Goal: Task Accomplishment & Management: Use online tool/utility

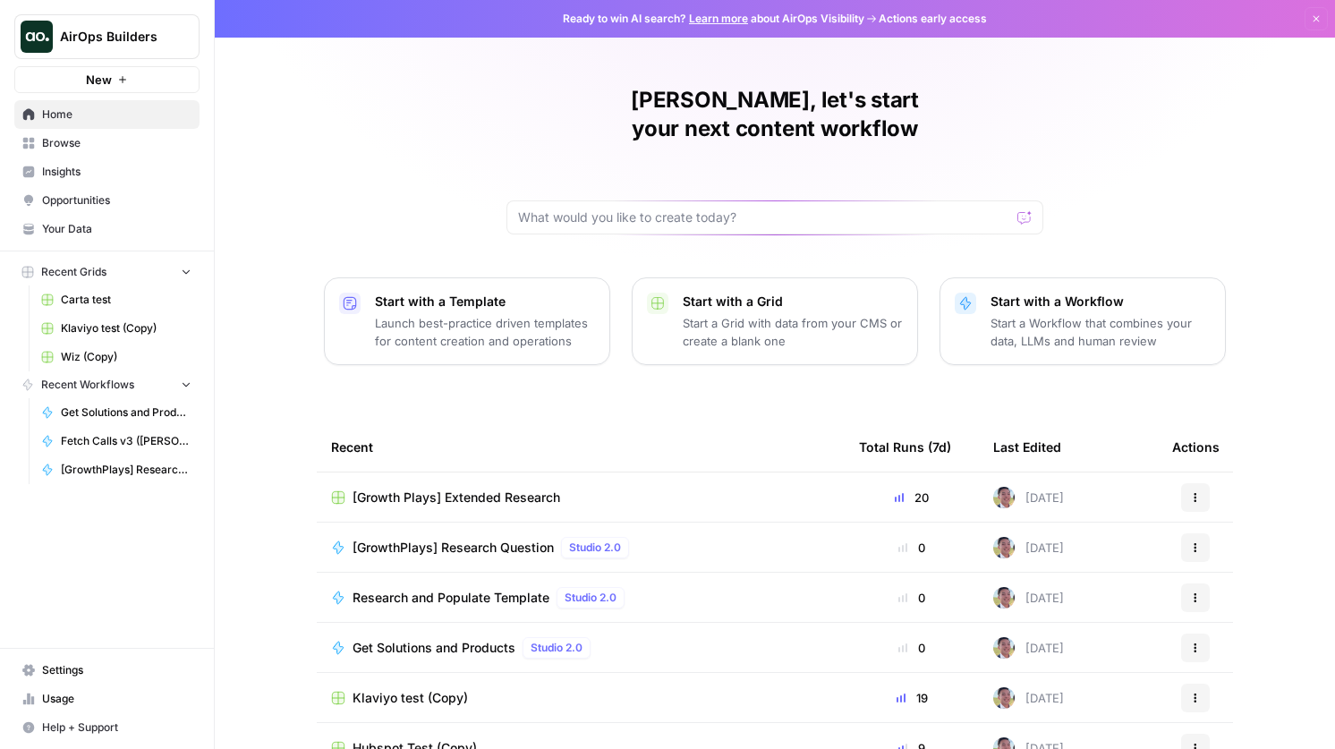
click at [99, 36] on span "AirOps Builders" at bounding box center [114, 37] width 108 height 18
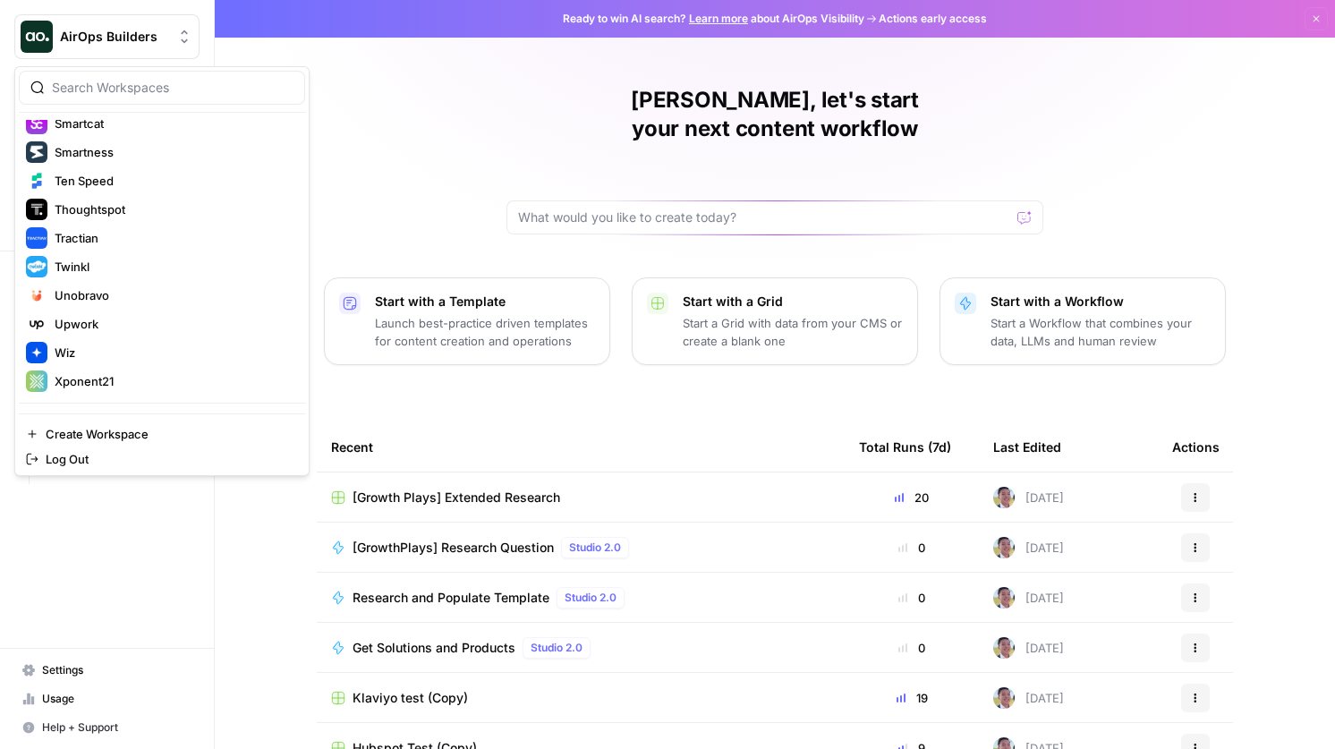
scroll to position [1098, 0]
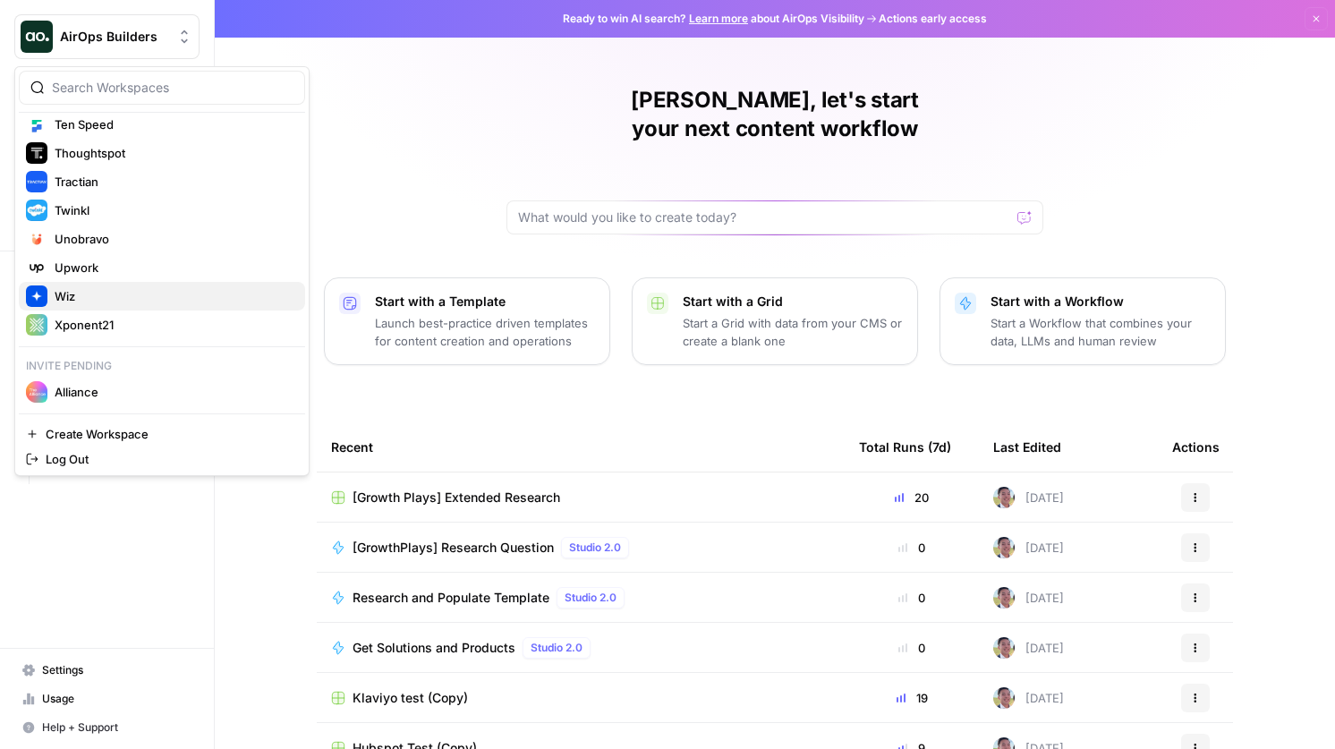
click at [137, 288] on span "Wiz" at bounding box center [173, 296] width 236 height 18
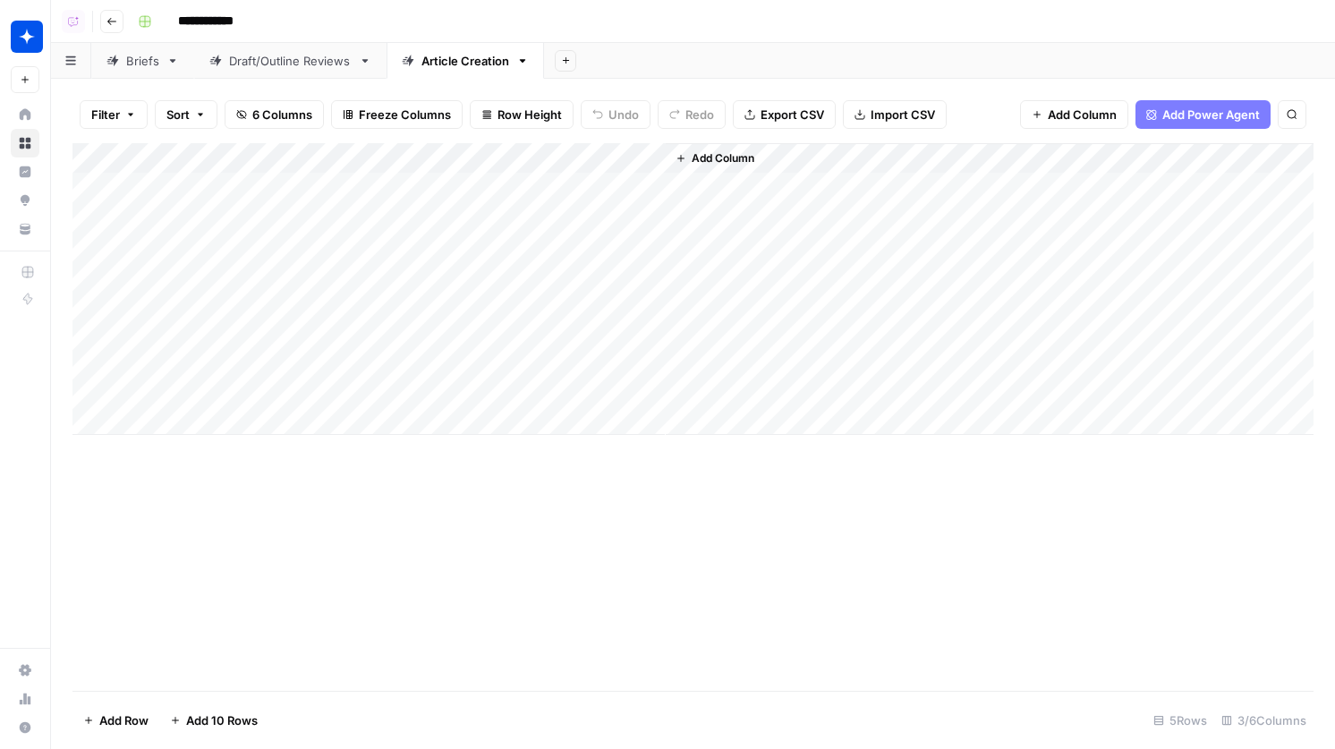
click at [643, 184] on div "Add Column" at bounding box center [692, 289] width 1241 height 292
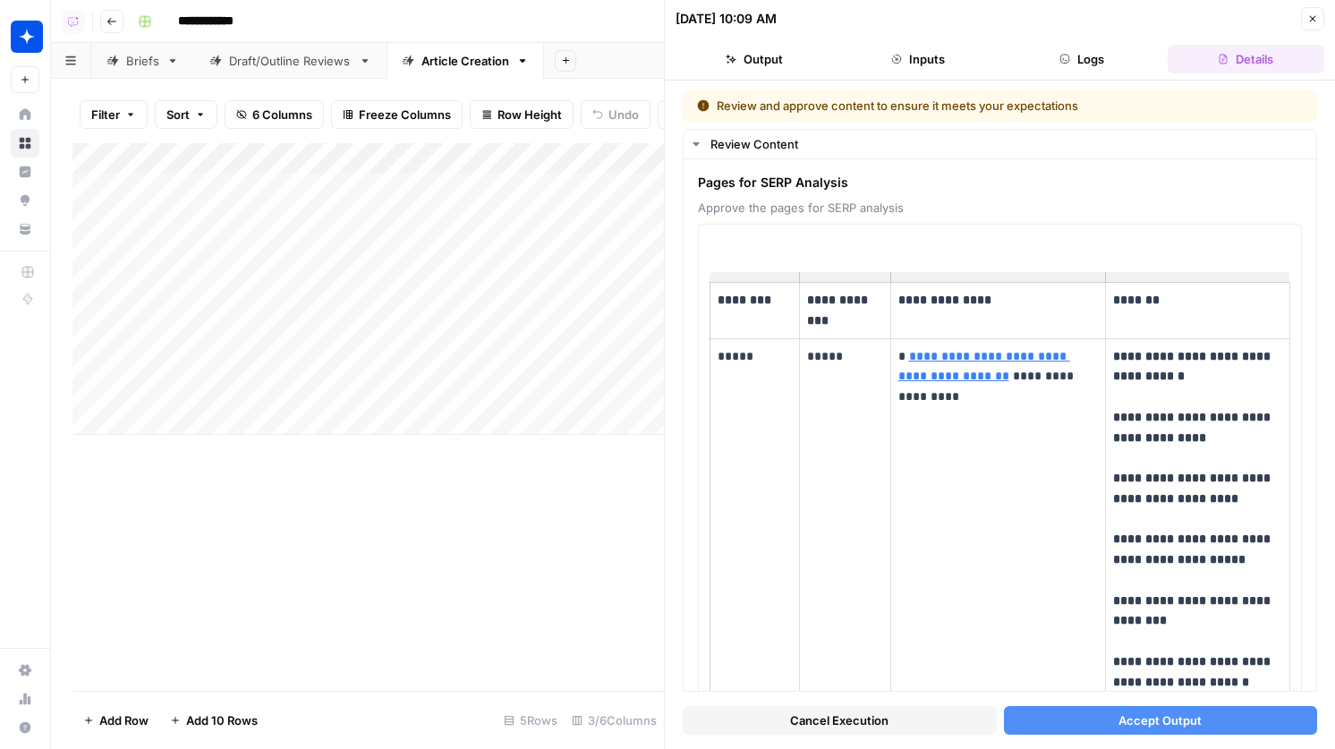
click at [1178, 721] on span "Accept Output" at bounding box center [1159, 720] width 83 height 18
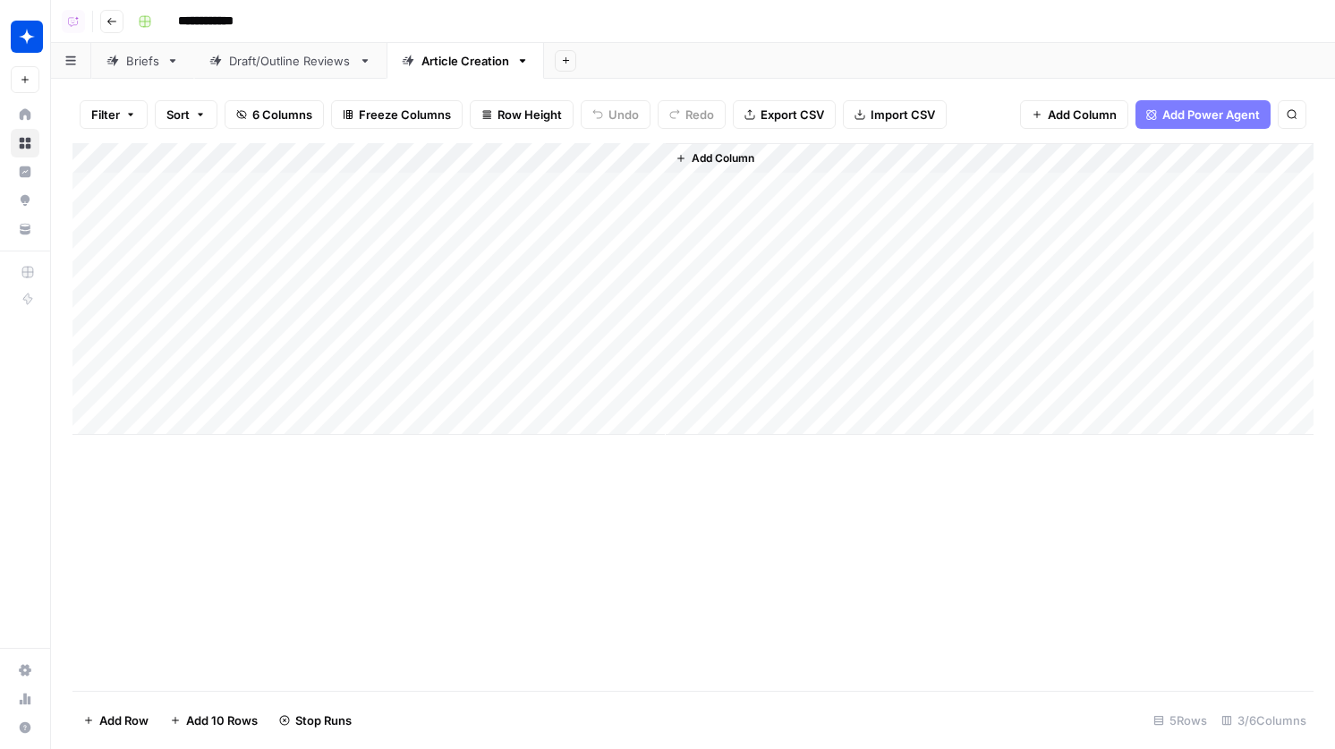
click at [717, 158] on span "Add Column" at bounding box center [723, 158] width 63 height 16
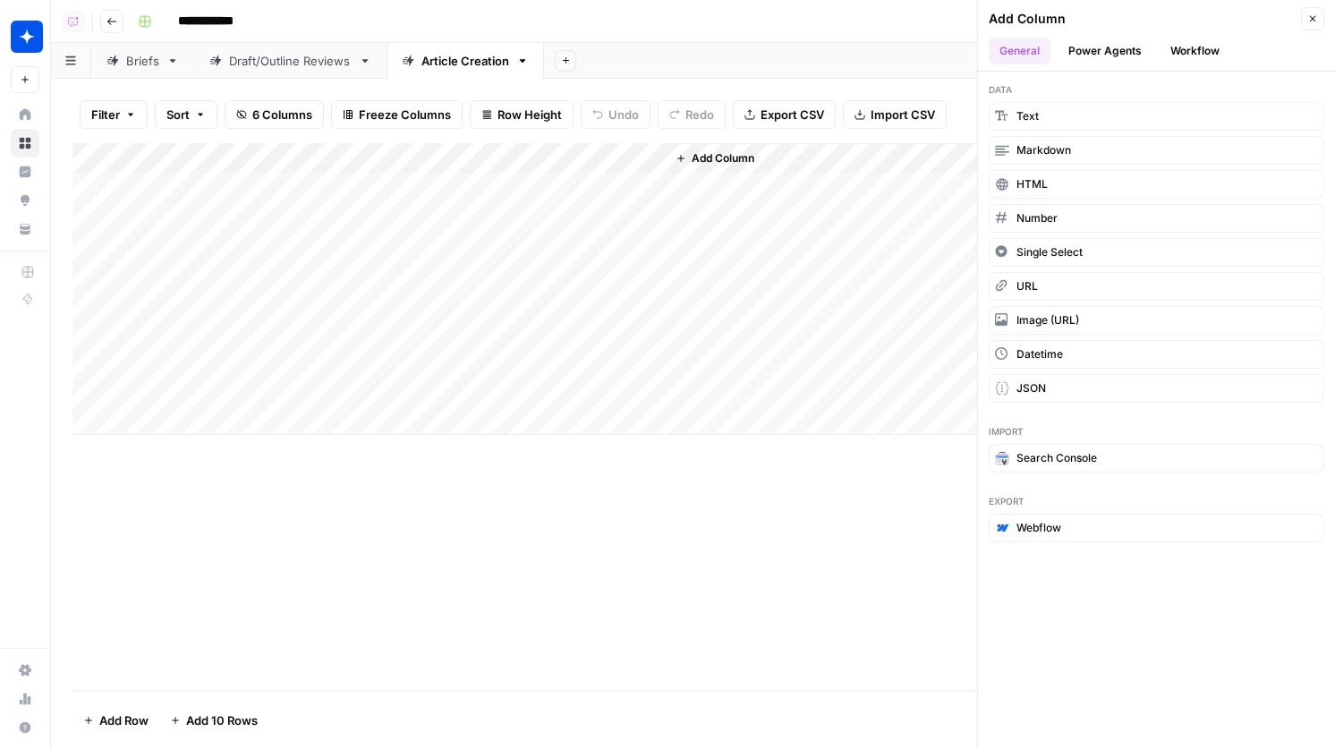
click at [772, 14] on div "**********" at bounding box center [724, 21] width 1186 height 29
click at [409, 184] on div "Add Column" at bounding box center [692, 289] width 1241 height 292
click at [396, 157] on div "Add Column" at bounding box center [692, 289] width 1241 height 292
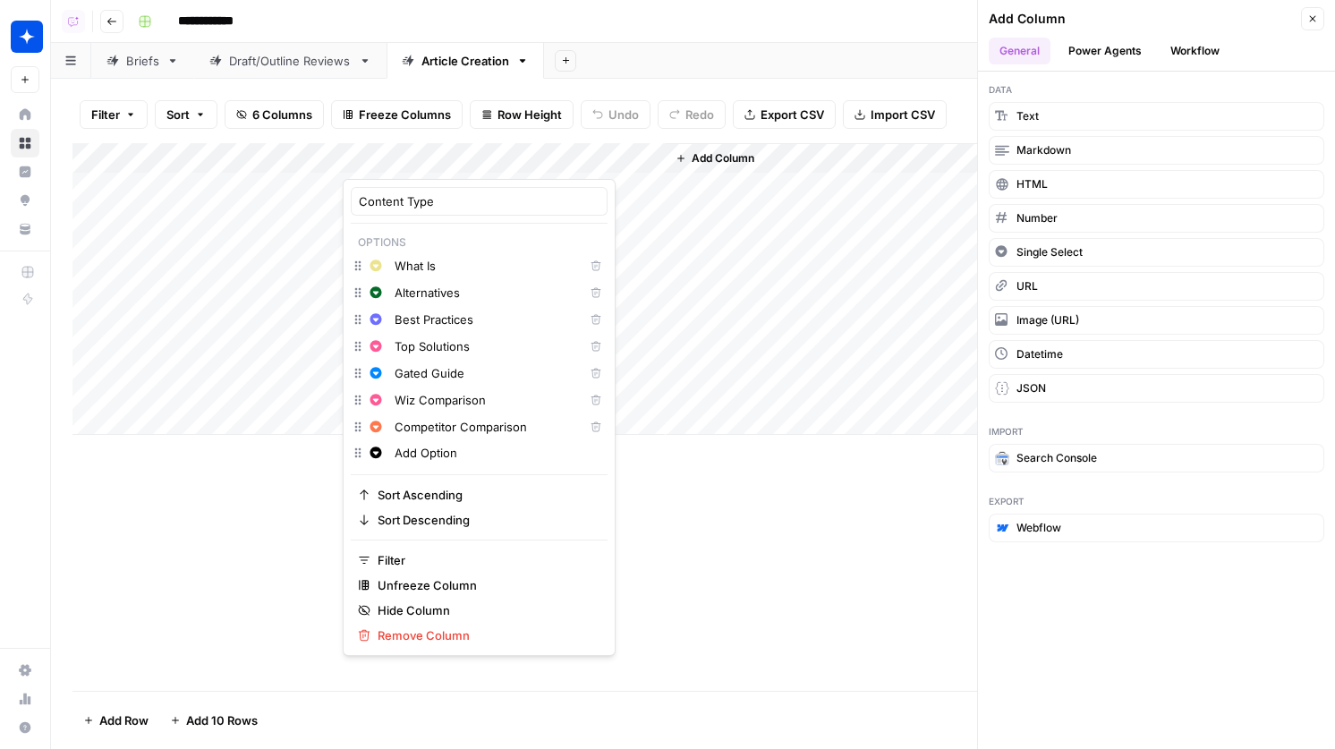
click at [772, 568] on div "Add Column" at bounding box center [692, 417] width 1241 height 548
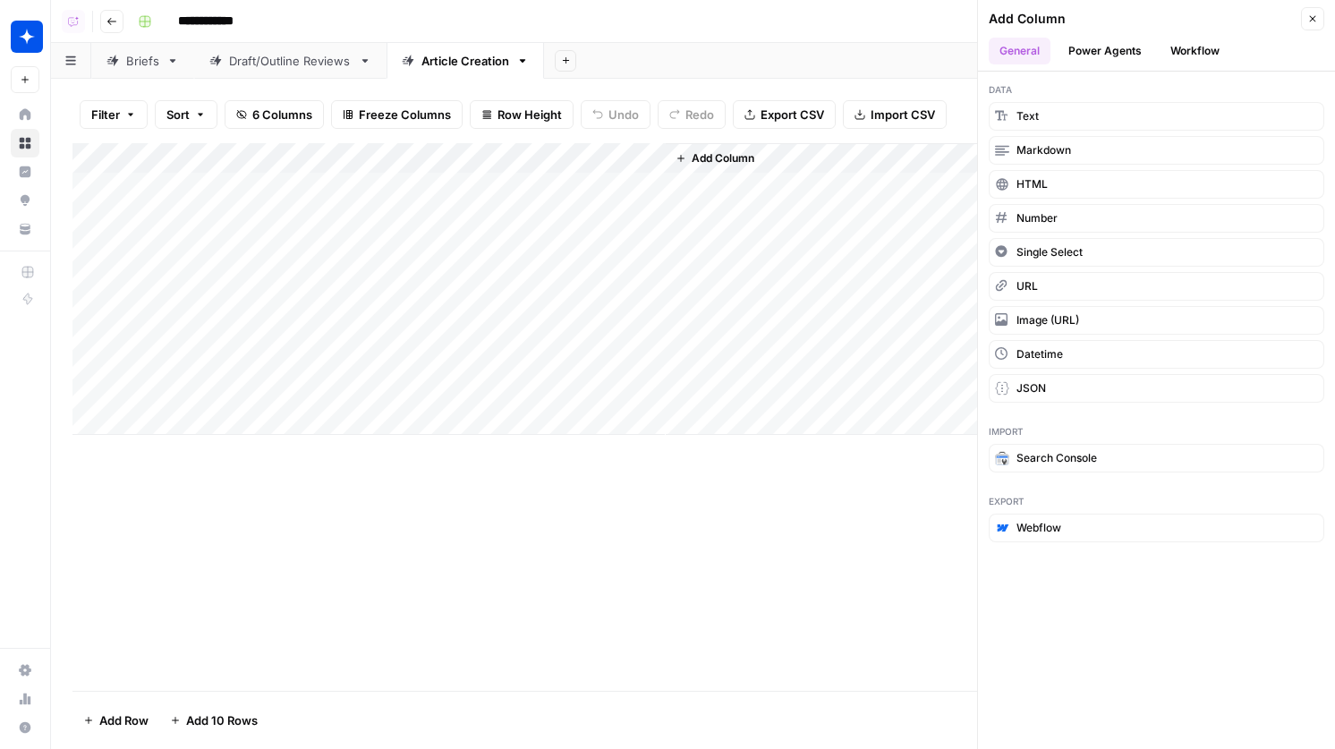
click at [580, 240] on div "Add Column" at bounding box center [692, 289] width 1241 height 292
click at [751, 158] on span "Add Column" at bounding box center [723, 158] width 63 height 16
click at [1197, 45] on button "Workflow" at bounding box center [1195, 51] width 71 height 27
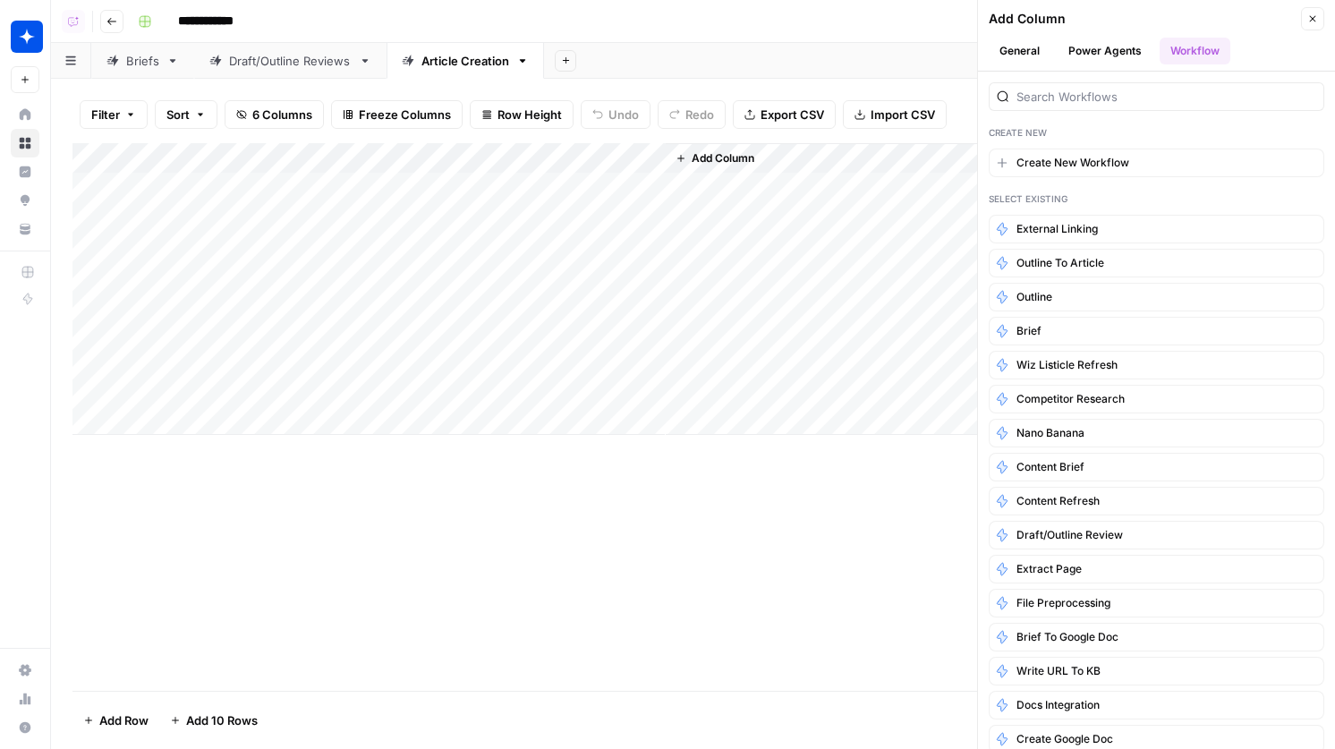
click at [1316, 21] on icon "button" at bounding box center [1312, 18] width 11 height 11
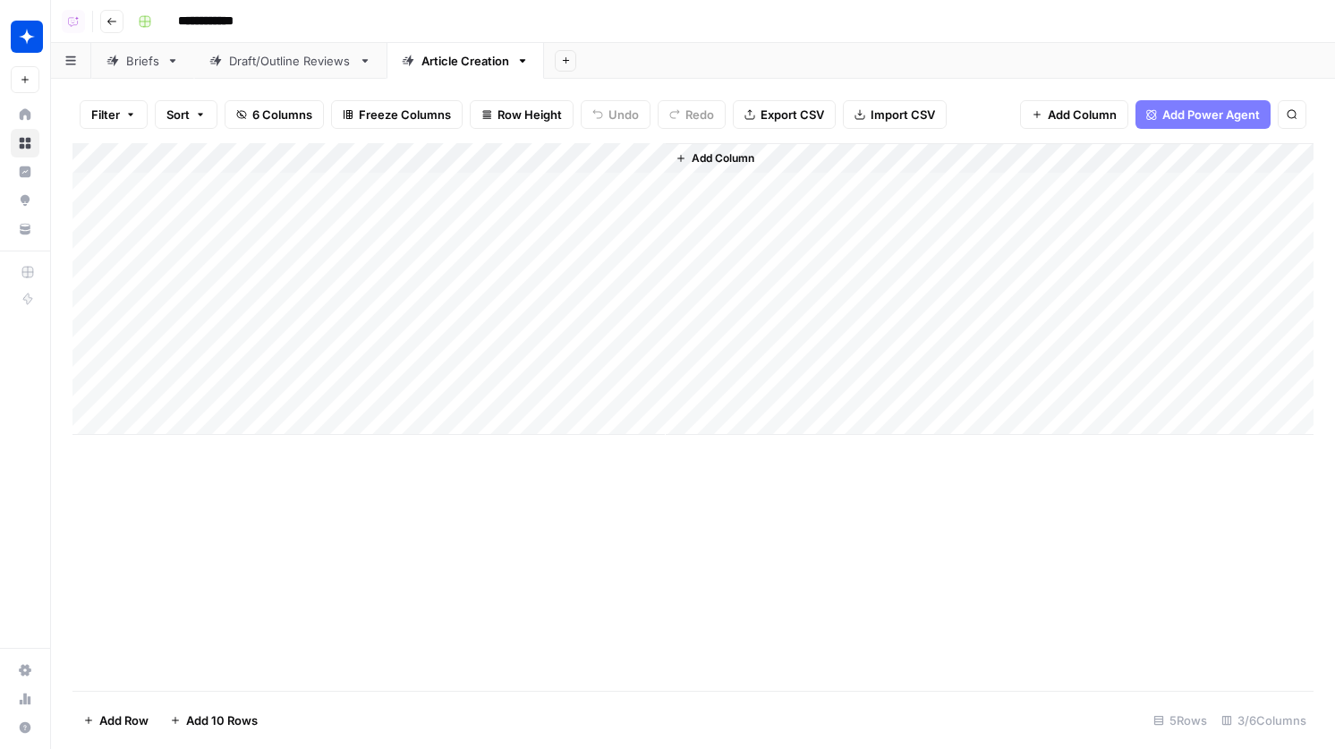
click at [622, 158] on div "Add Column" at bounding box center [692, 289] width 1241 height 292
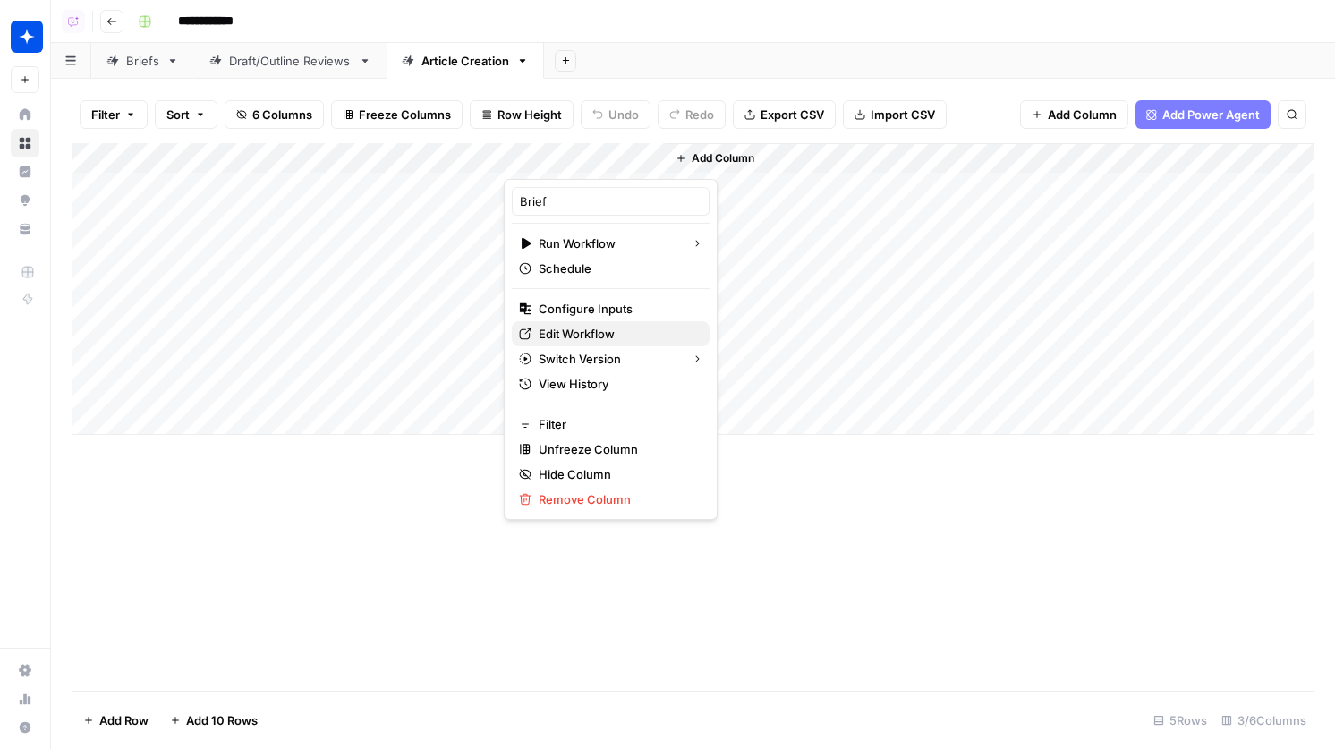
click at [595, 329] on span "Edit Workflow" at bounding box center [617, 334] width 157 height 18
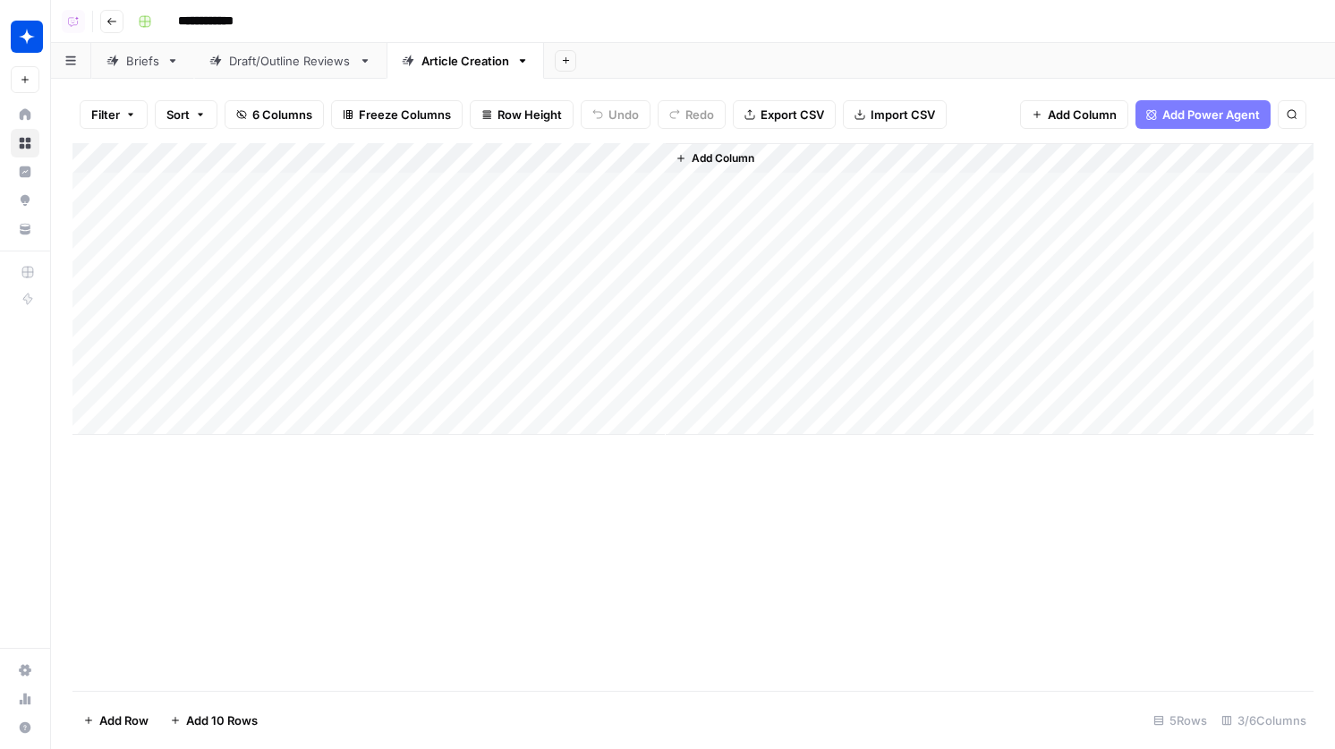
click at [642, 185] on div "Add Column" at bounding box center [692, 289] width 1241 height 292
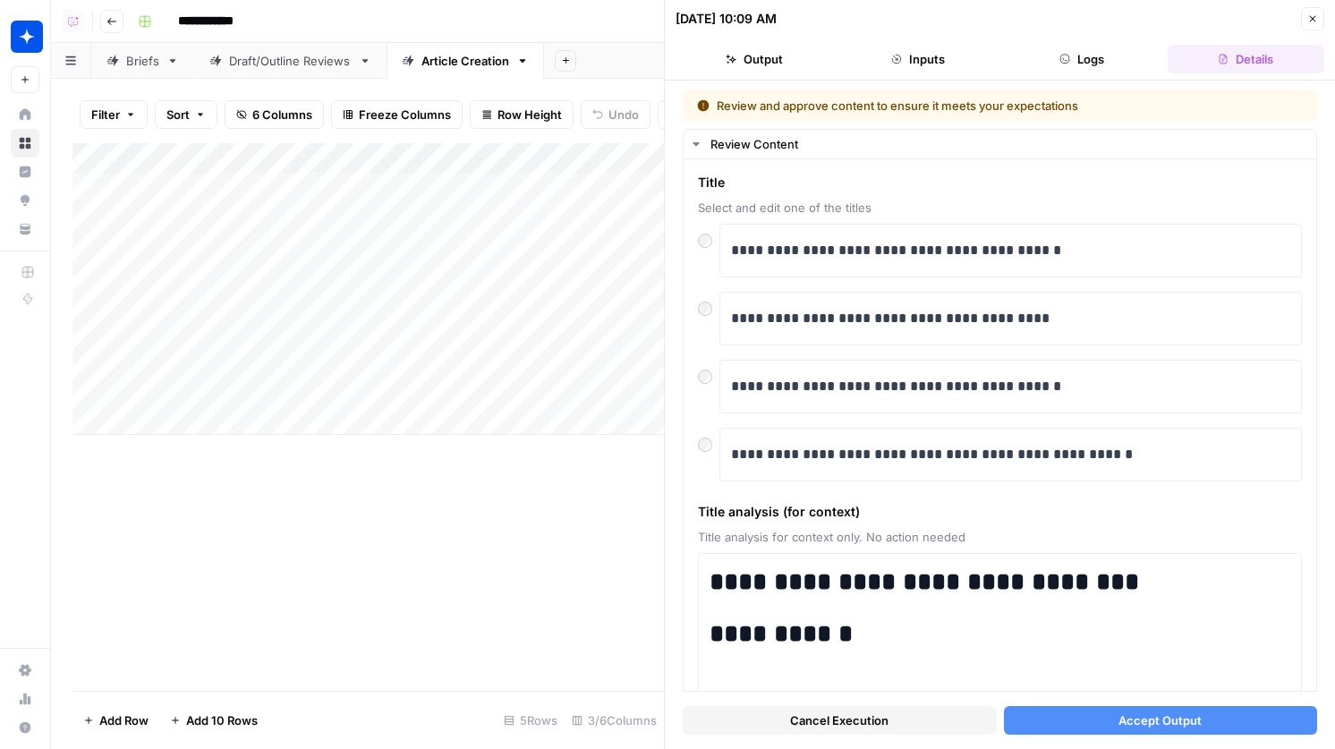
click at [1101, 717] on button "Accept Output" at bounding box center [1161, 720] width 314 height 29
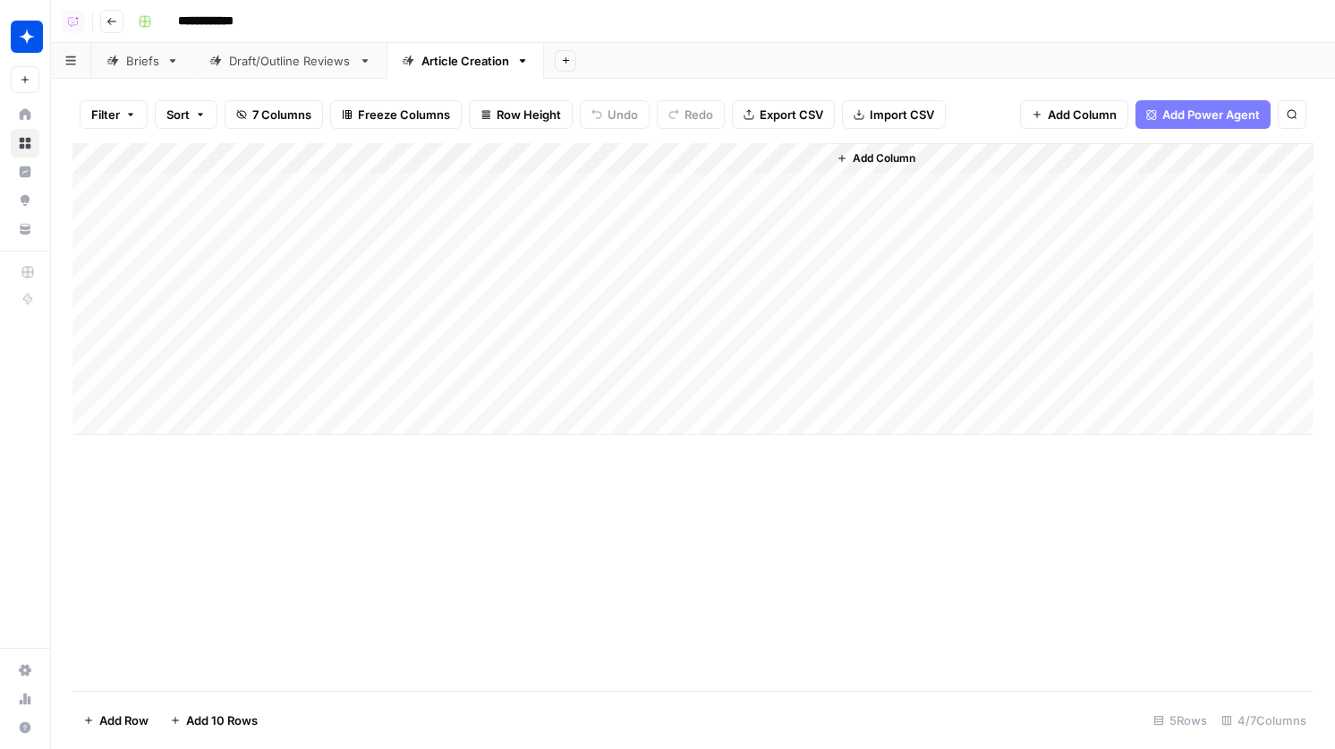
click at [854, 158] on span "Add Column" at bounding box center [884, 158] width 63 height 16
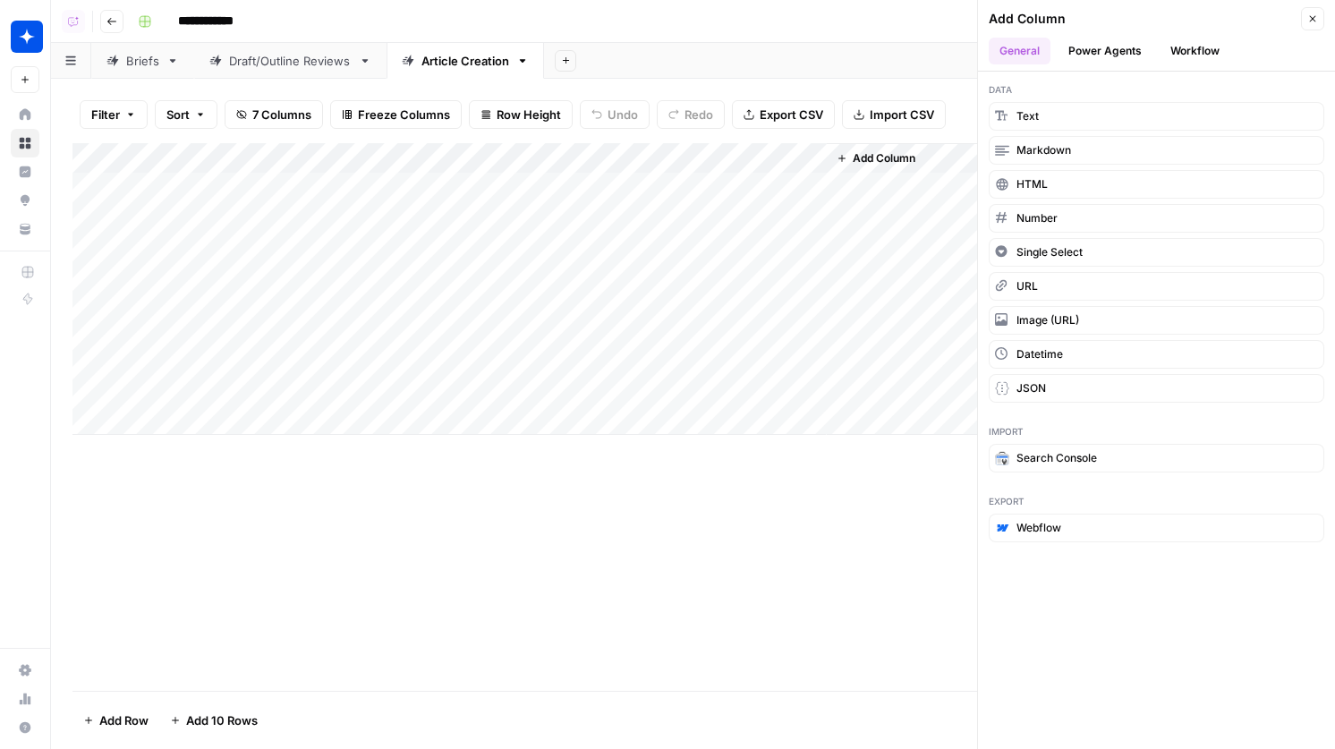
click at [1177, 51] on button "Workflow" at bounding box center [1195, 51] width 71 height 27
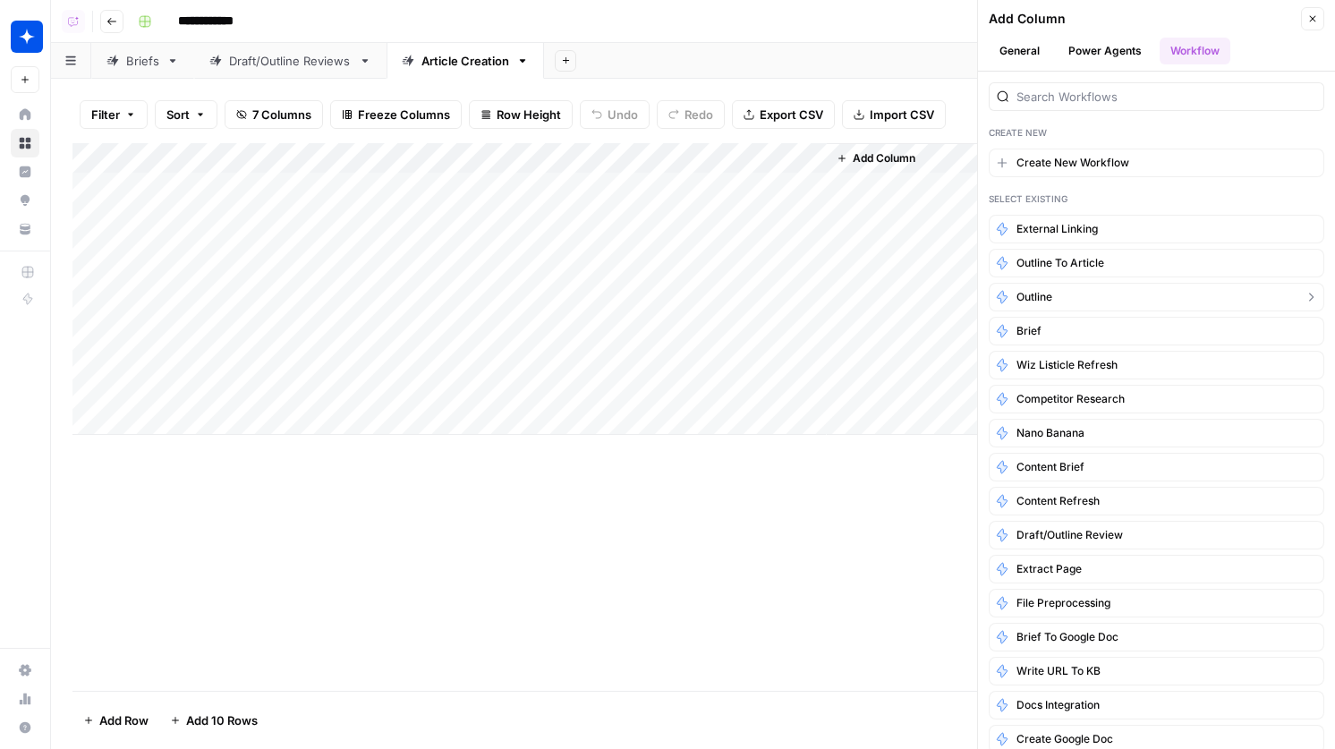
click at [1084, 294] on button "Outline" at bounding box center [1157, 297] width 336 height 29
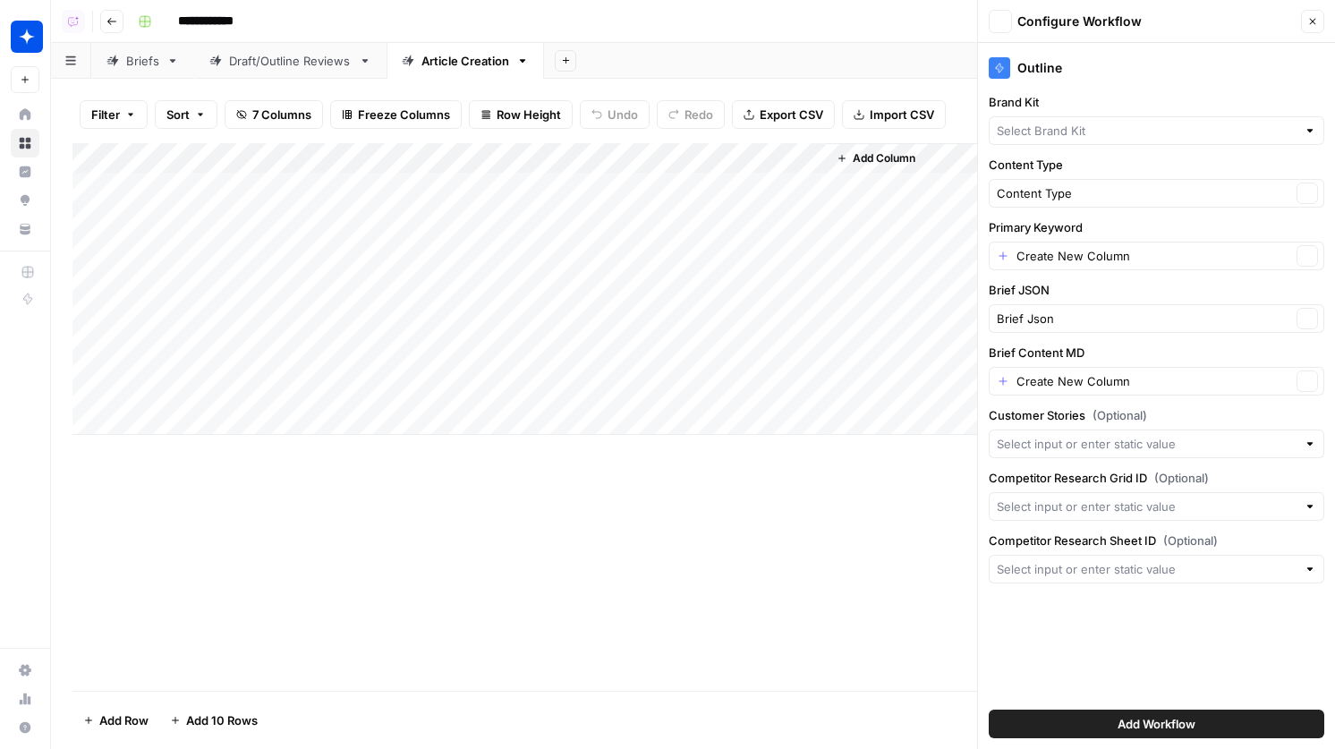
type input "Wiz"
click at [1090, 259] on input "Primary Keyword" at bounding box center [1153, 256] width 275 height 18
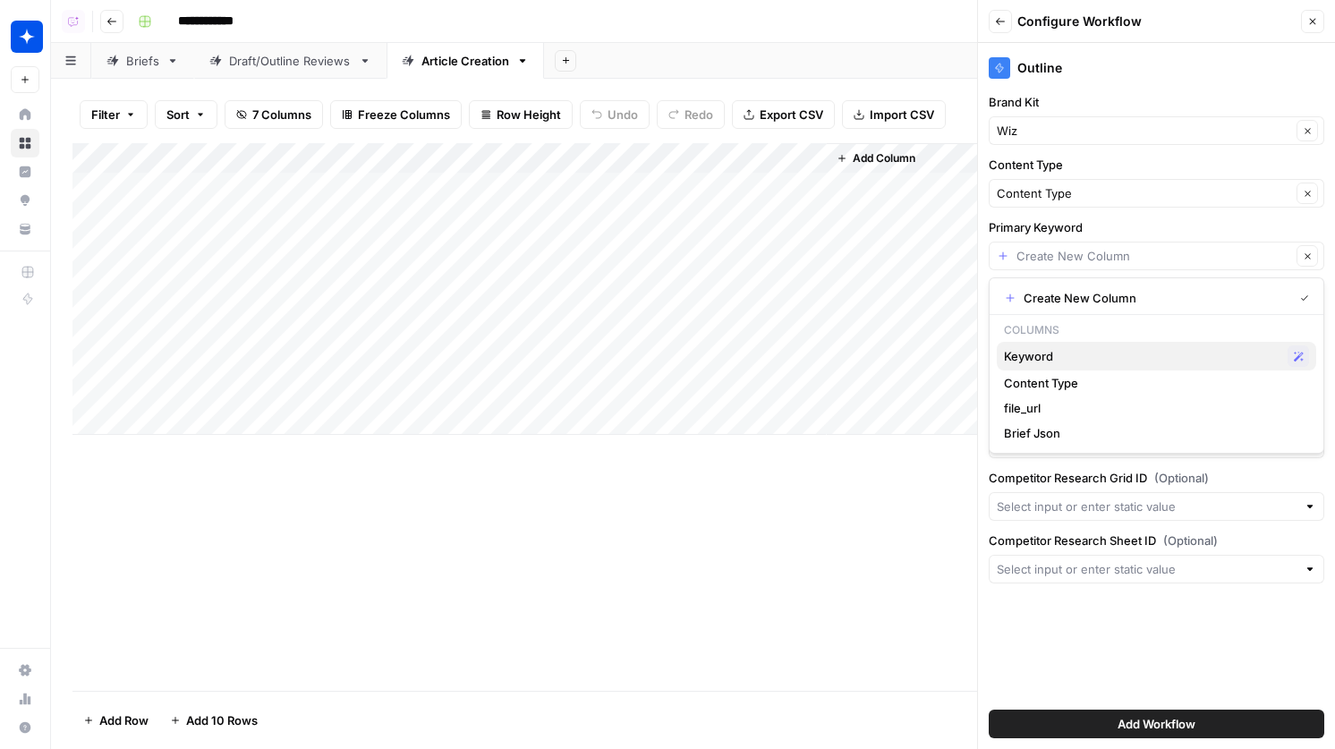
click at [1048, 352] on span "Keyword" at bounding box center [1142, 356] width 276 height 18
type input "Keyword"
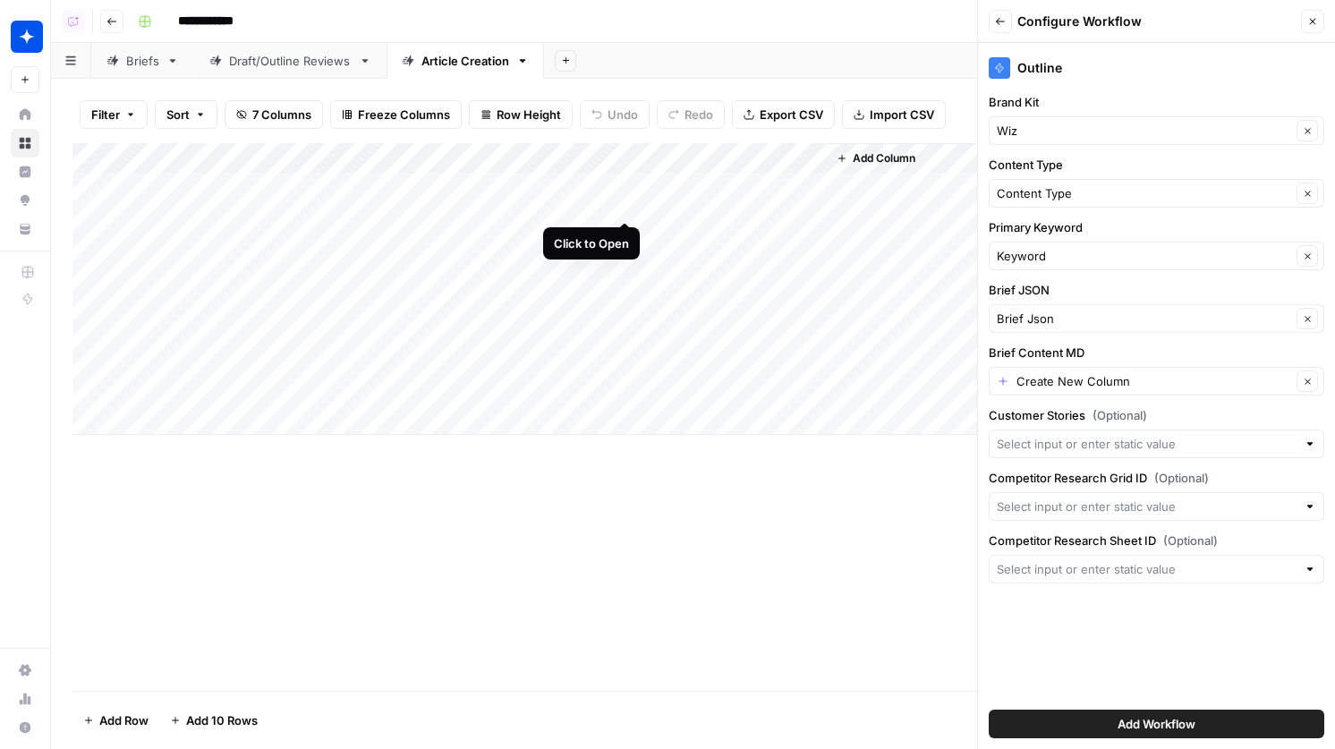
click at [628, 187] on div "Add Column" at bounding box center [692, 289] width 1241 height 292
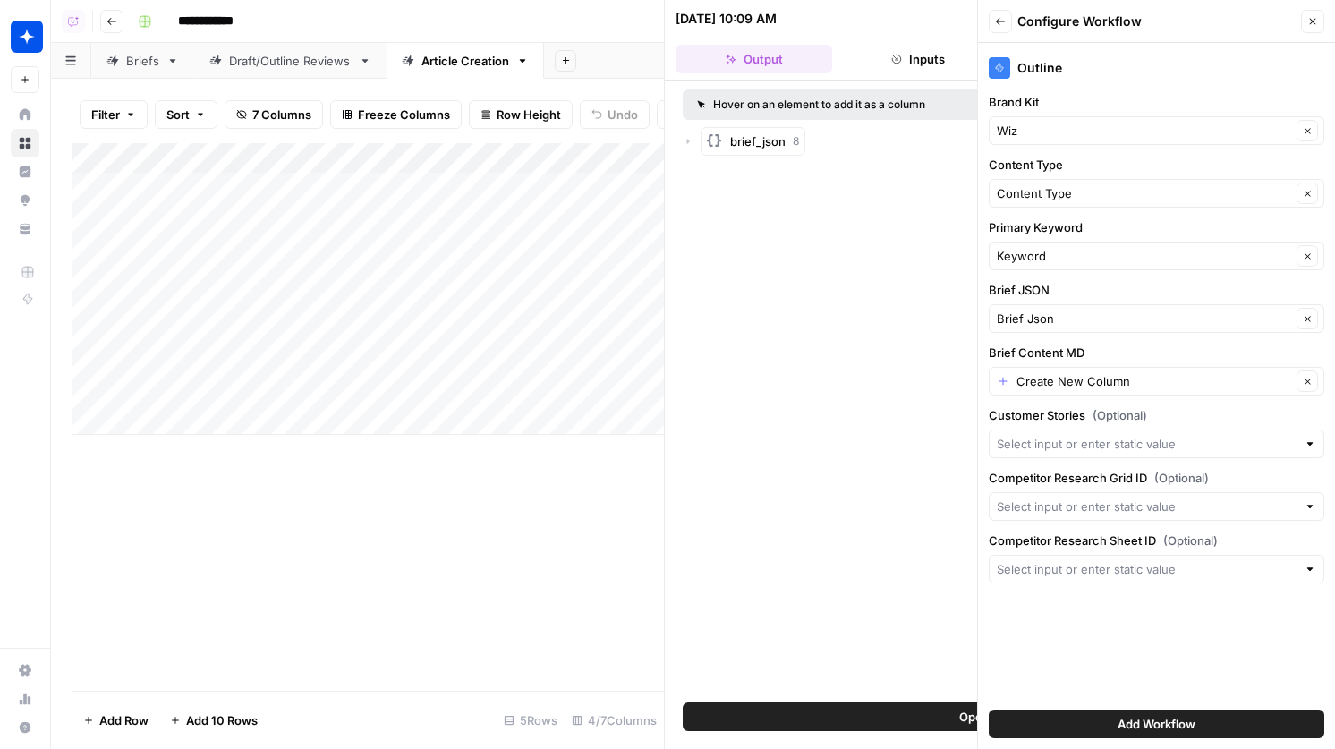
click at [688, 139] on icon "button" at bounding box center [688, 141] width 11 height 11
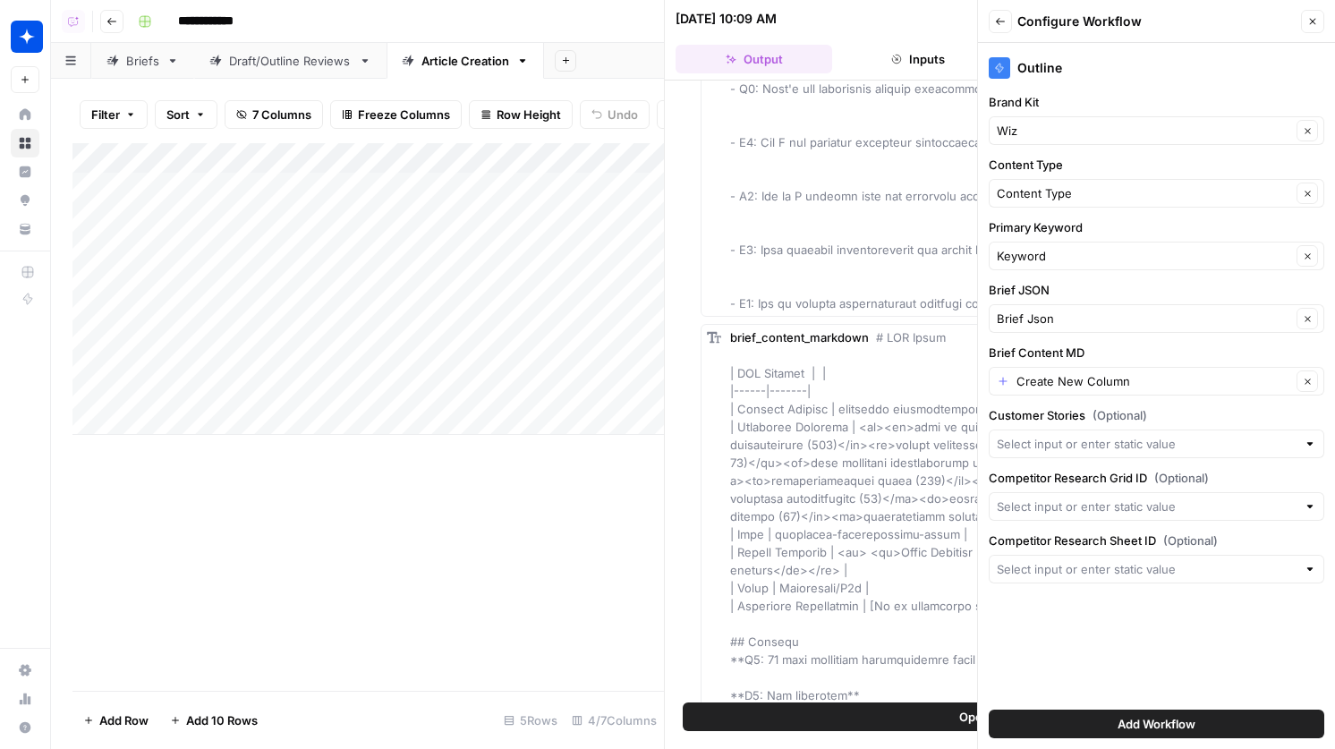
scroll to position [1380, 0]
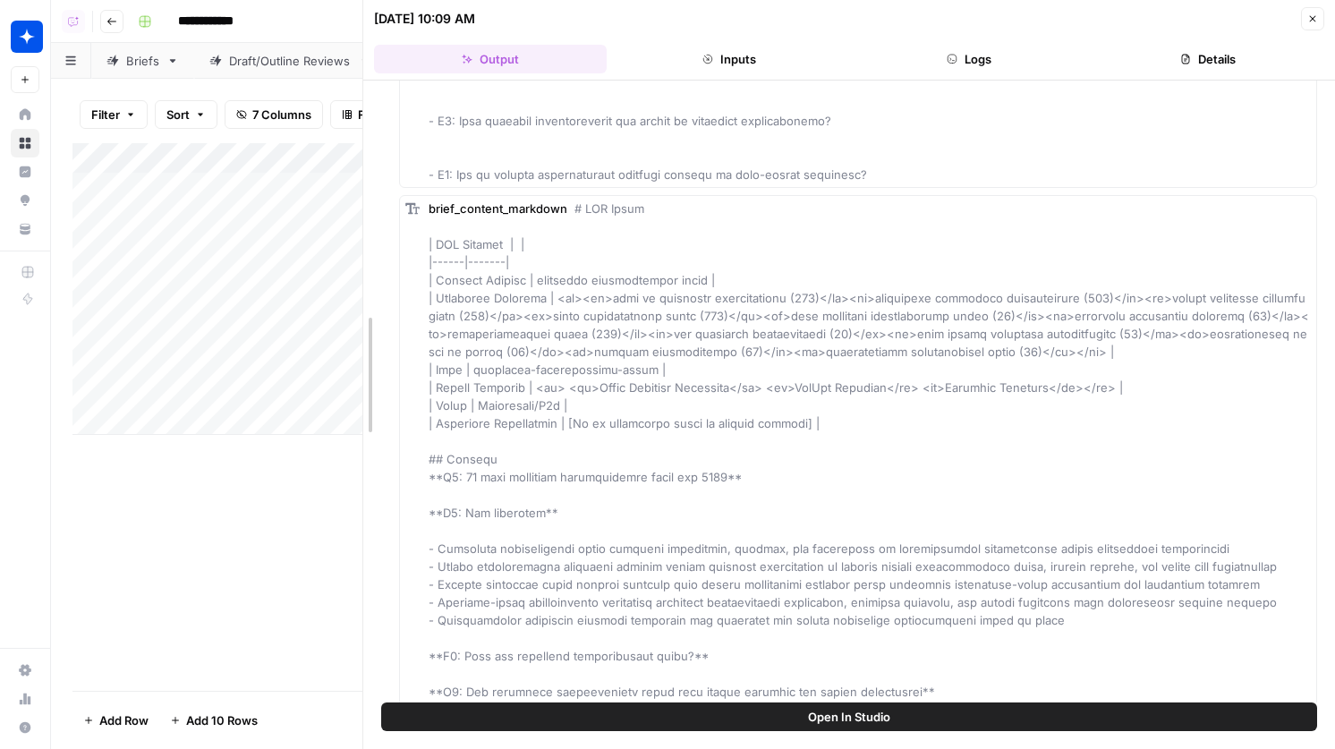
drag, startPoint x: 663, startPoint y: 245, endPoint x: 361, endPoint y: 278, distance: 303.3
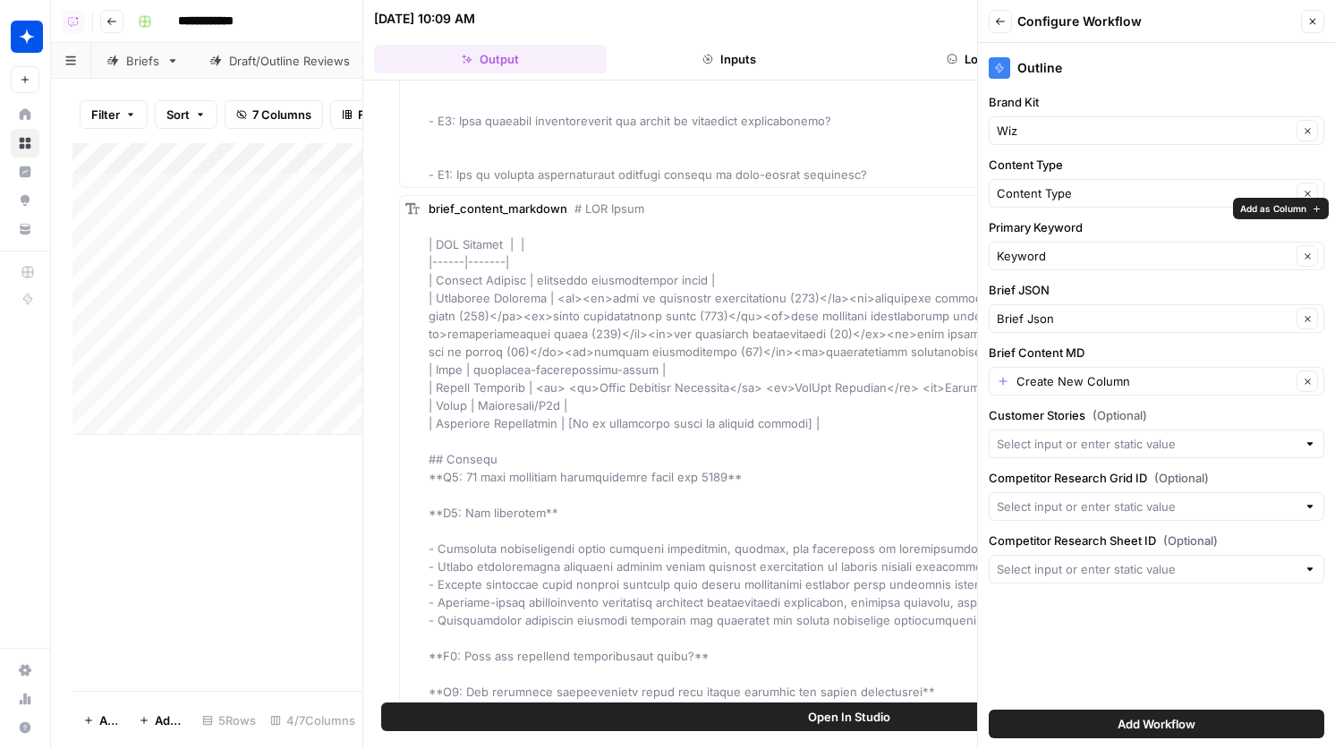
click at [1305, 13] on button "Close" at bounding box center [1312, 21] width 23 height 23
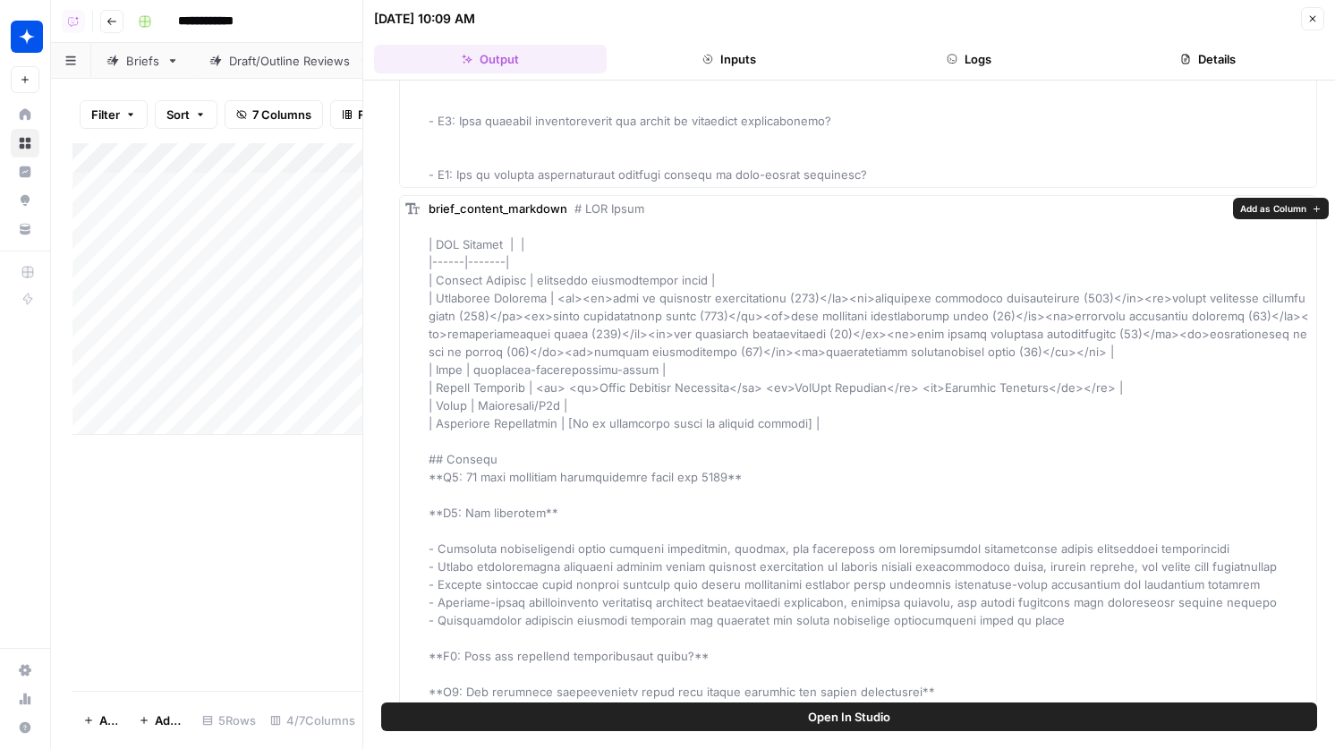
click at [1264, 204] on span "Add as Column" at bounding box center [1273, 208] width 66 height 14
click at [1275, 201] on span "Add as Column" at bounding box center [1273, 208] width 66 height 14
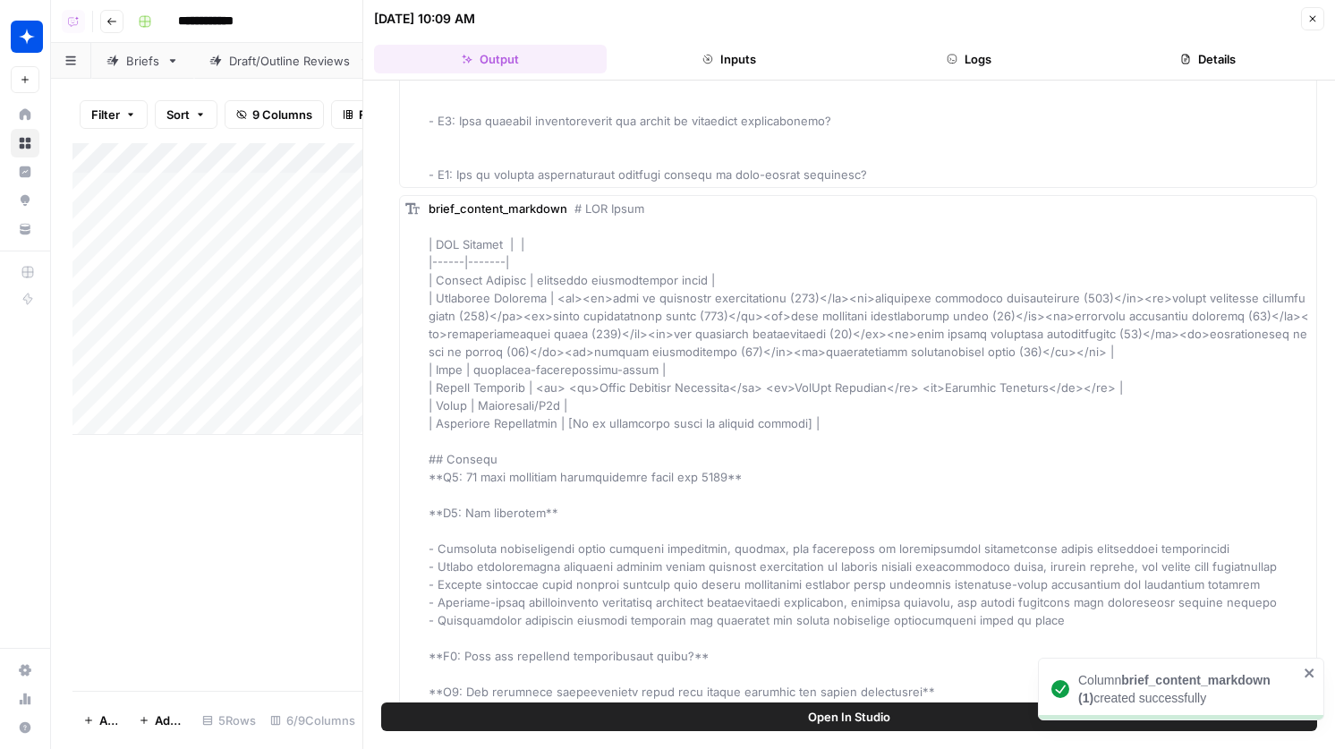
click at [1309, 16] on icon "button" at bounding box center [1312, 18] width 11 height 11
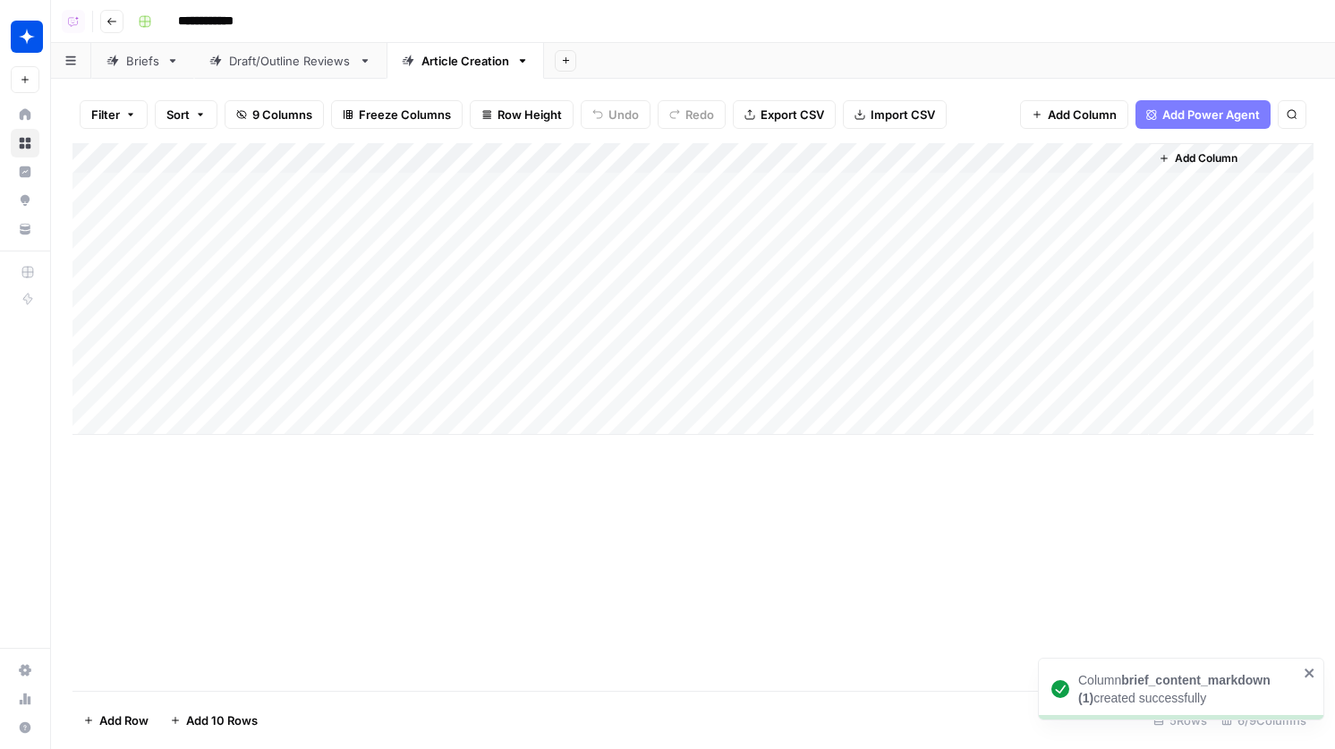
click at [809, 156] on div "Add Column" at bounding box center [692, 289] width 1241 height 292
click at [744, 327] on span "Remove Column" at bounding box center [778, 334] width 157 height 18
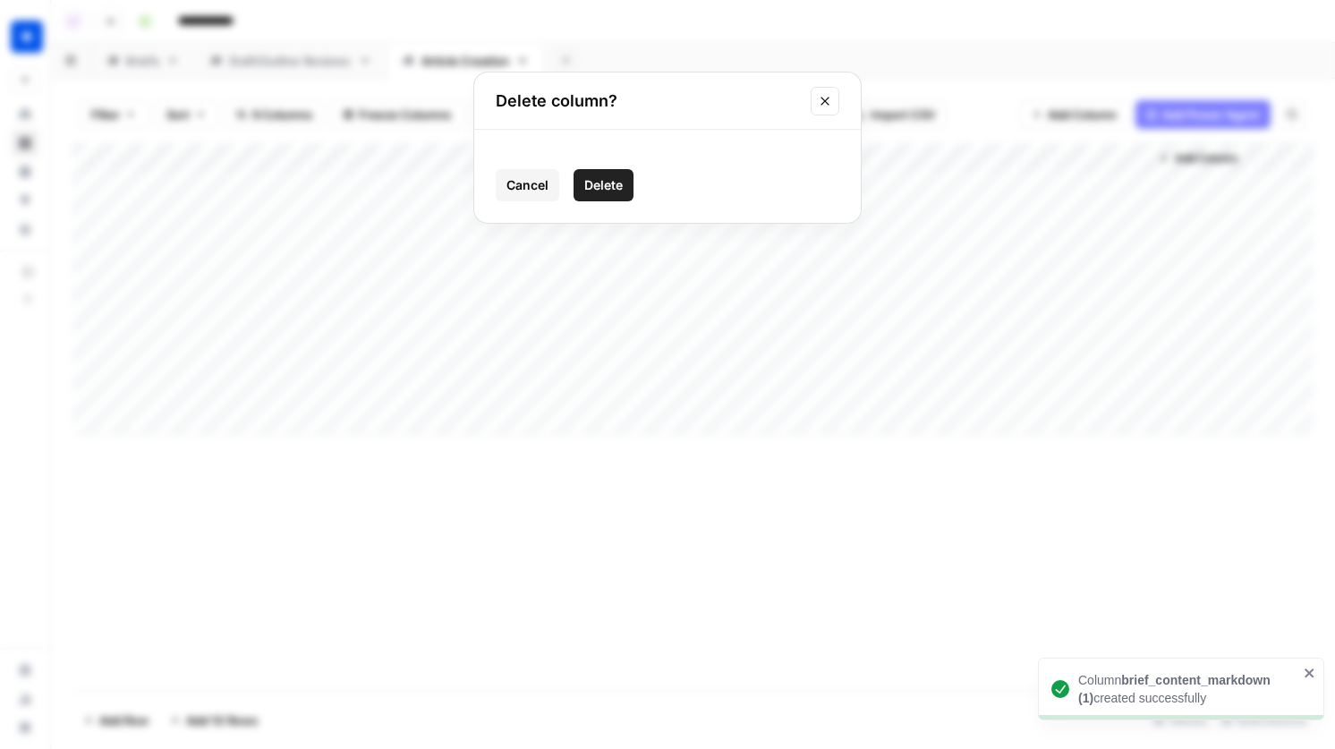
click at [619, 183] on span "Delete" at bounding box center [603, 185] width 38 height 18
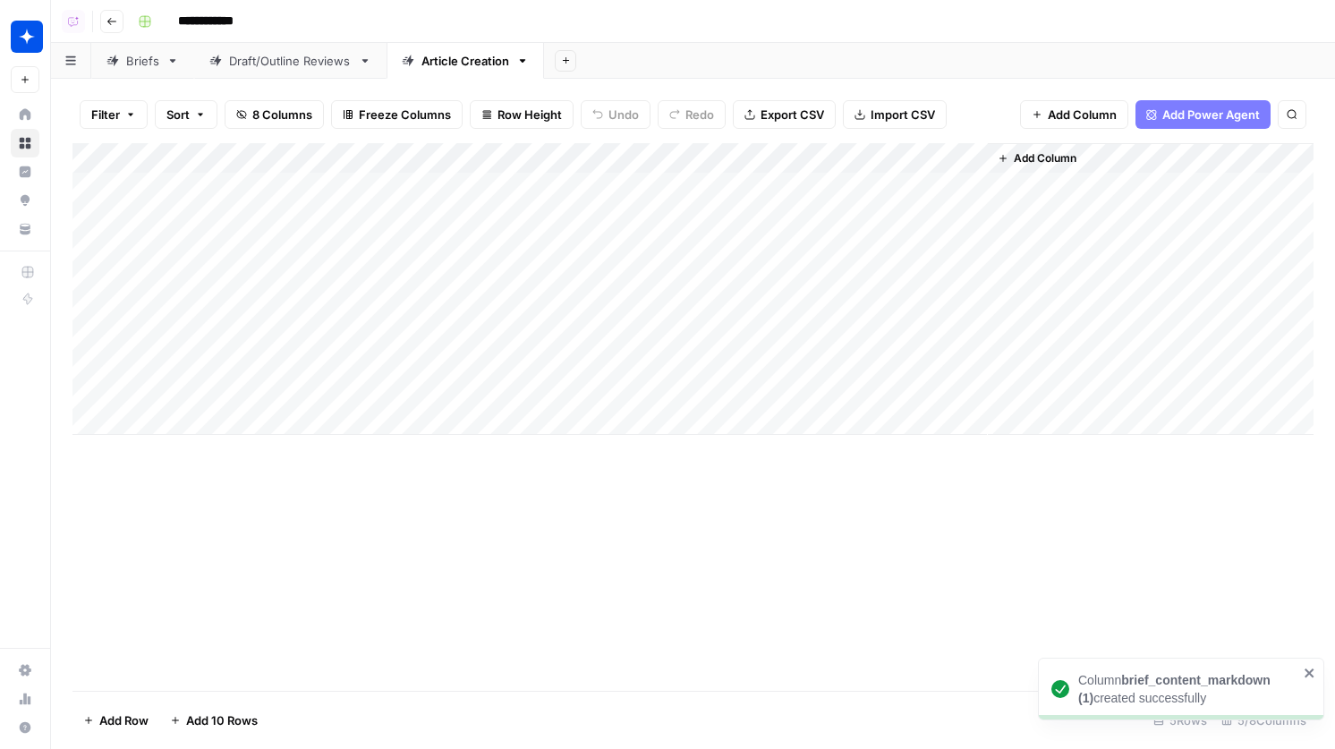
drag, startPoint x: 745, startPoint y: 161, endPoint x: 928, endPoint y: 161, distance: 182.5
click at [928, 161] on div "Add Column" at bounding box center [692, 289] width 1241 height 292
click at [971, 154] on div "Add Column" at bounding box center [692, 289] width 1241 height 292
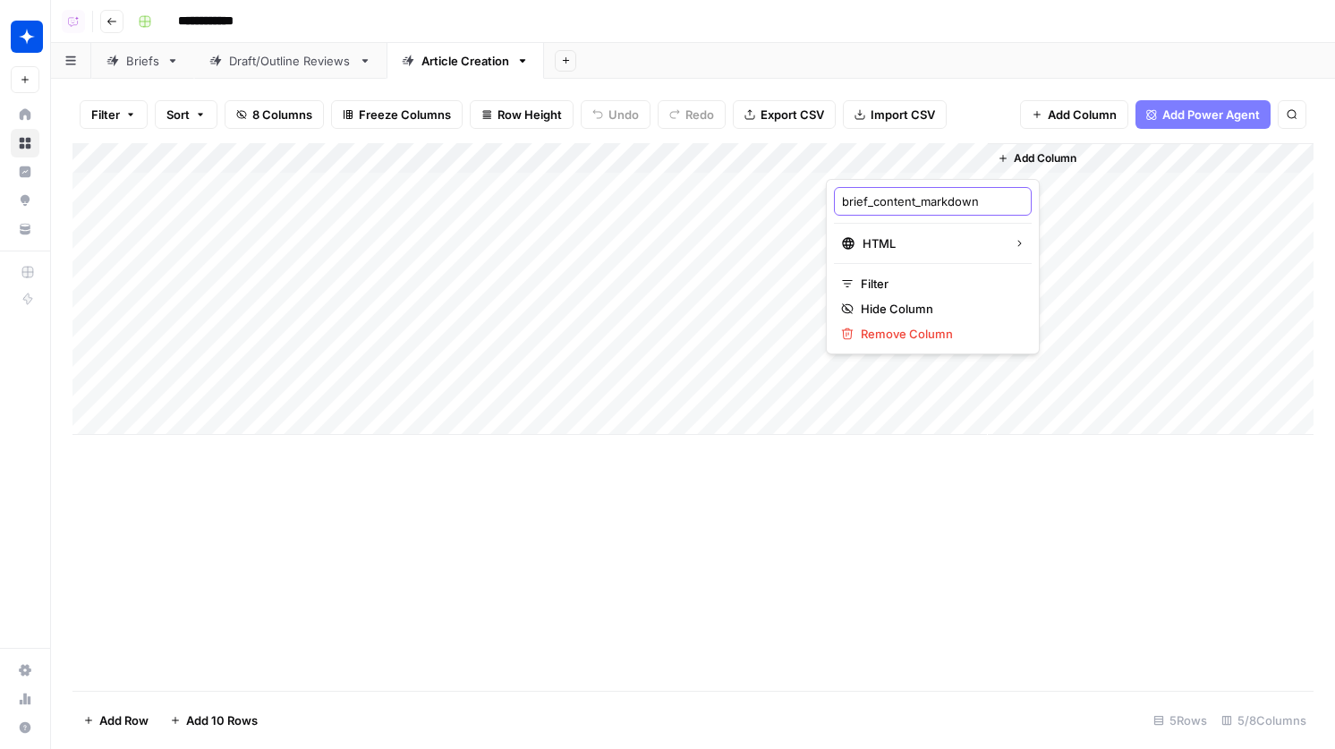
click at [922, 200] on input "brief_content_markdown" at bounding box center [933, 201] width 182 height 18
type input "Brief Content"
click at [818, 162] on div "Add Column" at bounding box center [692, 289] width 1241 height 292
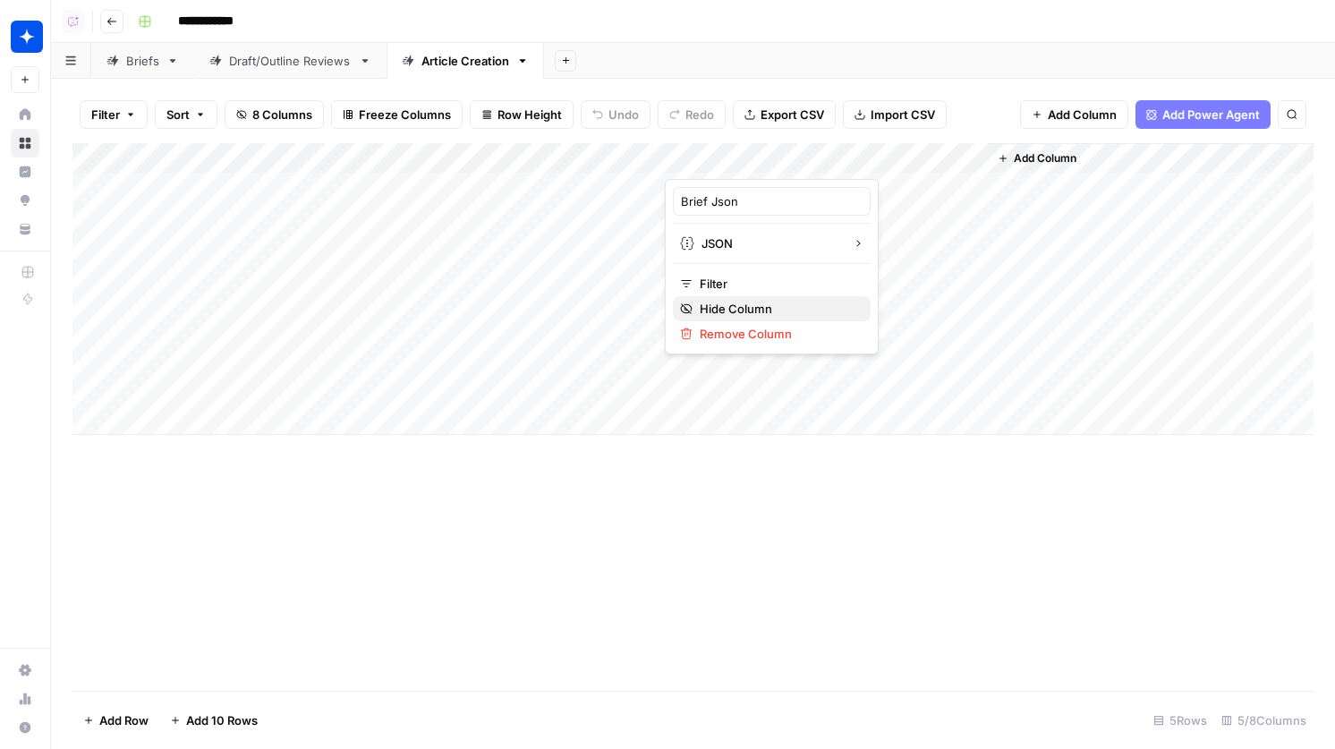
click at [746, 308] on span "Hide Column" at bounding box center [778, 309] width 157 height 18
click at [872, 159] on span "Add Column" at bounding box center [884, 158] width 63 height 16
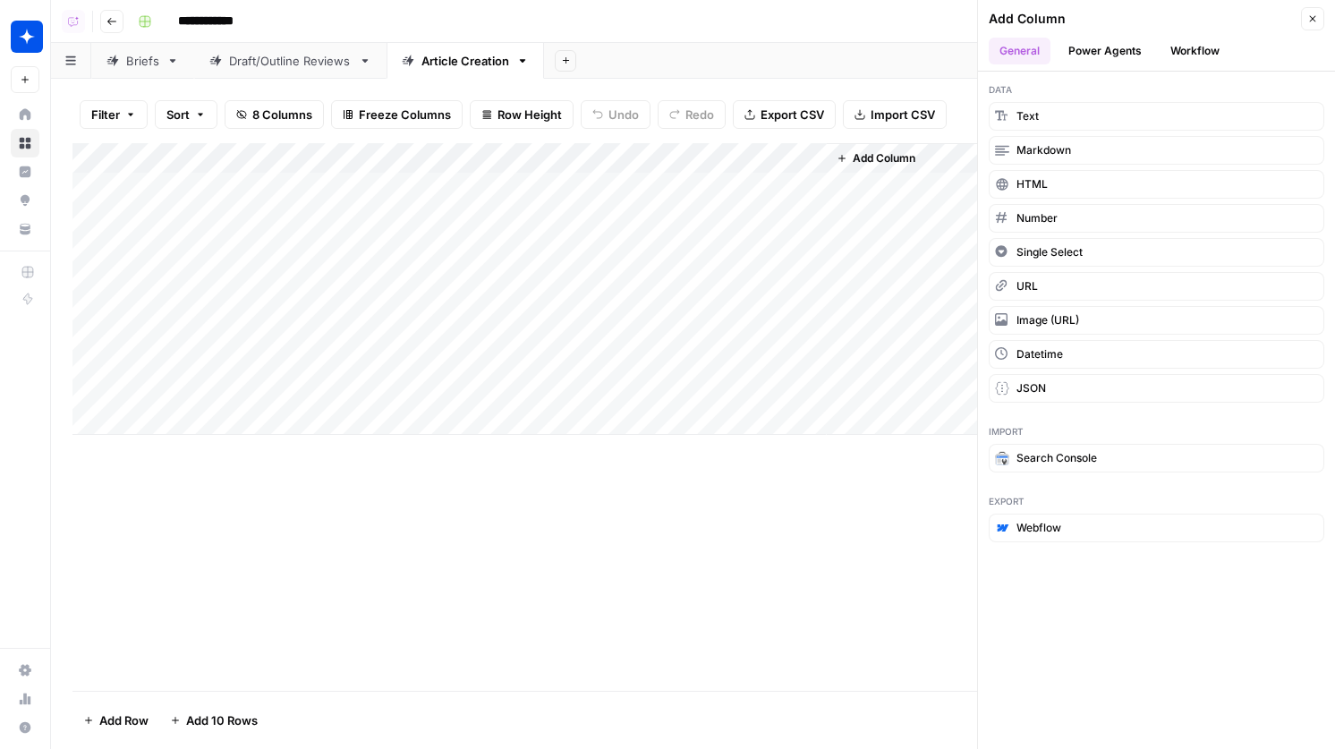
click at [1207, 54] on button "Workflow" at bounding box center [1195, 51] width 71 height 27
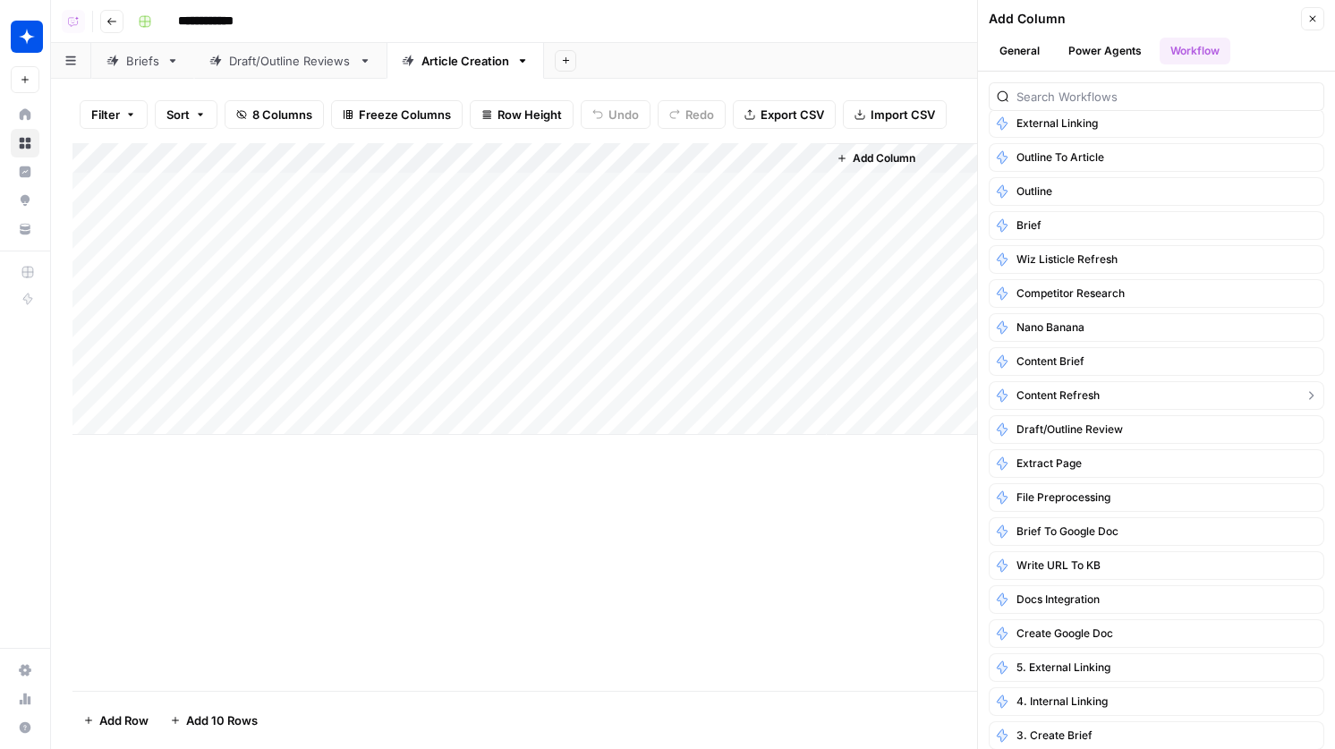
scroll to position [31, 0]
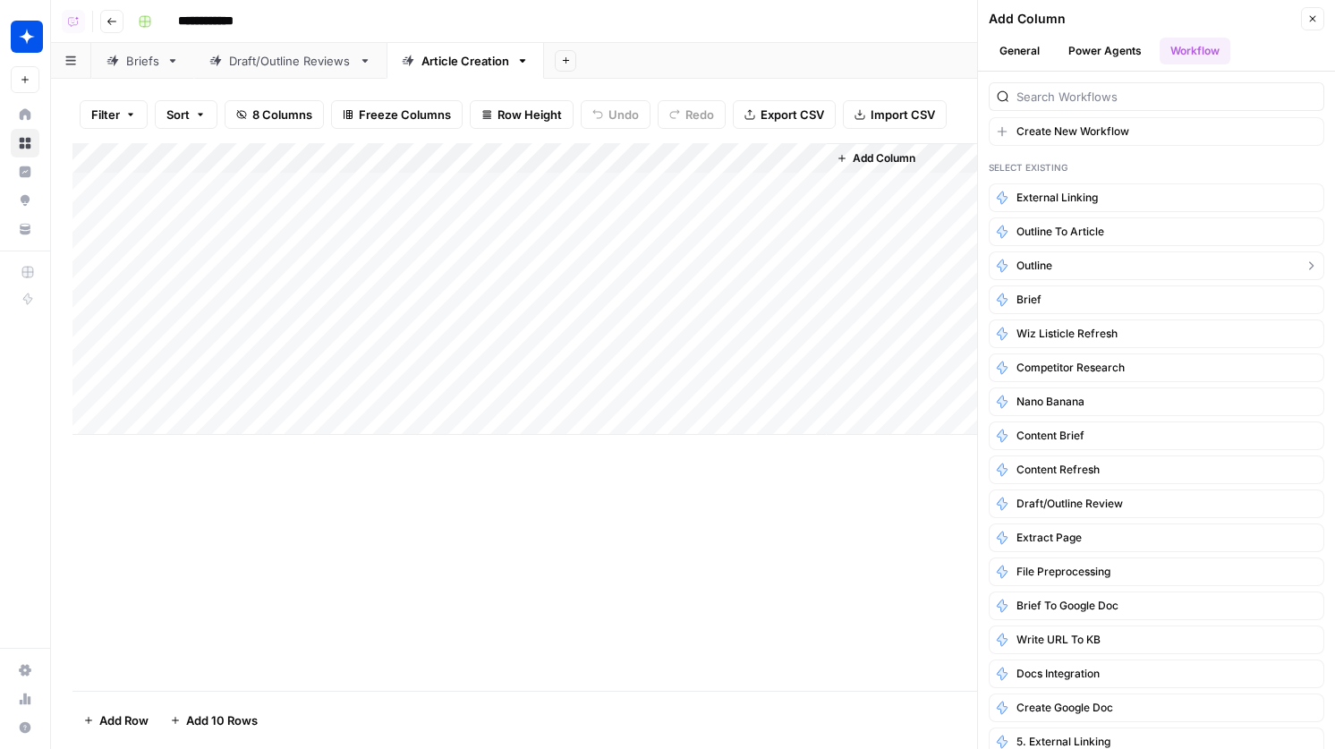
click at [1072, 256] on button "Outline" at bounding box center [1157, 265] width 336 height 29
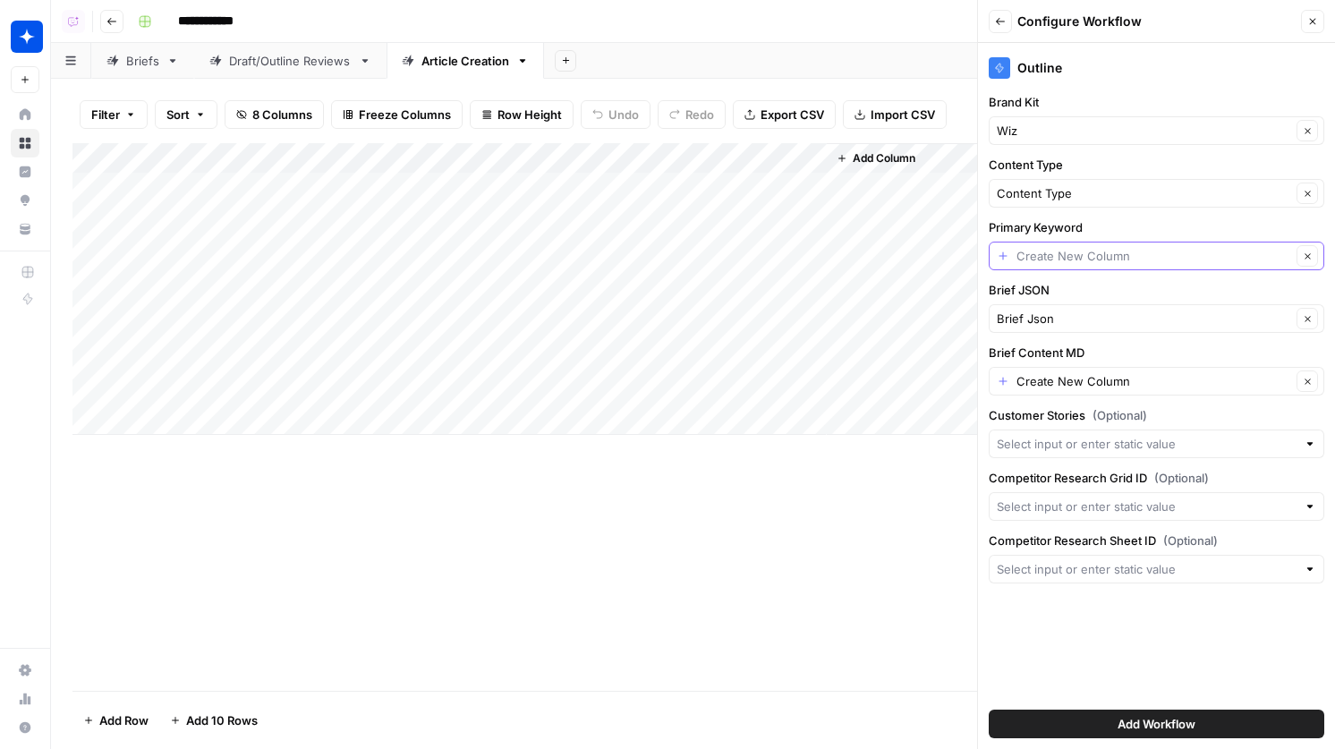
click at [1107, 257] on input "Primary Keyword" at bounding box center [1153, 256] width 275 height 18
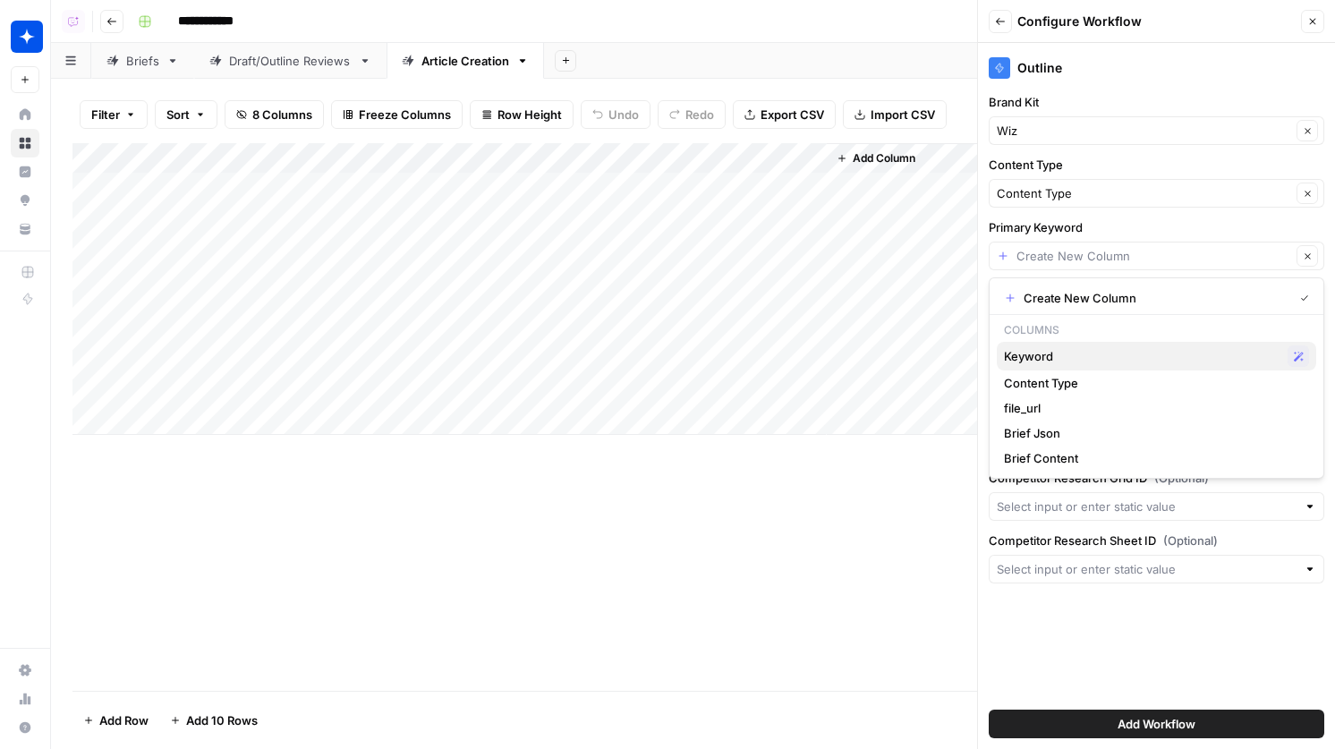
click at [1058, 354] on span "Keyword" at bounding box center [1142, 356] width 276 height 18
type input "Keyword"
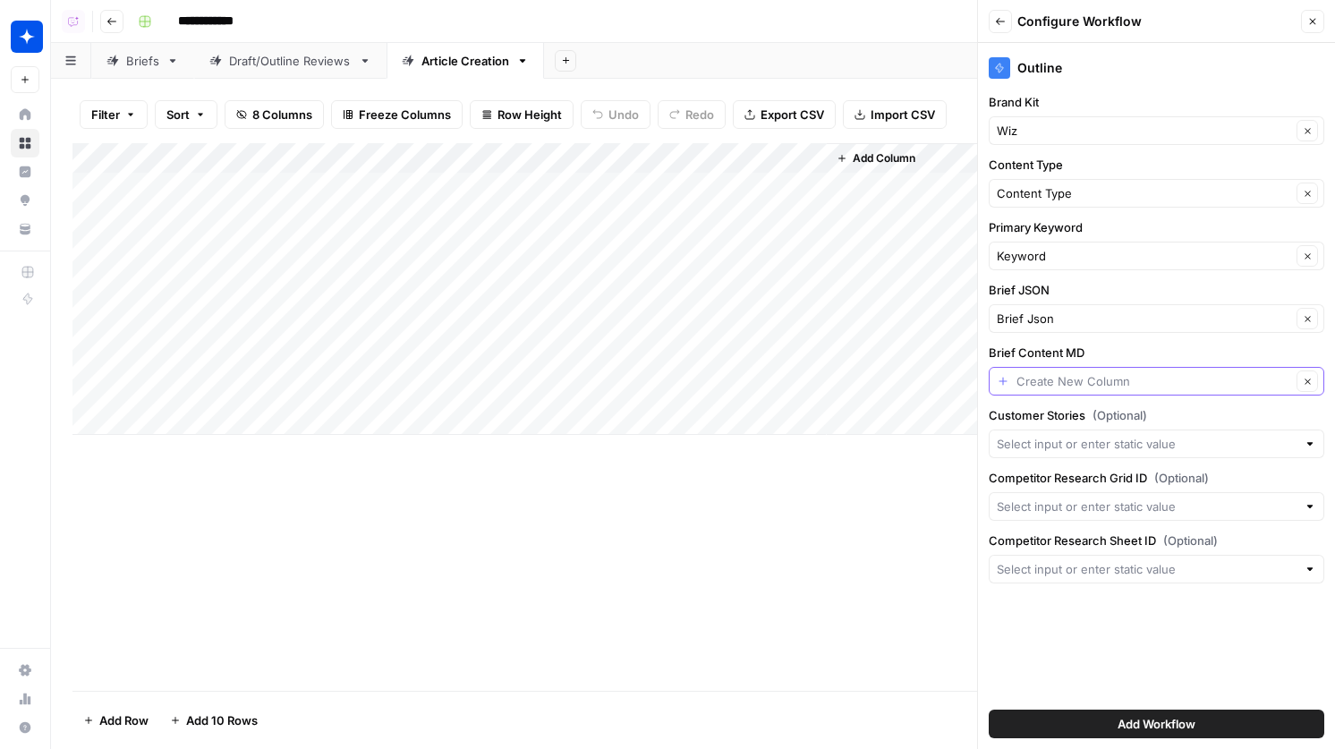
click at [1074, 378] on input "Brief Content MD" at bounding box center [1153, 381] width 275 height 18
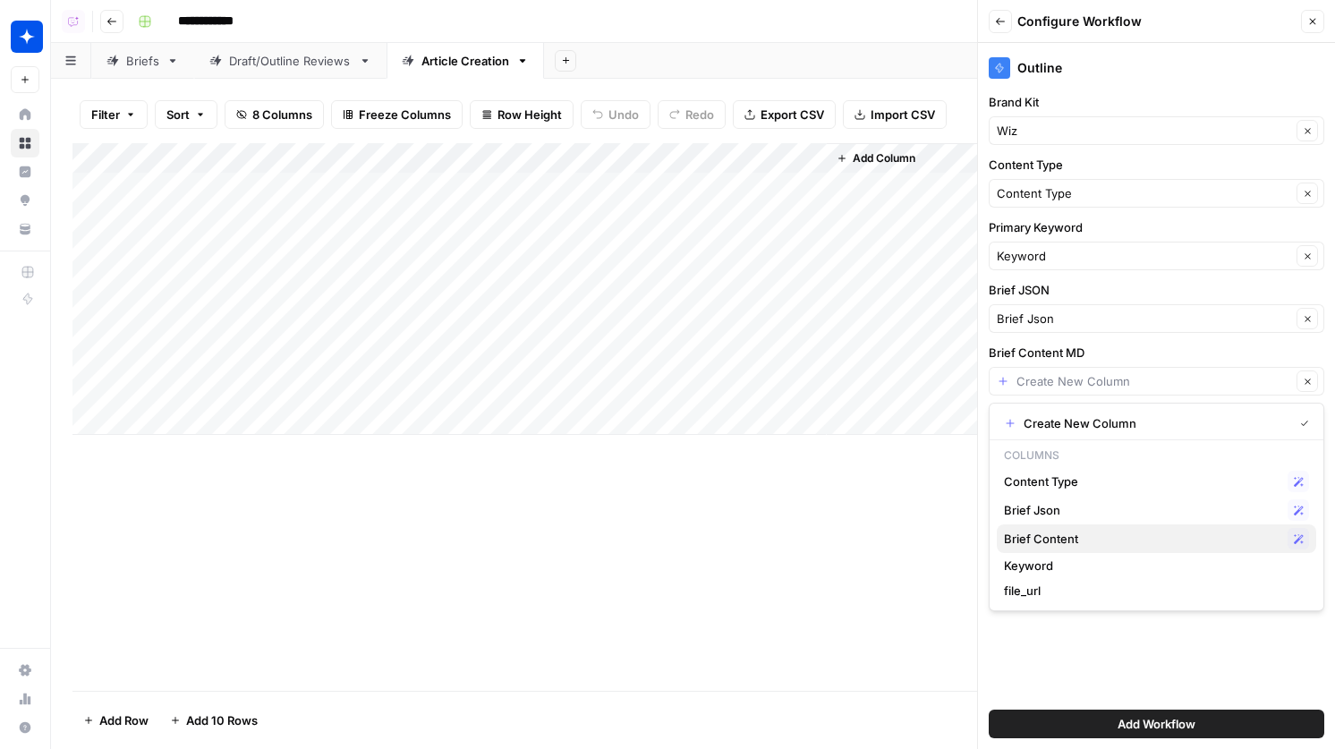
click at [1085, 542] on span "Brief Content" at bounding box center [1142, 539] width 276 height 18
type input "Brief Content"
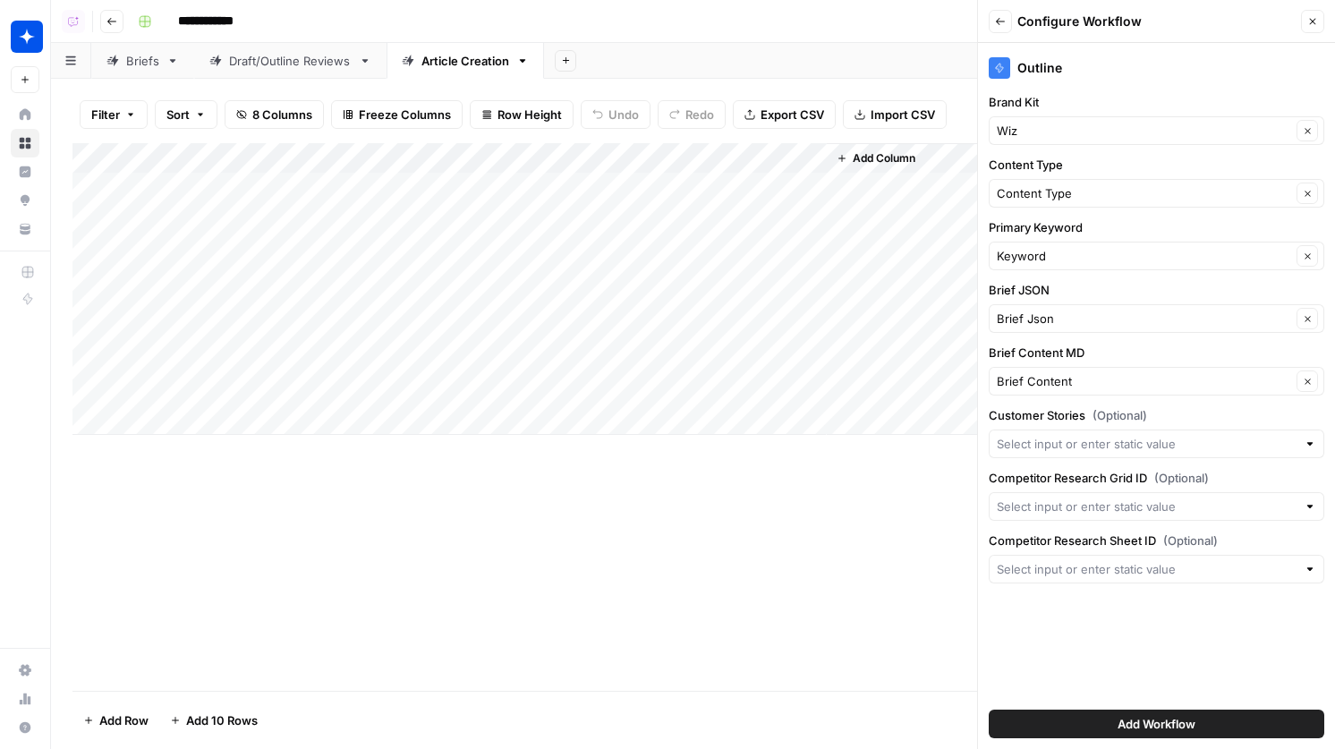
click at [1133, 721] on span "Add Workflow" at bounding box center [1157, 724] width 78 height 18
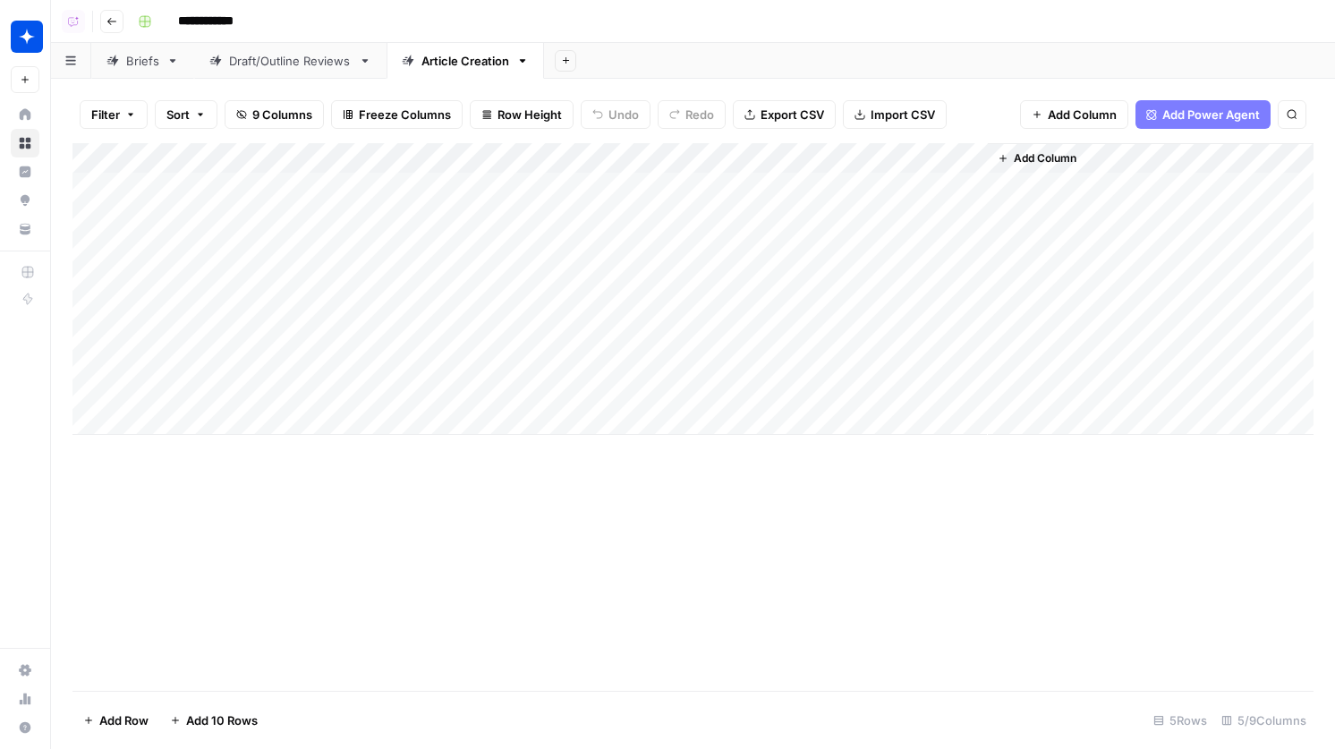
click at [886, 193] on div "Add Column" at bounding box center [692, 289] width 1241 height 292
click at [646, 236] on div "Add Column" at bounding box center [692, 289] width 1241 height 292
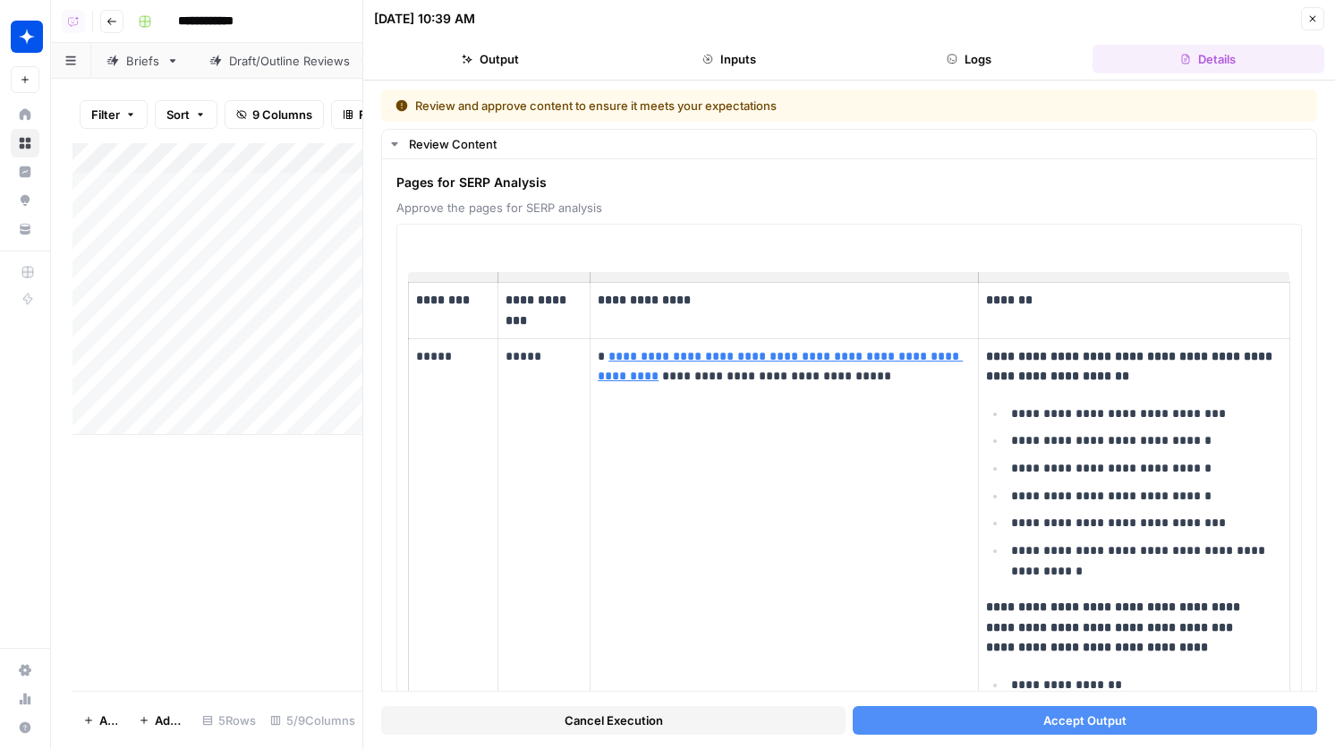
click at [1127, 713] on button "Accept Output" at bounding box center [1085, 720] width 464 height 29
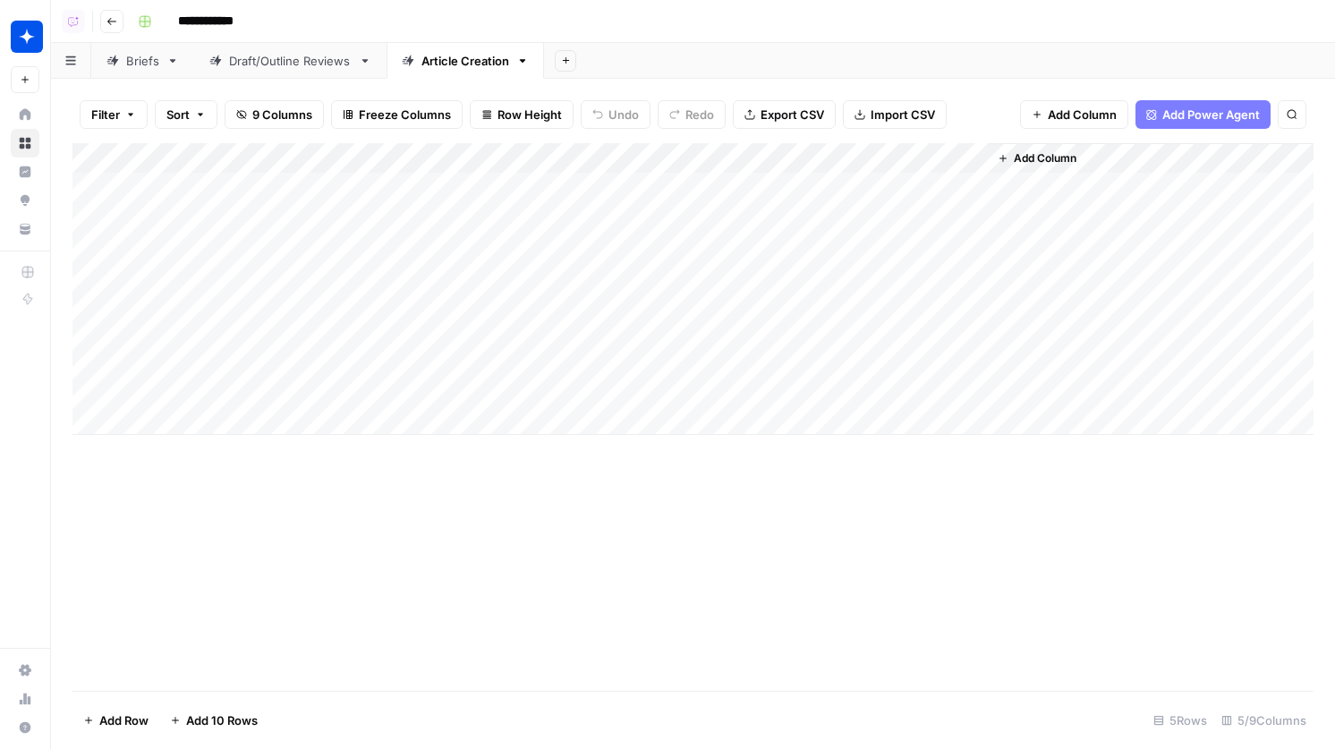
click at [655, 236] on div "Add Column" at bounding box center [692, 289] width 1241 height 292
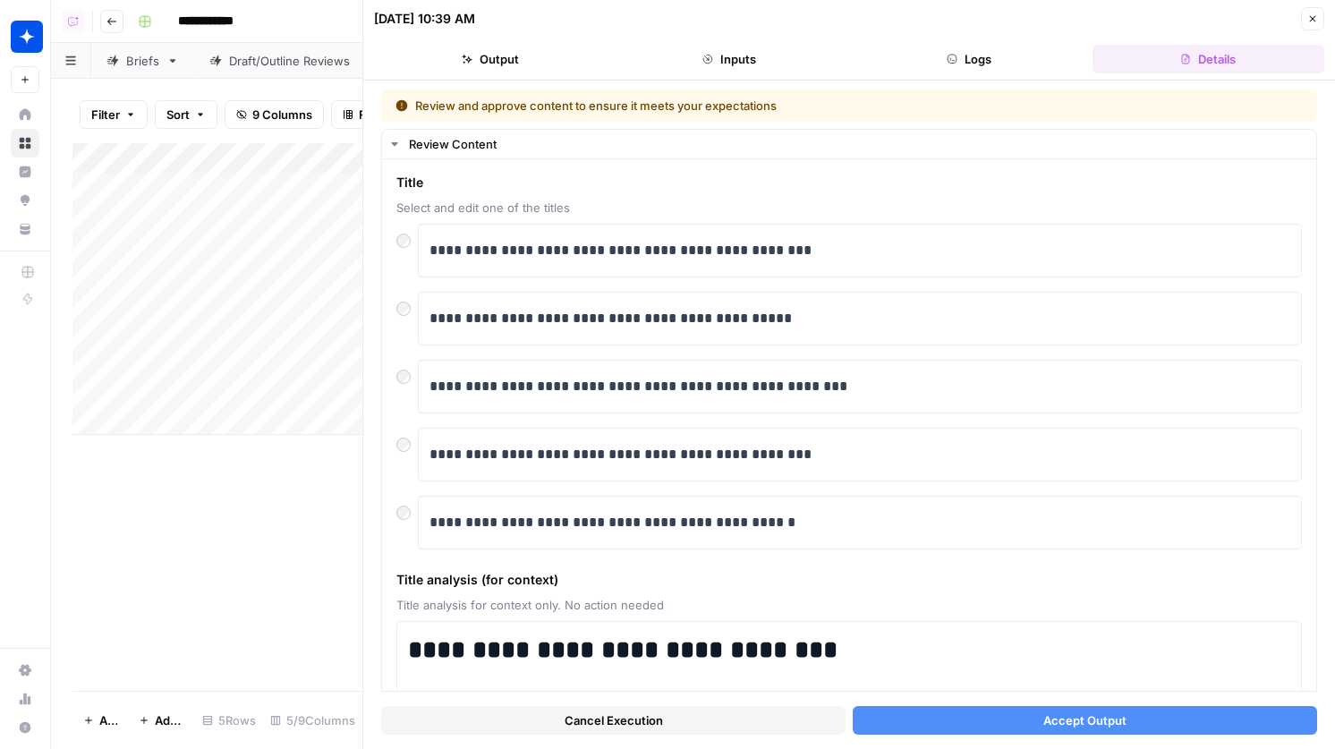
click at [1032, 726] on button "Accept Output" at bounding box center [1085, 720] width 464 height 29
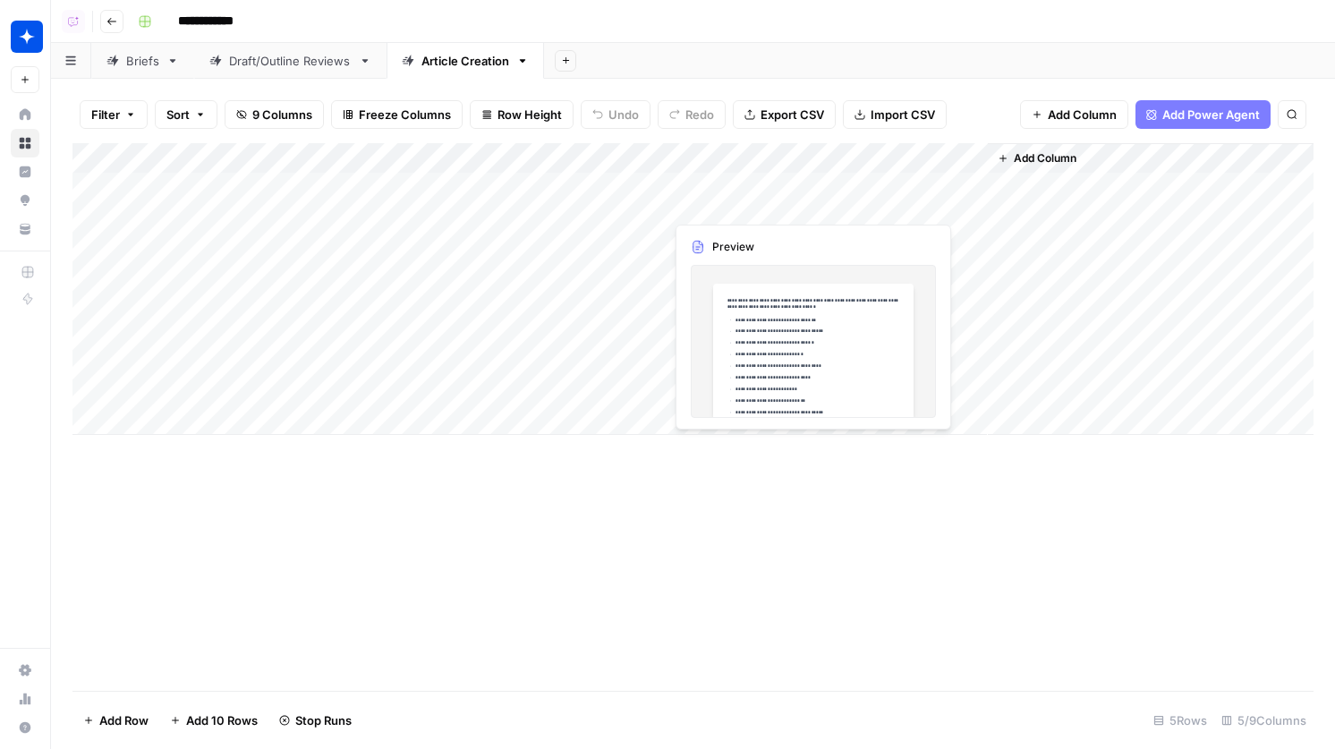
click at [741, 196] on div "Add Column" at bounding box center [692, 289] width 1241 height 292
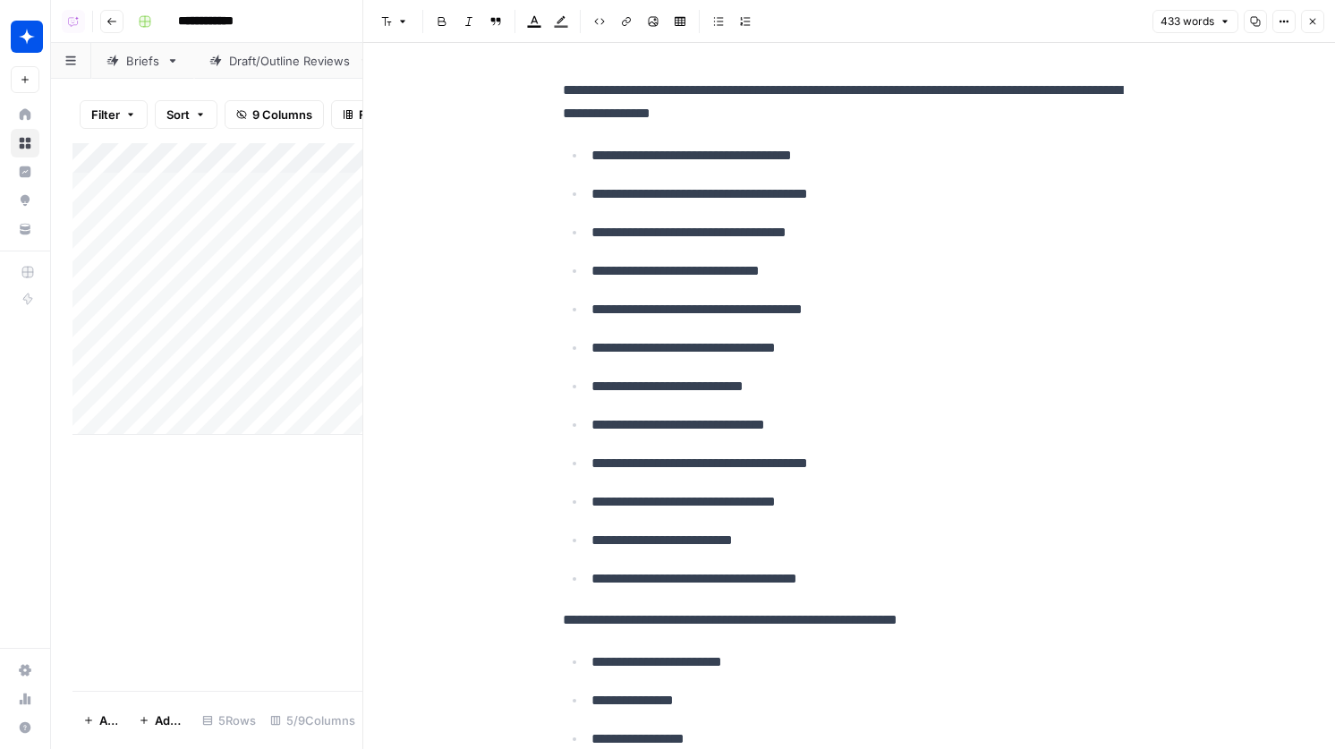
click at [1317, 24] on icon "button" at bounding box center [1312, 21] width 11 height 11
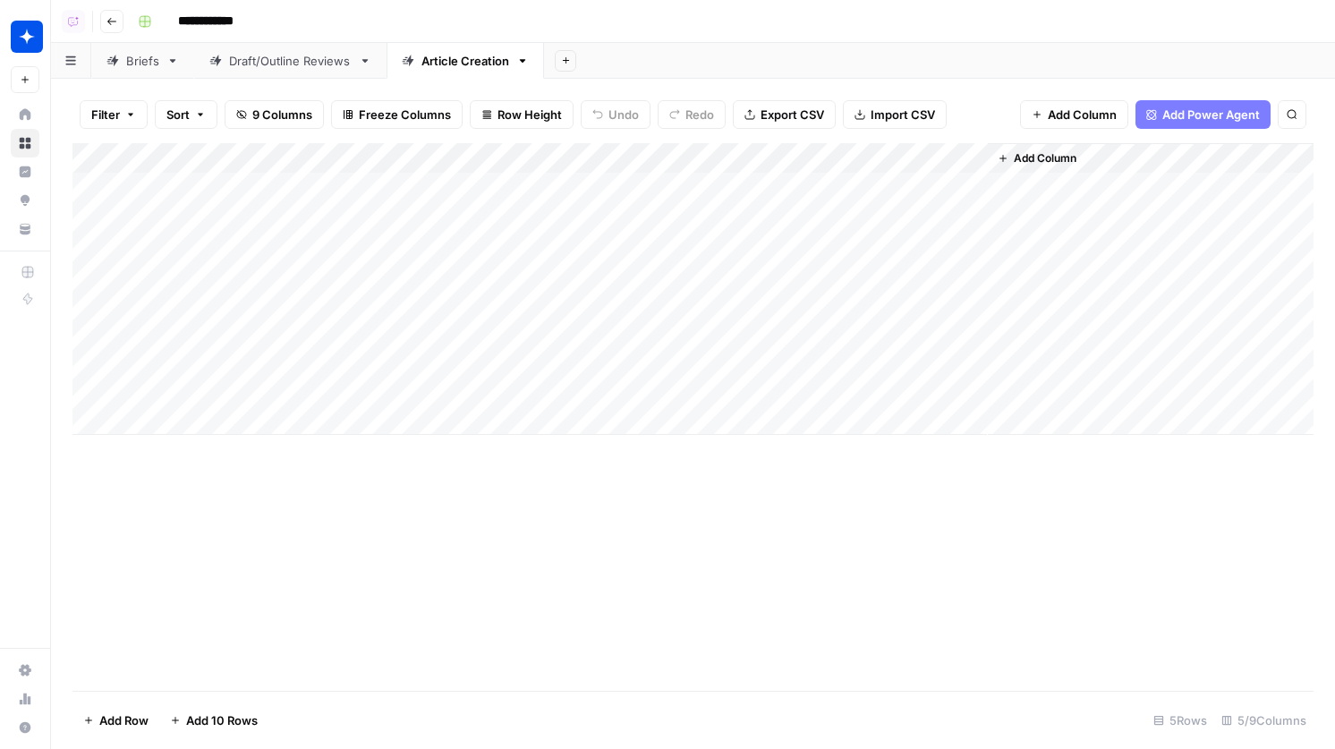
click at [812, 155] on div "Add Column" at bounding box center [692, 289] width 1241 height 292
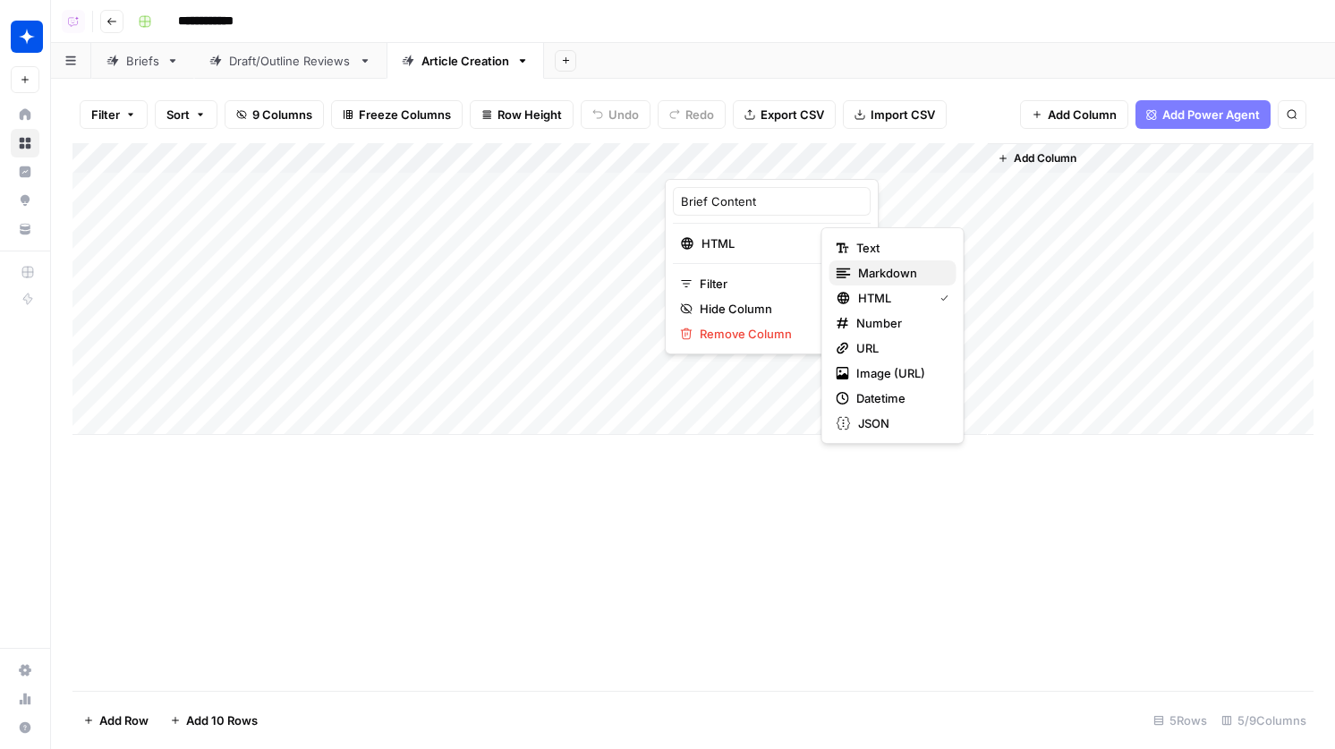
click at [881, 269] on span "Markdown" at bounding box center [900, 273] width 84 height 18
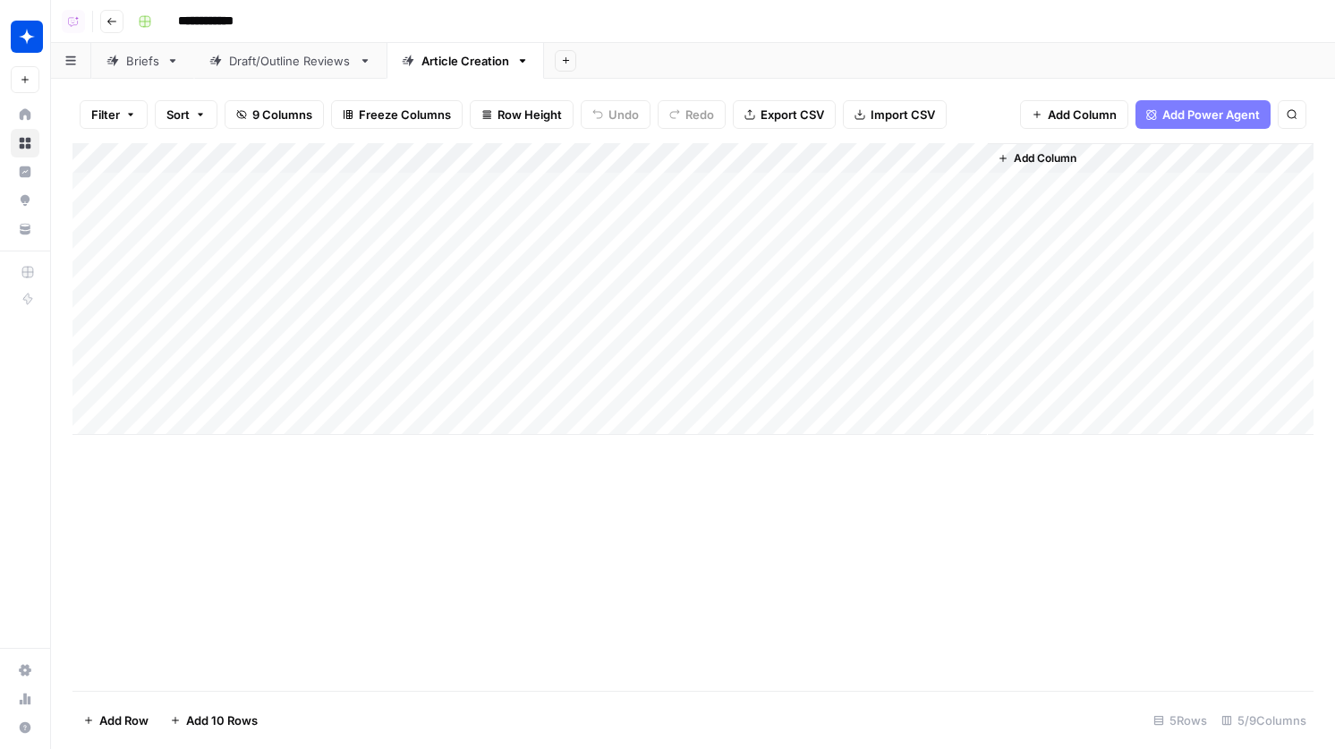
click at [730, 179] on div "Add Column" at bounding box center [692, 289] width 1241 height 292
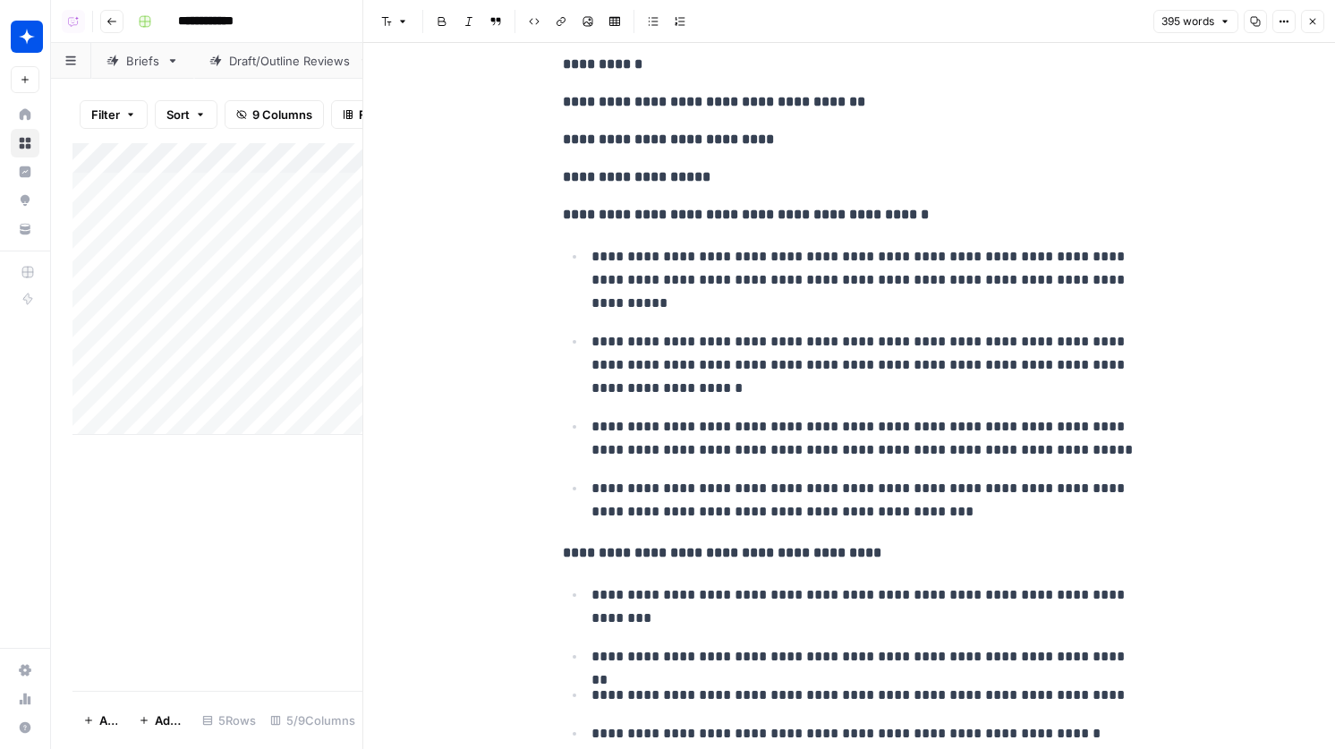
scroll to position [1822, 0]
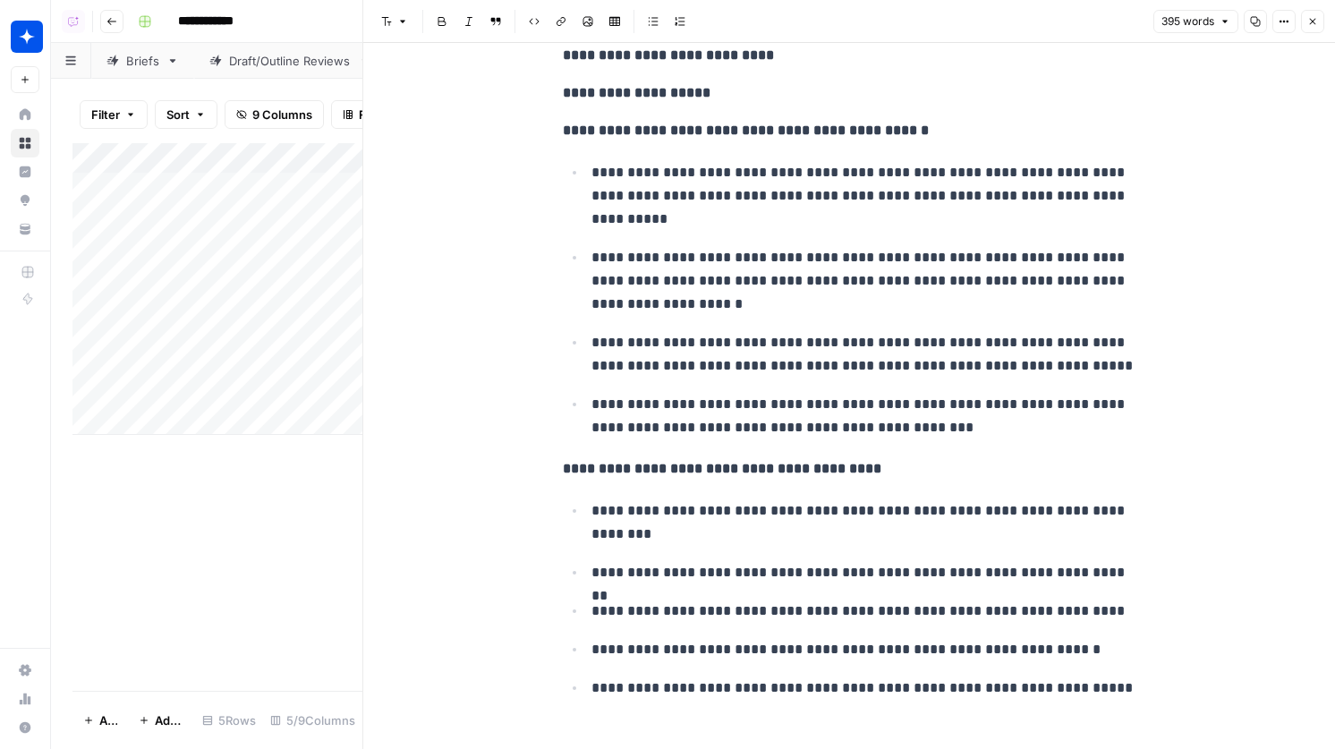
click at [1312, 25] on icon "button" at bounding box center [1312, 21] width 11 height 11
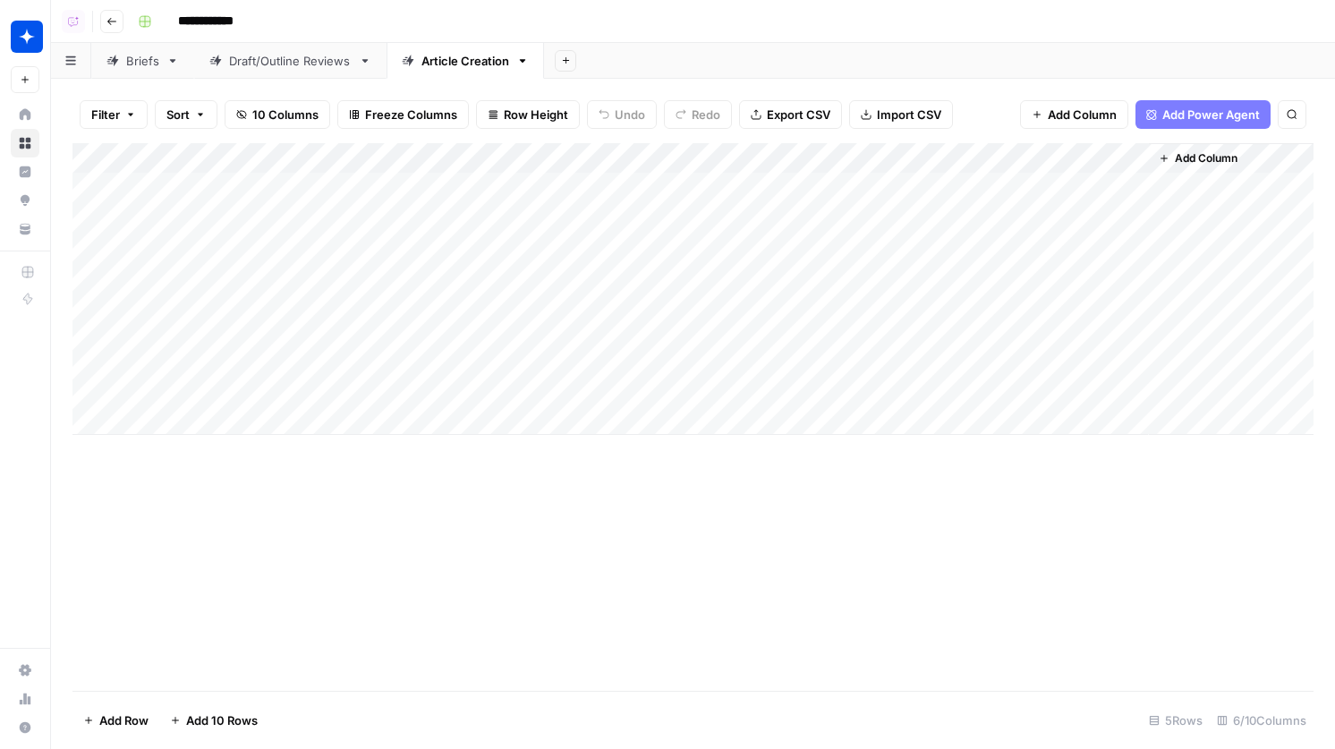
click at [915, 232] on div "Add Column" at bounding box center [692, 289] width 1241 height 292
click at [1132, 160] on div "Add Column" at bounding box center [692, 289] width 1241 height 292
click at [1079, 196] on input "Brief Json (1)" at bounding box center [1094, 201] width 182 height 18
type input "Brief Json"
click at [1197, 154] on span "Add Column" at bounding box center [1206, 158] width 63 height 16
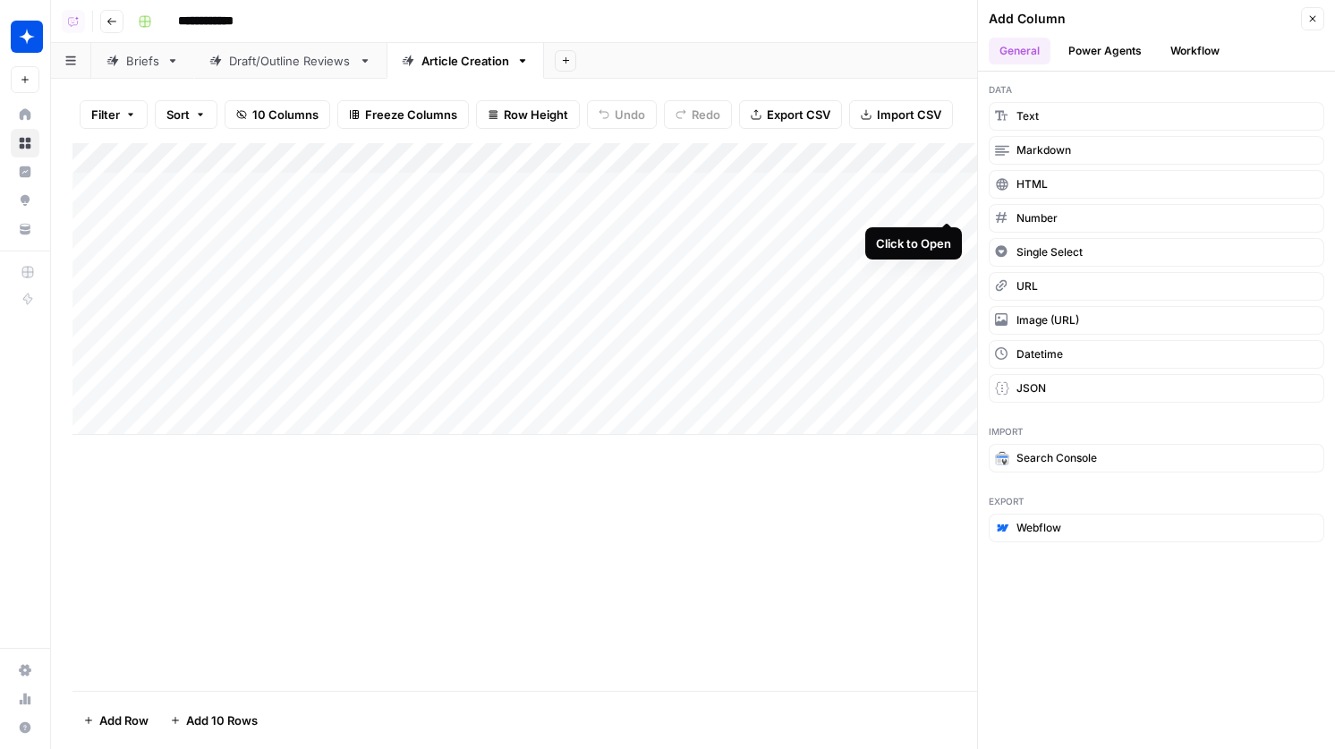
click at [946, 183] on div "Add Column" at bounding box center [692, 289] width 1241 height 292
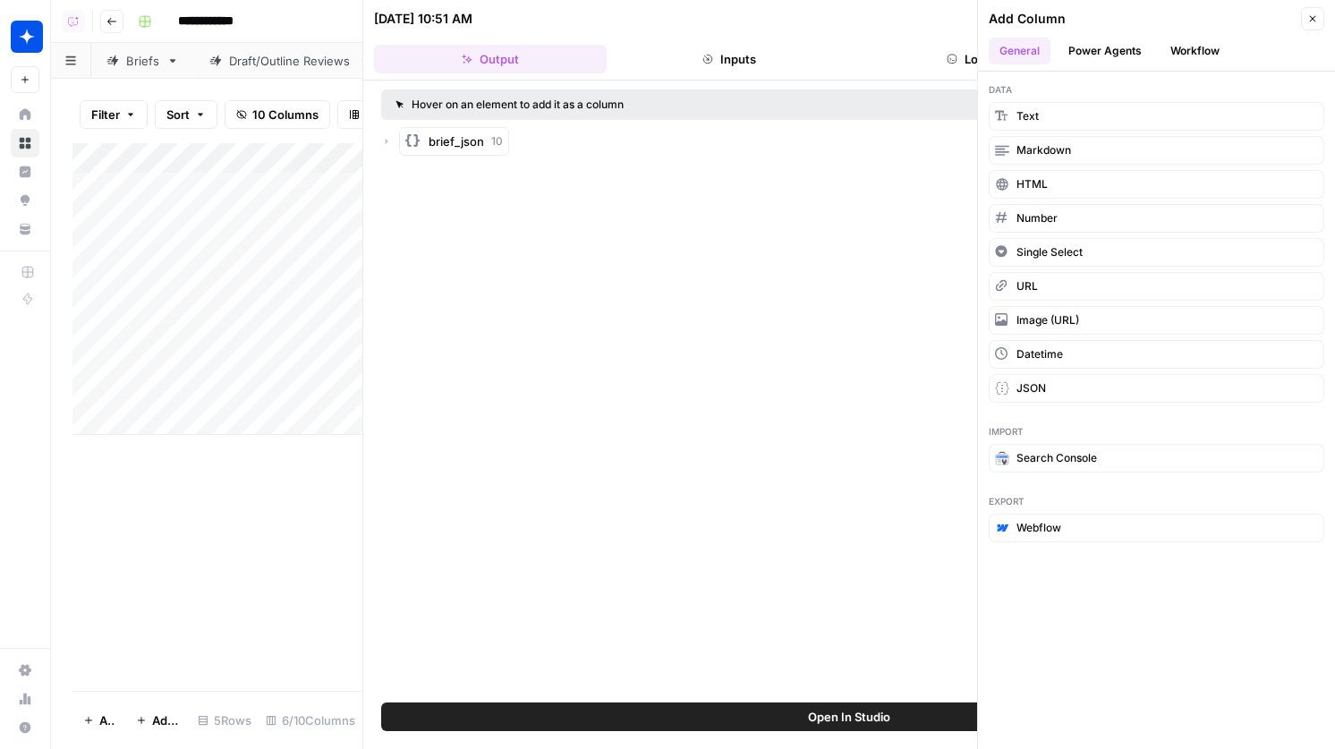
click at [1311, 9] on button "Close" at bounding box center [1312, 18] width 23 height 23
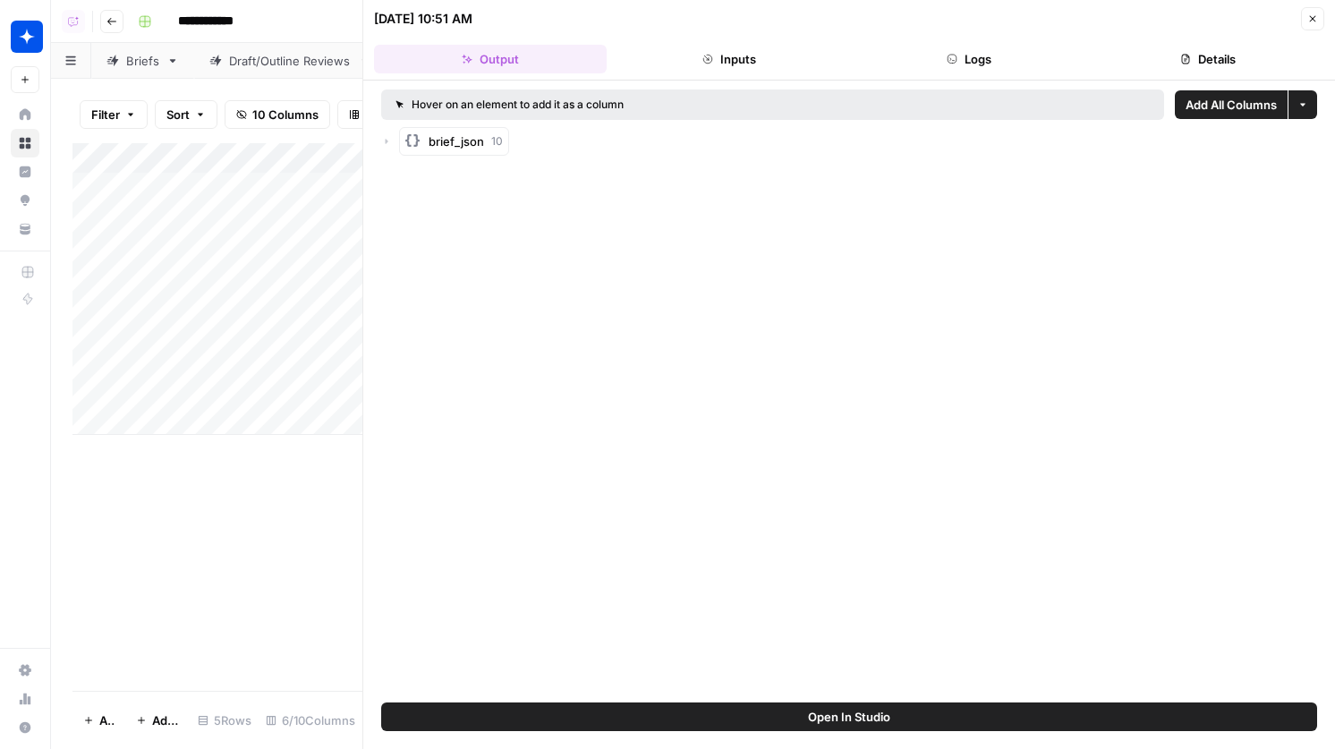
click at [382, 141] on icon "button" at bounding box center [386, 141] width 11 height 11
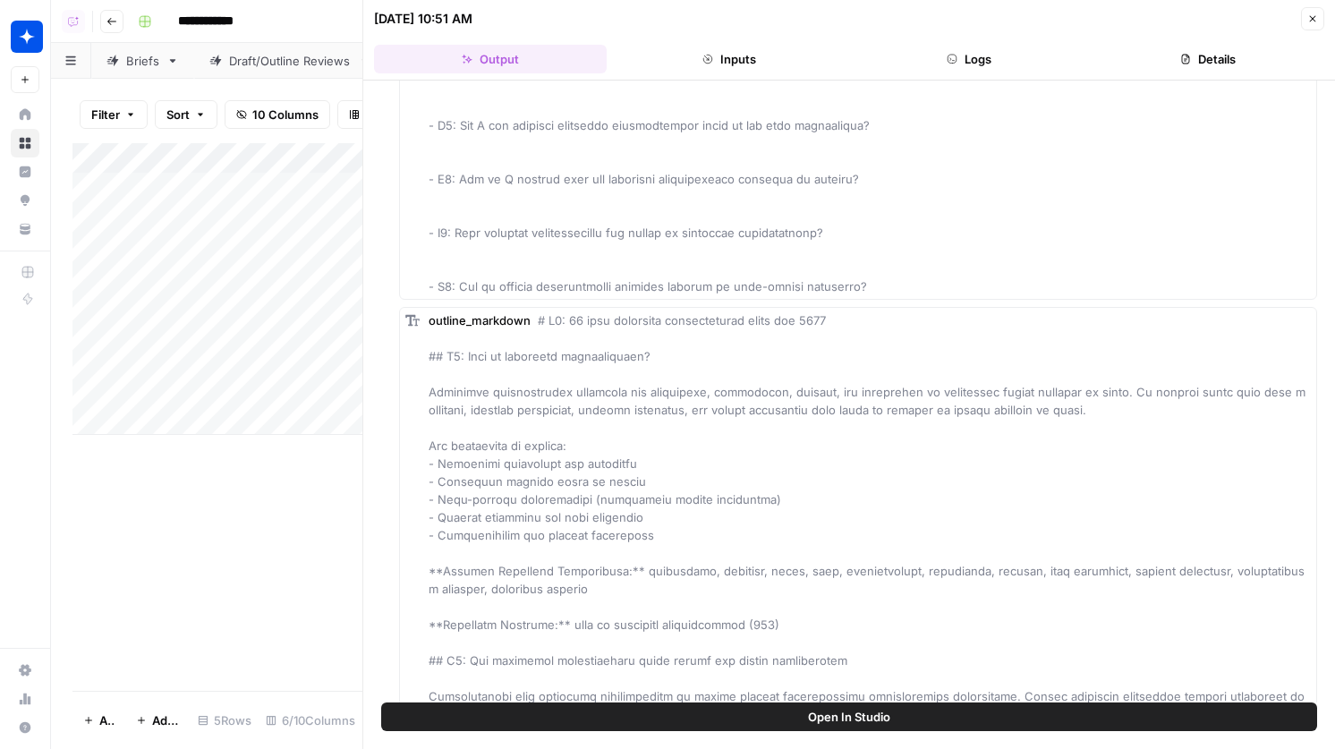
scroll to position [2747, 0]
click at [1282, 302] on span "Add as Column" at bounding box center [1273, 307] width 66 height 14
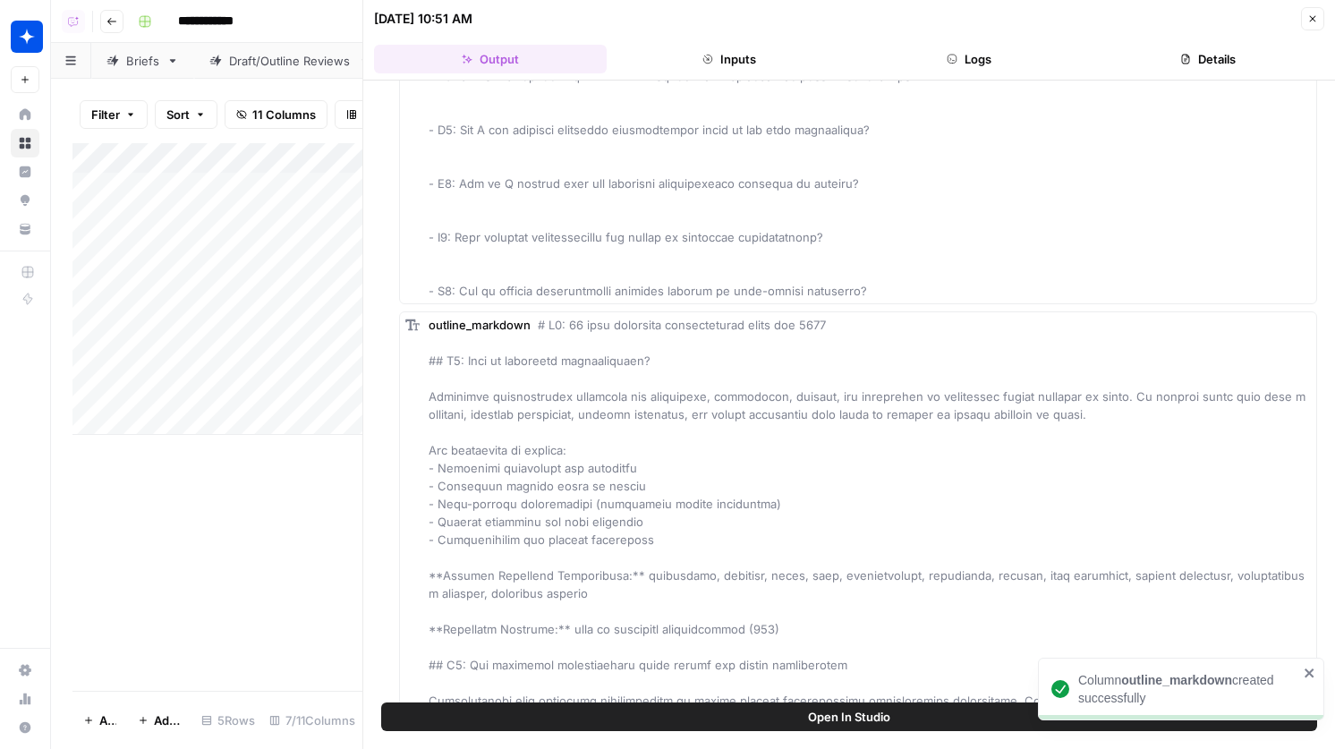
click at [1310, 16] on icon "button" at bounding box center [1313, 19] width 6 height 6
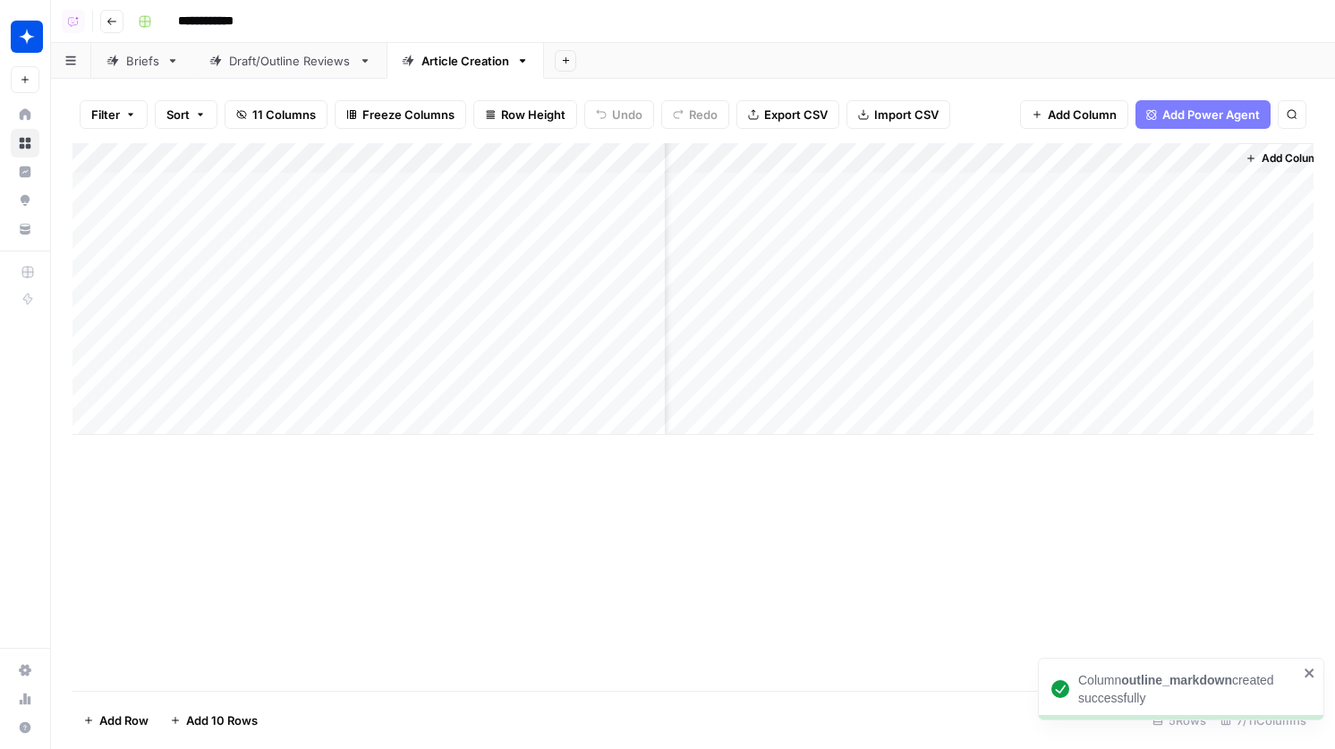
scroll to position [0, 96]
click at [1198, 152] on div "Add Column" at bounding box center [692, 289] width 1241 height 292
click at [1162, 202] on input "Brief Json (1)" at bounding box center [1159, 201] width 182 height 18
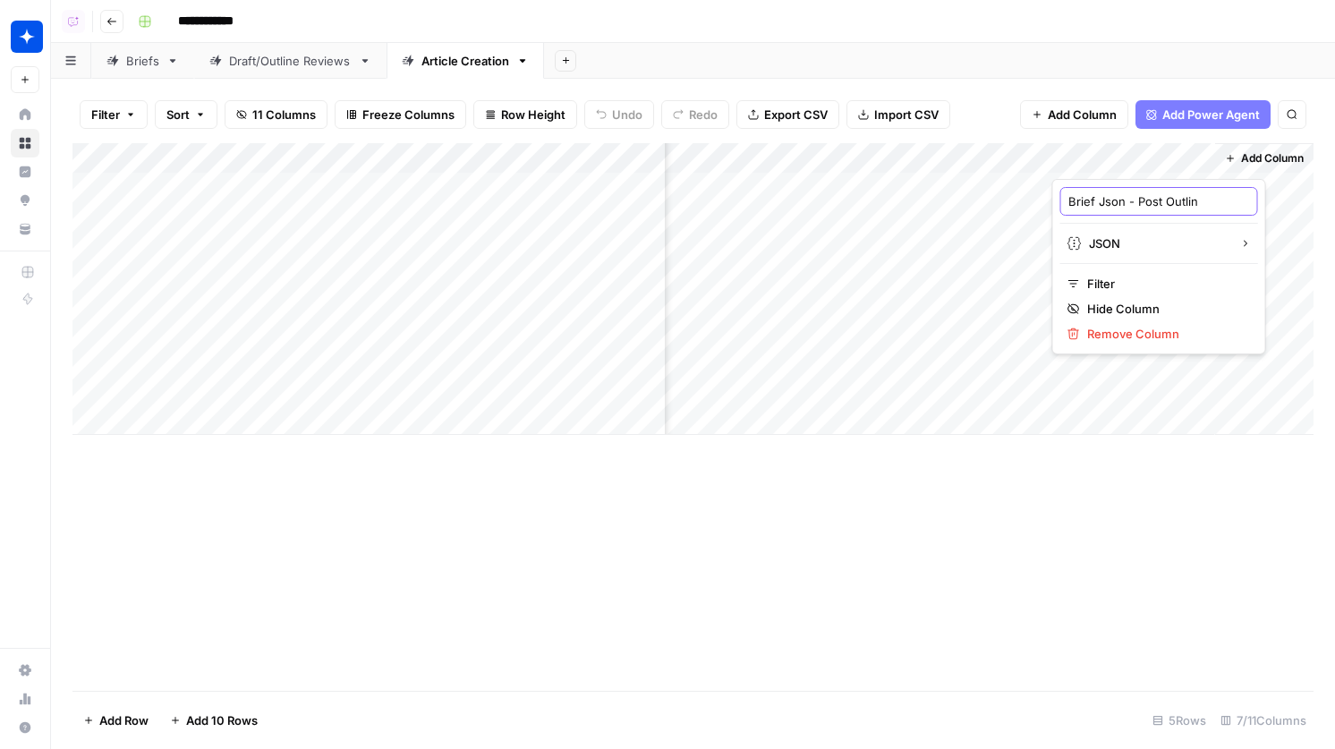
type input "Brief Json - Post Outline"
click at [1266, 154] on span "Add Column" at bounding box center [1272, 158] width 63 height 16
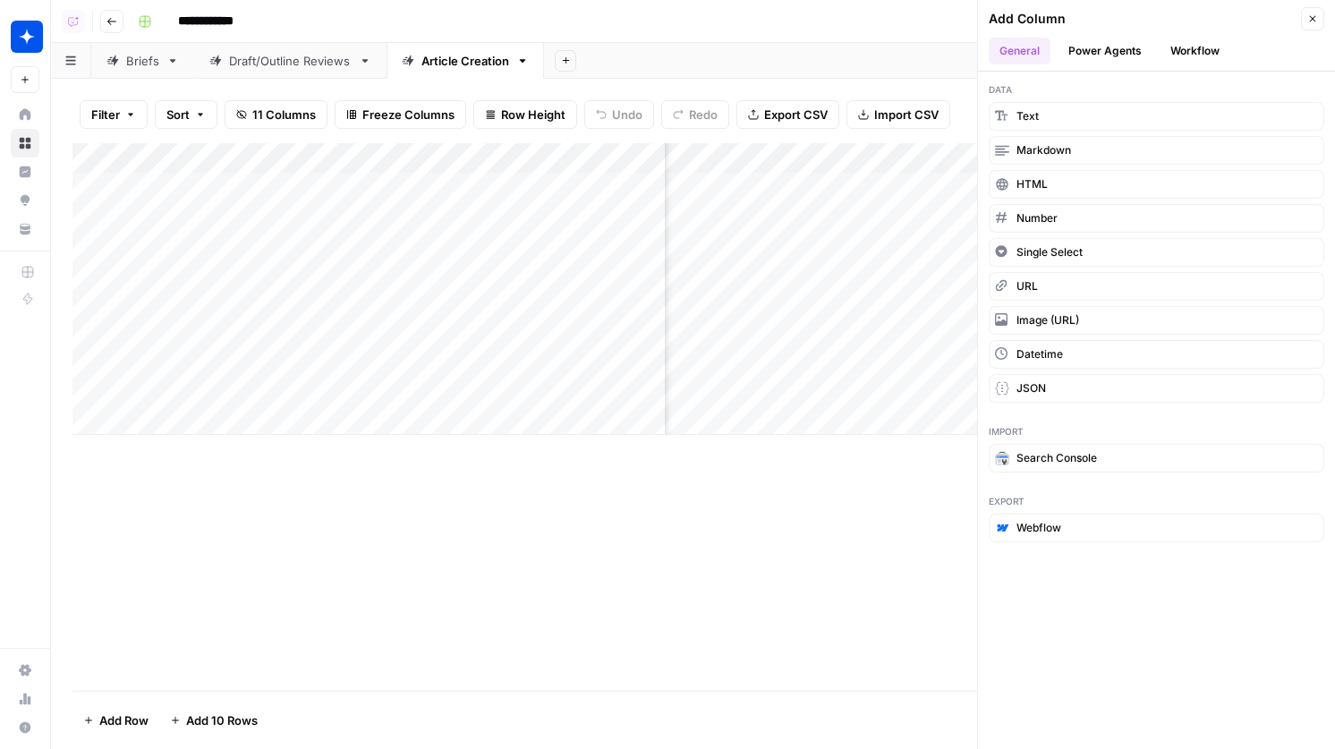
click at [1181, 54] on button "Workflow" at bounding box center [1195, 51] width 71 height 27
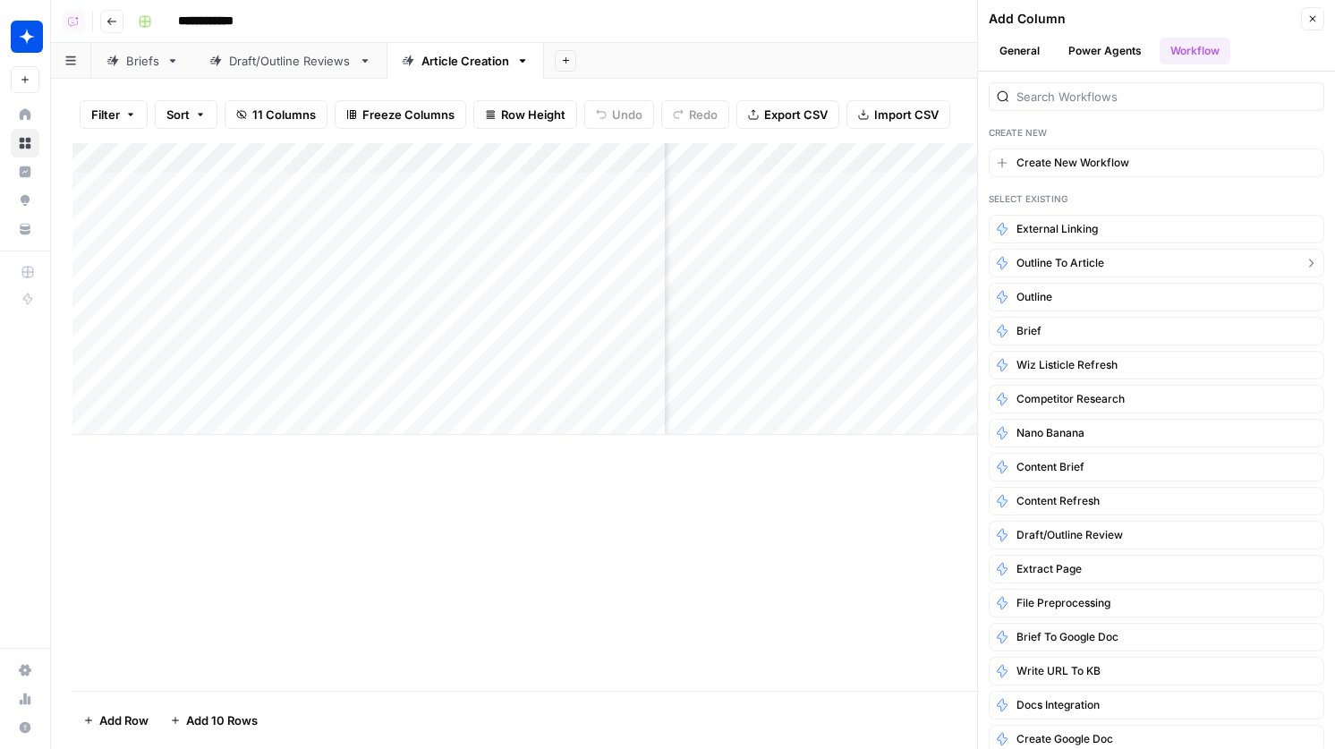
click at [1102, 263] on span "Outline to Article" at bounding box center [1060, 263] width 88 height 16
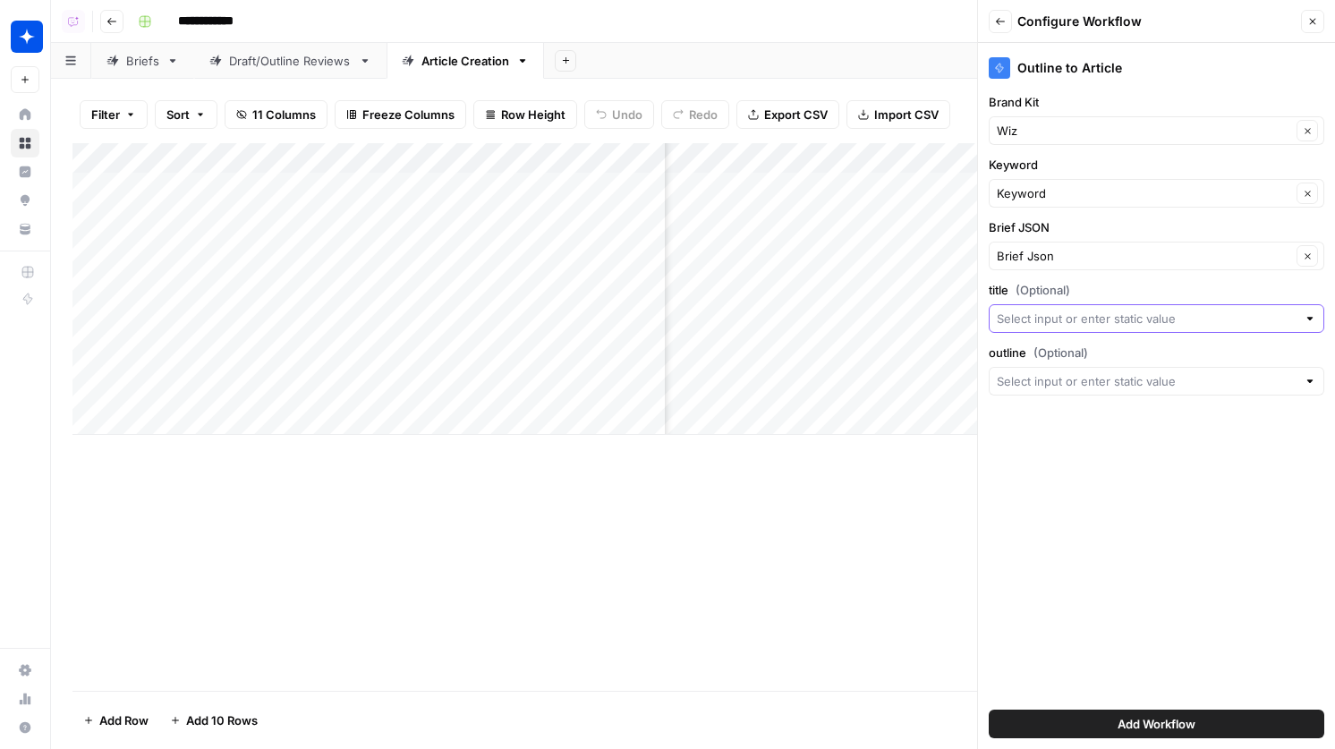
click at [1101, 315] on input "title (Optional)" at bounding box center [1147, 319] width 300 height 18
click at [1133, 294] on label "title (Optional)" at bounding box center [1157, 290] width 336 height 18
click at [1133, 310] on input "title (Optional)" at bounding box center [1147, 319] width 300 height 18
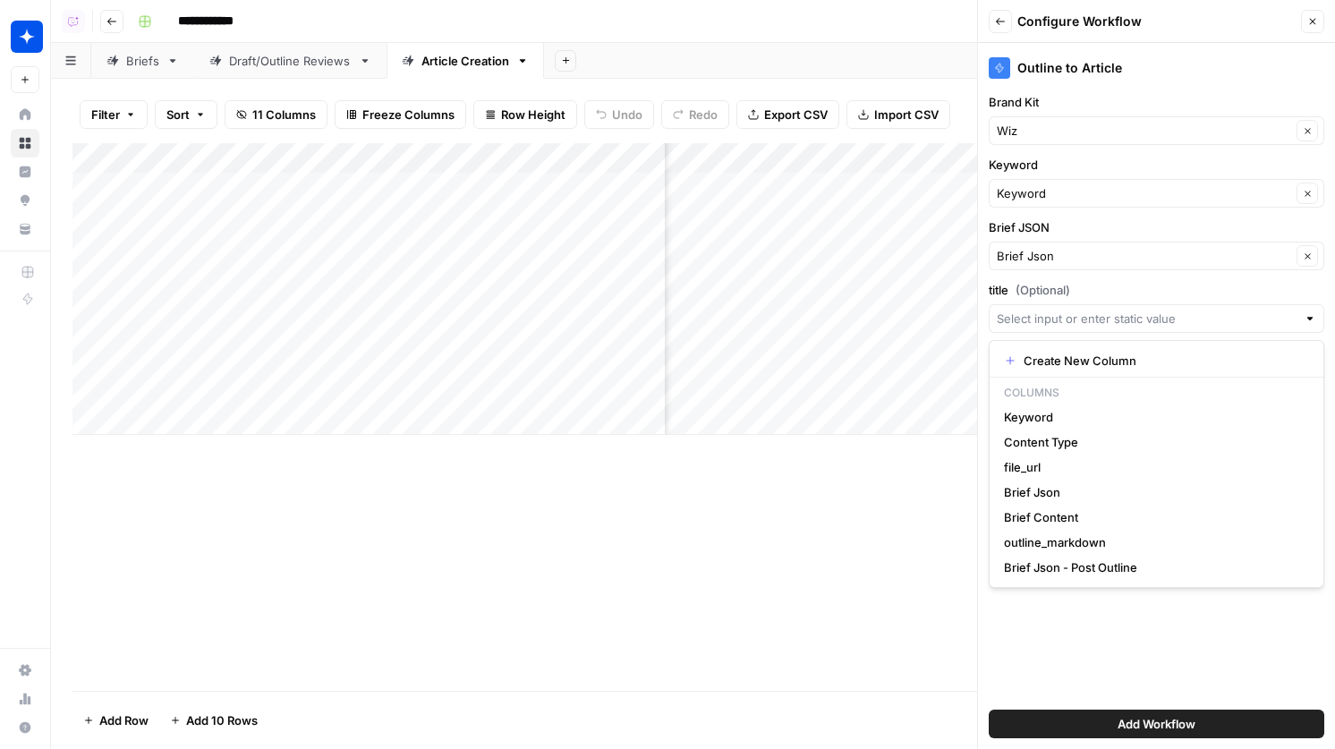
click at [1174, 280] on div "Outline to Article Brand Kit Wiz Clear Keyword Keyword Clear Brief JSON Brief J…" at bounding box center [1156, 396] width 357 height 706
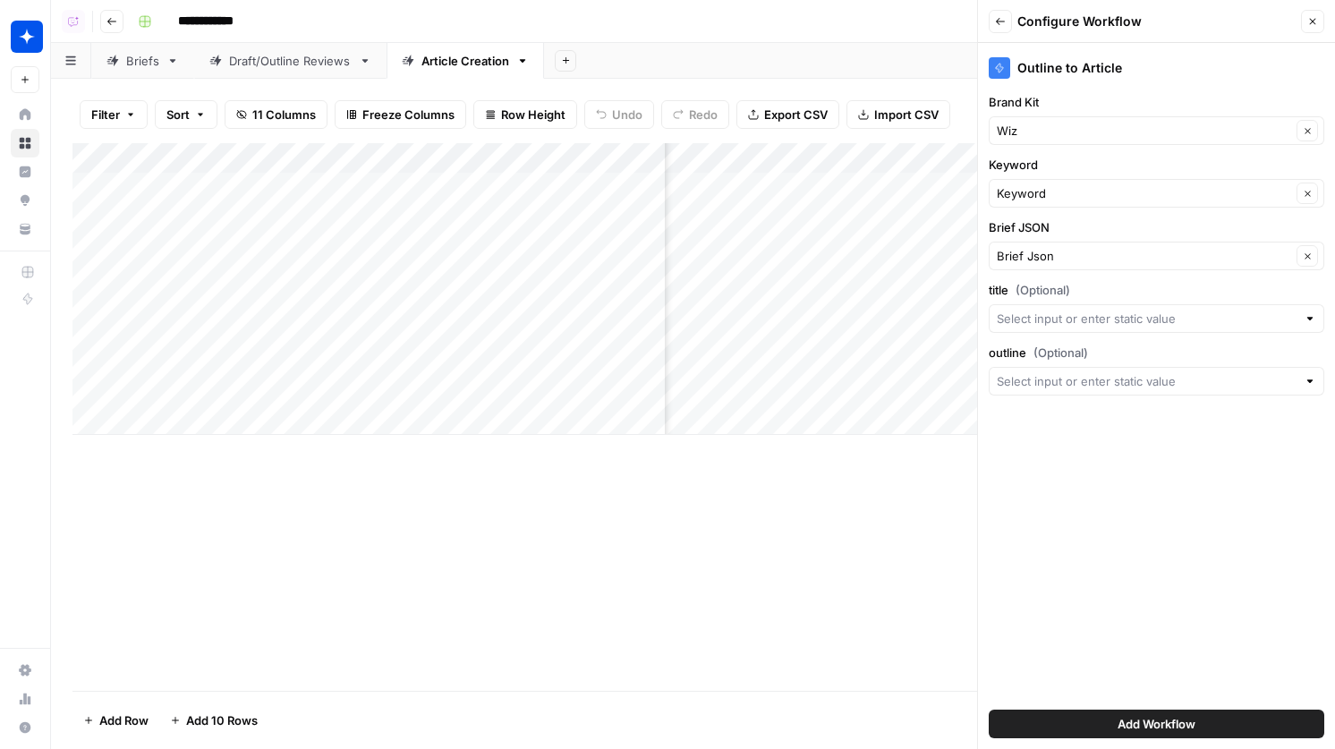
click at [1309, 19] on icon "button" at bounding box center [1312, 21] width 11 height 11
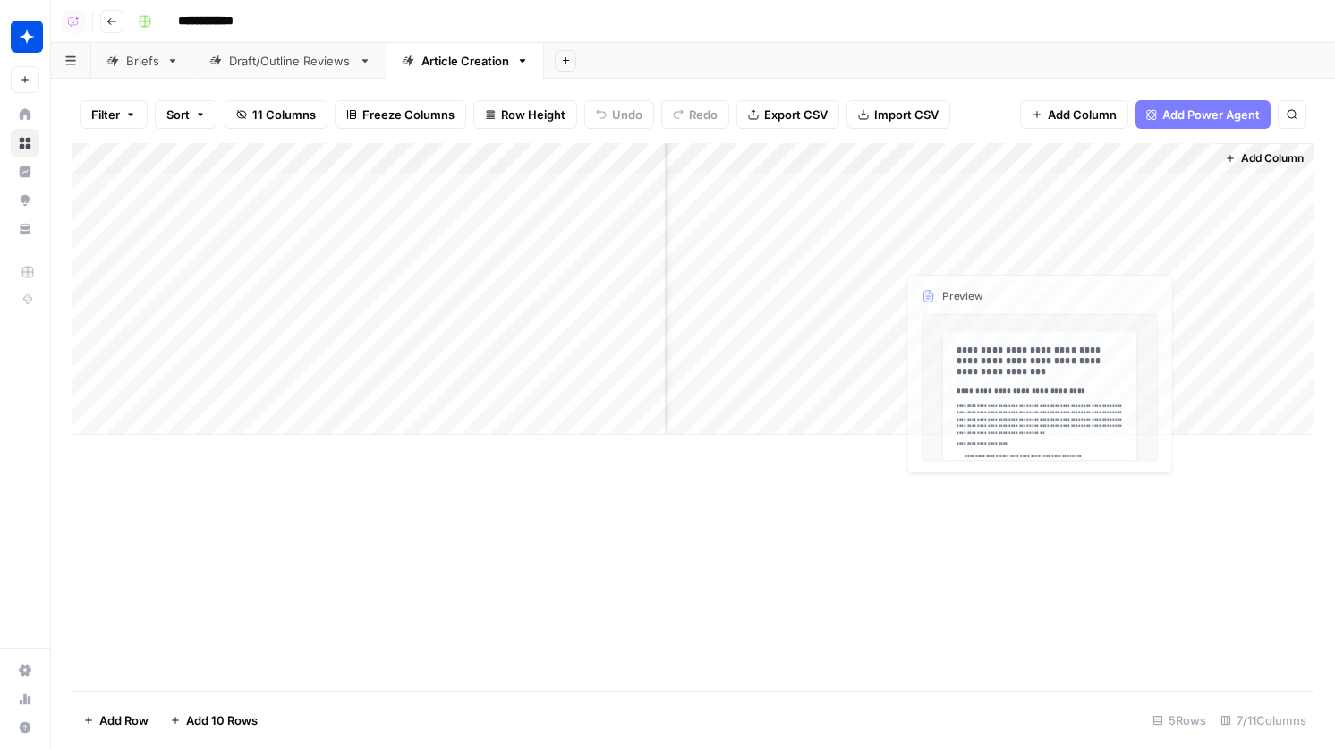
scroll to position [0, 0]
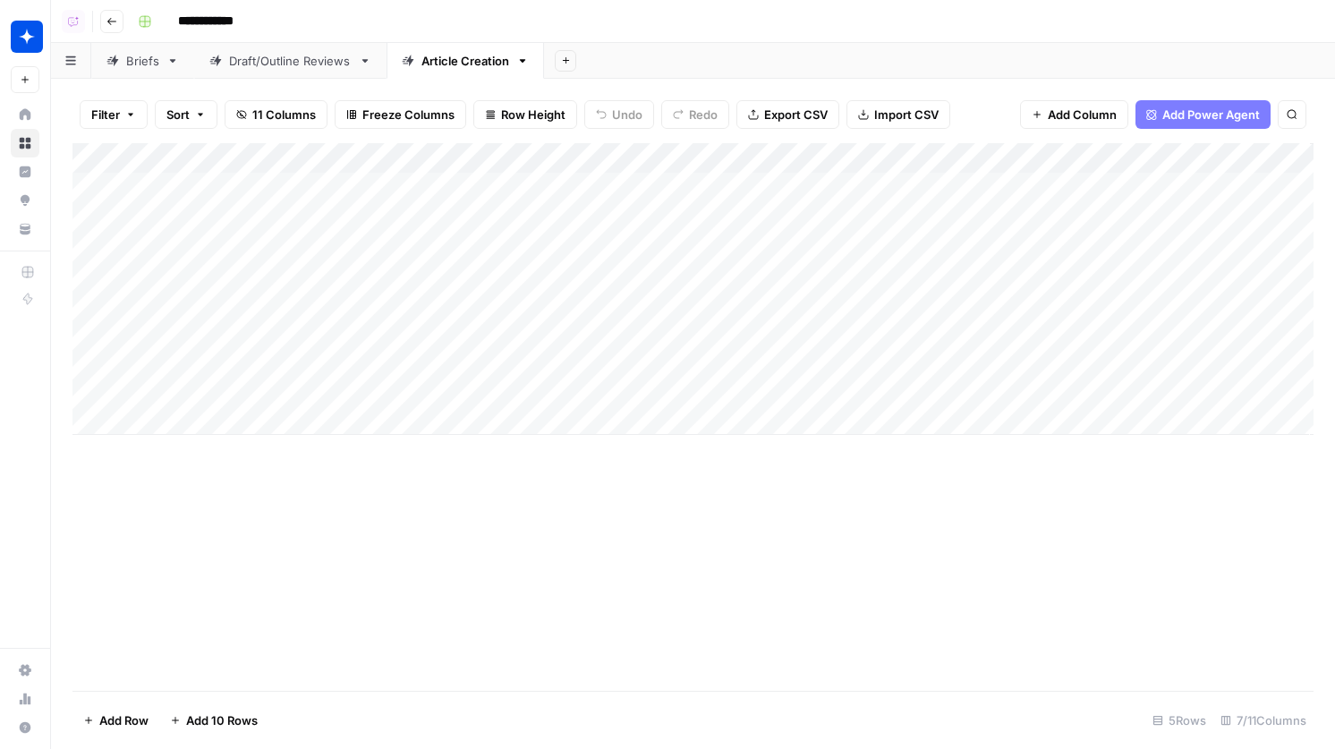
click at [629, 163] on div "Add Column" at bounding box center [692, 289] width 1241 height 292
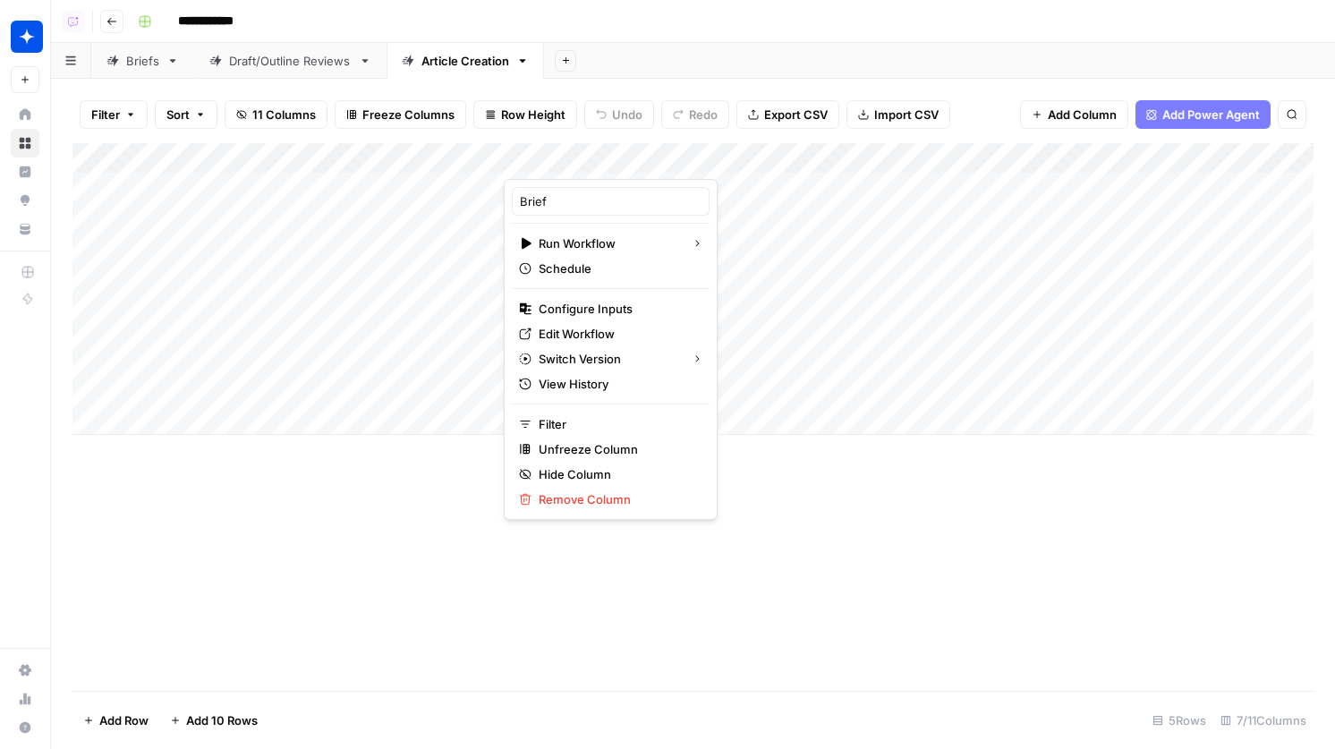
click at [891, 38] on header "**********" at bounding box center [693, 21] width 1284 height 43
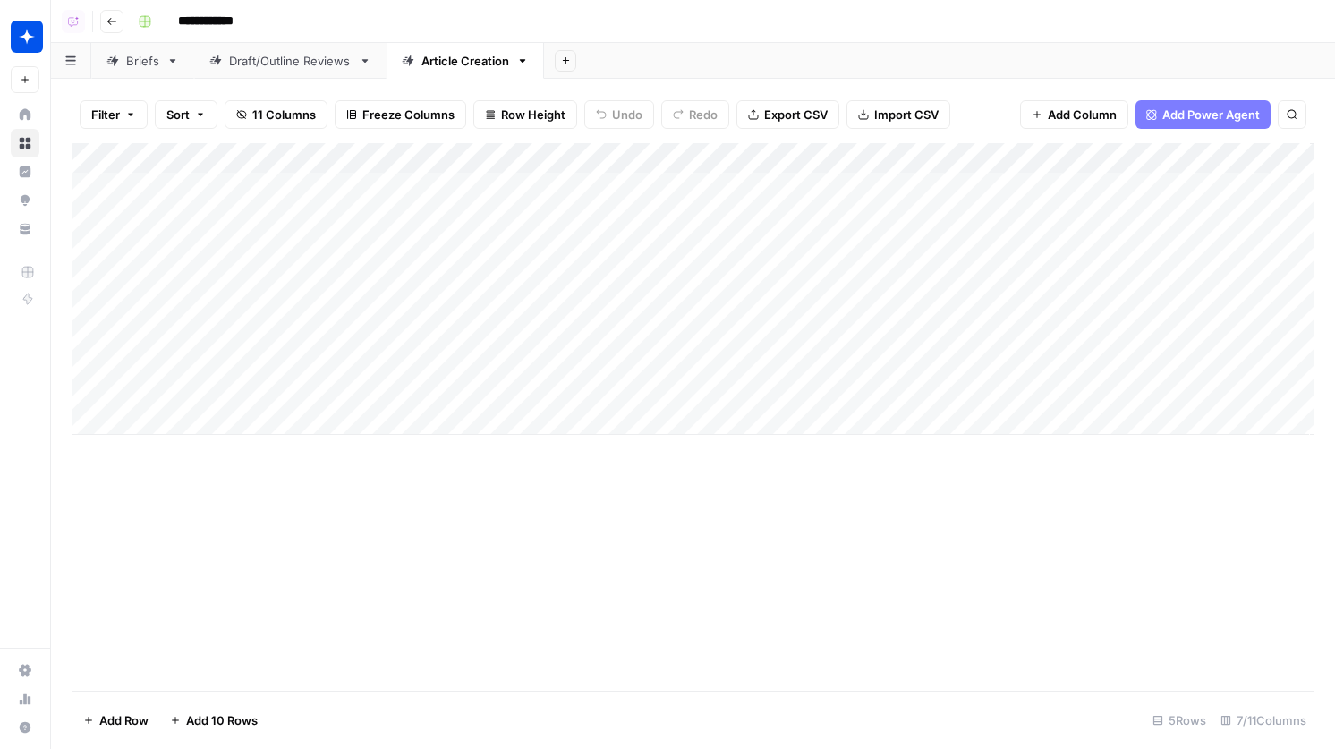
click at [622, 192] on div "Add Column" at bounding box center [692, 289] width 1241 height 292
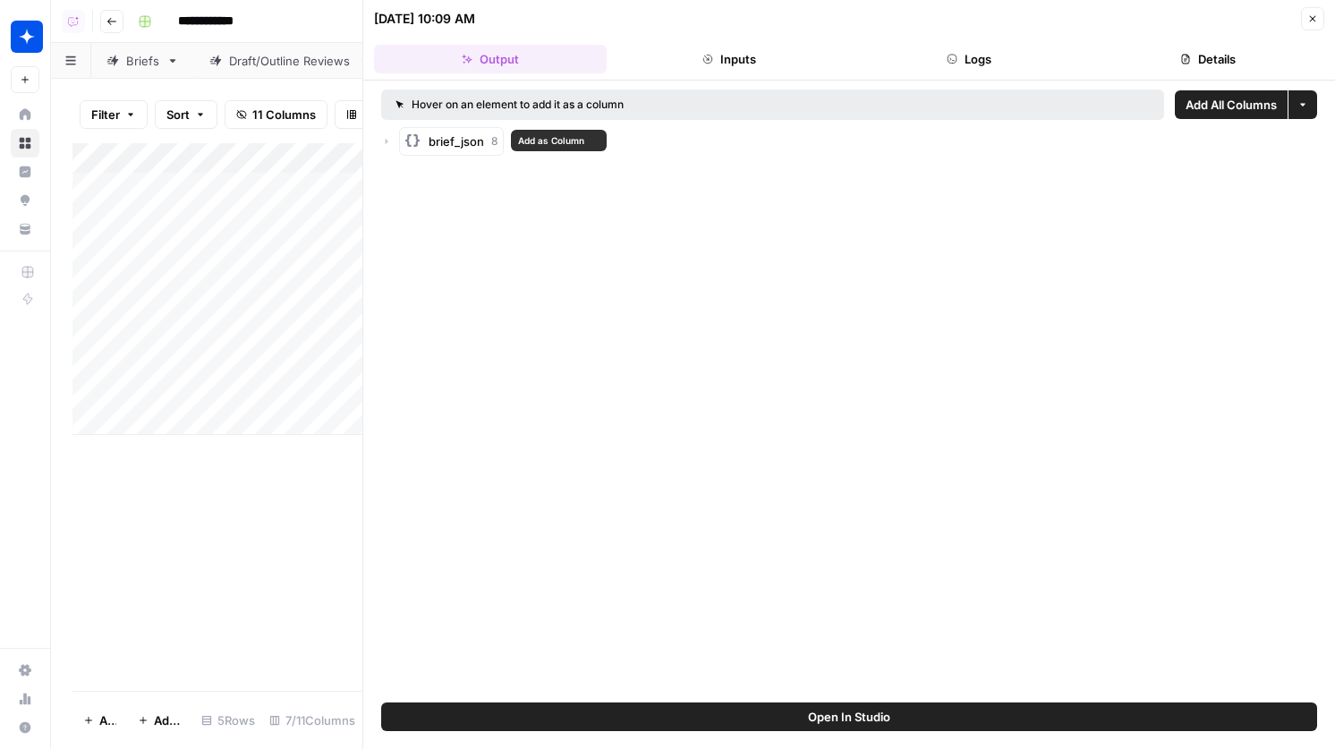
click at [386, 141] on icon "button" at bounding box center [387, 141] width 3 height 5
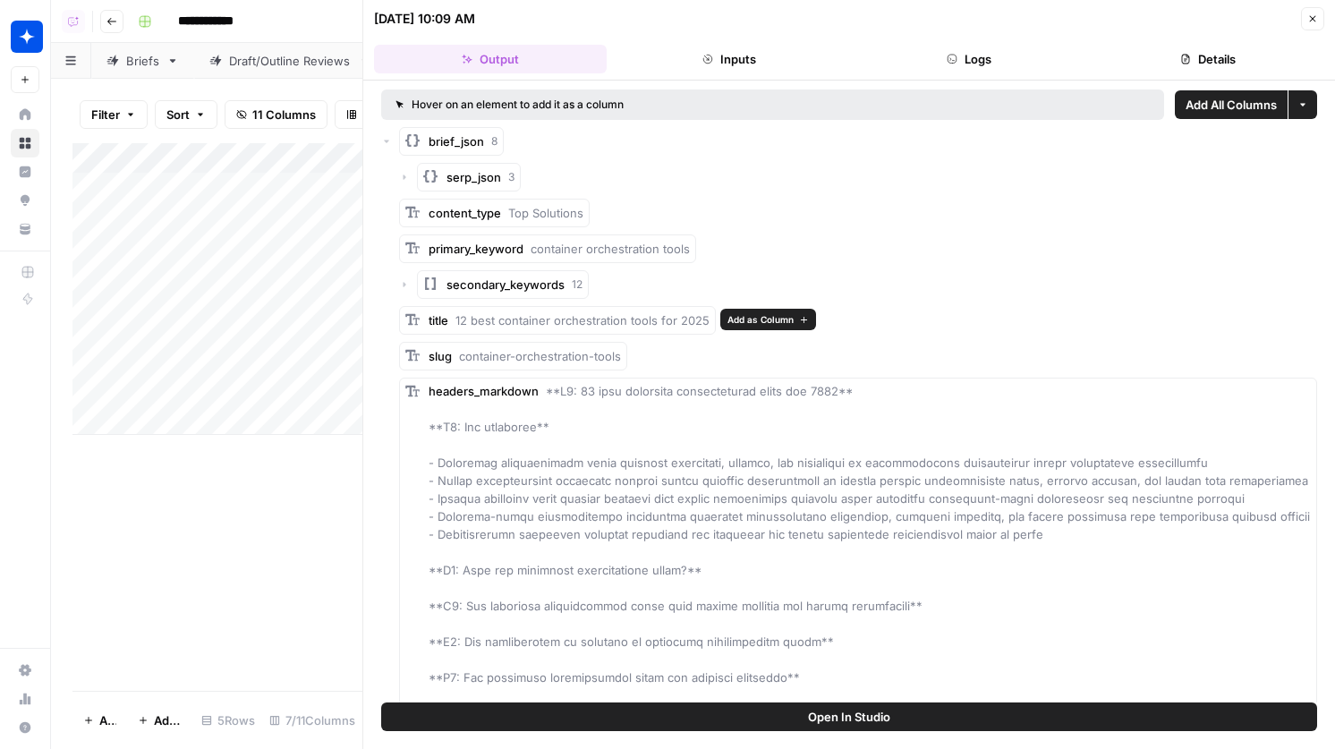
click at [733, 315] on span "Add as Column" at bounding box center [760, 319] width 66 height 14
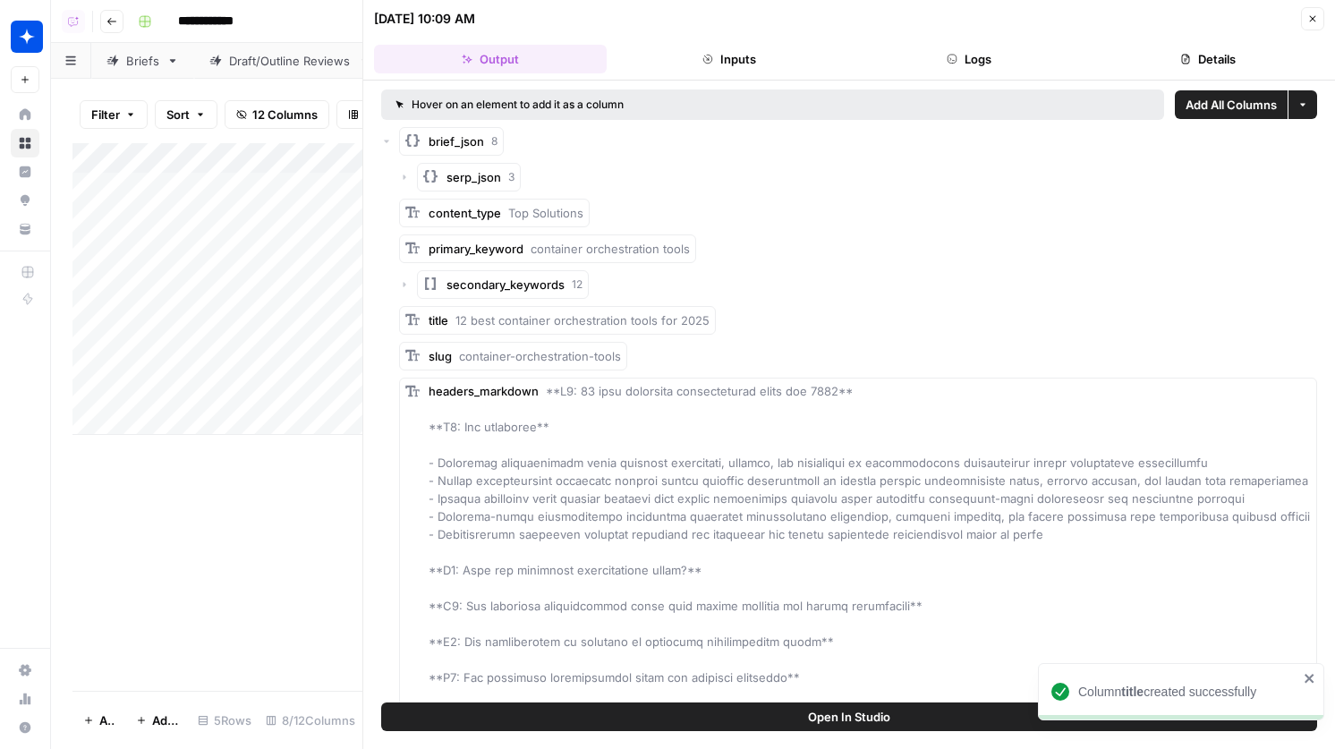
click at [1314, 20] on icon "button" at bounding box center [1312, 18] width 11 height 11
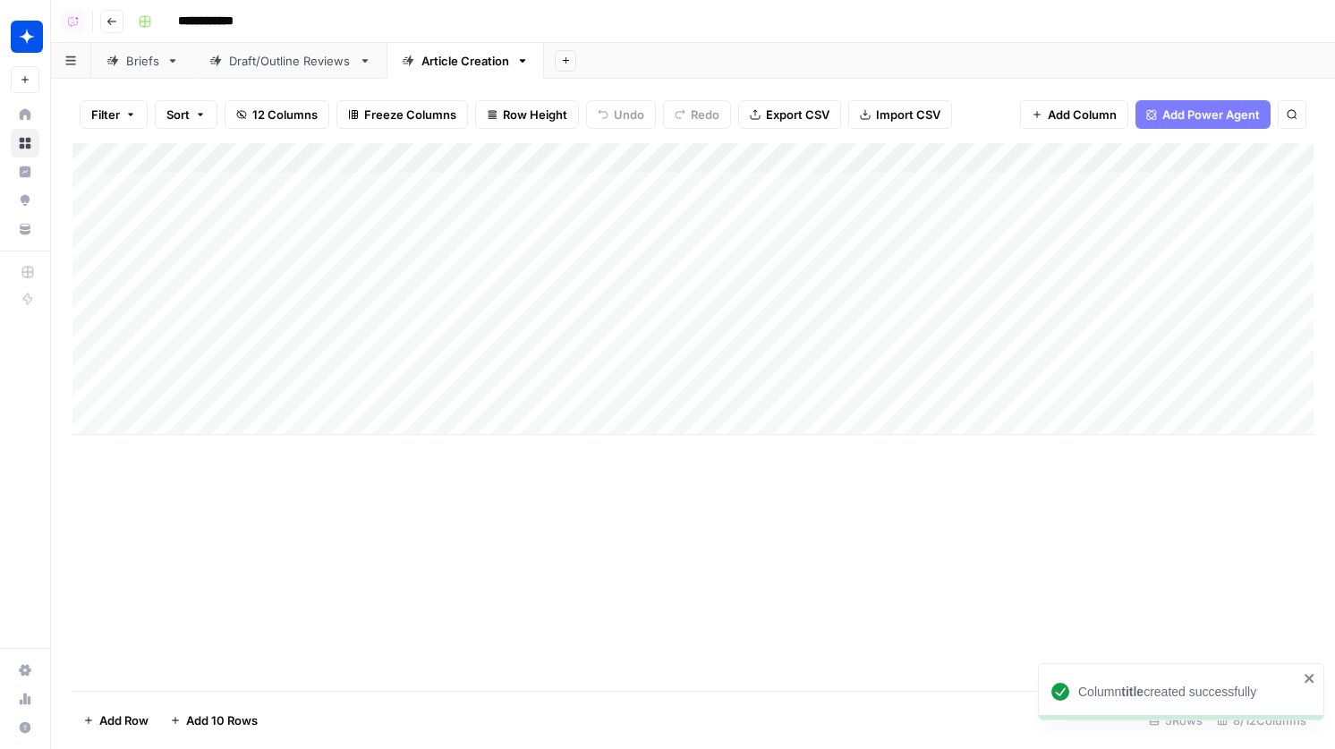
drag, startPoint x: 757, startPoint y: 165, endPoint x: 952, endPoint y: 165, distance: 195.1
click at [952, 165] on div "Add Column" at bounding box center [692, 289] width 1241 height 292
click at [974, 153] on div "Add Column" at bounding box center [692, 289] width 1241 height 292
drag, startPoint x: 888, startPoint y: 200, endPoint x: 839, endPoint y: 200, distance: 48.3
click at [836, 200] on div "title" at bounding box center [933, 201] width 198 height 29
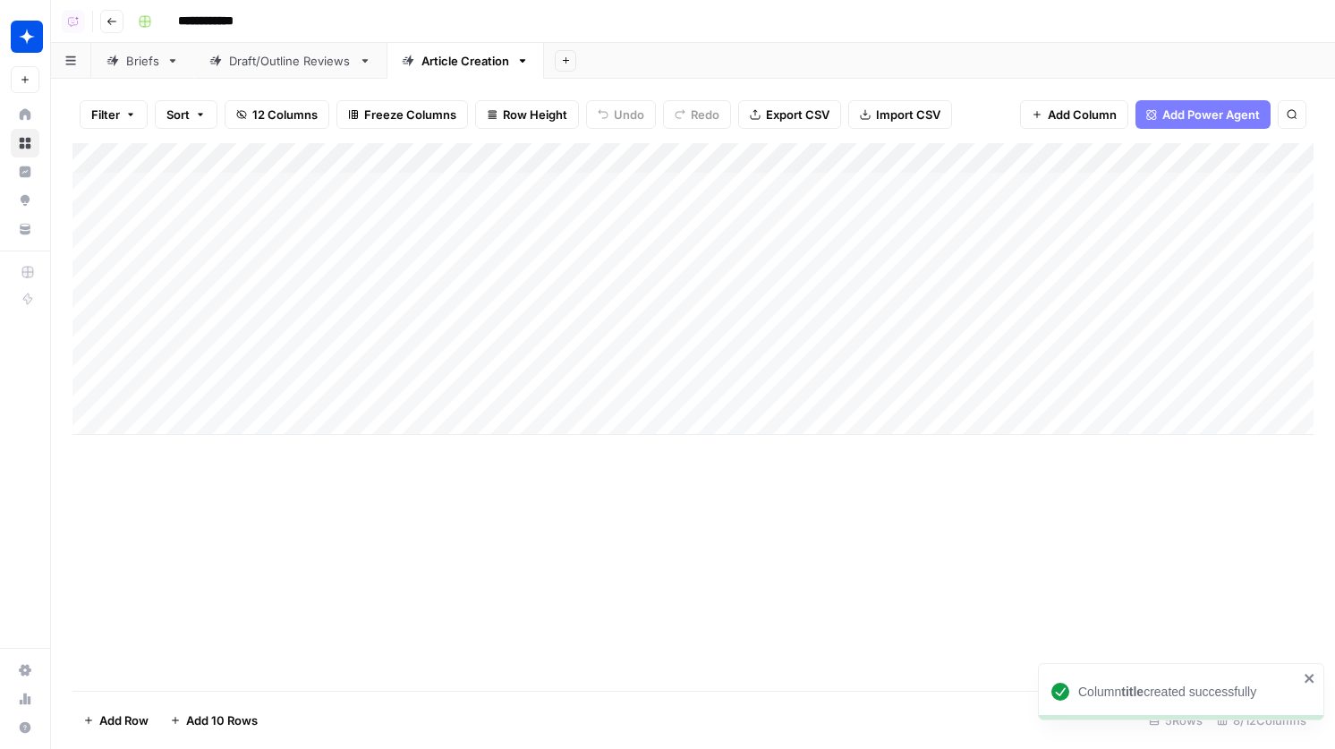
click at [980, 161] on div "Add Column" at bounding box center [692, 289] width 1241 height 292
click at [898, 198] on input "title" at bounding box center [933, 201] width 182 height 18
type input "t"
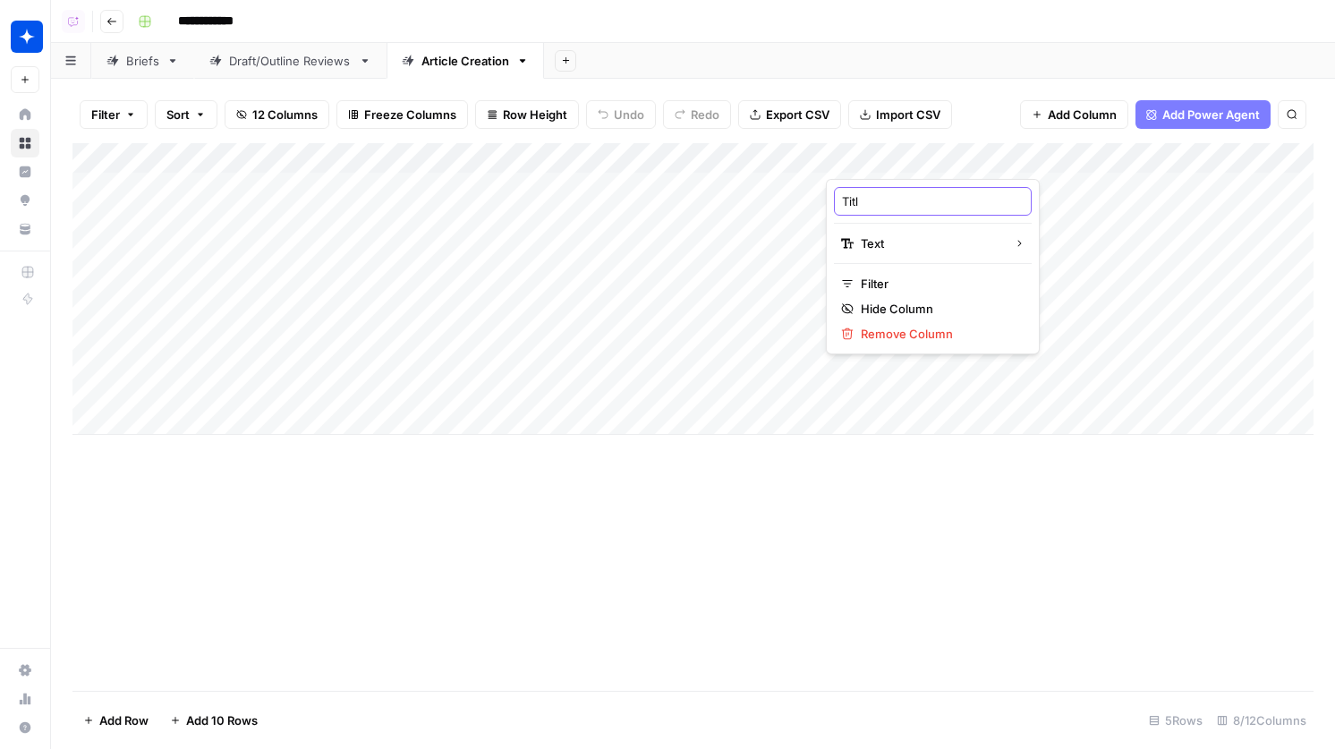
type input "Title"
click at [1033, 157] on div "Add Column" at bounding box center [692, 289] width 1241 height 292
drag, startPoint x: 1021, startPoint y: 202, endPoint x: 903, endPoint y: 202, distance: 118.1
click at [903, 202] on div "outline_markdown" at bounding box center [998, 201] width 198 height 29
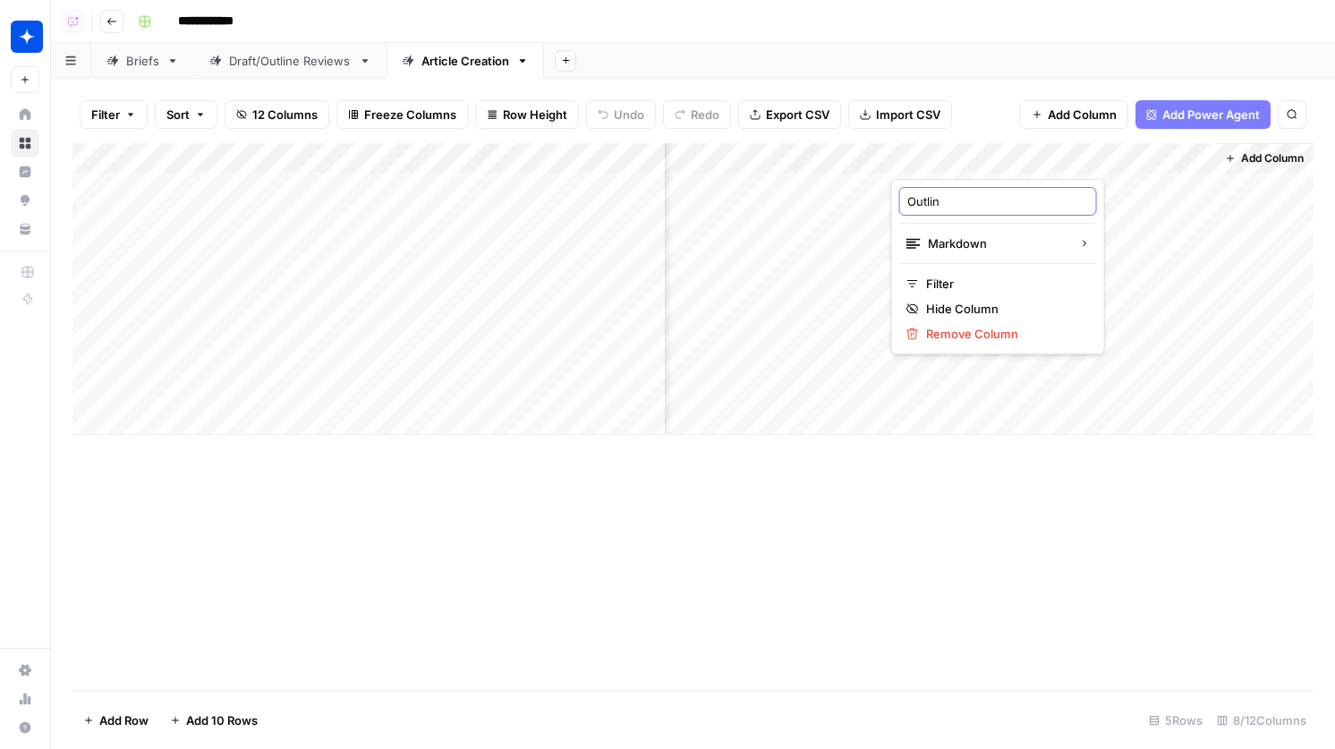
type input "Outline"
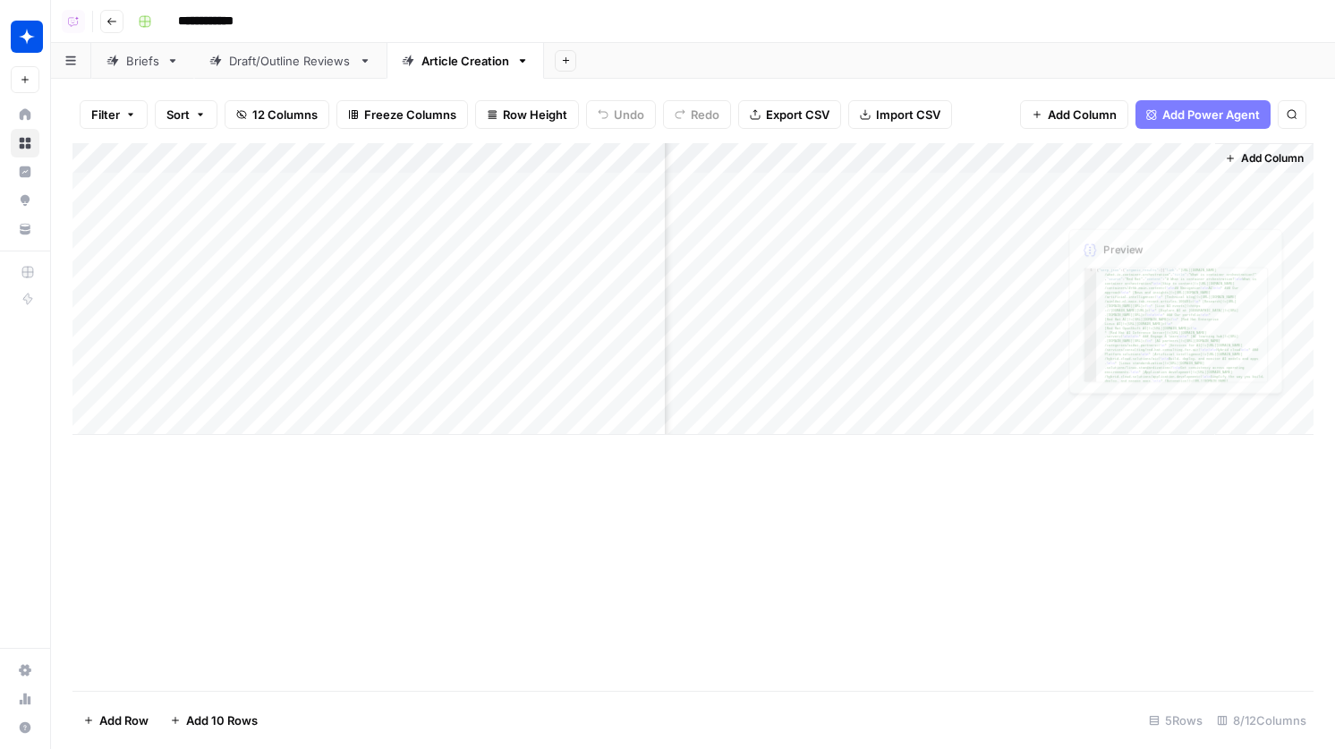
click at [1203, 157] on div "Add Column" at bounding box center [692, 289] width 1241 height 292
click at [1158, 310] on span "Hide Column" at bounding box center [1165, 309] width 157 height 18
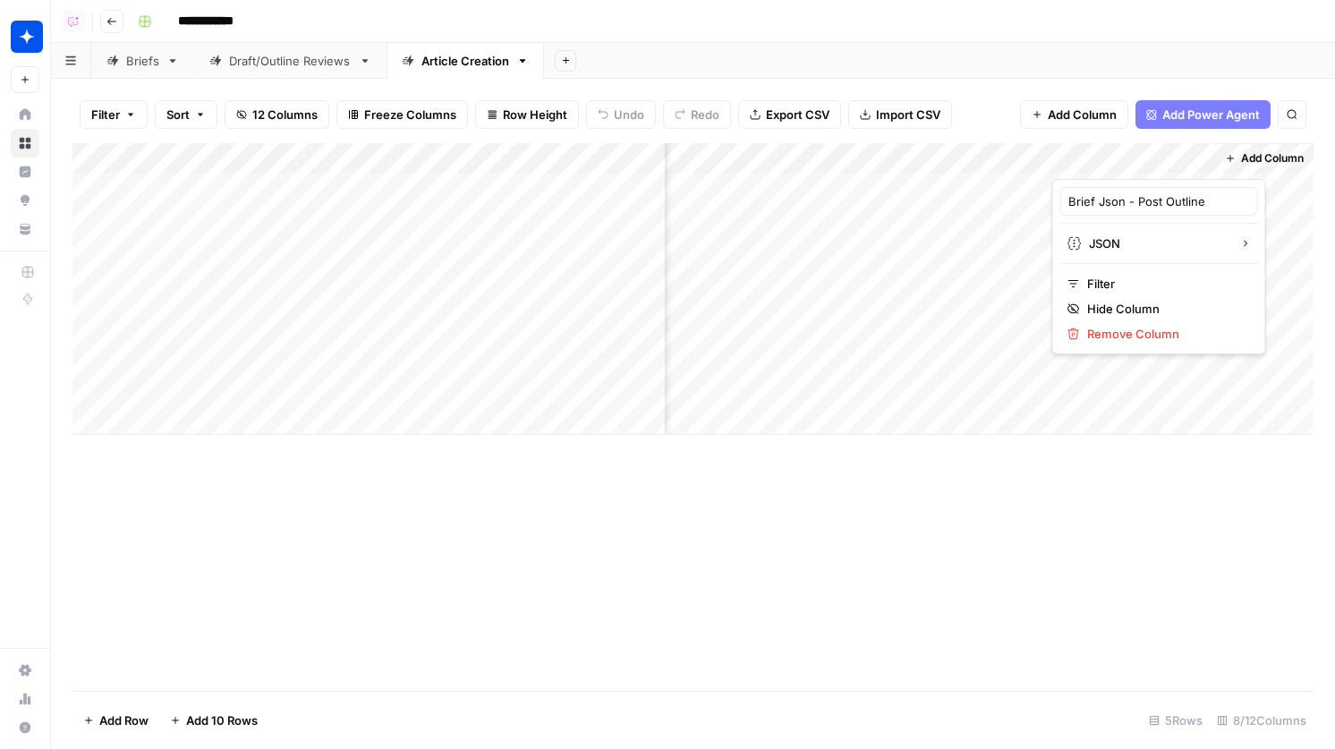
scroll to position [0, 96]
click at [1257, 153] on span "Add Column" at bounding box center [1272, 158] width 63 height 16
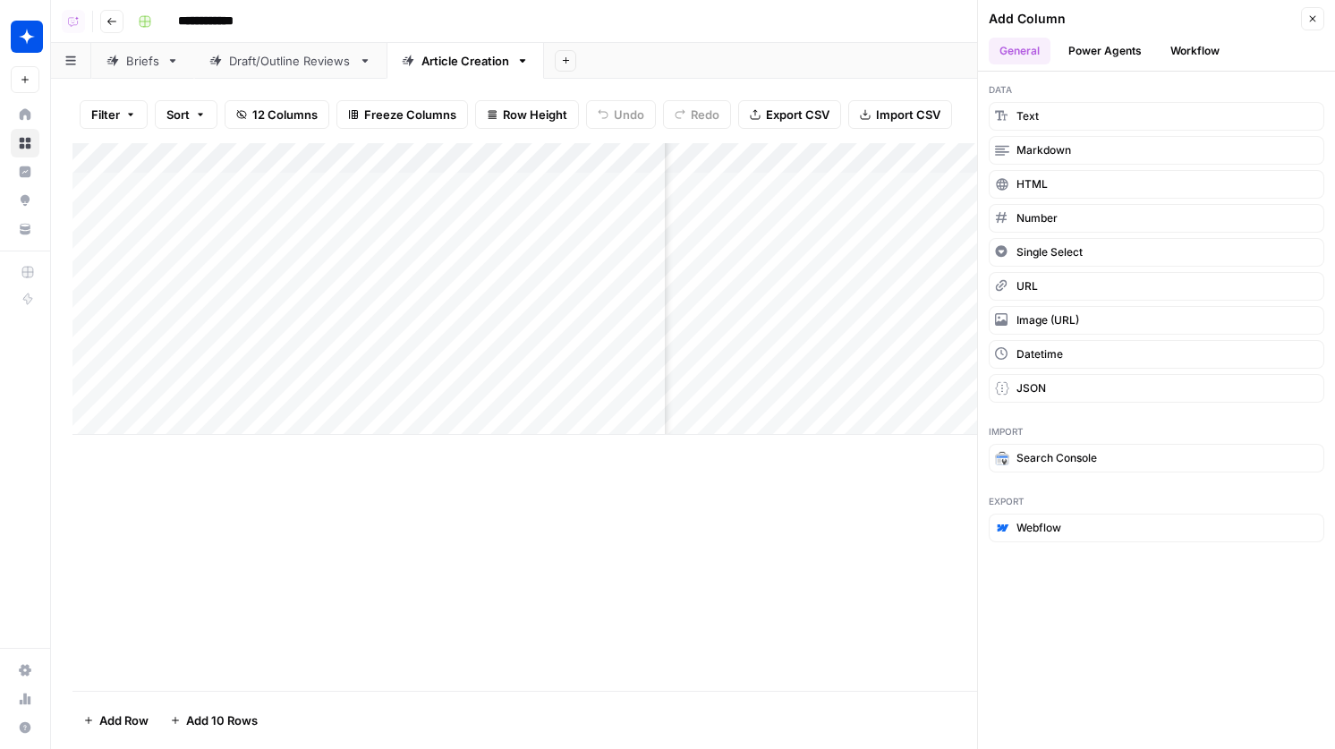
click at [1174, 51] on button "Workflow" at bounding box center [1195, 51] width 71 height 27
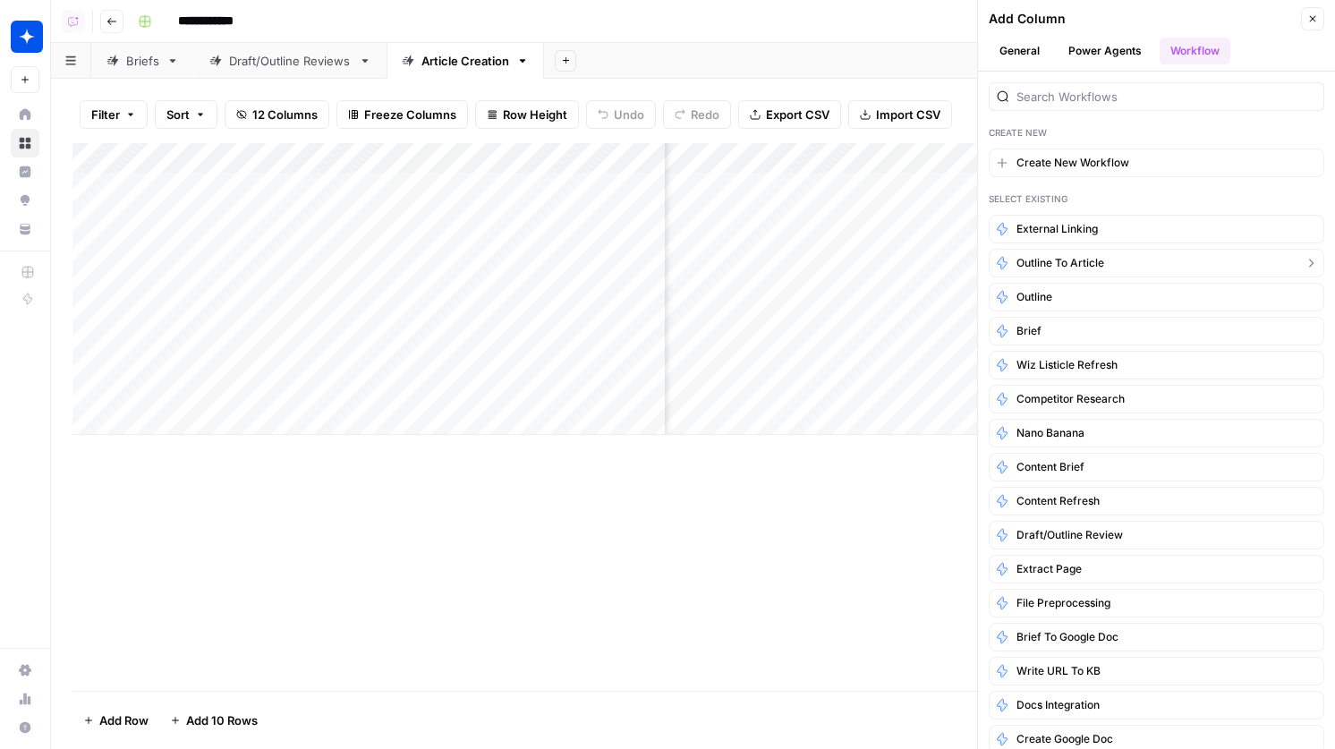
click at [1104, 272] on button "Outline to Article" at bounding box center [1157, 263] width 336 height 29
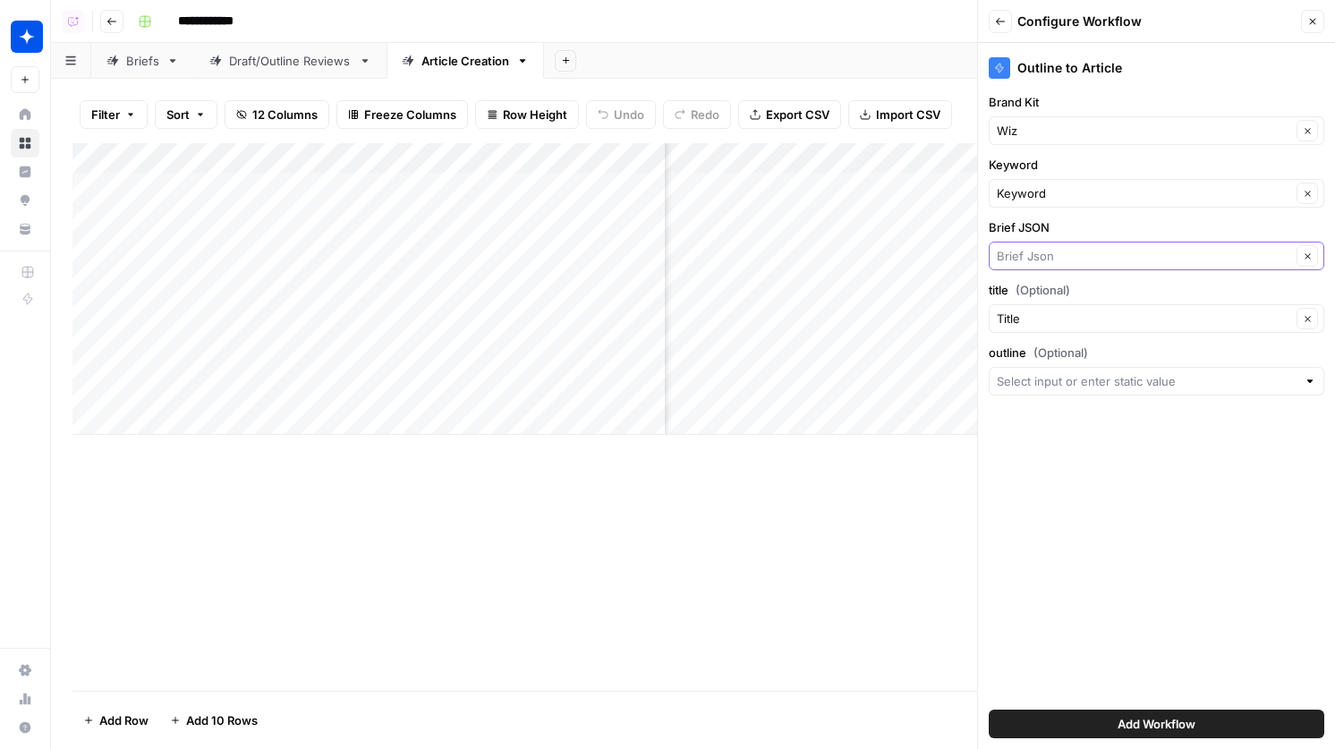
click at [1082, 257] on input "Brief JSON" at bounding box center [1144, 256] width 294 height 18
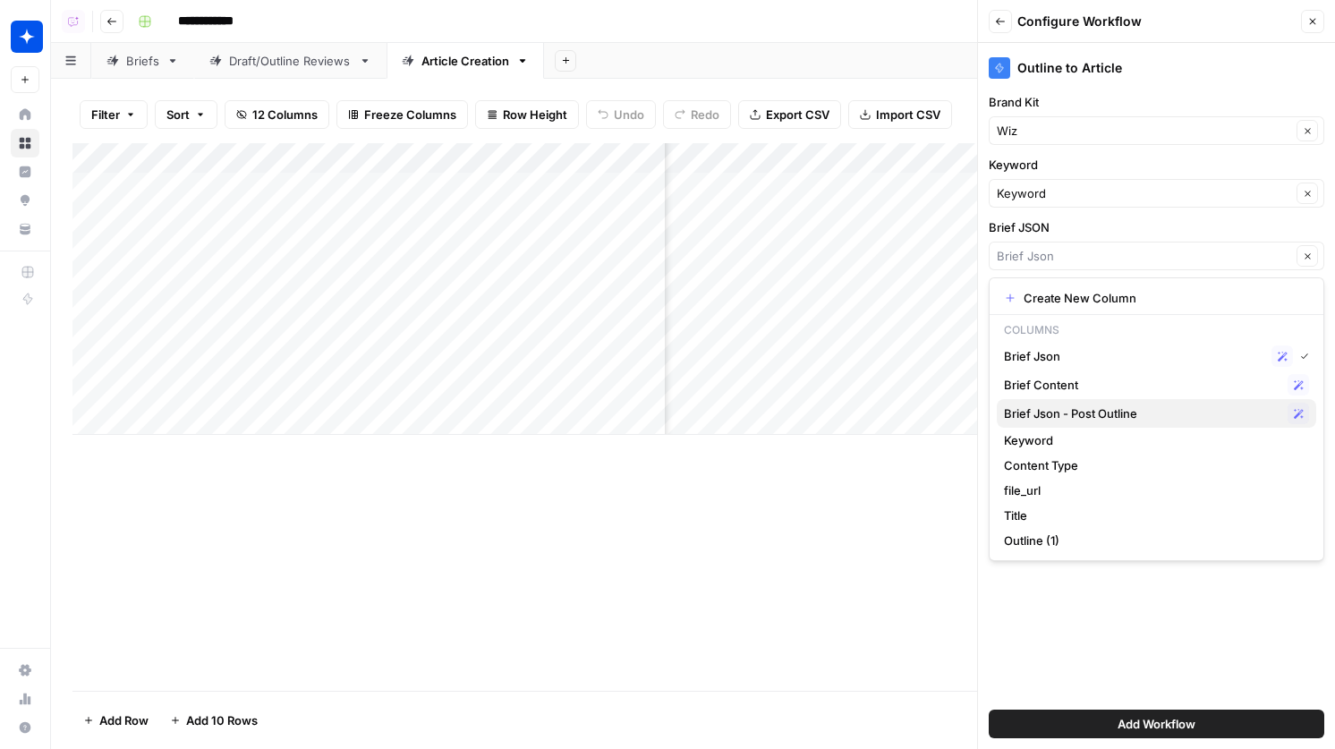
click at [1118, 412] on span "Brief Json - Post Outline" at bounding box center [1142, 413] width 276 height 18
type input "Brief Json - Post Outline"
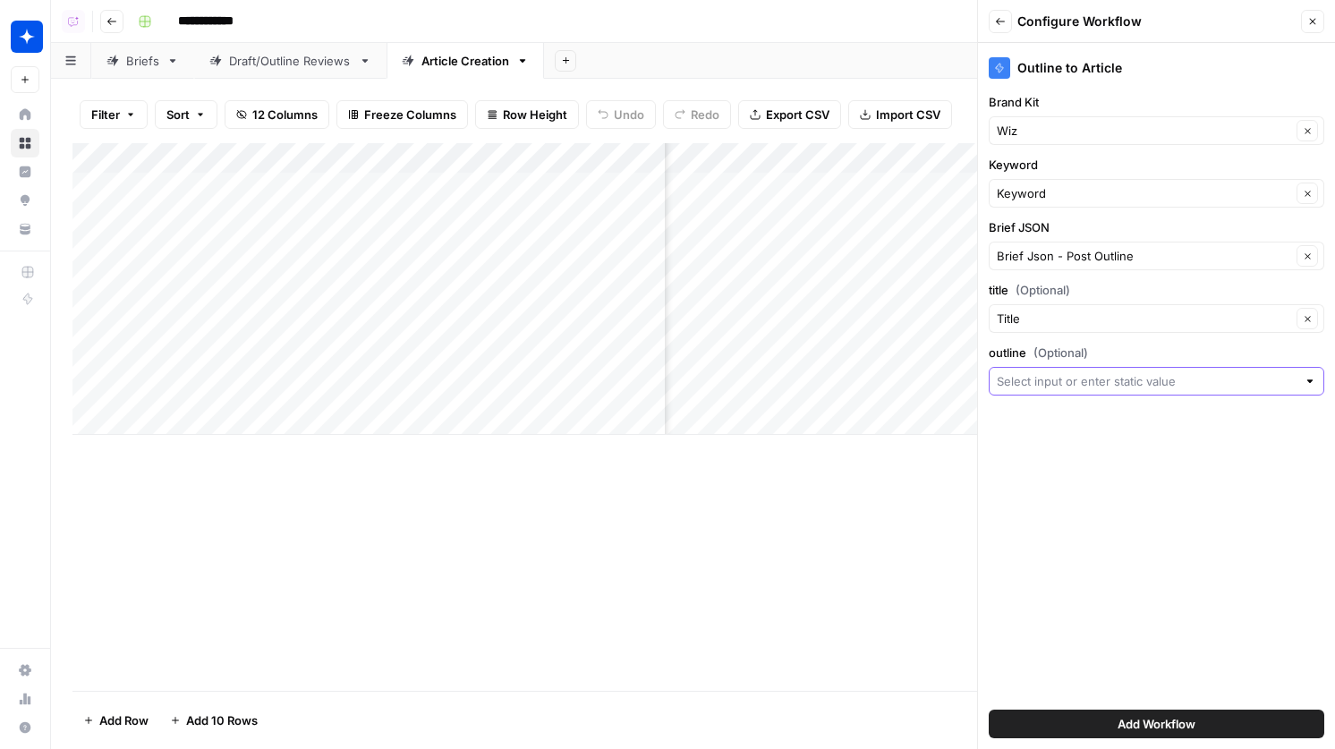
click at [1068, 387] on input "outline (Optional)" at bounding box center [1147, 381] width 300 height 18
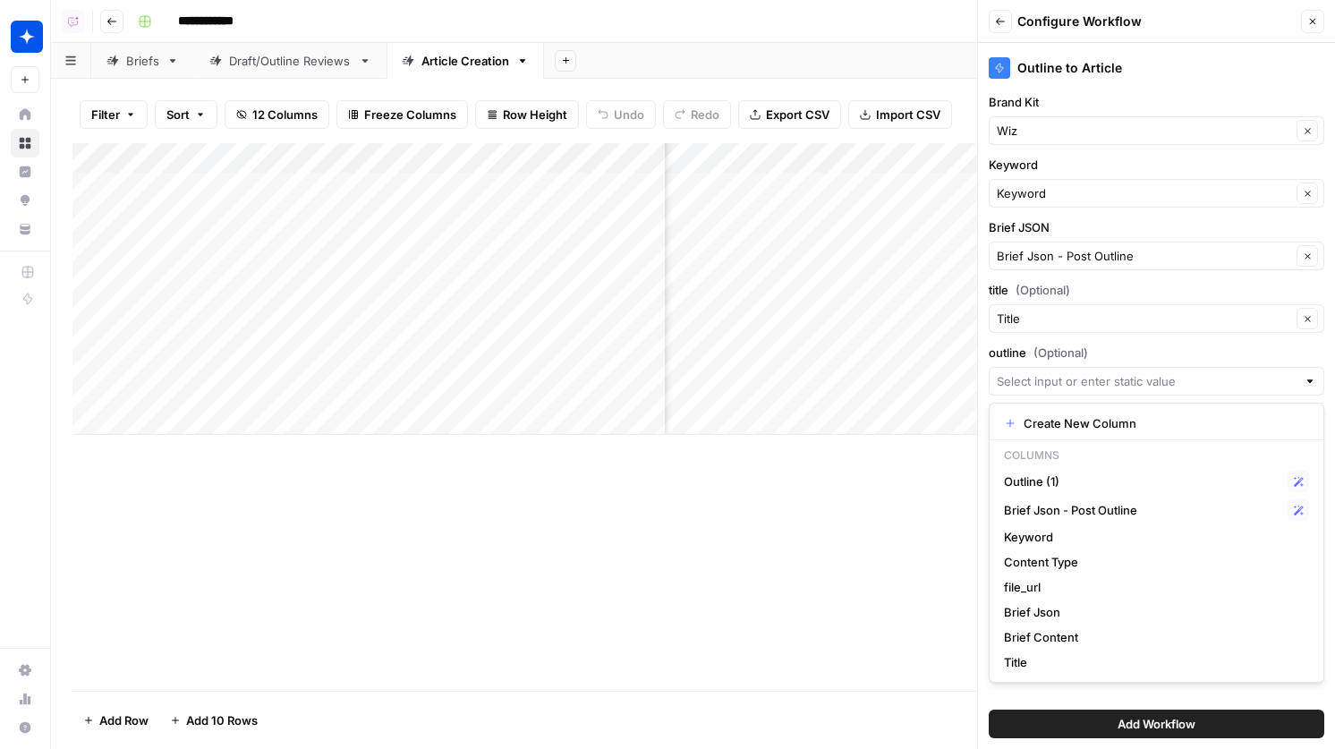
scroll to position [0, 354]
click at [1077, 484] on span "Outline (1)" at bounding box center [1142, 481] width 276 height 18
type input "Outline (1)"
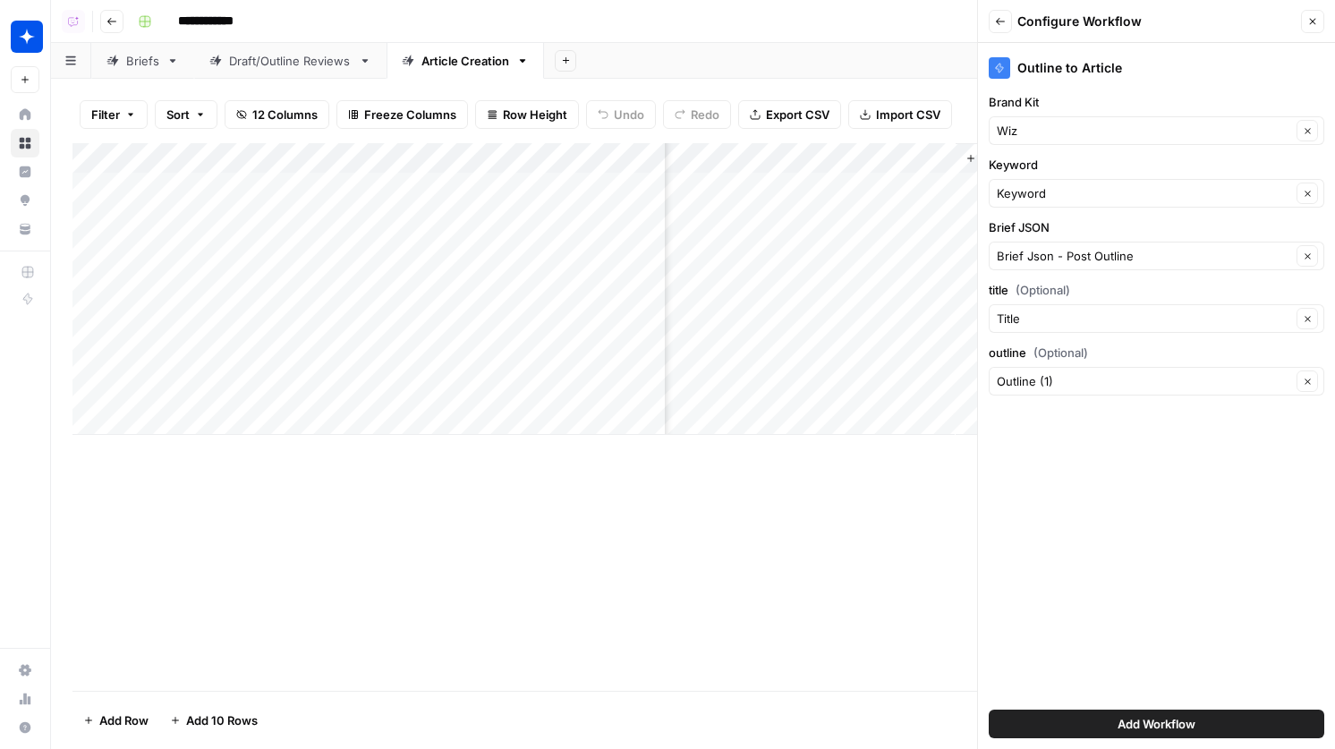
click at [1161, 722] on span "Add Workflow" at bounding box center [1157, 724] width 78 height 18
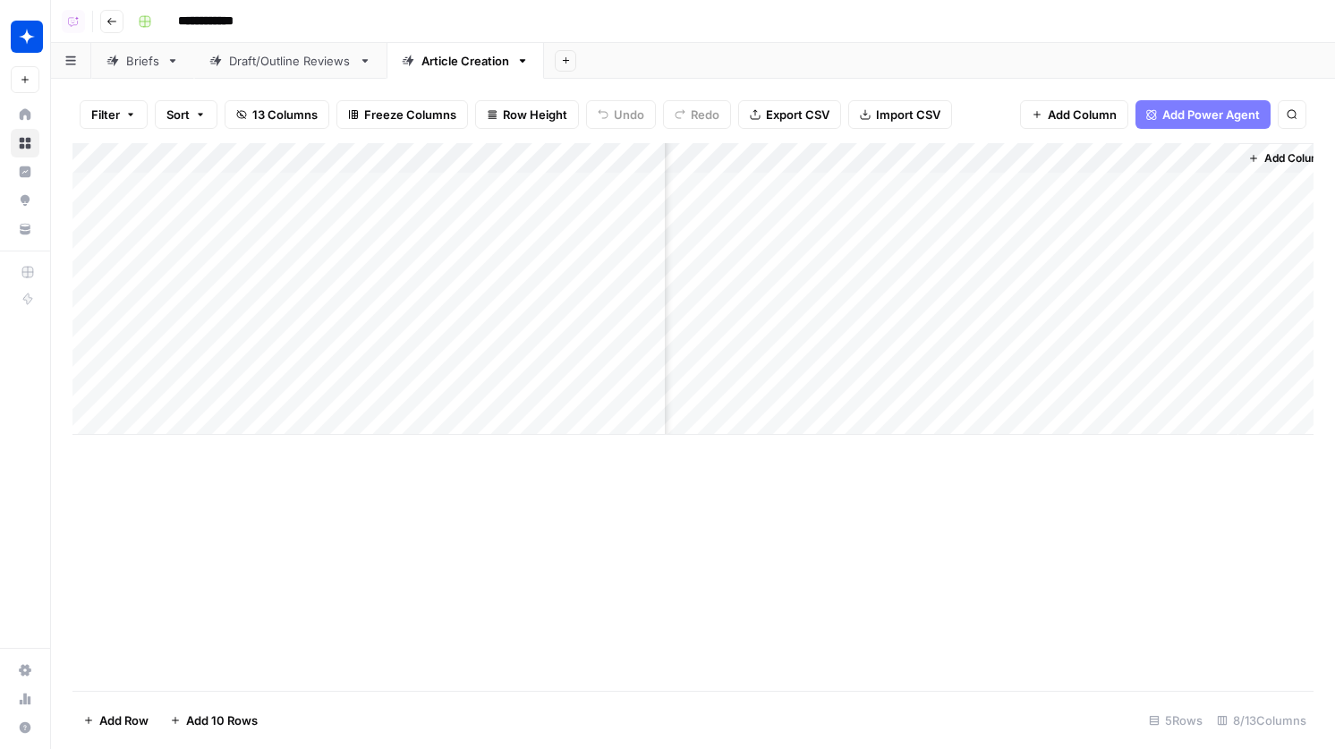
scroll to position [0, 274]
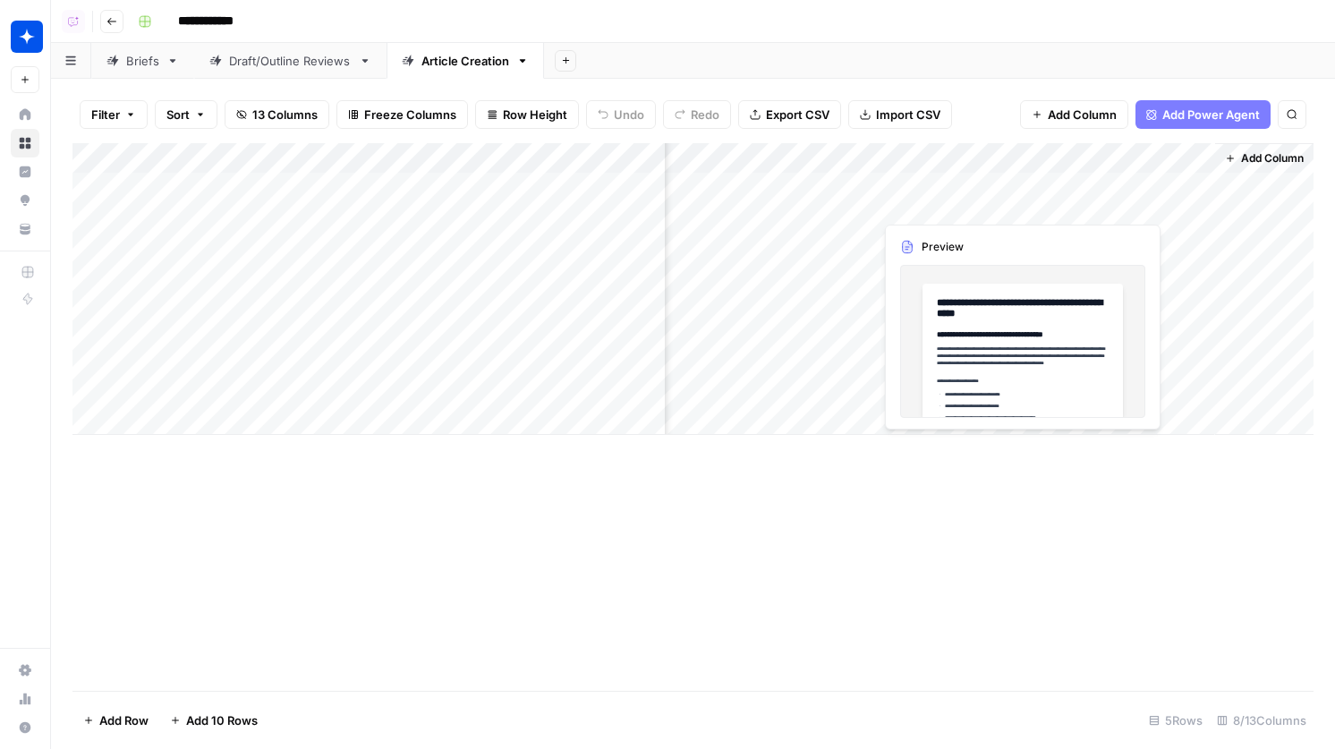
click at [931, 193] on div "Add Column" at bounding box center [692, 289] width 1241 height 292
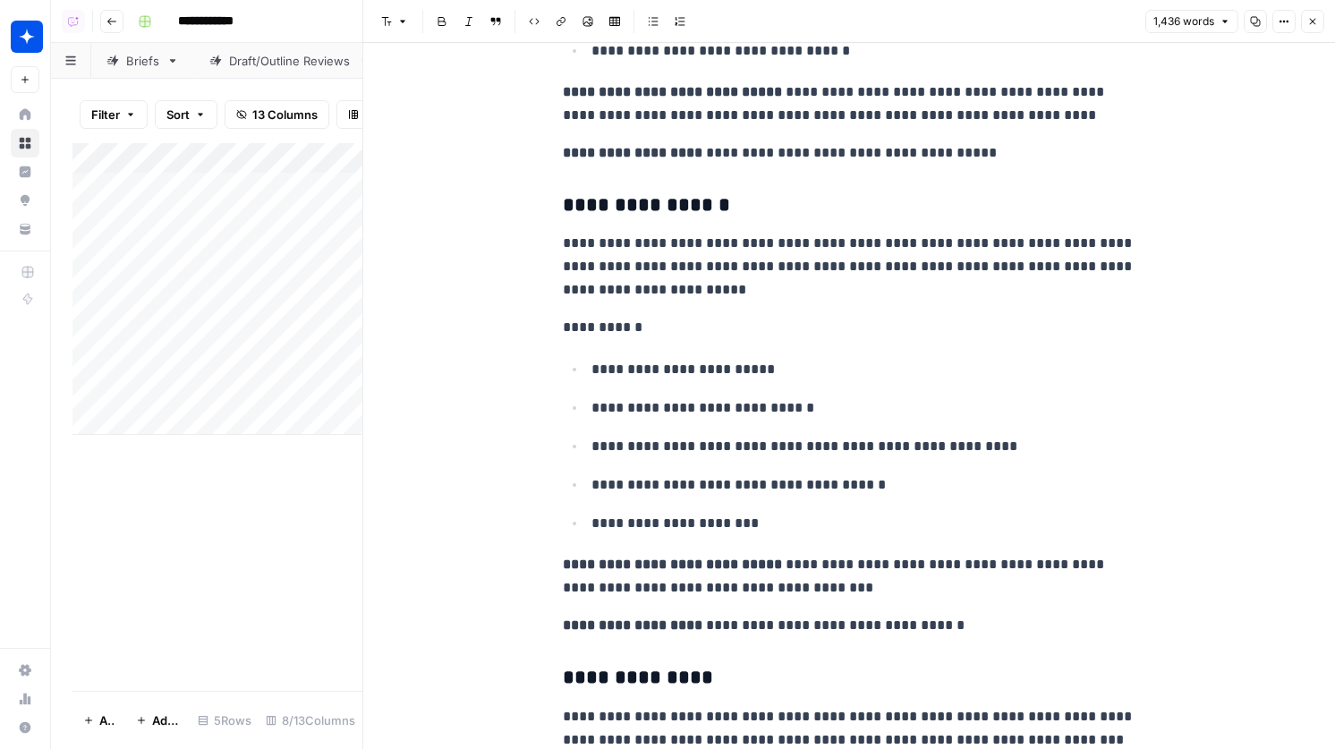
scroll to position [1540, 0]
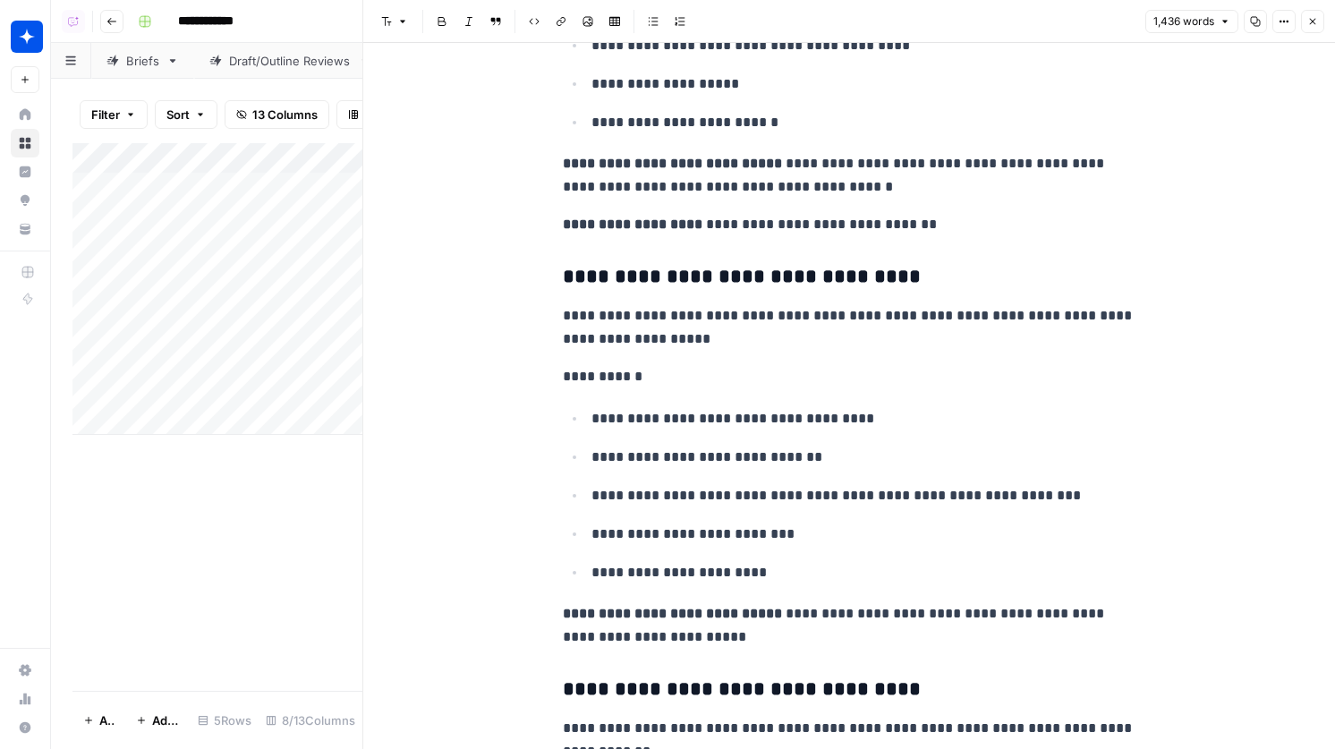
scroll to position [2703, 0]
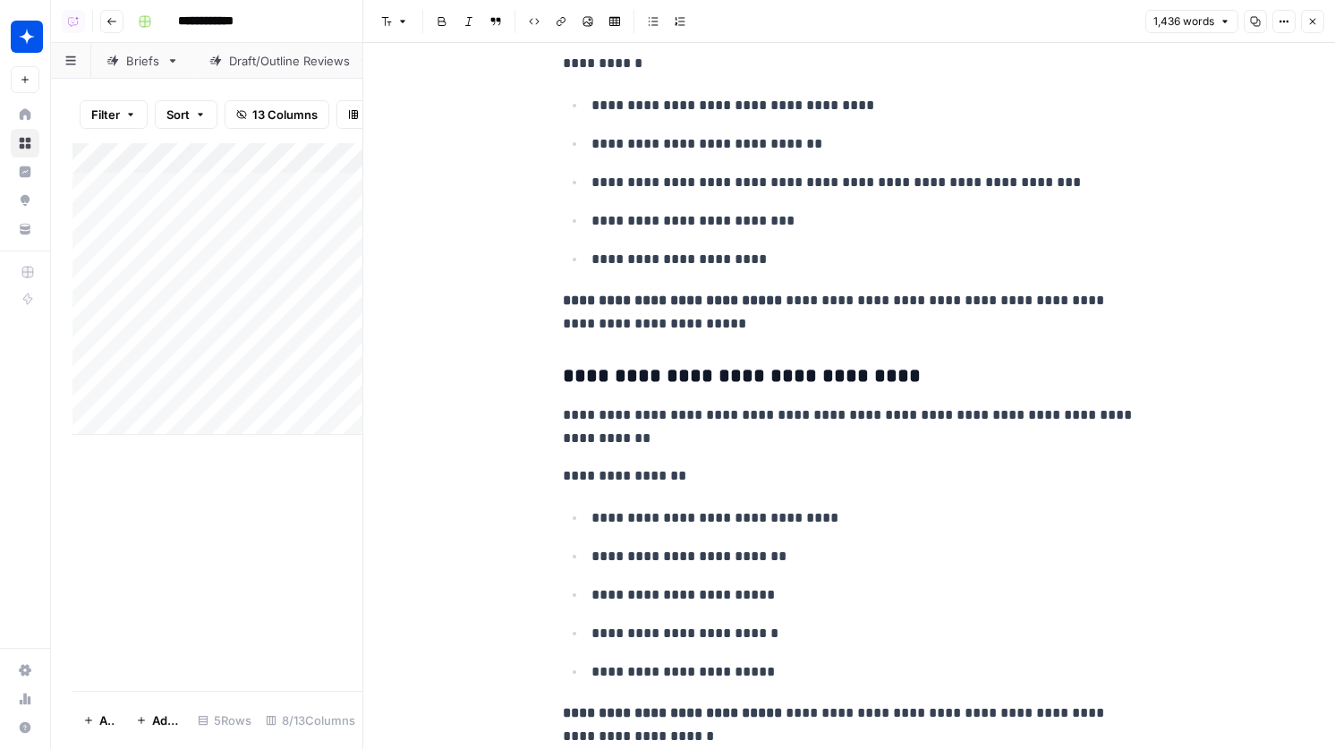
click at [1310, 20] on icon "button" at bounding box center [1312, 21] width 11 height 11
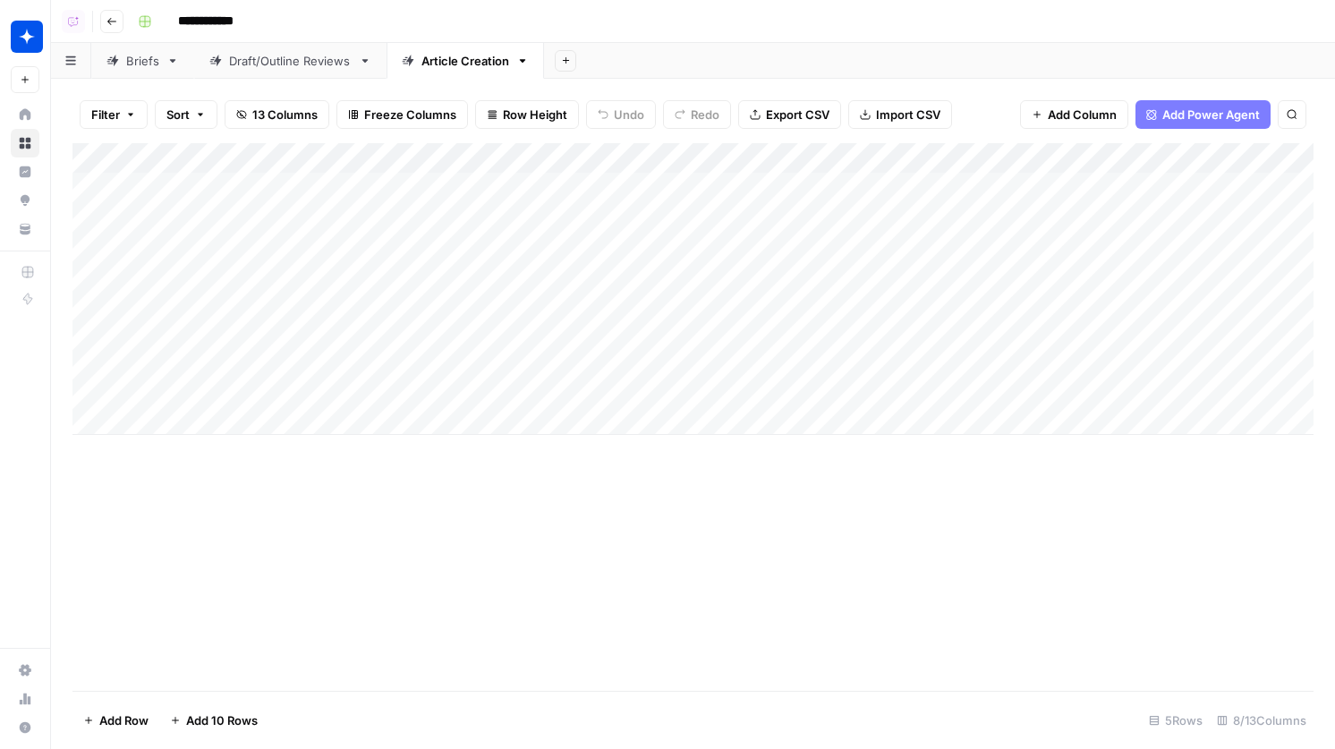
click at [1295, 154] on div "Add Column" at bounding box center [692, 289] width 1241 height 292
click at [1103, 158] on div "Add Column" at bounding box center [692, 289] width 1241 height 292
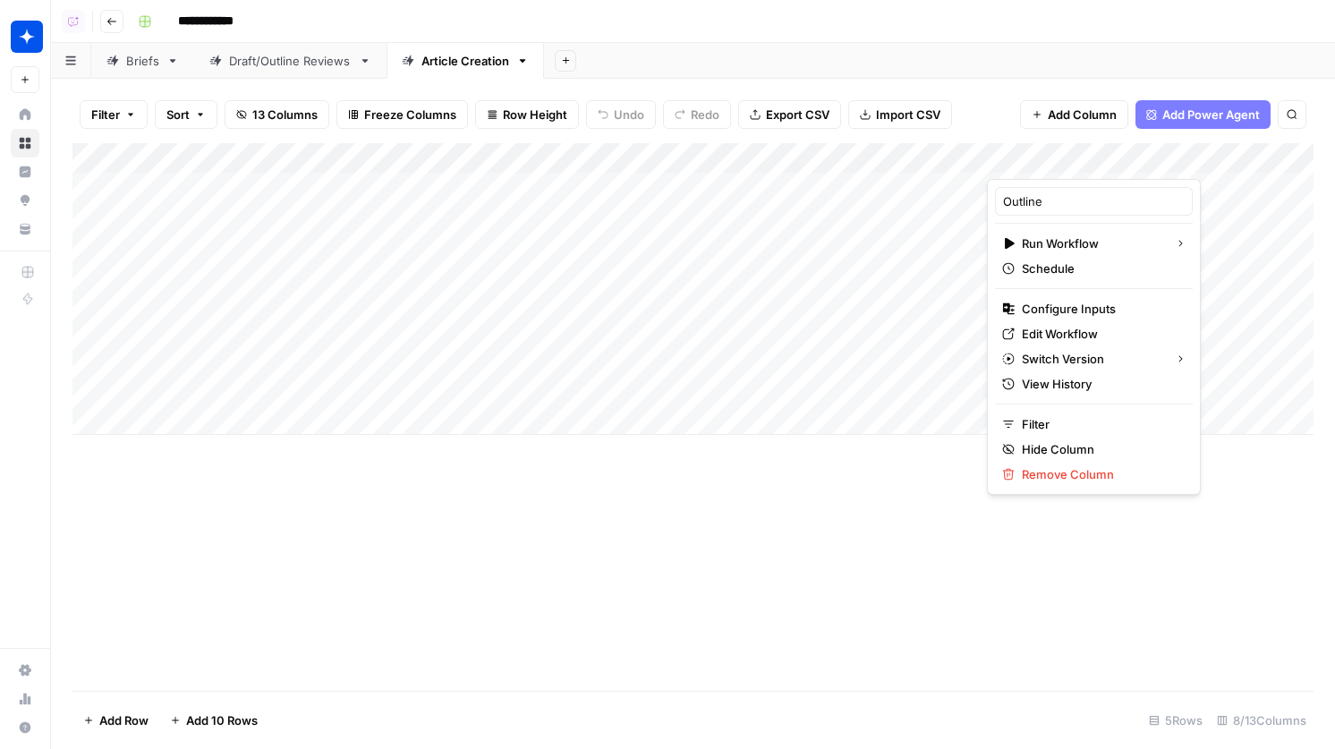
click at [1000, 204] on div "Outline" at bounding box center [1094, 201] width 198 height 29
click at [1007, 201] on input "Outline" at bounding box center [1094, 201] width 182 height 18
type input "2. Outline"
click at [623, 157] on div "Add Column" at bounding box center [692, 289] width 1241 height 292
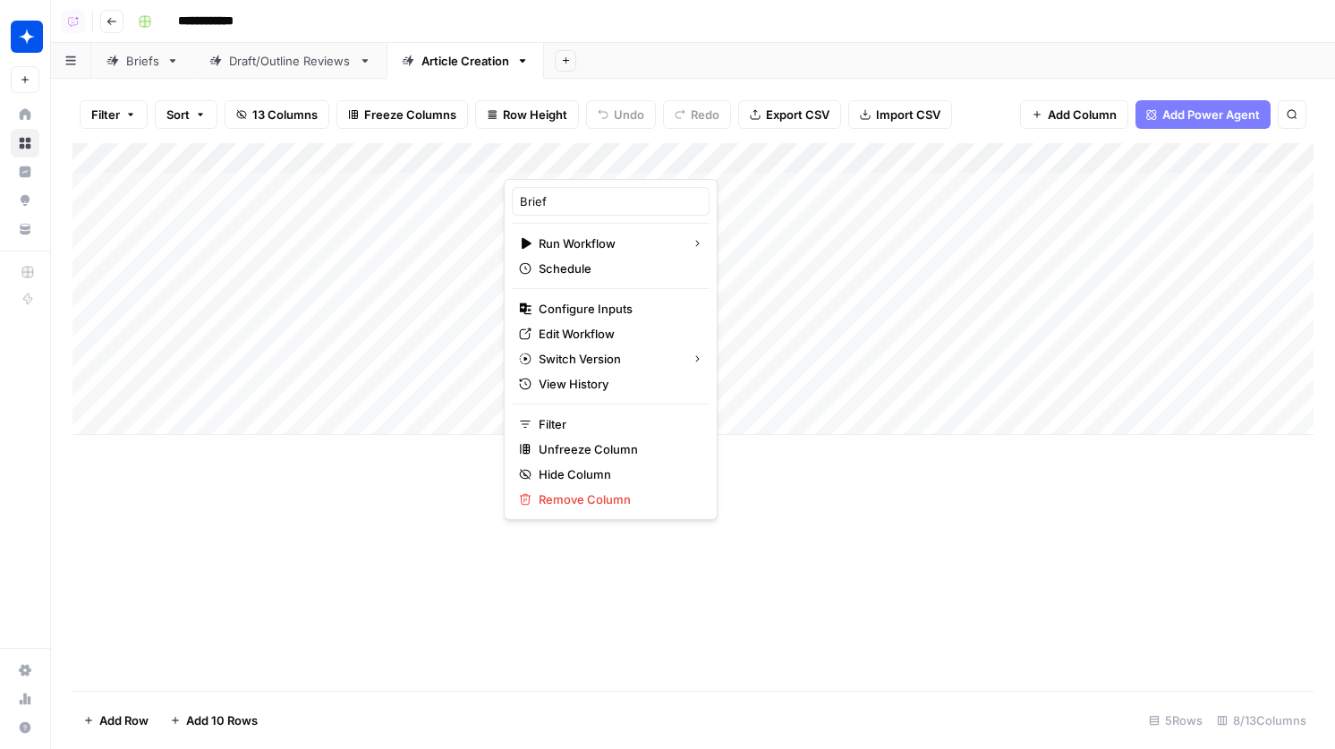
click at [518, 202] on div "Brief" at bounding box center [611, 201] width 198 height 29
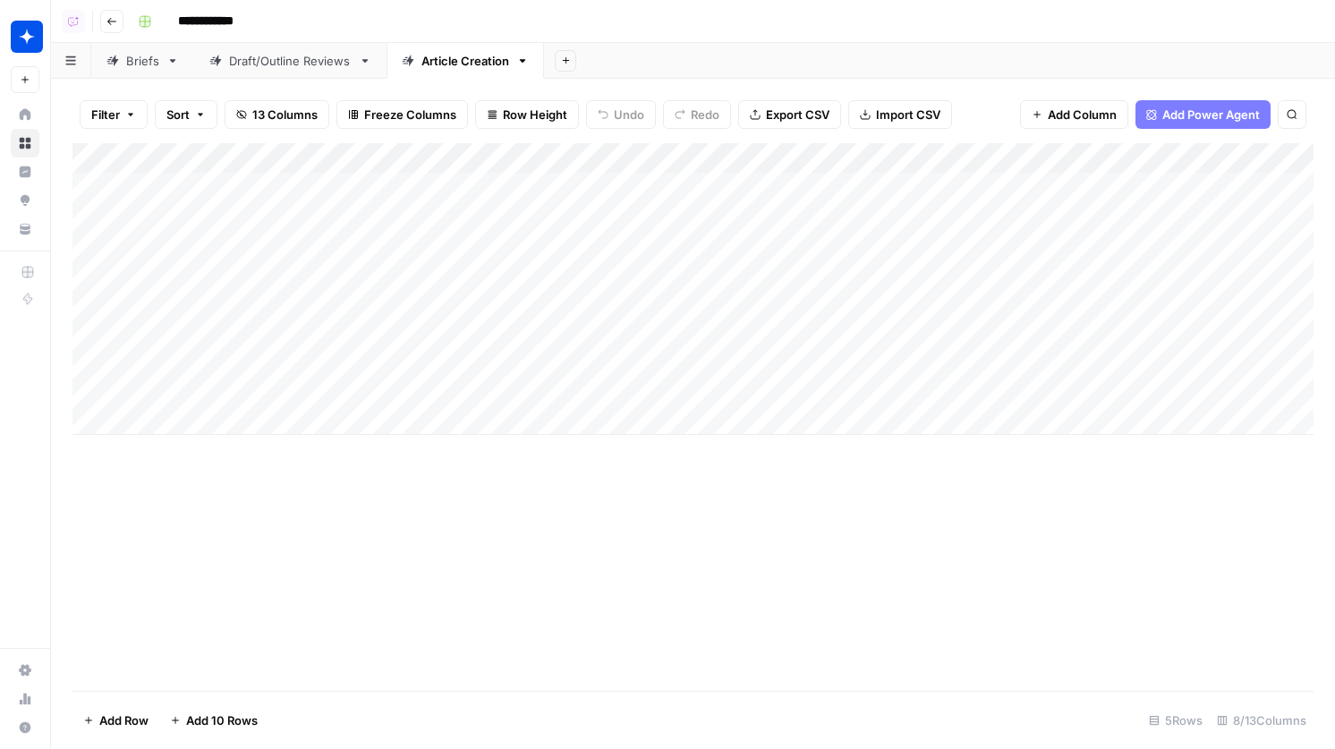
click at [623, 157] on div "Add Column" at bounding box center [692, 289] width 1241 height 292
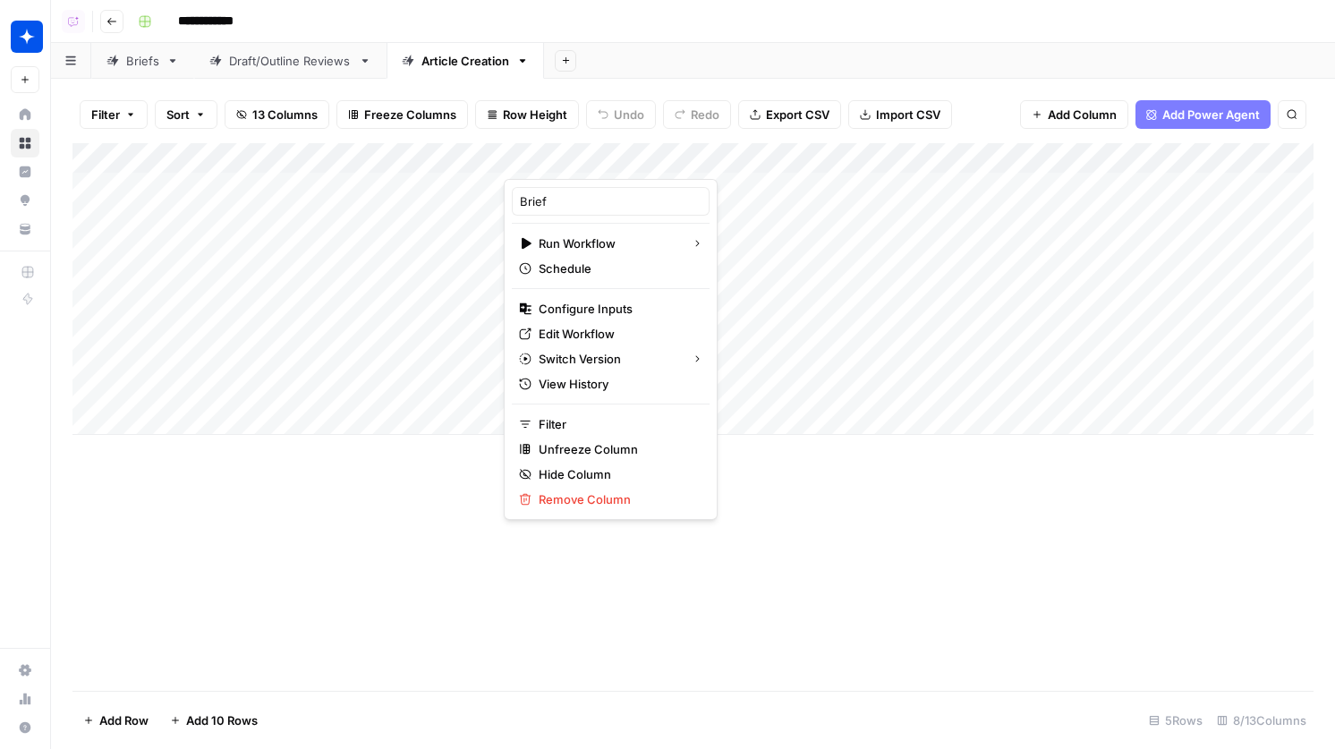
click at [518, 203] on div "Brief" at bounding box center [611, 201] width 198 height 29
click at [522, 203] on input "Brief" at bounding box center [611, 201] width 182 height 18
type input "1. Brief"
click at [997, 82] on div "Filter Sort 13 Columns Freeze Columns Row Height Undo Redo Export CSV Import CS…" at bounding box center [693, 414] width 1284 height 670
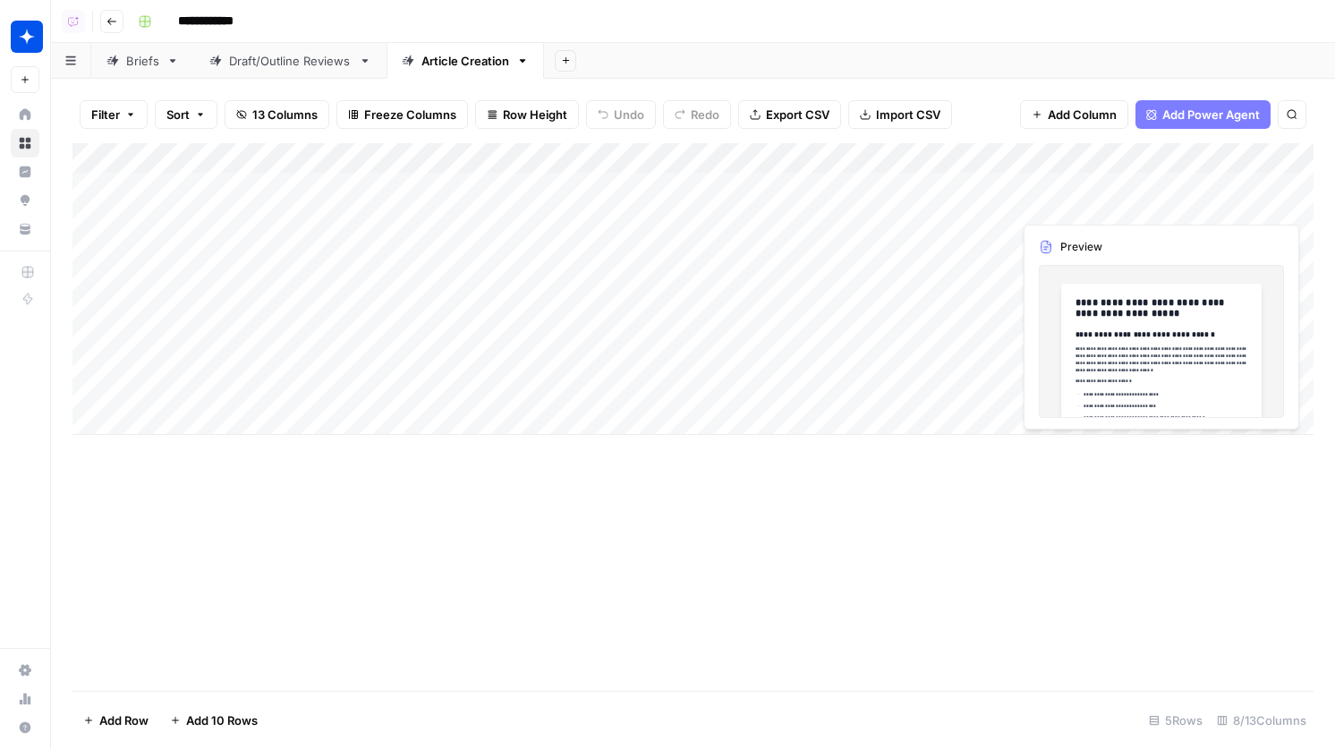
click at [1215, 157] on div "Add Column" at bounding box center [692, 289] width 1241 height 292
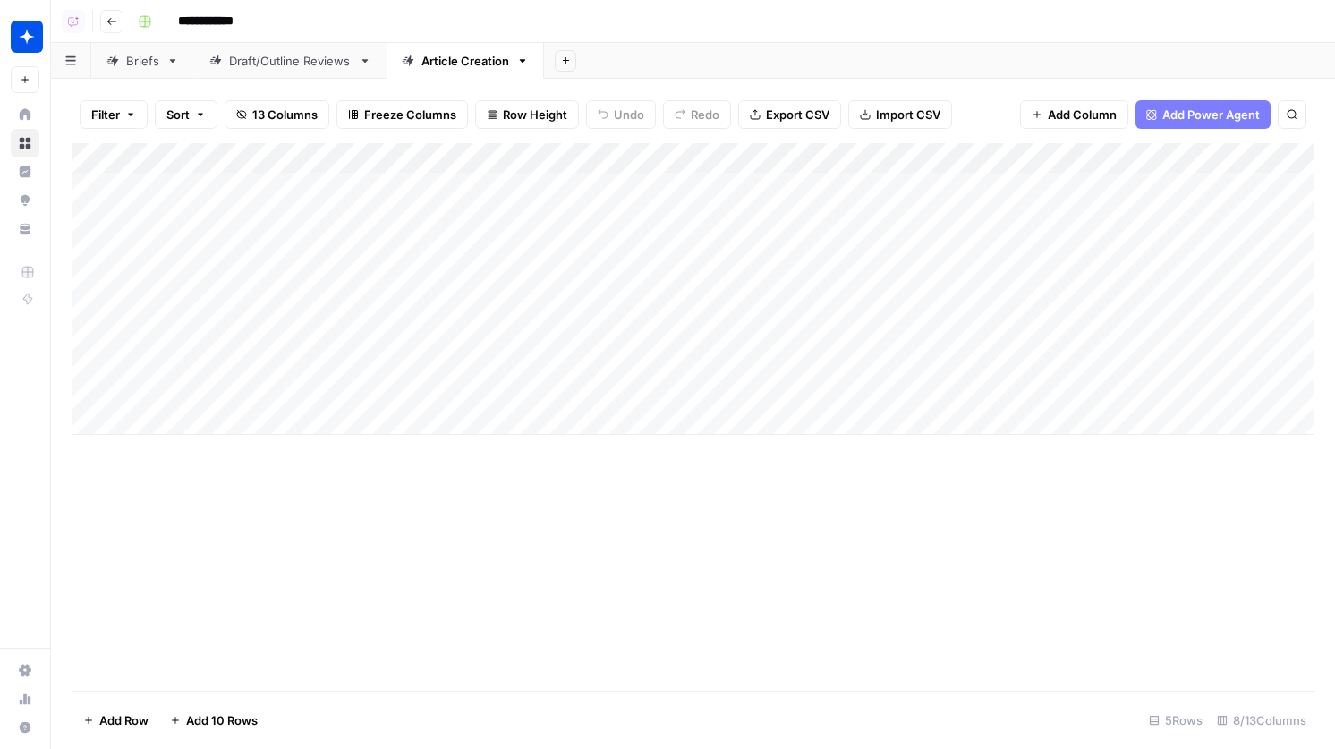
click at [634, 164] on div "Add Column" at bounding box center [692, 289] width 1241 height 292
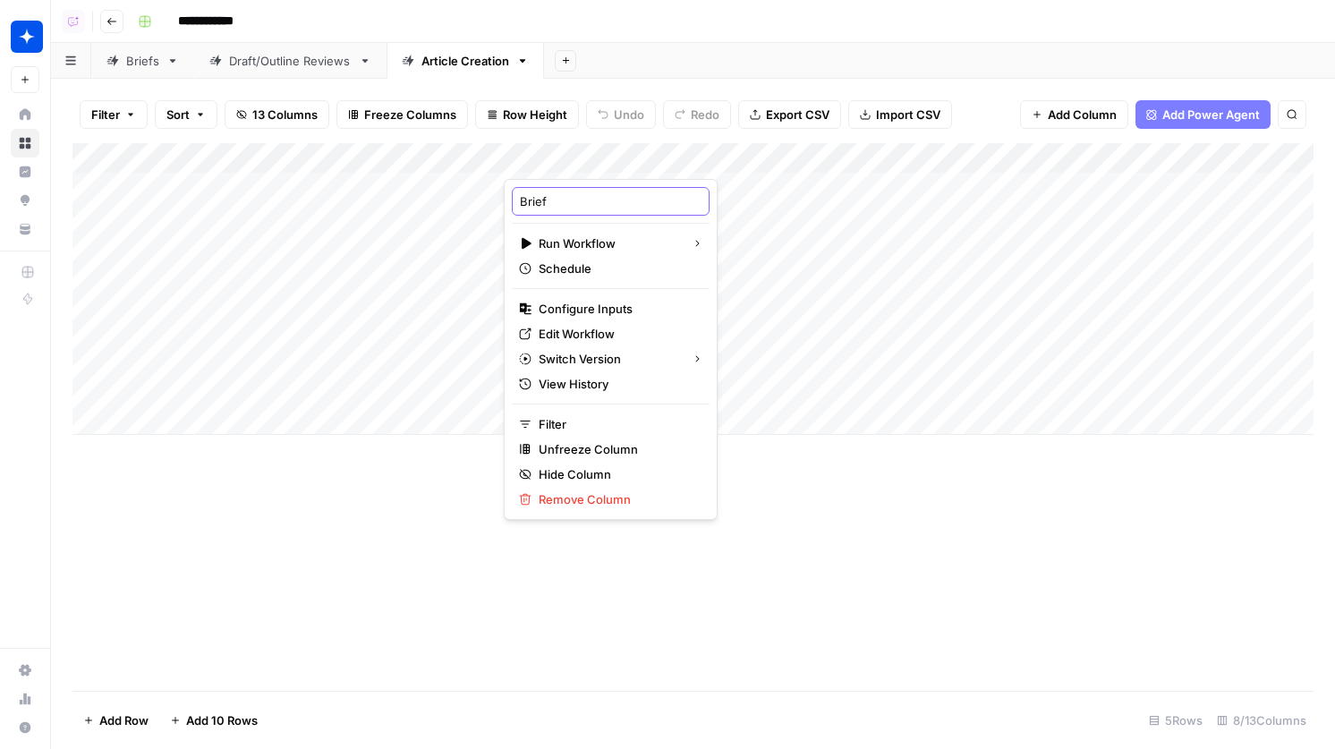
click at [520, 200] on input "Brief" at bounding box center [611, 201] width 182 height 18
type input "1. Brief"
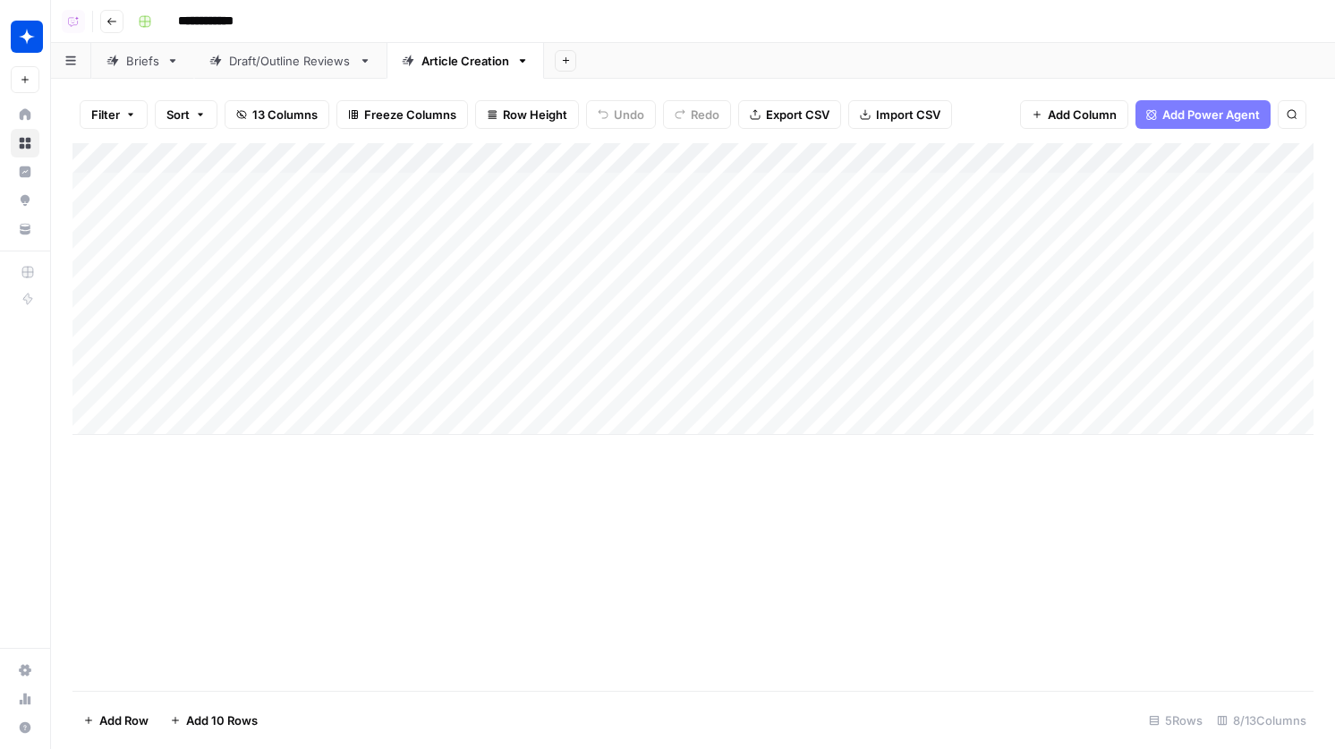
click at [1114, 155] on div "Add Column" at bounding box center [692, 289] width 1241 height 292
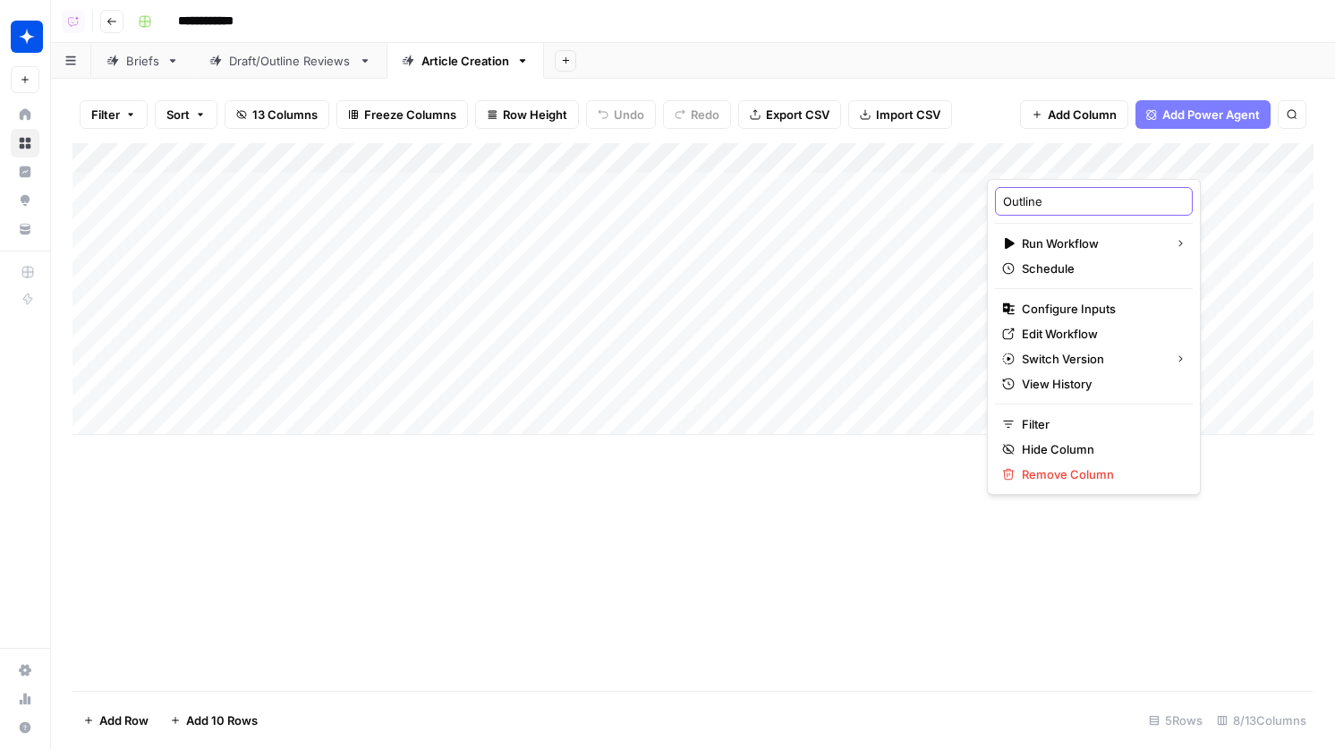
click at [1006, 201] on input "Outline" at bounding box center [1094, 201] width 182 height 18
type input "2. Outline"
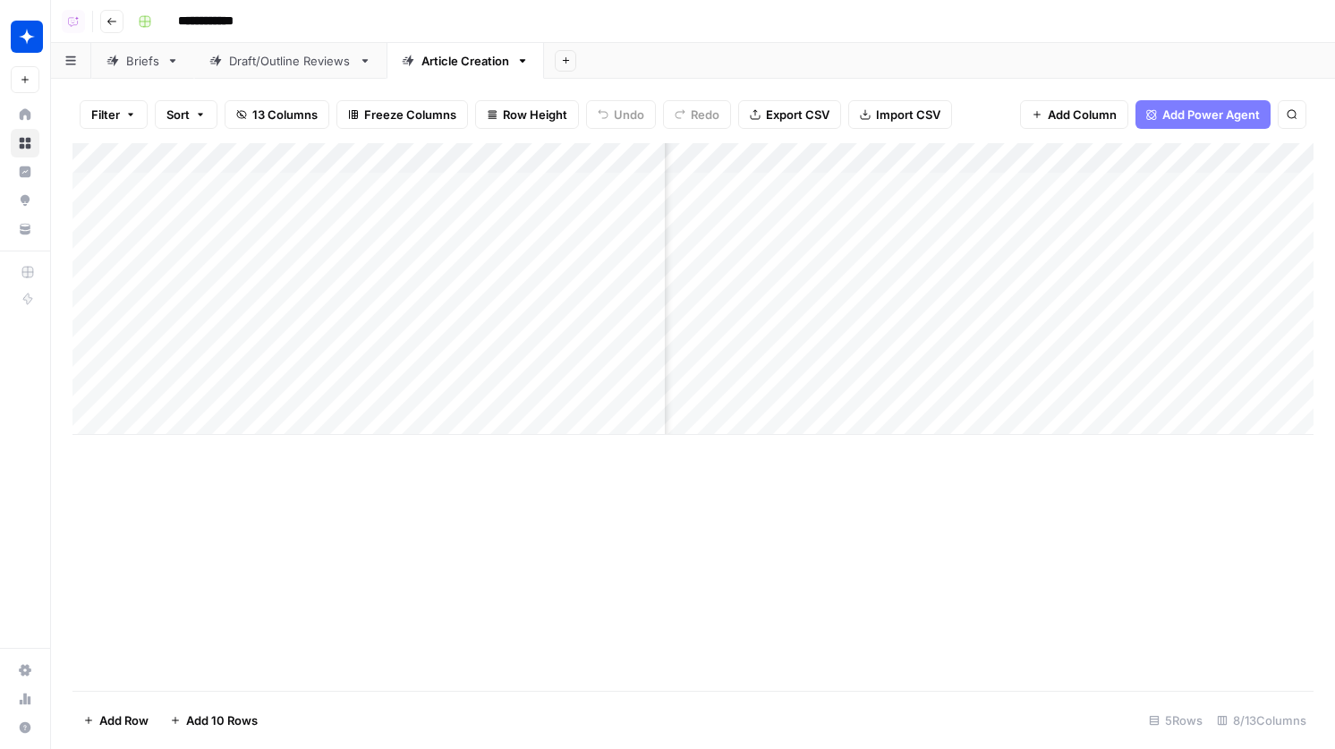
scroll to position [0, 136]
click at [1155, 159] on div "Add Column" at bounding box center [692, 289] width 1241 height 292
click at [1084, 200] on input "Outline (1)" at bounding box center [1119, 201] width 182 height 18
type input "Outline"
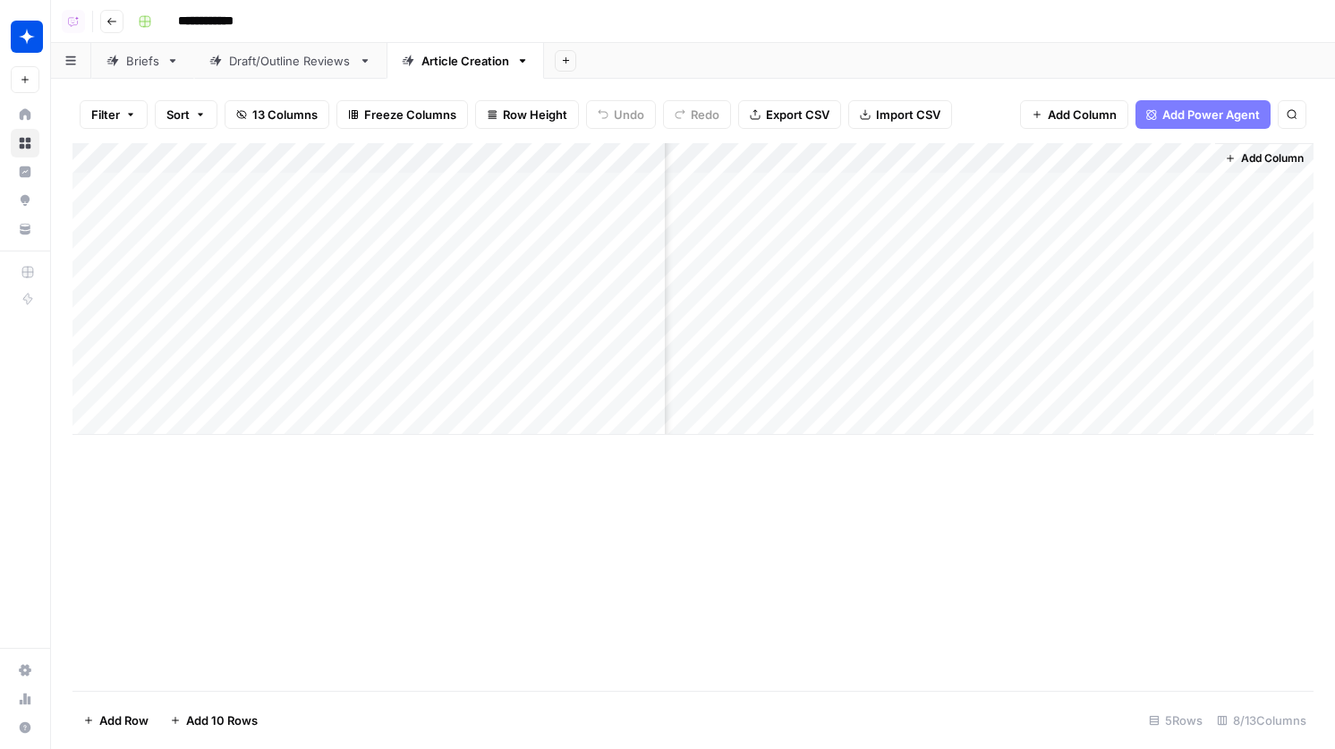
click at [1169, 157] on div "Add Column" at bounding box center [692, 289] width 1241 height 292
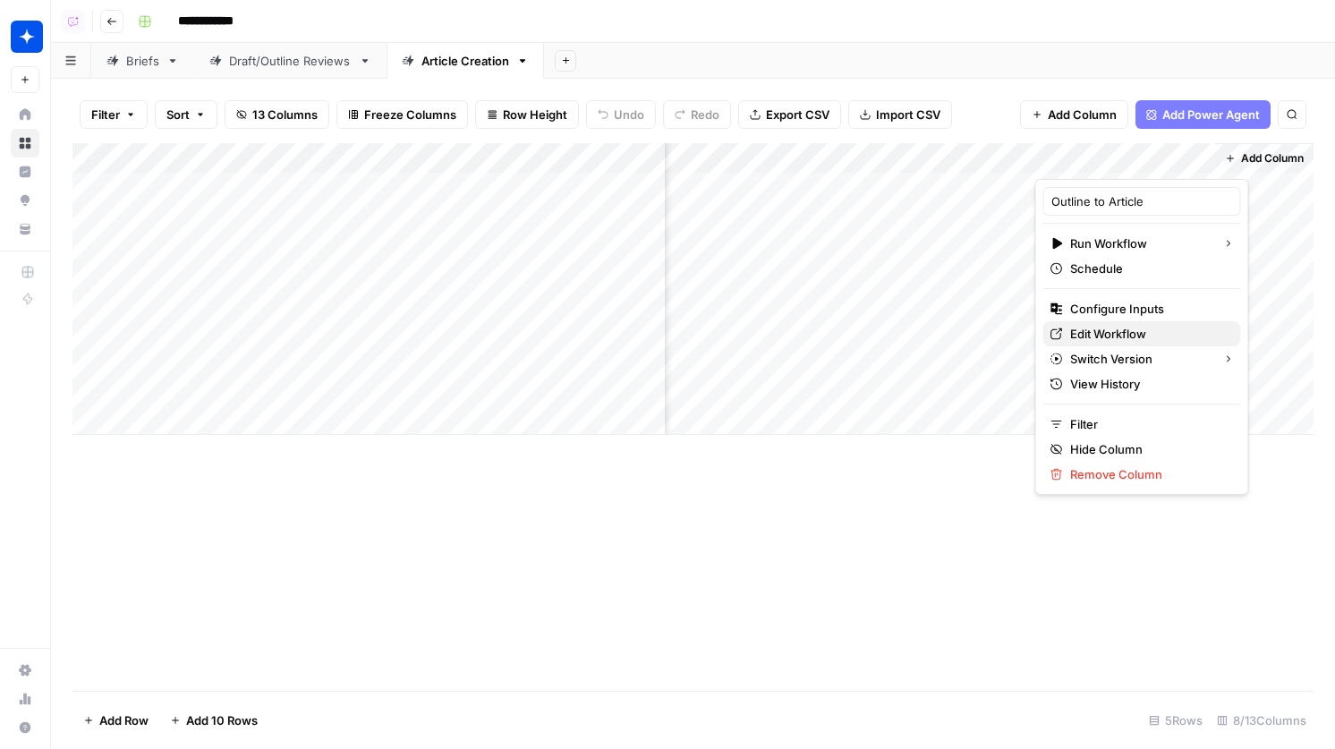
click at [1088, 336] on span "Edit Workflow" at bounding box center [1148, 334] width 157 height 18
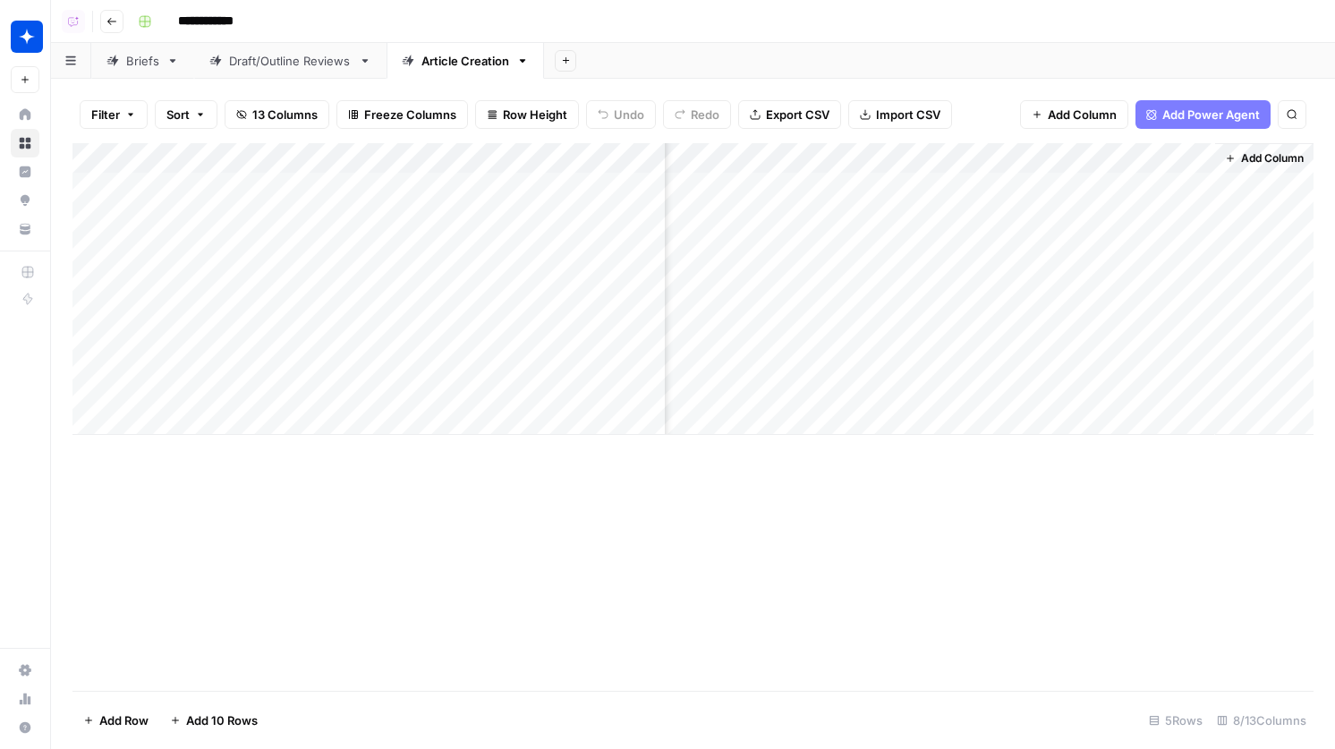
click at [110, 14] on button "Go back" at bounding box center [111, 21] width 23 height 23
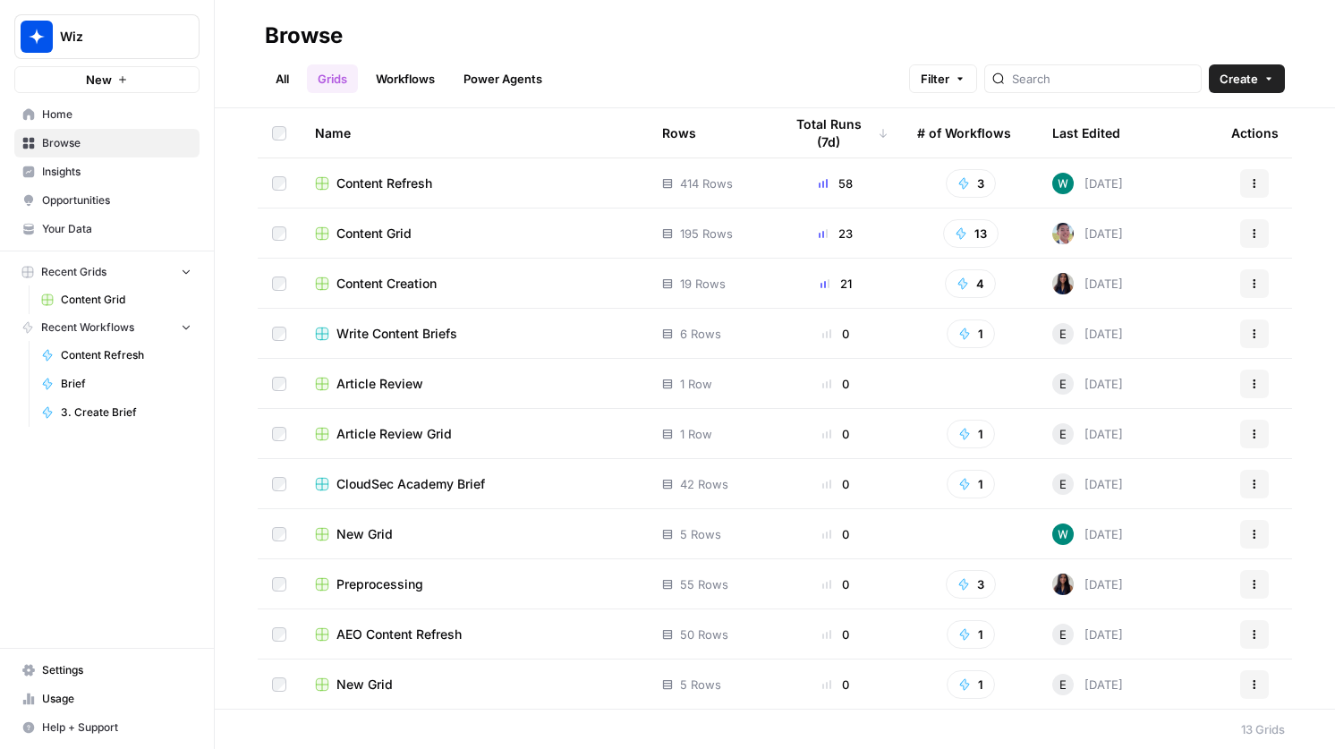
click at [384, 229] on span "Content Grid" at bounding box center [373, 234] width 75 height 18
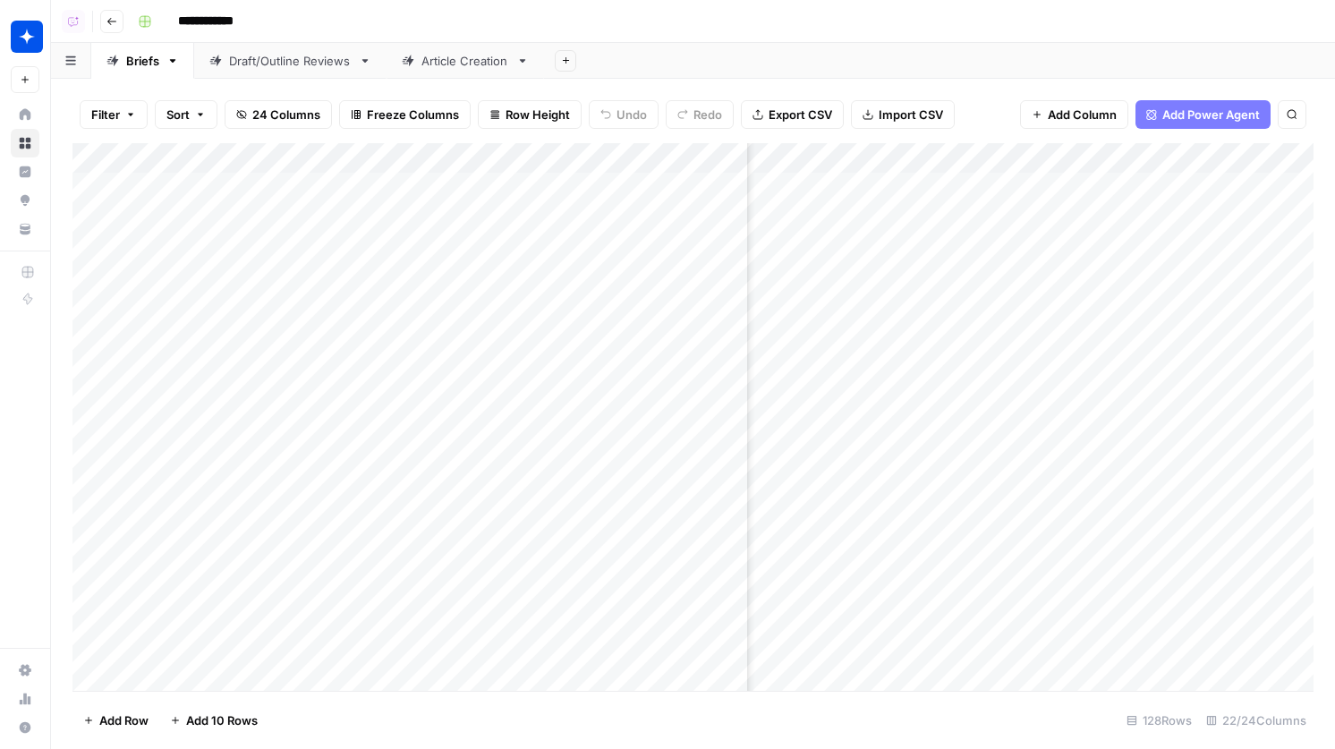
scroll to position [1, 2121]
click at [945, 159] on div "Add Column" at bounding box center [692, 417] width 1241 height 548
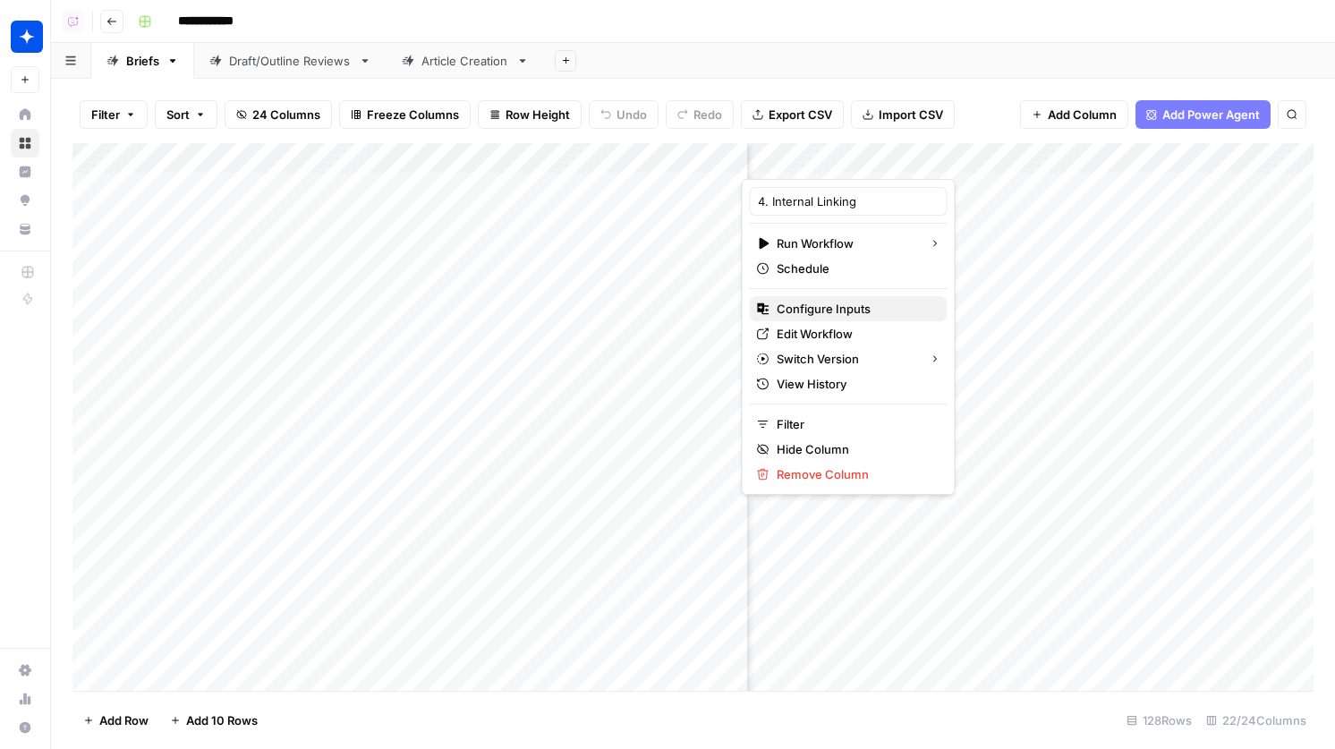
click at [829, 308] on span "Configure Inputs" at bounding box center [855, 309] width 157 height 18
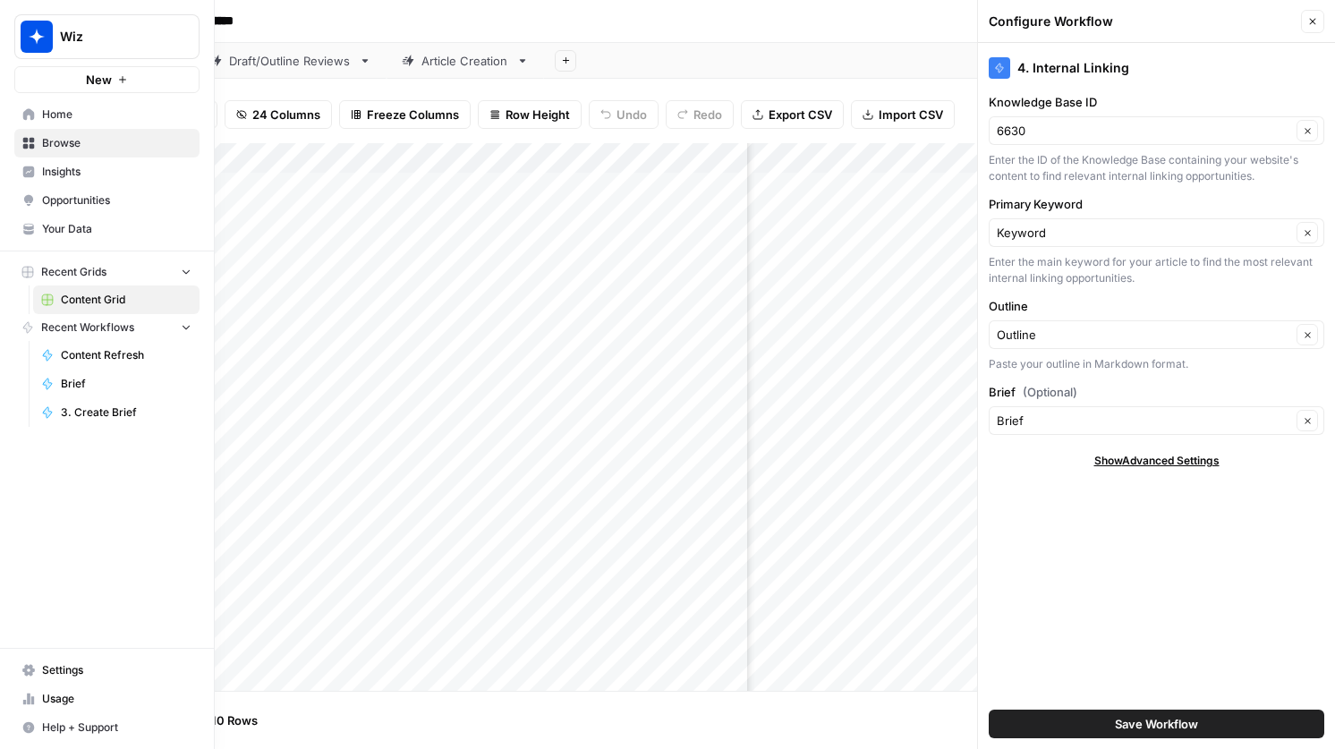
click at [51, 237] on link "Your Data" at bounding box center [106, 229] width 185 height 29
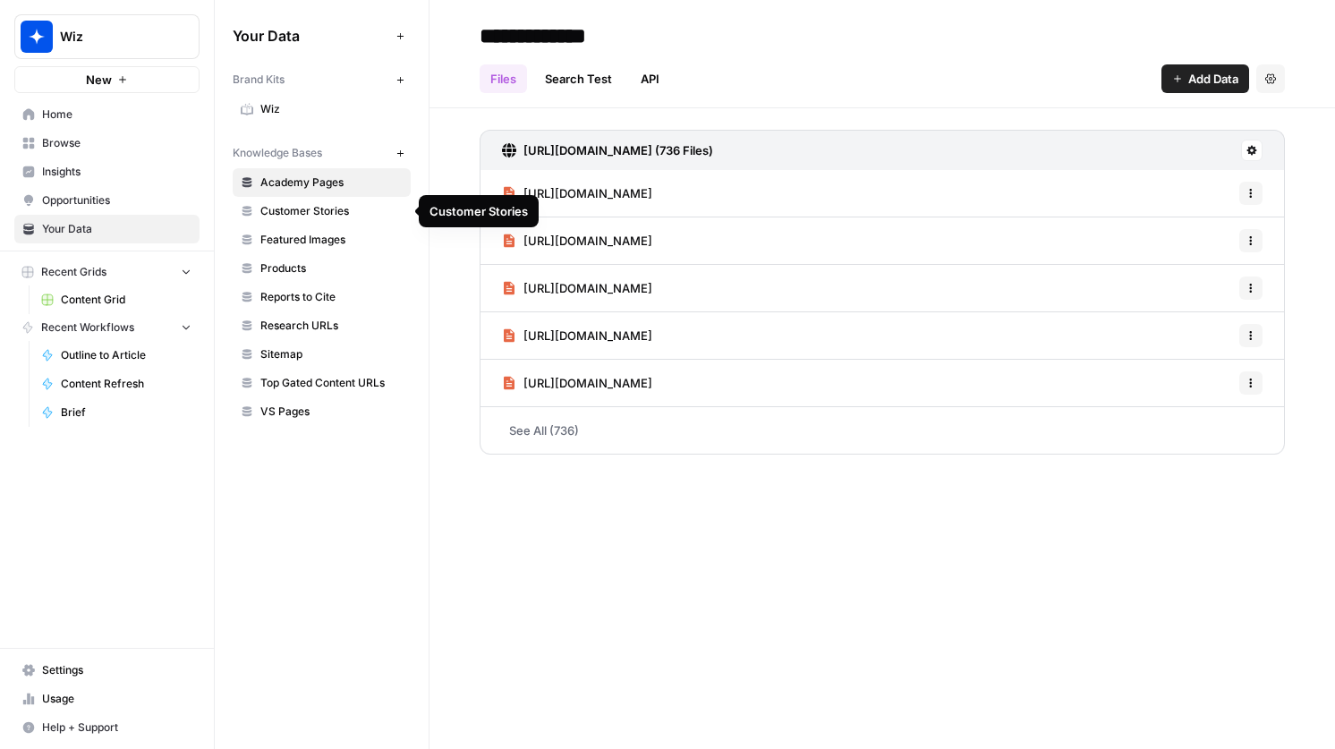
click at [301, 205] on span "Customer Stories" at bounding box center [331, 211] width 142 height 16
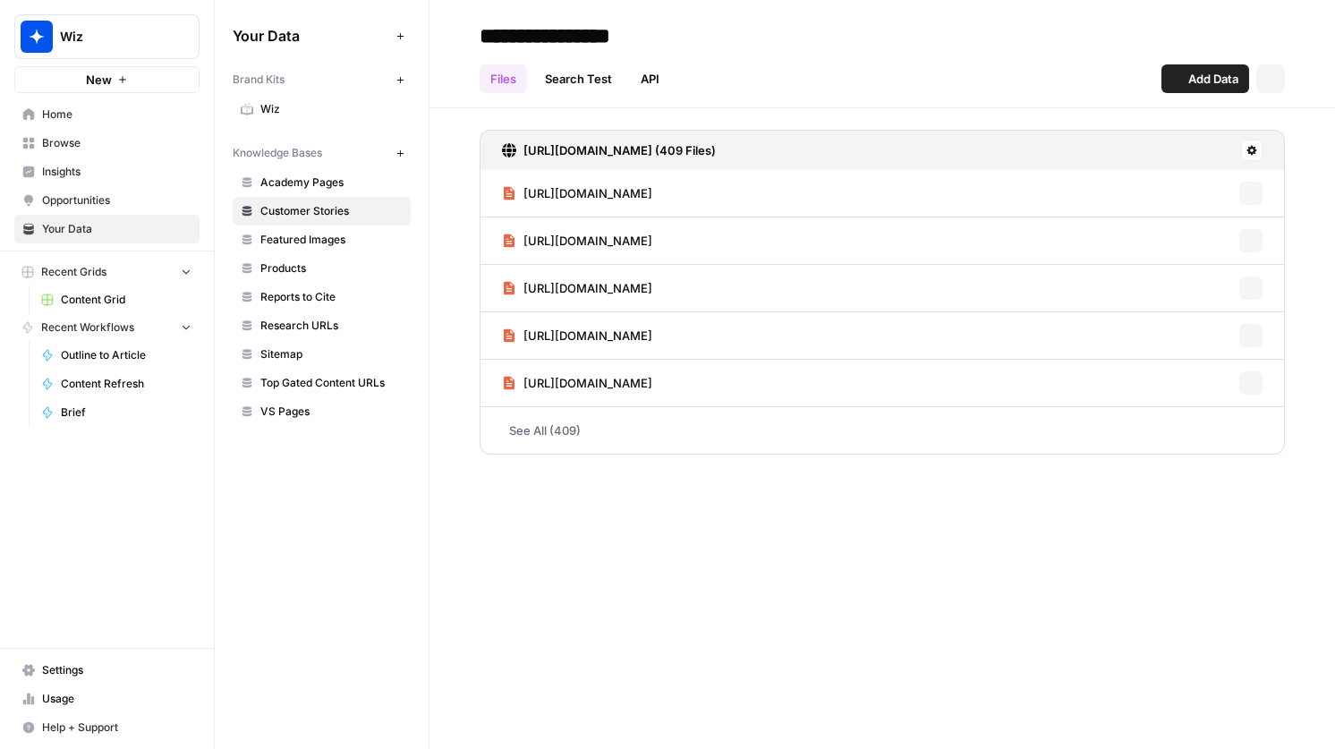
click at [306, 225] on link "Featured Images" at bounding box center [322, 239] width 178 height 29
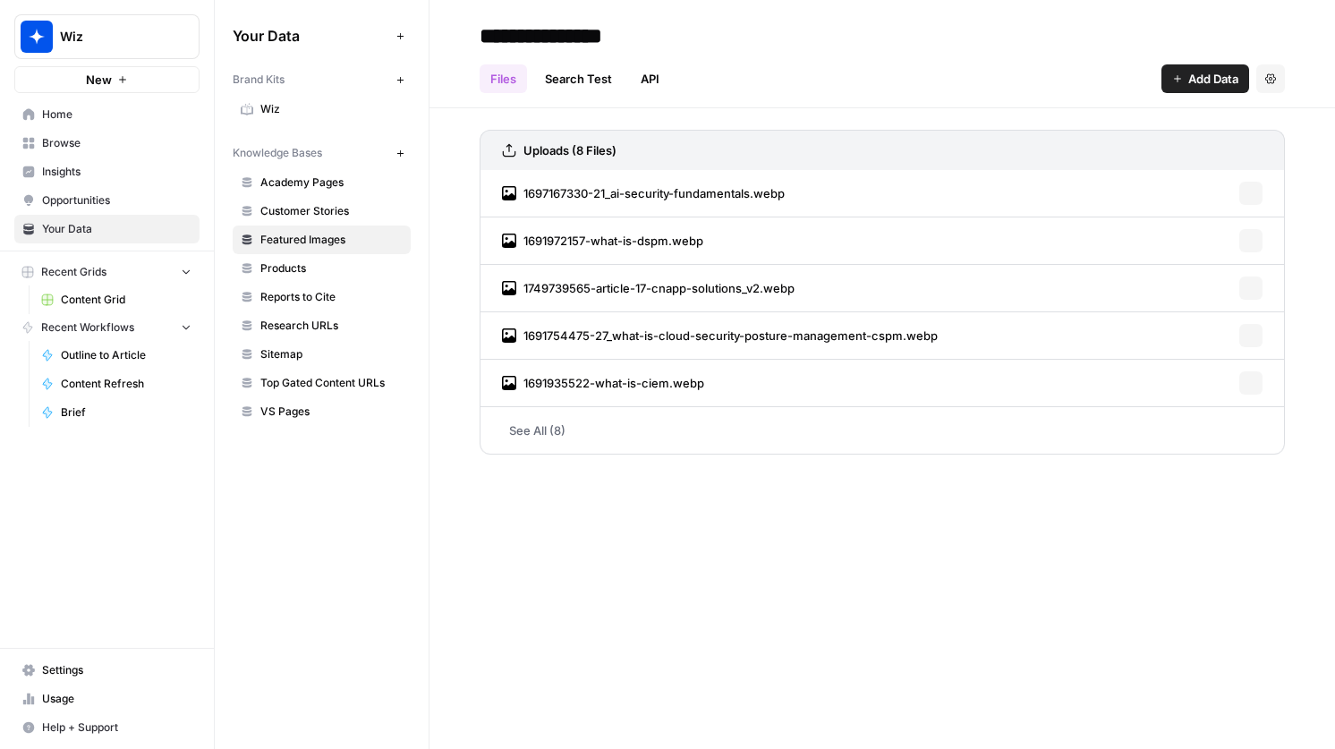
click at [307, 246] on span "Featured Images" at bounding box center [331, 240] width 142 height 16
click at [310, 260] on span "Products" at bounding box center [331, 268] width 142 height 16
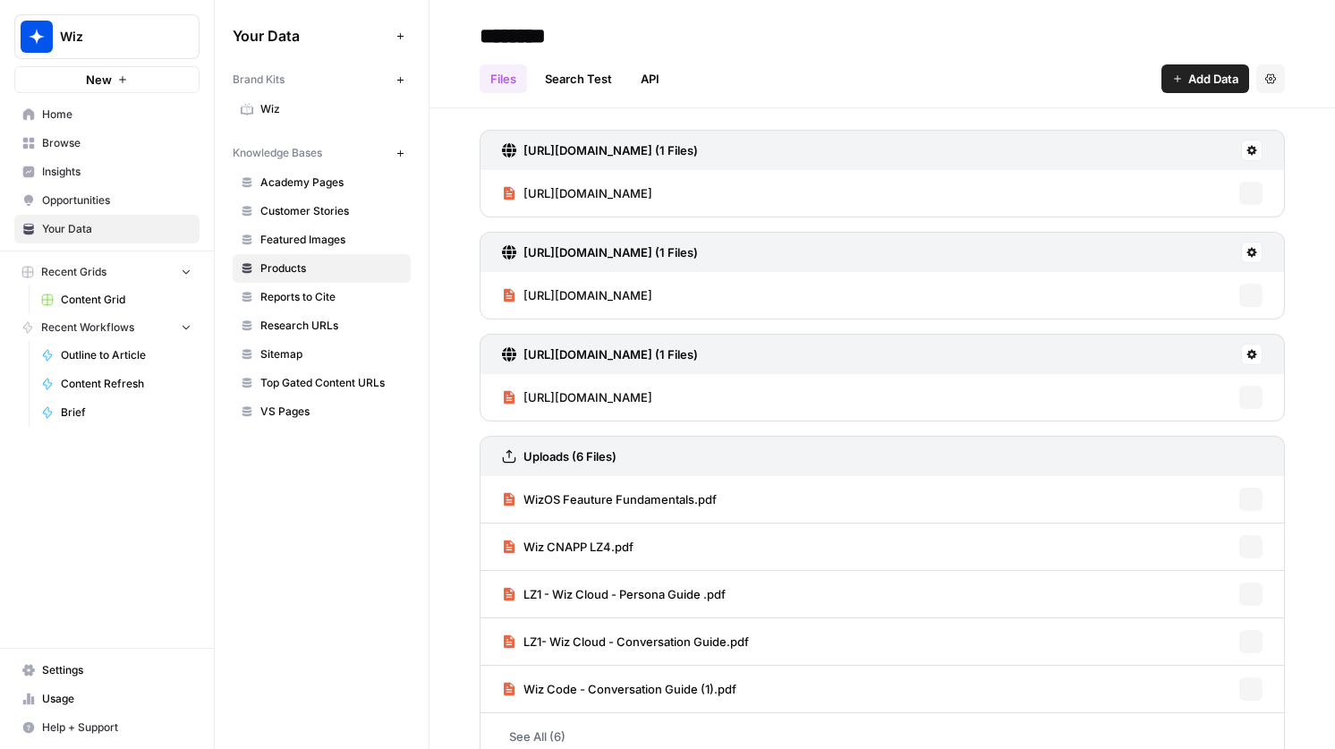
click at [311, 283] on link "Reports to Cite" at bounding box center [322, 297] width 178 height 29
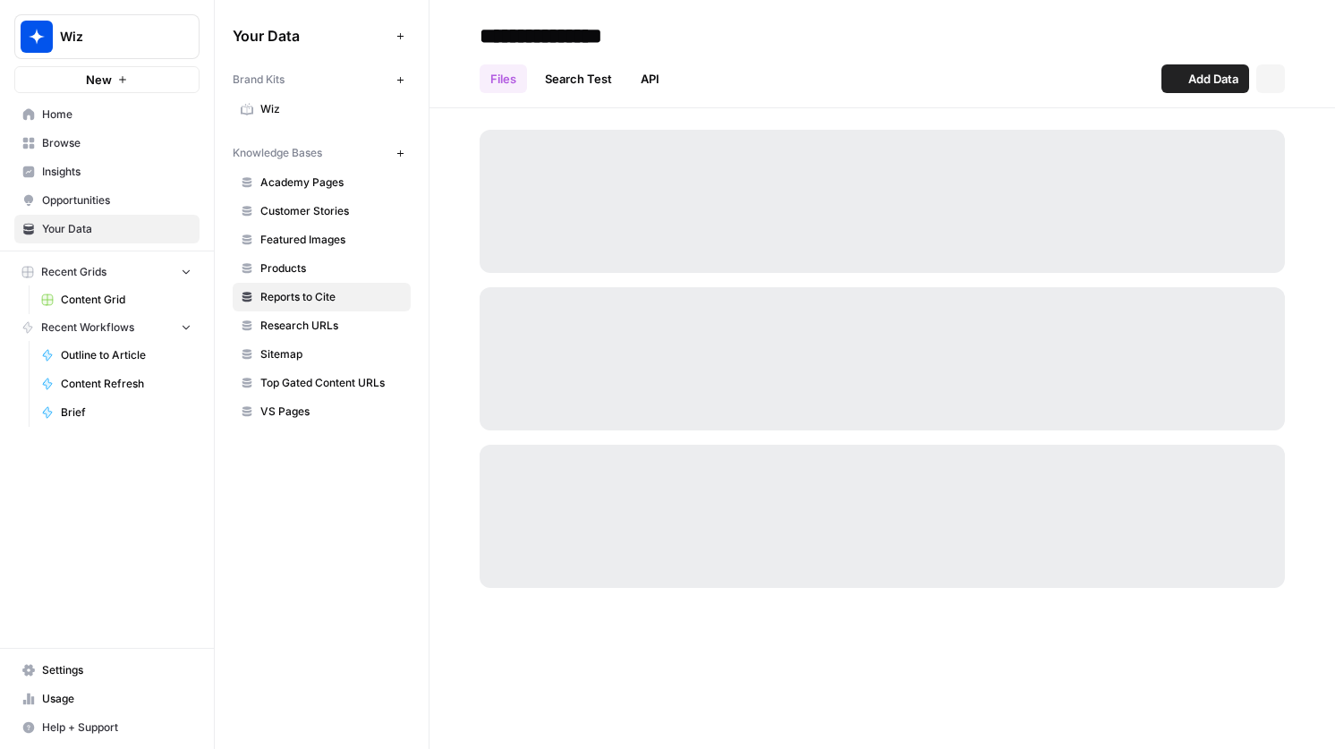
click at [311, 308] on link "Reports to Cite" at bounding box center [322, 297] width 178 height 29
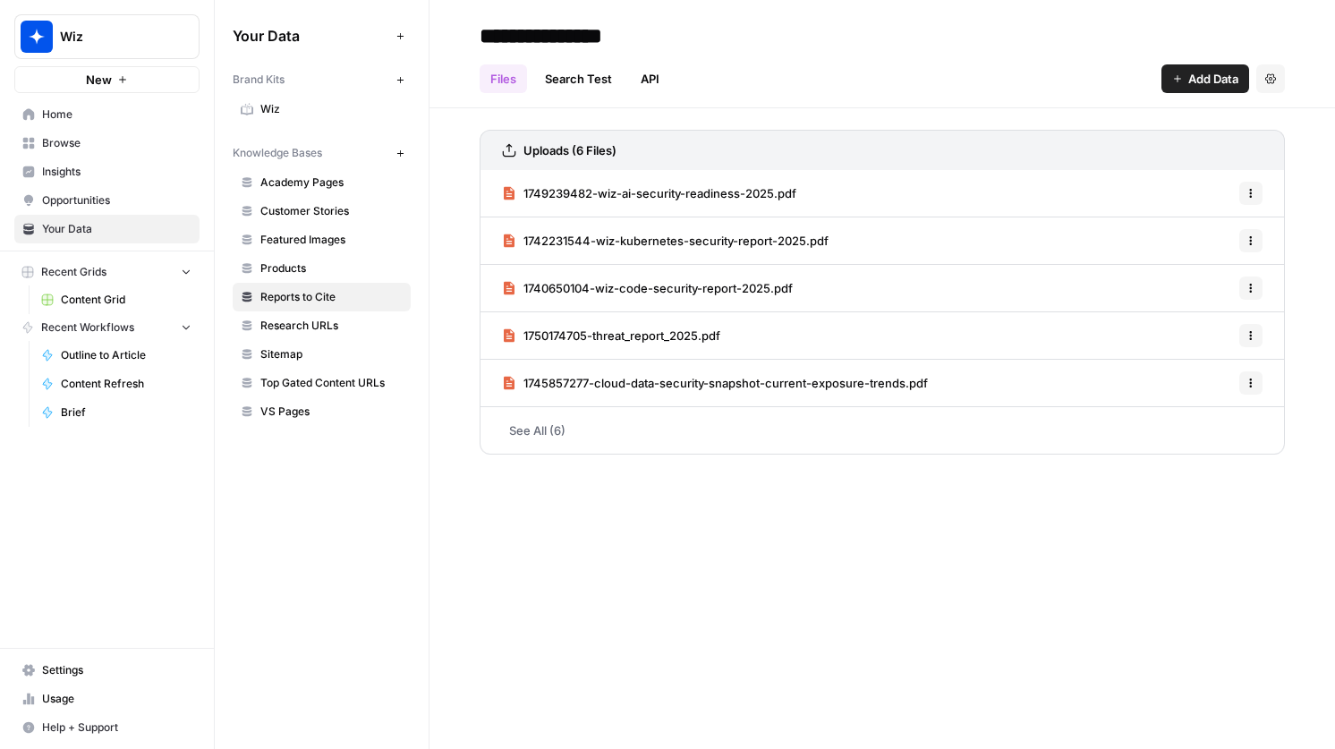
click at [312, 321] on span "Research URLs" at bounding box center [331, 326] width 142 height 16
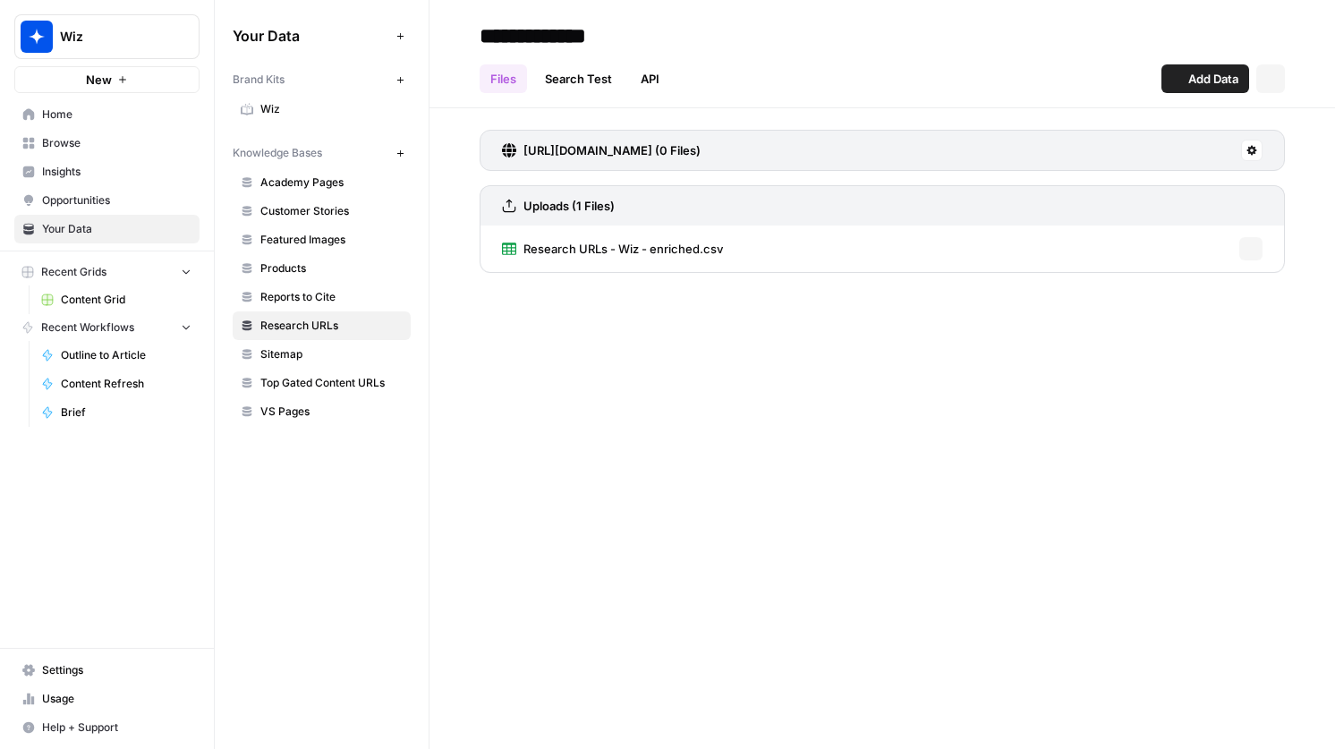
click at [310, 344] on link "Sitemap" at bounding box center [322, 354] width 178 height 29
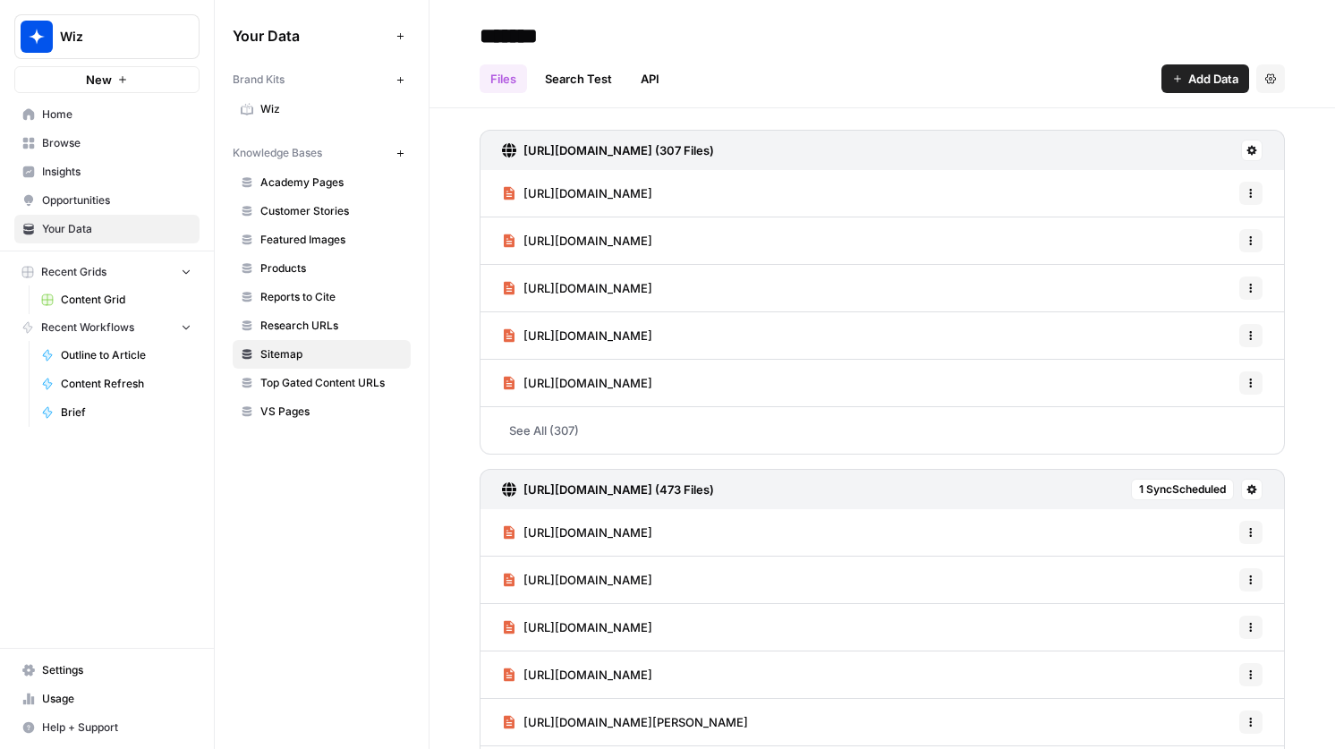
click at [122, 105] on link "Home" at bounding box center [106, 114] width 185 height 29
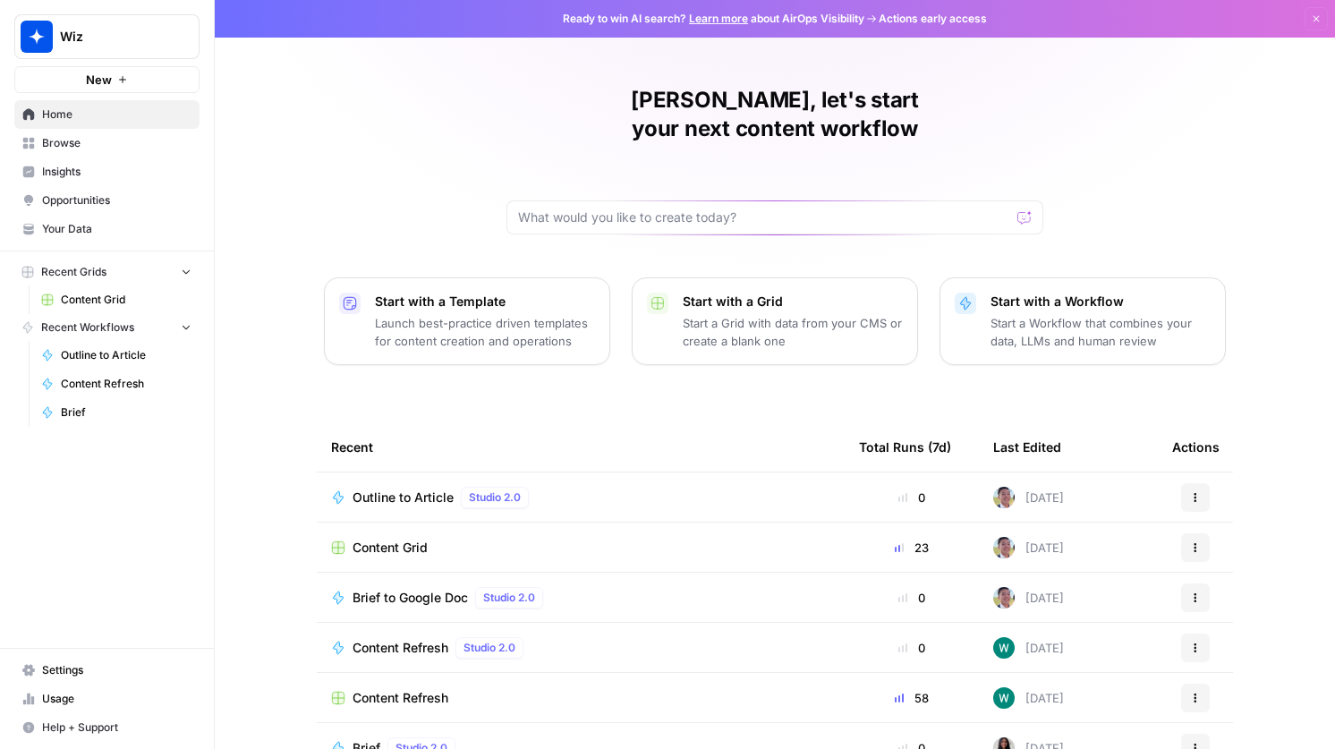
click at [378, 539] on span "Content Grid" at bounding box center [390, 548] width 75 height 18
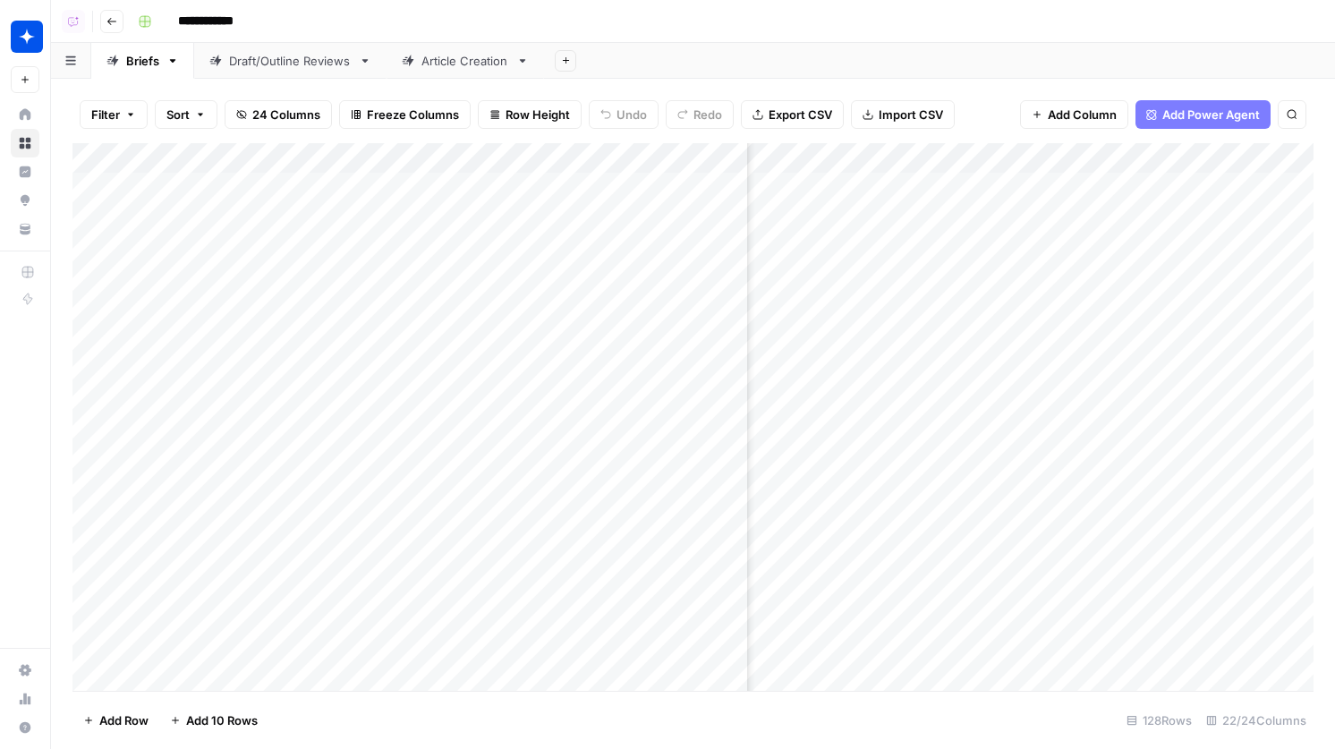
scroll to position [0, 2590]
click at [418, 74] on link "Article Creation" at bounding box center [465, 61] width 157 height 36
click at [1172, 157] on div "Add Column" at bounding box center [692, 289] width 1241 height 292
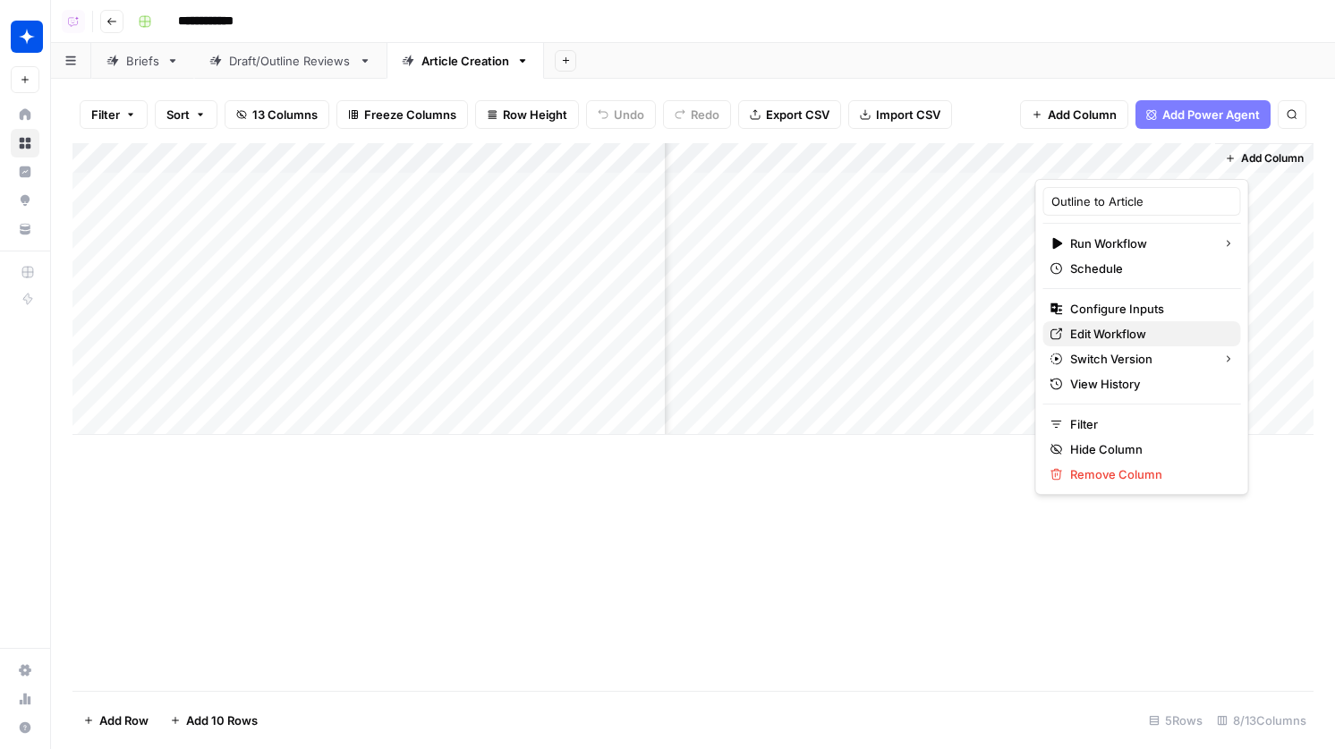
click at [1105, 329] on span "Edit Workflow" at bounding box center [1148, 334] width 157 height 18
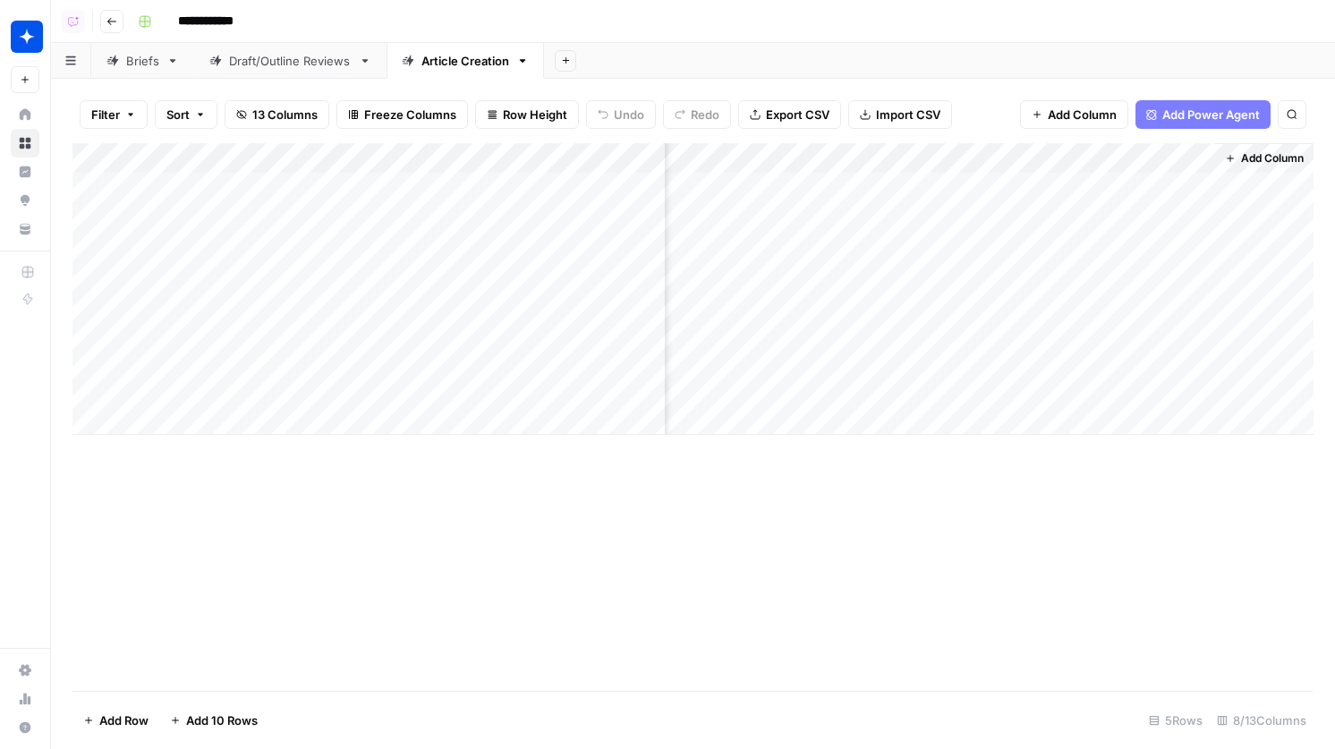
click at [1135, 203] on div "Add Column" at bounding box center [692, 289] width 1241 height 292
click at [1119, 240] on div "Add Column" at bounding box center [692, 289] width 1241 height 292
click at [1200, 188] on div "Add Column" at bounding box center [692, 289] width 1241 height 292
click at [1198, 235] on div "Add Column" at bounding box center [692, 289] width 1241 height 292
click at [1174, 158] on div "Add Column" at bounding box center [692, 289] width 1241 height 292
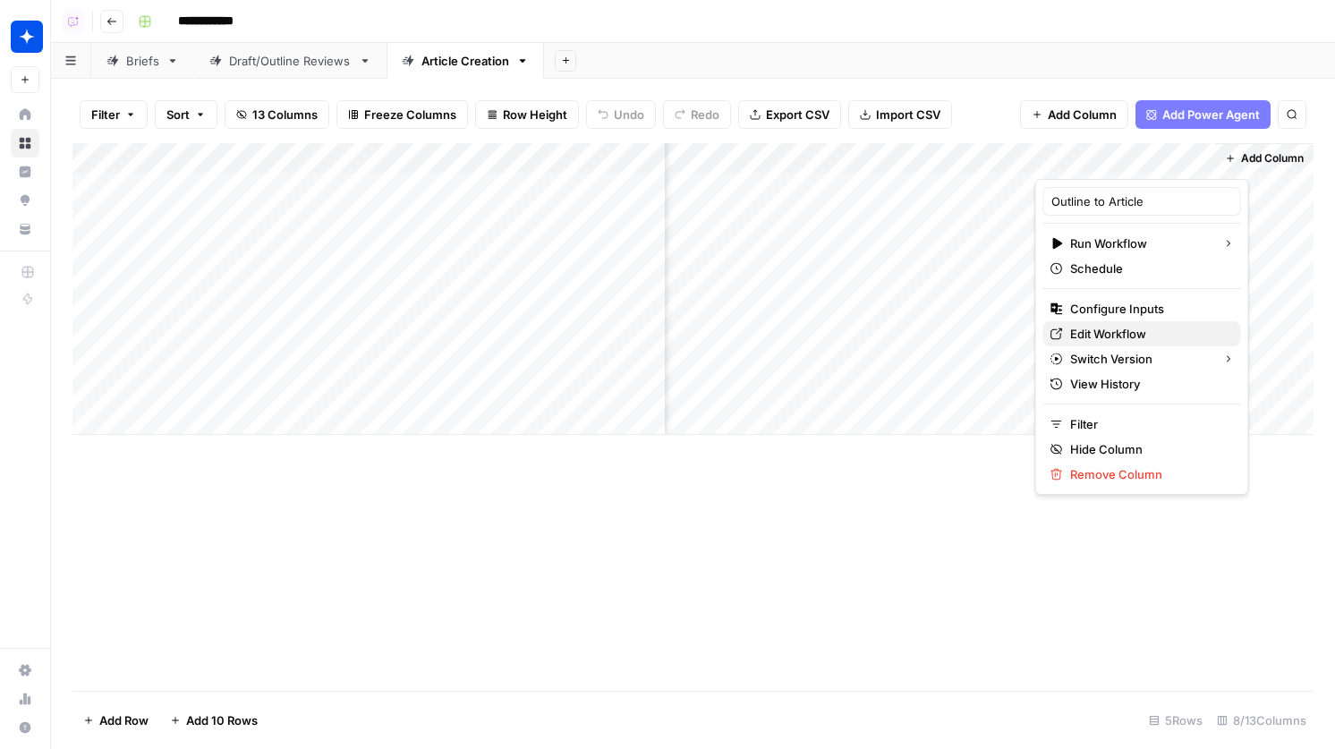
click at [1127, 331] on span "Edit Workflow" at bounding box center [1148, 334] width 157 height 18
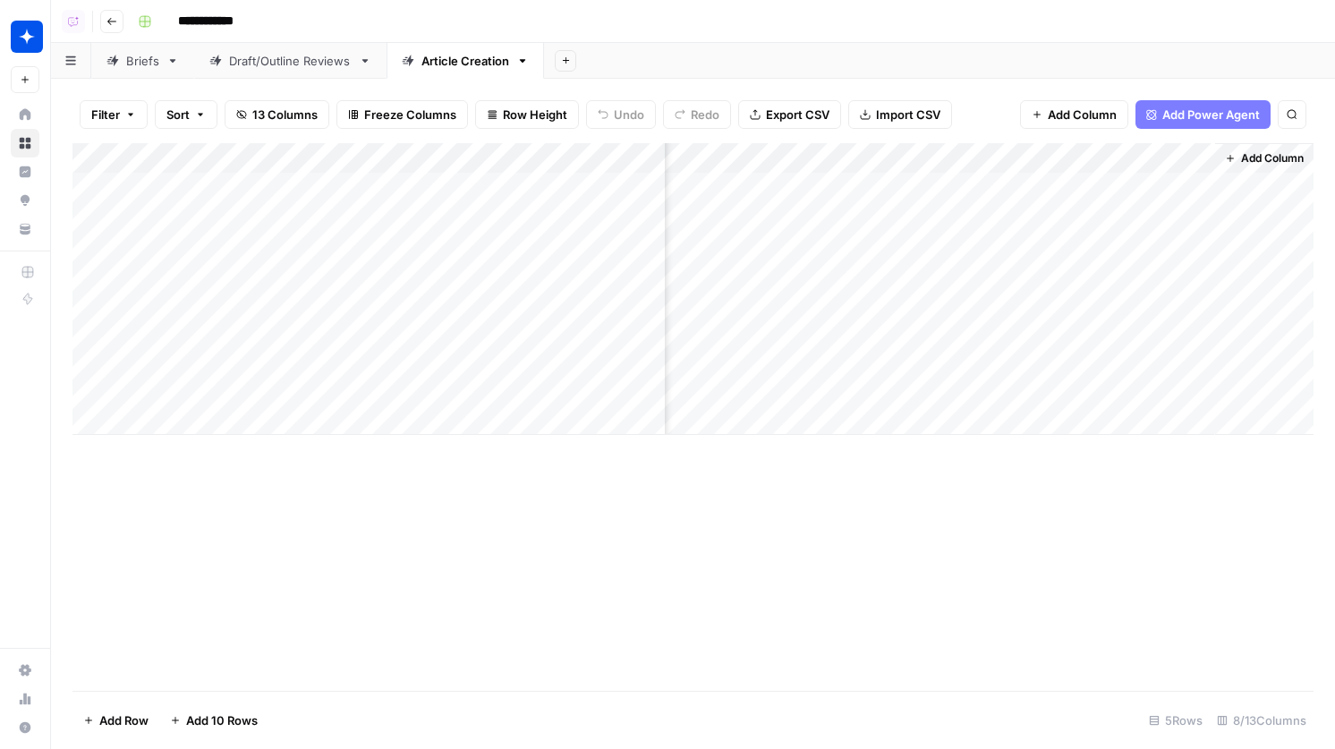
click at [1205, 191] on div "Add Column" at bounding box center [692, 289] width 1241 height 292
click at [1178, 191] on div "Add Column" at bounding box center [692, 289] width 1241 height 292
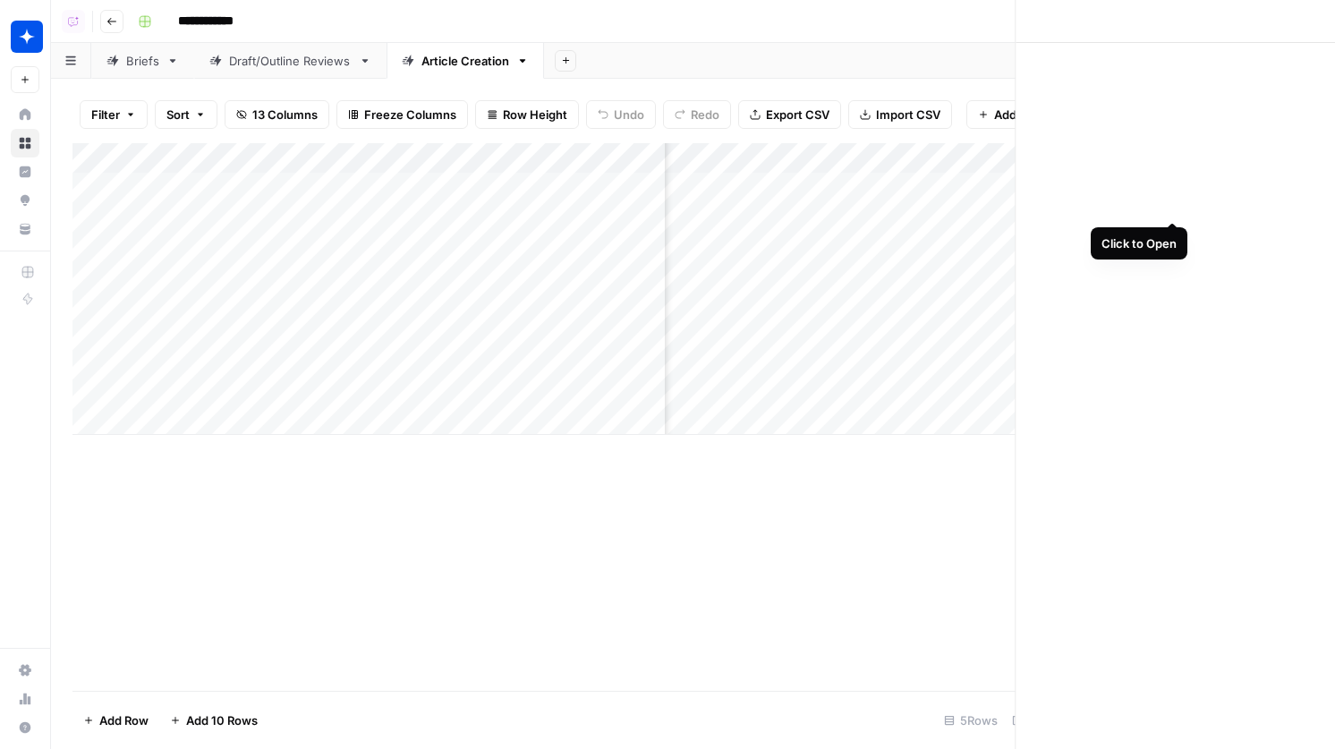
scroll to position [0, 262]
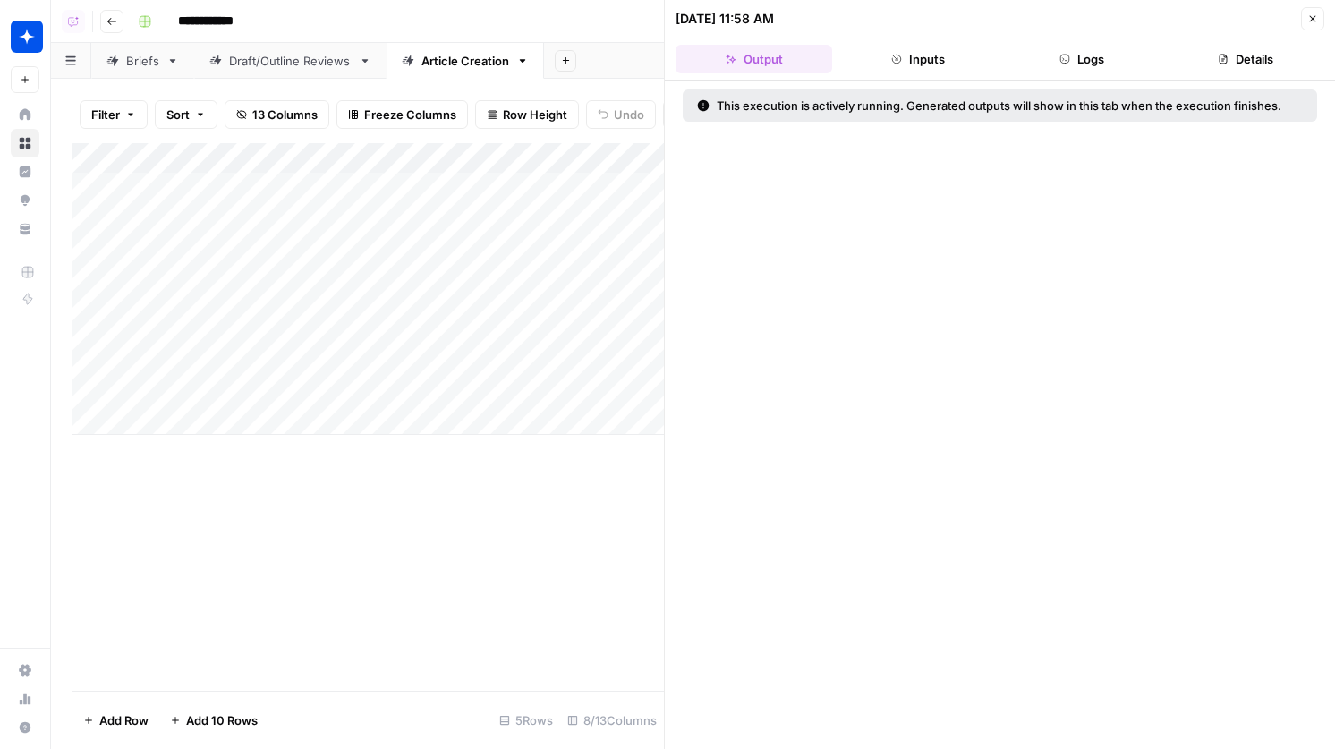
click at [1108, 63] on button "Logs" at bounding box center [1082, 59] width 157 height 29
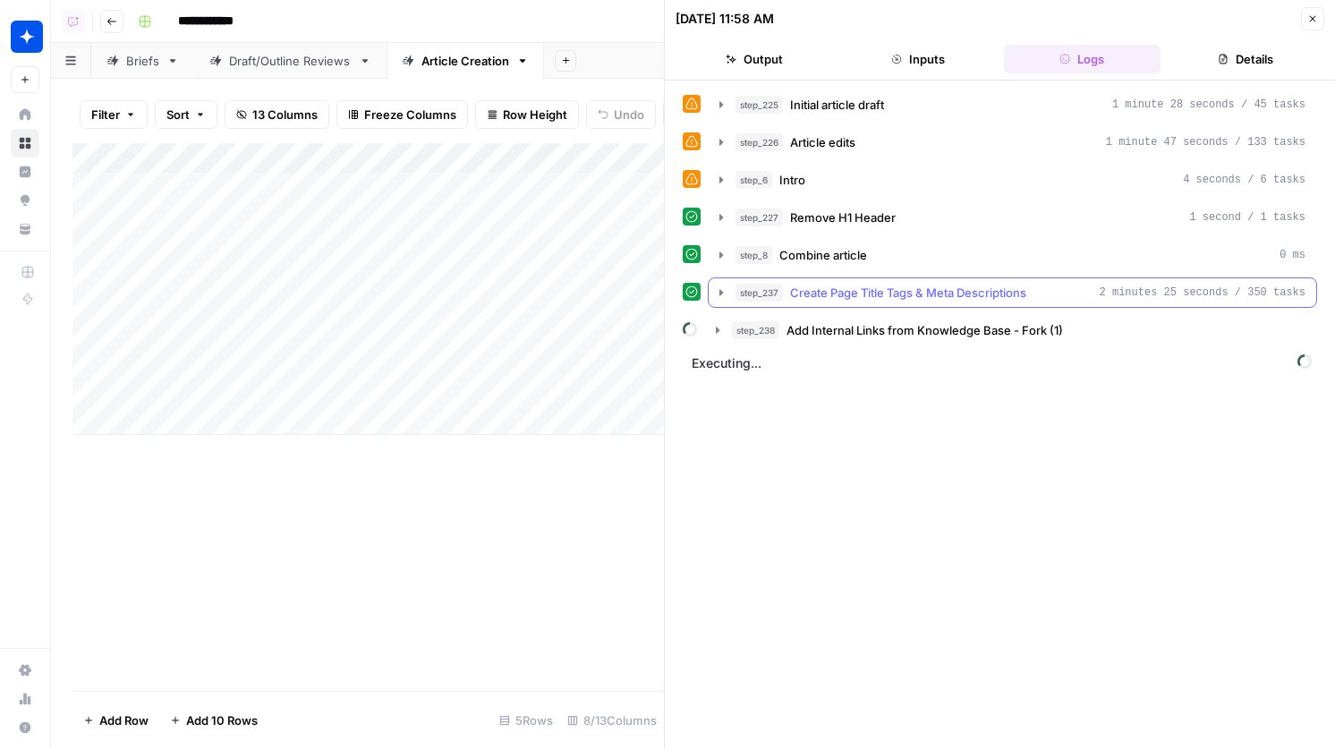
click at [962, 293] on span "Create Page Title Tags & Meta Descriptions" at bounding box center [908, 293] width 236 height 18
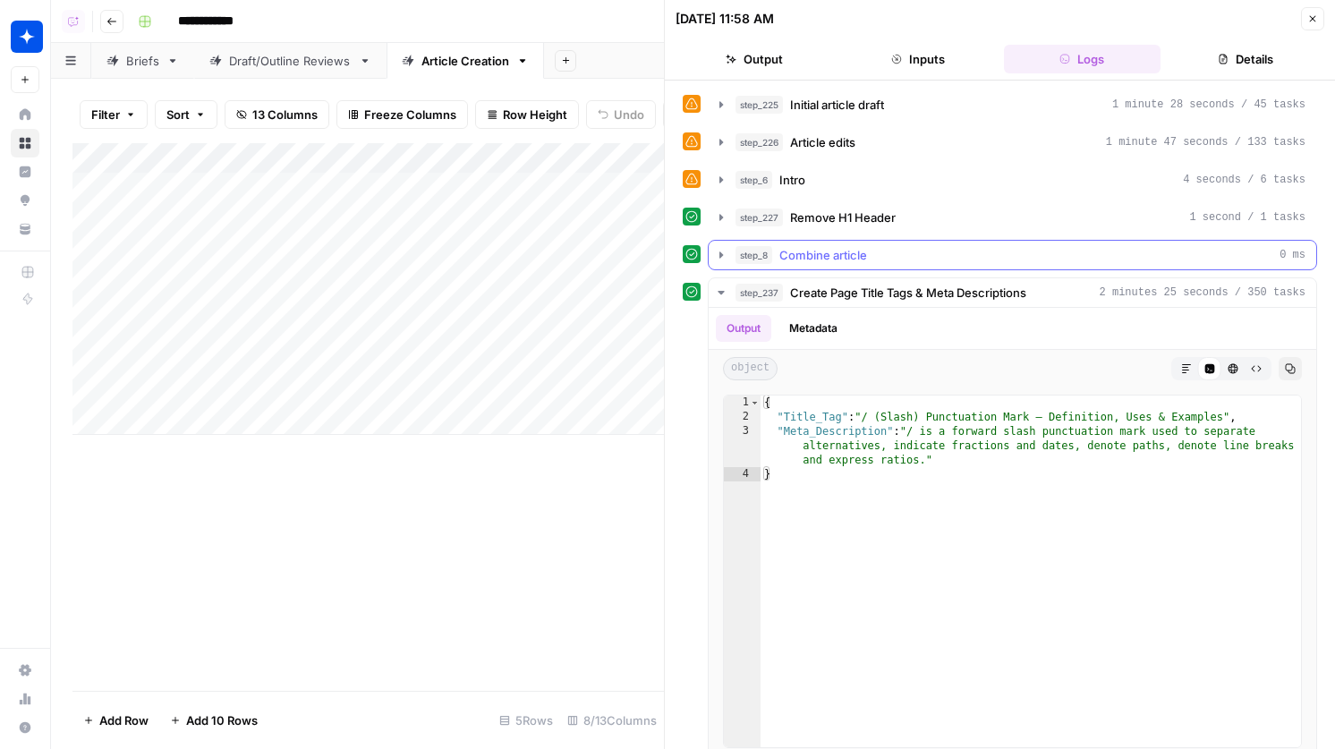
click at [908, 250] on div "step_8 Combine article 0 ms" at bounding box center [1021, 255] width 570 height 18
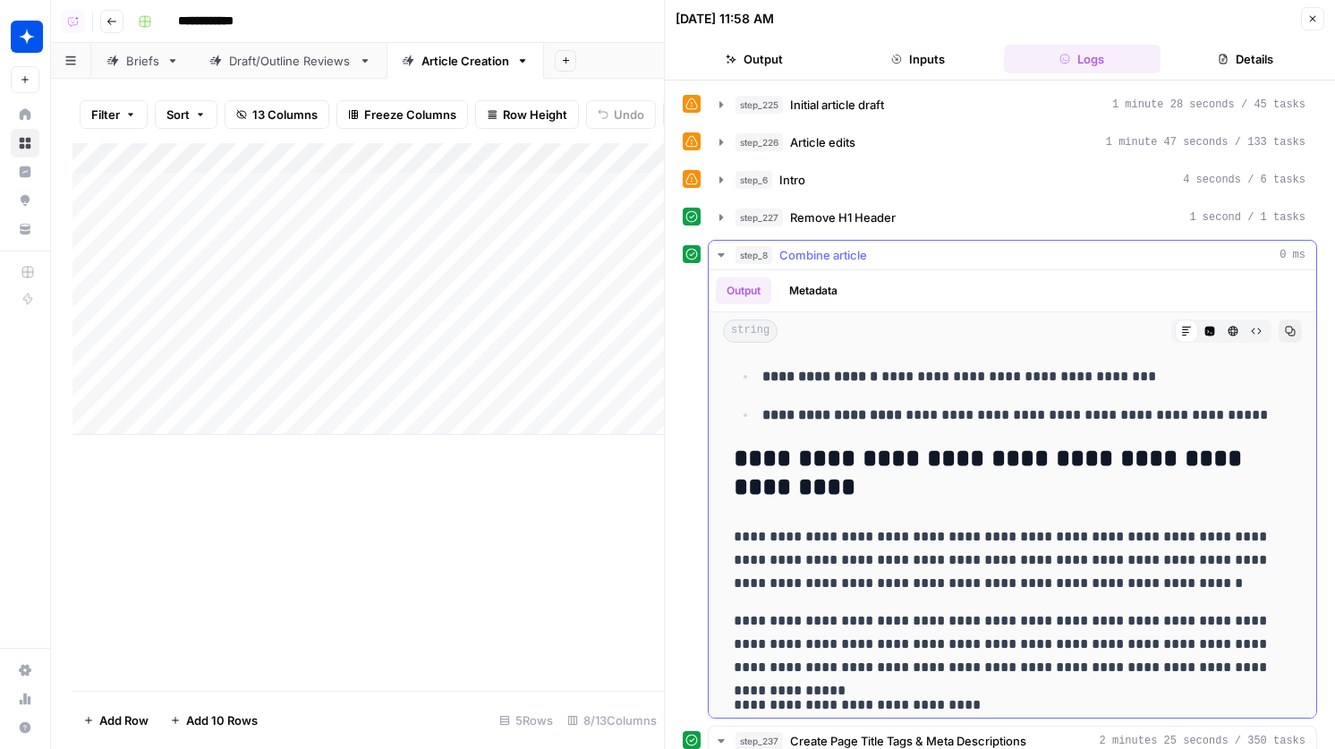
scroll to position [9317, 0]
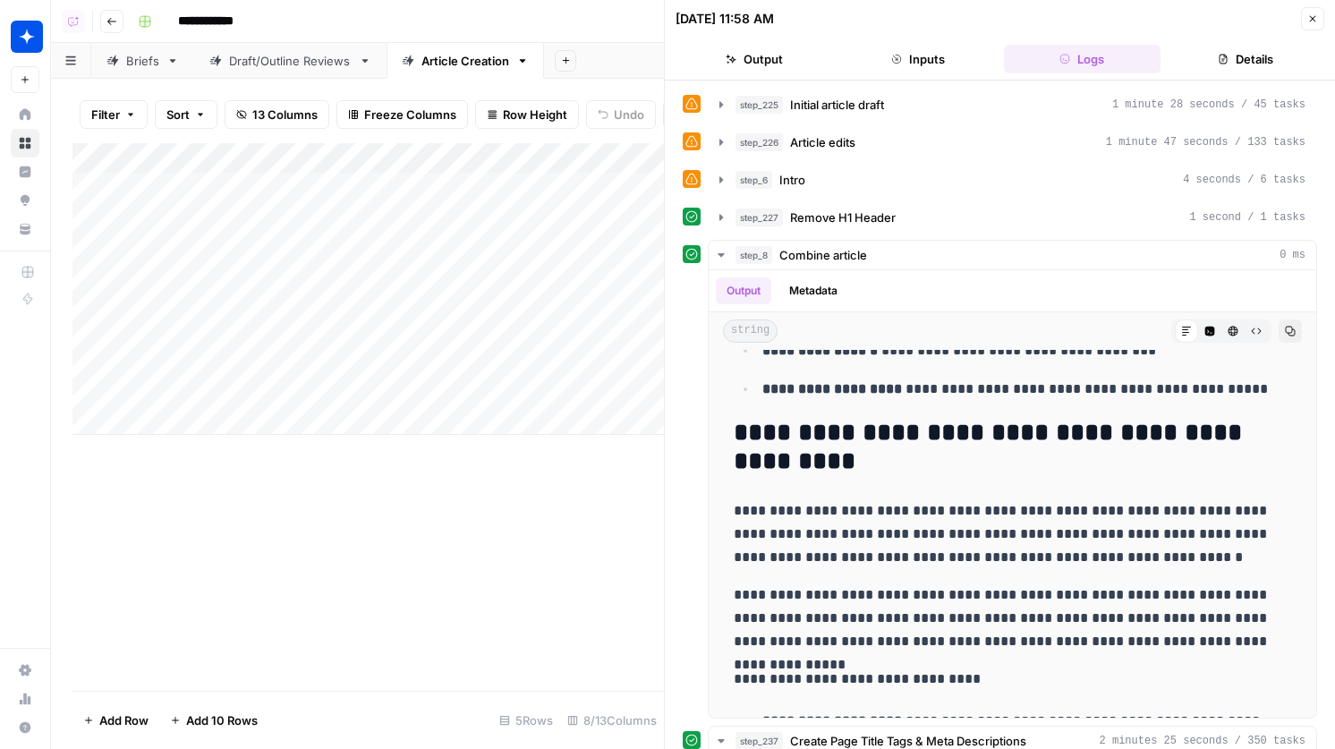
click at [1315, 20] on icon "button" at bounding box center [1312, 18] width 11 height 11
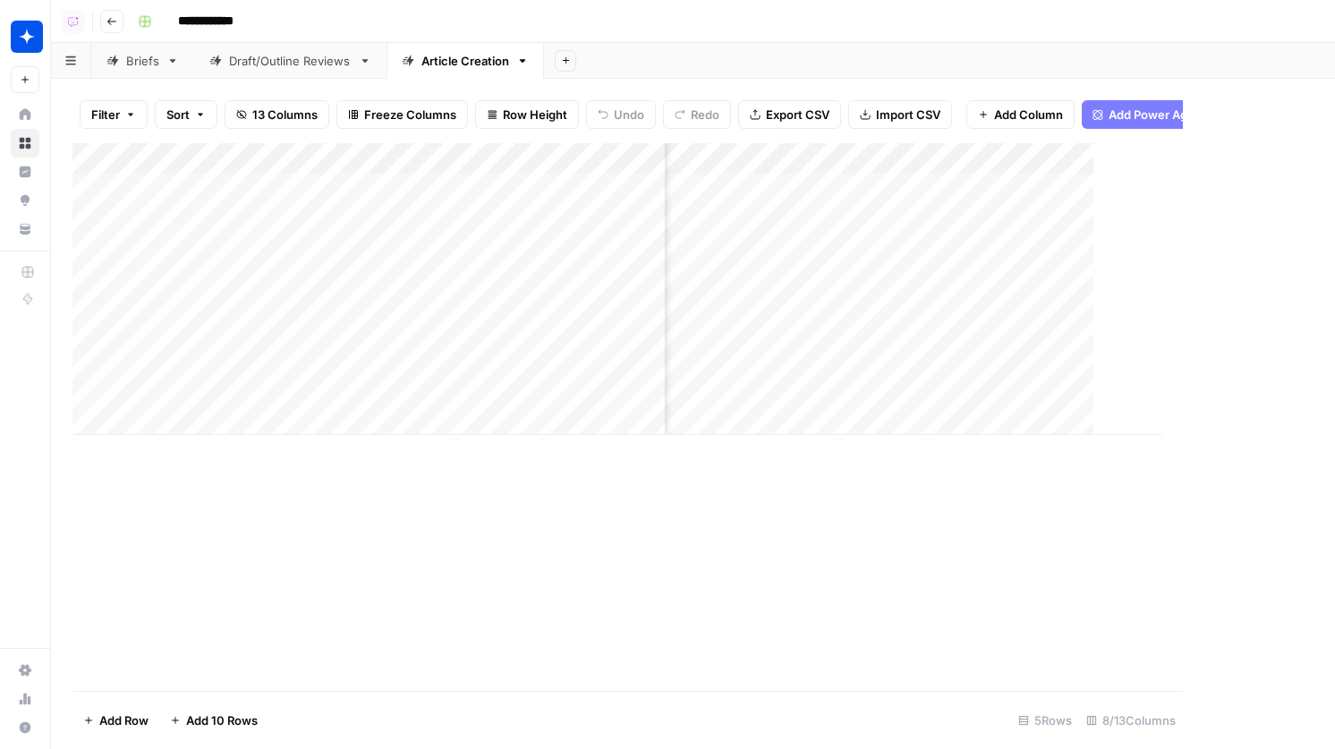
scroll to position [0, 252]
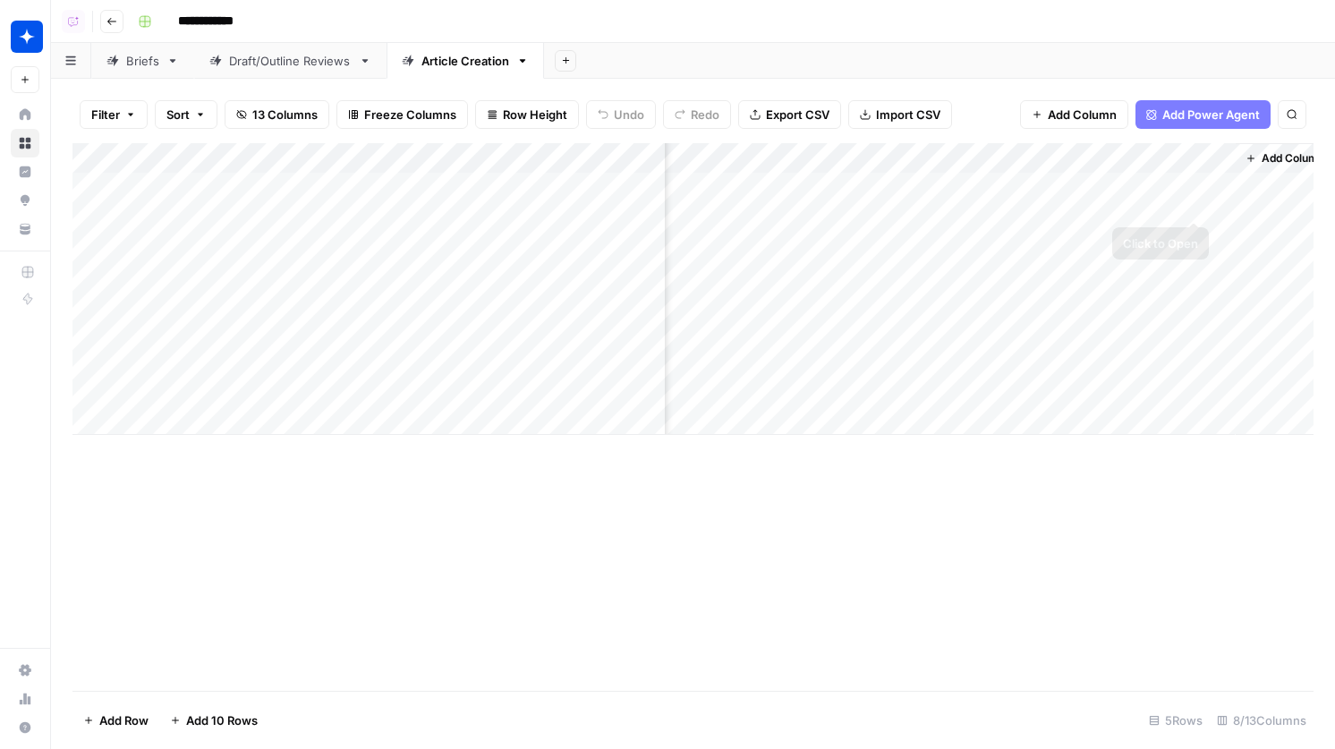
click at [1199, 191] on div "Add Column" at bounding box center [692, 289] width 1241 height 292
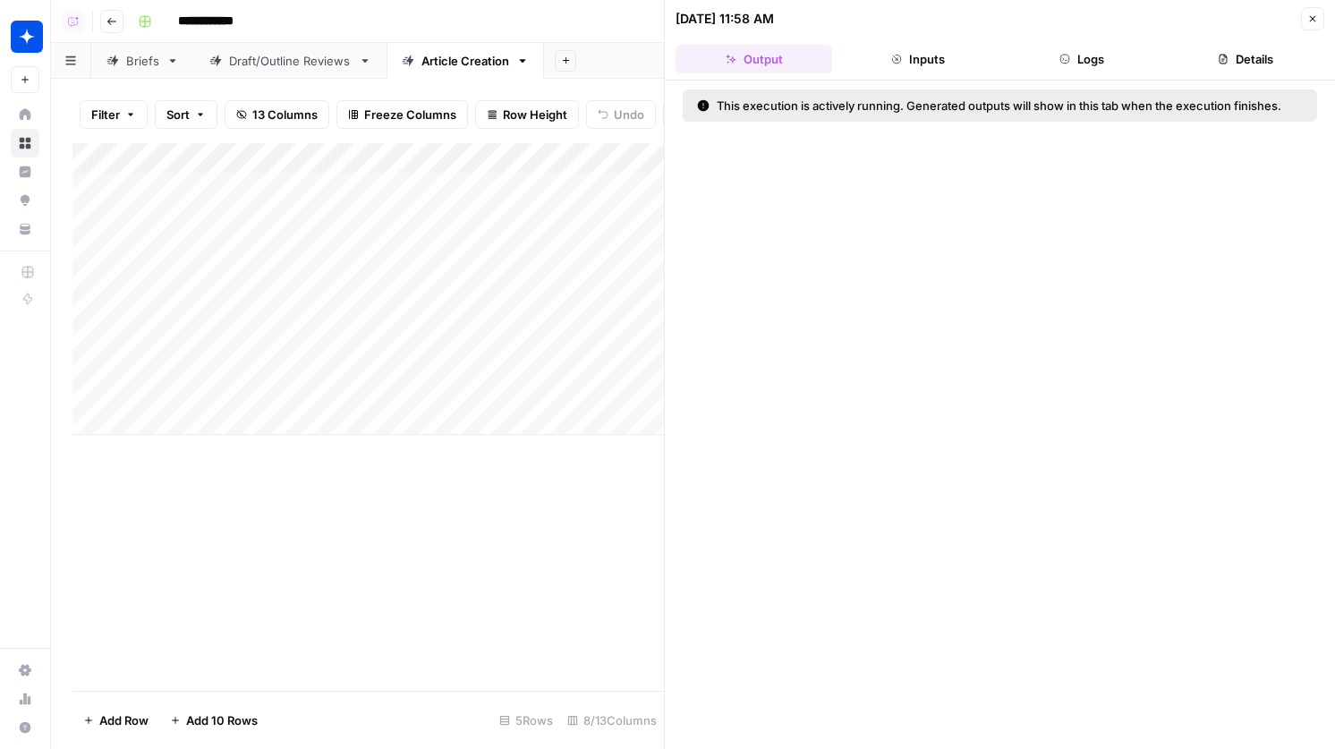
click at [1074, 55] on button "Logs" at bounding box center [1082, 59] width 157 height 29
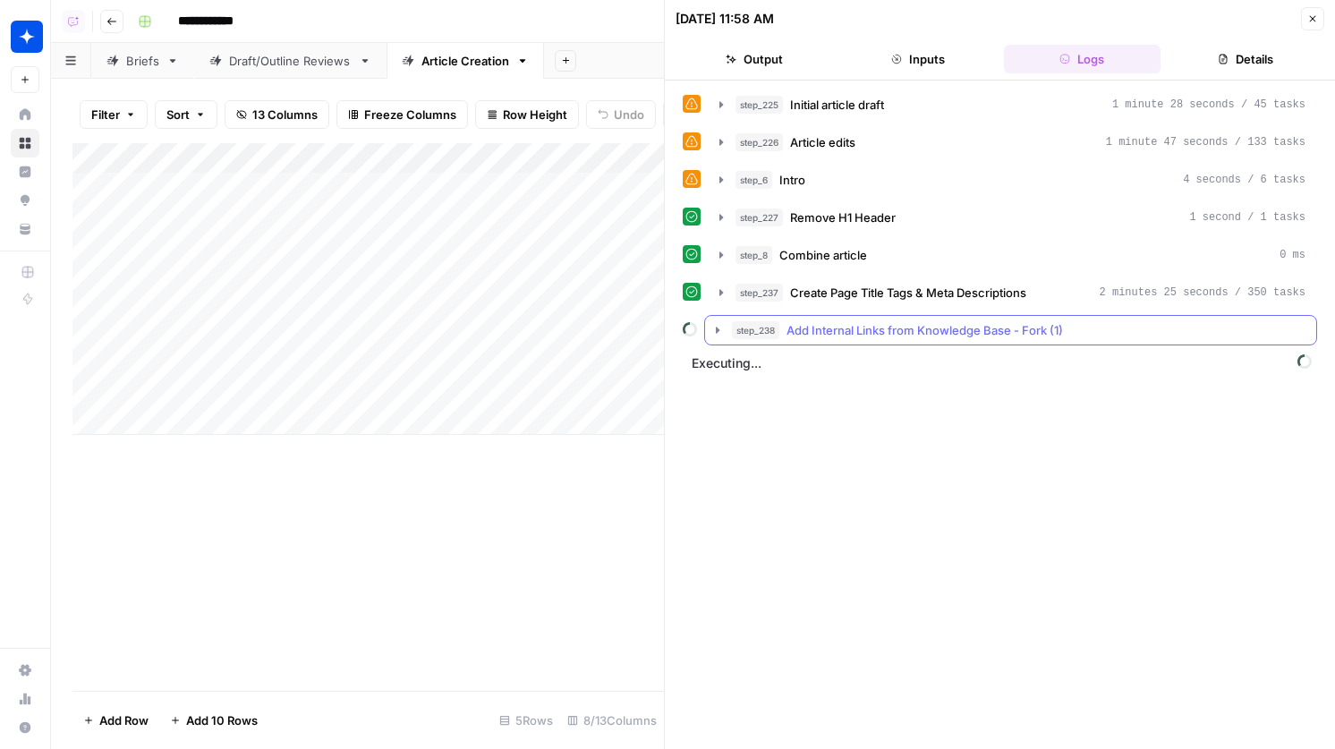
click at [974, 333] on span "Add Internal Links from Knowledge Base - Fork (1)" at bounding box center [925, 330] width 276 height 18
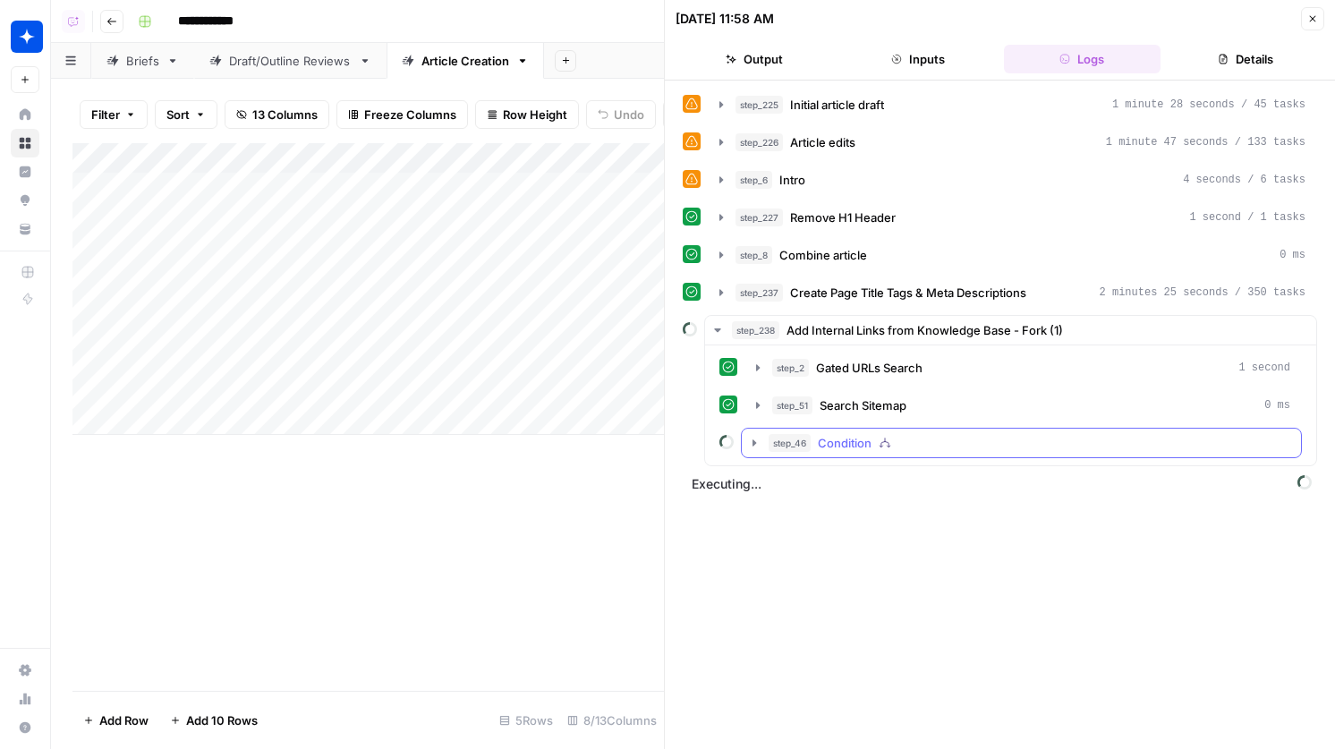
click at [891, 446] on div "step_46 Condition" at bounding box center [1030, 443] width 522 height 18
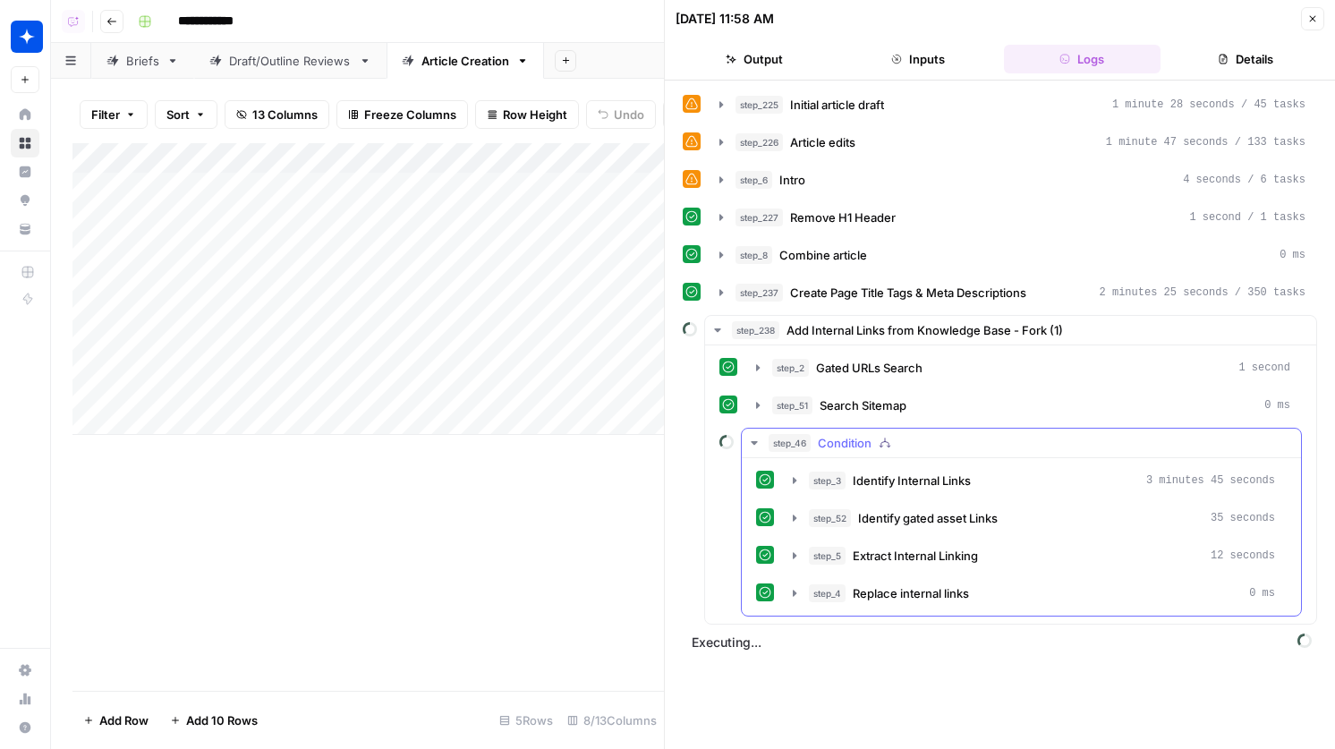
click at [853, 441] on span "Condition" at bounding box center [845, 443] width 54 height 18
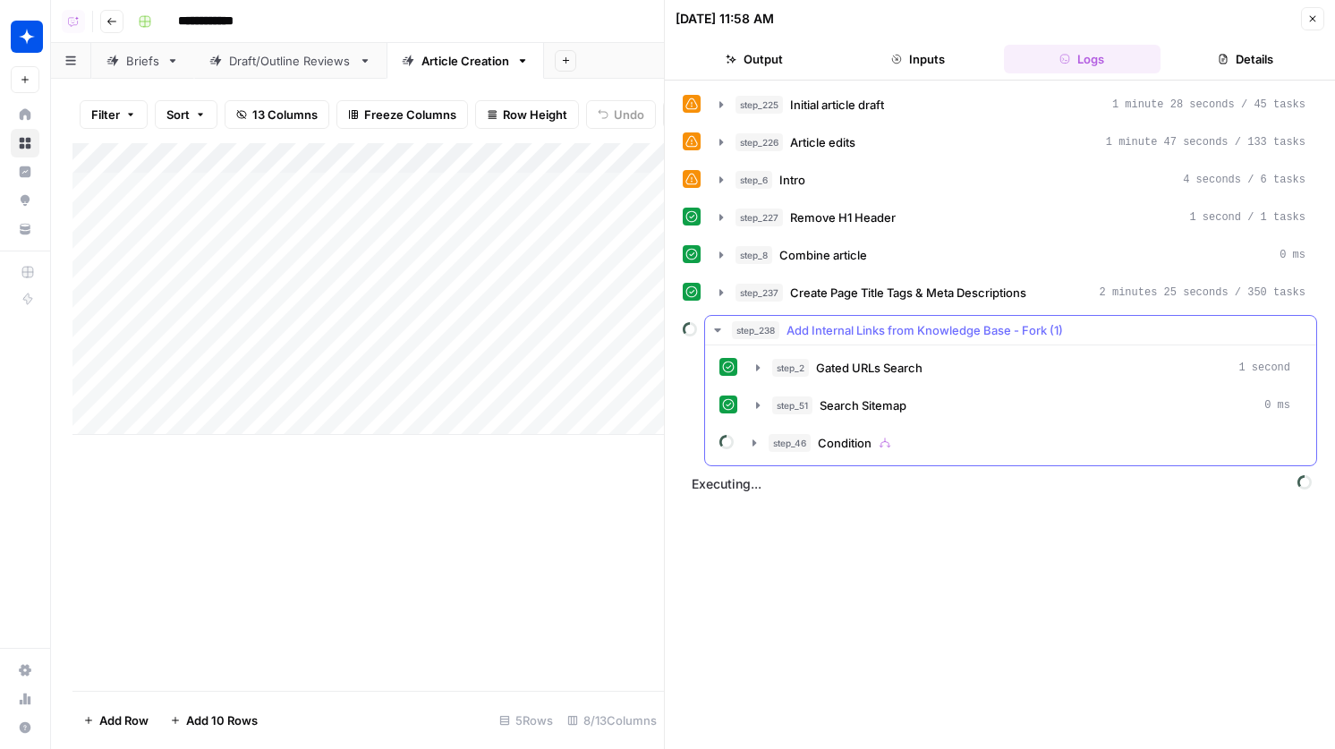
click at [848, 332] on span "Add Internal Links from Knowledge Base - Fork (1)" at bounding box center [925, 330] width 276 height 18
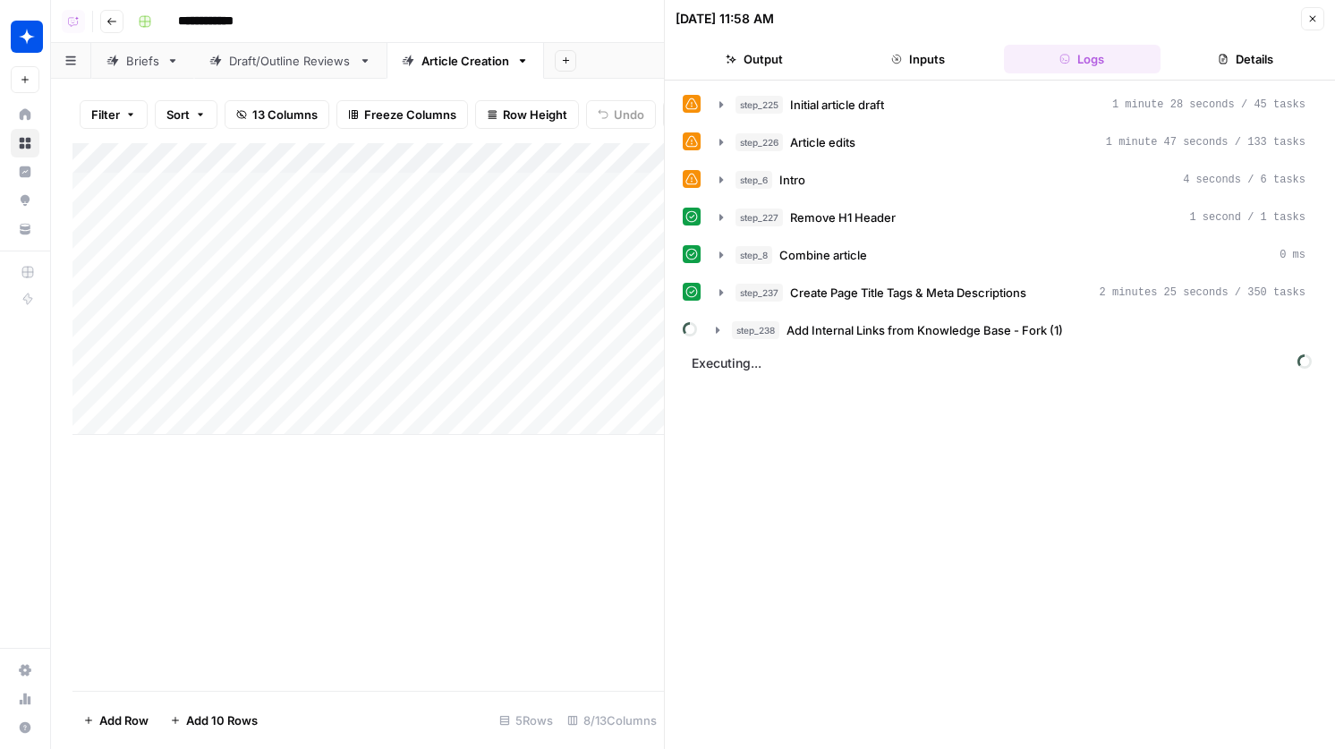
click at [1319, 18] on button "Close" at bounding box center [1312, 18] width 23 height 23
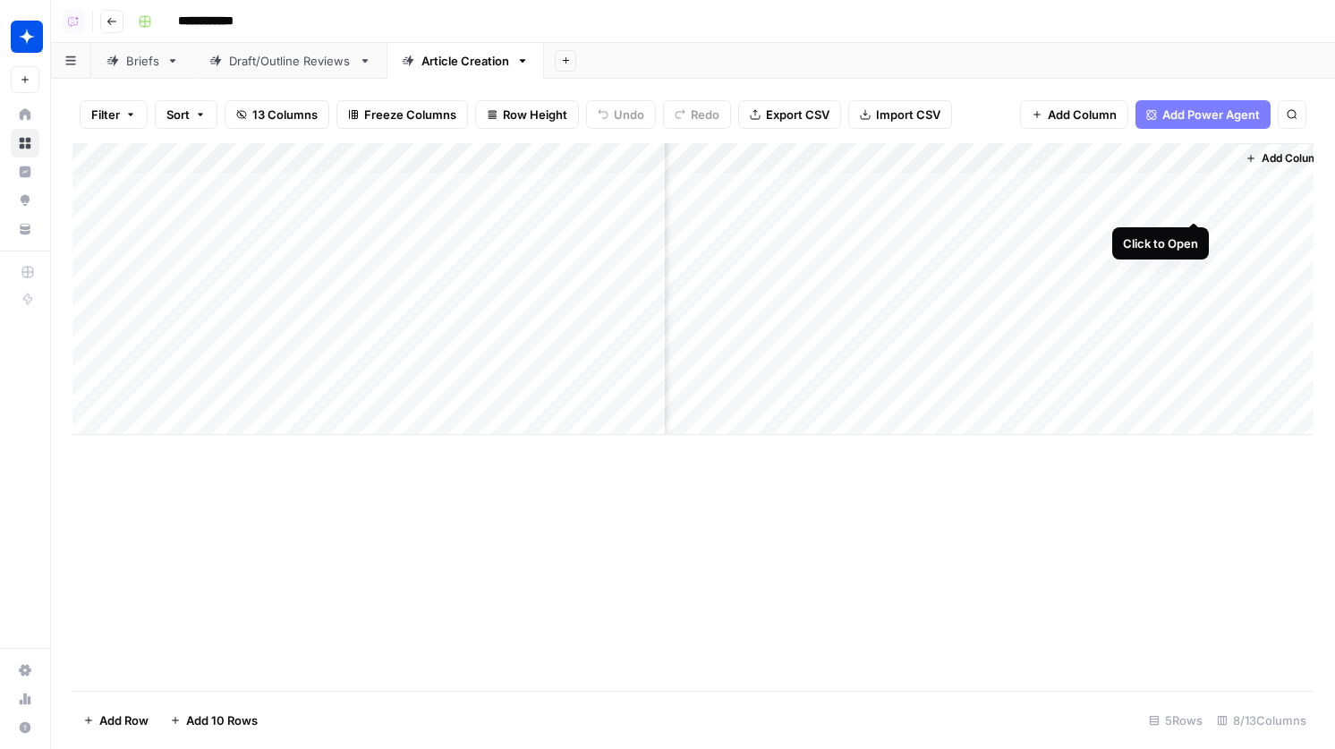
click at [1192, 187] on div "Add Column" at bounding box center [692, 289] width 1241 height 292
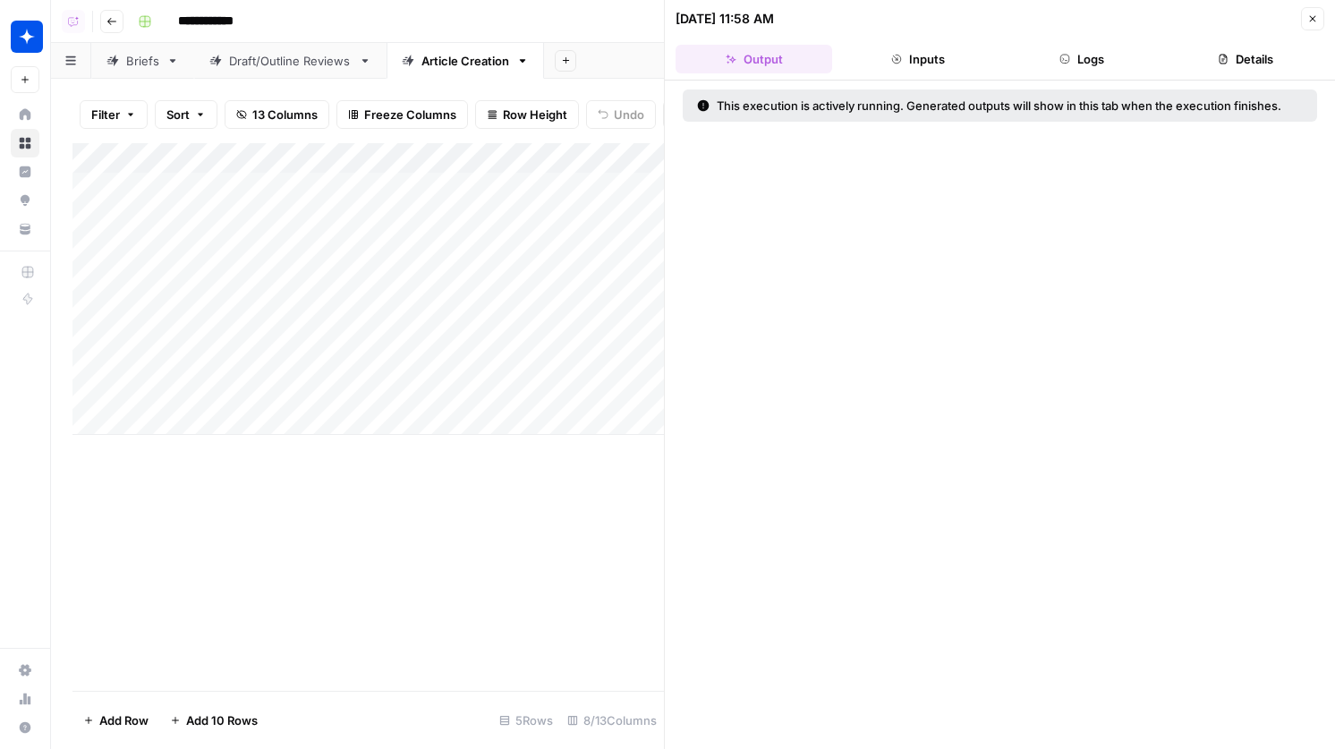
click at [1101, 55] on button "Logs" at bounding box center [1082, 59] width 157 height 29
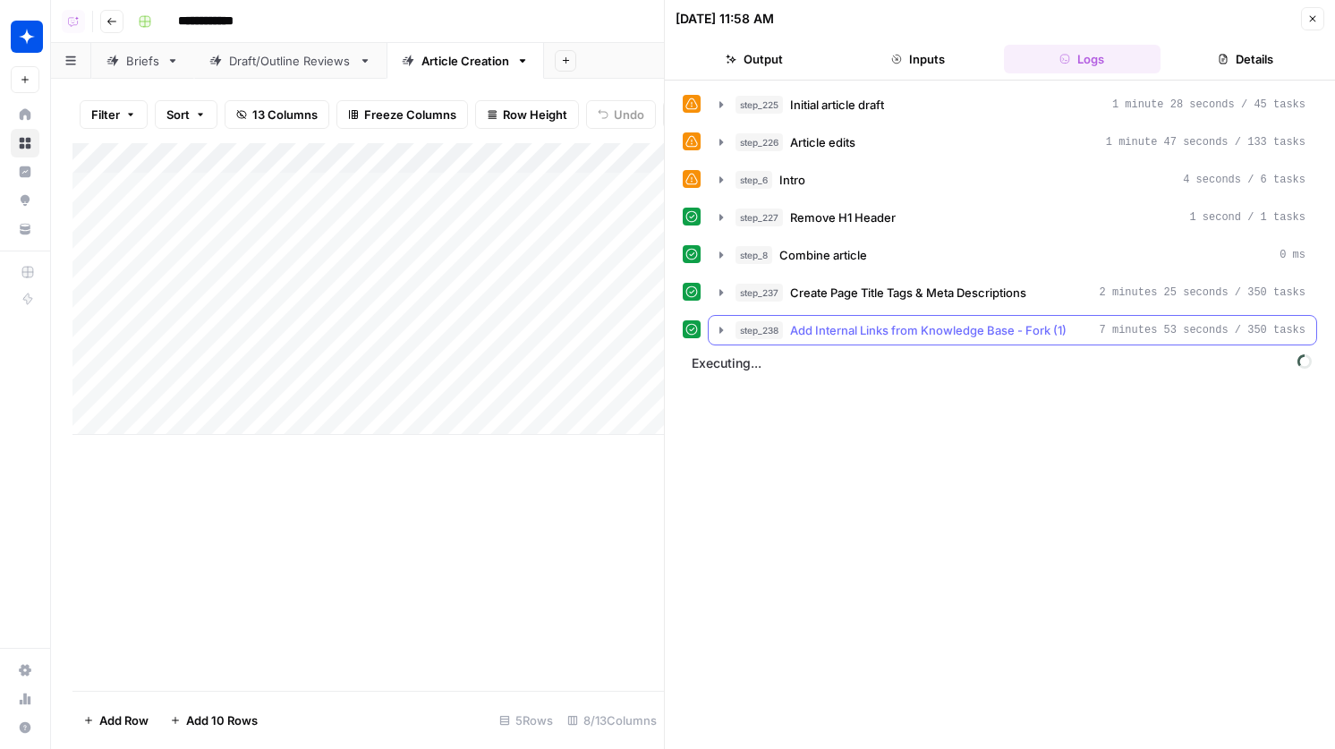
click at [923, 334] on span "Add Internal Links from Knowledge Base - Fork (1)" at bounding box center [928, 330] width 276 height 18
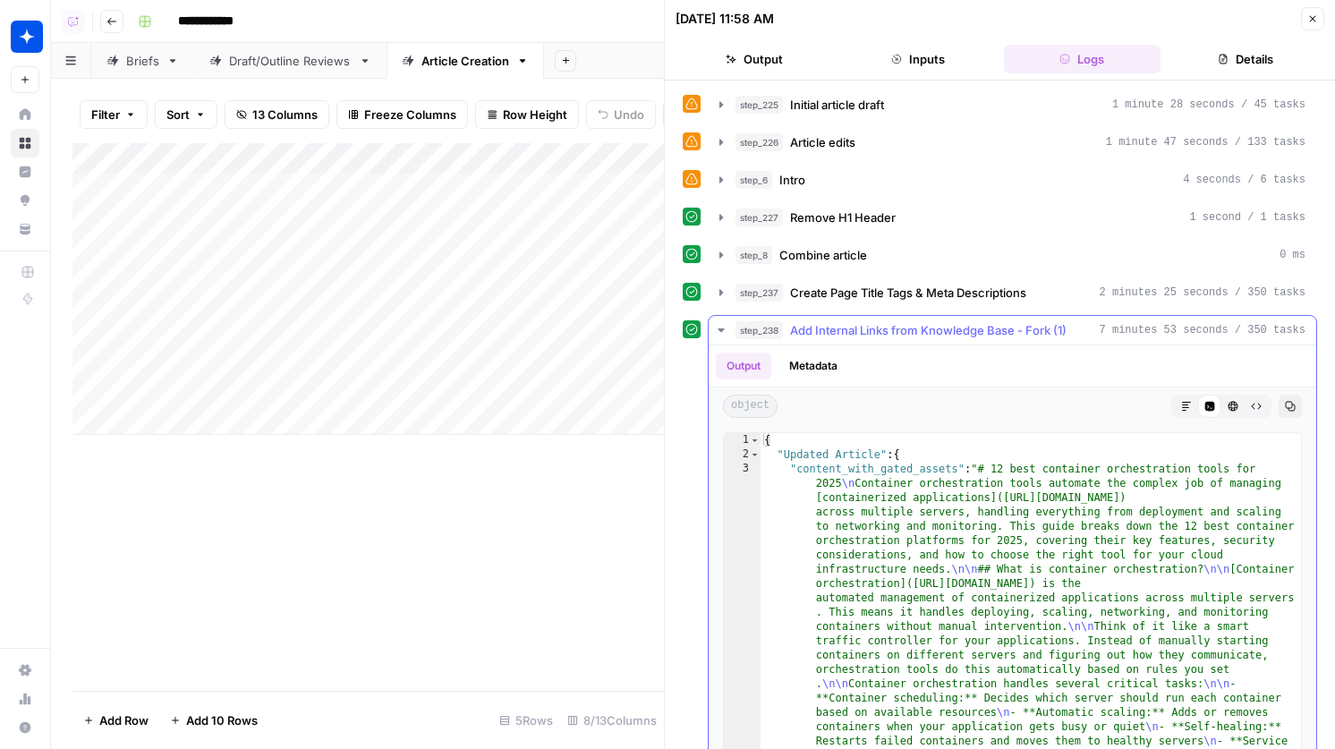
click at [923, 334] on span "Add Internal Links from Knowledge Base - Fork (1)" at bounding box center [928, 330] width 276 height 18
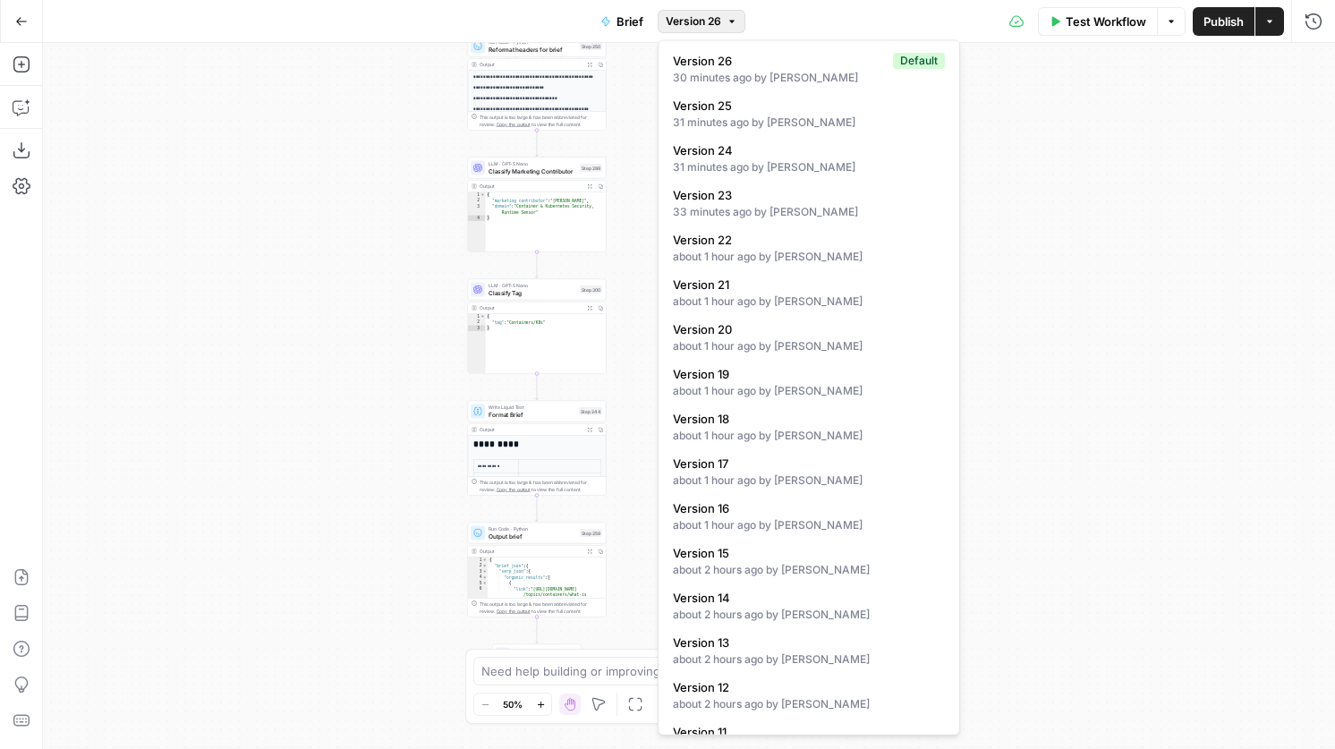
click at [723, 22] on button "Version 26" at bounding box center [702, 21] width 88 height 23
click at [718, 23] on span "Version 26" at bounding box center [693, 21] width 55 height 16
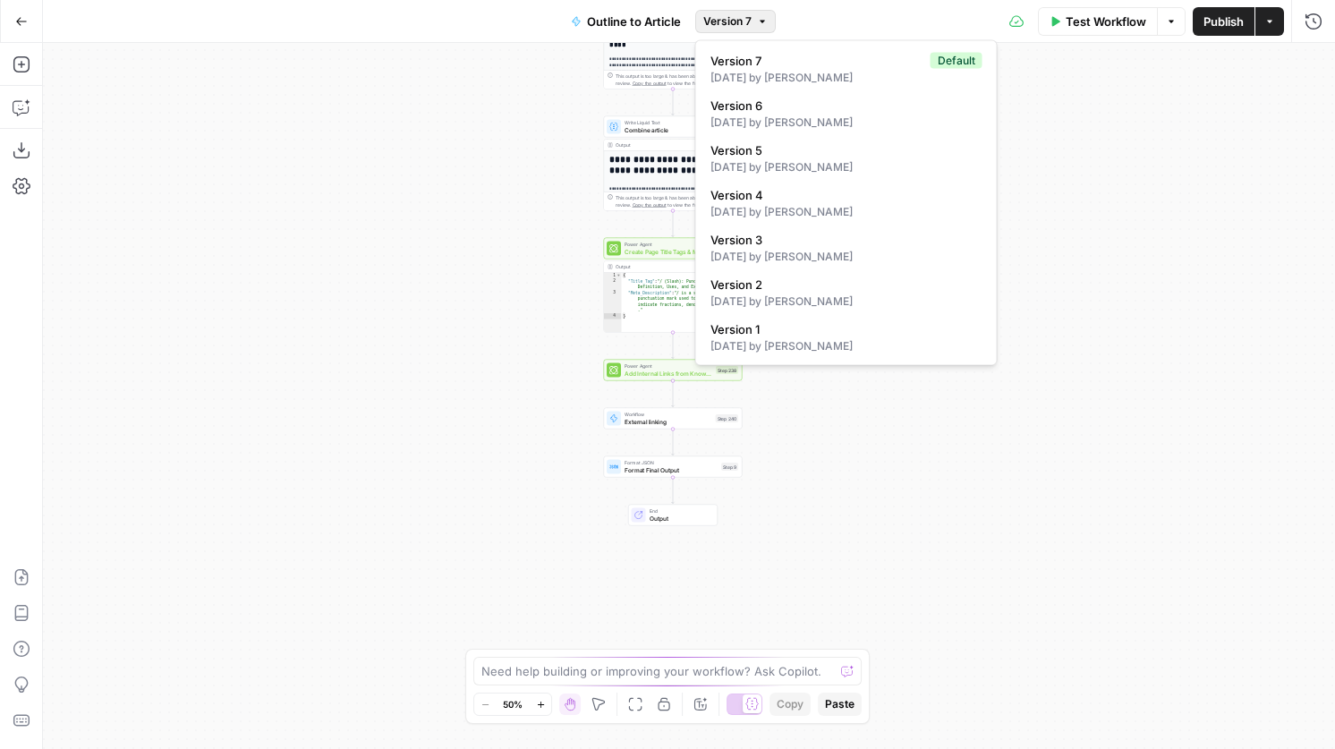
click at [715, 21] on span "Version 7" at bounding box center [727, 21] width 48 height 16
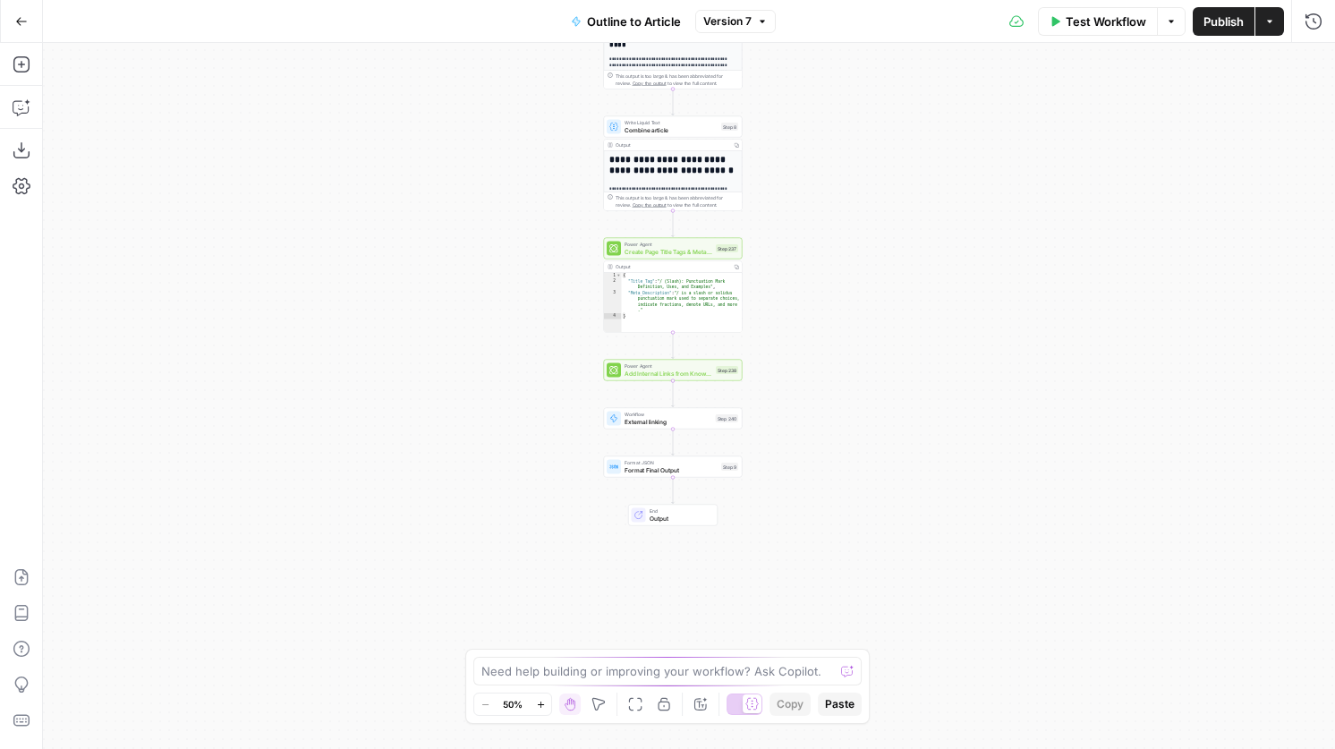
click at [689, 378] on div "Power Agent Add Internal Links from Knowledge Base - Fork (1) Step 238 Copy ste…" at bounding box center [673, 370] width 139 height 21
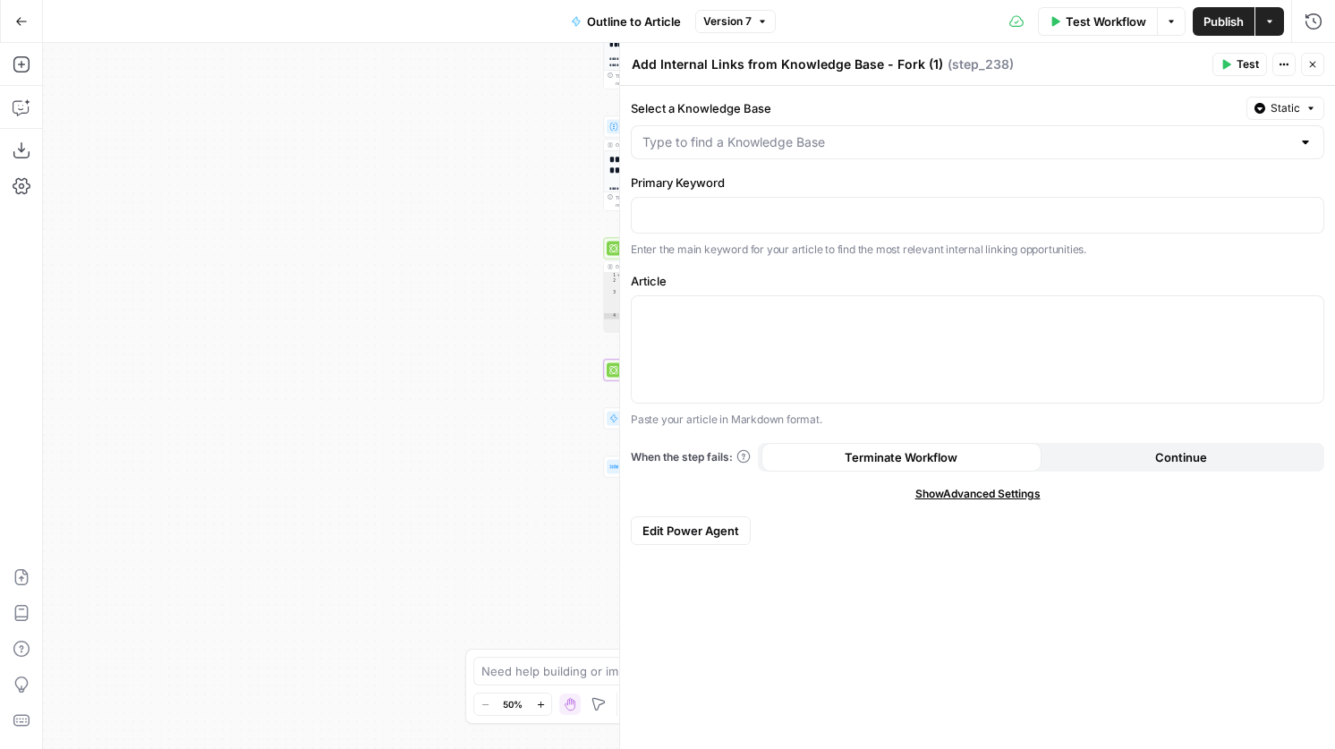
click at [1314, 62] on icon "button" at bounding box center [1313, 65] width 6 height 6
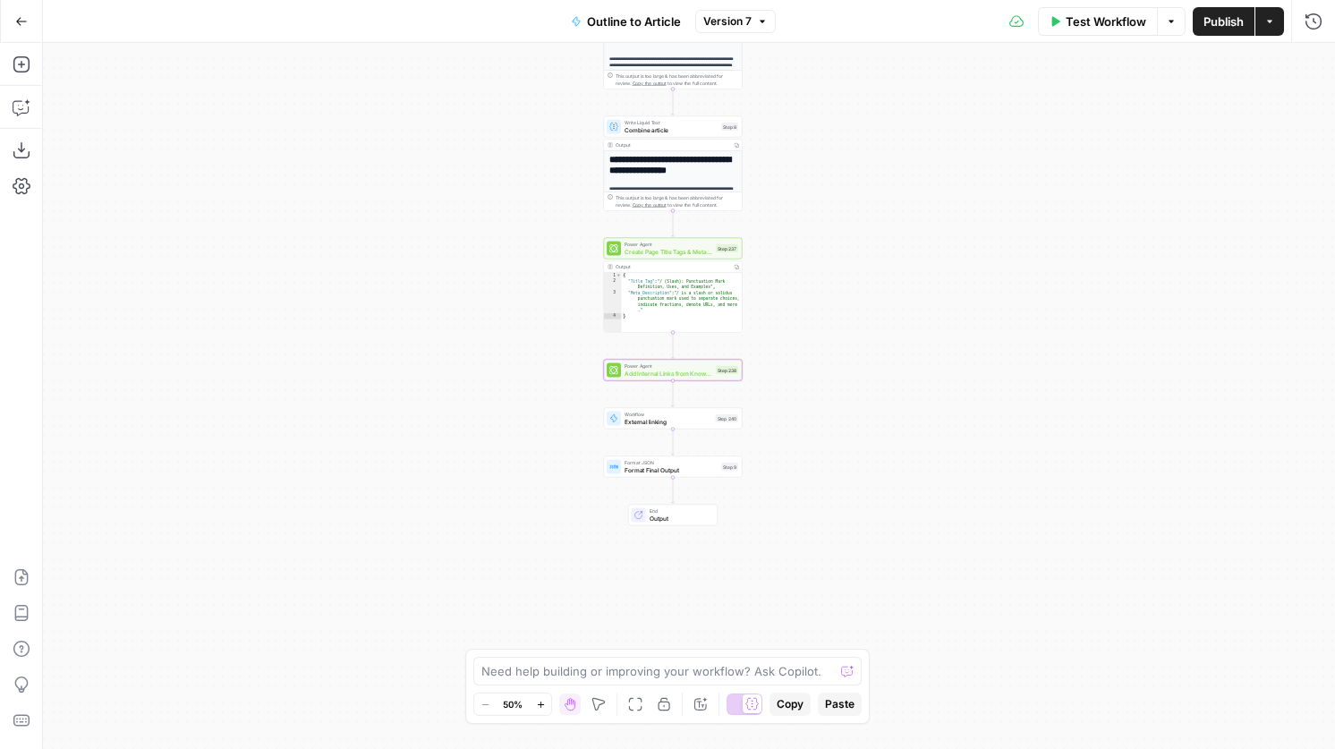
click at [639, 377] on span "Add Internal Links from Knowledge Base - Fork (1)" at bounding box center [669, 373] width 88 height 9
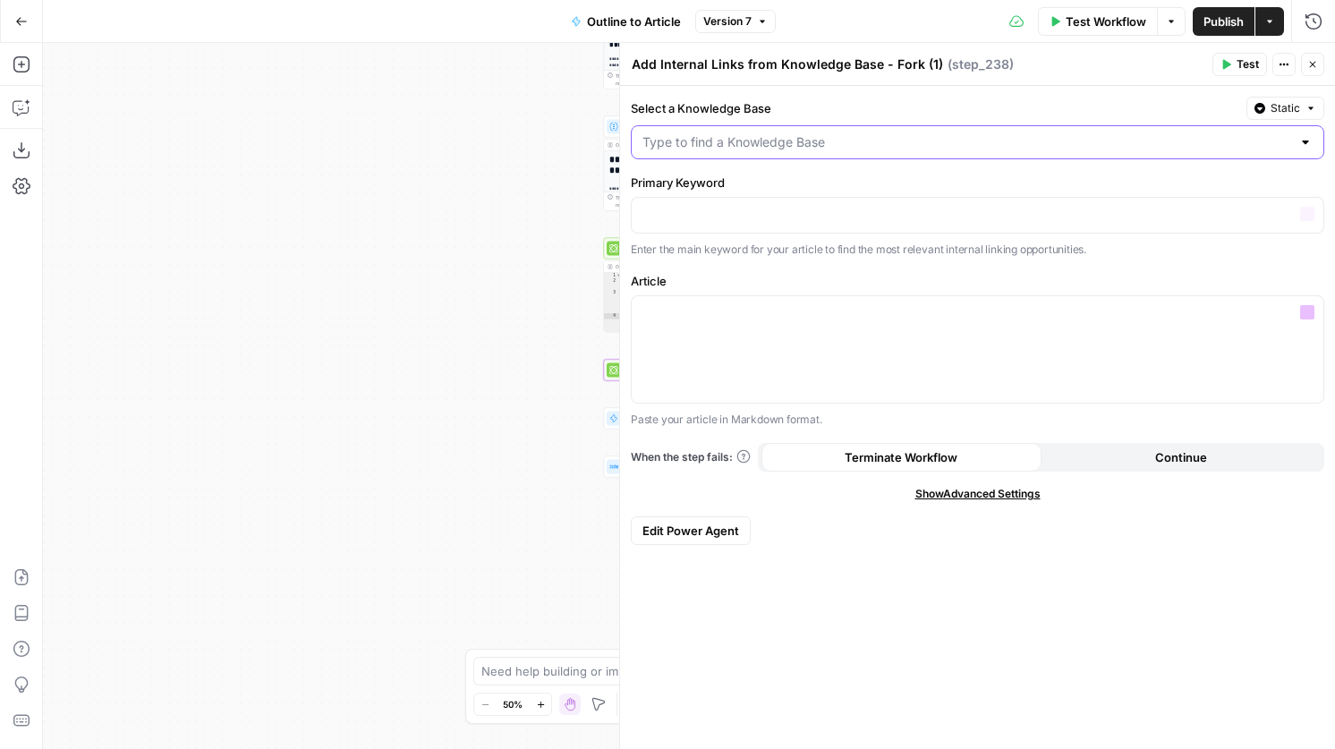
click at [882, 145] on input "Select a Knowledge Base" at bounding box center [966, 142] width 649 height 18
click at [821, 81] on header "Add Internal Links from Knowledge Base - Fork (1) Add Internal Links from Knowl…" at bounding box center [977, 64] width 715 height 43
click at [1318, 66] on button "Close" at bounding box center [1312, 64] width 23 height 23
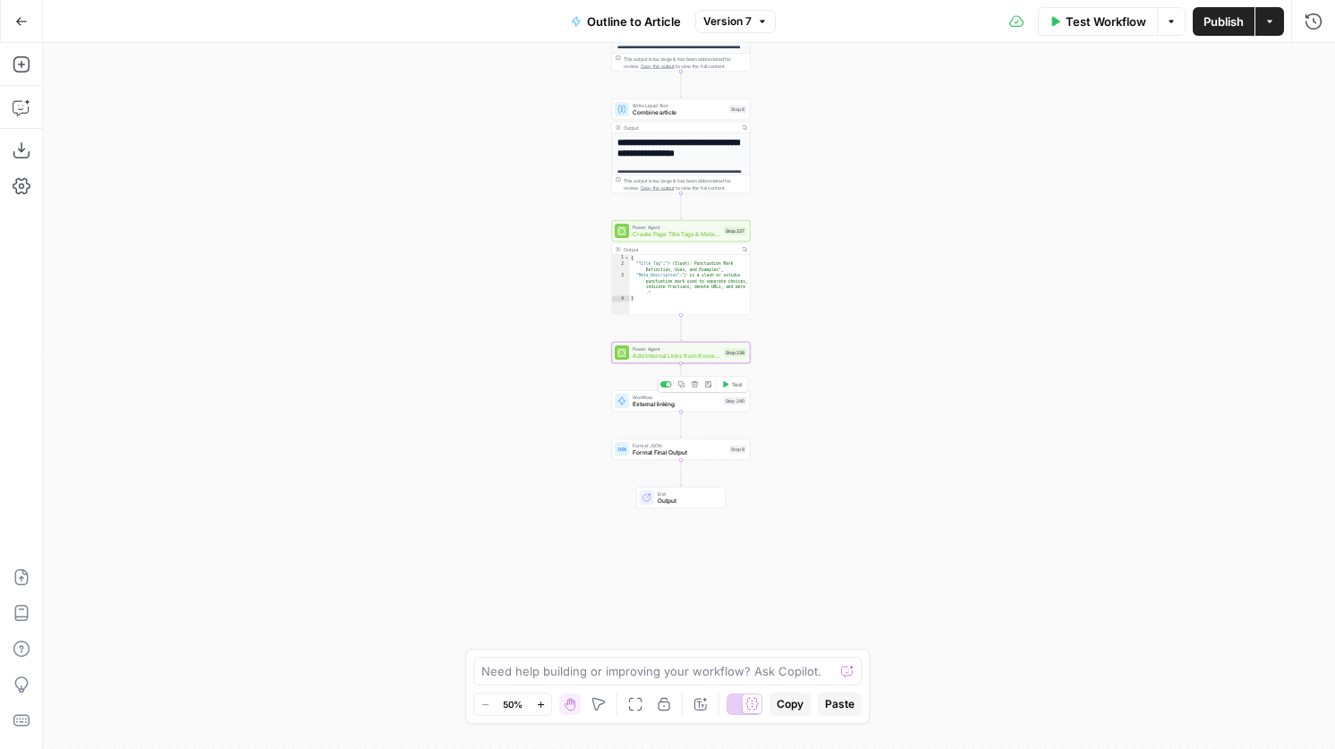
click at [679, 400] on span "External linking" at bounding box center [677, 404] width 88 height 9
type input "External Linking"
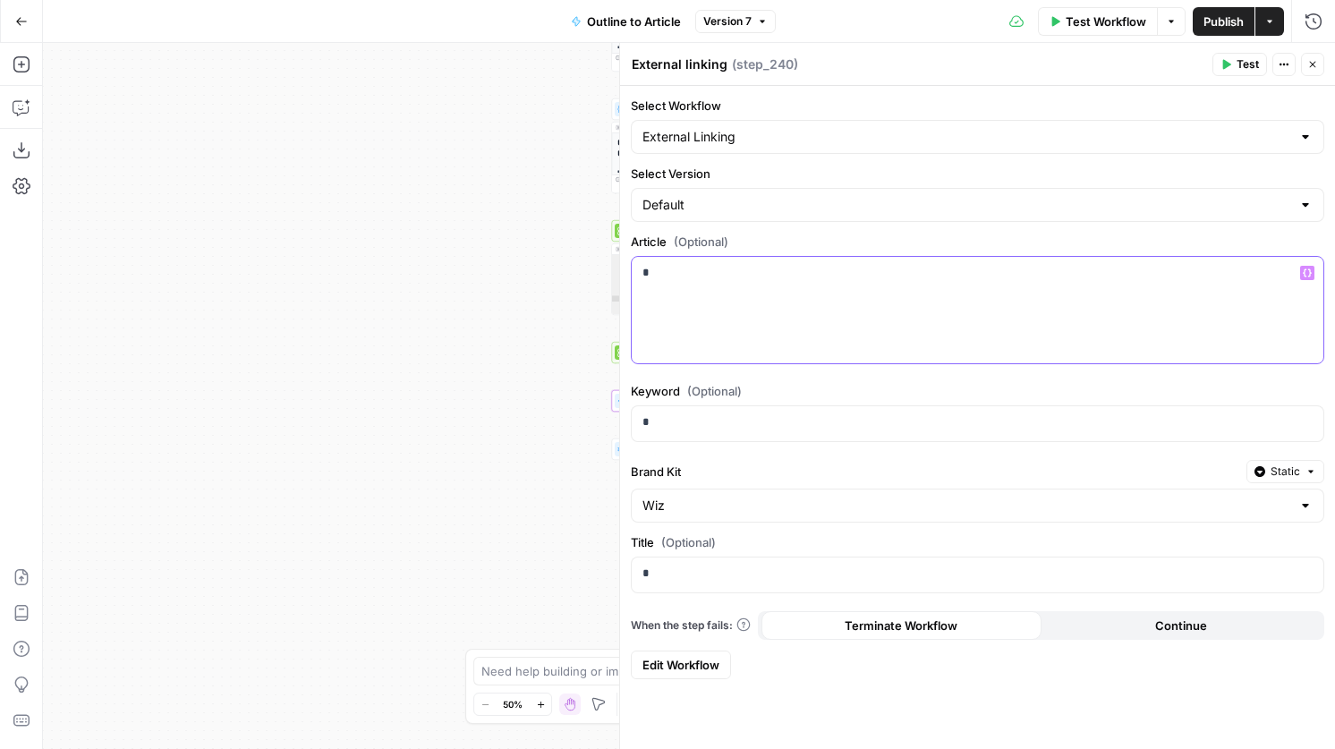
click at [727, 277] on p "*" at bounding box center [977, 273] width 670 height 18
click at [1308, 276] on icon "button" at bounding box center [1307, 273] width 9 height 8
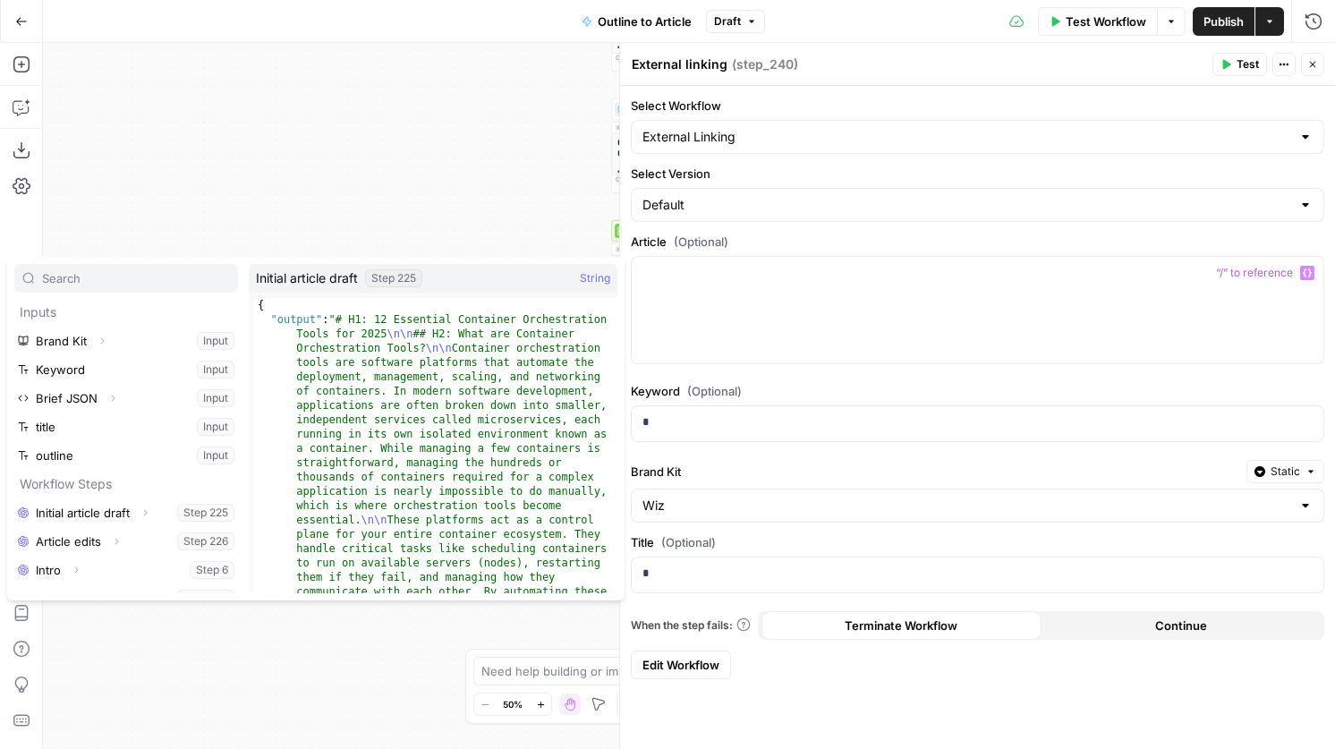
scroll to position [106, 0]
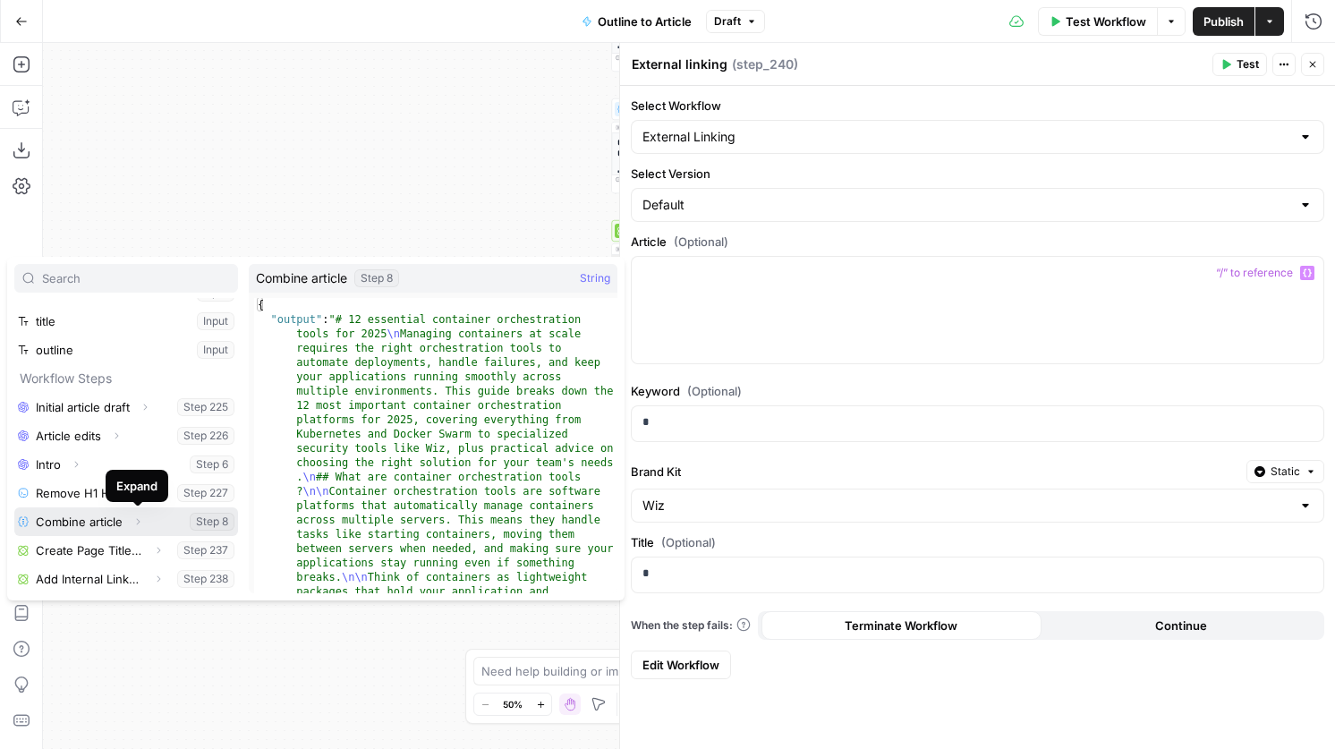
click at [142, 524] on button "Expand" at bounding box center [137, 521] width 23 height 23
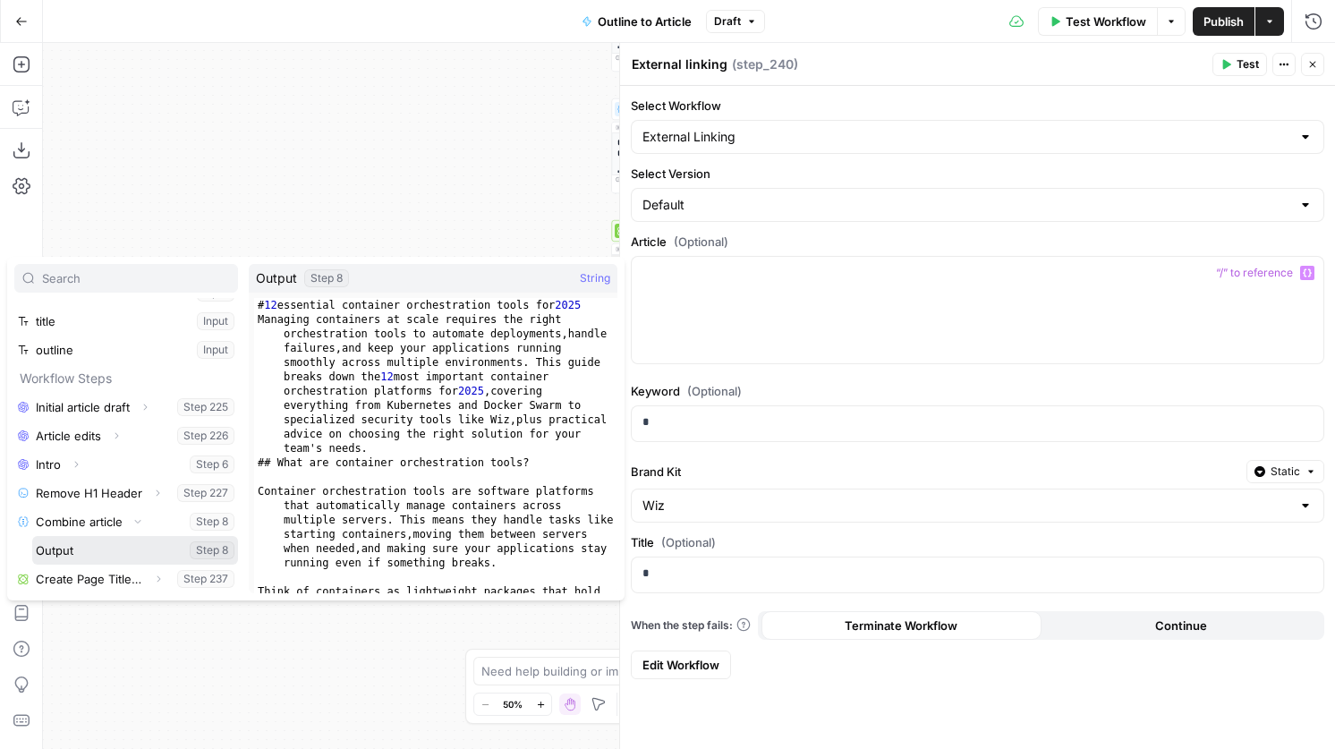
click at [119, 561] on button "Select variable Output" at bounding box center [135, 550] width 206 height 29
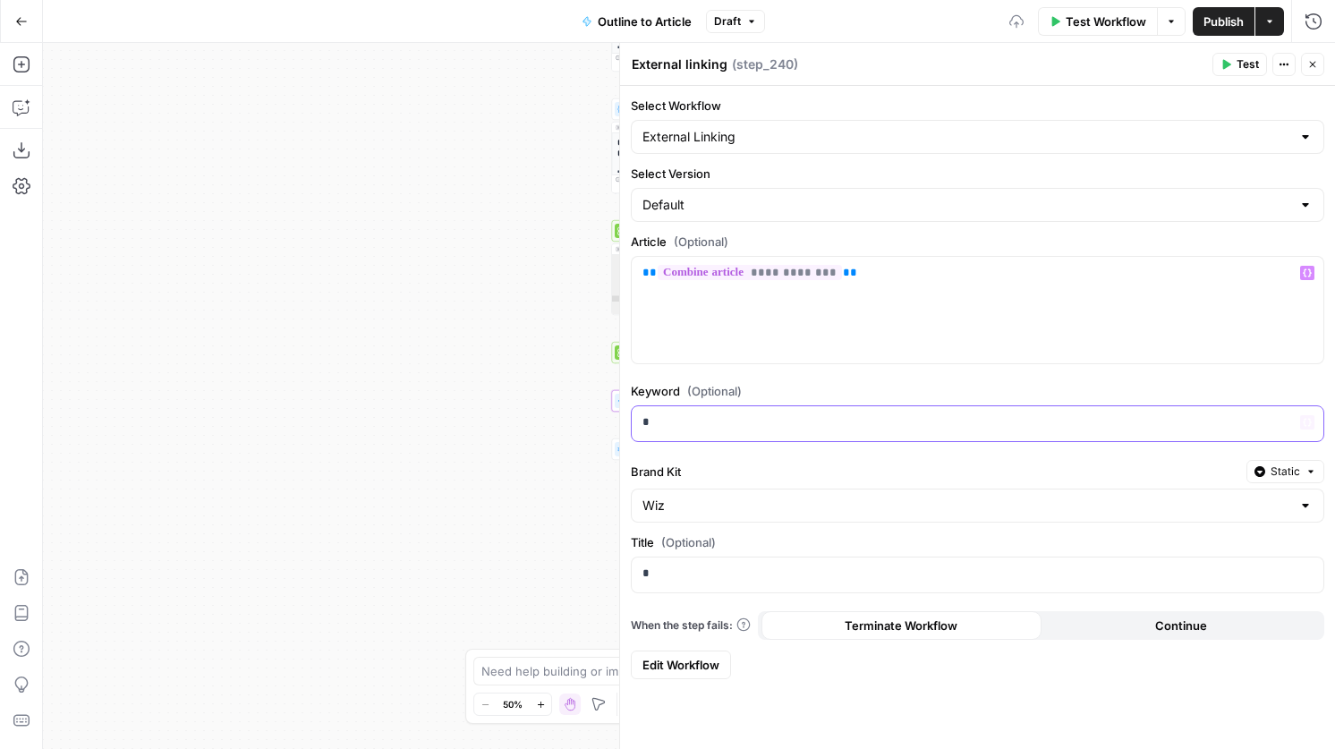
click at [739, 432] on div "*" at bounding box center [978, 423] width 692 height 35
click at [1302, 417] on button "Variables Menu" at bounding box center [1307, 422] width 14 height 14
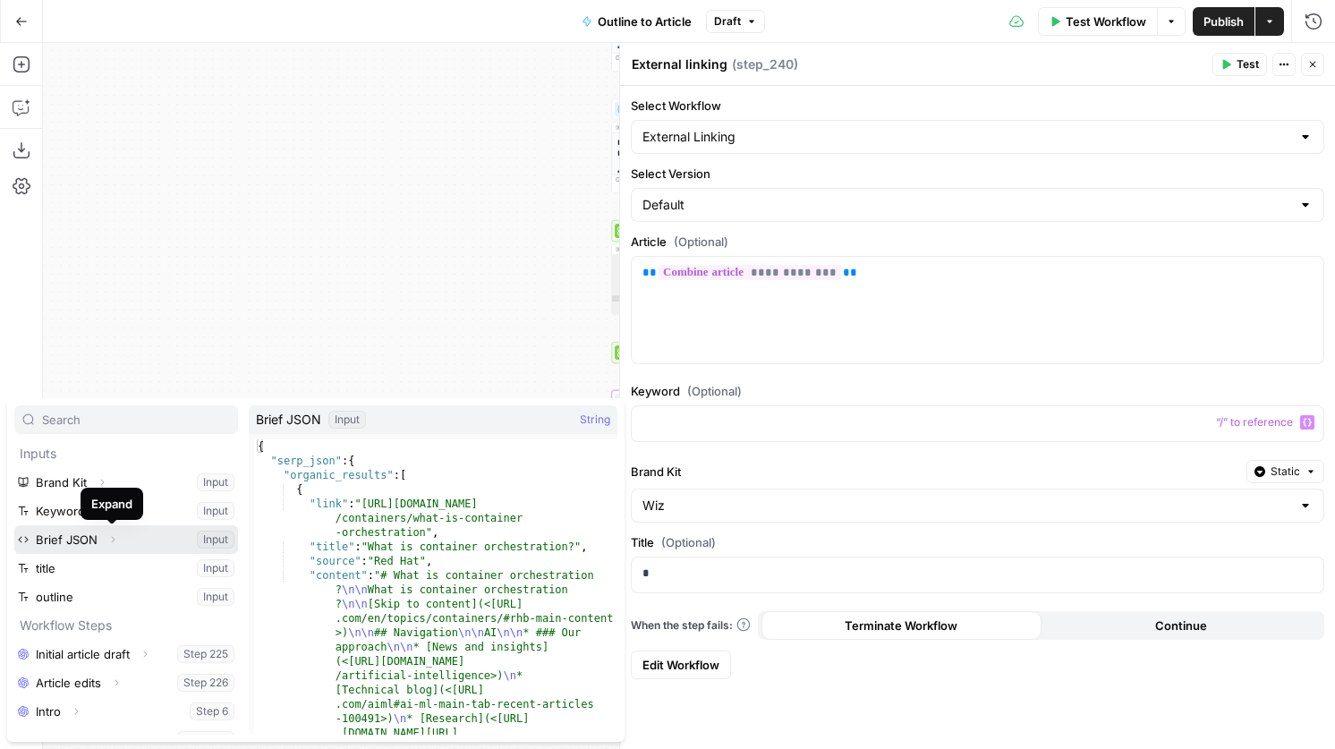
click at [110, 538] on icon "button" at bounding box center [112, 539] width 11 height 11
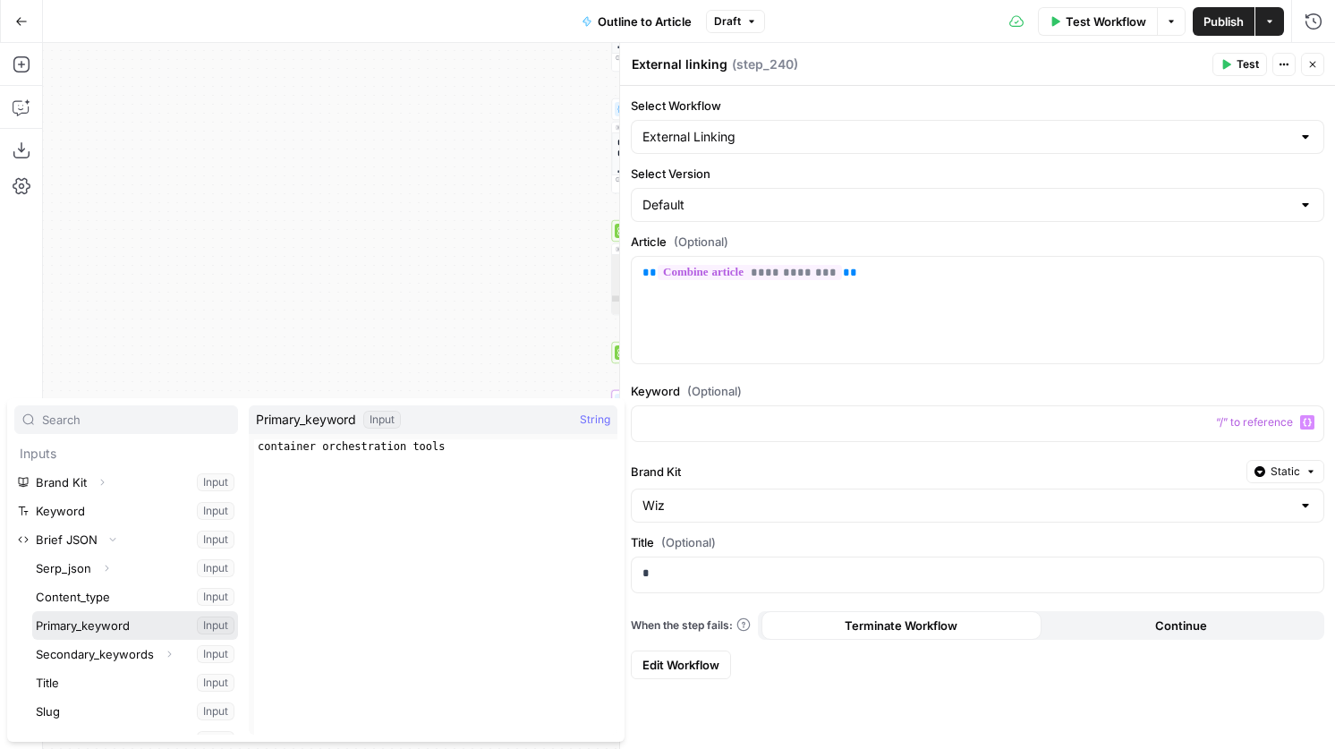
click at [109, 624] on button "Select variable Primary_keyword" at bounding box center [135, 625] width 206 height 29
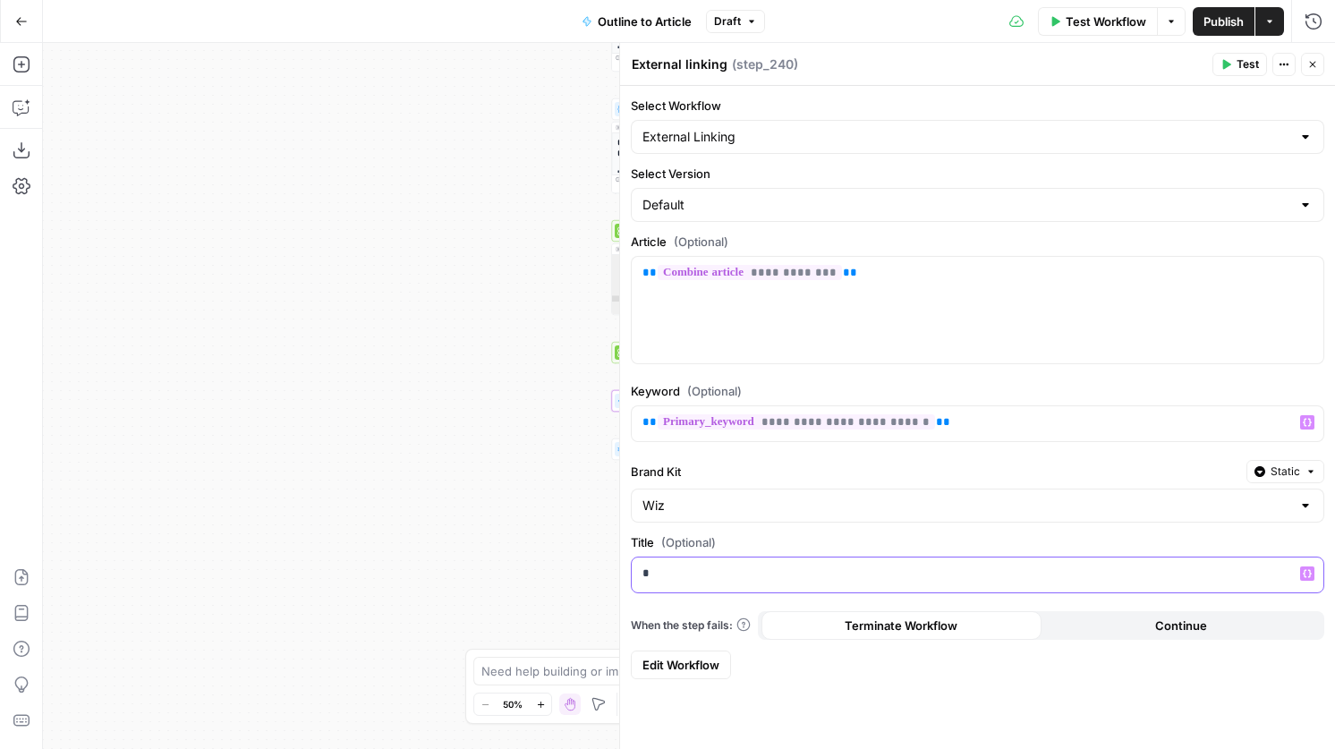
click at [721, 572] on p "*" at bounding box center [977, 574] width 670 height 18
click at [1306, 574] on icon "button" at bounding box center [1307, 573] width 9 height 9
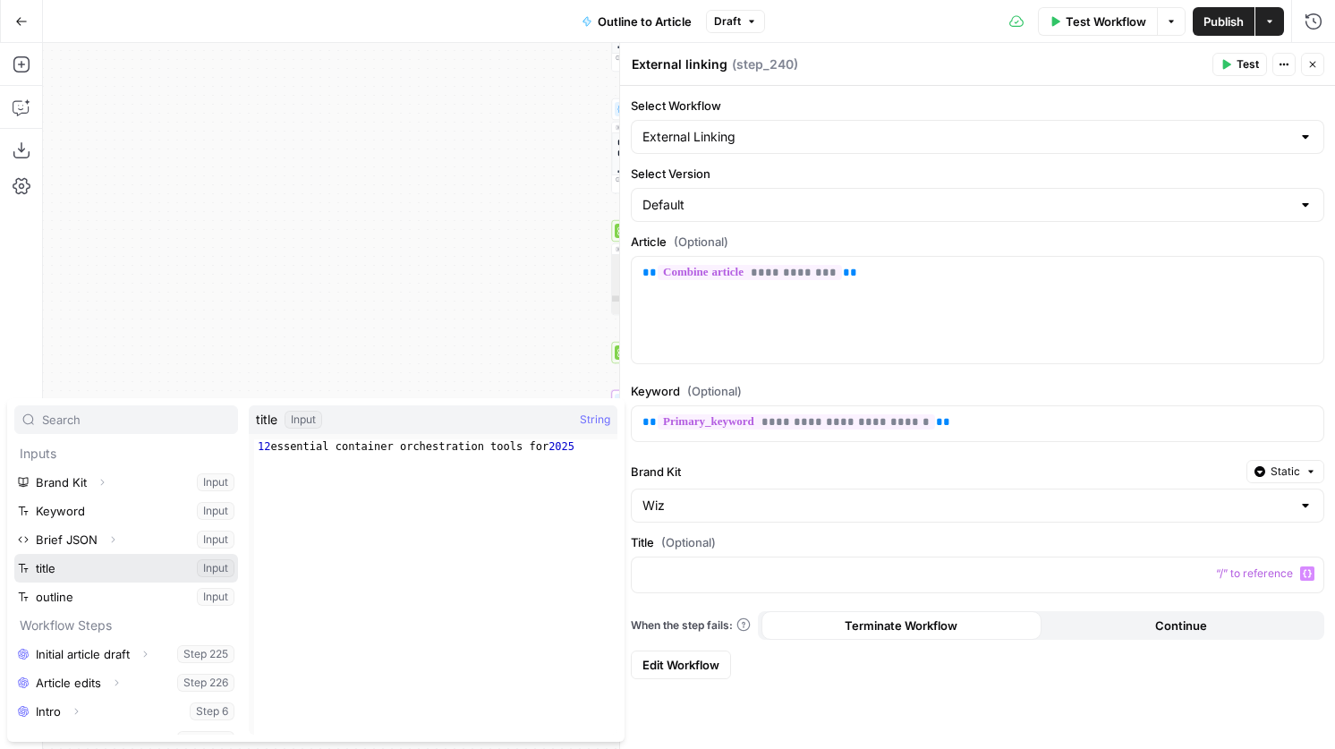
click at [69, 567] on button "Select variable title" at bounding box center [126, 568] width 224 height 29
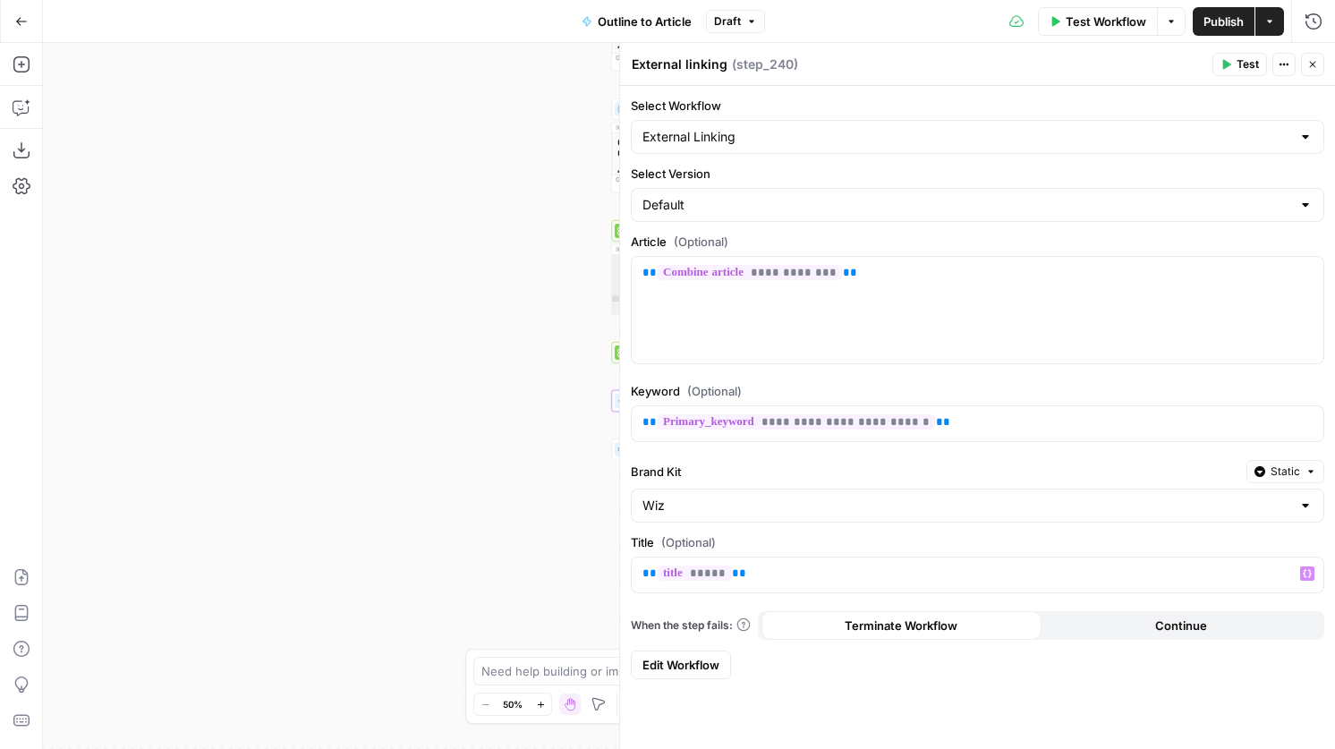
click at [1315, 63] on icon "button" at bounding box center [1312, 64] width 11 height 11
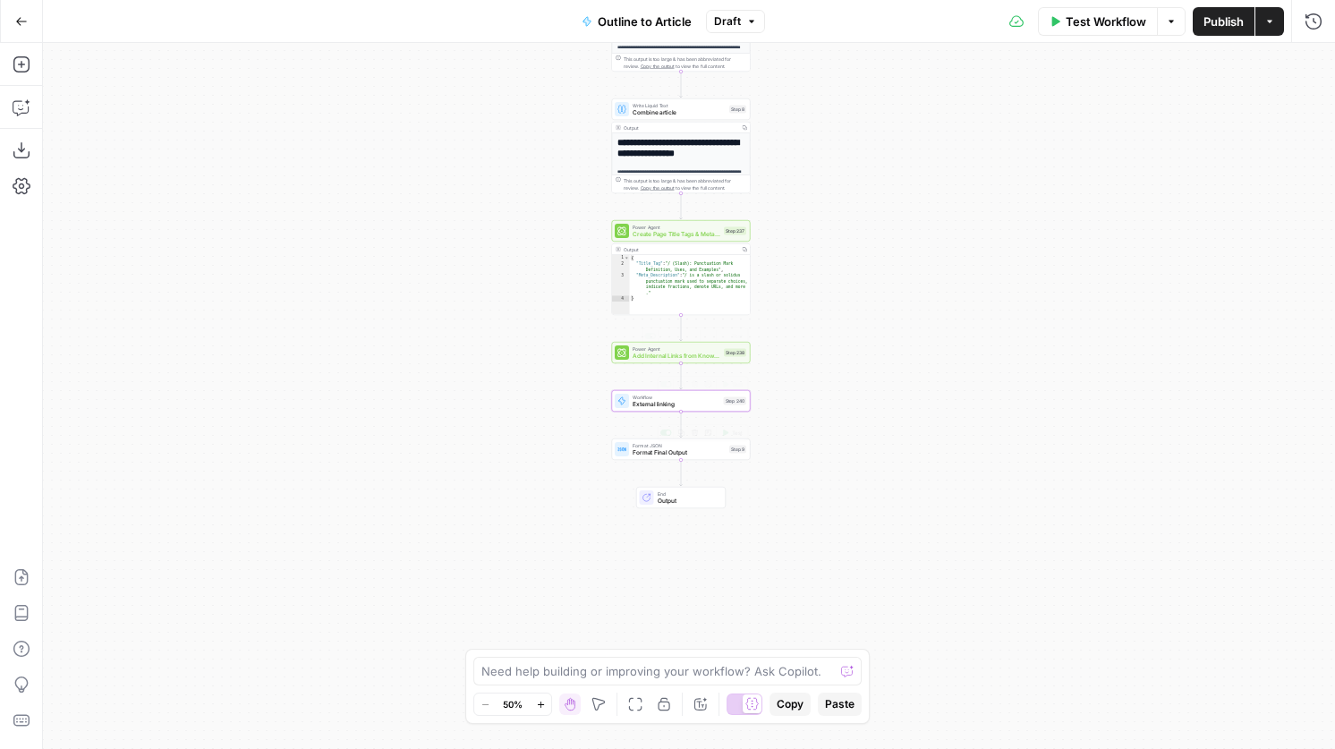
click at [692, 359] on span "Add Internal Links from Knowledge Base - Fork (1)" at bounding box center [677, 356] width 88 height 9
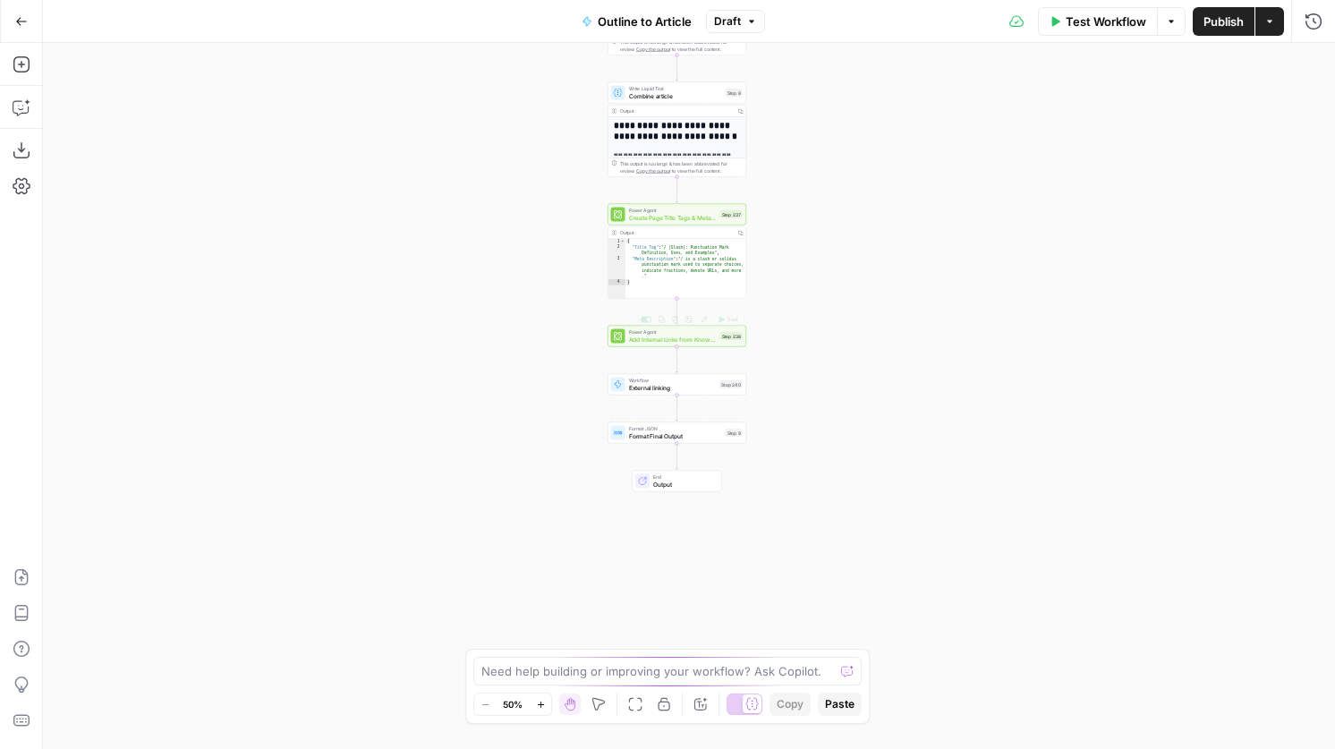
click at [707, 341] on span "Add Internal Links from Knowledge Base - Fork (1)" at bounding box center [673, 339] width 88 height 9
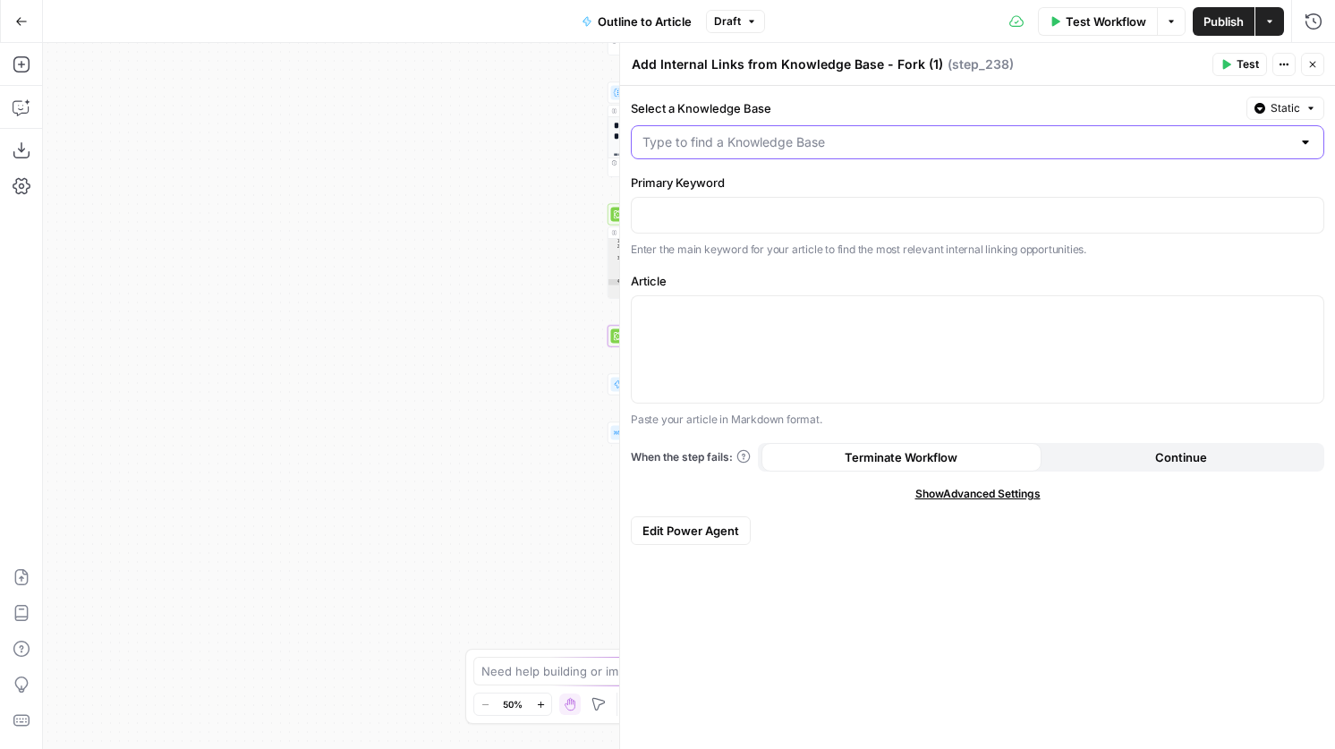
click at [784, 143] on input "Select a Knowledge Base" at bounding box center [966, 142] width 649 height 18
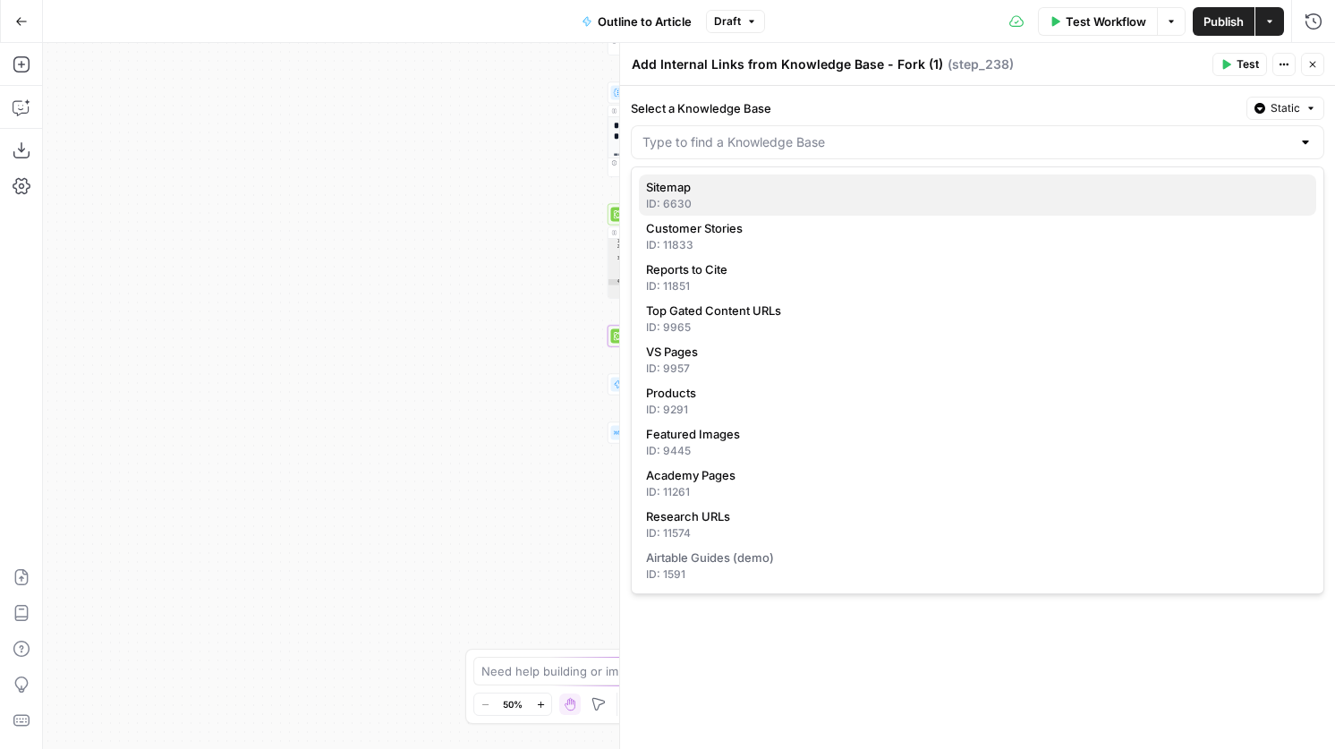
click at [732, 196] on div "ID: 6630" at bounding box center [977, 204] width 663 height 16
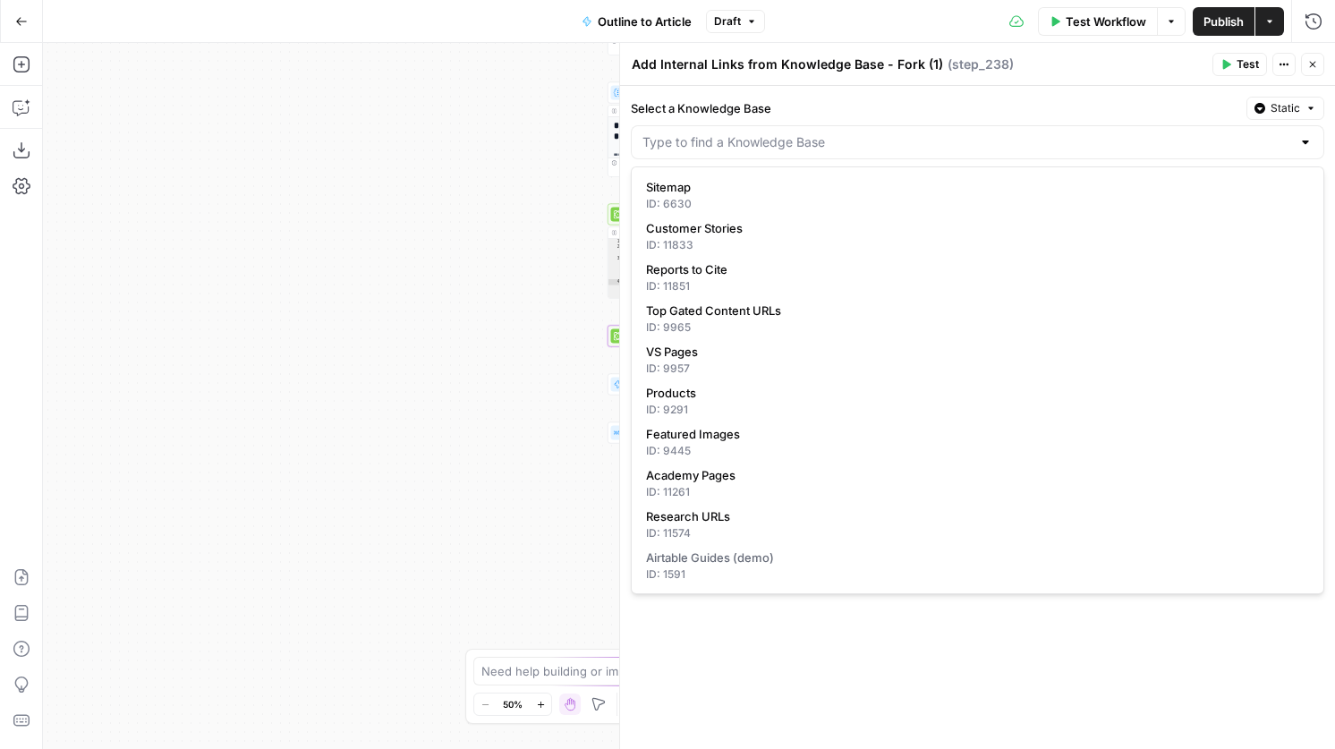
type input "Sitemap"
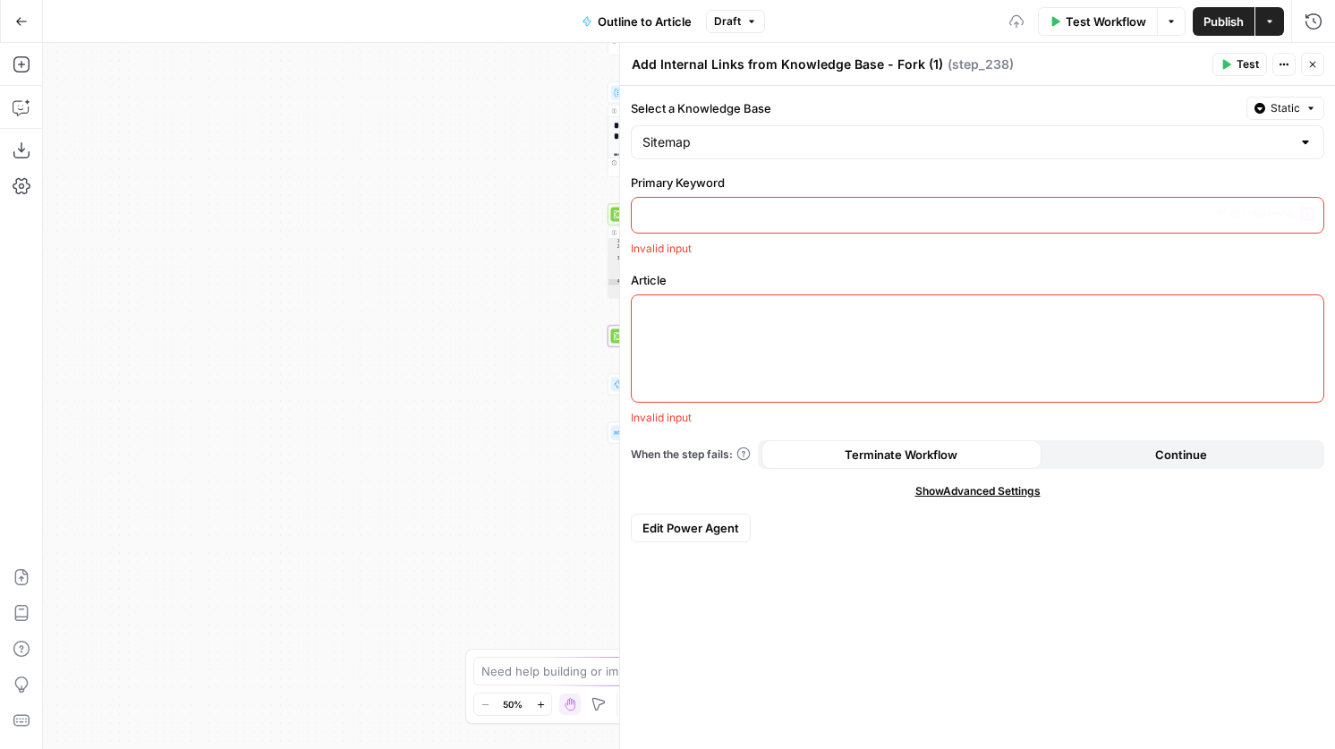
click at [722, 214] on p at bounding box center [977, 214] width 670 height 18
click at [1305, 222] on p at bounding box center [977, 214] width 670 height 18
click at [1309, 214] on icon "button" at bounding box center [1307, 214] width 9 height 8
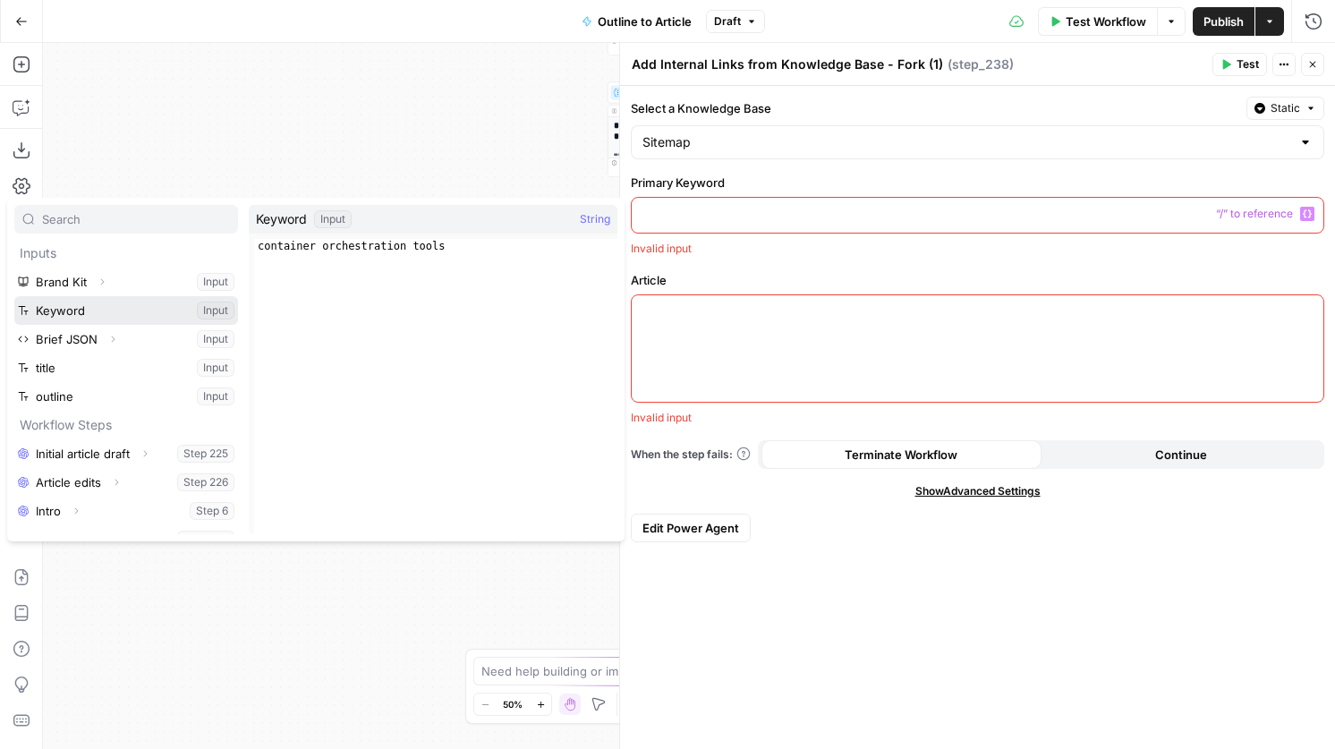
click at [117, 309] on button "Select variable Keyword" at bounding box center [126, 310] width 224 height 29
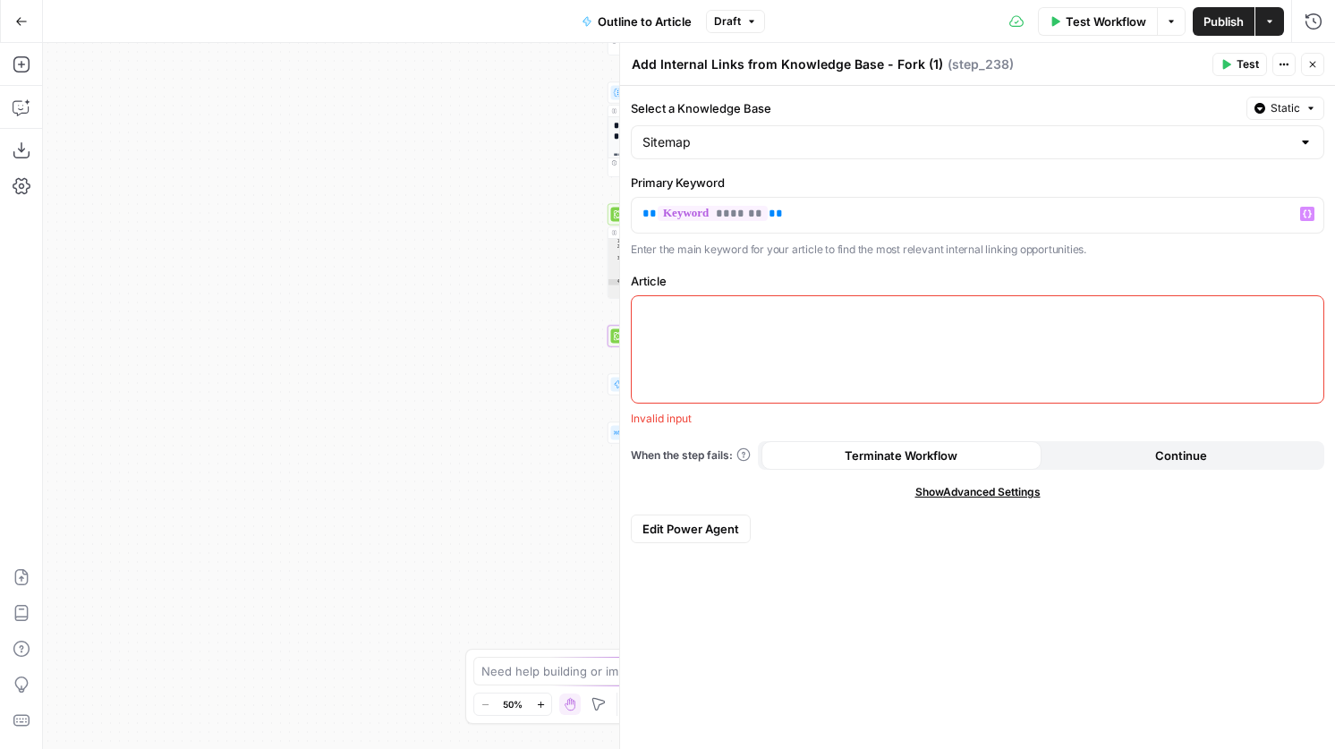
click at [781, 336] on div at bounding box center [978, 349] width 692 height 106
click at [1305, 310] on icon "button" at bounding box center [1307, 312] width 9 height 9
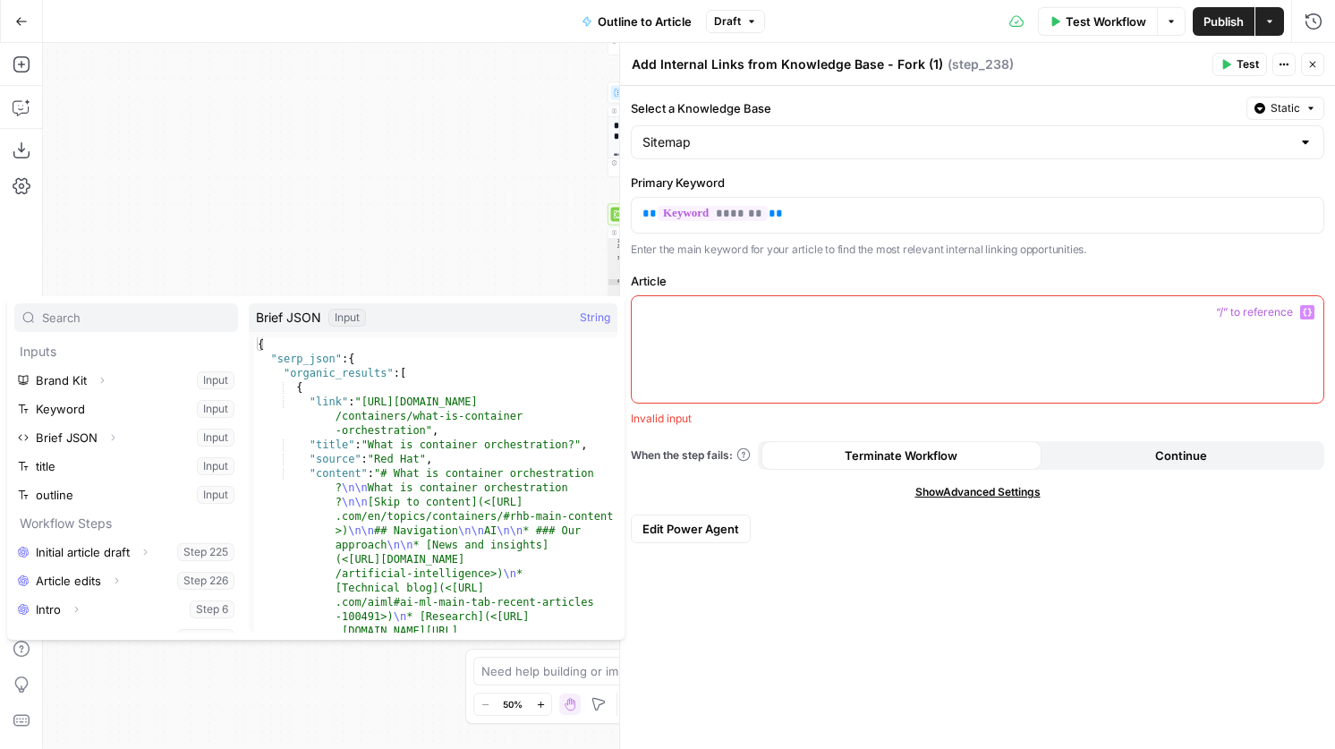
scroll to position [77, 0]
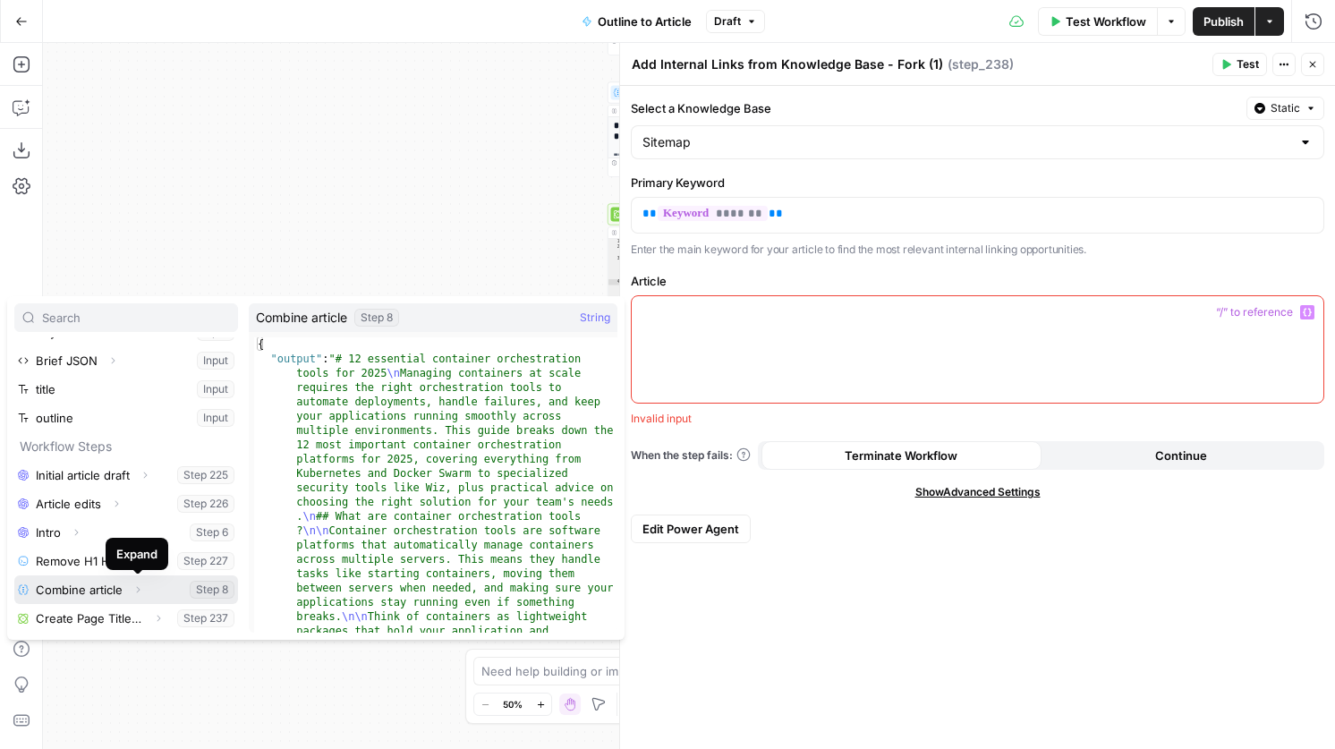
click at [136, 591] on icon "button" at bounding box center [137, 589] width 11 height 11
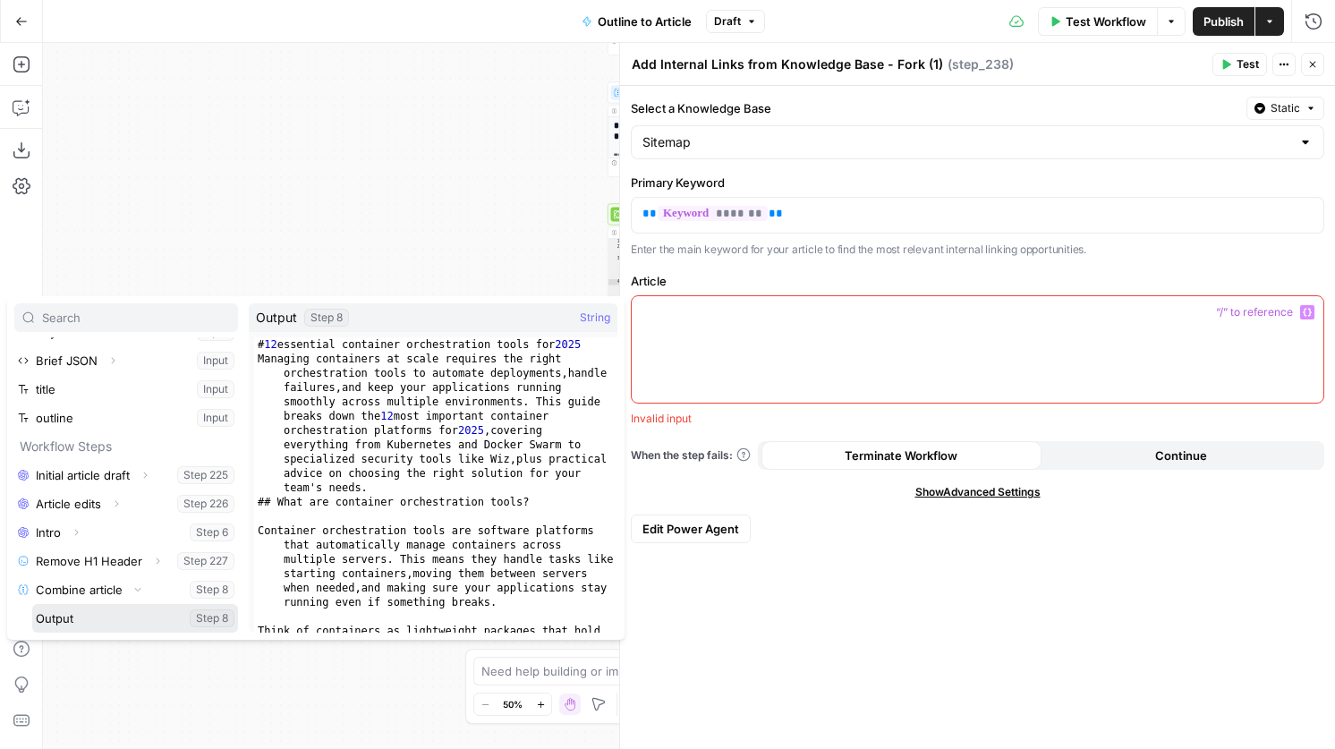
click at [106, 619] on button "Select variable Output" at bounding box center [135, 618] width 206 height 29
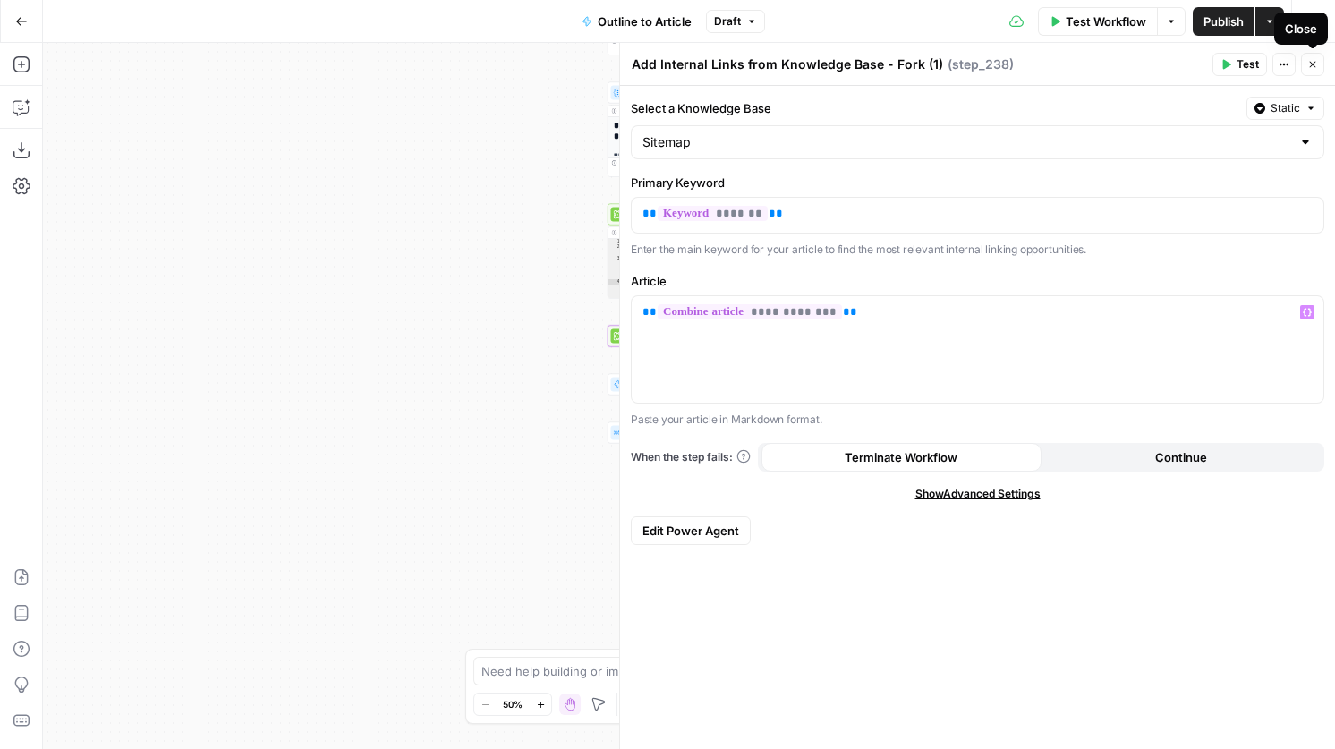
click at [1312, 64] on icon "button" at bounding box center [1313, 65] width 6 height 6
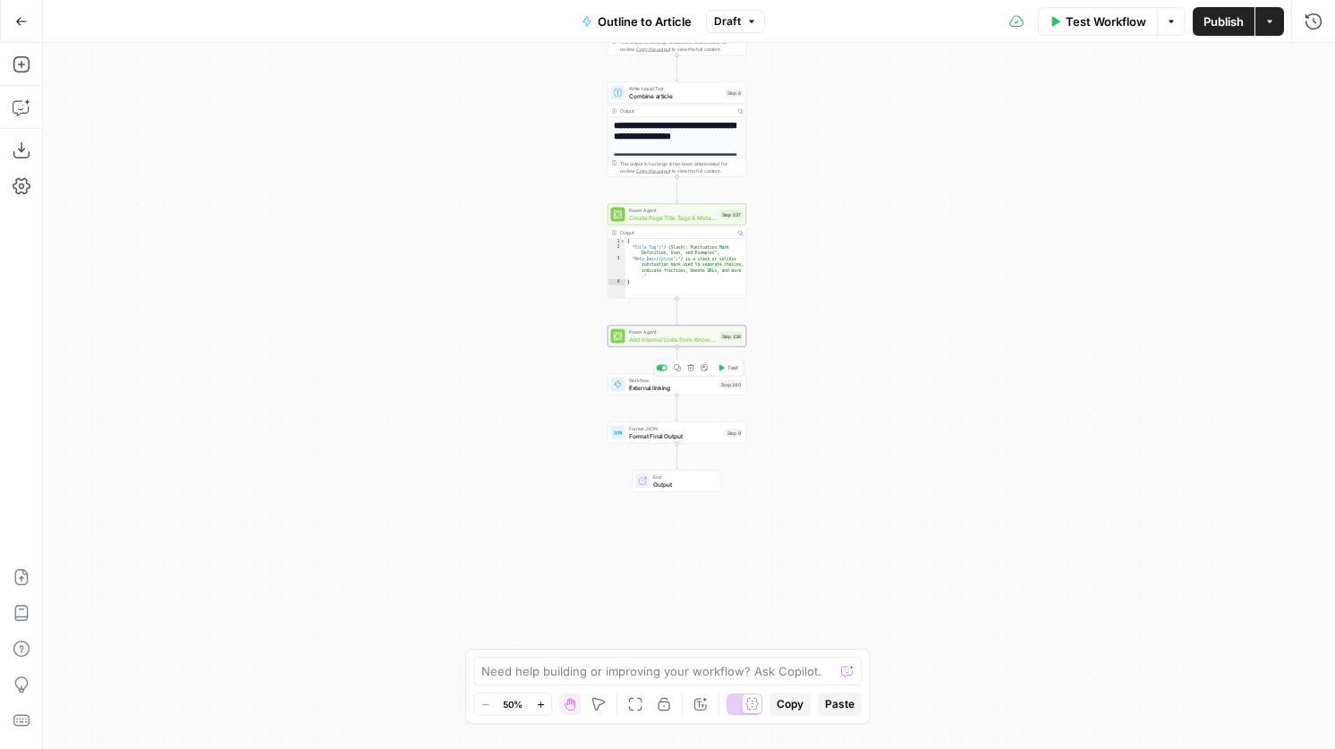
click at [634, 388] on span "External linking" at bounding box center [673, 387] width 88 height 9
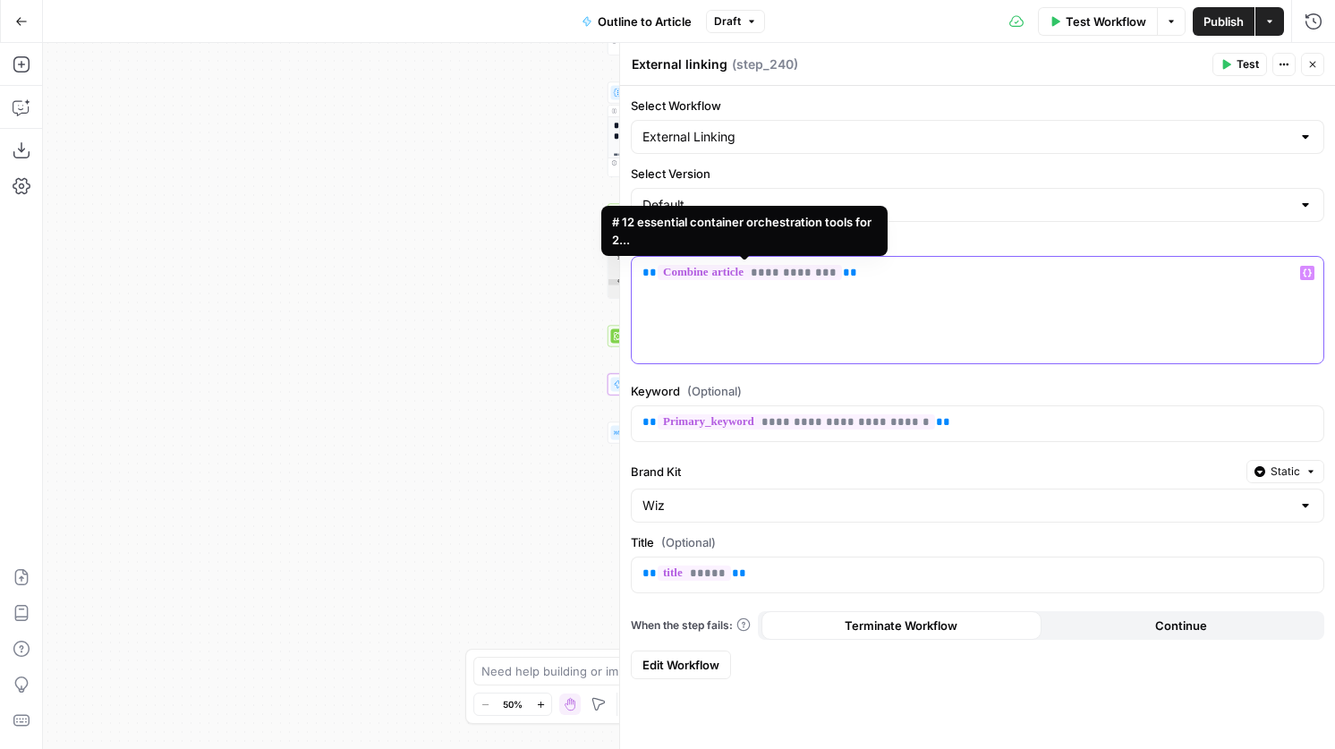
click at [746, 271] on span "**********" at bounding box center [750, 272] width 184 height 15
click at [1319, 57] on button "Close" at bounding box center [1312, 64] width 23 height 23
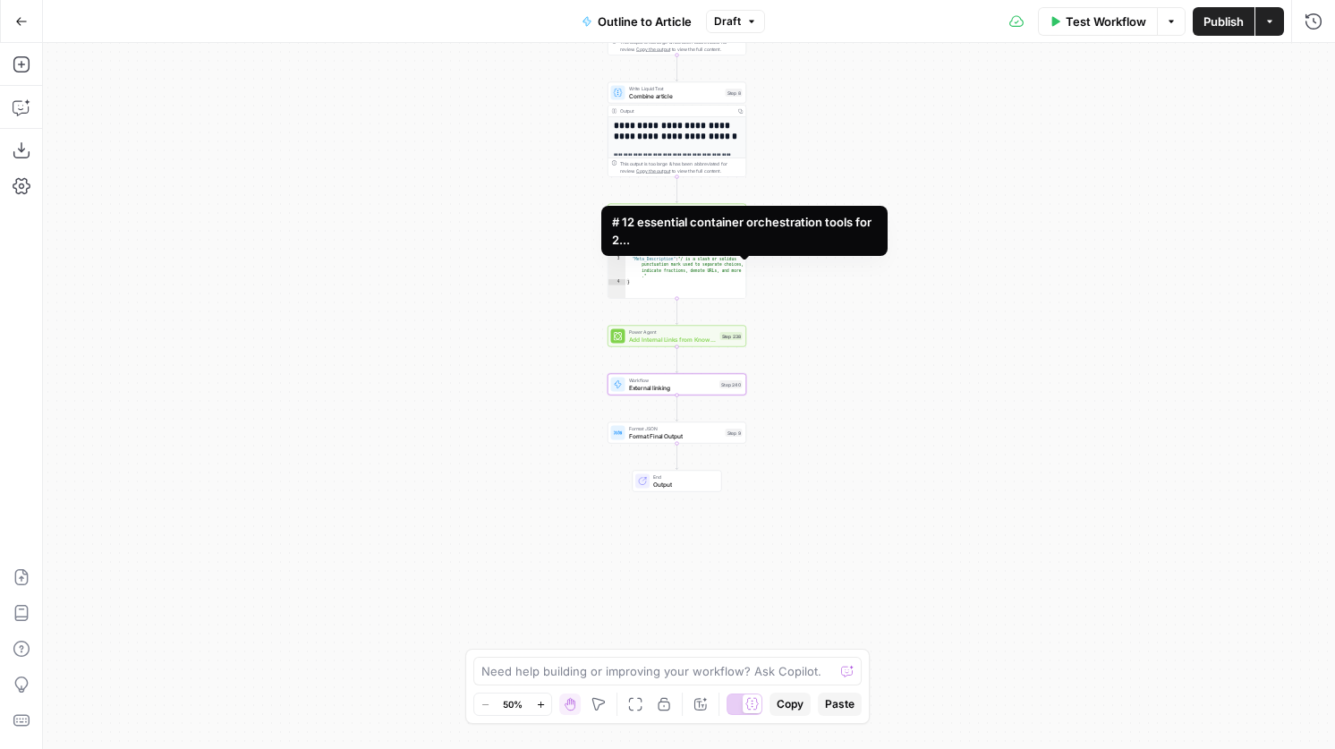
click at [1315, 61] on div "**********" at bounding box center [977, 396] width 716 height 706
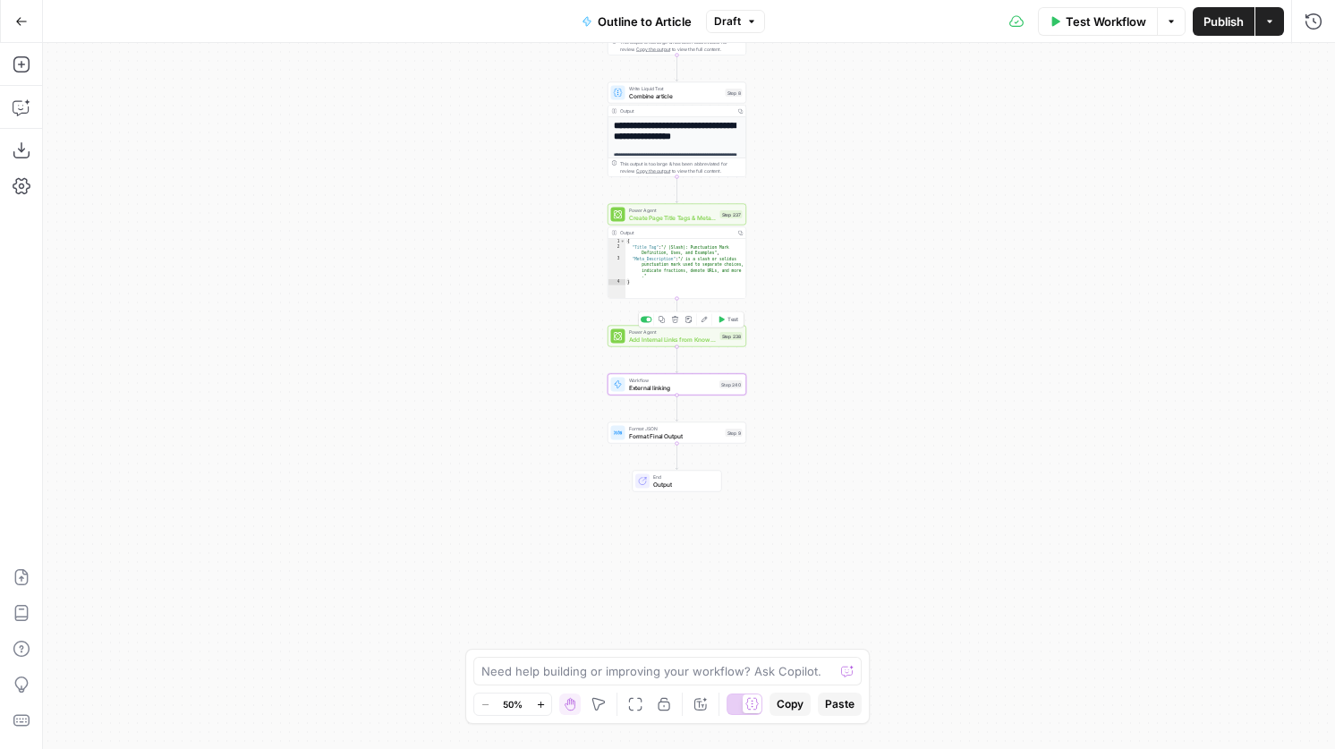
click at [733, 320] on span "Test" at bounding box center [732, 320] width 11 height 8
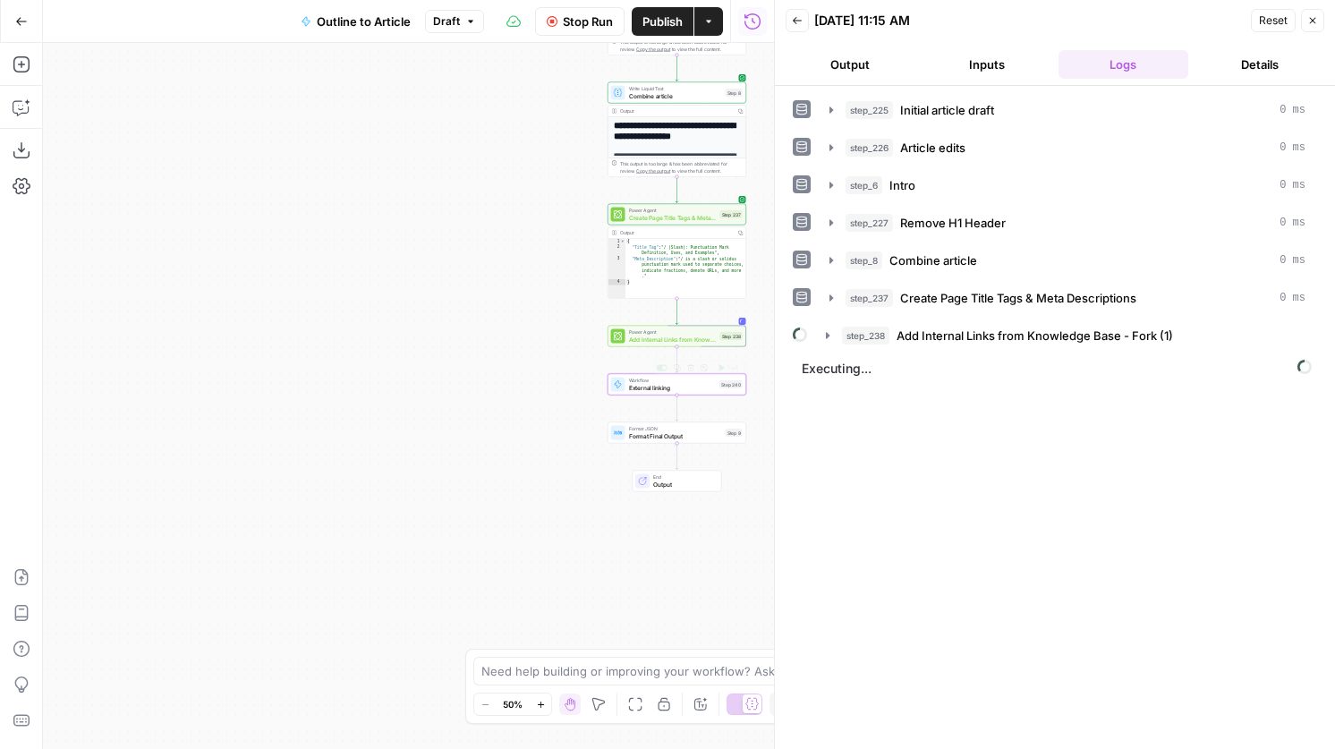
click at [673, 389] on span "External linking" at bounding box center [673, 387] width 88 height 9
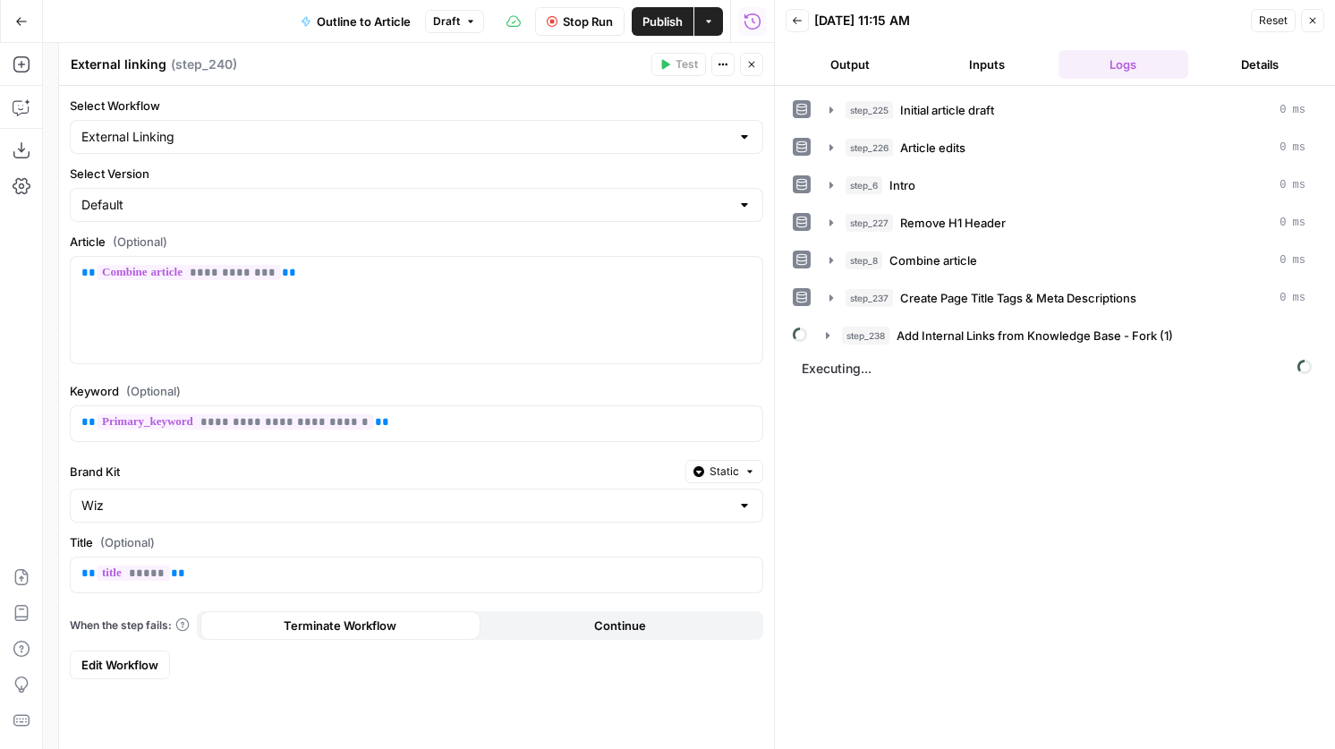
click at [755, 55] on button "Close" at bounding box center [751, 64] width 23 height 23
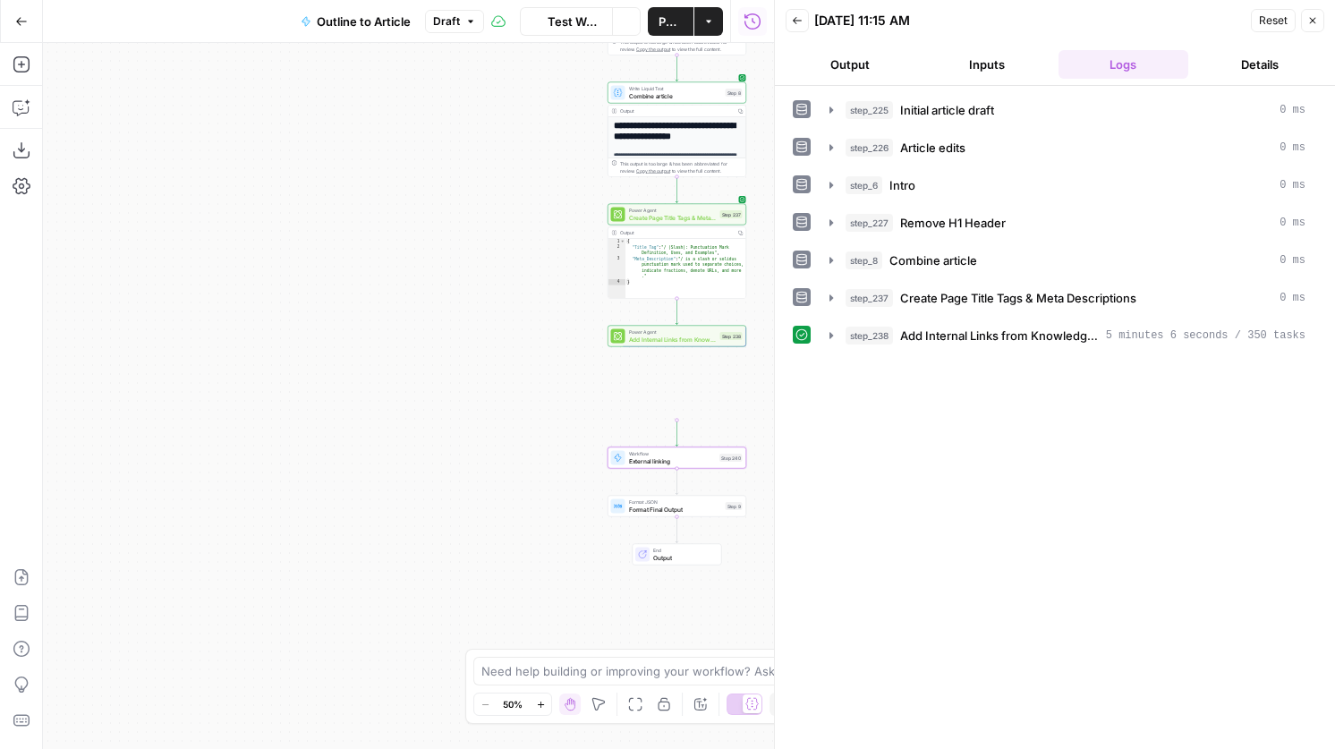
click at [950, 353] on div "step_225 Initial article draft 0 ms step_226 Article edits 0 ms step_6 Intro 0 …" at bounding box center [1055, 417] width 524 height 645
click at [950, 331] on span "Add Internal Links from Knowledge Base - Fork (1)" at bounding box center [999, 336] width 199 height 18
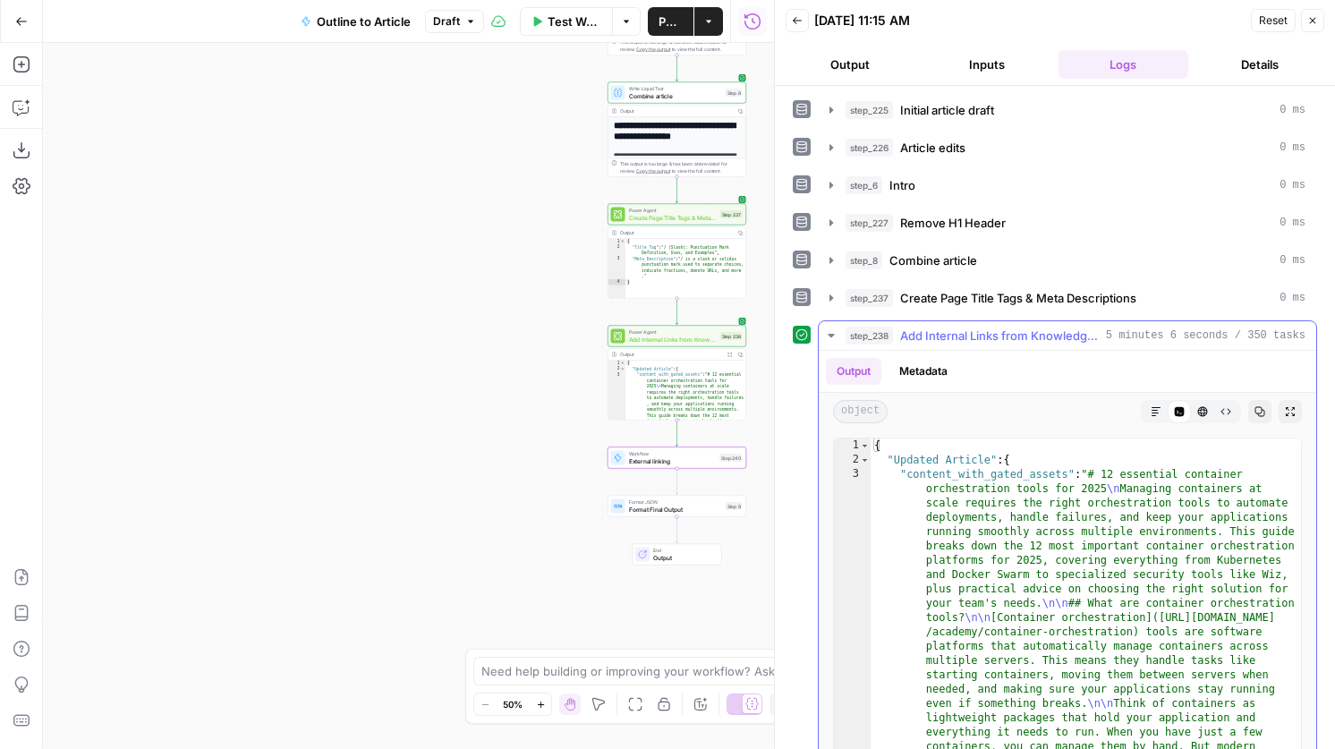
click at [1159, 406] on icon "button" at bounding box center [1156, 411] width 11 height 11
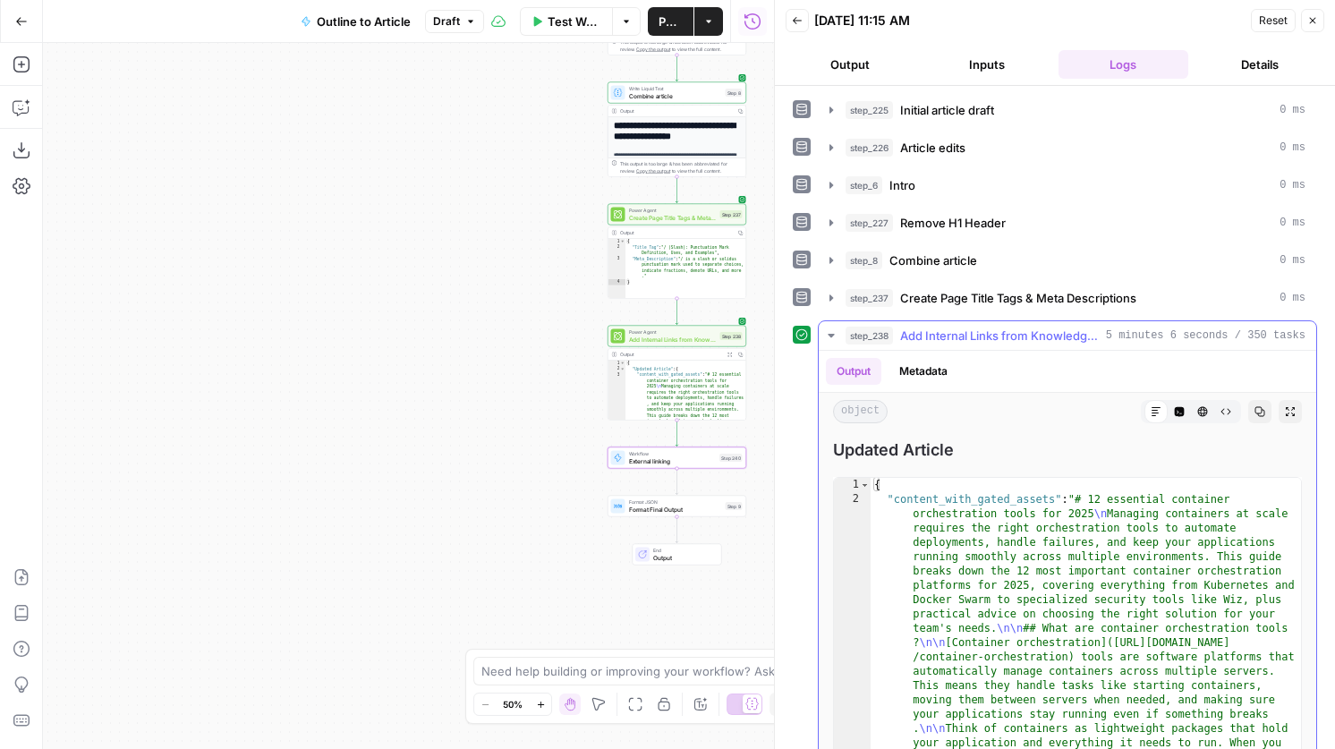
click at [1178, 407] on icon "button" at bounding box center [1180, 412] width 10 height 10
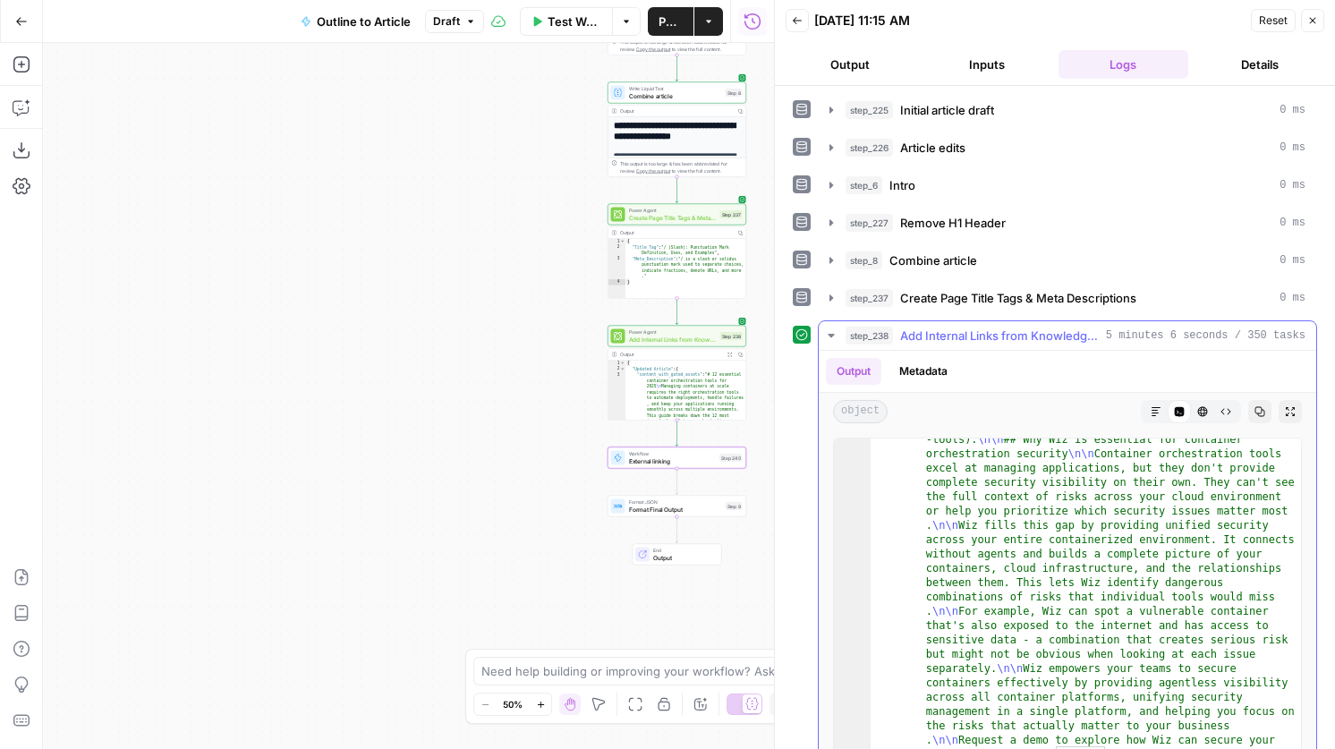
scroll to position [217, 0]
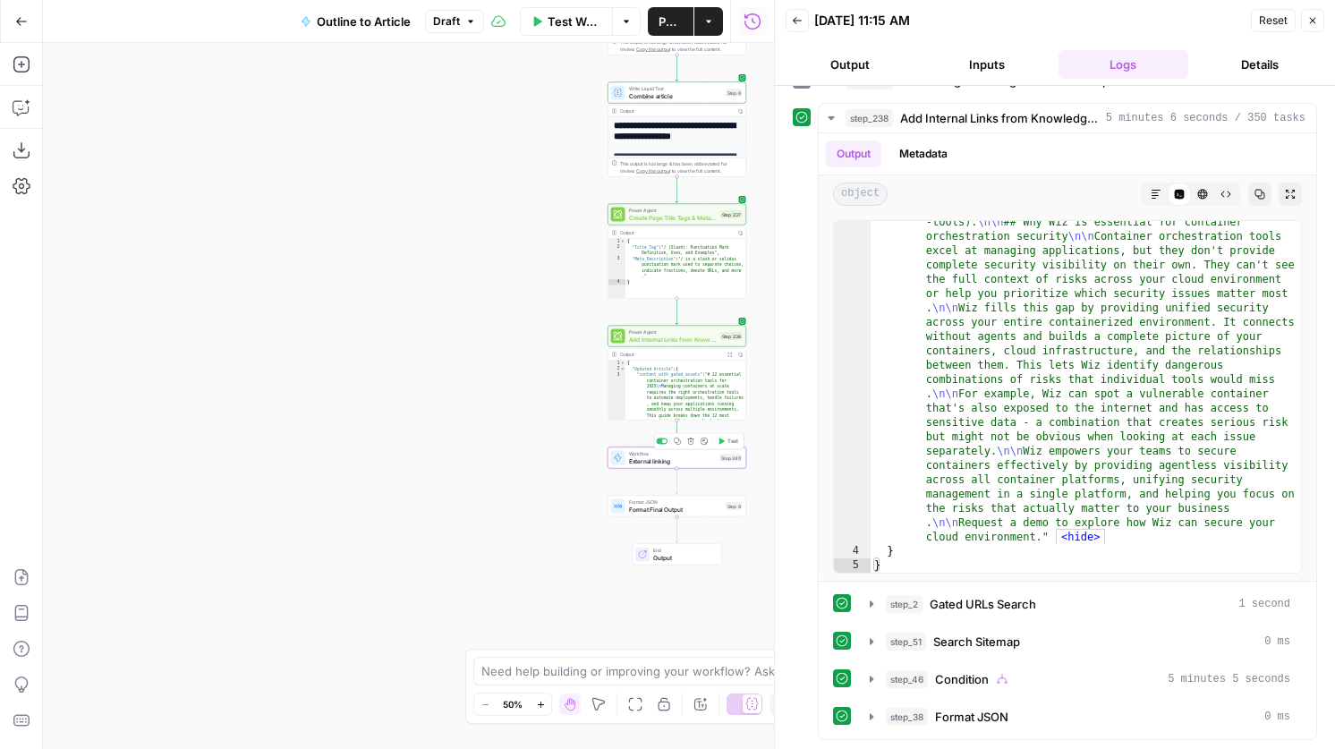
click at [663, 461] on span "External linking" at bounding box center [673, 460] width 88 height 9
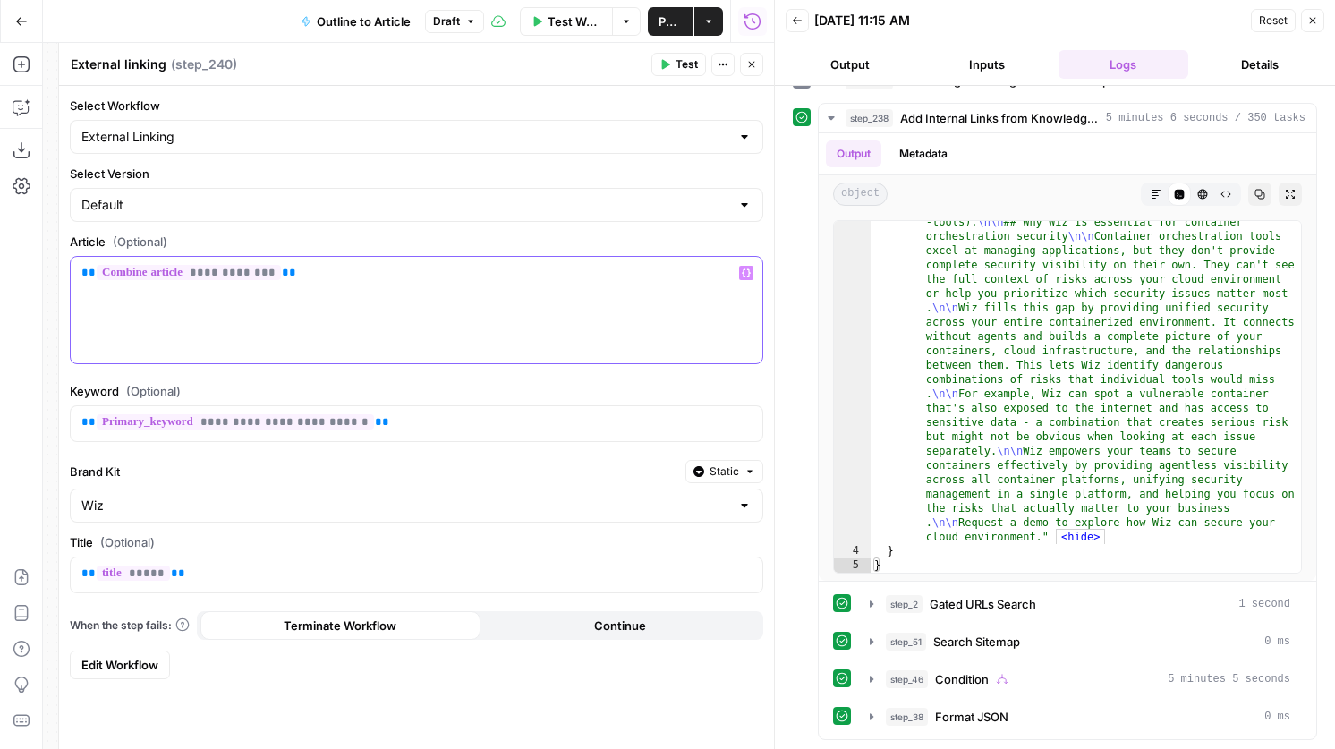
click at [172, 273] on span "**********" at bounding box center [189, 272] width 184 height 15
click at [309, 252] on div "# 12 essential container orchestration tools for 2..." at bounding box center [183, 231] width 286 height 50
click at [309, 260] on div "**********" at bounding box center [417, 310] width 692 height 106
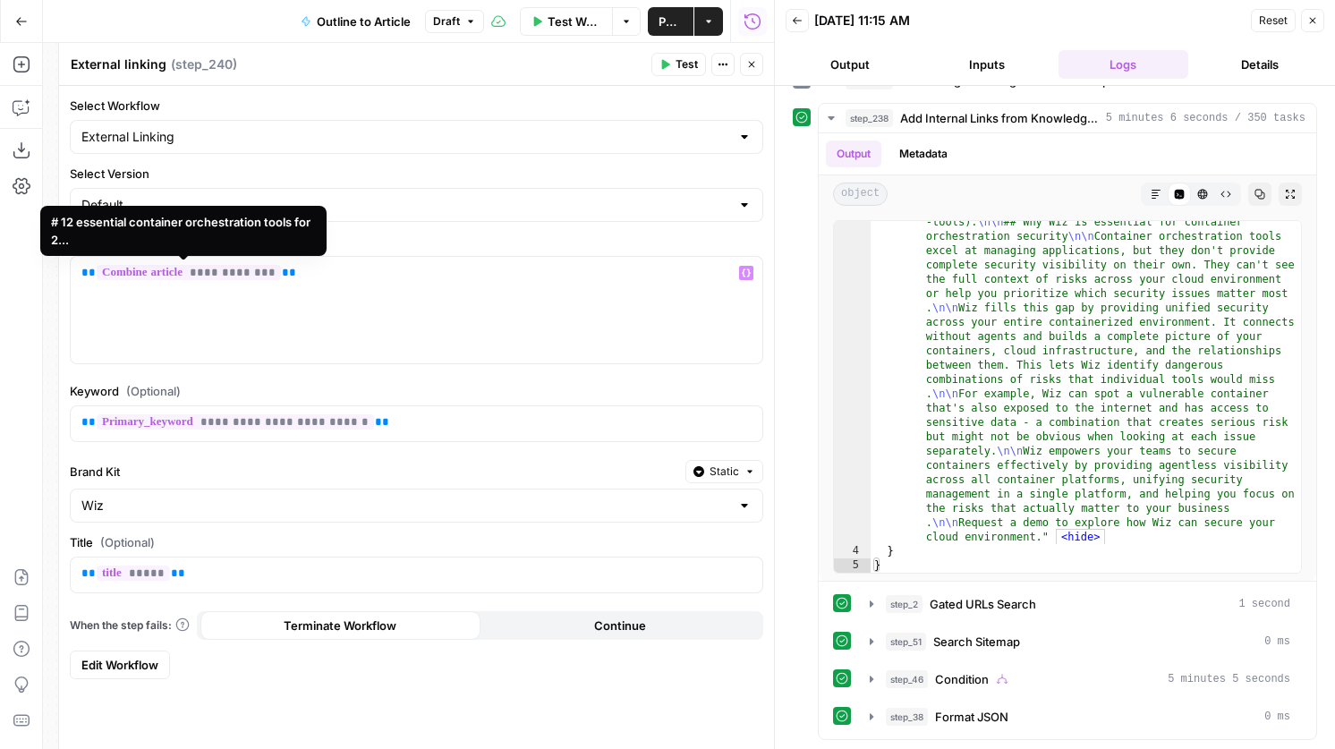
click at [21, 21] on icon "button" at bounding box center [21, 21] width 11 height 8
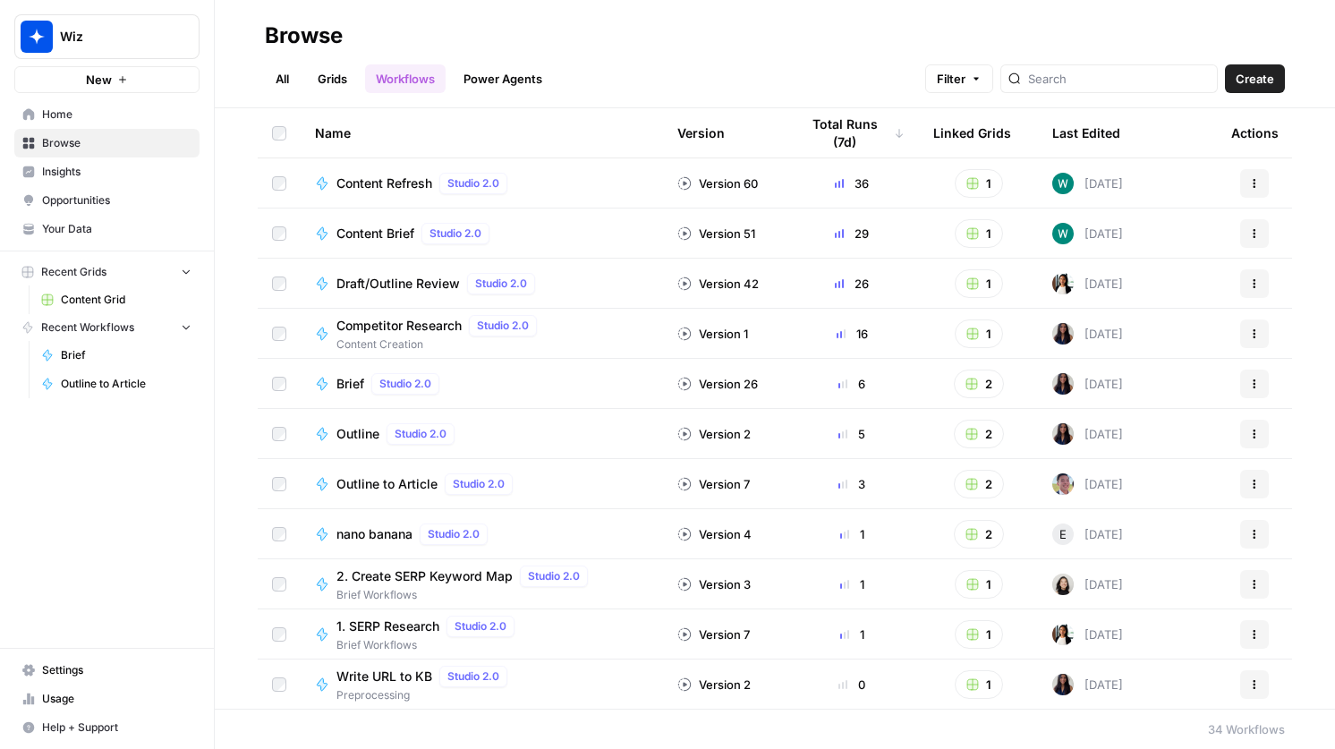
click at [1085, 126] on div "Last Edited" at bounding box center [1086, 132] width 68 height 49
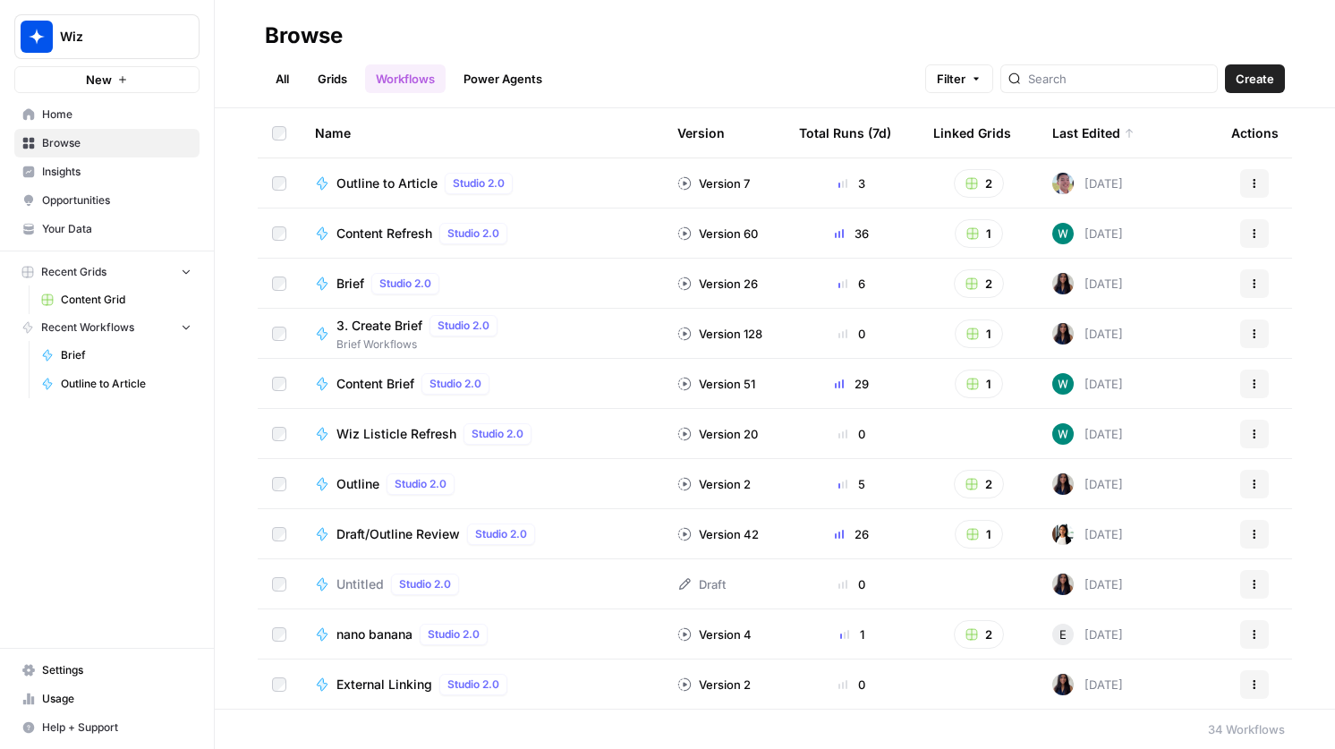
click at [375, 188] on span "Outline to Article" at bounding box center [386, 183] width 101 height 18
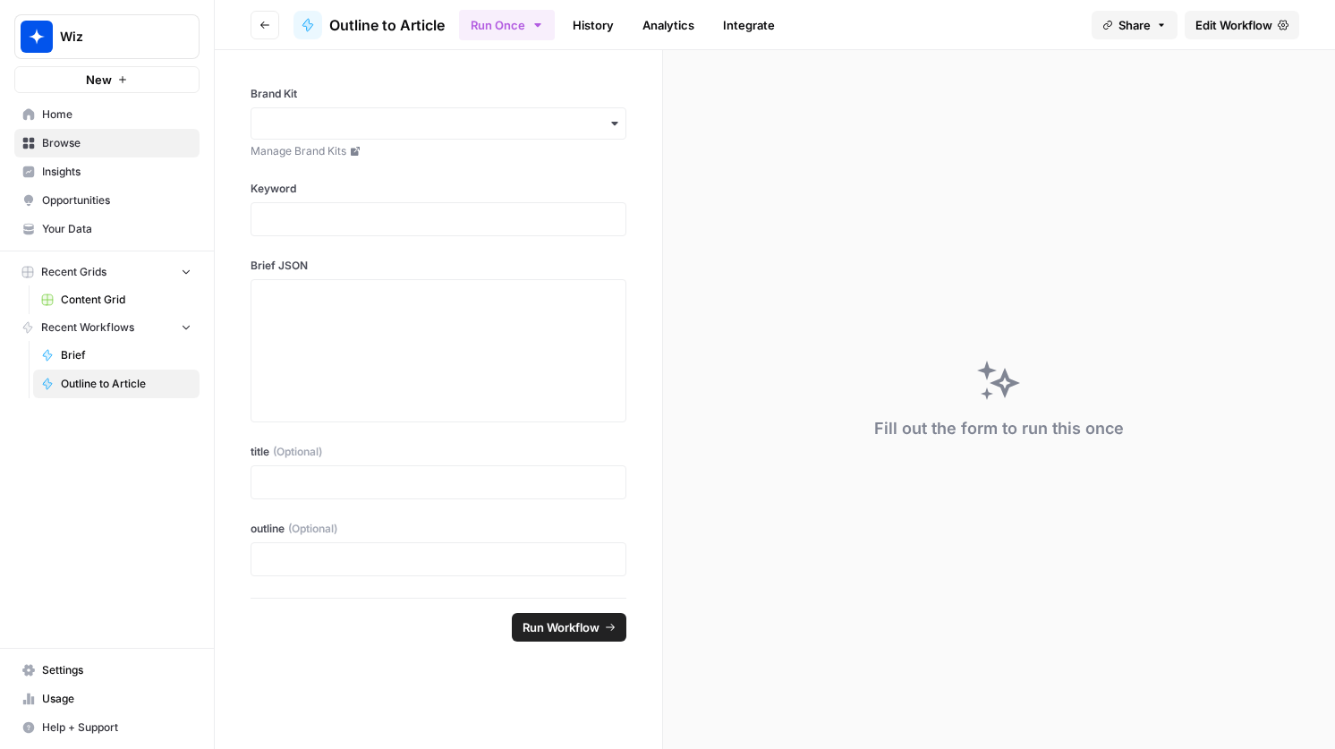
click at [1233, 3] on header "Go back Outline to Article Run Once History Analytics Integrate Share Edit Work…" at bounding box center [775, 25] width 1120 height 50
click at [1220, 22] on span "Edit Workflow" at bounding box center [1233, 25] width 77 height 18
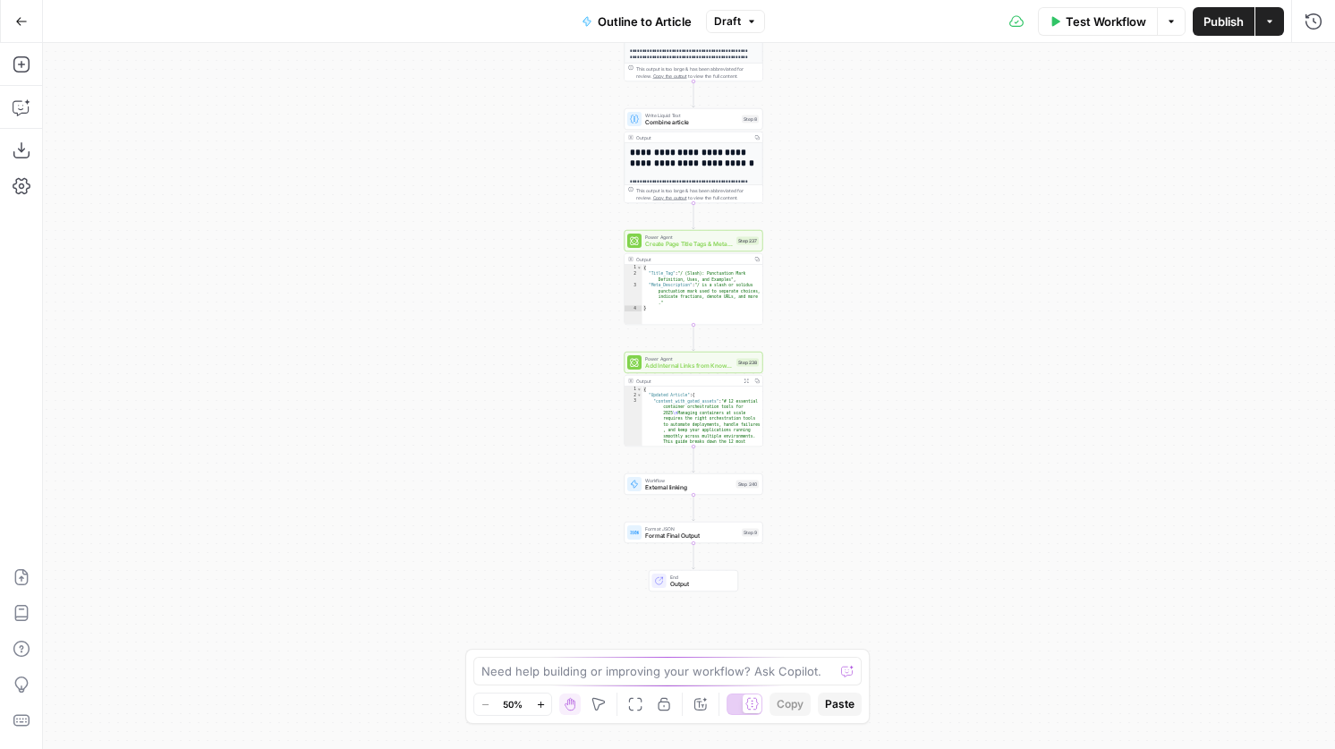
click at [710, 486] on span "External linking" at bounding box center [689, 487] width 88 height 9
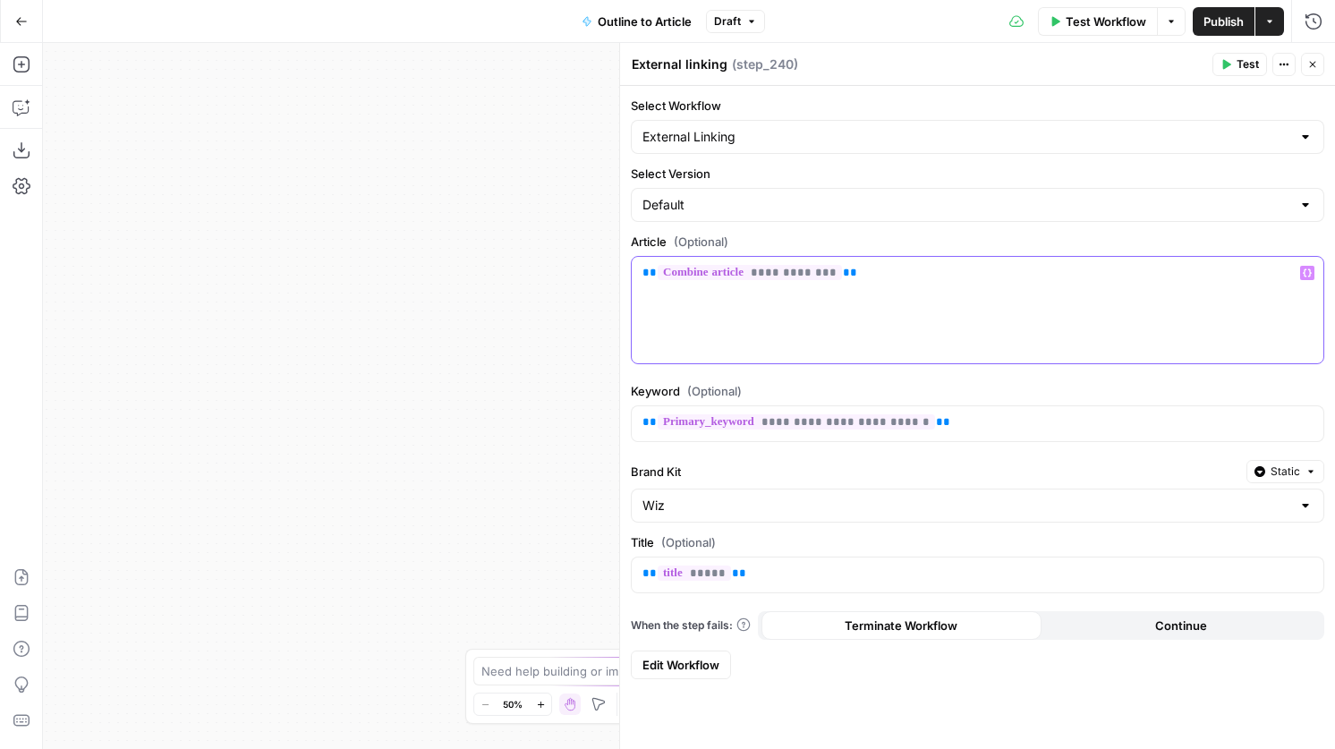
drag, startPoint x: 915, startPoint y: 291, endPoint x: 613, endPoint y: 280, distance: 302.6
click at [619, 280] on div "**********" at bounding box center [977, 396] width 716 height 706
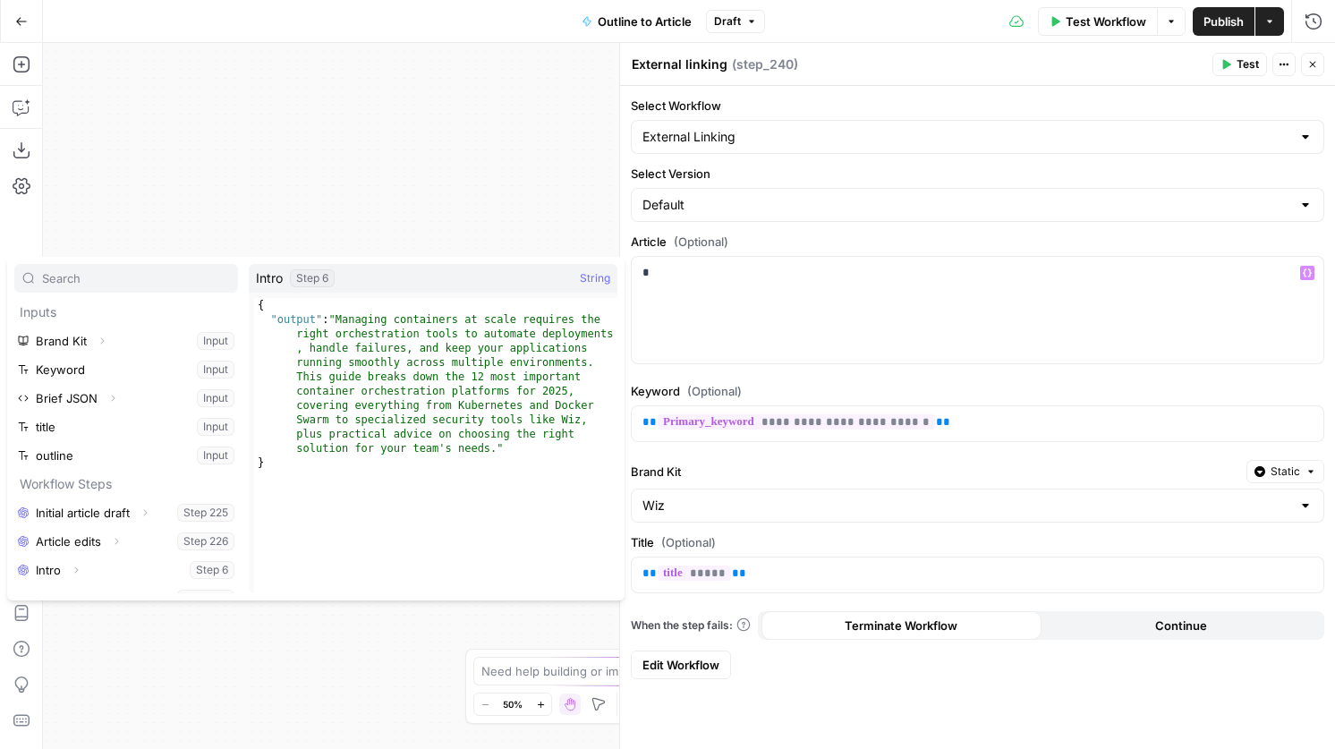
scroll to position [106, 0]
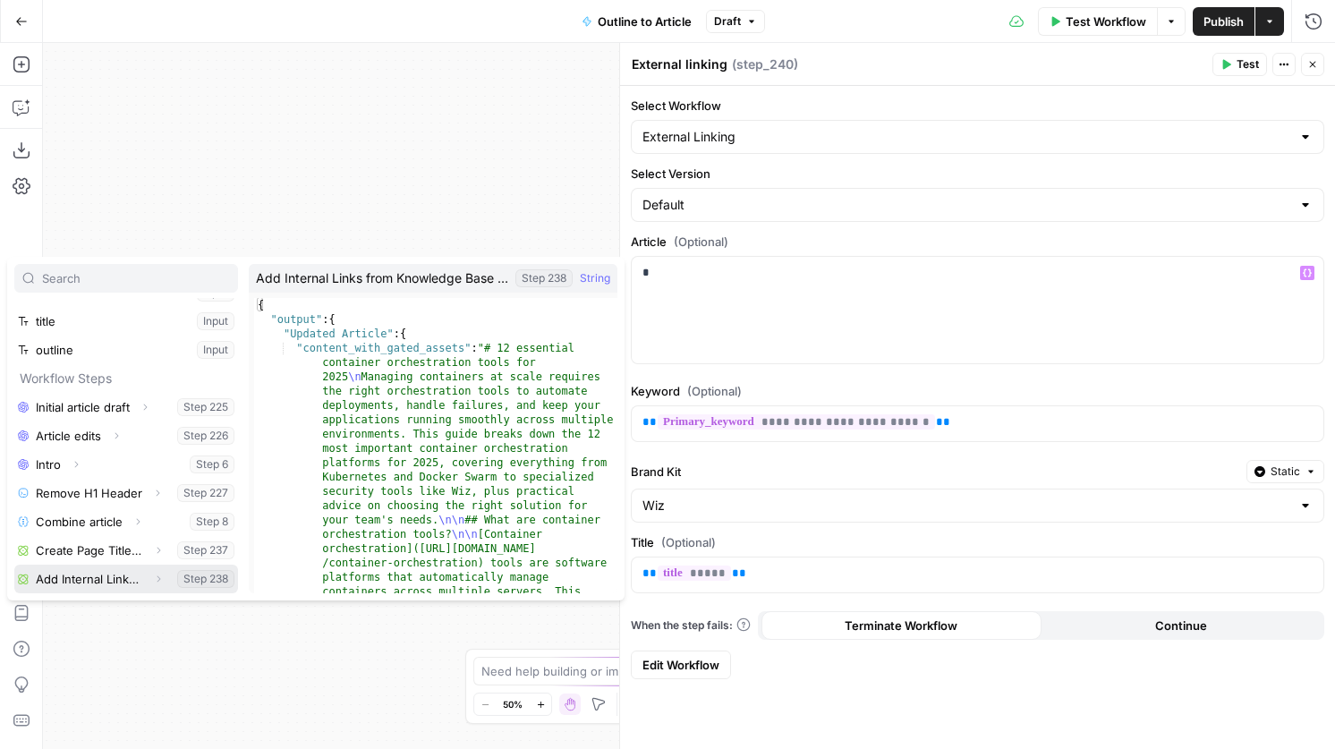
click at [155, 579] on icon "button" at bounding box center [158, 579] width 11 height 11
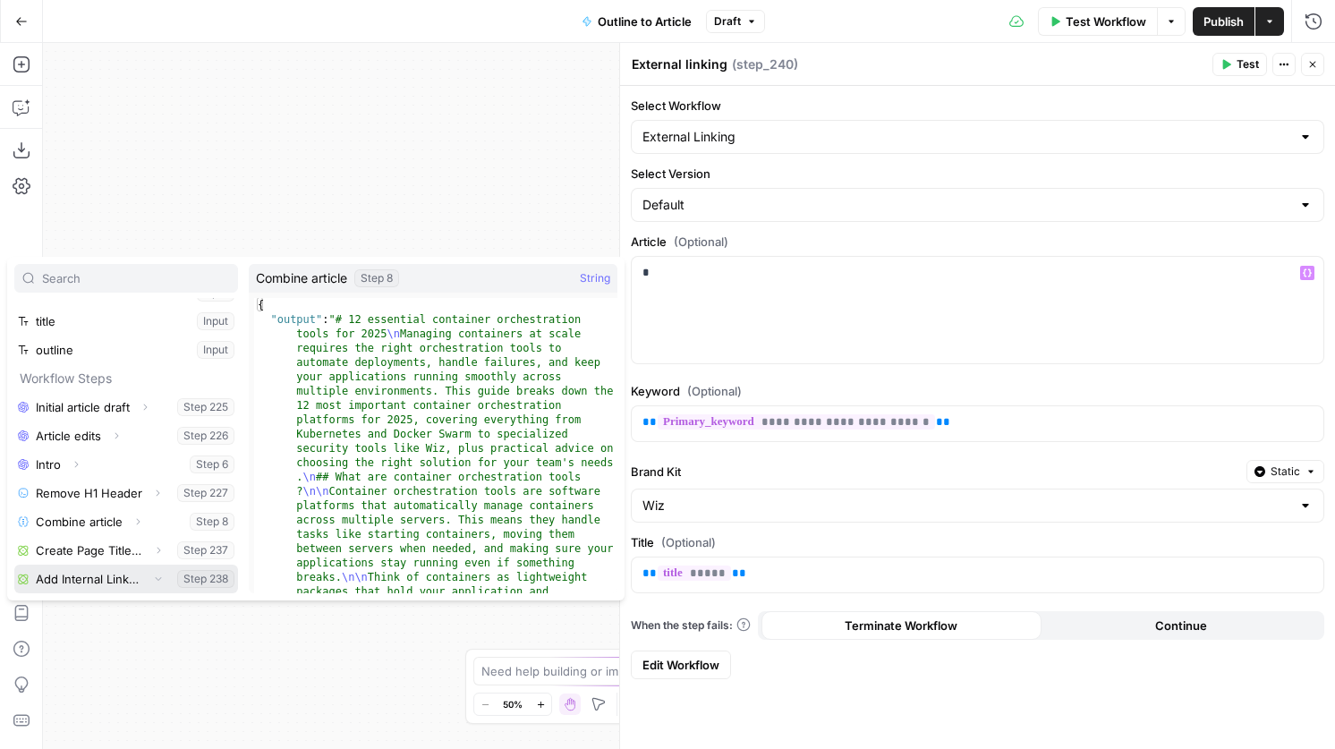
scroll to position [134, 0]
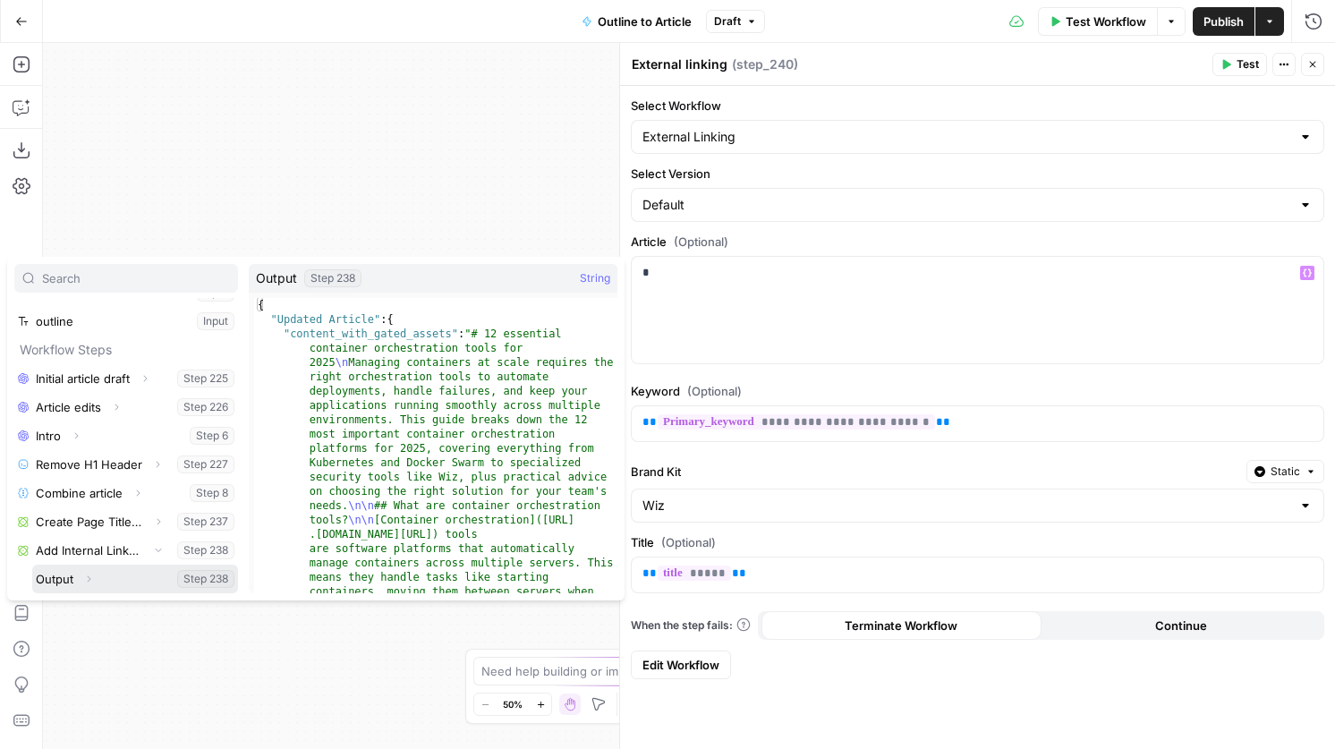
click at [89, 578] on icon "button" at bounding box center [88, 579] width 11 height 11
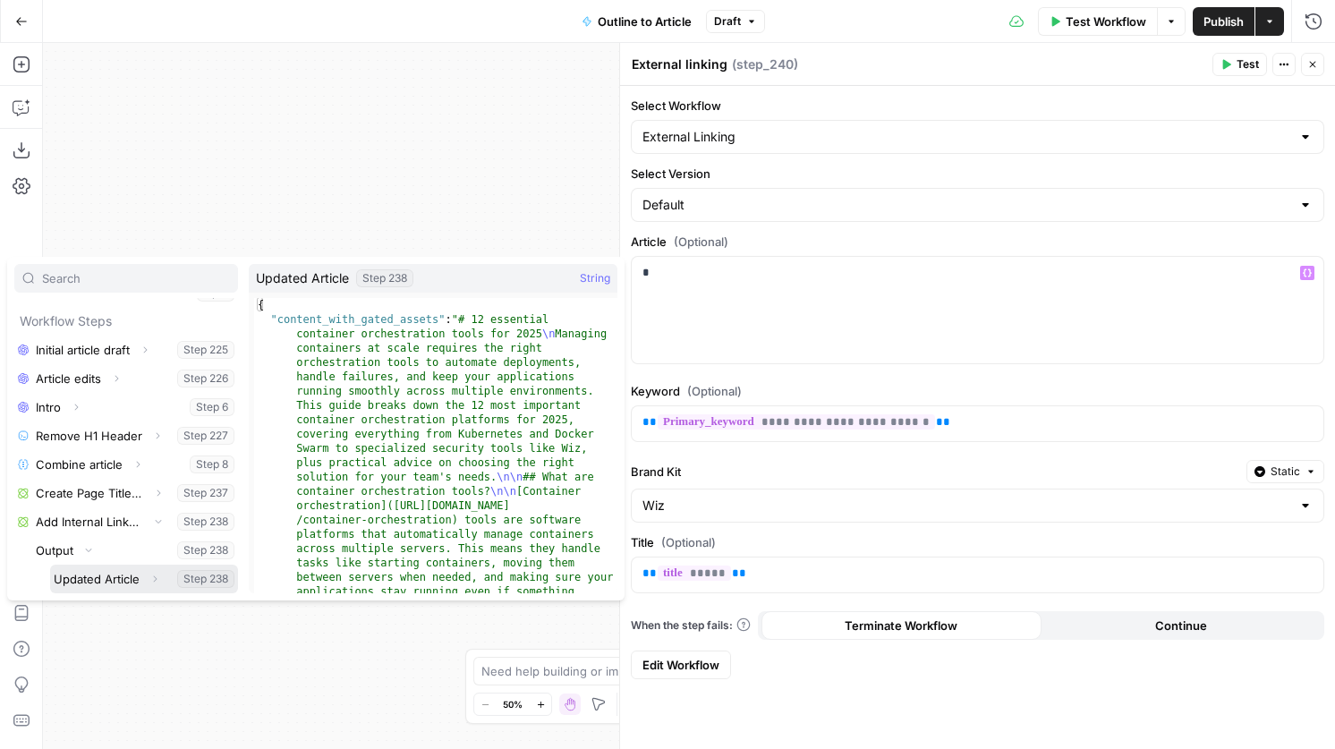
click at [160, 574] on button "Expand" at bounding box center [154, 578] width 23 height 23
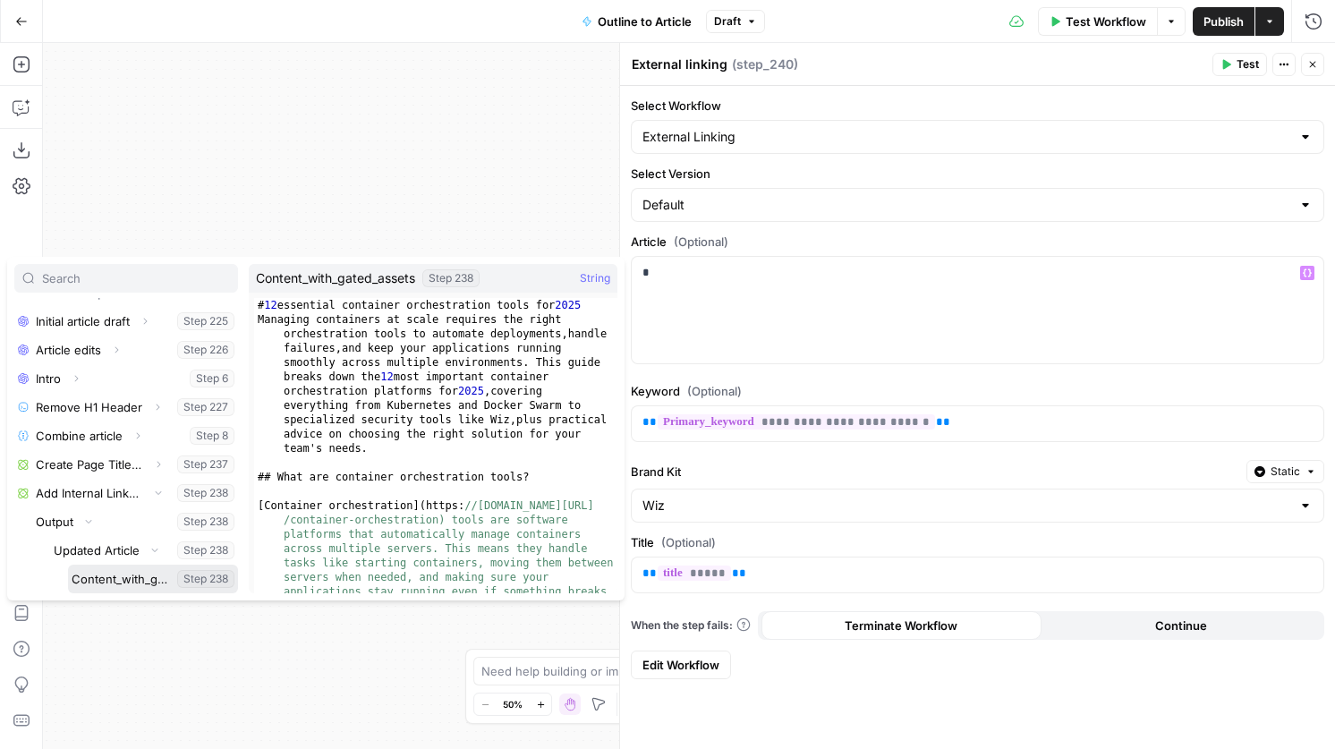
click at [129, 582] on button "Select variable Content_with_gated_assets" at bounding box center [153, 579] width 170 height 29
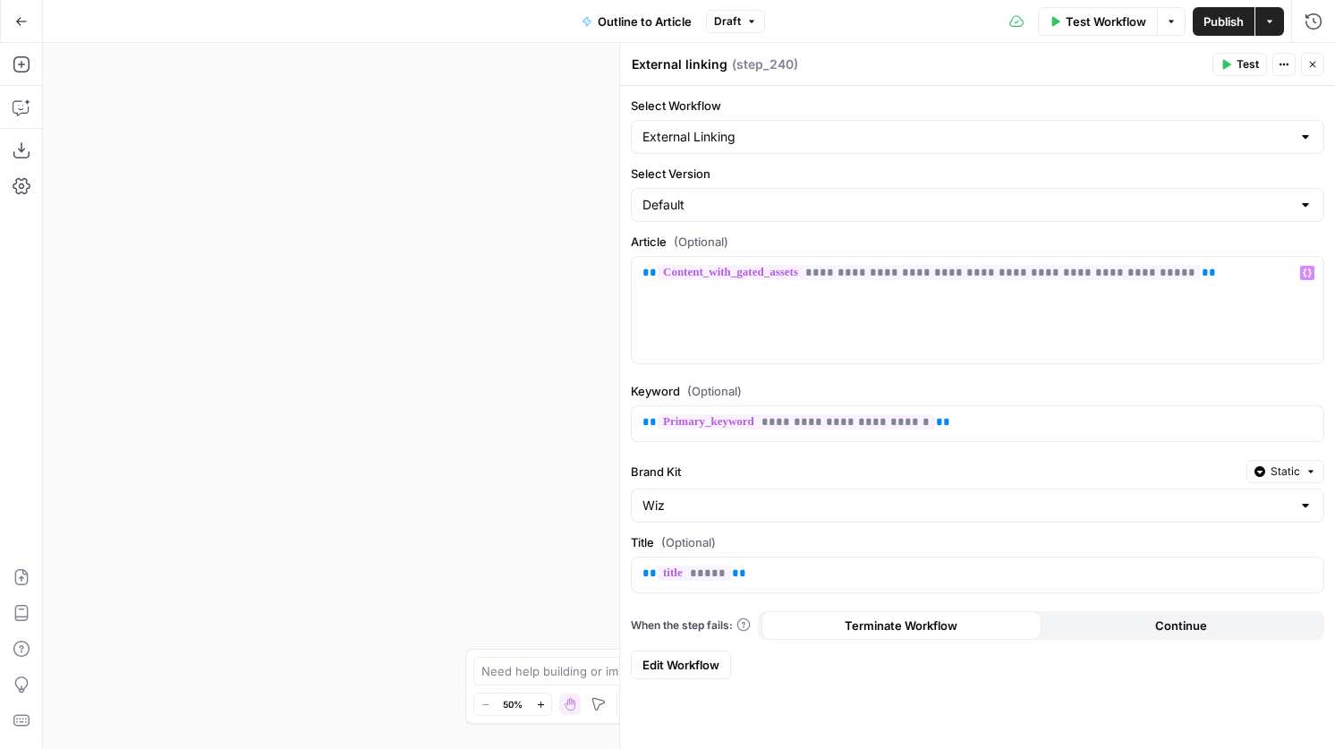
click at [861, 272] on span "**********" at bounding box center [929, 272] width 543 height 15
click at [1310, 65] on icon "button" at bounding box center [1312, 64] width 11 height 11
click at [30, 26] on button "Go Back" at bounding box center [21, 21] width 32 height 32
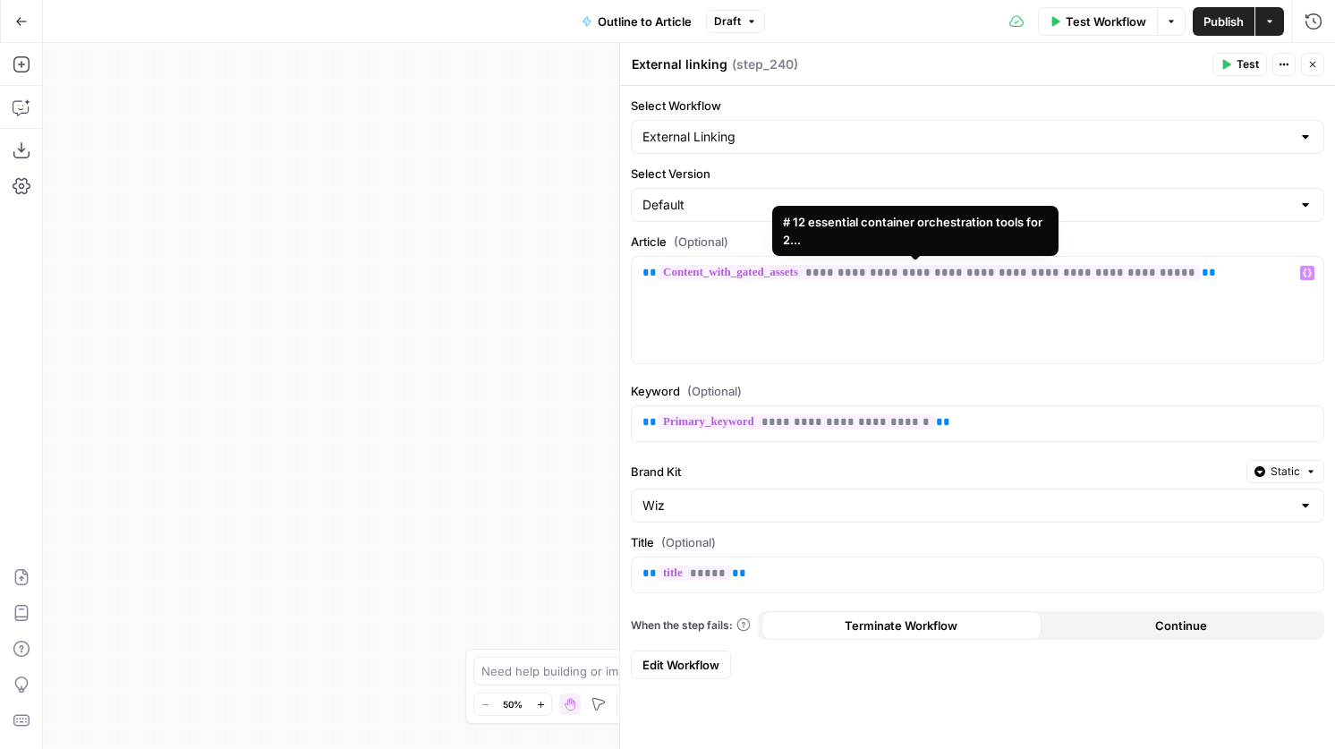
click at [26, 23] on icon "button" at bounding box center [21, 21] width 13 height 13
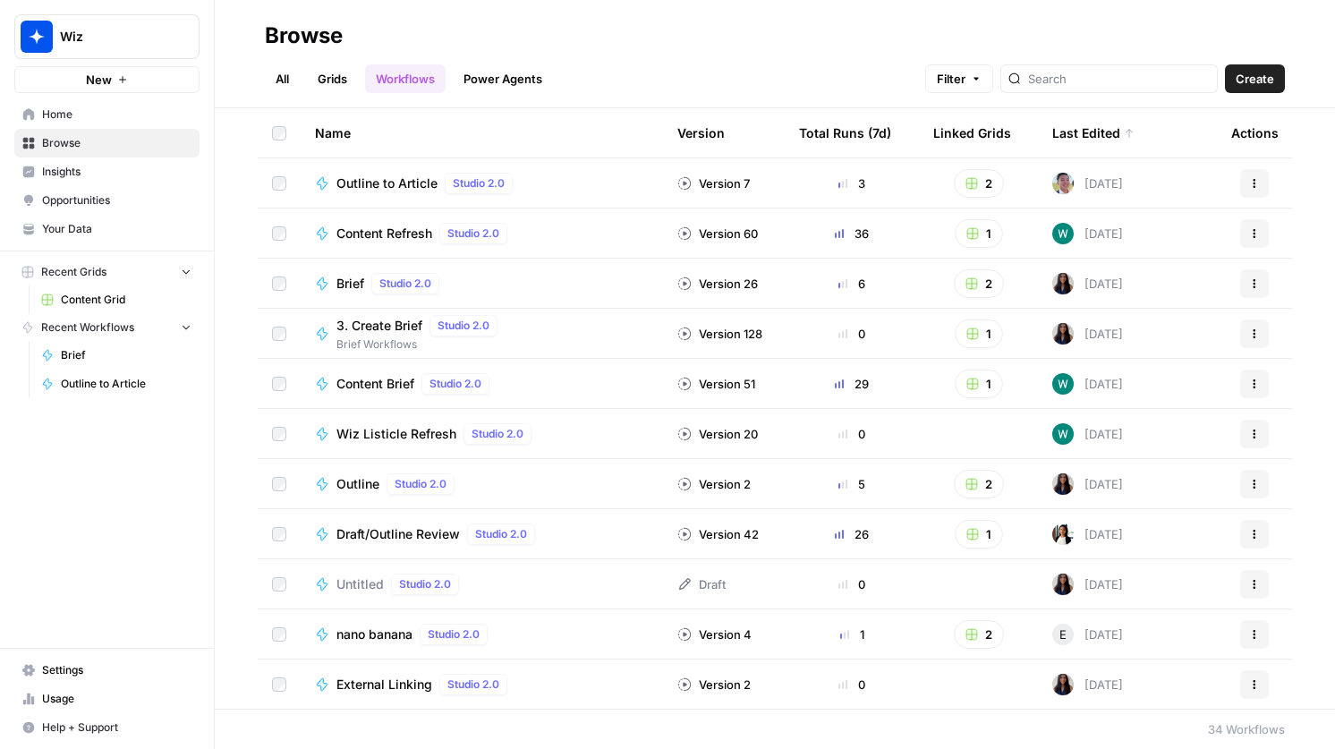
click at [390, 185] on span "Outline to Article" at bounding box center [386, 183] width 101 height 18
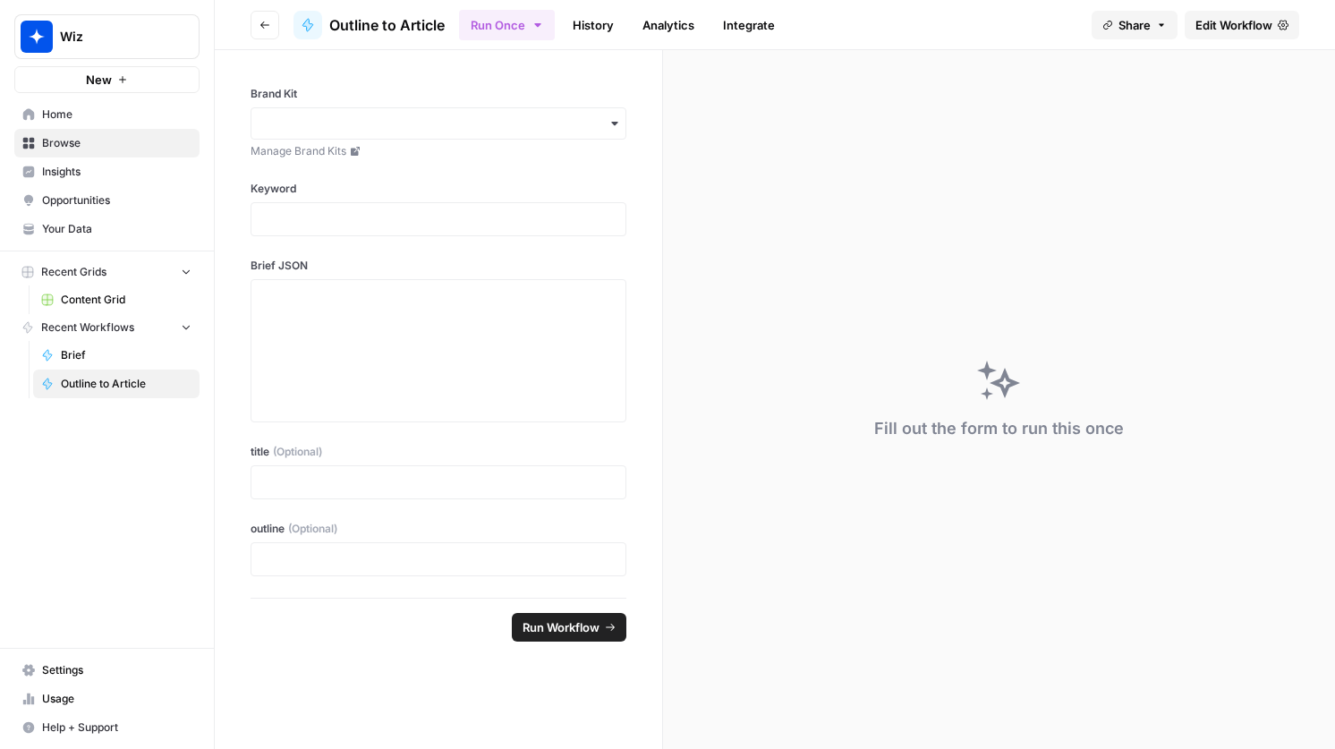
click at [1258, 20] on span "Edit Workflow" at bounding box center [1233, 25] width 77 height 18
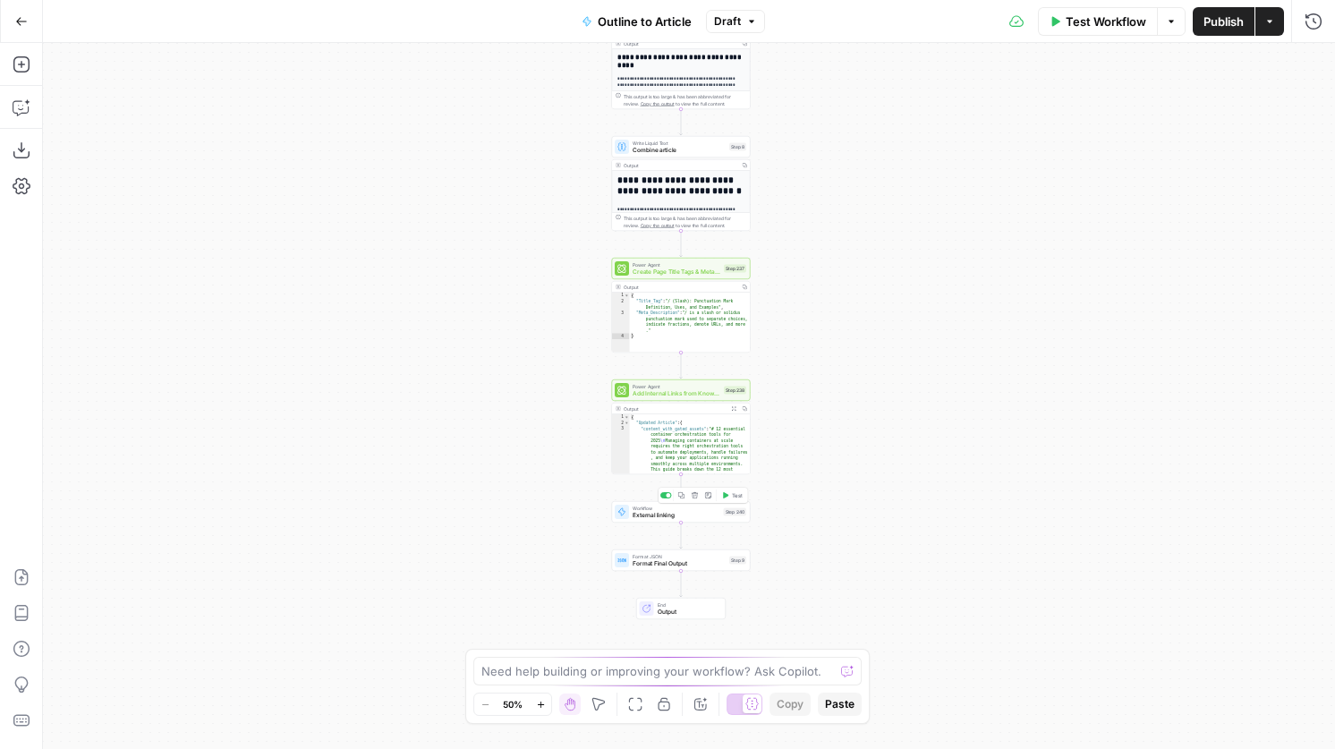
click at [736, 496] on span "Test" at bounding box center [737, 495] width 11 height 8
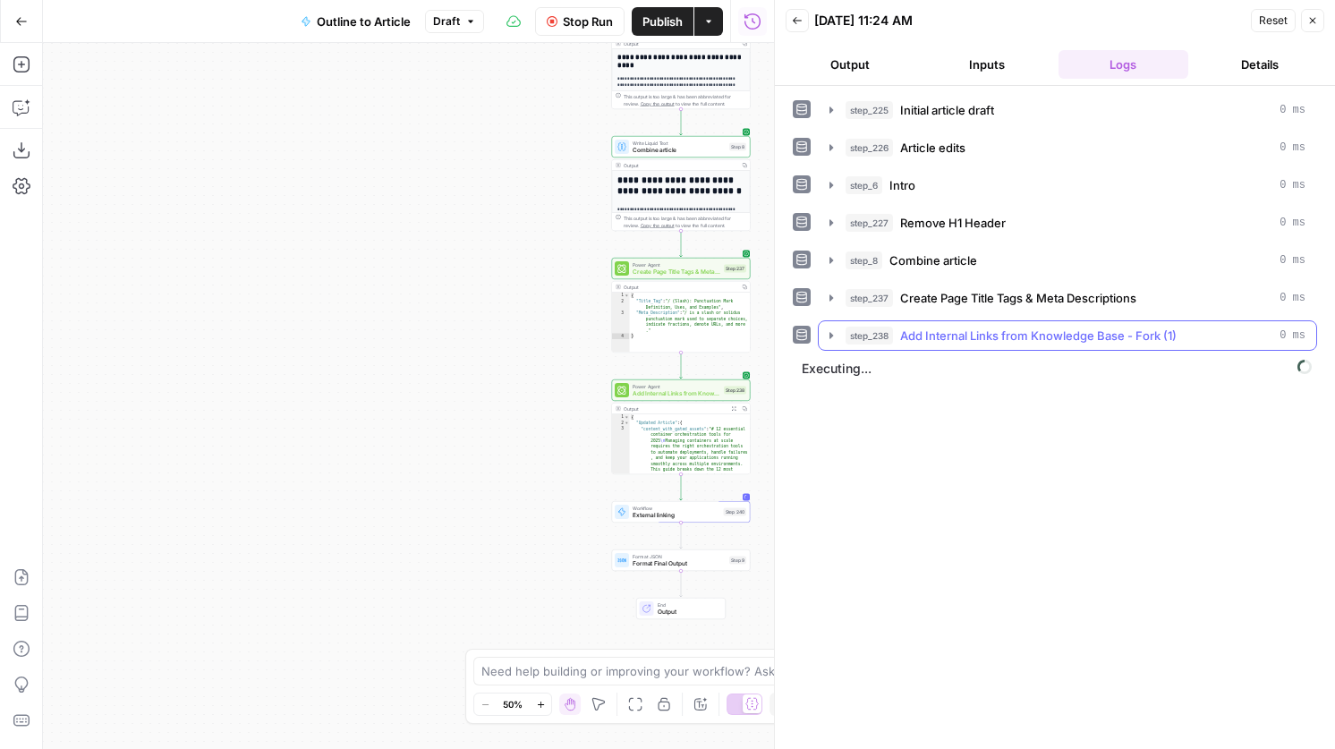
click at [991, 331] on span "Add Internal Links from Knowledge Base - Fork (1)" at bounding box center [1038, 336] width 276 height 18
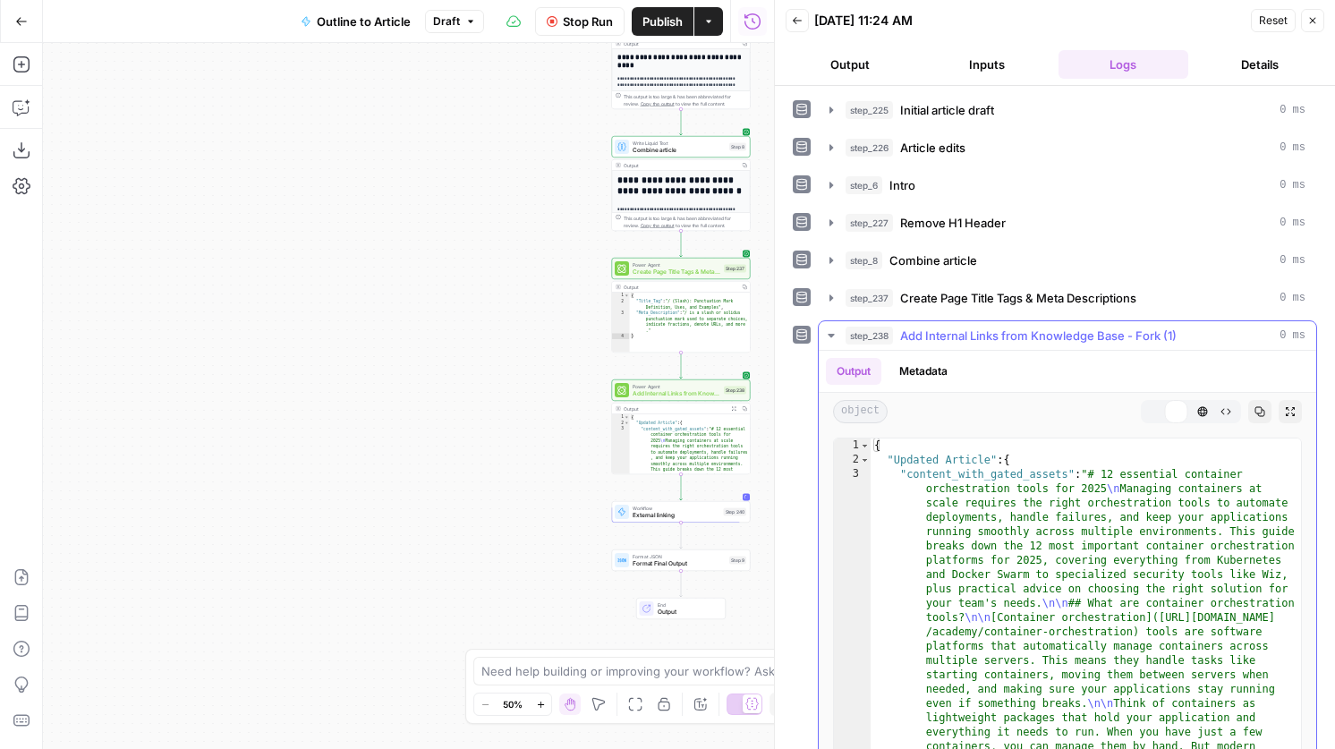
click at [991, 331] on span "Add Internal Links from Knowledge Base - Fork (1)" at bounding box center [1038, 336] width 276 height 18
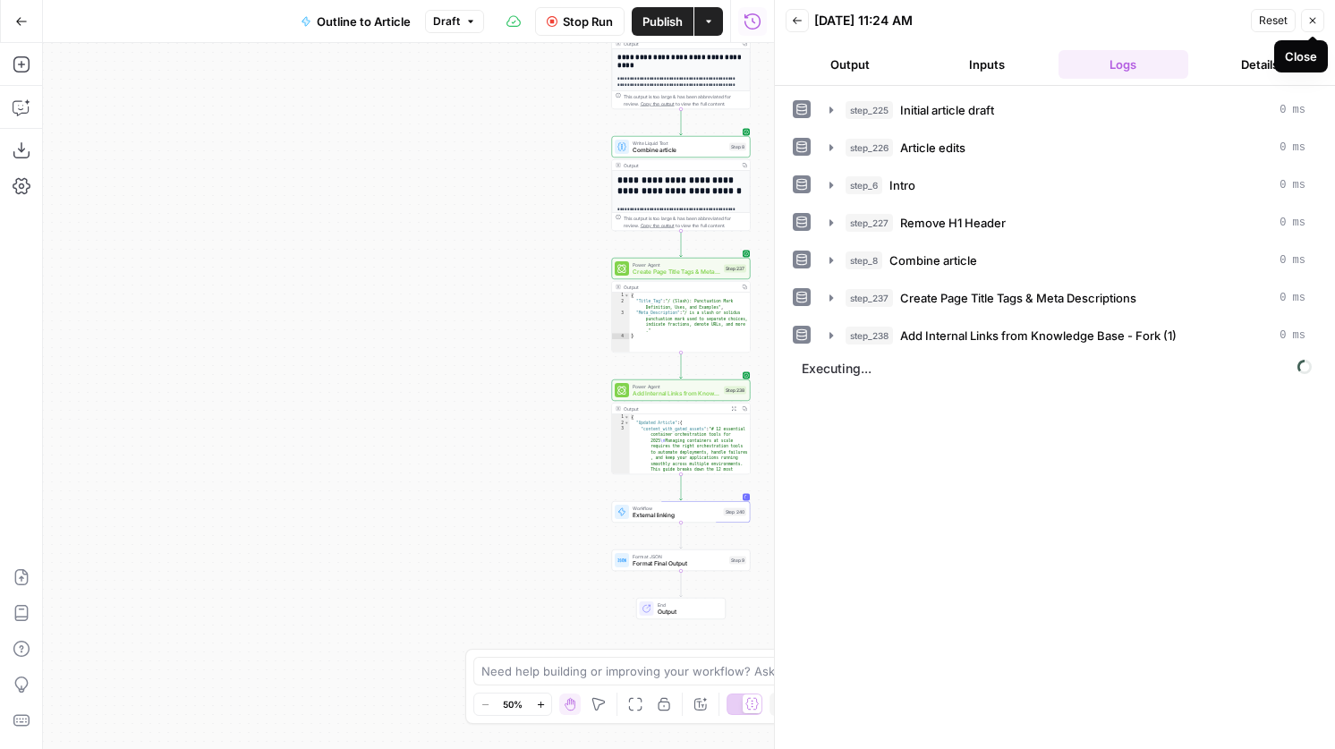
click at [1314, 19] on icon "button" at bounding box center [1313, 21] width 6 height 6
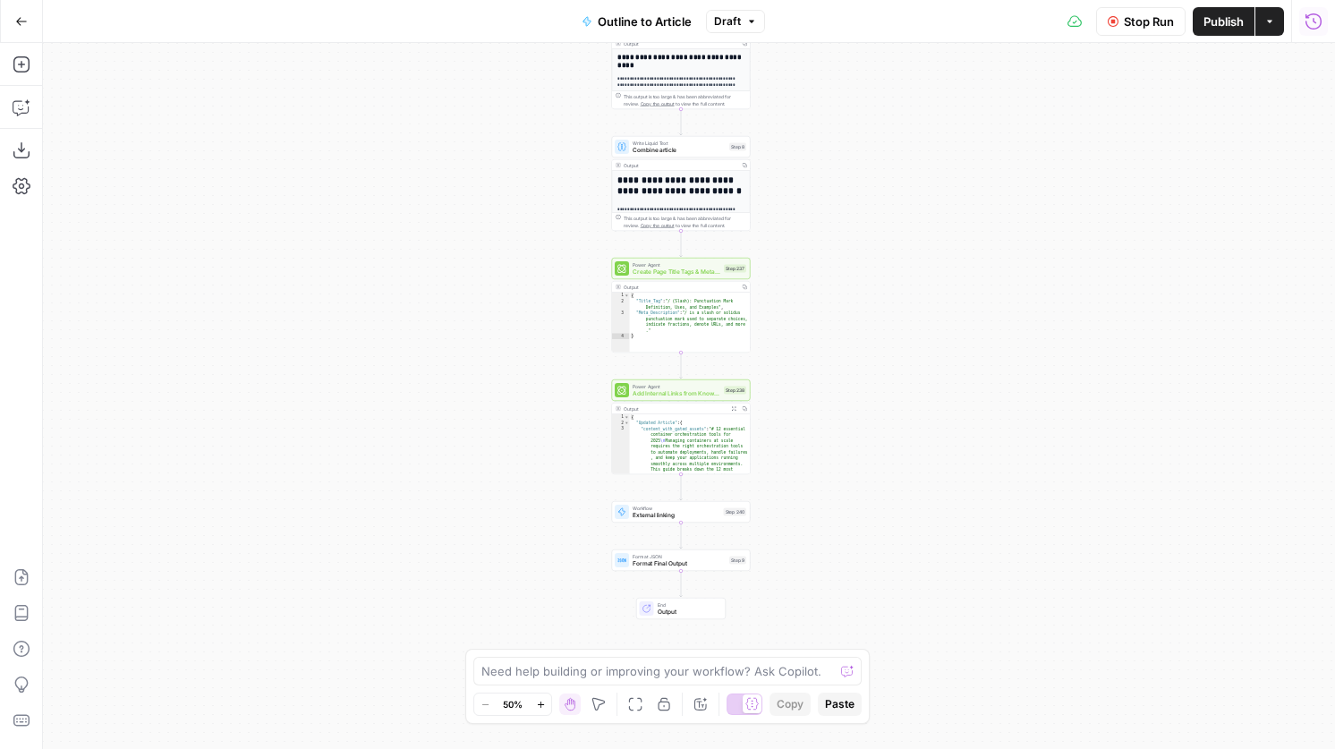
click at [1308, 23] on icon "button" at bounding box center [1314, 22] width 18 height 18
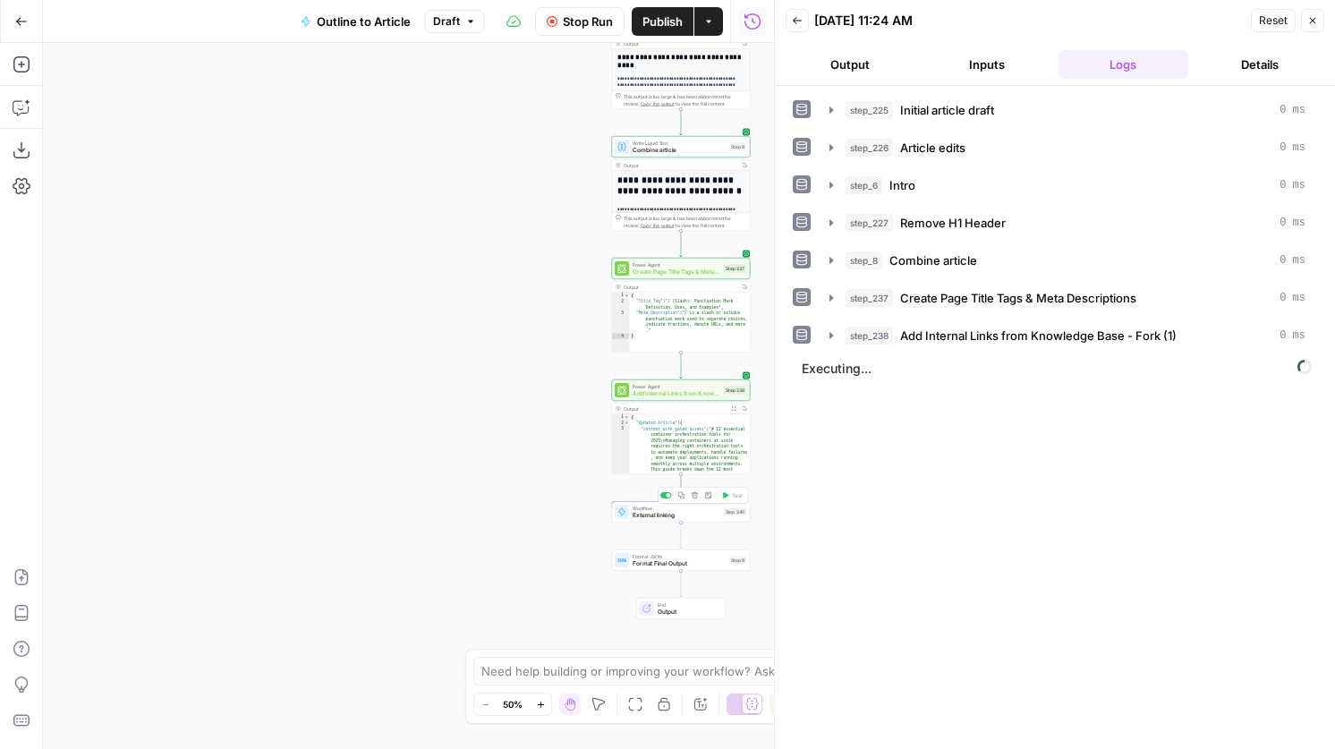
click at [727, 519] on div "Workflow External linking Step 240 Copy step Delete step Add Note Test" at bounding box center [681, 512] width 132 height 15
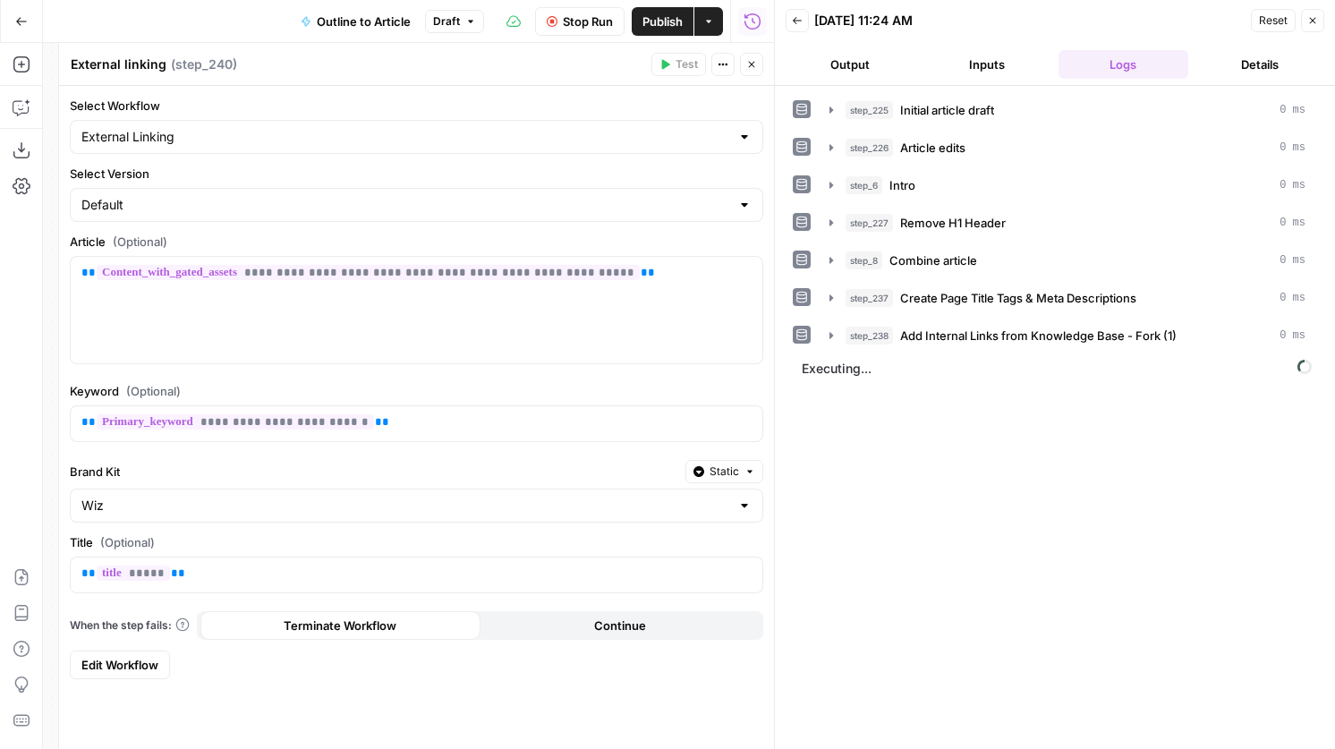
click at [752, 72] on button "Close" at bounding box center [751, 64] width 23 height 23
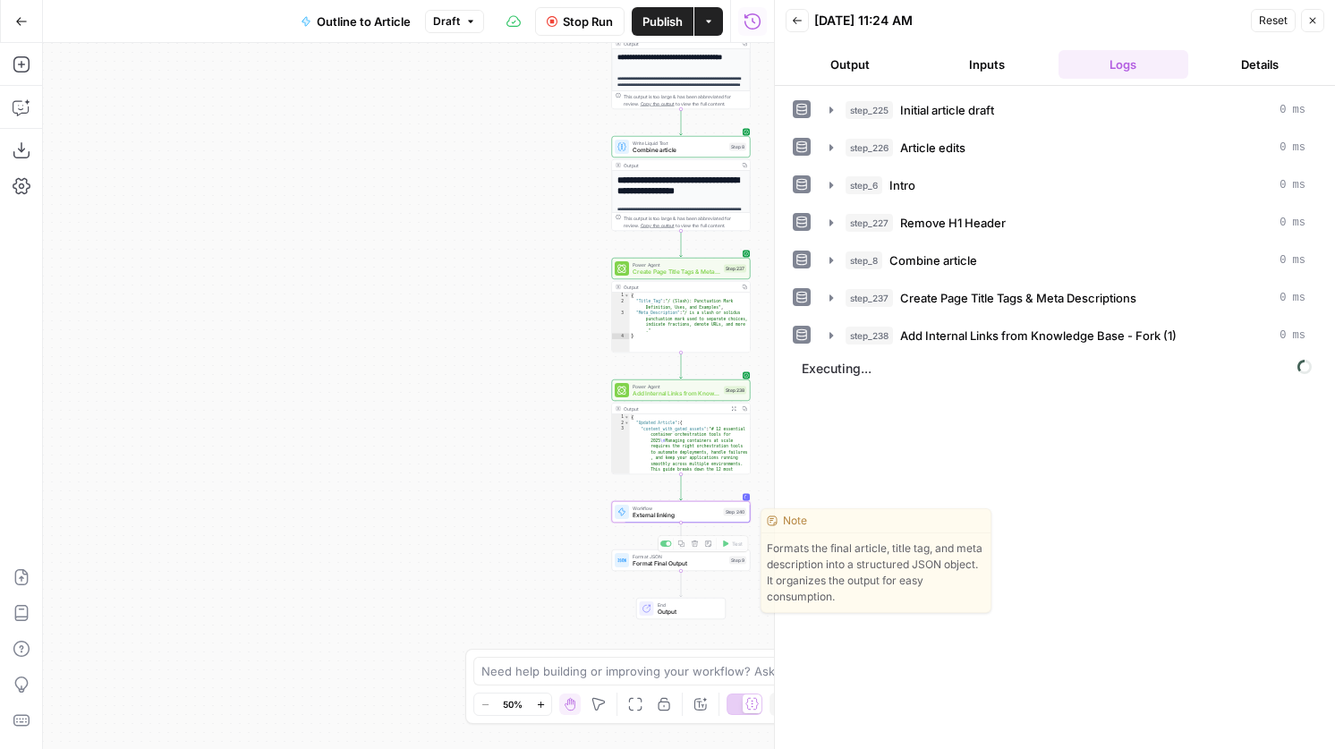
click at [687, 511] on span "External linking" at bounding box center [677, 515] width 88 height 9
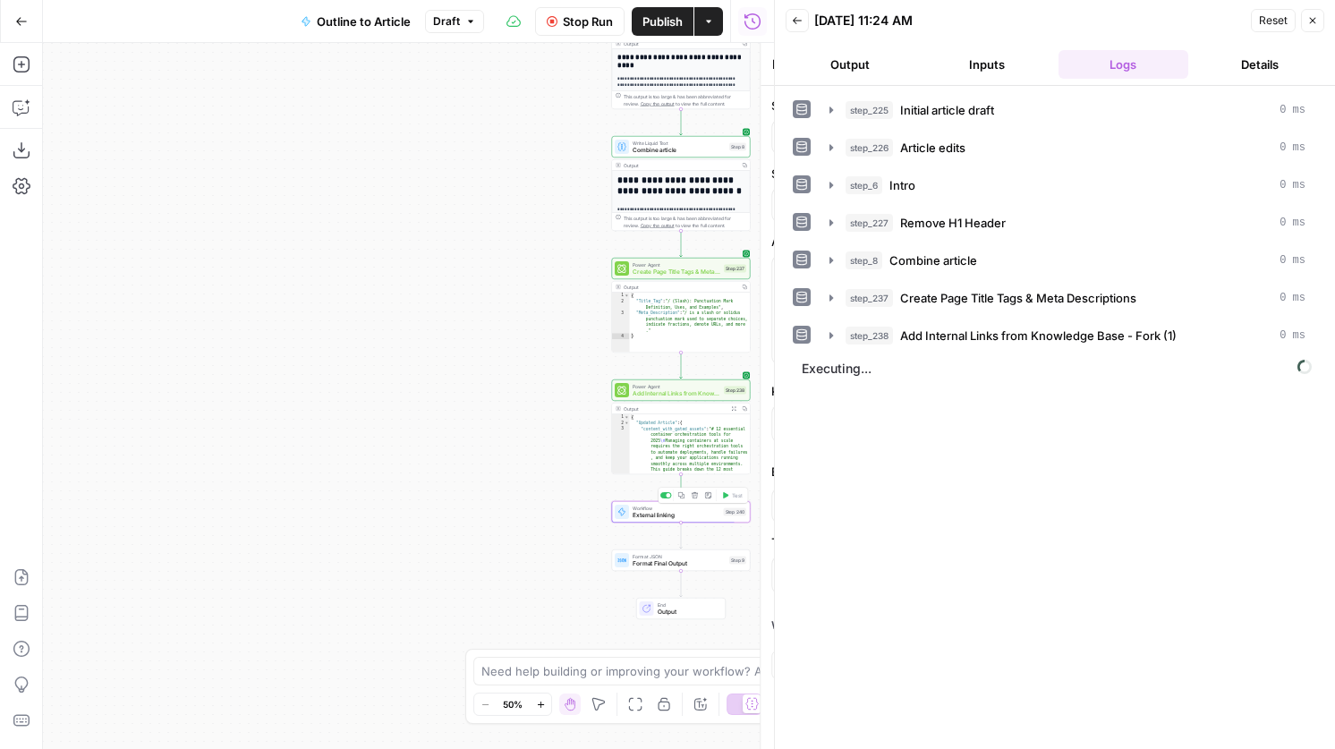
click at [687, 511] on div "**********" at bounding box center [416, 396] width 716 height 706
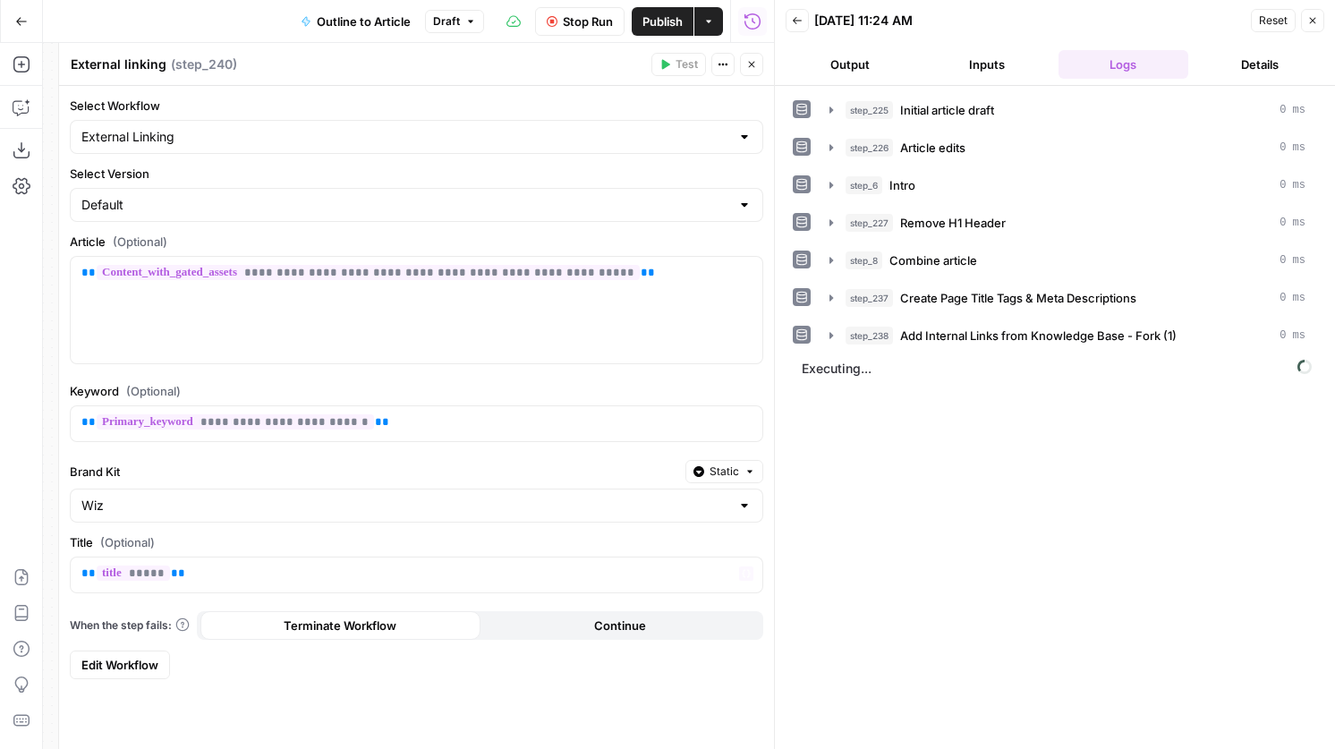
click at [118, 667] on span "Edit Workflow" at bounding box center [119, 665] width 77 height 18
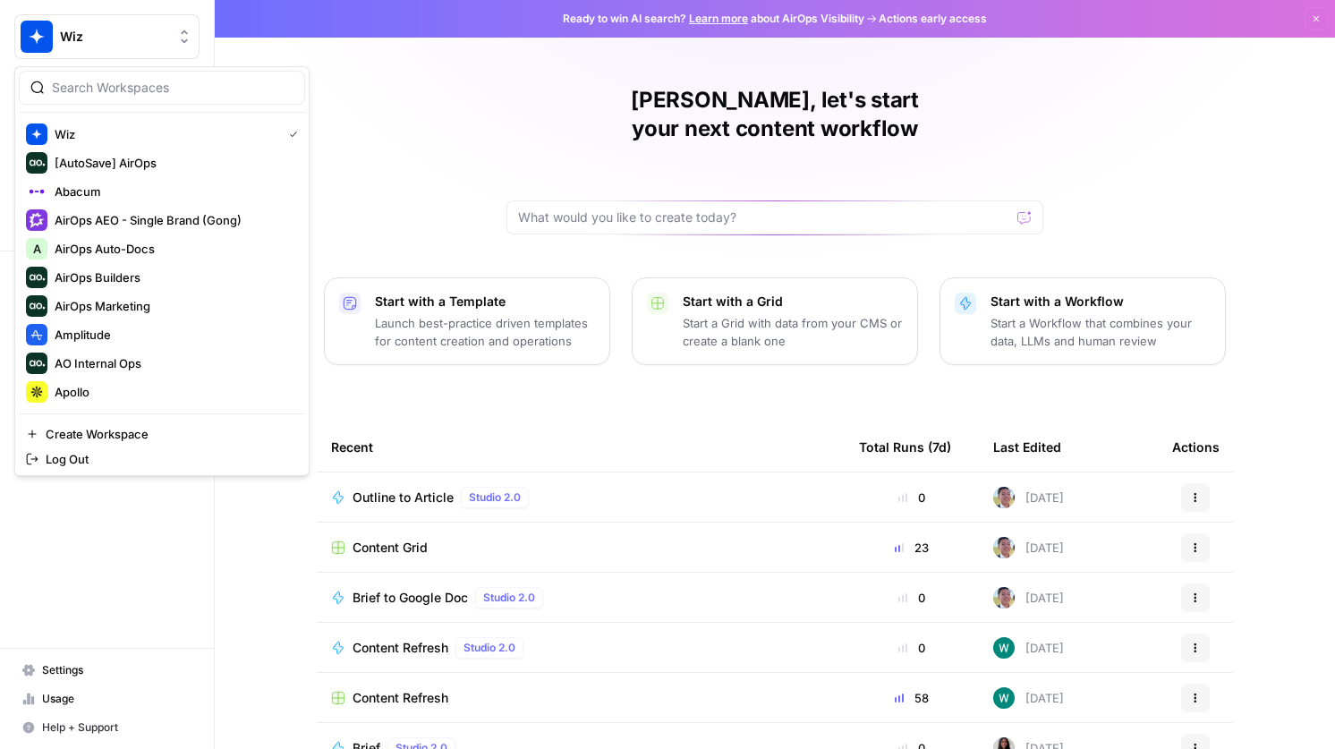
click at [115, 27] on button "Wiz" at bounding box center [106, 36] width 185 height 45
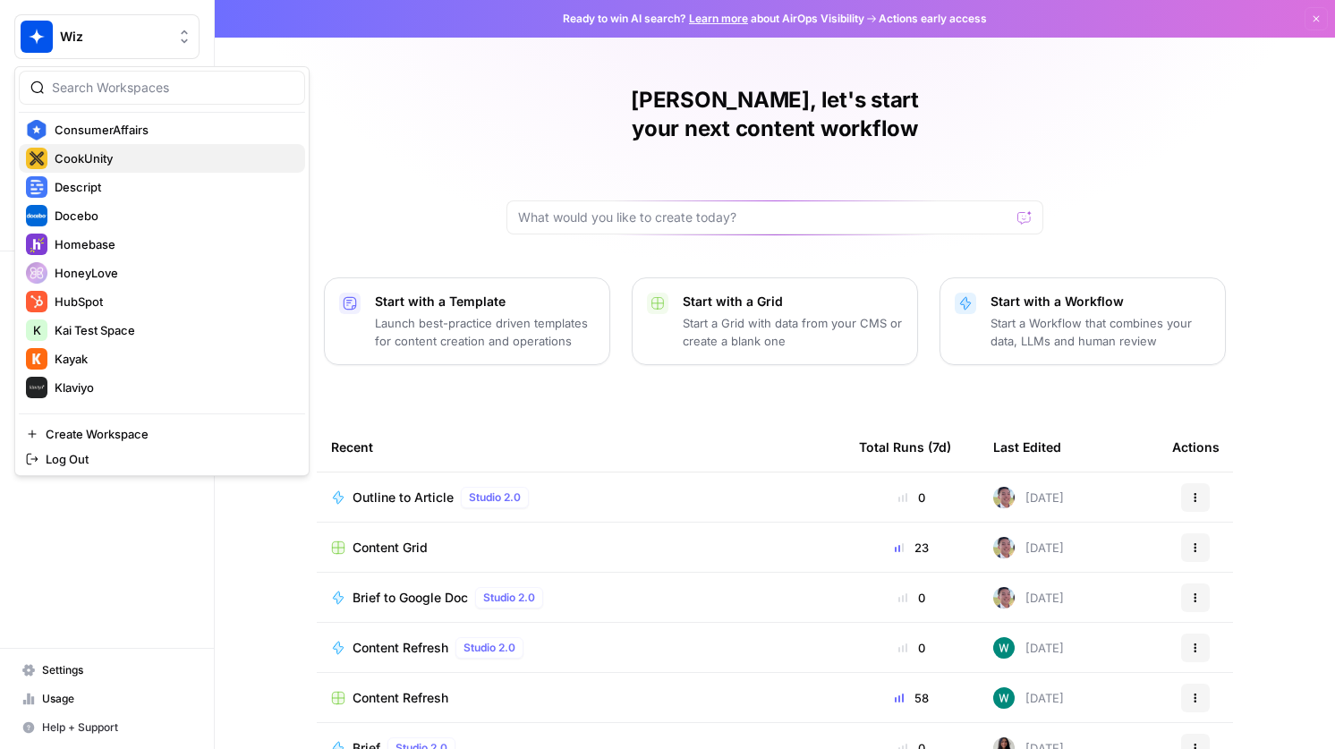
scroll to position [591, 0]
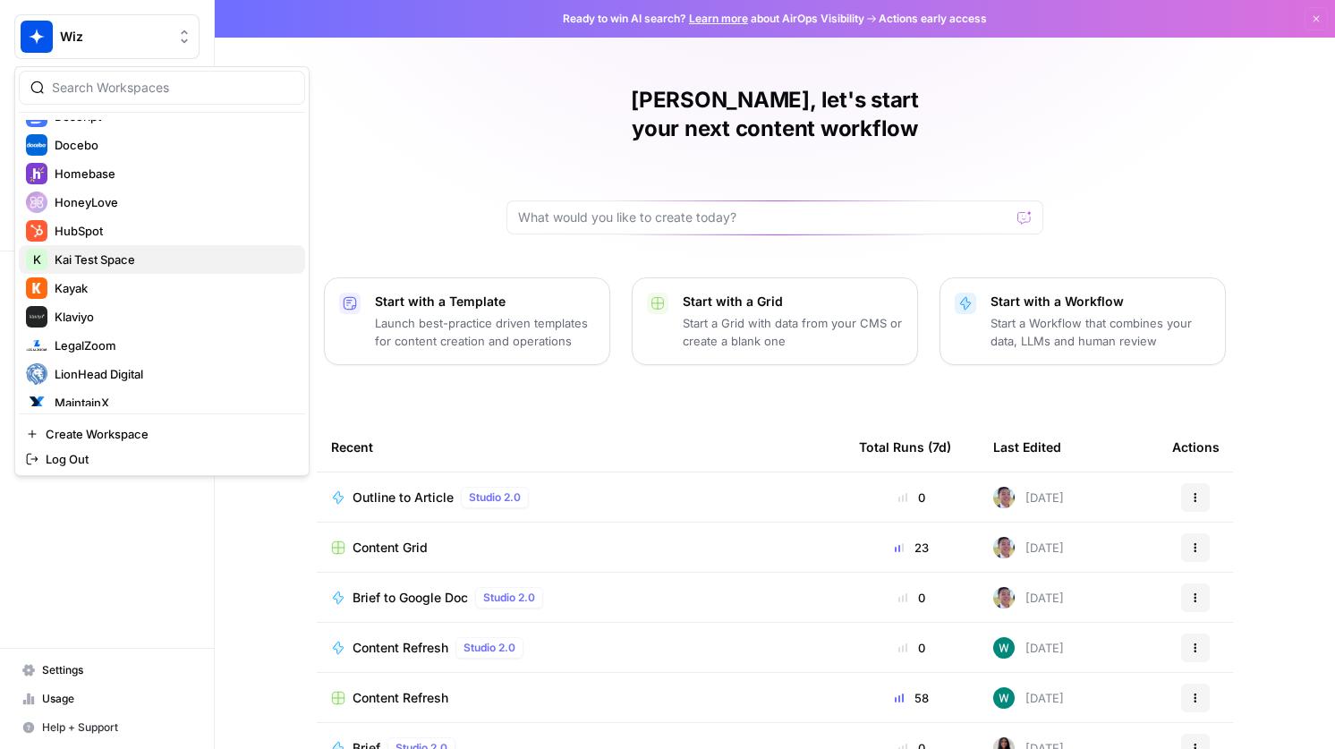
click at [147, 264] on span "Kai Test Space" at bounding box center [173, 260] width 236 height 18
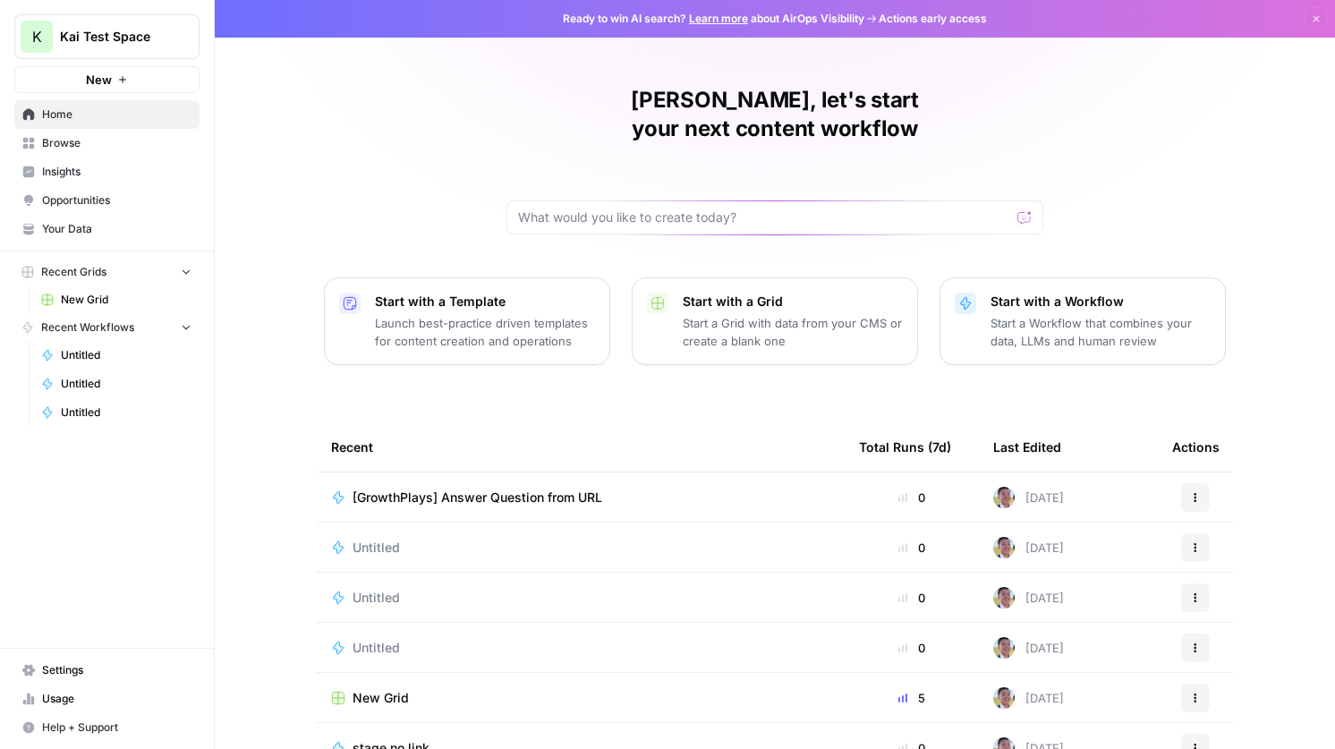
click at [88, 147] on span "Browse" at bounding box center [116, 143] width 149 height 16
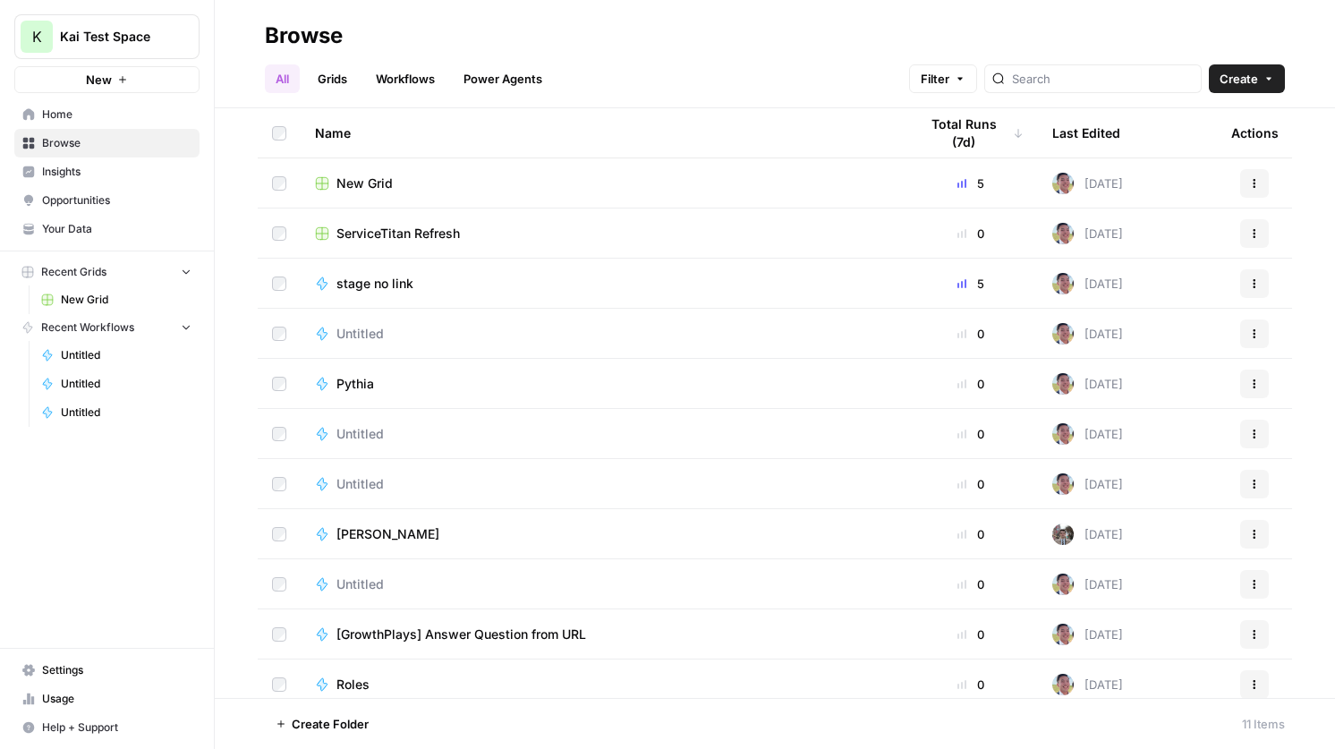
click at [103, 120] on span "Home" at bounding box center [116, 114] width 149 height 16
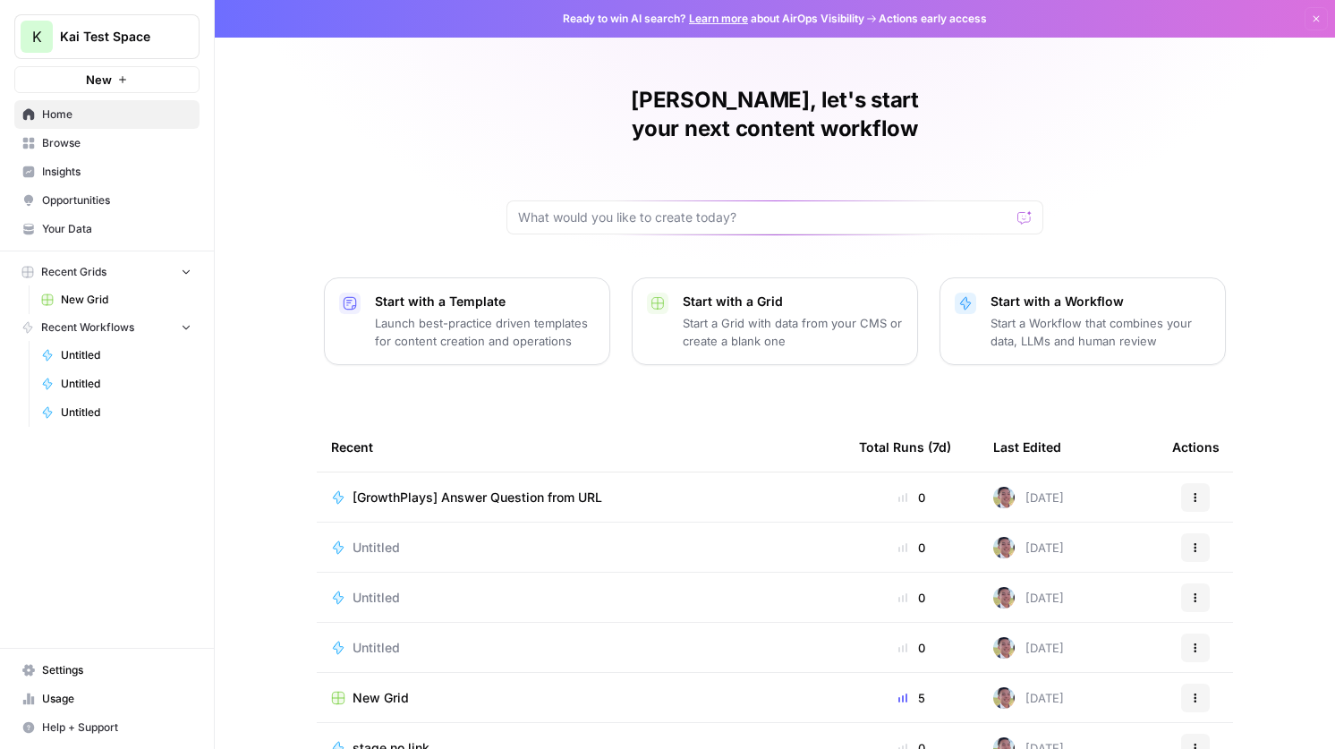
click at [103, 144] on span "Browse" at bounding box center [116, 143] width 149 height 16
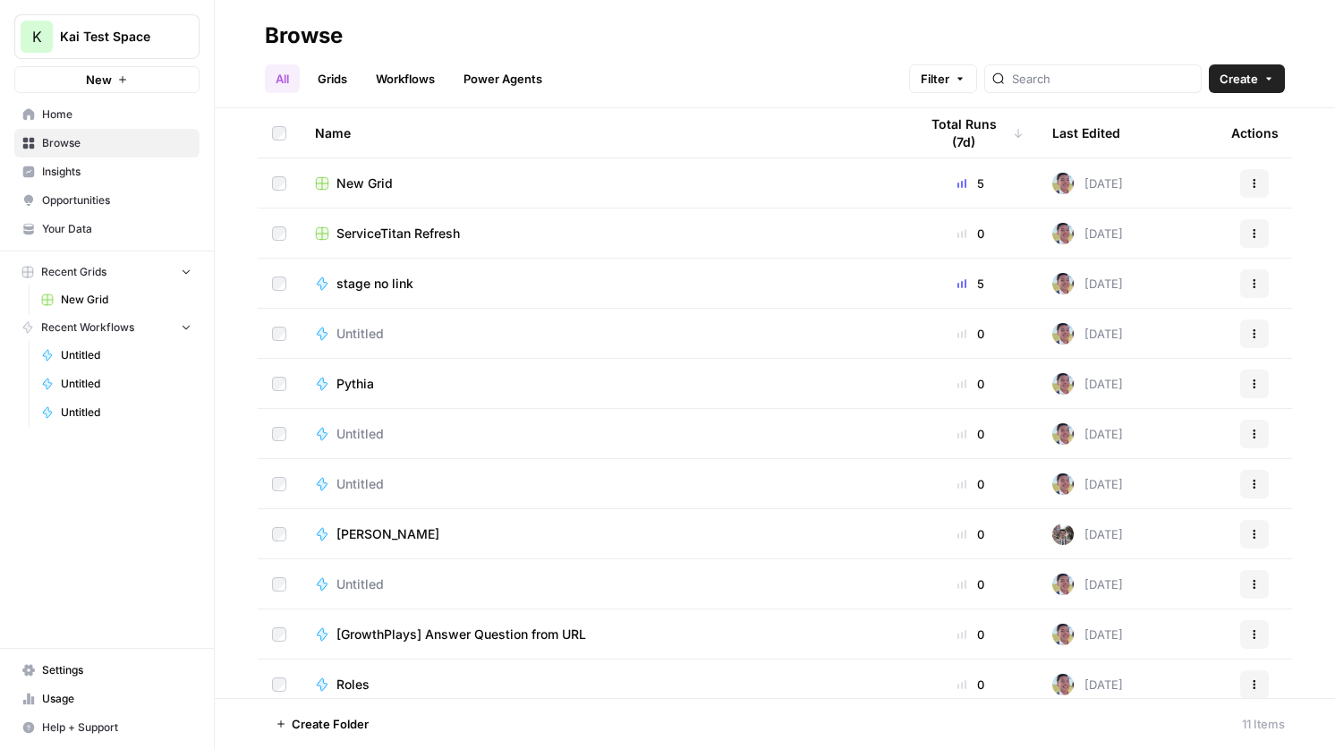
click at [117, 75] on icon "button" at bounding box center [122, 79] width 11 height 11
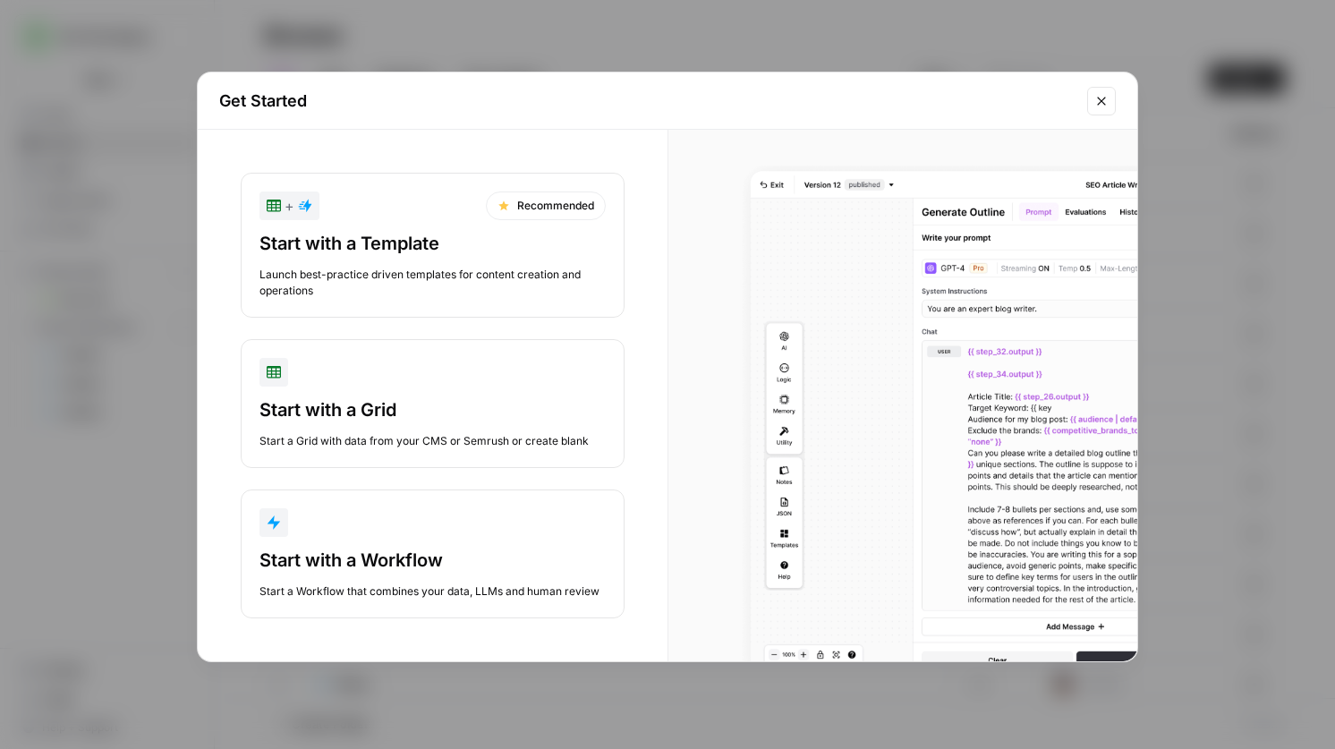
click at [520, 574] on div "Start with a Workflow Start a Workflow that combines your data, LLMs and human …" at bounding box center [432, 574] width 346 height 52
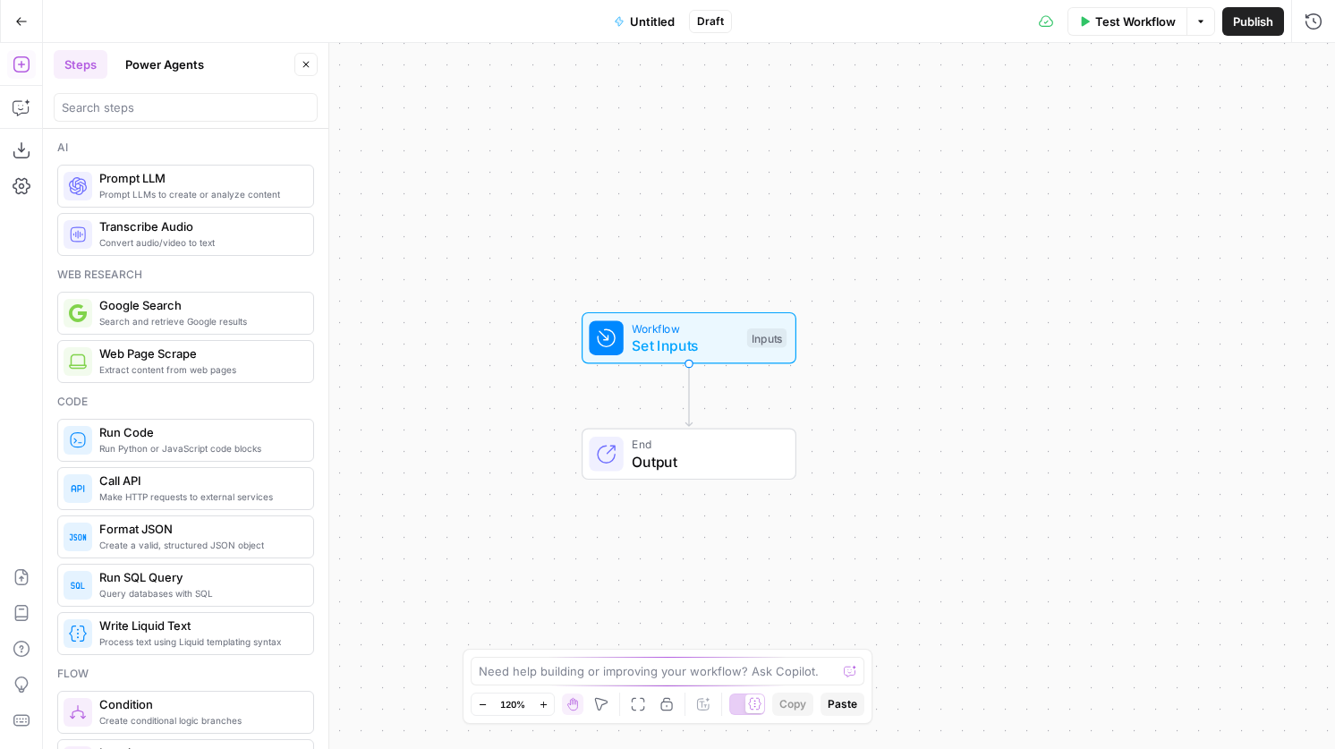
click at [21, 15] on icon "button" at bounding box center [21, 21] width 13 height 13
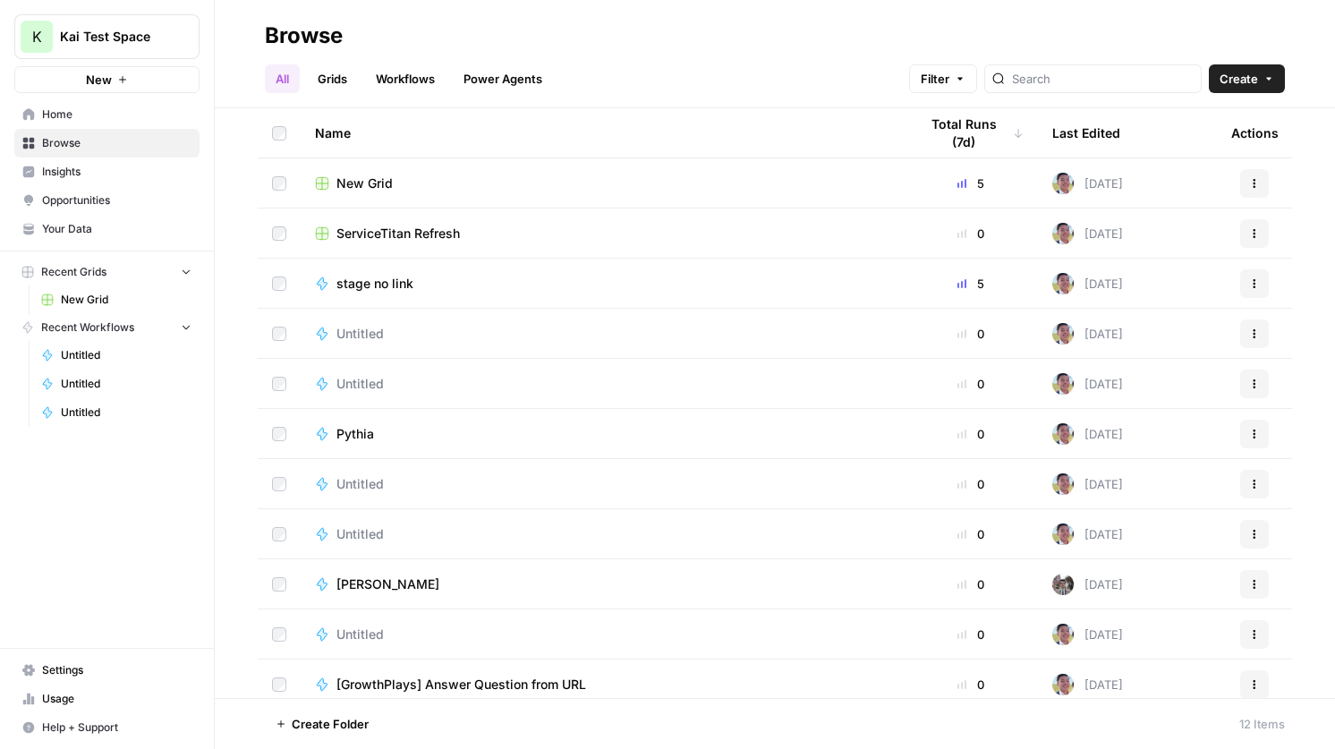
click at [92, 225] on span "Your Data" at bounding box center [116, 229] width 149 height 16
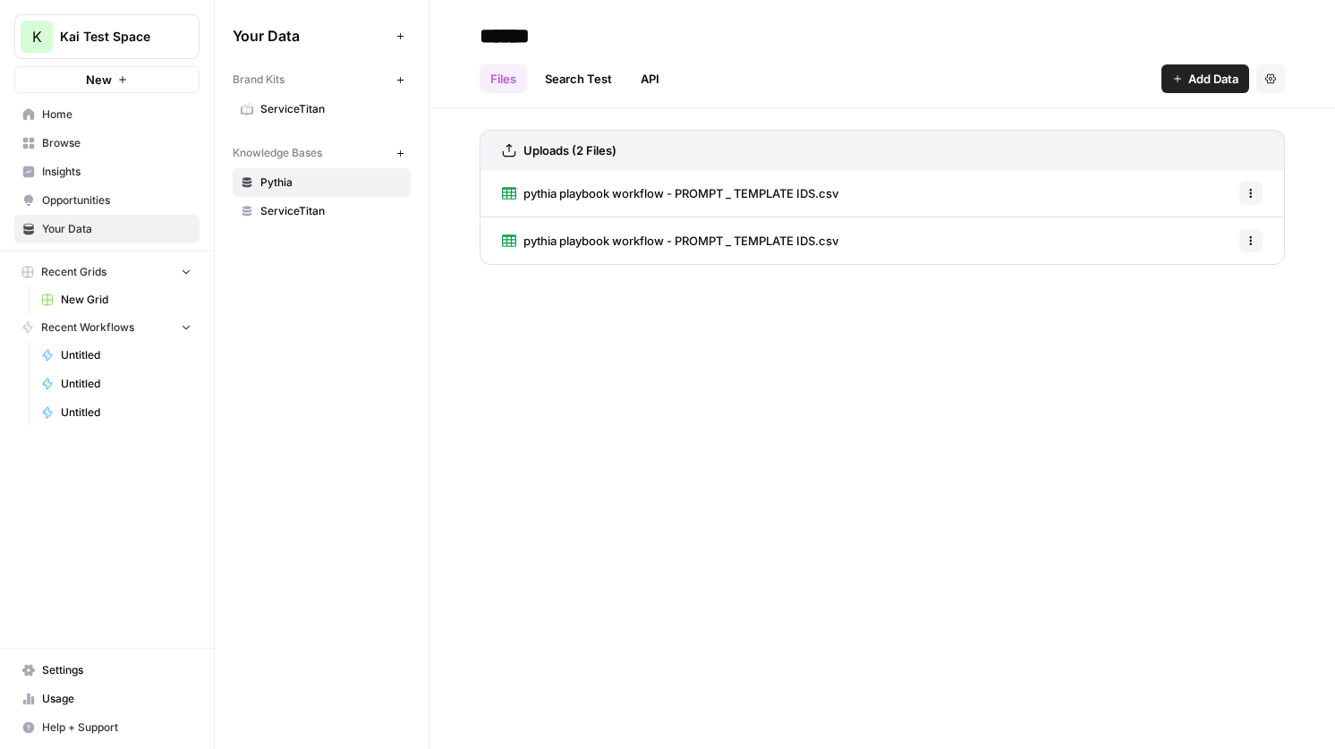
click at [67, 676] on span "Settings" at bounding box center [116, 670] width 149 height 16
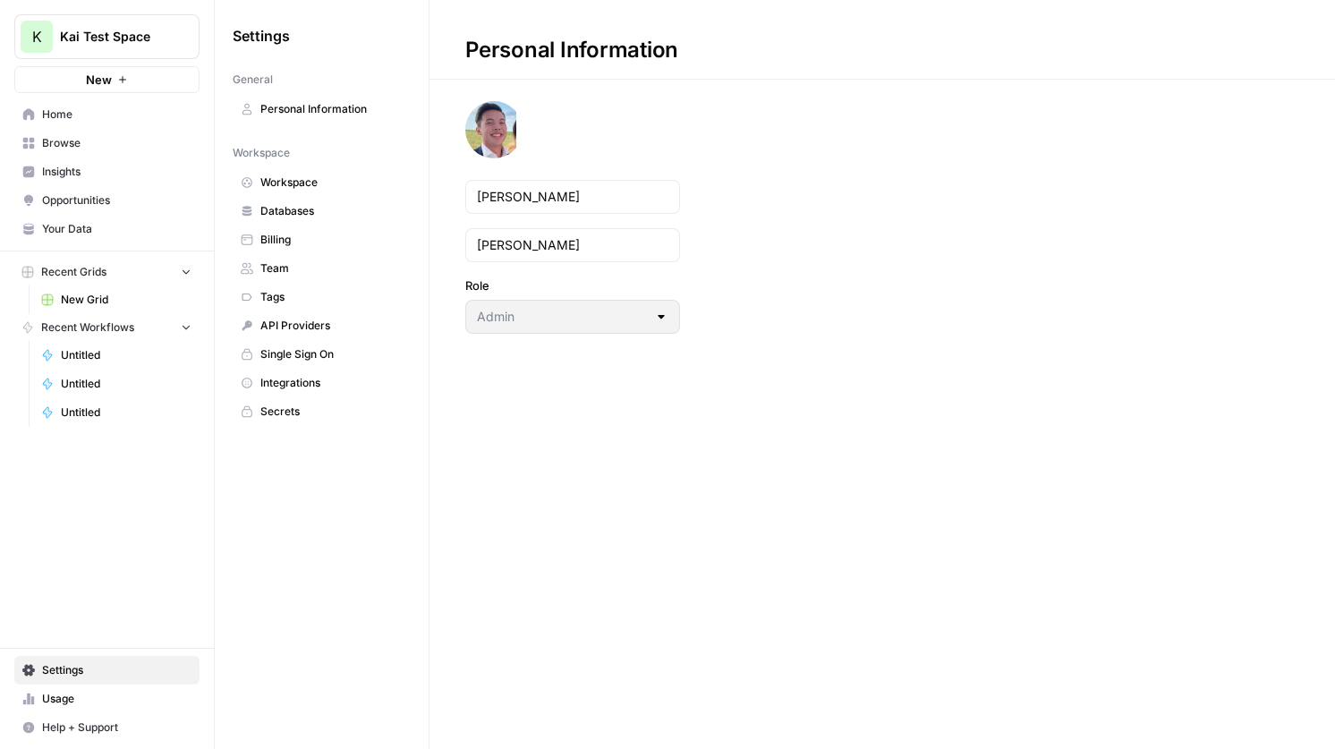
click at [302, 411] on span "Secrets" at bounding box center [331, 412] width 142 height 16
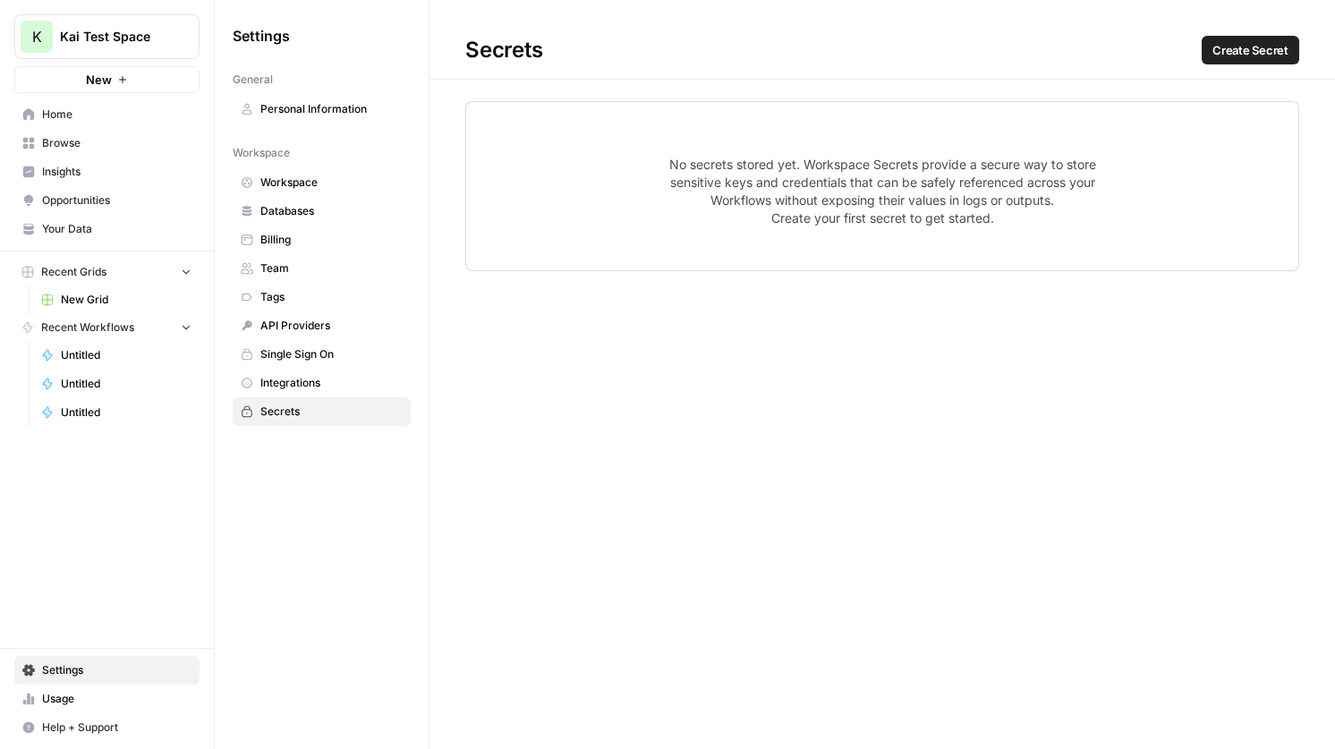
click at [329, 214] on span "Databases" at bounding box center [331, 211] width 142 height 16
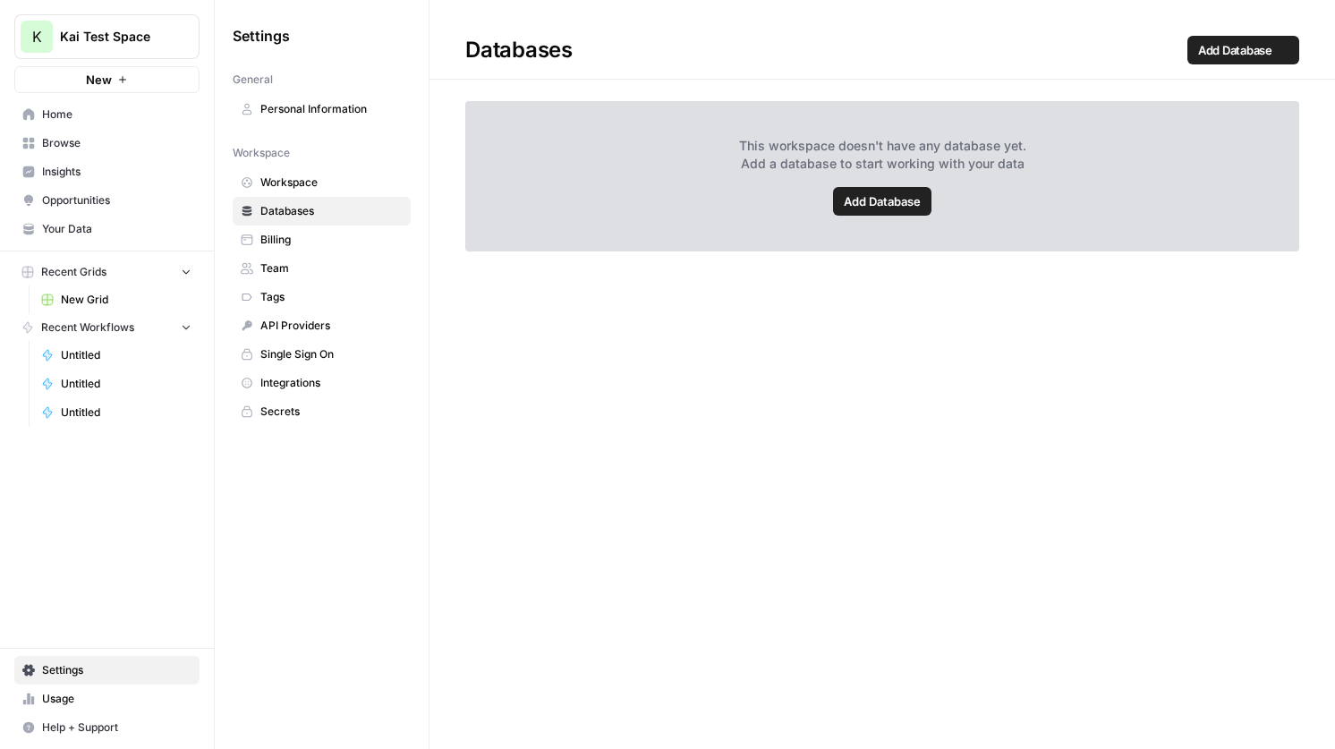
click at [327, 189] on span "Workspace" at bounding box center [331, 182] width 142 height 16
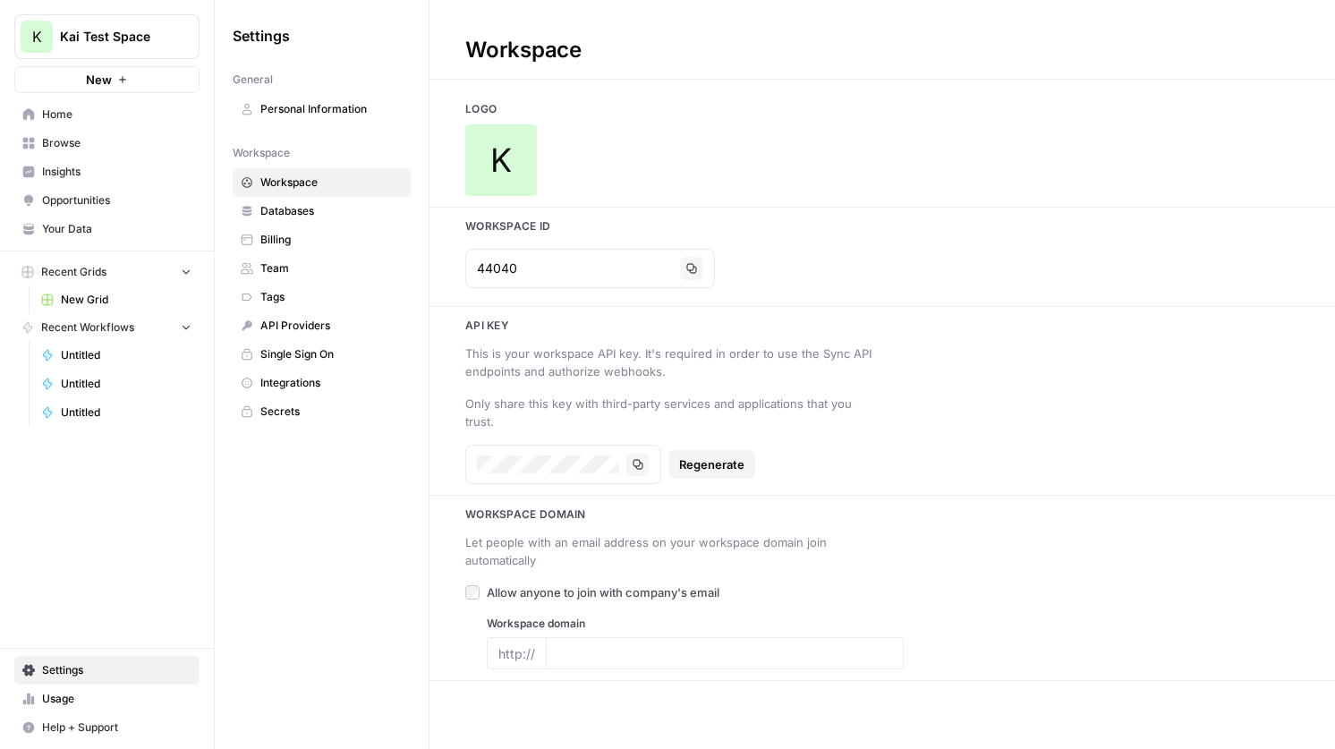
click at [301, 397] on link "Secrets" at bounding box center [322, 411] width 178 height 29
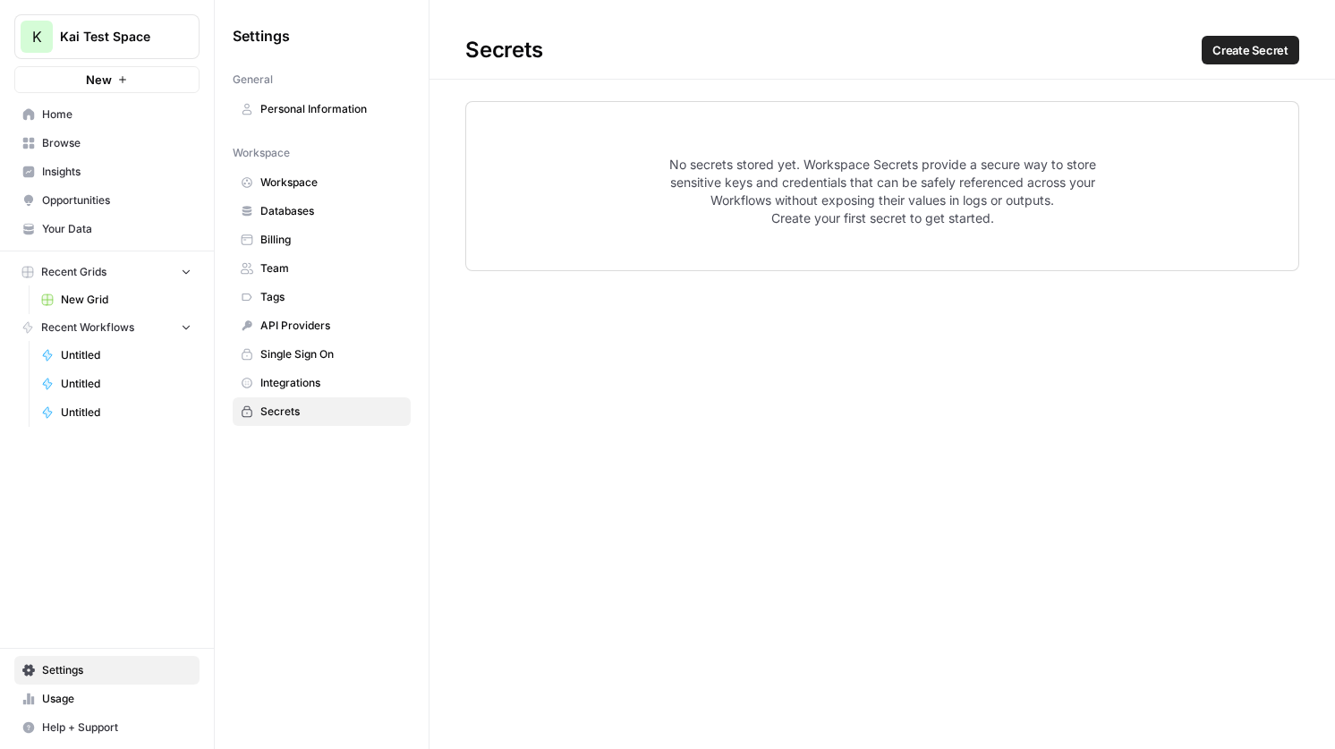
click at [1268, 39] on button "Create Secret" at bounding box center [1251, 50] width 98 height 29
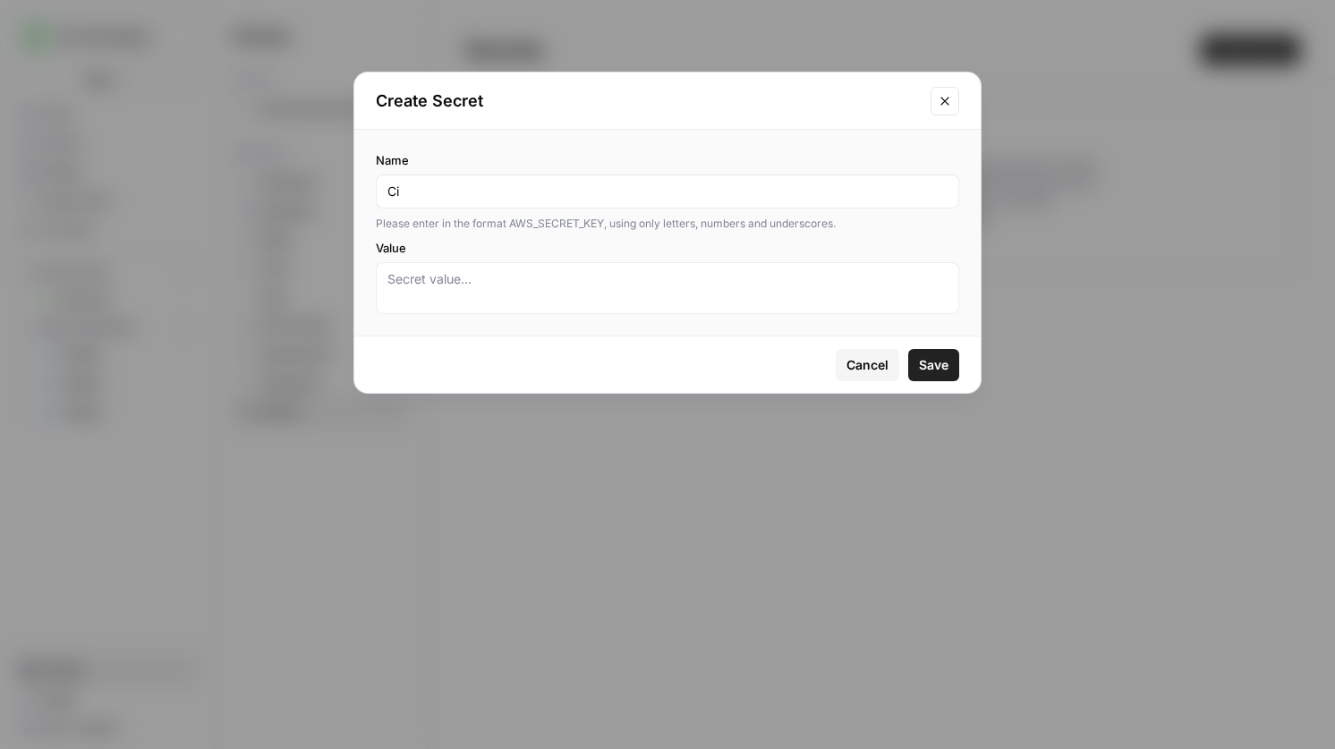
type input "C"
type input "CIRCLE_API_KEY"
click at [499, 280] on textarea "Value" at bounding box center [667, 288] width 560 height 36
paste textarea "VPj3i5nyLK2RvB3PKUoWahwUXah1VHMh"
type textarea "VPj3i5nyLK2RvB3PKUoWahwUXah1VHMh"
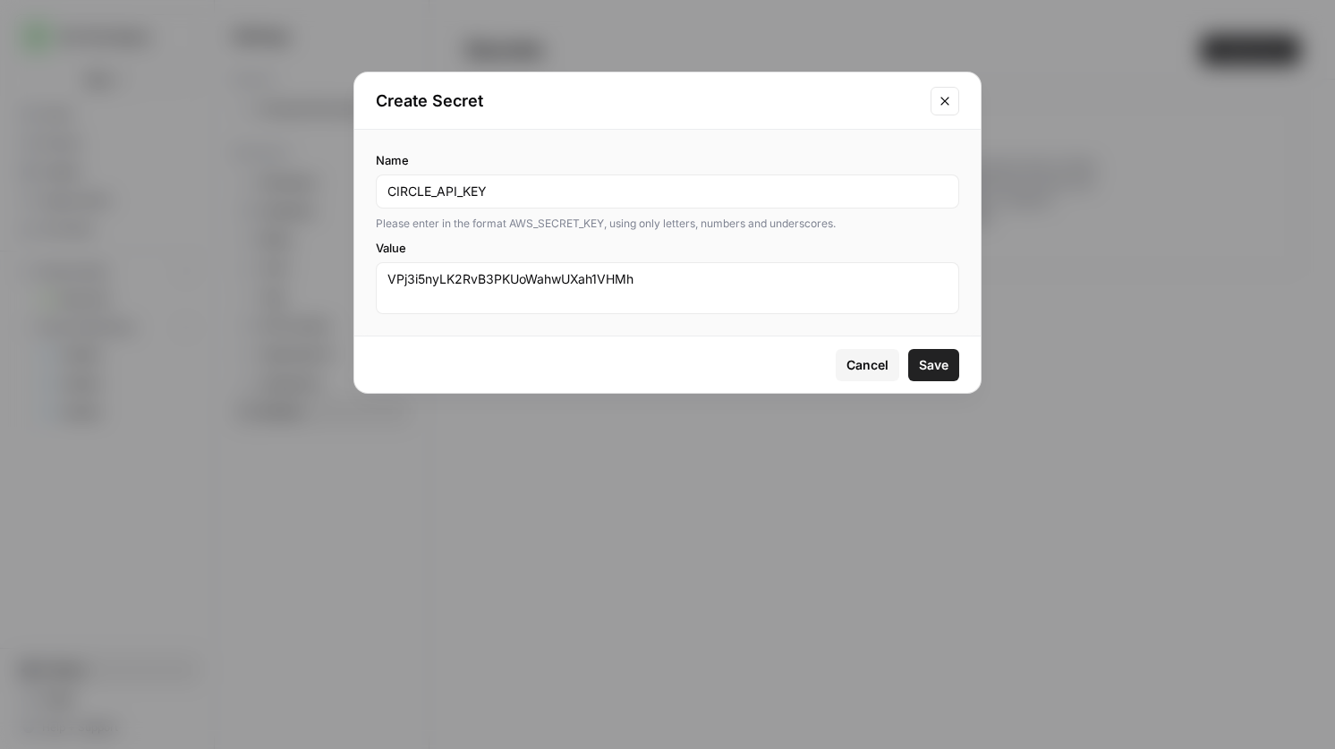
click at [927, 370] on span "Save" at bounding box center [934, 365] width 30 height 18
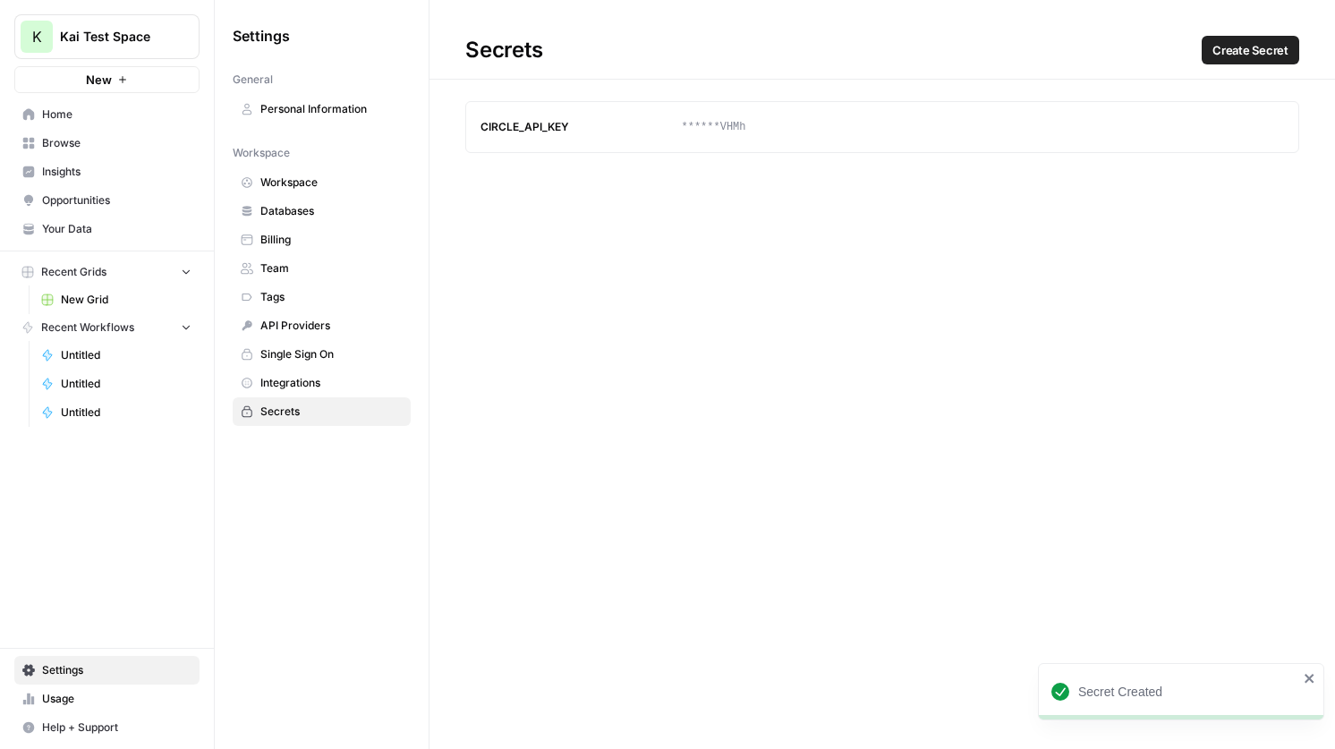
click at [112, 123] on link "Home" at bounding box center [106, 114] width 185 height 29
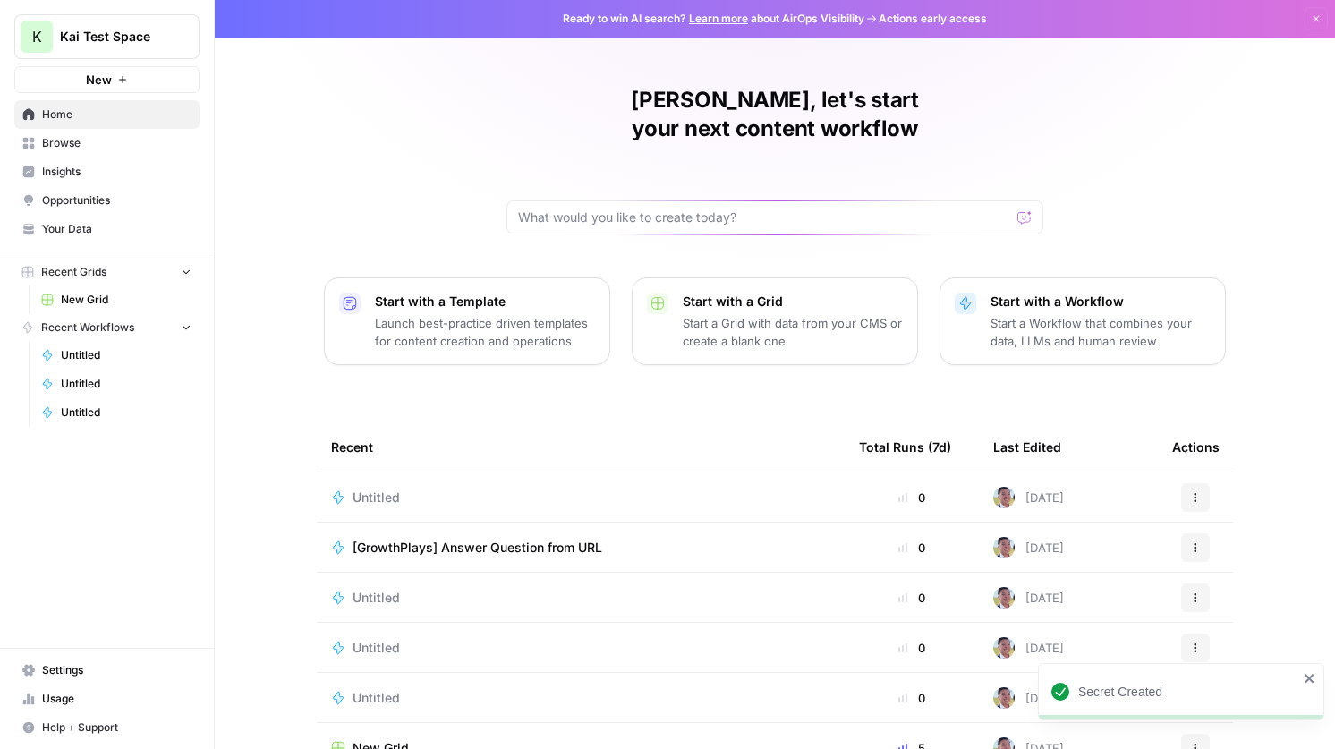
click at [152, 80] on button "New" at bounding box center [106, 79] width 185 height 27
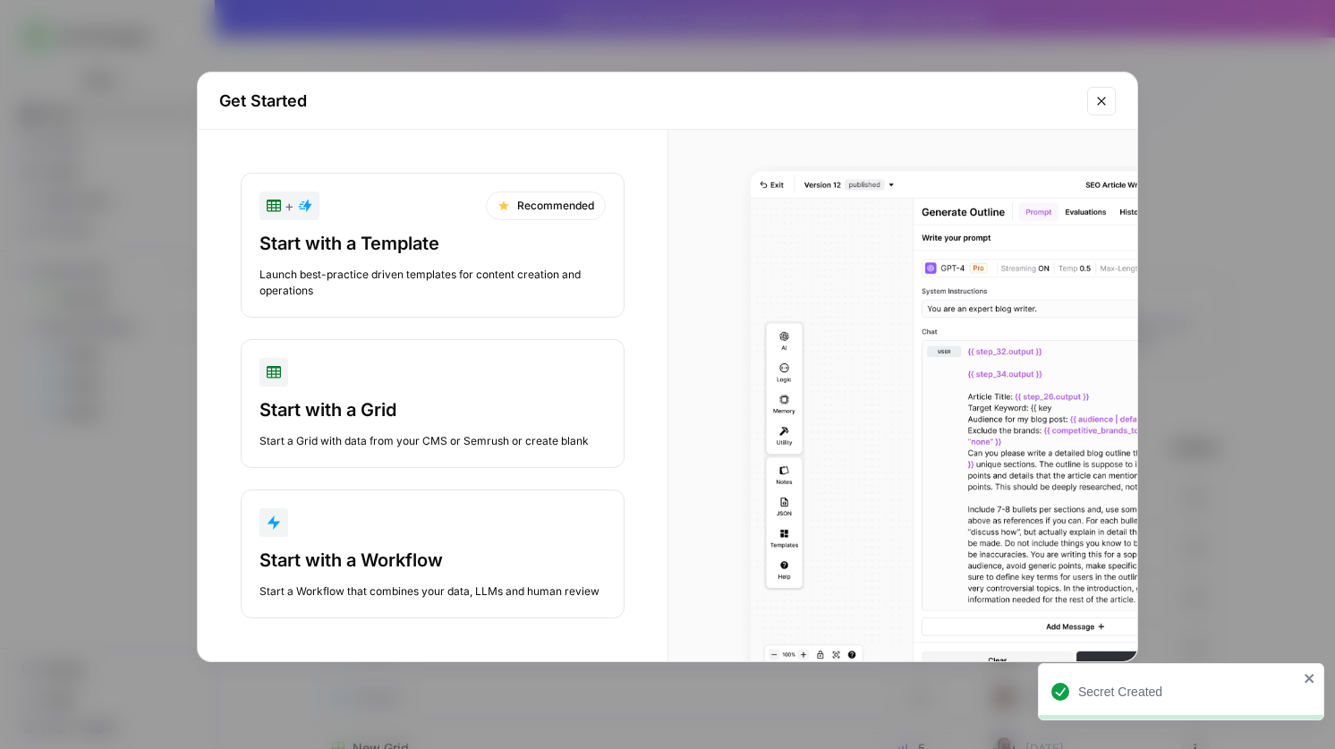
click at [406, 592] on div "Start a Workflow that combines your data, LLMs and human review" at bounding box center [432, 591] width 346 height 16
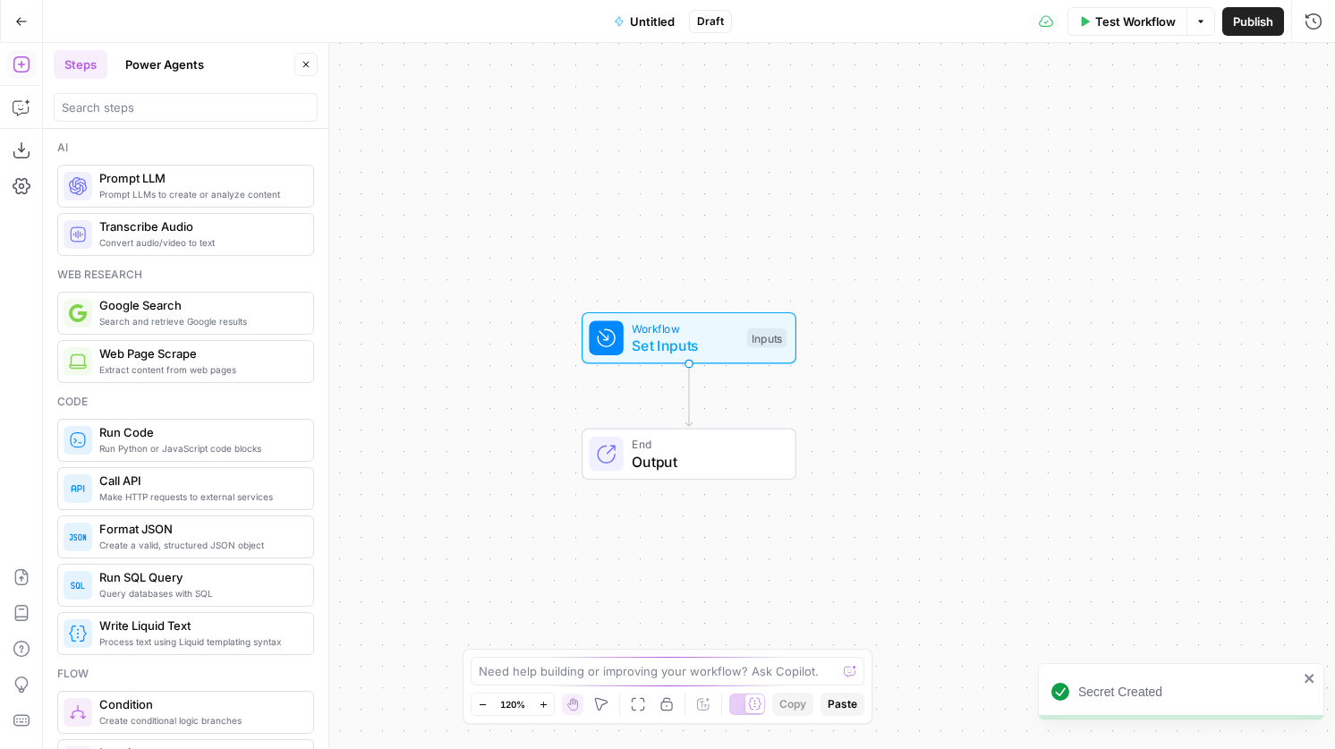
click at [636, 20] on span "Untitled" at bounding box center [652, 22] width 45 height 18
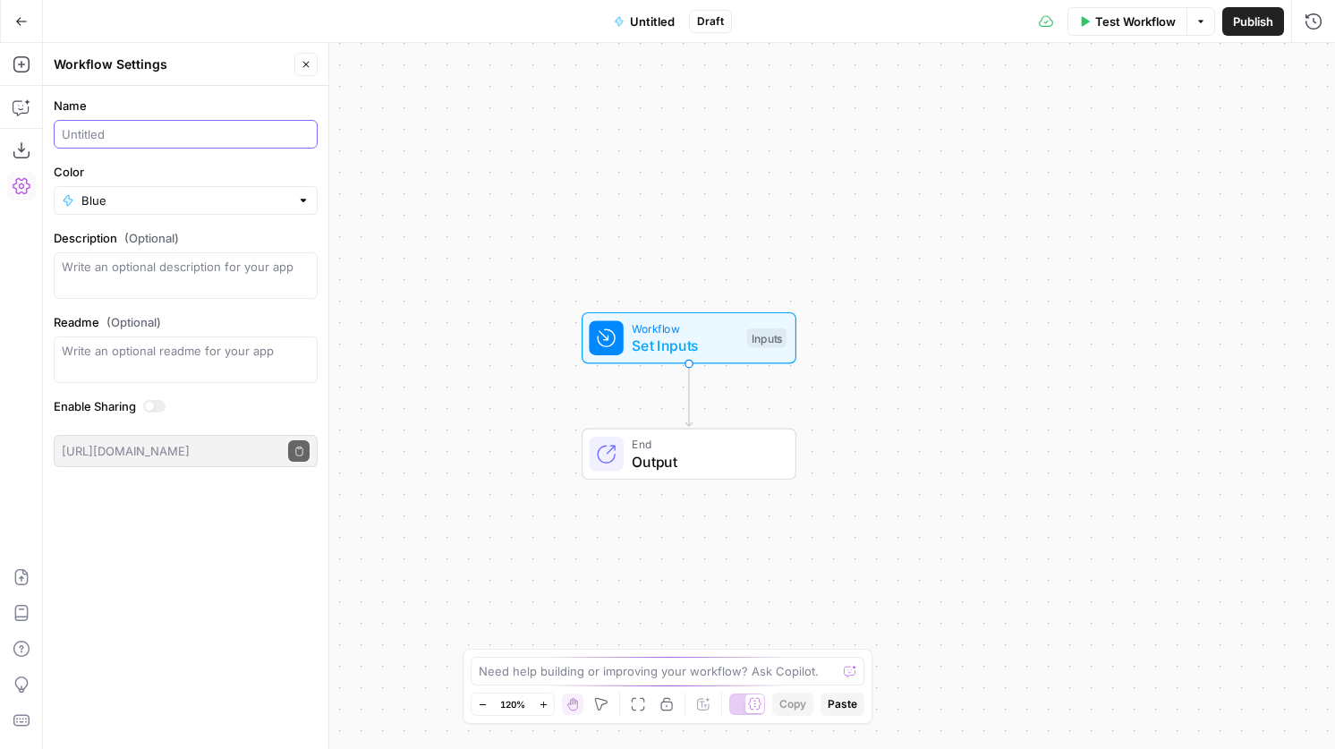
click at [152, 141] on input "Name" at bounding box center [186, 134] width 248 height 18
type input "Pull Circle Transcript"
click at [303, 61] on icon "button" at bounding box center [306, 64] width 11 height 11
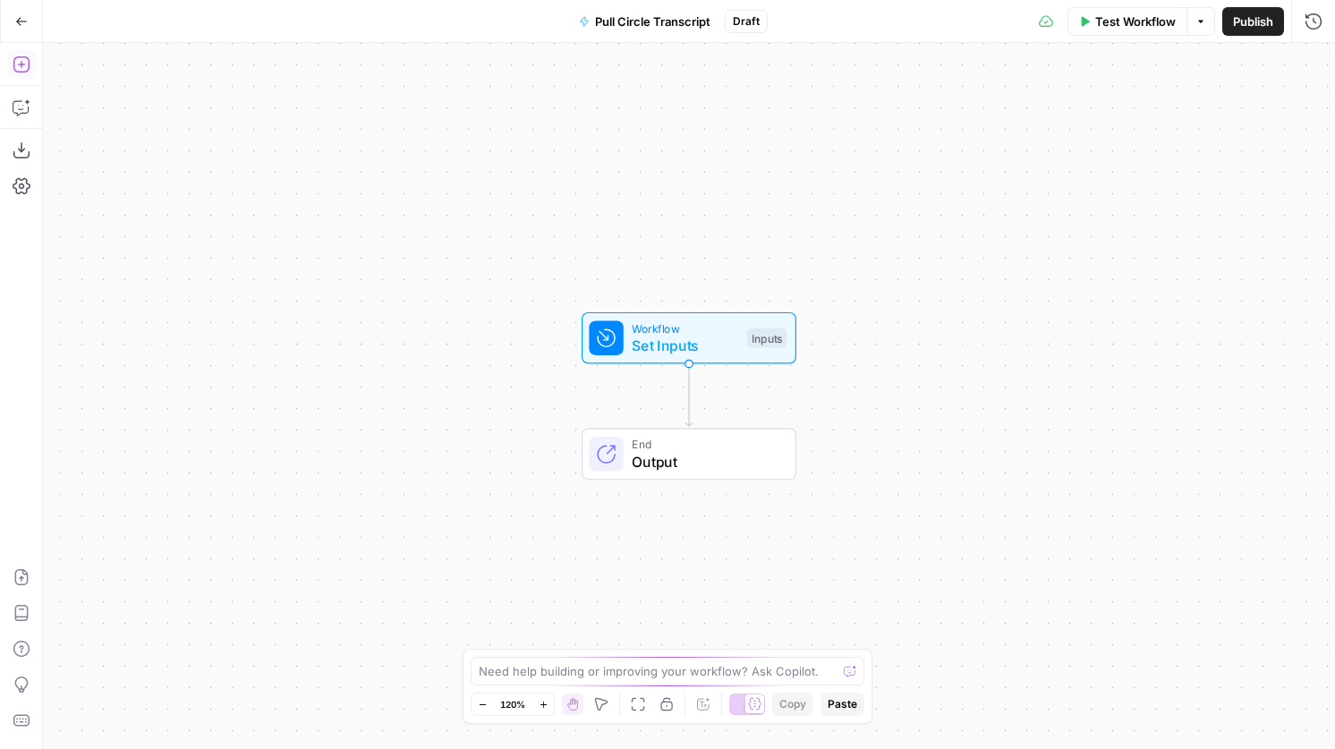
click at [10, 68] on button "Add Steps" at bounding box center [21, 64] width 29 height 29
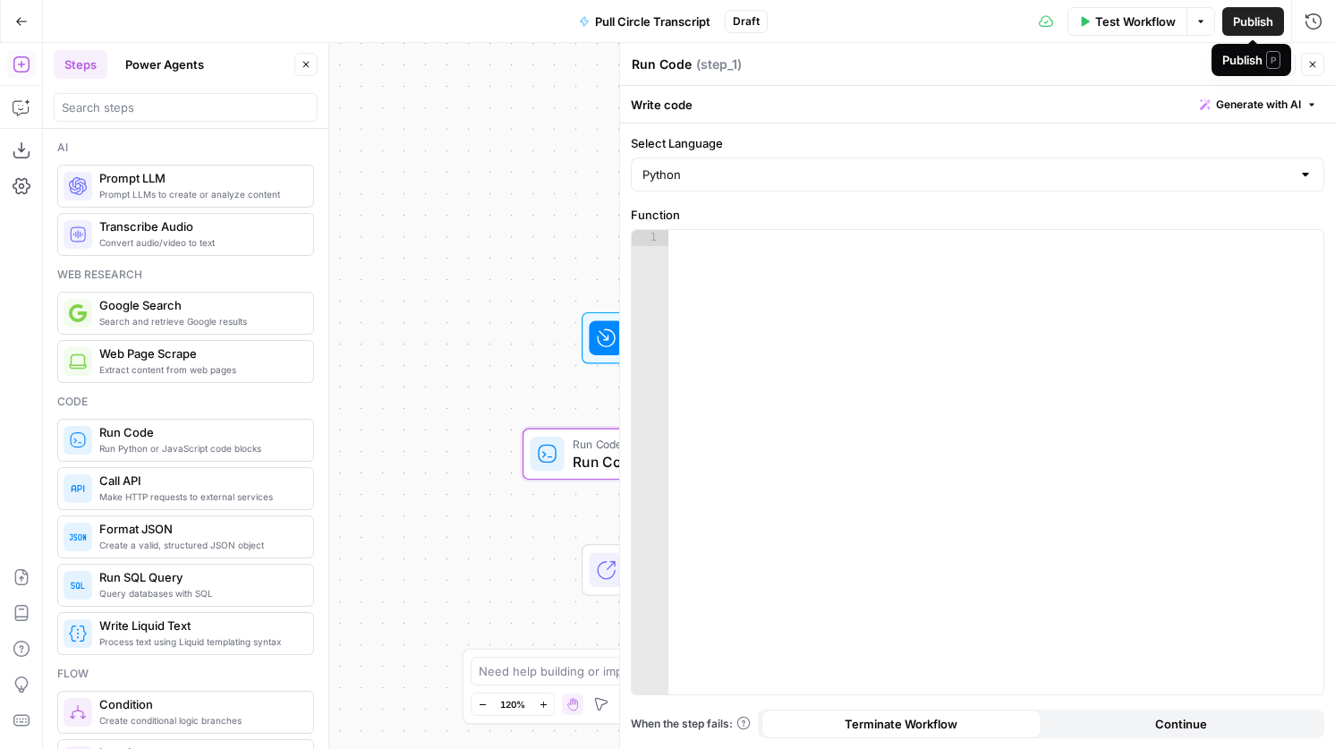
drag, startPoint x: 196, startPoint y: 455, endPoint x: 1240, endPoint y: 18, distance: 1131.8
click at [795, 255] on div at bounding box center [995, 478] width 655 height 497
click at [738, 353] on div at bounding box center [995, 478] width 655 height 497
paste textarea "**********"
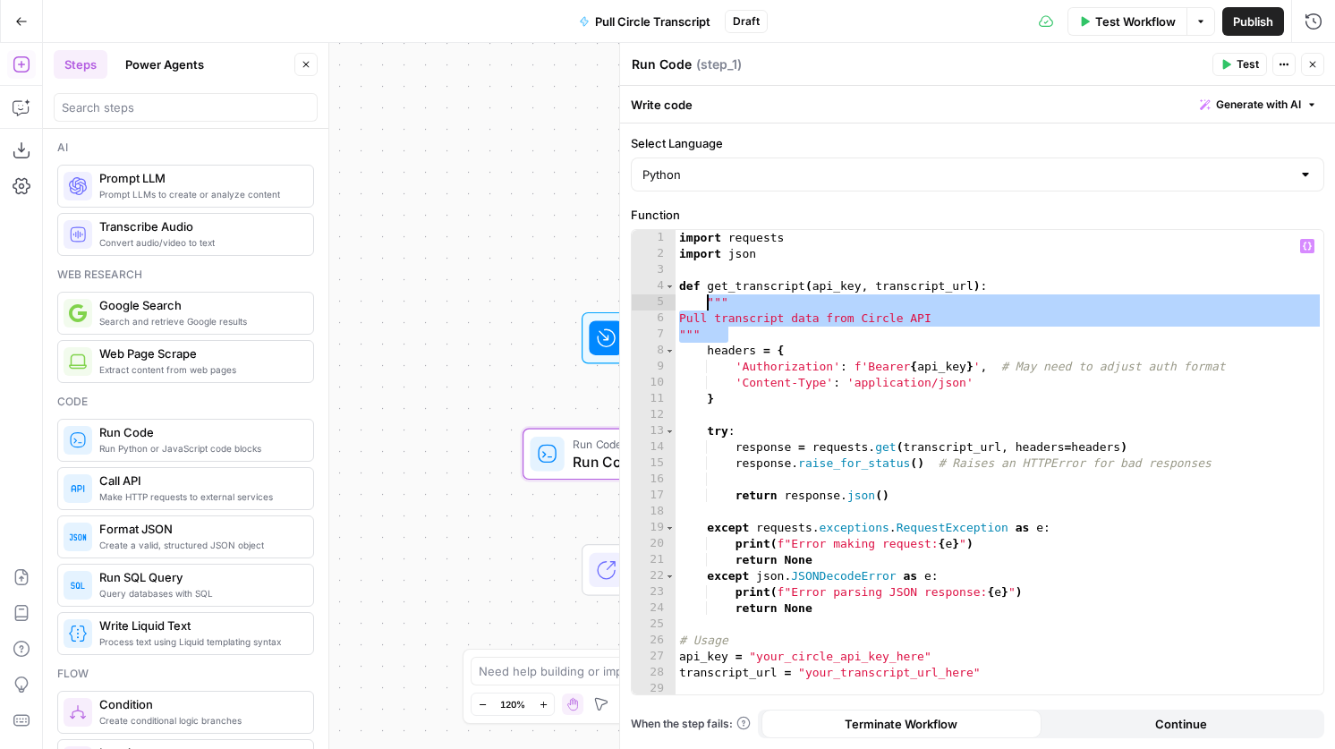
drag, startPoint x: 759, startPoint y: 336, endPoint x: 708, endPoint y: 305, distance: 59.8
click at [708, 305] on div "import requests import json def get_transcript ( api_key , transcript_url ) : "…" at bounding box center [1000, 478] width 648 height 497
type textarea "**********"
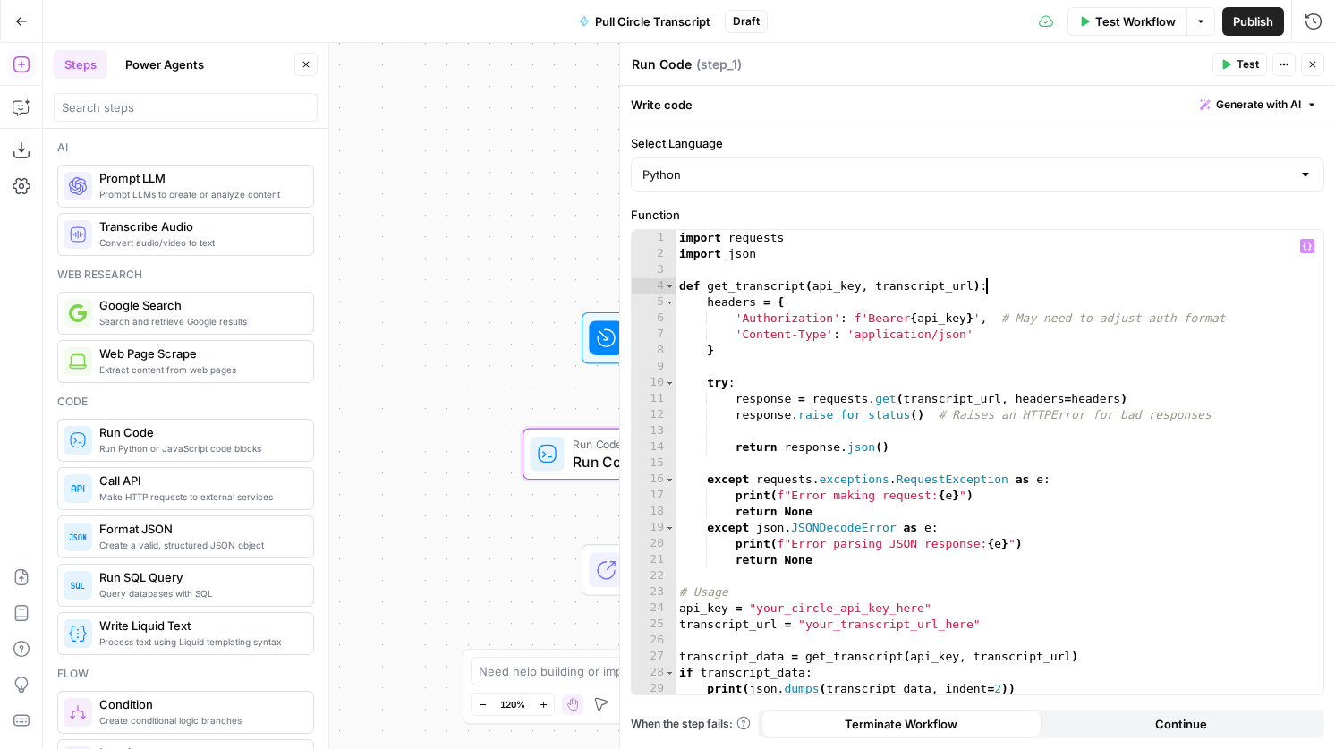
click at [970, 316] on div "import requests import json def get_transcript ( api_key , transcript_url ) : h…" at bounding box center [1000, 478] width 648 height 497
click at [977, 318] on div "import requests import json def get_transcript ( api_key , transcript_url ) : h…" at bounding box center [1000, 478] width 648 height 497
click at [973, 318] on div "import requests import json def get_transcript ( api_key , transcript_url ) : h…" at bounding box center [1000, 478] width 648 height 497
type textarea "**********"
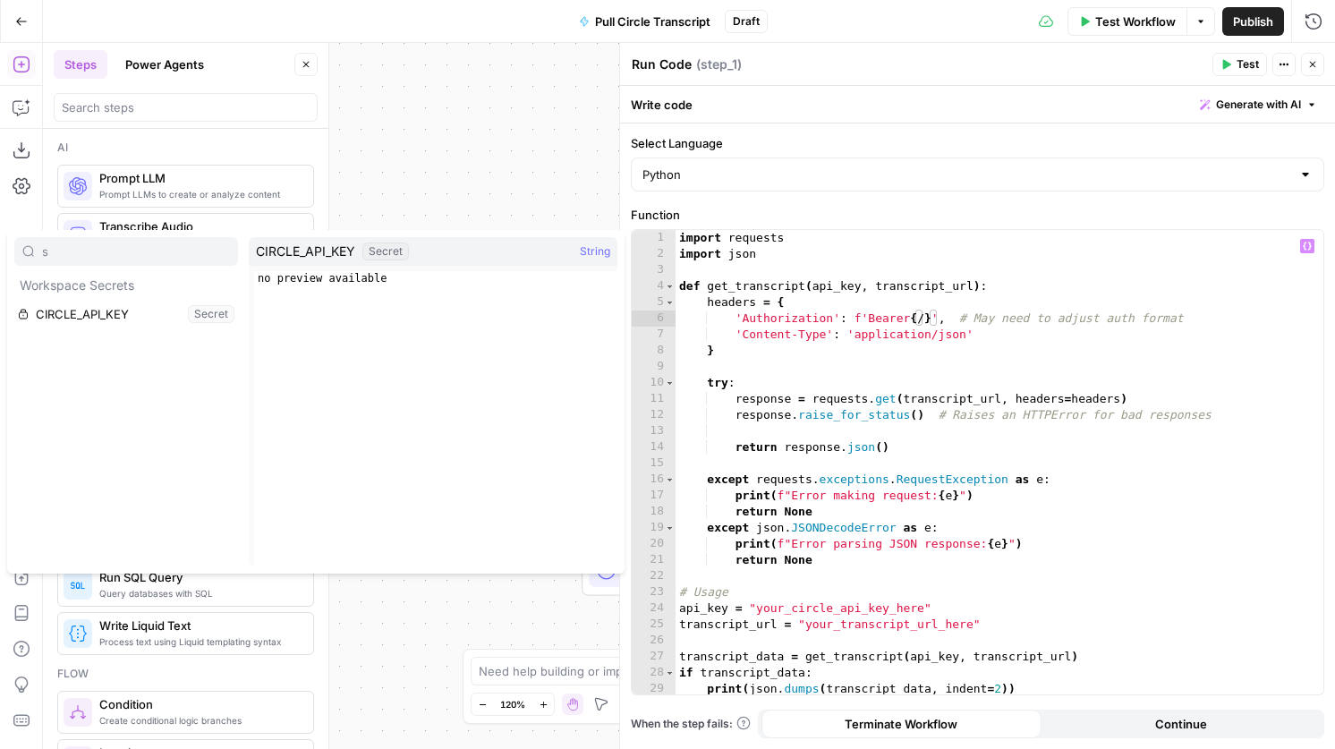
type input "s"
click at [138, 317] on button "Select variable CIRCLE_API_KEY" at bounding box center [126, 314] width 224 height 29
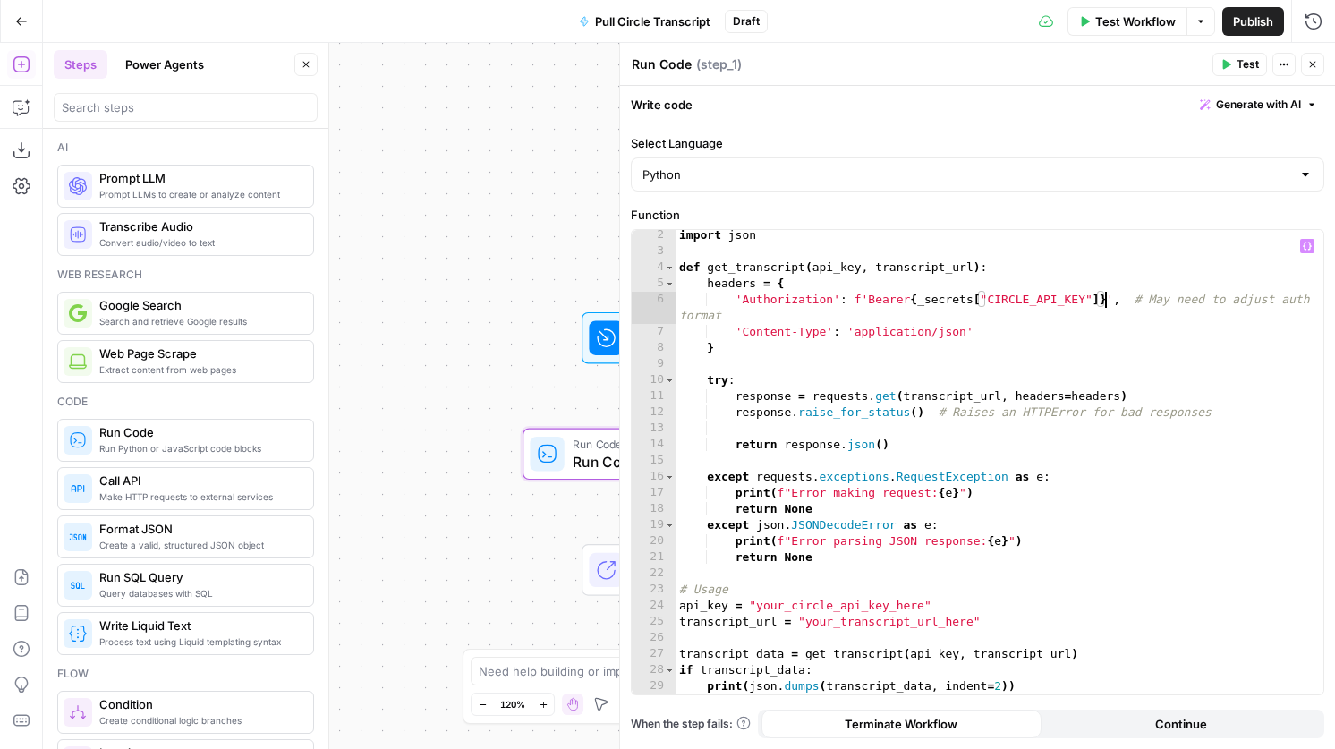
scroll to position [3, 0]
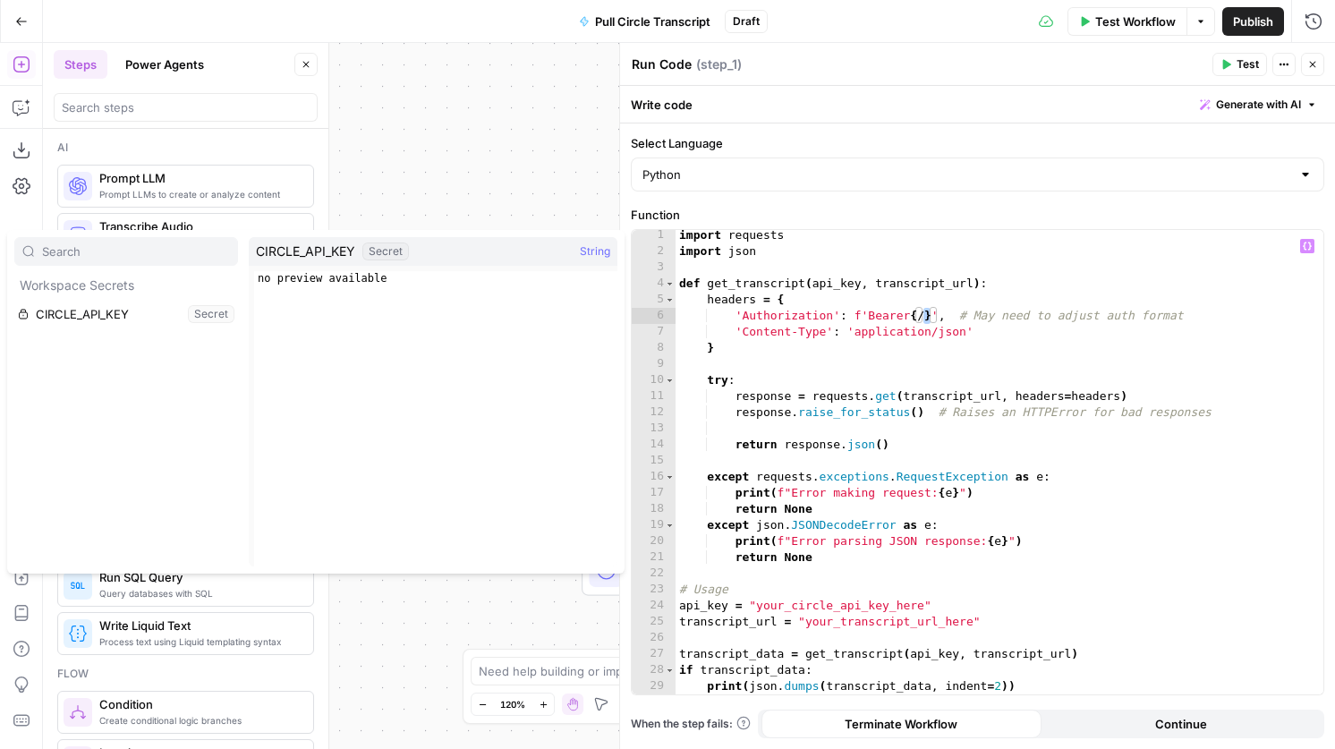
click at [931, 319] on div "import requests import json def get_transcript ( api_key , transcript_url ) : h…" at bounding box center [1000, 475] width 648 height 497
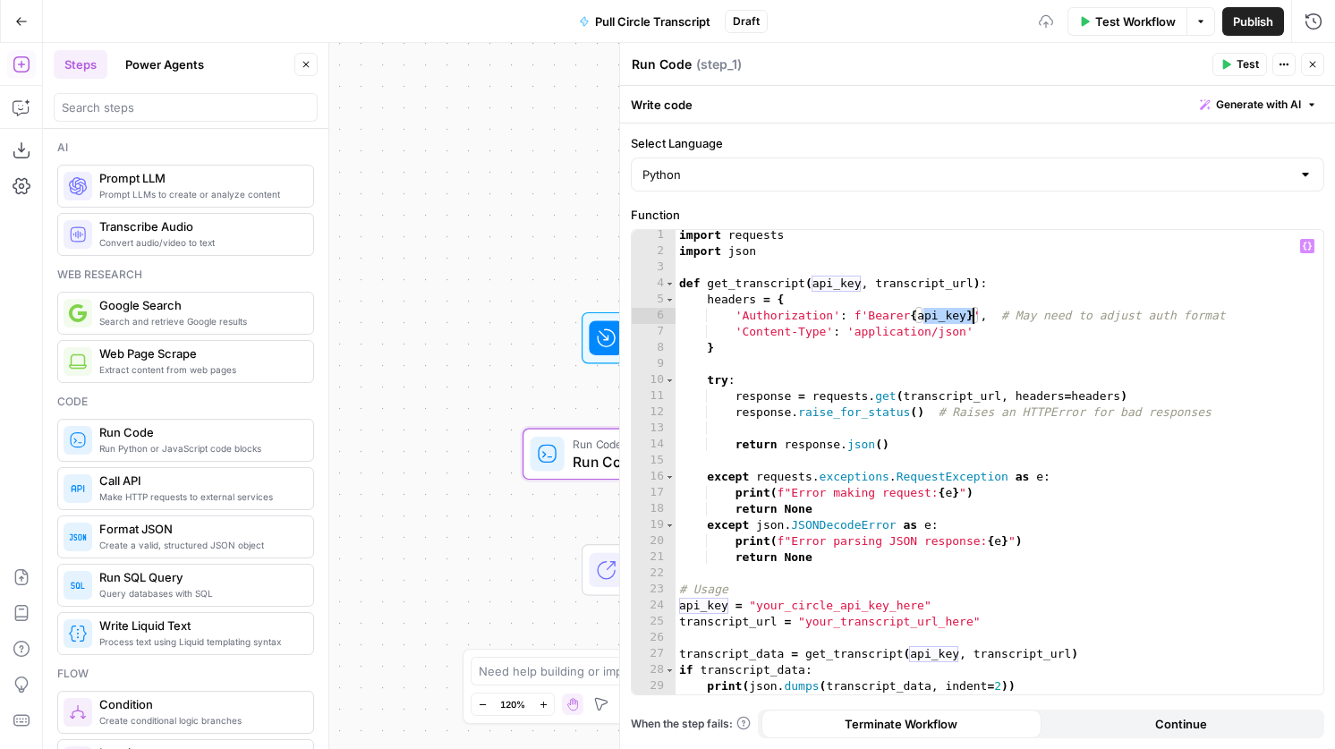
click at [846, 492] on div "import requests import json def get_transcript ( api_key , transcript_url ) : h…" at bounding box center [1000, 475] width 648 height 497
drag, startPoint x: 947, startPoint y: 605, endPoint x: 750, endPoint y: 610, distance: 196.9
click at [750, 610] on div "import requests import json def get_transcript ( api_key , transcript_url ) : h…" at bounding box center [1000, 475] width 648 height 497
type textarea "**********"
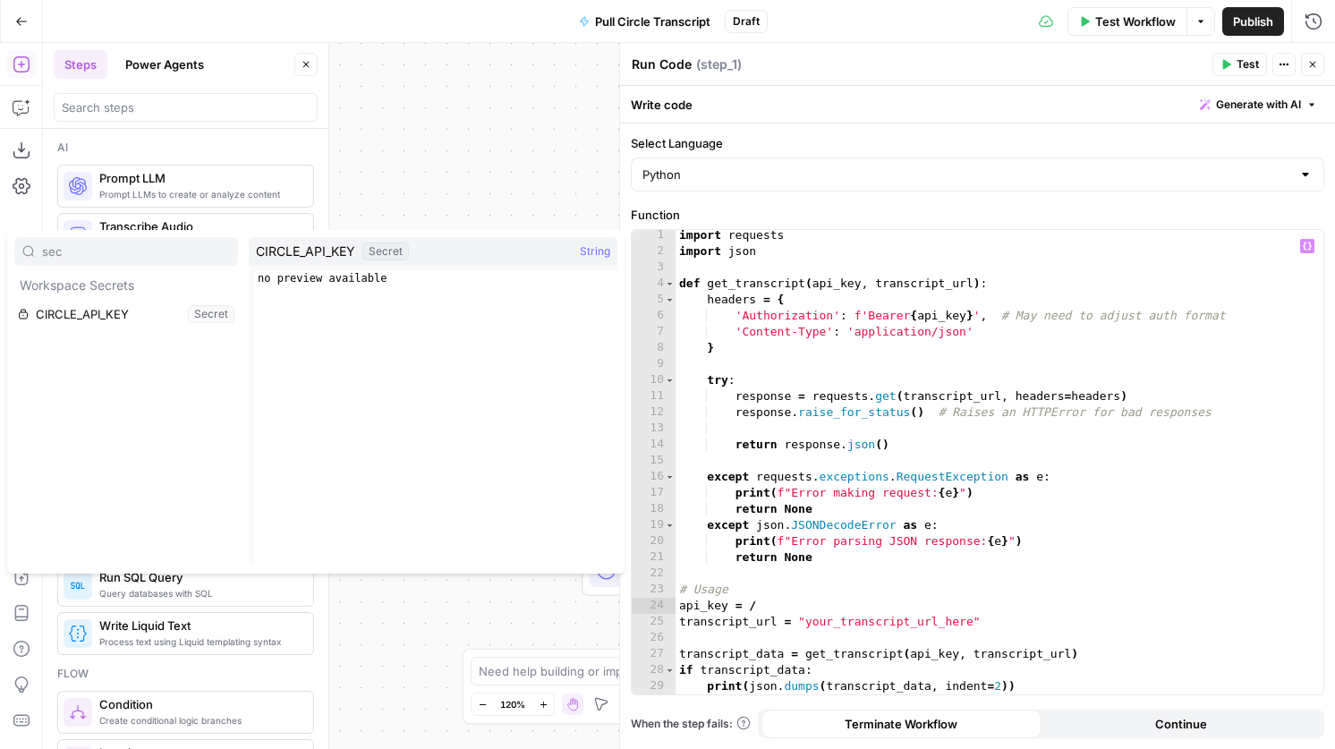
type input "sec"
click at [98, 328] on div "sec Workspace Secrets CIRCLE_API_KEY Secret" at bounding box center [126, 401] width 224 height 329
click at [99, 320] on button "Select variable CIRCLE_API_KEY" at bounding box center [126, 314] width 224 height 29
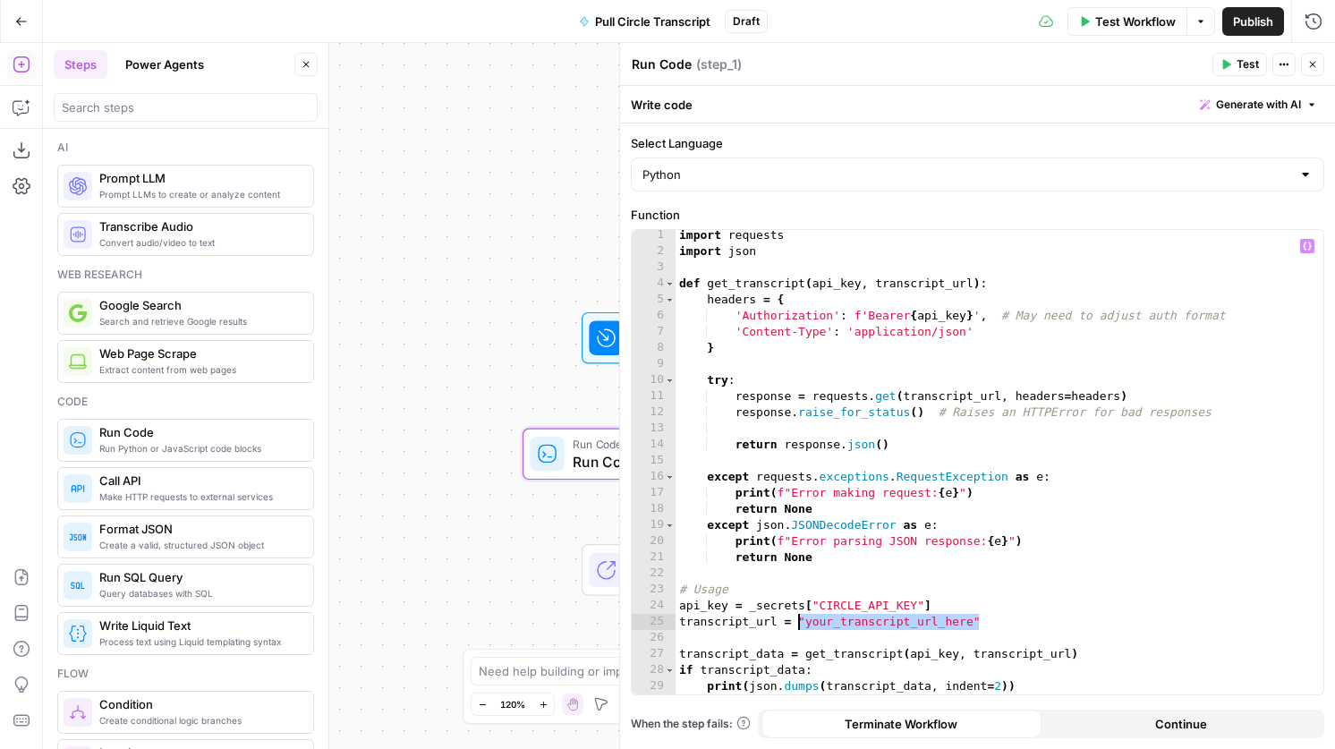
drag, startPoint x: 994, startPoint y: 627, endPoint x: 801, endPoint y: 627, distance: 193.3
click at [801, 627] on div "import requests import json def get_transcript ( api_key , transcript_url ) : h…" at bounding box center [1000, 475] width 648 height 497
paste textarea "**********"
click at [1227, 64] on icon "button" at bounding box center [1227, 65] width 8 height 10
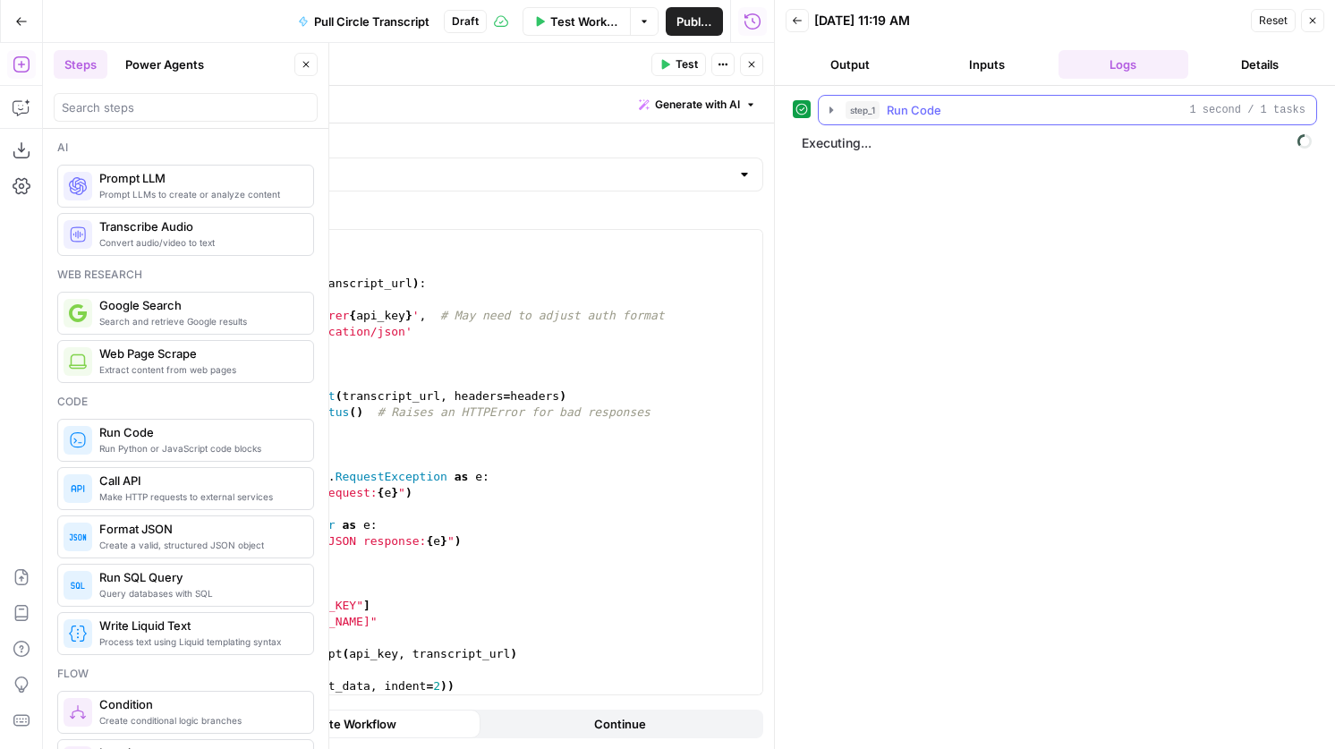
click at [923, 116] on span "Run Code" at bounding box center [914, 110] width 55 height 18
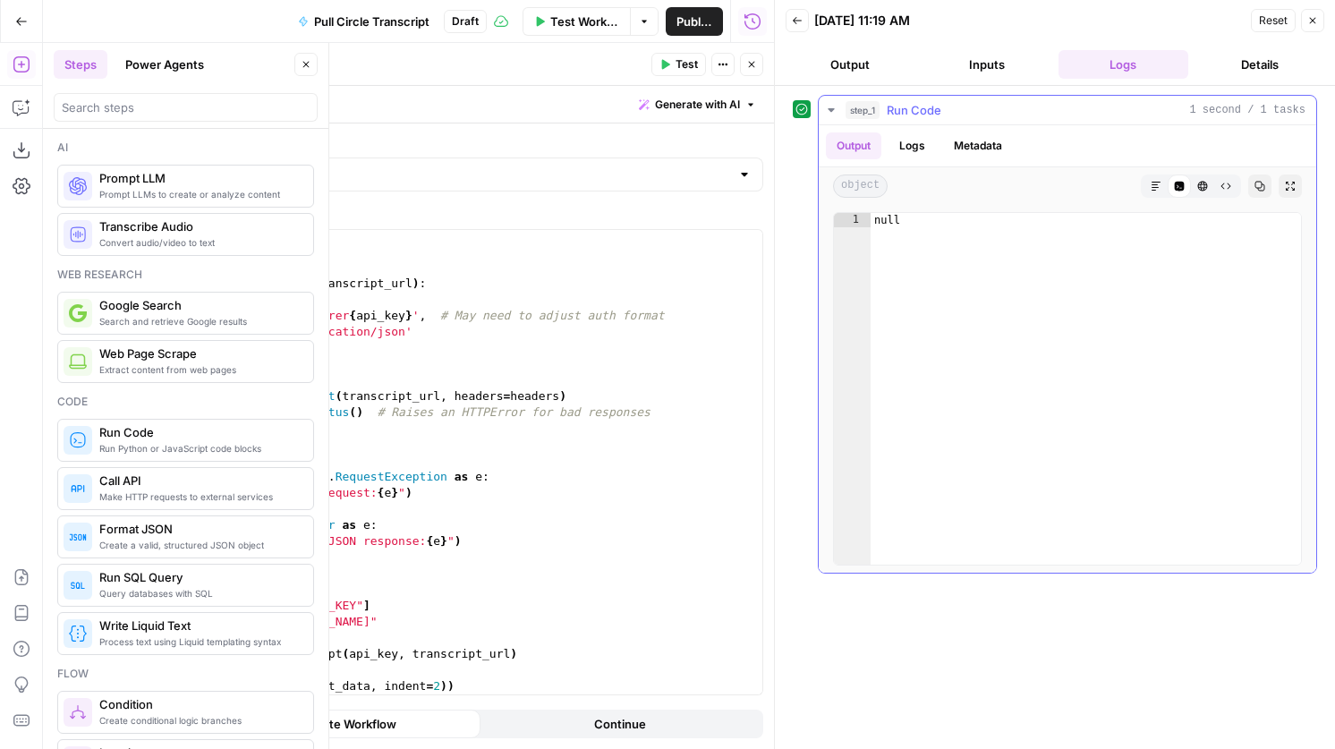
click at [965, 119] on button "step_1 Run Code 1 second / 1 tasks" at bounding box center [1067, 110] width 497 height 29
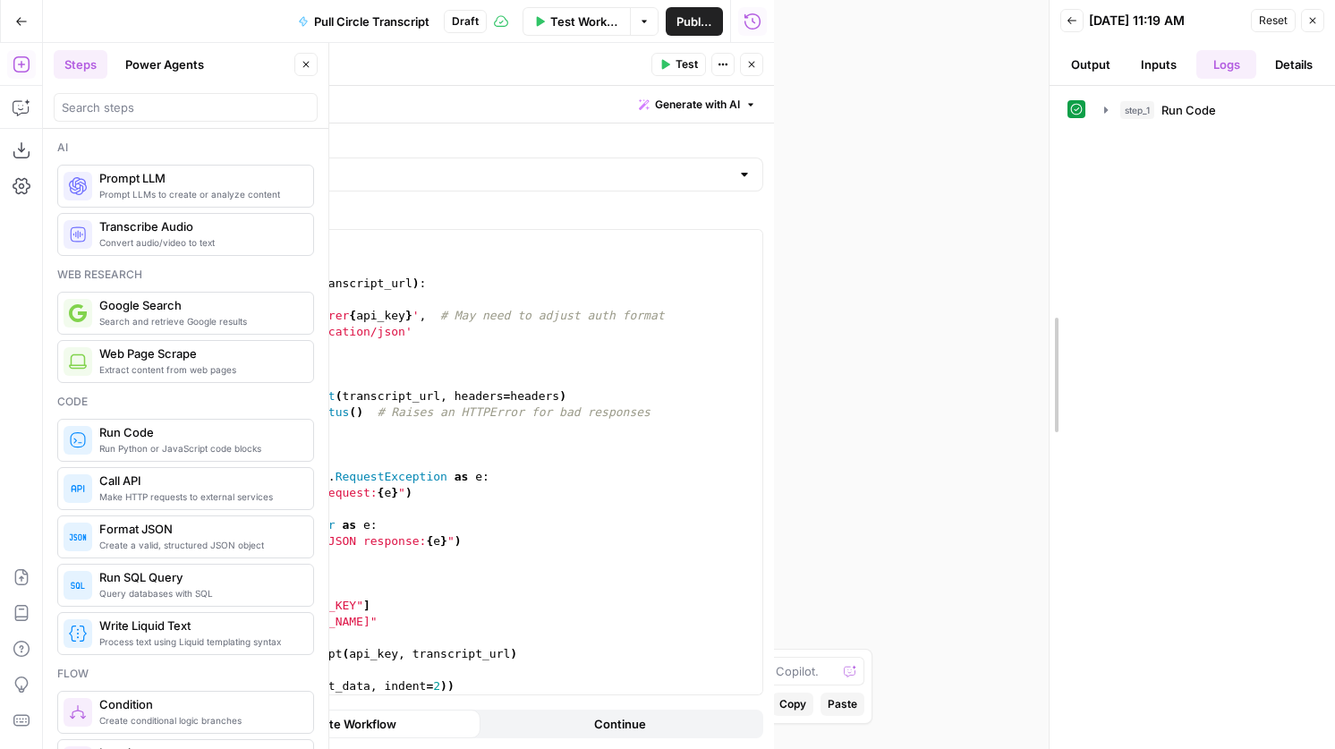
drag, startPoint x: 773, startPoint y: 290, endPoint x: 1242, endPoint y: 311, distance: 469.4
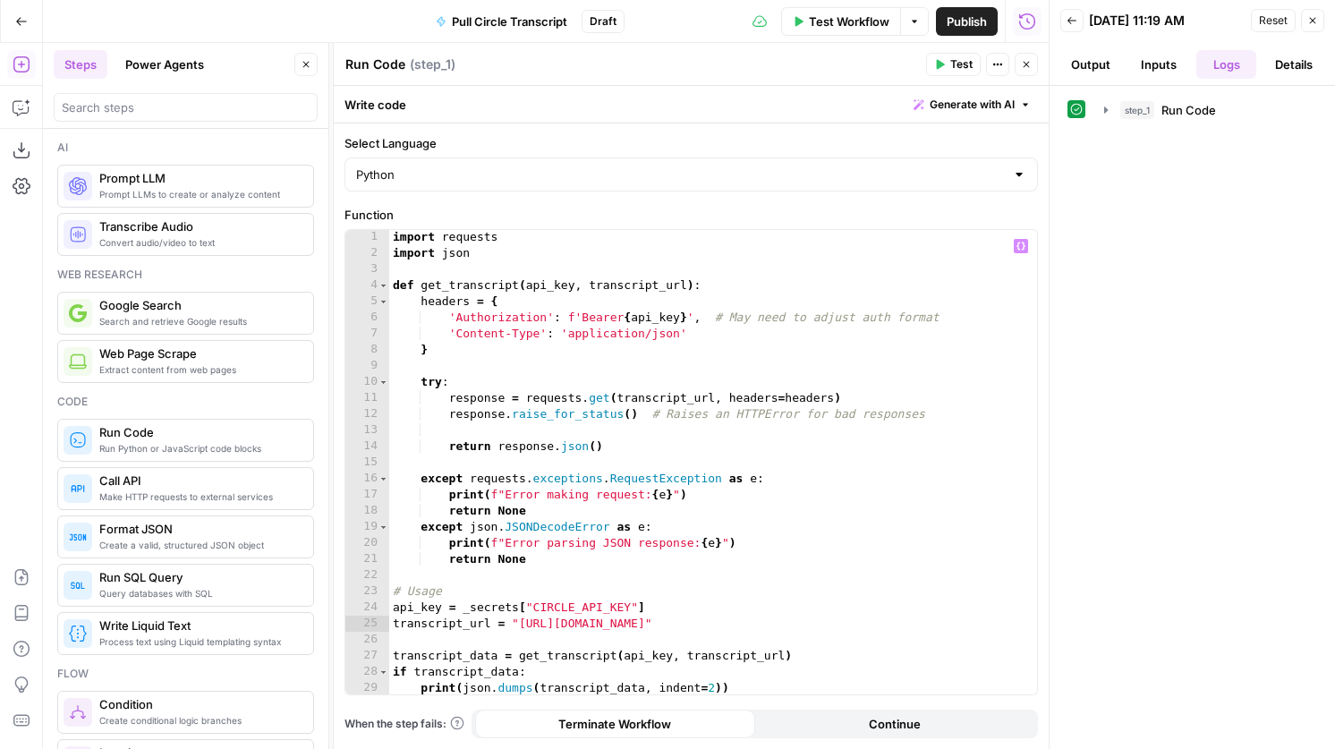
scroll to position [2, 0]
click at [1140, 100] on button "step_1 Run Code 1 second / 1 tasks" at bounding box center [1204, 110] width 223 height 29
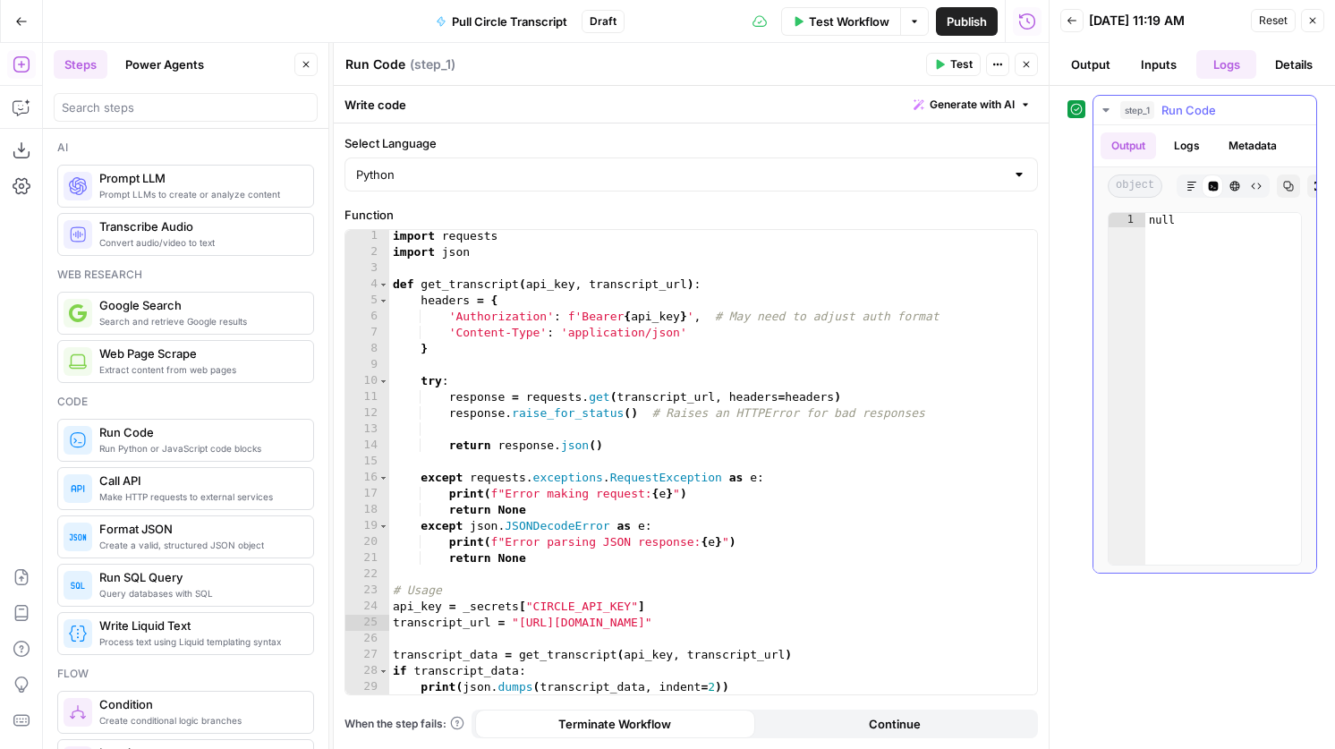
click at [1172, 156] on button "Logs" at bounding box center [1186, 145] width 47 height 27
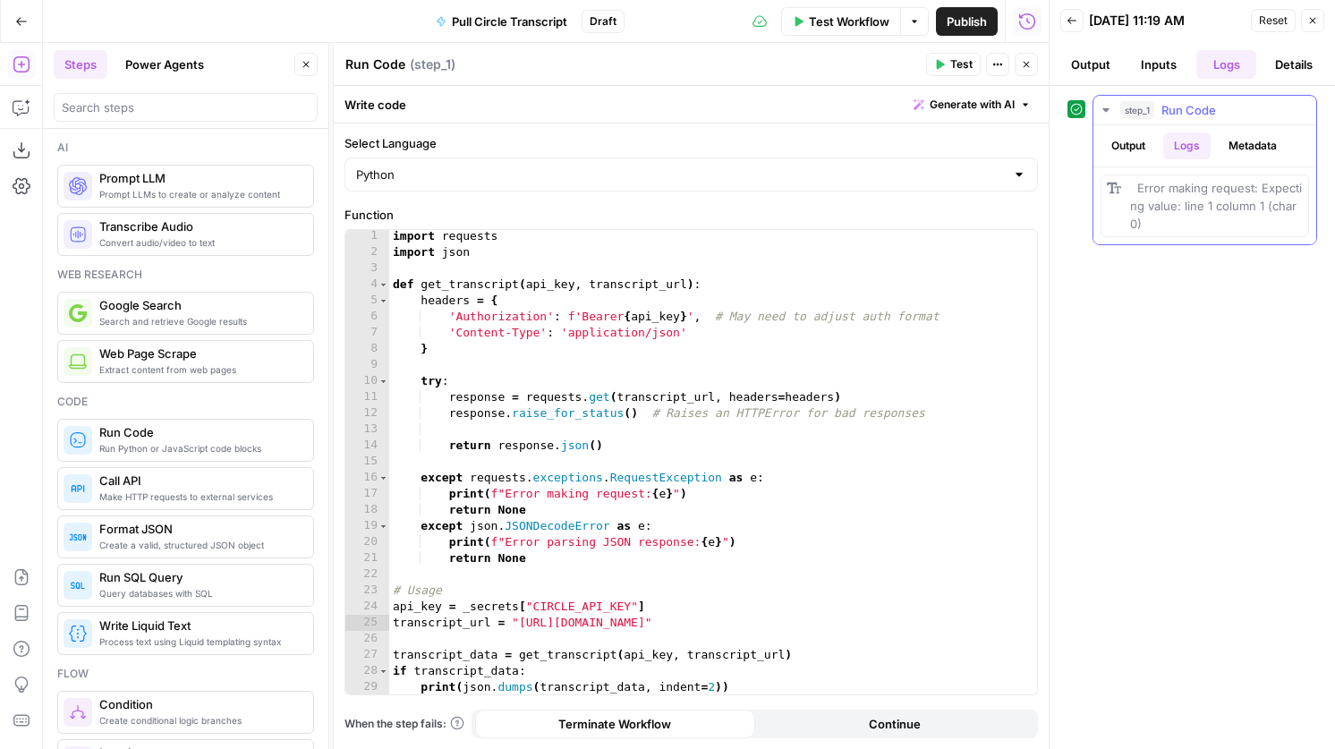
click at [1260, 142] on button "Metadata" at bounding box center [1253, 145] width 70 height 27
click at [1192, 149] on button "Logs" at bounding box center [1186, 145] width 47 height 27
click at [1141, 149] on button "Output" at bounding box center [1128, 145] width 55 height 27
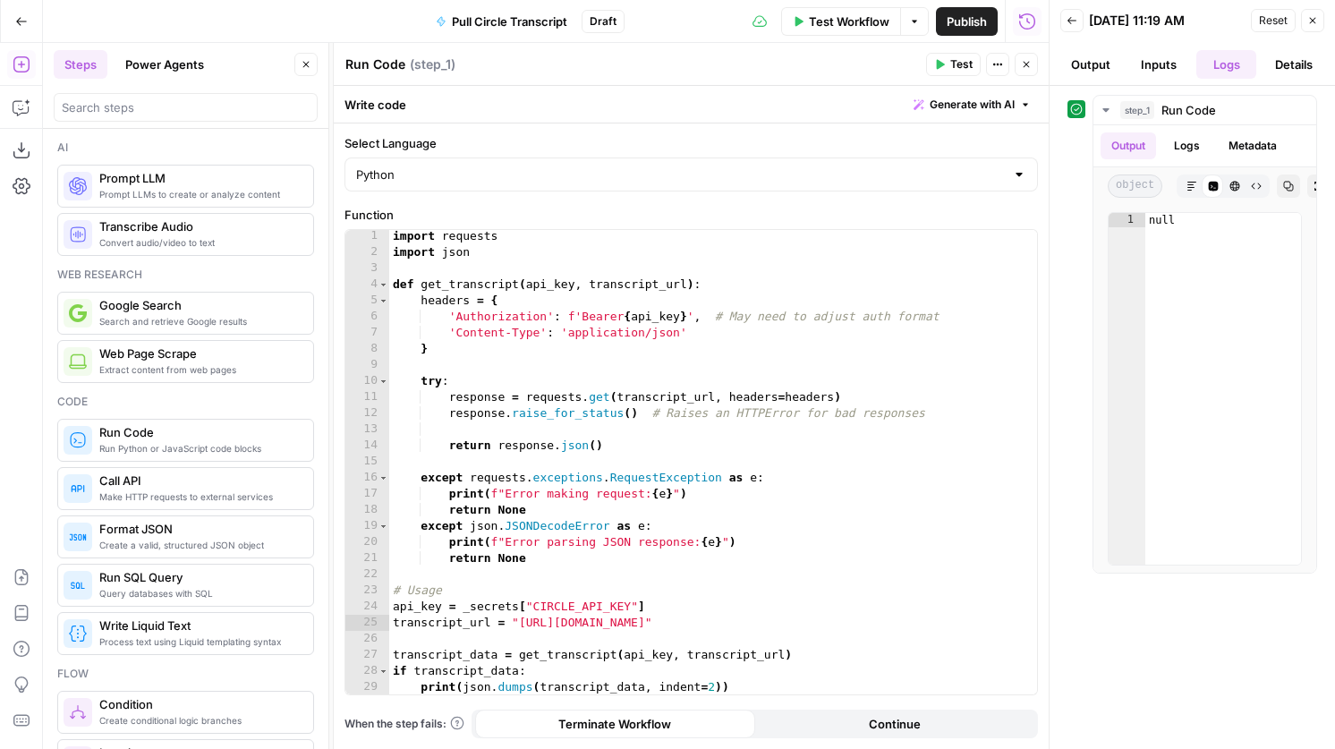
click at [647, 407] on div "import requests import json def get_transcript ( api_key , transcript_url ) : h…" at bounding box center [713, 476] width 648 height 497
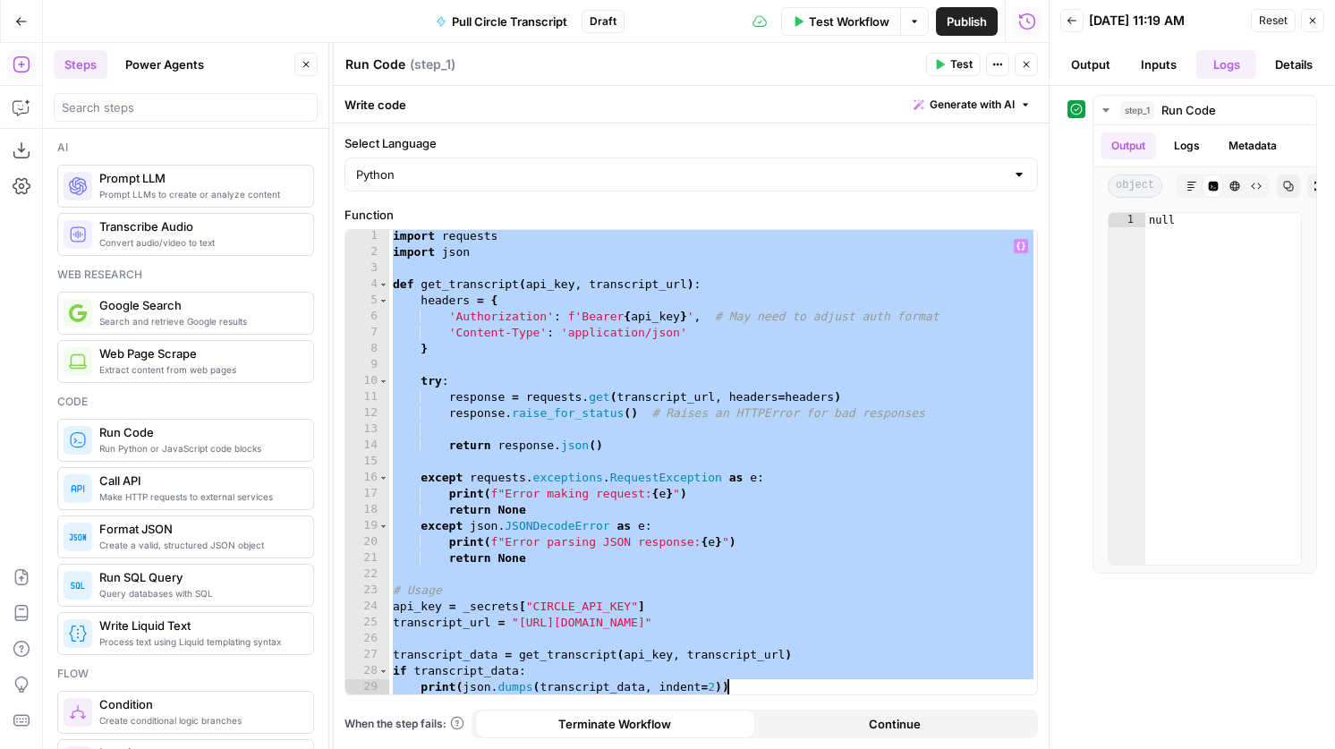
paste textarea
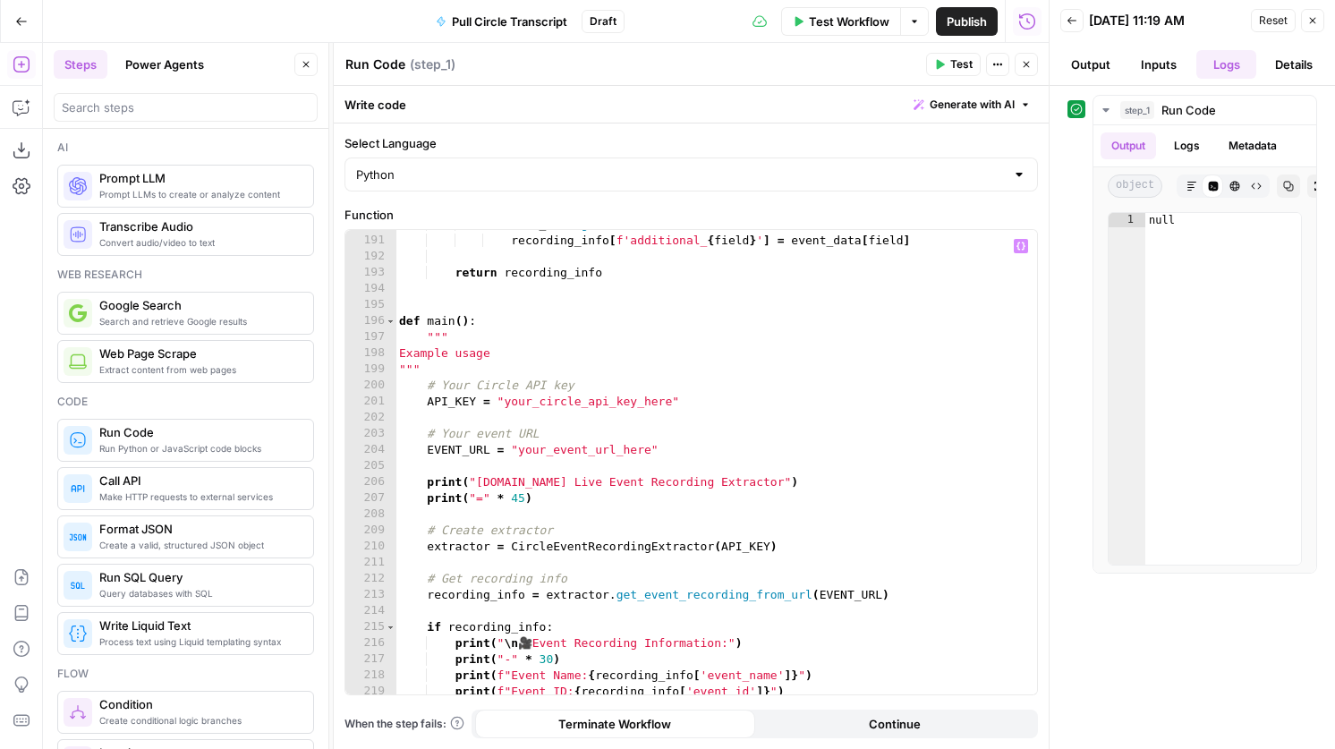
scroll to position [3090, 0]
drag, startPoint x: 682, startPoint y: 401, endPoint x: 495, endPoint y: 408, distance: 187.1
click at [495, 408] on div "if event_data . get ( field ) : recording_info [ f'additional_ { field } ' ] = …" at bounding box center [716, 465] width 642 height 497
type textarea "**********"
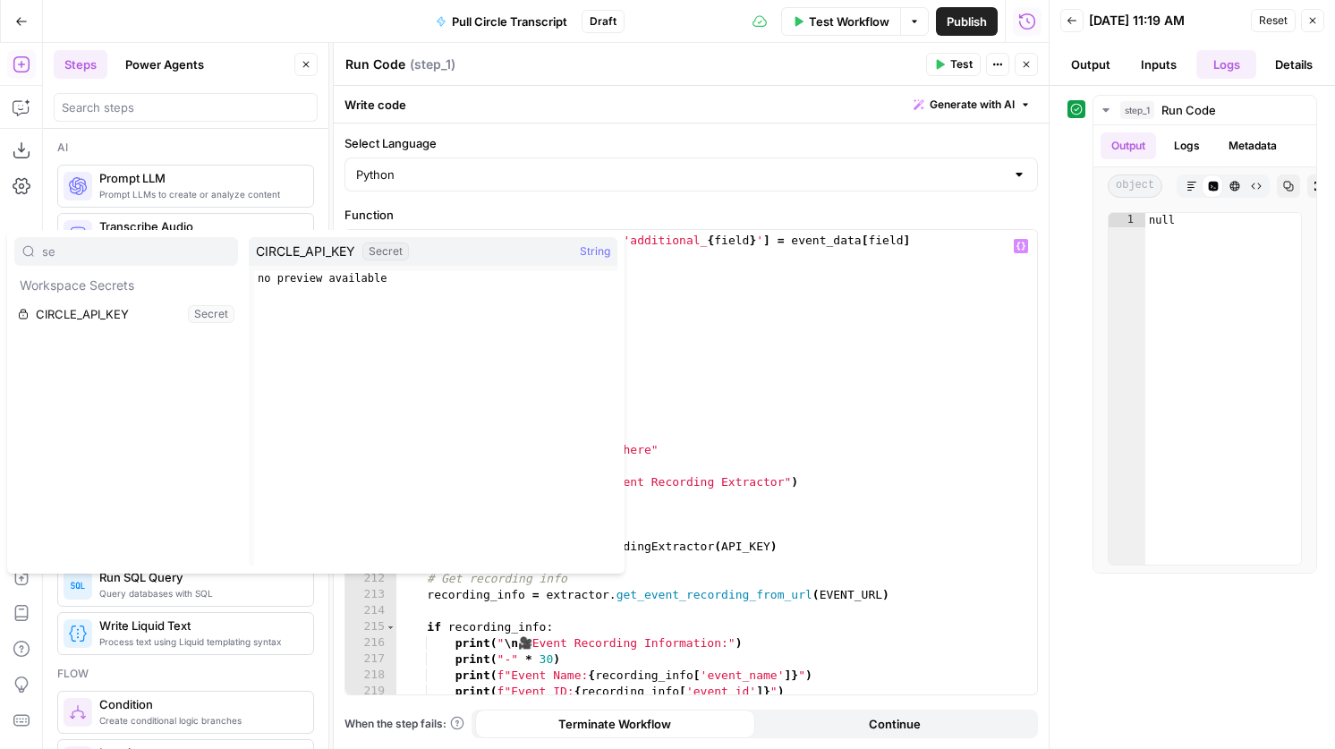
type input "se"
click at [89, 307] on button "Select variable CIRCLE_API_KEY" at bounding box center [126, 314] width 224 height 29
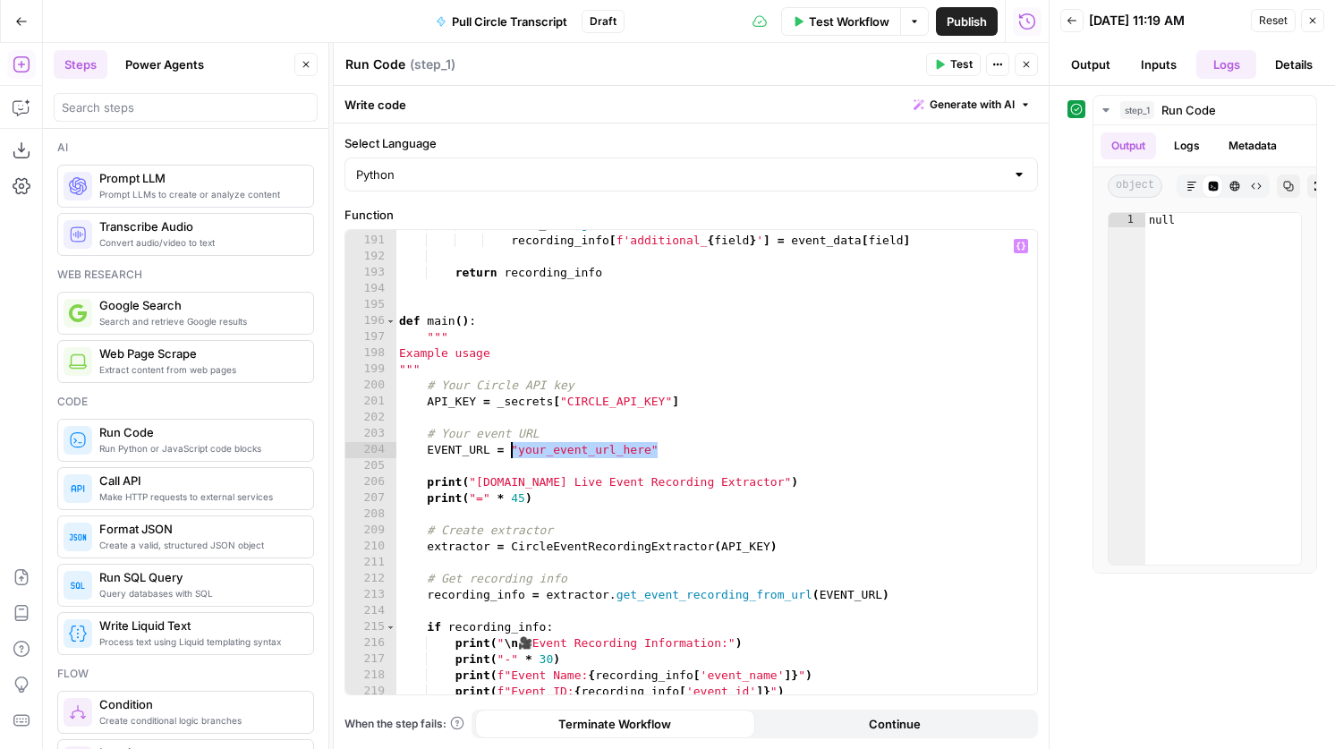
drag, startPoint x: 673, startPoint y: 453, endPoint x: 510, endPoint y: 455, distance: 162.9
click at [510, 455] on div "if event_data . get ( field ) : recording_info [ f'additional_ { field } ' ] = …" at bounding box center [716, 465] width 642 height 497
paste textarea "**********"
click at [511, 455] on div "if event_data . get ( field ) : recording_info [ f'additional_ { field } ' ] = …" at bounding box center [716, 465] width 642 height 497
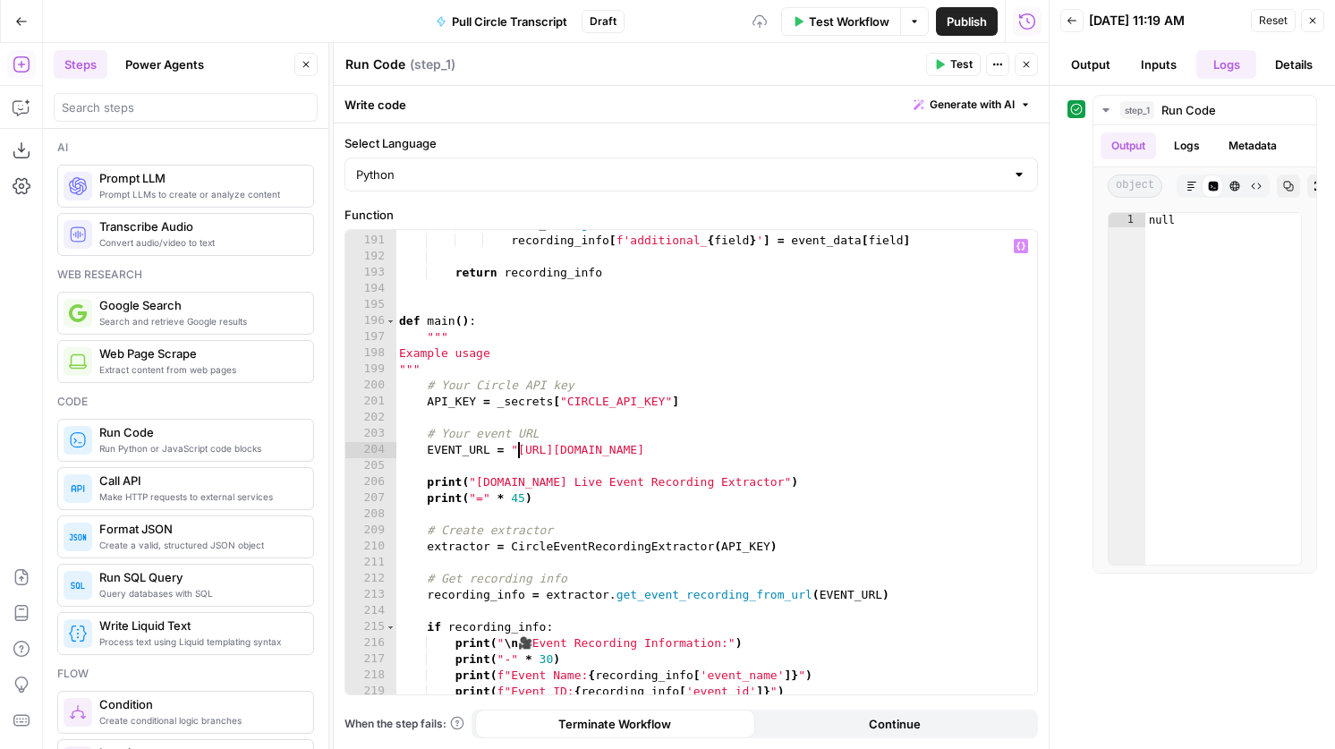
click at [970, 439] on div "if event_data . get ( field ) : recording_info [ f'additional_ { field } ' ] = …" at bounding box center [716, 465] width 642 height 497
click at [968, 449] on div "if event_data . get ( field ) : recording_info [ f'additional_ { field } ' ] = …" at bounding box center [716, 465] width 642 height 497
type textarea "**********"
click at [954, 67] on span "Test" at bounding box center [961, 64] width 22 height 16
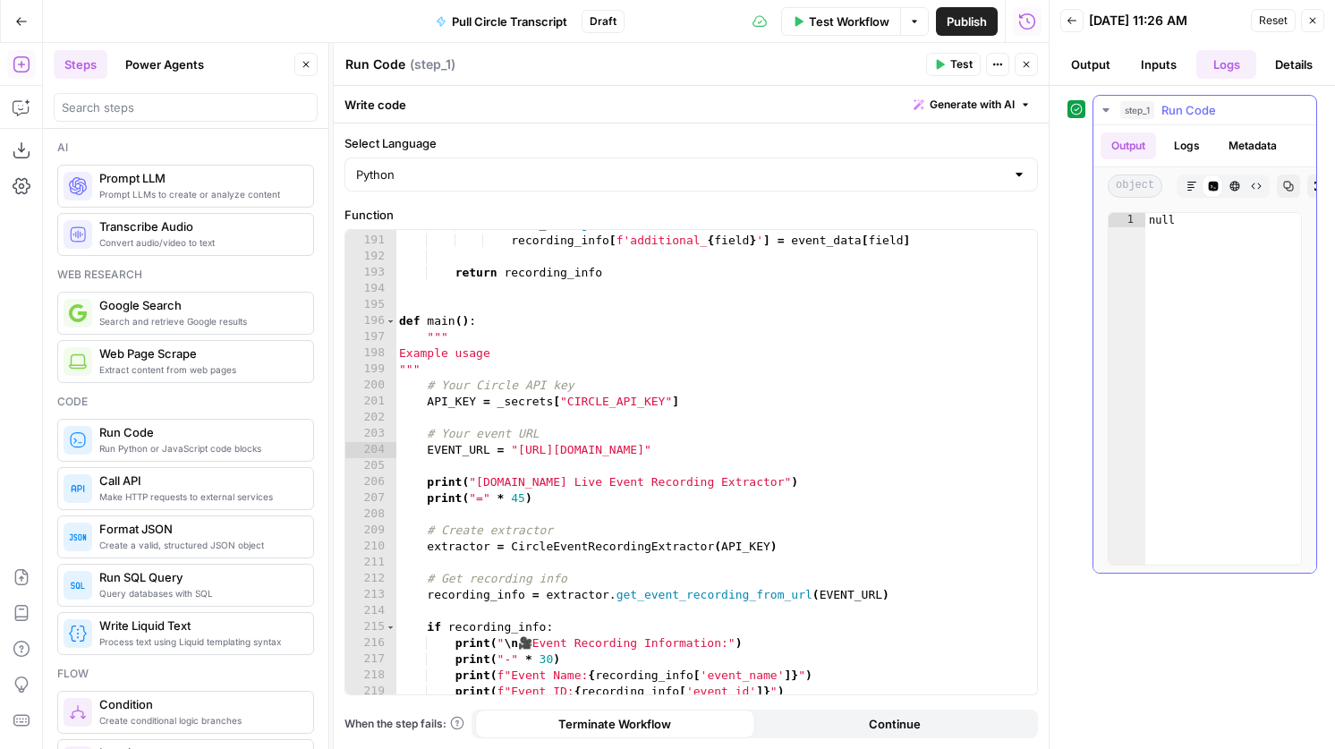
click at [1199, 137] on button "Logs" at bounding box center [1186, 145] width 47 height 27
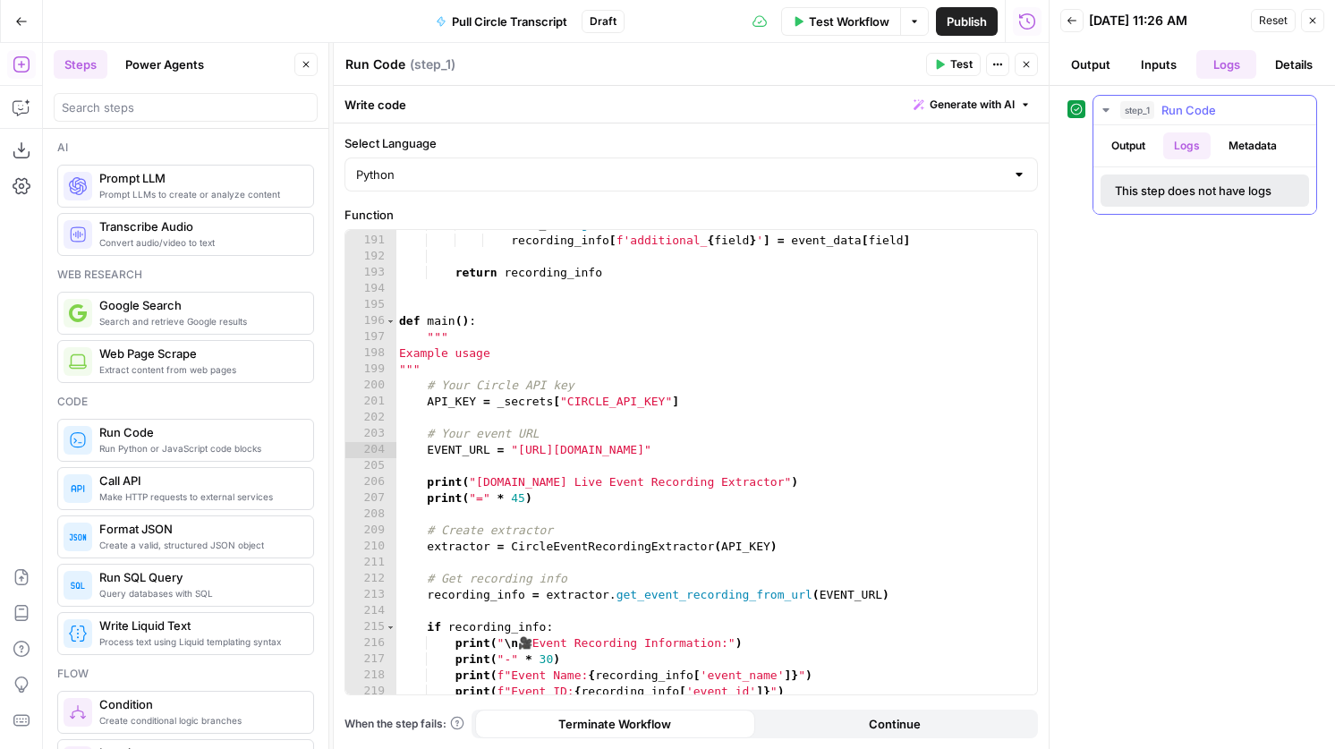
click at [1140, 143] on button "Output" at bounding box center [1128, 145] width 55 height 27
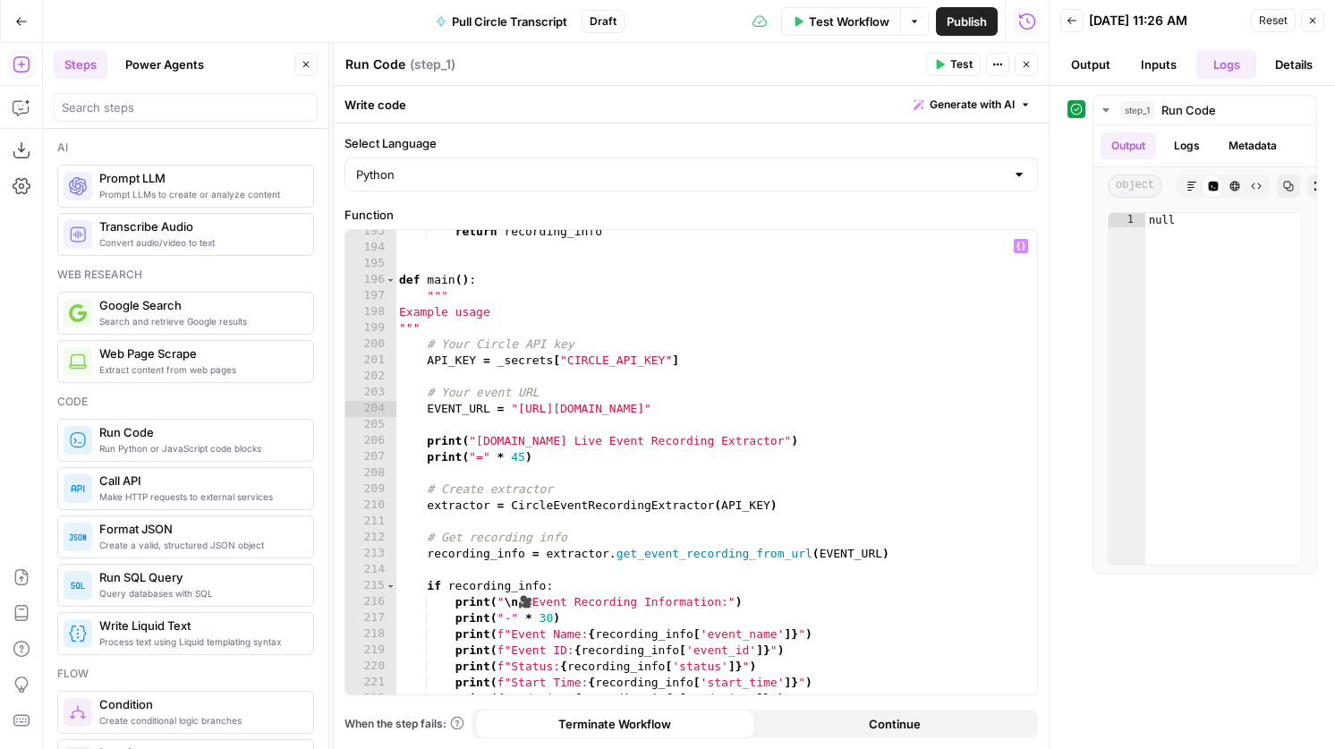
scroll to position [3129, 0]
click at [1178, 153] on button "Logs" at bounding box center [1186, 145] width 47 height 27
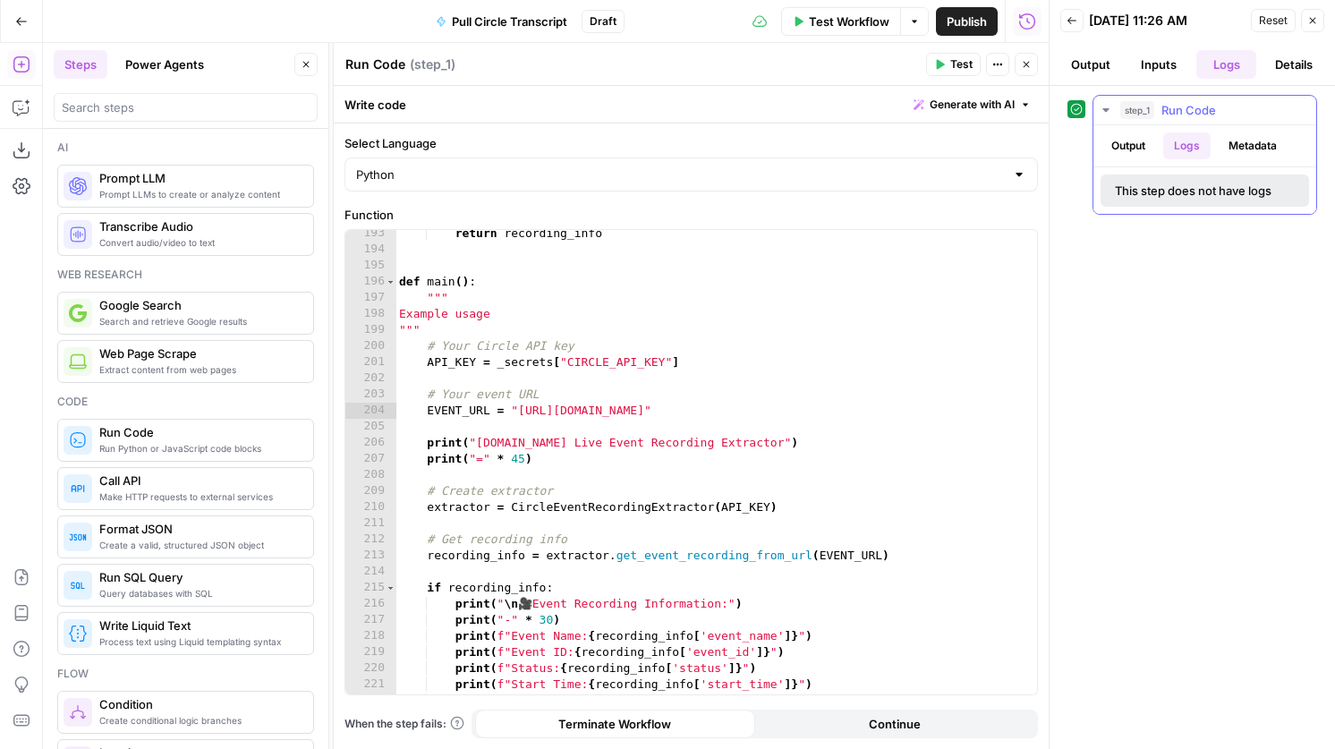
click at [1138, 154] on button "Output" at bounding box center [1128, 145] width 55 height 27
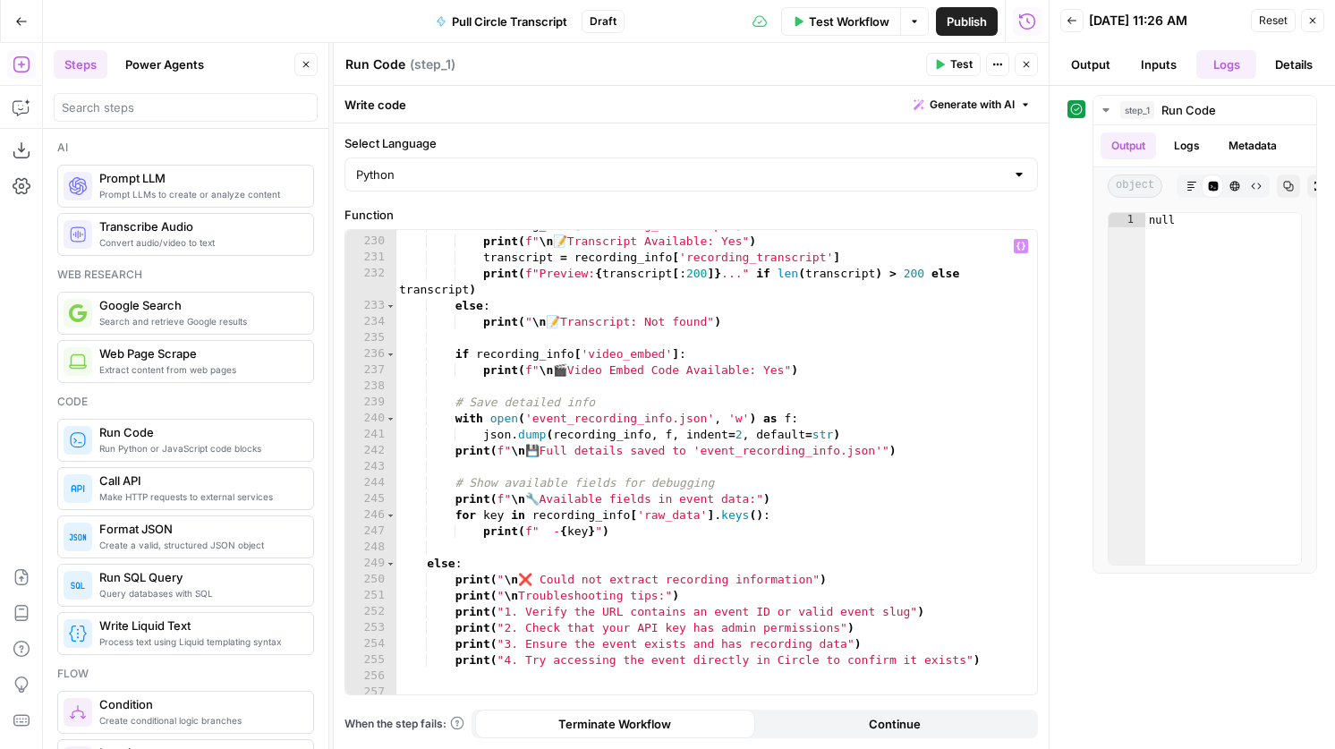
scroll to position [3755, 0]
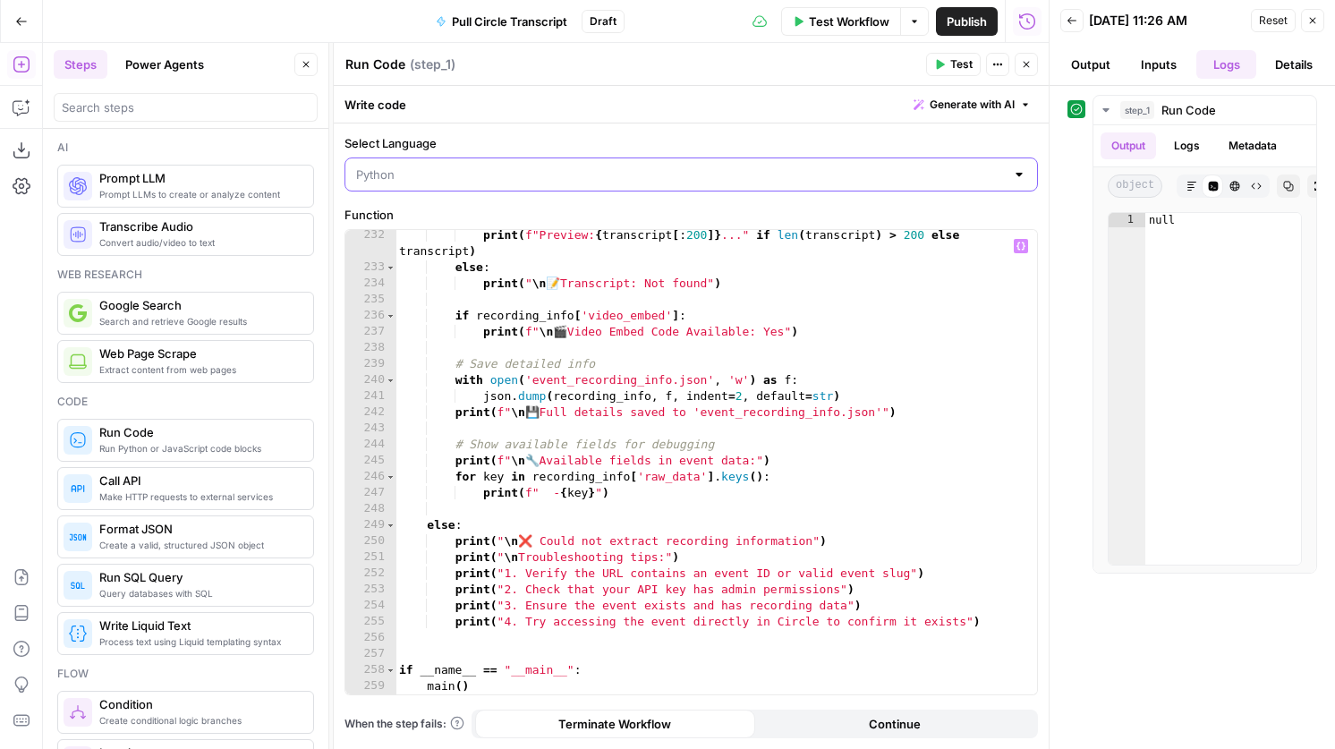
click at [542, 173] on input "Select Language" at bounding box center [680, 175] width 649 height 18
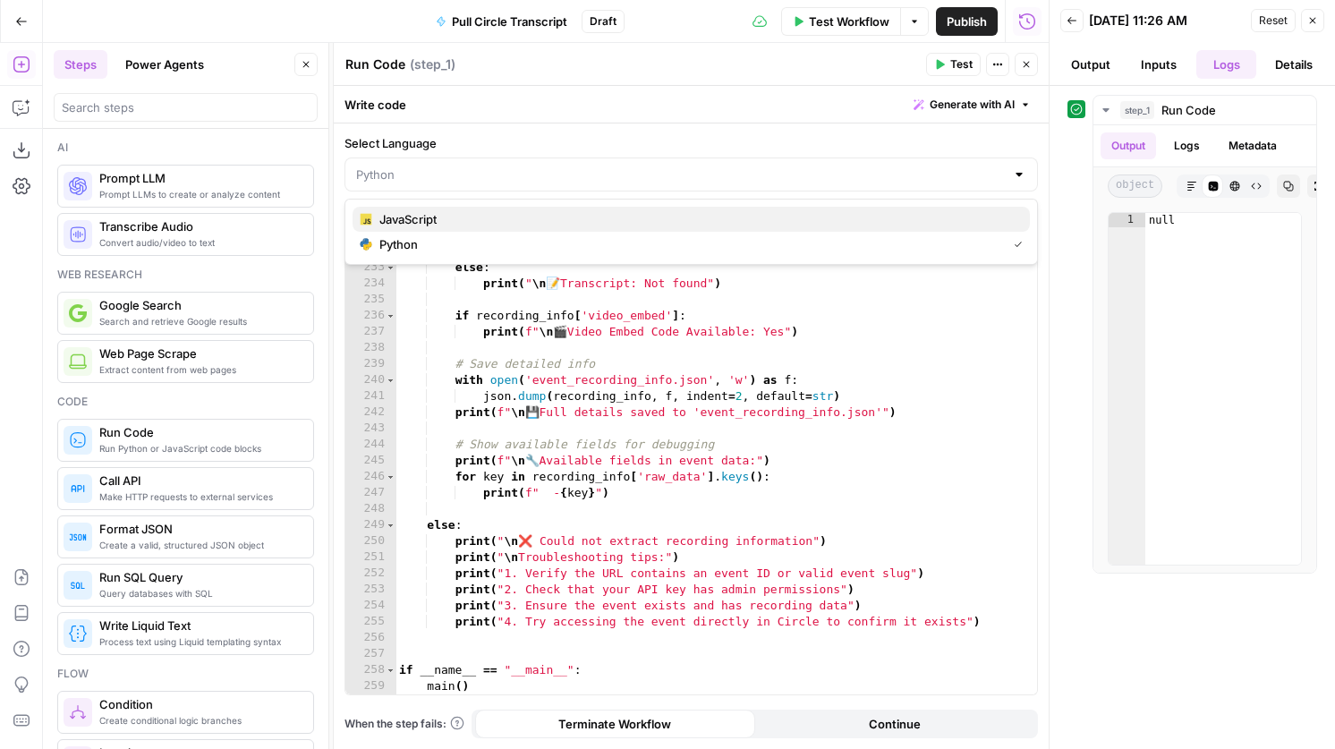
click at [504, 225] on span "JavaScript" at bounding box center [697, 219] width 636 height 18
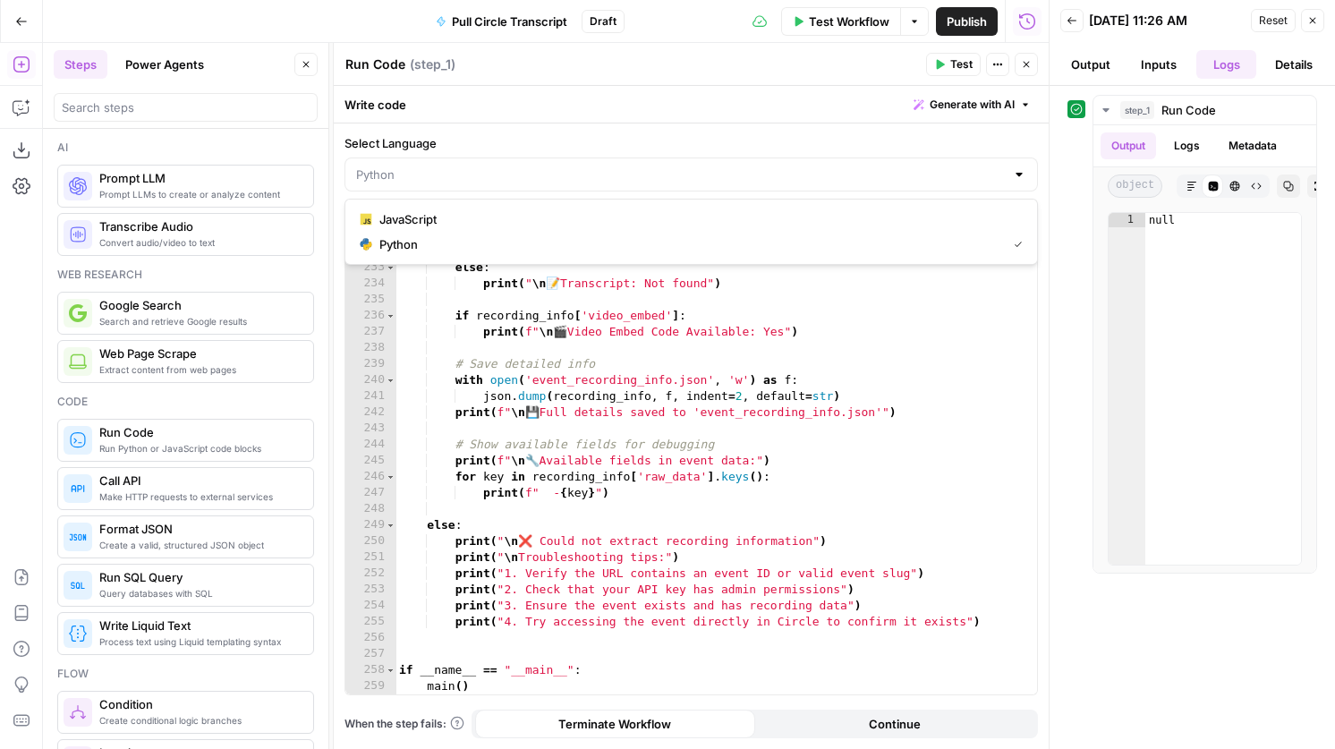
type input "JavaScript"
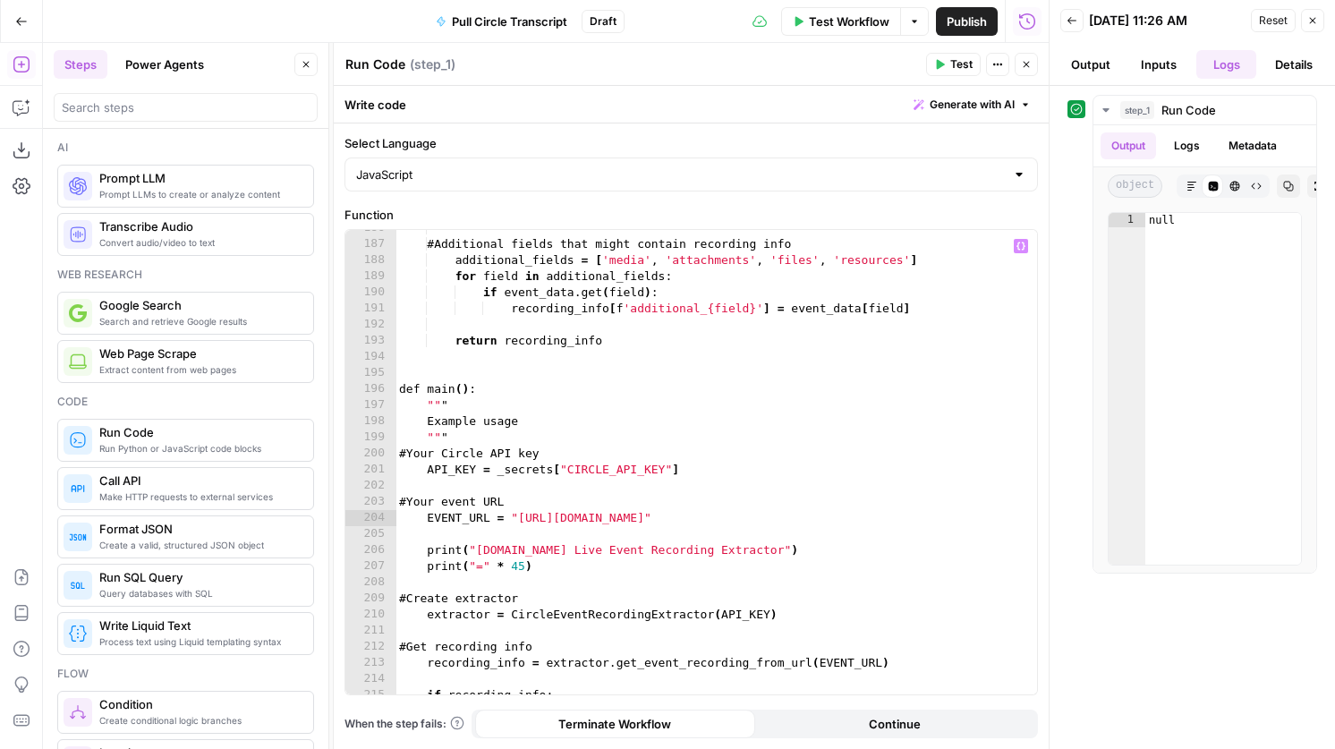
scroll to position [2425, 0]
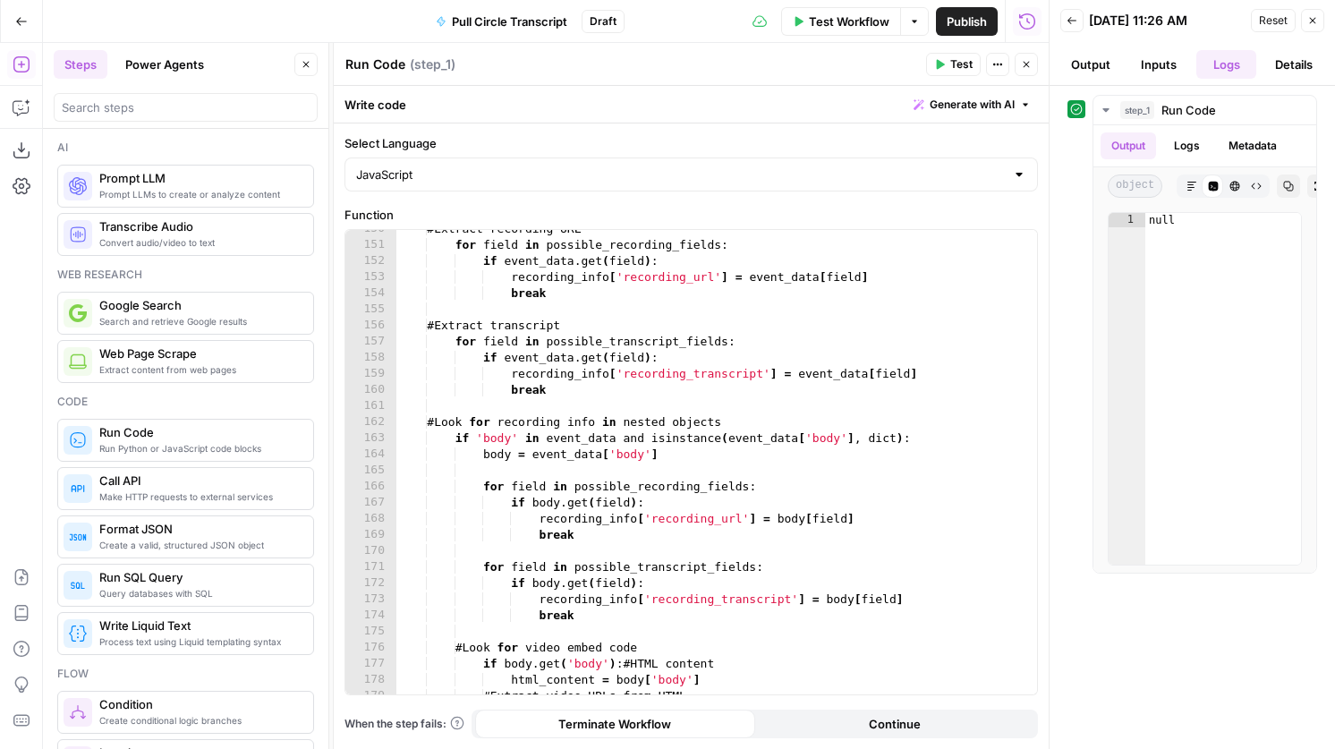
click at [957, 58] on span "Test" at bounding box center [961, 64] width 22 height 16
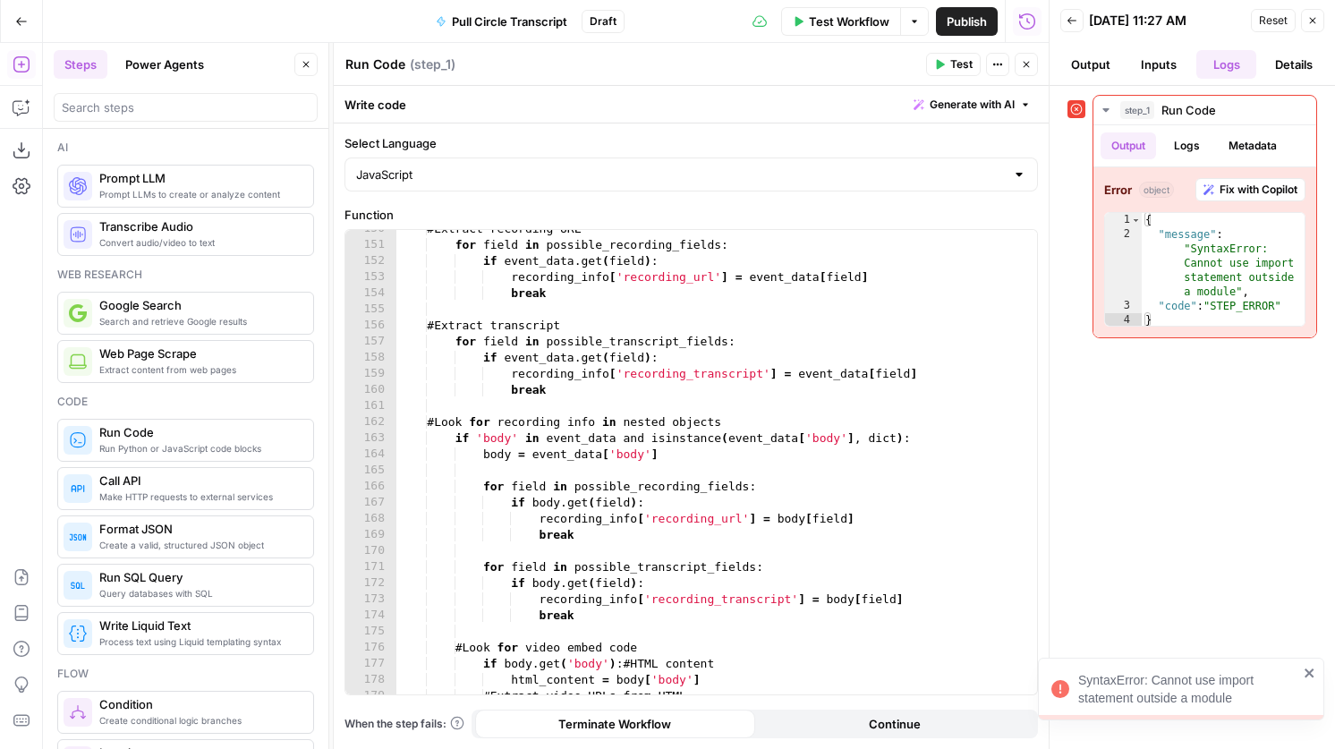
click at [577, 187] on div "JavaScript" at bounding box center [690, 174] width 693 height 34
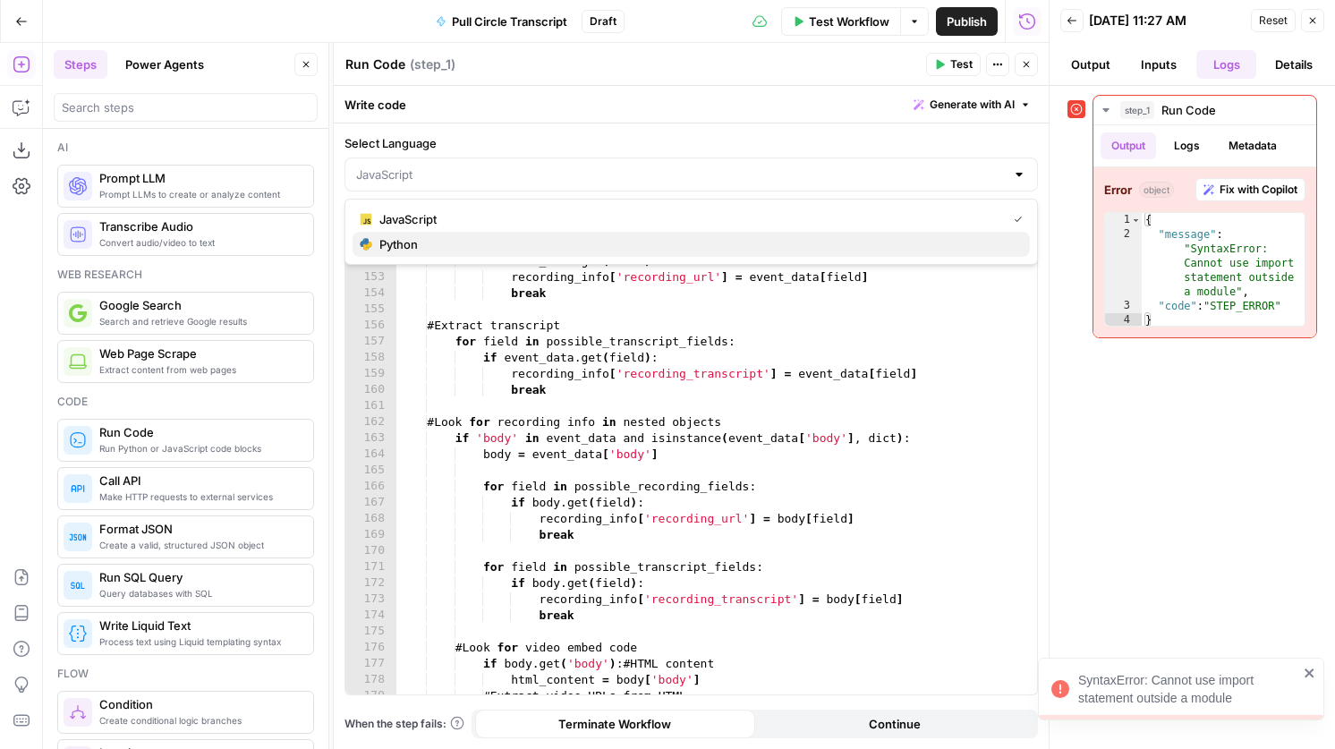
click at [581, 251] on span "Python" at bounding box center [697, 244] width 636 height 18
type input "Python"
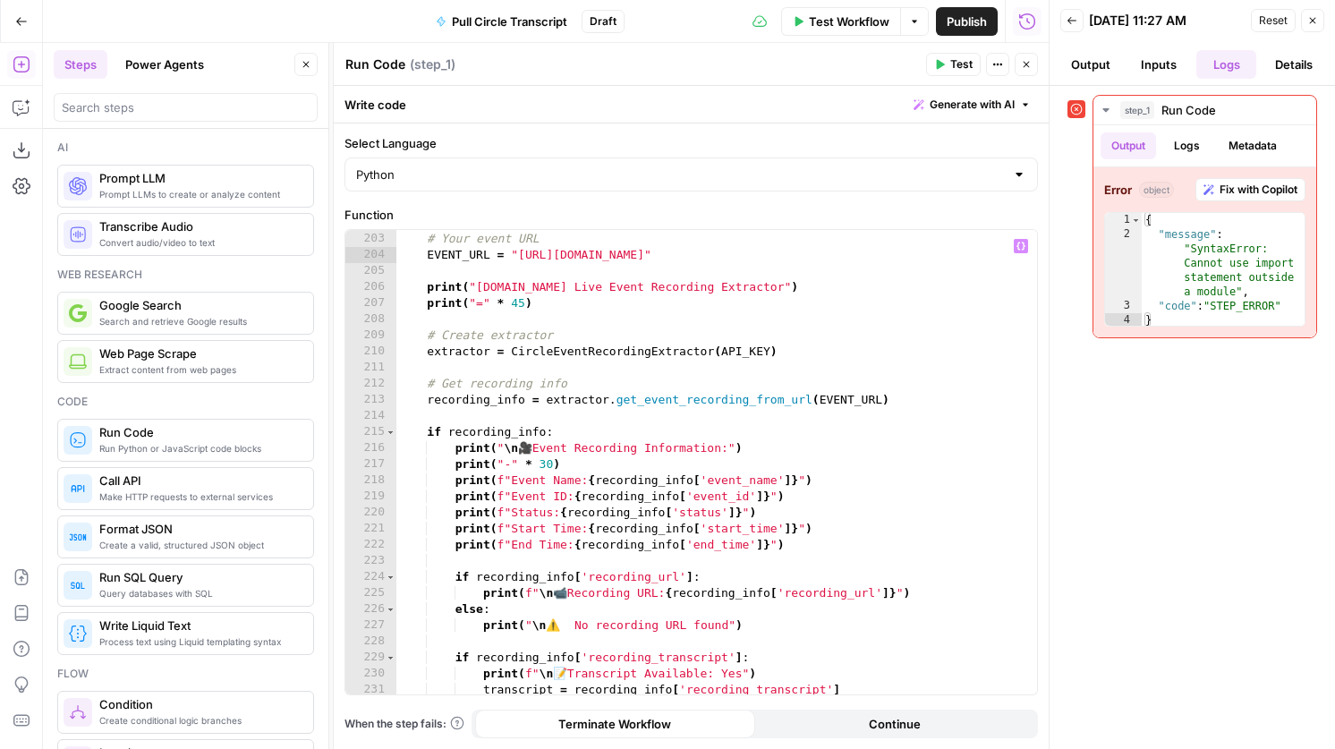
scroll to position [3297, 0]
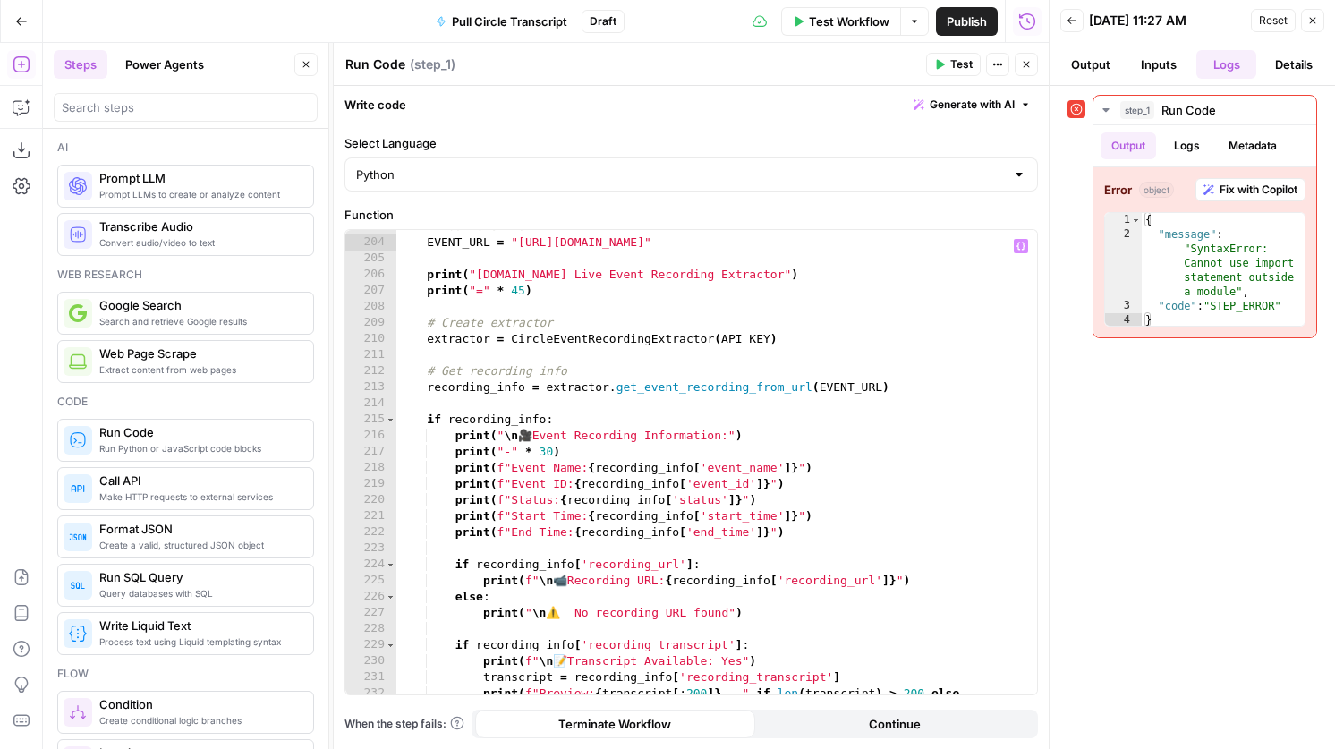
type textarea "**********"
click at [509, 395] on div "# Your event URL EVENT_URL = "https://learning.airops.com/c/events-aug-2025-coh…" at bounding box center [716, 474] width 642 height 513
click at [497, 406] on div "# Your event URL EVENT_URL = "https://learning.airops.com/c/events-aug-2025-coh…" at bounding box center [716, 474] width 642 height 513
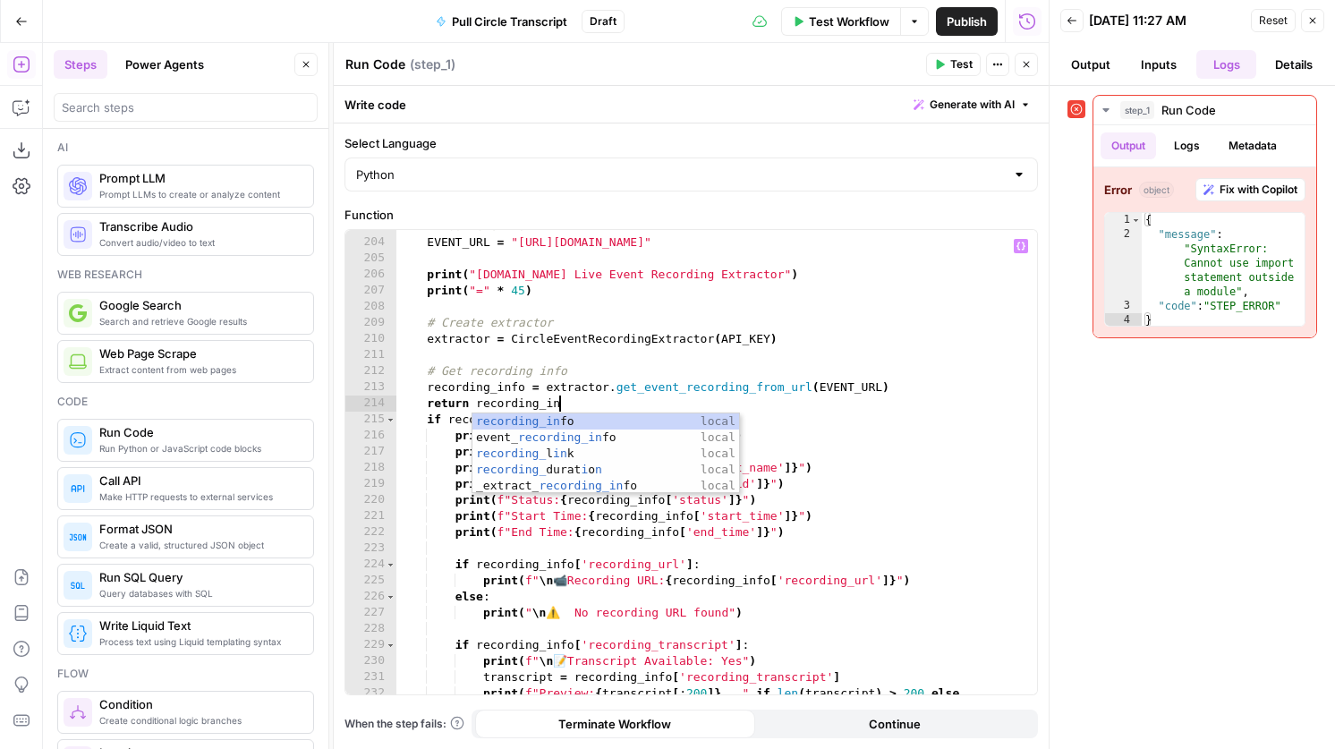
scroll to position [0, 13]
type textarea "**********"
click at [957, 66] on span "Test" at bounding box center [961, 64] width 22 height 16
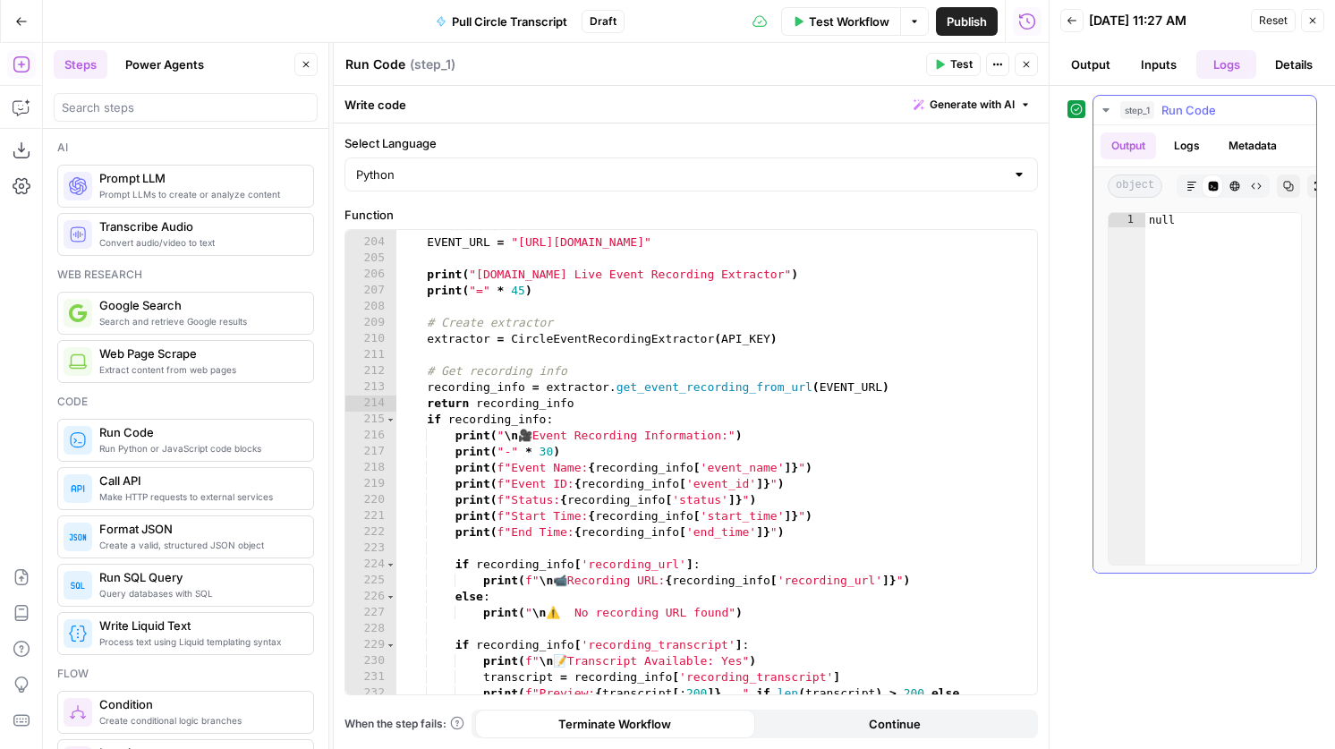
click at [1186, 142] on button "Logs" at bounding box center [1186, 145] width 47 height 27
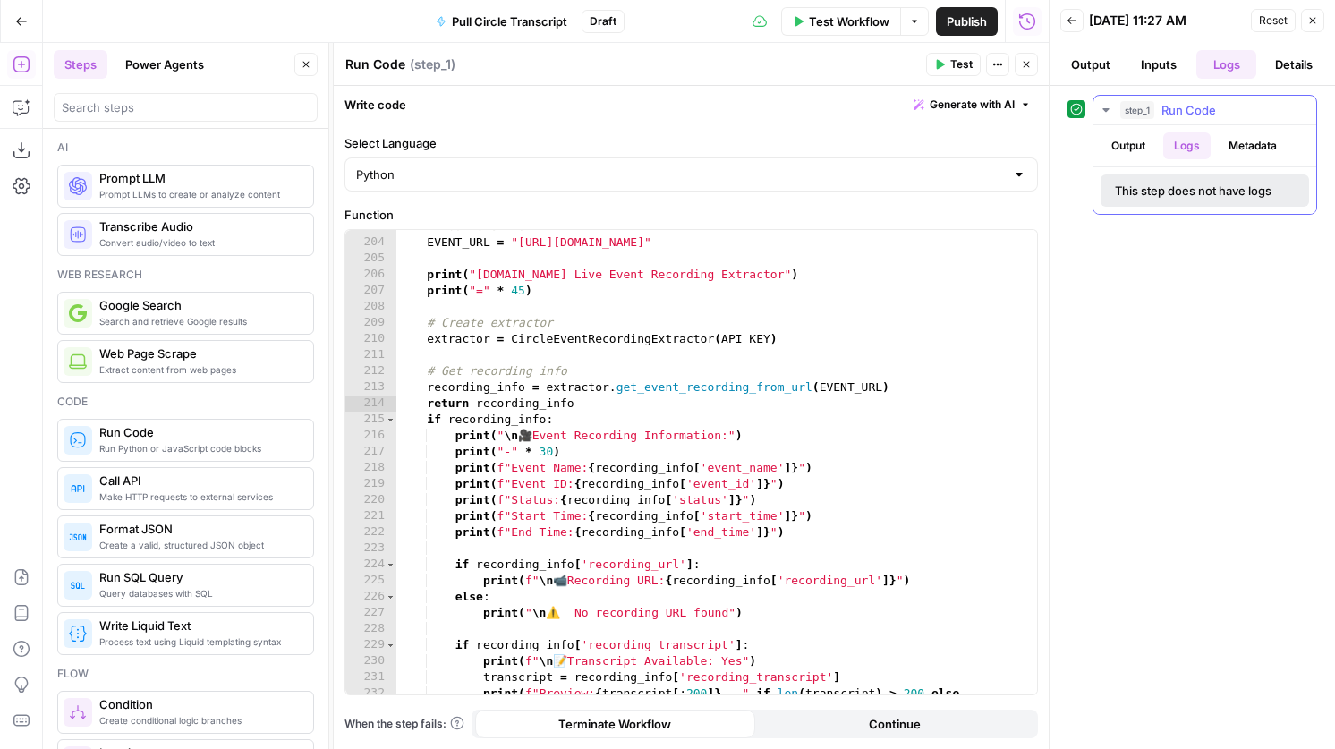
click at [1143, 143] on button "Output" at bounding box center [1128, 145] width 55 height 27
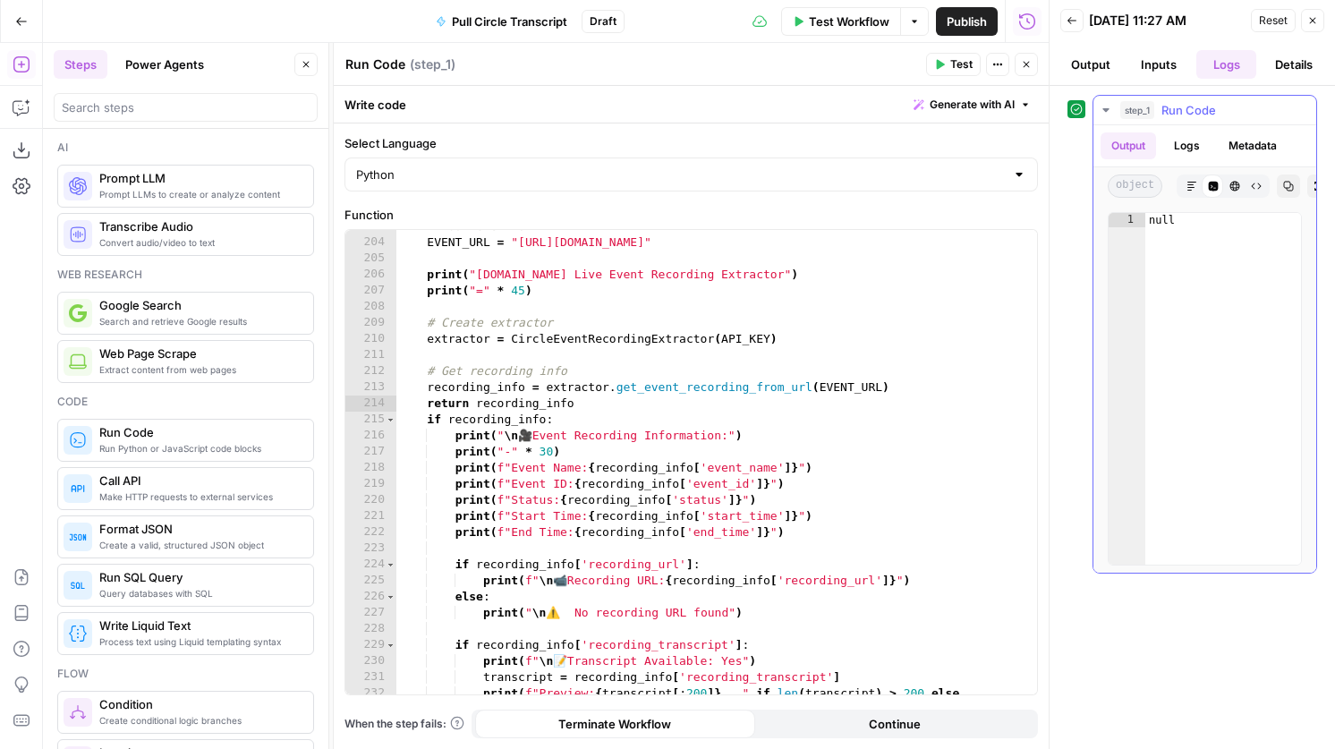
click at [1185, 159] on div "Output Logs Metadata" at bounding box center [1204, 145] width 223 height 41
click at [1184, 144] on button "Logs" at bounding box center [1186, 145] width 47 height 27
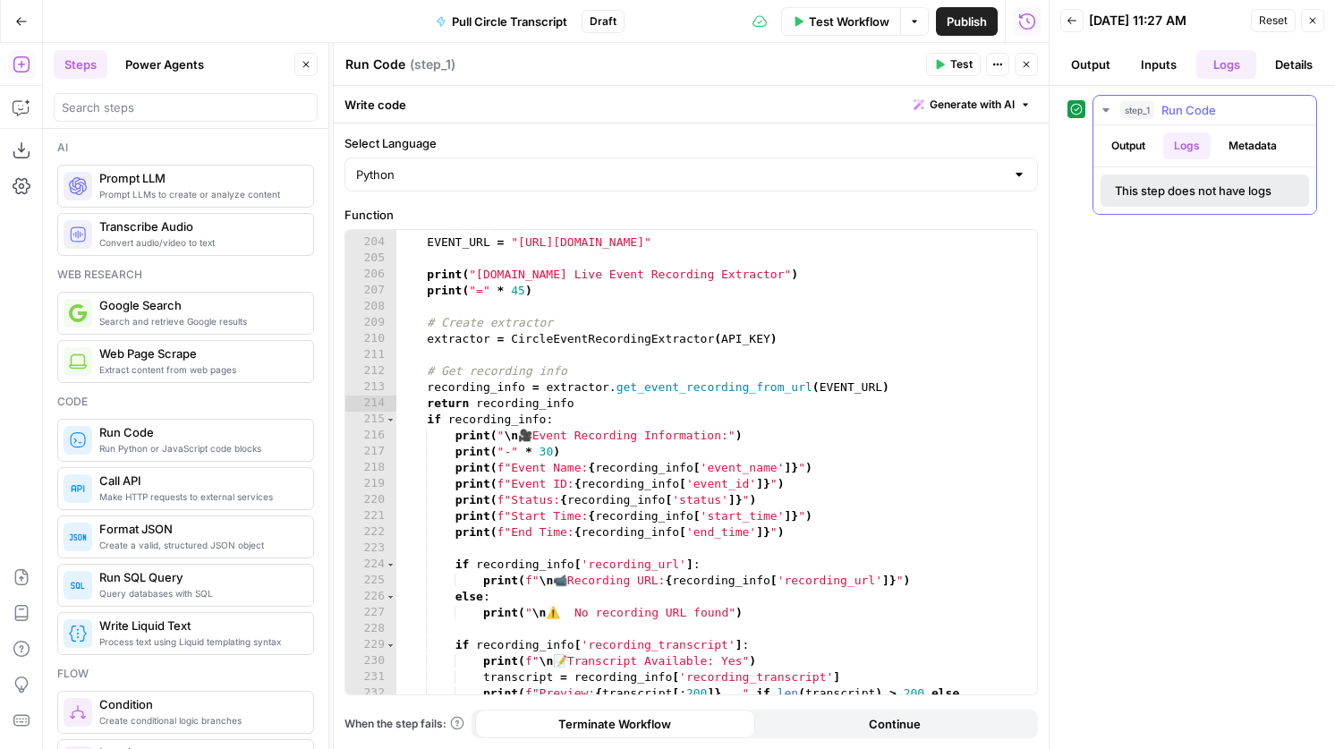
click at [1253, 156] on button "Metadata" at bounding box center [1253, 145] width 70 height 27
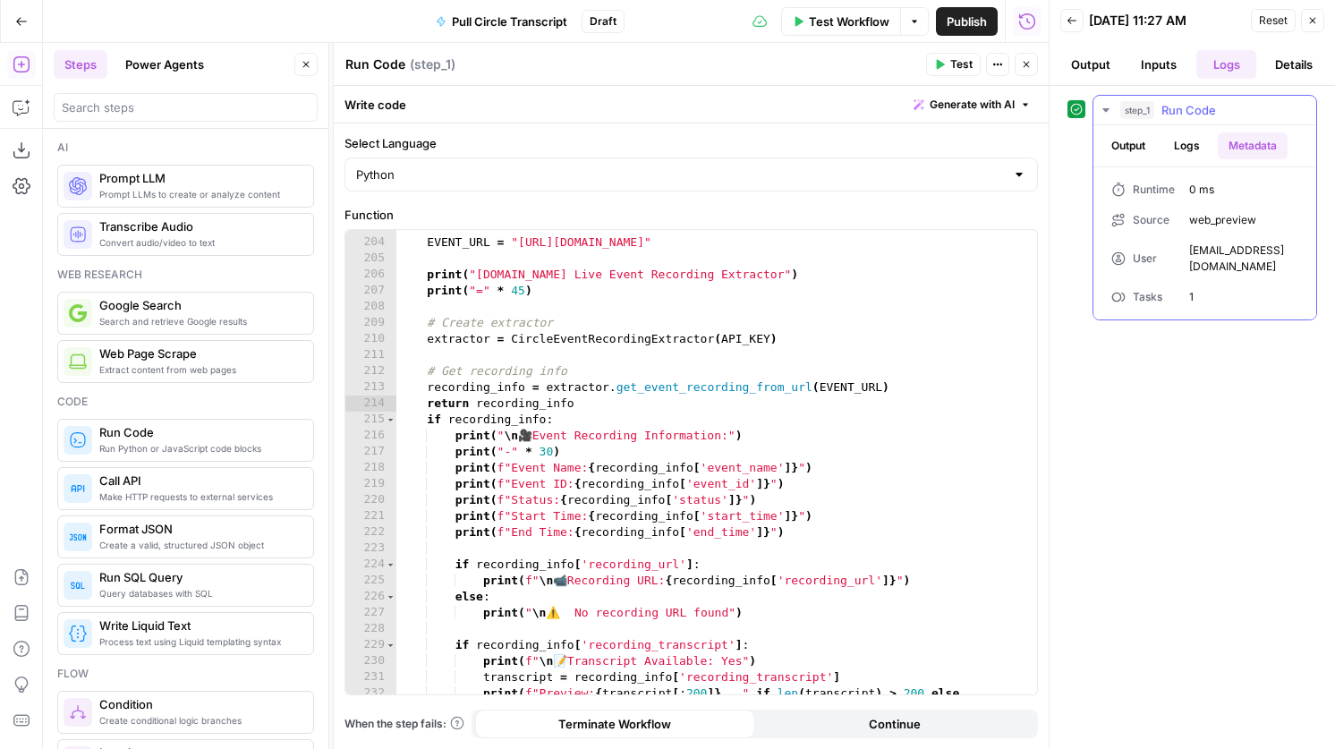
click at [1132, 157] on button "Output" at bounding box center [1128, 145] width 55 height 27
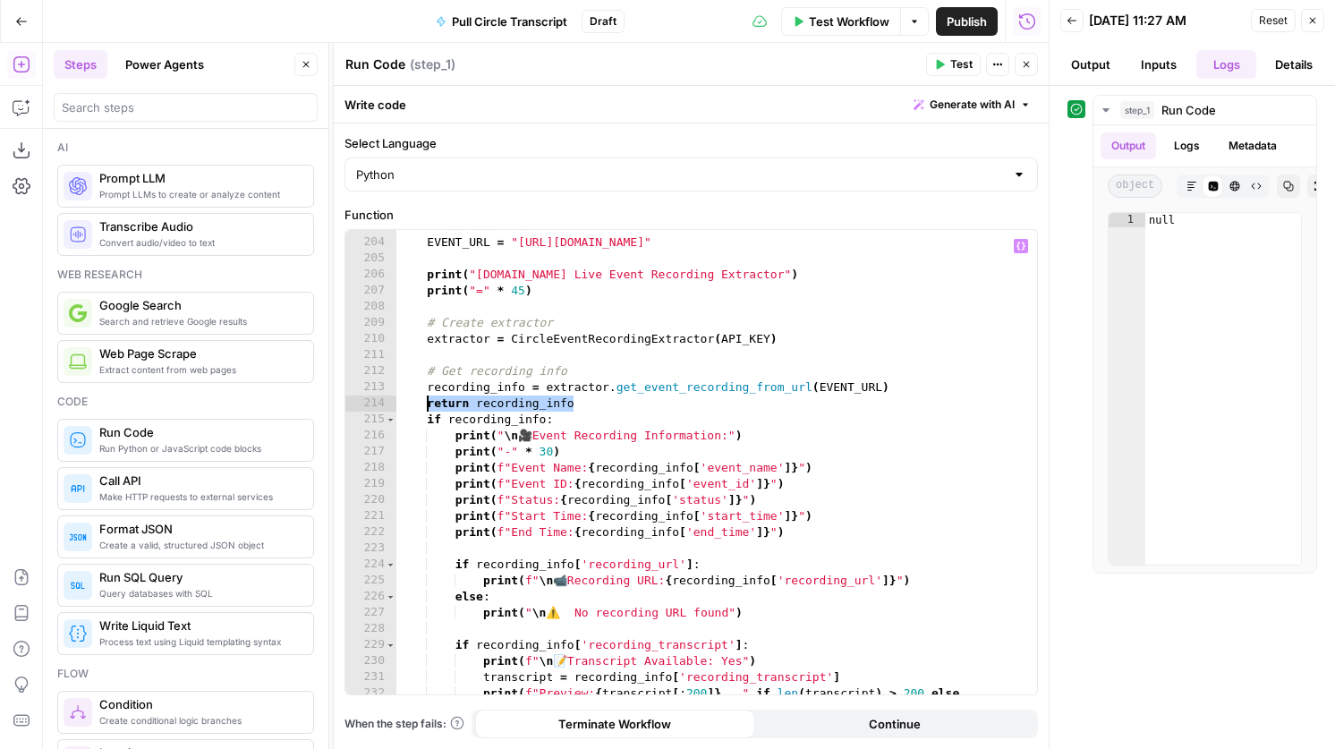
drag, startPoint x: 593, startPoint y: 403, endPoint x: 430, endPoint y: 404, distance: 162.9
click at [430, 404] on div "# Your event URL EVENT_URL = "https://learning.airops.com/c/events-aug-2025-coh…" at bounding box center [716, 474] width 642 height 513
click at [597, 368] on div "# Your event URL EVENT_URL = "https://learning.airops.com/c/events-aug-2025-coh…" at bounding box center [716, 474] width 642 height 513
type textarea "**********"
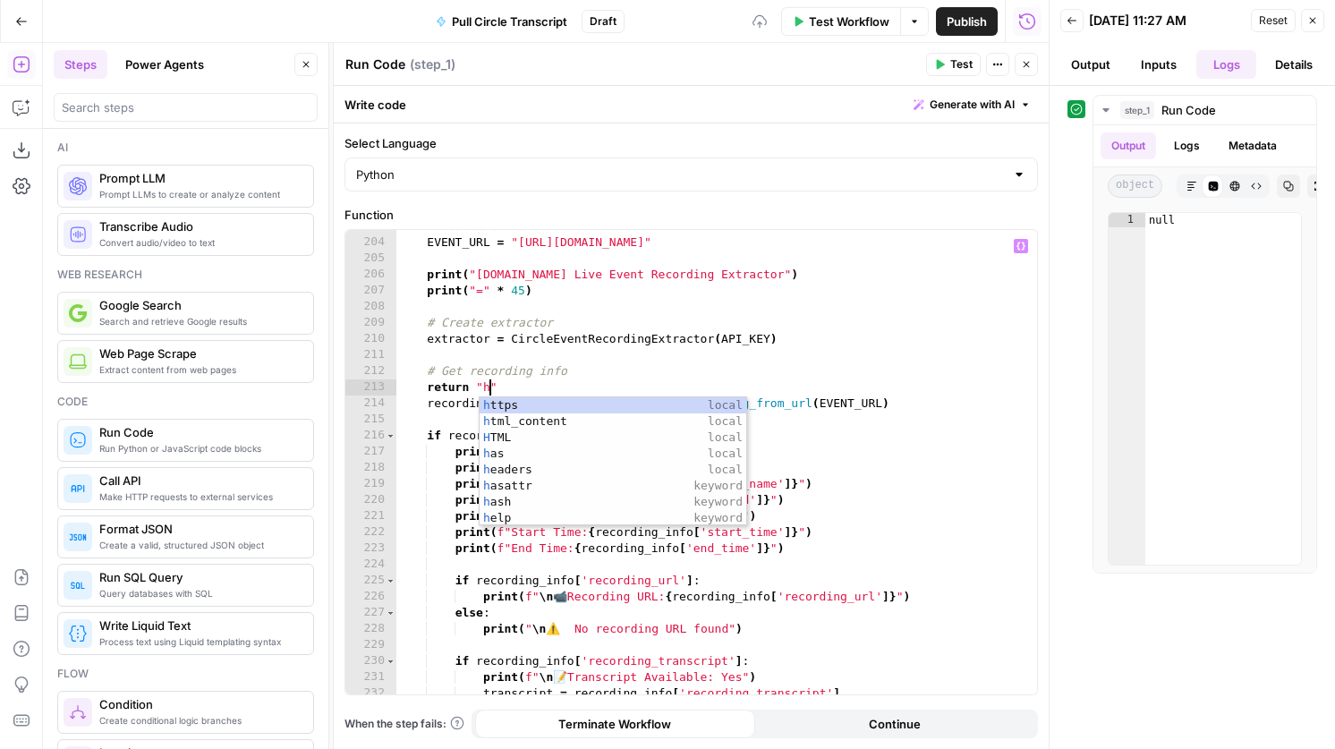
scroll to position [0, 6]
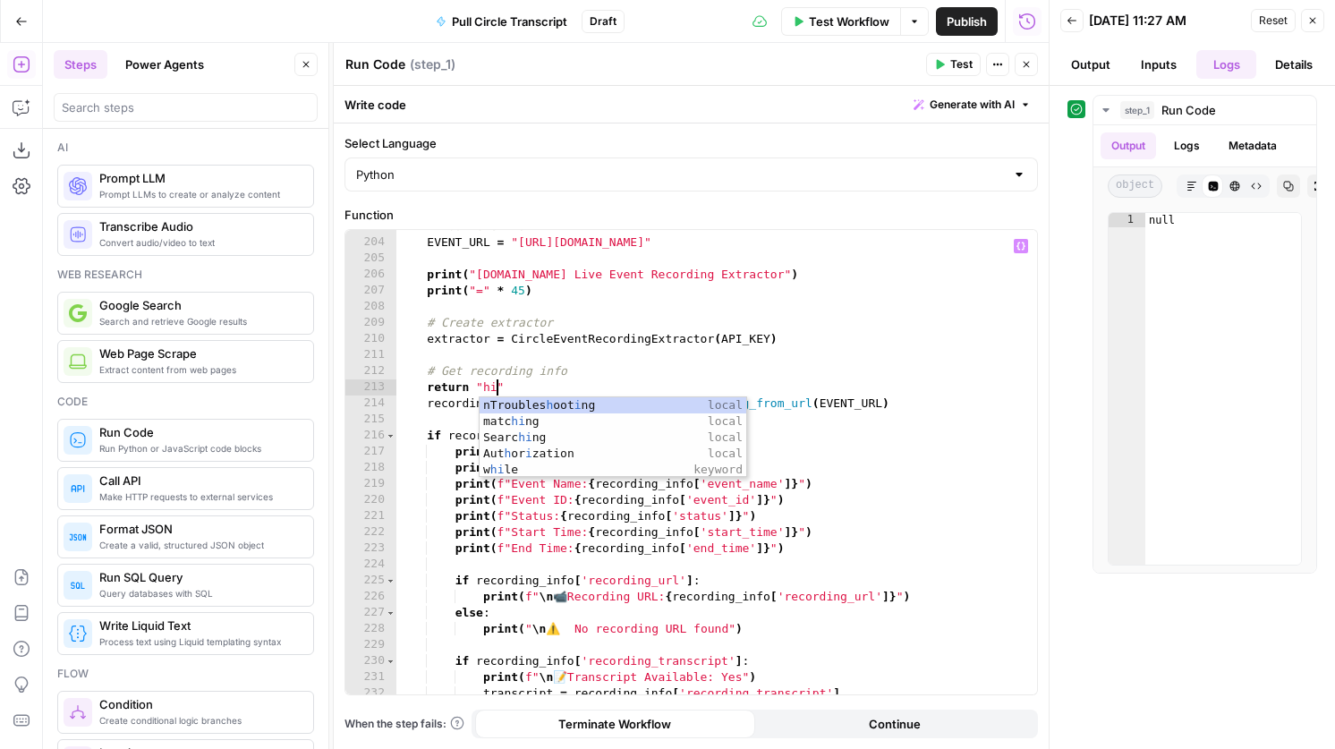
click at [965, 64] on span "Test" at bounding box center [961, 64] width 22 height 16
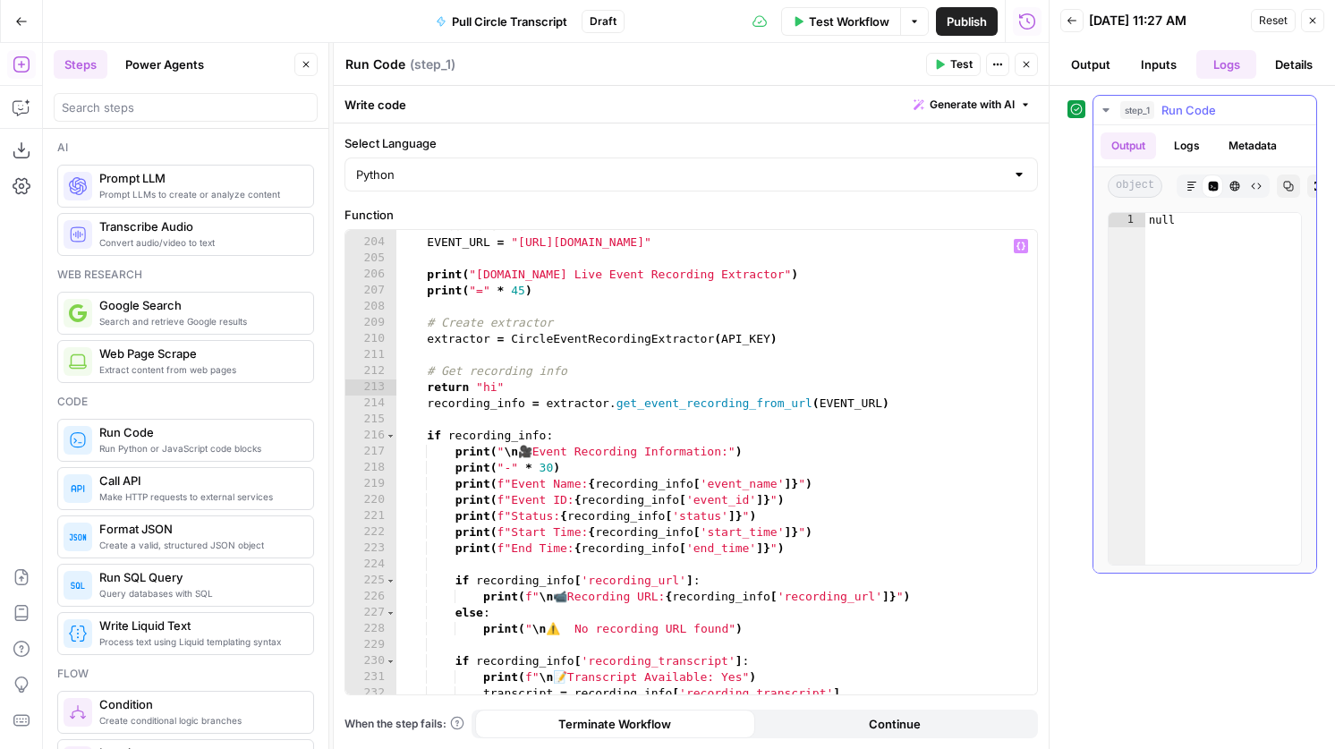
click at [1190, 143] on button "Logs" at bounding box center [1186, 145] width 47 height 27
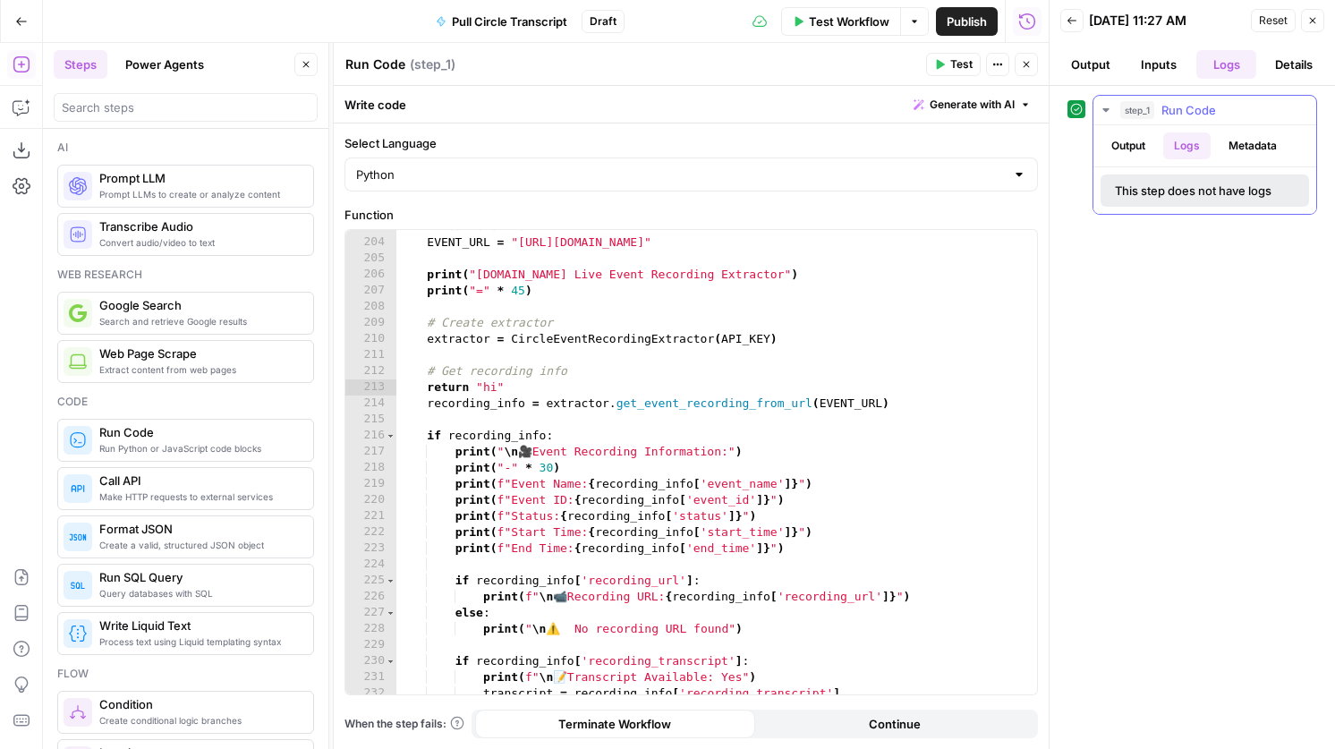
click at [1151, 157] on button "Output" at bounding box center [1128, 145] width 55 height 27
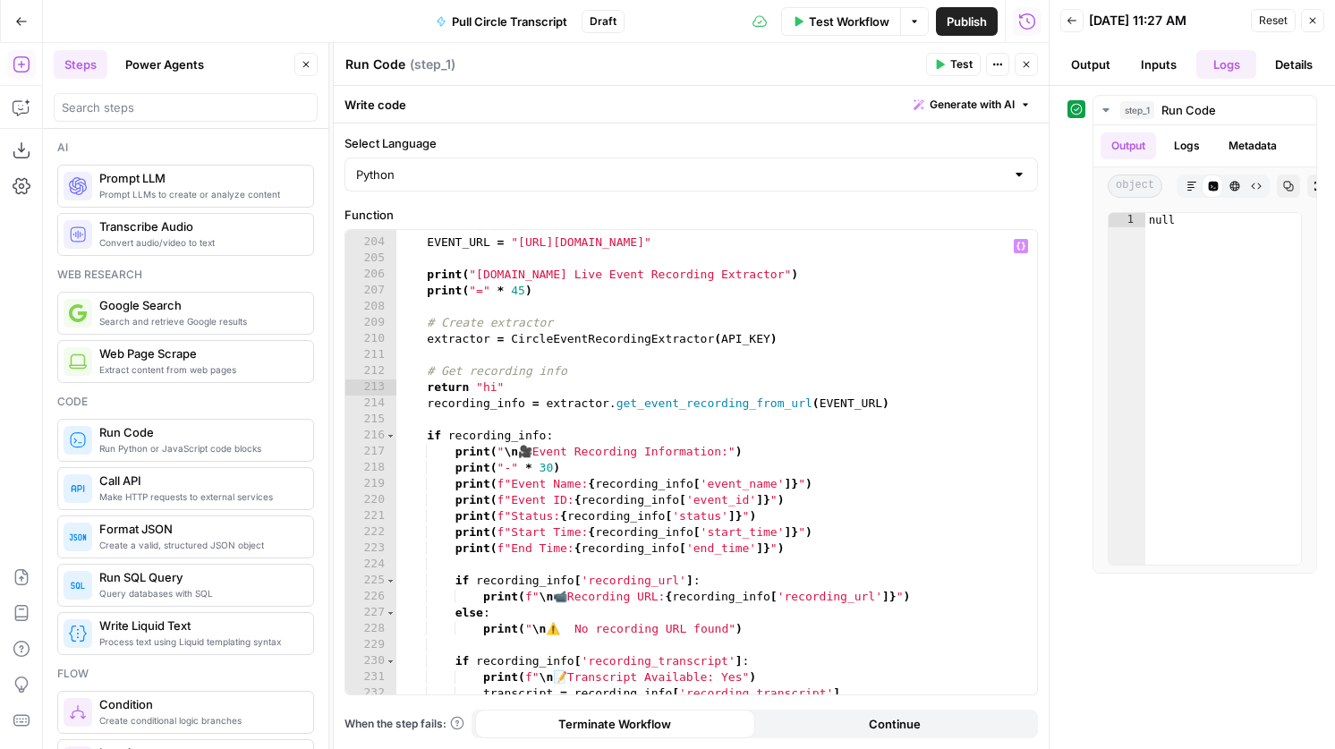
type textarea "**********"
drag, startPoint x: 512, startPoint y: 388, endPoint x: 376, endPoint y: 380, distance: 136.2
click at [376, 381] on div "**********" at bounding box center [691, 462] width 692 height 464
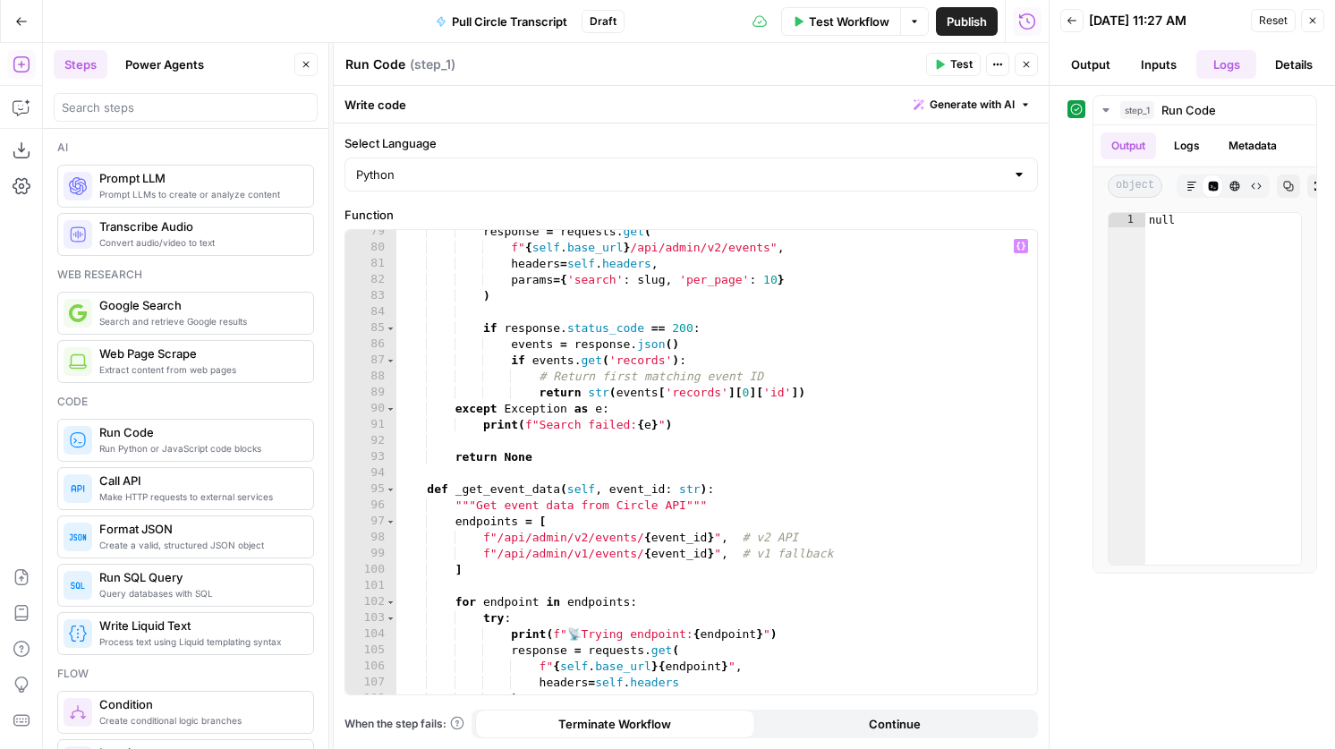
scroll to position [878, 0]
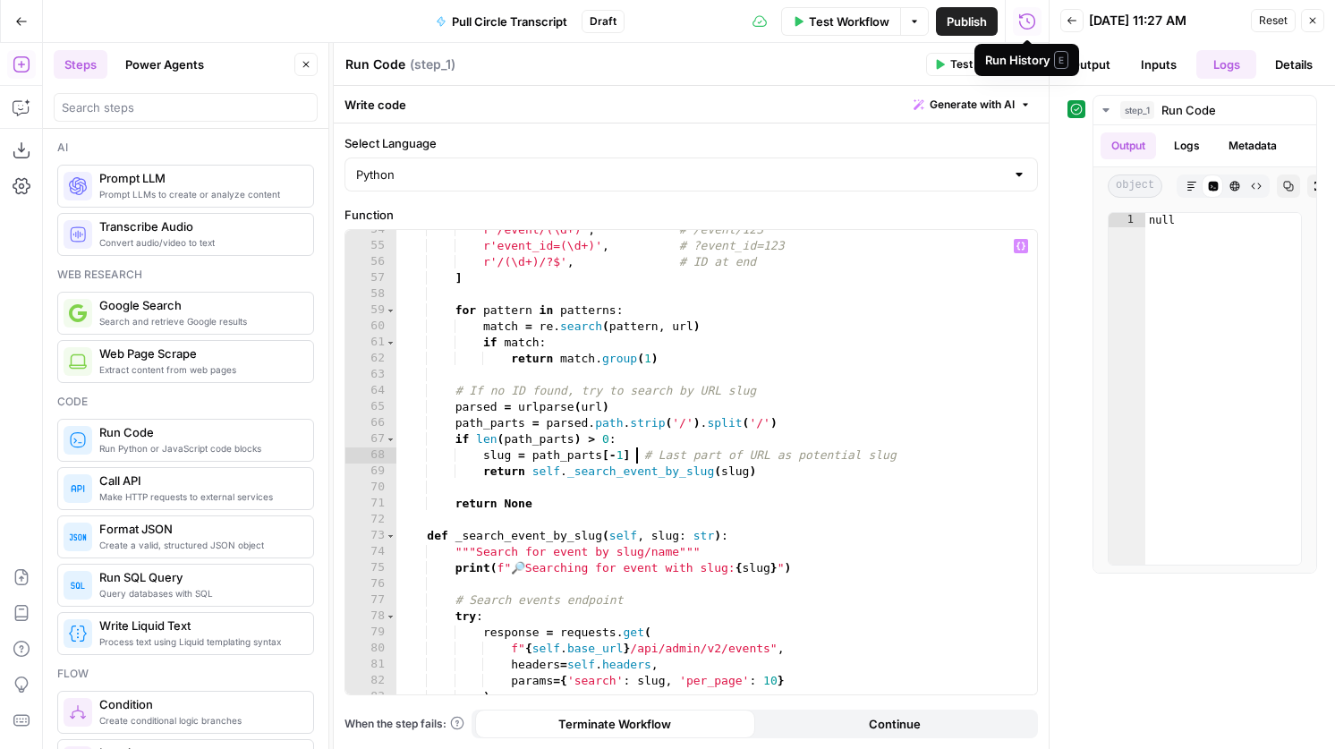
click at [639, 452] on div "r'/event/(\d+)' , # /event/123 r'event_id=(\d+)' , # ?event_id=123 r'/(\d+)/?$'…" at bounding box center [716, 470] width 642 height 497
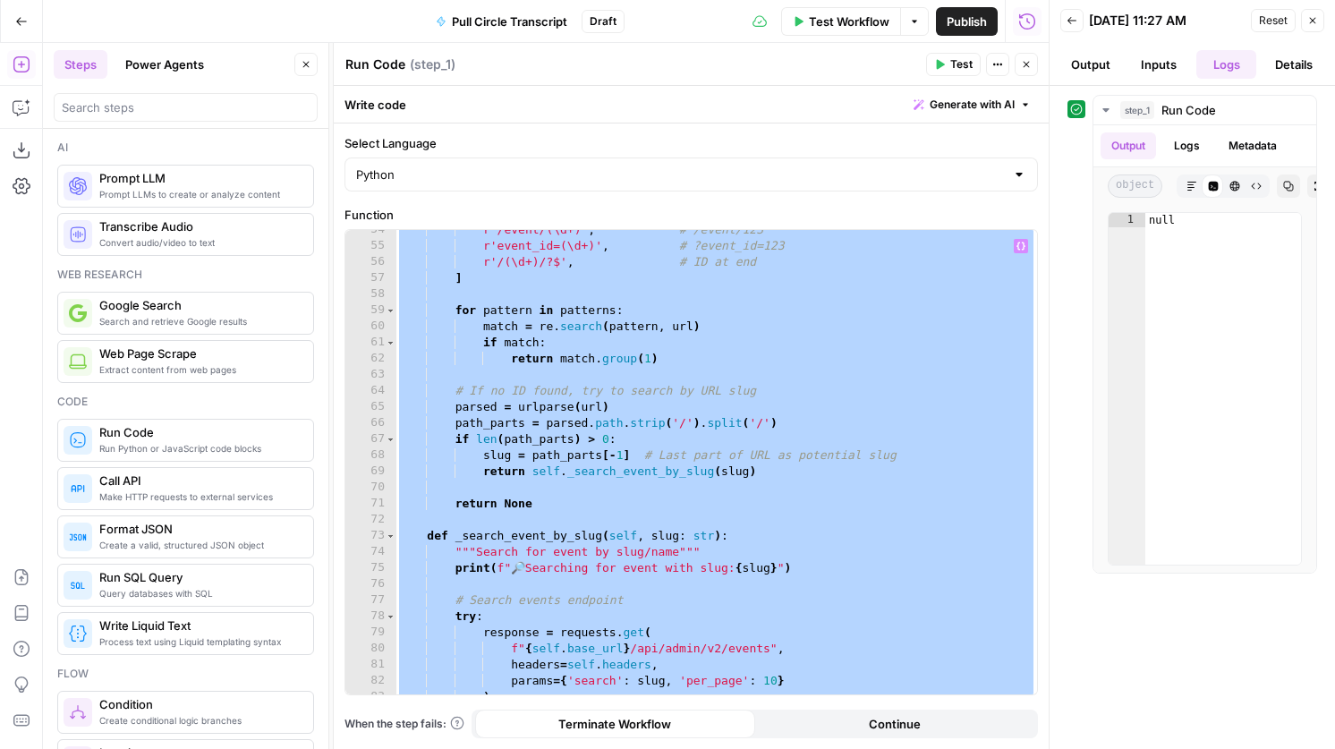
paste textarea
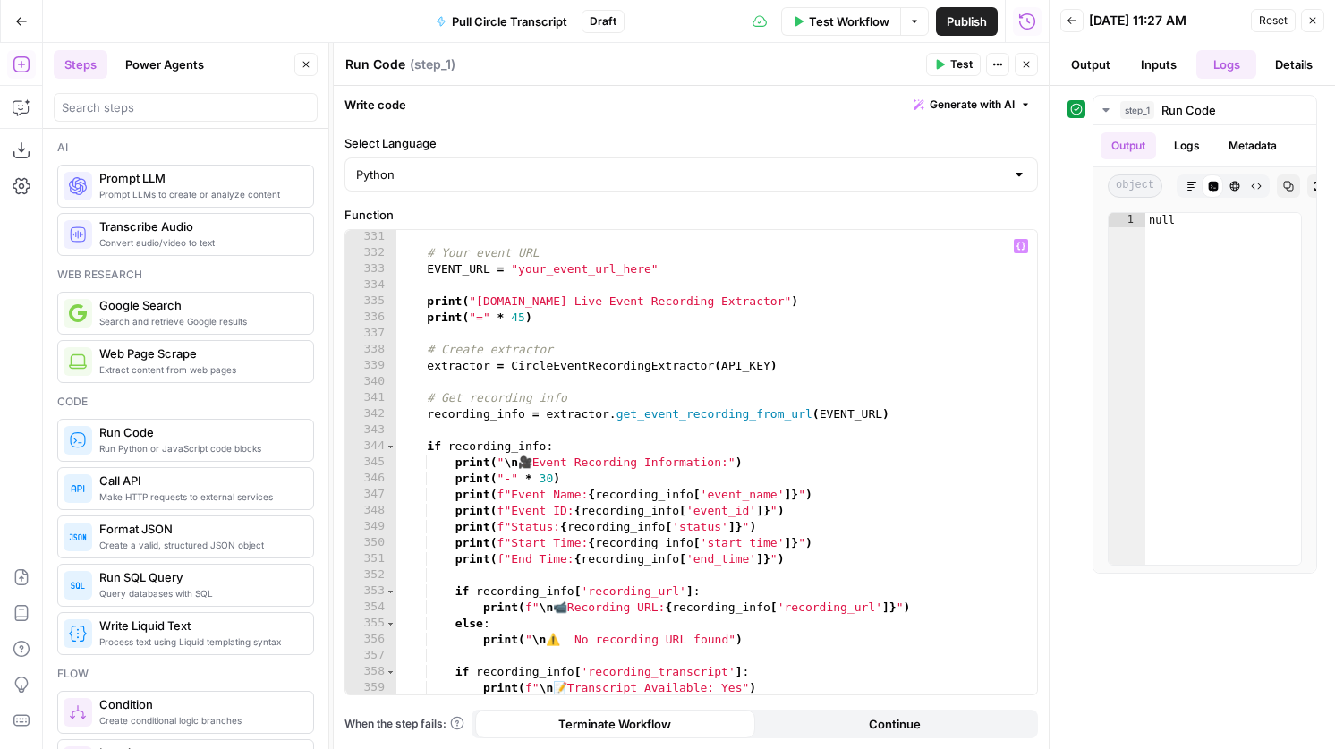
scroll to position [5331, 0]
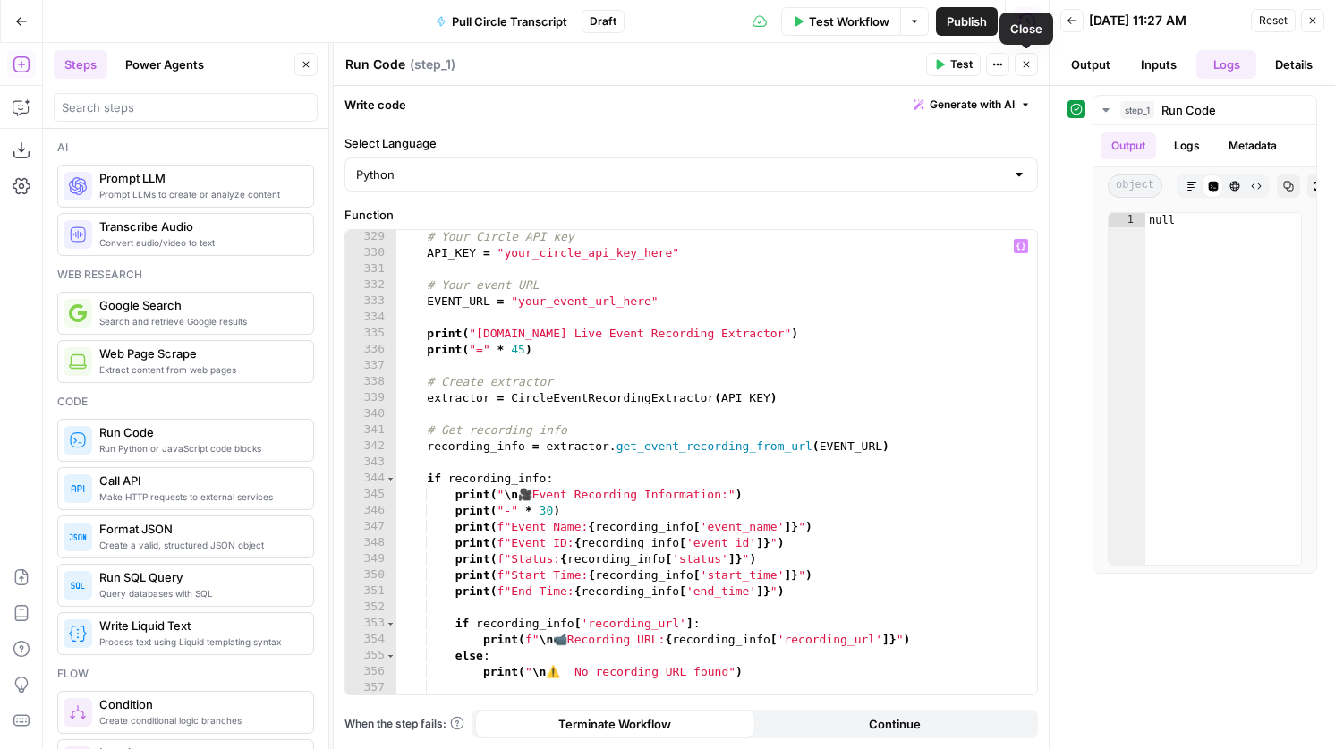
click at [875, 23] on span "Test Workflow" at bounding box center [849, 22] width 81 height 18
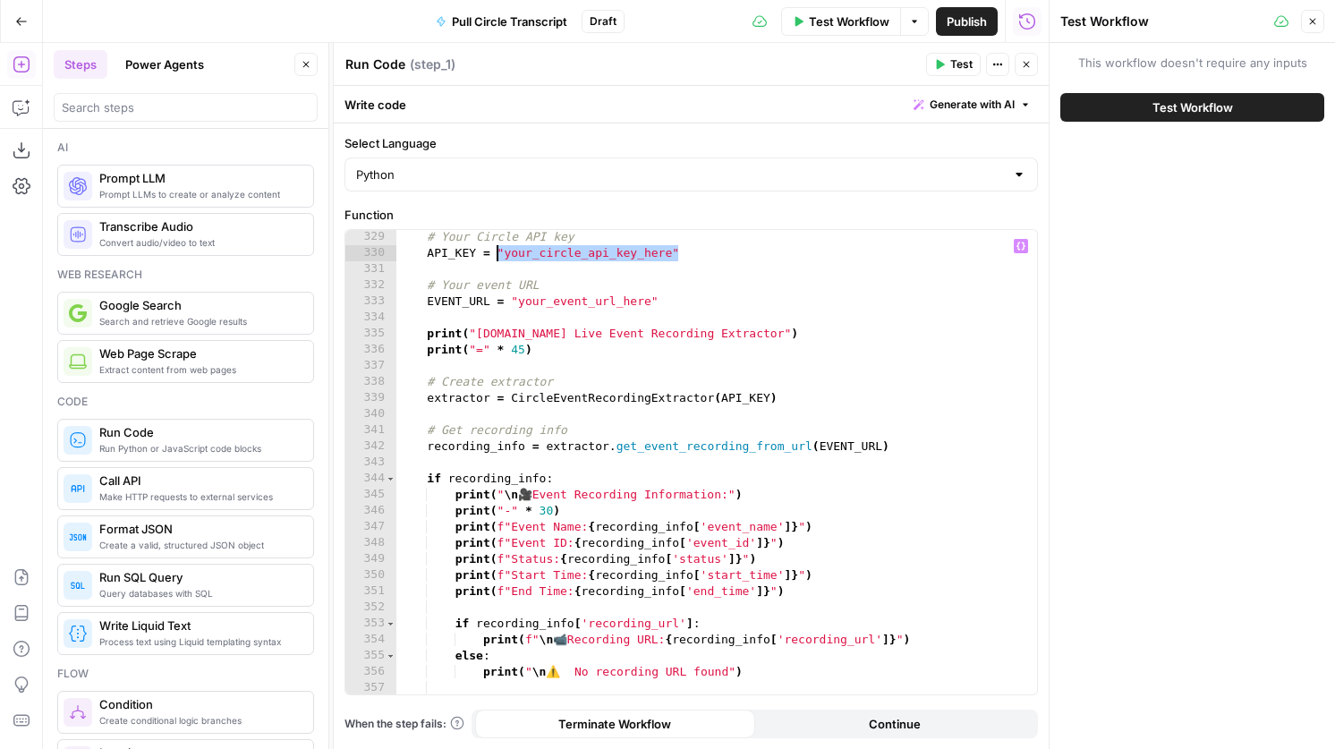
drag, startPoint x: 682, startPoint y: 257, endPoint x: 498, endPoint y: 259, distance: 183.4
click at [498, 259] on div "# Your Circle API key API_KEY = "your_circle_api_key_here" # Your event URL EVE…" at bounding box center [716, 477] width 642 height 497
type textarea "**********"
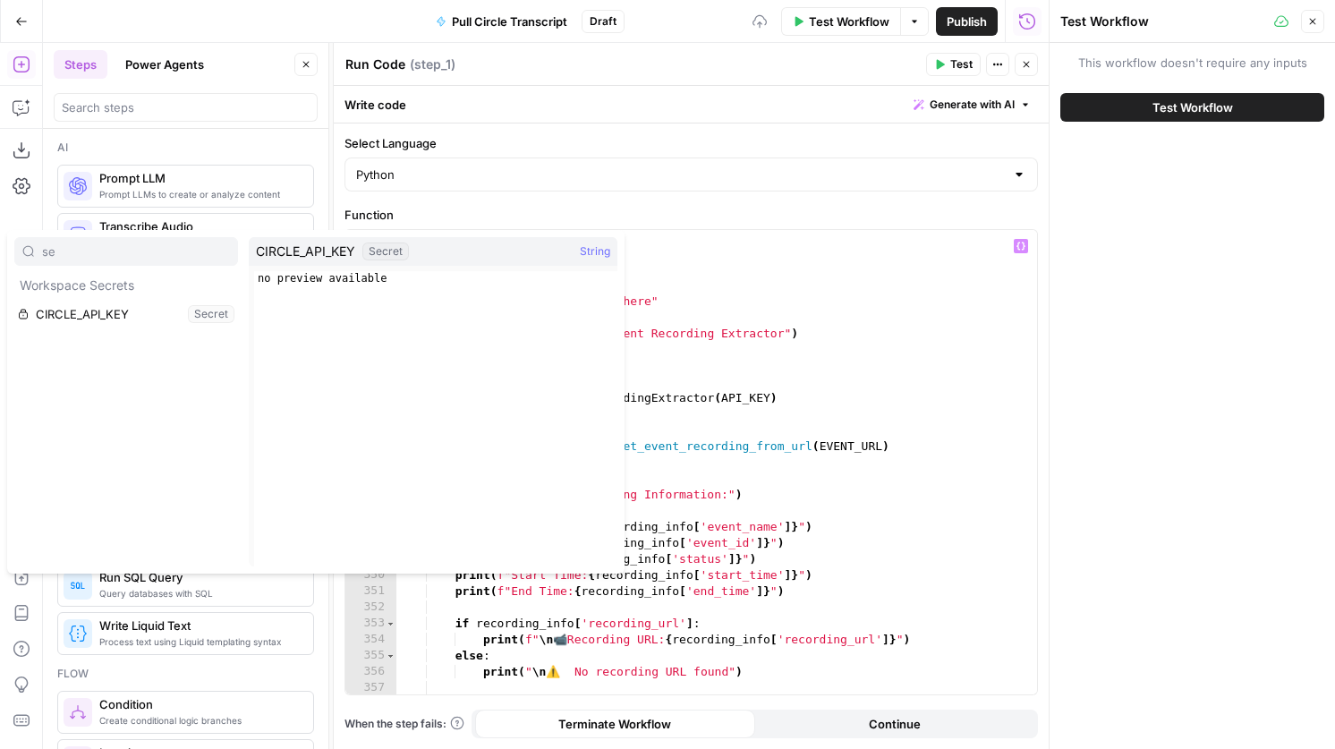
type input "se"
click at [135, 304] on button "Select variable CIRCLE_API_KEY" at bounding box center [126, 314] width 224 height 29
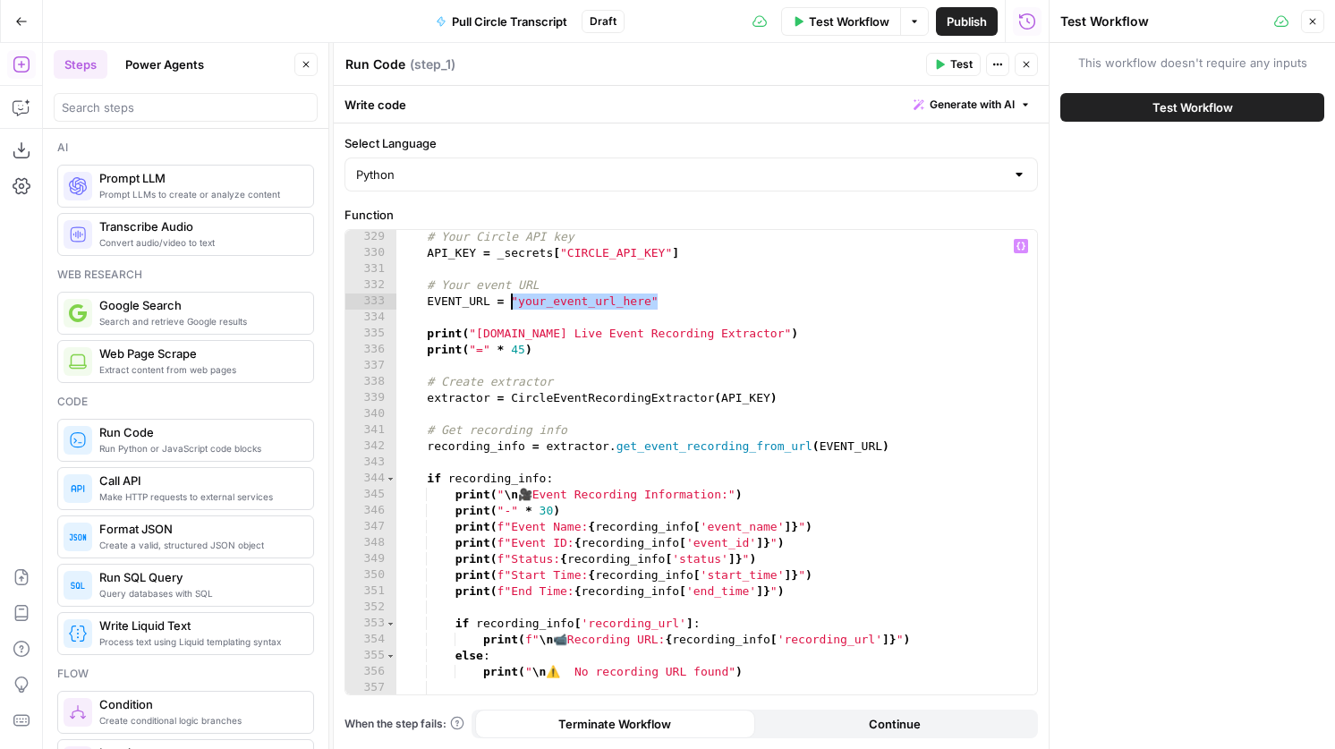
drag, startPoint x: 684, startPoint y: 310, endPoint x: 514, endPoint y: 303, distance: 170.1
click at [514, 303] on div "# Your Circle API key API_KEY = _secrets [ "CIRCLE_API_KEY" ] # Your event URL …" at bounding box center [716, 477] width 642 height 497
paste textarea "**********"
click at [510, 302] on div "# Your Circle API key API_KEY = _secrets [ "CIRCLE_API_KEY" ] # Your event URL …" at bounding box center [716, 477] width 642 height 497
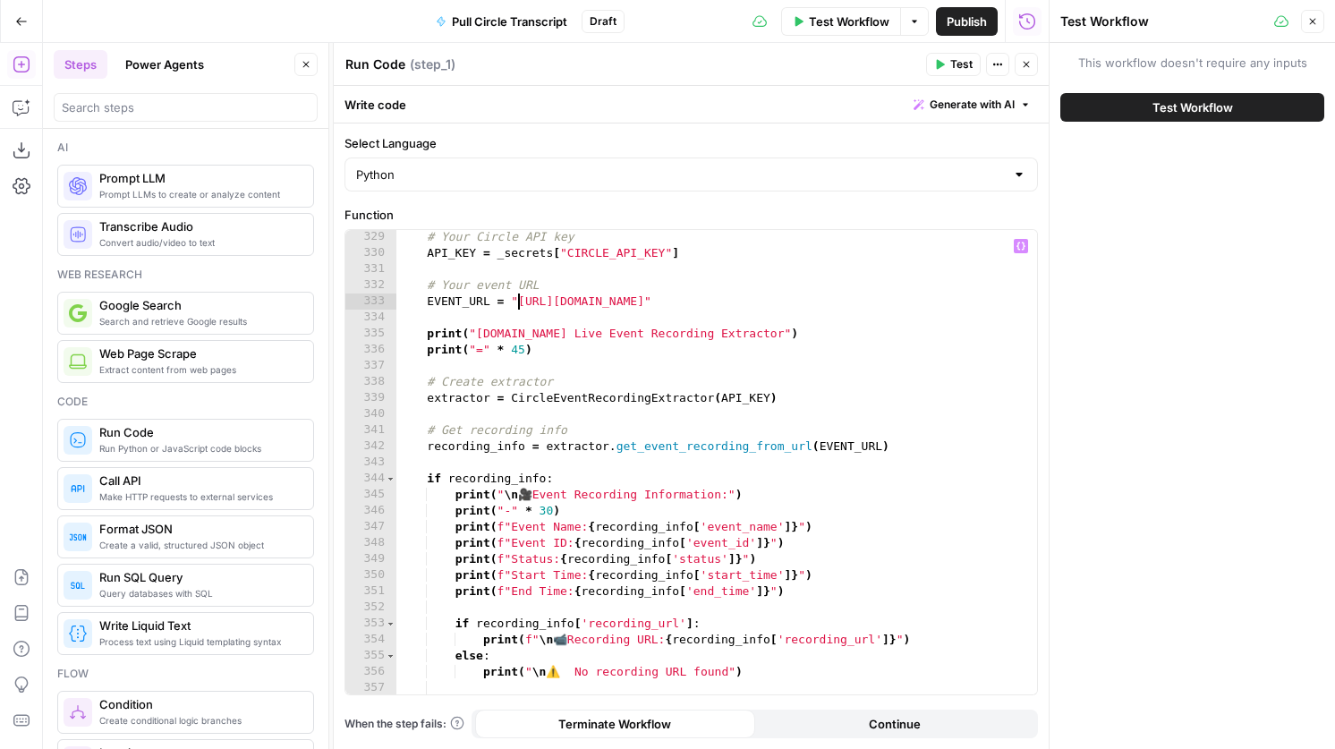
scroll to position [0, 9]
click at [968, 59] on span "Test" at bounding box center [961, 64] width 22 height 16
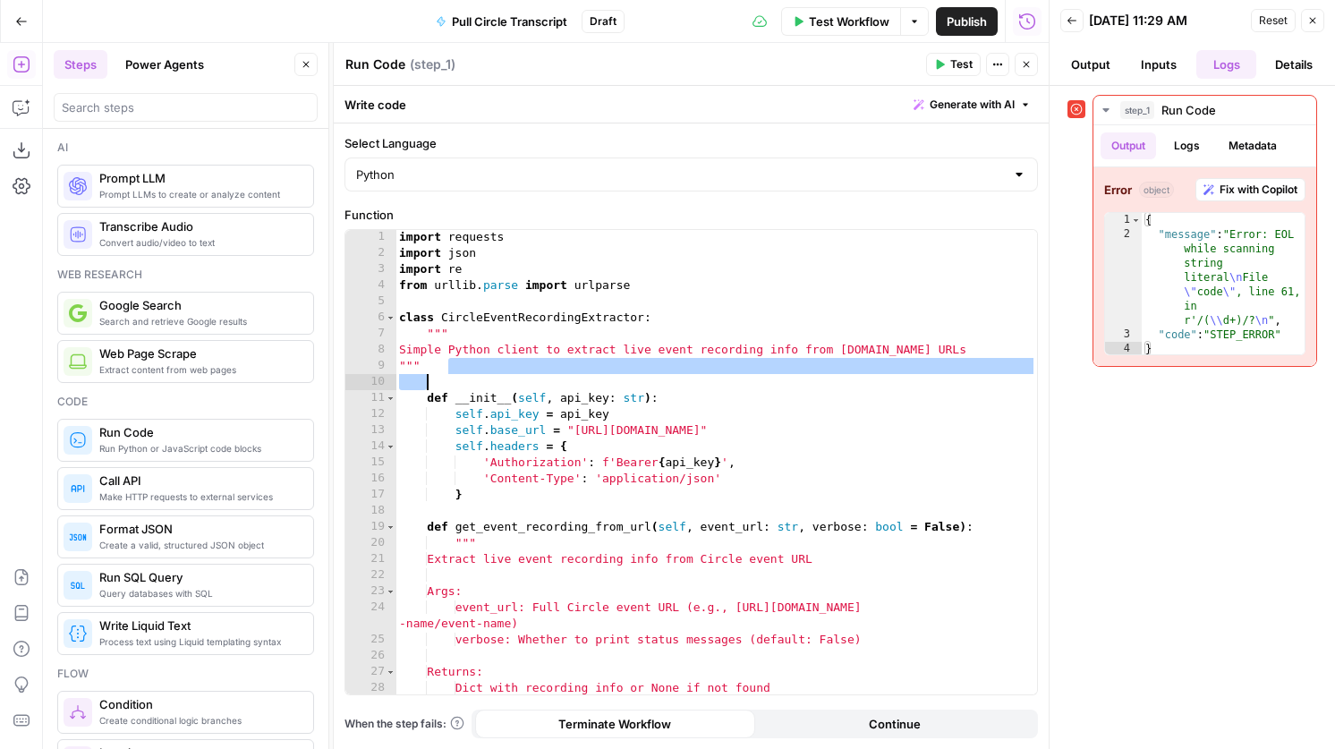
click at [728, 375] on div "import requests import json import re from urllib . parse import urlparse class…" at bounding box center [716, 477] width 642 height 497
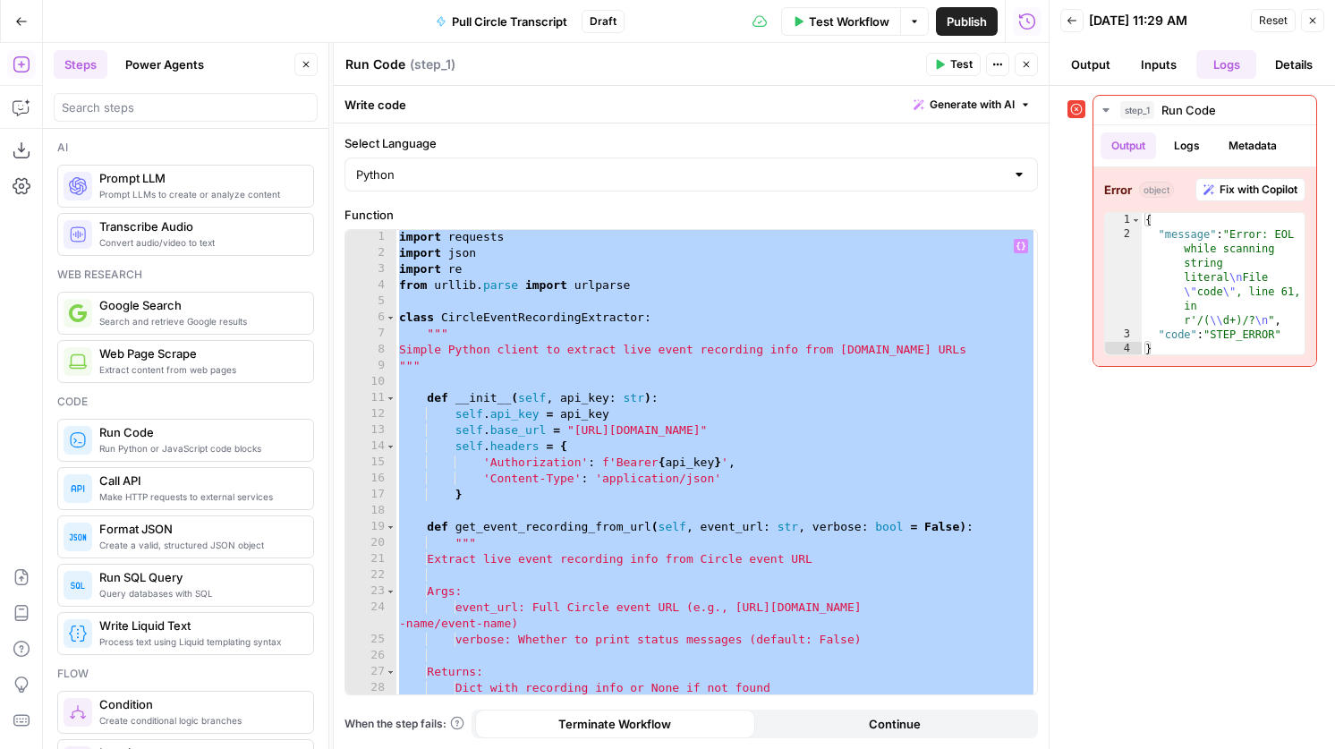
paste textarea "****"
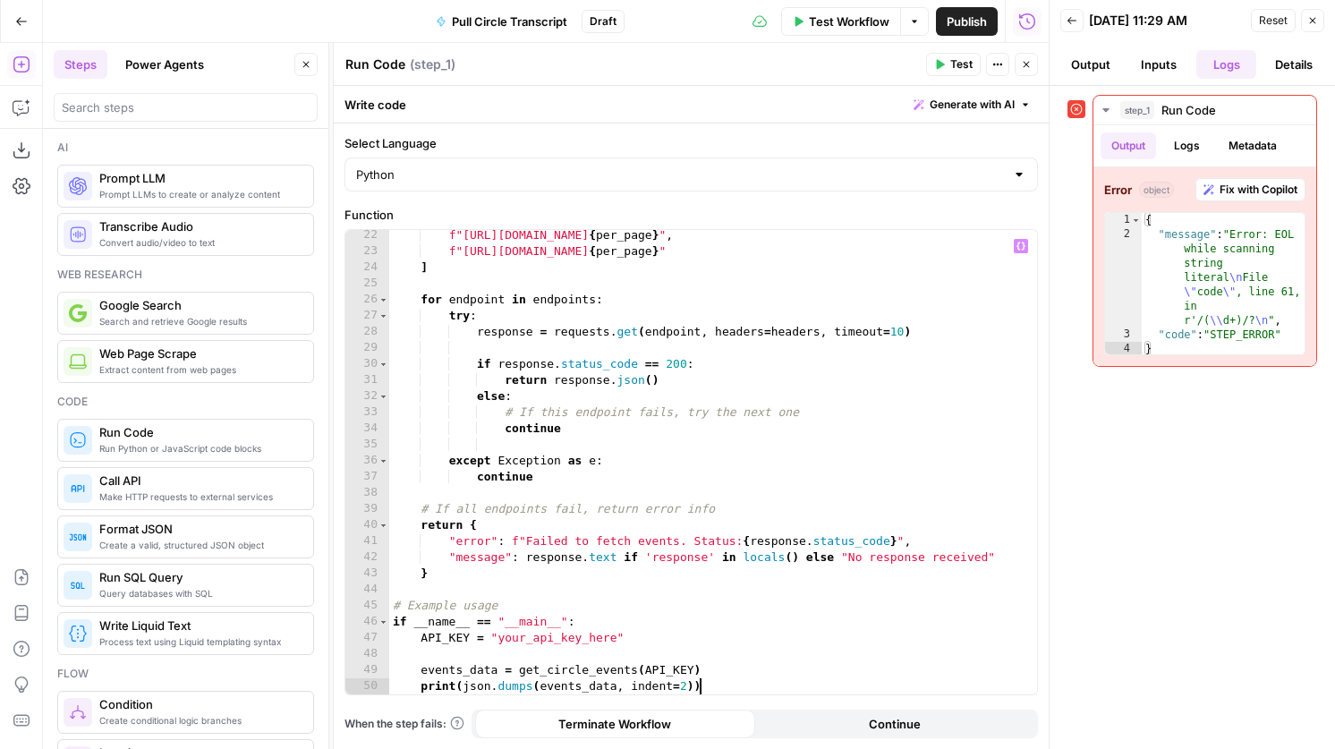
scroll to position [341, 0]
drag, startPoint x: 631, startPoint y: 641, endPoint x: 489, endPoint y: 642, distance: 141.4
click at [489, 642] on div "f"https://app.circle.so/api/admin/v2/events?per_page= { per_page } " , f"https:…" at bounding box center [713, 475] width 648 height 497
type textarea "**********"
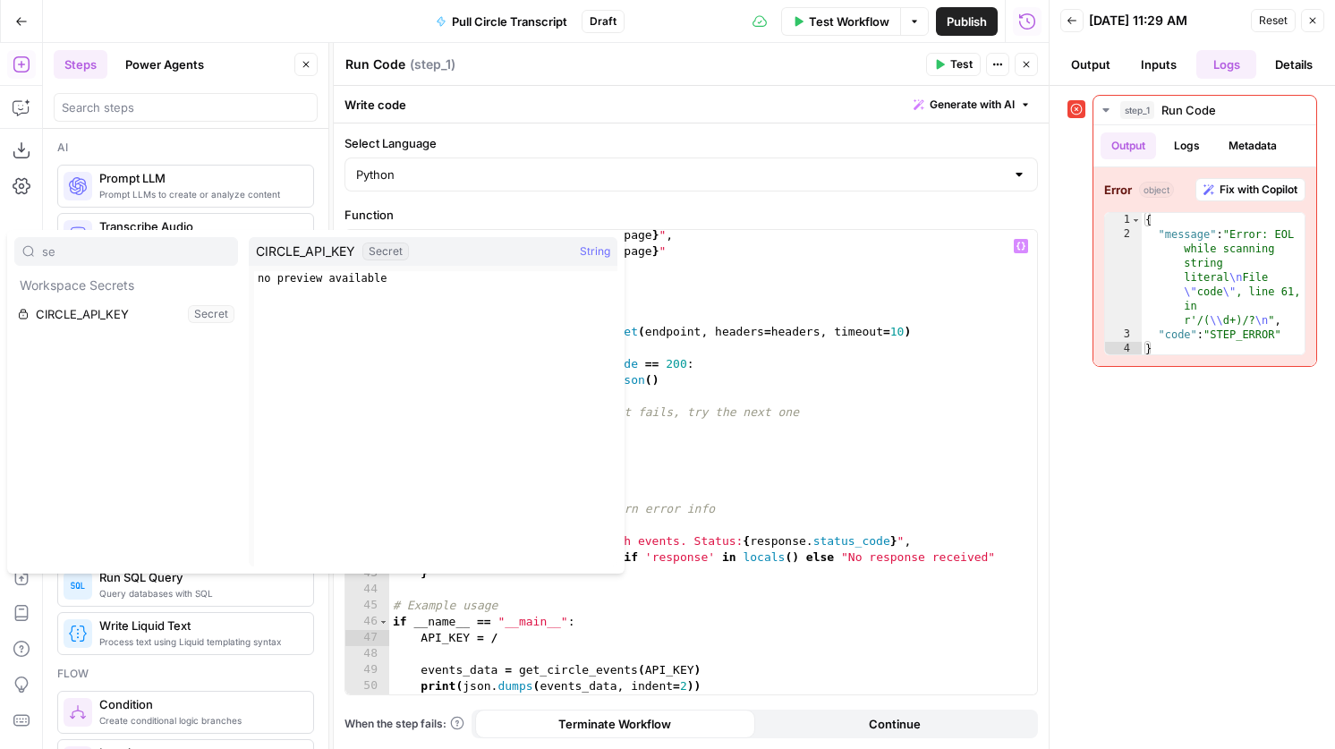
type input "se"
click at [145, 324] on button "Select variable CIRCLE_API_KEY" at bounding box center [126, 314] width 224 height 29
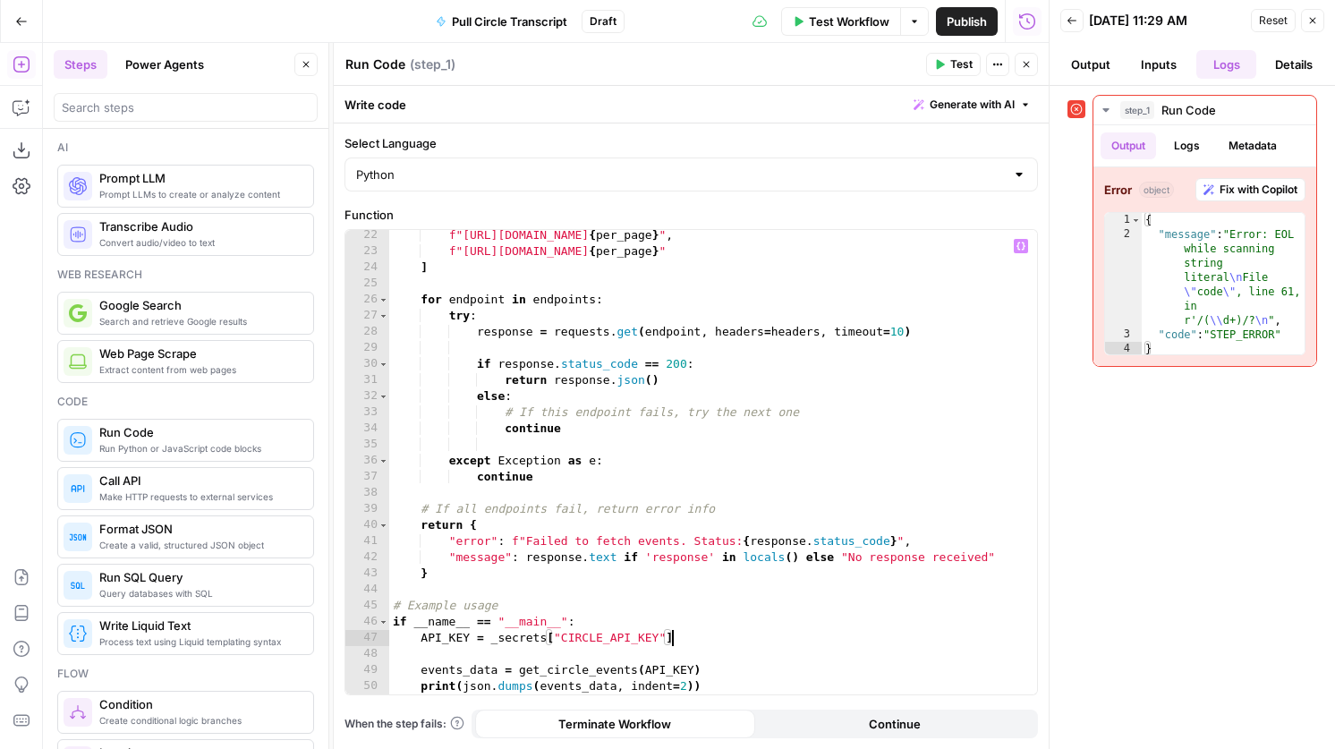
click at [968, 72] on span "Test" at bounding box center [961, 64] width 22 height 16
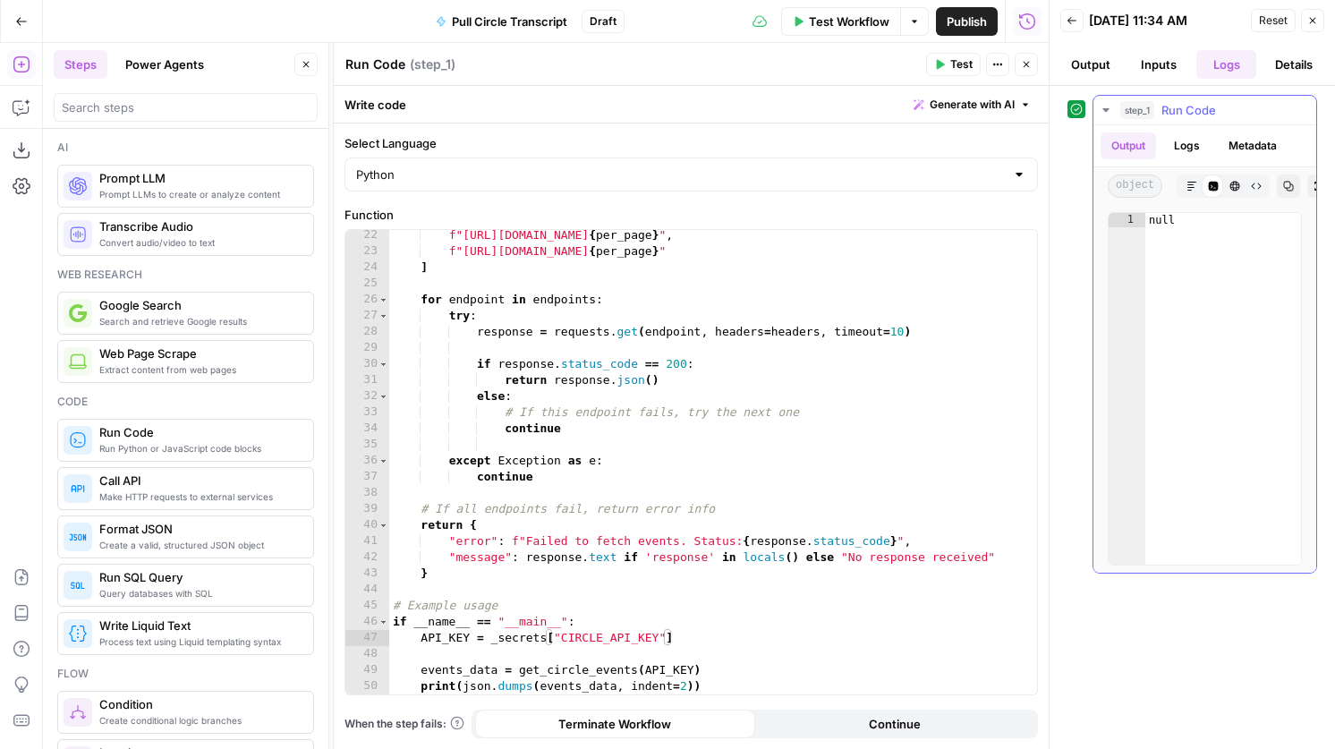
click at [1189, 141] on button "Logs" at bounding box center [1186, 145] width 47 height 27
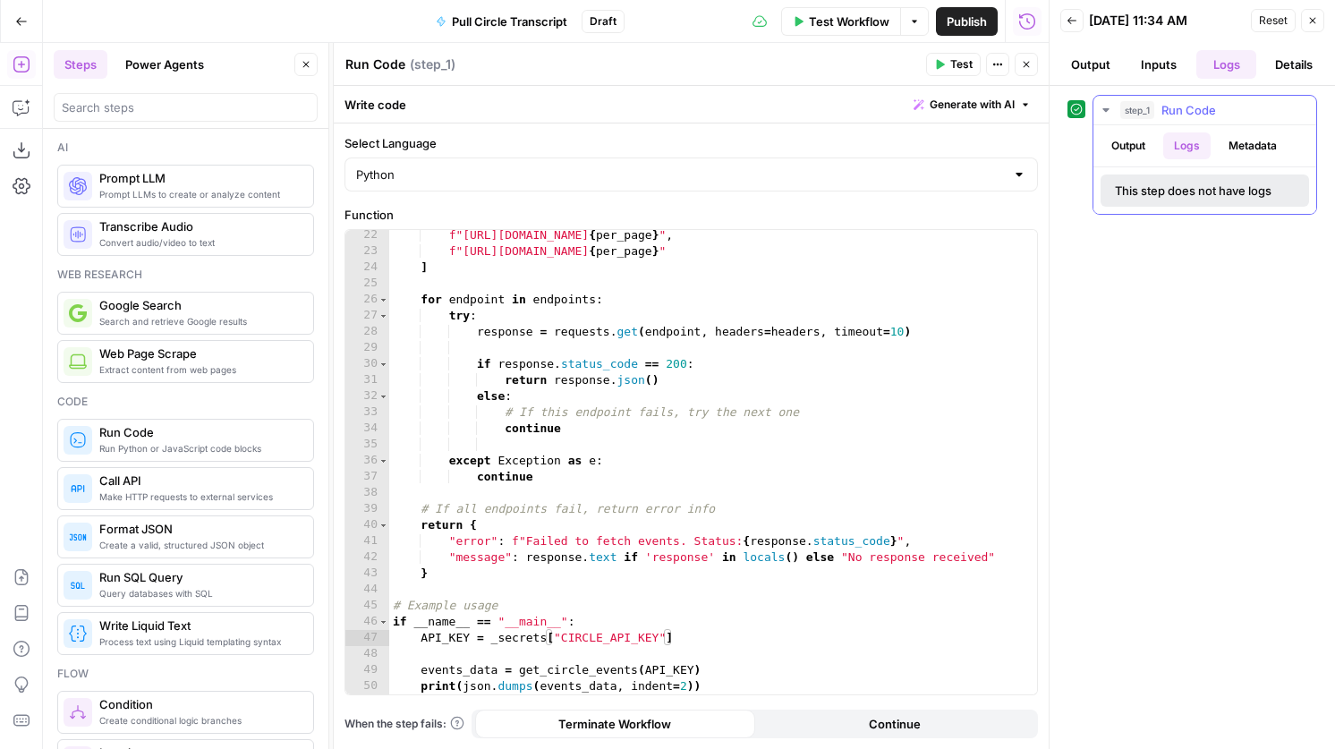
click at [1251, 142] on button "Metadata" at bounding box center [1253, 145] width 70 height 27
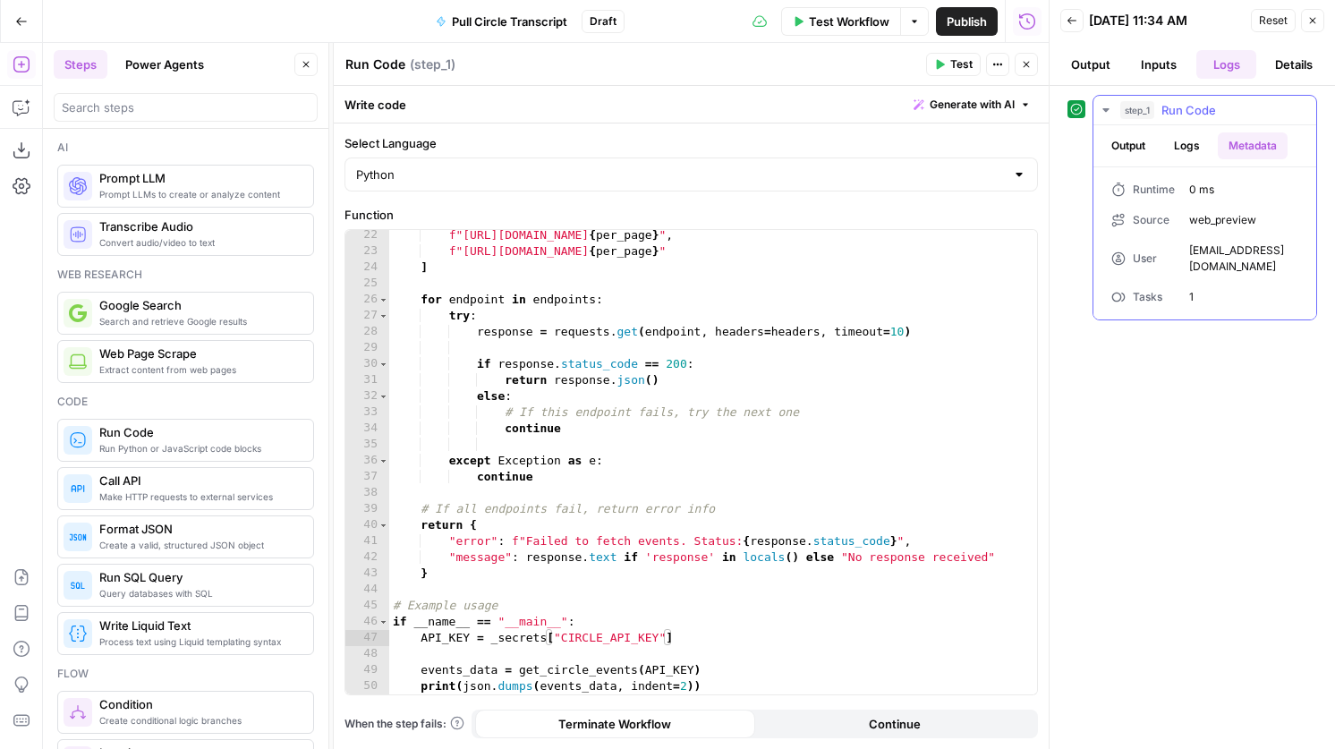
click at [1152, 140] on button "Output" at bounding box center [1128, 145] width 55 height 27
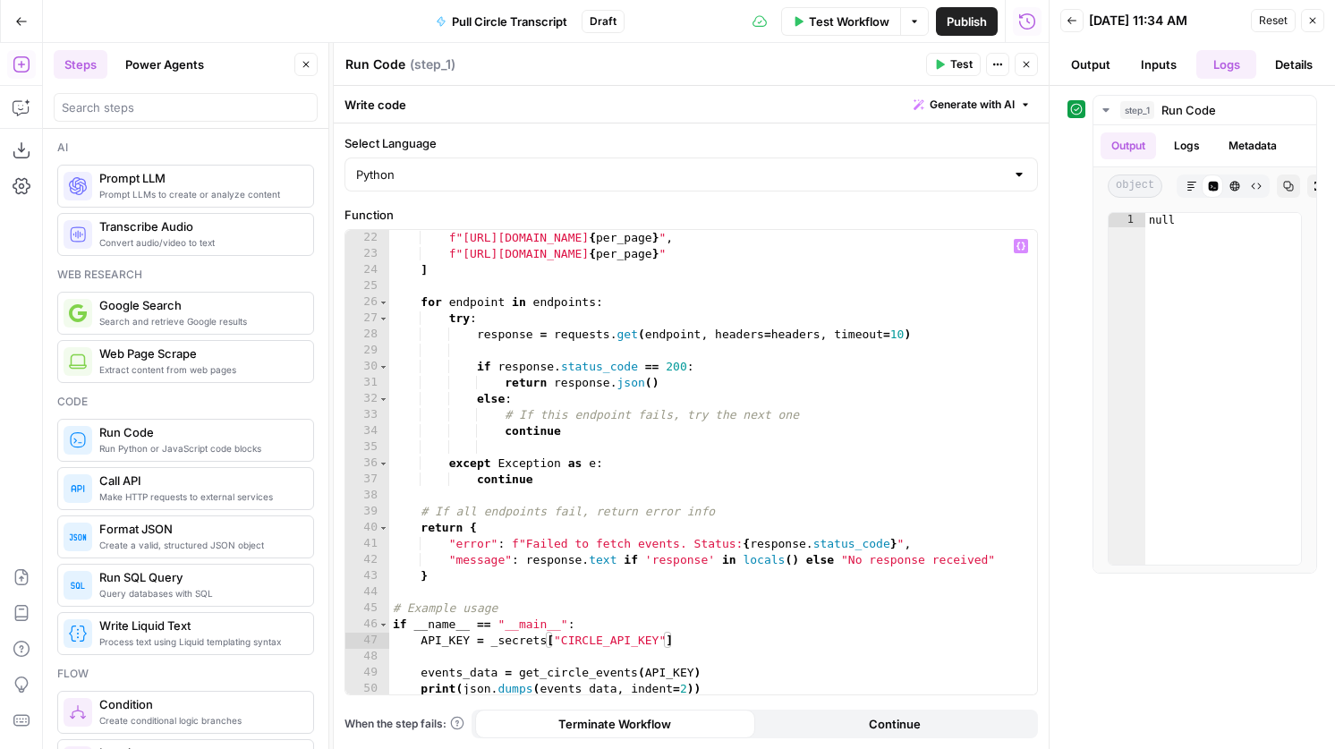
scroll to position [341, 0]
drag, startPoint x: 711, startPoint y: 683, endPoint x: 423, endPoint y: 684, distance: 288.1
click at [423, 684] on div "f"https://app.circle.so/api/admin/v2/events?per_page= { per_page } " , f"https:…" at bounding box center [713, 475] width 648 height 497
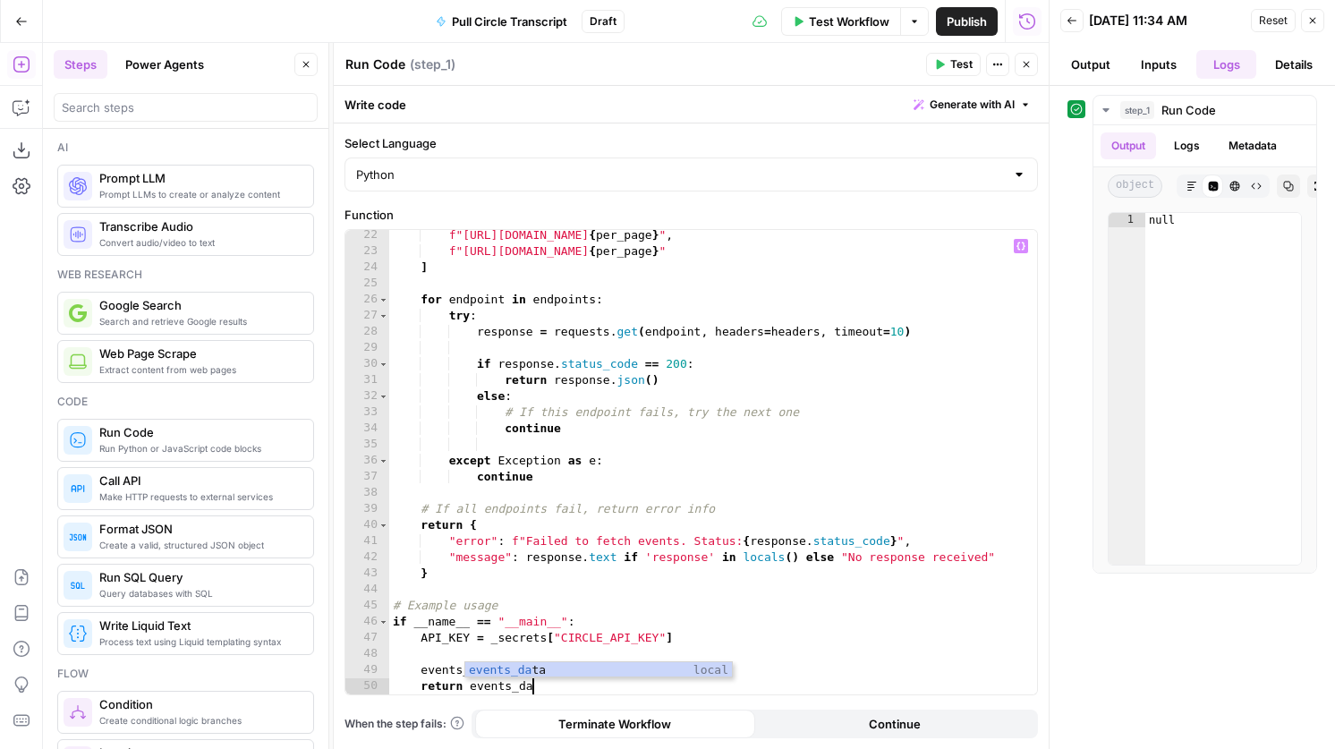
scroll to position [0, 11]
click at [943, 65] on icon "button" at bounding box center [939, 64] width 11 height 11
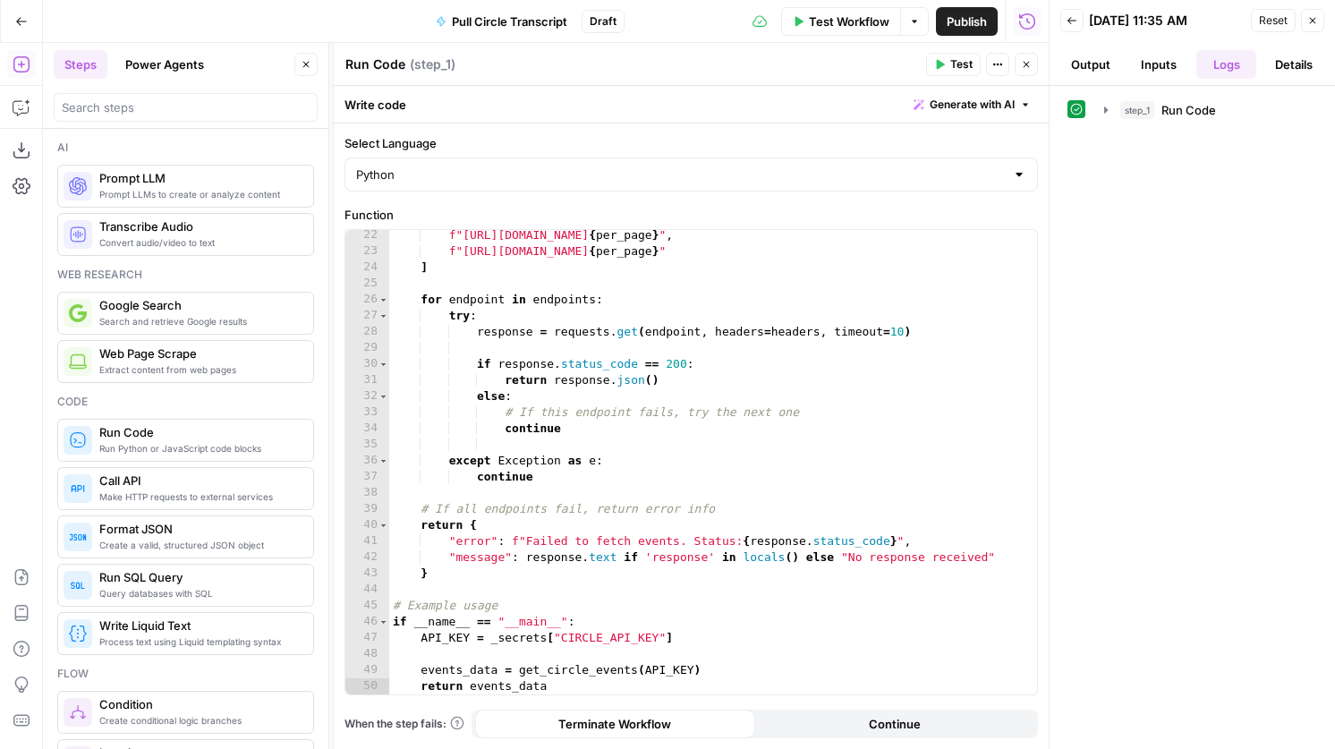
click at [1209, 109] on span "Run Code" at bounding box center [1188, 110] width 55 height 18
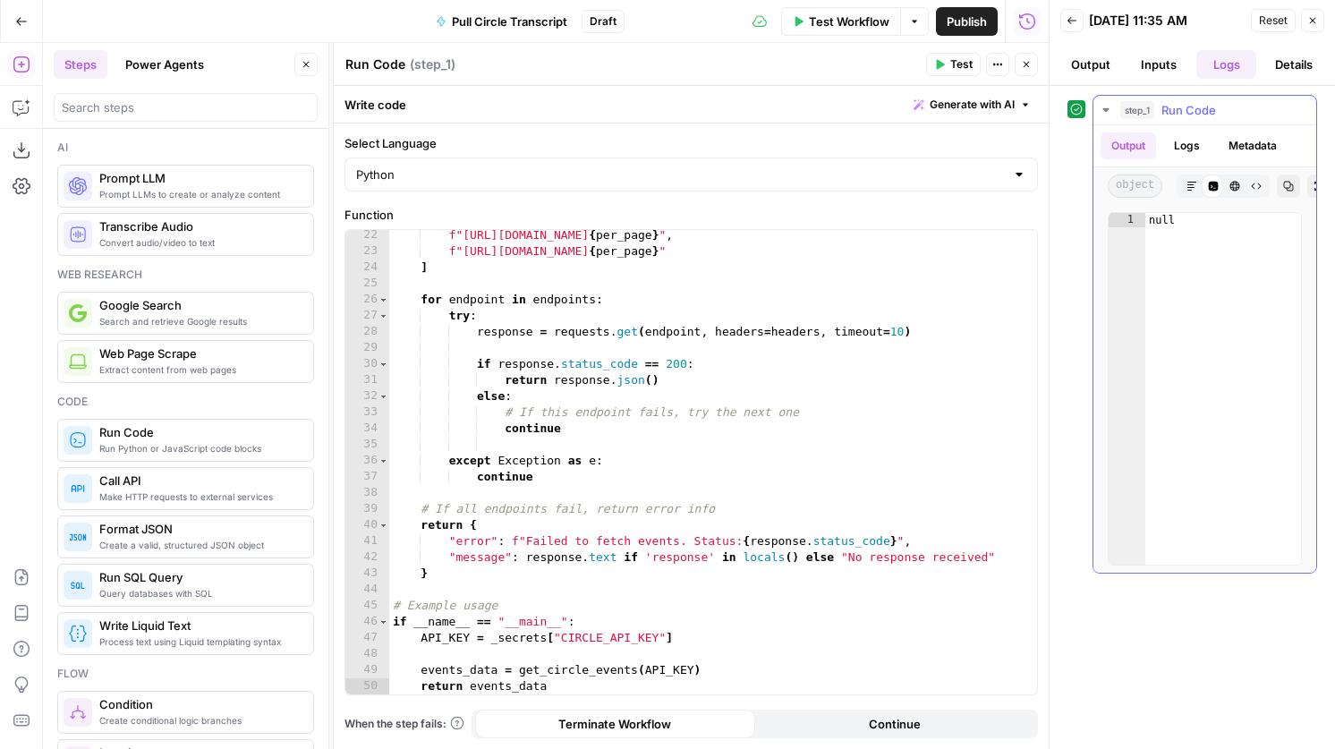
click at [1195, 142] on button "Logs" at bounding box center [1186, 145] width 47 height 27
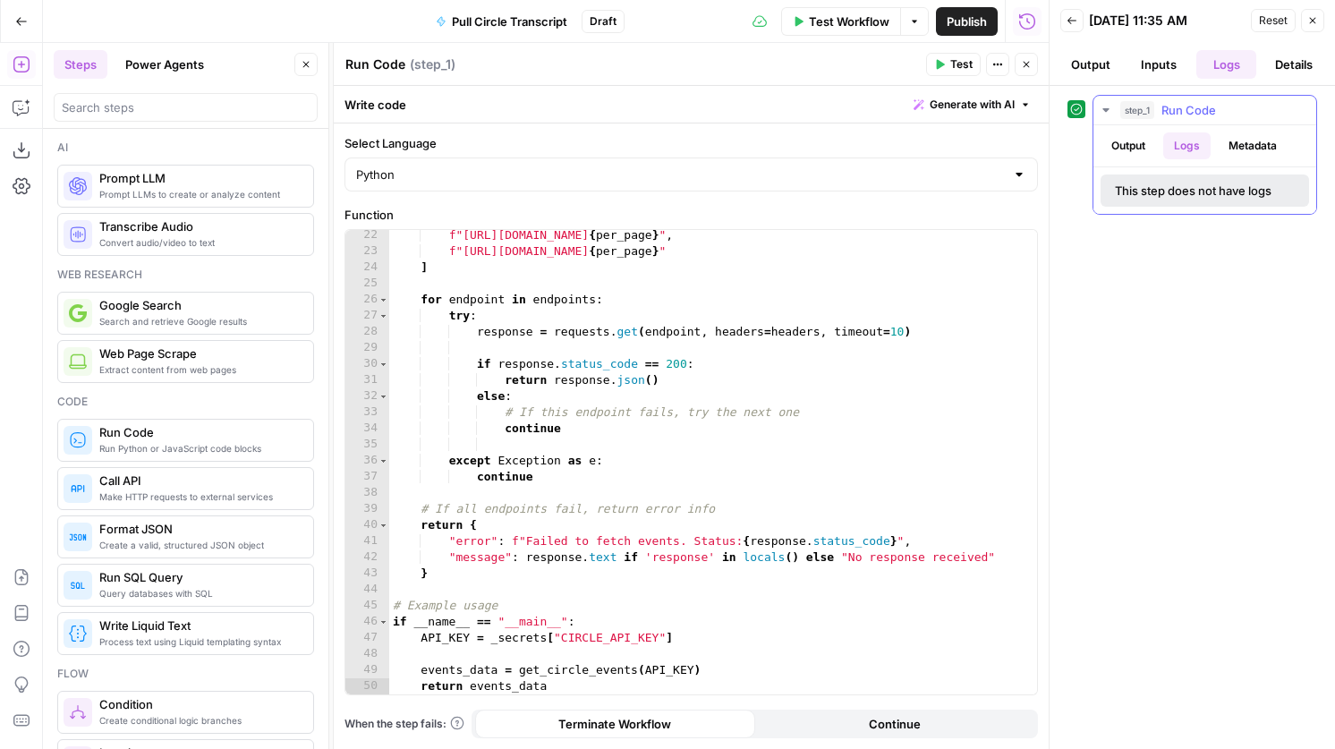
click at [1132, 144] on button "Output" at bounding box center [1128, 145] width 55 height 27
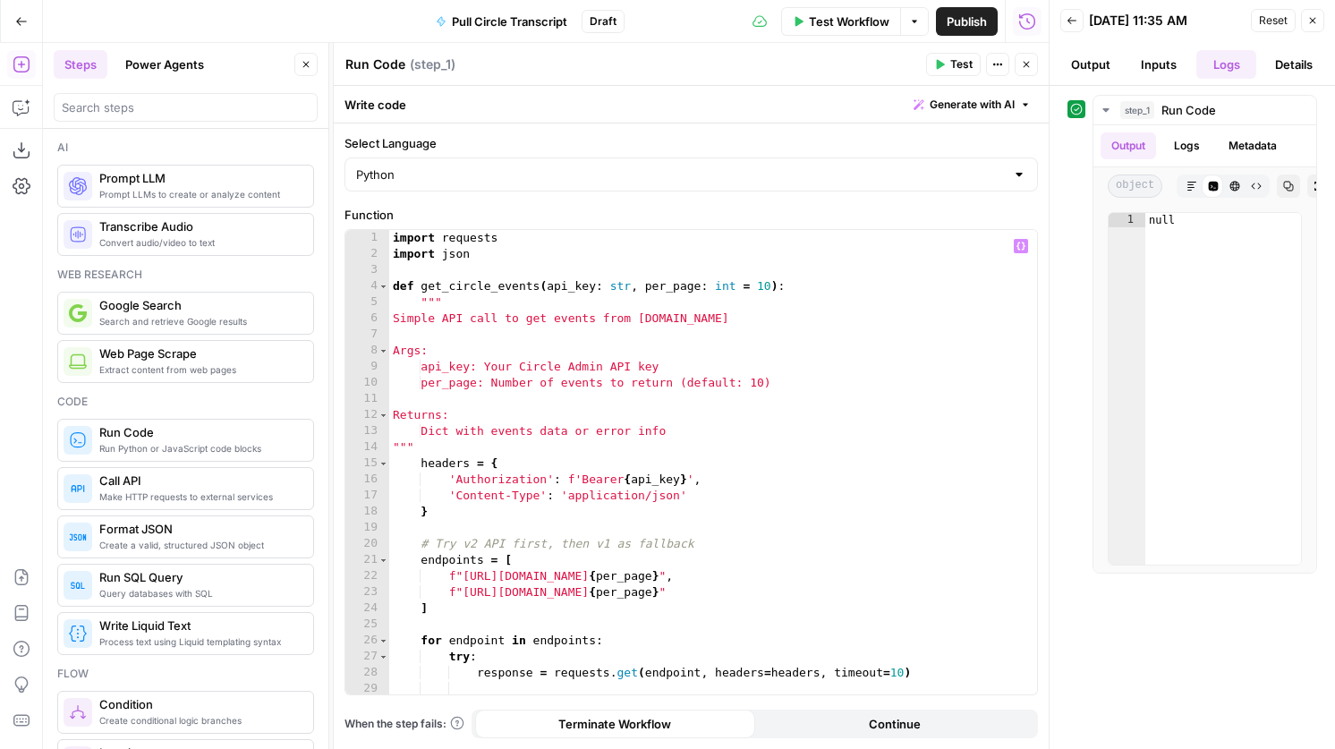
scroll to position [0, 0]
type textarea "**********"
click at [732, 319] on div "import requests import json def get_circle_events ( api_key : str , per_page : …" at bounding box center [713, 478] width 648 height 497
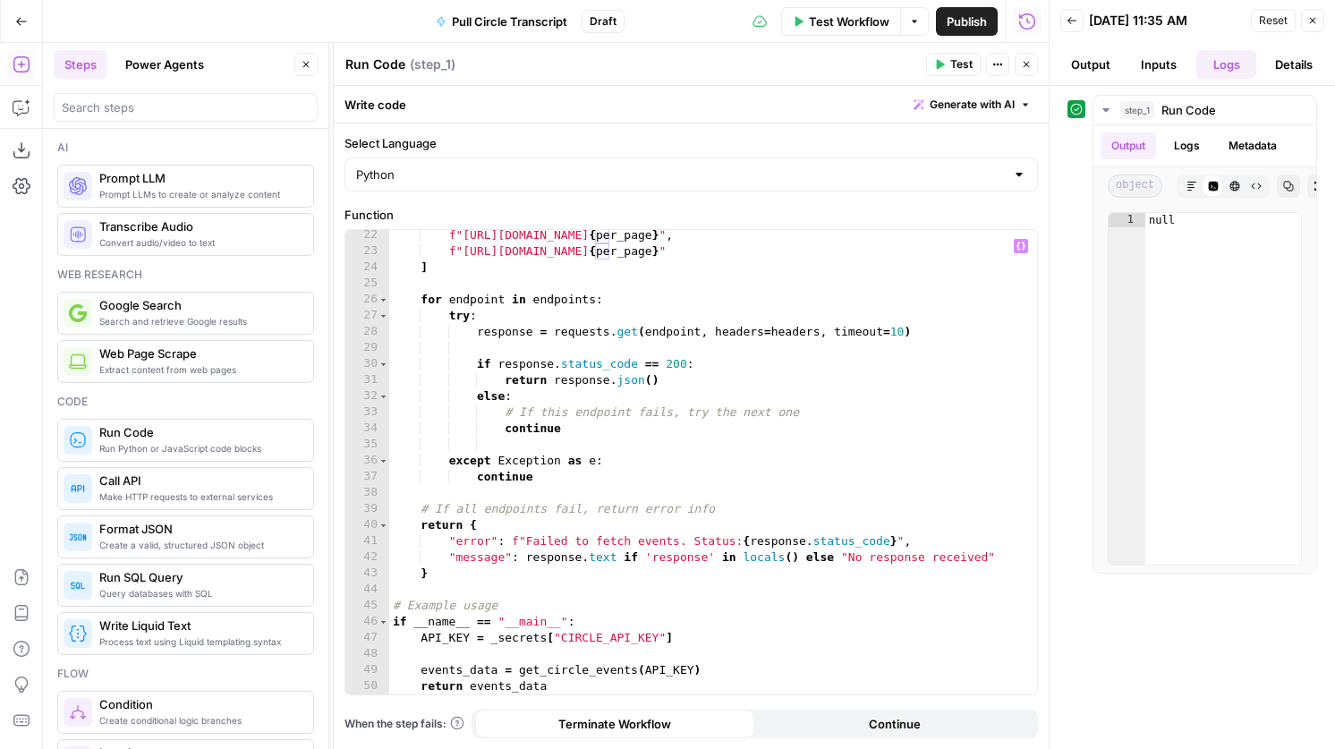
click at [758, 648] on div "f"https://app.circle.so/api/admin/v2/events?per_page= { per_page } " , f"https:…" at bounding box center [713, 475] width 648 height 497
paste textarea "**********"
type textarea "**********"
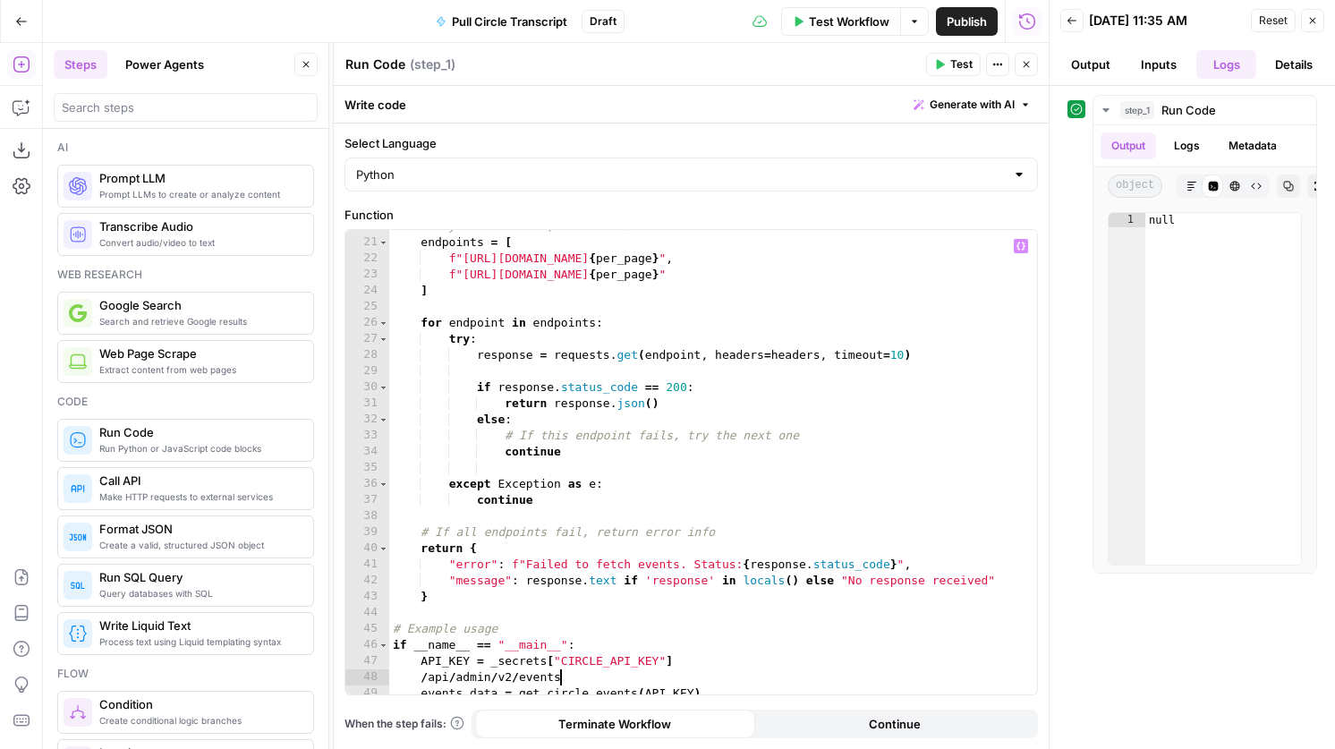
scroll to position [341, 0]
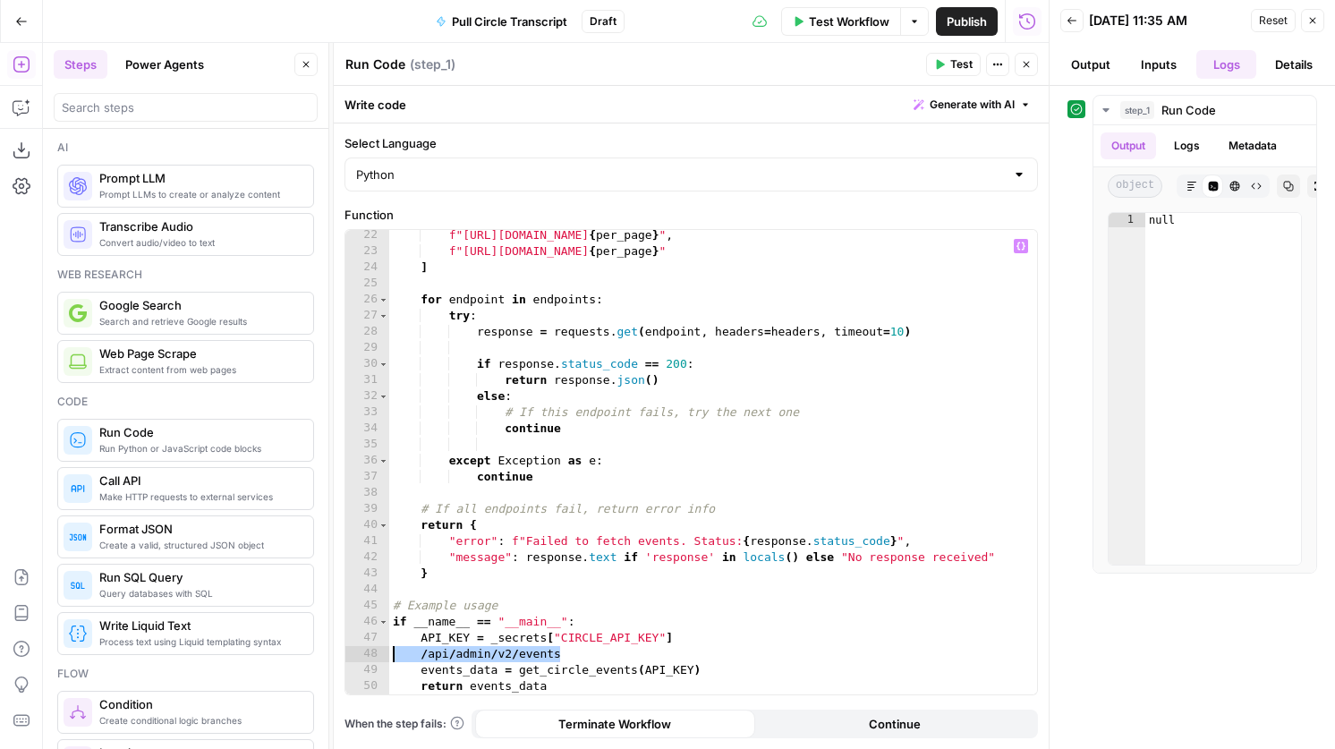
drag, startPoint x: 580, startPoint y: 656, endPoint x: 382, endPoint y: 655, distance: 197.7
click at [382, 655] on div "**********" at bounding box center [691, 462] width 692 height 464
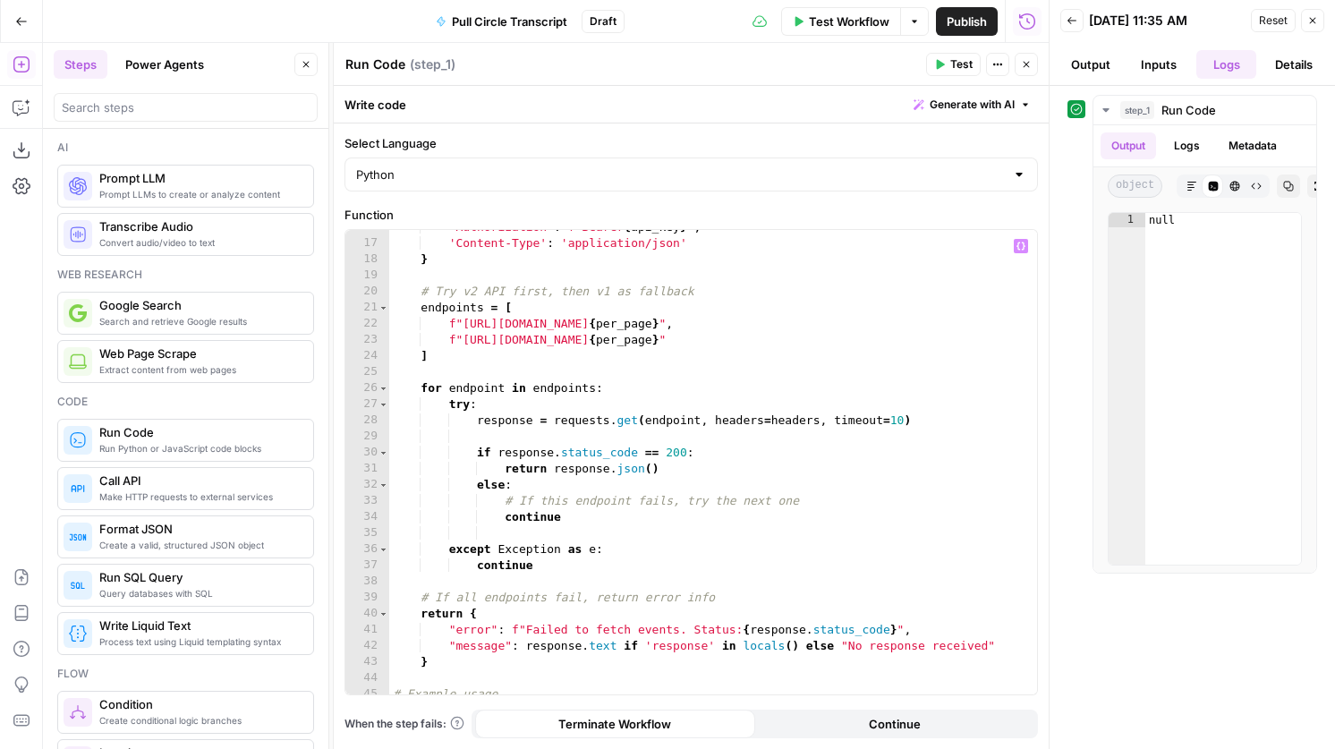
scroll to position [163, 0]
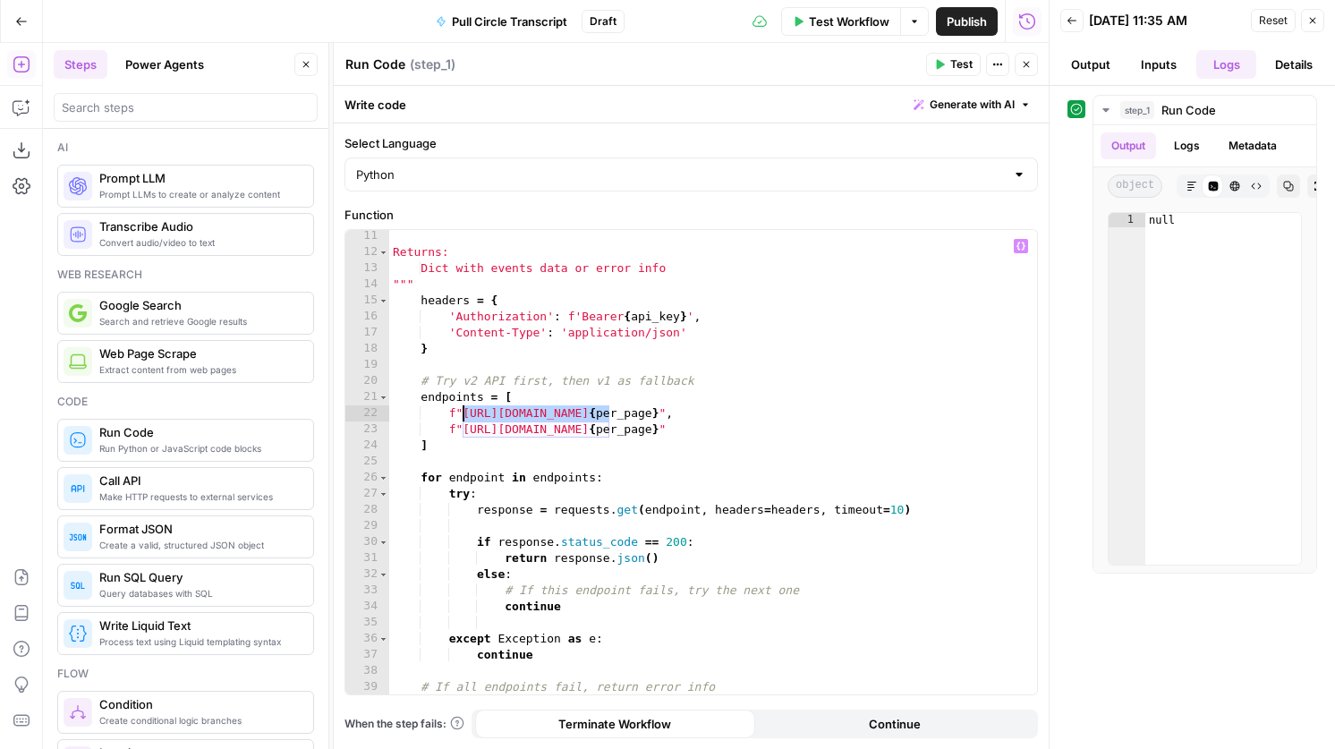
drag, startPoint x: 610, startPoint y: 414, endPoint x: 465, endPoint y: 418, distance: 145.0
click at [465, 418] on div "Returns: Dict with events data or error info """ headers = { 'Authorization' : …" at bounding box center [713, 476] width 648 height 497
paste textarea "*******"
click at [954, 56] on span "Test" at bounding box center [961, 64] width 22 height 16
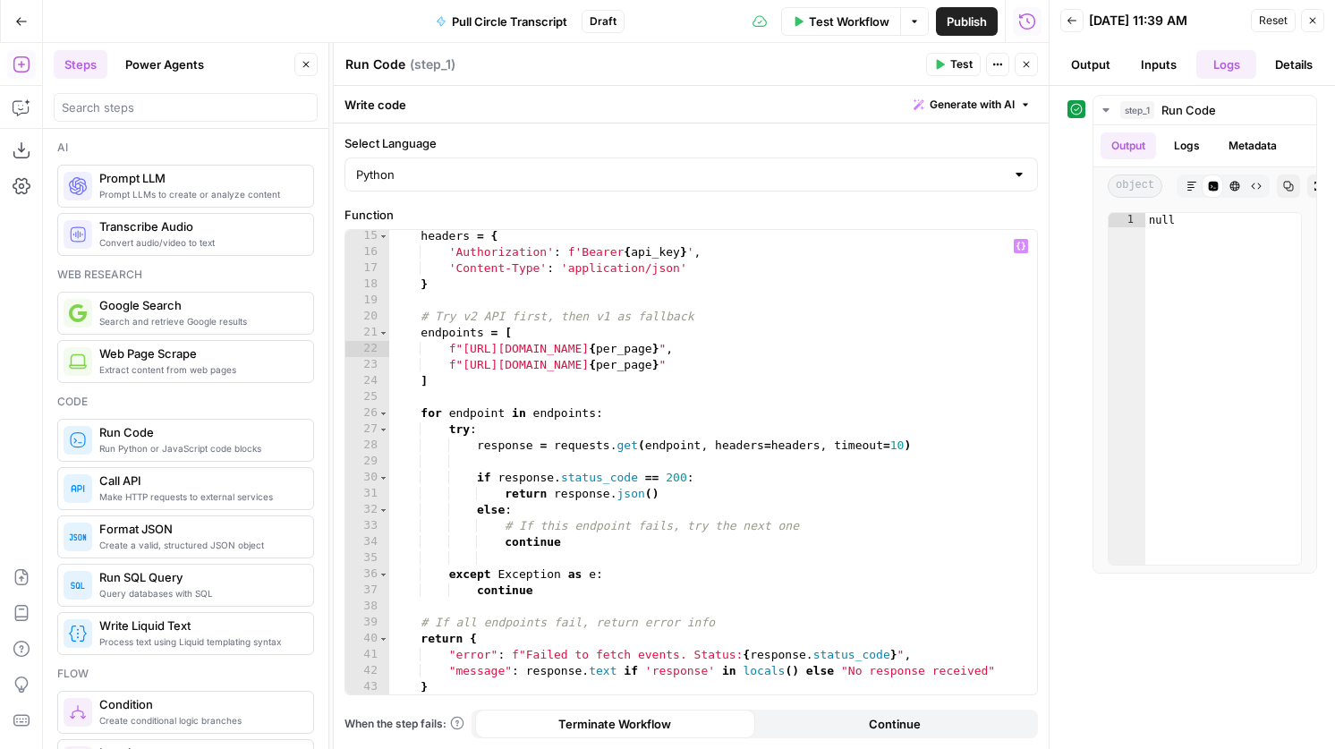
scroll to position [227, 0]
drag, startPoint x: 938, startPoint y: 347, endPoint x: 681, endPoint y: 354, distance: 256.9
click at [681, 354] on div "headers = { 'Authorization' : f'Bearer { api_key } ' , 'Content-Type' : 'applic…" at bounding box center [713, 476] width 648 height 497
click at [664, 350] on div "headers = { 'Authorization' : f'Bearer { api_key } ' , 'Content-Type' : 'applic…" at bounding box center [713, 476] width 648 height 497
type textarea "**********"
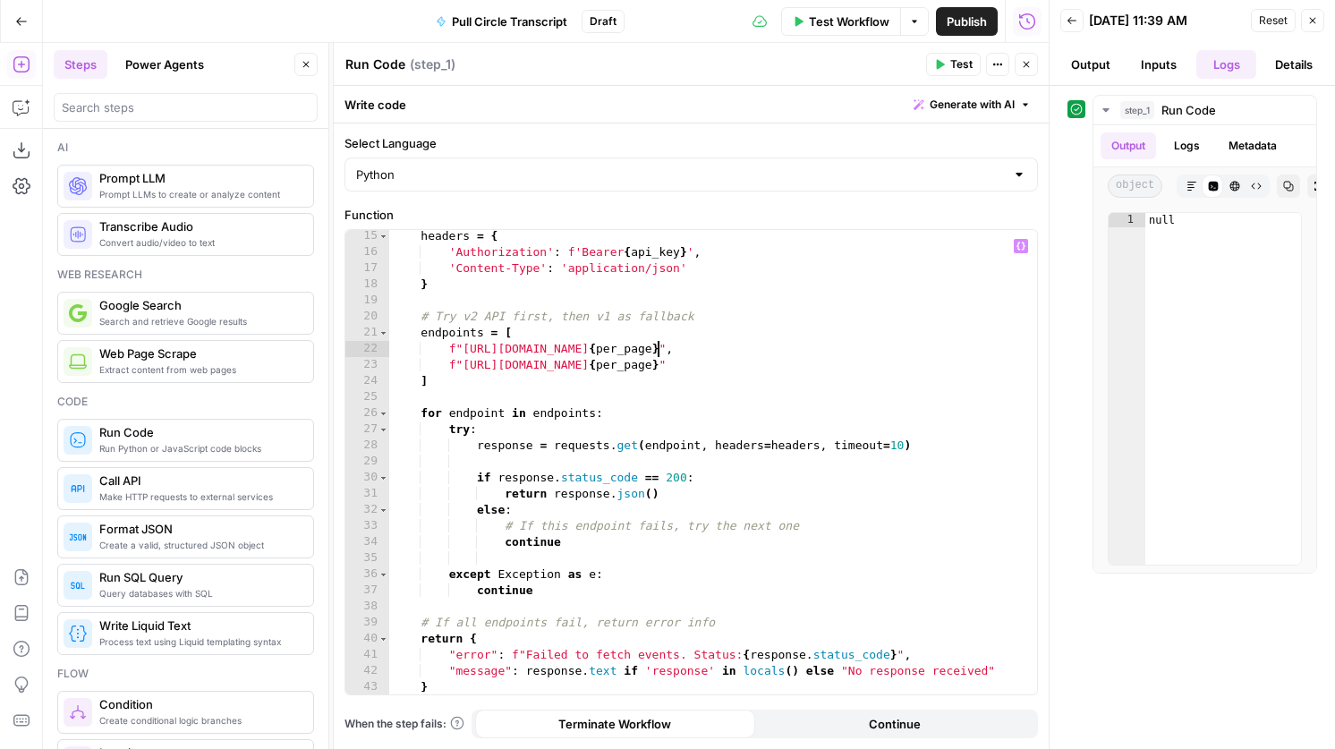
click at [951, 69] on span "Test" at bounding box center [961, 64] width 22 height 16
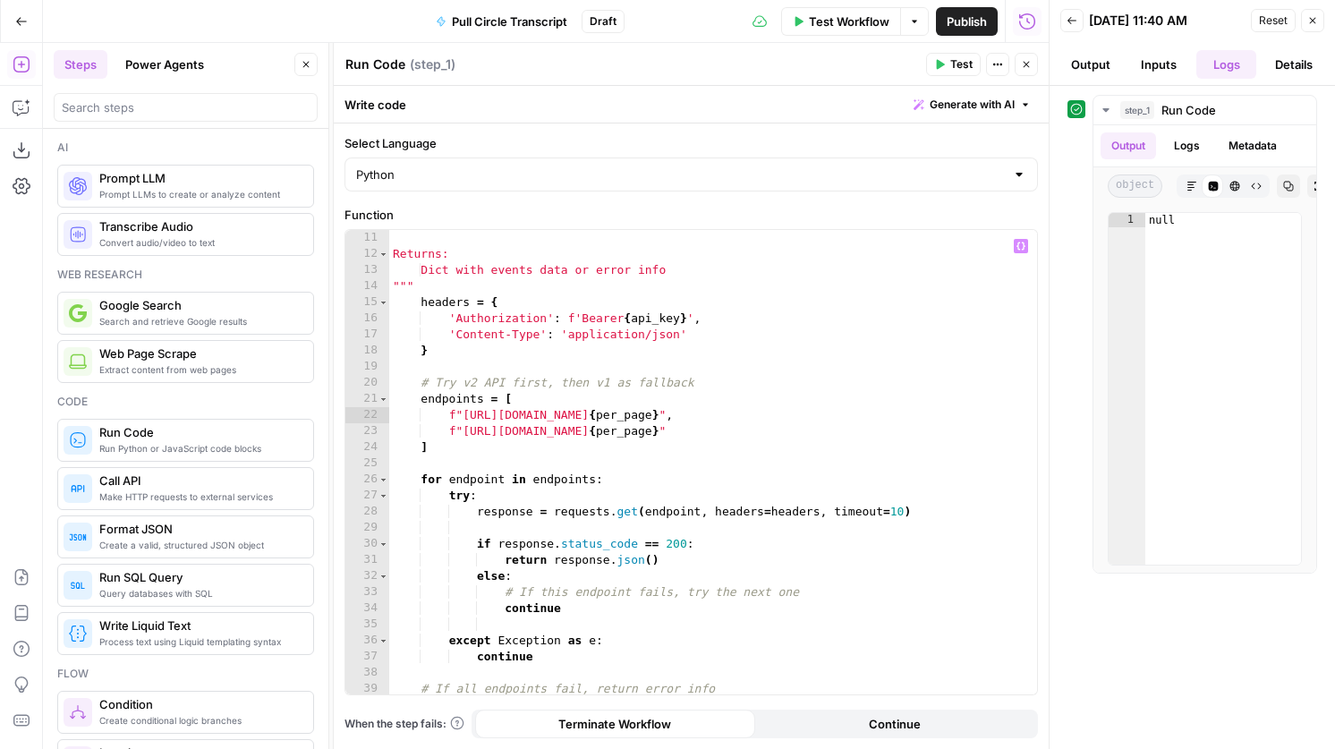
scroll to position [0, 0]
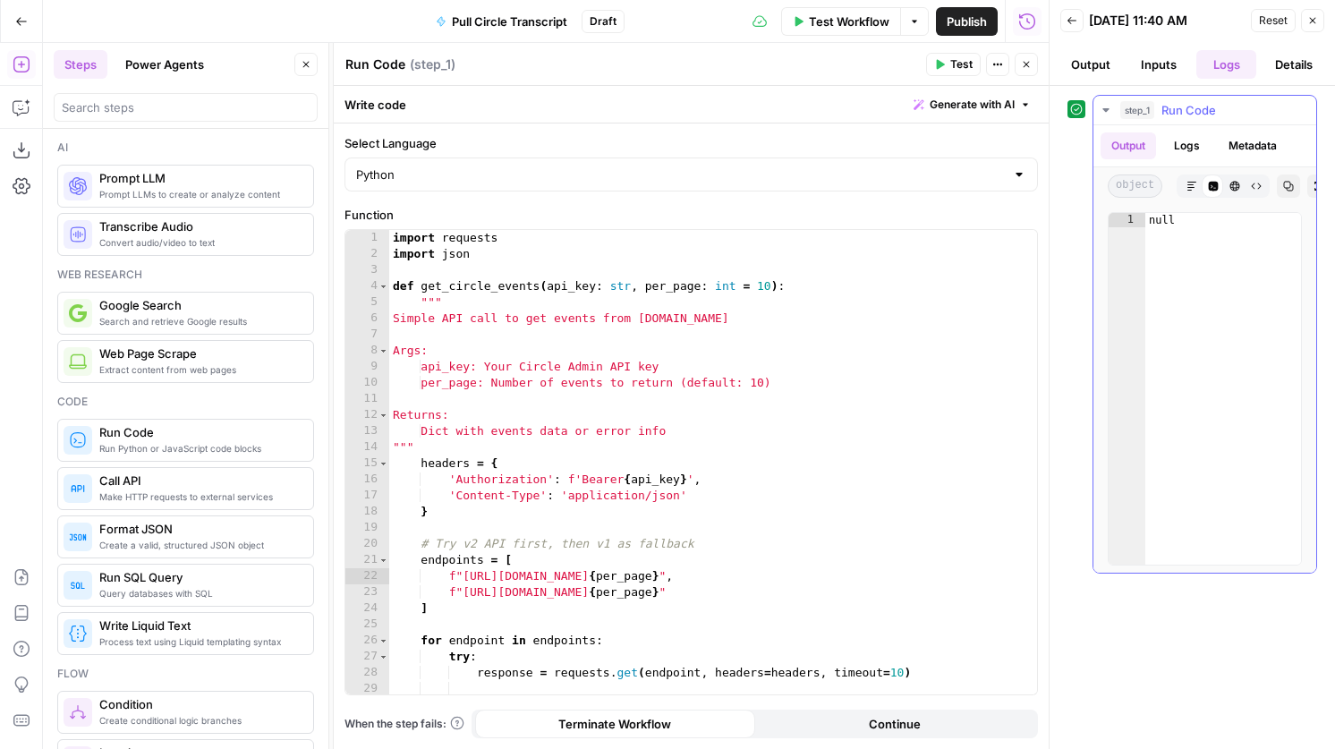
click at [1187, 149] on button "Logs" at bounding box center [1186, 145] width 47 height 27
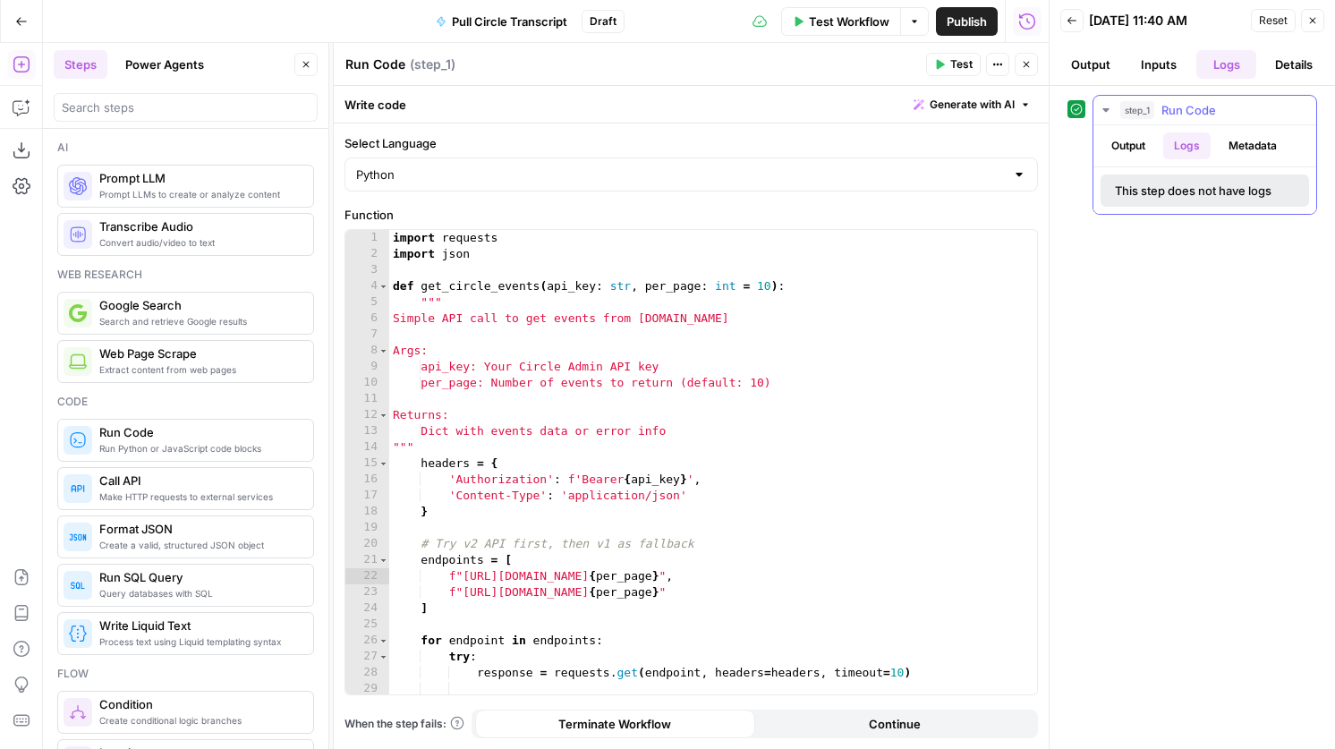
click at [1250, 146] on button "Metadata" at bounding box center [1253, 145] width 70 height 27
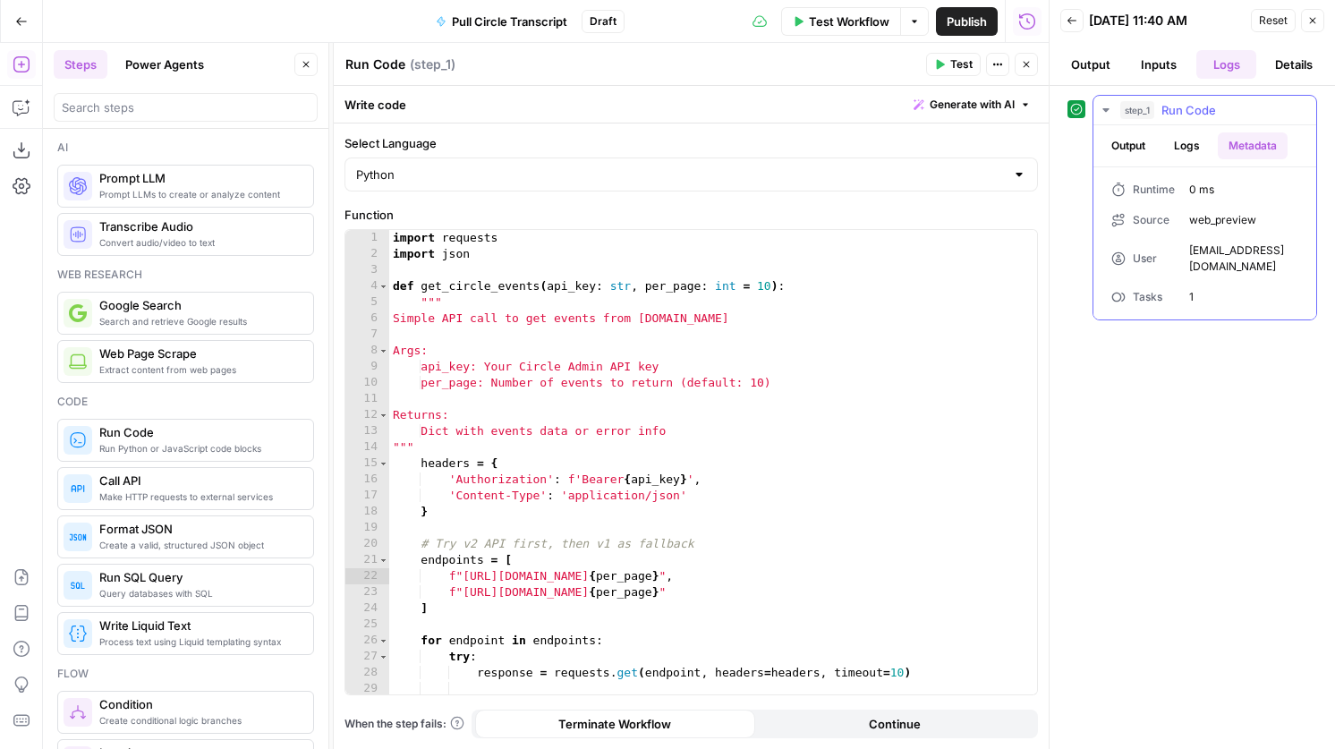
click at [1120, 149] on button "Output" at bounding box center [1128, 145] width 55 height 27
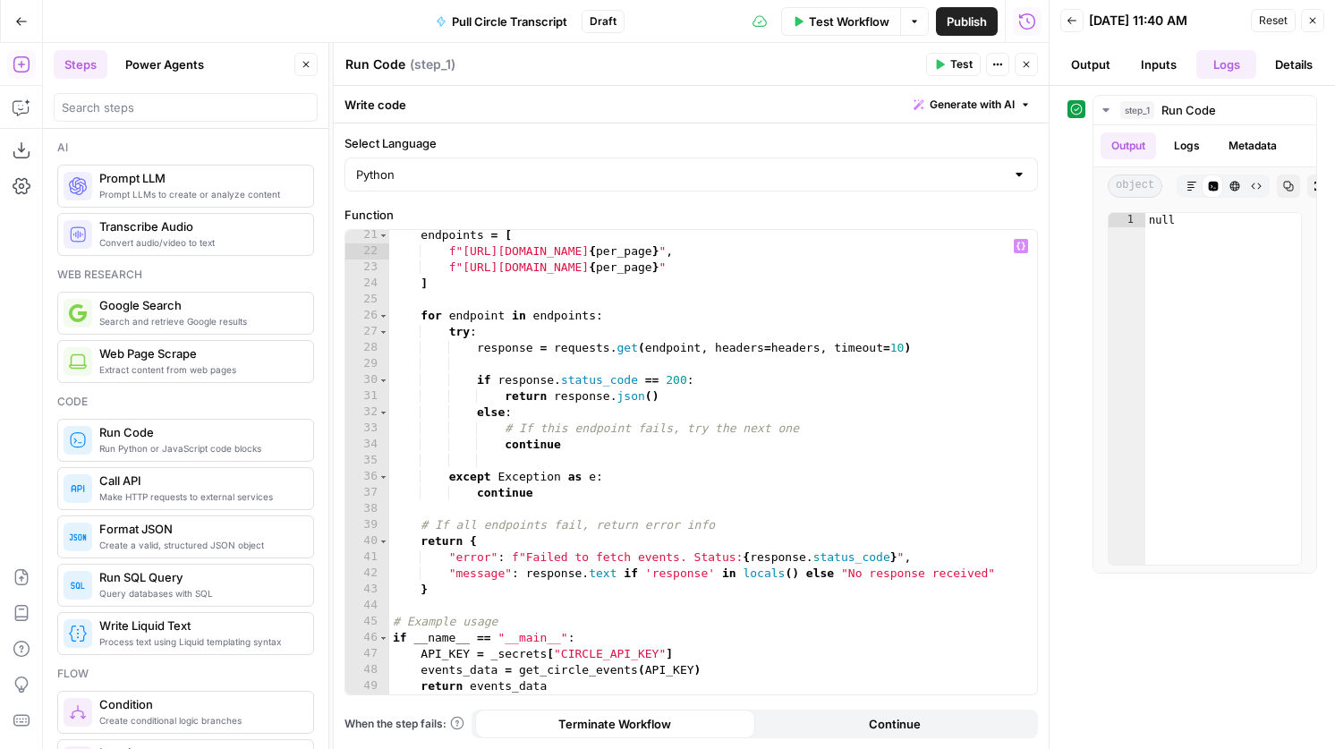
scroll to position [325, 0]
click at [20, 21] on icon "button" at bounding box center [21, 21] width 13 height 13
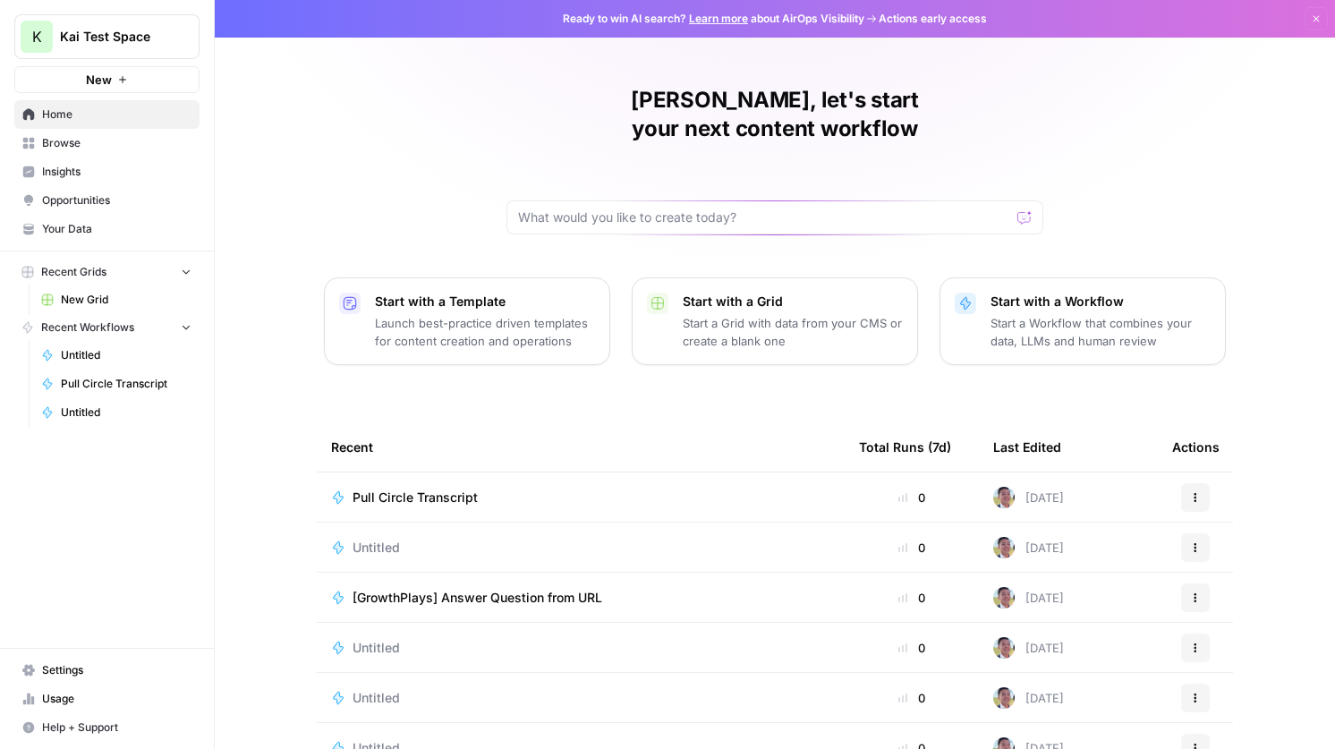
click at [89, 662] on span "Settings" at bounding box center [116, 670] width 149 height 16
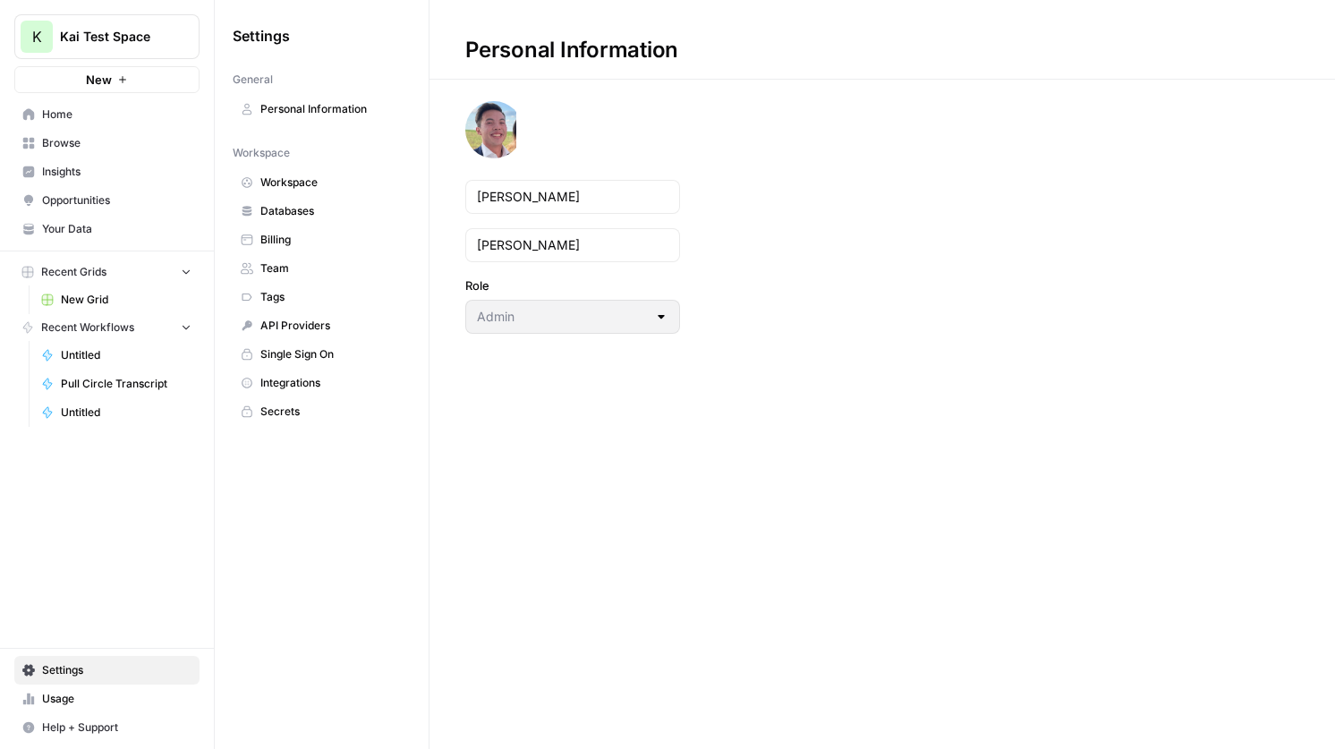
click at [316, 411] on span "Secrets" at bounding box center [331, 412] width 142 height 16
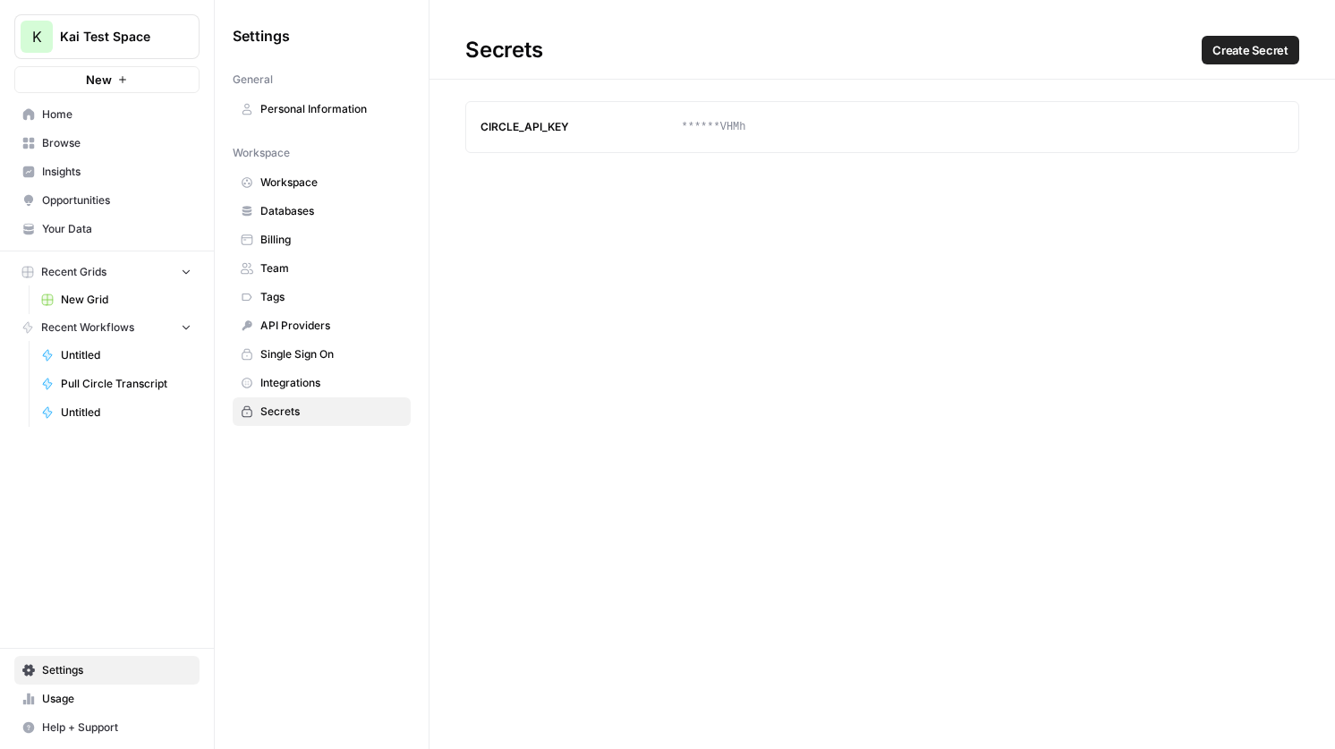
click at [724, 124] on div "******VHMh" at bounding box center [883, 127] width 402 height 16
click at [111, 384] on span "Pull Circle Transcript" at bounding box center [126, 384] width 131 height 16
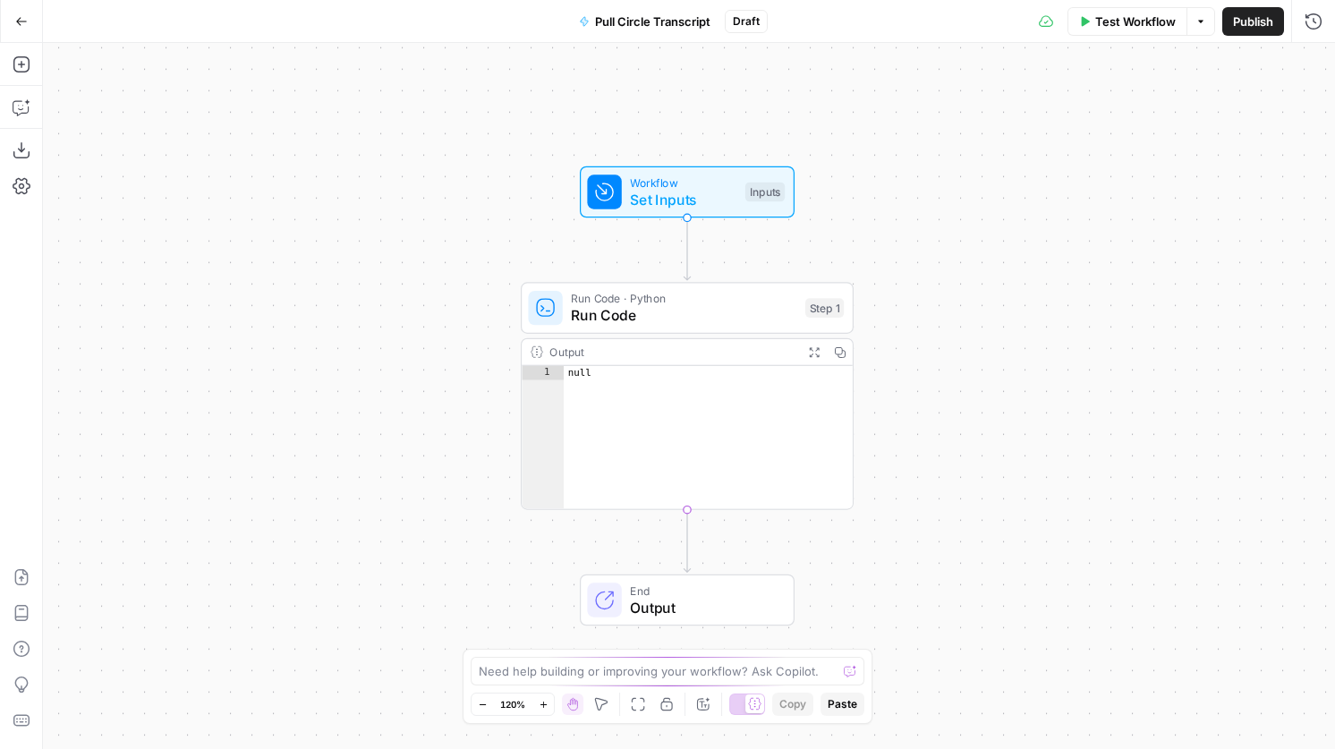
click at [671, 326] on div "Run Code · Python Run Code Step 1 Copy step Delete step Add Note Test" at bounding box center [687, 308] width 333 height 52
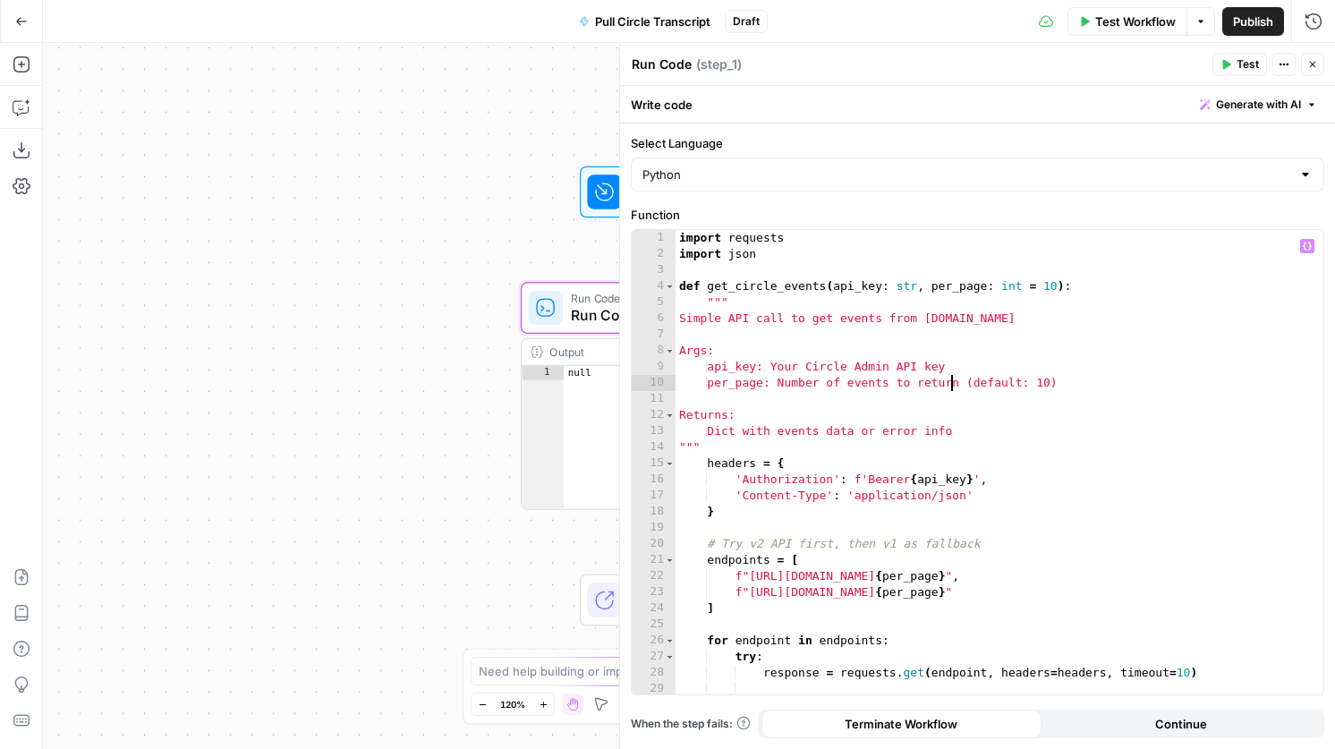
click at [953, 389] on div "import requests import json def get_circle_events ( api_key : str , per_page : …" at bounding box center [1000, 478] width 648 height 497
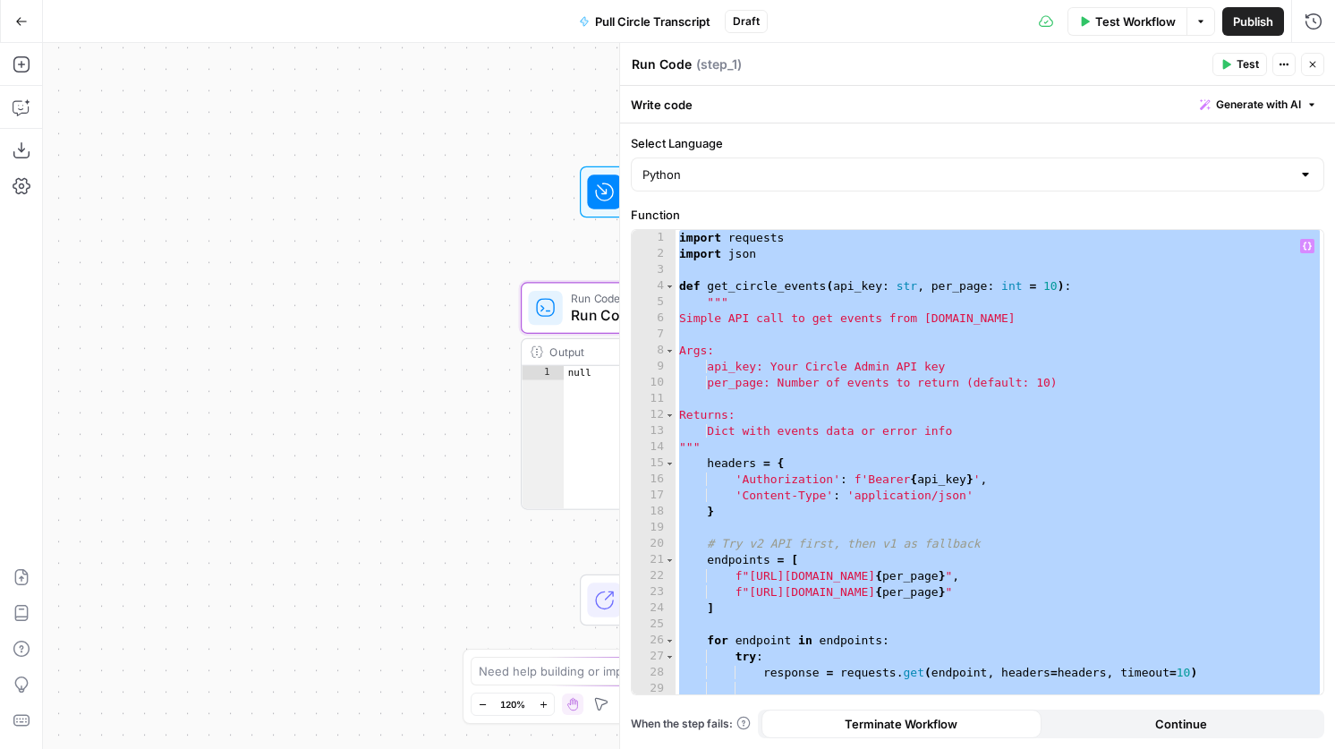
paste textarea
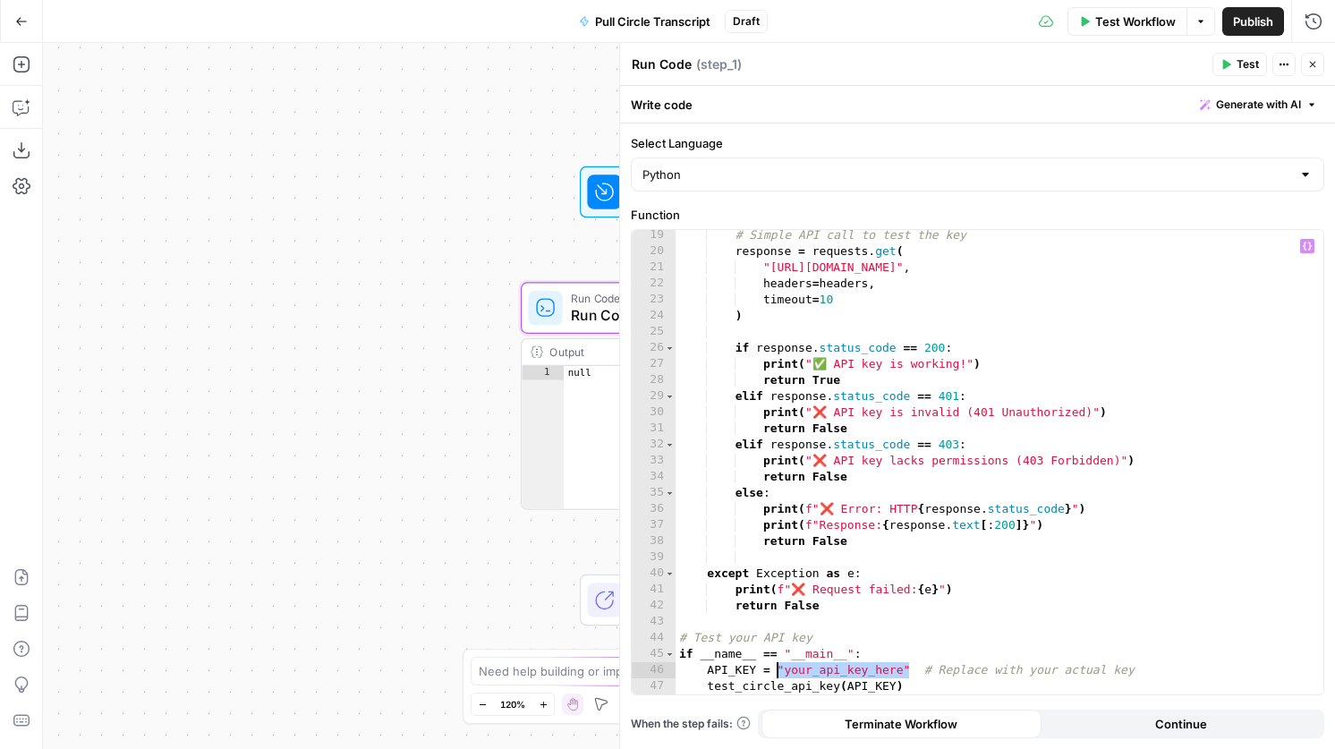
drag, startPoint x: 908, startPoint y: 672, endPoint x: 775, endPoint y: 673, distance: 133.3
click at [775, 673] on div "# Simple API call to test the key response = requests . get ( "https://app.circ…" at bounding box center [1000, 475] width 648 height 497
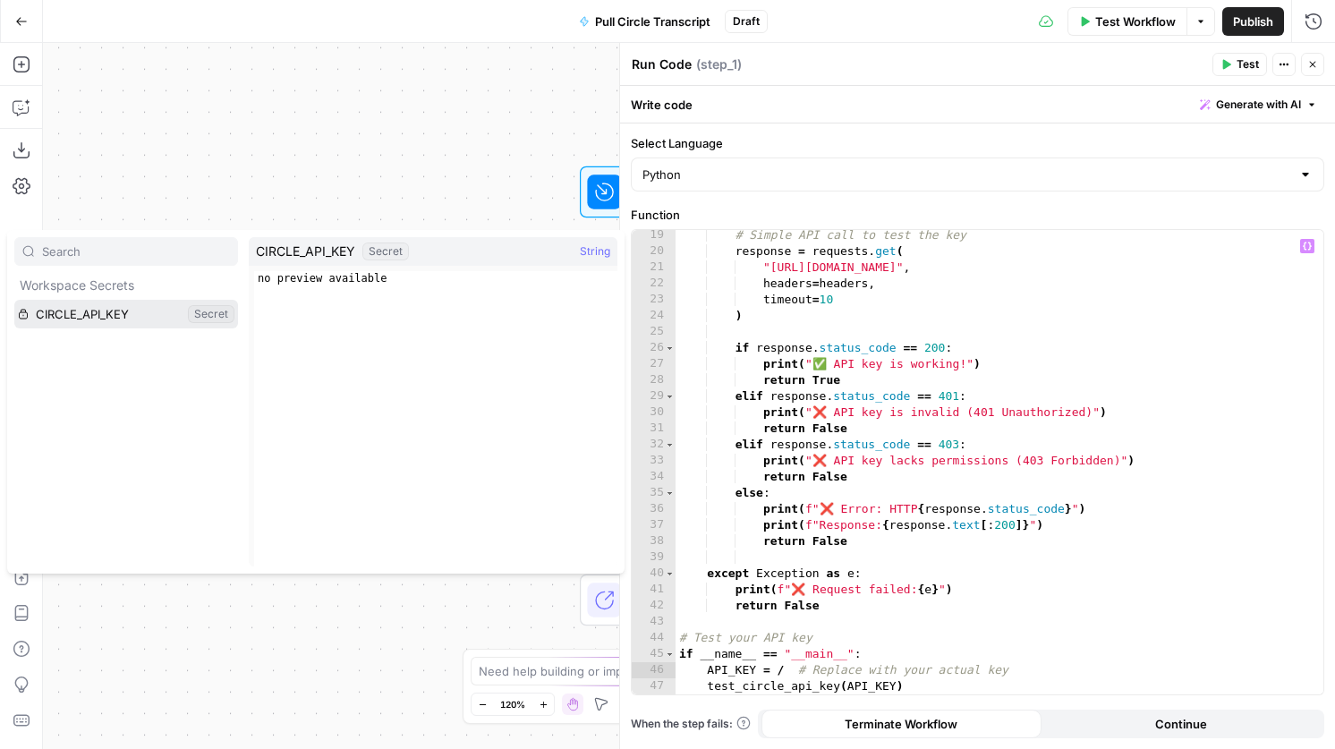
click at [118, 310] on button "Select variable CIRCLE_API_KEY" at bounding box center [126, 314] width 224 height 29
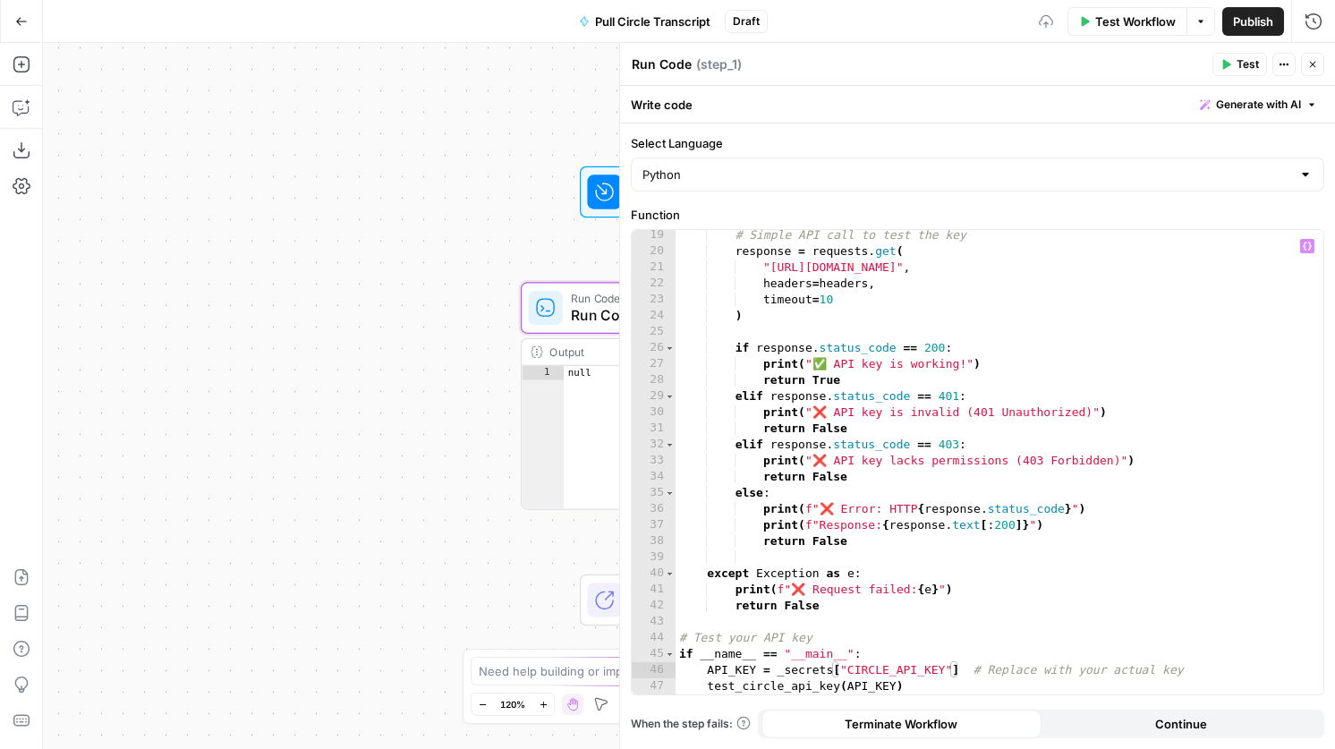
click at [1253, 67] on span "Test" at bounding box center [1248, 64] width 22 height 16
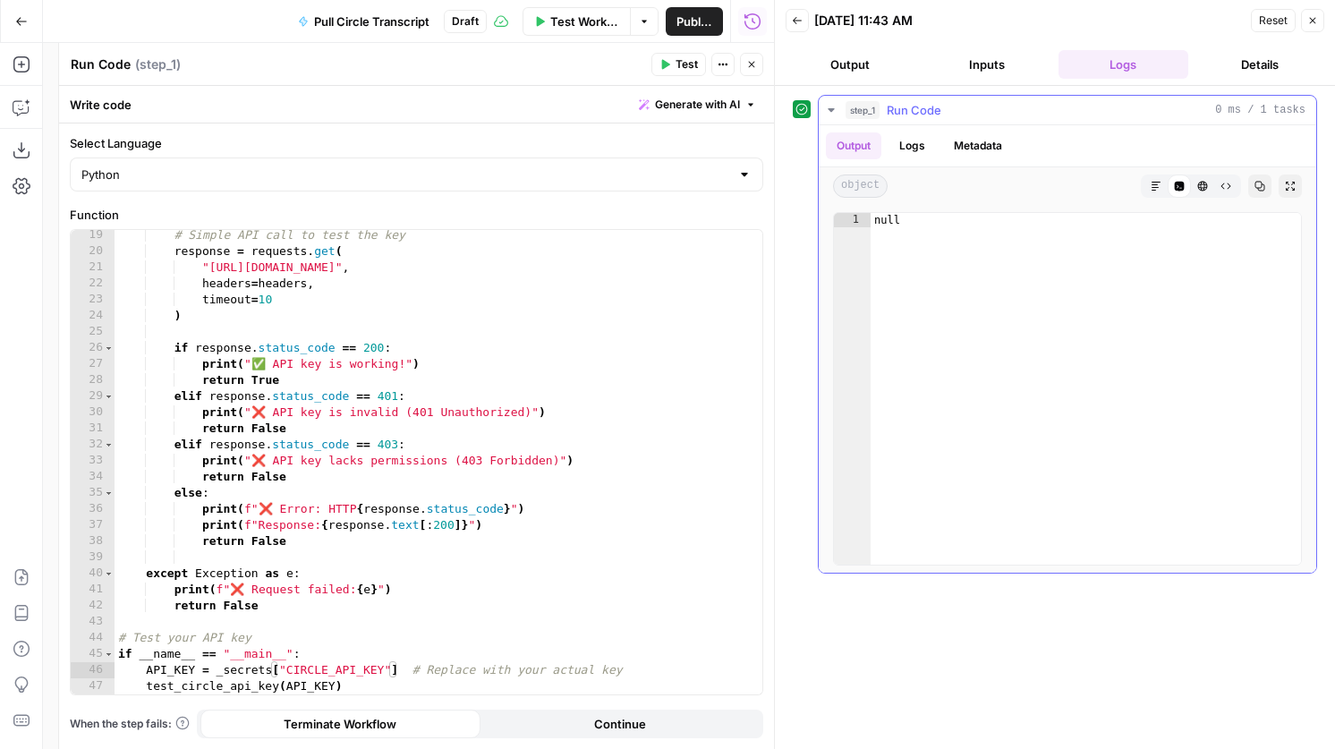
click at [910, 143] on button "Logs" at bounding box center [912, 145] width 47 height 27
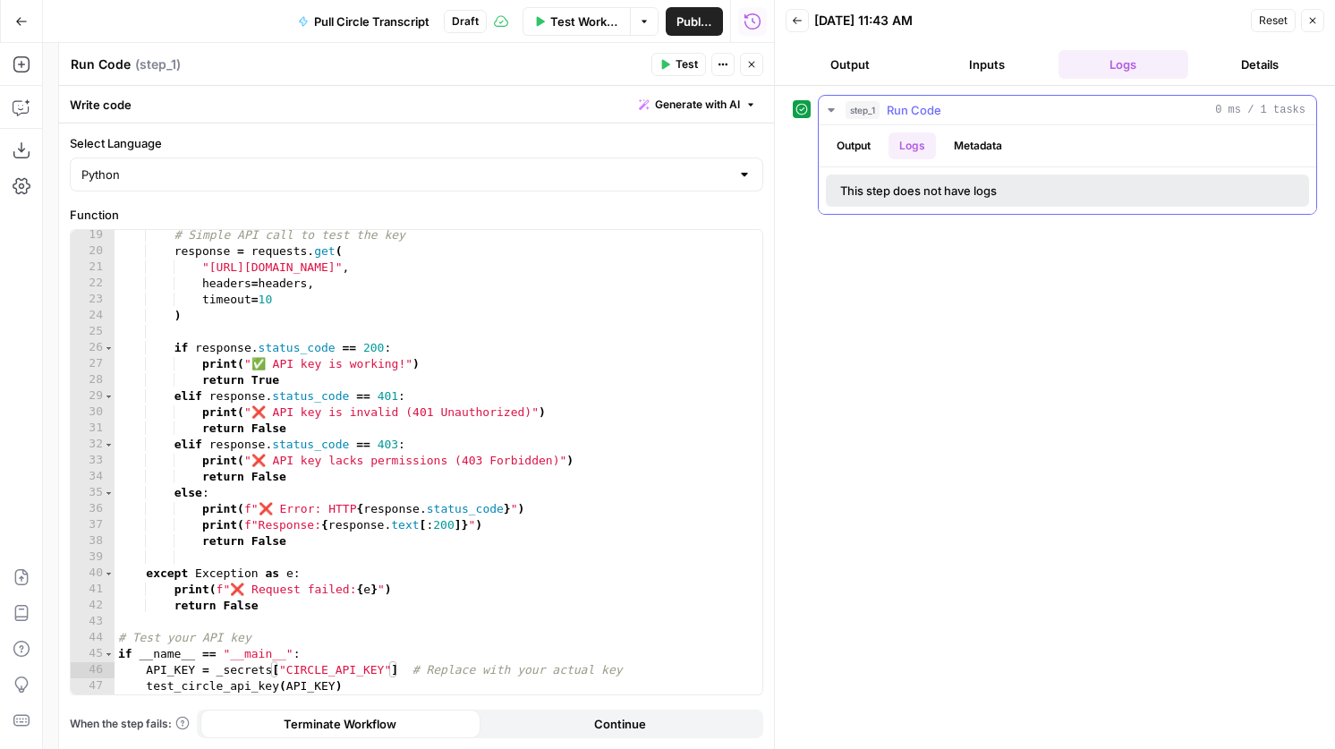
click at [955, 150] on button "Metadata" at bounding box center [978, 145] width 70 height 27
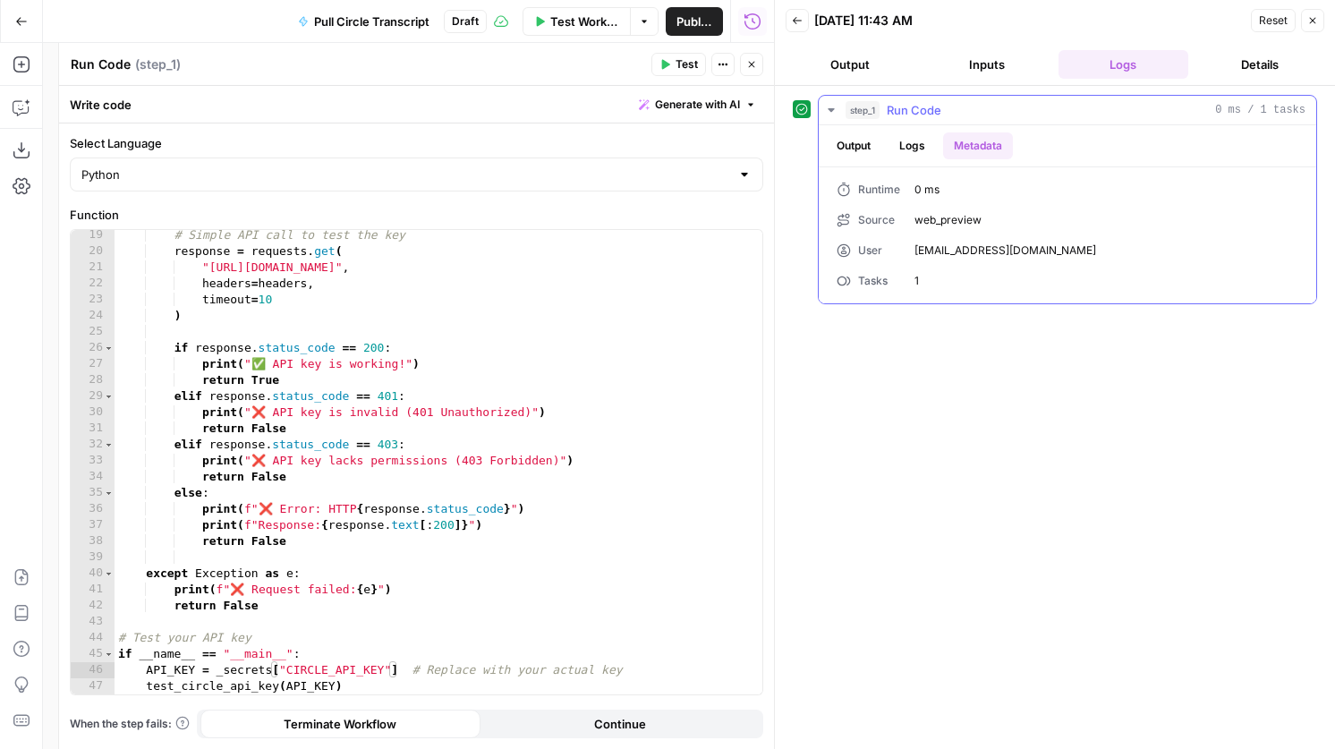
click at [877, 155] on button "Output" at bounding box center [853, 145] width 55 height 27
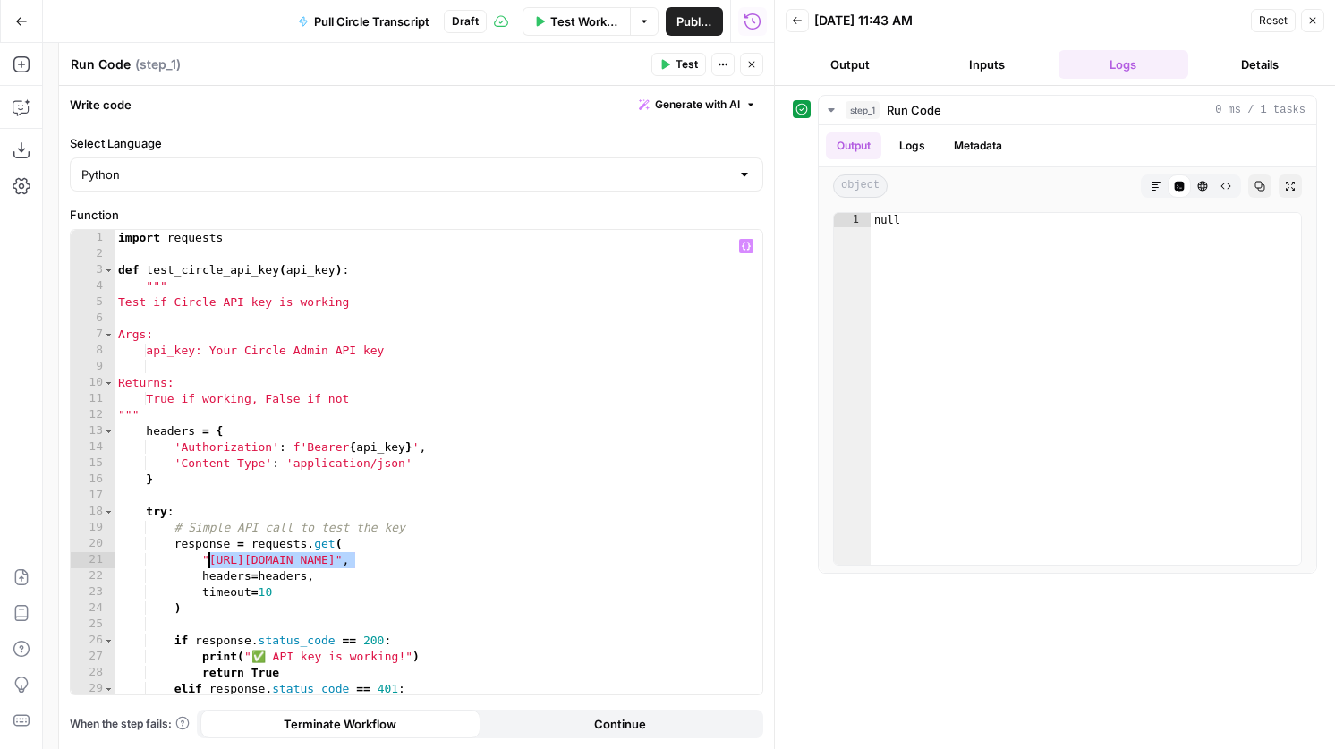
drag, startPoint x: 354, startPoint y: 561, endPoint x: 208, endPoint y: 562, distance: 145.9
click at [208, 562] on div "import requests def test_circle_api_key ( api_key ) : """ Test if Circle API ke…" at bounding box center [439, 478] width 648 height 497
paste textarea "********"
click at [676, 49] on header "Run Code Run Code ( step_1 ) Test Actions Close" at bounding box center [416, 64] width 715 height 43
click at [676, 62] on span "Test" at bounding box center [687, 64] width 22 height 16
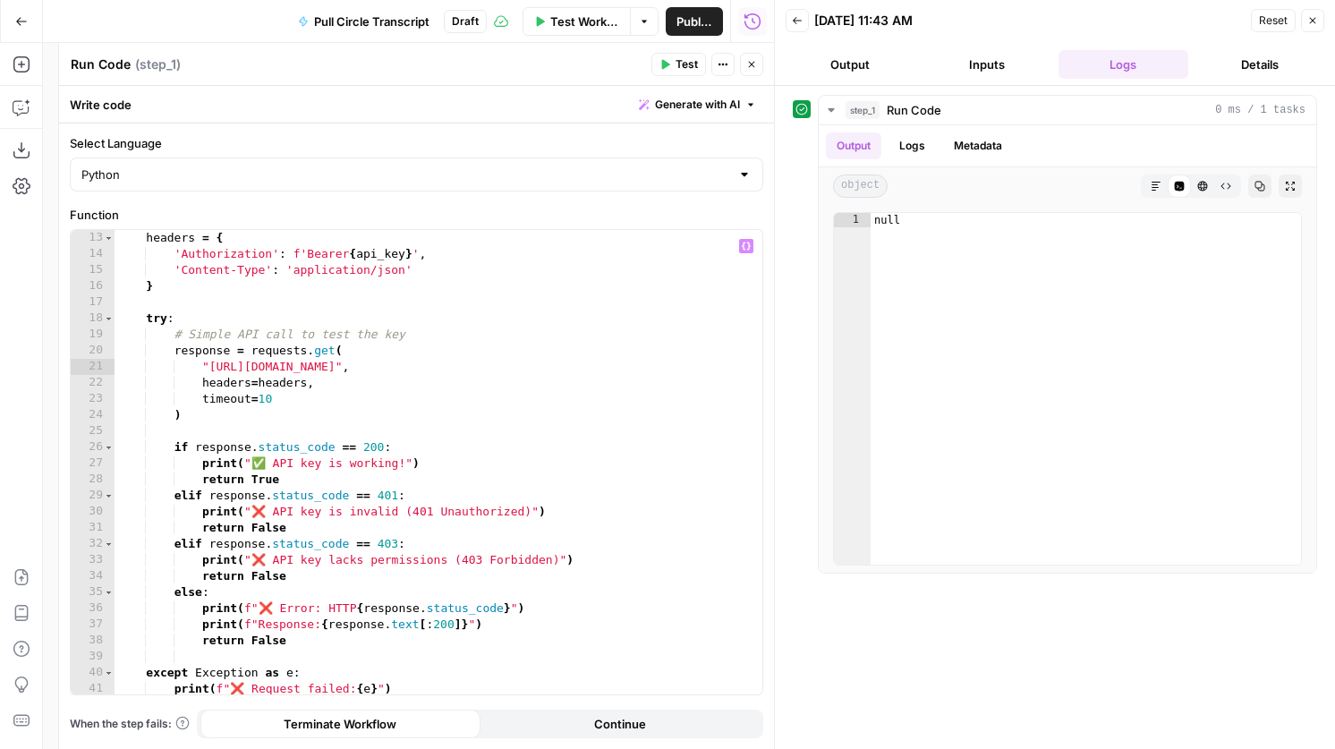
scroll to position [196, 0]
type textarea "**********"
drag, startPoint x: 430, startPoint y: 459, endPoint x: 98, endPoint y: 455, distance: 332.0
click at [98, 455] on div "**********" at bounding box center [417, 462] width 692 height 464
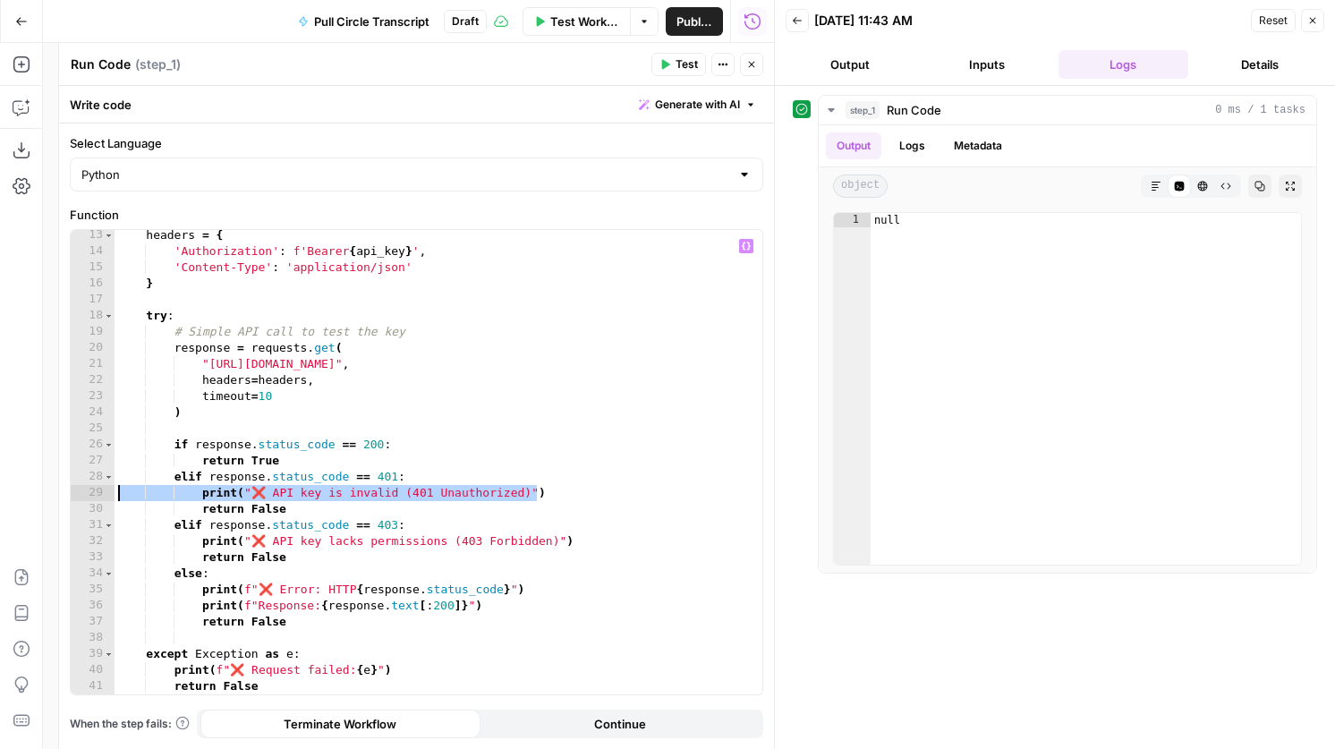
drag, startPoint x: 590, startPoint y: 493, endPoint x: 89, endPoint y: 493, distance: 500.2
click at [89, 493] on div "**********" at bounding box center [417, 462] width 692 height 464
type textarea "**********"
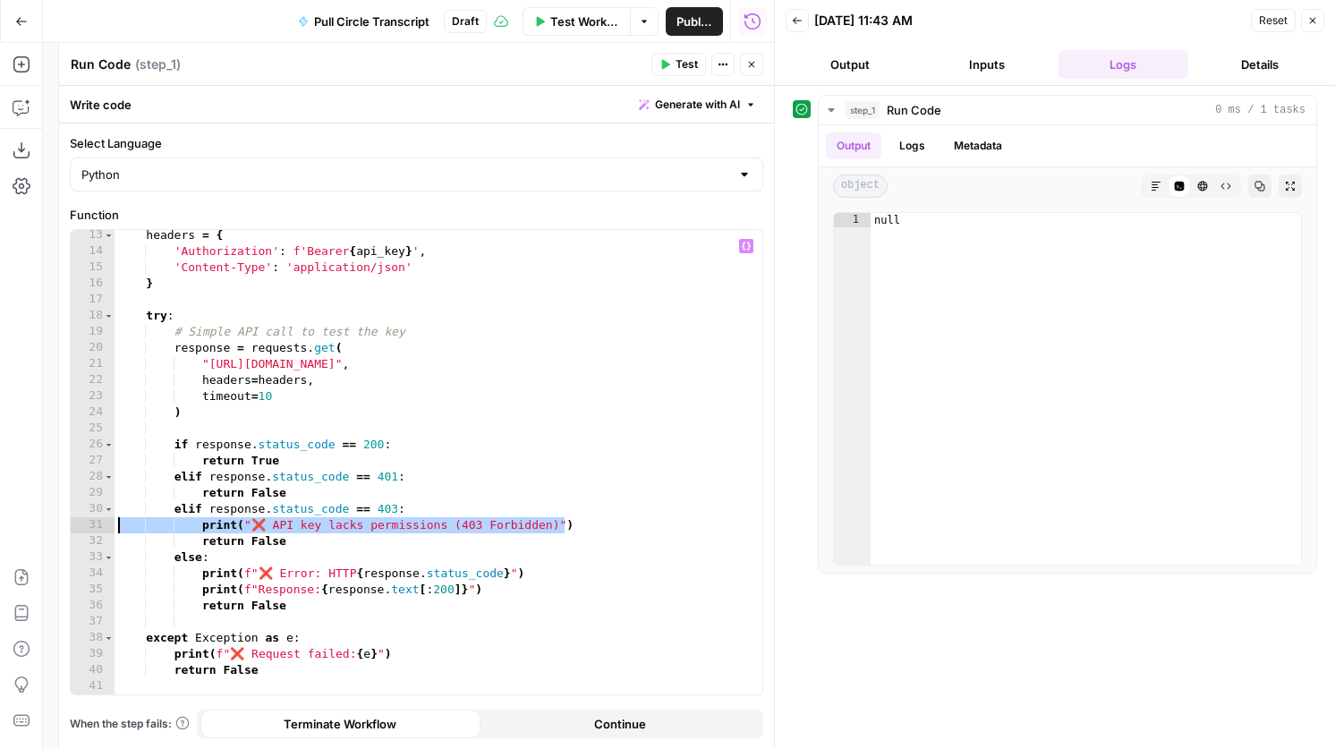
drag, startPoint x: 616, startPoint y: 526, endPoint x: 99, endPoint y: 521, distance: 517.2
click at [99, 521] on div "**********" at bounding box center [417, 462] width 692 height 464
type textarea "**********"
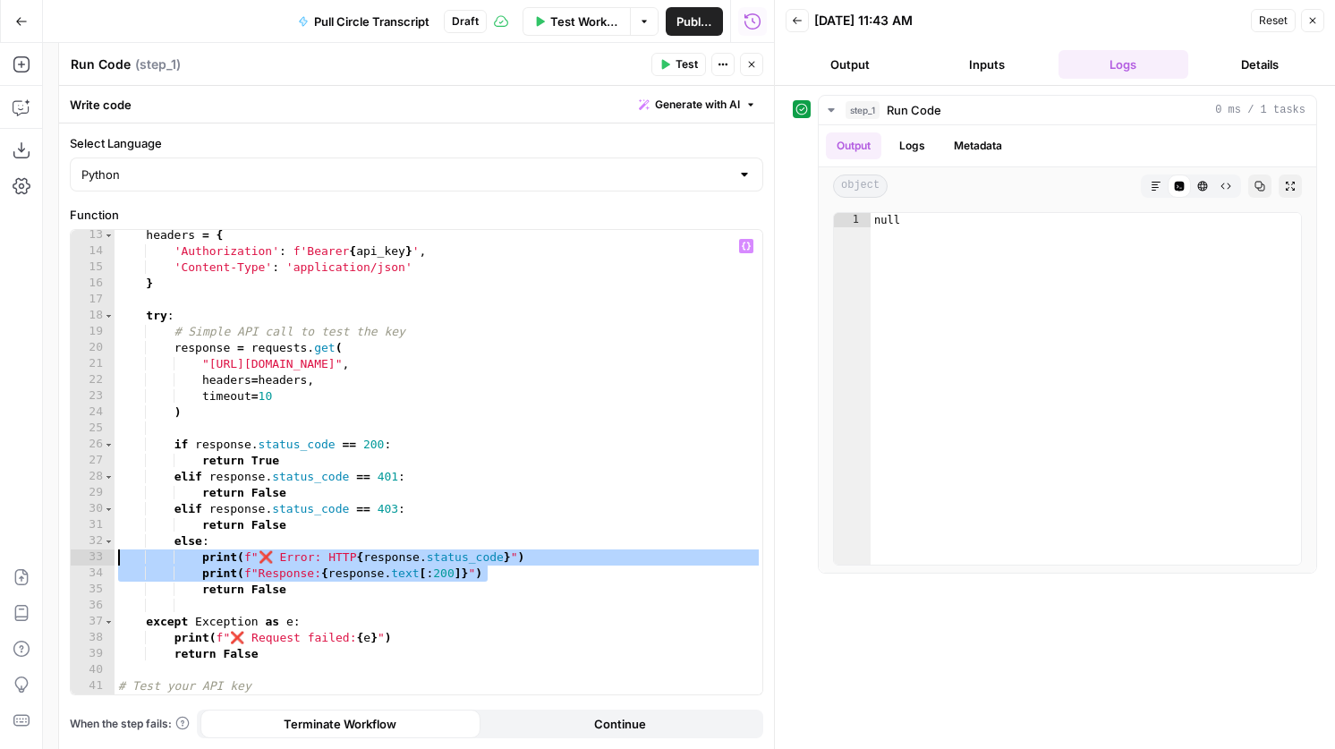
drag, startPoint x: 522, startPoint y: 581, endPoint x: 80, endPoint y: 559, distance: 442.5
click at [80, 559] on div "**********" at bounding box center [417, 462] width 692 height 464
type textarea "**********"
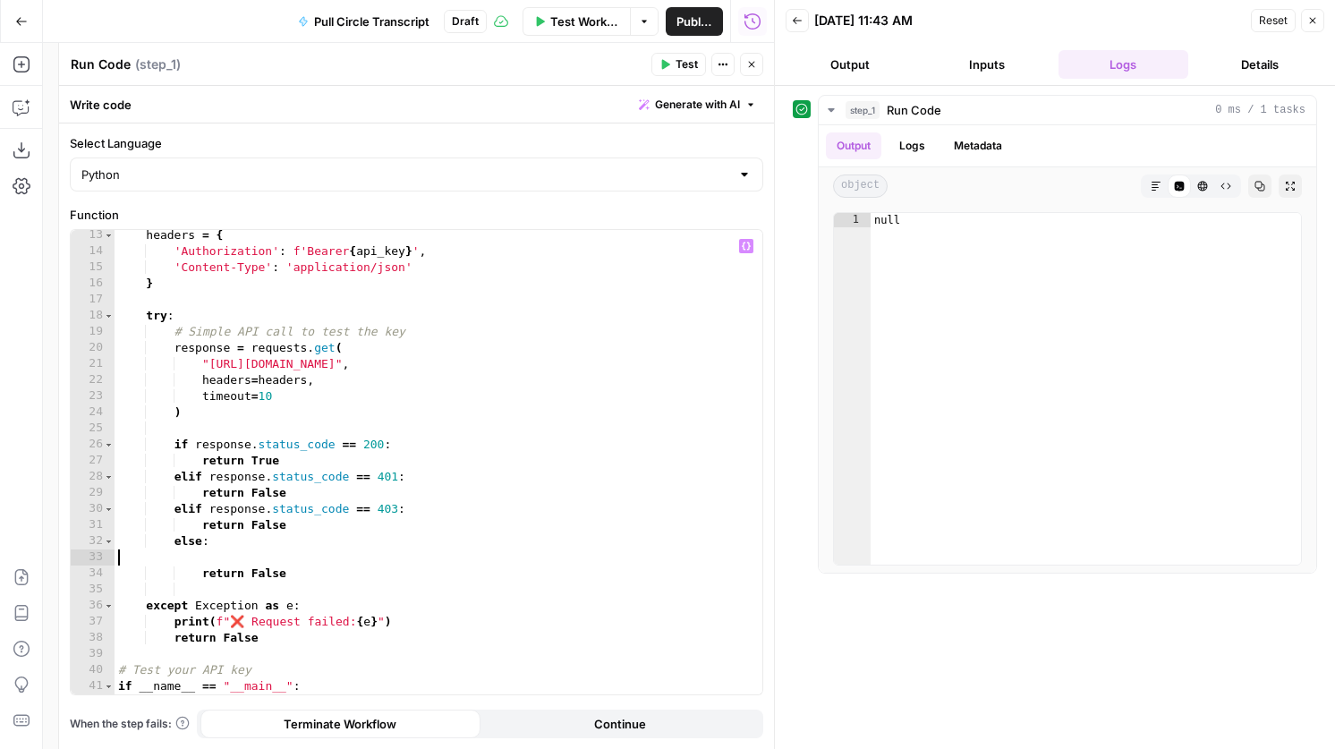
type textarea "*****"
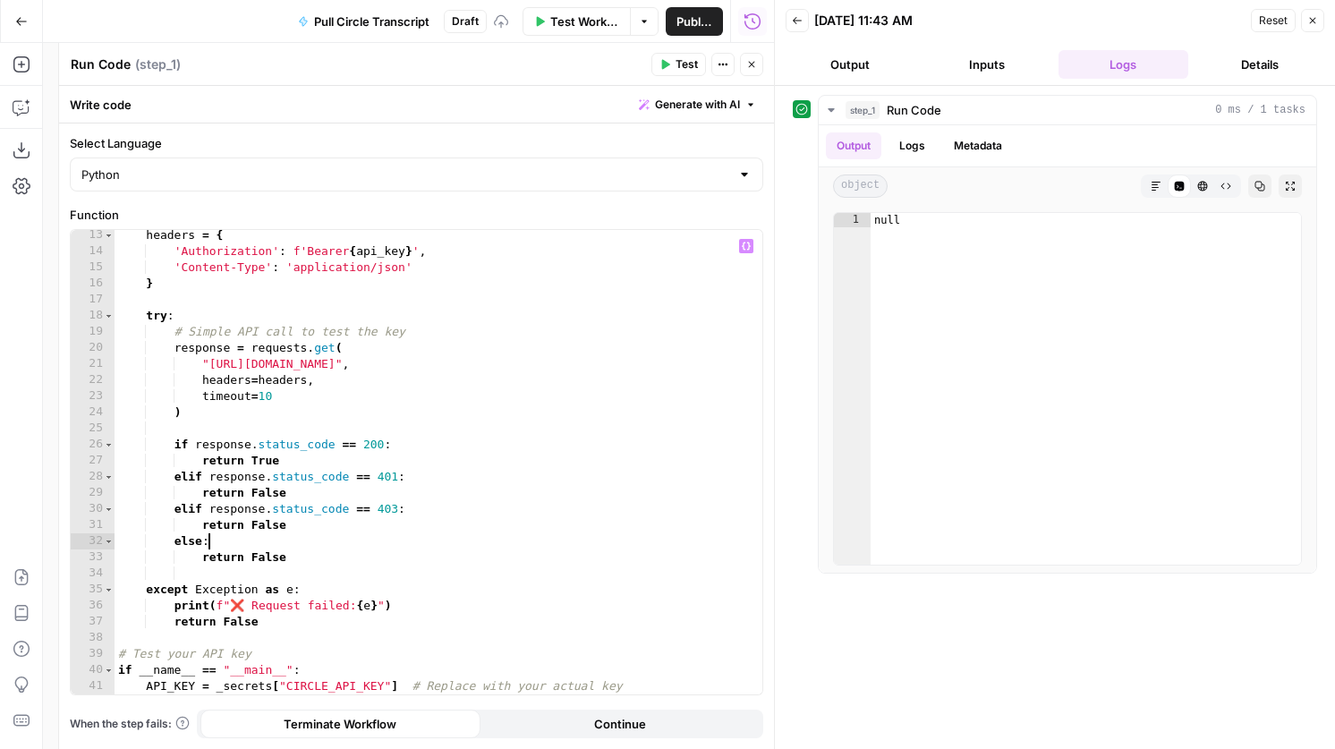
click at [673, 62] on button "Test" at bounding box center [678, 64] width 55 height 23
click at [4, 102] on div "Add Steps Copilot Download as JSON Settings Import JSON AirOps Academy Help Giv…" at bounding box center [21, 396] width 43 height 706
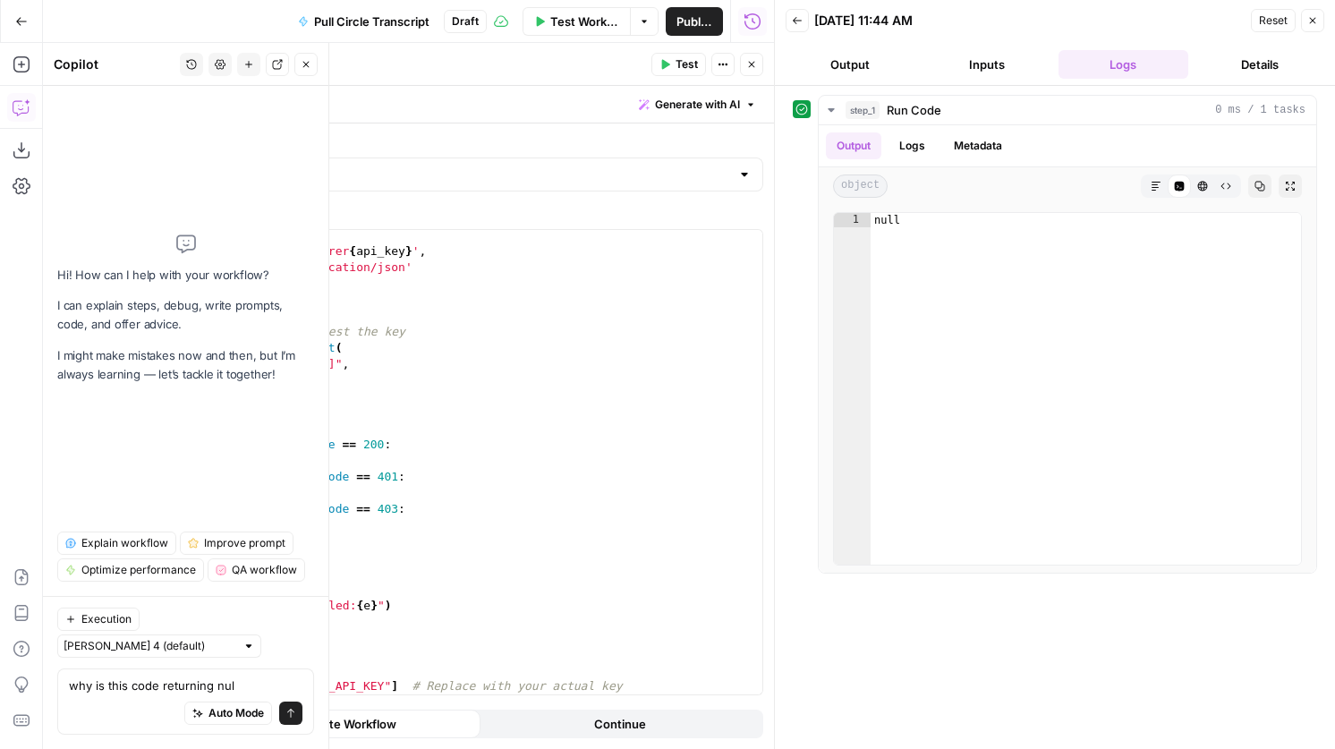
type textarea "why is this code returning null"
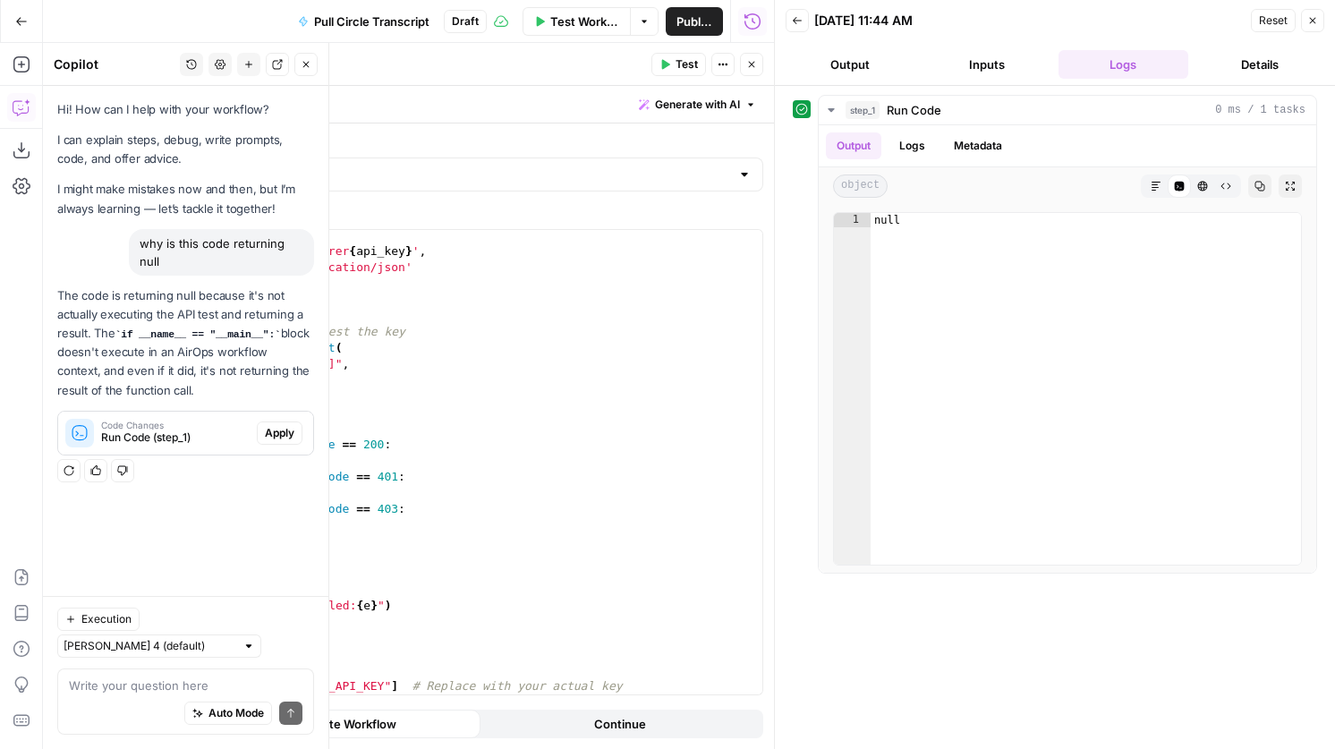
click at [284, 436] on span "Apply" at bounding box center [280, 433] width 30 height 16
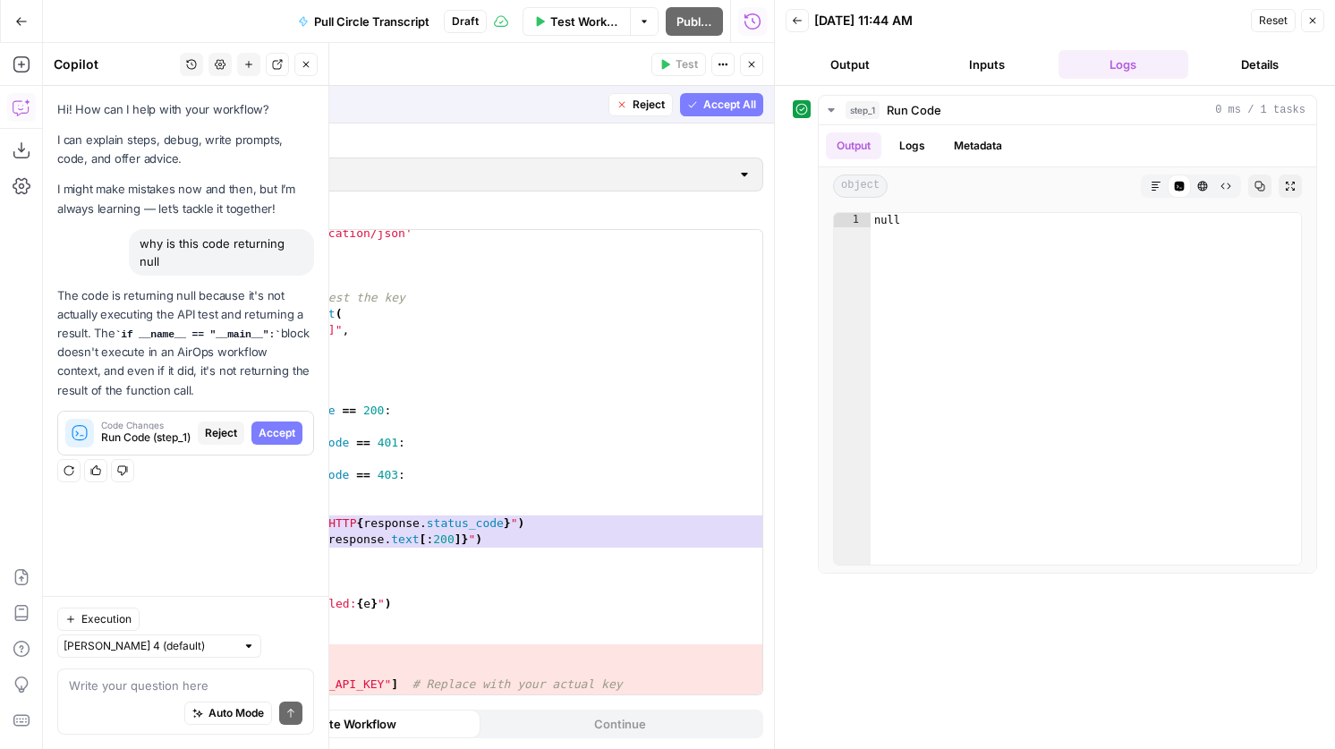
scroll to position [293, 0]
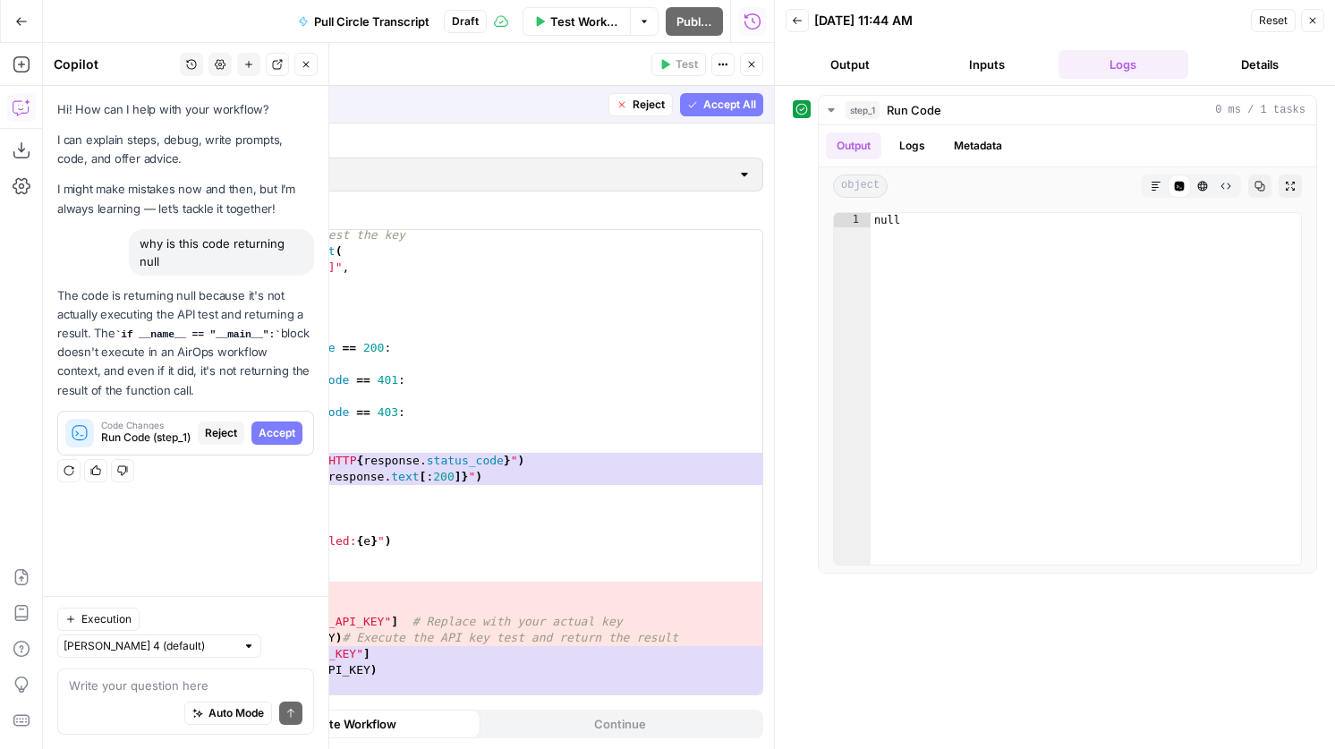
click at [725, 111] on span "Accept All" at bounding box center [729, 105] width 53 height 16
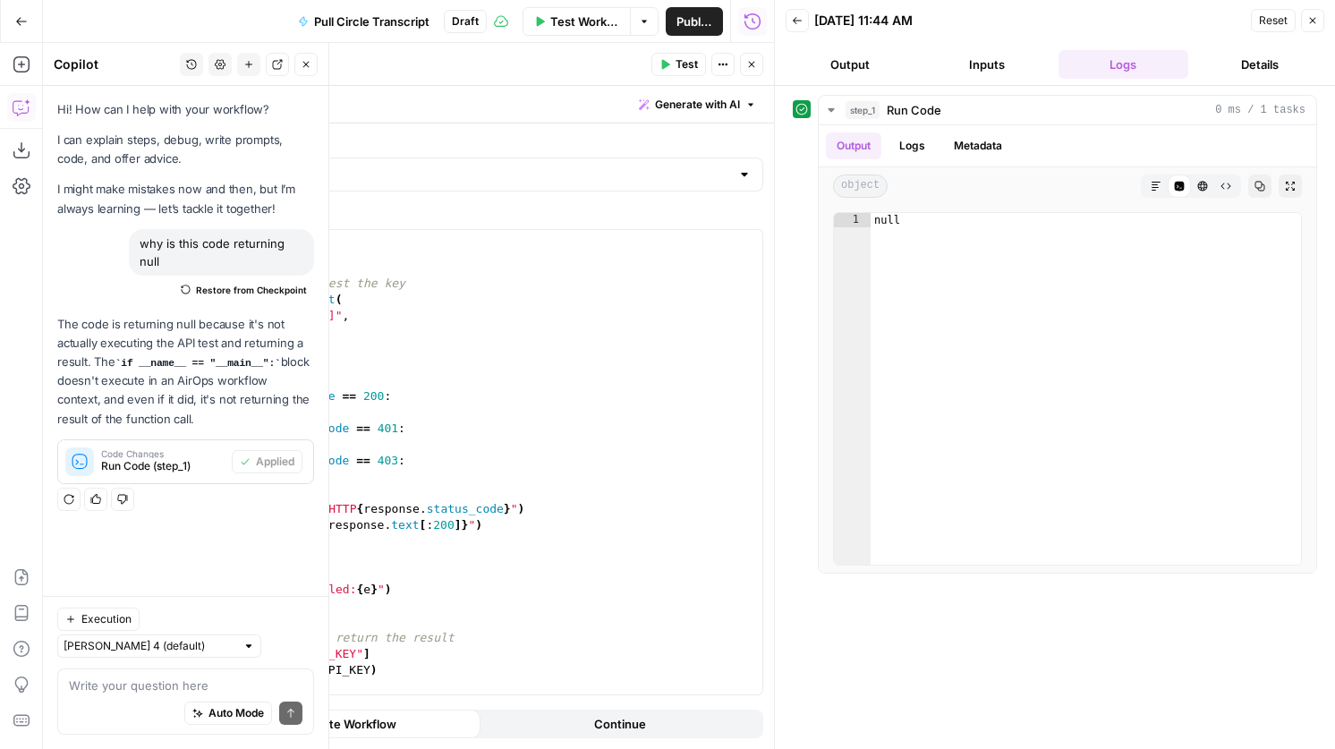
click at [666, 61] on icon "button" at bounding box center [664, 64] width 11 height 11
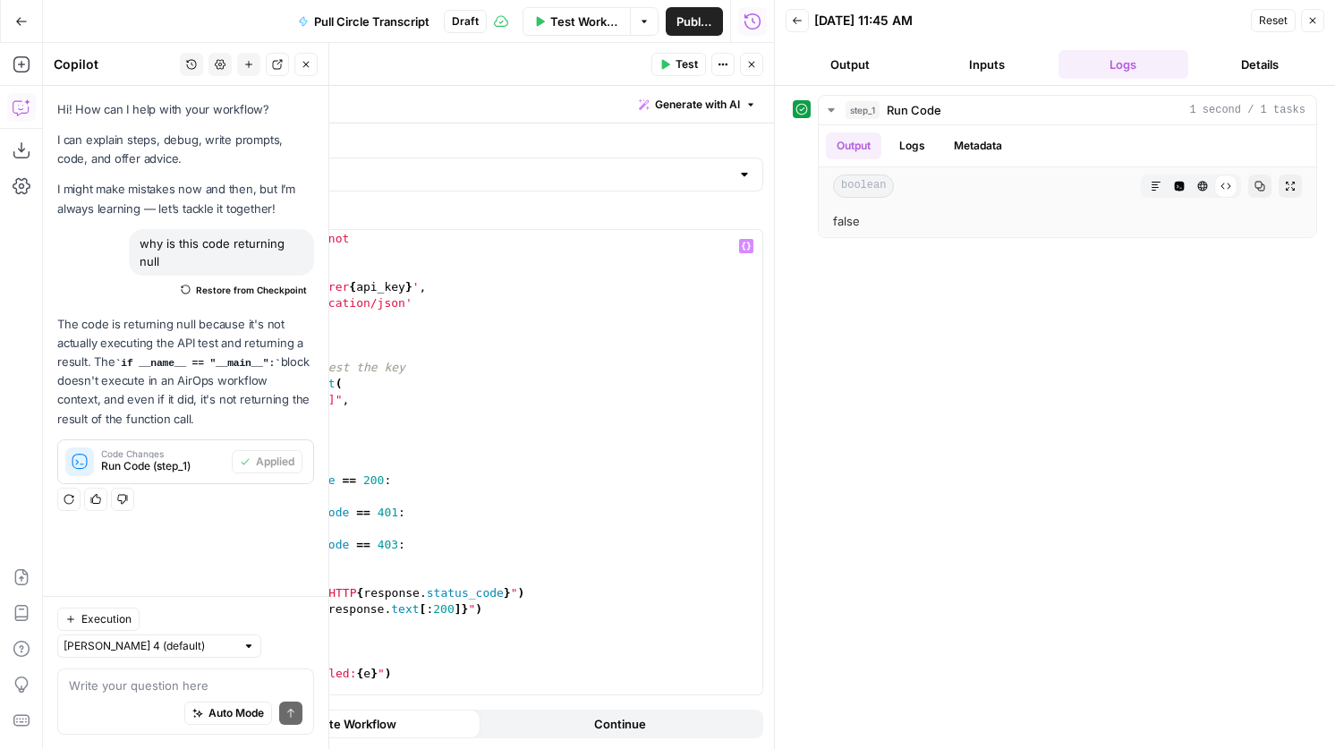
scroll to position [156, 0]
click at [414, 402] on div "Returns: True if working, False if not """ headers = { 'Authorization' : f'Bear…" at bounding box center [439, 466] width 648 height 497
click at [681, 72] on span "Test" at bounding box center [687, 64] width 22 height 16
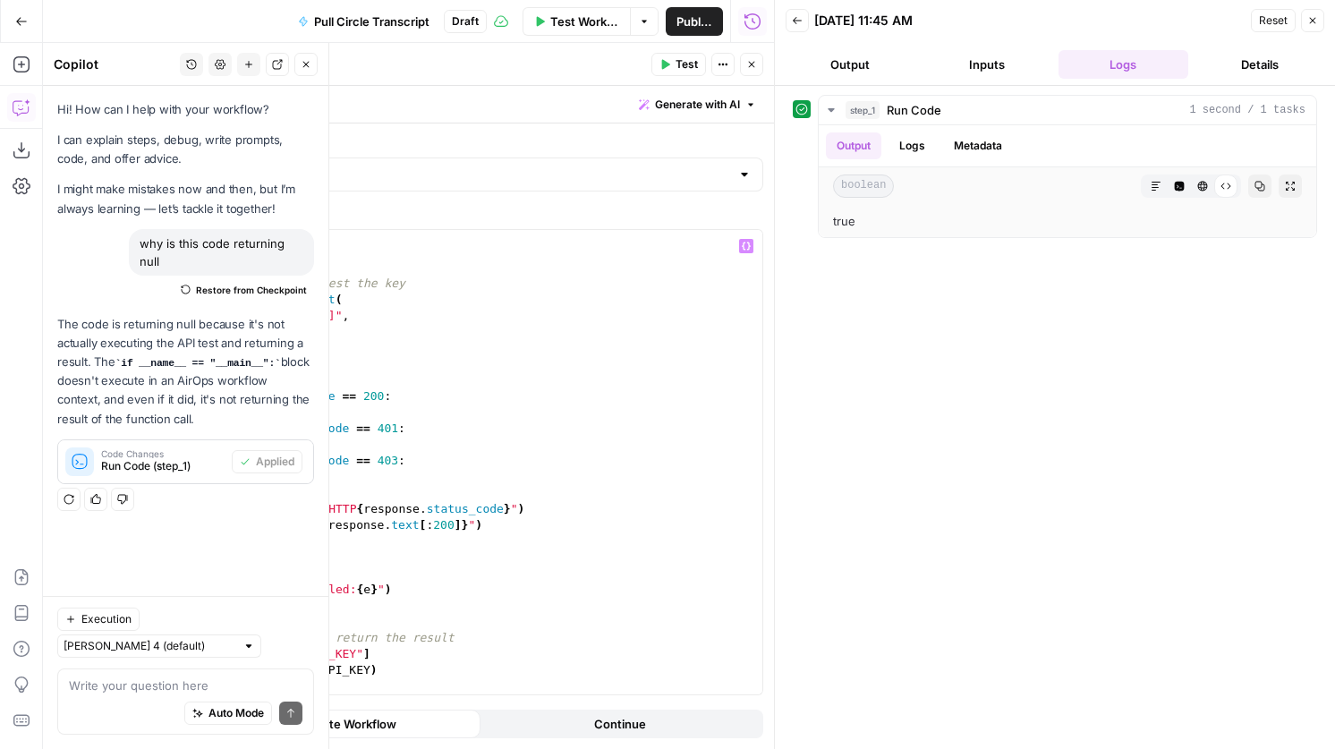
scroll to position [244, 0]
click at [299, 538] on div "} try : # Simple API call to test the key response = requests . get ( "https://…" at bounding box center [439, 475] width 648 height 497
click at [280, 412] on div "} try : # Simple API call to test the key response = requests . get ( "https://…" at bounding box center [439, 475] width 648 height 497
click at [371, 339] on div "} try : # Simple API call to test the key response = requests . get ( "https://…" at bounding box center [439, 475] width 648 height 497
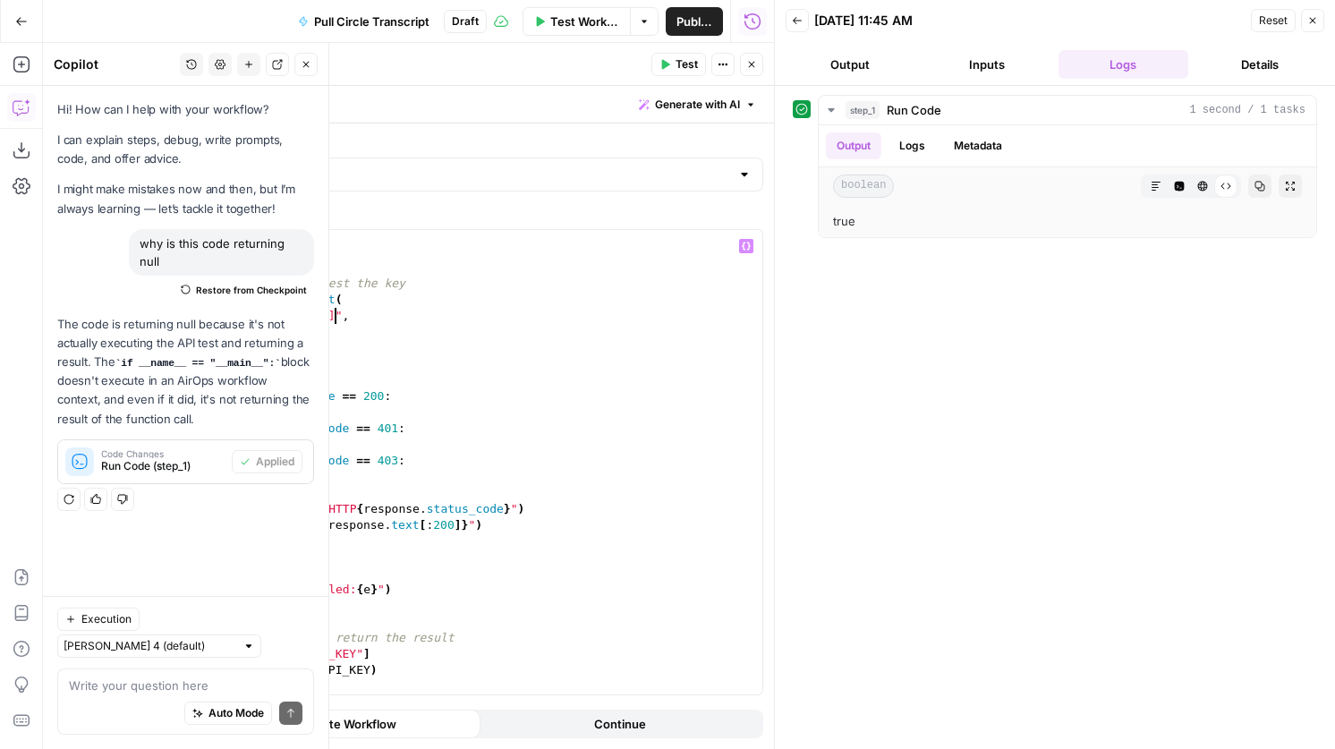
click at [334, 320] on div "} try : # Simple API call to test the key response = requests . get ( "https://…" at bounding box center [439, 475] width 648 height 497
click at [674, 56] on button "Test" at bounding box center [678, 64] width 55 height 23
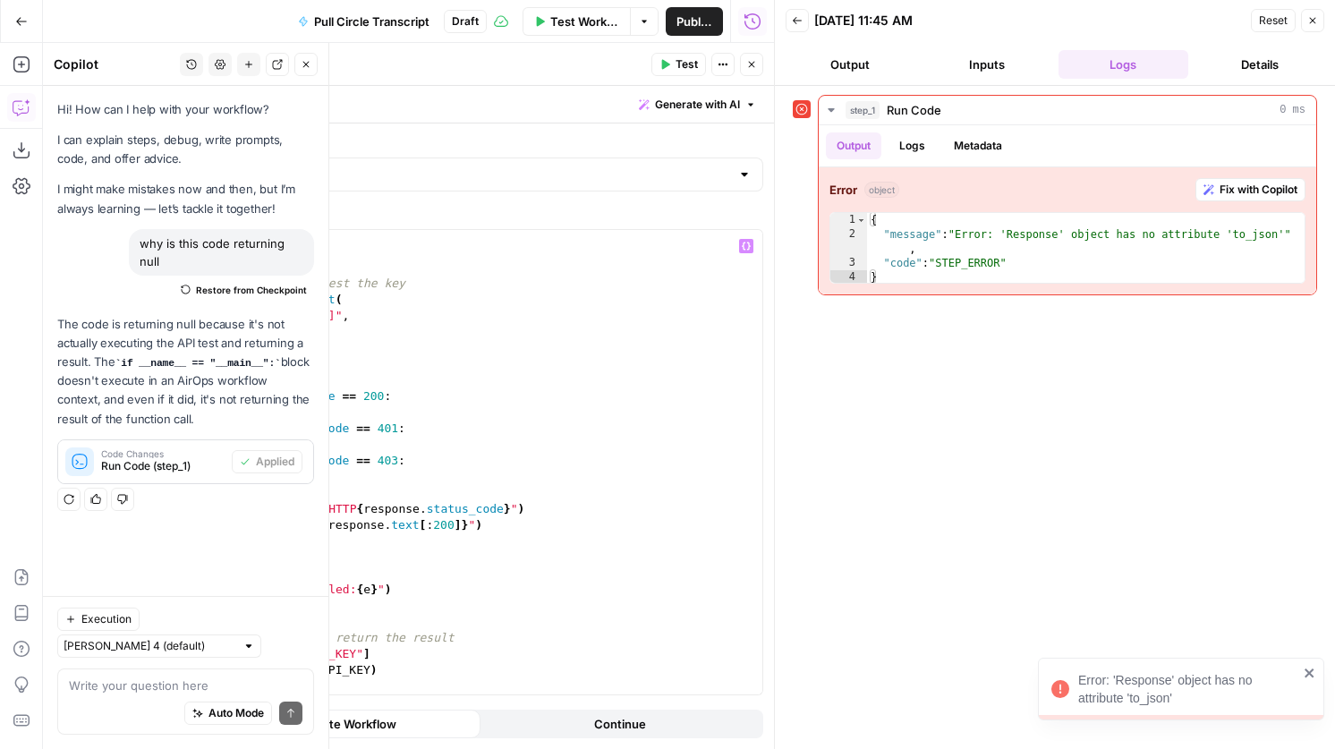
click at [345, 410] on div "} try : # Simple API call to test the key response = requests . get ( "https://…" at bounding box center [439, 475] width 648 height 497
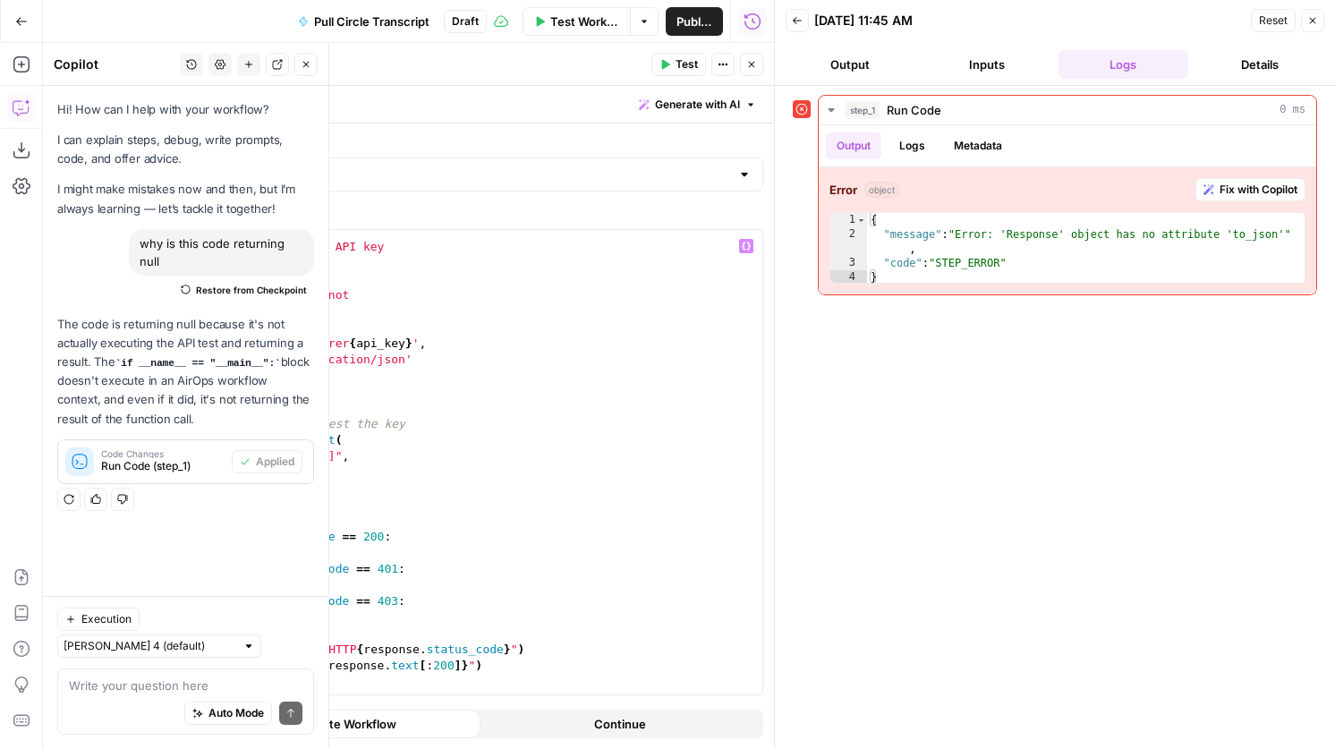
scroll to position [104, 0]
click at [1266, 191] on span "Fix with Copilot" at bounding box center [1259, 190] width 78 height 16
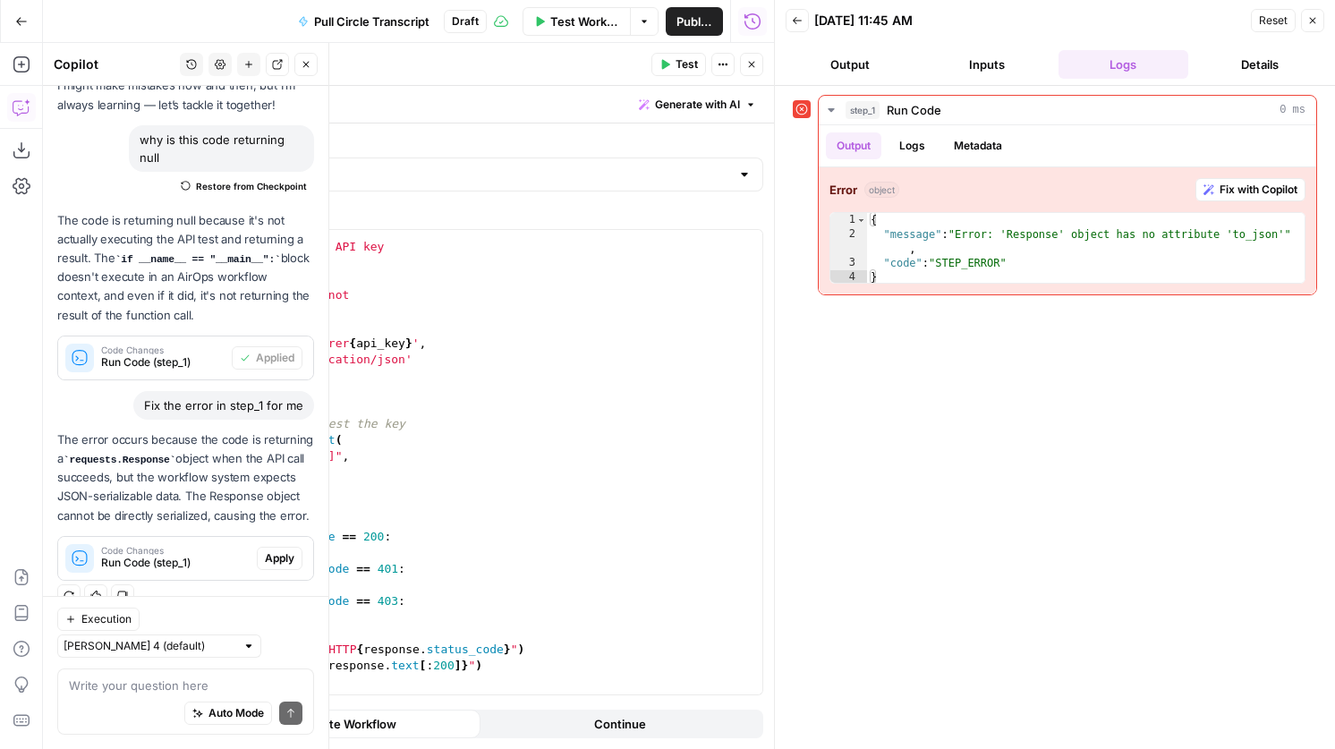
click at [268, 556] on span "Apply" at bounding box center [280, 558] width 30 height 16
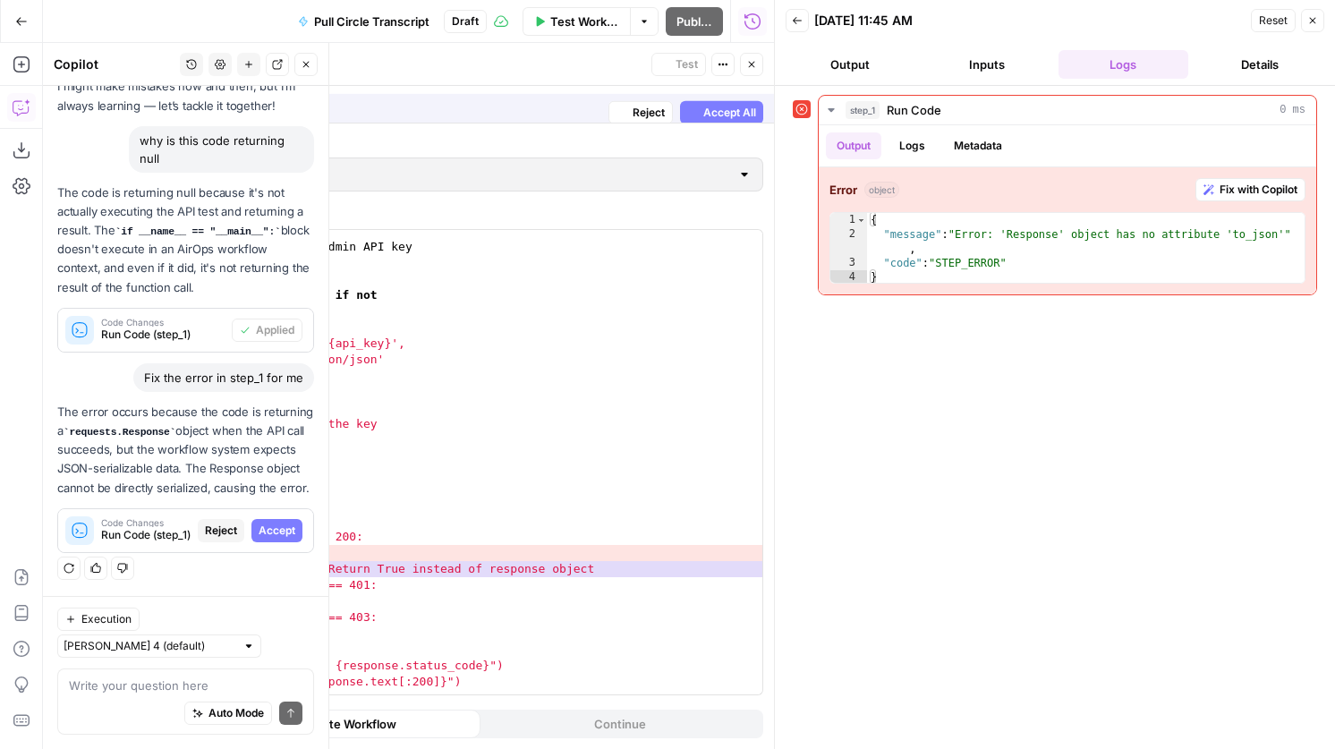
scroll to position [75, 0]
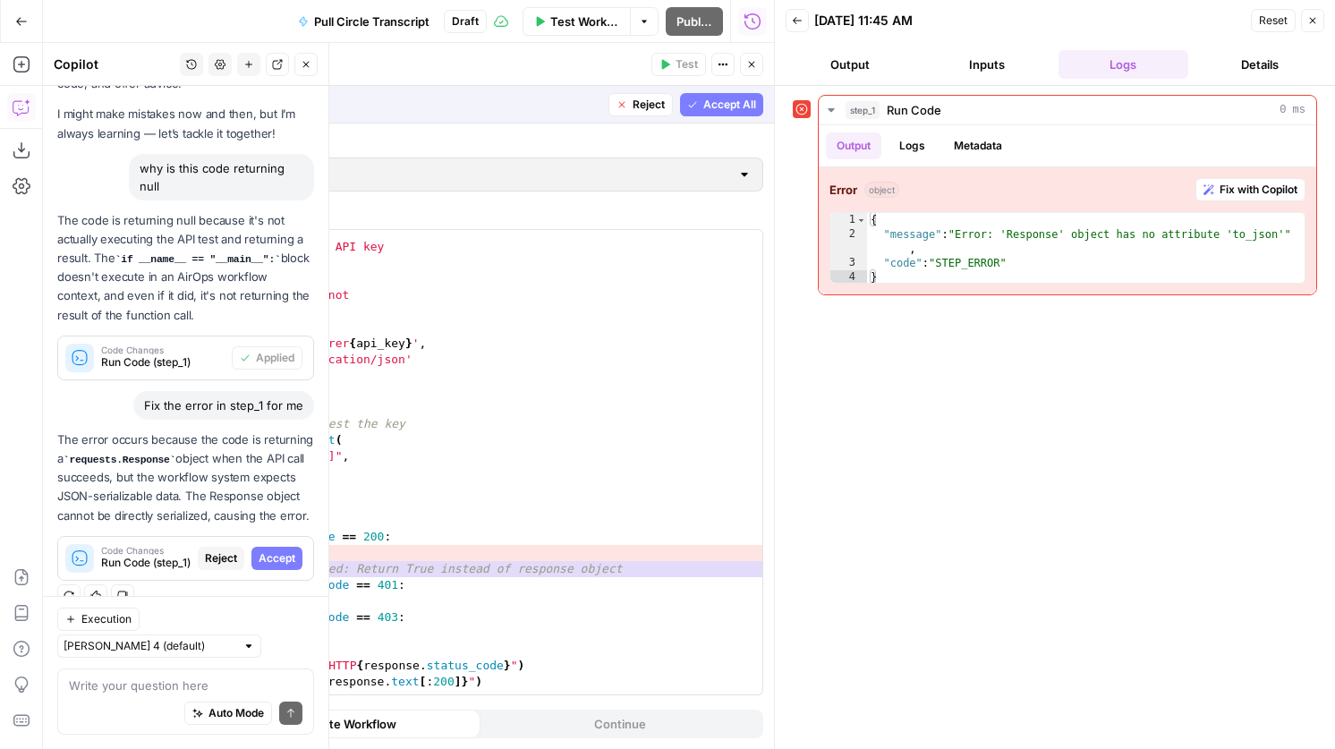
click at [730, 105] on span "Accept All" at bounding box center [729, 105] width 53 height 16
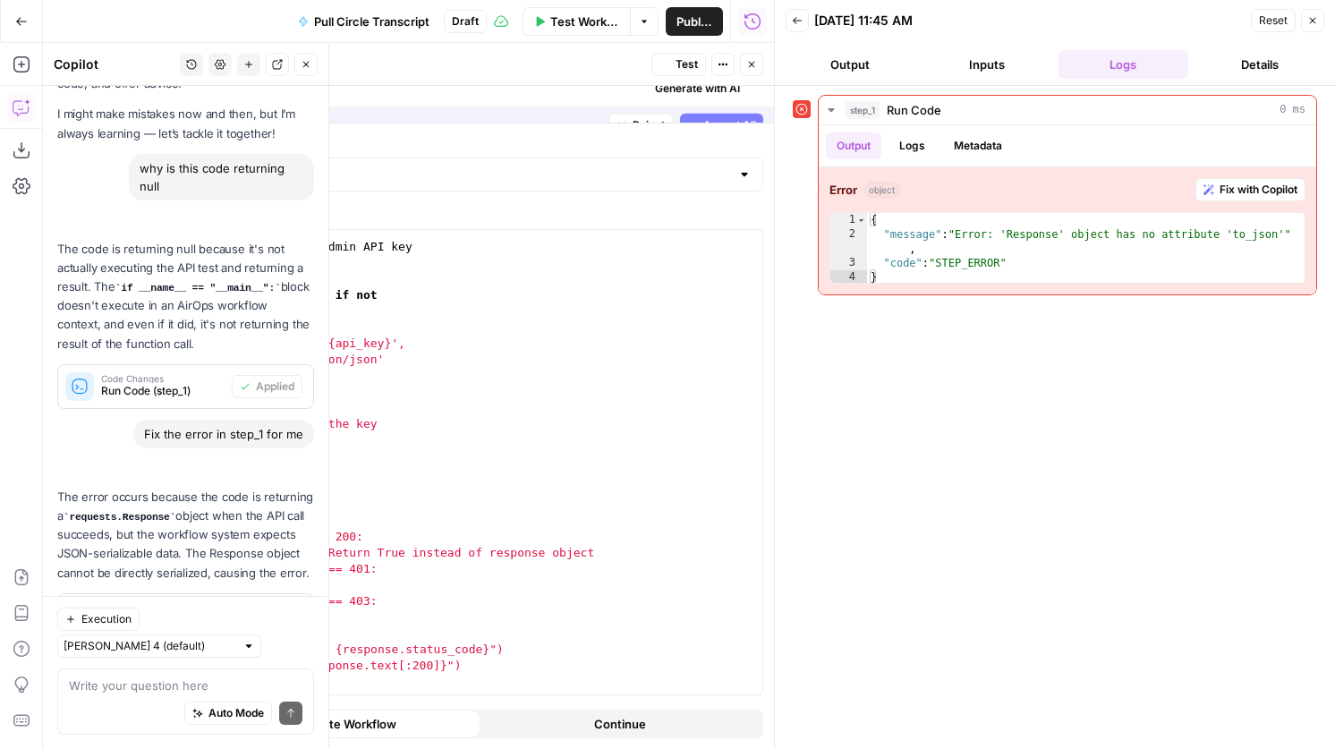
scroll to position [132, 0]
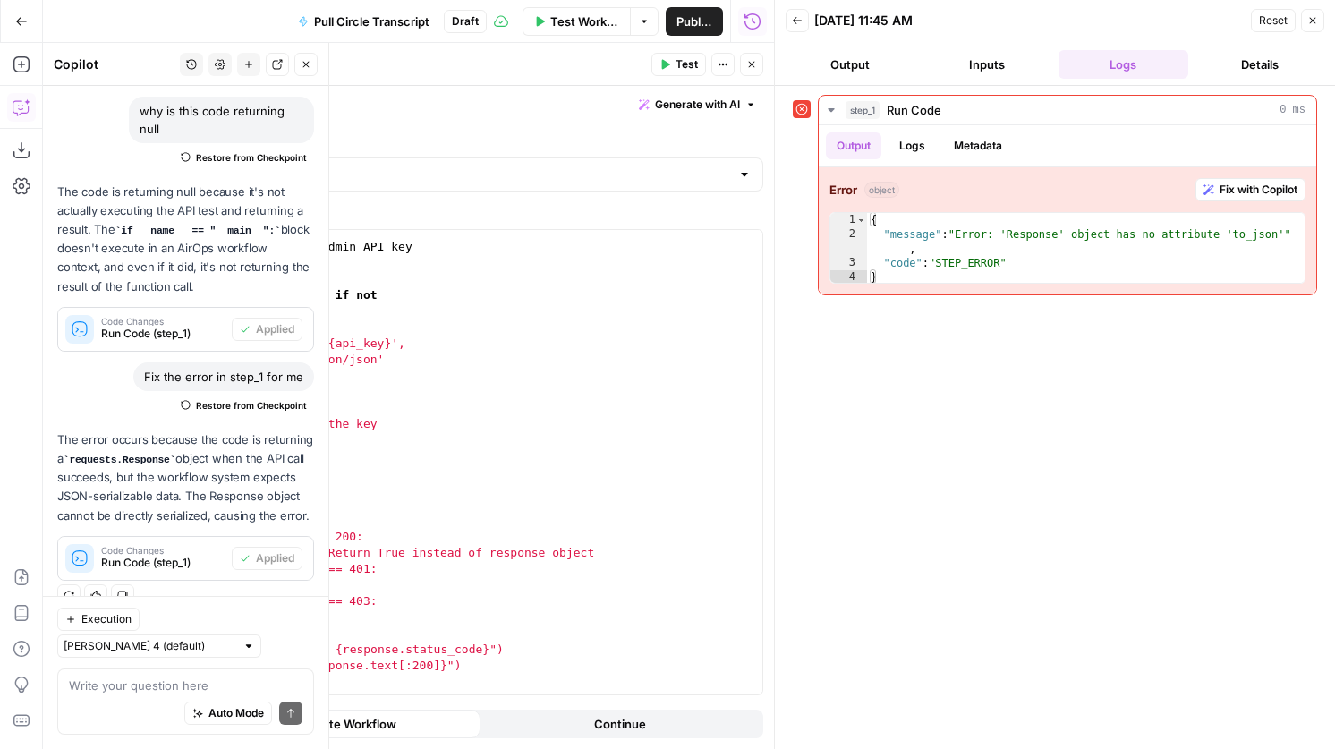
click at [673, 61] on button "Test" at bounding box center [678, 64] width 55 height 23
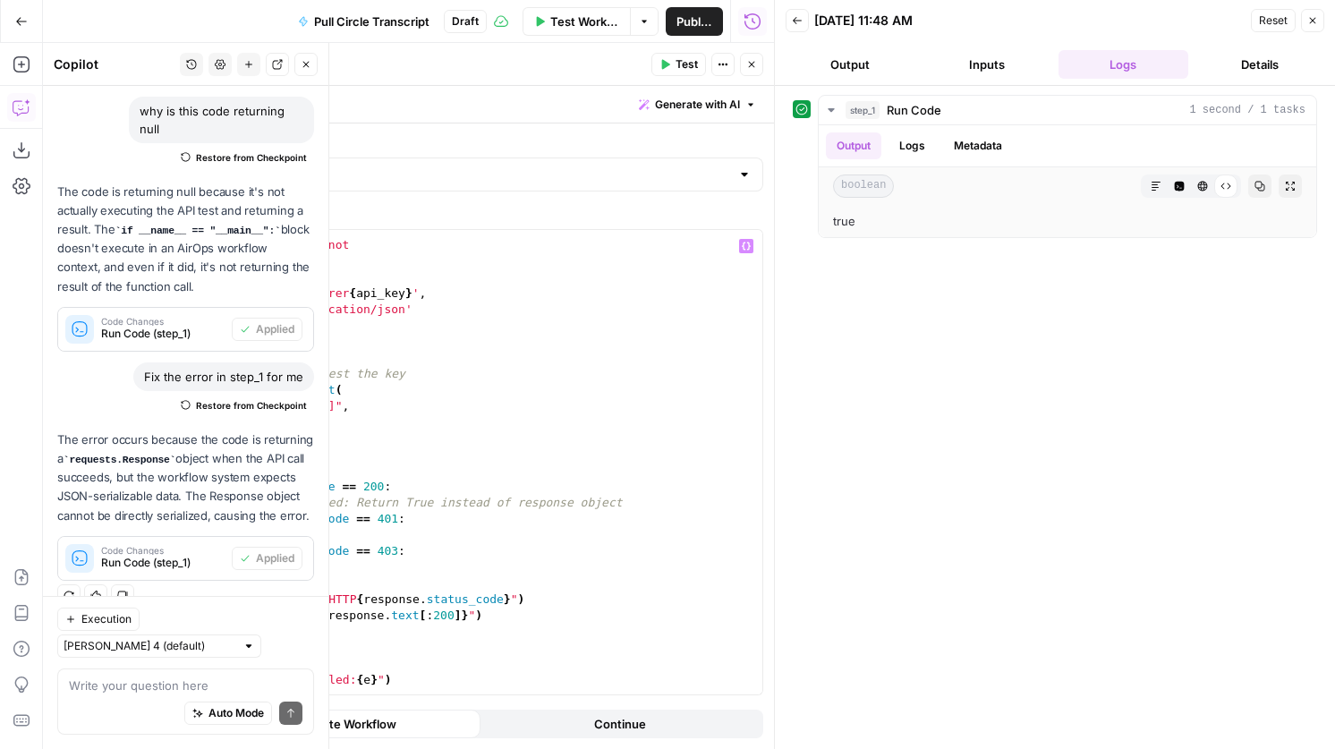
scroll to position [244, 0]
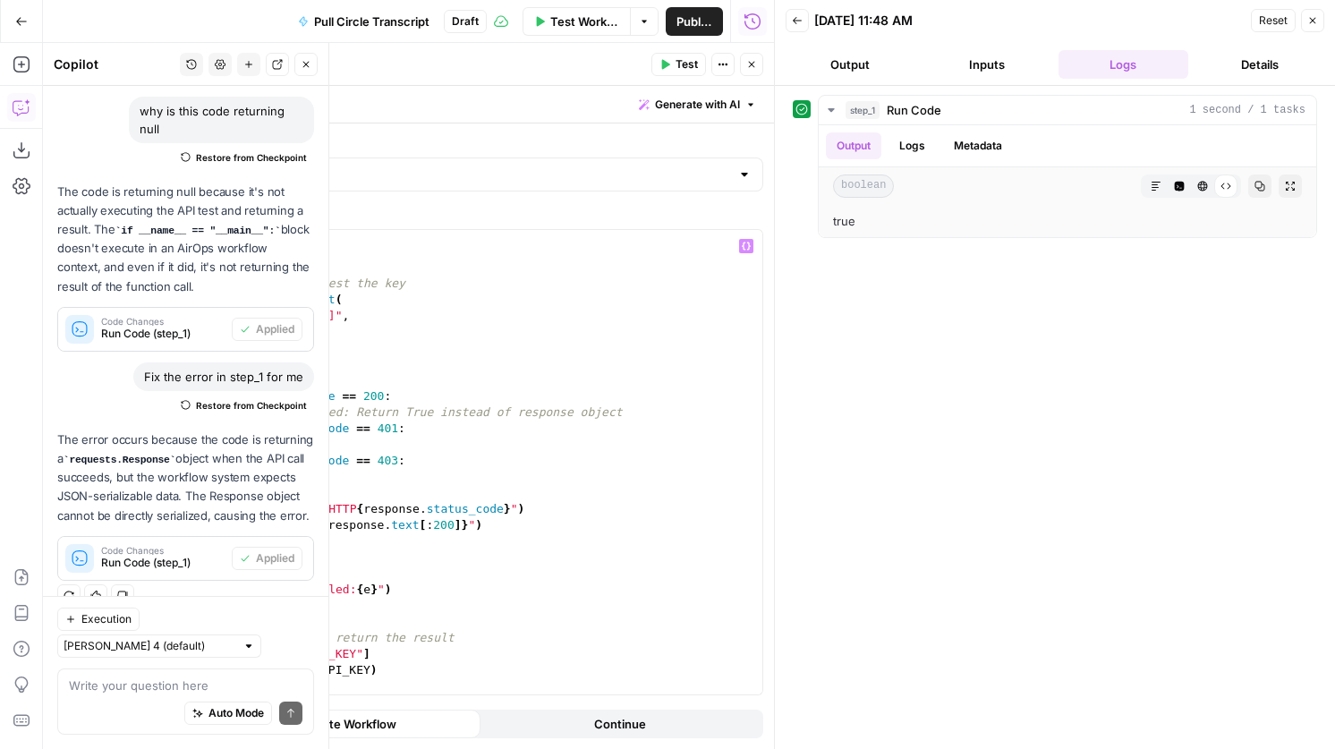
click at [292, 412] on div "} try : # Simple API call to test the key response = requests . get ( "https://…" at bounding box center [439, 475] width 648 height 497
click at [276, 412] on div "} try : # Simple API call to test the key response = requests . get ( "https://…" at bounding box center [439, 475] width 648 height 497
click at [685, 58] on span "Test" at bounding box center [687, 64] width 22 height 16
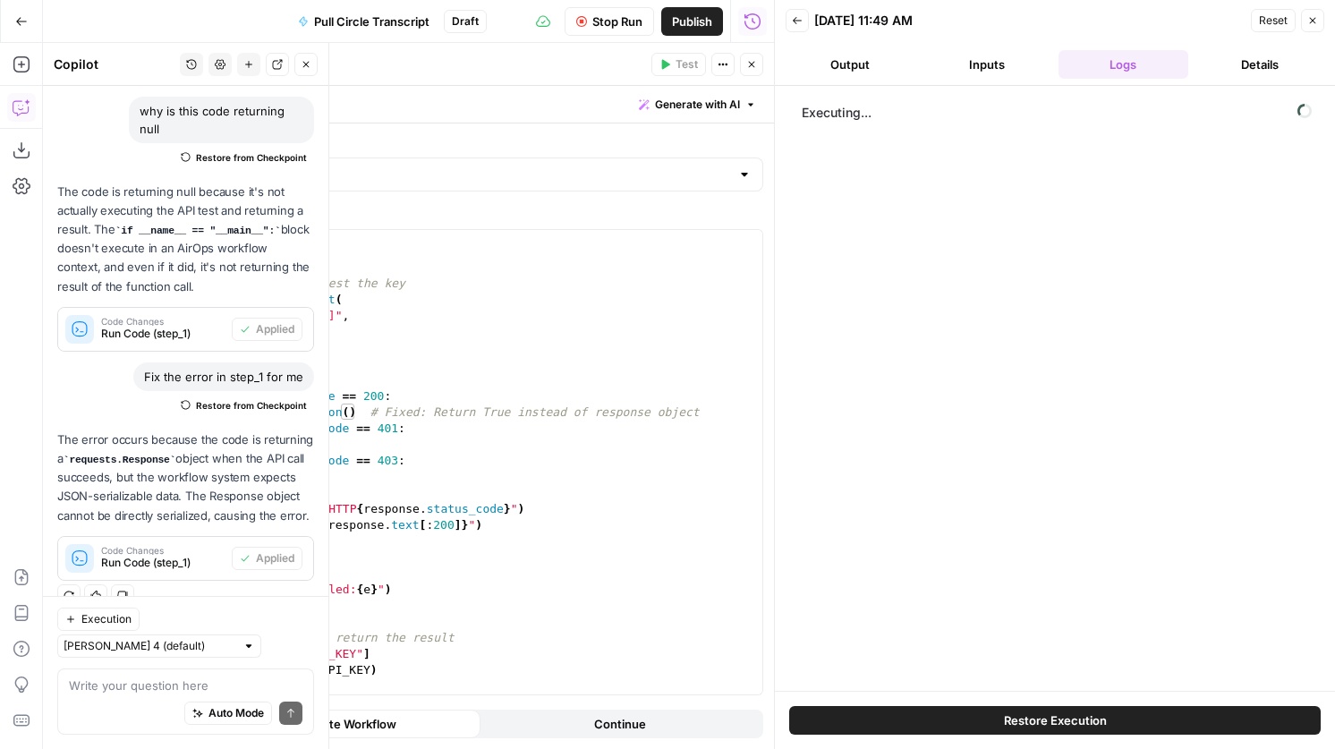
scroll to position [132, 0]
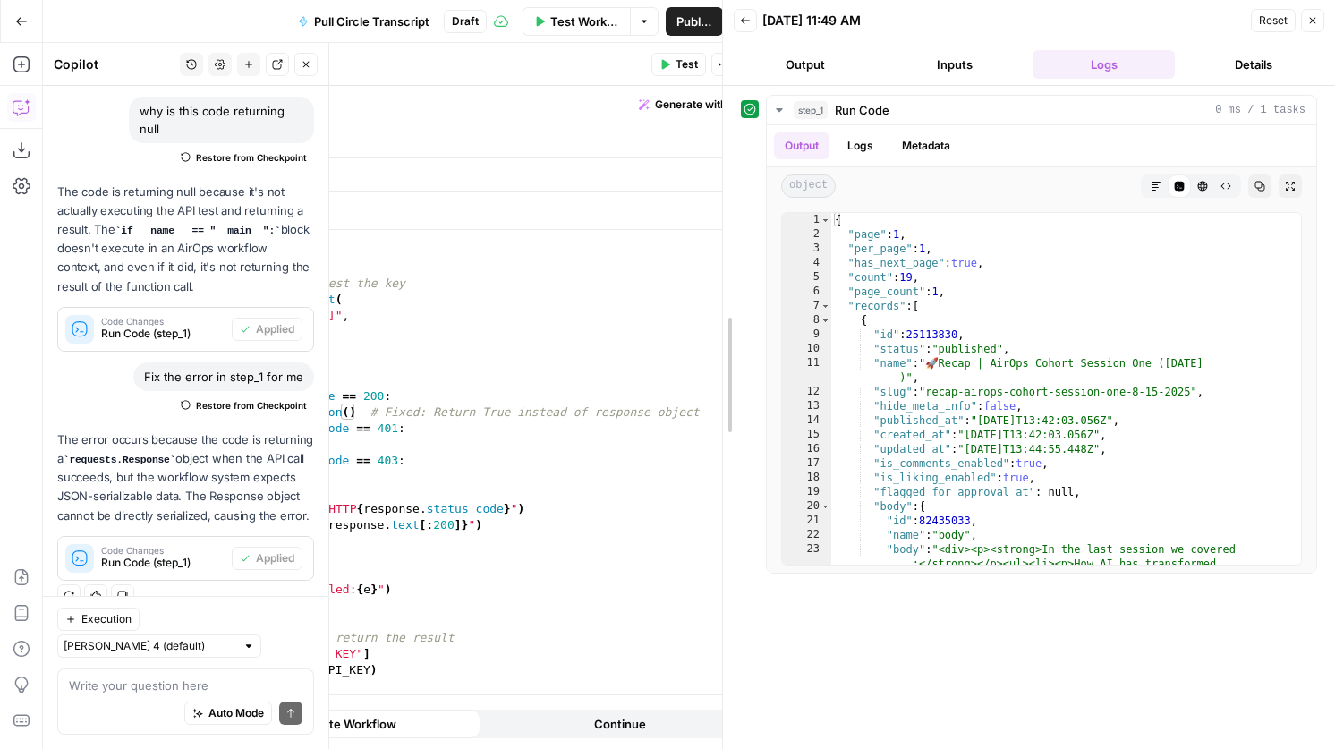
drag, startPoint x: 779, startPoint y: 327, endPoint x: 697, endPoint y: 327, distance: 82.3
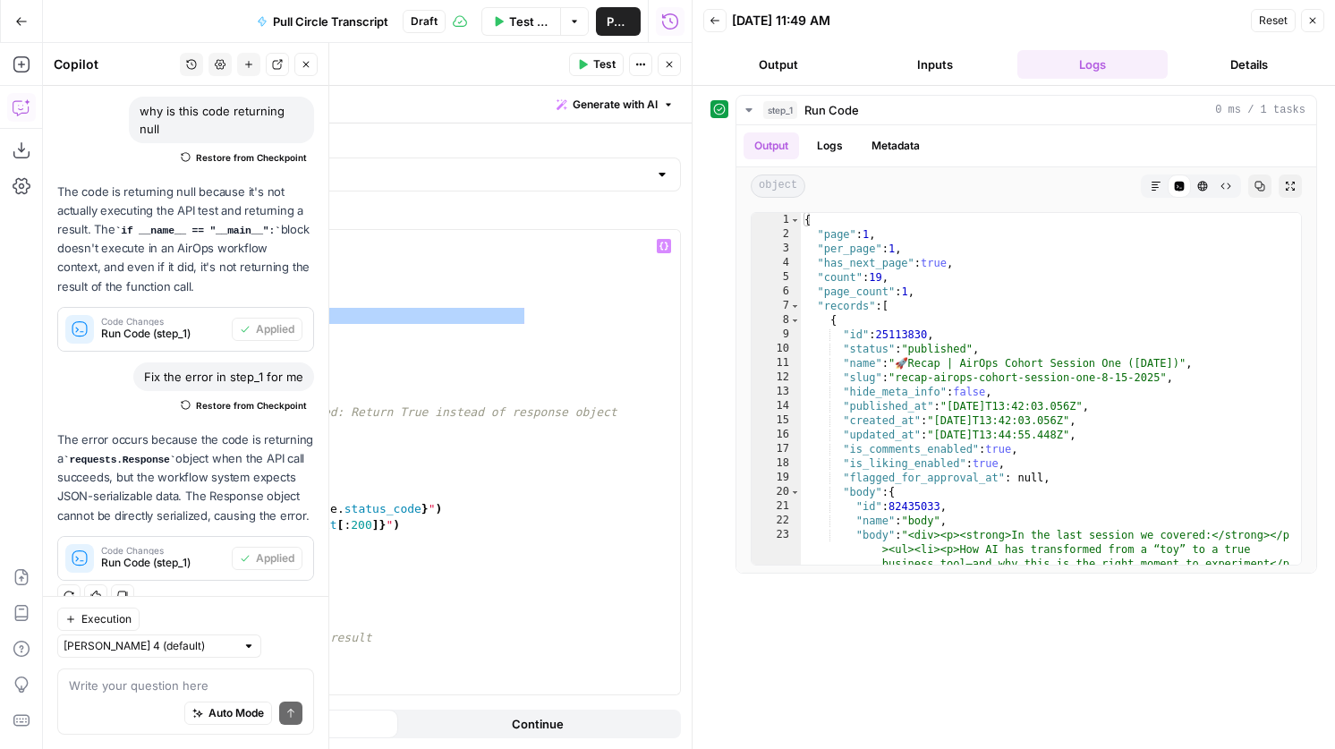
drag, startPoint x: 523, startPoint y: 318, endPoint x: 320, endPoint y: 319, distance: 202.2
click at [320, 319] on div "} try : # Simple API call to test the key response = requests . get ( "https://…" at bounding box center [356, 475] width 648 height 497
paste textarea
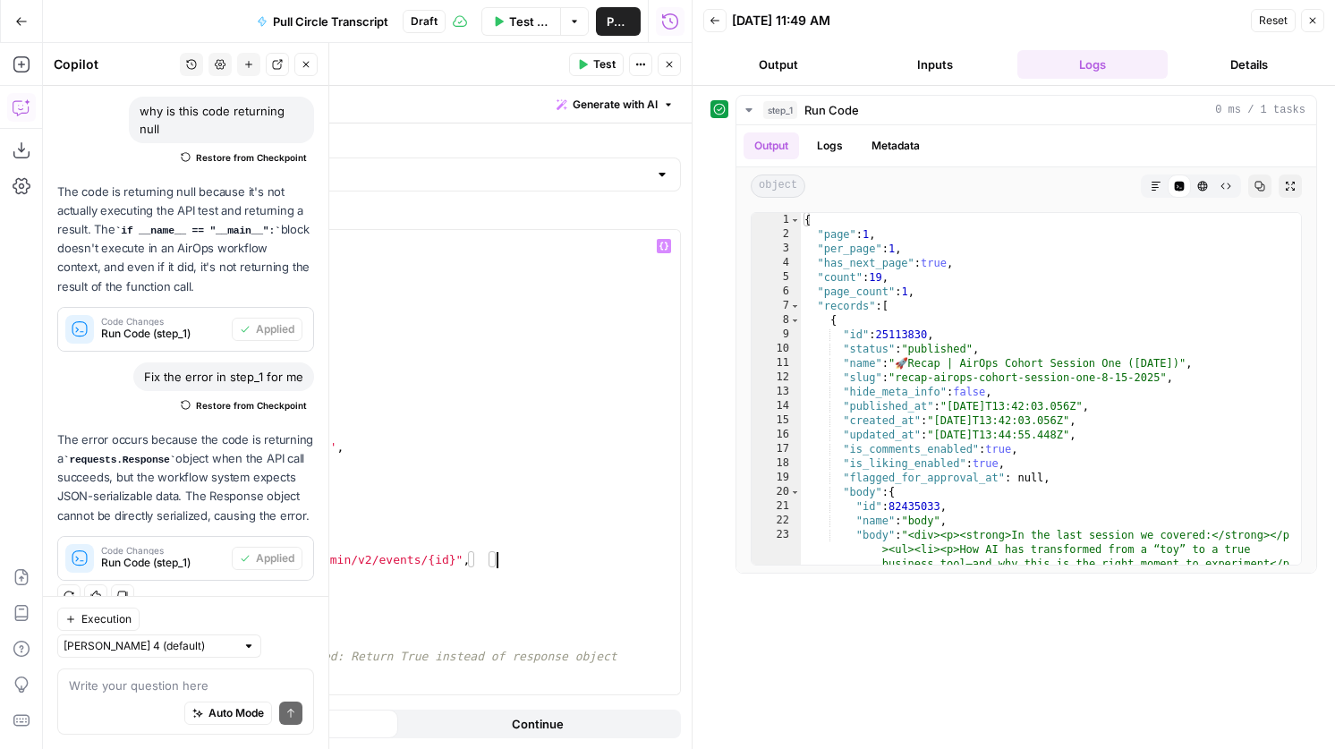
click at [258, 275] on div "import requests def test_circle_api_key ( api_key ) : """ Test if Circle API ke…" at bounding box center [356, 478] width 648 height 497
click at [255, 274] on div "import requests def test_circle_api_key ( api_key ) : """ Test if Circle API ke…" at bounding box center [356, 478] width 648 height 497
click at [602, 482] on div "import requests def test_circle_api_key ( api_key , event_id ) : """ Test if Ci…" at bounding box center [356, 478] width 648 height 497
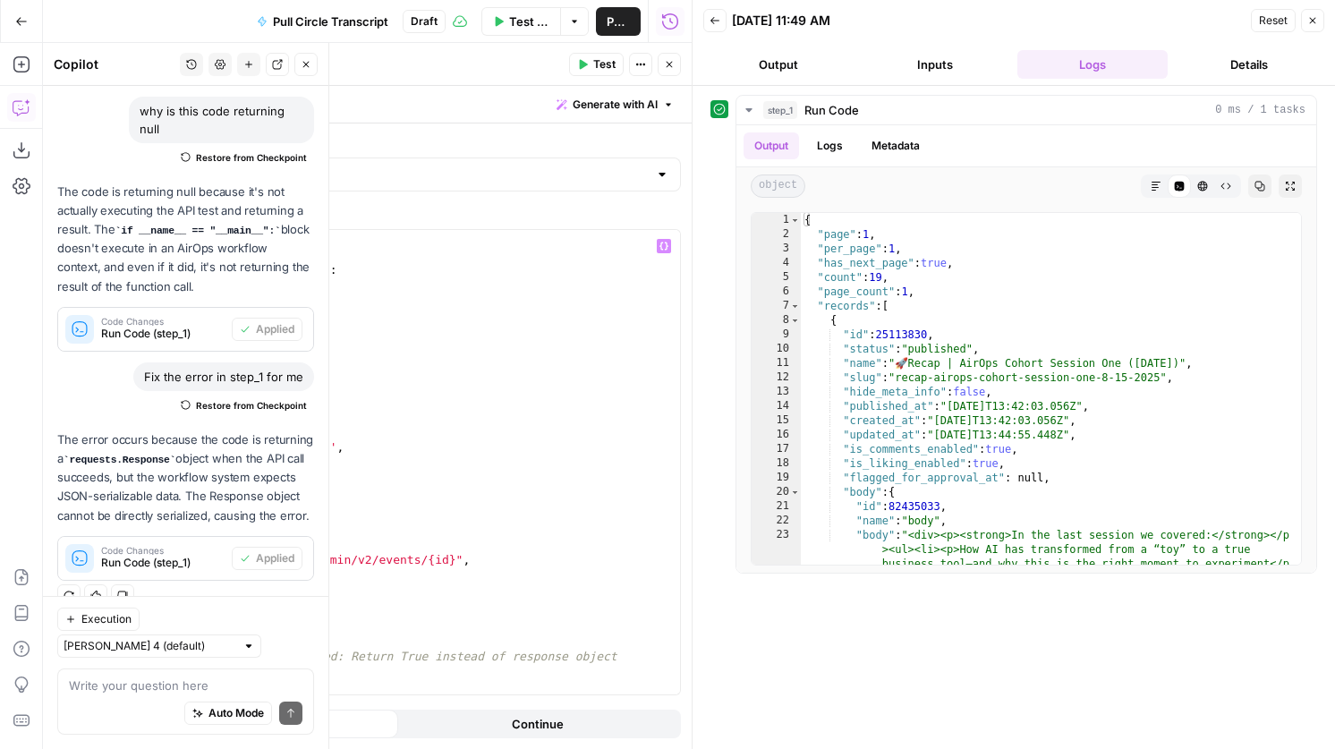
click at [497, 563] on div "import requests def test_circle_api_key ( api_key , event_id ) : """ Test if Ci…" at bounding box center [356, 478] width 648 height 497
click at [475, 557] on div "import requests def test_circle_api_key ( api_key , event_id ) : """ Test if Ci…" at bounding box center [356, 478] width 648 height 497
click at [588, 559] on div "import requests def test_circle_api_key ( api_key , event_id ) : """ Test if Ci…" at bounding box center [356, 478] width 648 height 497
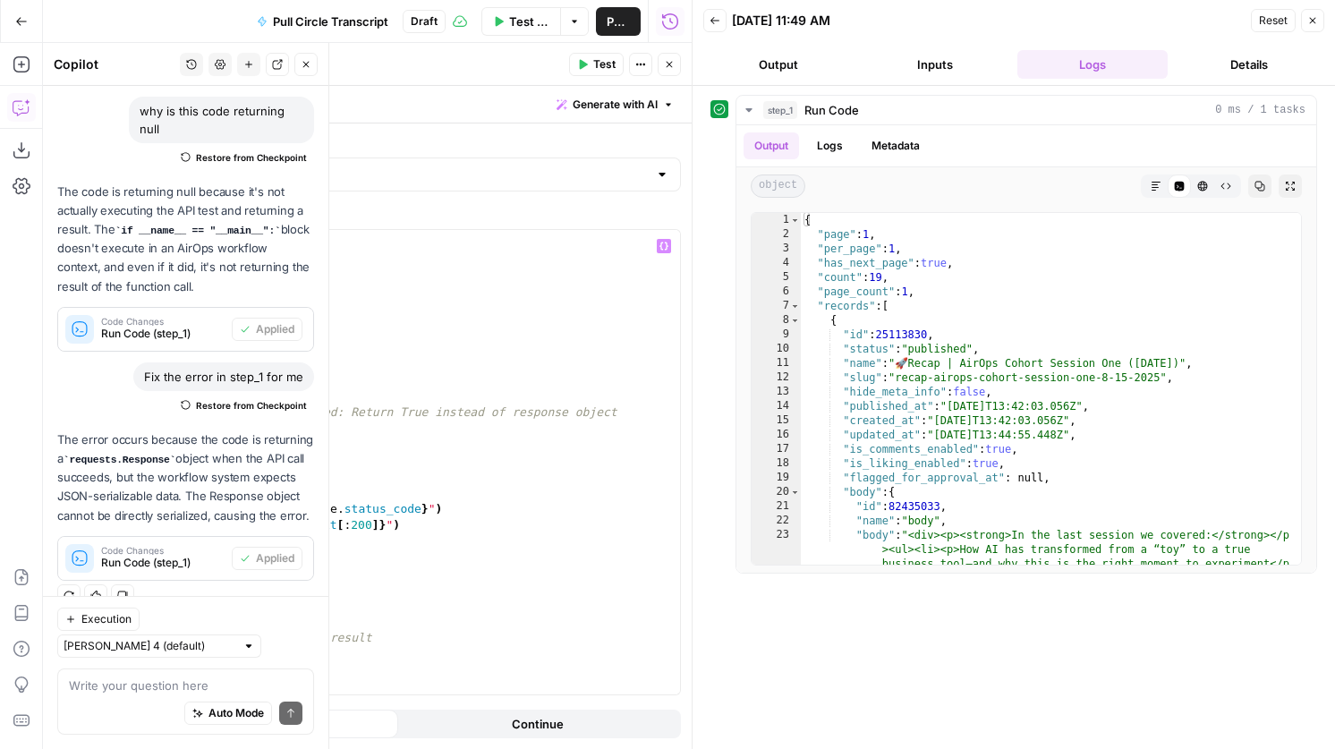
click at [279, 671] on div "} try : # Simple API call to test the key response = requests . get ( "https://…" at bounding box center [356, 475] width 648 height 497
click at [288, 671] on div "} try : # Simple API call to test the key response = requests . get ( "https://…" at bounding box center [356, 475] width 648 height 497
paste textarea "**********"
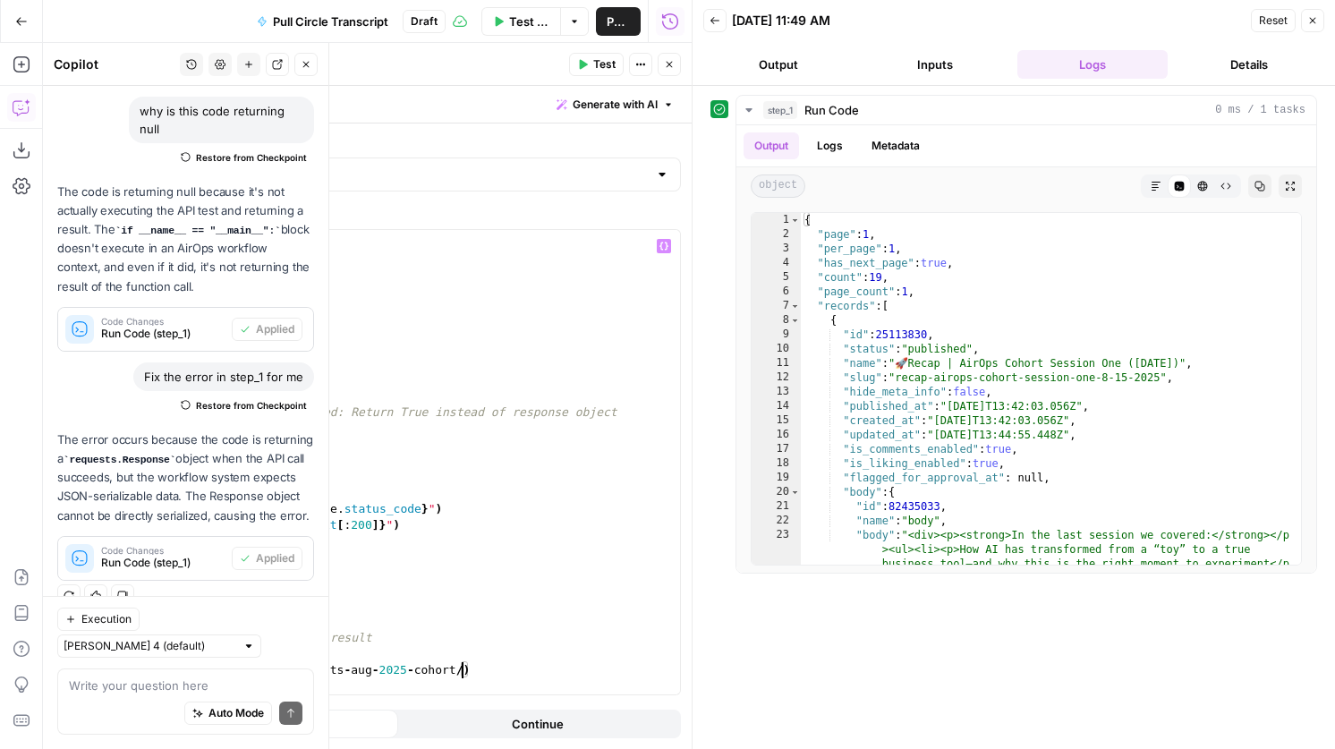
click at [301, 669] on div "} try : # Simple API call to test the key response = requests . get ( "https://…" at bounding box center [356, 475] width 648 height 497
click at [472, 667] on div "} try : # Simple API call to test the key response = requests . get ( "https://…" at bounding box center [356, 475] width 648 height 497
click at [602, 62] on span "Test" at bounding box center [604, 64] width 22 height 16
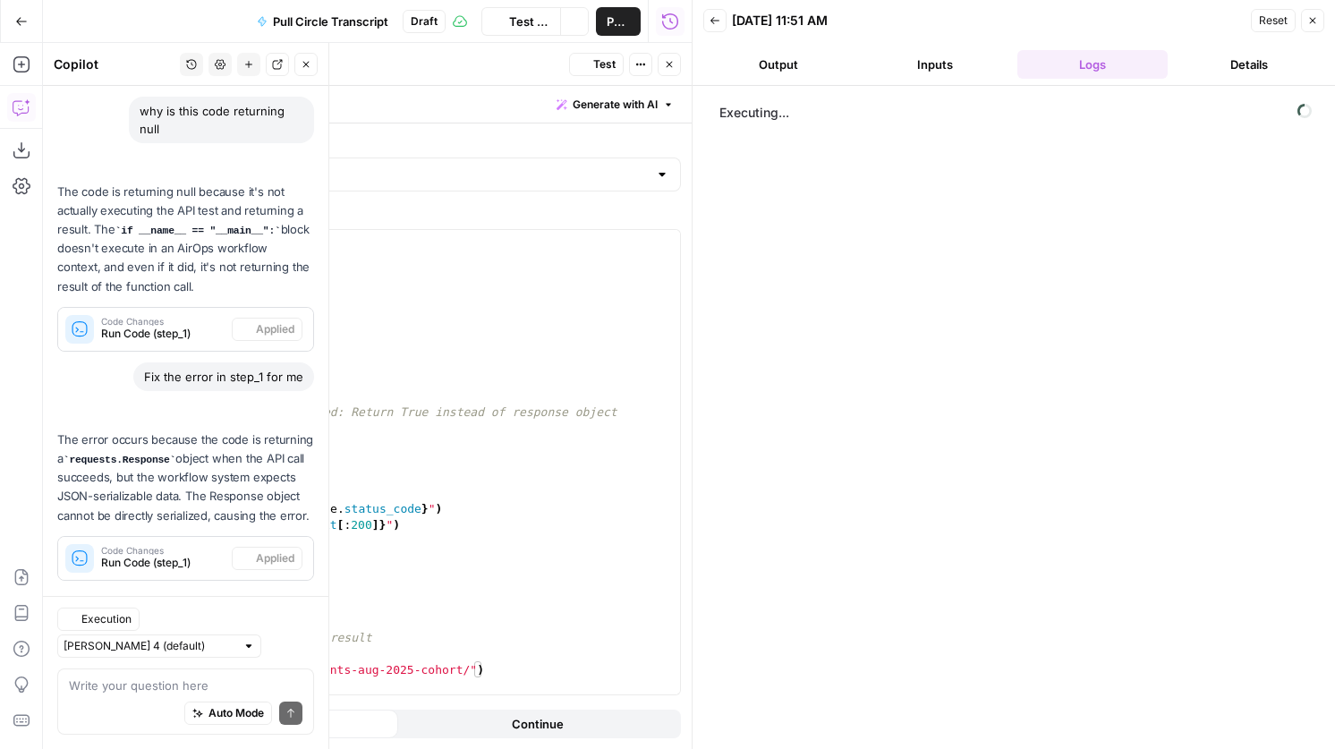
scroll to position [132, 0]
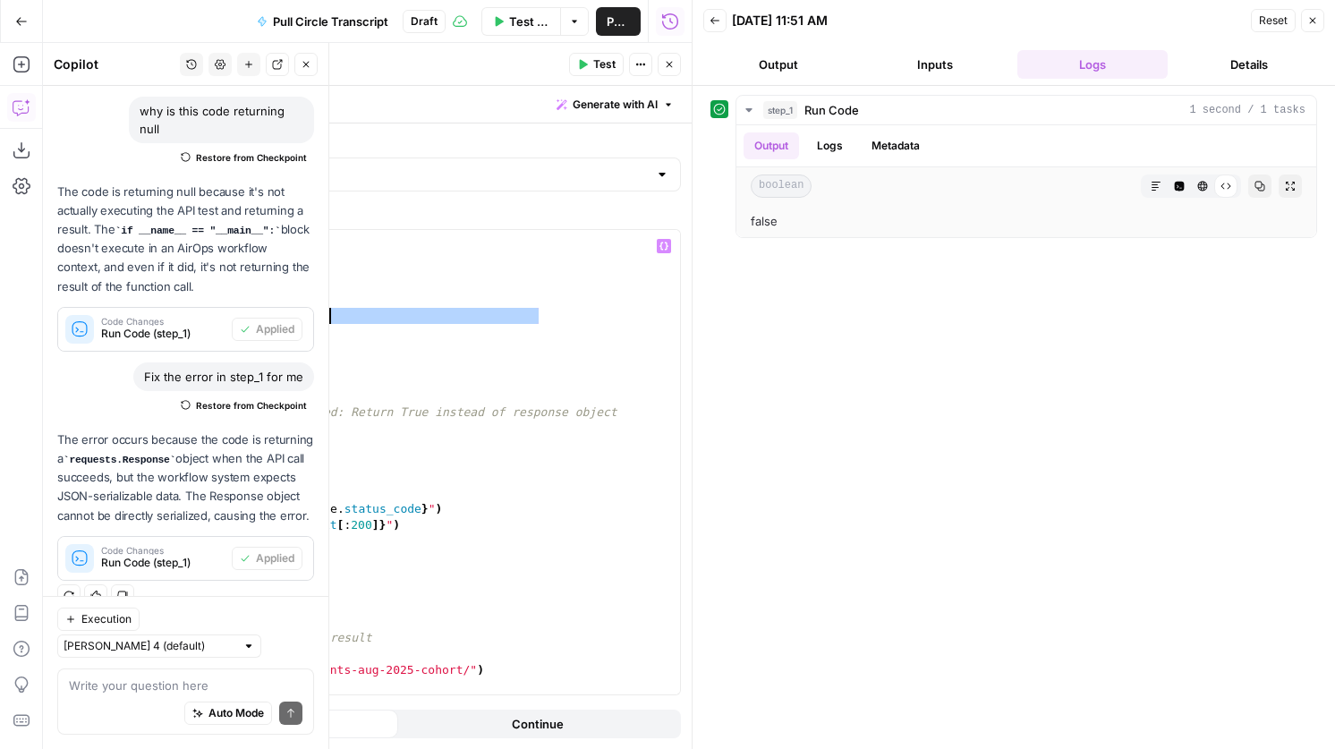
drag, startPoint x: 538, startPoint y: 320, endPoint x: 343, endPoint y: 319, distance: 195.1
click at [343, 319] on div "} try : # Simple API call to test the key response = requests . get ( "https://…" at bounding box center [356, 475] width 648 height 497
click at [325, 318] on div "} try : # Simple API call to test the key response = requests . get ( "https://…" at bounding box center [356, 475] width 648 height 497
click at [585, 60] on icon "button" at bounding box center [582, 64] width 11 height 11
drag, startPoint x: 533, startPoint y: 318, endPoint x: 319, endPoint y: 315, distance: 213.9
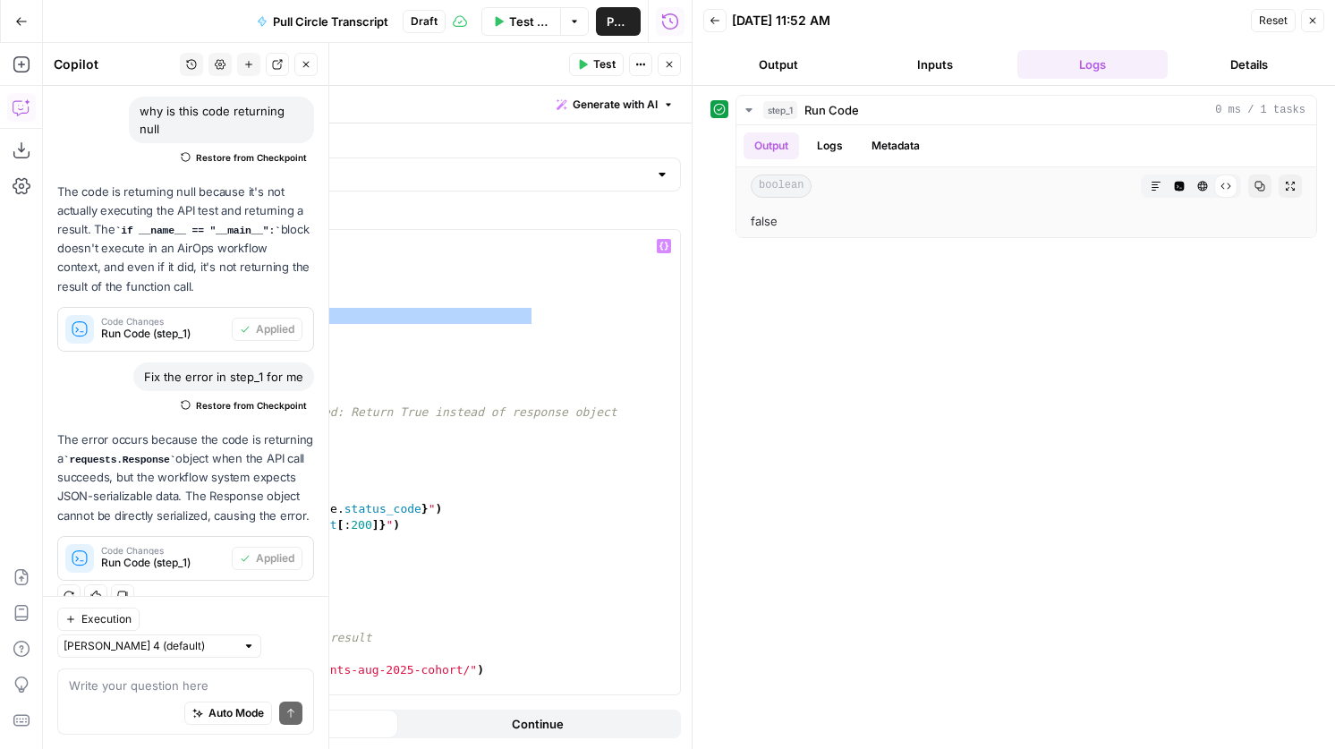
click at [319, 315] on div "} try : # Simple API call to test the key response = requests . get ( "https://…" at bounding box center [356, 475] width 648 height 497
paste textarea "**********"
click at [606, 55] on button "Test" at bounding box center [596, 64] width 55 height 23
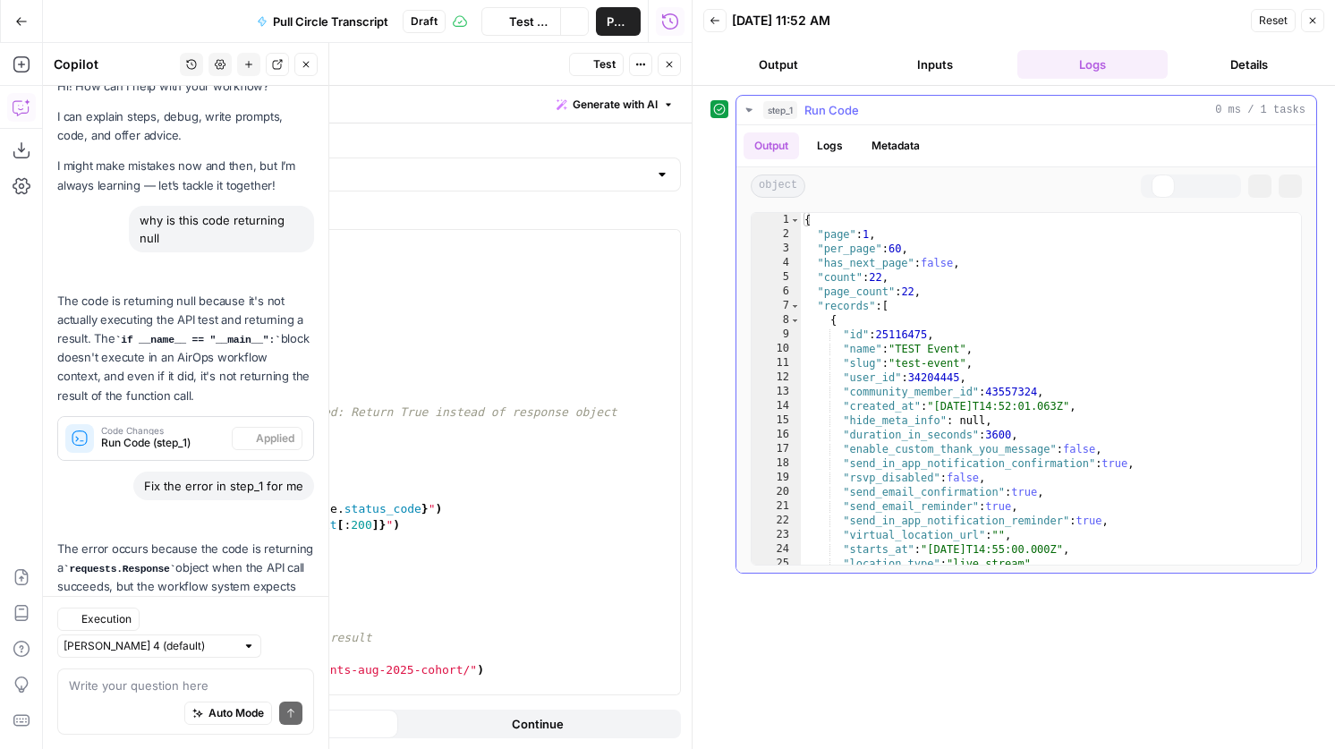
scroll to position [132, 0]
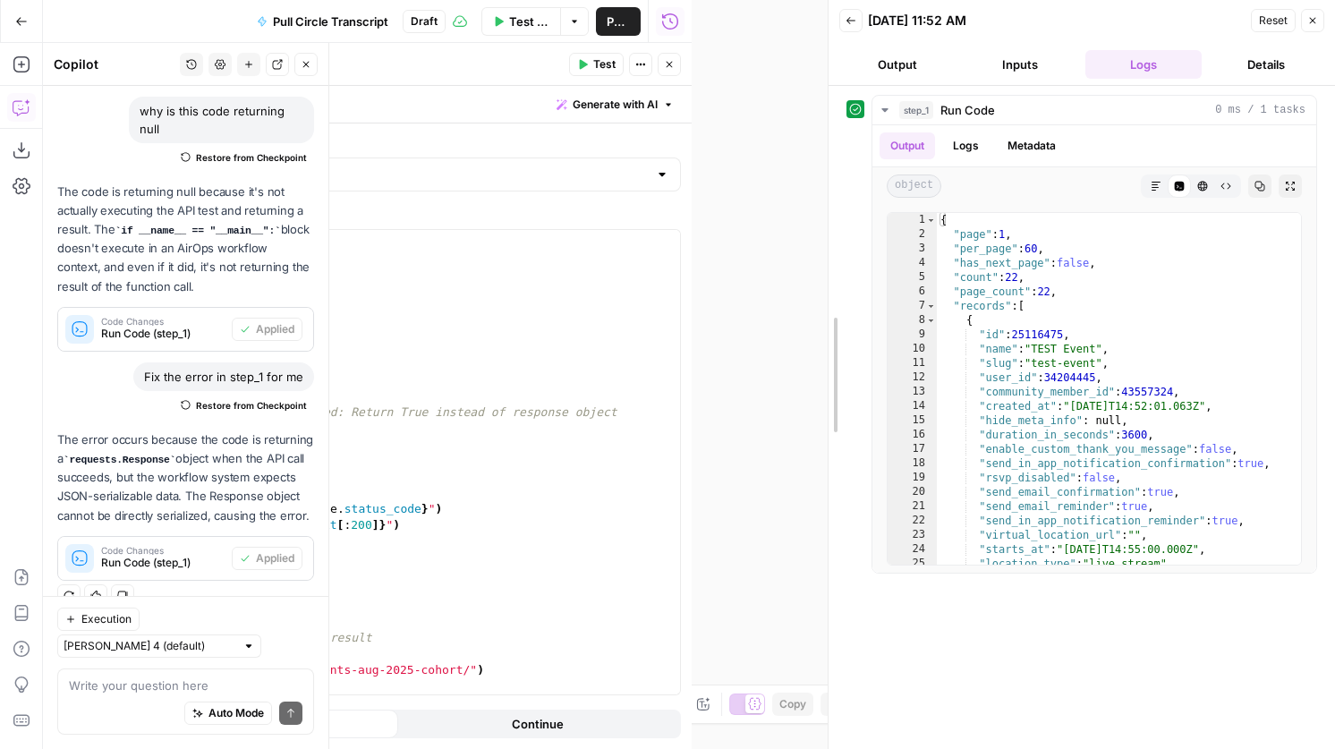
drag, startPoint x: 696, startPoint y: 298, endPoint x: 906, endPoint y: 322, distance: 210.8
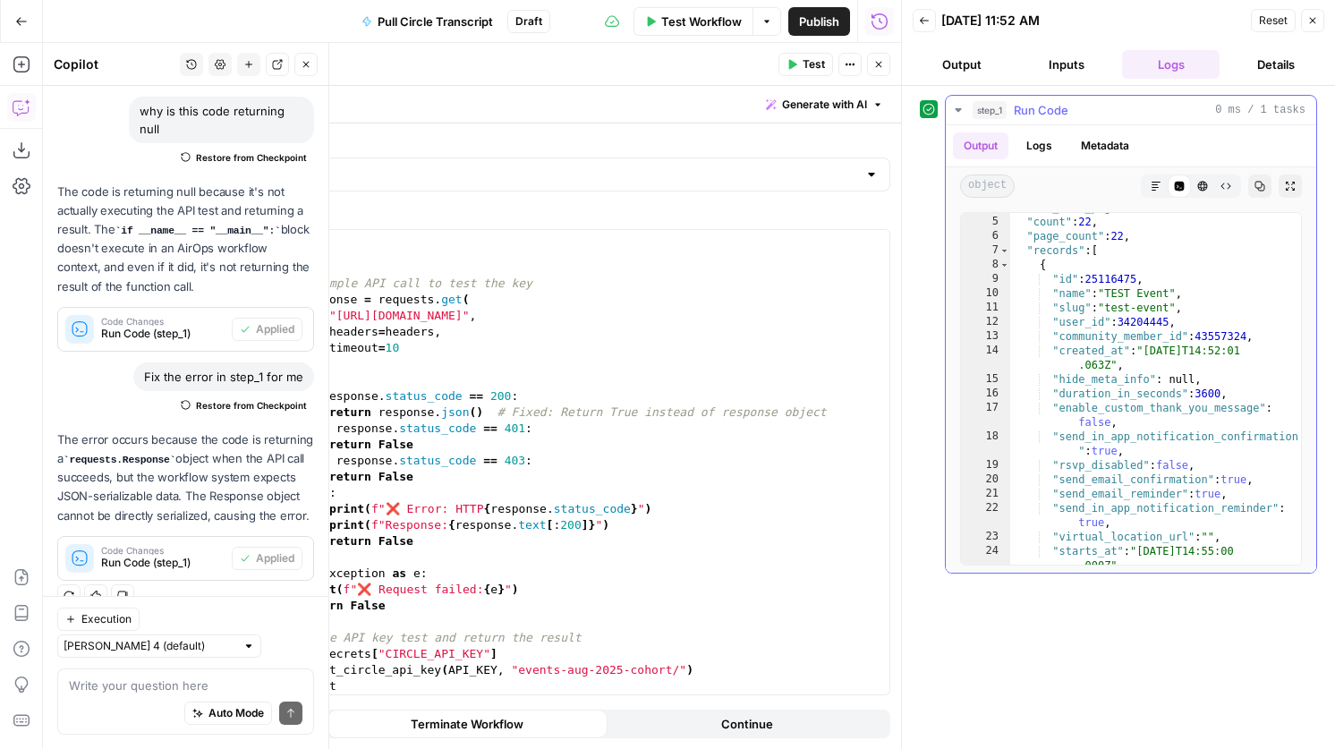
scroll to position [38, 0]
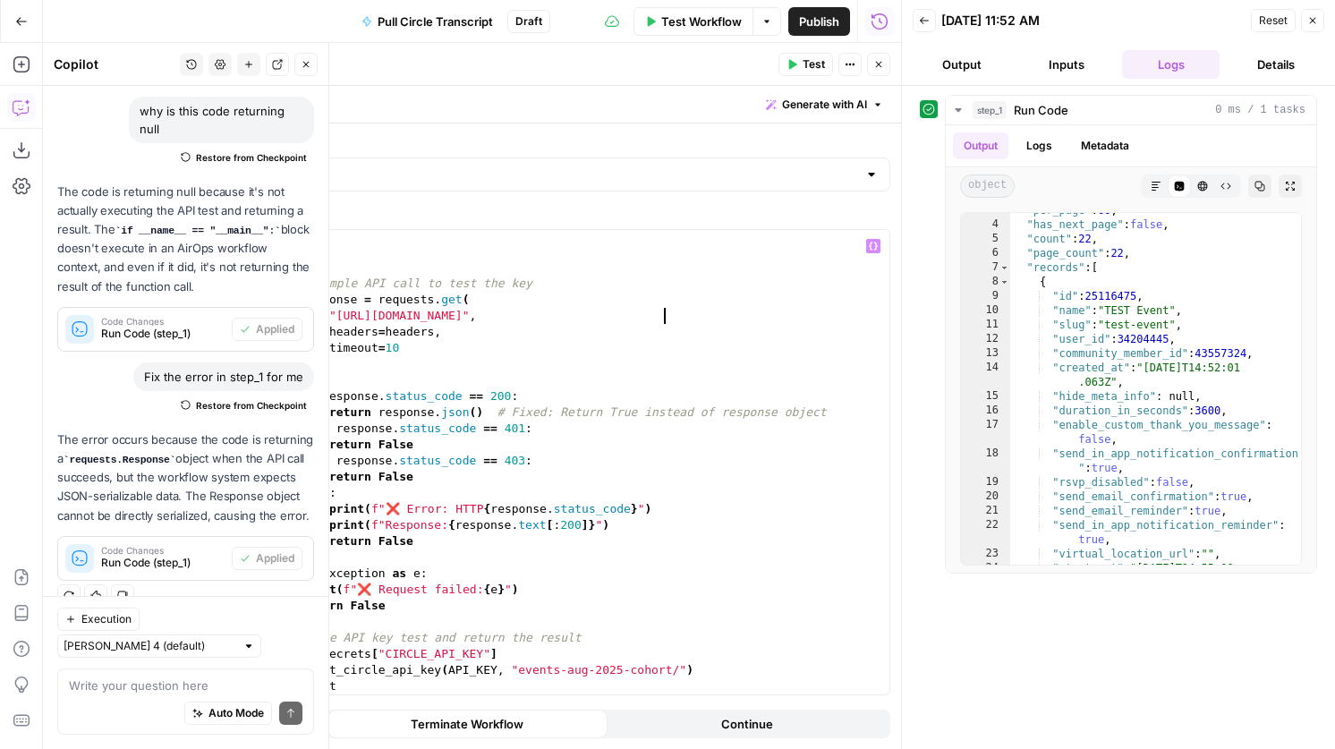
click at [663, 320] on div "} try : # Simple API call to test the key response = requests . get ( "https://…" at bounding box center [566, 475] width 648 height 497
type textarea "**********"
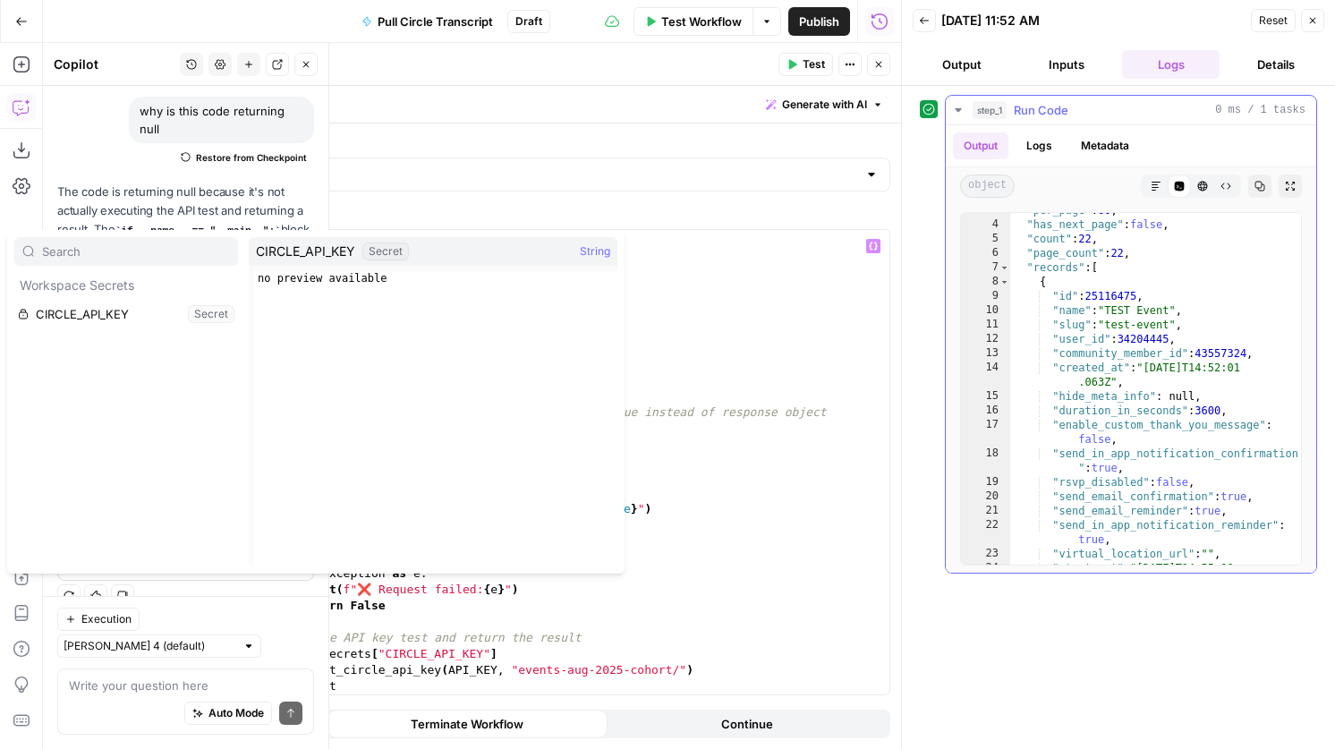
click at [1095, 322] on div ""per_page" : 60 , "has_next_page" : false , "count" : 22 , "page_count" : 22 , …" at bounding box center [1155, 400] width 291 height 395
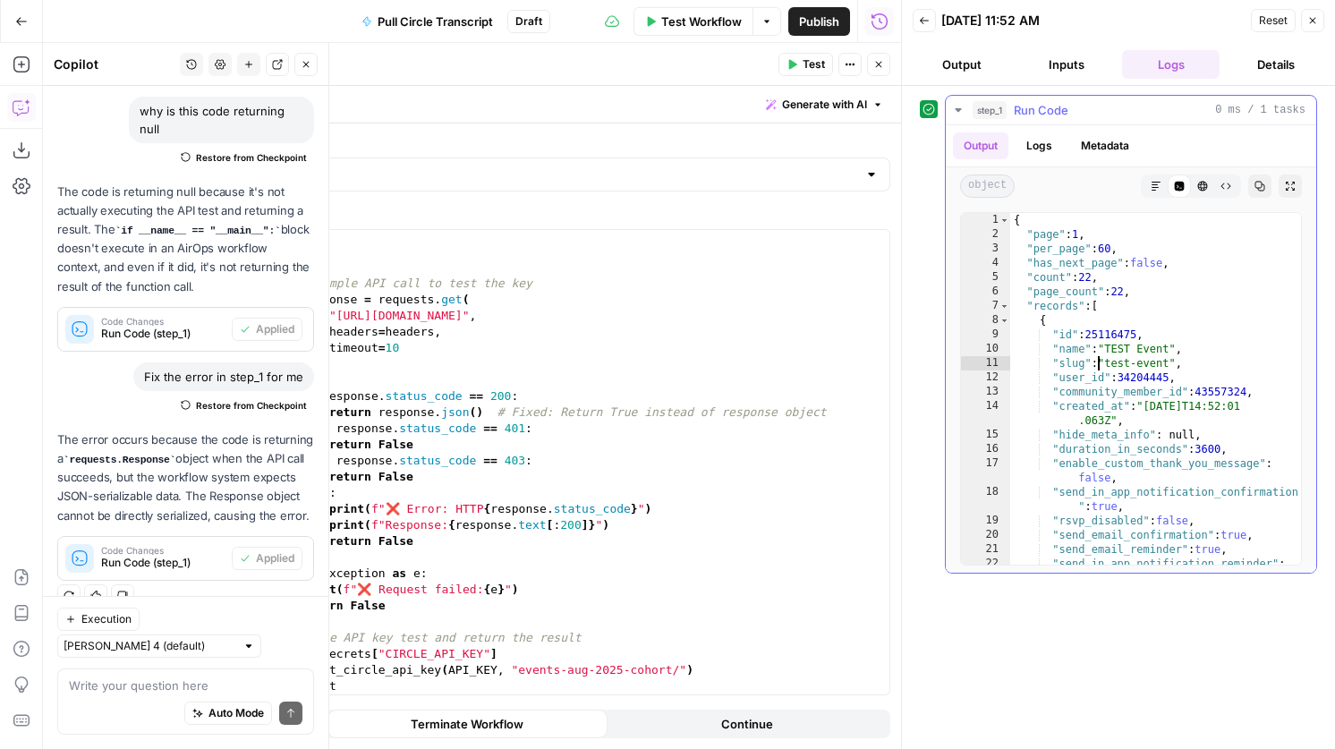
scroll to position [0, 0]
drag, startPoint x: 1142, startPoint y: 338, endPoint x: 1092, endPoint y: 333, distance: 50.4
click at [1092, 333] on div "{ "page" : 1 , "per_page" : 60 , "has_next_page" : false , "count" : 22 , "page…" at bounding box center [1155, 410] width 291 height 395
type textarea "**********"
click at [672, 318] on div "} try : # Simple API call to test the key response = requests . get ( "https://…" at bounding box center [566, 475] width 648 height 497
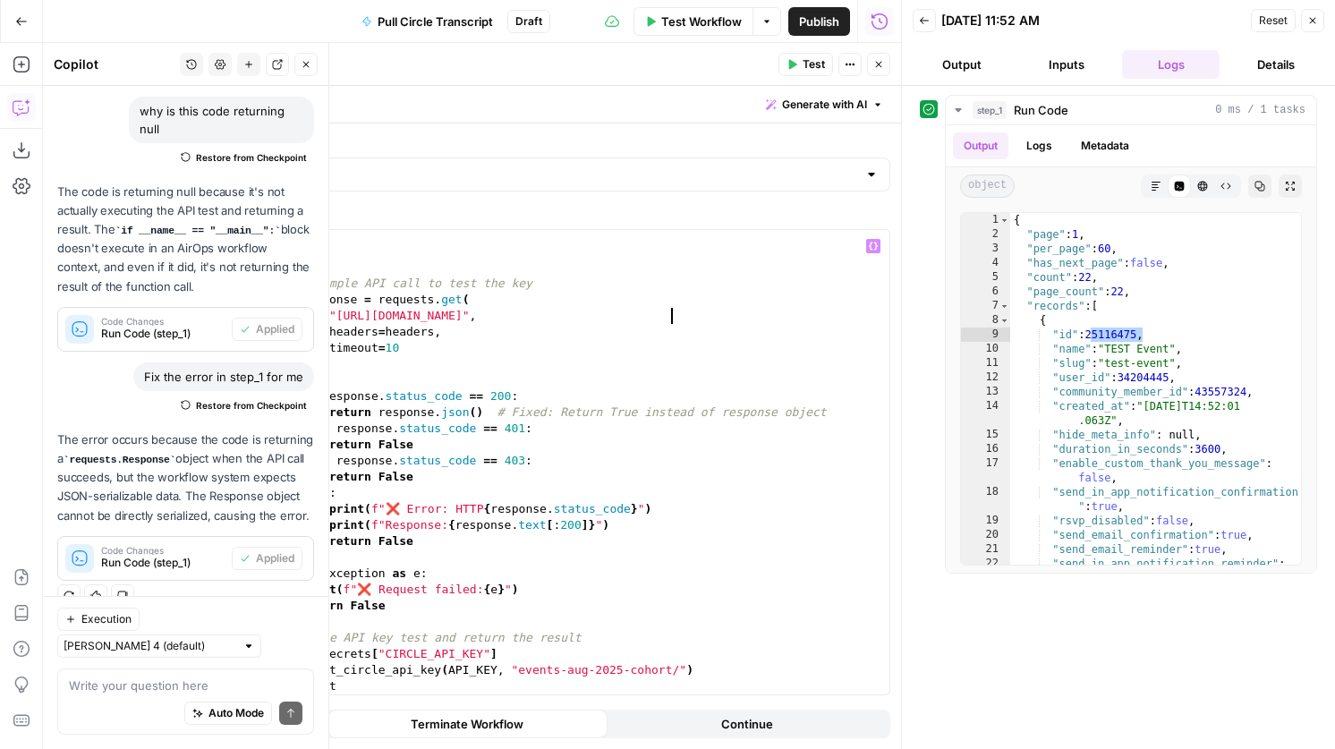
paste textarea "********"
type textarea "**********"
click at [814, 64] on span "Test" at bounding box center [814, 64] width 22 height 16
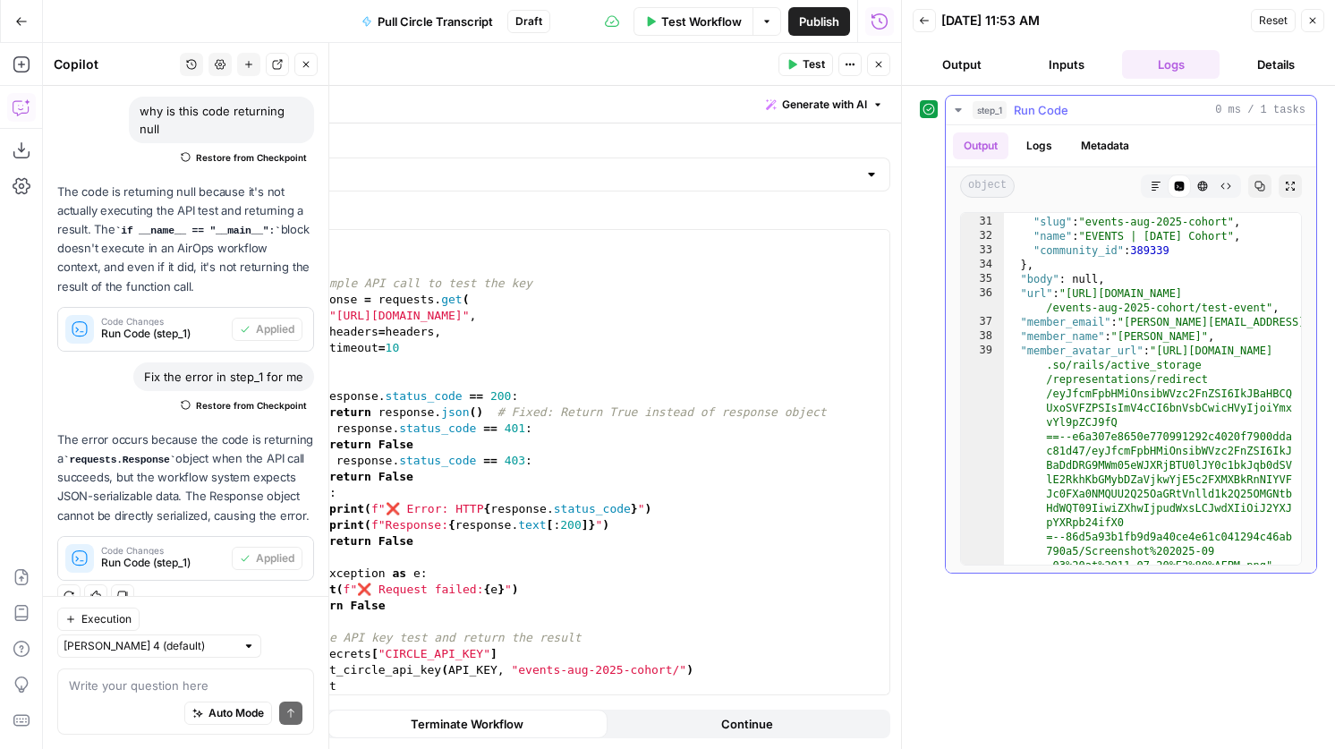
scroll to position [496, 0]
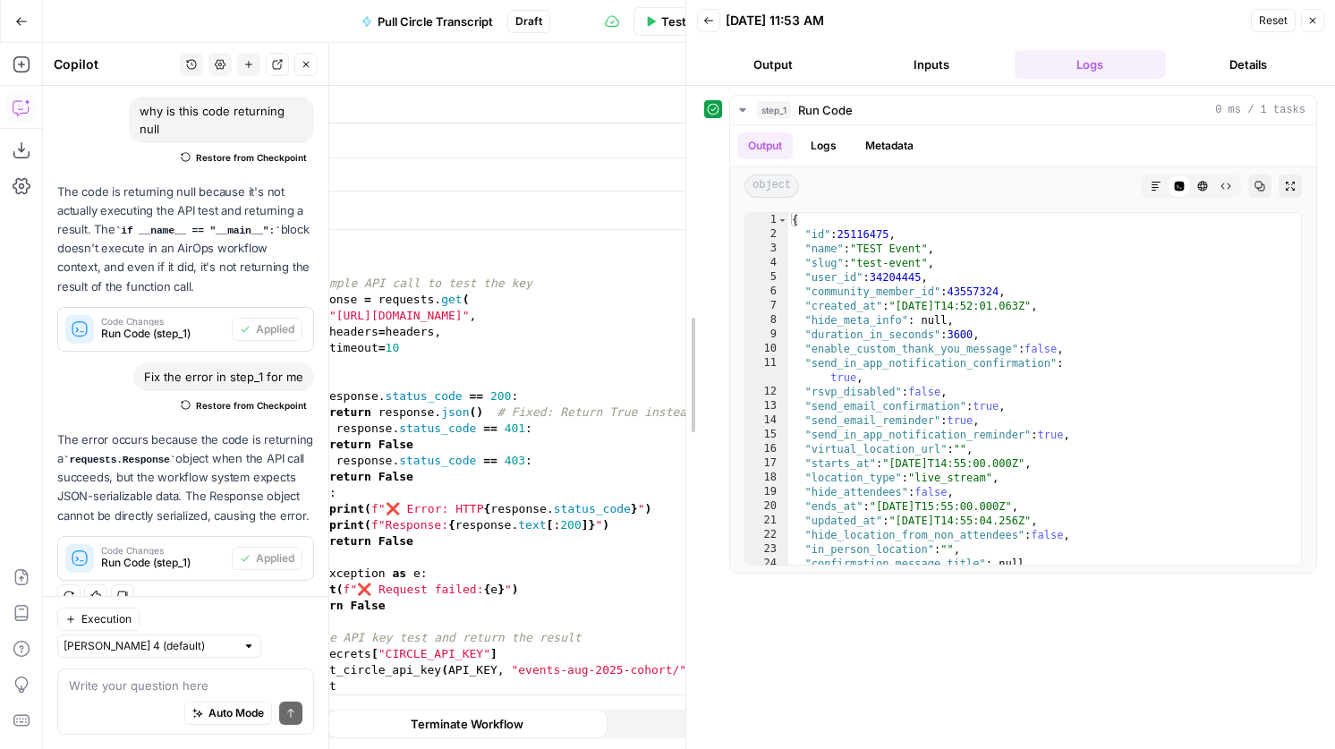
drag, startPoint x: 901, startPoint y: 329, endPoint x: 674, endPoint y: 320, distance: 227.4
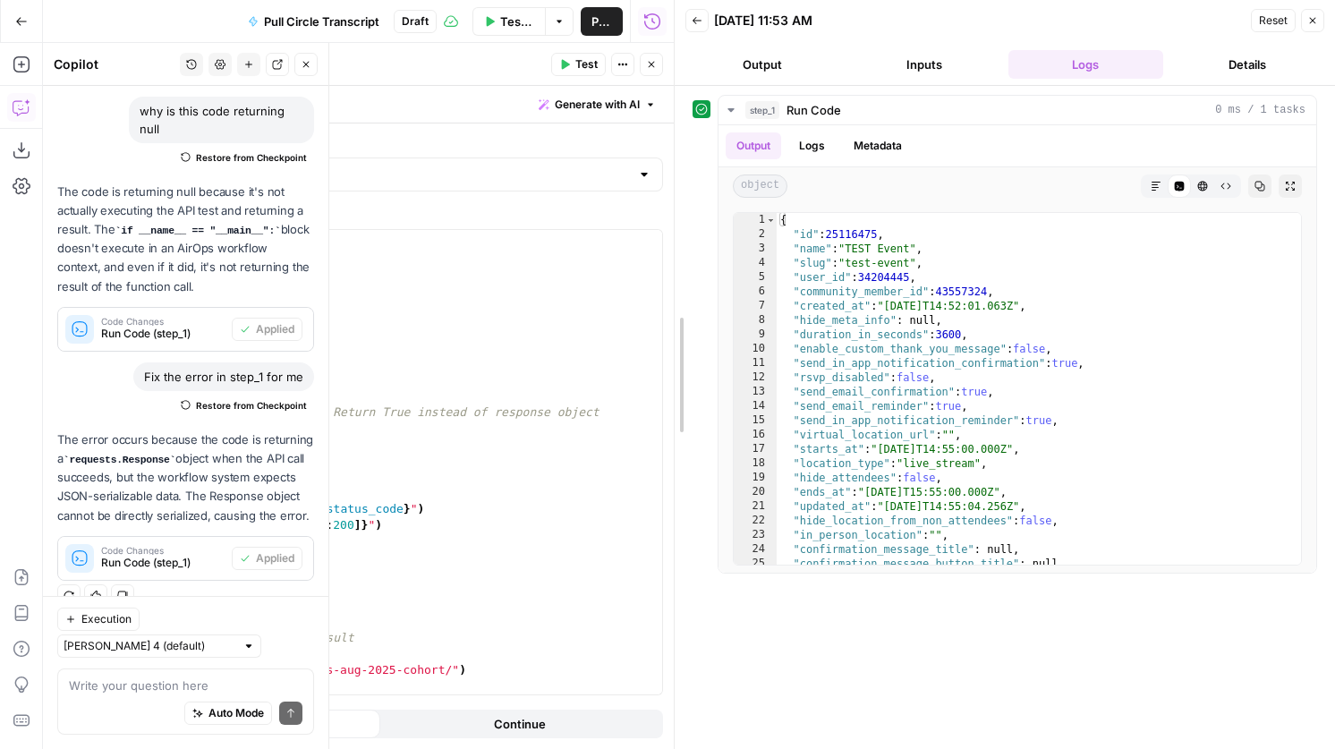
drag, startPoint x: 674, startPoint y: 328, endPoint x: 982, endPoint y: 336, distance: 308.8
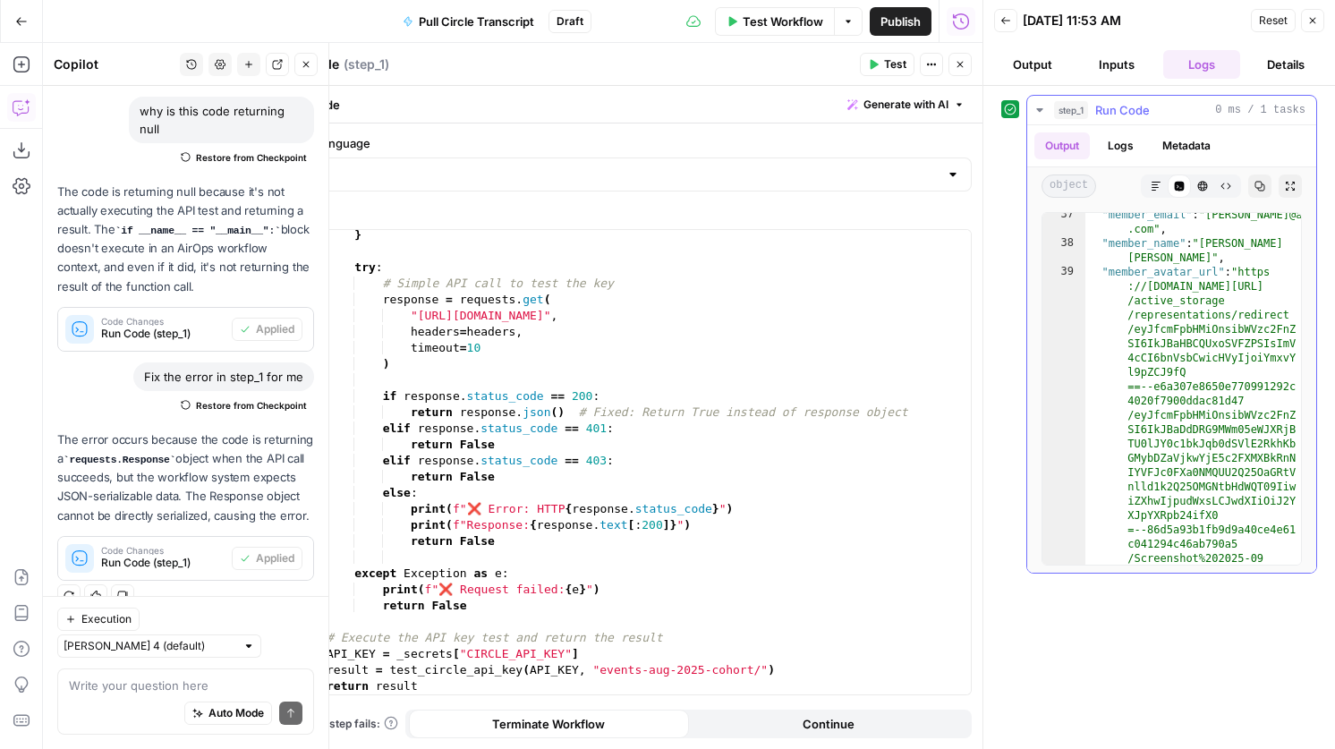
scroll to position [937, 0]
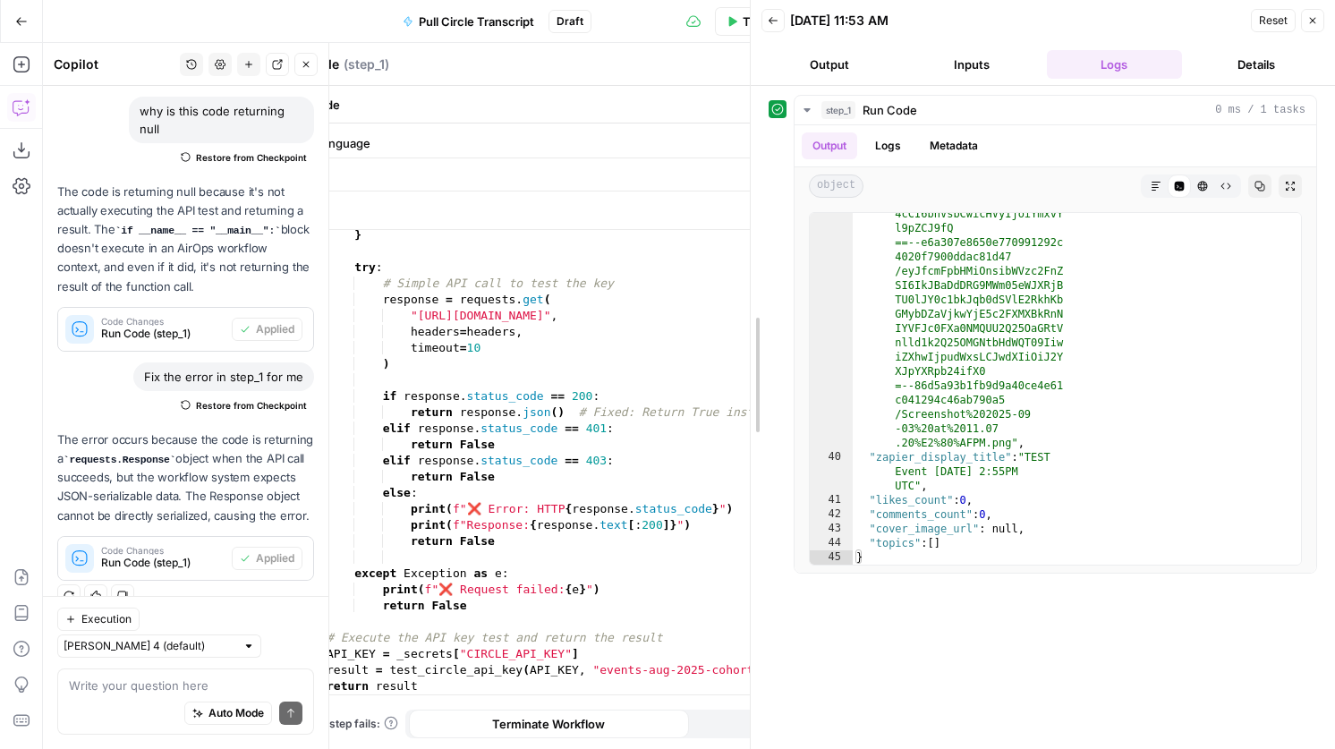
drag, startPoint x: 980, startPoint y: 411, endPoint x: 745, endPoint y: 397, distance: 234.8
click at [745, 397] on div at bounding box center [751, 374] width 18 height 749
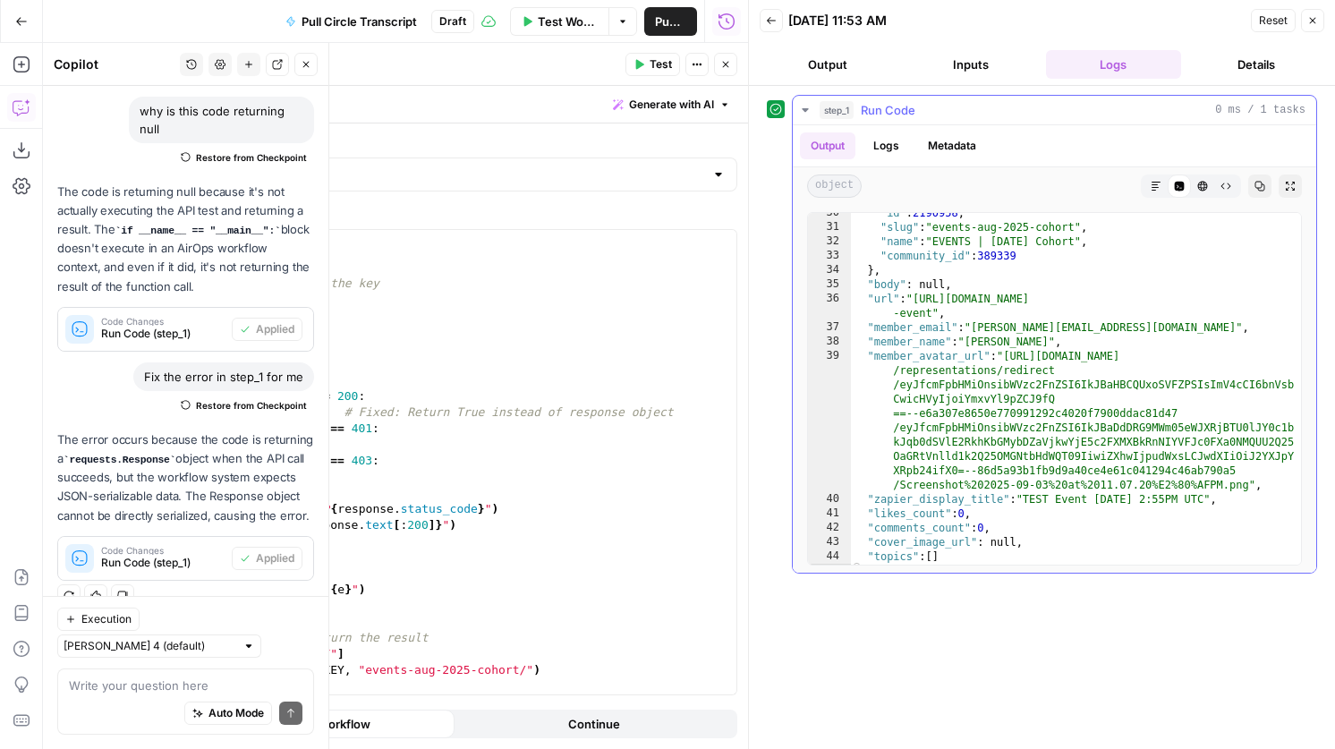
scroll to position [0, 0]
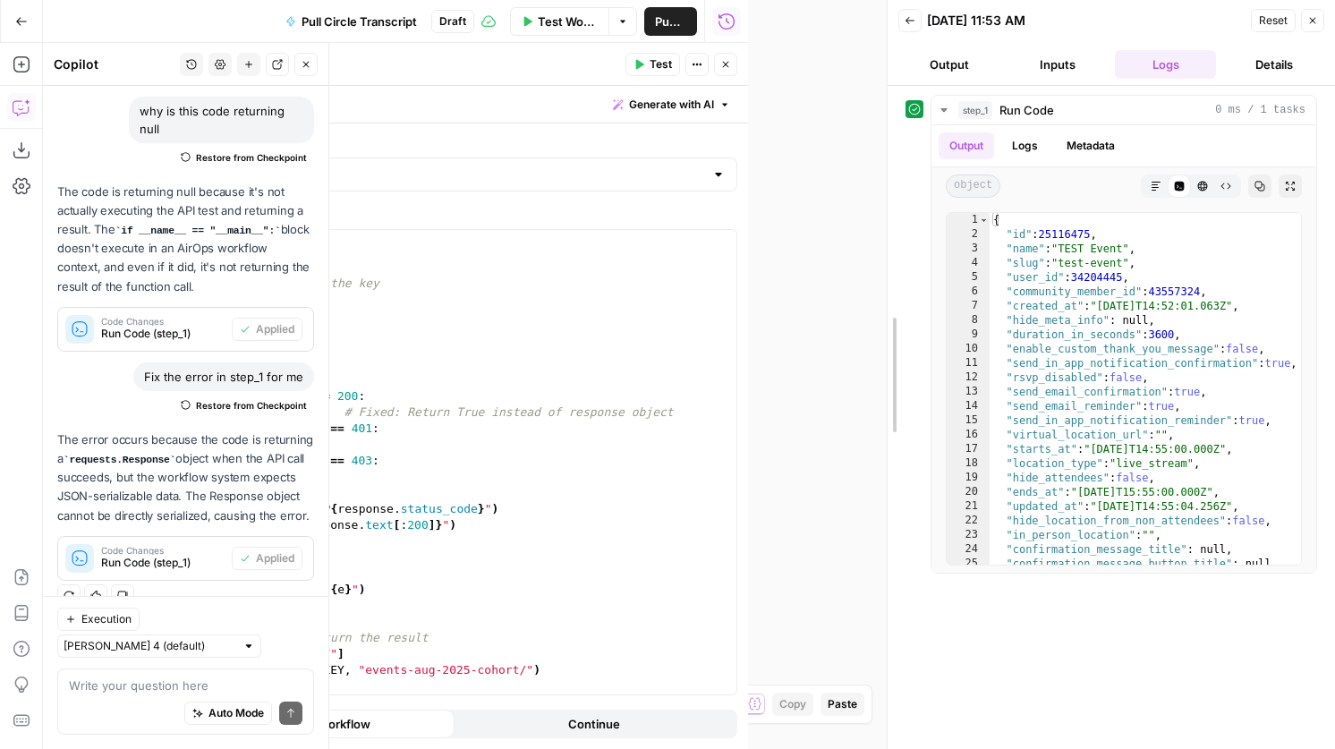
drag, startPoint x: 744, startPoint y: 255, endPoint x: 885, endPoint y: 302, distance: 148.3
click at [885, 302] on div at bounding box center [888, 374] width 18 height 749
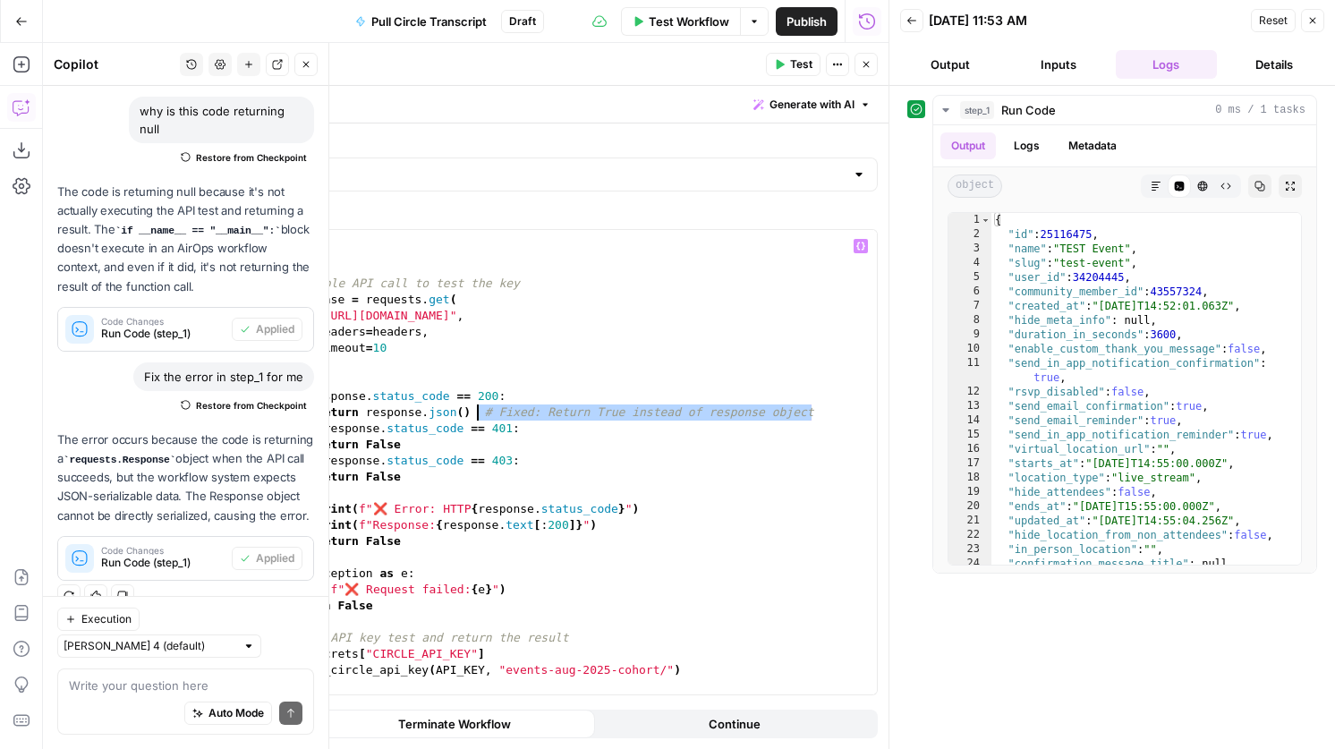
drag, startPoint x: 825, startPoint y: 413, endPoint x: 480, endPoint y: 412, distance: 345.4
click at [480, 412] on div "} try : # Simple API call to test the key response = requests . get ( "[URL][DO…" at bounding box center [553, 475] width 648 height 497
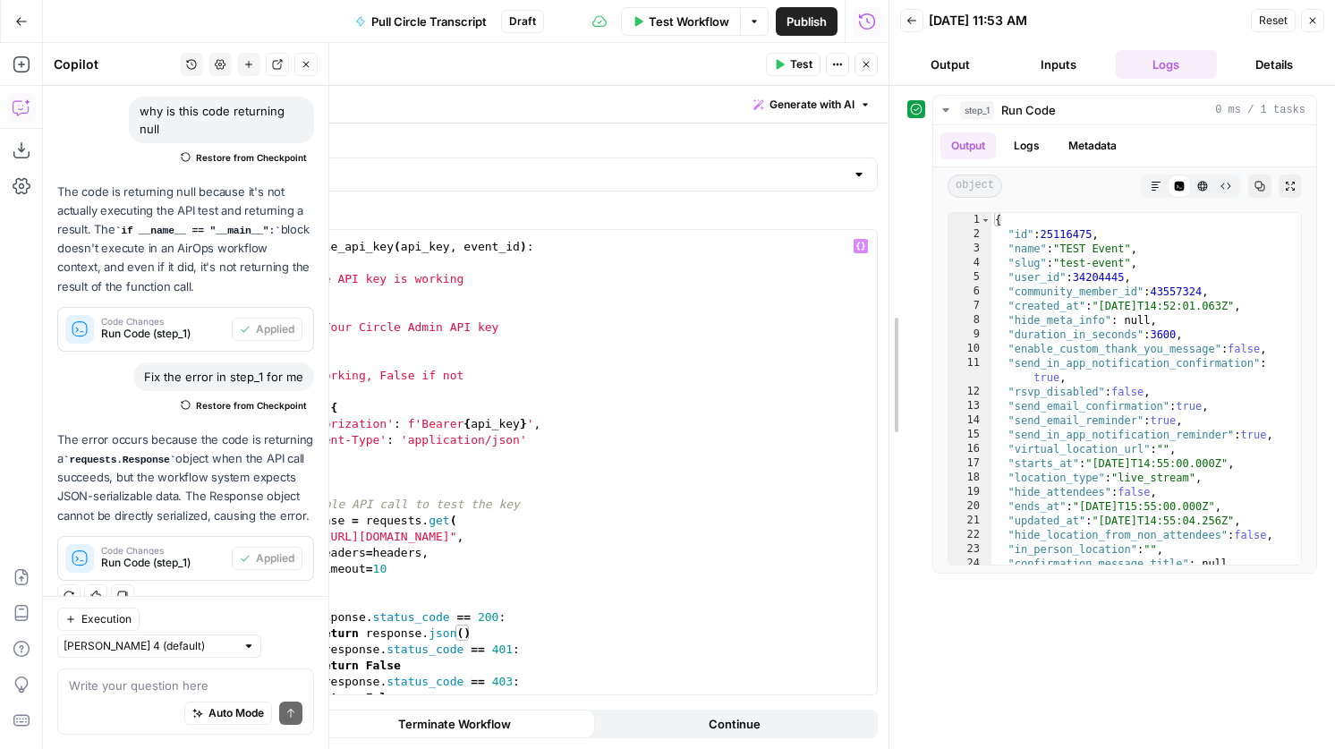
drag, startPoint x: 889, startPoint y: 297, endPoint x: 1180, endPoint y: 304, distance: 290.9
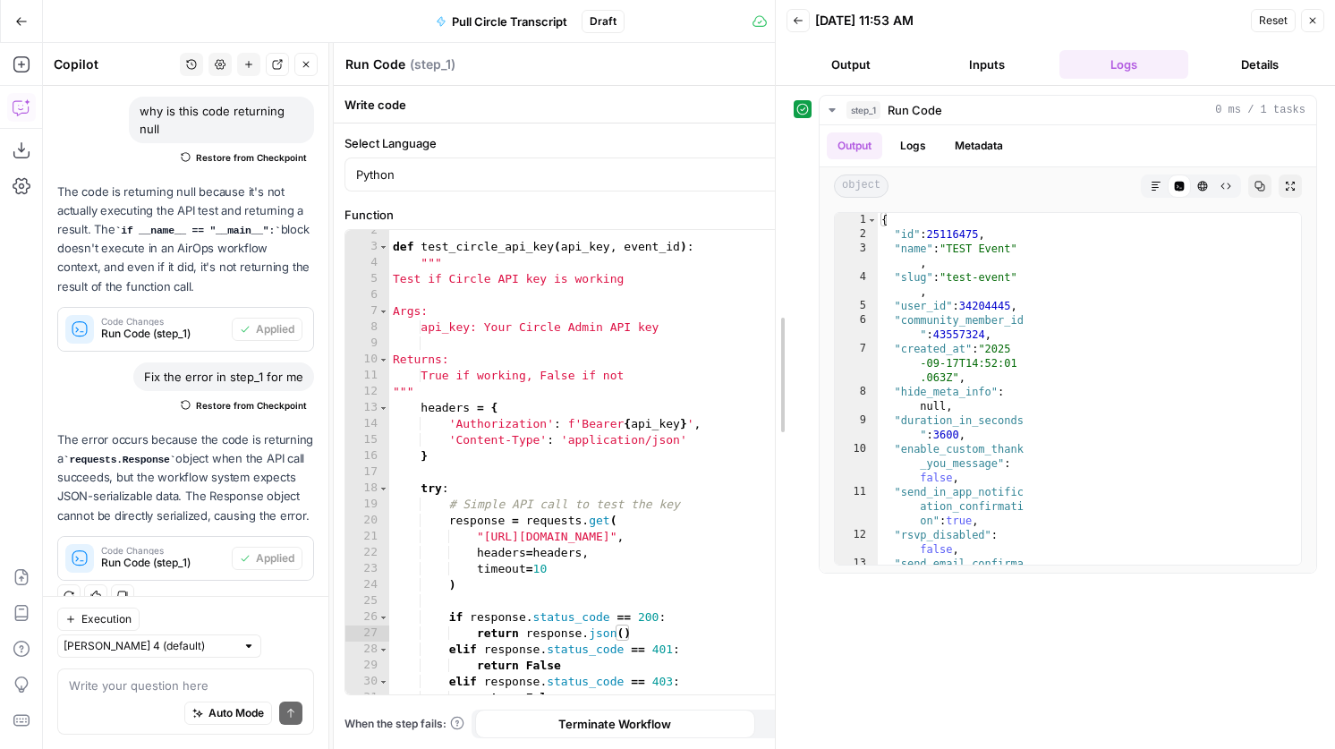
drag, startPoint x: 1043, startPoint y: 300, endPoint x: 728, endPoint y: 278, distance: 315.7
click at [767, 278] on div at bounding box center [776, 374] width 18 height 749
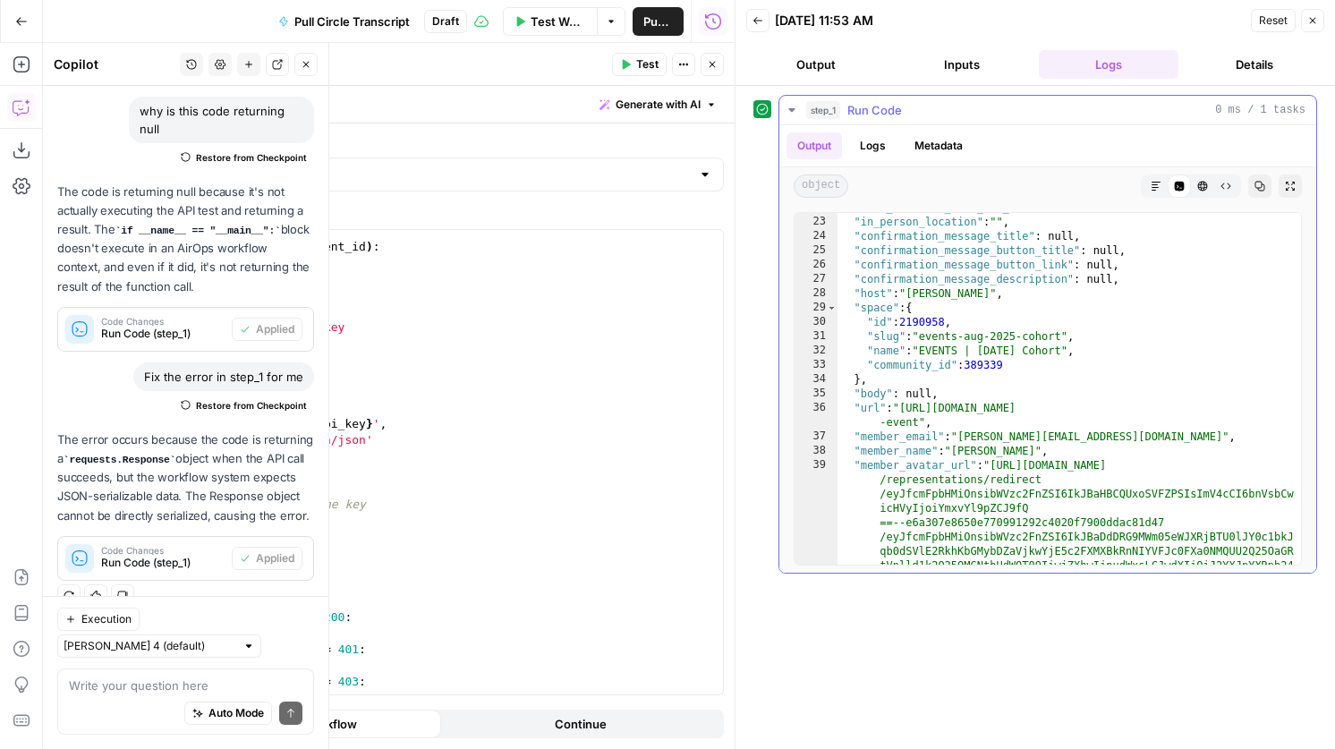
scroll to position [312, 0]
drag, startPoint x: 561, startPoint y: 537, endPoint x: 361, endPoint y: 542, distance: 200.5
click at [361, 542] on div "def test_circle_api_key ( api_key , event_id ) : """ Test if Circle API key is …" at bounding box center [399, 471] width 648 height 497
paste textarea
type textarea "**********"
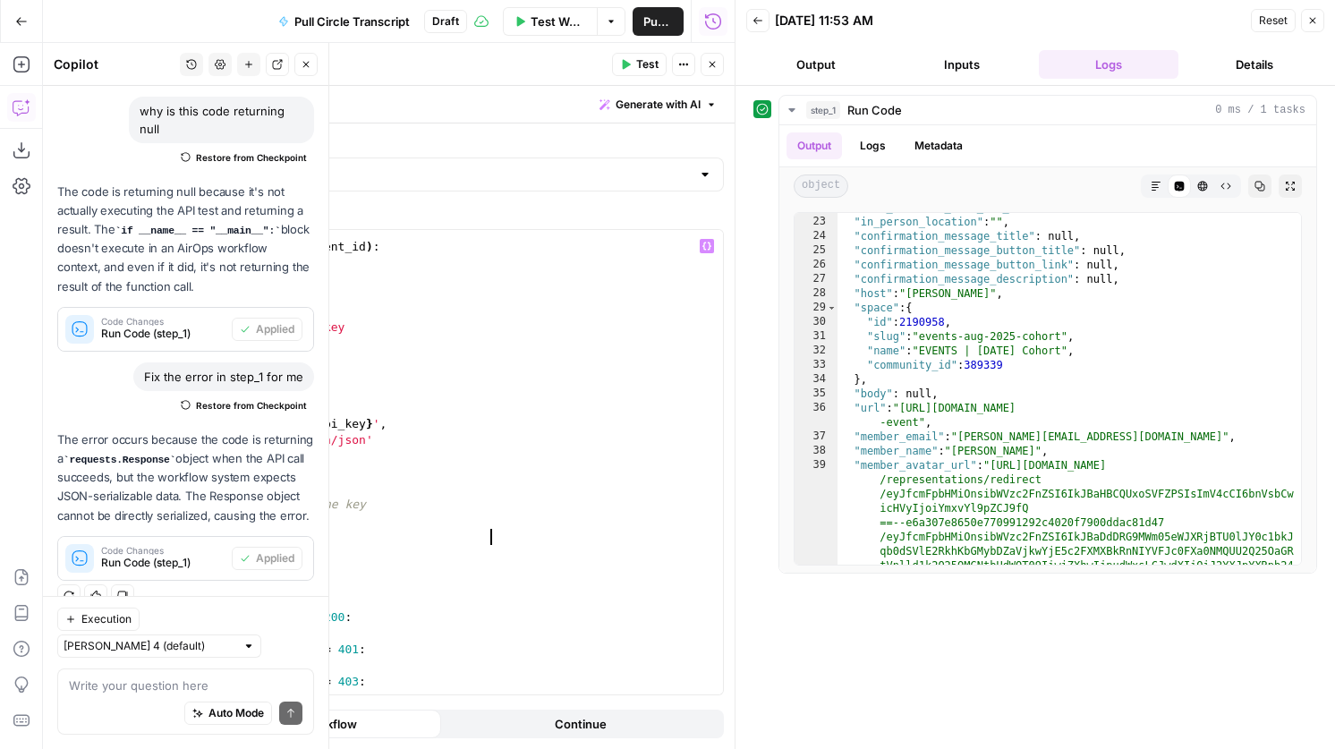
click at [653, 71] on span "Test" at bounding box center [647, 64] width 22 height 16
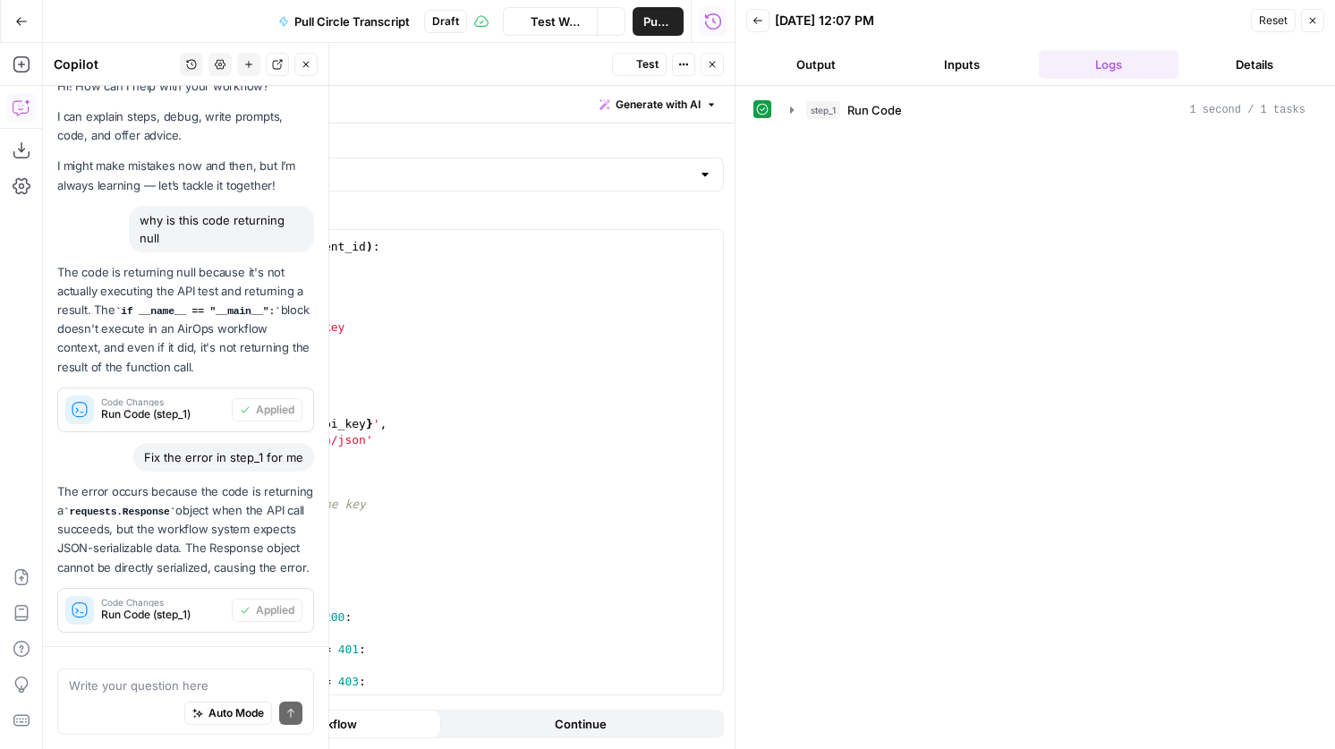
scroll to position [132, 0]
click at [922, 105] on div "step_1 Run Code 1 second / 1 tasks" at bounding box center [1055, 110] width 499 height 18
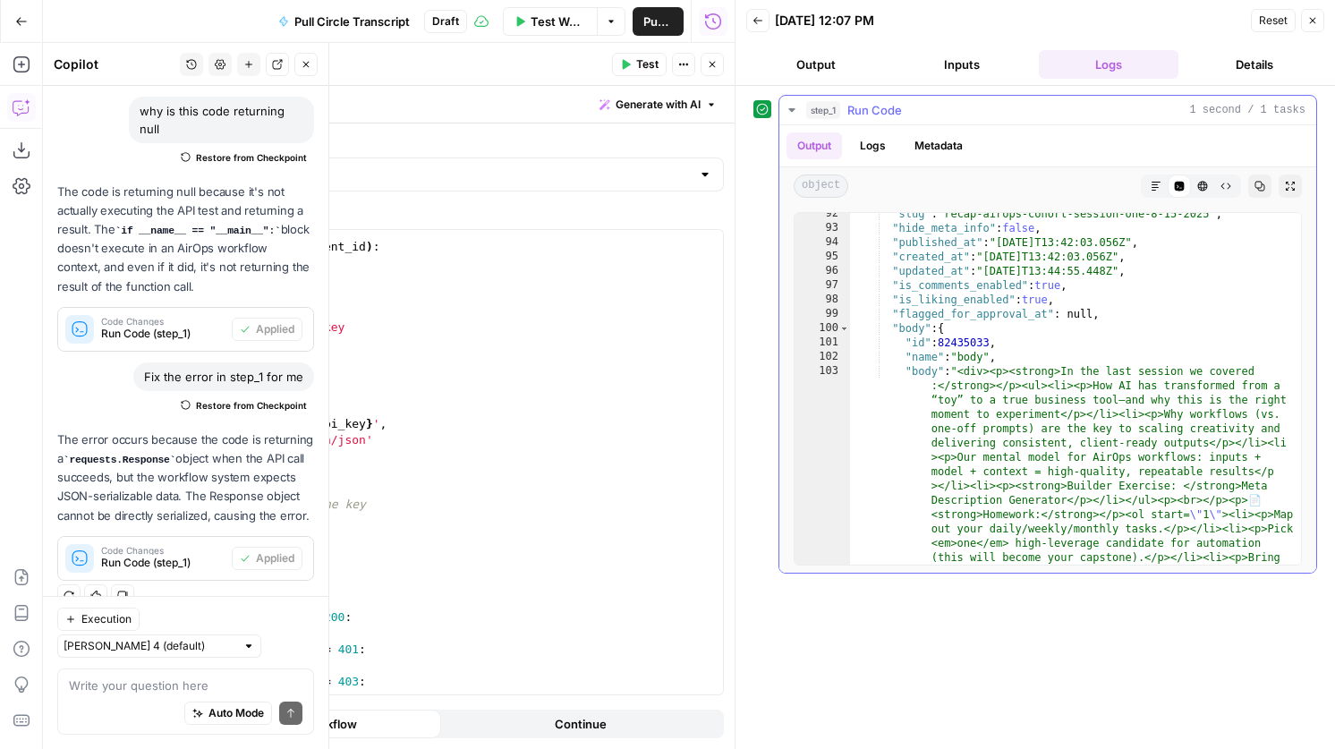
scroll to position [418, 0]
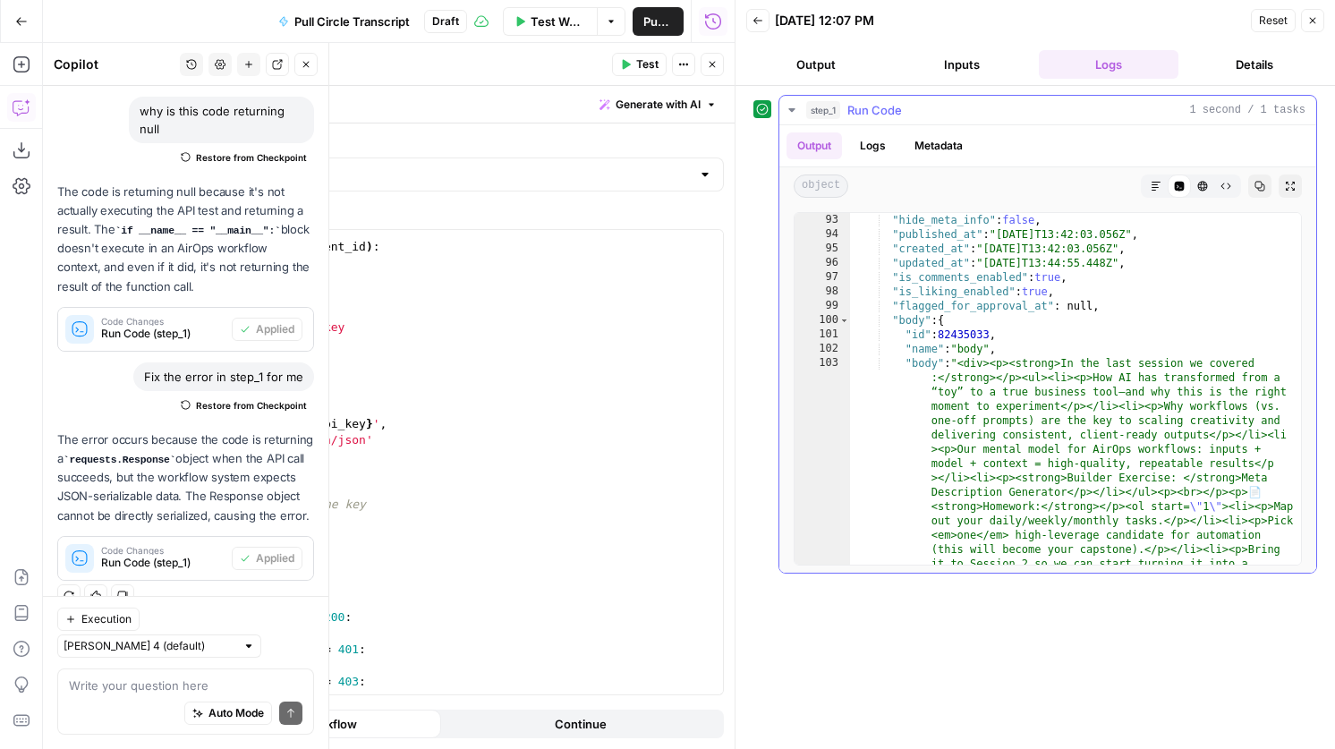
type textarea "**********"
click at [1013, 428] on div ""hide_meta_info" : false , "published_at" : "[DATE]T13:42:03.056Z" , "created_a…" at bounding box center [1075, 510] width 451 height 595
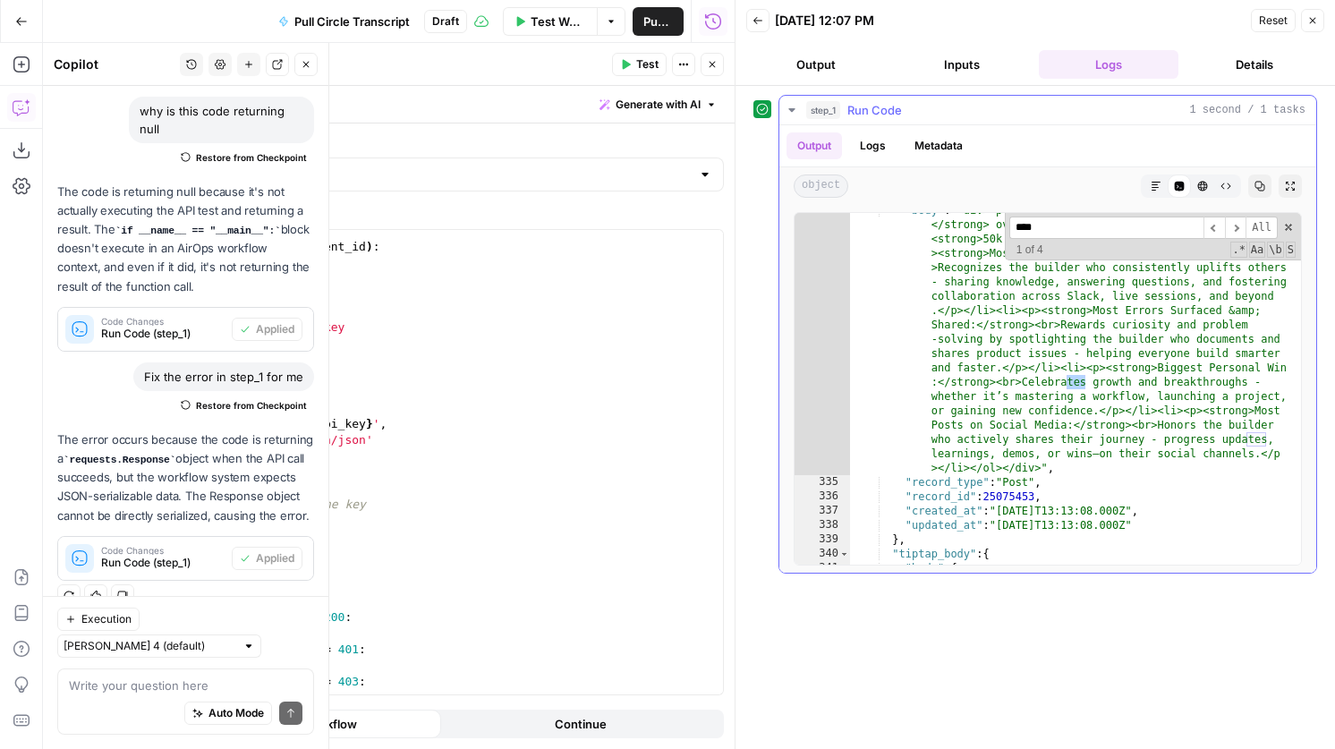
scroll to position [9912, 0]
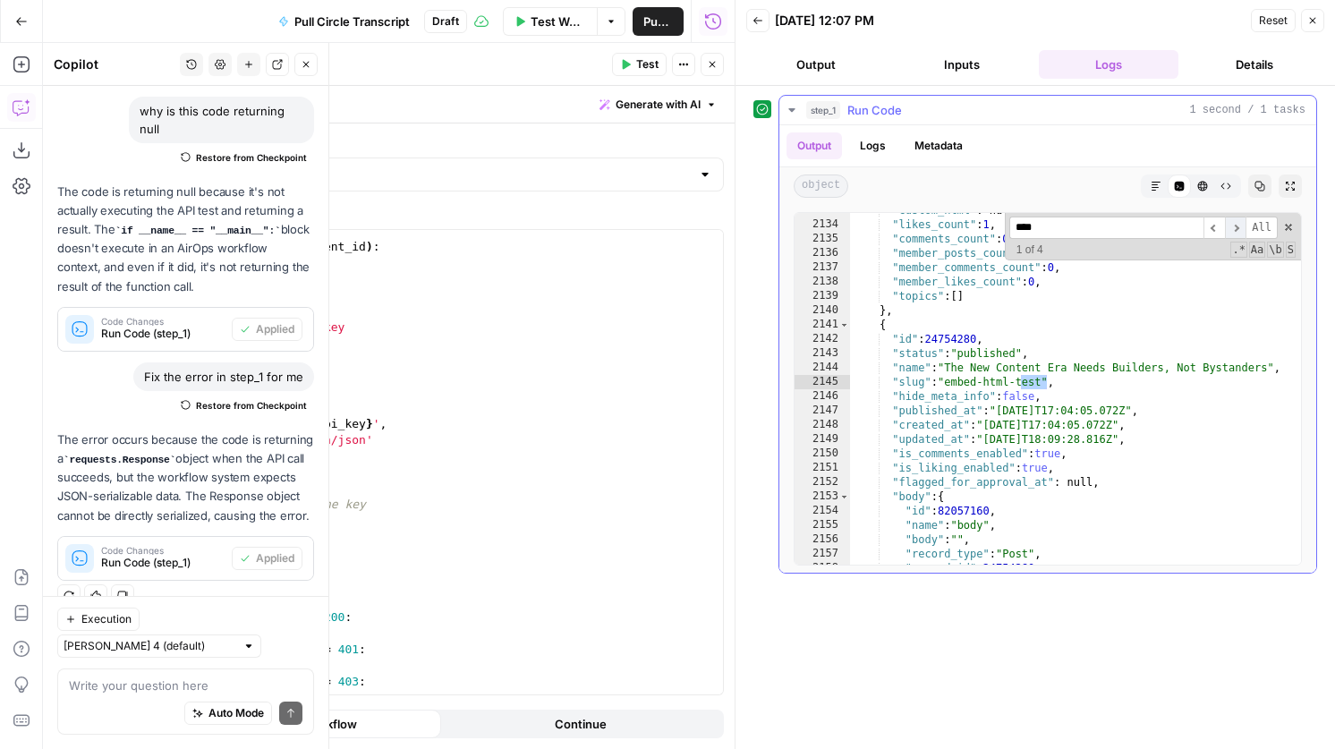
type input "****"
click at [1236, 229] on span "​" at bounding box center [1235, 228] width 21 height 22
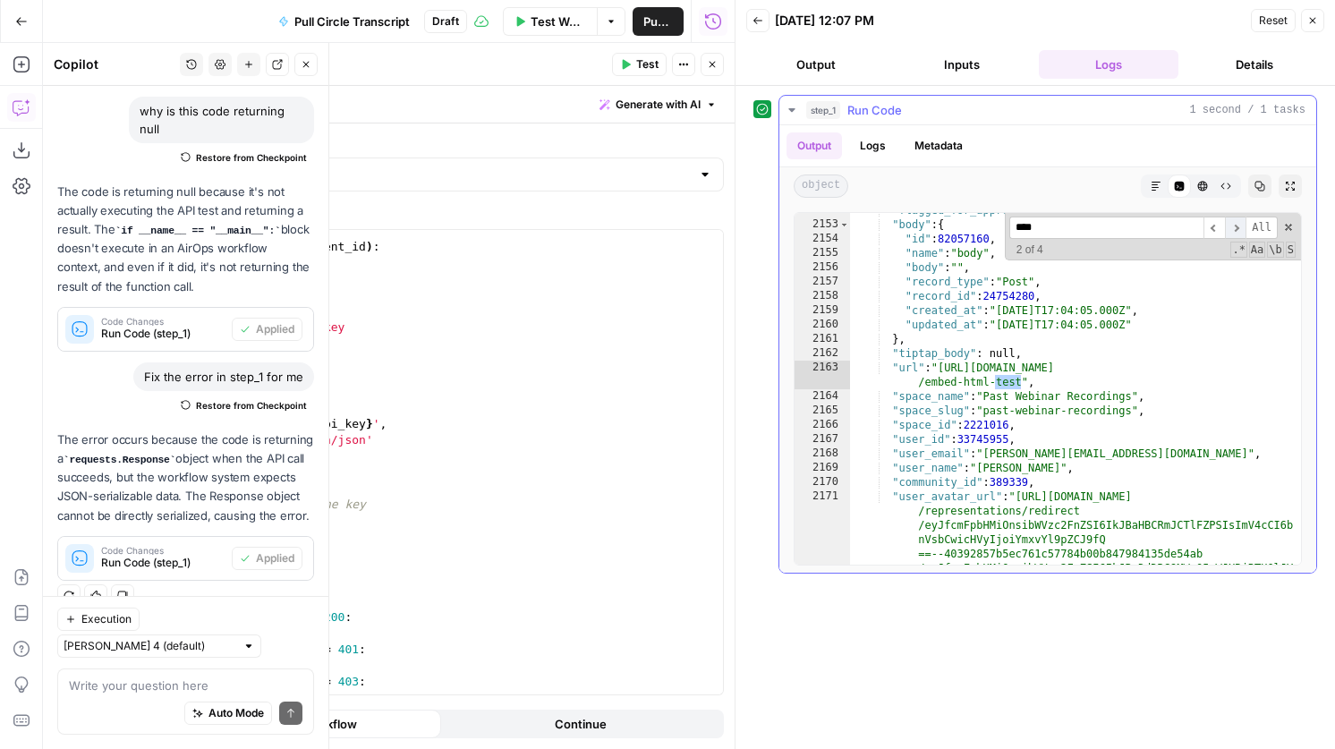
scroll to position [9986, 0]
click at [1236, 229] on span "​" at bounding box center [1235, 228] width 21 height 22
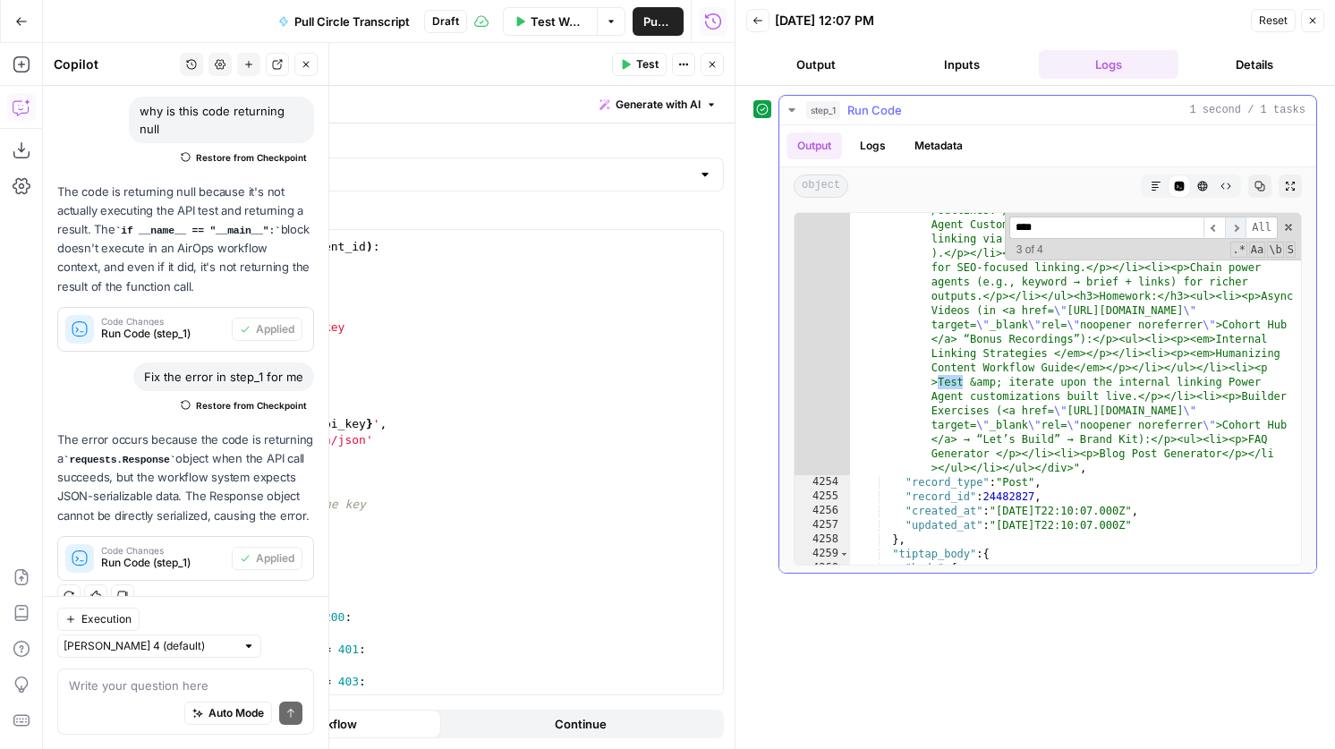
click at [1236, 229] on span "​" at bounding box center [1235, 228] width 21 height 22
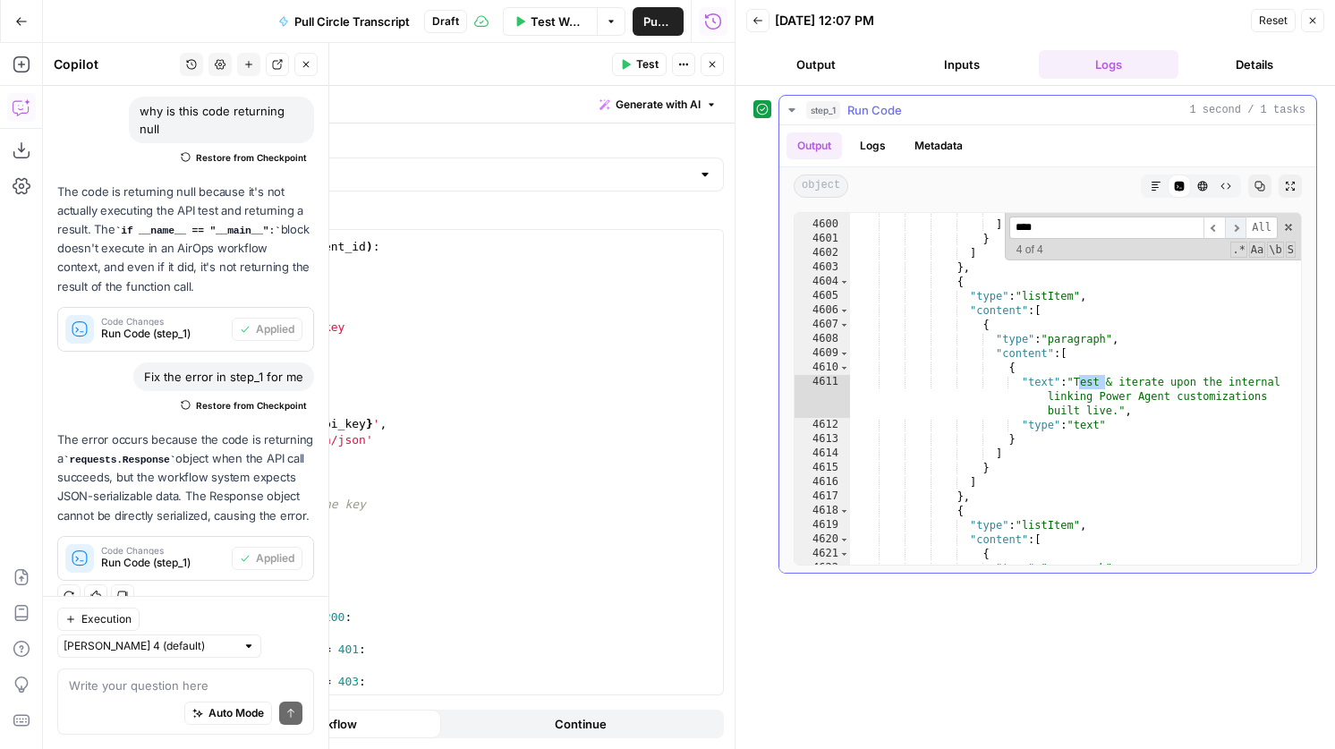
scroll to position [21115, 0]
click at [1212, 229] on span "​" at bounding box center [1213, 228] width 21 height 22
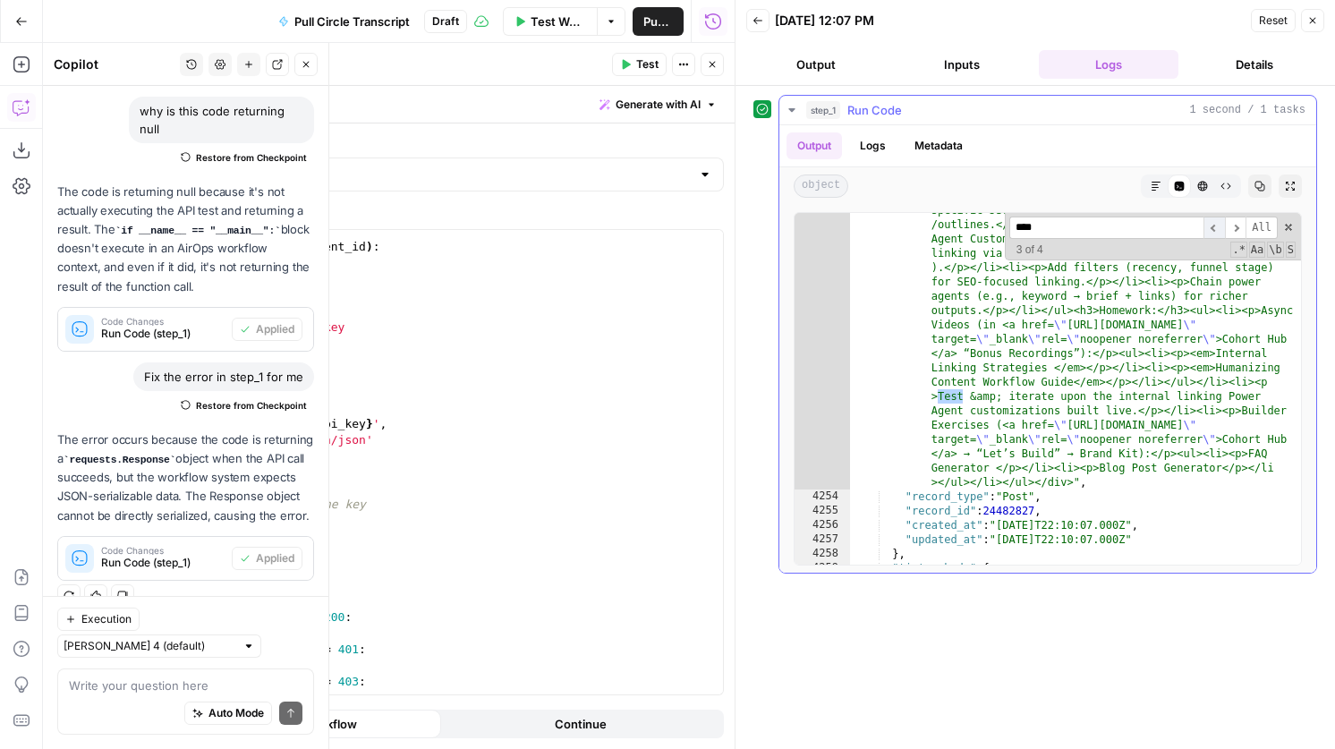
click at [1212, 229] on span "​" at bounding box center [1213, 228] width 21 height 22
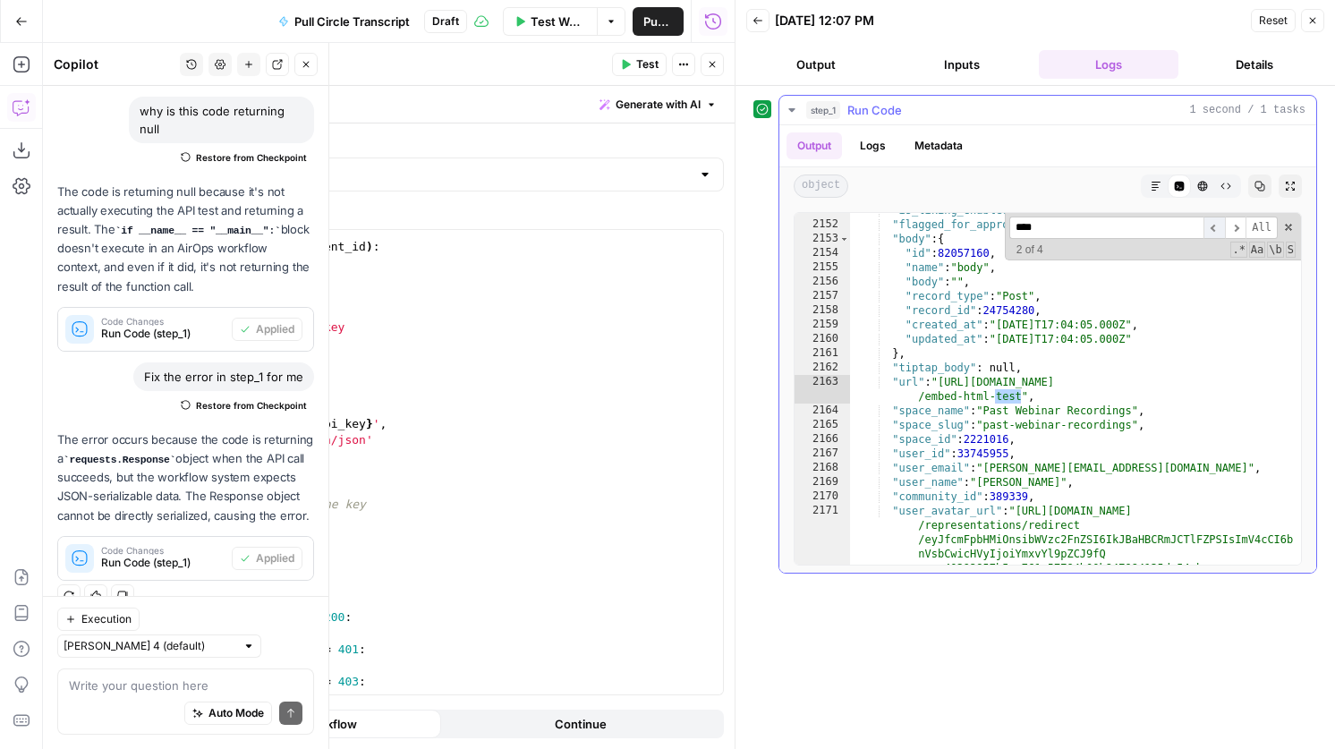
click at [1212, 229] on span "​" at bounding box center [1213, 228] width 21 height 22
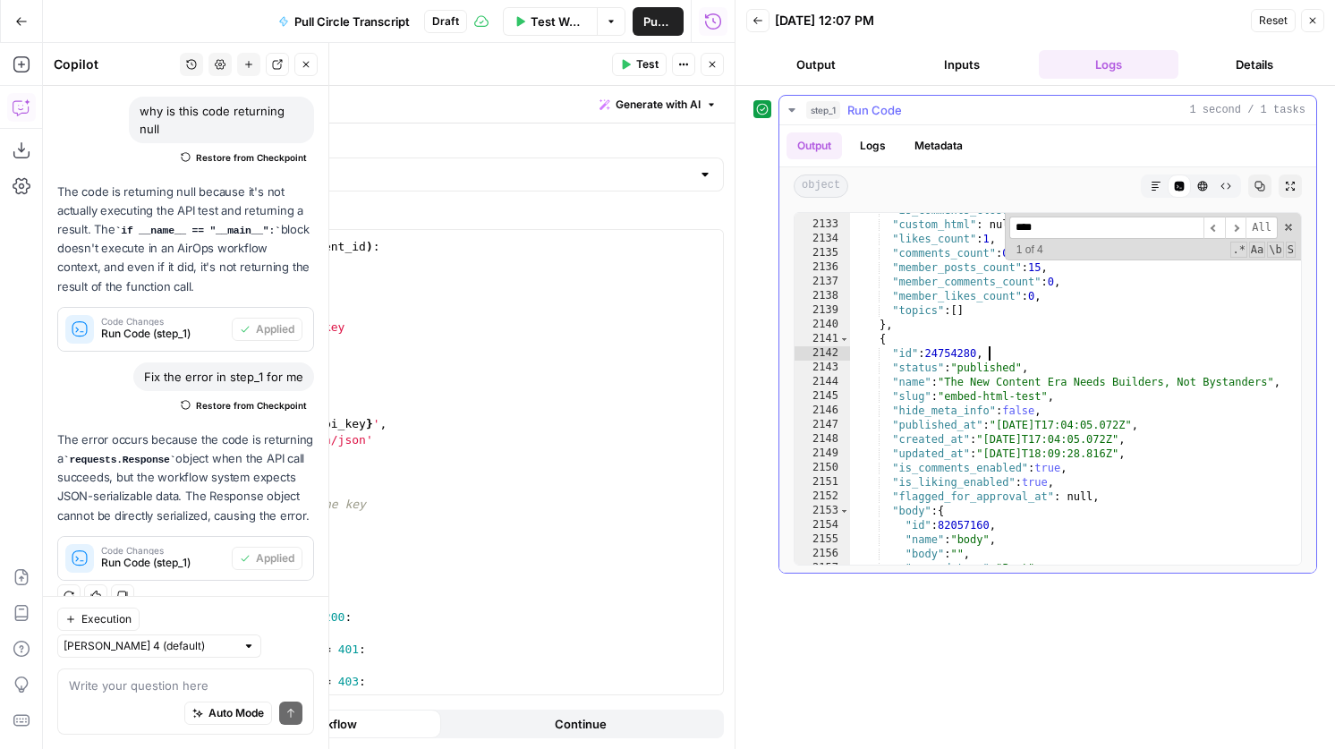
click at [1128, 358] on div ""is_comments_closed" : false , "custom_html" : null , "likes_count" : 1 , "comm…" at bounding box center [1075, 393] width 451 height 380
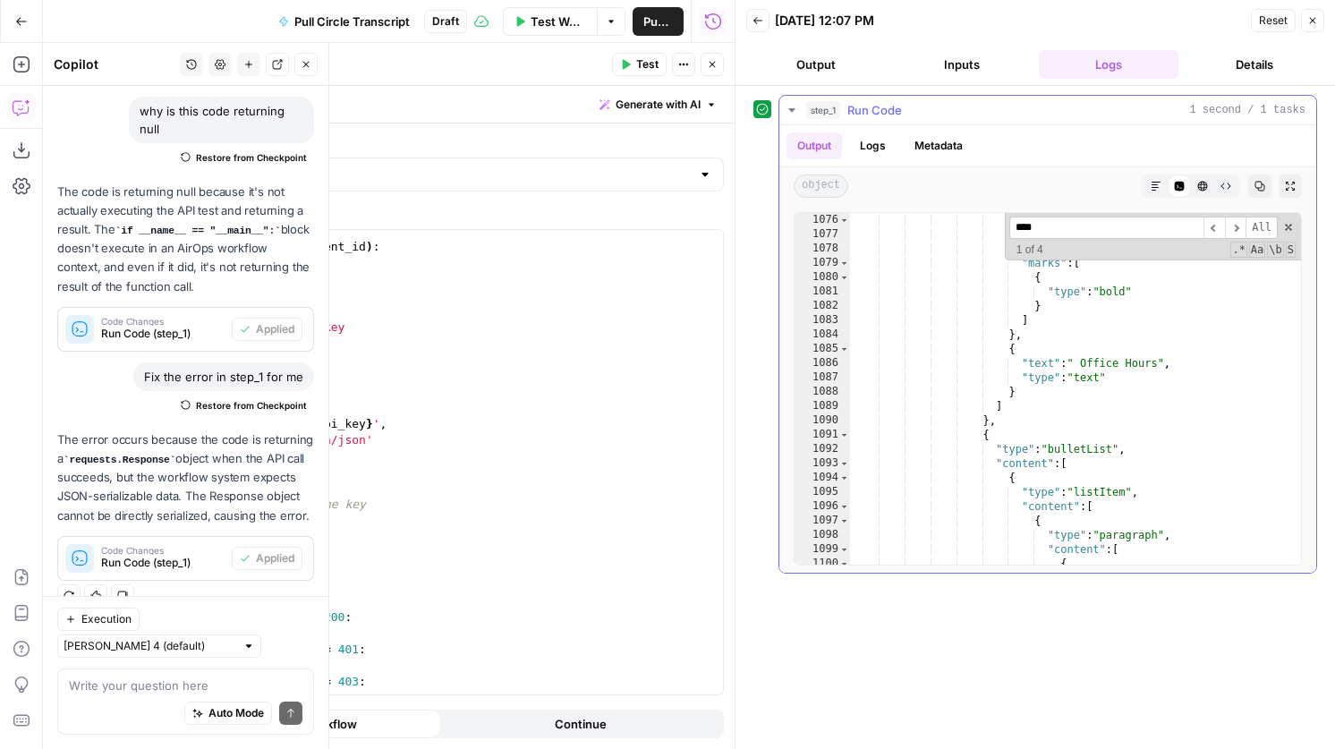
scroll to position [4806, 0]
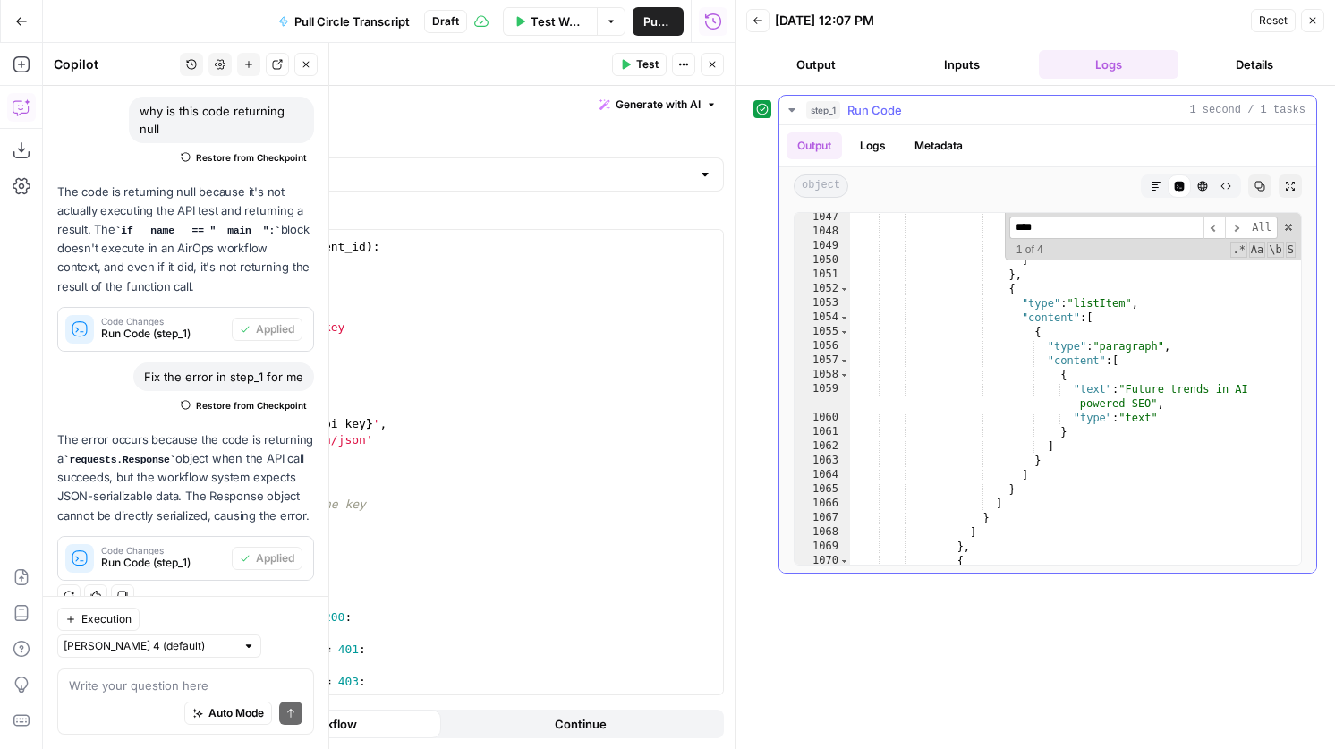
click at [1105, 370] on div "} ] } ] } , { "type" : "listItem" , "content" : [ { "type" : "paragraph" , "con…" at bounding box center [1075, 400] width 451 height 380
type textarea "*"
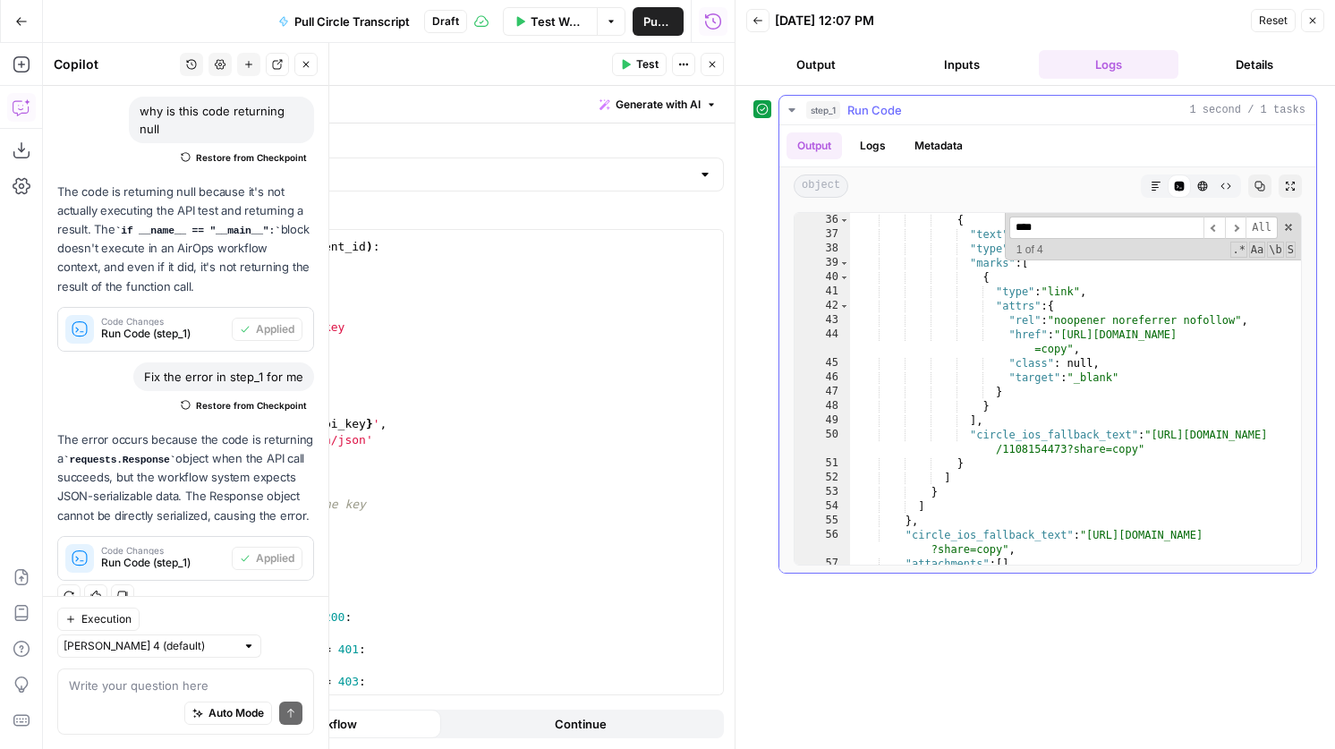
scroll to position [0, 0]
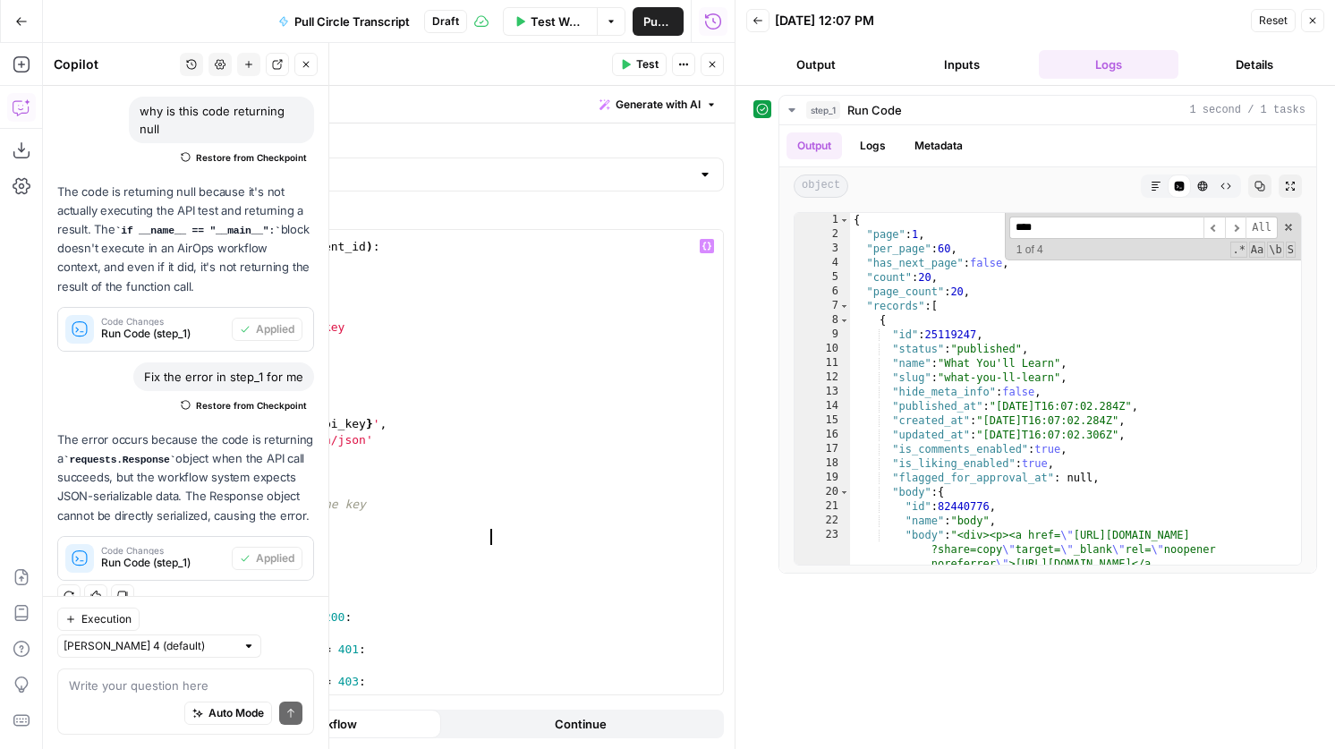
click at [489, 537] on div "def test_circle_api_key ( api_key , event_id ) : """ Test if Circle API key is …" at bounding box center [399, 471] width 648 height 497
click at [647, 66] on span "Test" at bounding box center [647, 64] width 22 height 16
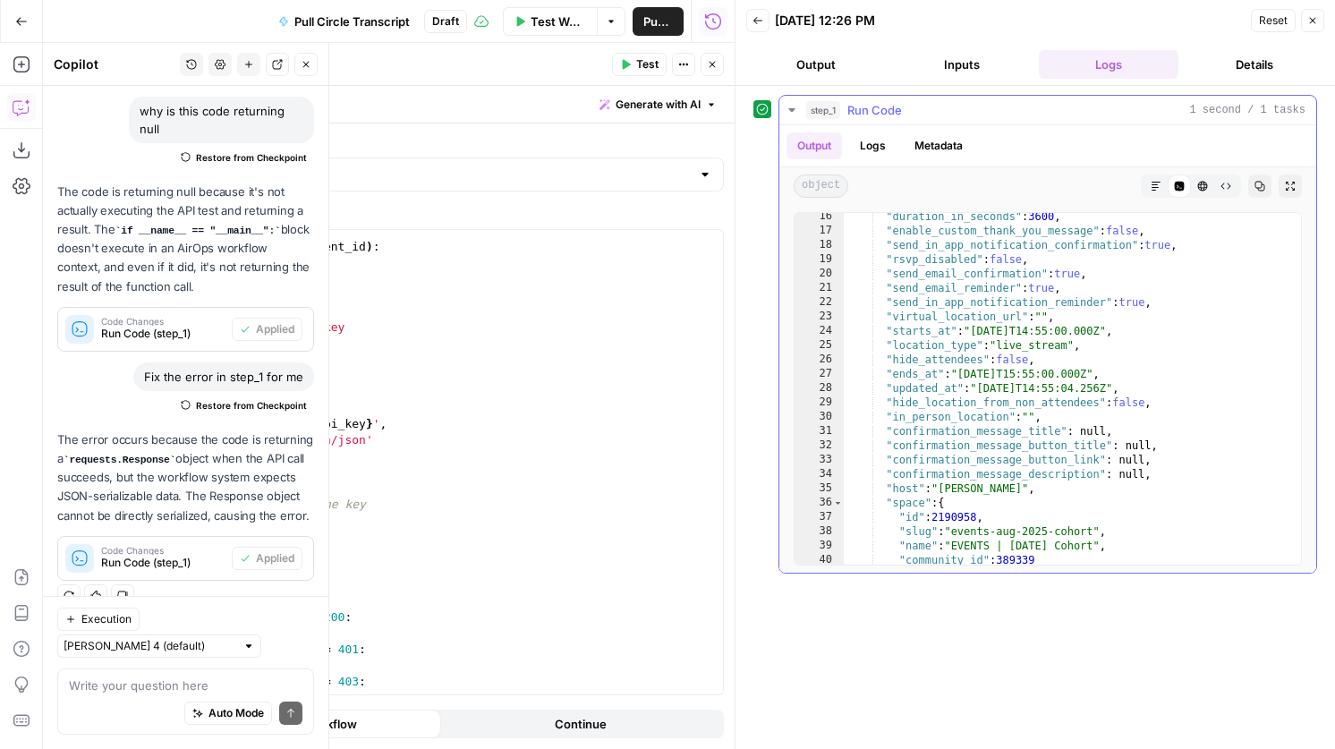
scroll to position [169, 0]
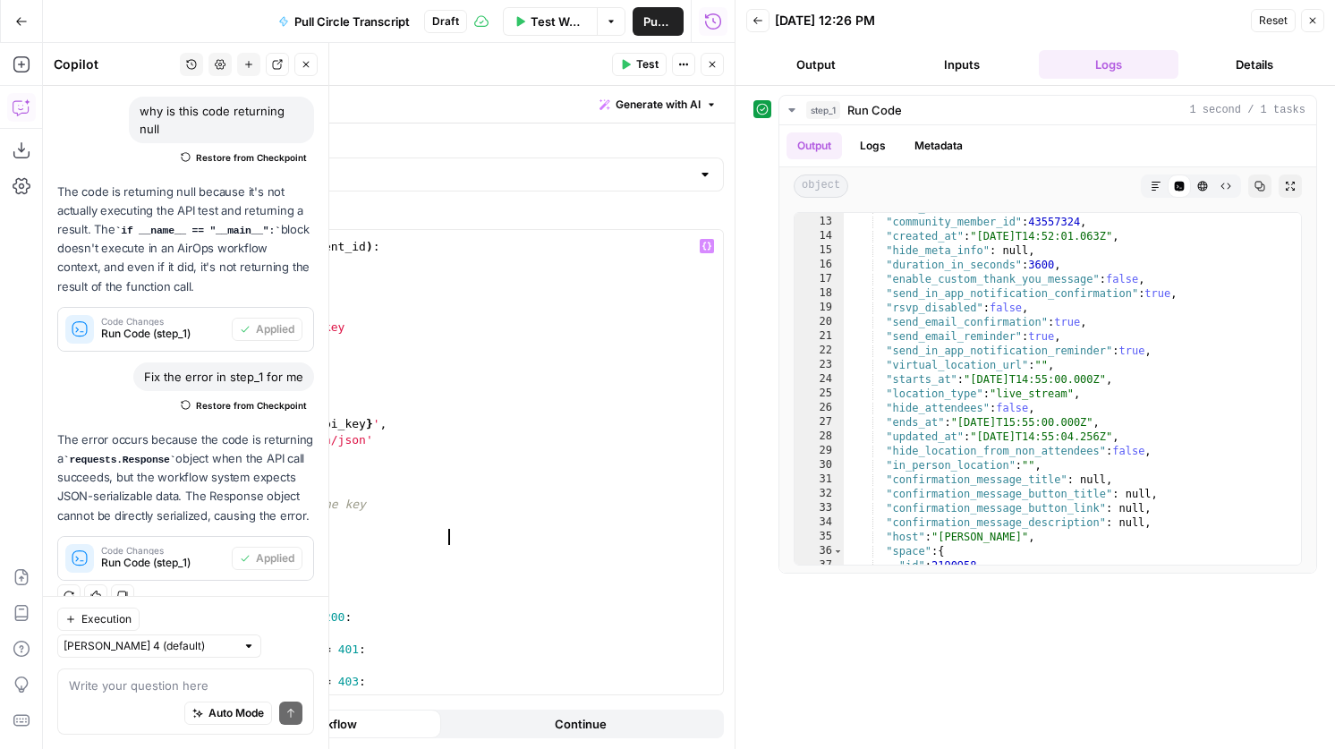
click at [446, 536] on div "def test_circle_api_key ( api_key , event_id ) : """ Test if Circle API key is …" at bounding box center [399, 471] width 648 height 497
click at [625, 53] on button "Test" at bounding box center [639, 64] width 55 height 23
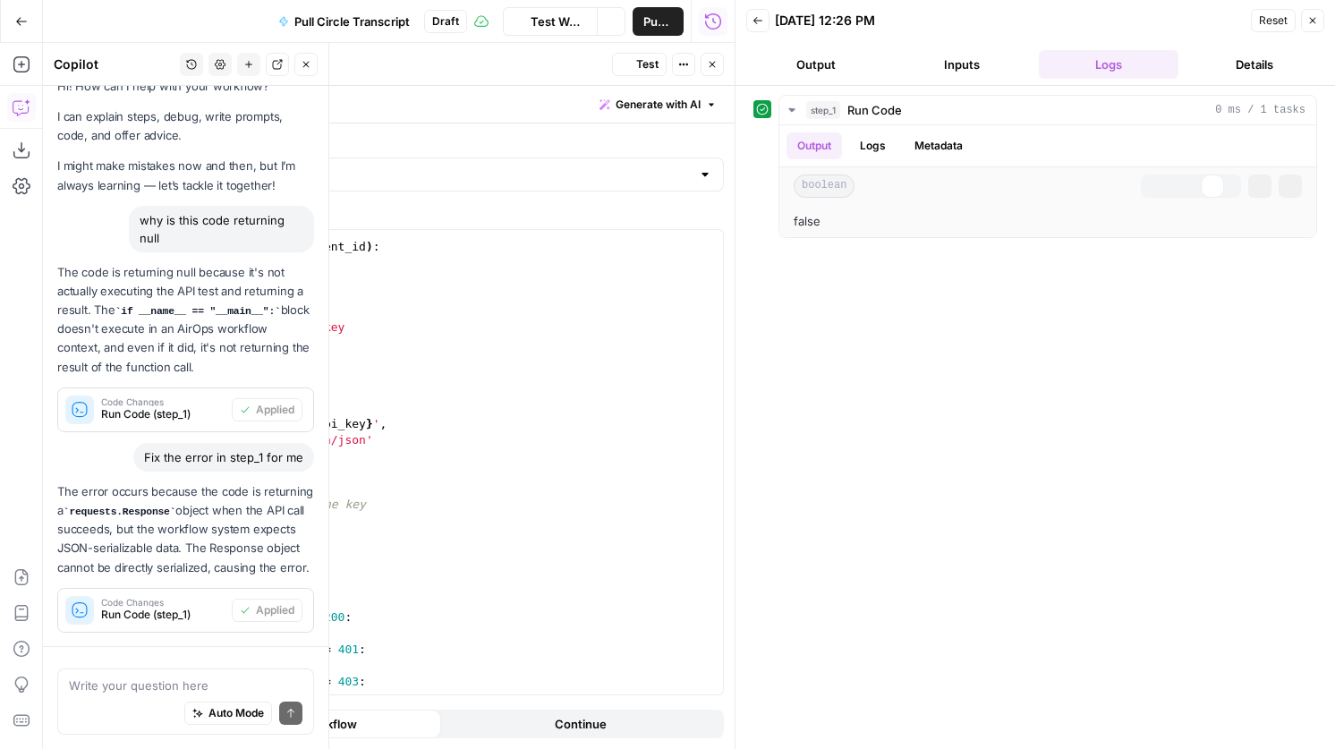
scroll to position [132, 0]
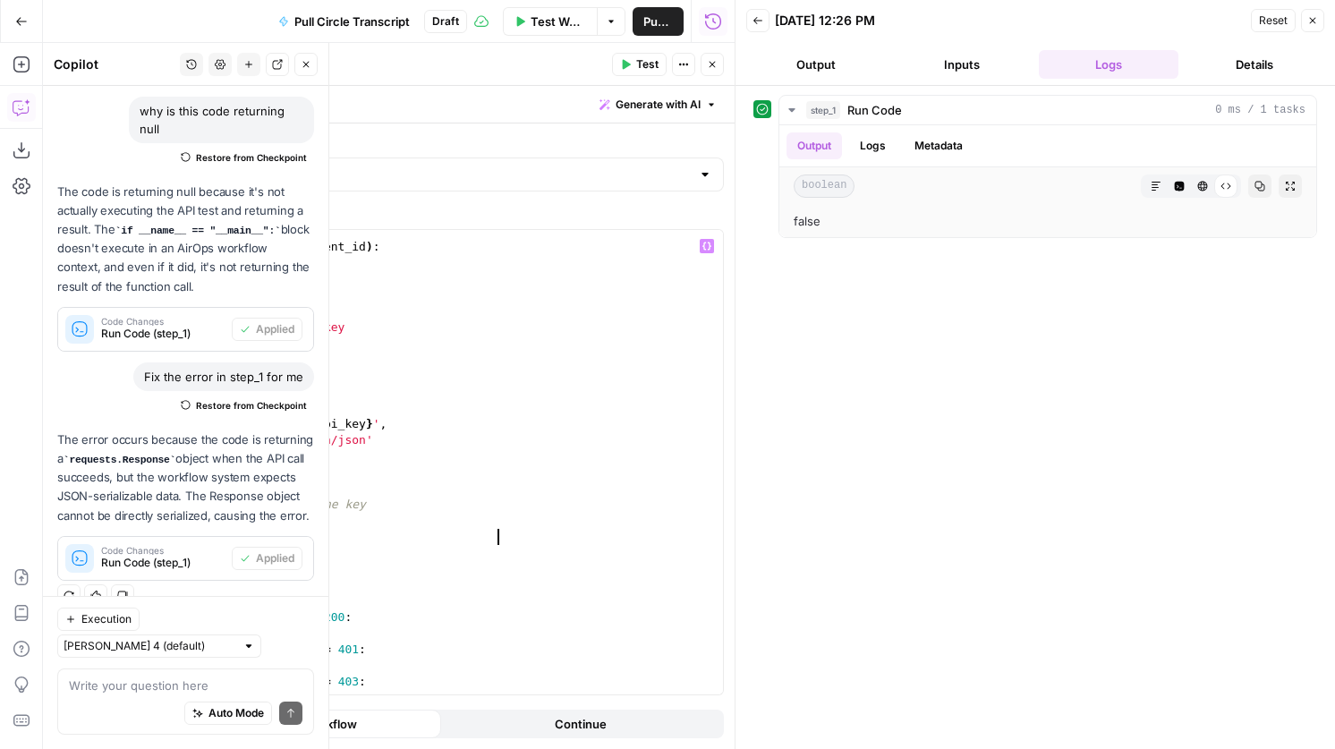
click at [496, 536] on div "def test_circle_api_key ( api_key , event_id ) : """ Test if Circle API key is …" at bounding box center [399, 471] width 648 height 497
click at [654, 62] on span "Test" at bounding box center [647, 64] width 22 height 16
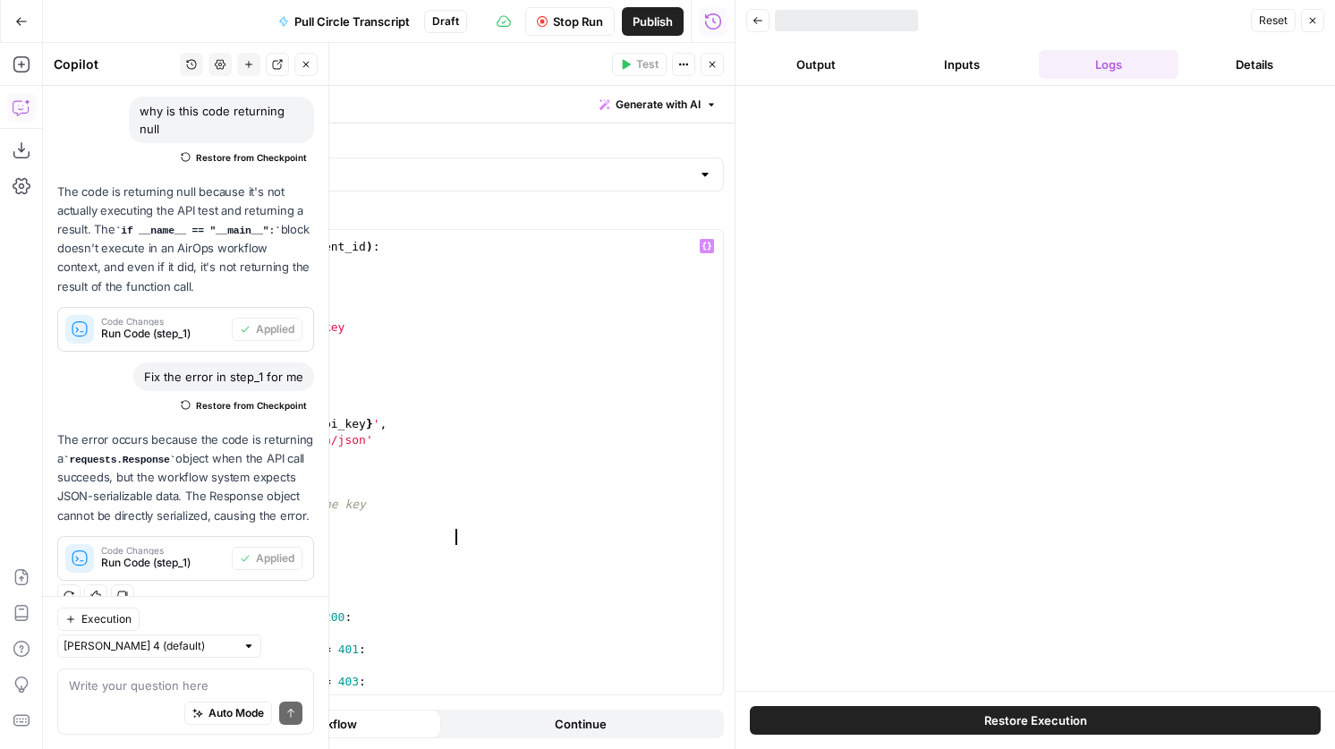
click at [458, 537] on div "def test_circle_api_key ( api_key , event_id ) : """ Test if Circle API key is …" at bounding box center [399, 471] width 648 height 497
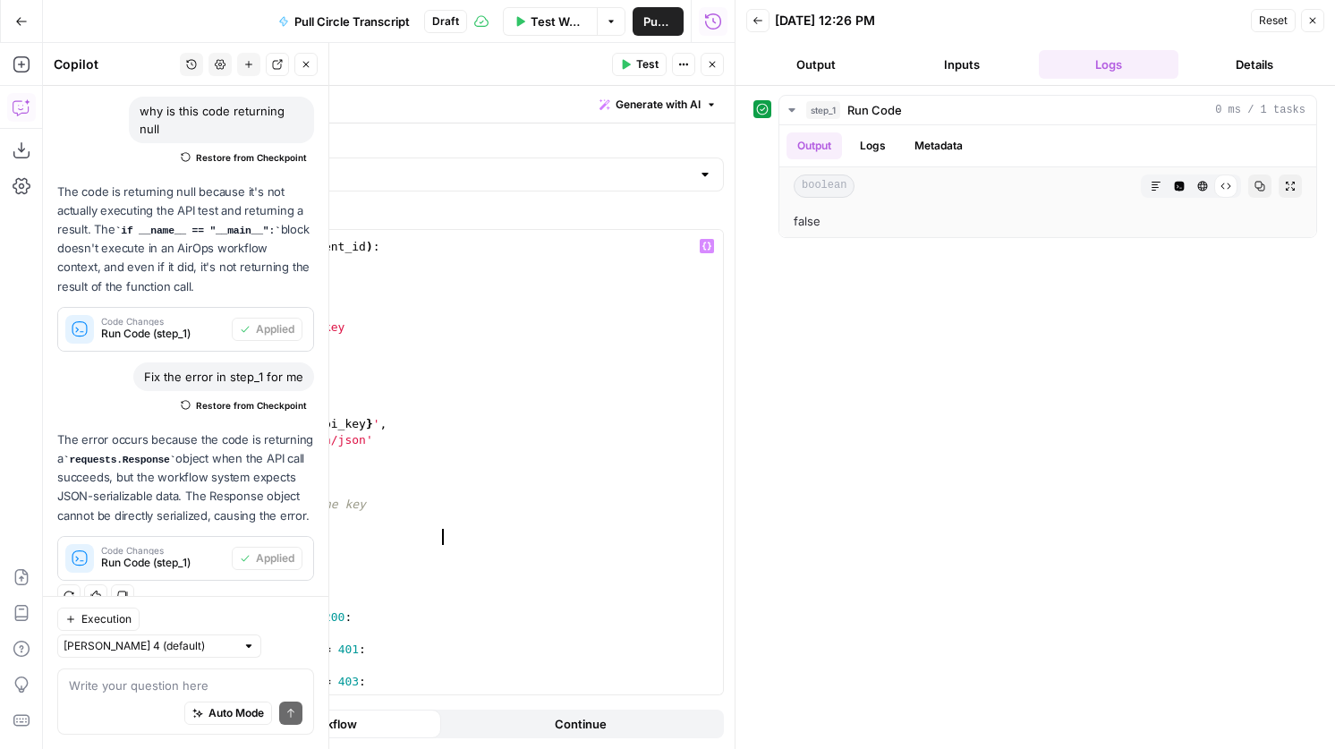
scroll to position [0, 29]
type textarea "**********"
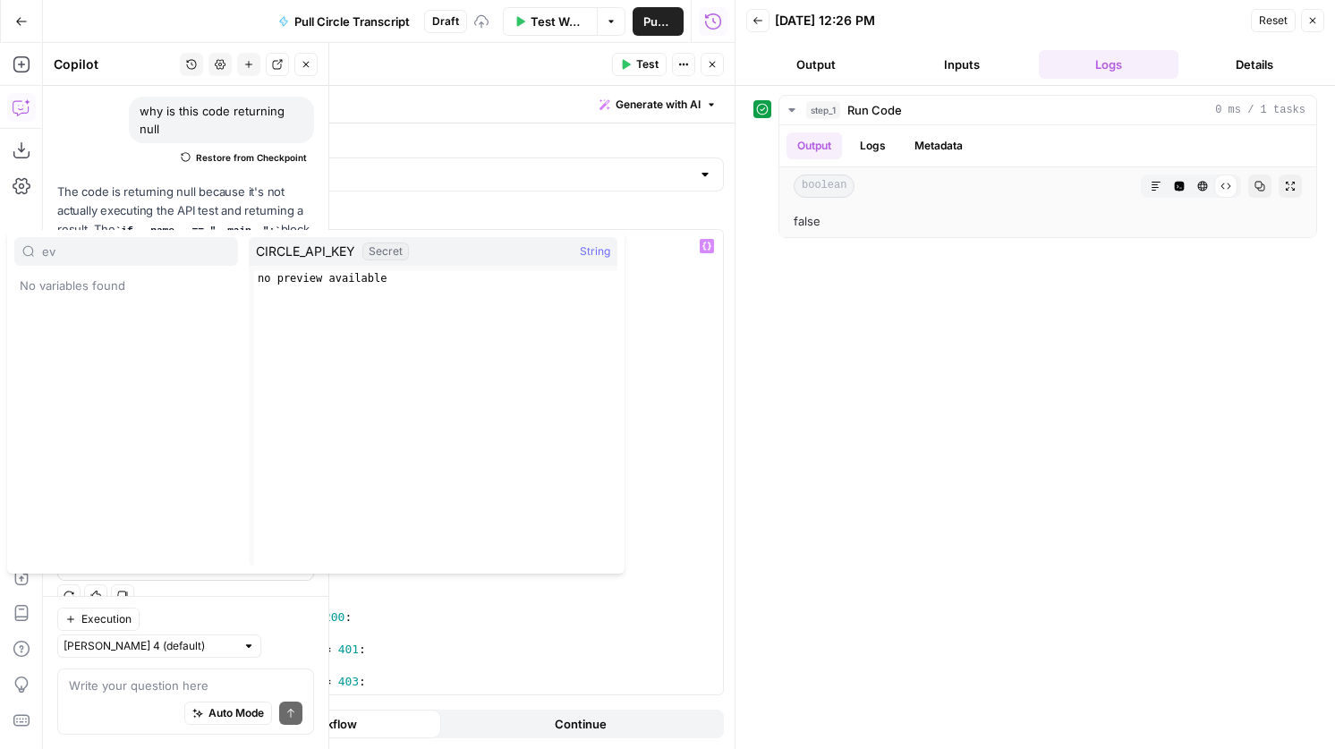
type input "e"
click at [582, 679] on div "def test_circle_api_key ( api_key , event_id ) : """ Test if Circle API key is …" at bounding box center [399, 471] width 648 height 497
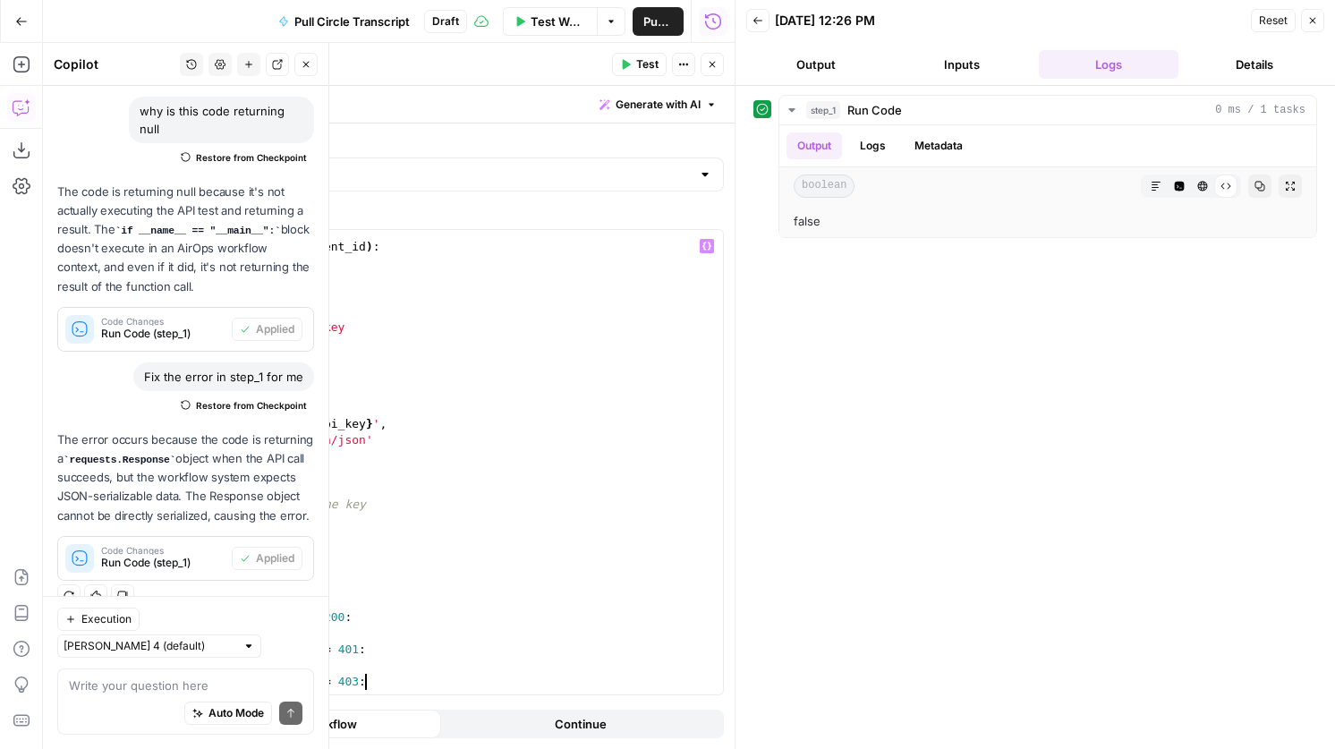
scroll to position [0, 21]
click at [450, 536] on div "def test_circle_api_key ( api_key , event_id ) : """ Test if Circle API key is …" at bounding box center [399, 471] width 648 height 497
click at [455, 536] on div "def test_circle_api_key ( api_key , event_id ) : """ Test if Circle API key is …" at bounding box center [399, 471] width 648 height 497
click at [552, 511] on div "def test_circle_api_key ( api_key , event_id ) : """ Test if Circle API key is …" at bounding box center [399, 471] width 648 height 497
type textarea "**********"
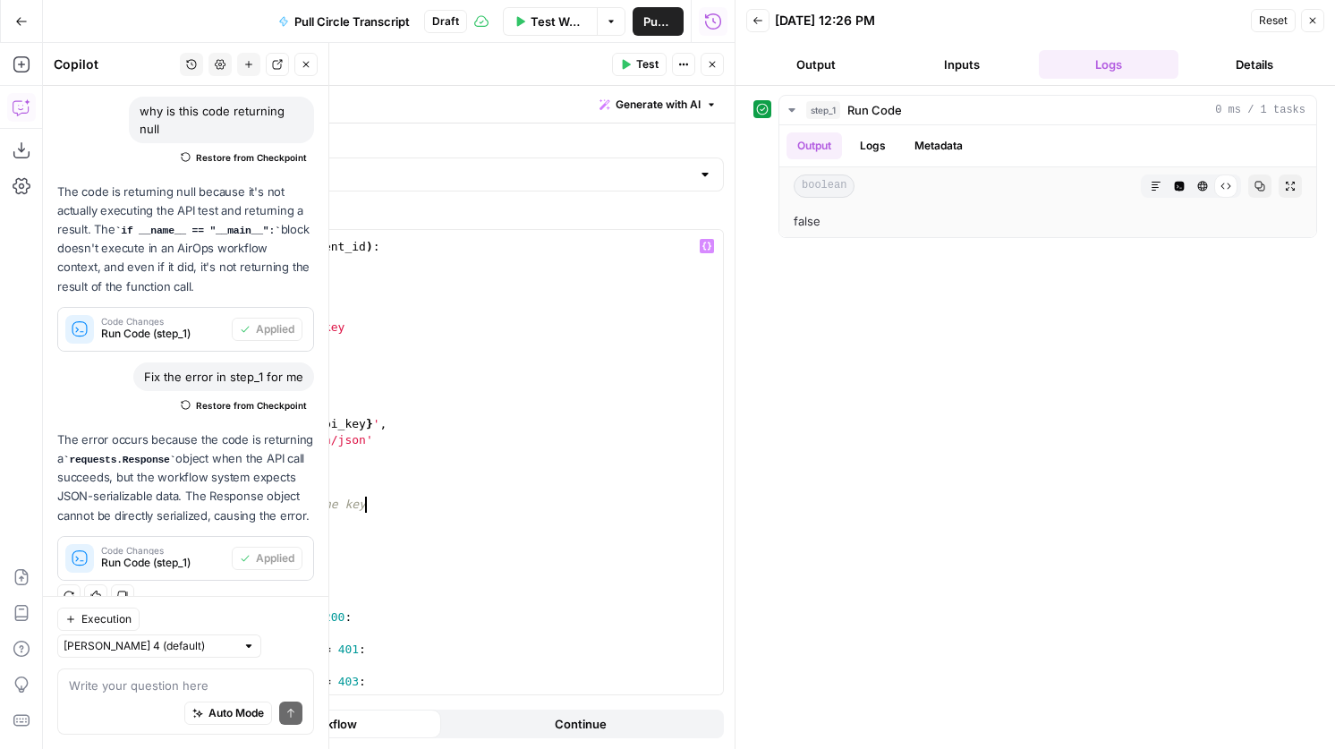
click at [629, 72] on button "Test" at bounding box center [639, 64] width 55 height 23
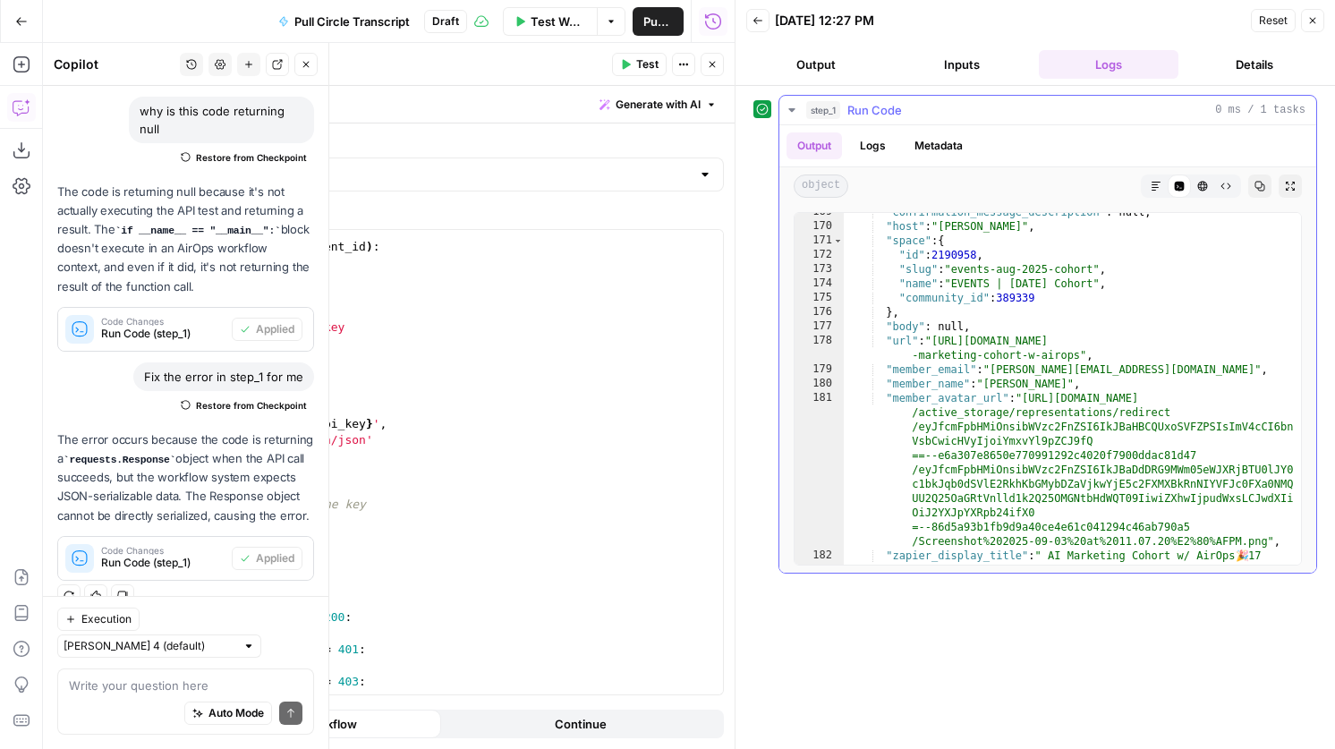
scroll to position [0, 0]
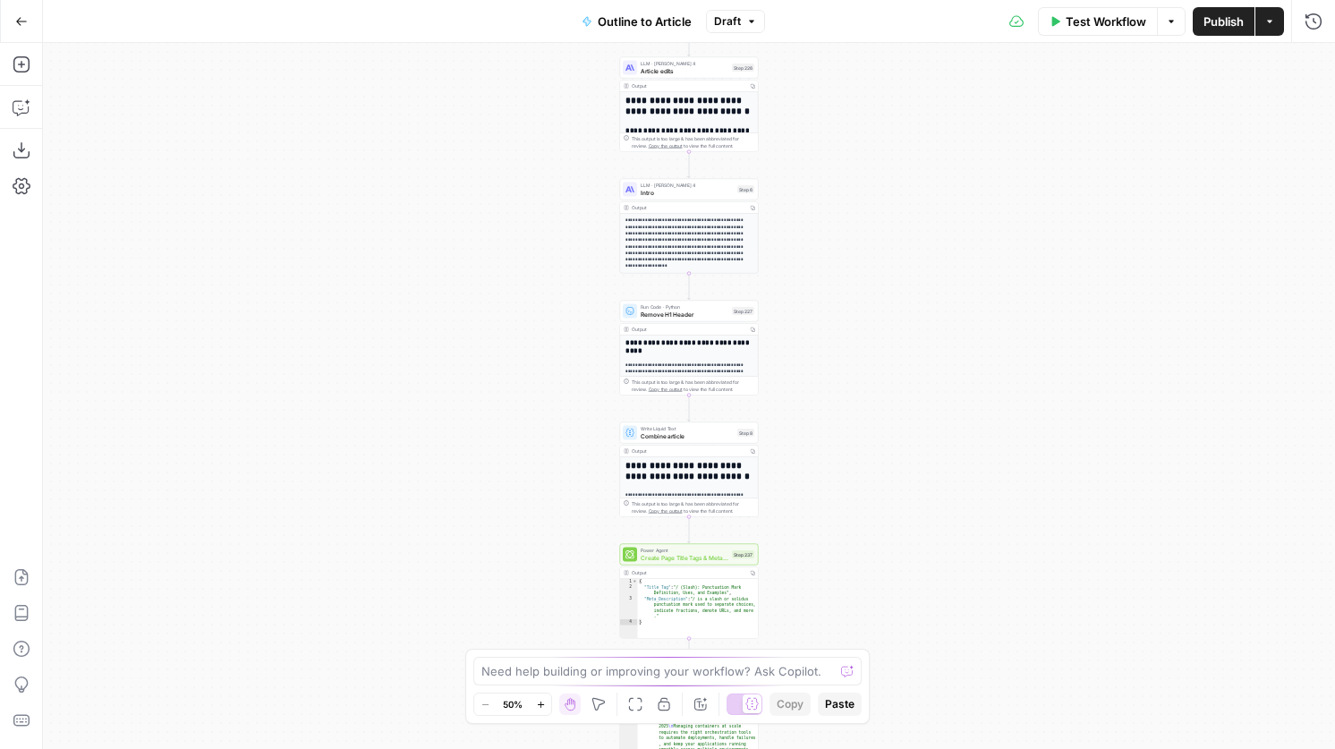
click at [1212, 27] on span "Publish" at bounding box center [1223, 22] width 40 height 18
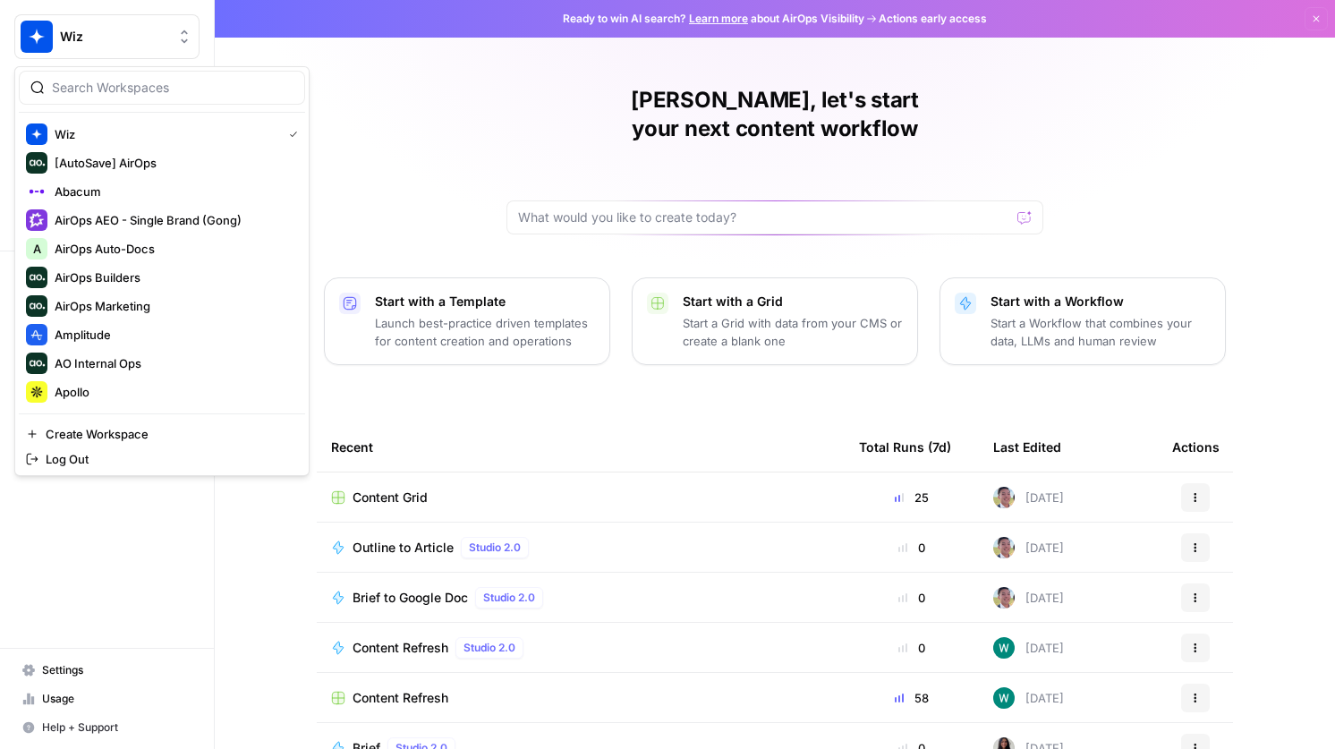
click at [102, 35] on span "Wiz" at bounding box center [114, 37] width 108 height 18
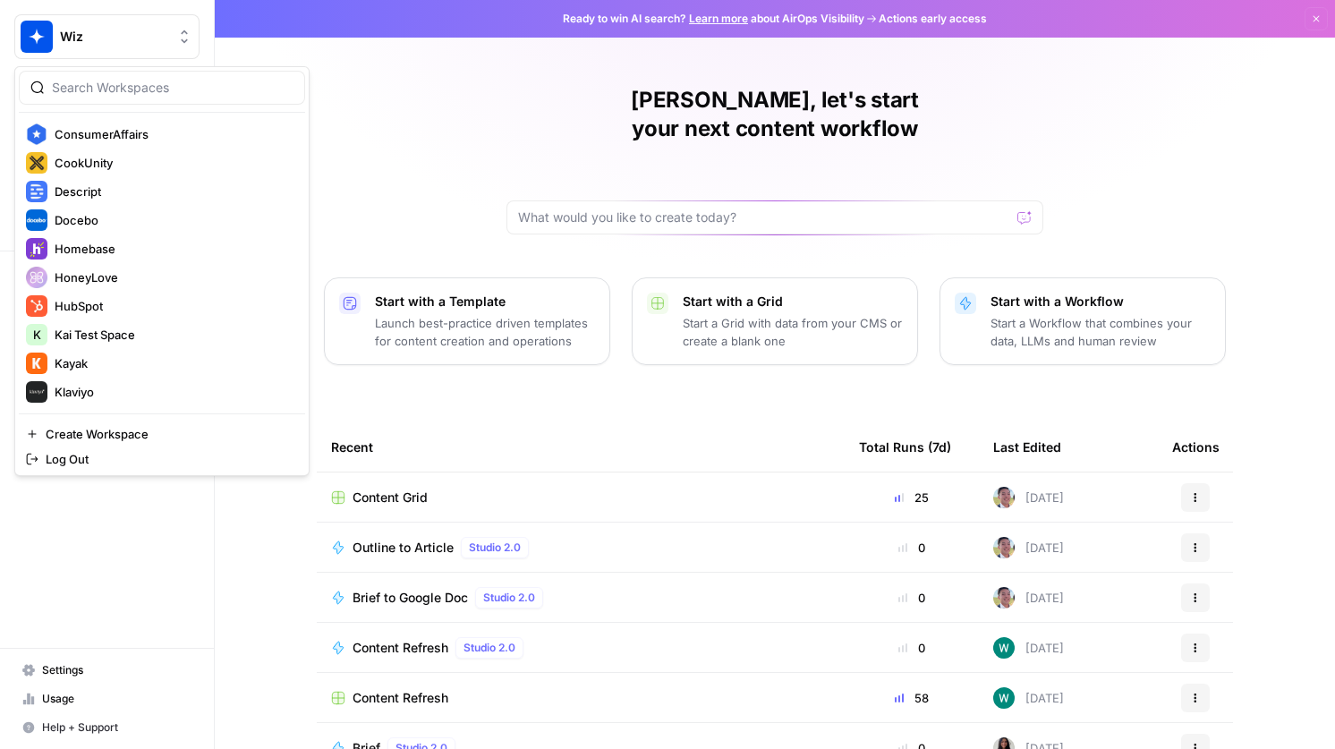
scroll to position [540, 0]
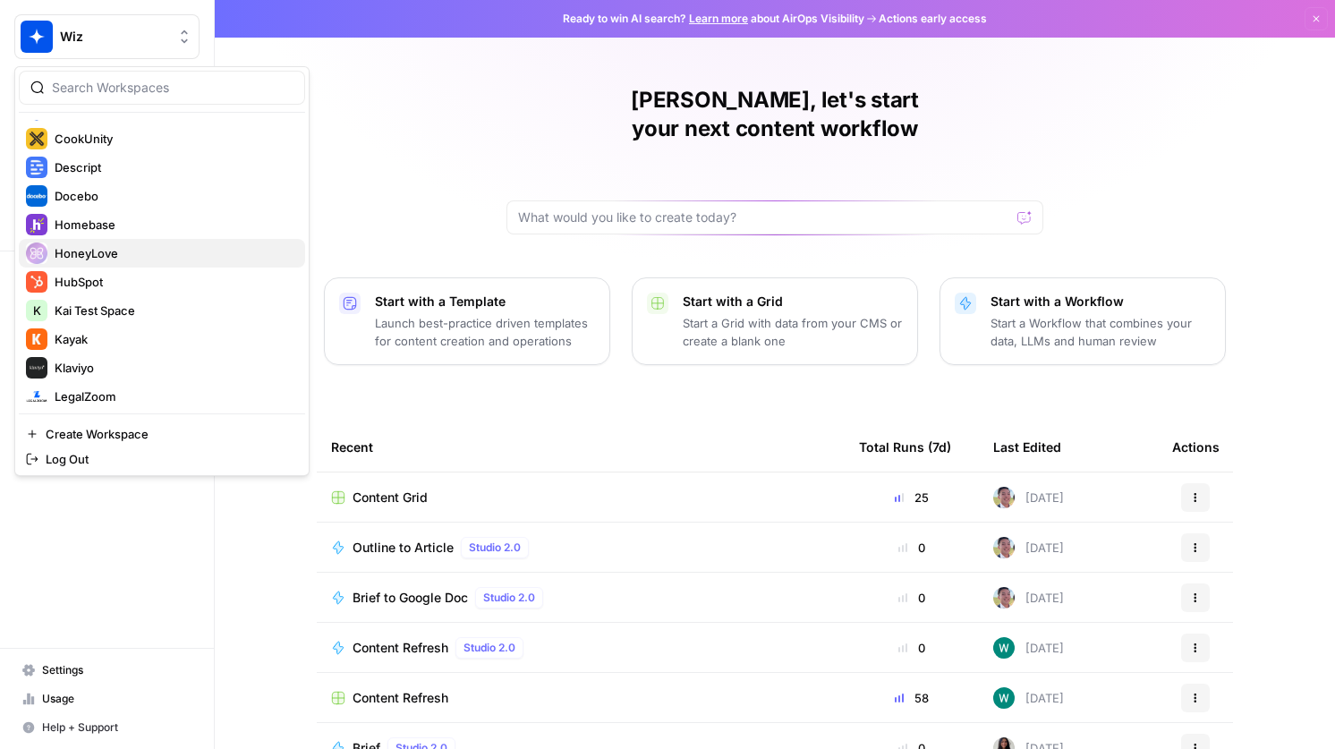
click at [129, 259] on span "HoneyLove" at bounding box center [173, 253] width 236 height 18
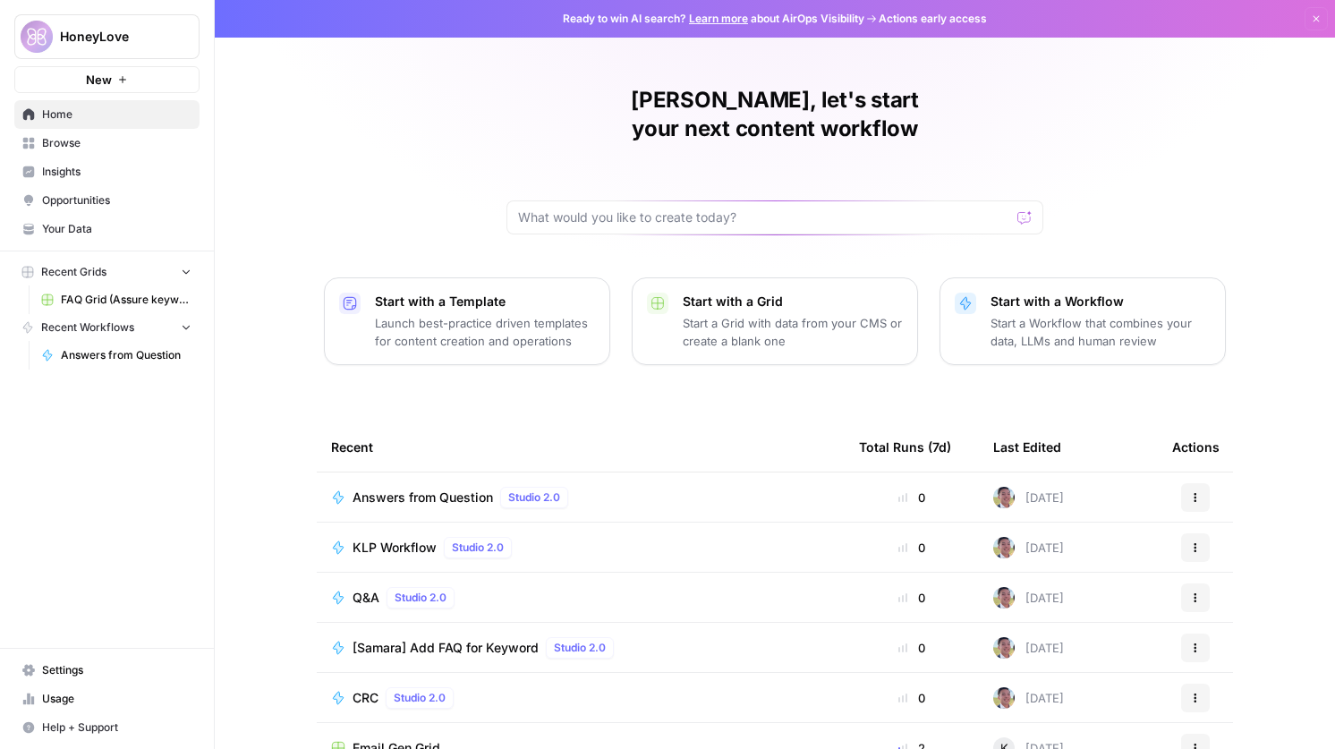
click at [441, 489] on span "Answers from Question" at bounding box center [423, 498] width 140 height 18
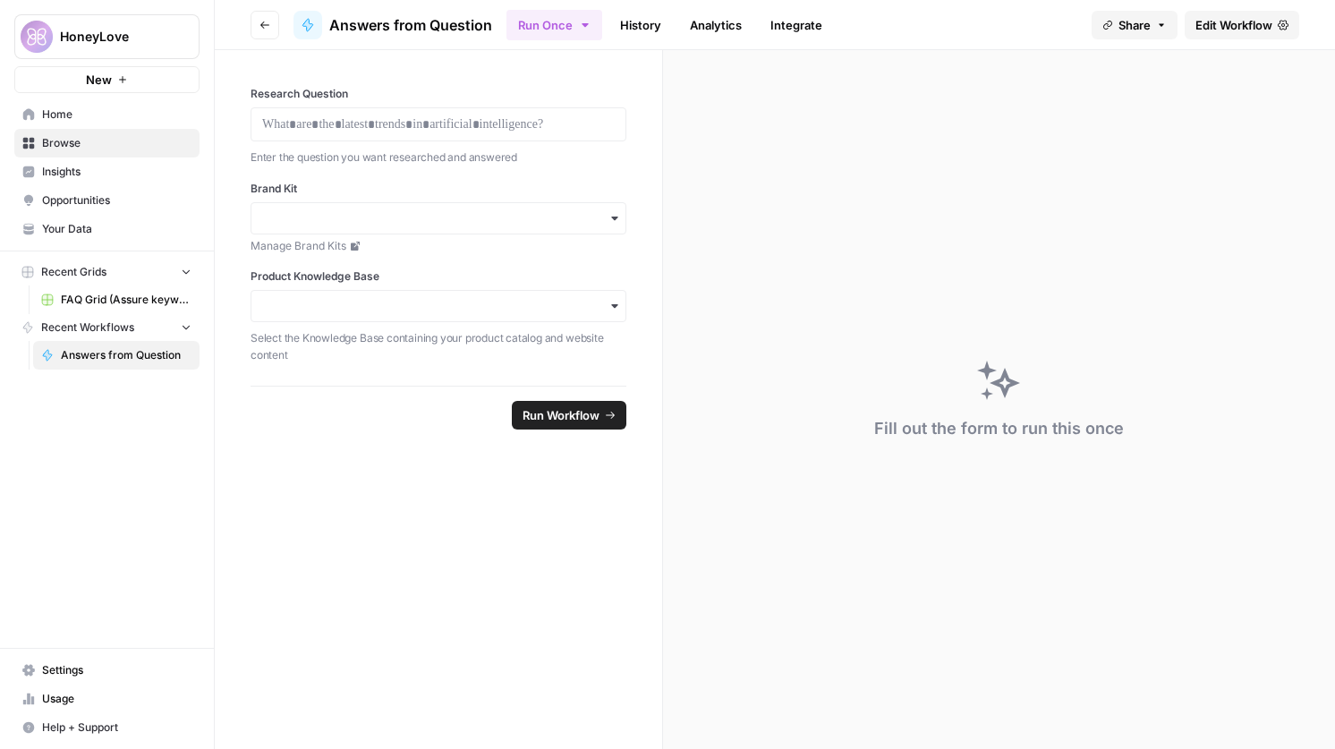
click at [1215, 37] on link "Edit Workflow" at bounding box center [1242, 25] width 115 height 29
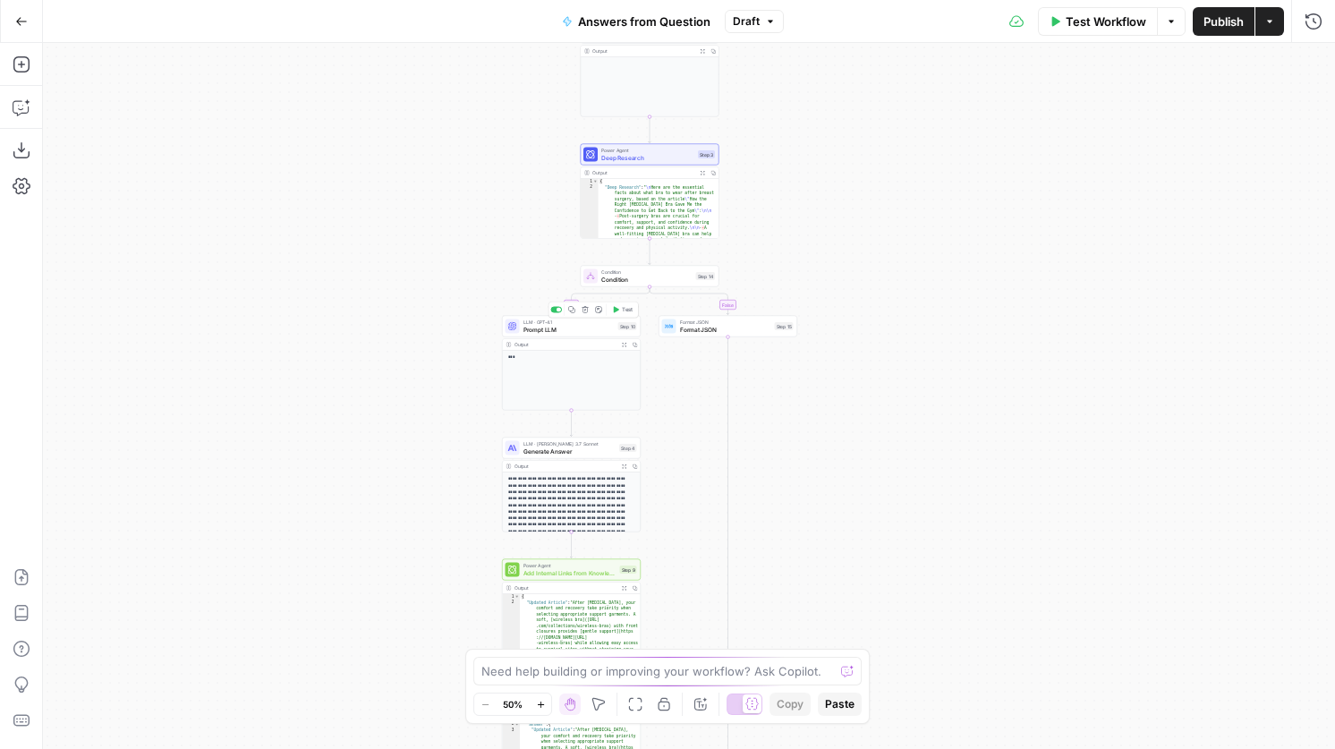
click at [558, 331] on span "Prompt LLM" at bounding box center [568, 329] width 91 height 9
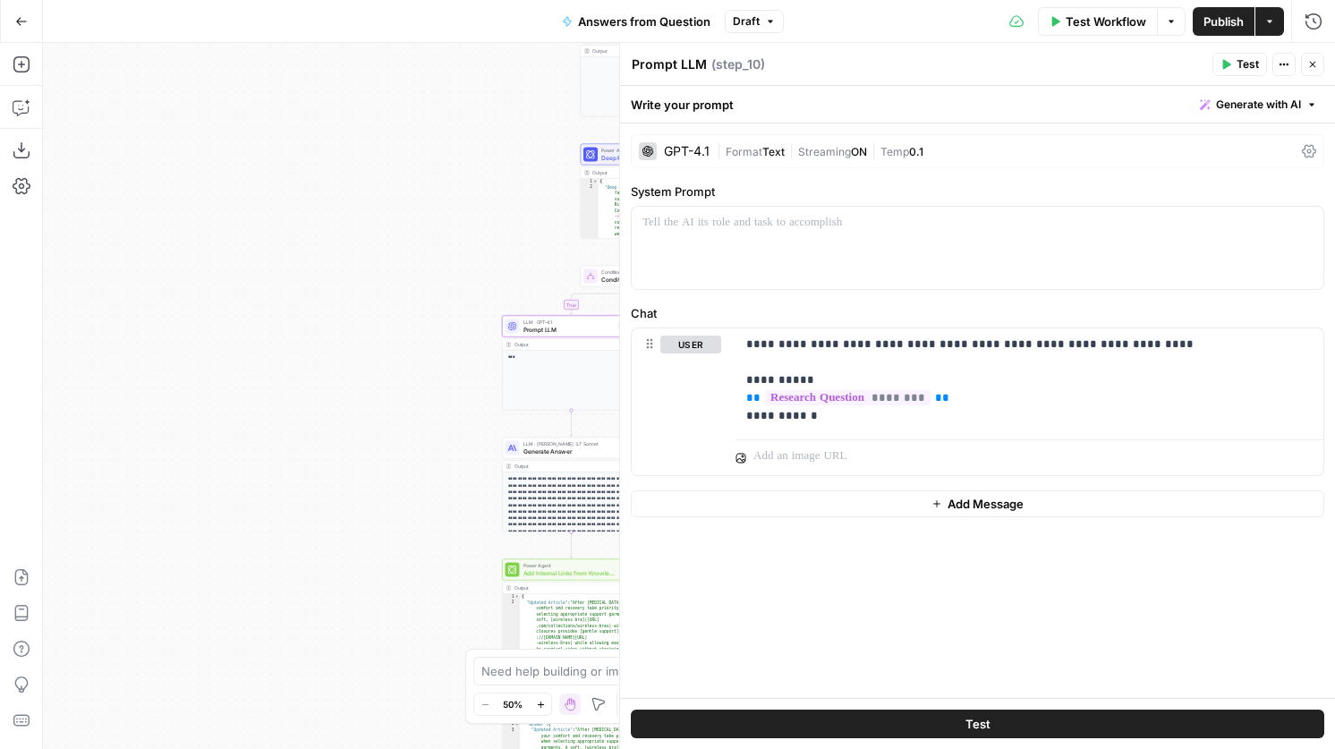
click at [1311, 67] on icon "button" at bounding box center [1312, 64] width 11 height 11
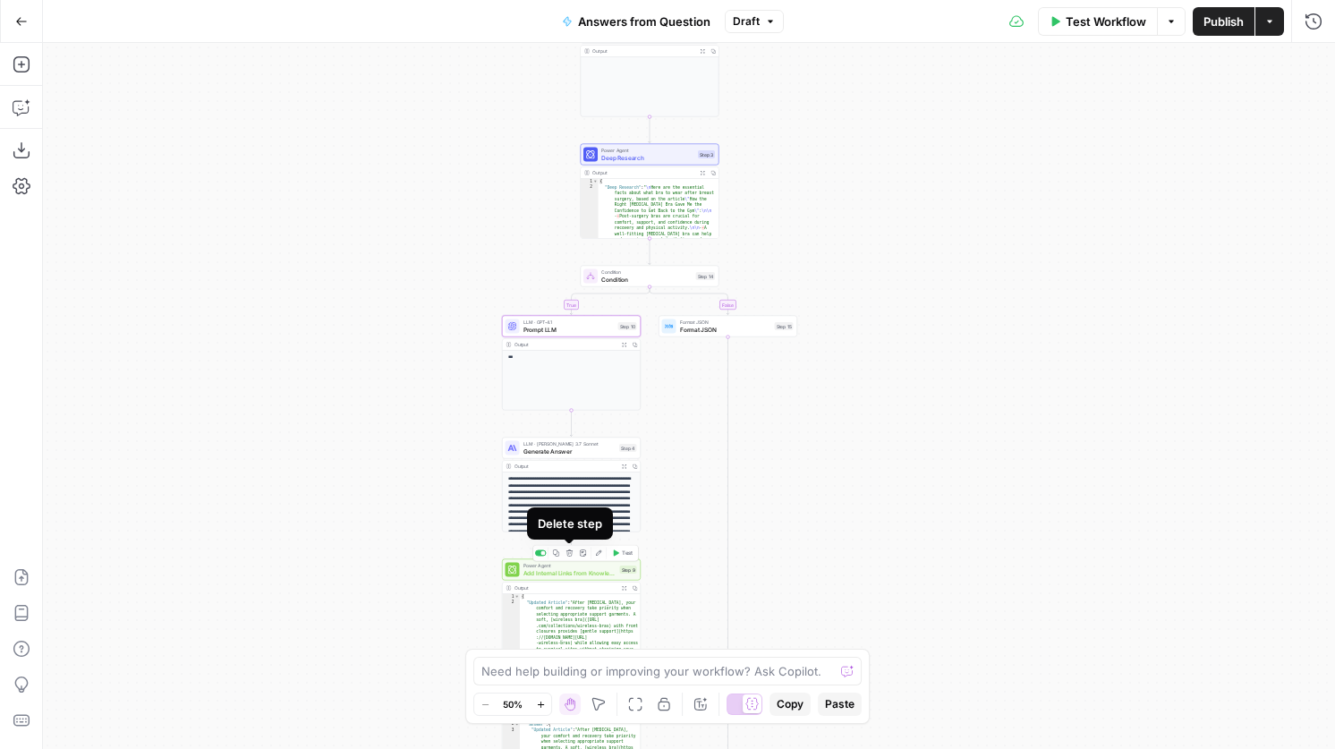
click at [571, 555] on icon "button" at bounding box center [569, 552] width 6 height 6
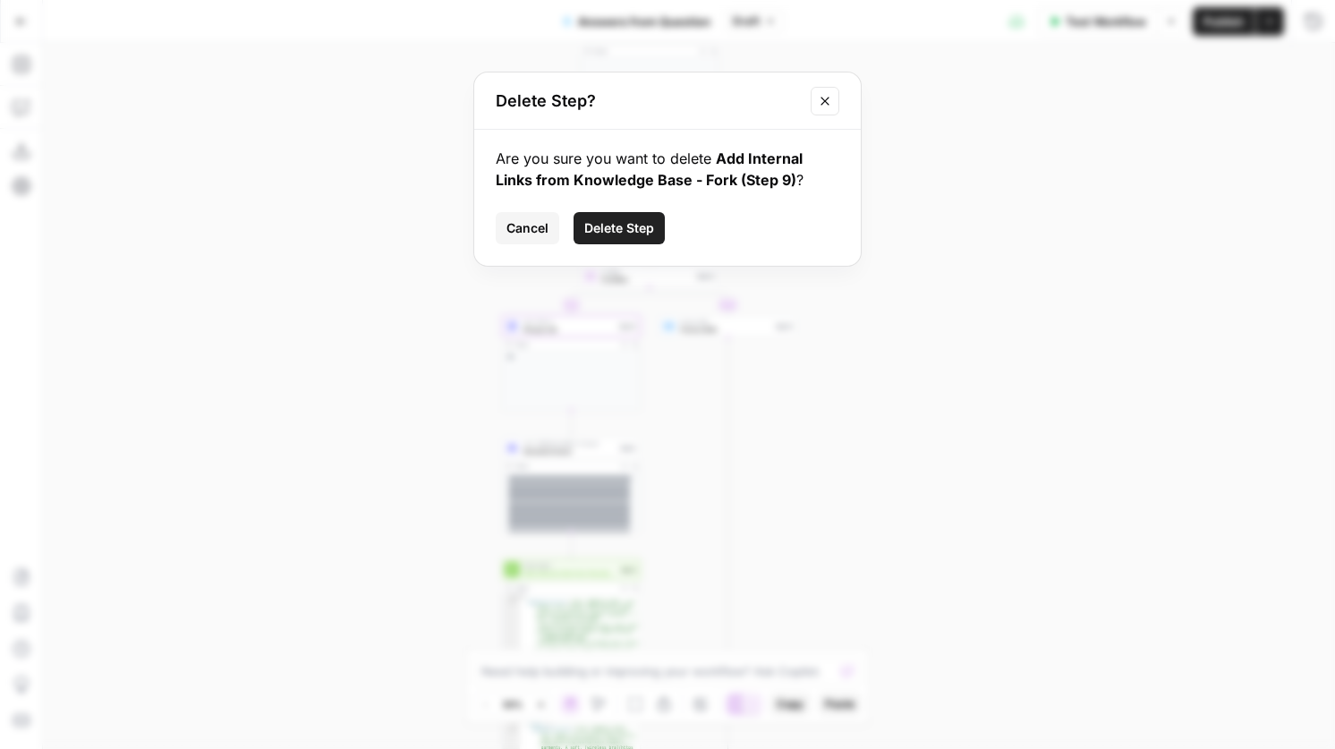
click at [646, 224] on span "Delete Step" at bounding box center [619, 228] width 70 height 18
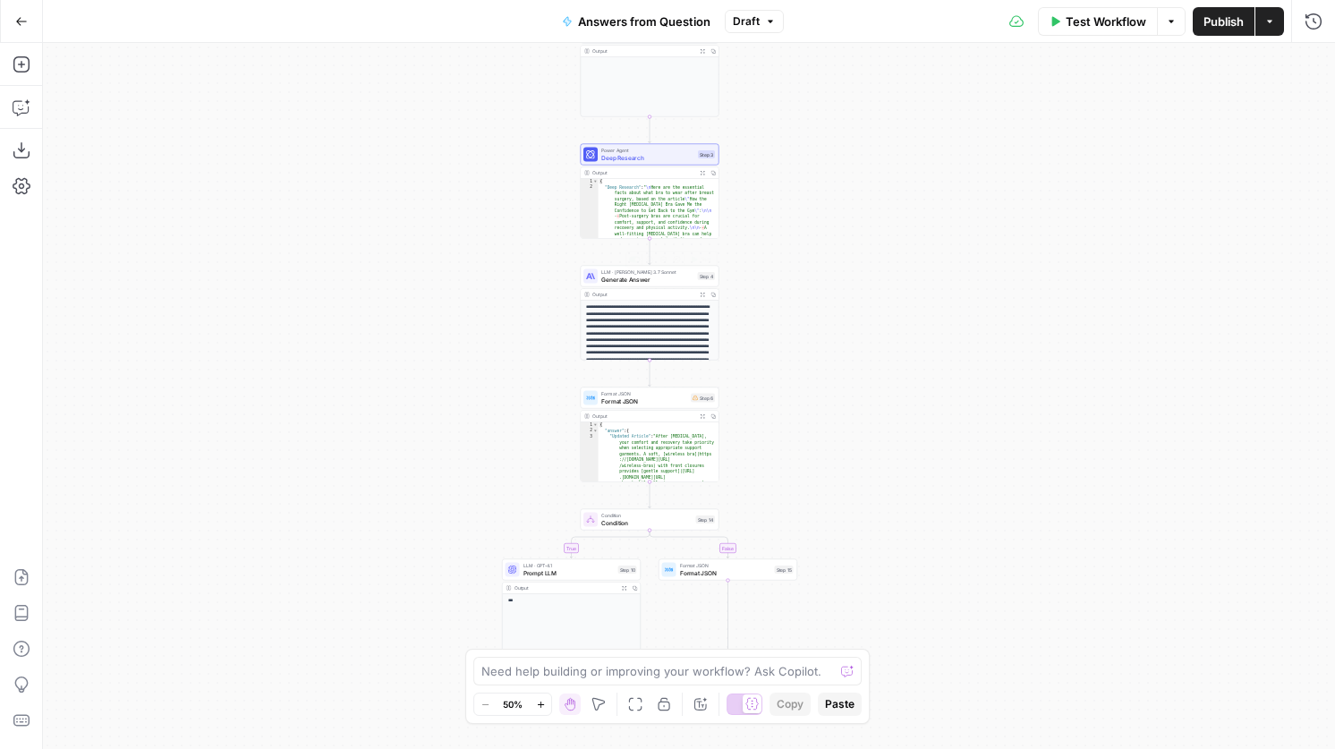
click at [675, 281] on span "Generate Answer" at bounding box center [647, 279] width 93 height 9
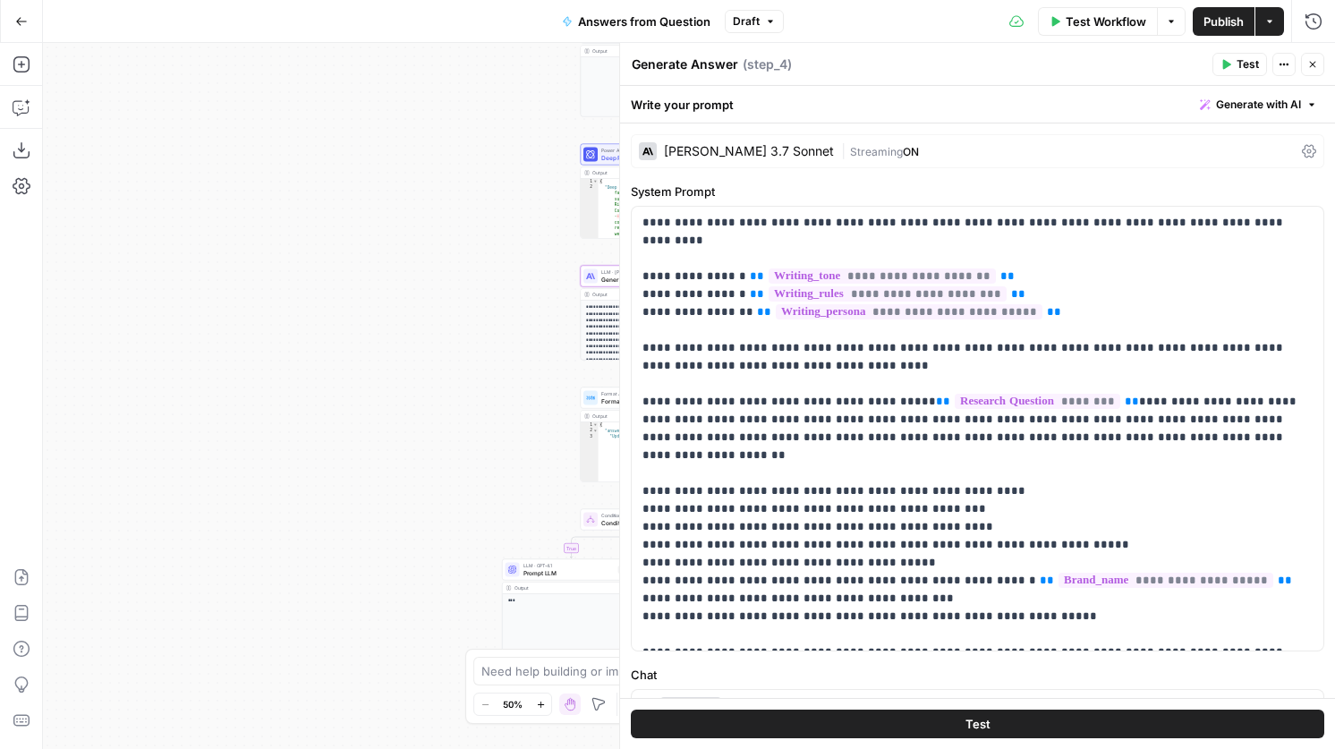
click at [701, 154] on div "[PERSON_NAME] 3.7 Sonnet" at bounding box center [749, 151] width 170 height 13
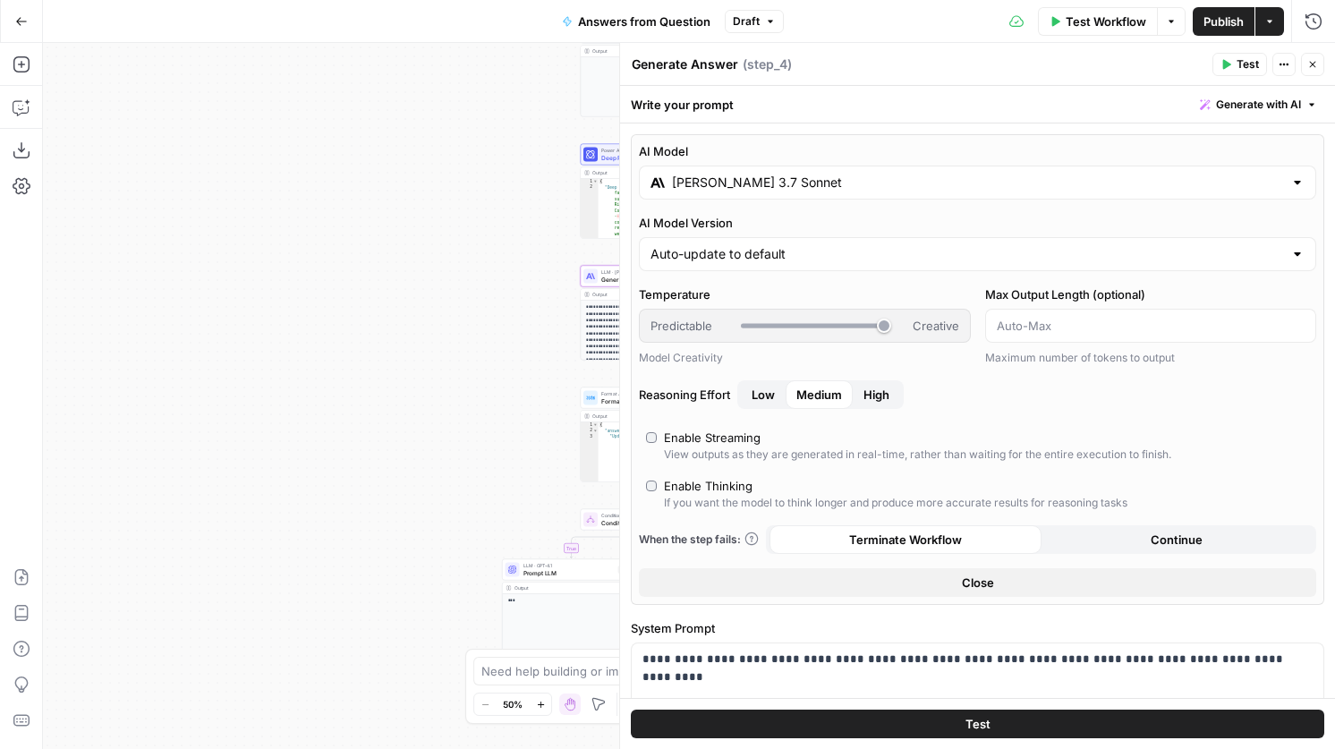
click at [727, 188] on input "[PERSON_NAME] 3.7 Sonnet" at bounding box center [977, 183] width 611 height 18
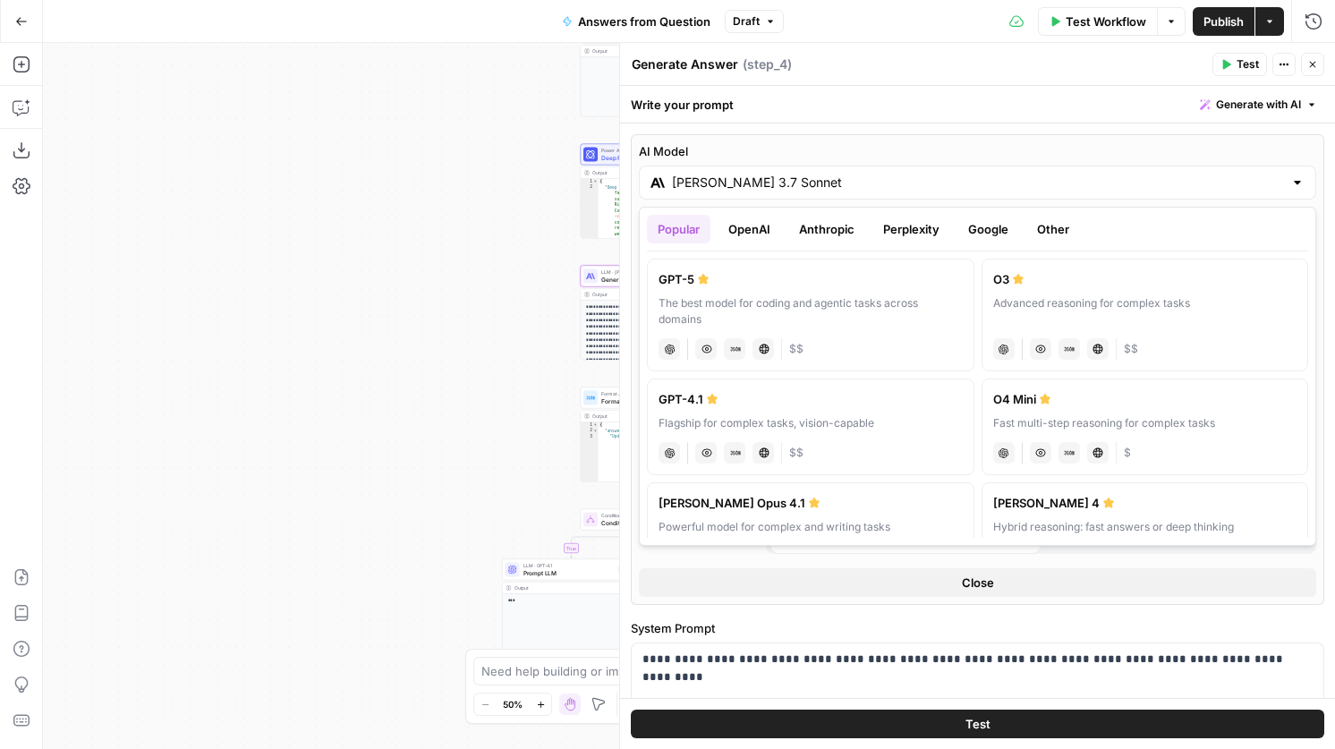
click at [809, 215] on button "Anthropic" at bounding box center [826, 229] width 77 height 29
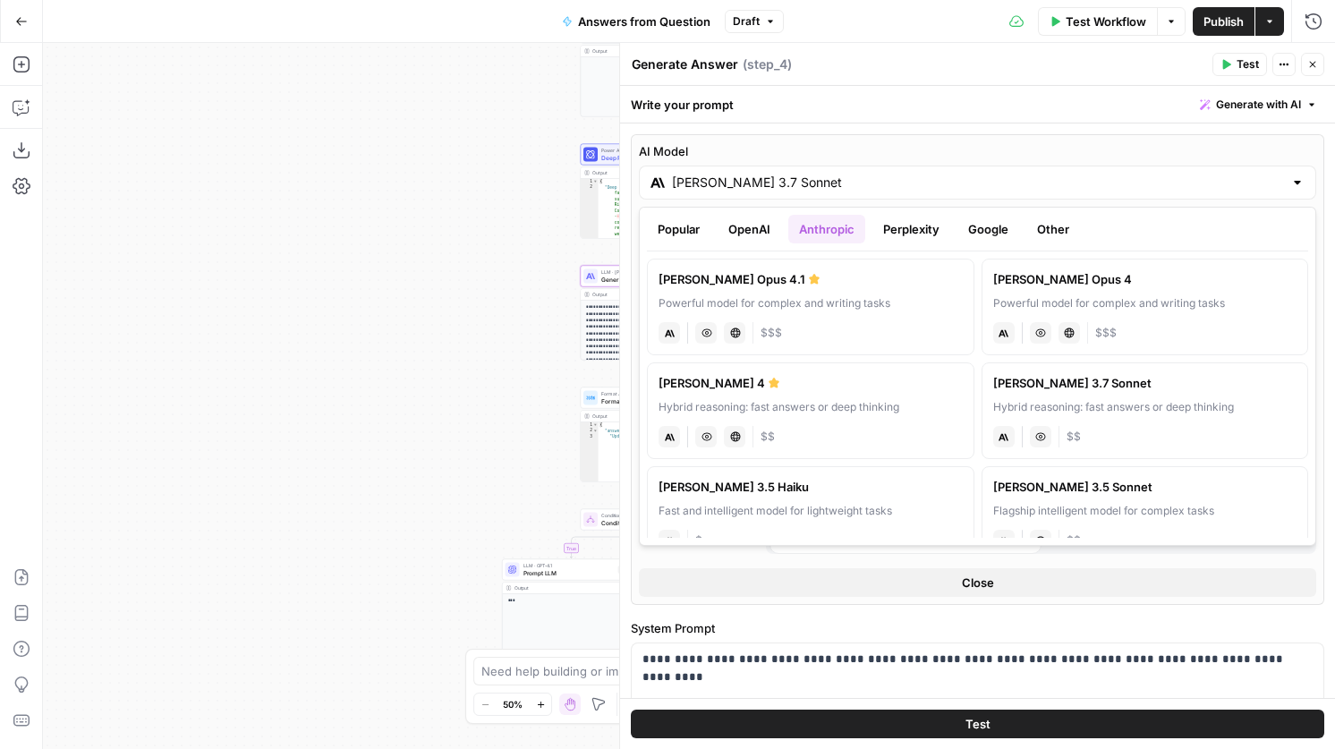
click at [849, 392] on label "[PERSON_NAME] 4 Hybrid reasoning: fast answers or deep thinking anthropic Visio…" at bounding box center [810, 410] width 327 height 97
type input "[PERSON_NAME] 4"
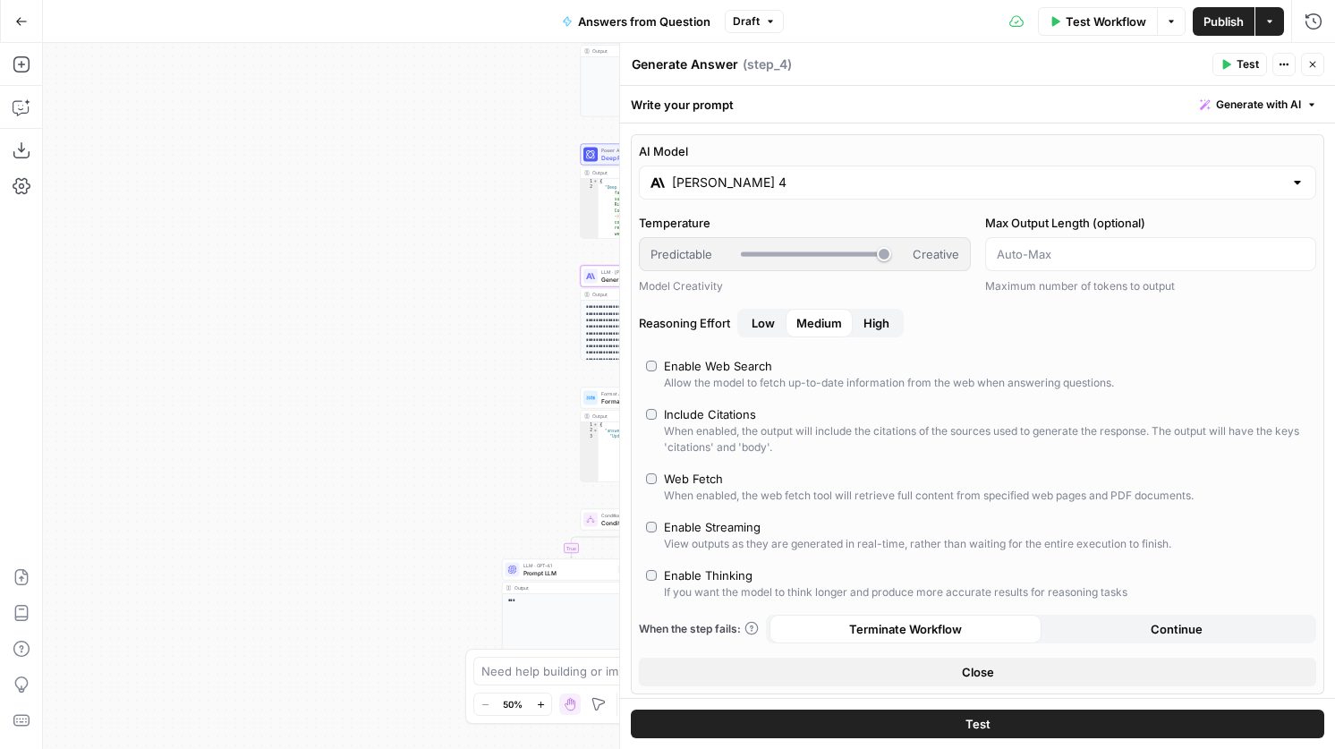
click at [1305, 72] on button "Close" at bounding box center [1312, 64] width 23 height 23
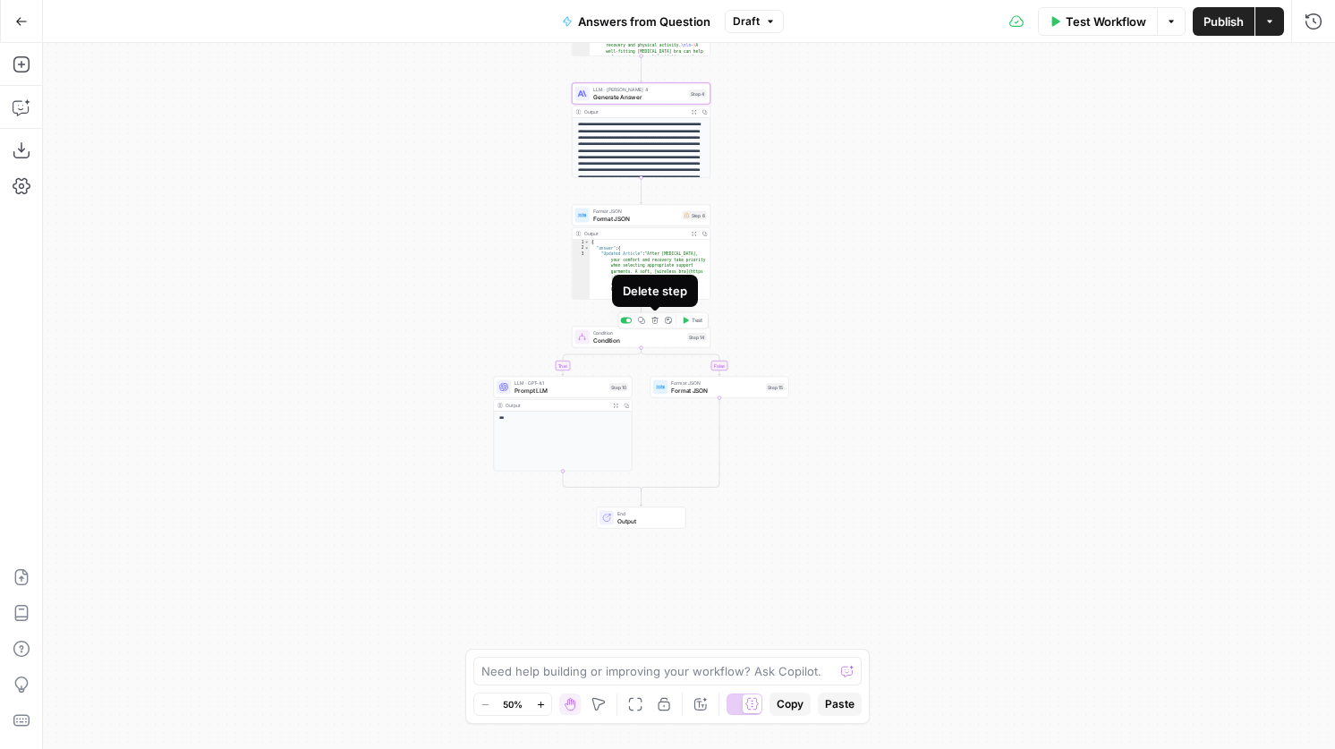
click at [655, 322] on icon "button" at bounding box center [654, 320] width 7 height 7
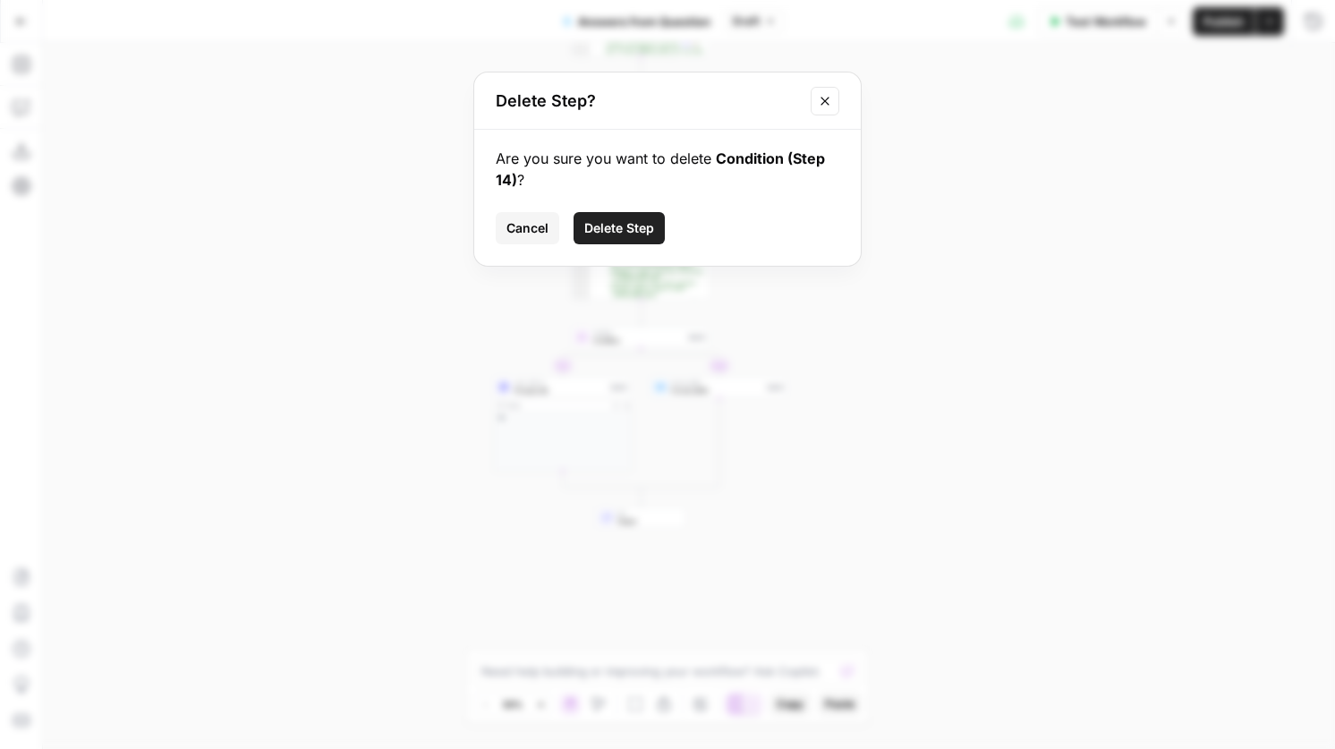
click at [608, 220] on span "Delete Step" at bounding box center [619, 228] width 70 height 18
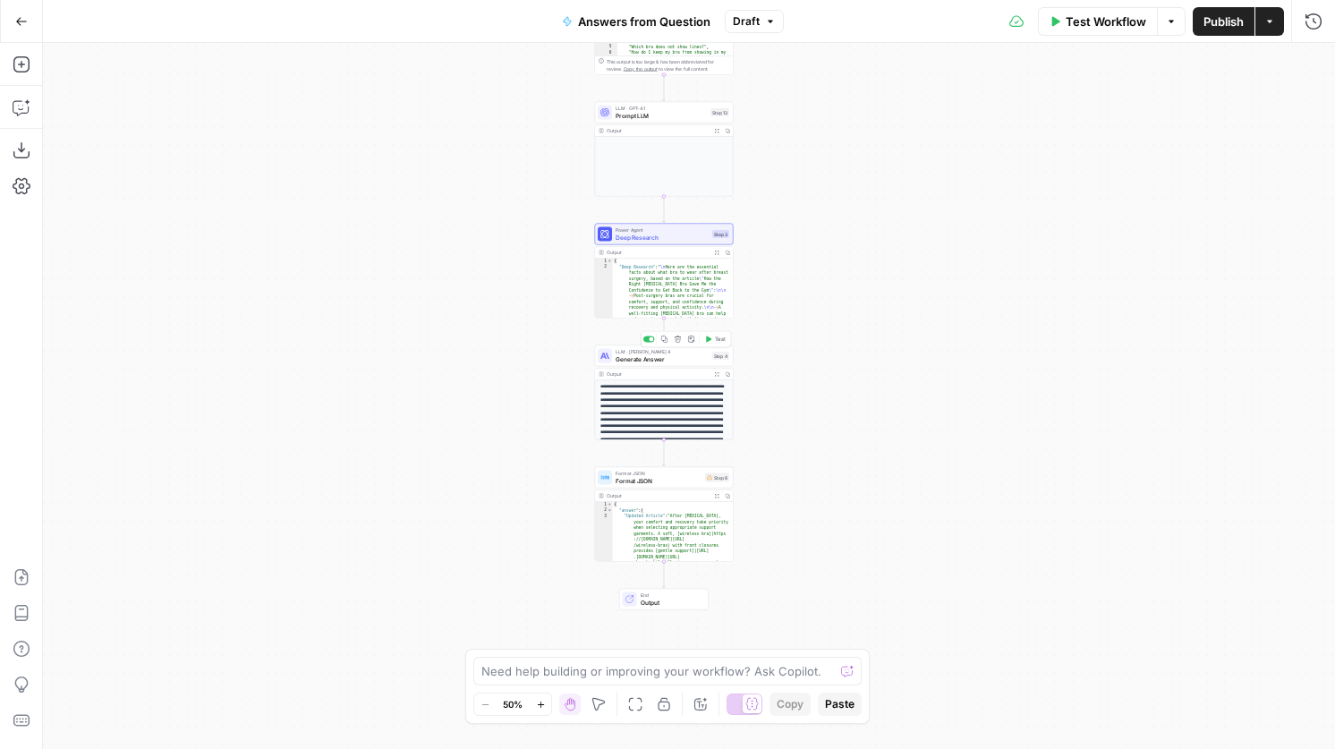
click at [650, 361] on span "Generate Answer" at bounding box center [662, 358] width 93 height 9
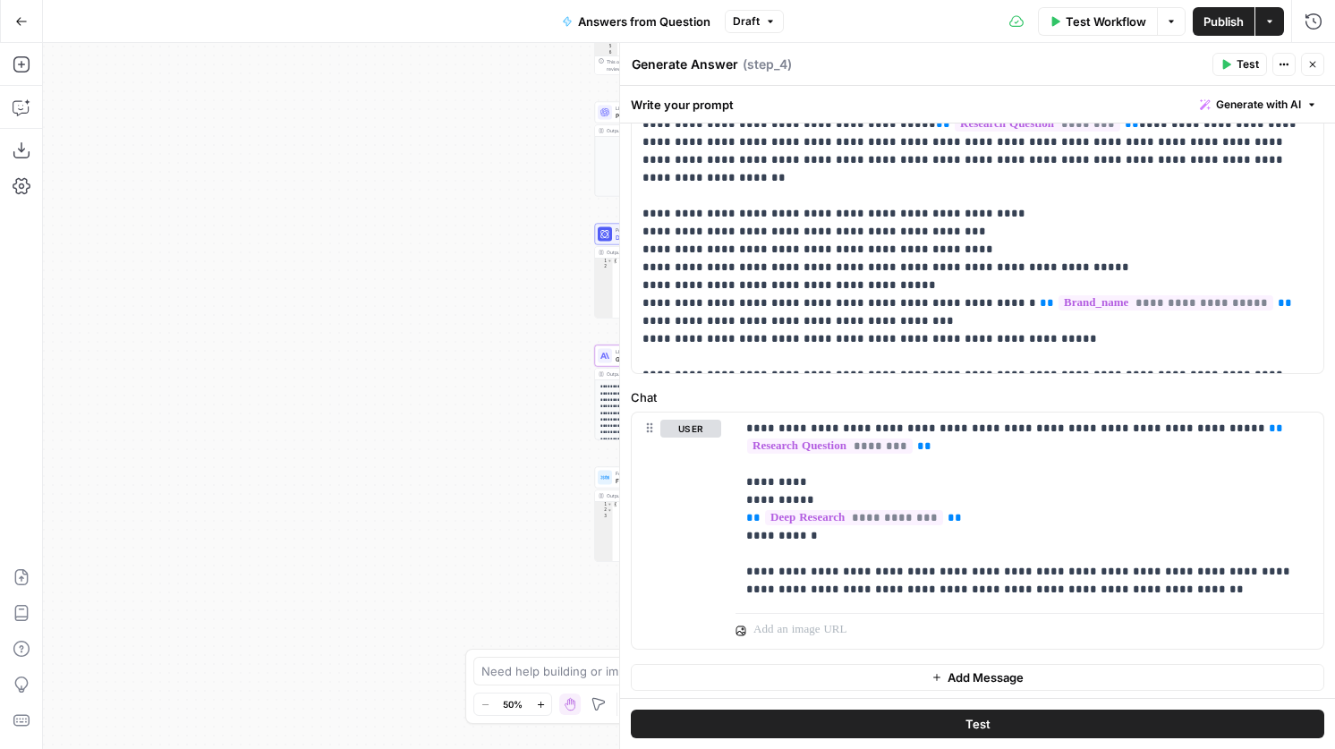
scroll to position [279, 0]
click at [1310, 66] on icon "button" at bounding box center [1312, 64] width 11 height 11
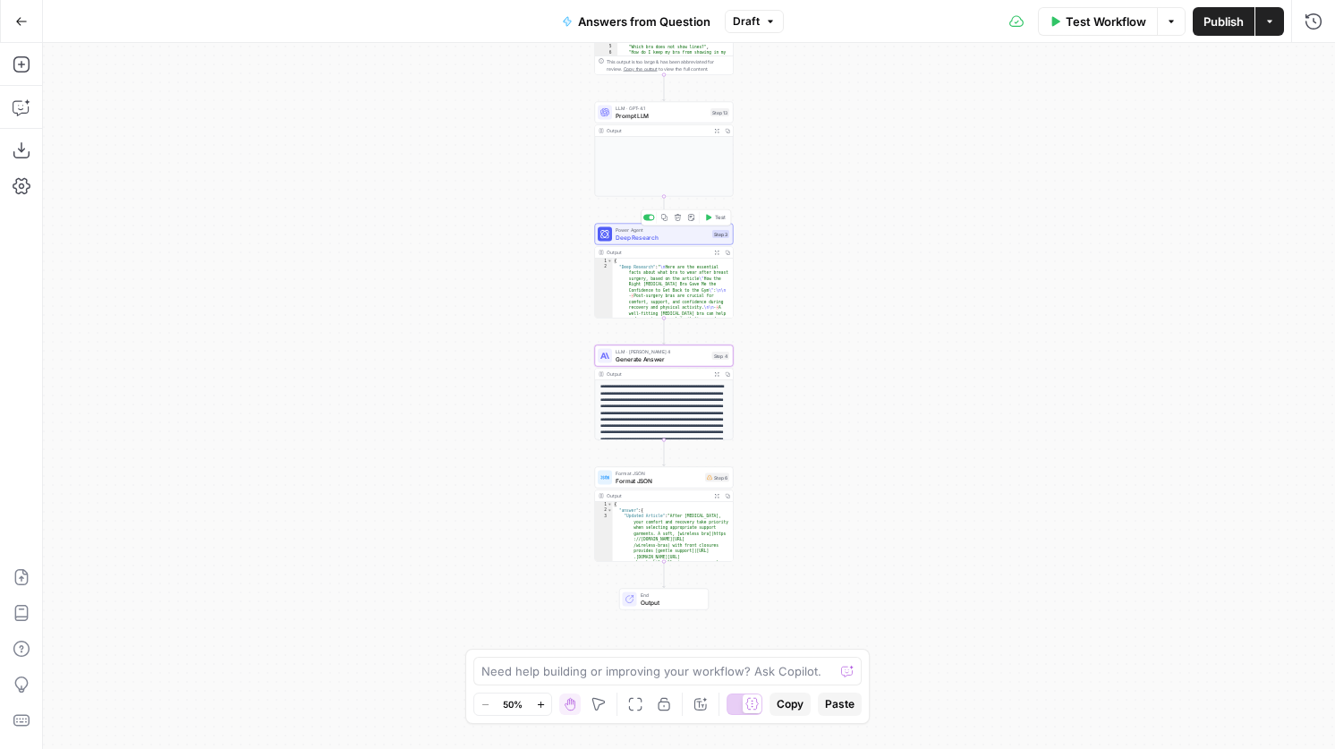
click at [685, 236] on span "Deep Research" at bounding box center [662, 237] width 93 height 9
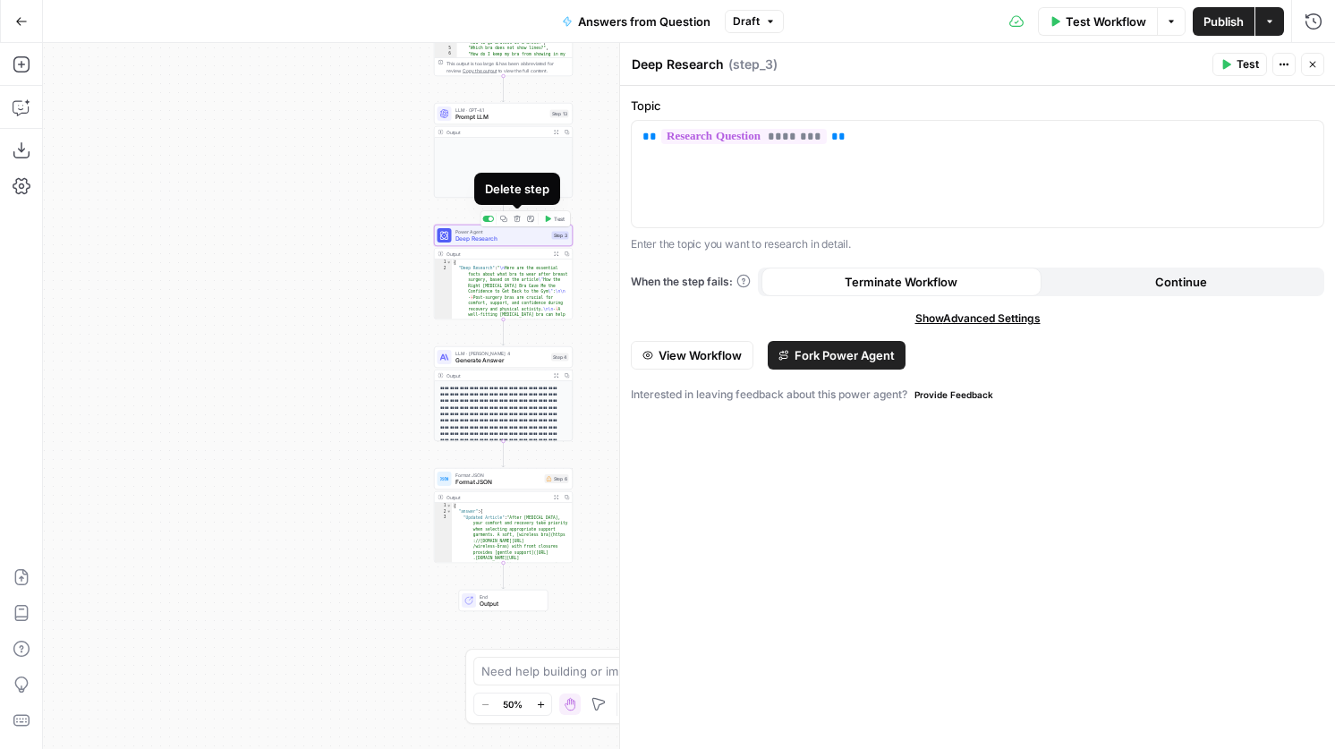
click at [517, 222] on icon "button" at bounding box center [517, 219] width 7 height 7
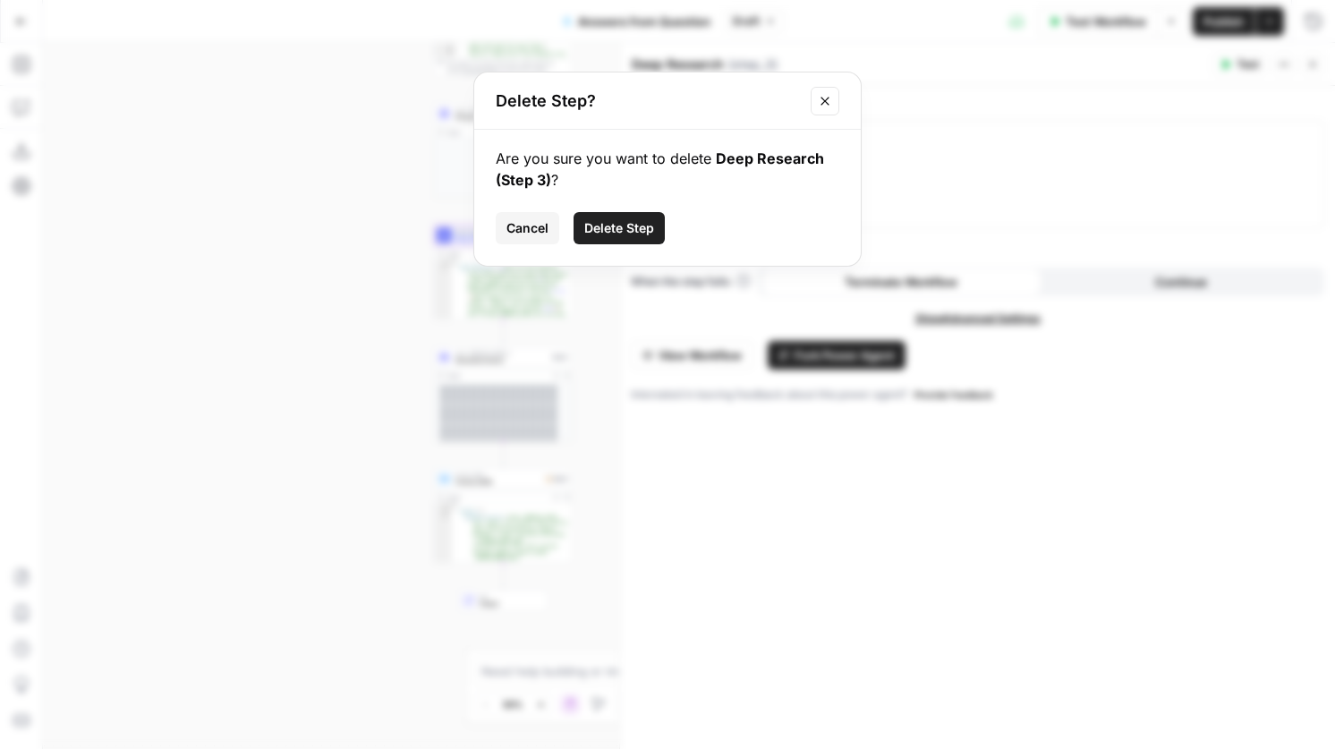
click at [616, 224] on span "Delete Step" at bounding box center [619, 228] width 70 height 18
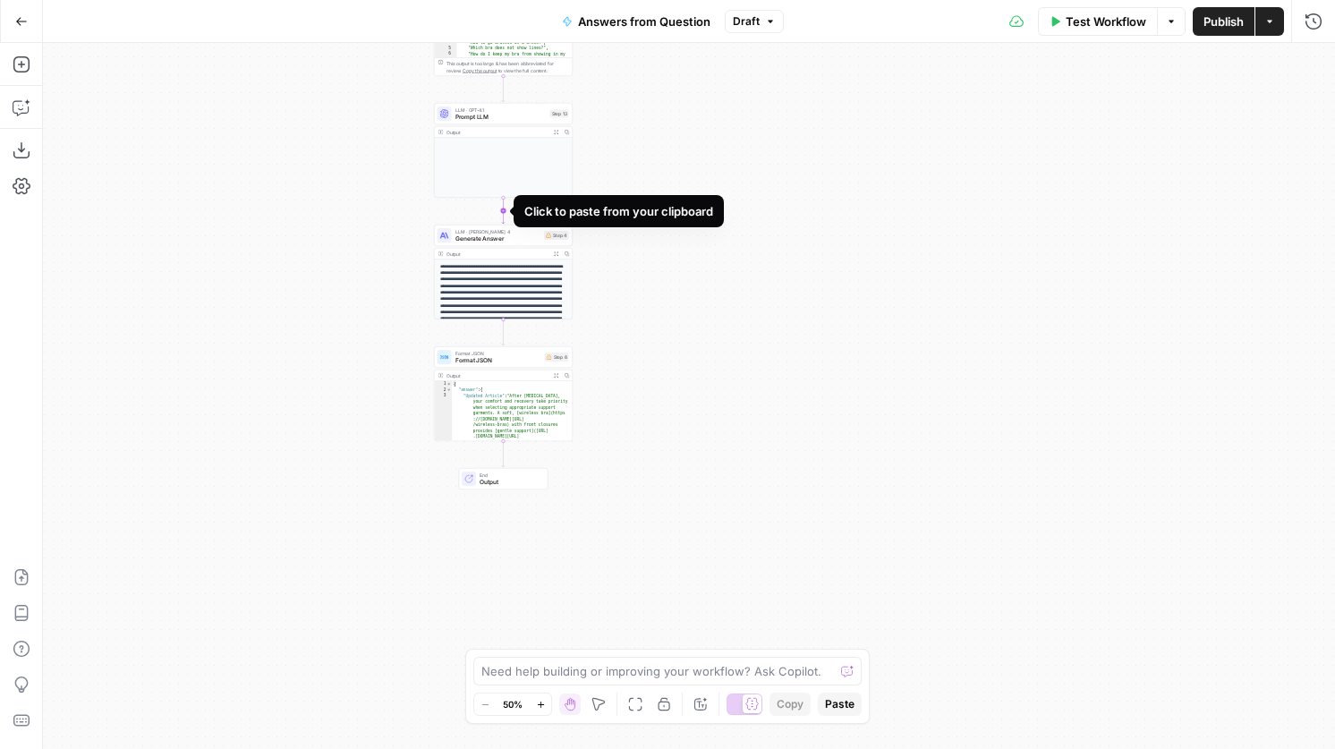
click at [505, 210] on icon "Edge from step_13 to step_4" at bounding box center [503, 211] width 3 height 26
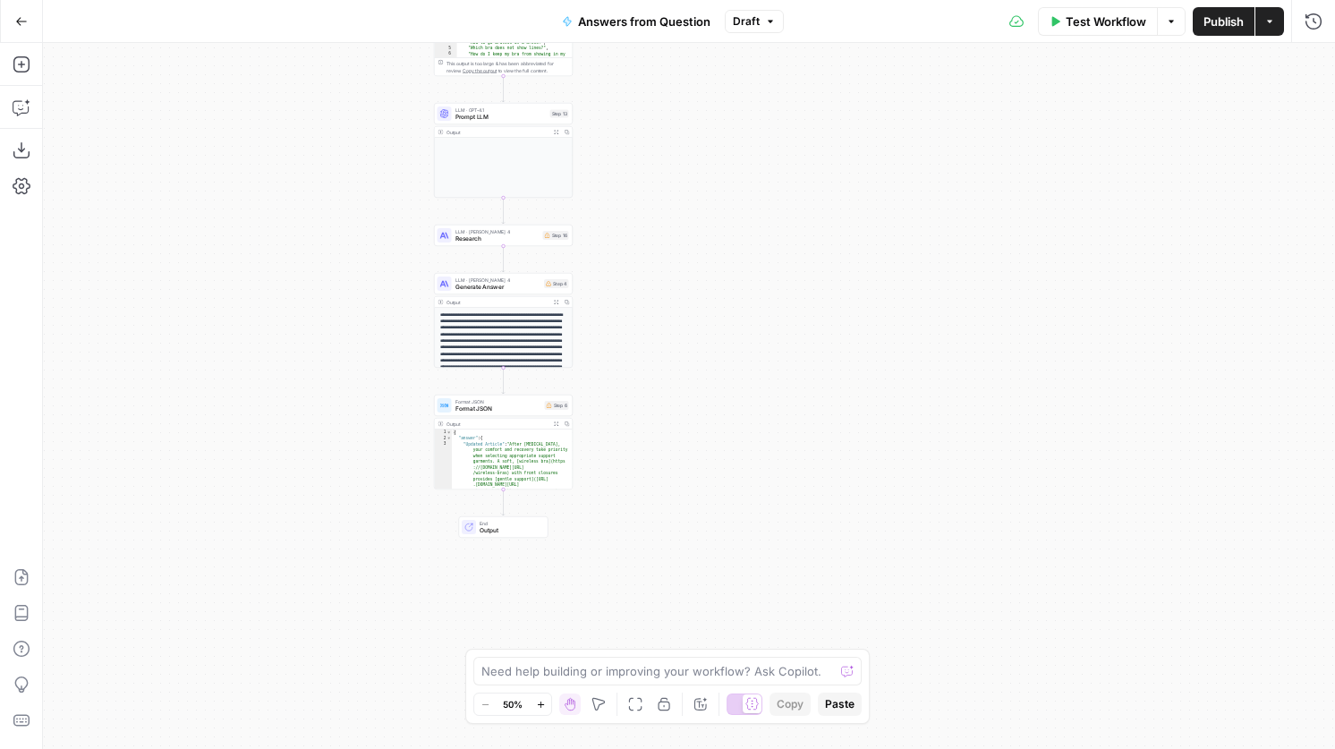
click at [538, 242] on span "Research" at bounding box center [497, 238] width 84 height 9
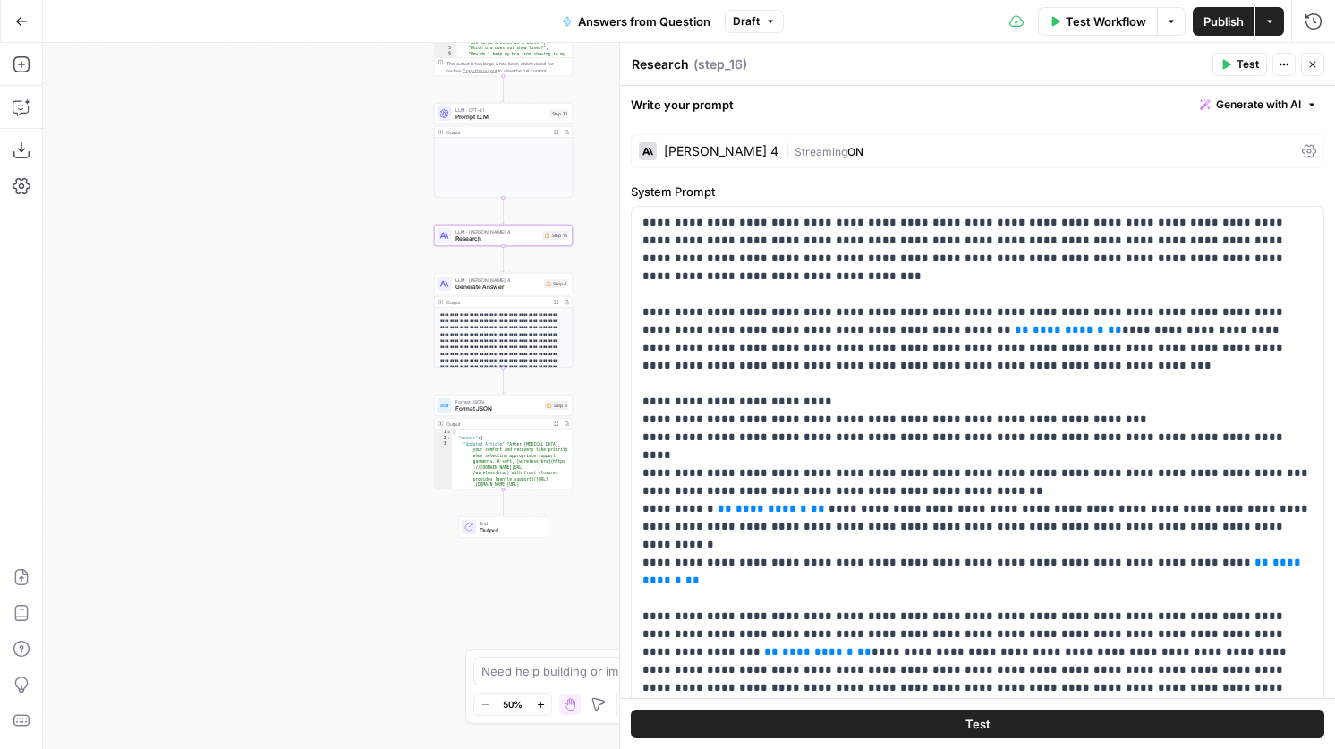
click at [736, 30] on button "Draft" at bounding box center [754, 21] width 59 height 23
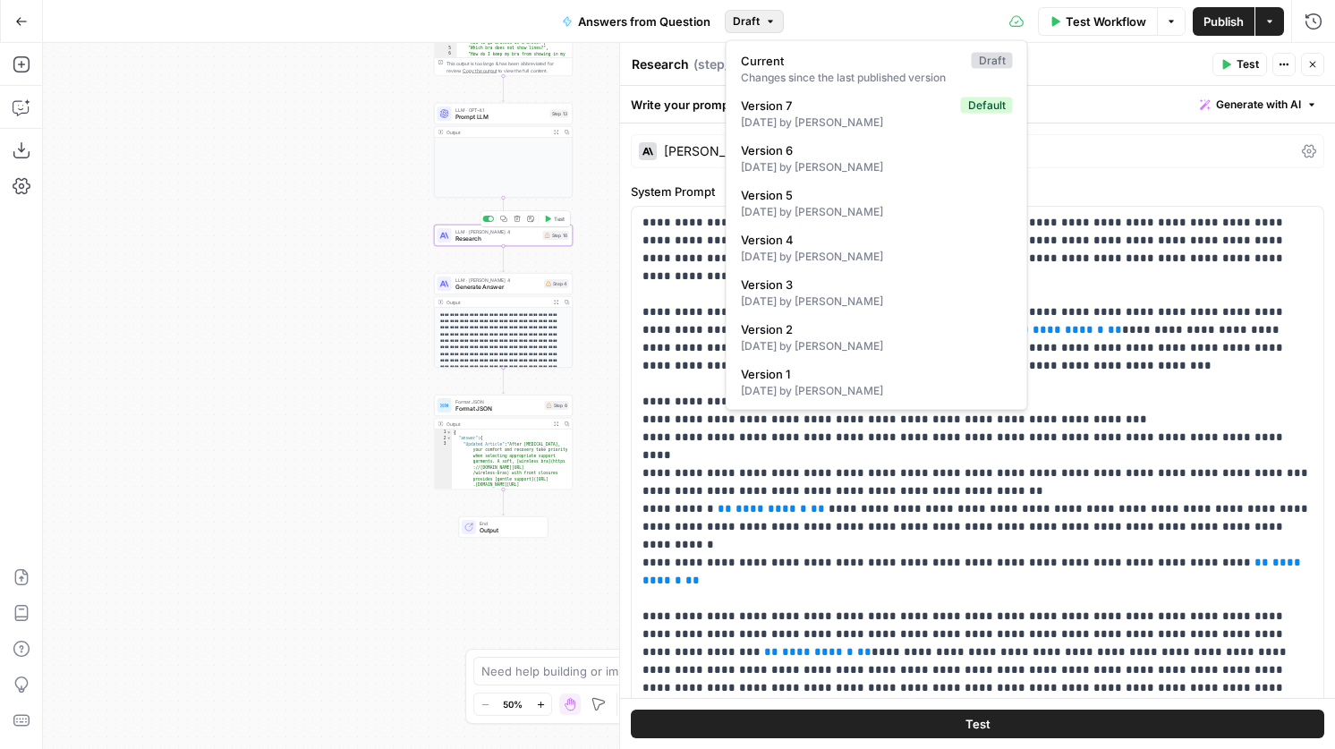
click at [519, 218] on icon "button" at bounding box center [517, 219] width 6 height 6
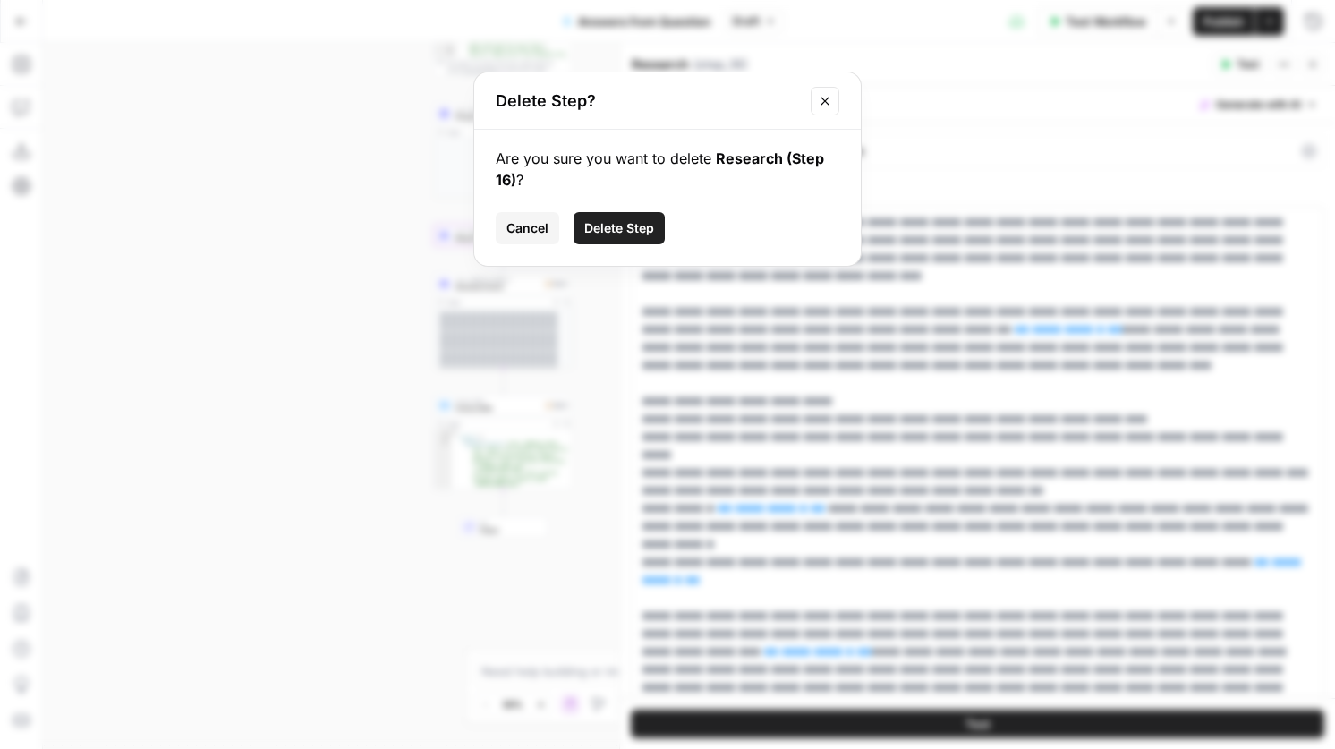
click at [823, 98] on icon "Close modal" at bounding box center [825, 101] width 8 height 8
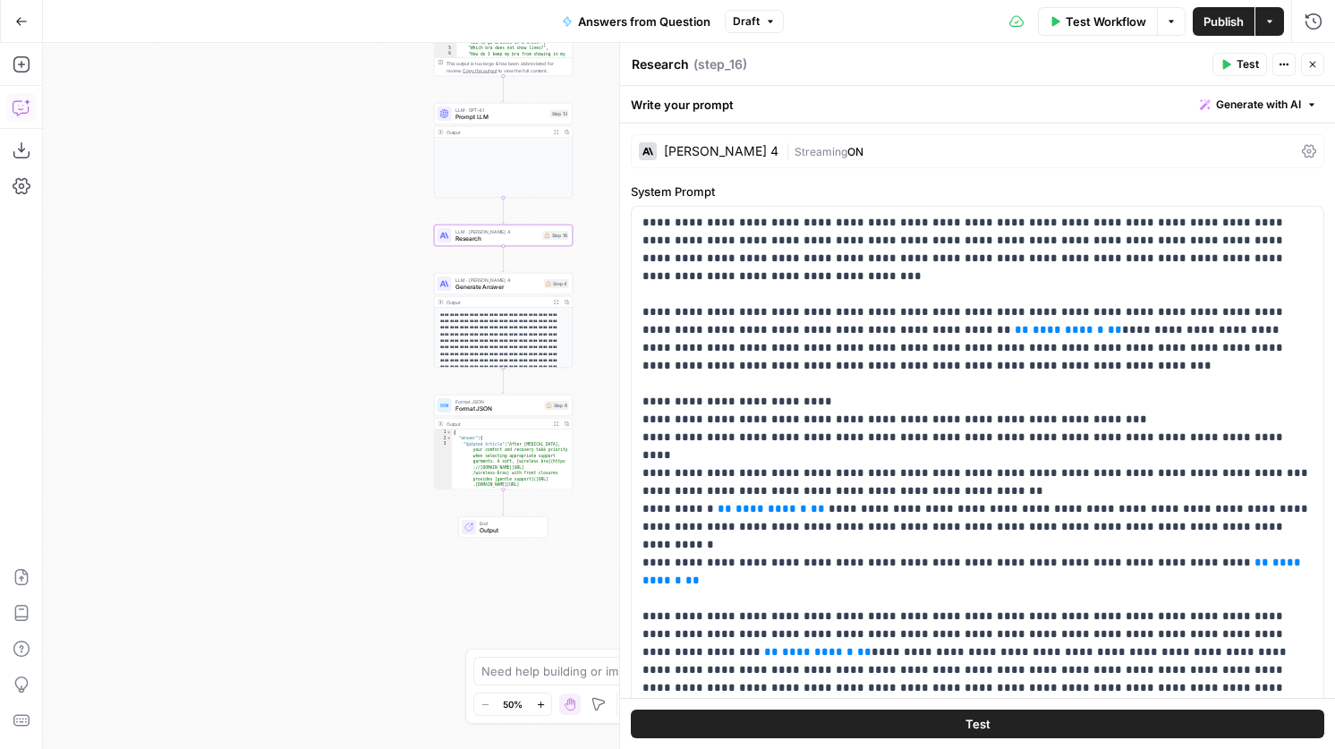
click at [15, 106] on icon "button" at bounding box center [22, 107] width 18 height 18
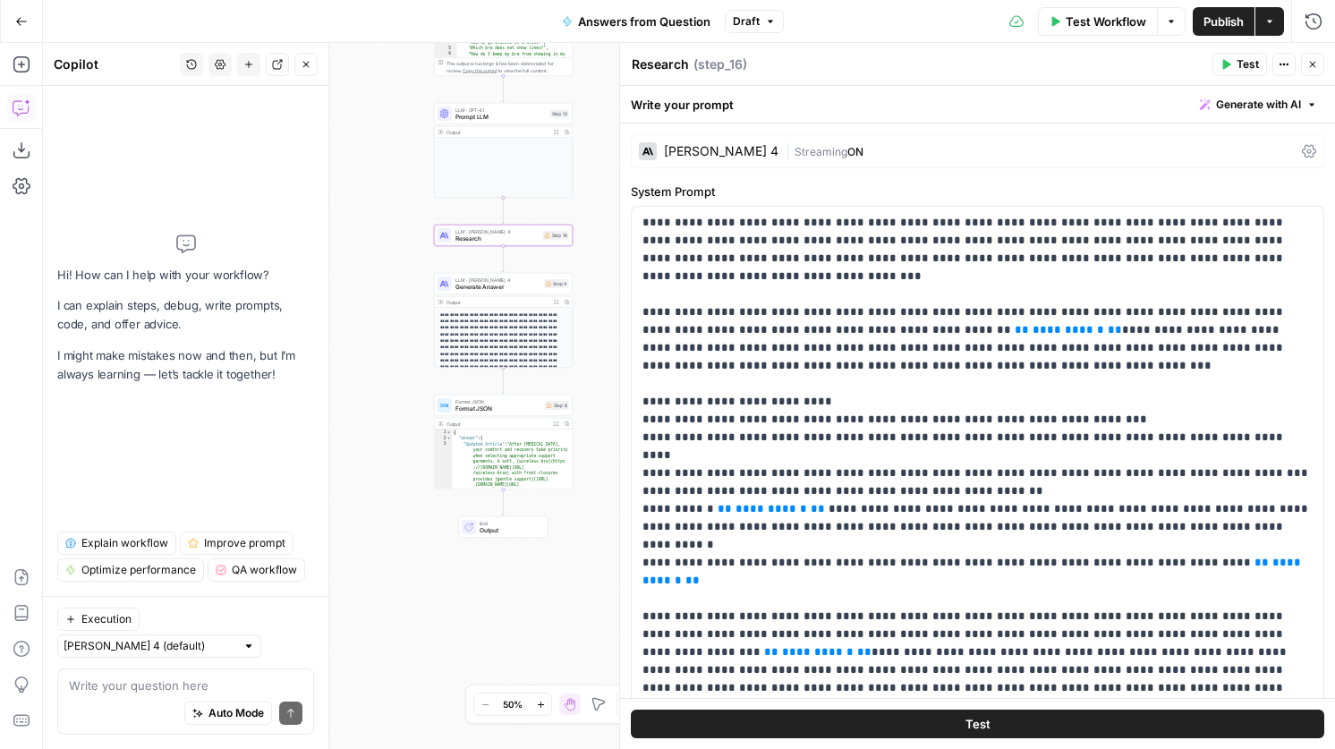
click at [1311, 64] on icon "button" at bounding box center [1312, 64] width 11 height 11
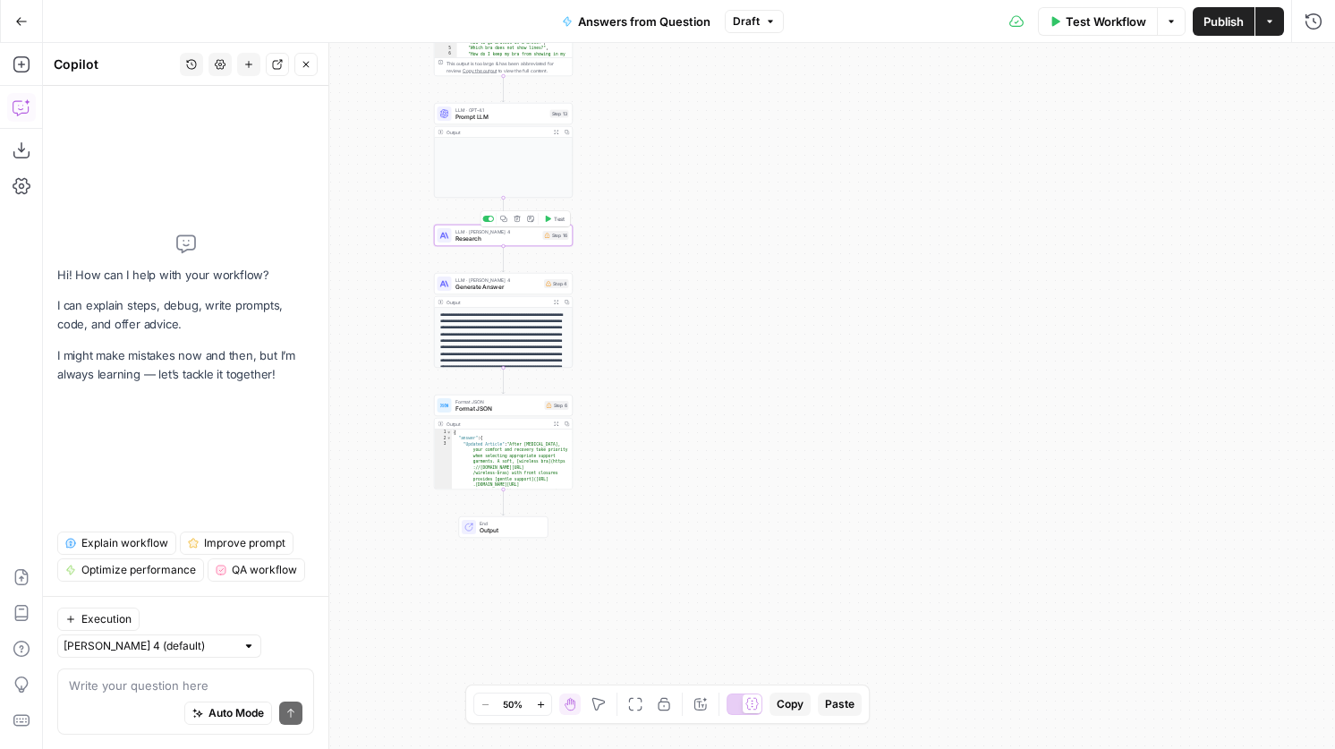
click at [514, 221] on icon "button" at bounding box center [517, 219] width 7 height 7
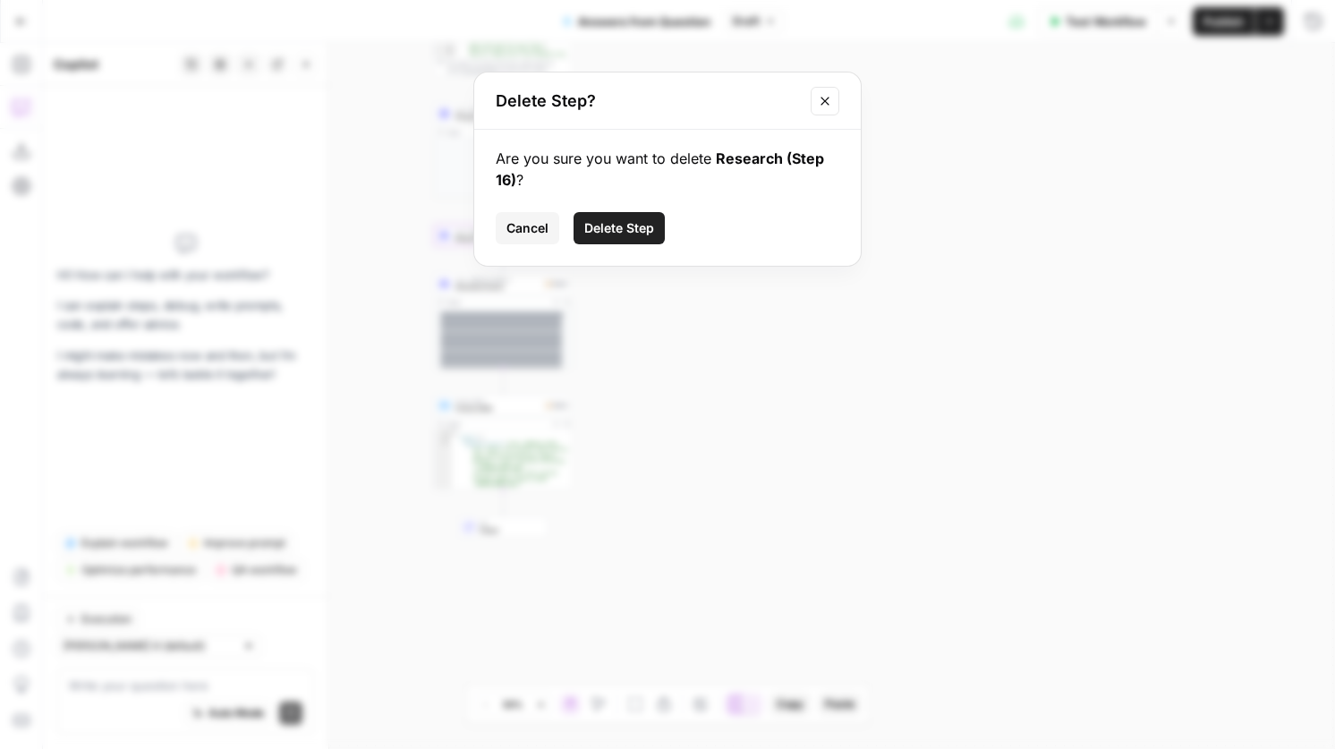
click at [629, 234] on span "Delete Step" at bounding box center [619, 228] width 70 height 18
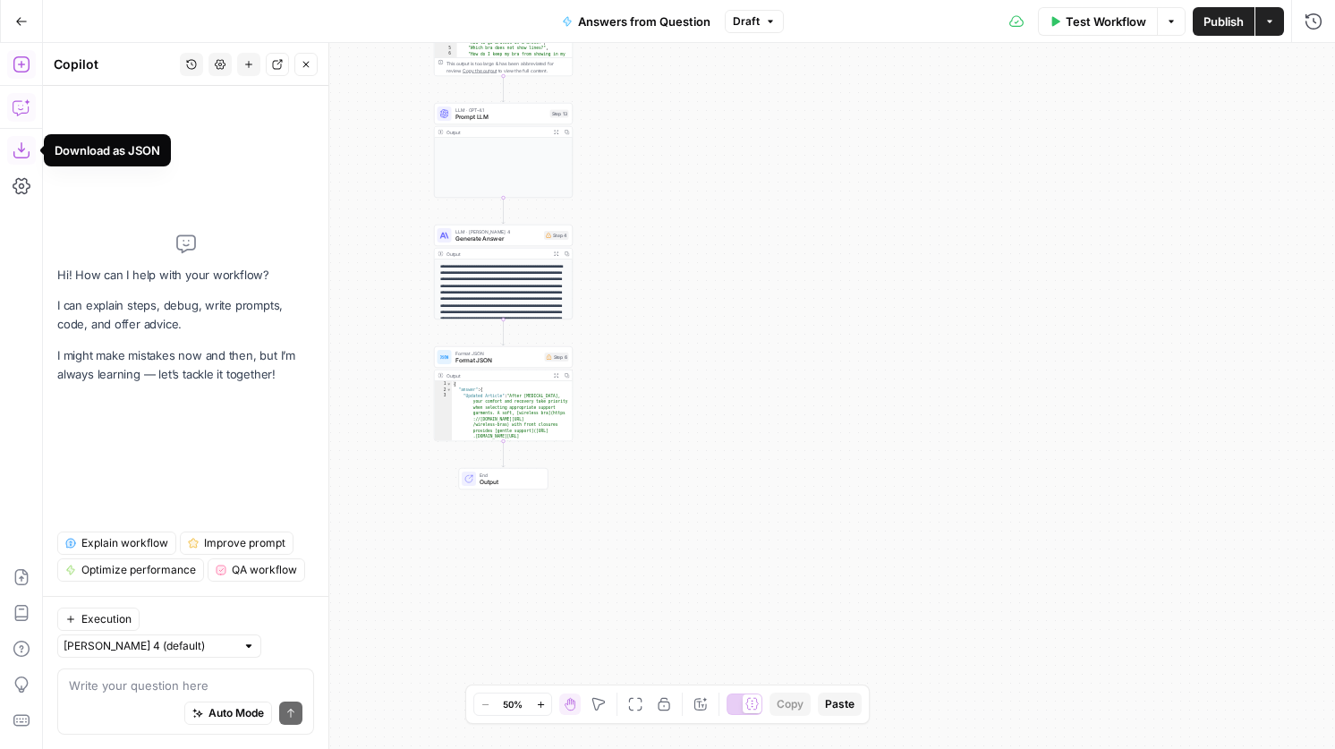
click at [21, 60] on icon "button" at bounding box center [22, 64] width 18 height 18
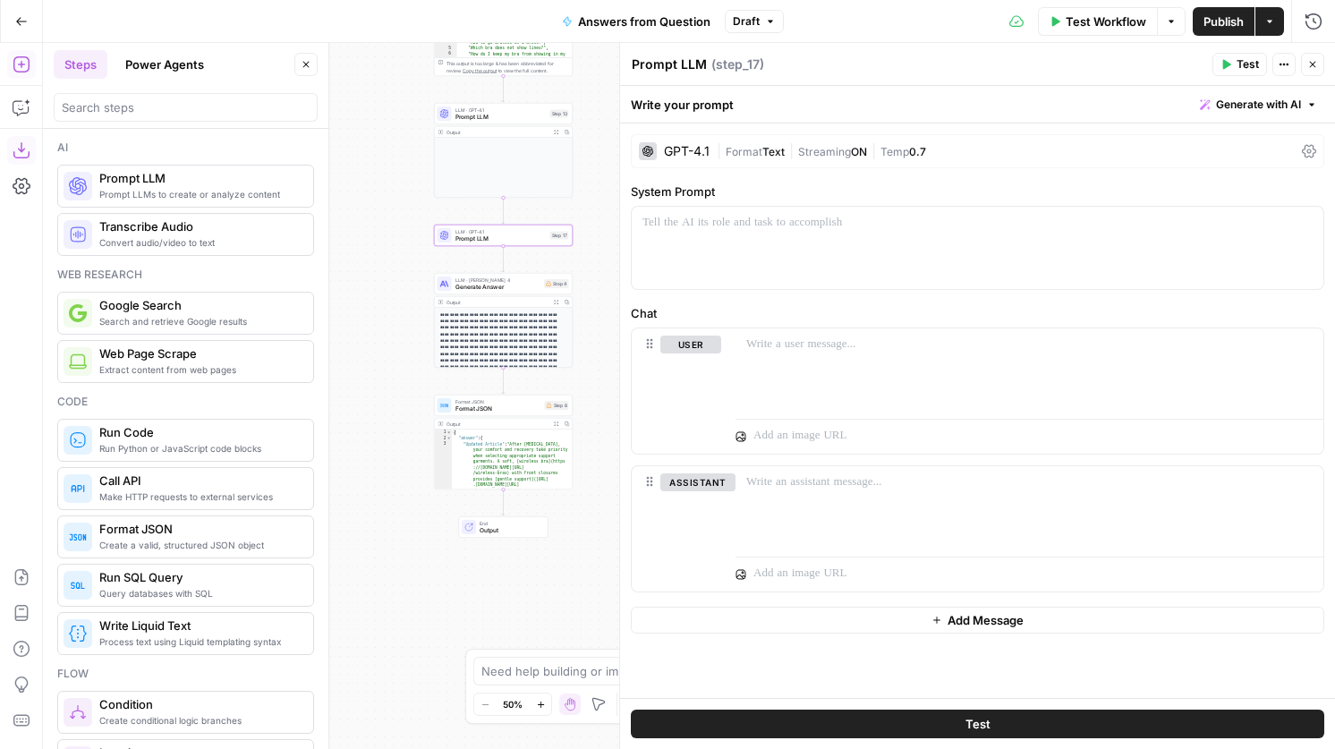
click at [693, 156] on div "GPT-4.1" at bounding box center [687, 151] width 46 height 13
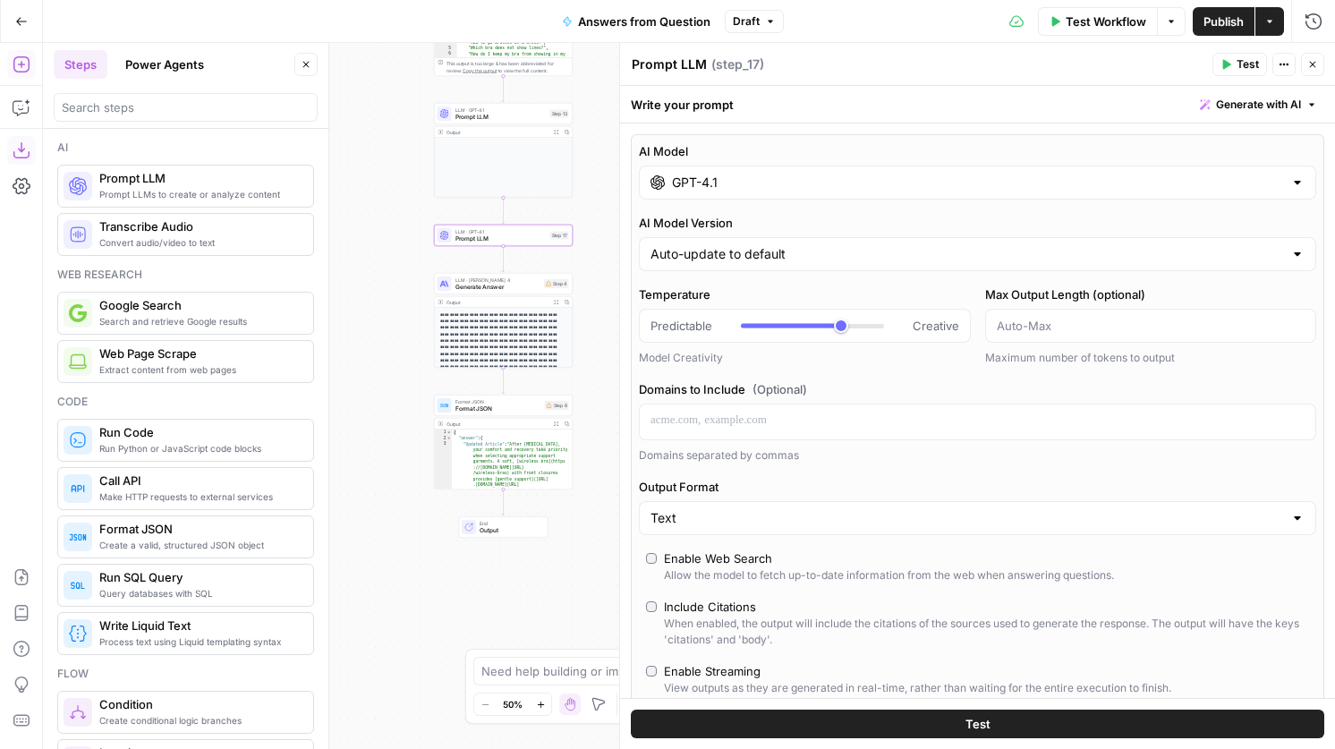
click at [741, 182] on input "GPT-4.1" at bounding box center [977, 183] width 611 height 18
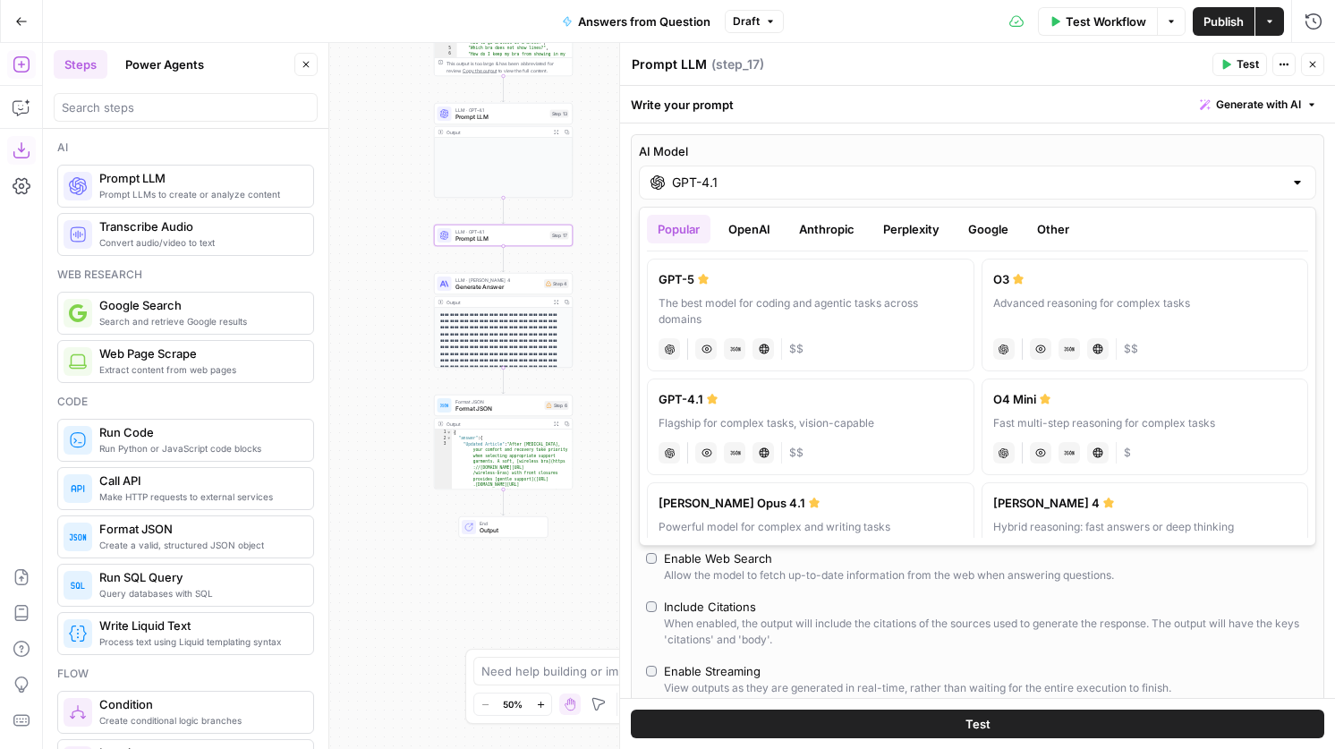
click at [760, 318] on div "The best model for coding and agentic tasks across domains" at bounding box center [811, 311] width 304 height 32
type input "GPT-5"
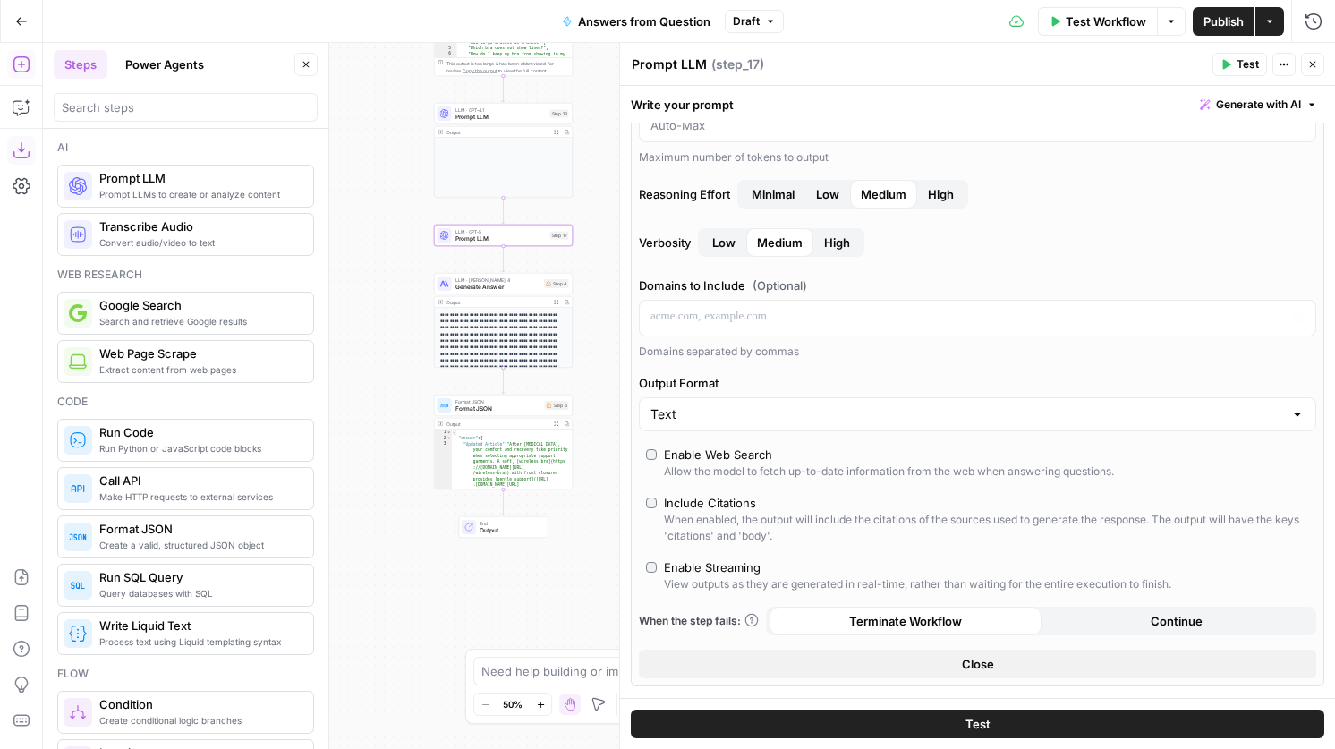
scroll to position [248, 0]
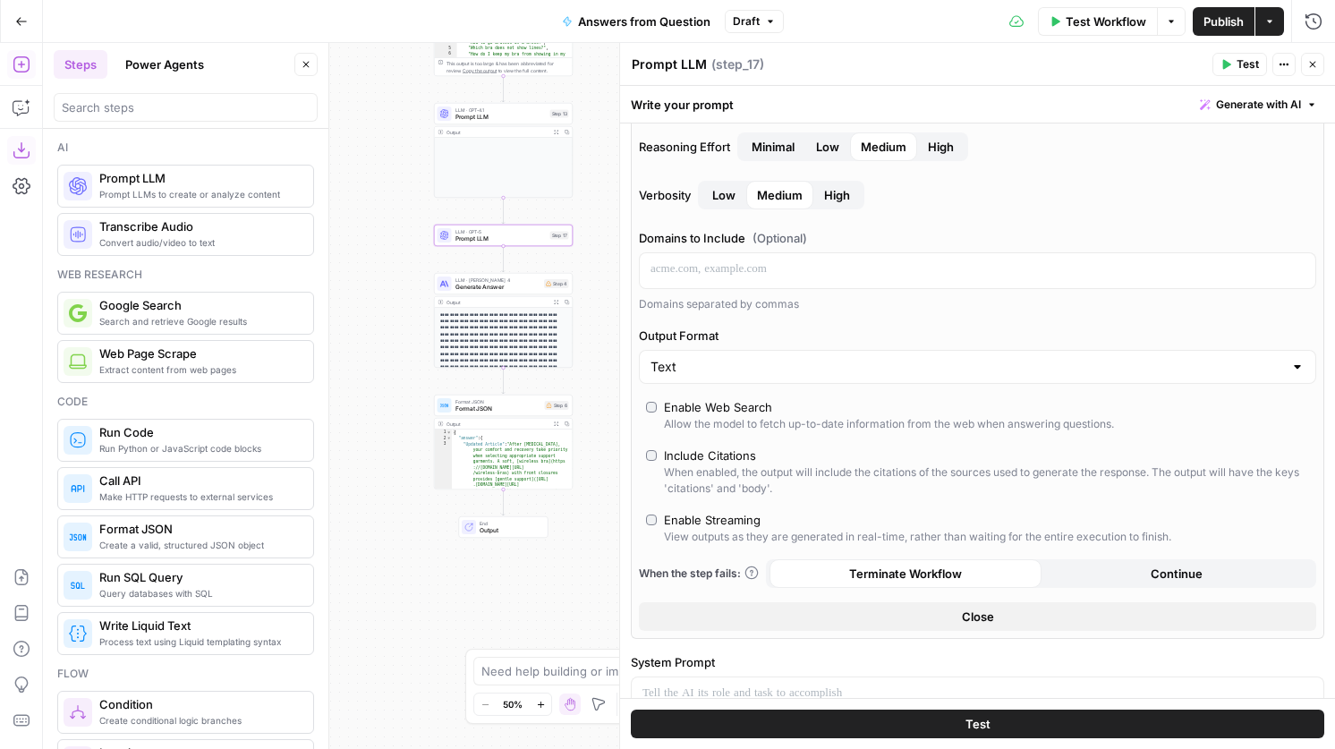
click at [645, 412] on div "AI Model GPT-5 AI Model Version Auto-update to default Max Output Length (optio…" at bounding box center [977, 262] width 693 height 753
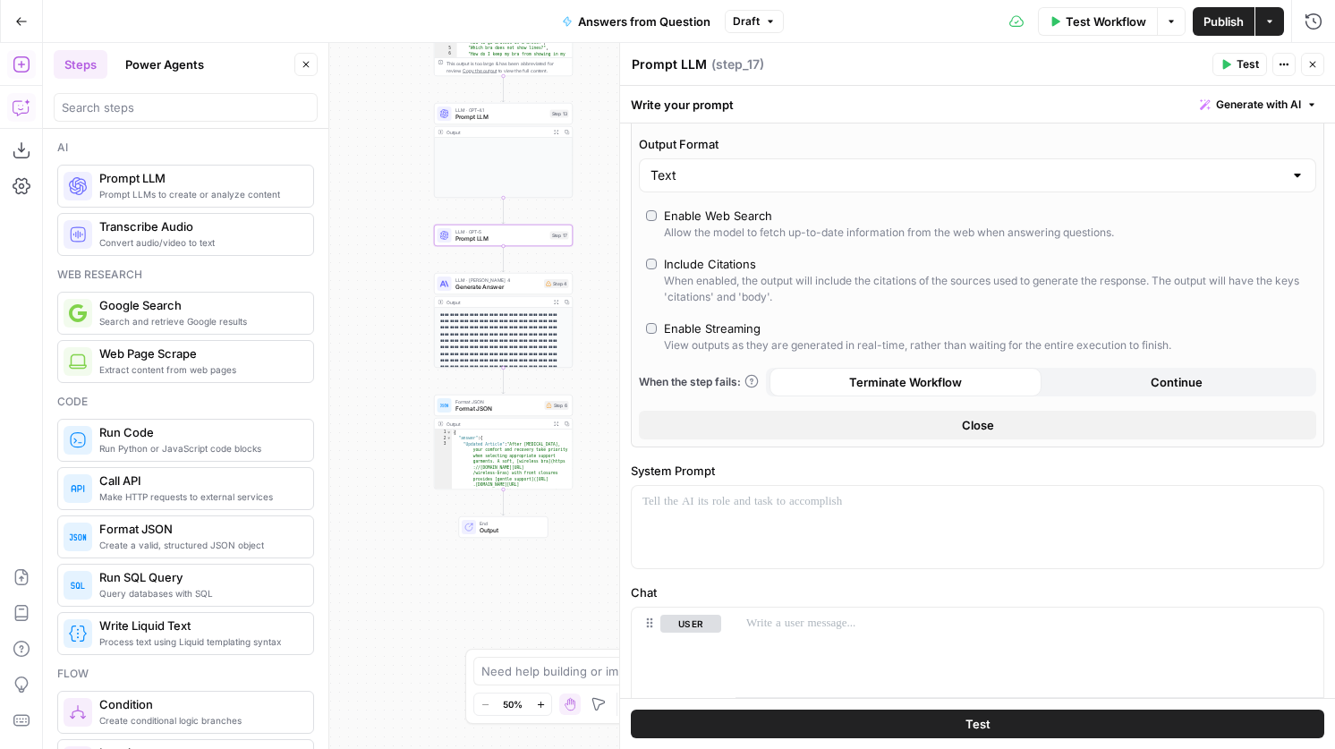
click at [13, 104] on icon "button" at bounding box center [22, 107] width 18 height 18
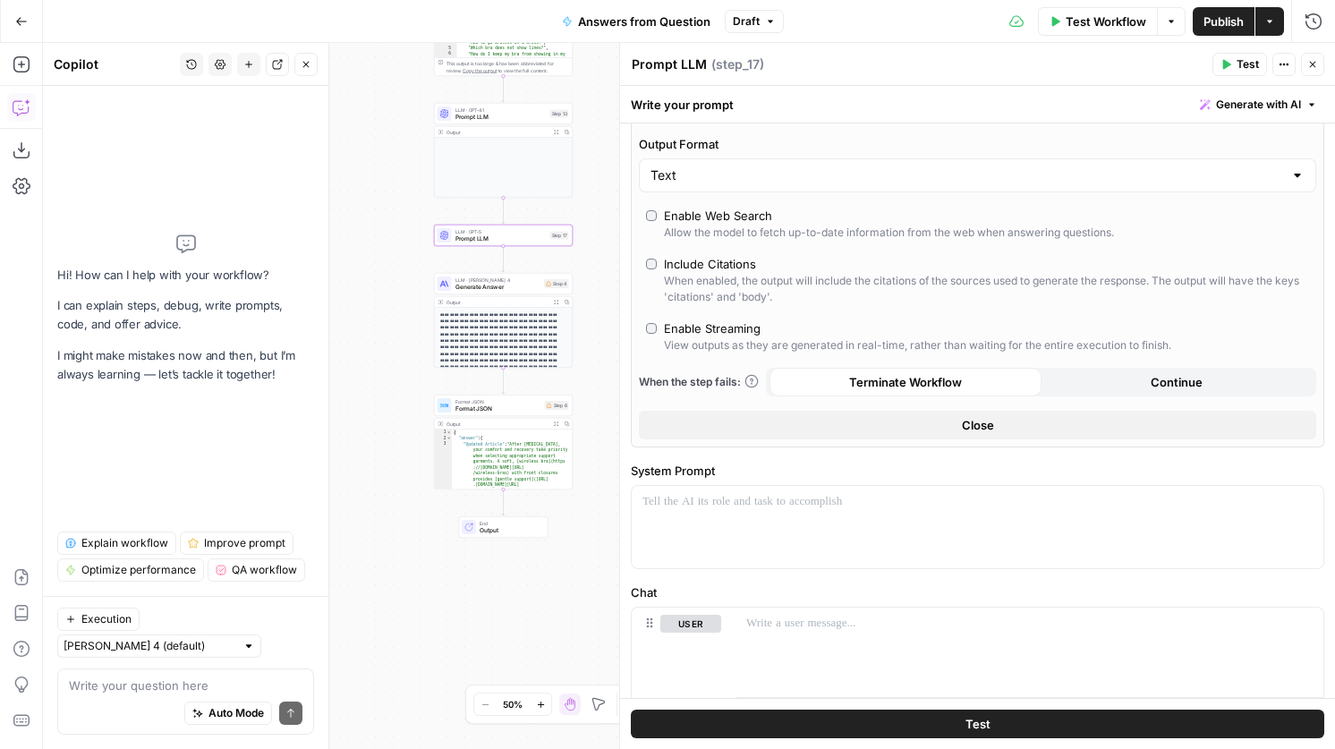
click at [147, 677] on textarea at bounding box center [186, 685] width 234 height 18
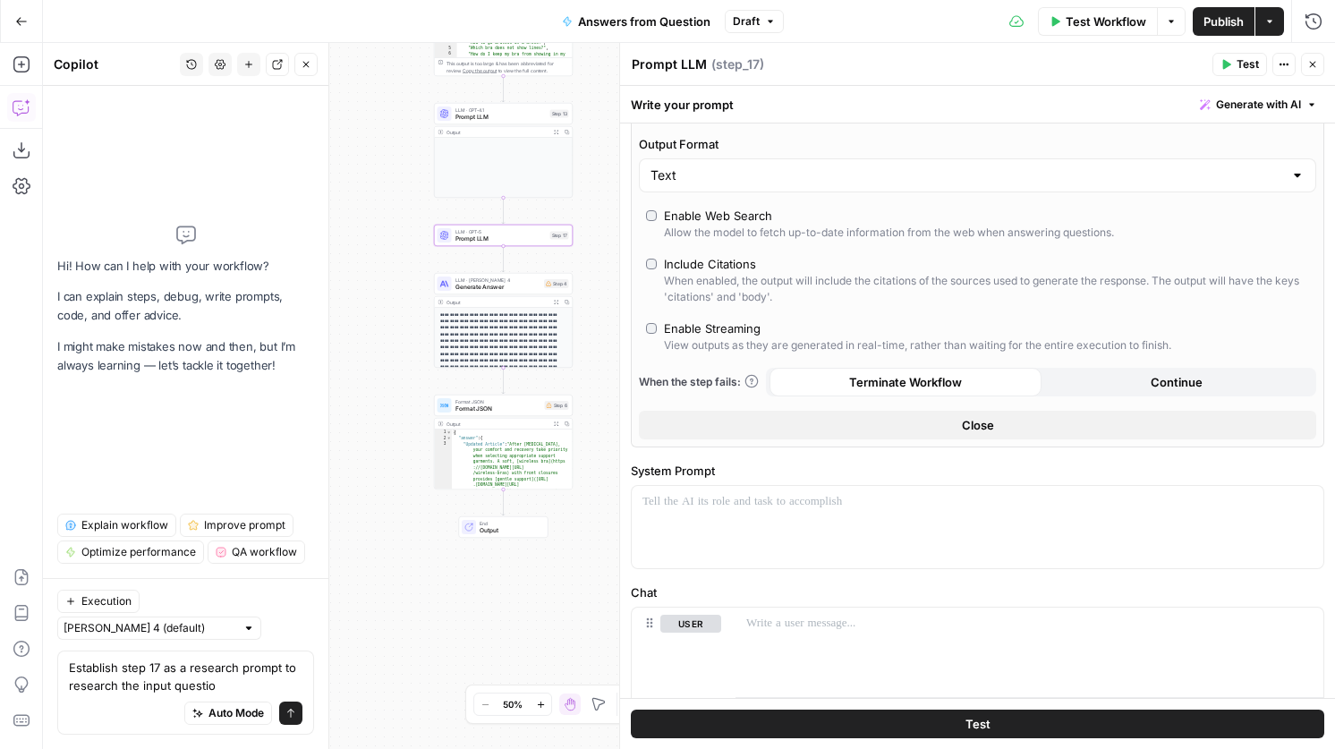
type textarea "Establish step 17 as a research prompt to research the input question"
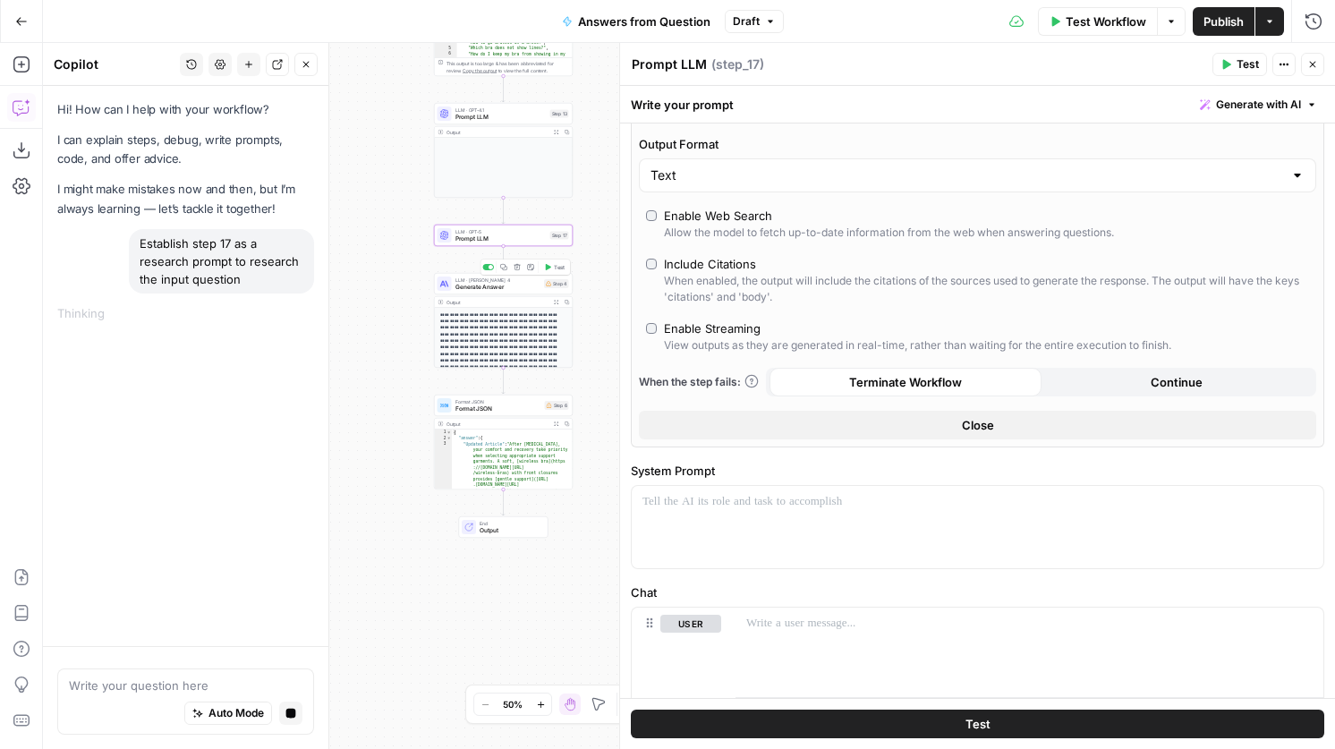
click at [498, 288] on span "Generate Answer" at bounding box center [498, 287] width 86 height 9
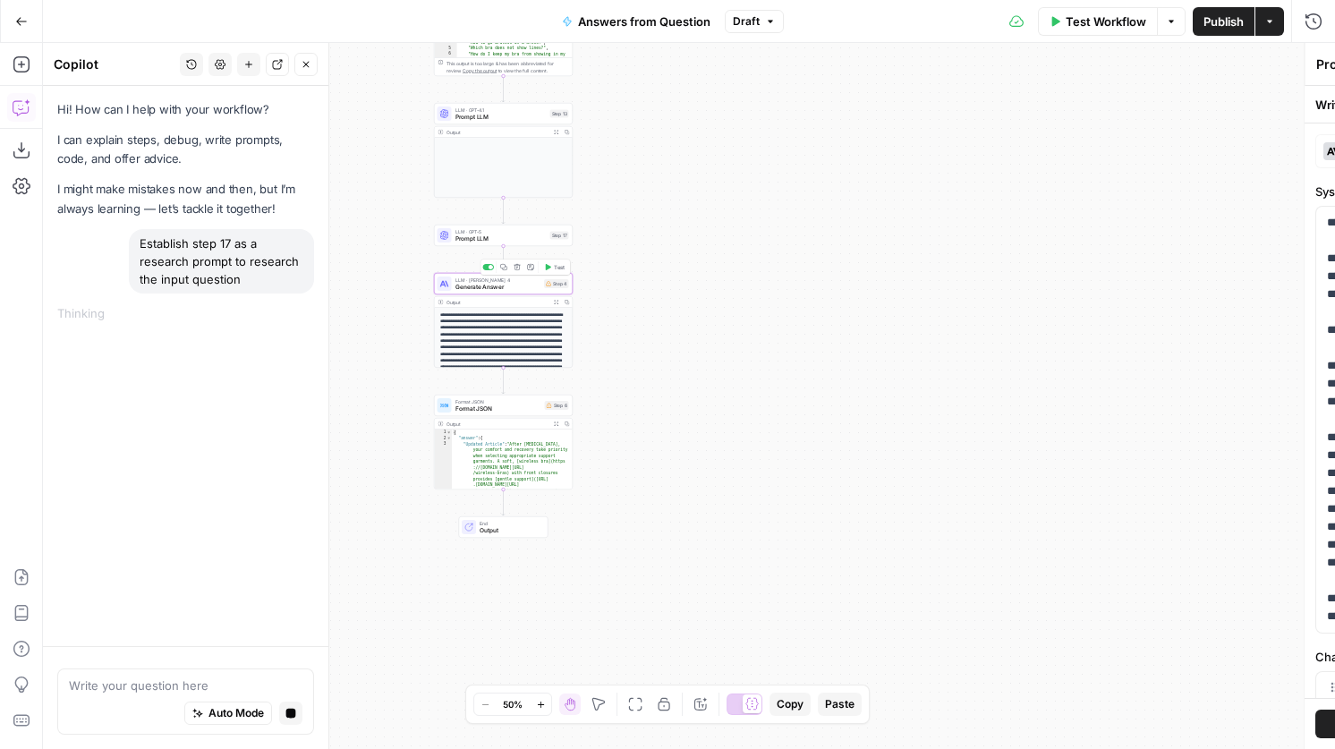
type textarea "Generate Answer"
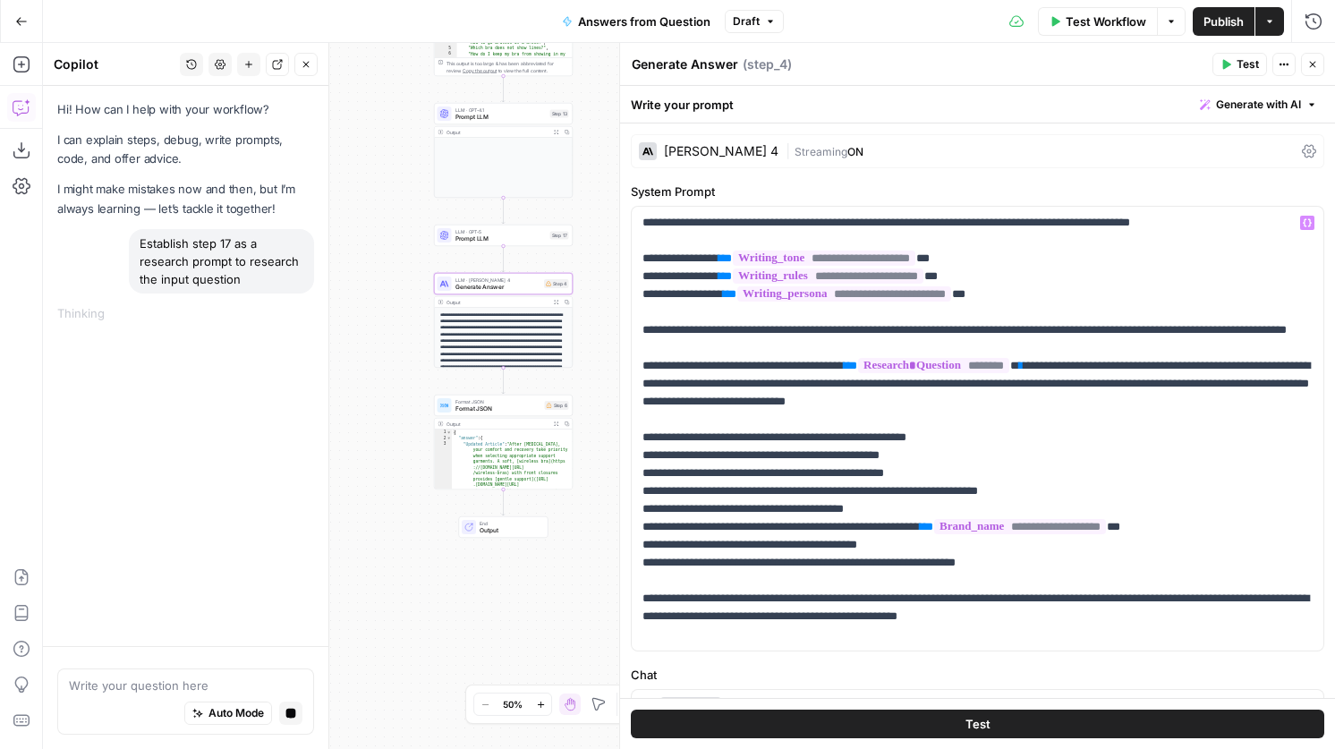
scroll to position [281, 0]
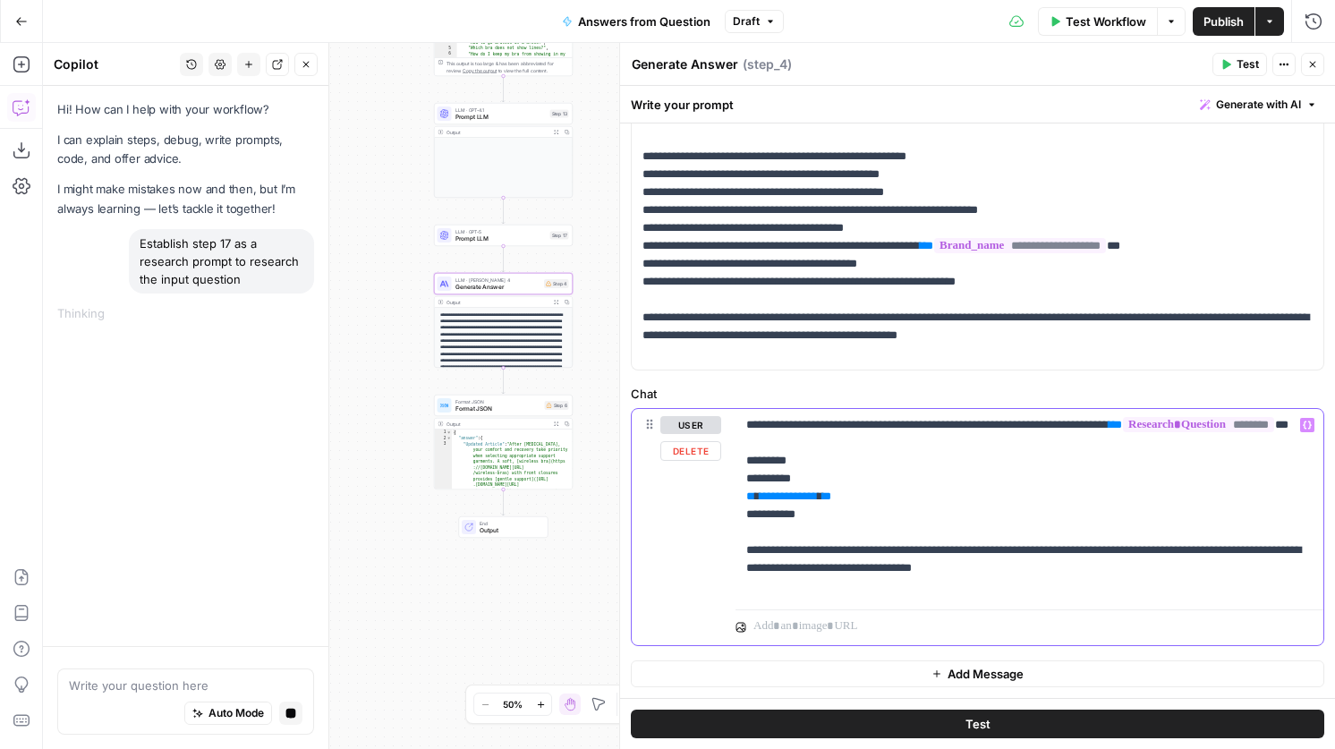
click at [795, 505] on p "**********" at bounding box center [1029, 505] width 566 height 179
click at [795, 502] on span "**********" at bounding box center [789, 496] width 58 height 12
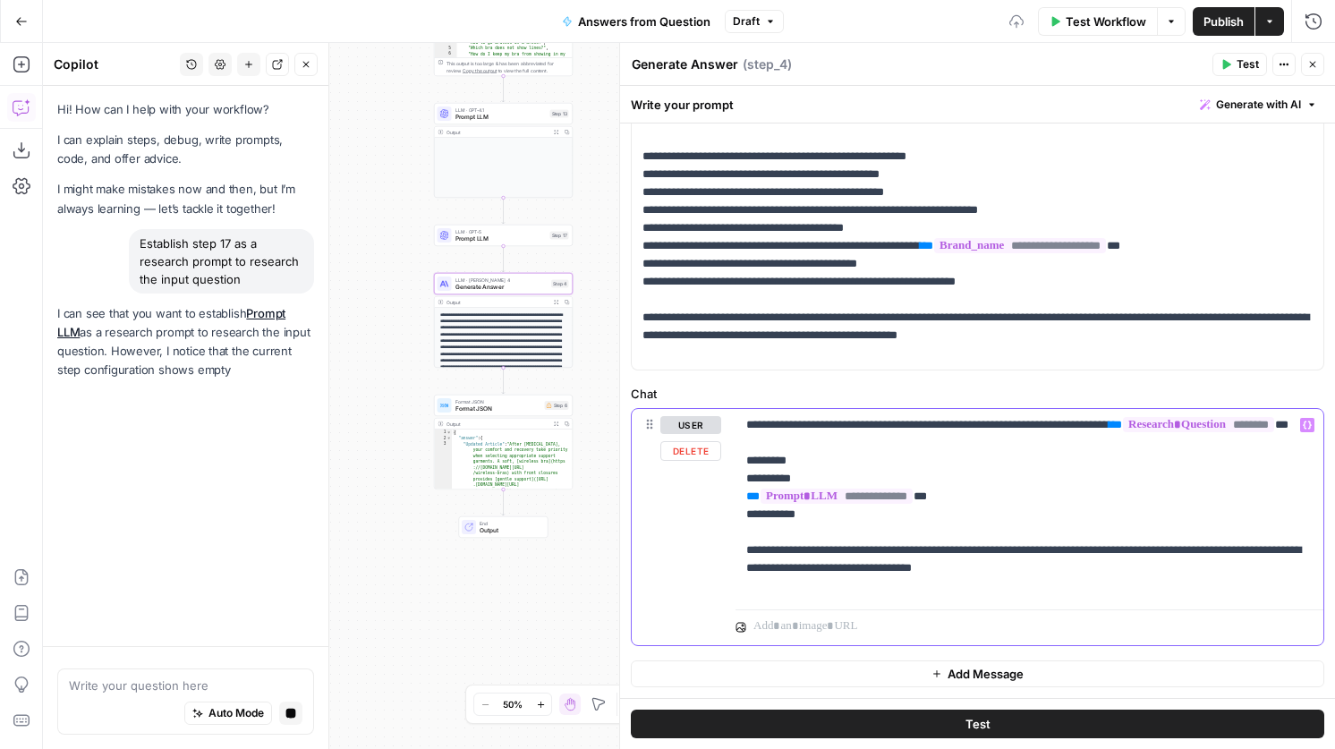
click at [1039, 533] on p "**********" at bounding box center [1029, 505] width 566 height 179
click at [968, 509] on p "**********" at bounding box center [1029, 505] width 566 height 179
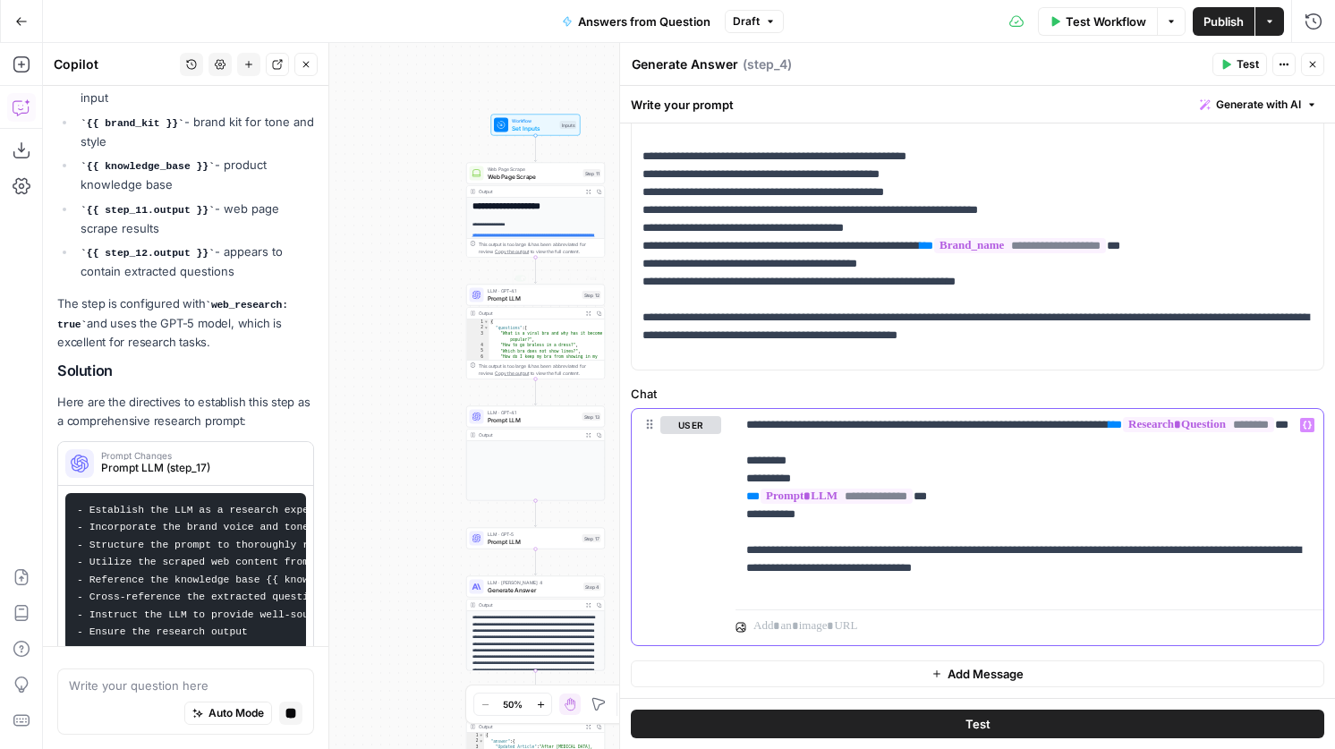
scroll to position [449, 0]
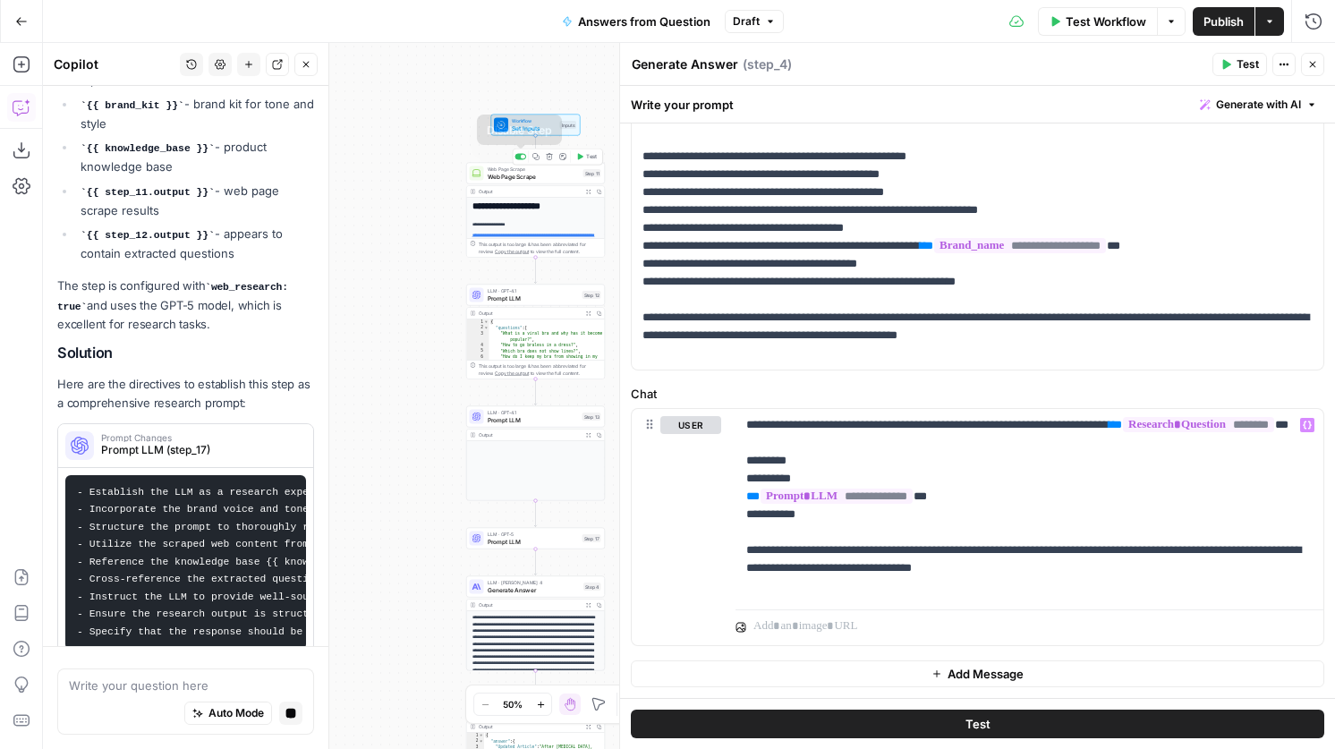
click at [521, 157] on div at bounding box center [523, 157] width 4 height 4
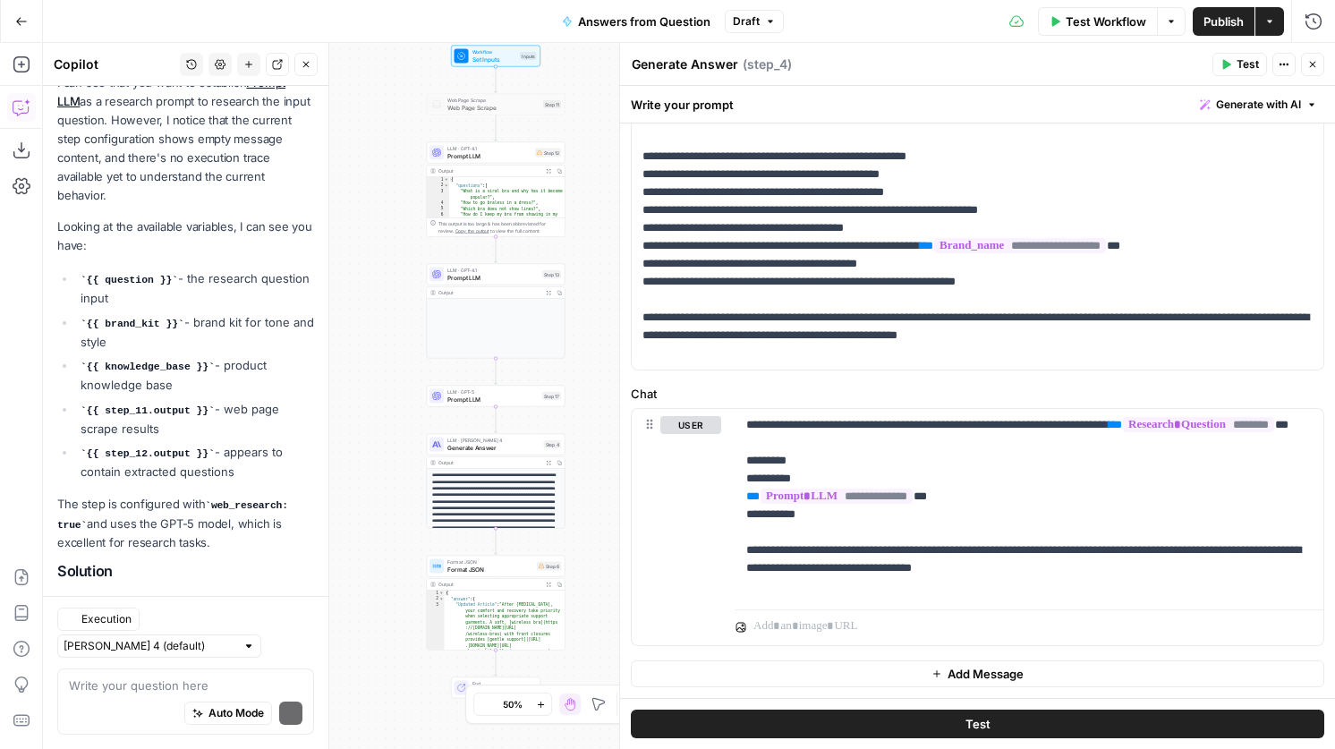
scroll to position [340, 0]
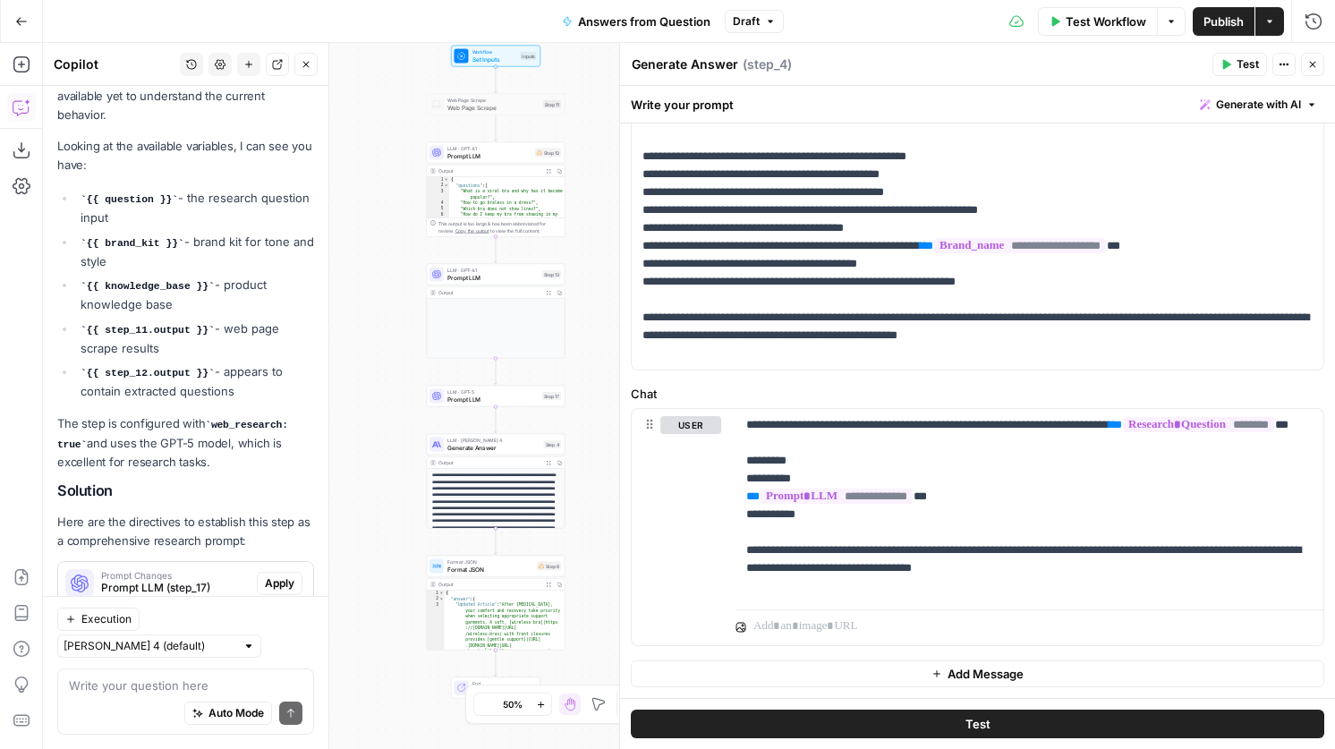
click at [291, 613] on div "Hi! How can I help with your workflow? I can explain steps, debug, write prompt…" at bounding box center [185, 197] width 285 height 903
click at [283, 575] on span "Apply" at bounding box center [280, 583] width 30 height 16
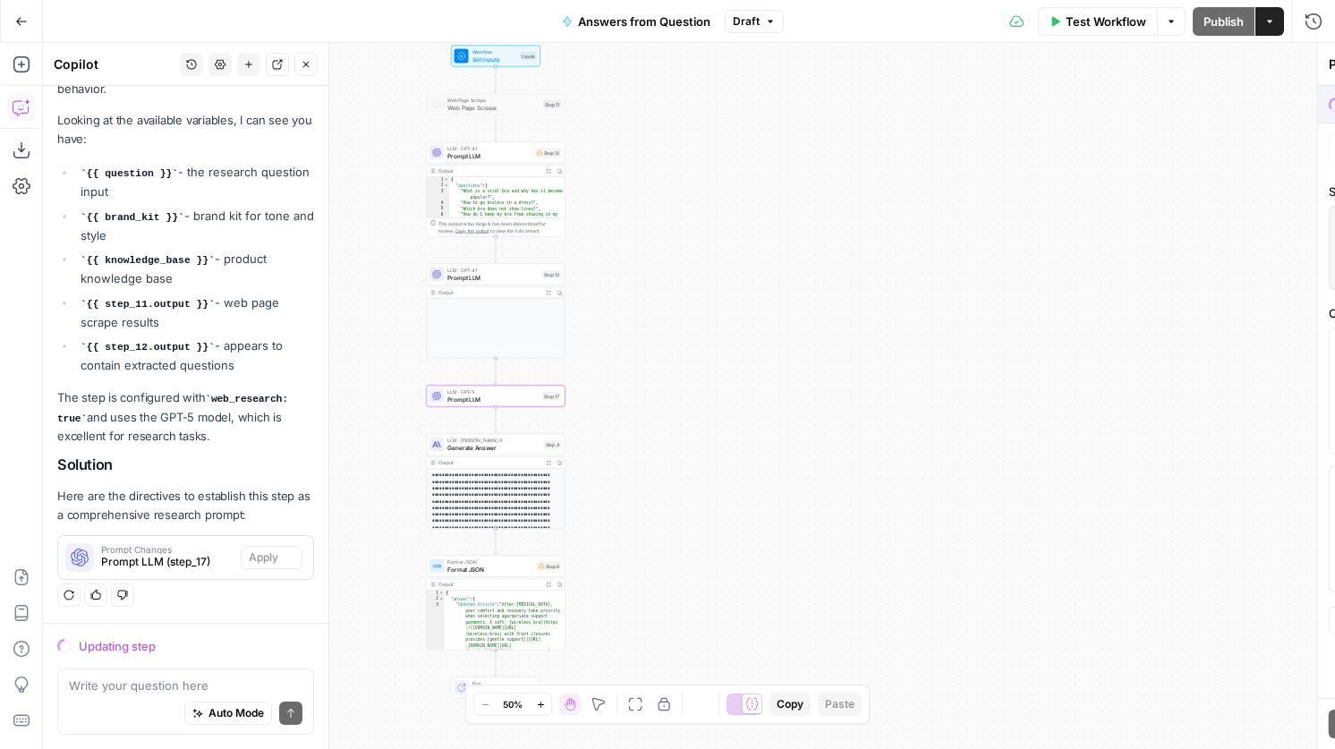
scroll to position [311, 0]
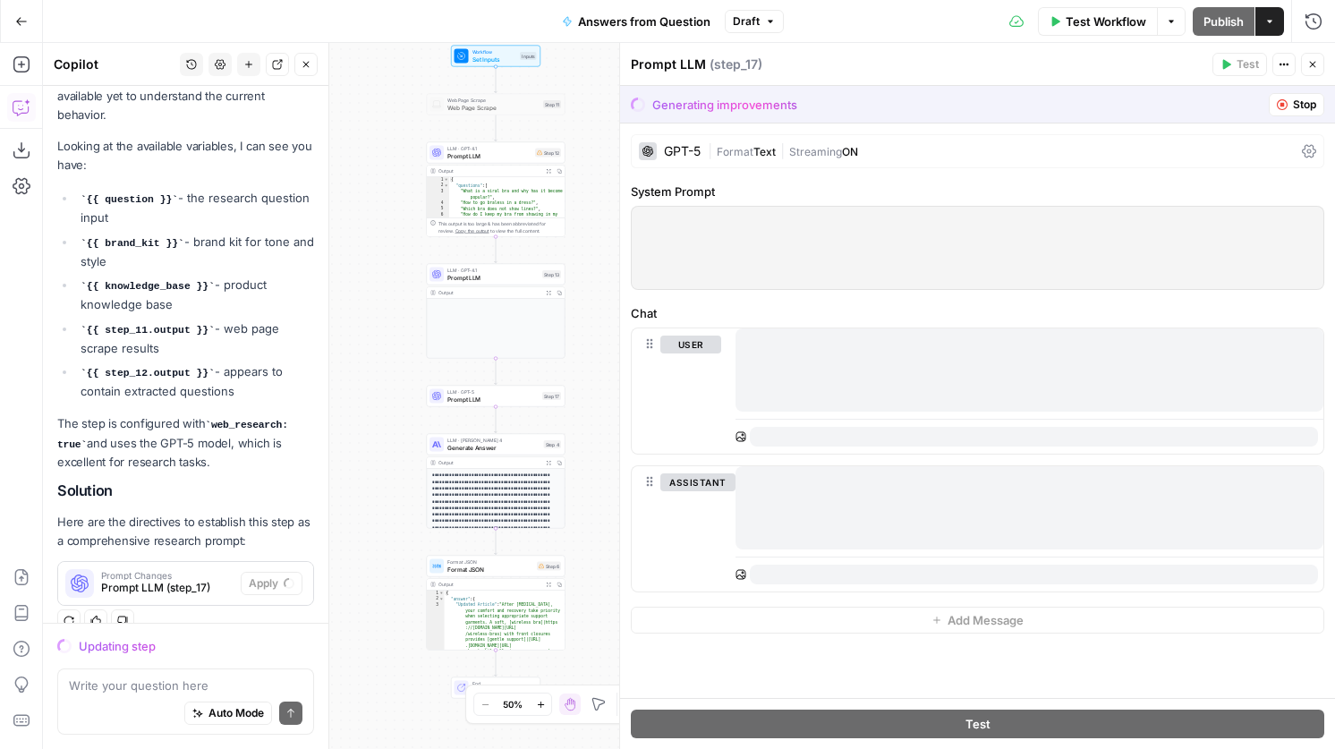
click at [499, 273] on span "Prompt LLM" at bounding box center [492, 277] width 91 height 9
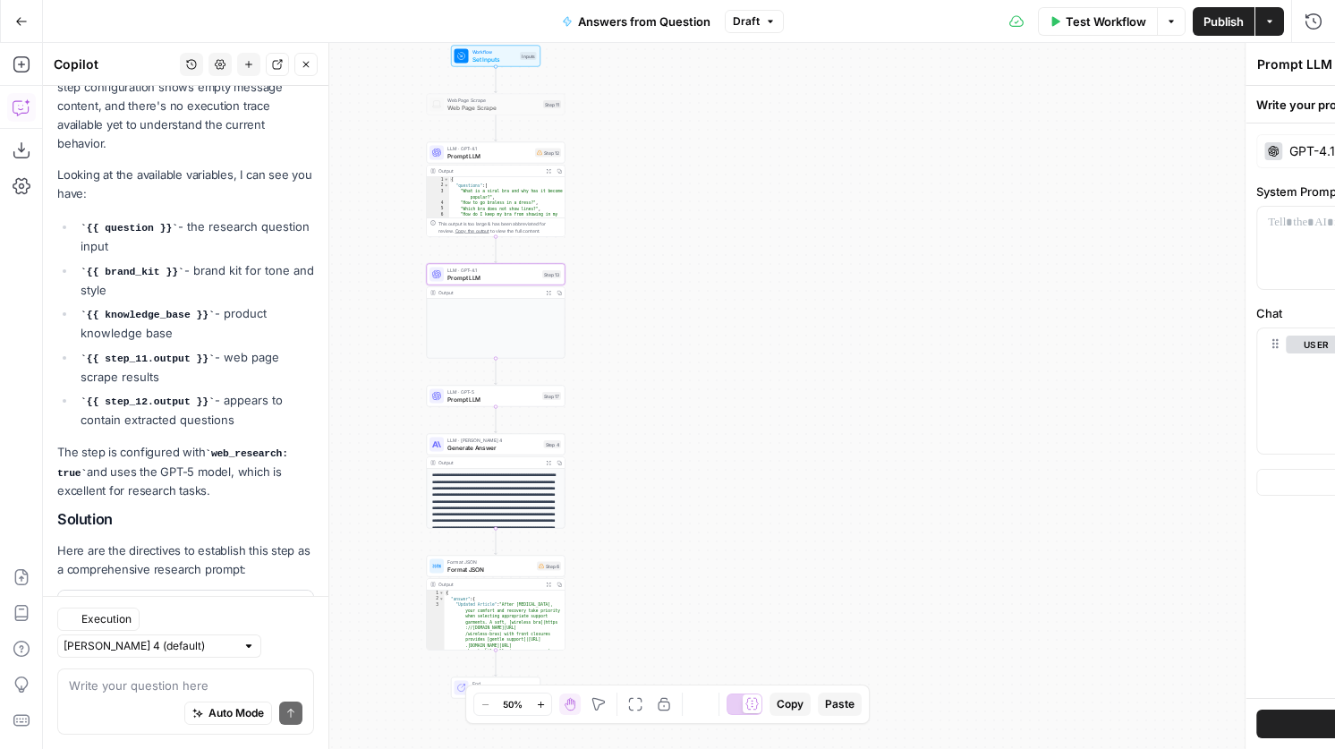
scroll to position [340, 0]
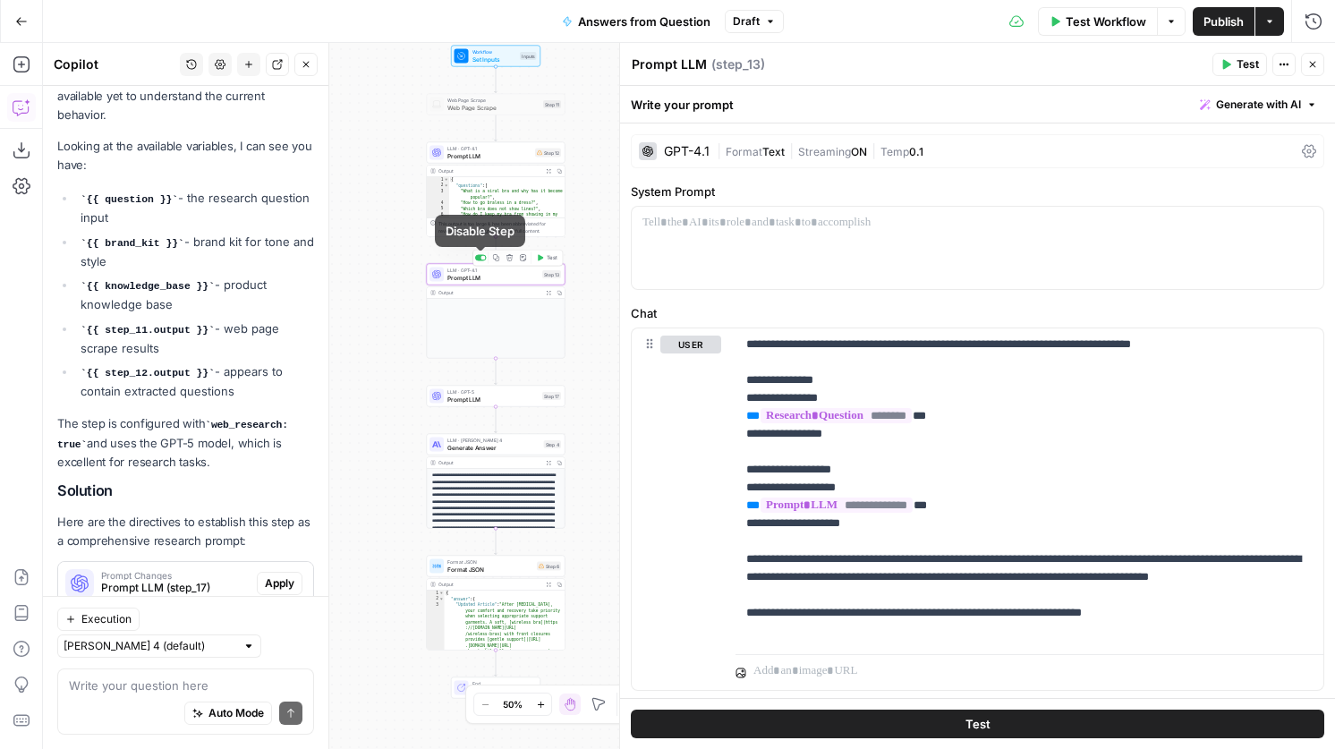
click at [482, 258] on div at bounding box center [483, 258] width 4 height 4
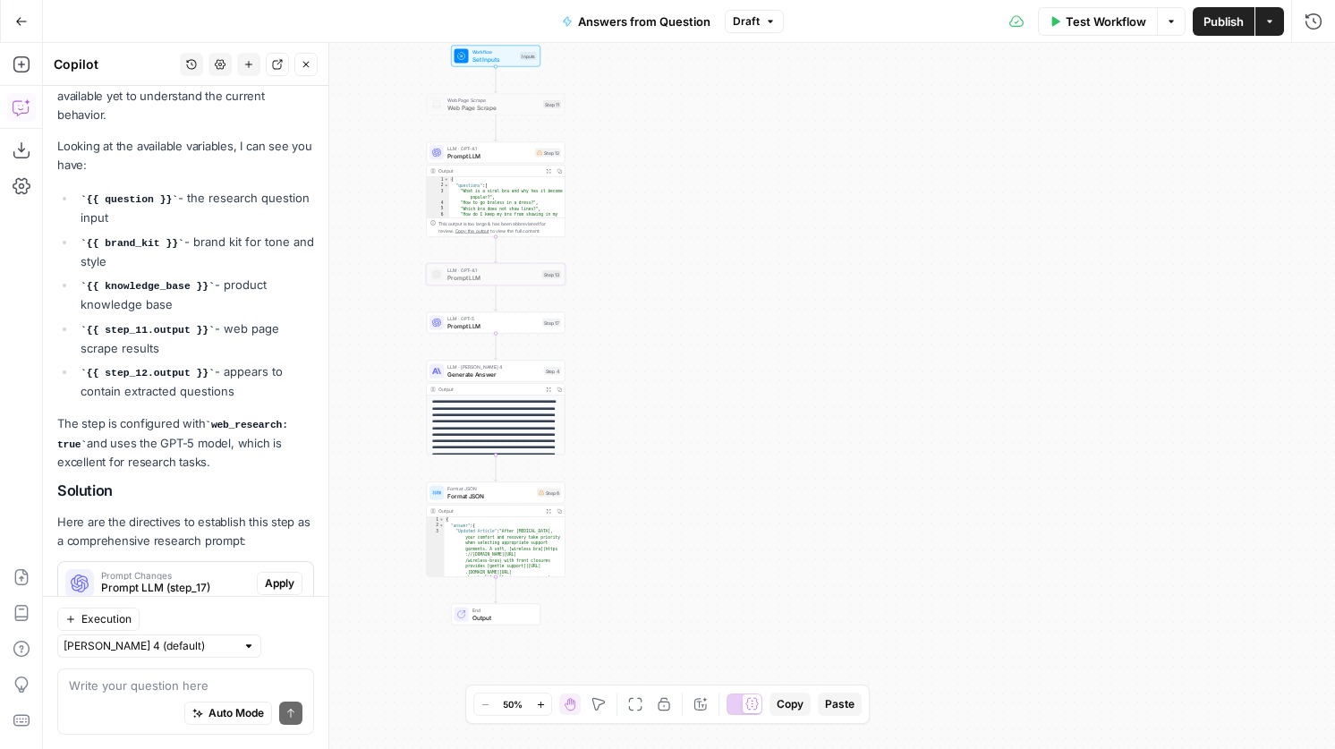
click at [475, 159] on span "Prompt LLM" at bounding box center [489, 155] width 84 height 9
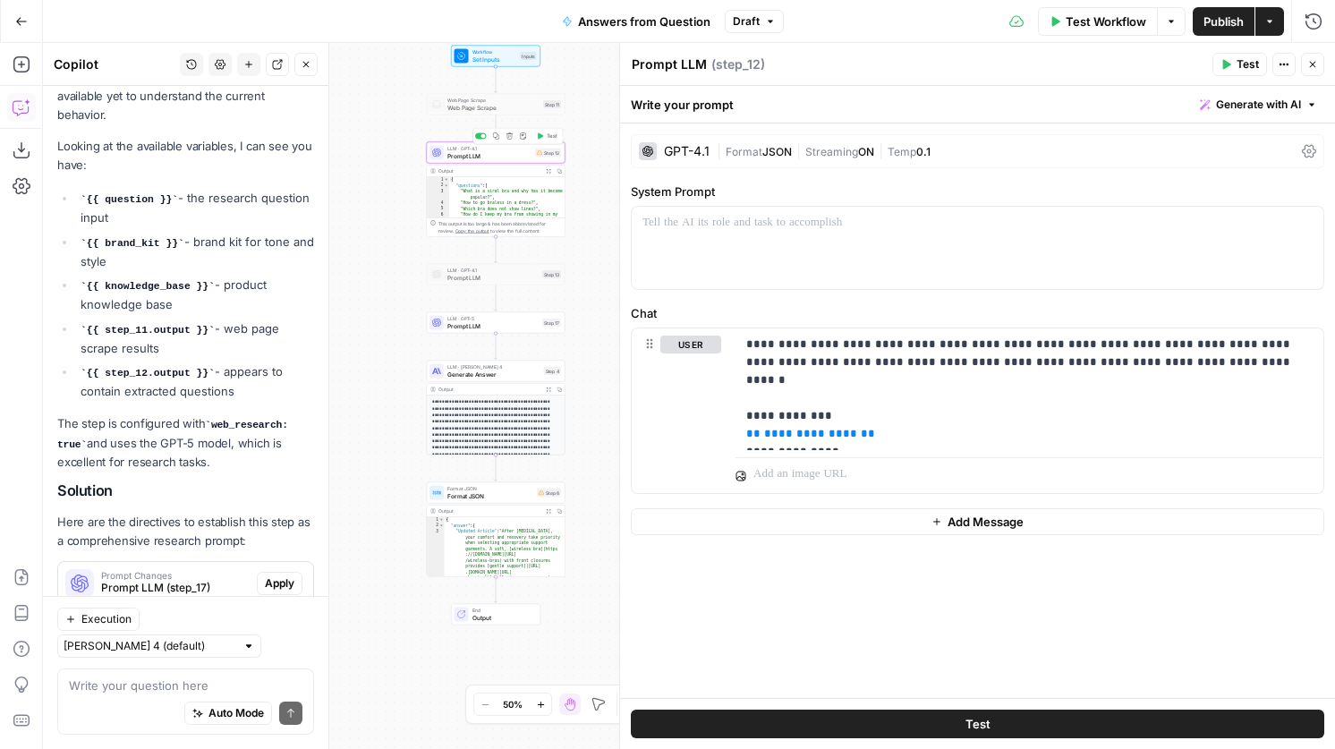
click at [479, 135] on div at bounding box center [481, 136] width 12 height 6
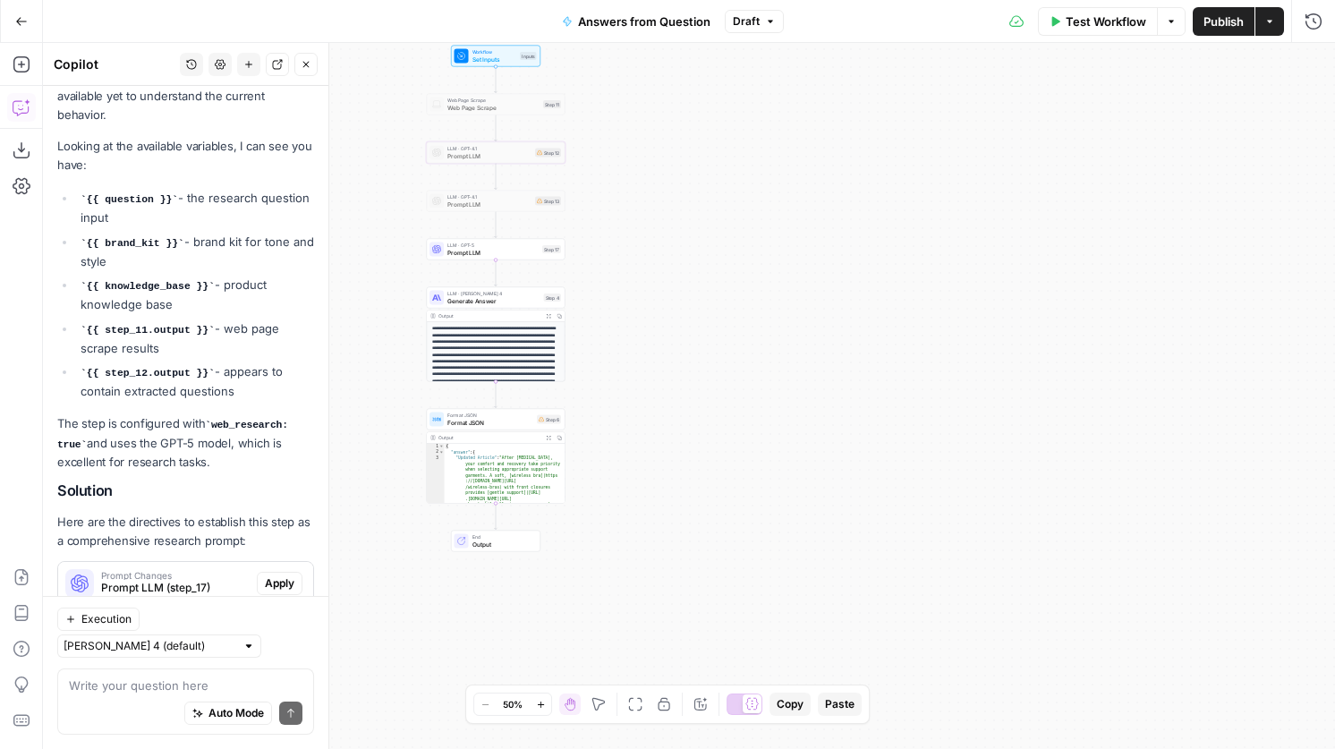
click at [473, 251] on span "Prompt LLM" at bounding box center [492, 252] width 91 height 9
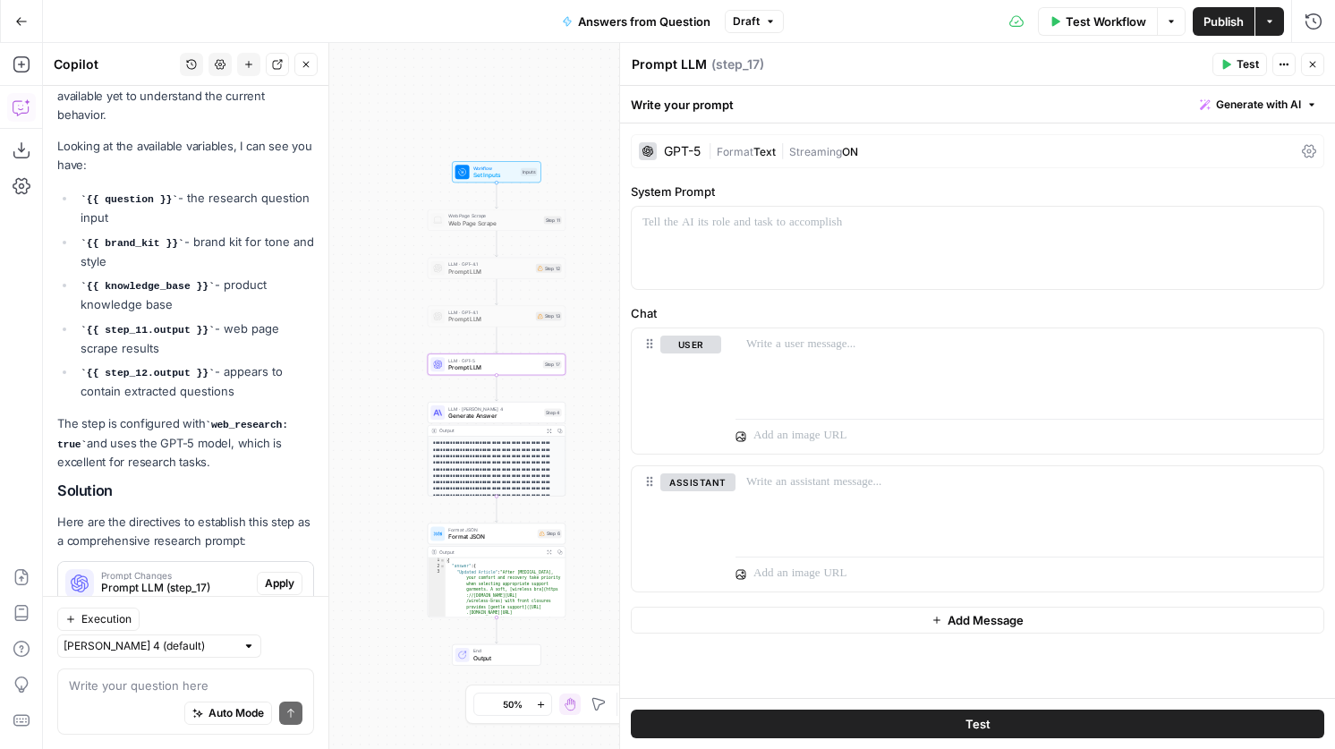
click at [274, 575] on span "Apply" at bounding box center [280, 583] width 30 height 16
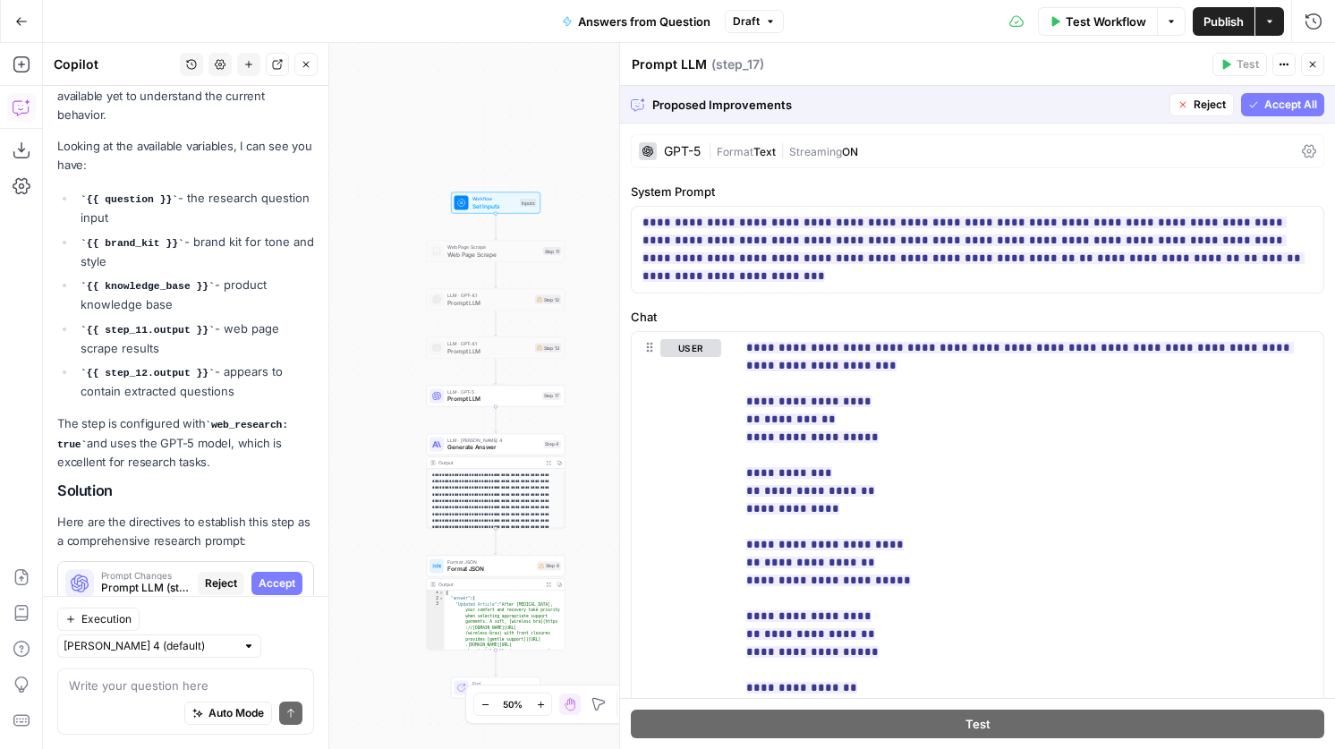
click at [1275, 104] on span "Accept All" at bounding box center [1290, 105] width 53 height 16
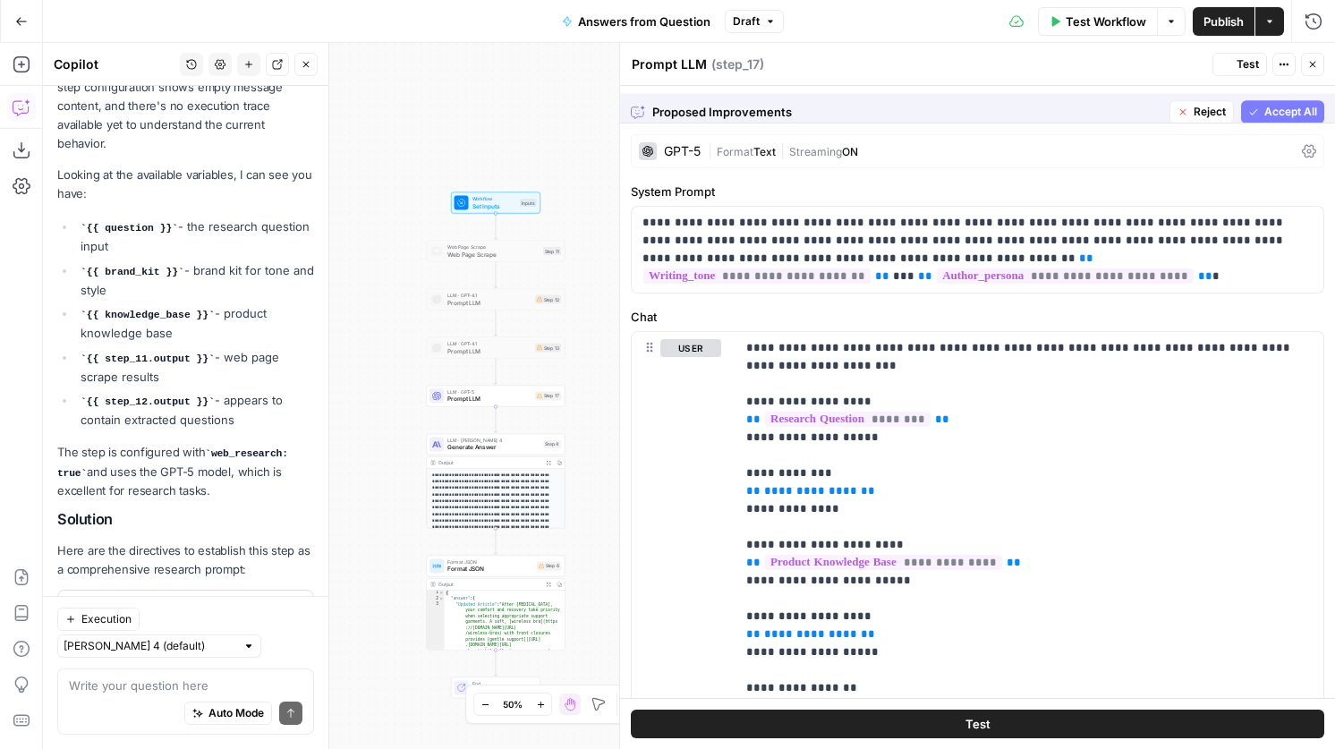
scroll to position [340, 0]
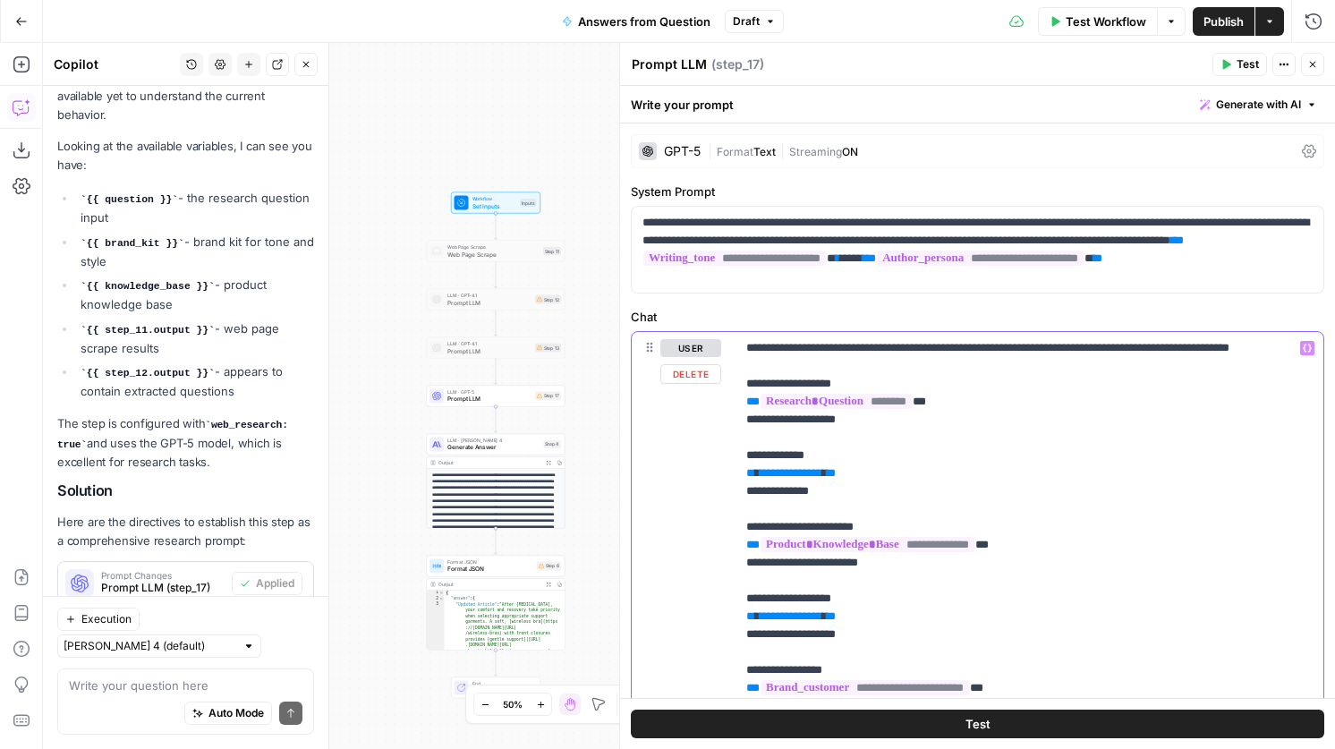
drag, startPoint x: 852, startPoint y: 497, endPoint x: 742, endPoint y: 471, distance: 113.3
click at [742, 471] on div "**********" at bounding box center [1030, 616] width 588 height 569
drag, startPoint x: 873, startPoint y: 507, endPoint x: 690, endPoint y: 457, distance: 190.1
click at [690, 457] on div "**********" at bounding box center [978, 638] width 692 height 612
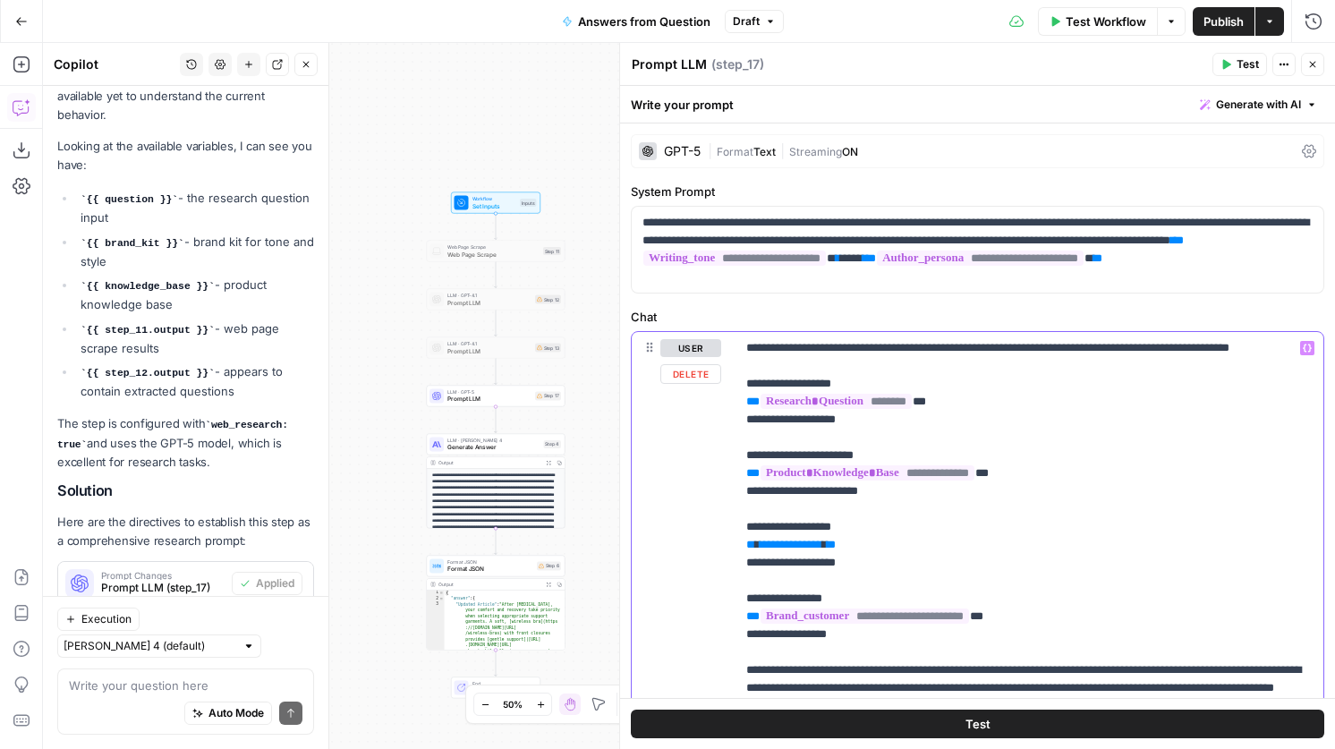
drag, startPoint x: 897, startPoint y: 579, endPoint x: 738, endPoint y: 545, distance: 162.0
click at [738, 545] on div "**********" at bounding box center [1030, 580] width 588 height 497
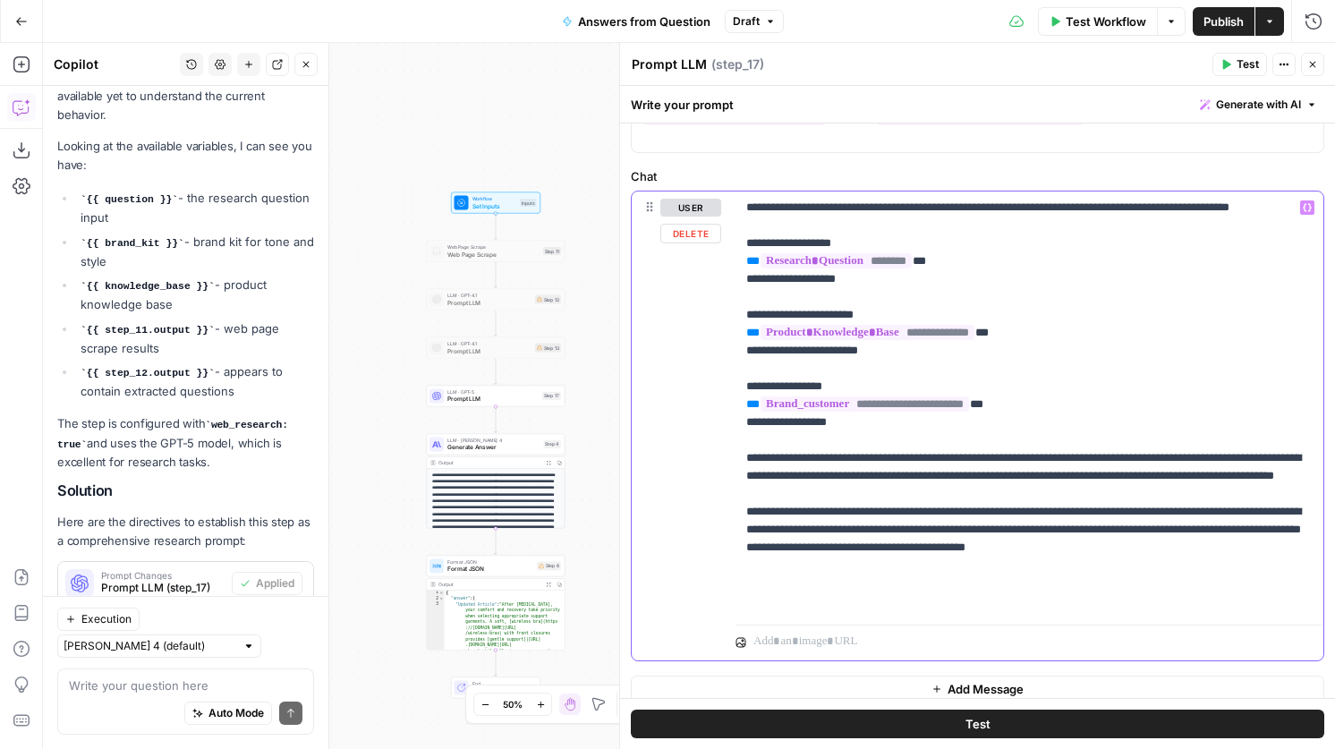
scroll to position [156, 0]
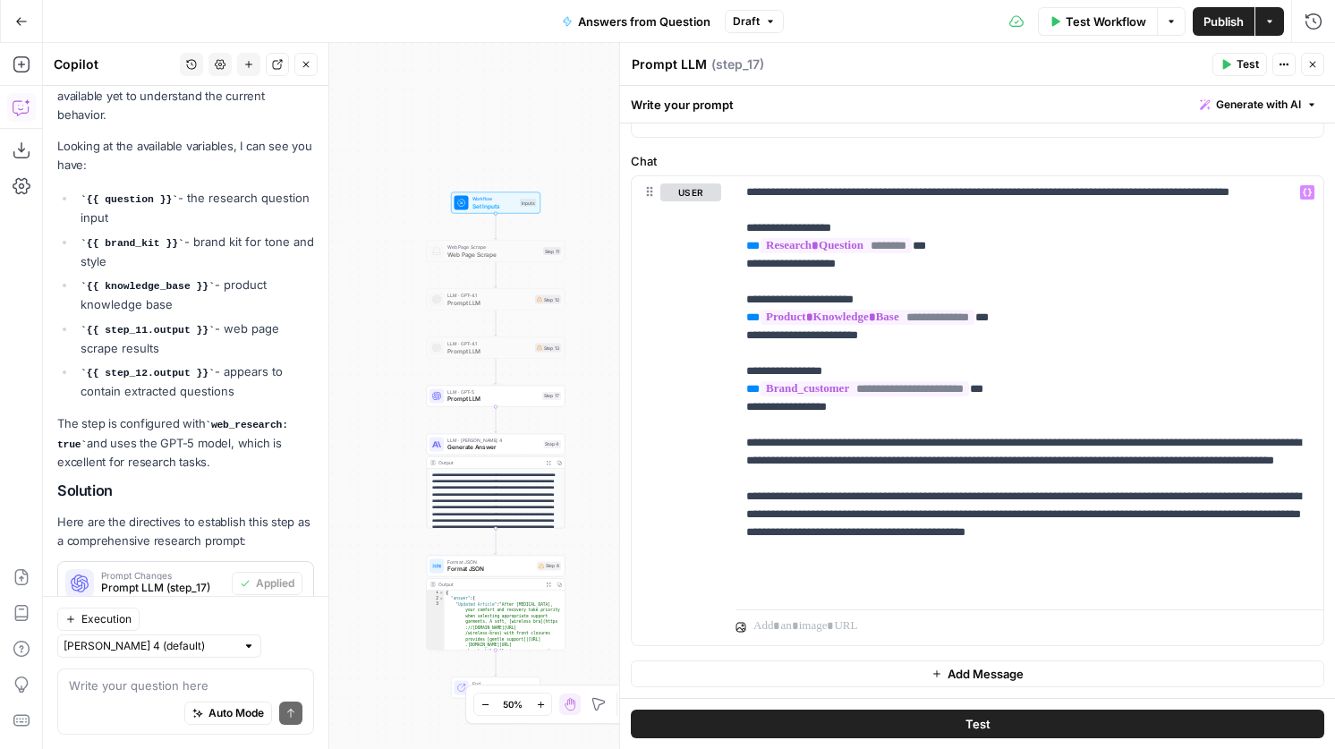
click at [982, 719] on span "Test" at bounding box center [977, 724] width 25 height 18
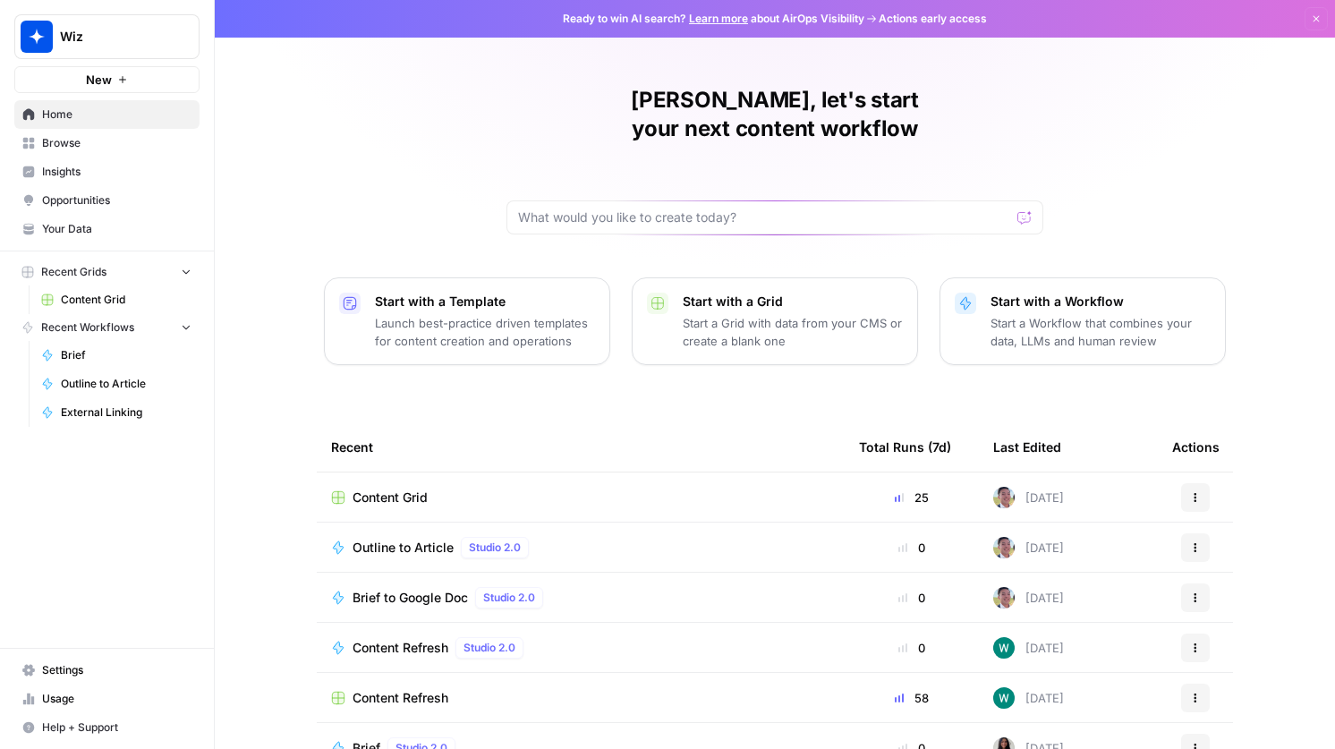
click at [82, 48] on button "Wiz" at bounding box center [106, 36] width 185 height 45
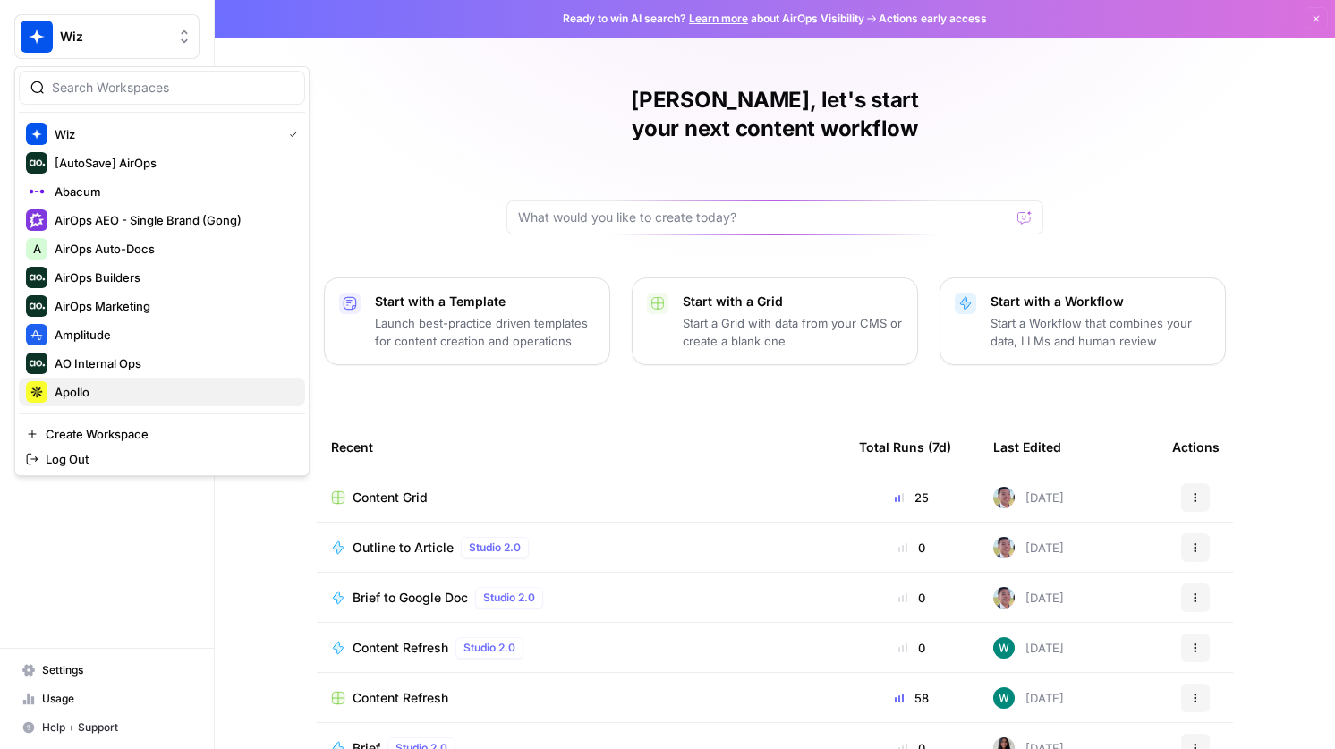
click at [98, 390] on span "Apollo" at bounding box center [173, 392] width 236 height 18
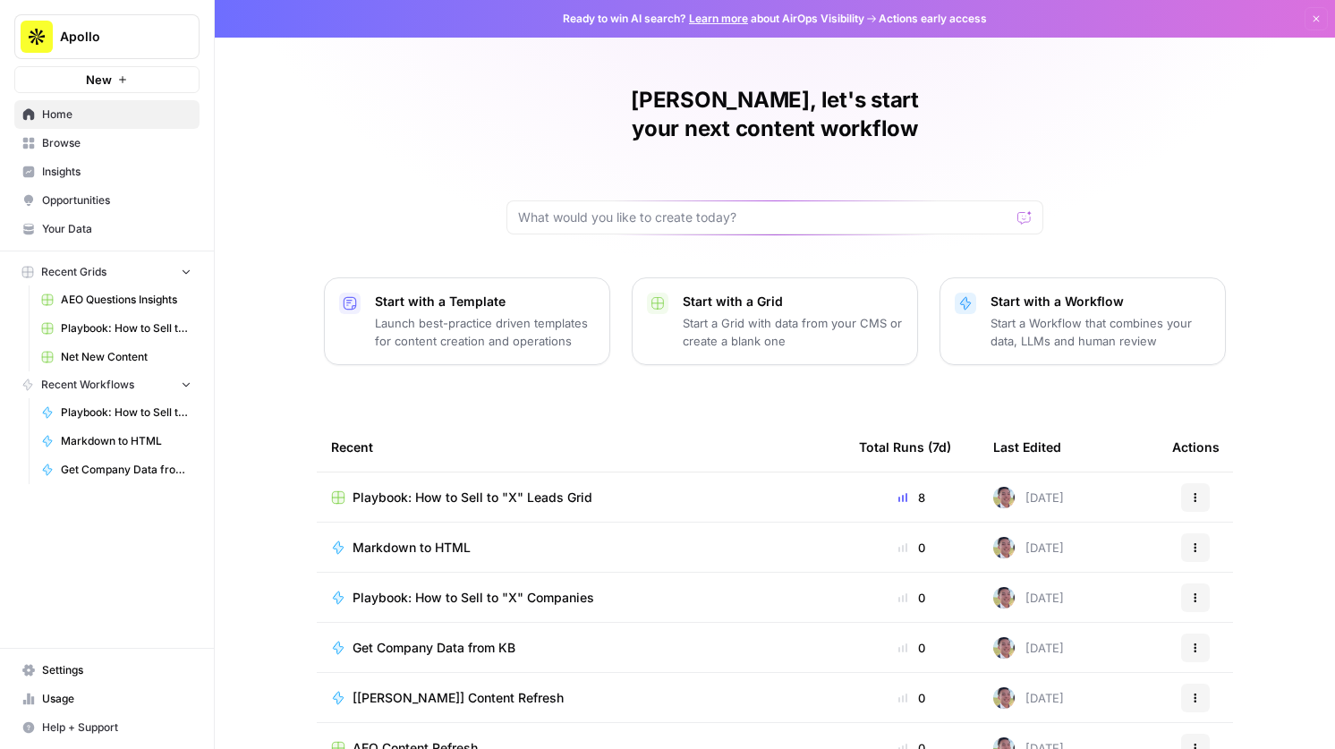
click at [483, 489] on span "Playbook: How to Sell to "X" Leads Grid" at bounding box center [473, 498] width 240 height 18
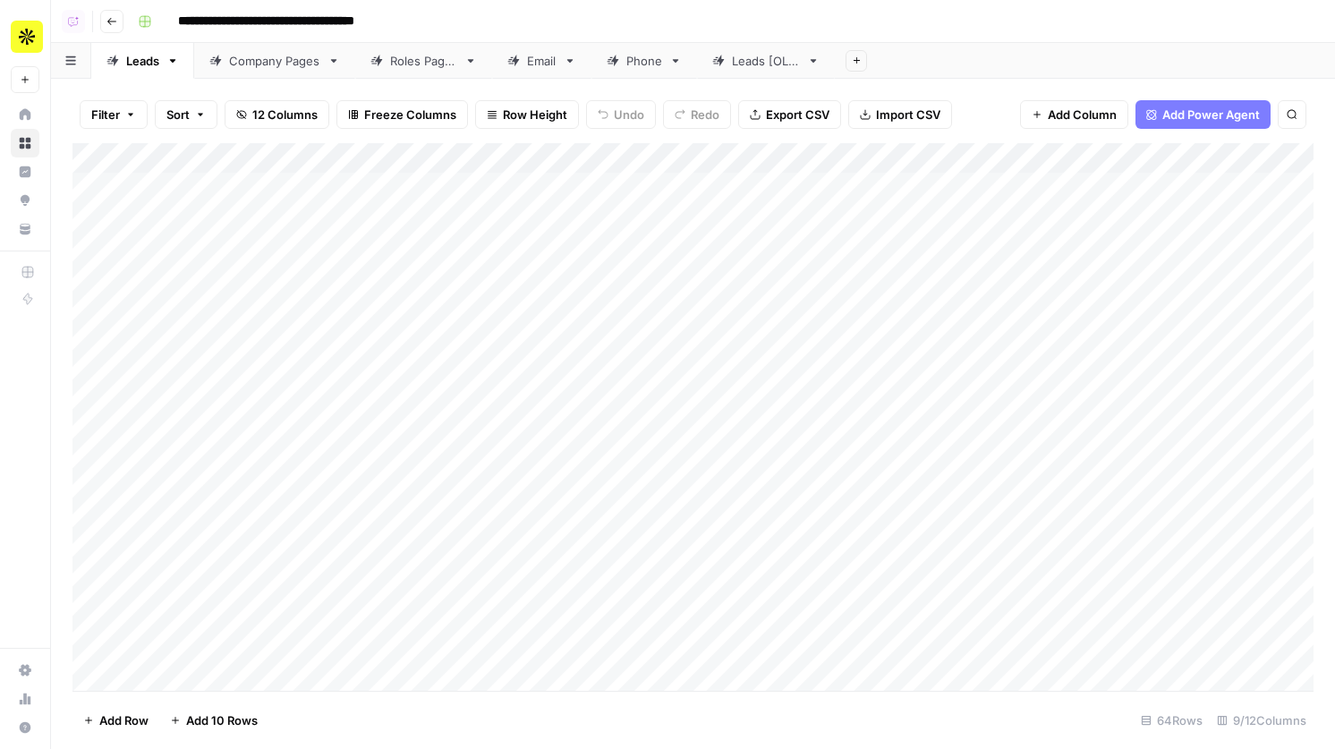
click at [654, 72] on link "Phone" at bounding box center [644, 61] width 106 height 36
click at [579, 159] on div "Add Column" at bounding box center [692, 417] width 1241 height 548
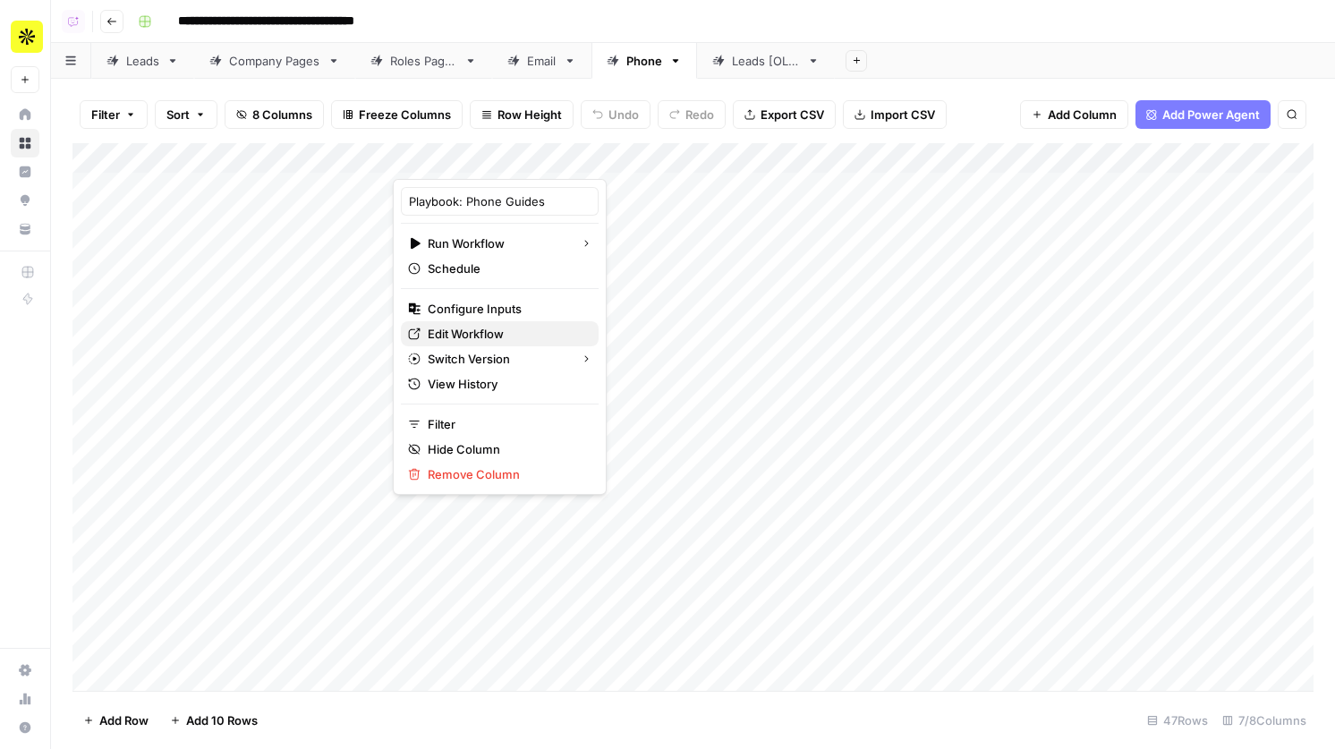
click at [498, 335] on span "Edit Workflow" at bounding box center [506, 334] width 157 height 18
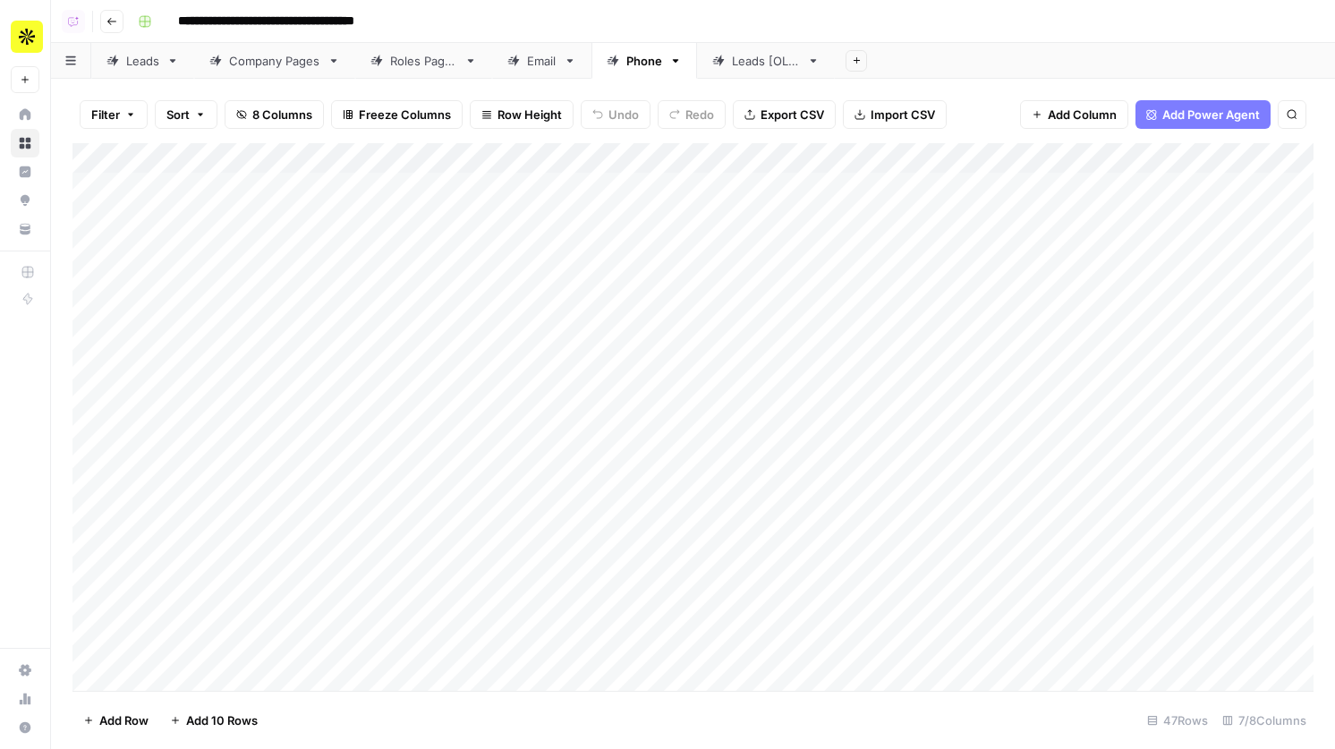
click at [446, 70] on link "Roles Pages" at bounding box center [423, 61] width 137 height 36
click at [582, 154] on div "Add Column" at bounding box center [692, 417] width 1241 height 548
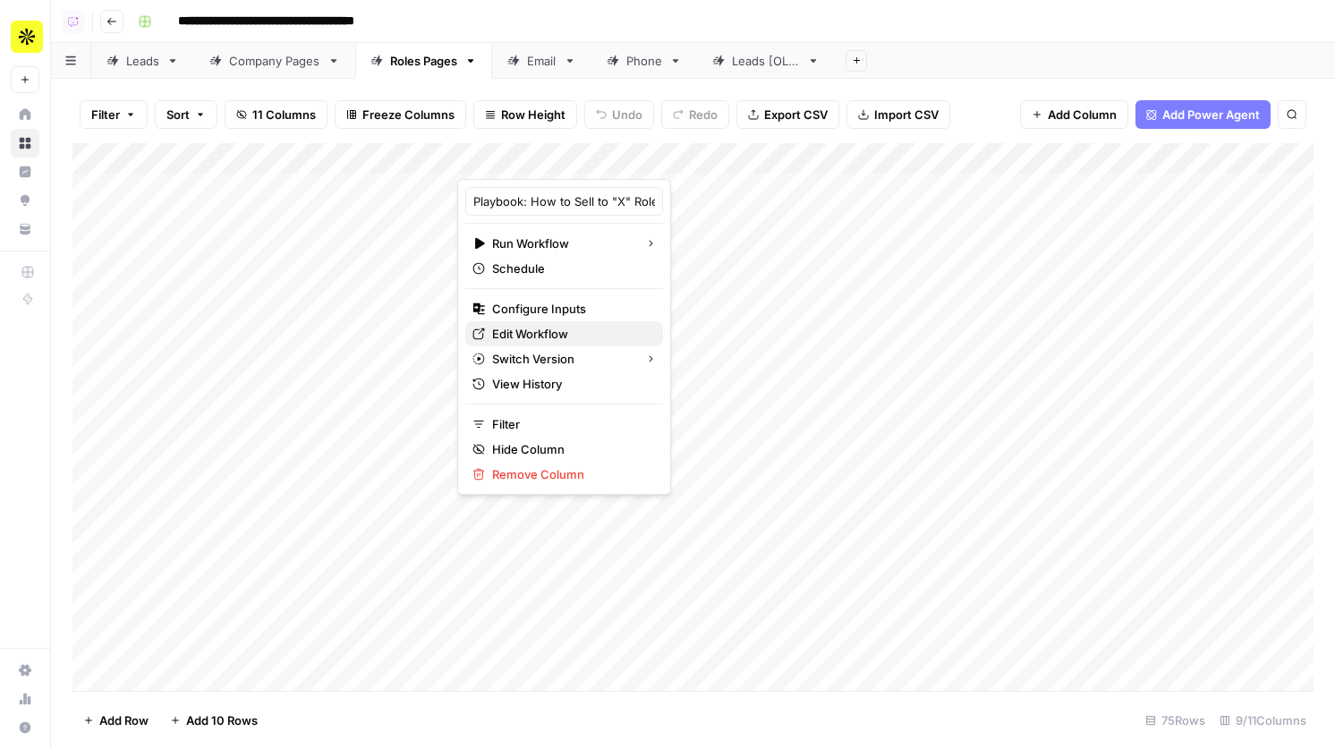
click at [562, 335] on span "Edit Workflow" at bounding box center [570, 334] width 157 height 18
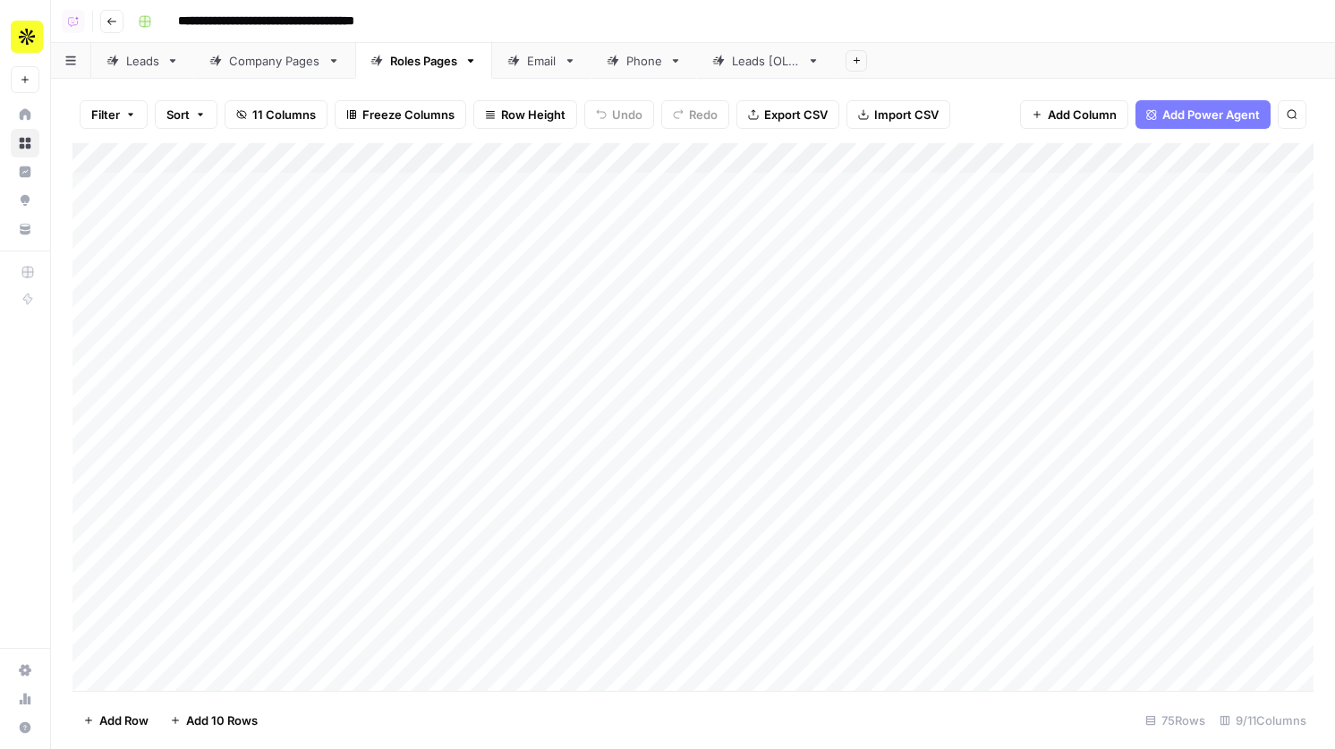
click at [525, 65] on div "Email" at bounding box center [531, 61] width 49 height 18
click at [466, 160] on div "Add Column" at bounding box center [692, 417] width 1241 height 548
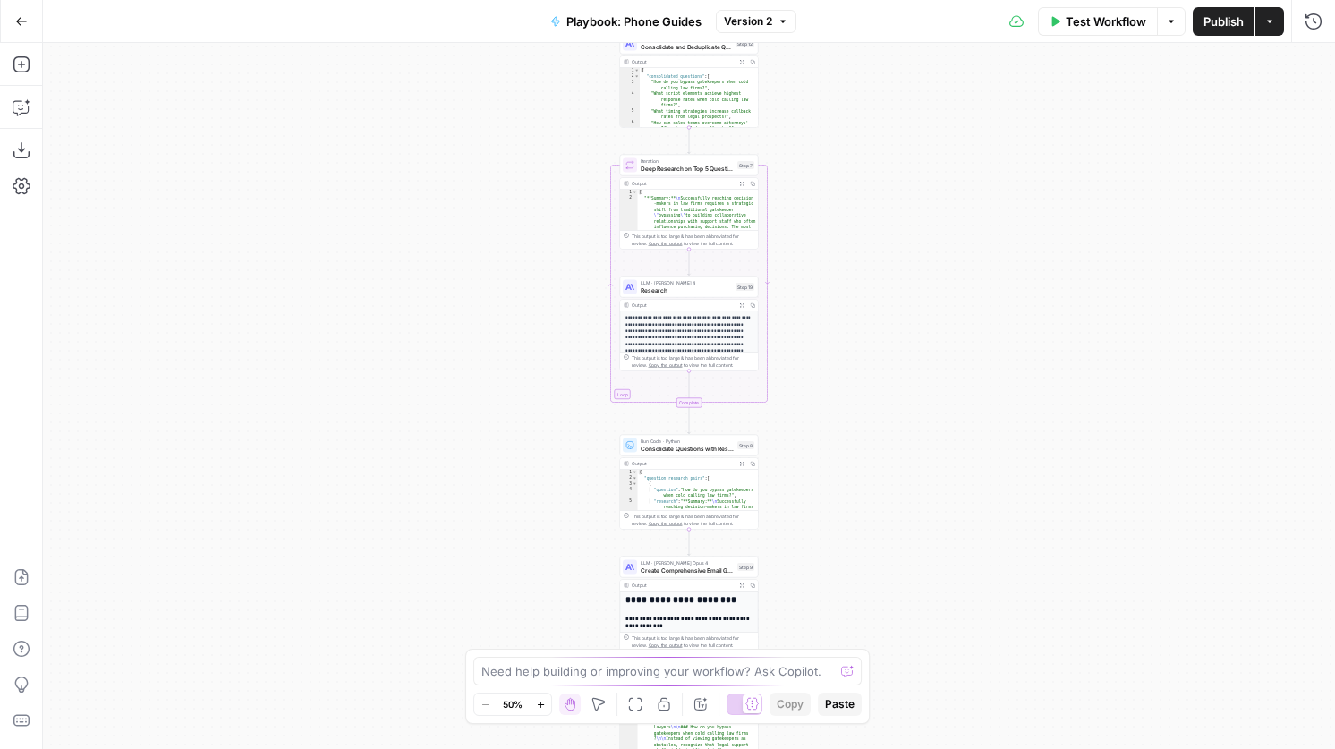
click at [704, 292] on span "Research" at bounding box center [686, 289] width 91 height 9
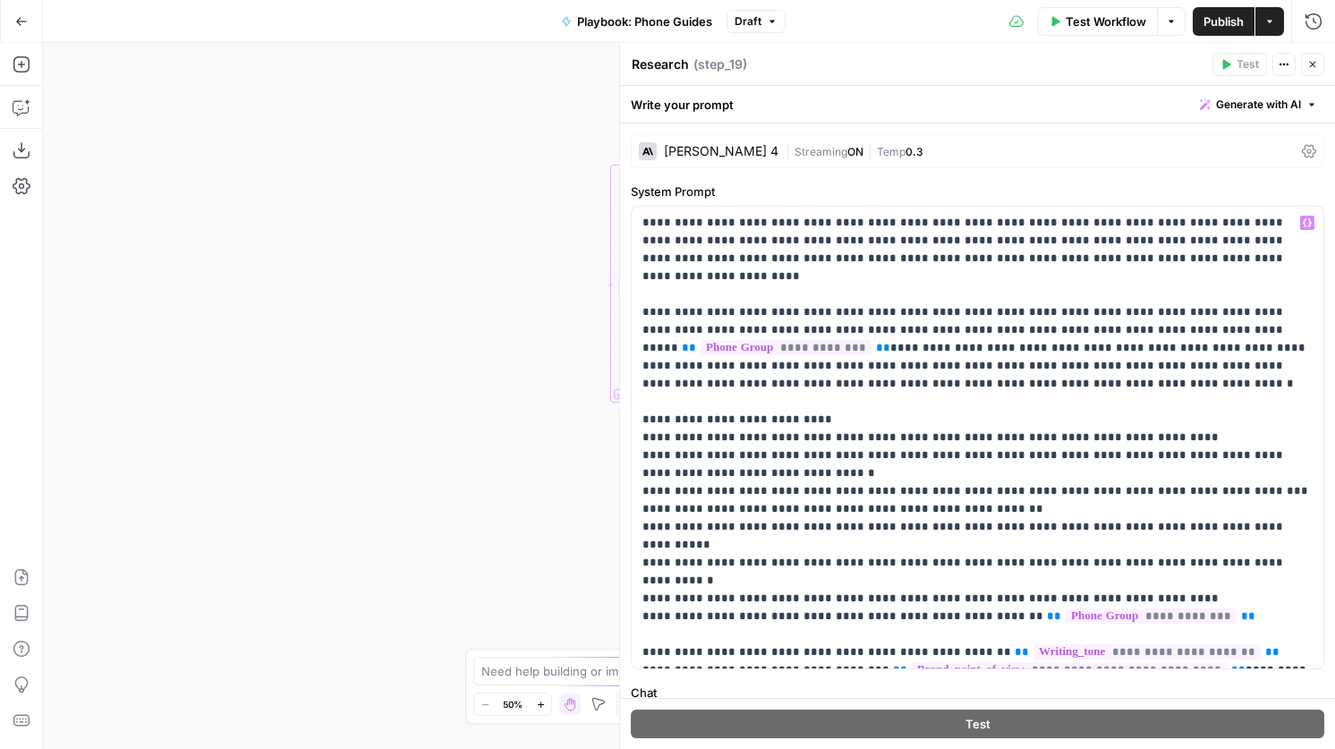
click at [718, 147] on div "[PERSON_NAME] 4" at bounding box center [721, 151] width 115 height 13
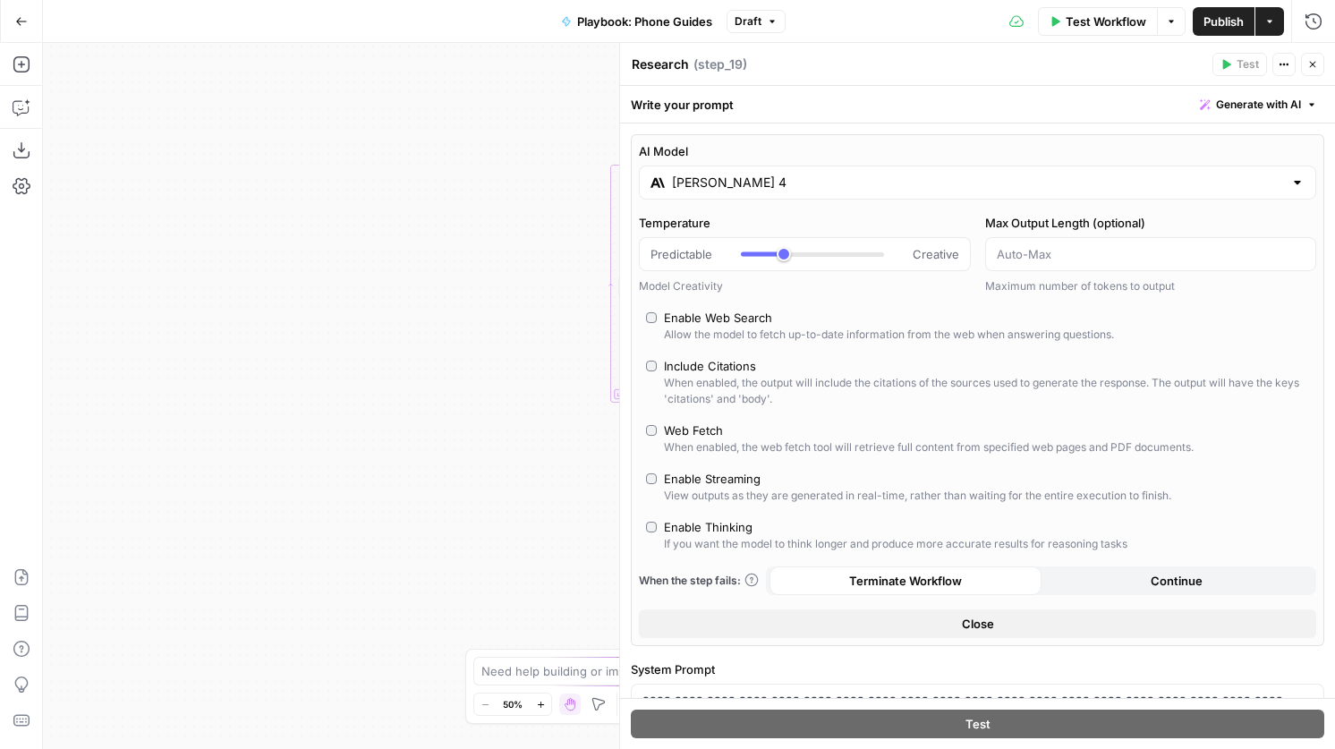
click at [1315, 65] on icon "button" at bounding box center [1312, 64] width 11 height 11
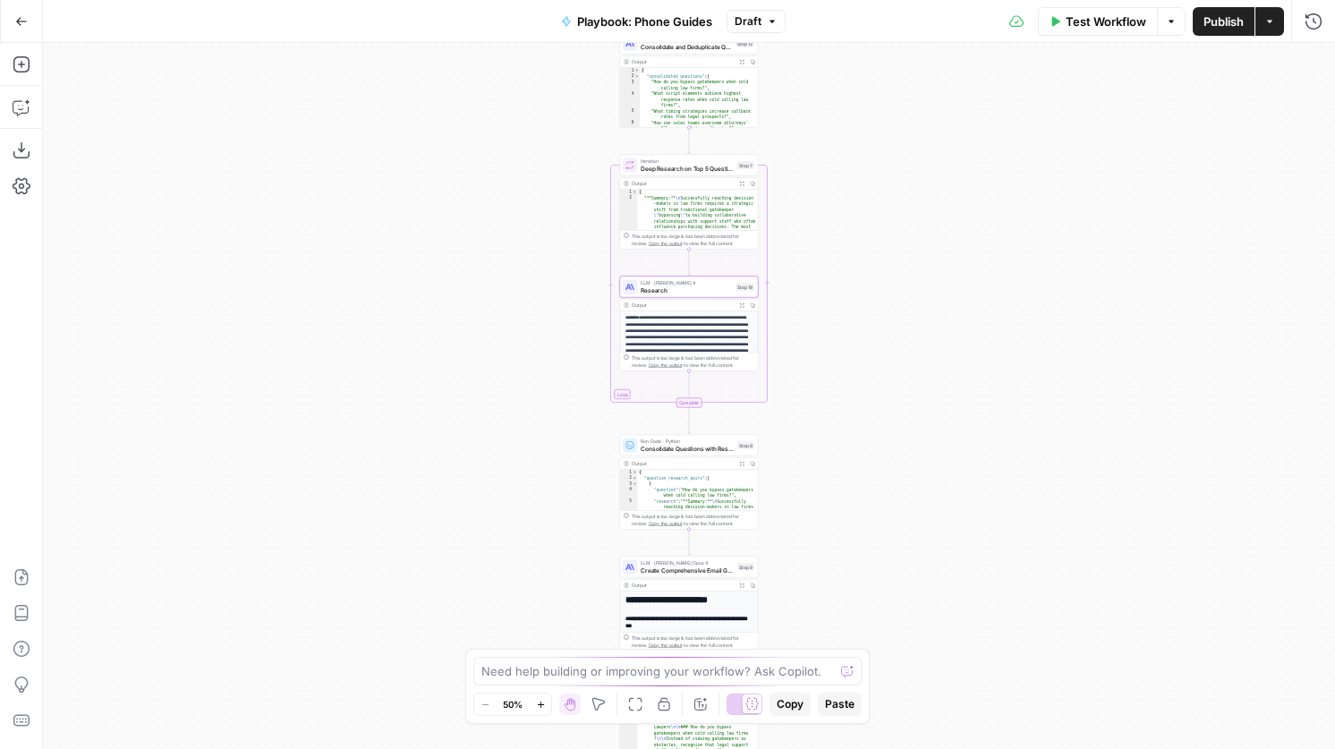
click at [701, 291] on span "Research" at bounding box center [686, 289] width 91 height 9
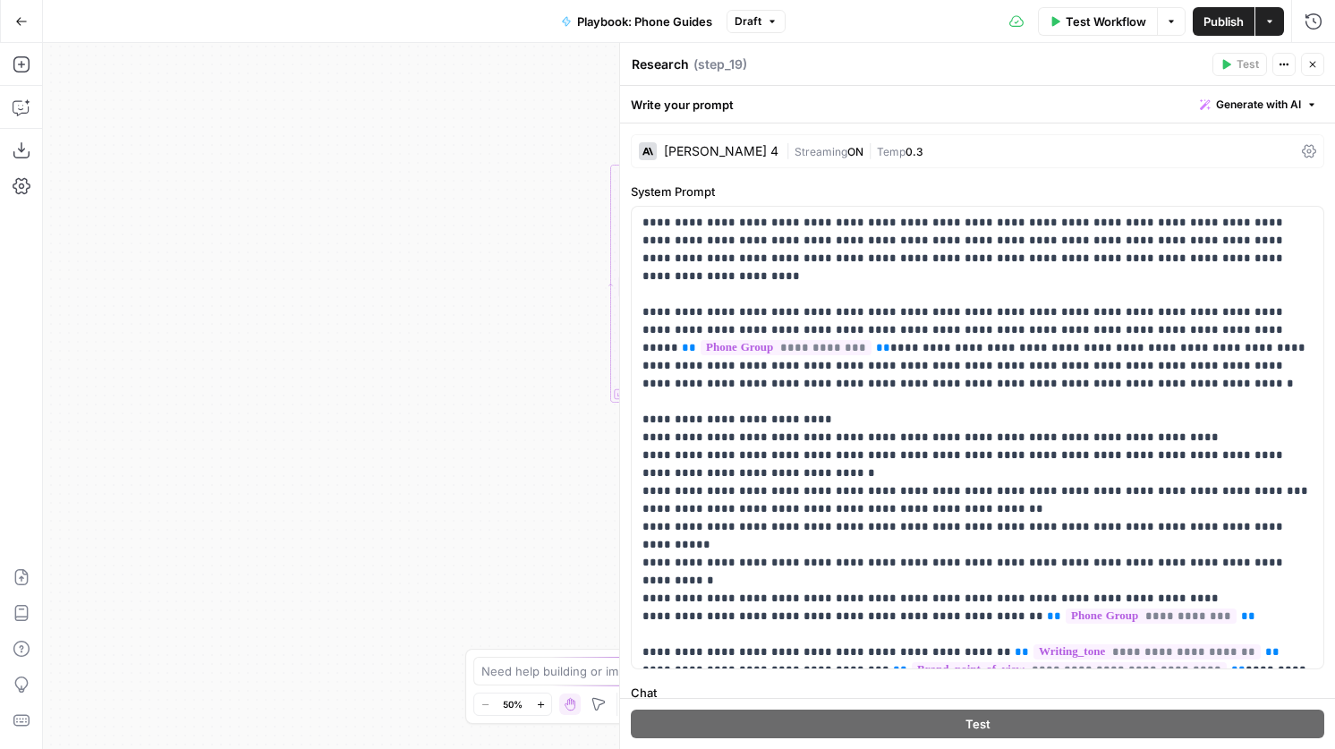
click at [680, 154] on div "[PERSON_NAME] 4" at bounding box center [721, 151] width 115 height 13
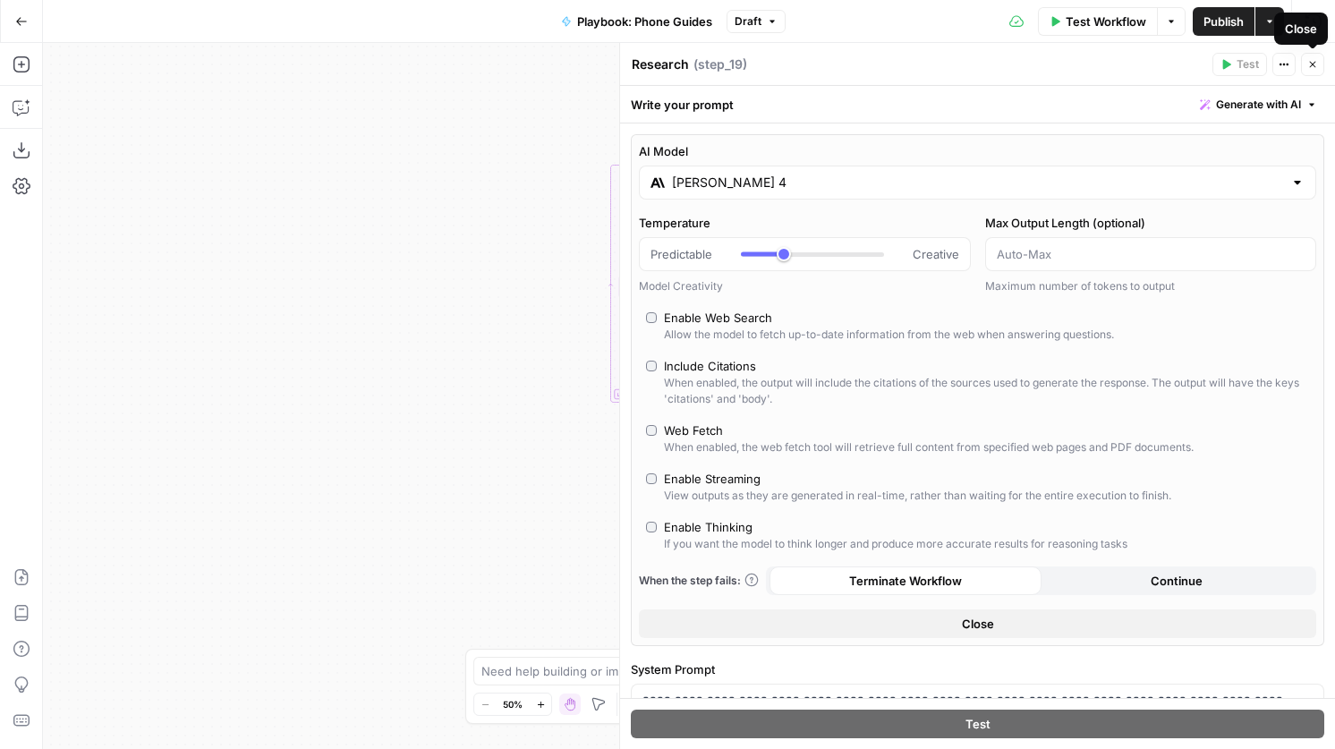
click at [1316, 72] on button "Close" at bounding box center [1312, 64] width 23 height 23
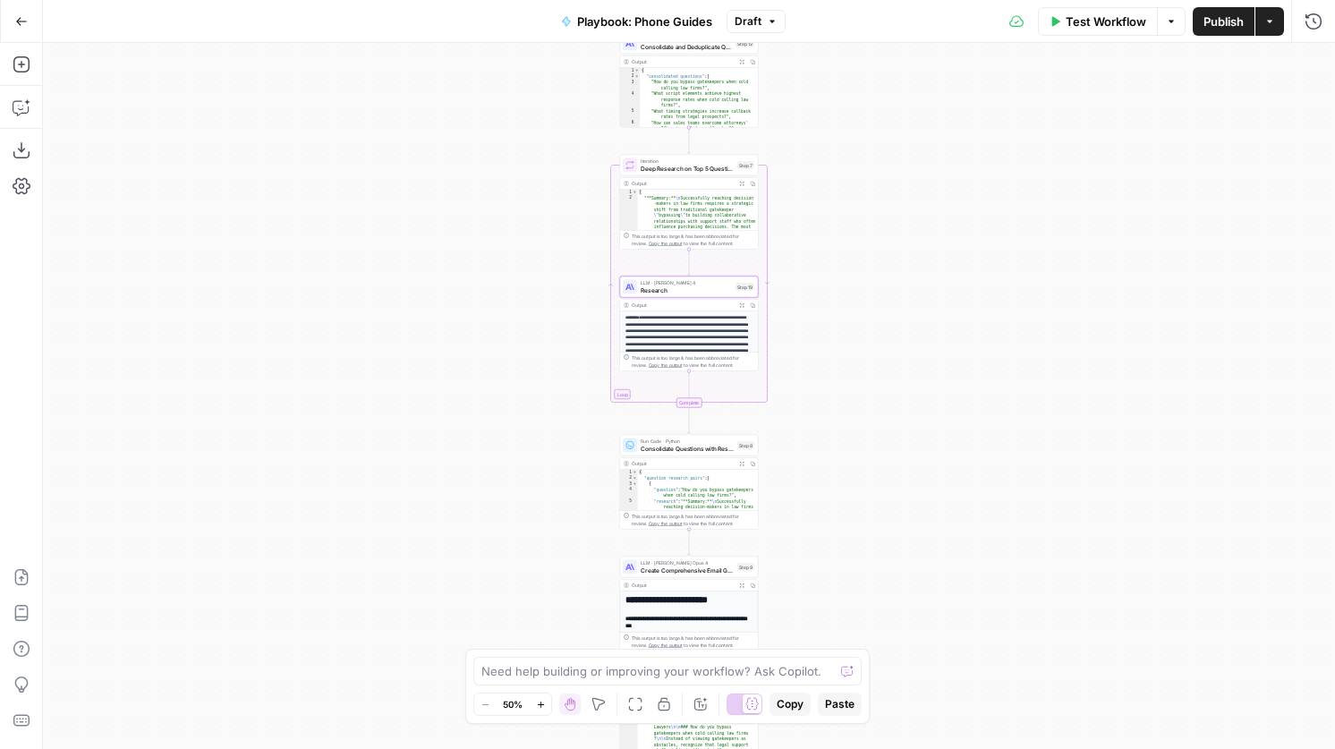
click at [1225, 21] on span "Publish" at bounding box center [1223, 22] width 40 height 18
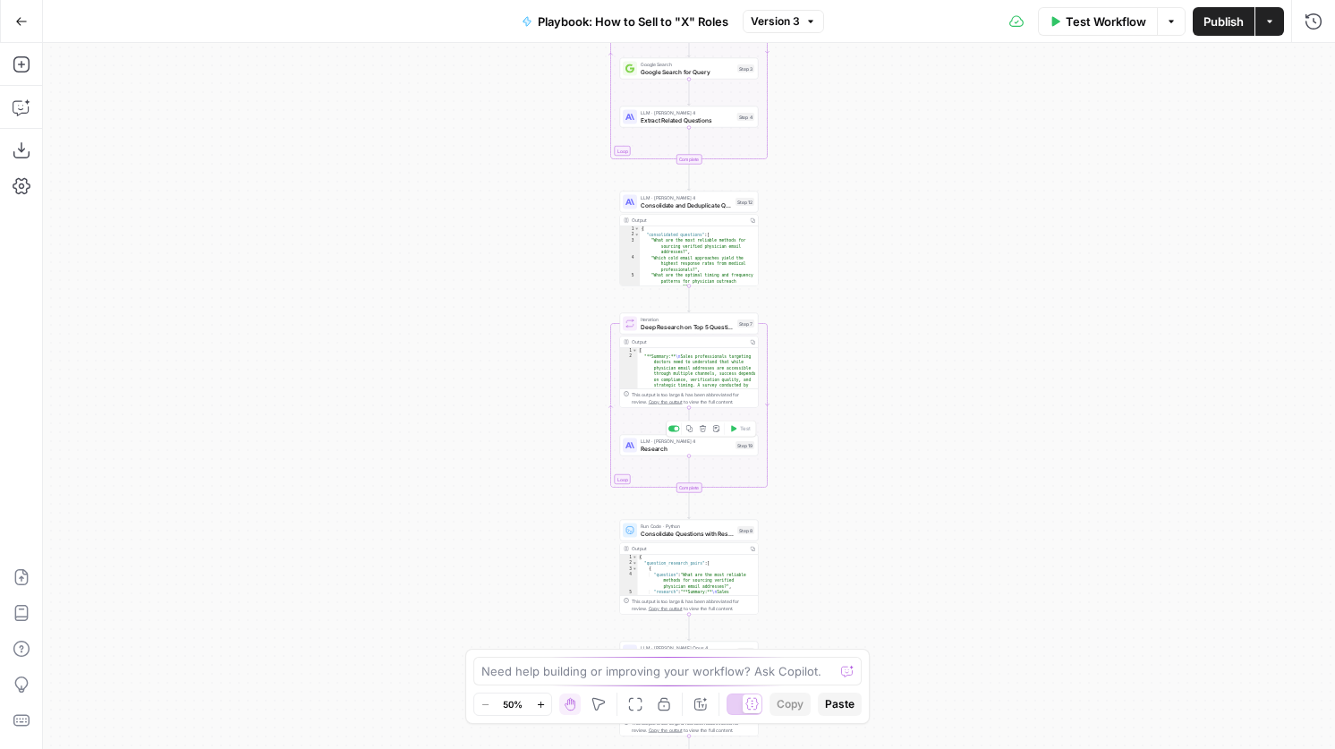
click at [718, 449] on span "Research" at bounding box center [686, 448] width 91 height 9
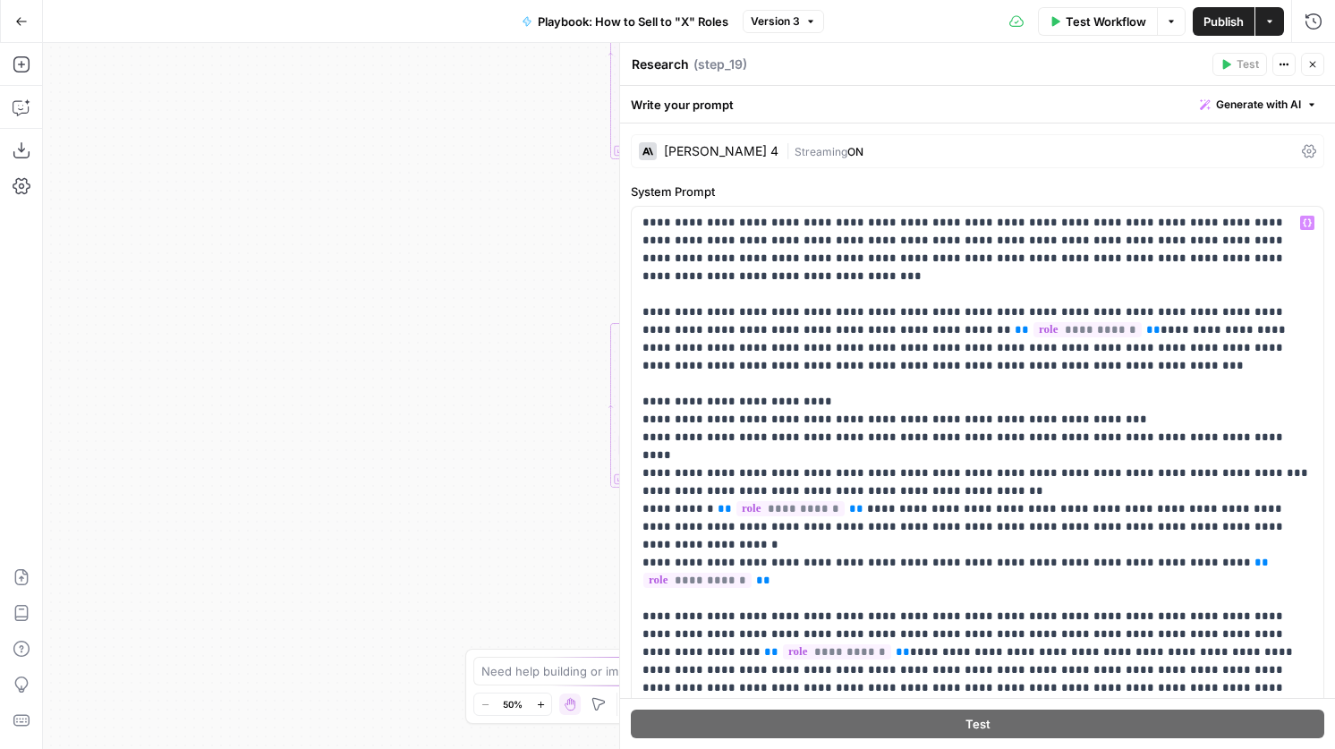
click at [698, 150] on div "[PERSON_NAME] 4" at bounding box center [721, 151] width 115 height 13
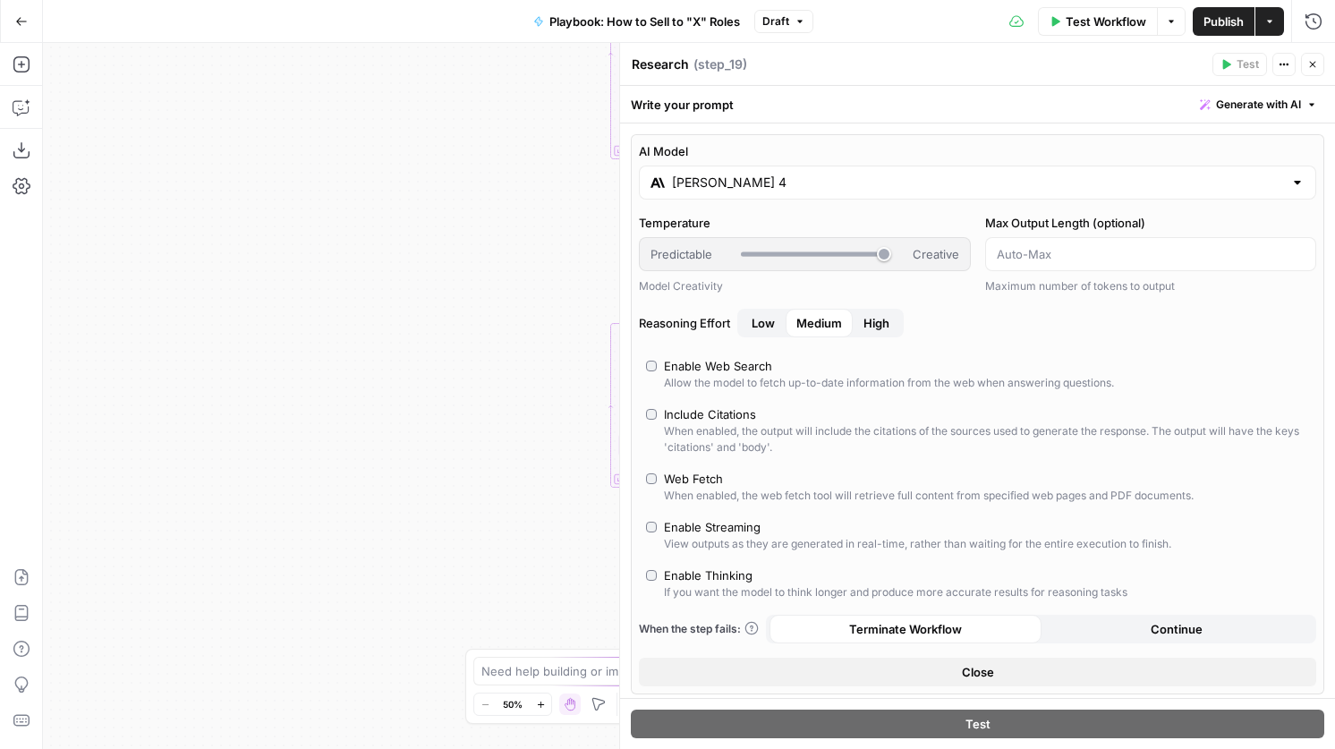
click at [1312, 64] on icon "button" at bounding box center [1313, 65] width 6 height 6
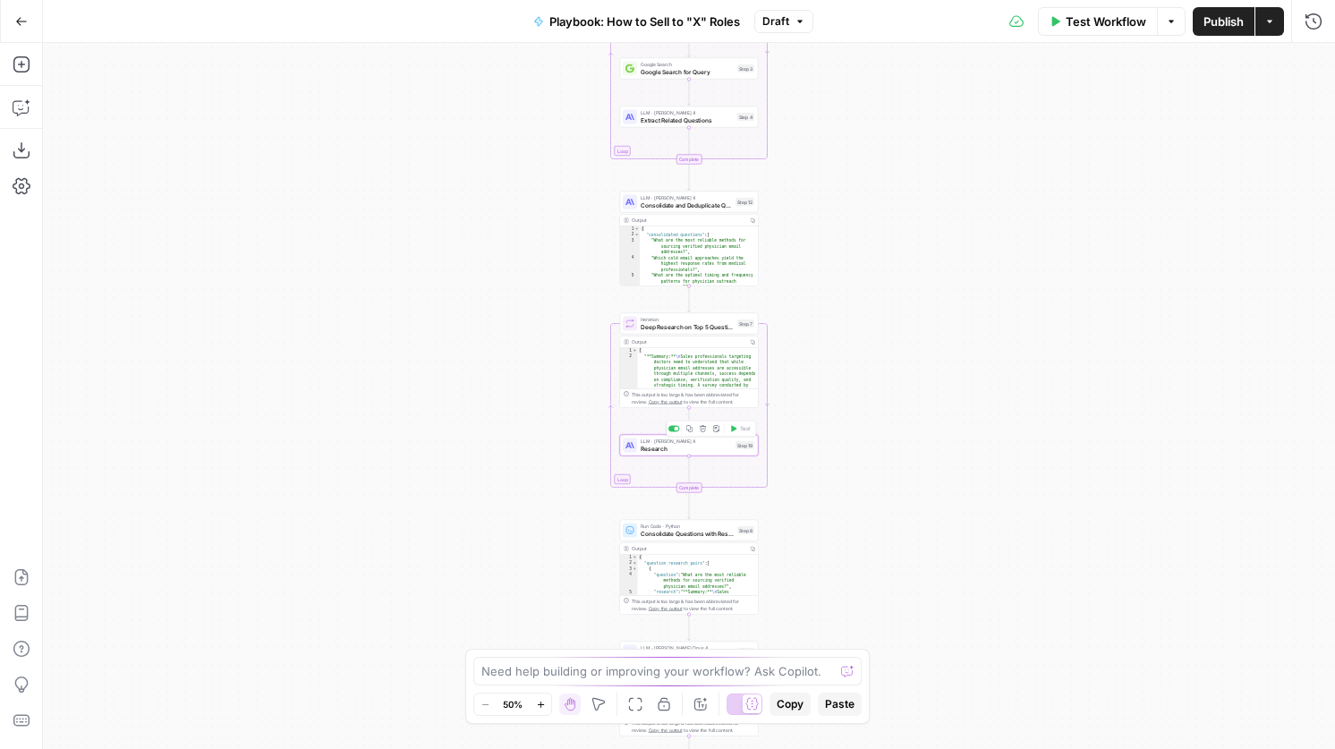
click at [690, 431] on icon "button" at bounding box center [689, 428] width 6 height 6
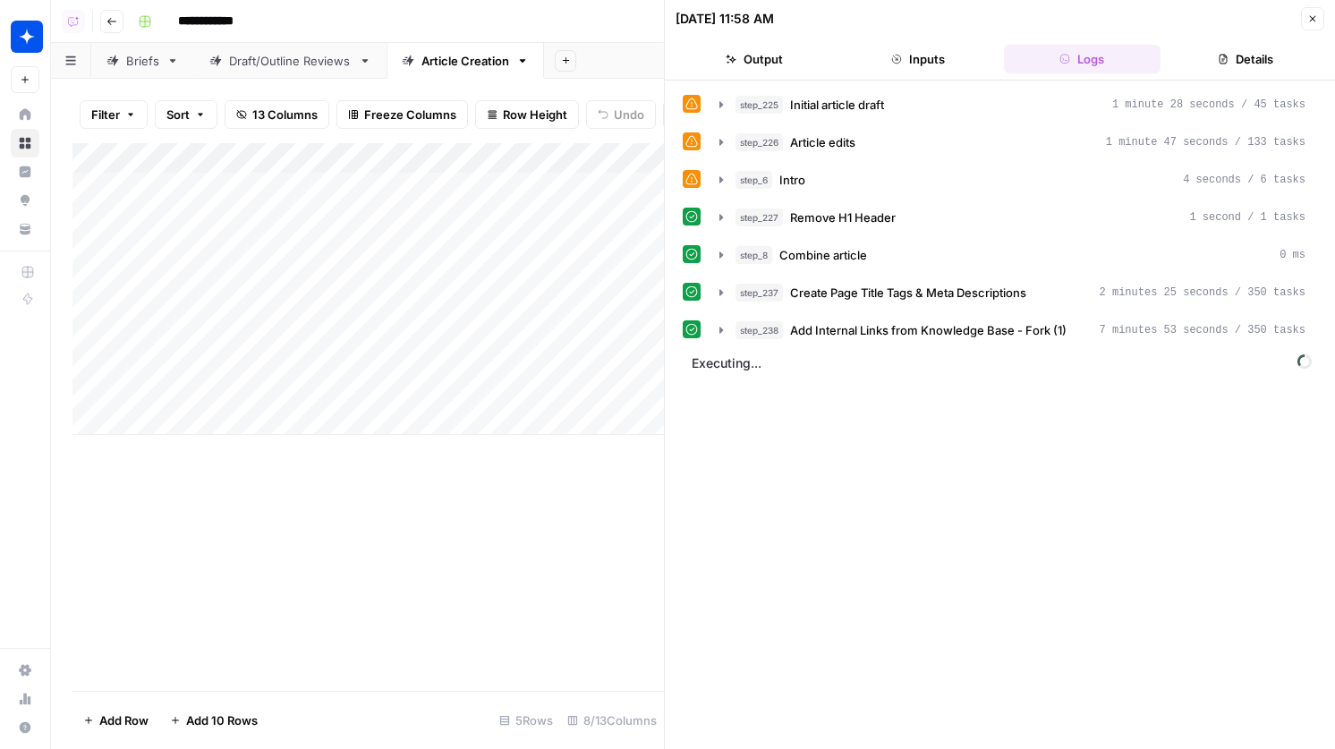
scroll to position [0, 252]
click at [850, 358] on span "Executing..." at bounding box center [1001, 363] width 631 height 29
click at [1305, 16] on button "Close" at bounding box center [1312, 18] width 23 height 23
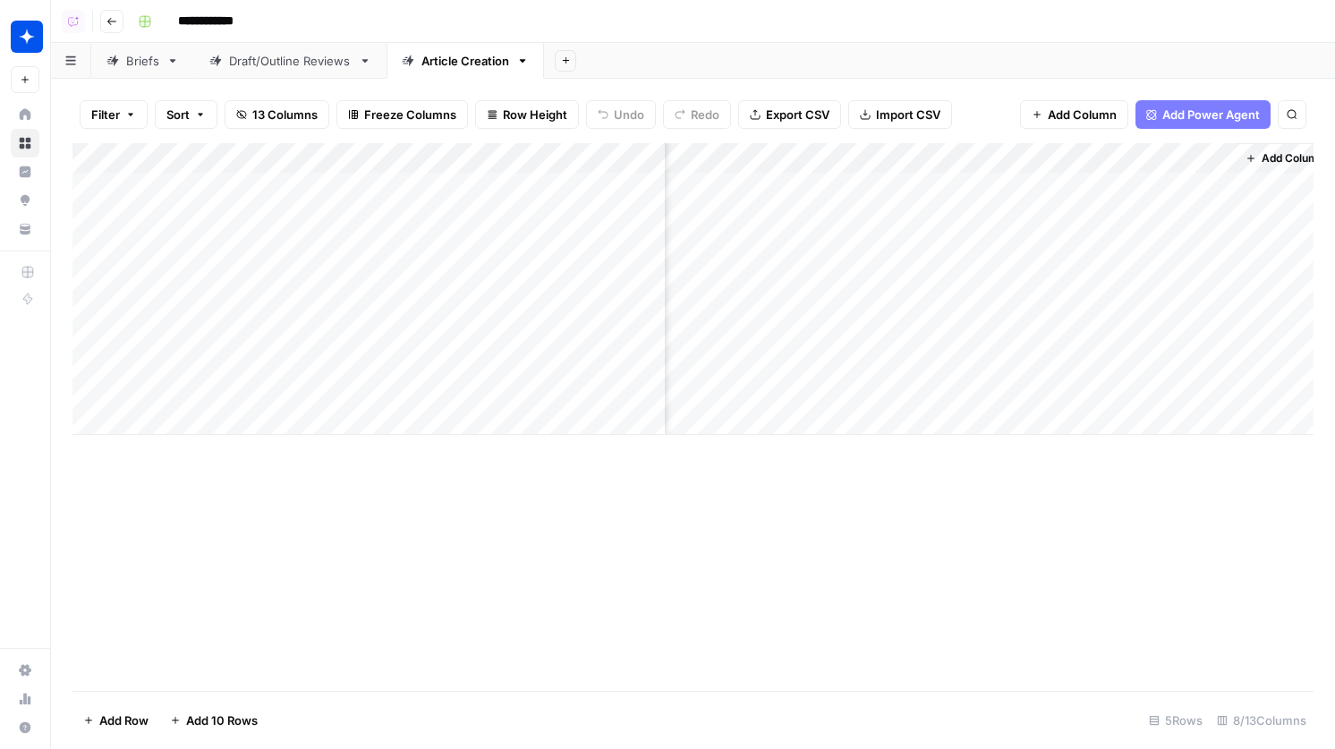
scroll to position [0, 274]
click at [1172, 185] on div "Add Column" at bounding box center [692, 289] width 1241 height 292
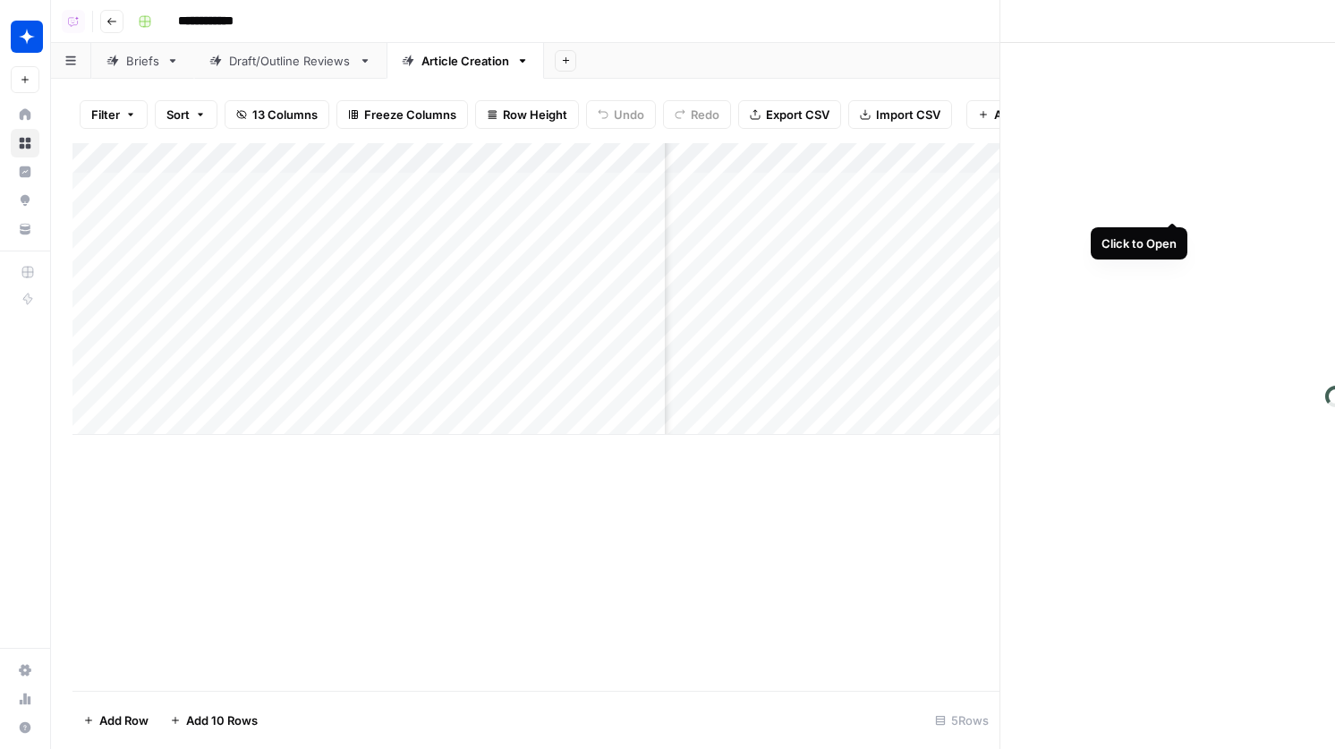
scroll to position [0, 259]
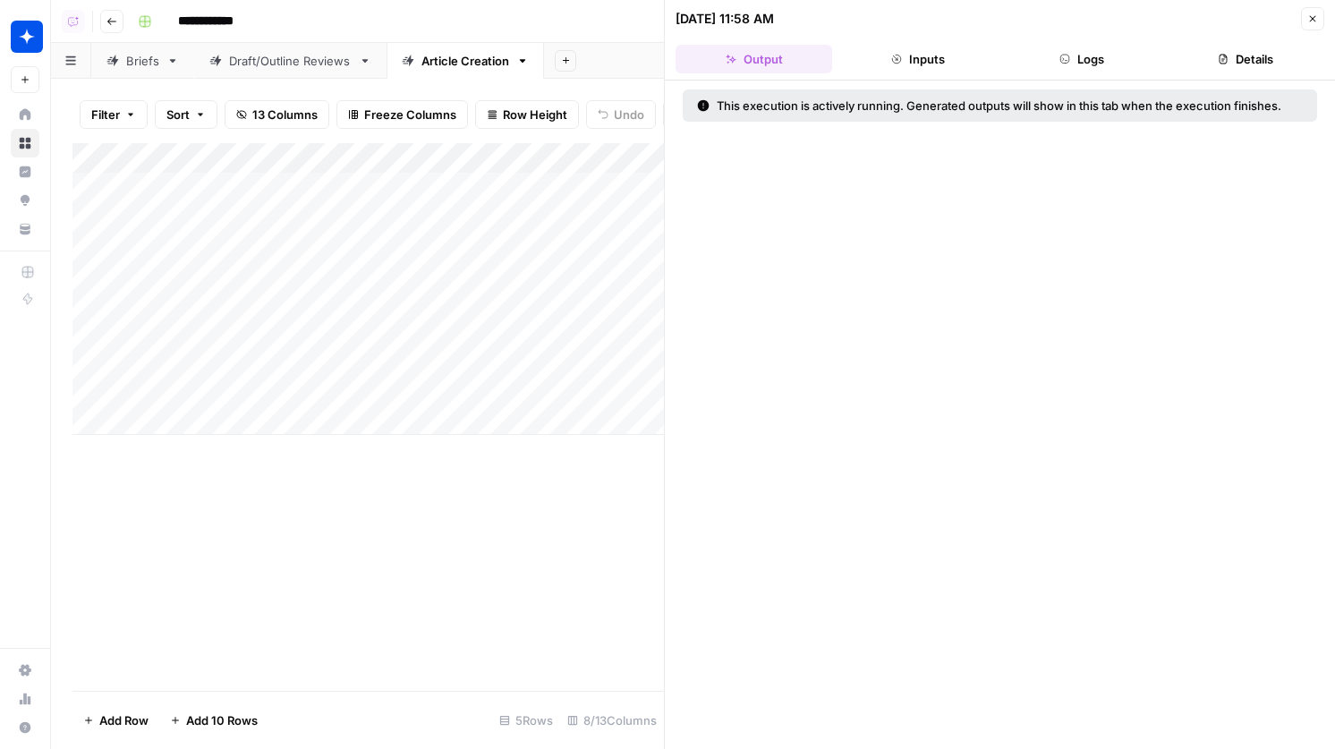
click at [1093, 67] on button "Logs" at bounding box center [1082, 59] width 157 height 29
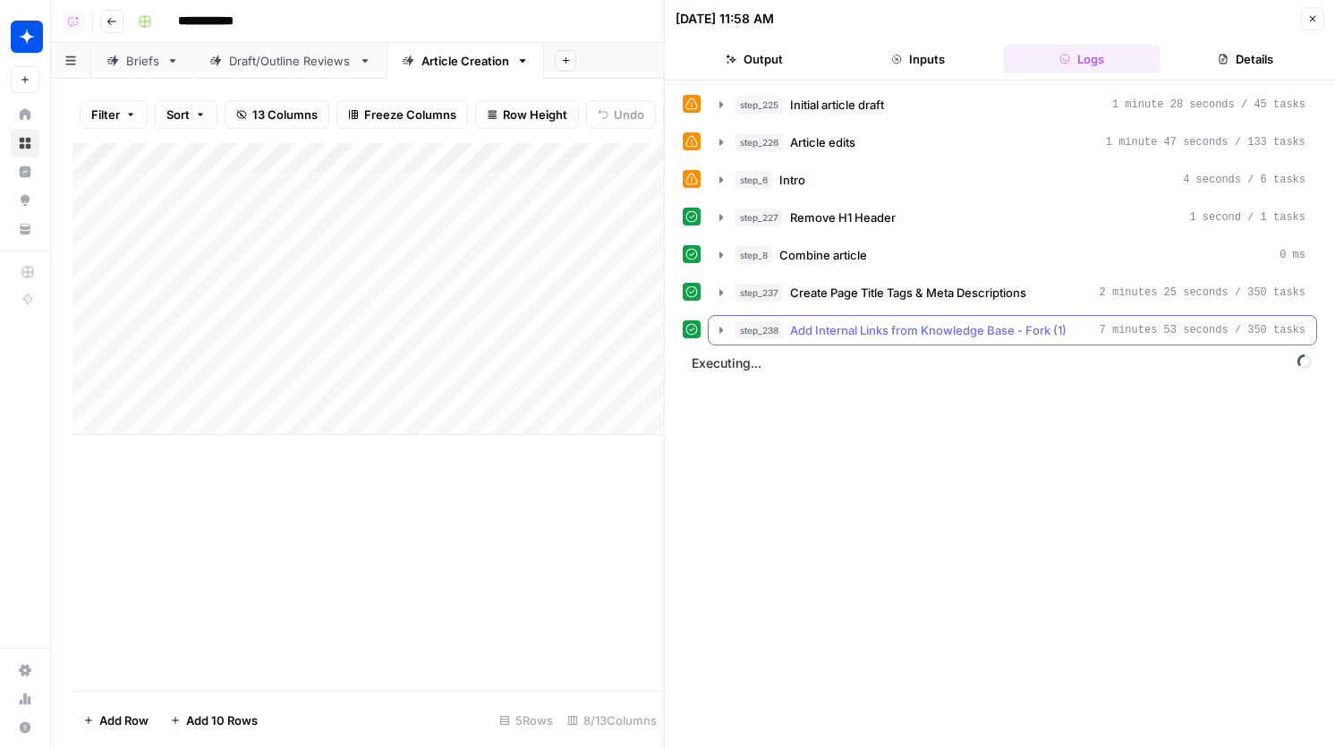
click at [906, 322] on span "Add Internal Links from Knowledge Base - Fork (1)" at bounding box center [928, 330] width 276 height 18
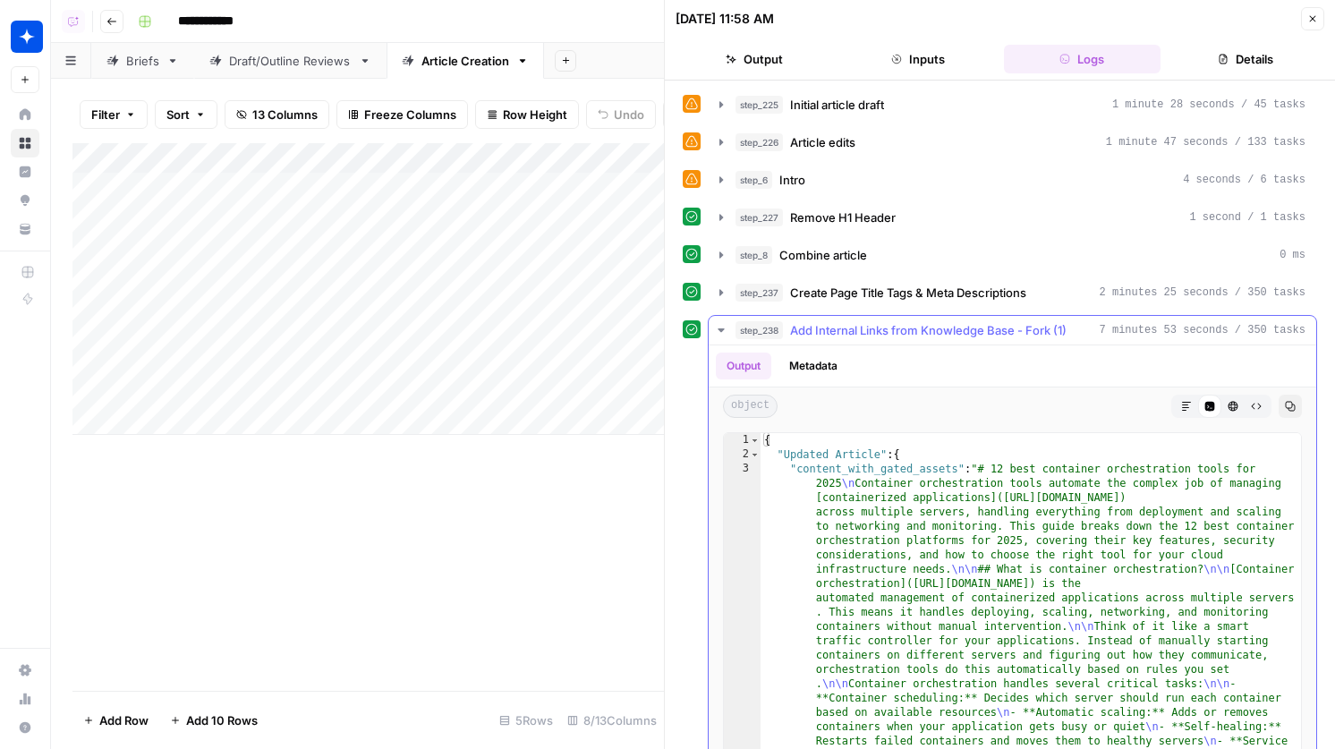
click at [1176, 398] on button "Markdown" at bounding box center [1186, 406] width 23 height 23
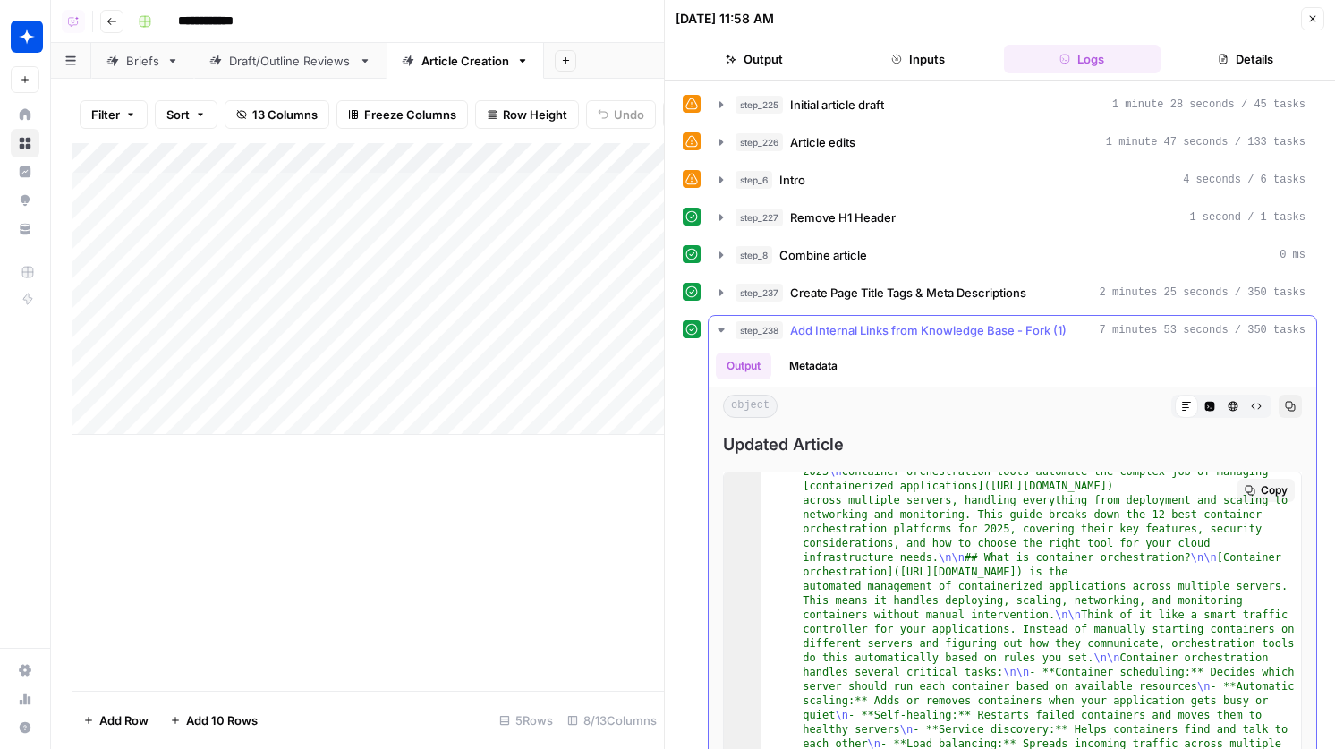
scroll to position [0, 0]
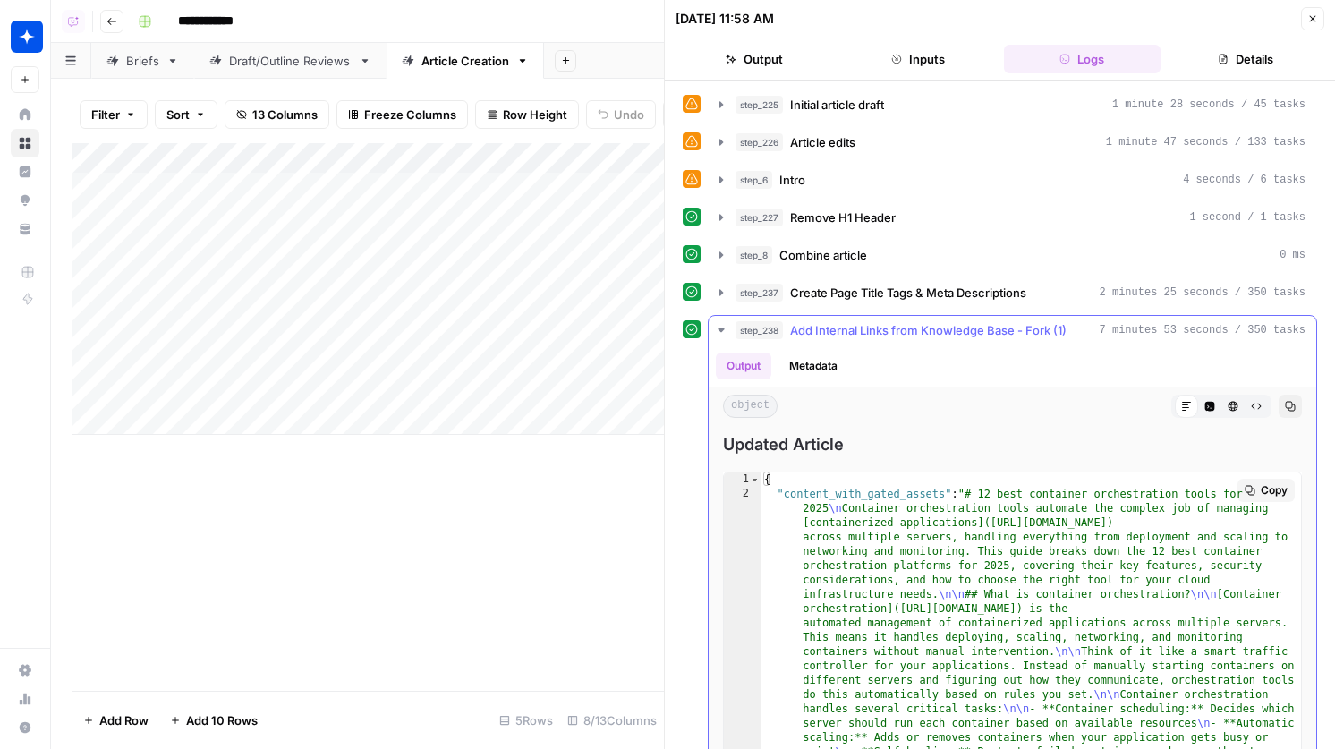
type textarea "**********"
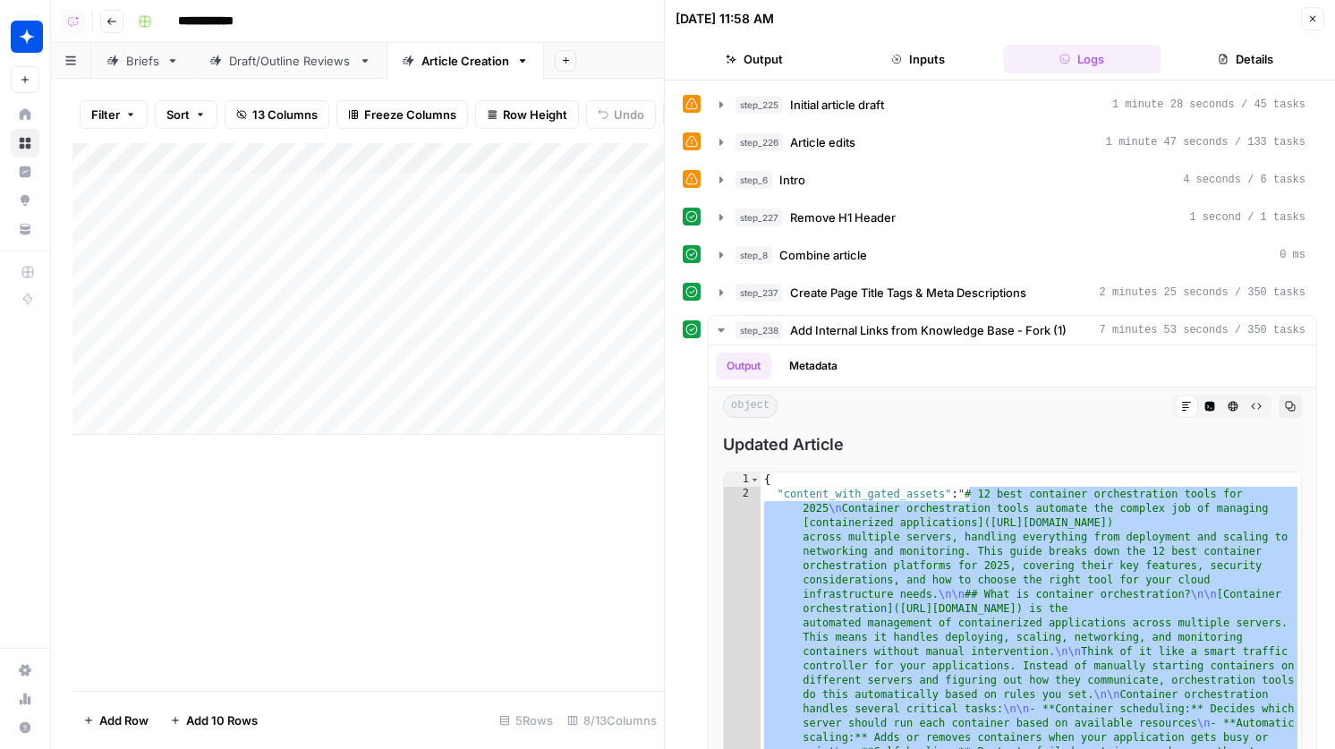
drag, startPoint x: 971, startPoint y: 496, endPoint x: 1067, endPoint y: 759, distance: 280.2
click at [1067, 748] on html "**********" at bounding box center [667, 374] width 1335 height 749
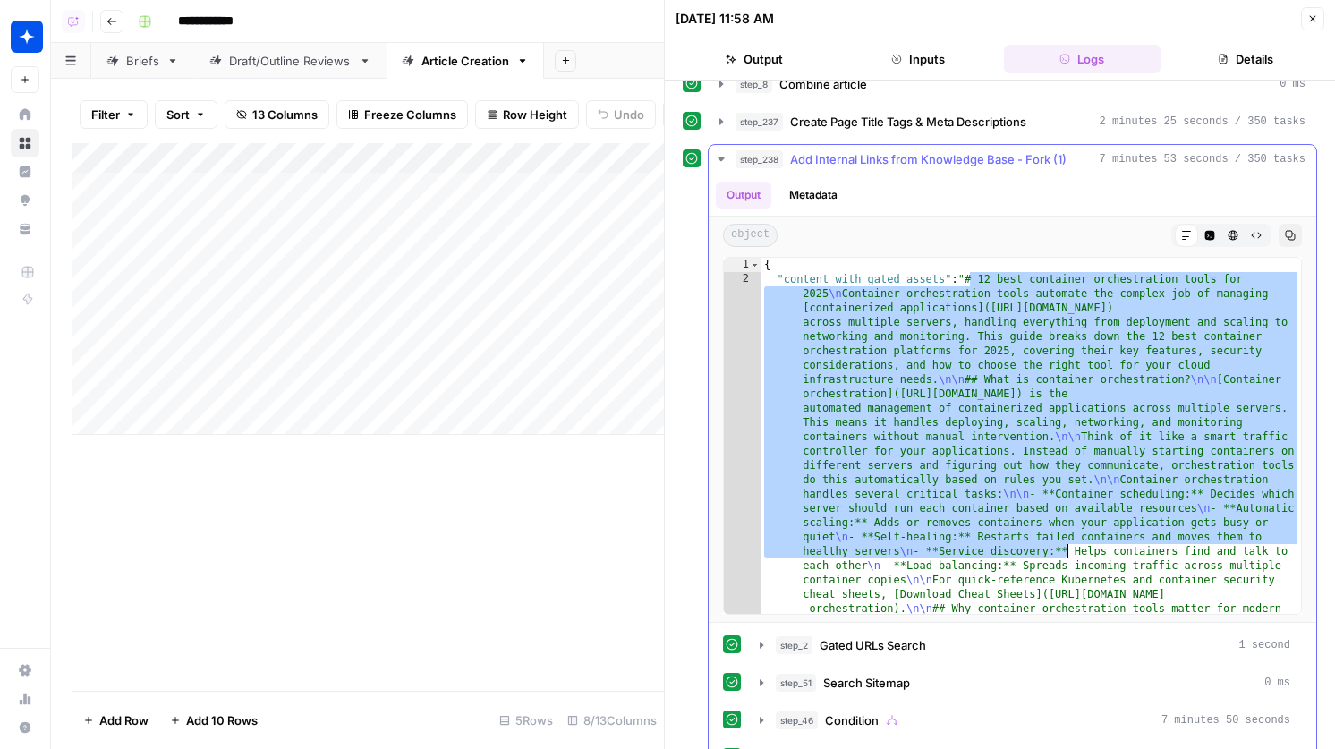
scroll to position [206, 0]
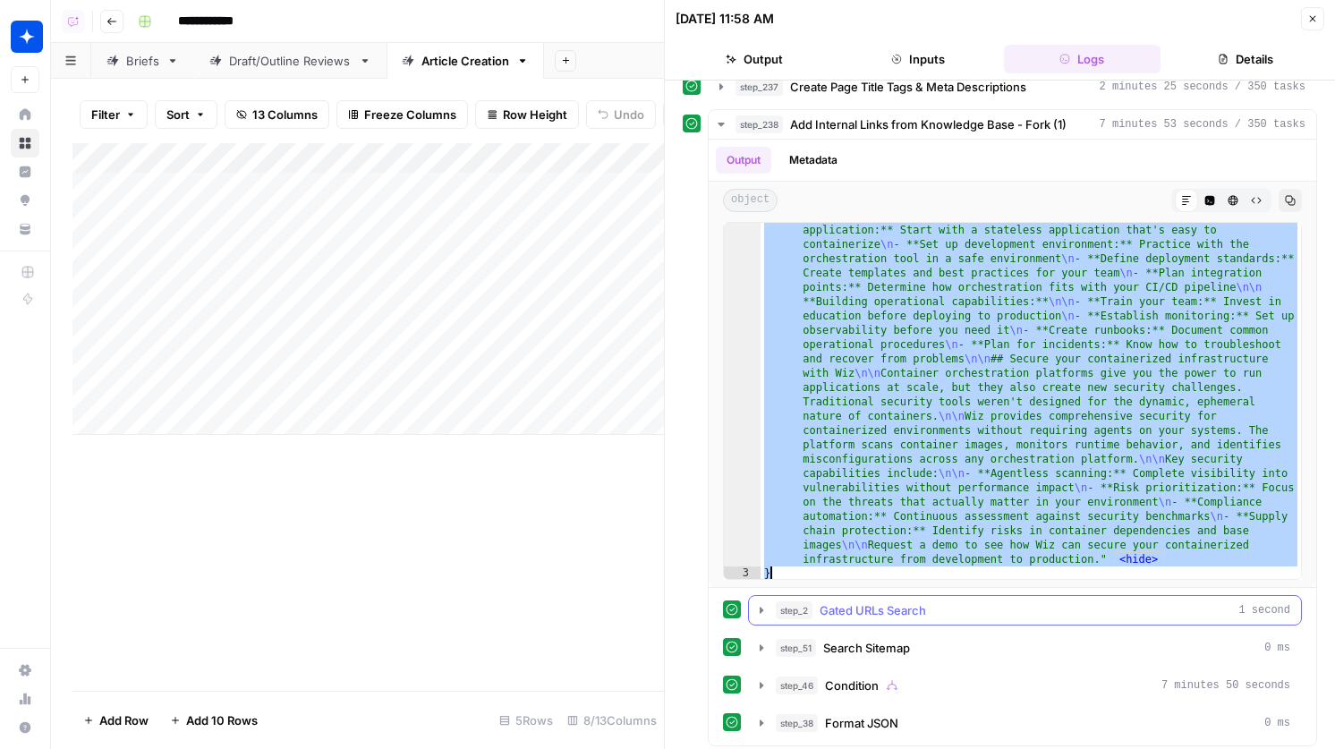
scroll to position [3264, 0]
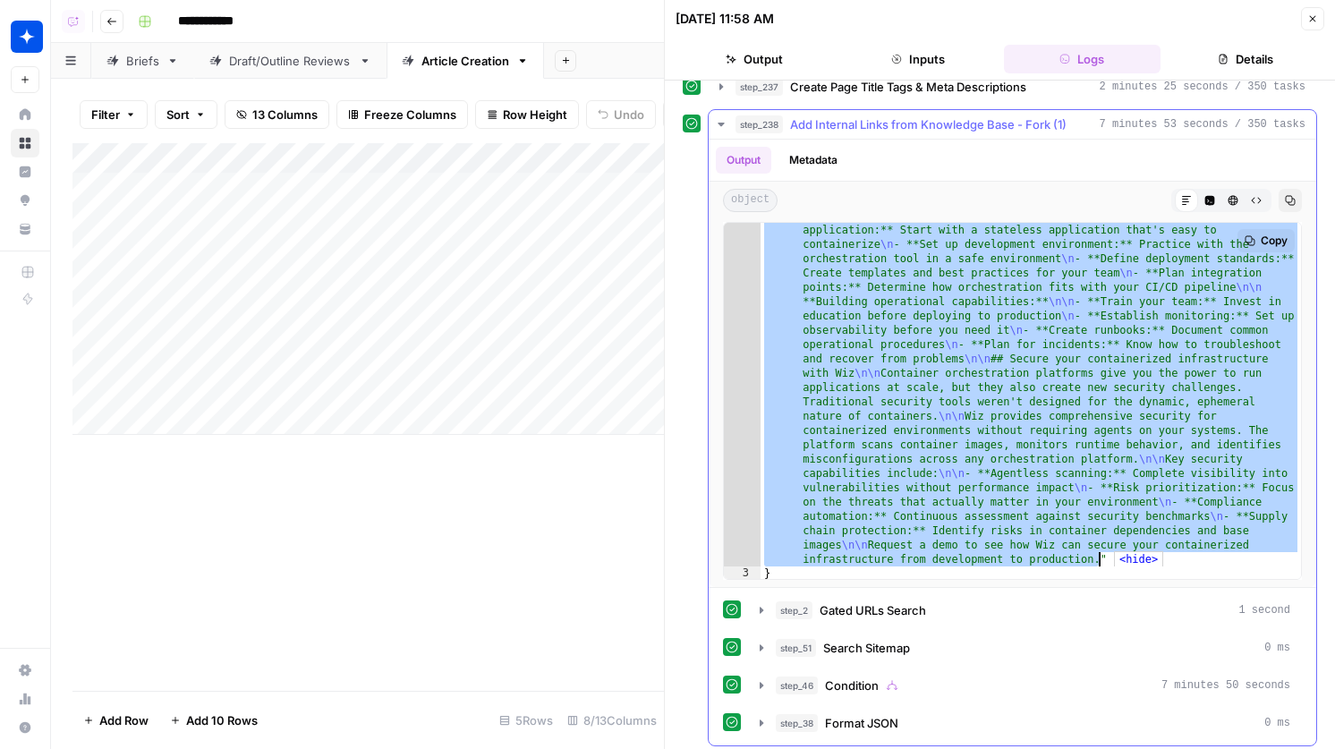
drag, startPoint x: 970, startPoint y: 250, endPoint x: 1099, endPoint y: 559, distance: 335.3
click at [1305, 8] on button "Close" at bounding box center [1312, 18] width 23 height 23
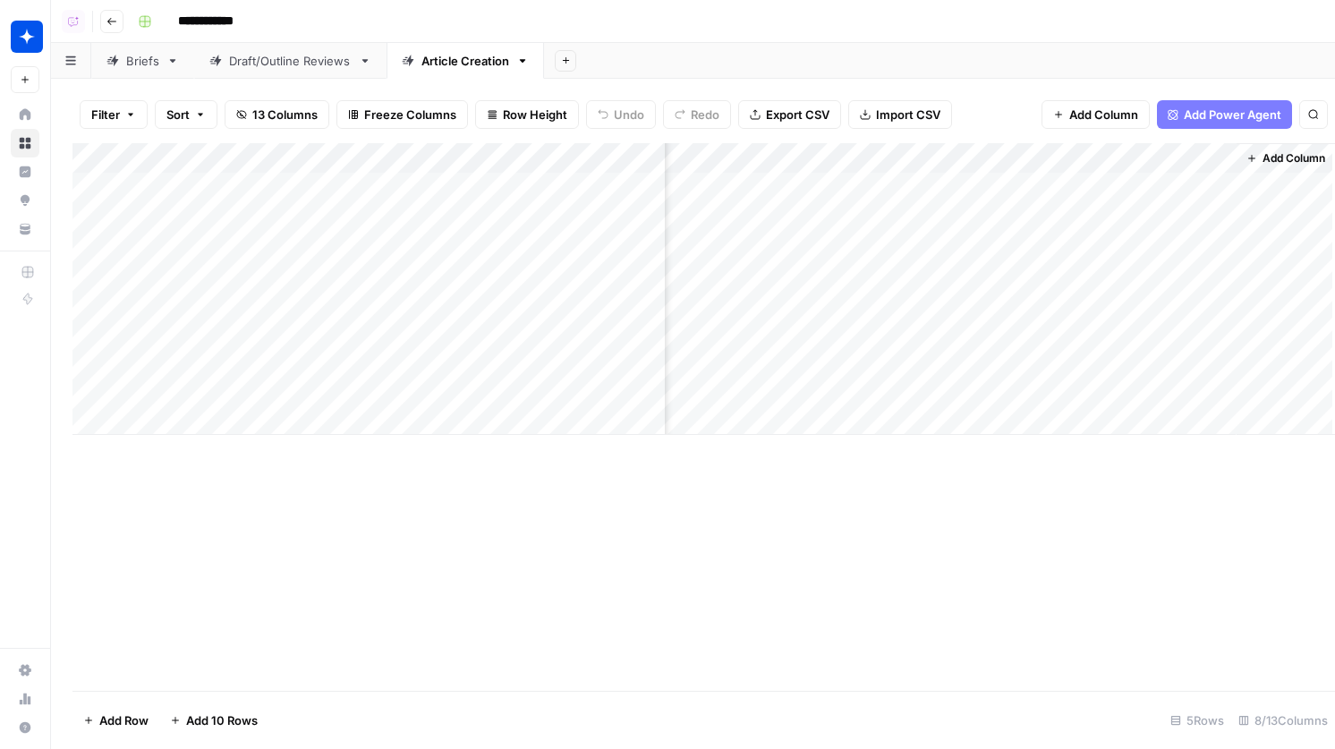
scroll to position [0, 252]
click at [1272, 154] on span "Add Column" at bounding box center [1293, 158] width 63 height 16
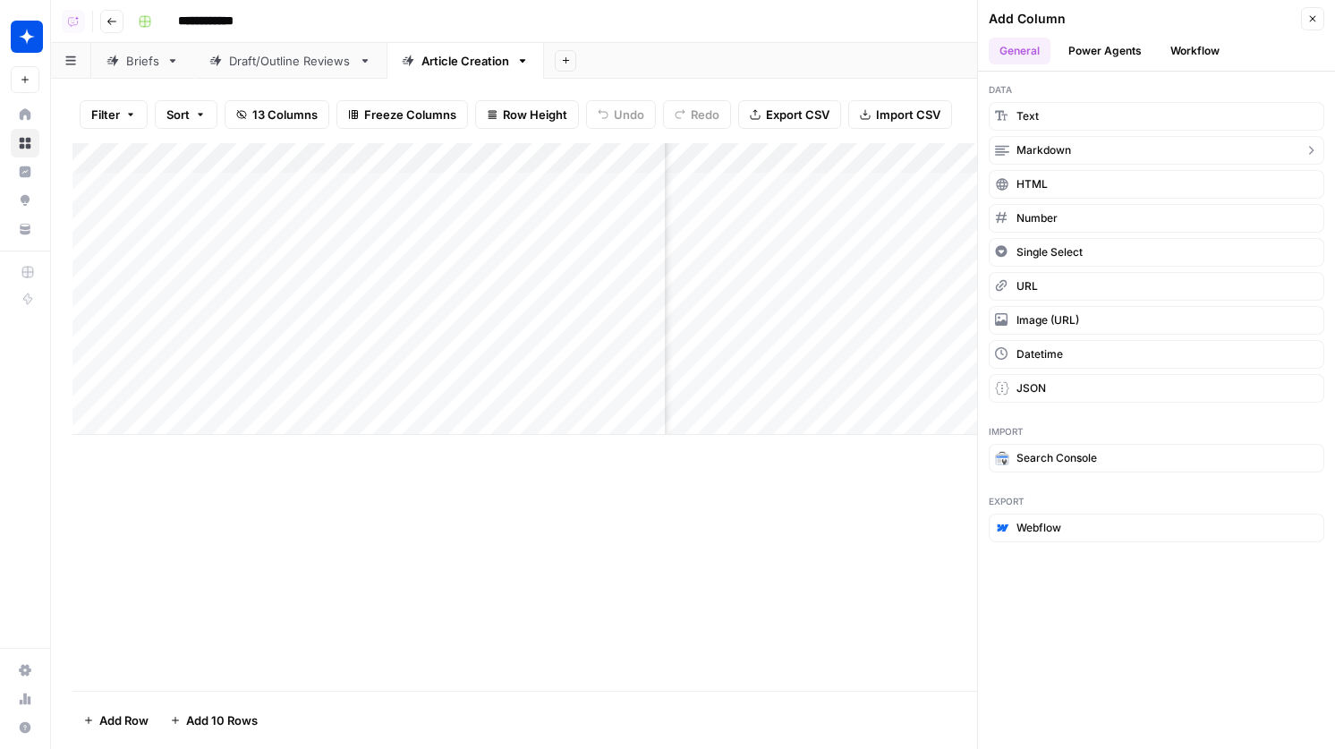
click at [1096, 152] on button "Markdown" at bounding box center [1157, 150] width 336 height 29
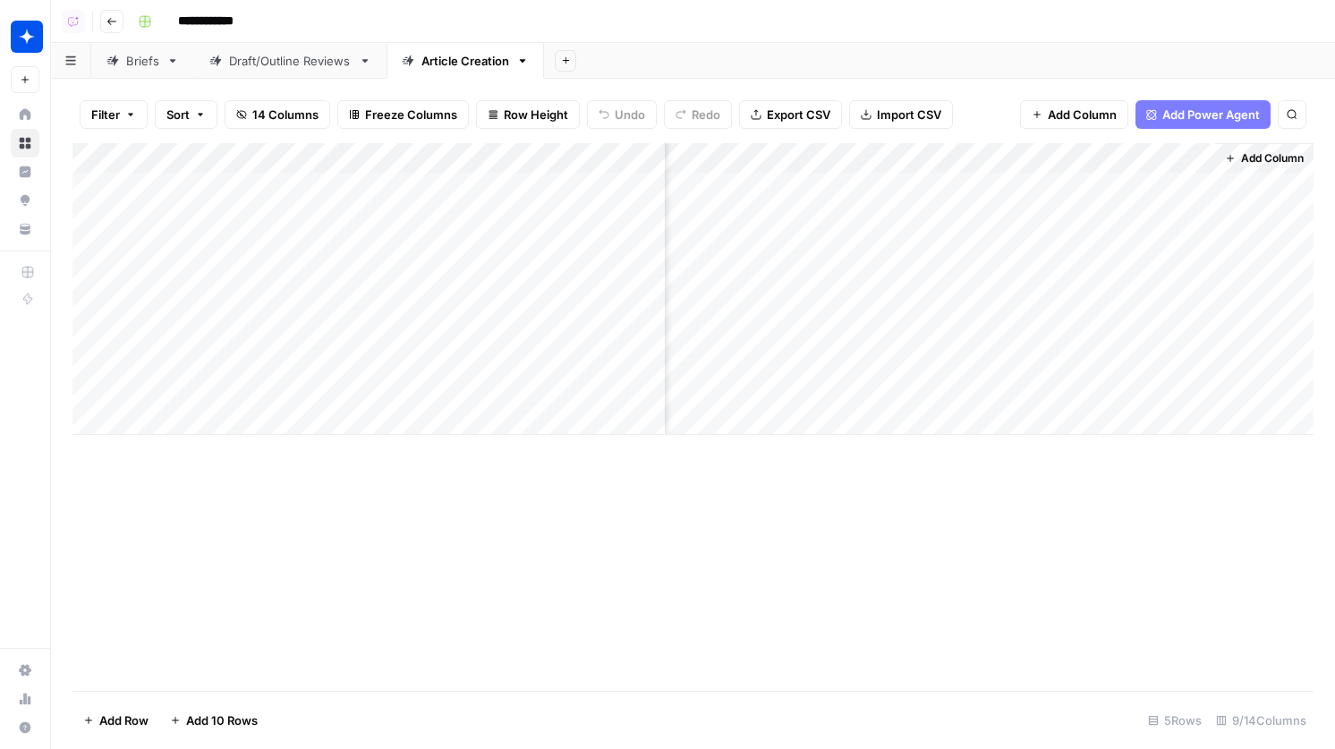
click at [1049, 200] on div "Add Column" at bounding box center [692, 289] width 1241 height 292
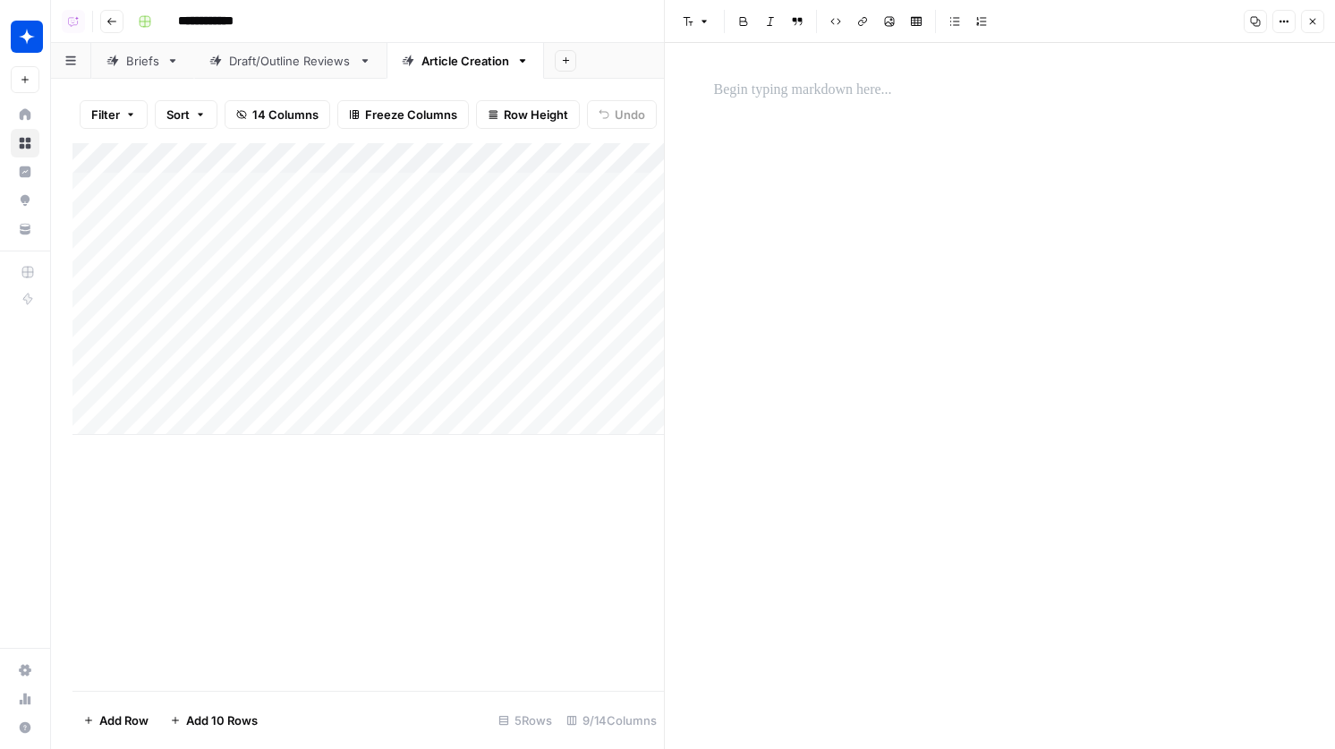
click at [885, 123] on div at bounding box center [1000, 396] width 594 height 706
click at [840, 102] on div at bounding box center [1000, 91] width 594 height 38
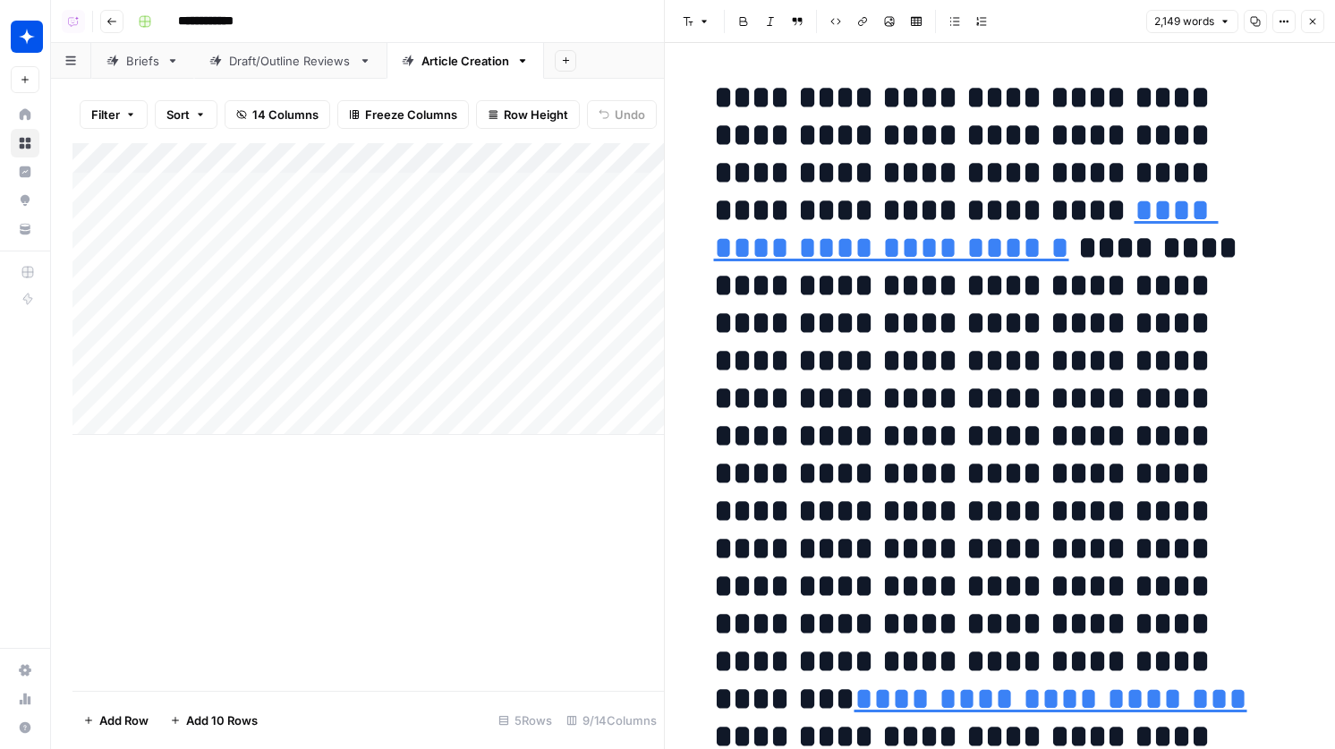
click at [1314, 28] on button "Close" at bounding box center [1312, 21] width 23 height 23
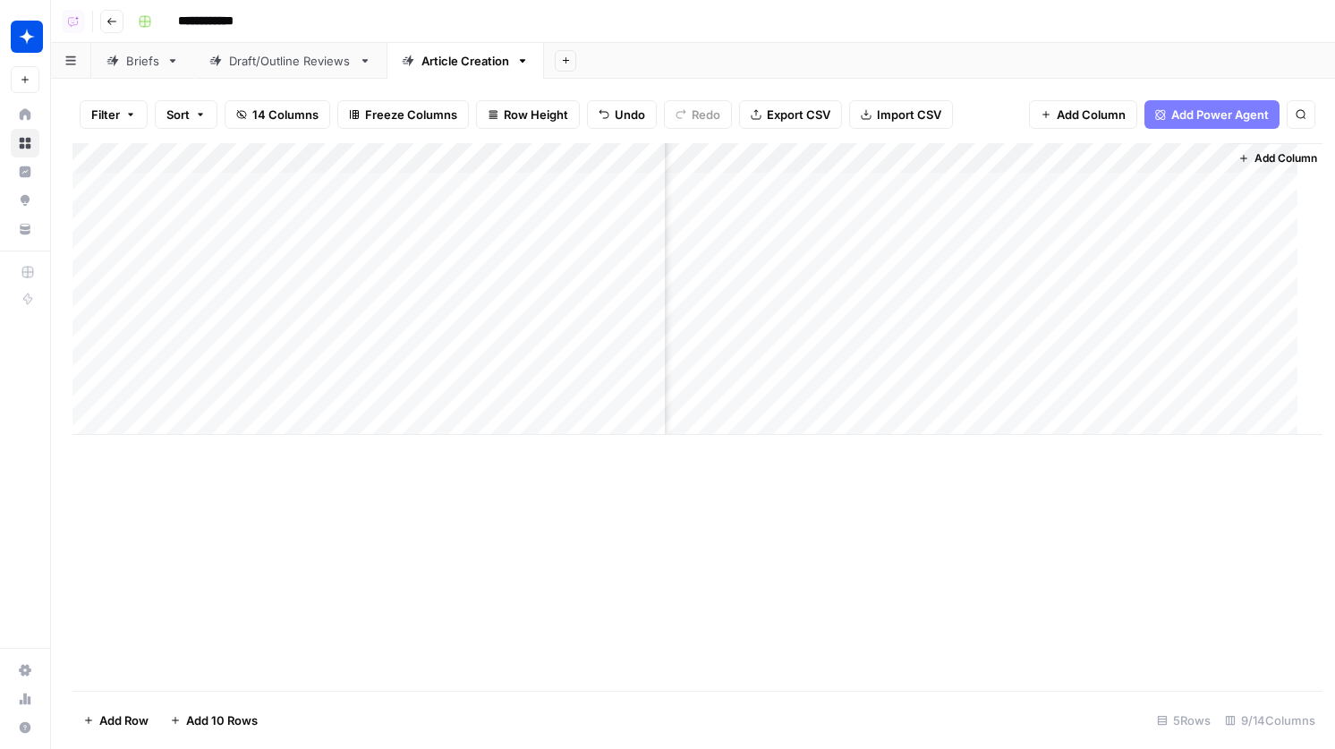
scroll to position [0, 510]
click at [1228, 157] on div "Add Column" at bounding box center [692, 289] width 1241 height 292
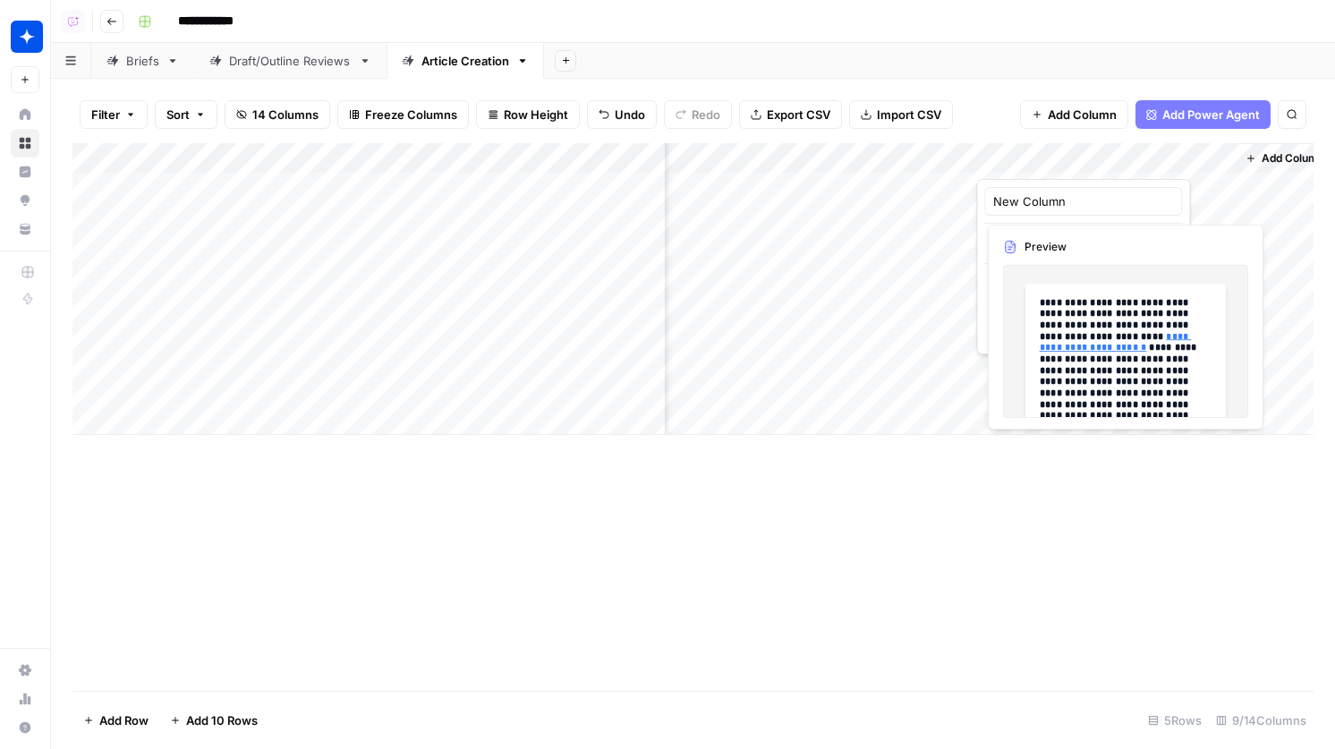
click at [1026, 217] on div "New Column Markdown Filter Hide Column Remove Column" at bounding box center [1084, 266] width 214 height 175
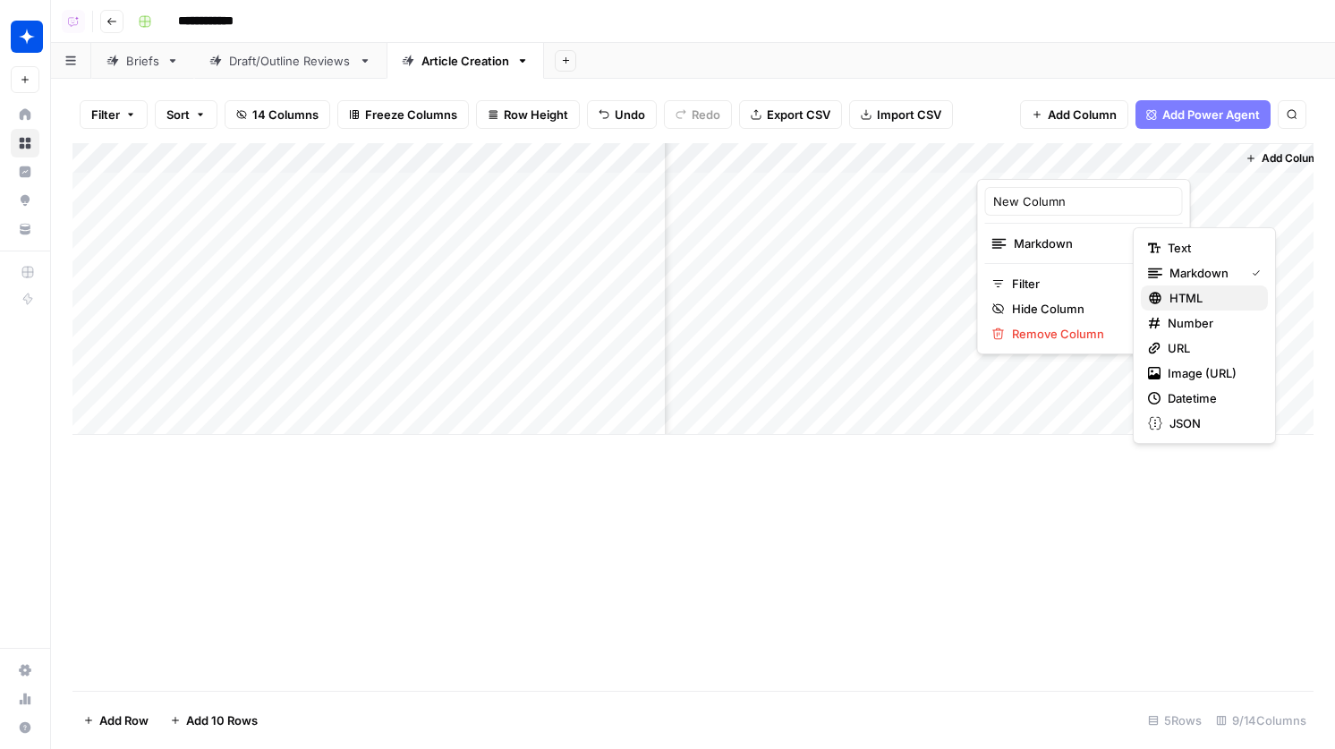
click at [1178, 291] on span "HTML" at bounding box center [1211, 298] width 84 height 18
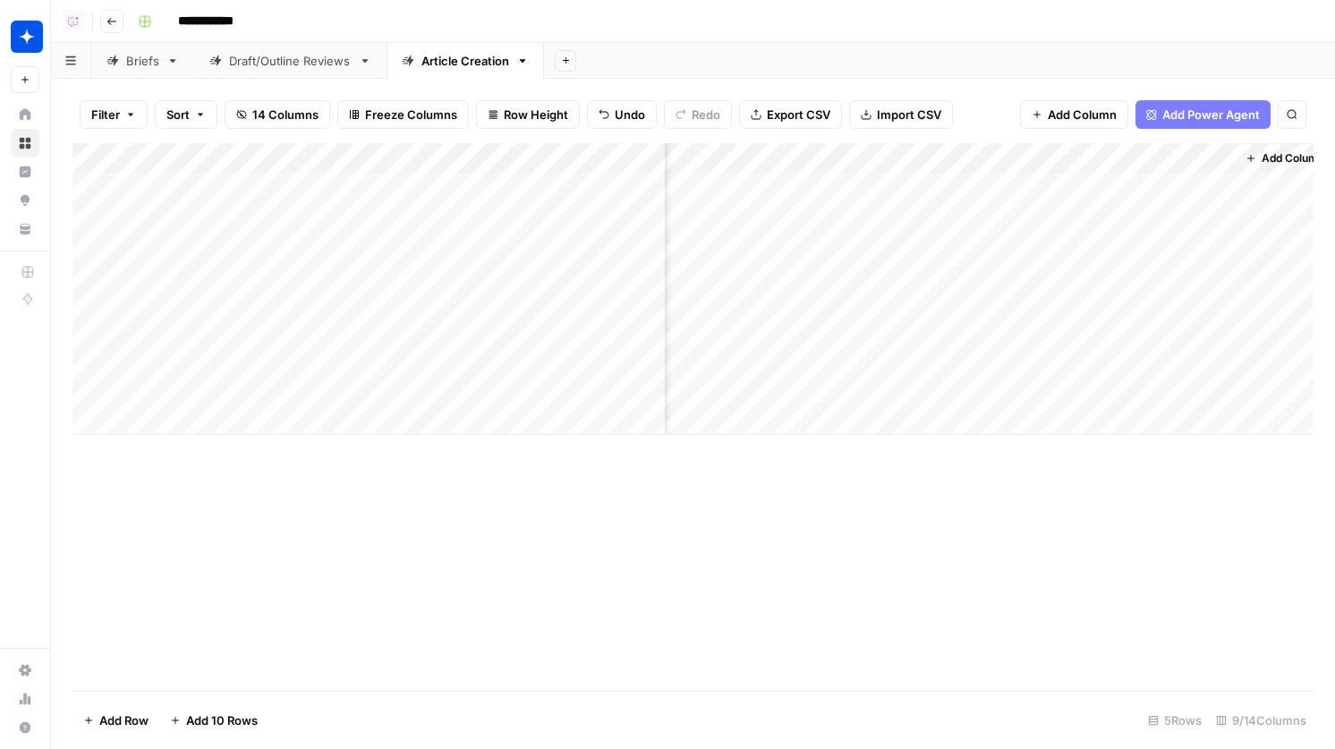
click at [1120, 192] on div "Add Column" at bounding box center [692, 289] width 1241 height 292
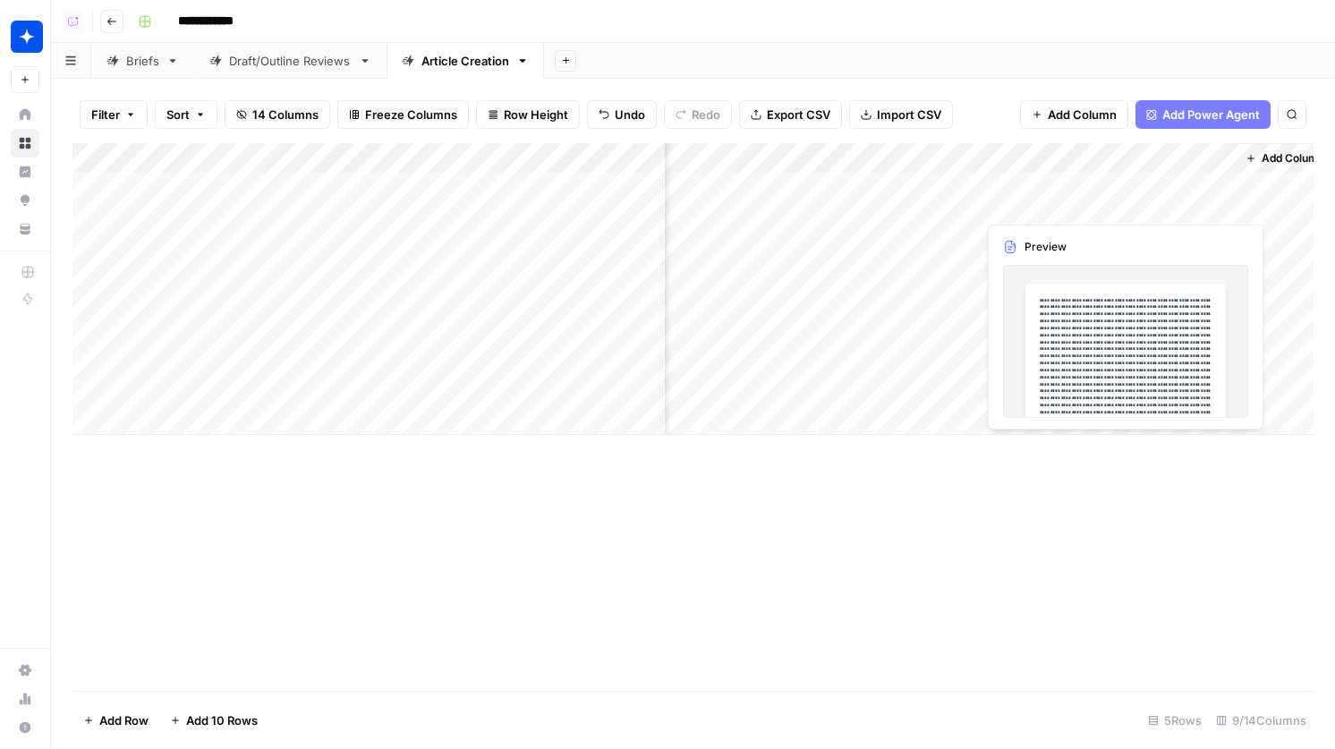
click at [1120, 192] on div "Add Column" at bounding box center [692, 289] width 1241 height 292
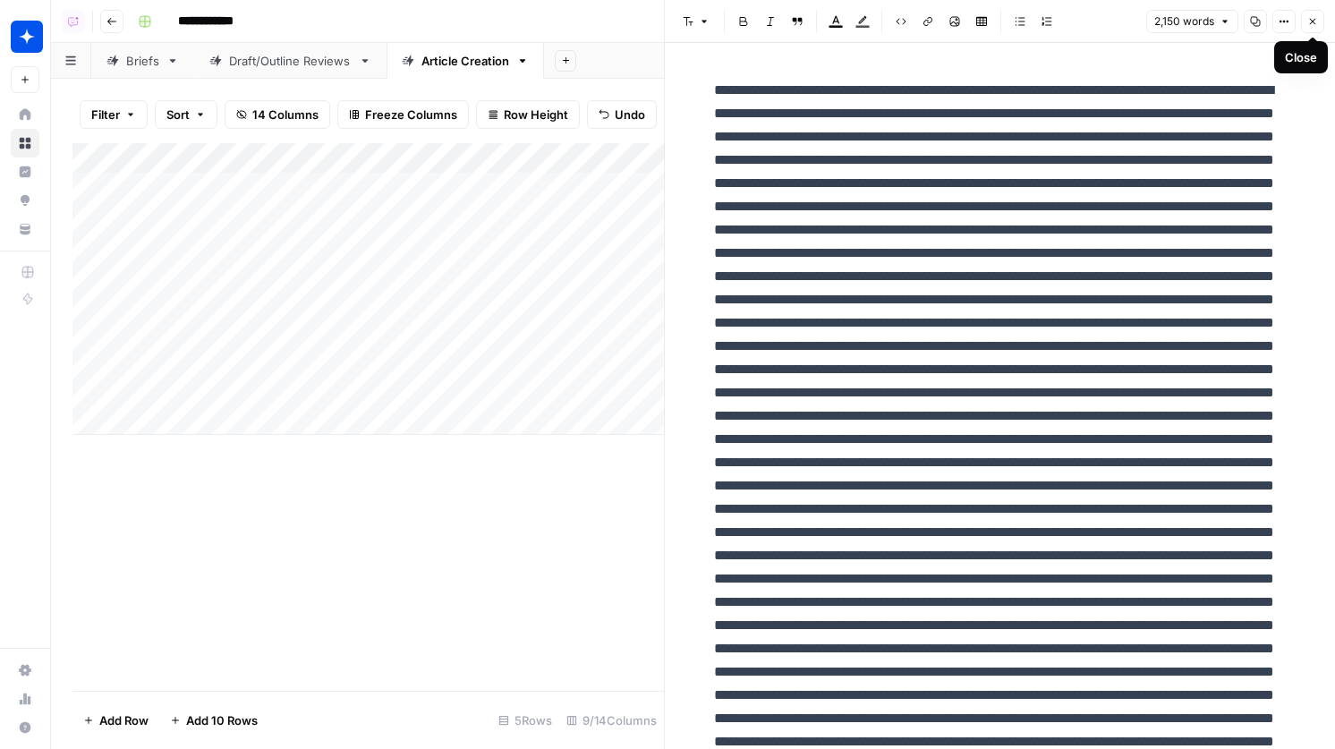
click at [1321, 24] on button "Close" at bounding box center [1312, 21] width 23 height 23
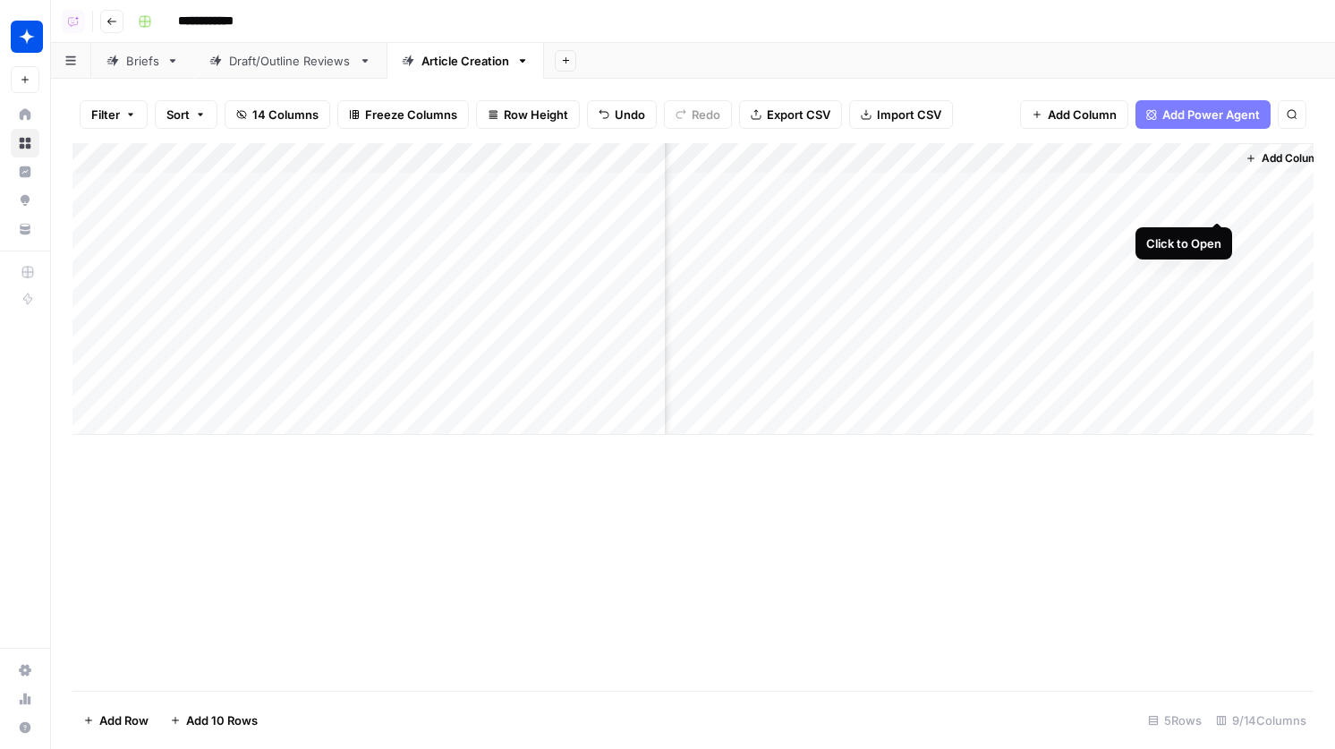
click at [1216, 186] on div "Add Column" at bounding box center [692, 289] width 1241 height 292
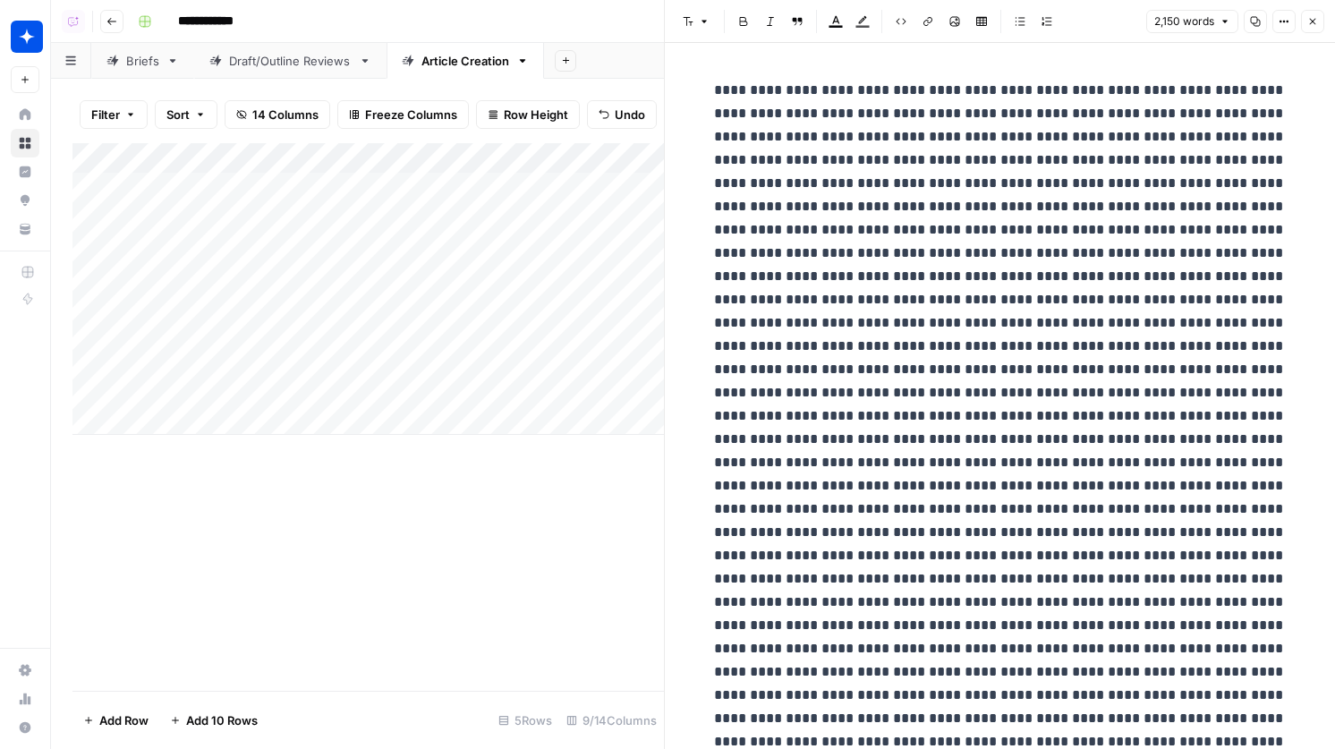
click at [1321, 16] on button "Close" at bounding box center [1312, 21] width 23 height 23
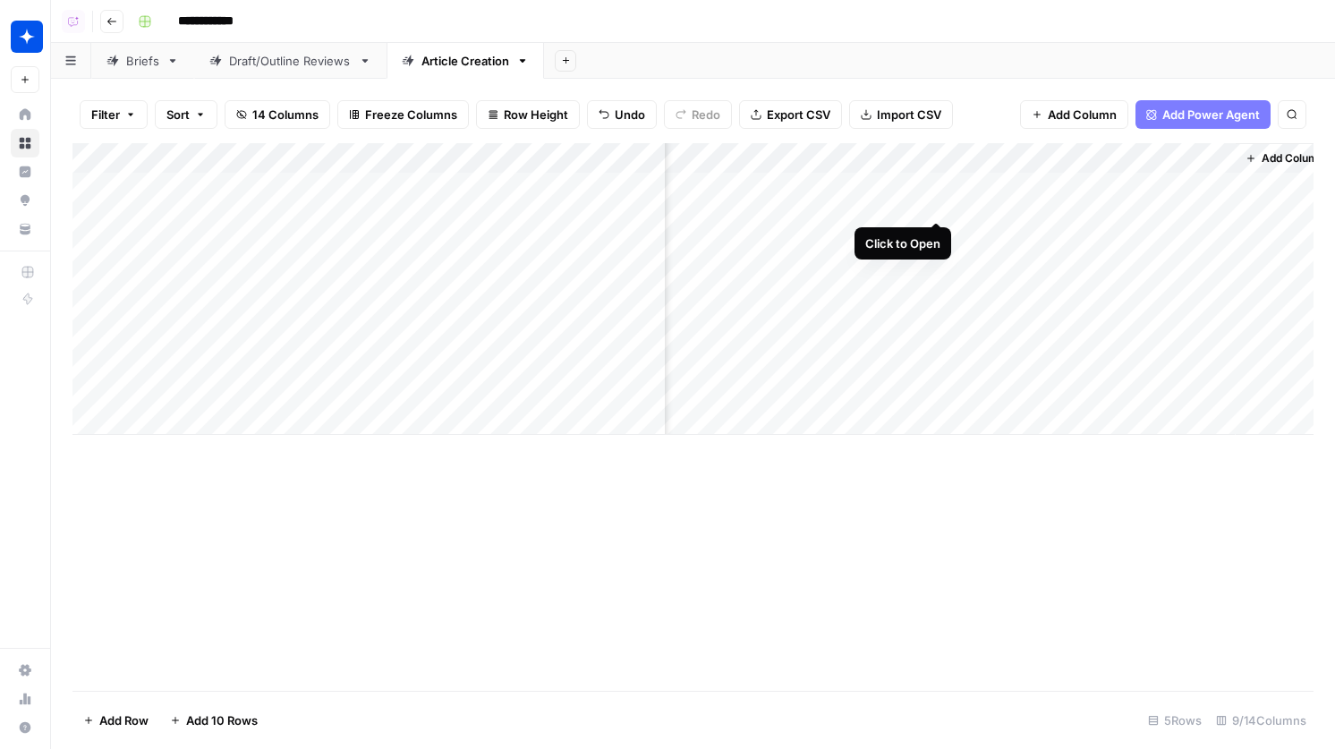
click at [940, 188] on div "Add Column" at bounding box center [692, 289] width 1241 height 292
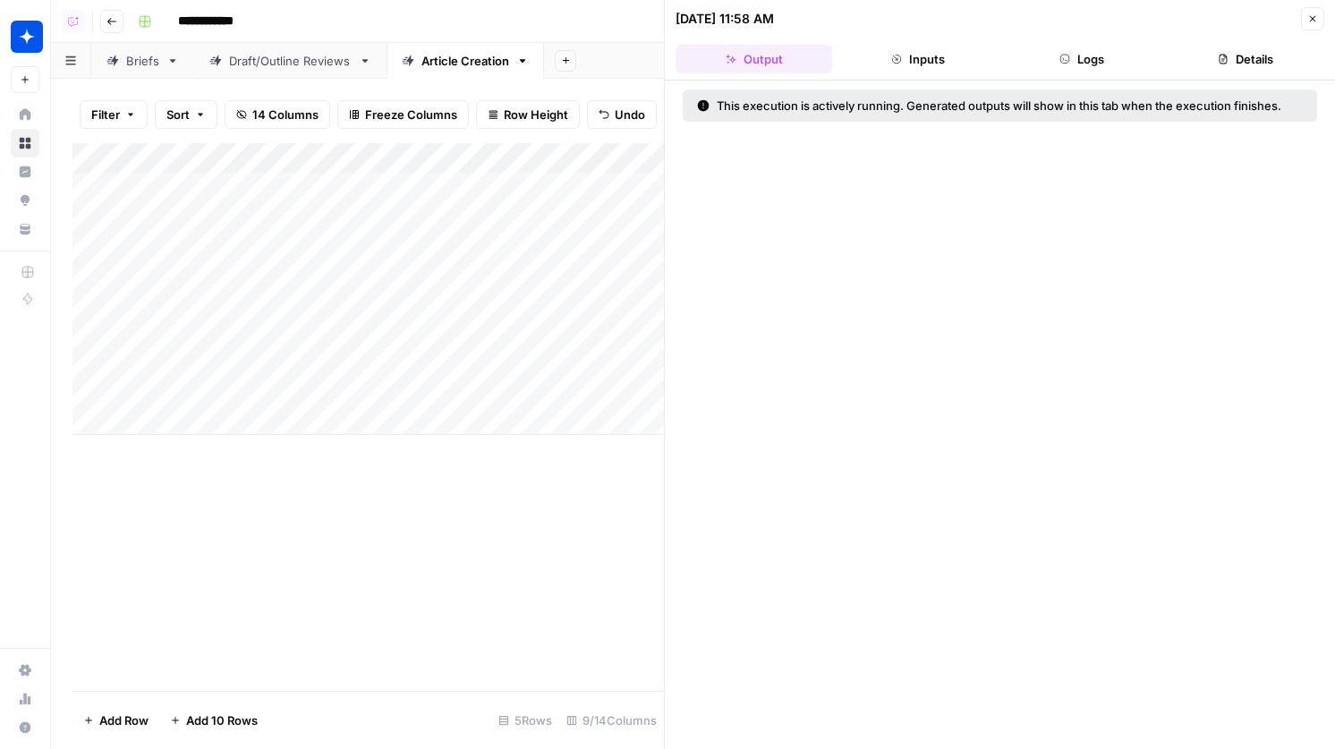
click at [1081, 67] on button "Logs" at bounding box center [1082, 59] width 157 height 29
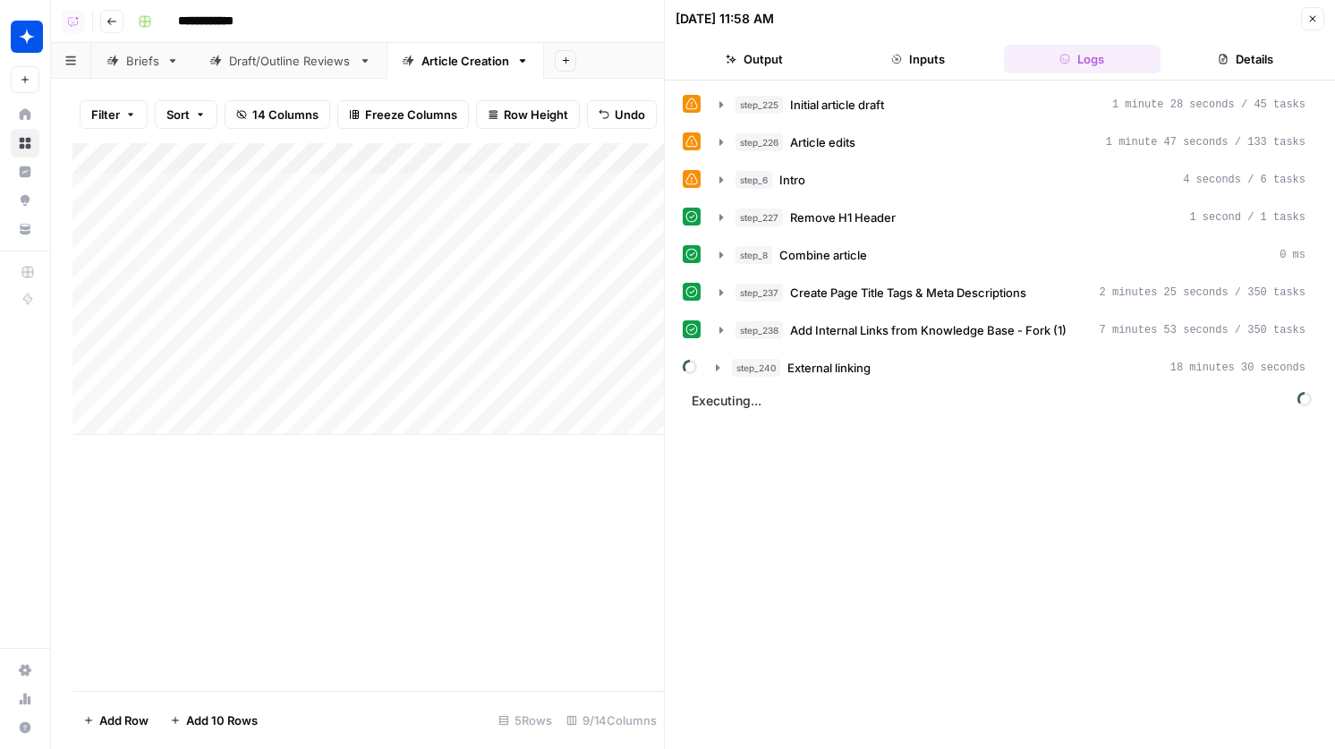
click at [1321, 9] on button "Close" at bounding box center [1312, 18] width 23 height 23
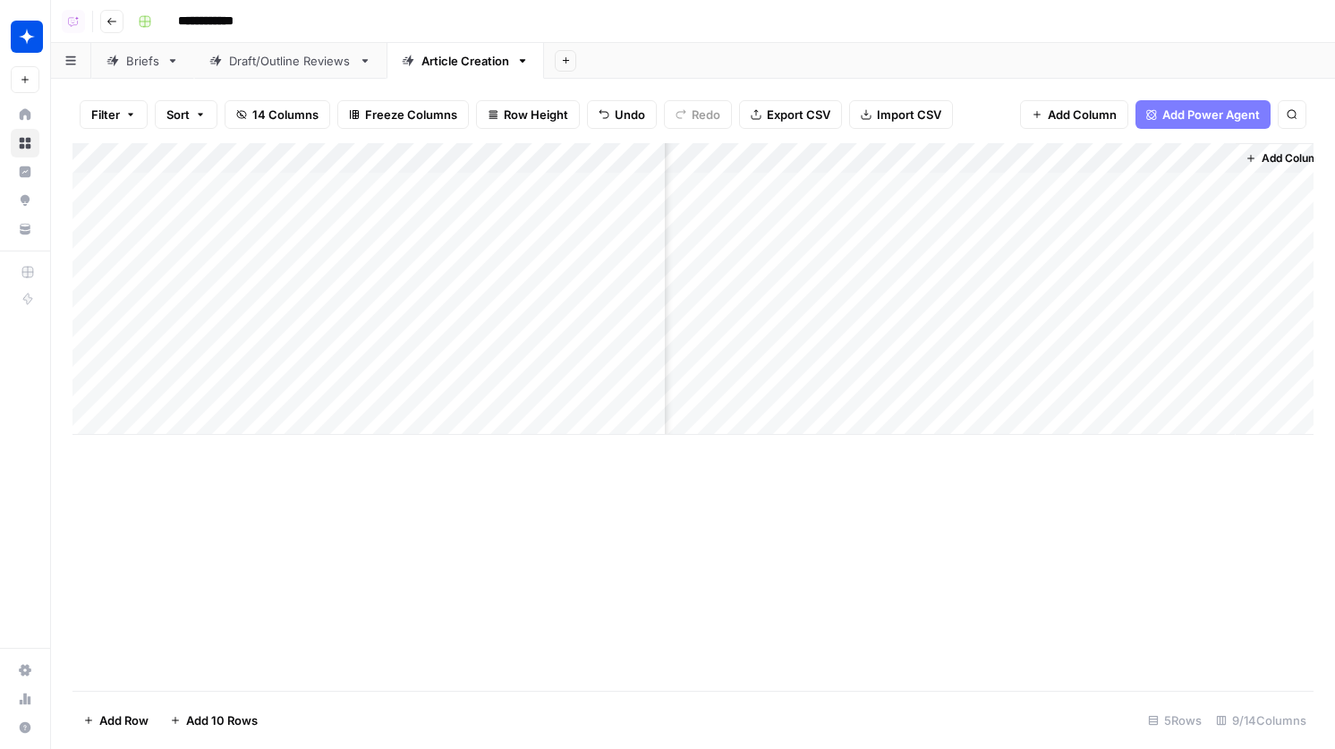
click at [165, 74] on link "Briefs" at bounding box center [142, 61] width 103 height 36
click at [1038, 189] on div "Add Column" at bounding box center [692, 417] width 1241 height 548
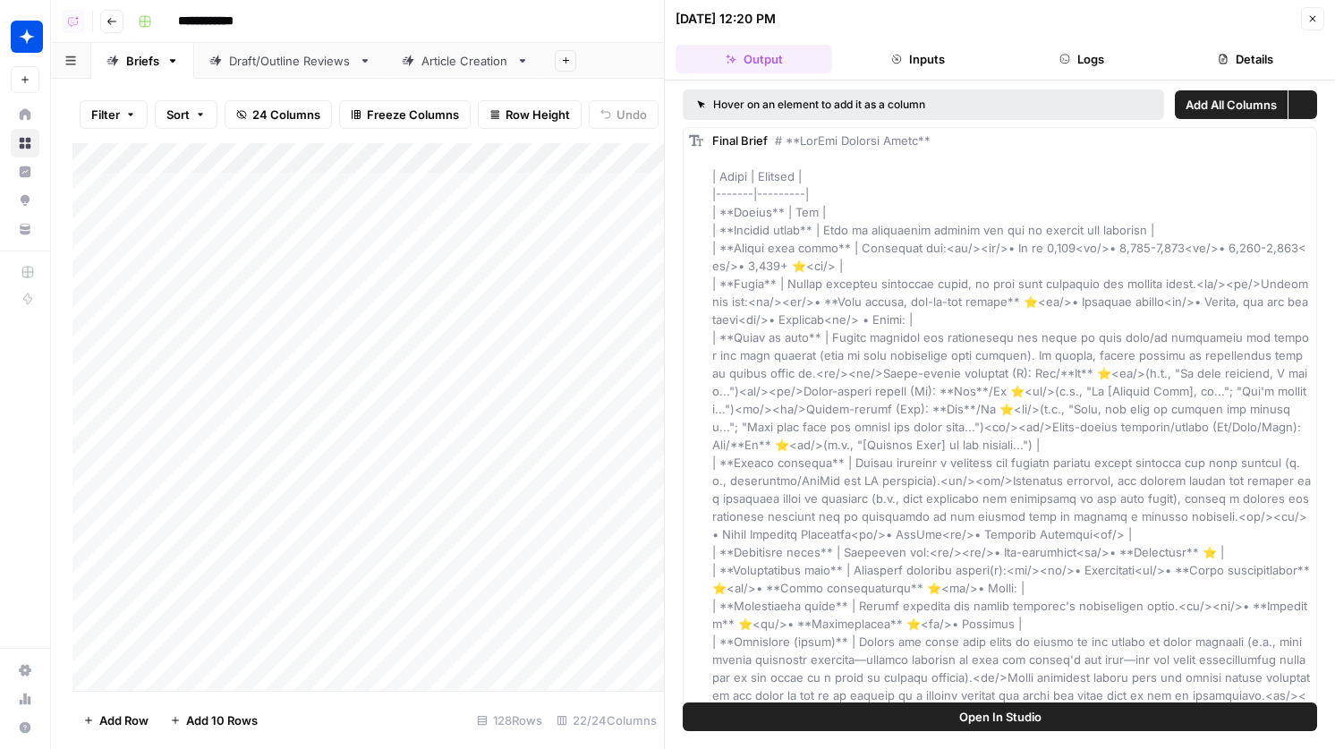
click at [1190, 56] on button "Details" at bounding box center [1246, 59] width 157 height 29
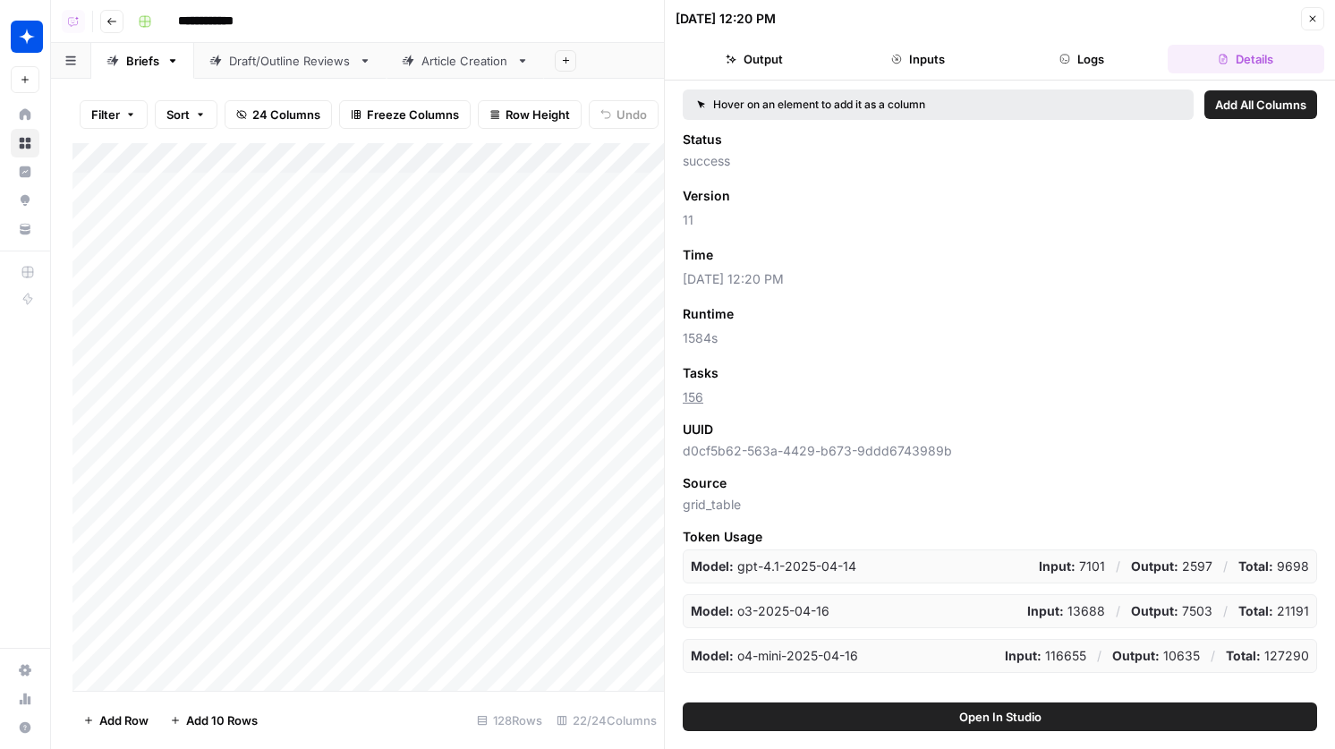
click at [1064, 78] on header "[DATE] 12:20 PM Close Output Inputs Logs Details" at bounding box center [1000, 40] width 670 height 81
click at [1059, 63] on icon "button" at bounding box center [1064, 59] width 11 height 11
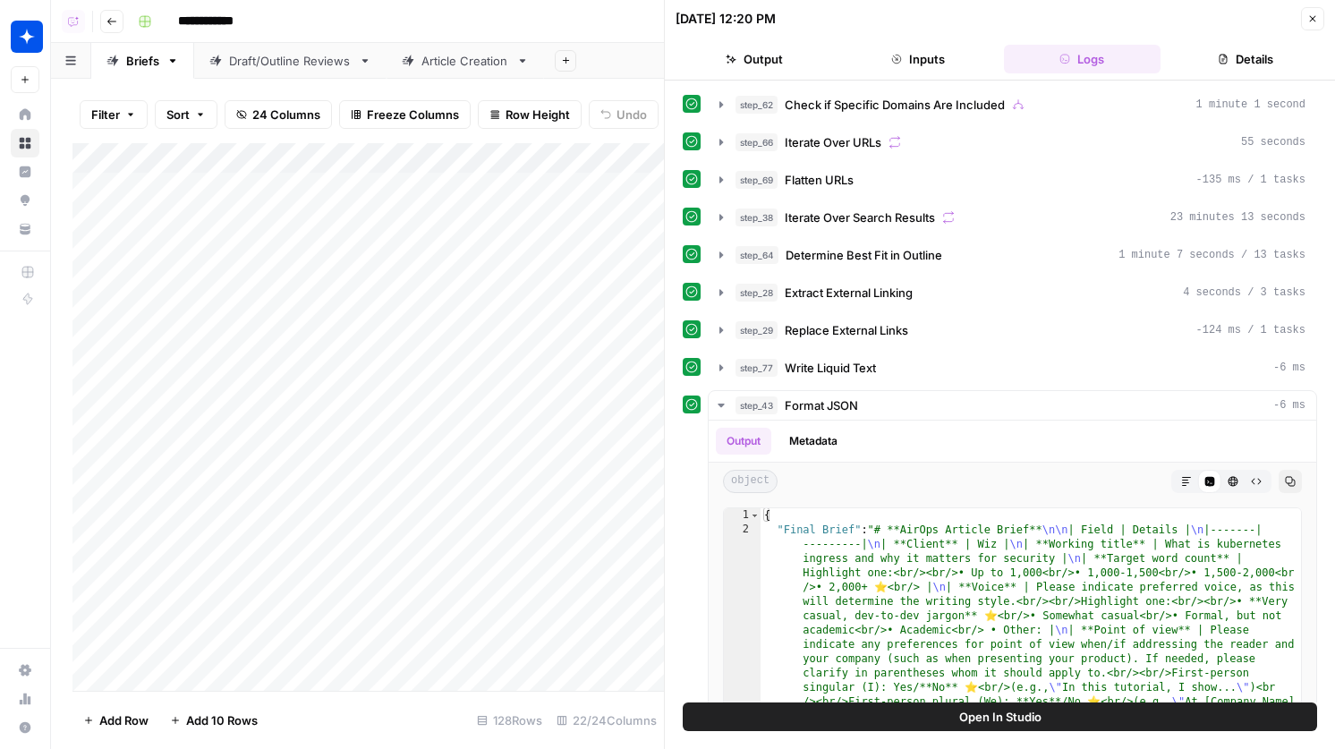
click at [925, 73] on header "[DATE] 12:20 PM Close Output Inputs Logs Details" at bounding box center [1000, 40] width 670 height 81
click at [919, 61] on button "Inputs" at bounding box center [917, 59] width 157 height 29
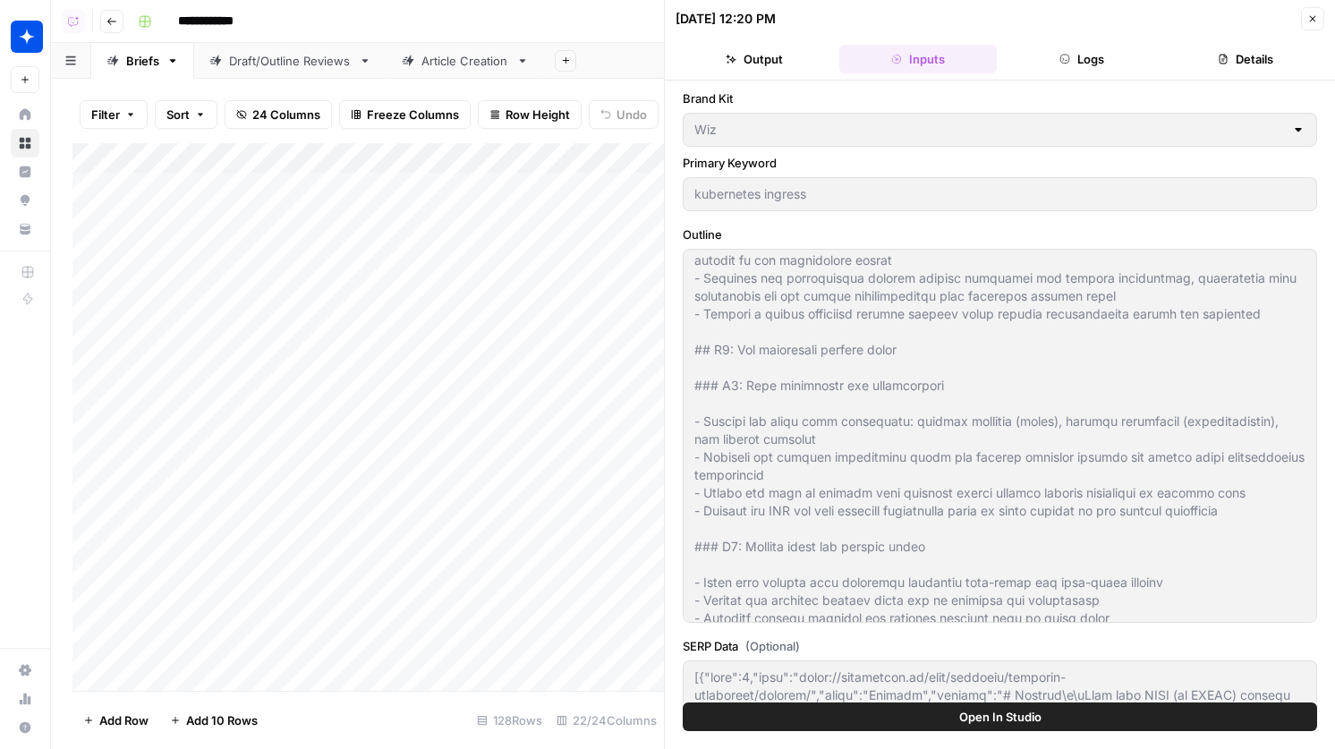
click at [1301, 22] on button "Close" at bounding box center [1312, 18] width 23 height 23
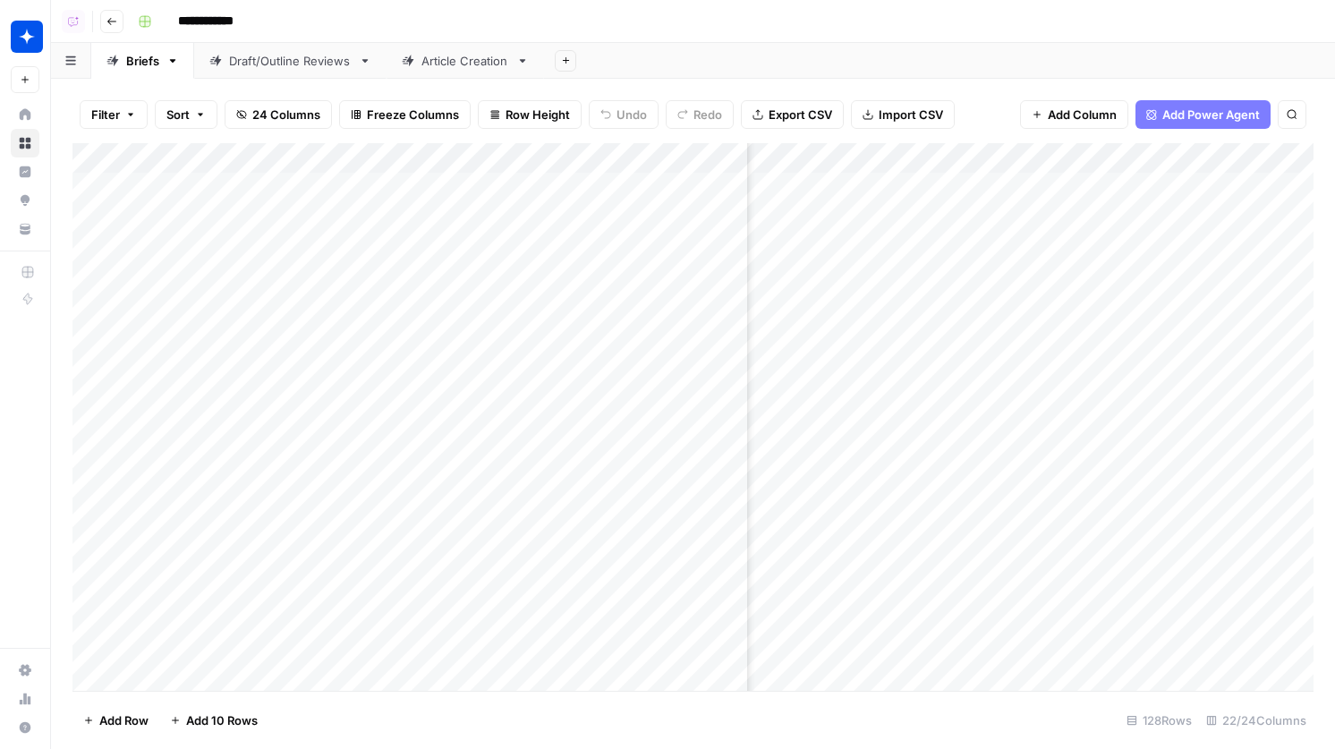
click at [480, 64] on div "Article Creation" at bounding box center [465, 61] width 88 height 18
click at [914, 155] on div "Add Column" at bounding box center [692, 289] width 1241 height 292
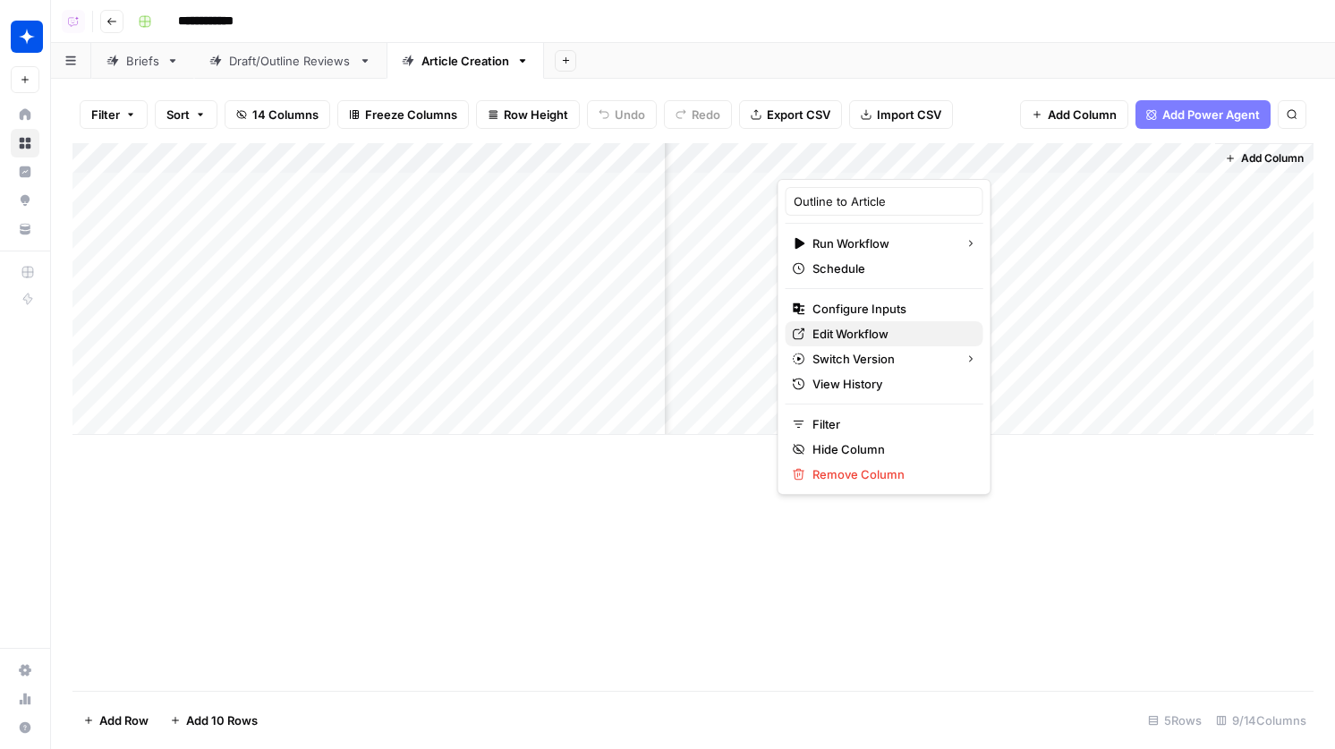
click at [865, 331] on span "Edit Workflow" at bounding box center [890, 334] width 157 height 18
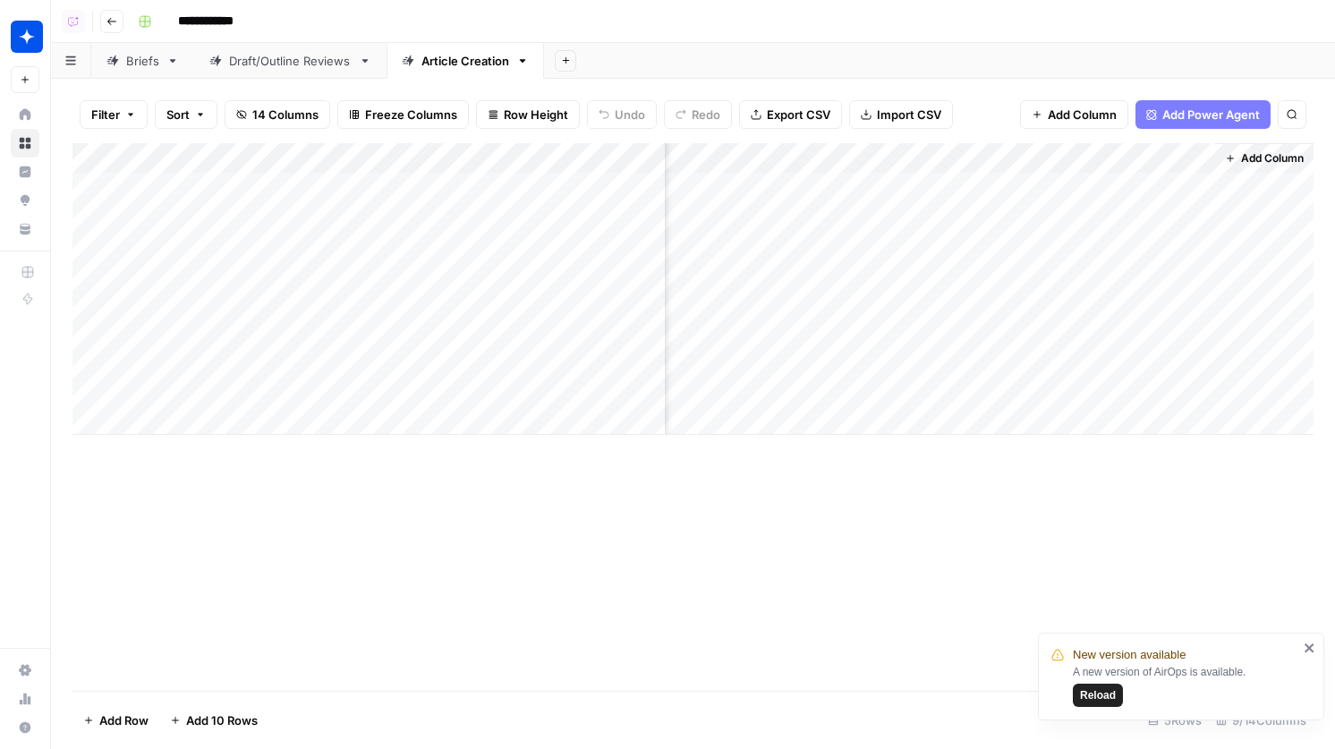
click at [909, 183] on div "Add Column" at bounding box center [692, 289] width 1241 height 292
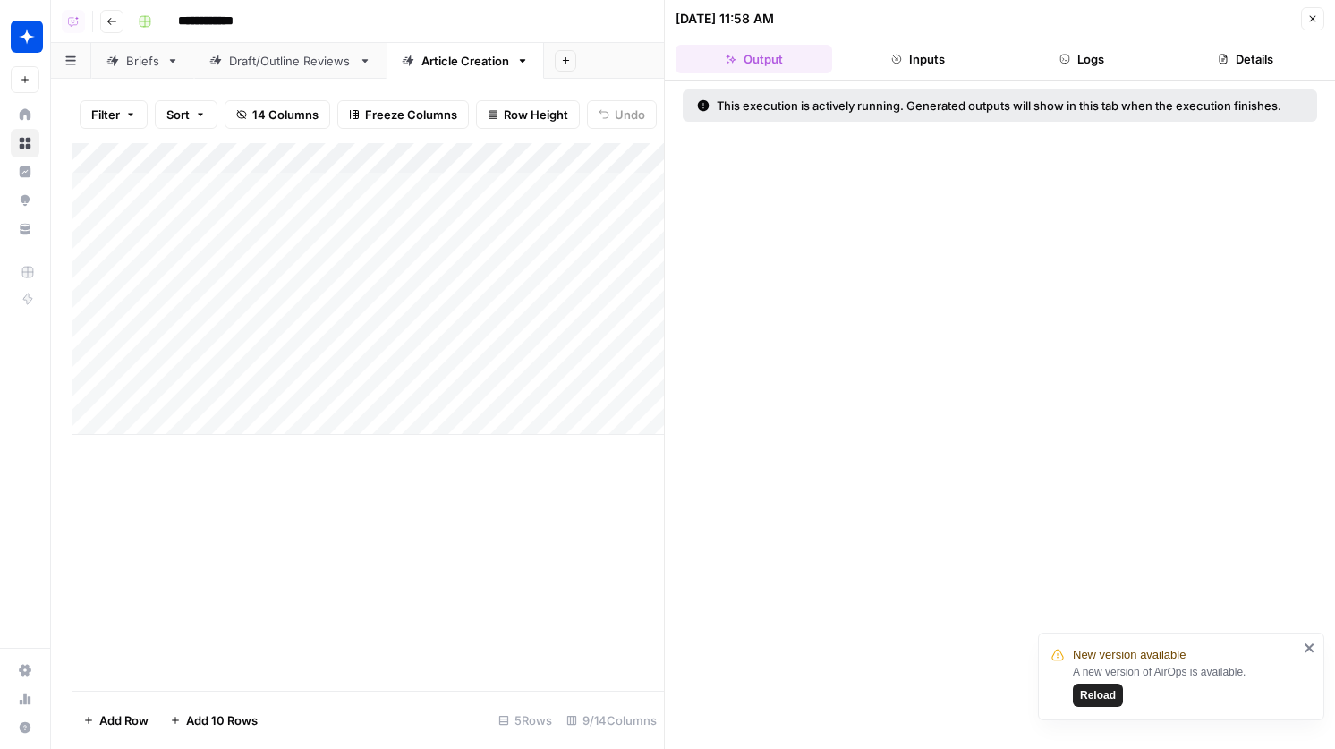
click at [1112, 701] on span "Reload" at bounding box center [1098, 695] width 36 height 16
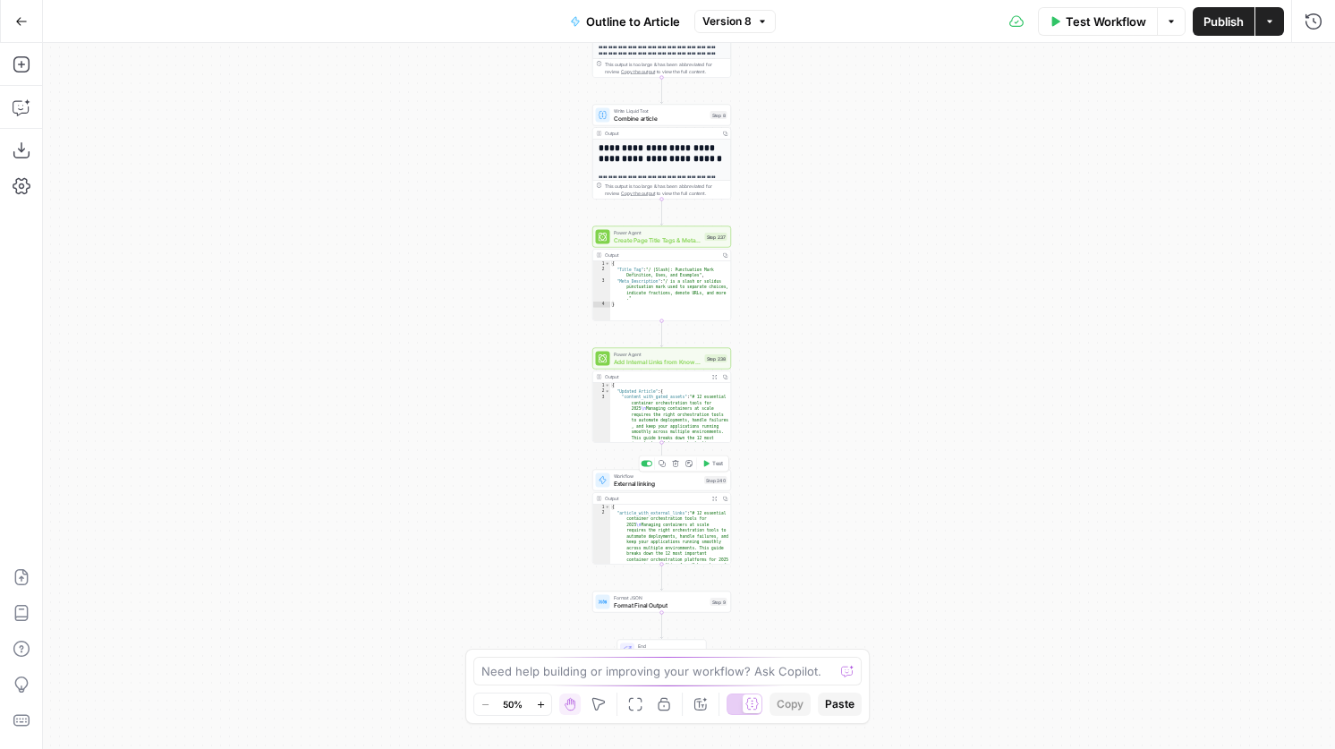
click at [694, 480] on span "External linking" at bounding box center [658, 483] width 88 height 9
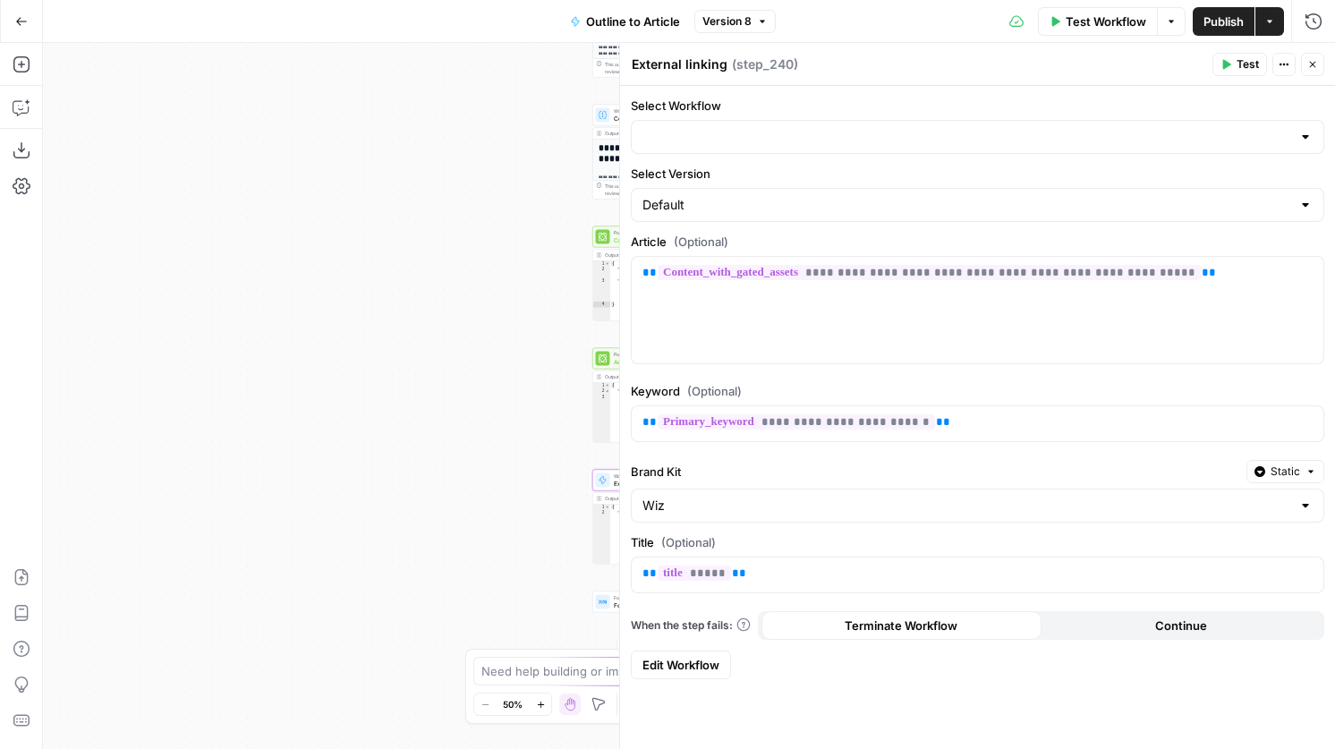
type input "External Linking"
click at [703, 660] on span "Edit Workflow" at bounding box center [680, 665] width 77 height 18
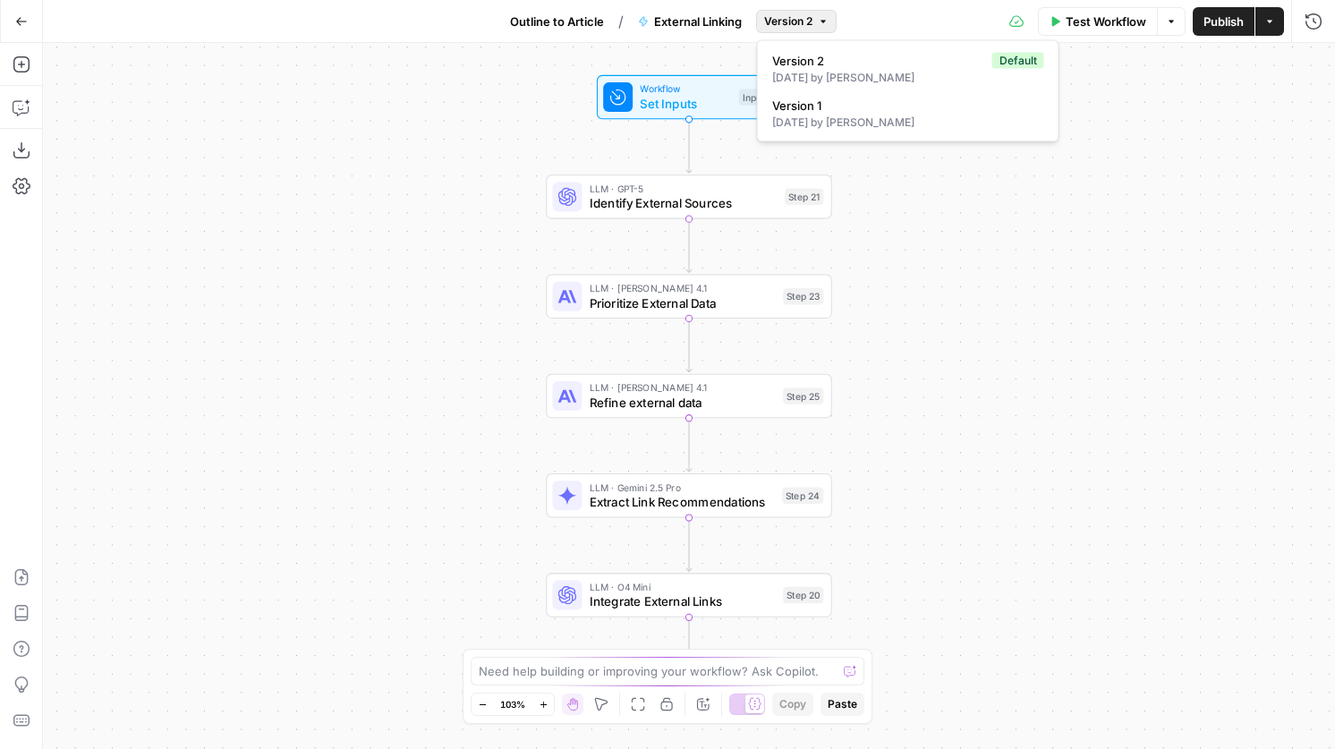
click at [791, 31] on button "Version 2" at bounding box center [796, 21] width 81 height 23
click at [724, 208] on span "Identify External Sources" at bounding box center [684, 203] width 188 height 19
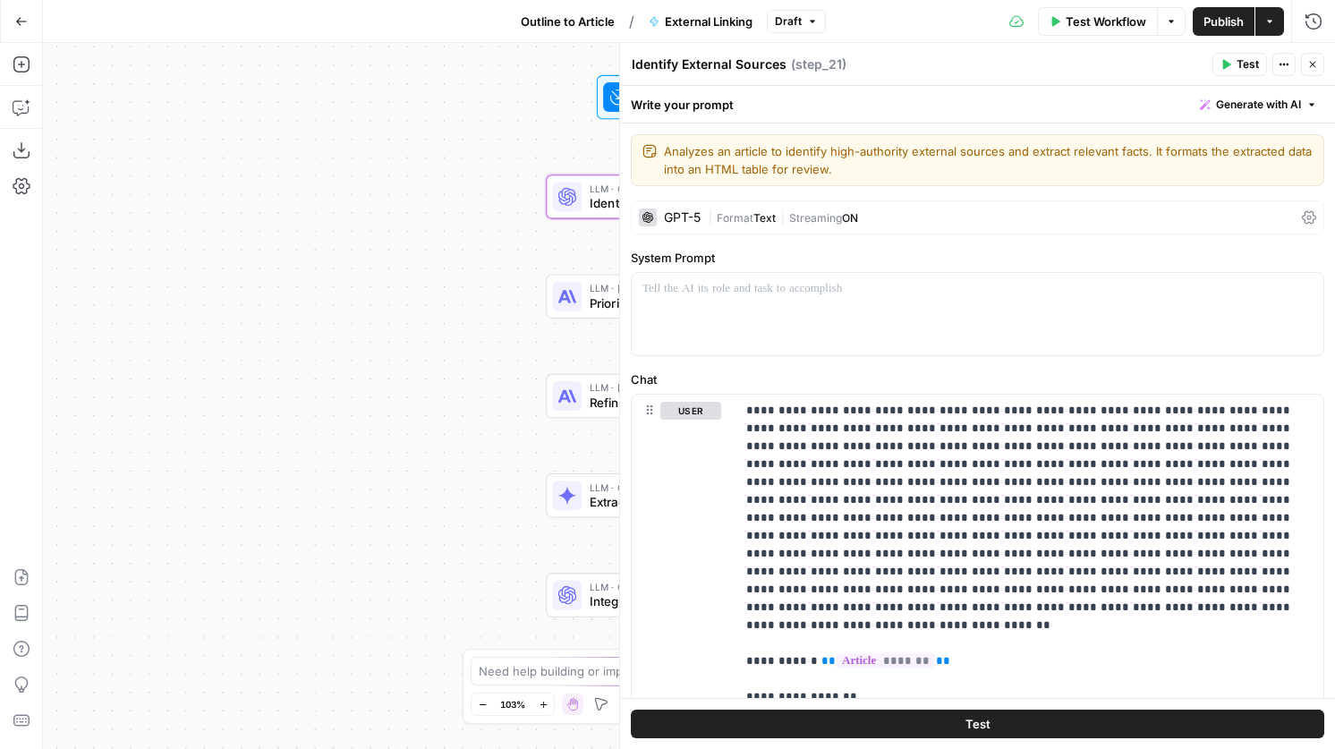
click at [590, 285] on span "LLM · [PERSON_NAME] 4.1" at bounding box center [683, 288] width 186 height 14
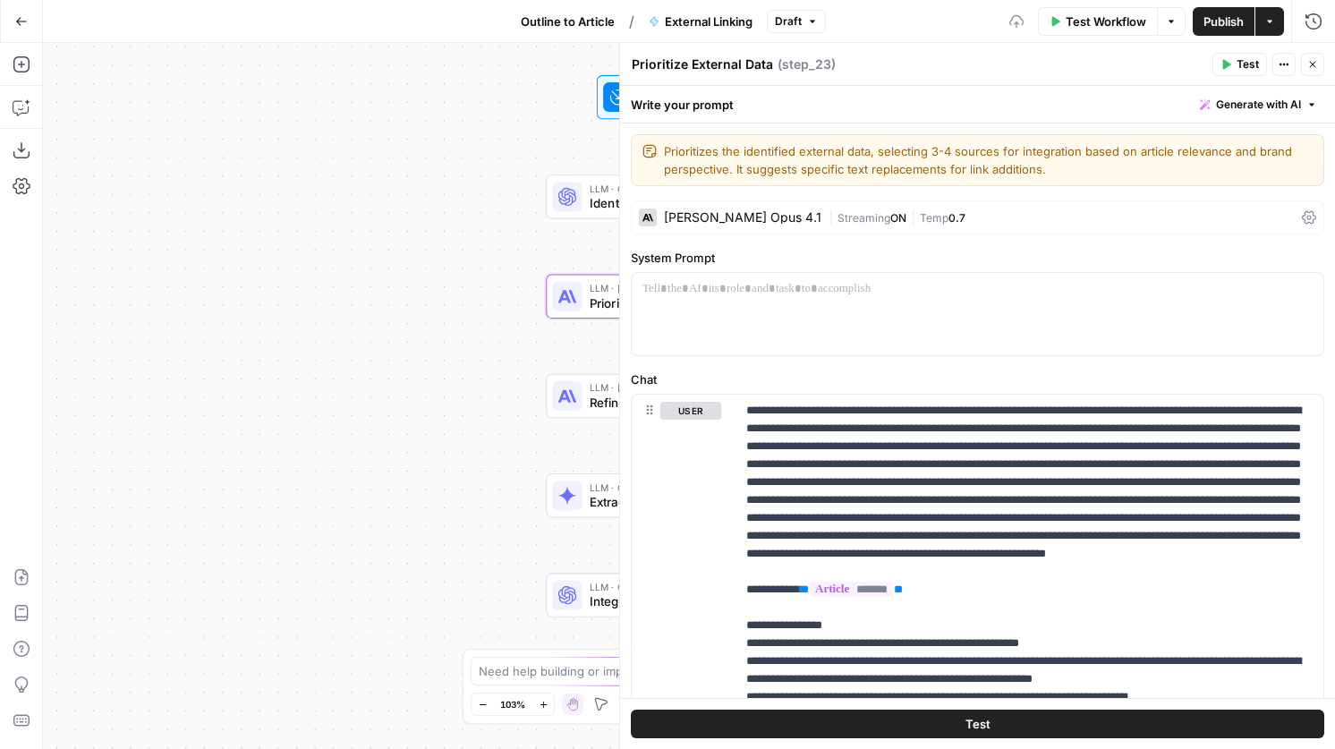
click at [609, 109] on div at bounding box center [618, 97] width 30 height 30
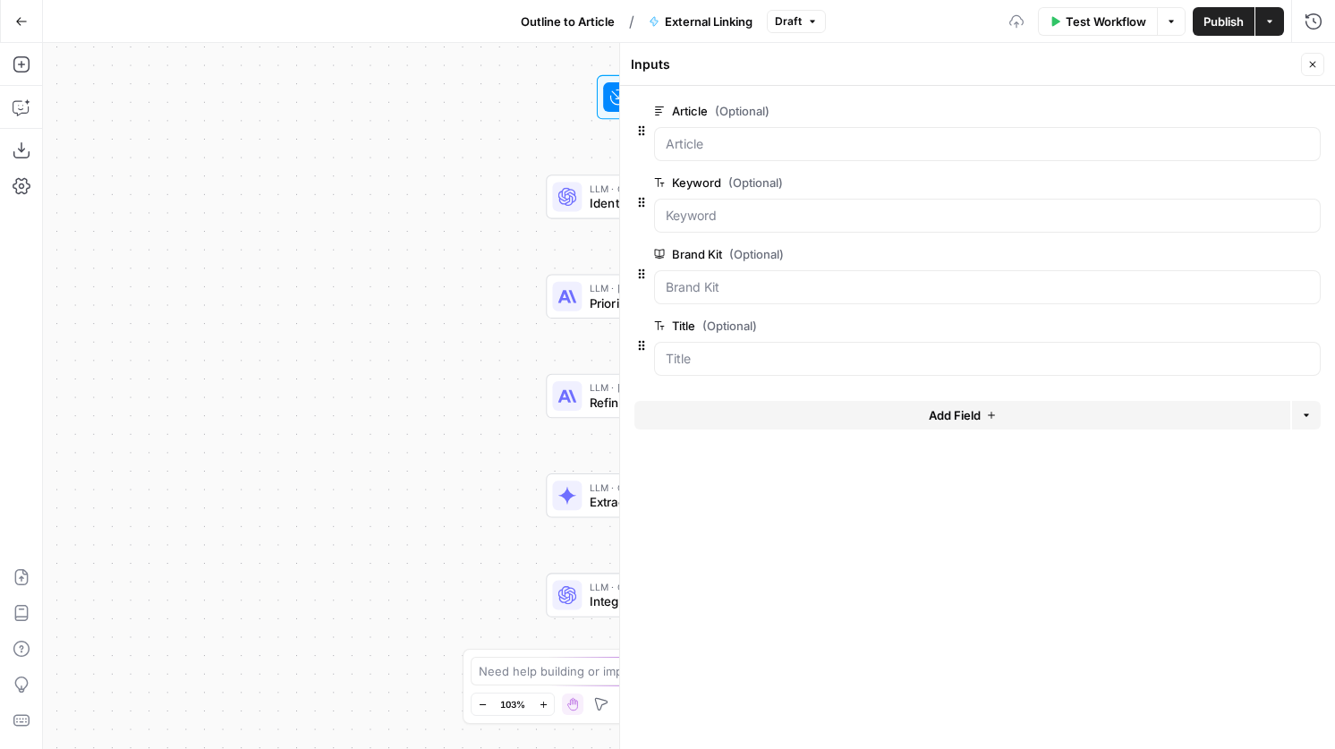
click at [744, 133] on div at bounding box center [987, 144] width 667 height 34
click at [748, 135] on input "Article (Optional)" at bounding box center [987, 144] width 643 height 18
click at [1095, 15] on span "Test Workflow" at bounding box center [1106, 22] width 81 height 18
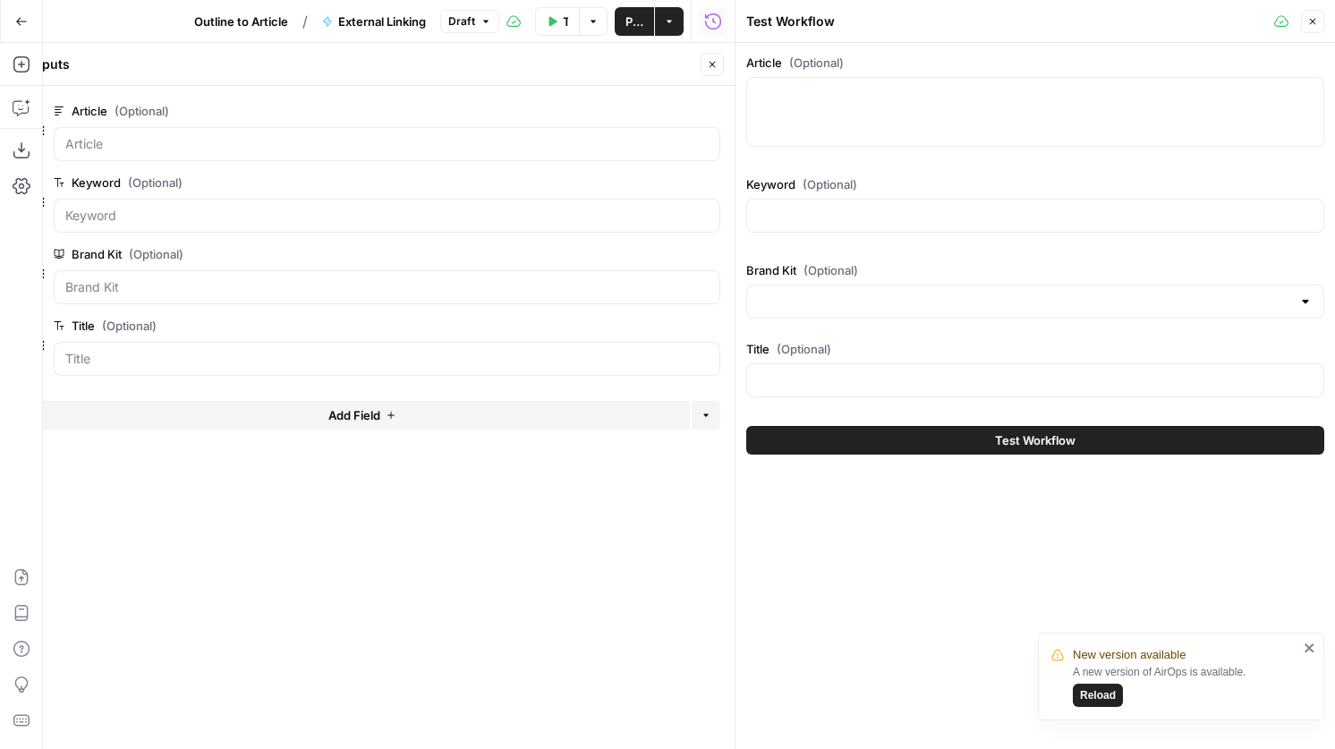
click at [868, 108] on div at bounding box center [1035, 112] width 578 height 70
paste textarea "# 12 best container orchestration tools for 2025\nContainer orchestration tools…"
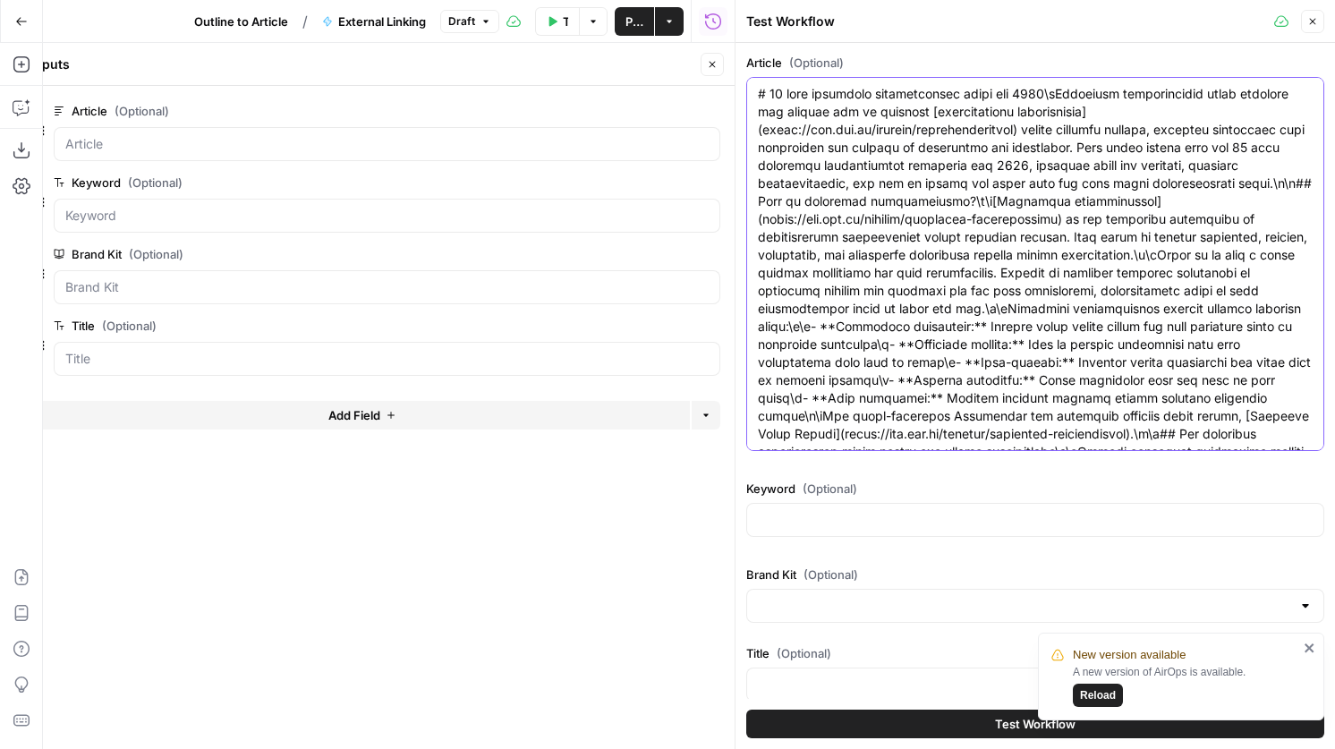
scroll to position [3409, 0]
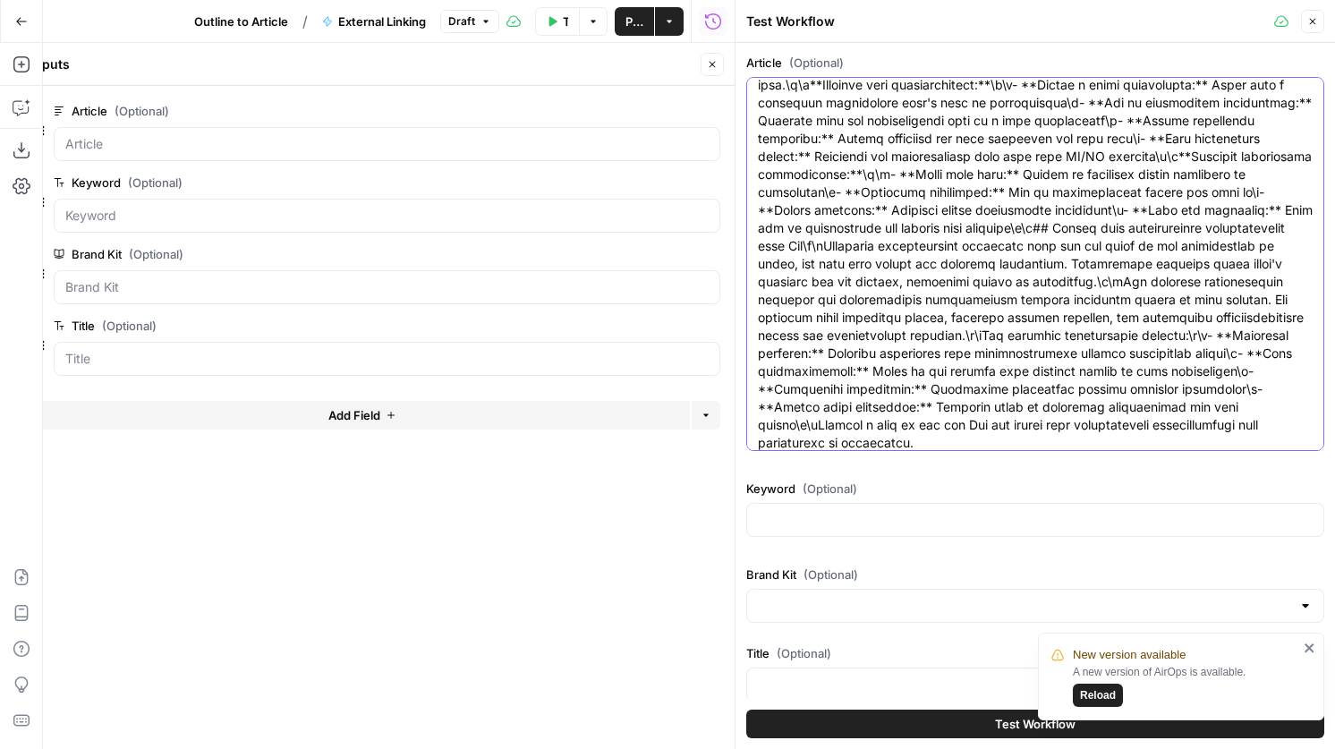
type textarea "# 12 best container orchestration tools for 2025\nContainer orchestration tools…"
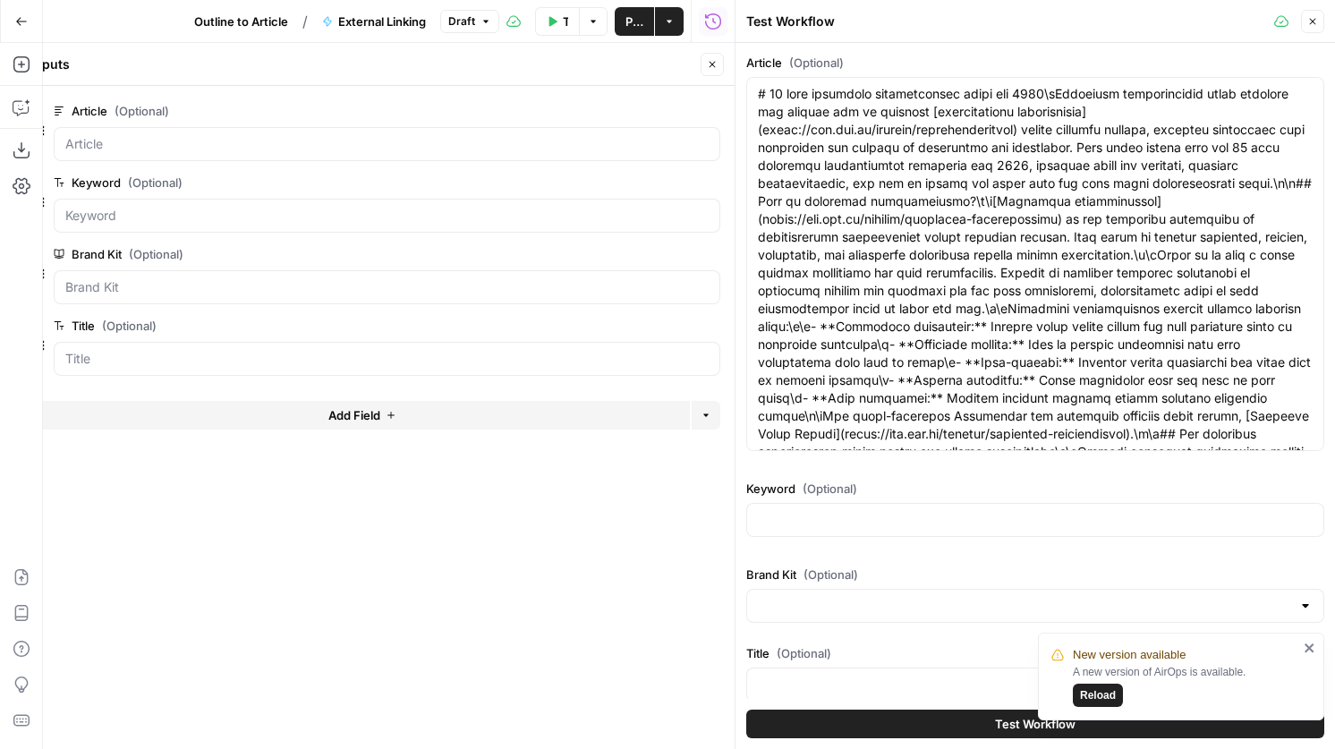
click at [874, 530] on div at bounding box center [1035, 520] width 578 height 34
type input "container orchestration tools"
click at [871, 588] on div "Brand Kit (Optional)" at bounding box center [1035, 593] width 578 height 57
click at [868, 598] on input "Brand Kit (Optional)" at bounding box center [1024, 606] width 533 height 18
click at [801, 659] on button "Wiz ID: 4586" at bounding box center [1035, 658] width 562 height 41
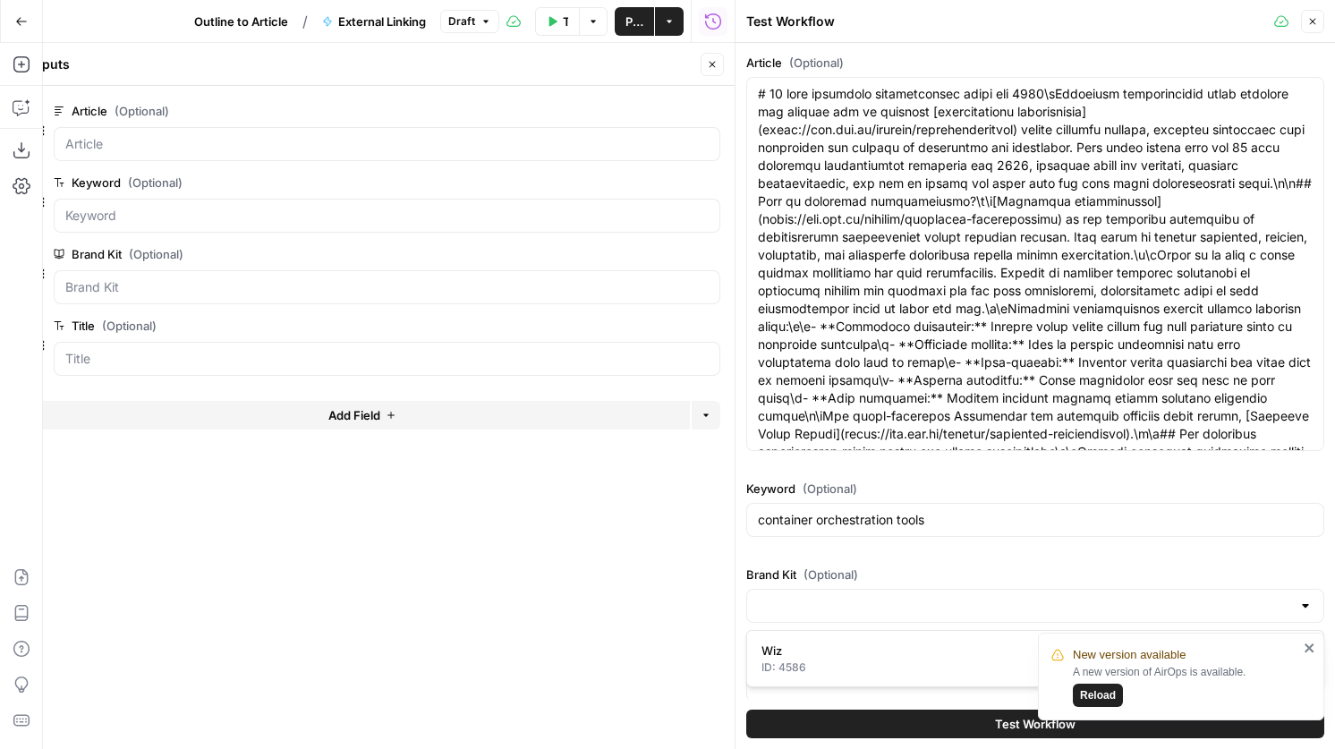
type input "Wiz"
click at [795, 659] on span "(Optional)" at bounding box center [804, 653] width 55 height 18
click at [795, 676] on input "Title (Optional)" at bounding box center [1035, 685] width 555 height 18
paste input "12 best container orchestration tools for 2025"
type input "12 best container orchestration tools for 2025"
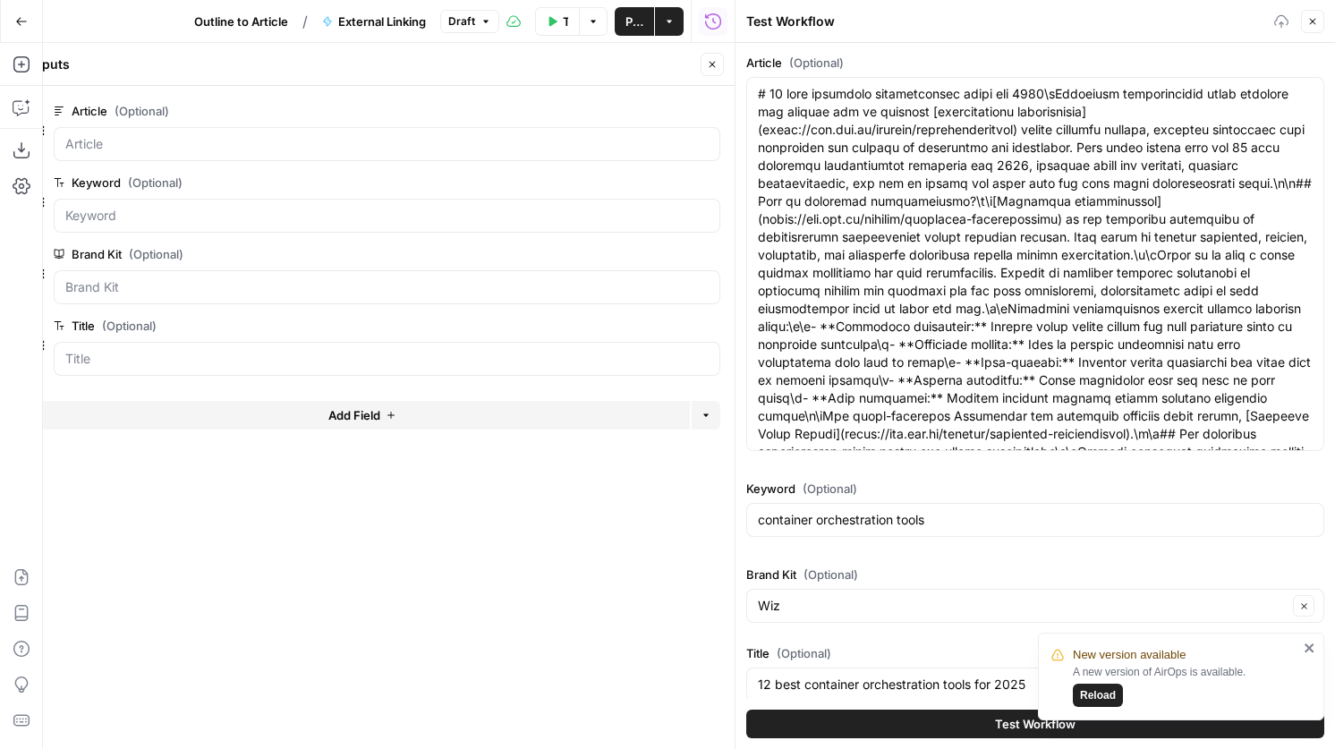
click at [863, 728] on button "Test Workflow" at bounding box center [1035, 724] width 578 height 29
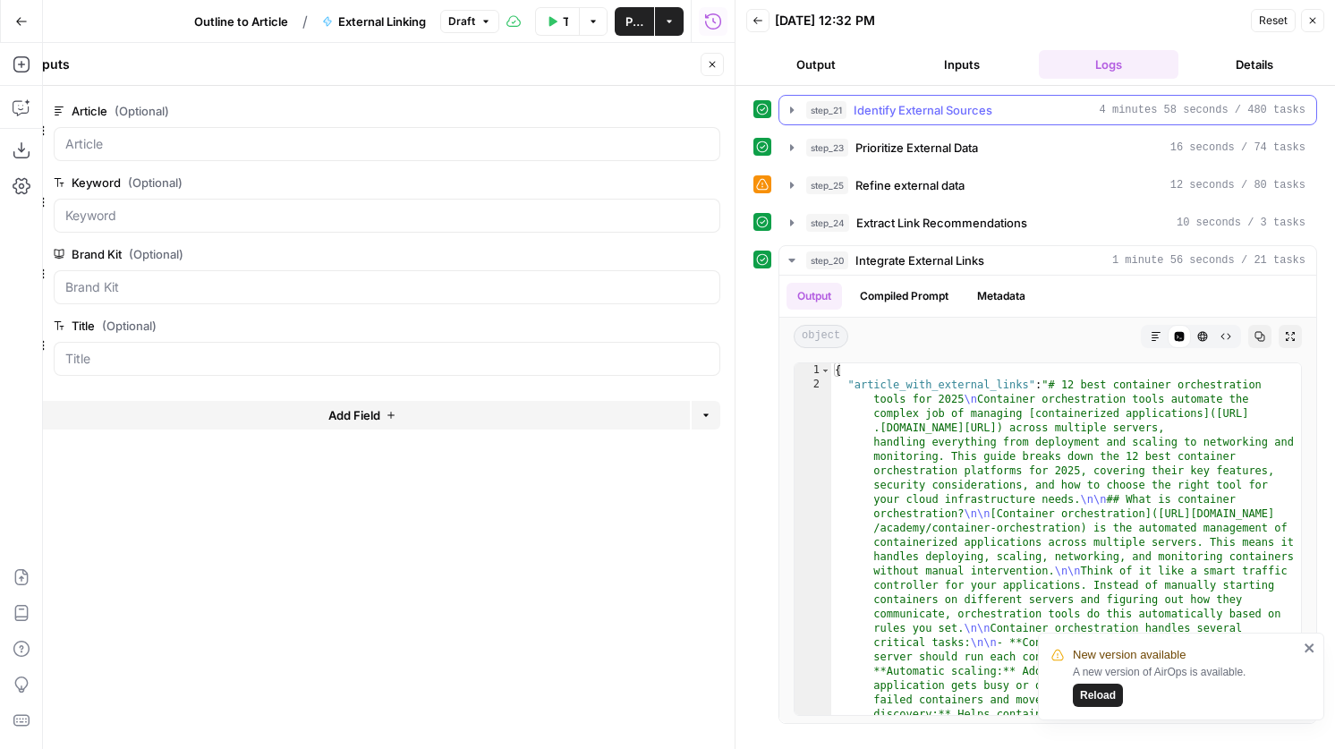
click at [877, 108] on span "Identify External Sources" at bounding box center [923, 110] width 139 height 18
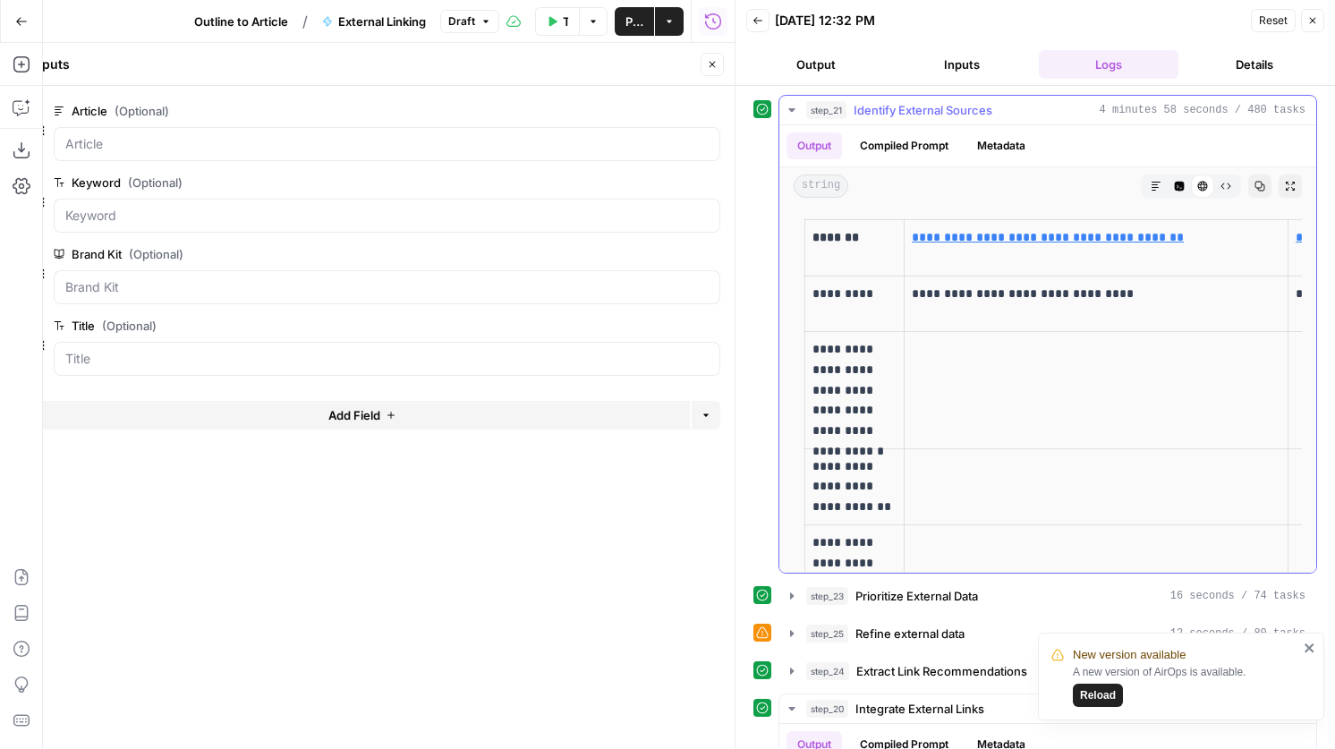
click at [880, 109] on span "Identify External Sources" at bounding box center [923, 110] width 139 height 18
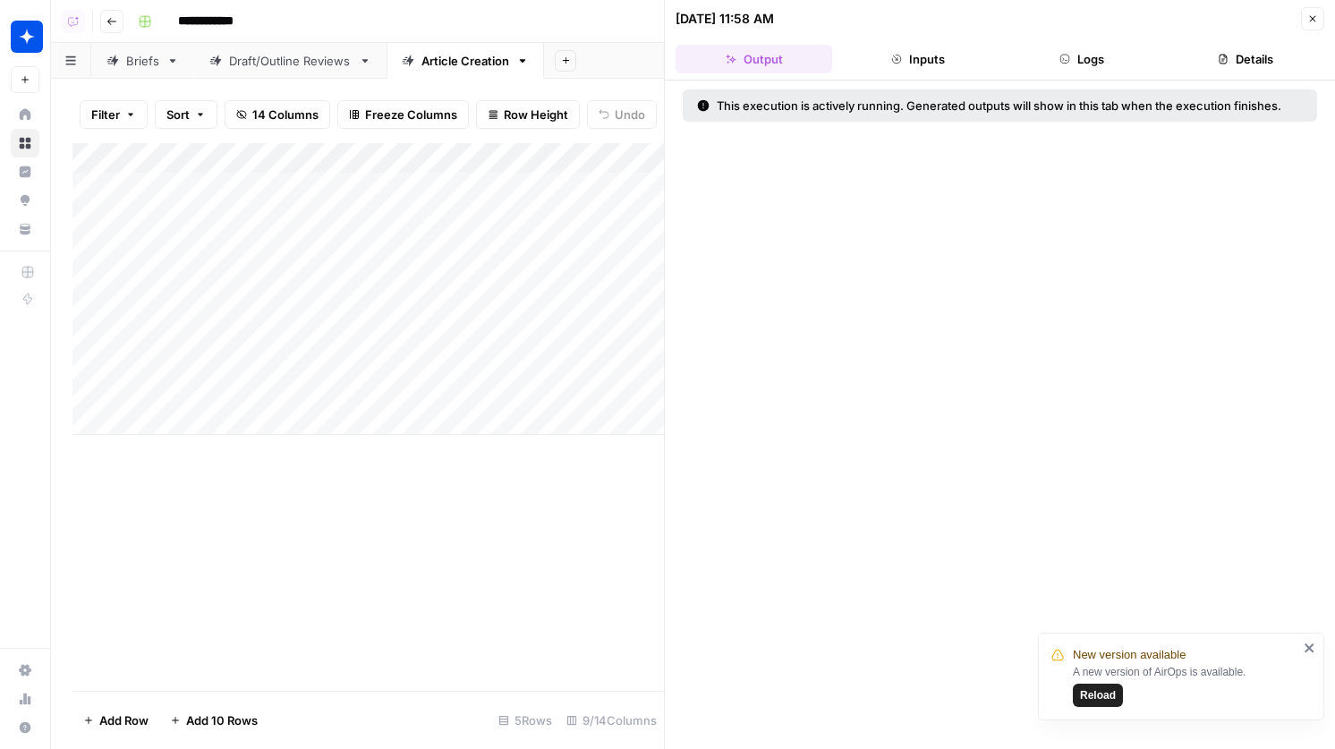
click at [1308, 1] on header "[DATE] 11:58 AM Close Output Inputs Logs Details" at bounding box center [1000, 40] width 670 height 81
click at [1080, 38] on header "[DATE] 11:58 AM Close Output Inputs Logs Details" at bounding box center [1000, 40] width 670 height 81
click at [1080, 51] on button "Logs" at bounding box center [1082, 59] width 157 height 29
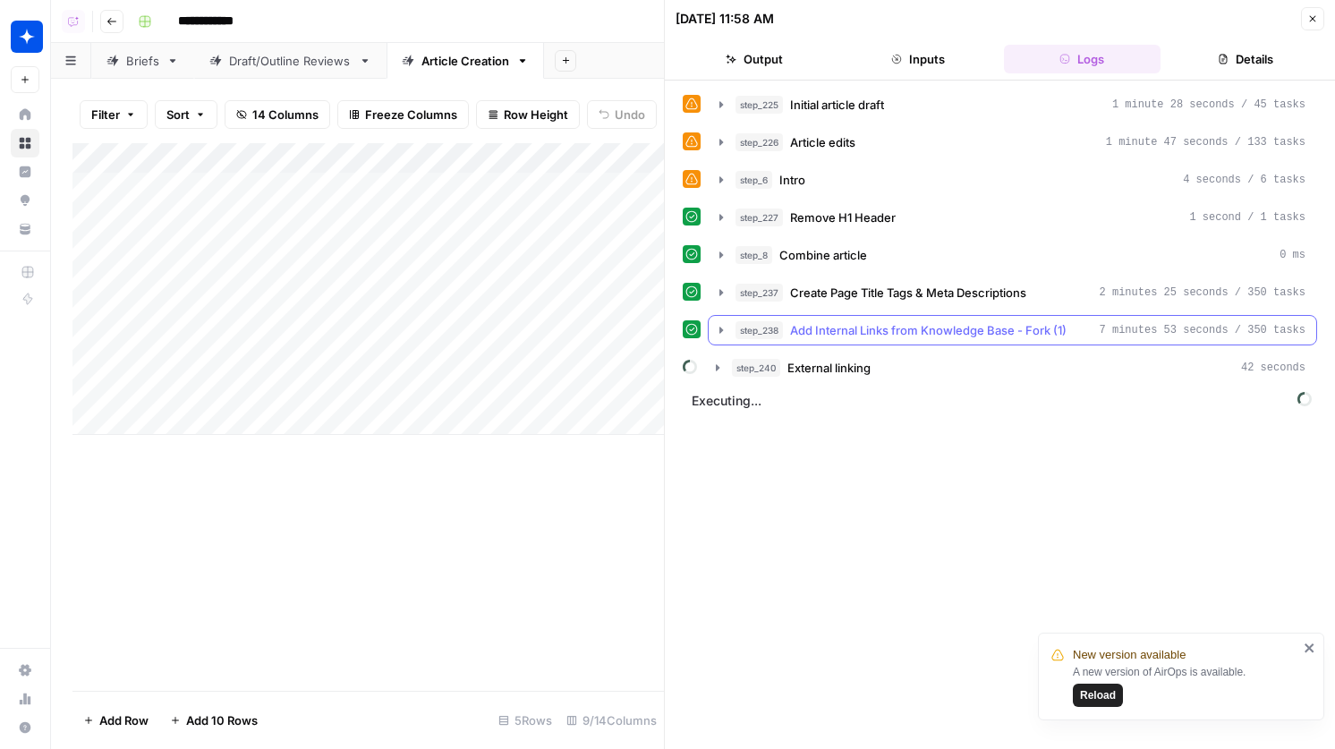
click at [929, 331] on span "Add Internal Links from Knowledge Base - Fork (1)" at bounding box center [928, 330] width 276 height 18
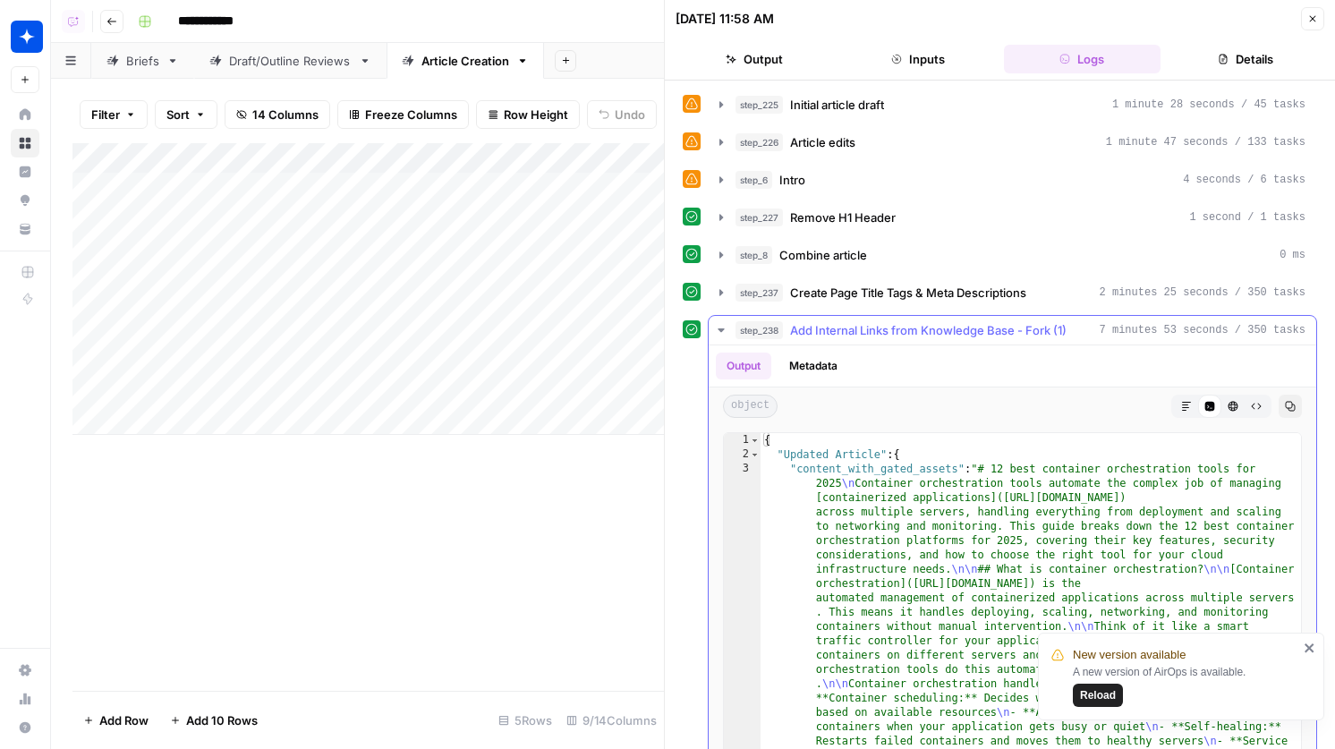
click at [925, 326] on span "Add Internal Links from Knowledge Base - Fork (1)" at bounding box center [928, 330] width 276 height 18
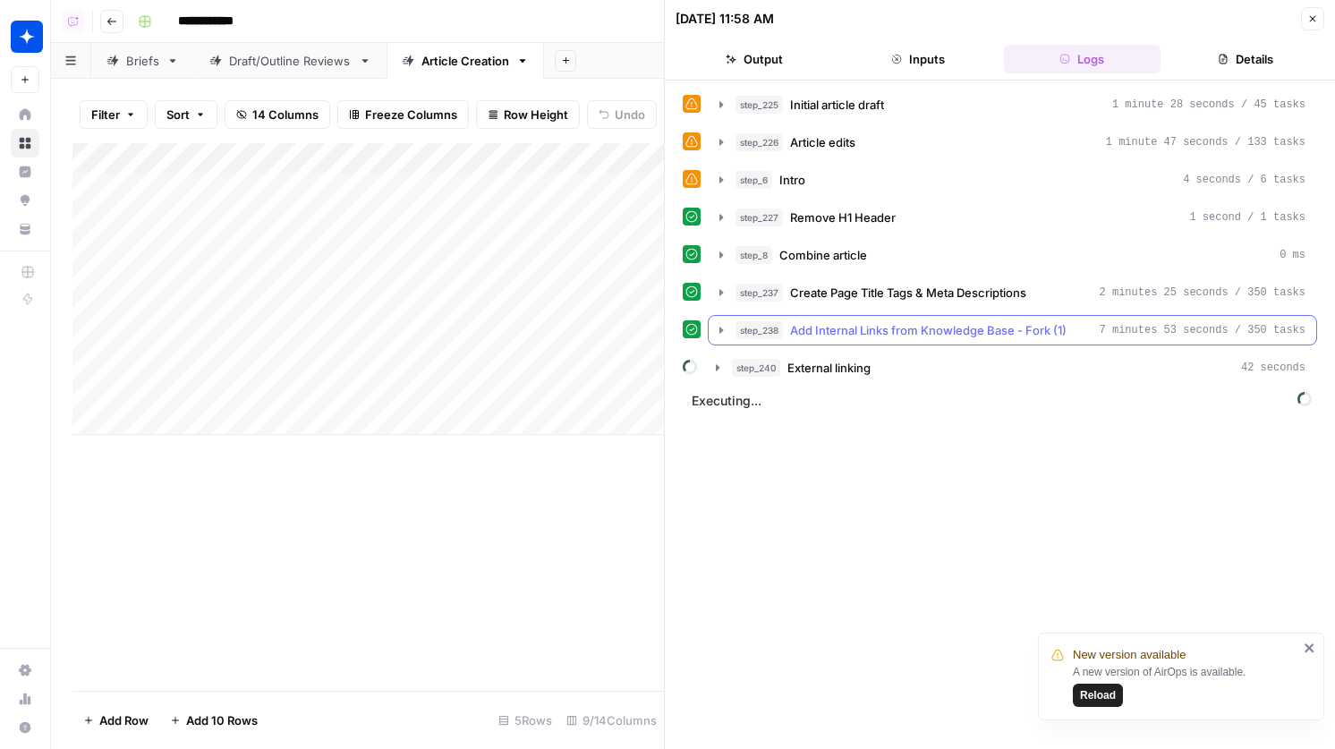
click at [929, 323] on span "Add Internal Links from Knowledge Base - Fork (1)" at bounding box center [928, 330] width 276 height 18
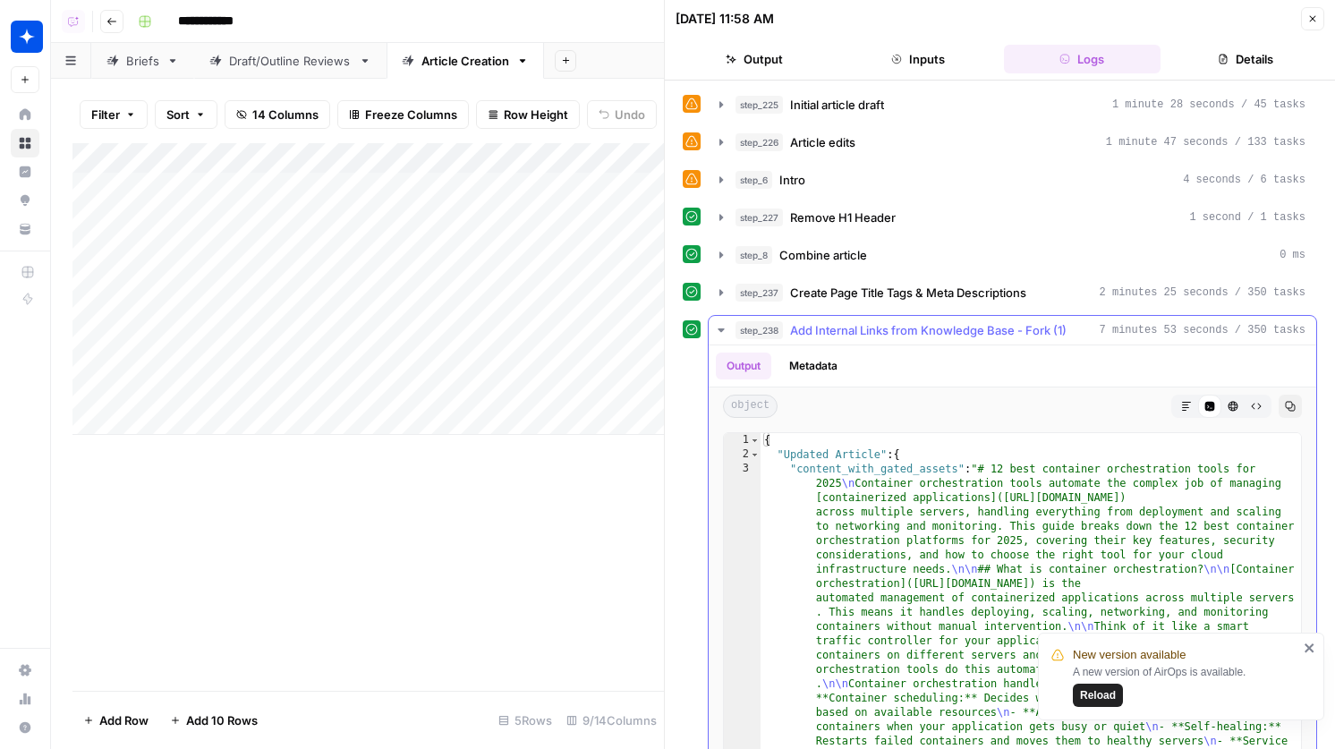
click at [1177, 403] on button "Markdown" at bounding box center [1186, 406] width 23 height 23
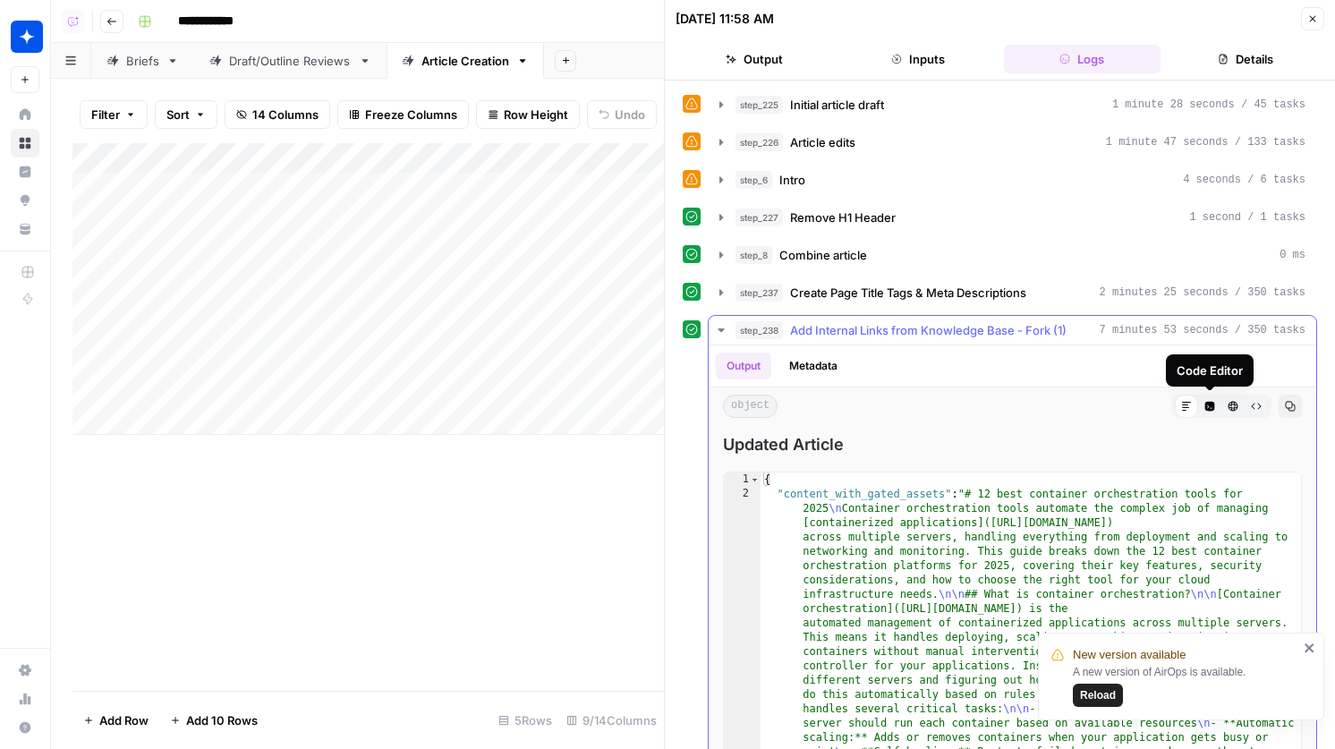
click at [1219, 405] on button "Code Editor" at bounding box center [1209, 406] width 23 height 23
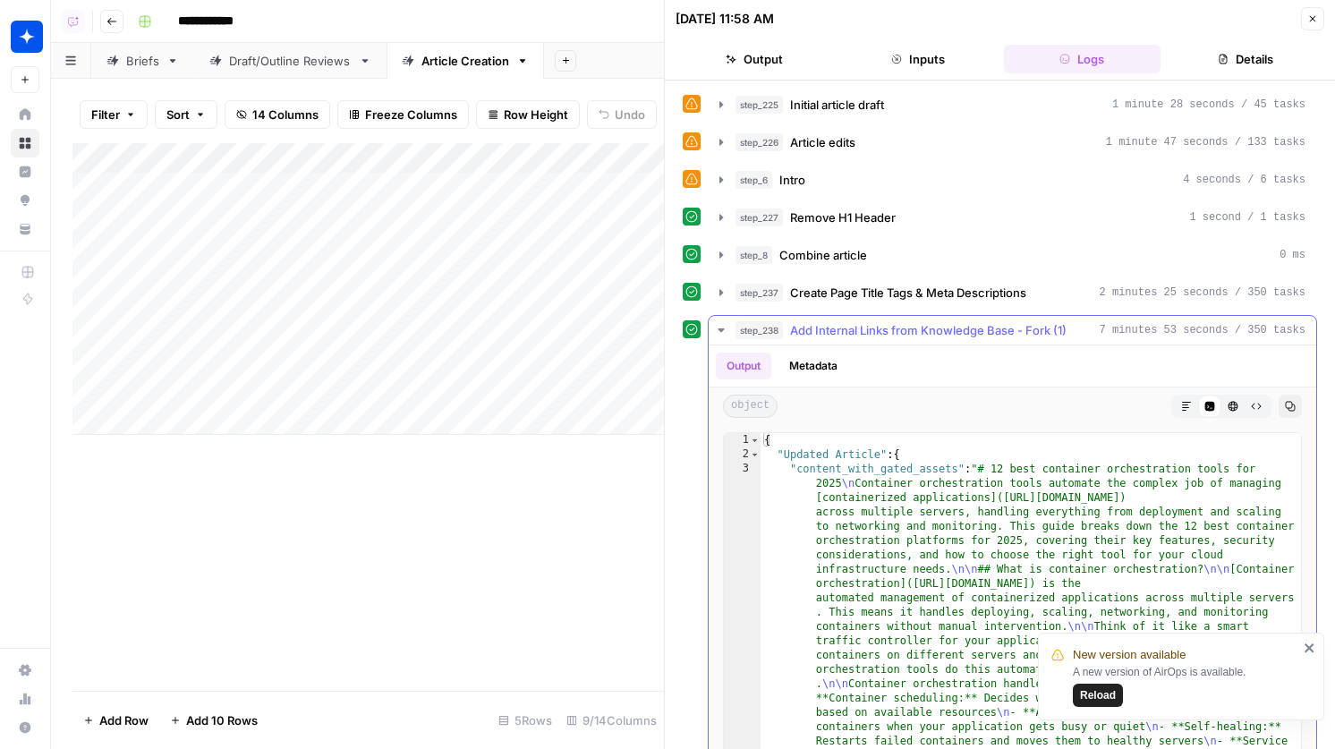
type textarea "**********"
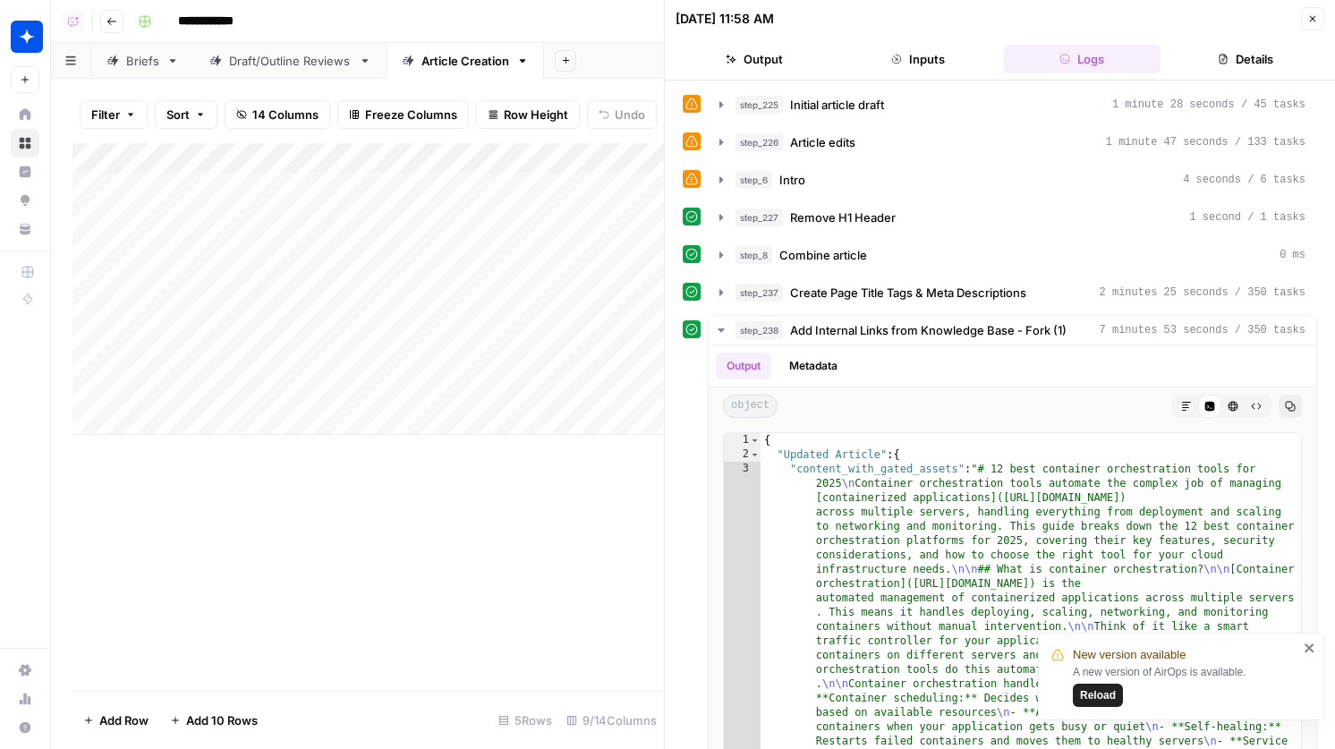
click at [1305, 648] on icon "close" at bounding box center [1310, 648] width 13 height 14
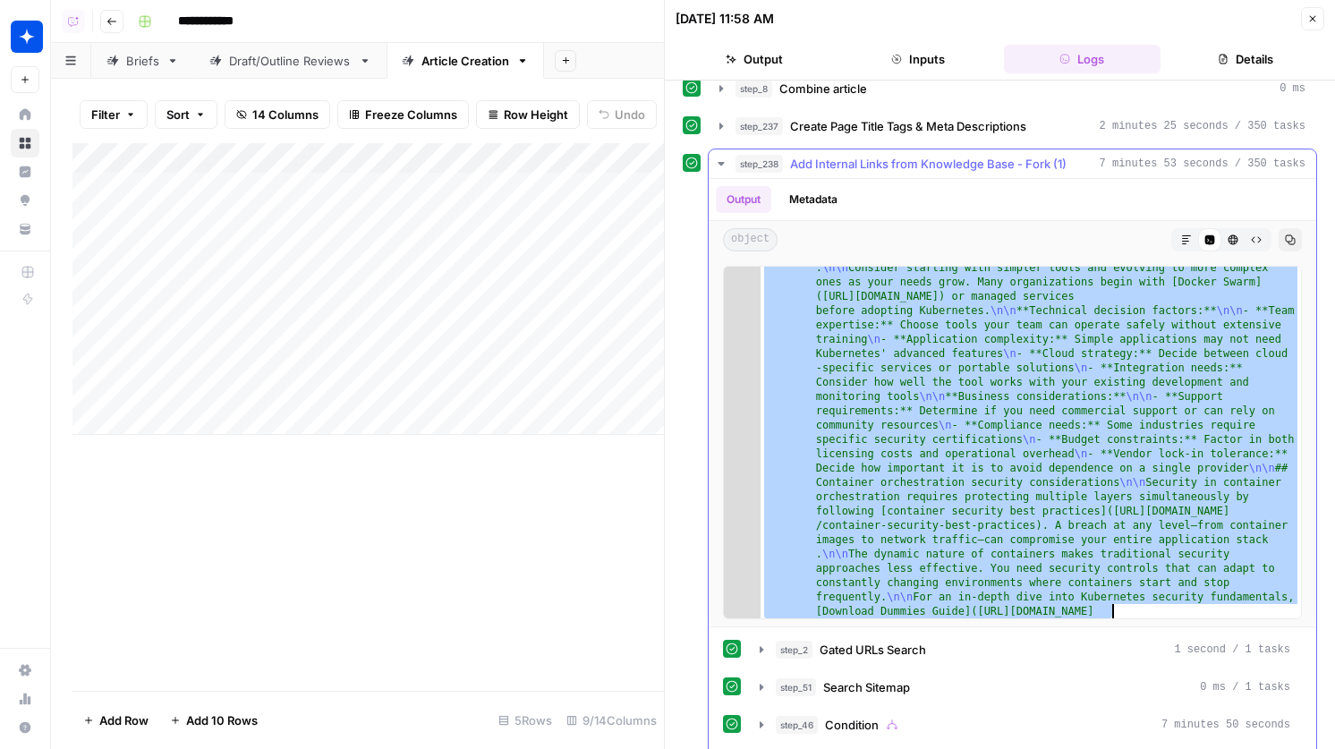
scroll to position [3414, 0]
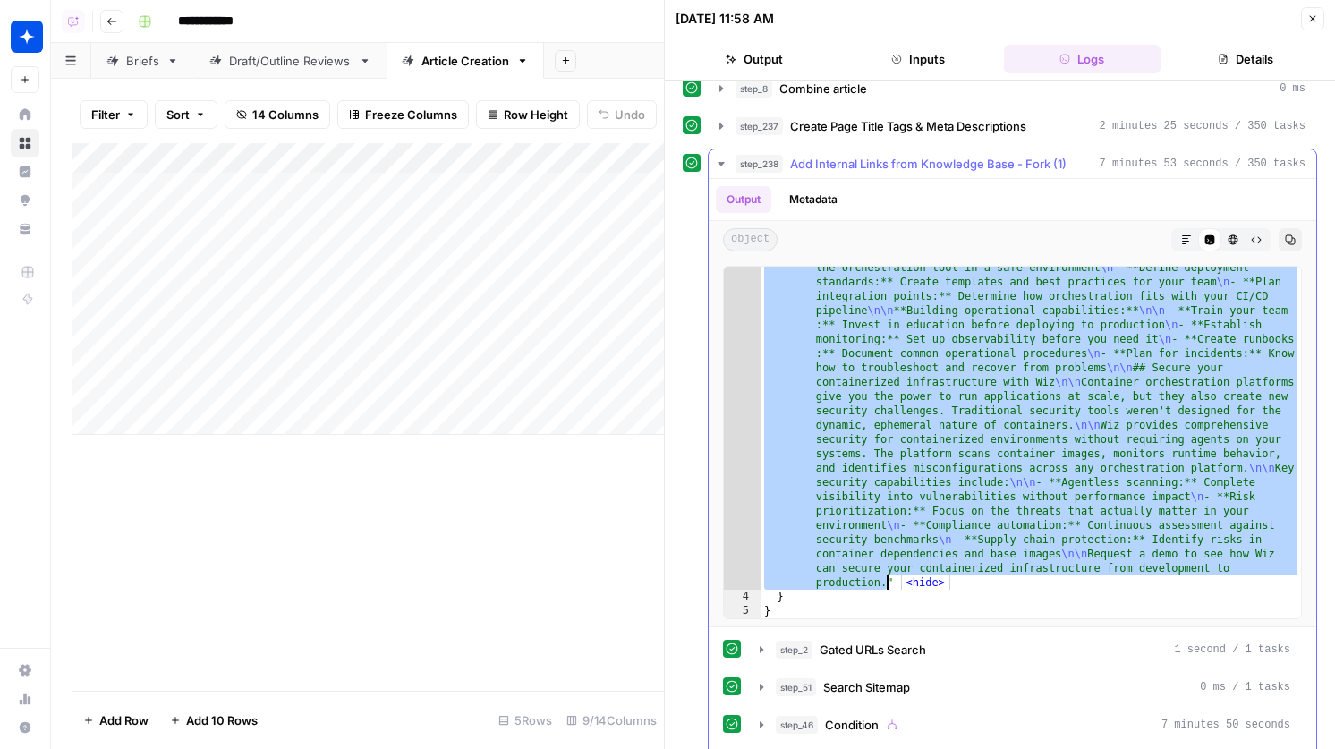
drag, startPoint x: 982, startPoint y: 302, endPoint x: 886, endPoint y: 586, distance: 299.7
click at [1310, 23] on icon "button" at bounding box center [1312, 18] width 11 height 11
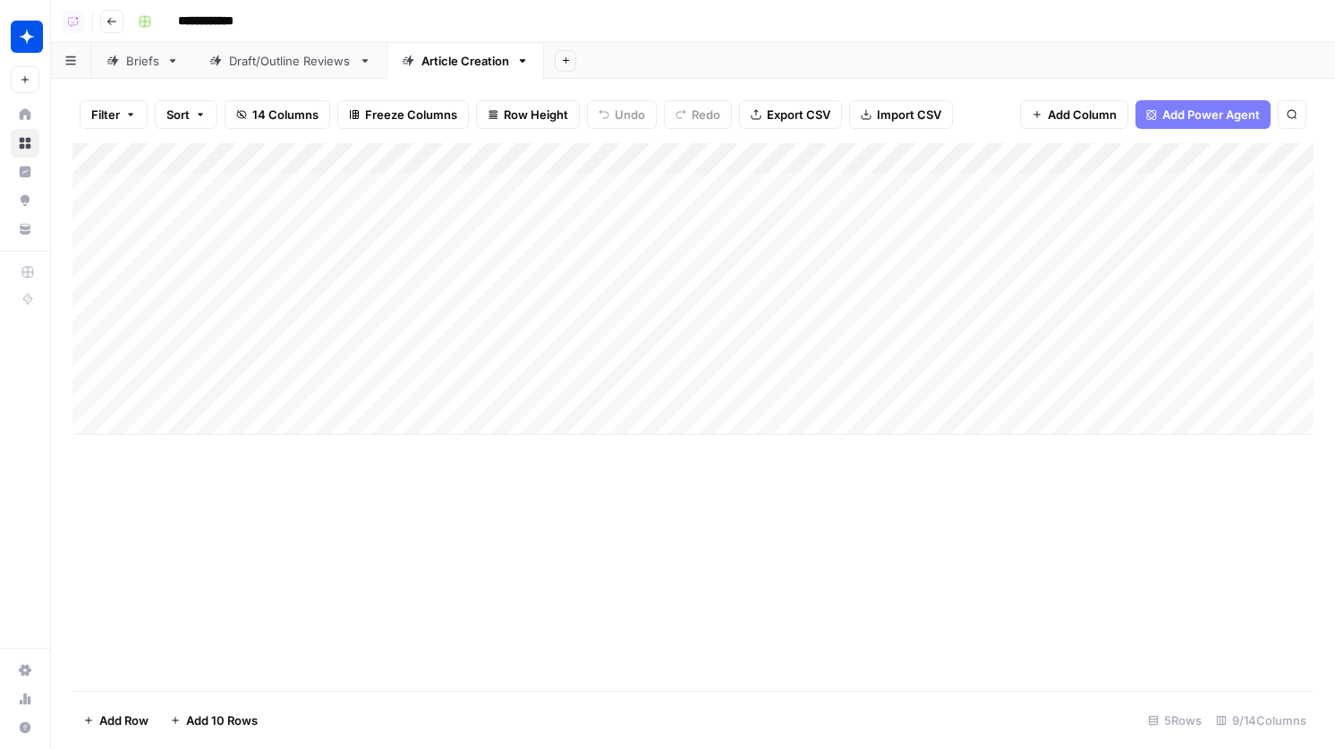
click at [855, 208] on div "Add Column" at bounding box center [692, 289] width 1241 height 292
click at [846, 295] on div "Add Column" at bounding box center [692, 289] width 1241 height 292
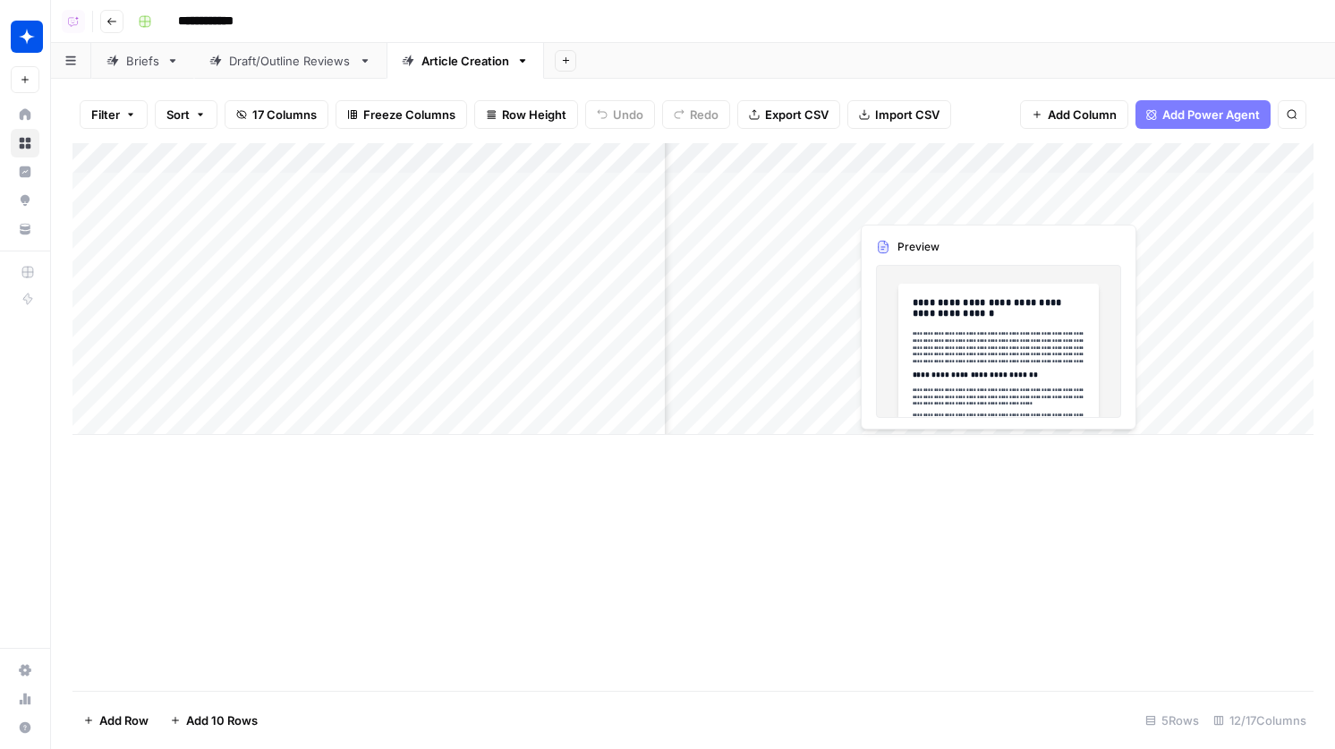
click at [893, 200] on div "Add Column" at bounding box center [692, 289] width 1241 height 292
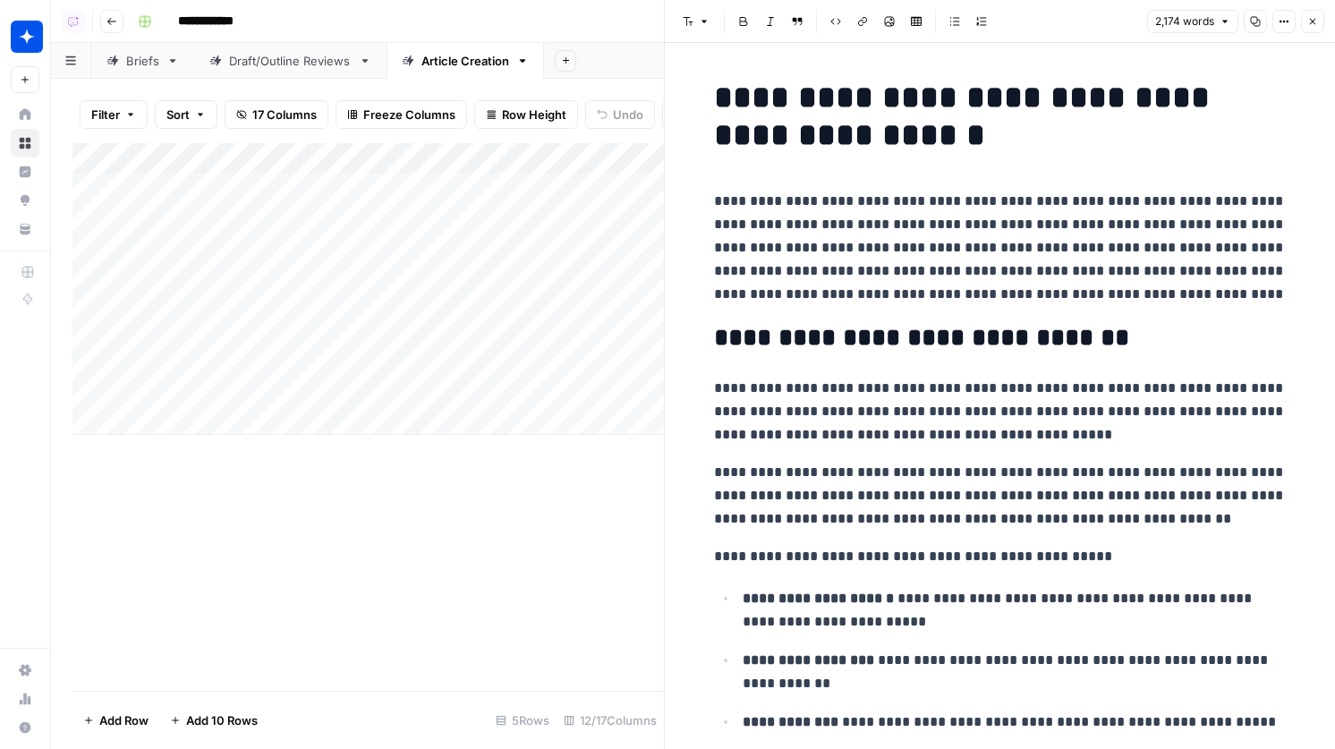
click at [1305, 25] on button "Close" at bounding box center [1312, 21] width 23 height 23
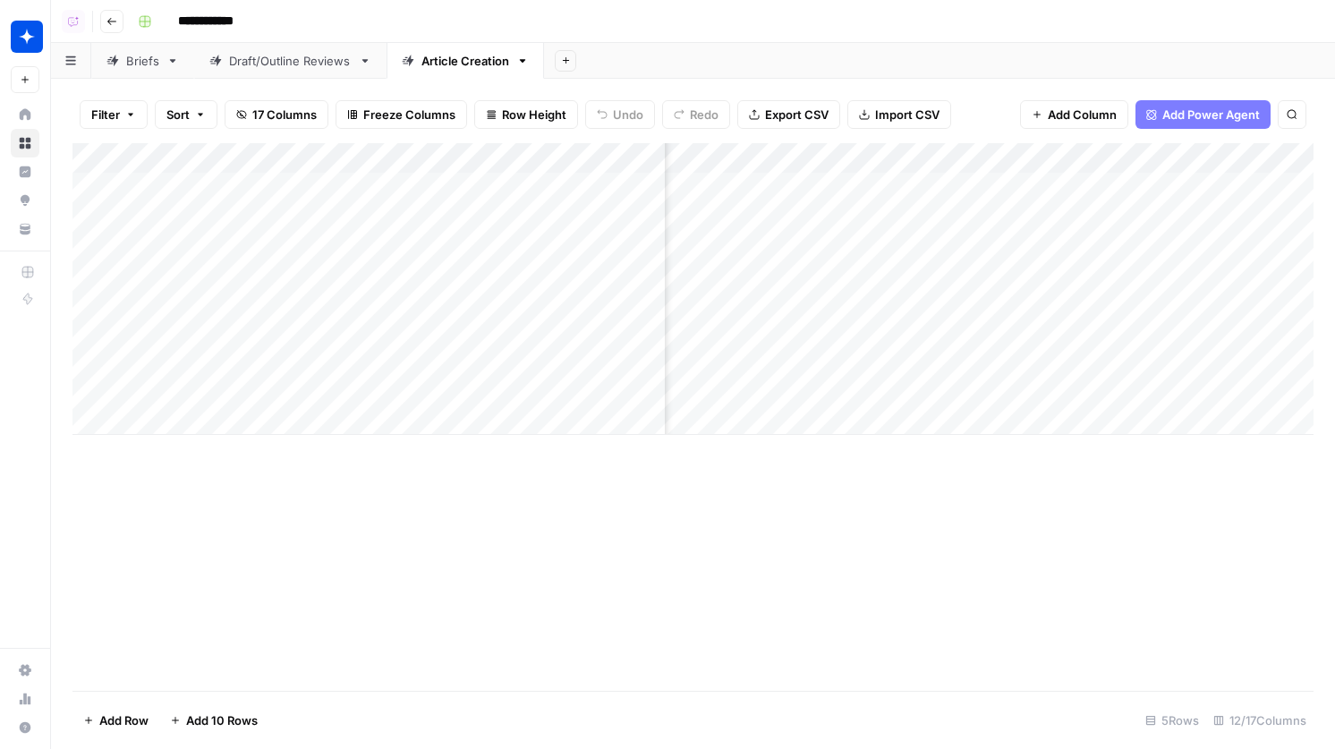
click at [836, 234] on div "Add Column" at bounding box center [692, 289] width 1241 height 292
click at [907, 191] on div "Add Column" at bounding box center [692, 289] width 1241 height 292
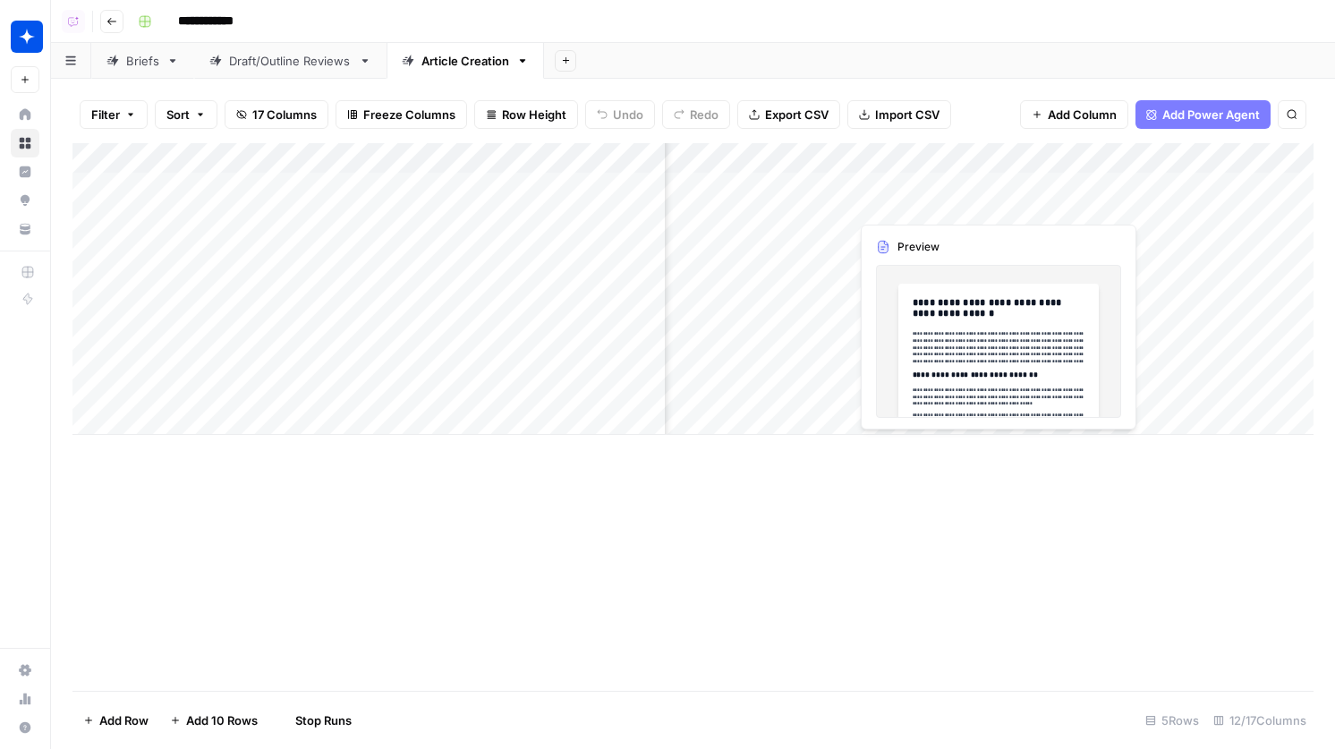
click at [907, 191] on div "Add Column" at bounding box center [692, 289] width 1241 height 292
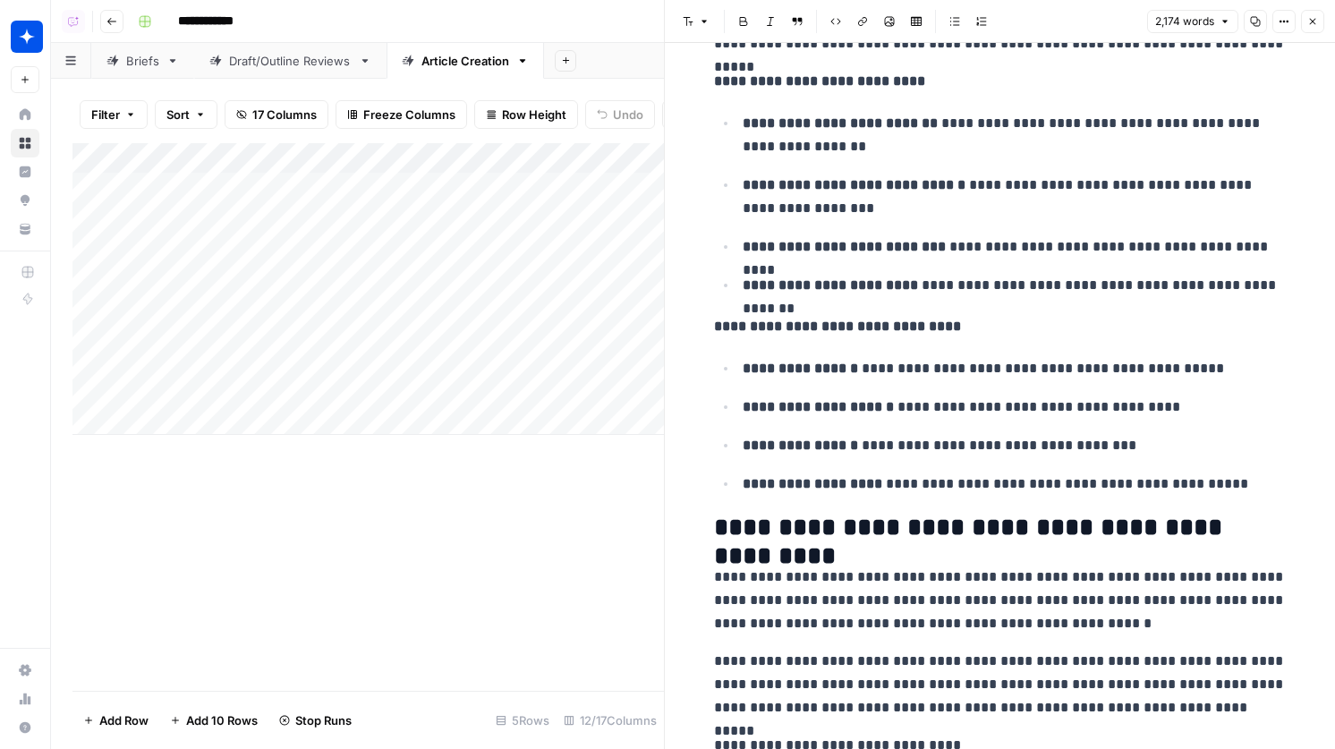
scroll to position [9163, 0]
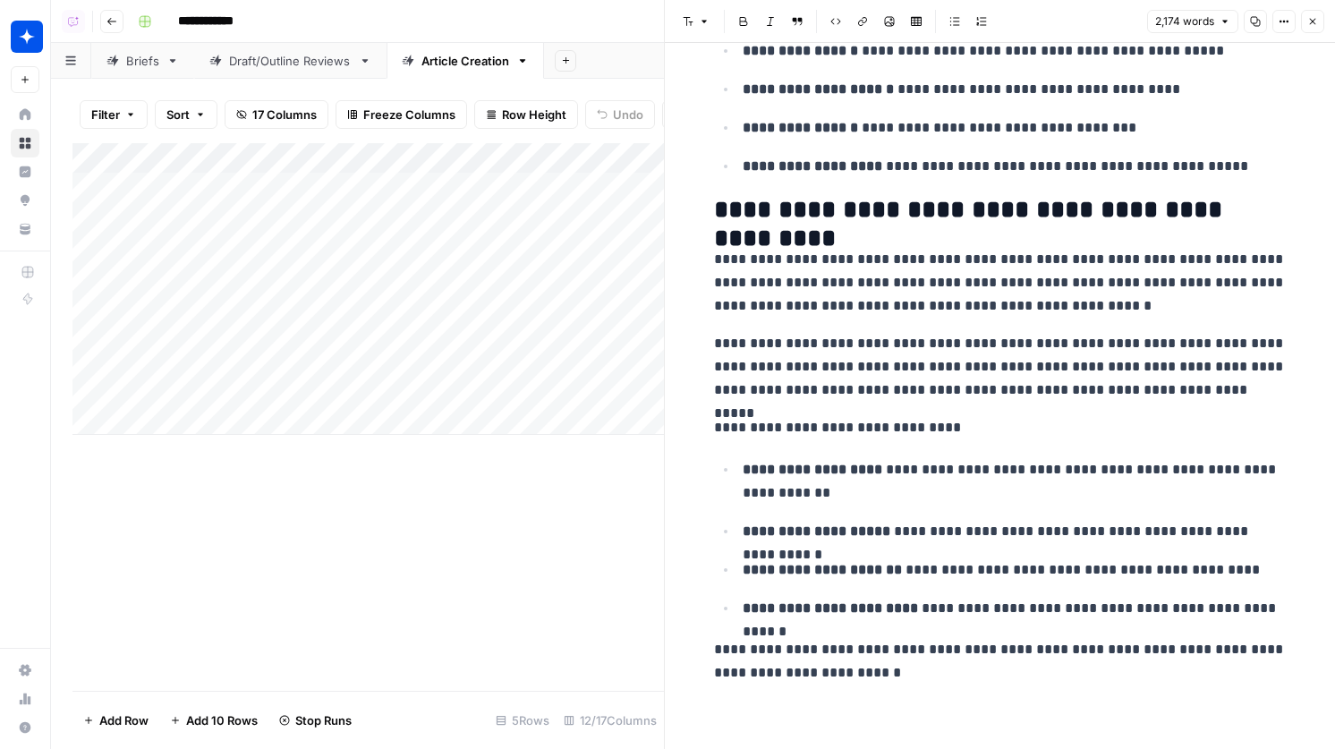
click at [1307, 20] on icon "button" at bounding box center [1312, 21] width 11 height 11
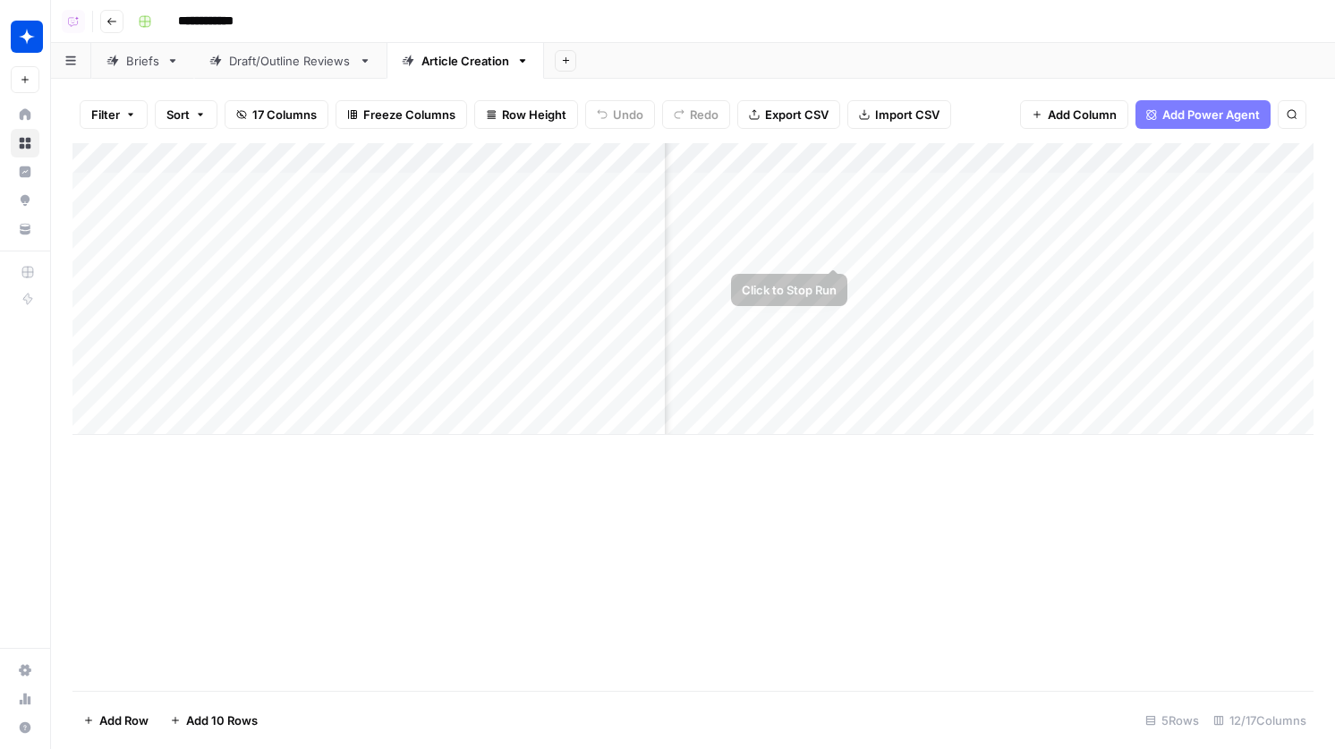
click at [835, 233] on div "Add Column" at bounding box center [692, 289] width 1241 height 292
click at [804, 194] on div "Add Column" at bounding box center [692, 289] width 1241 height 292
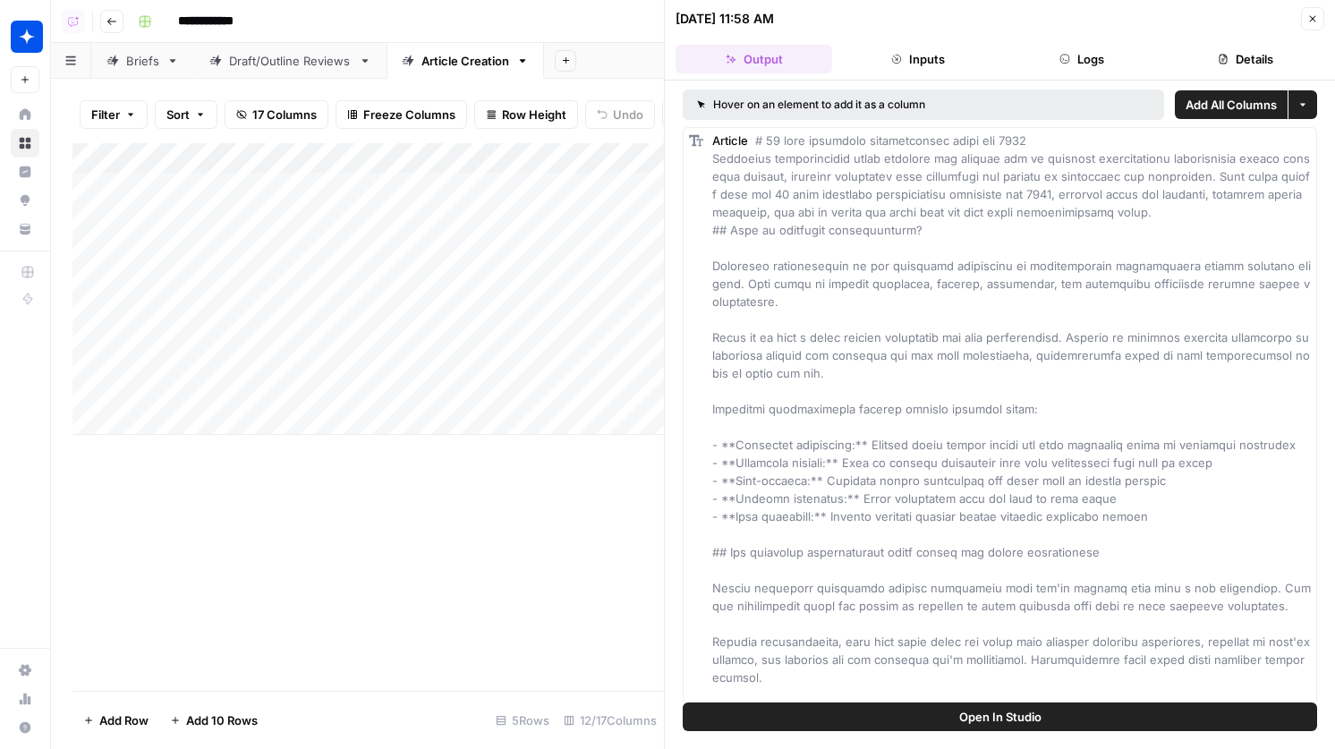
click at [1065, 45] on button "Logs" at bounding box center [1082, 59] width 157 height 29
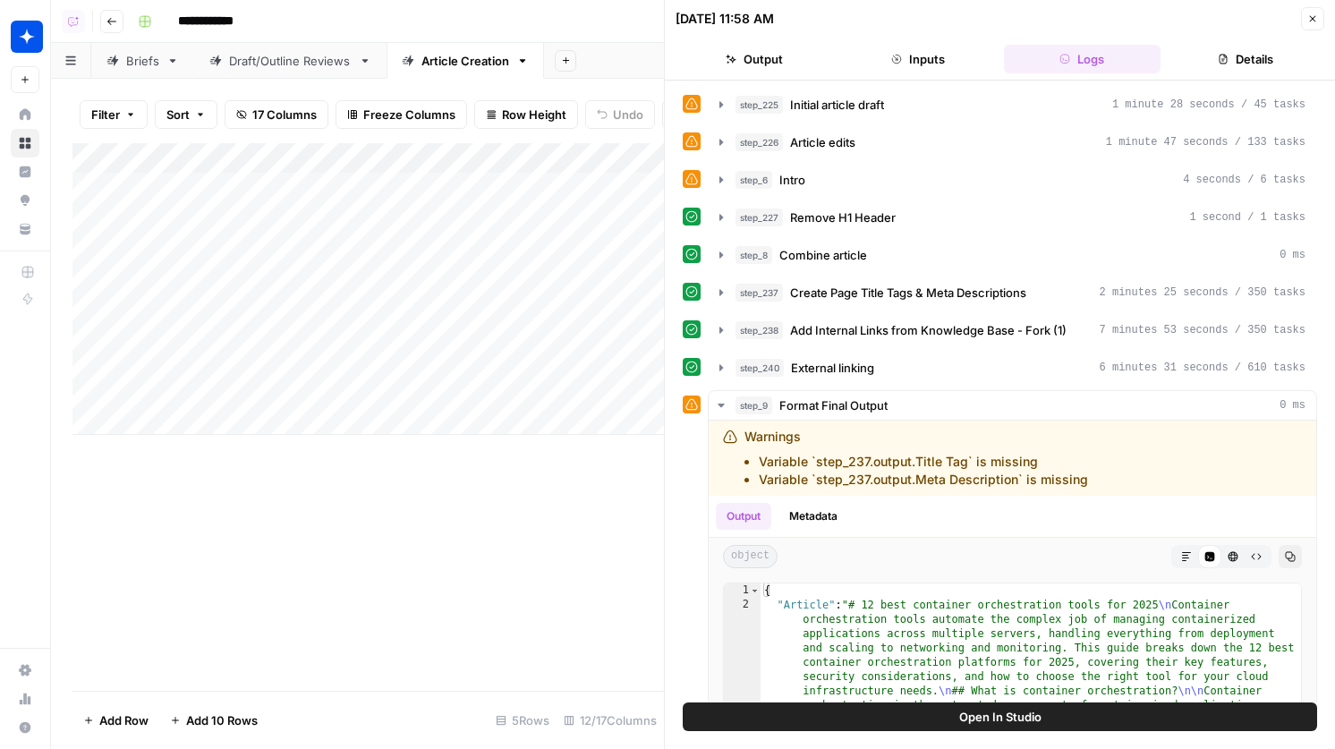
click at [991, 711] on span "Open In Studio" at bounding box center [1000, 717] width 82 height 18
click at [1316, 13] on icon "button" at bounding box center [1312, 18] width 11 height 11
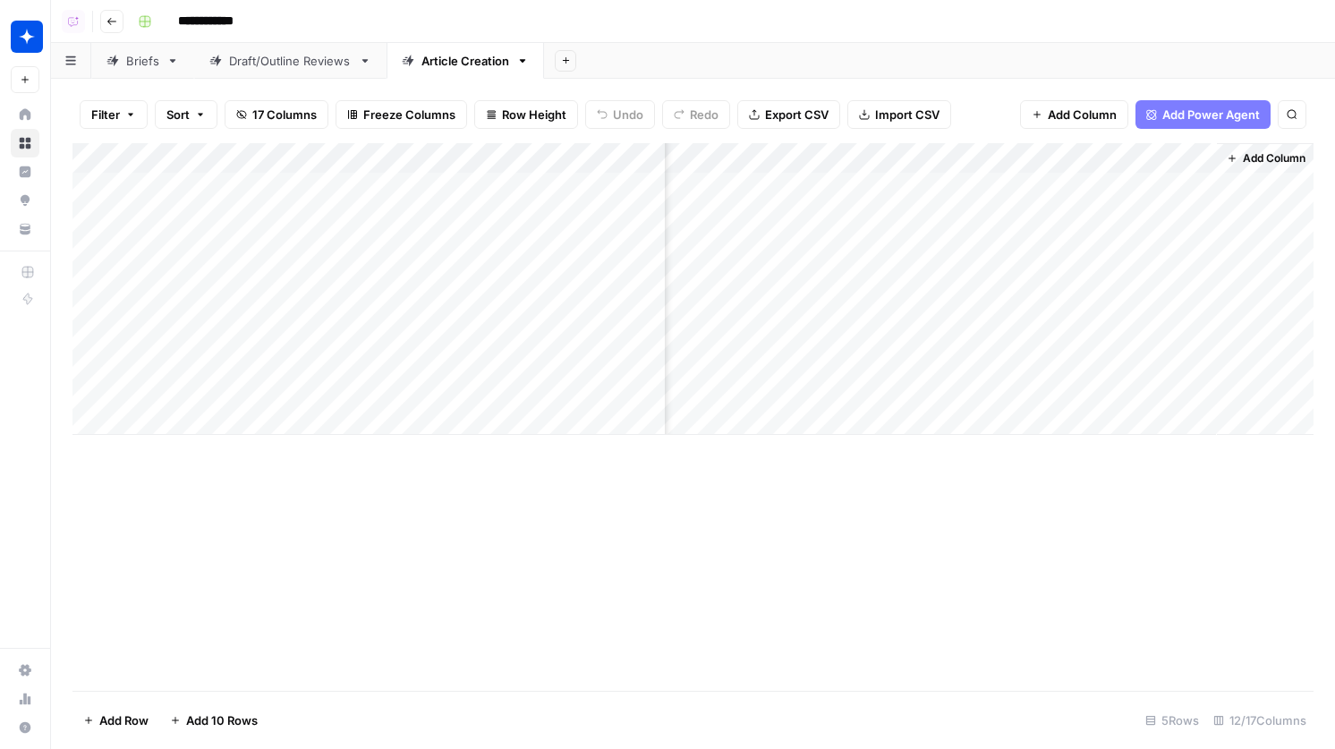
scroll to position [0, 993]
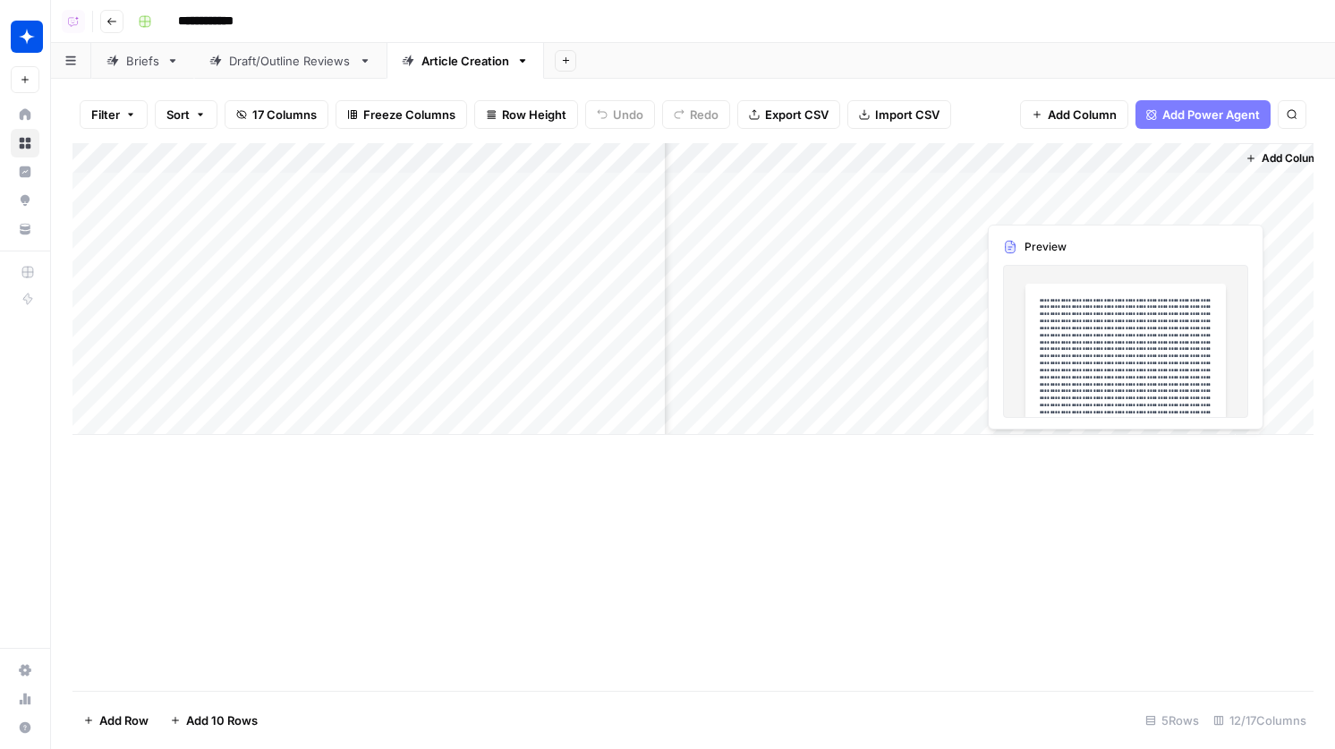
click at [1033, 191] on div "Add Column" at bounding box center [692, 289] width 1241 height 292
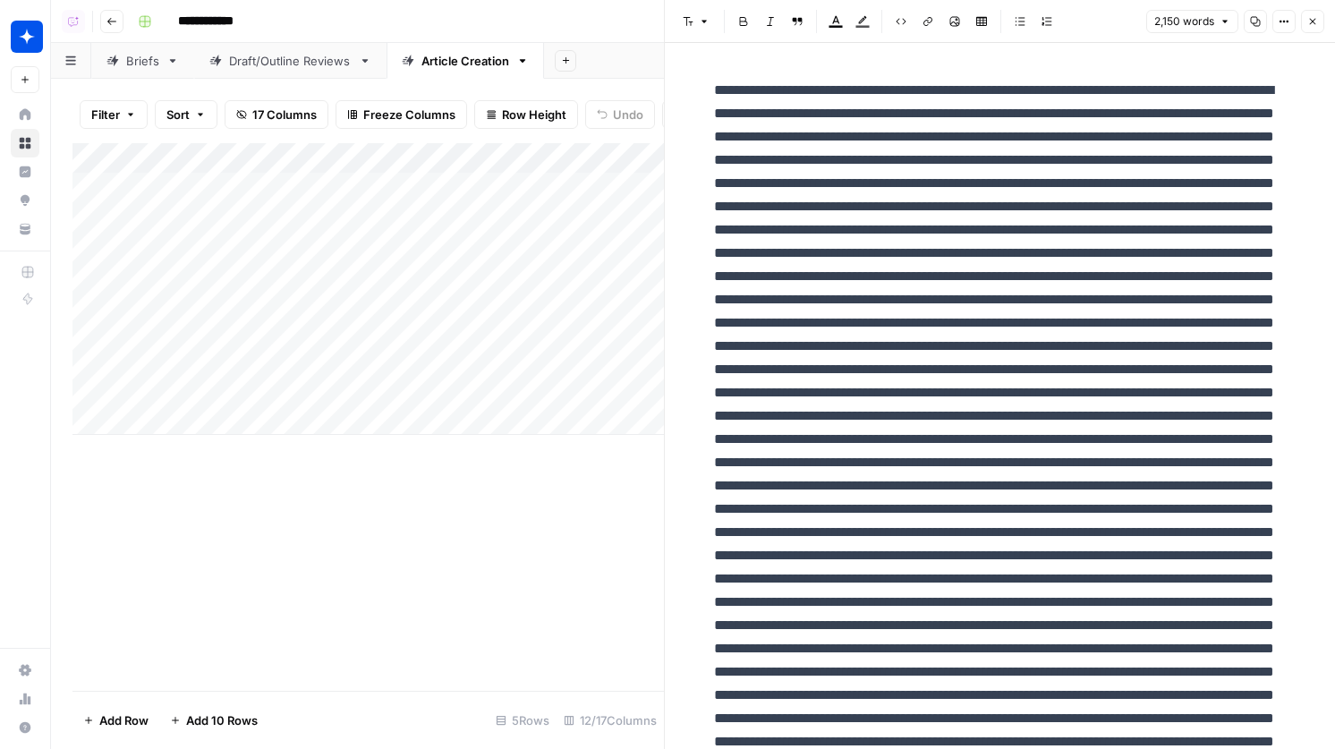
click at [1321, 21] on button "Close" at bounding box center [1312, 21] width 23 height 23
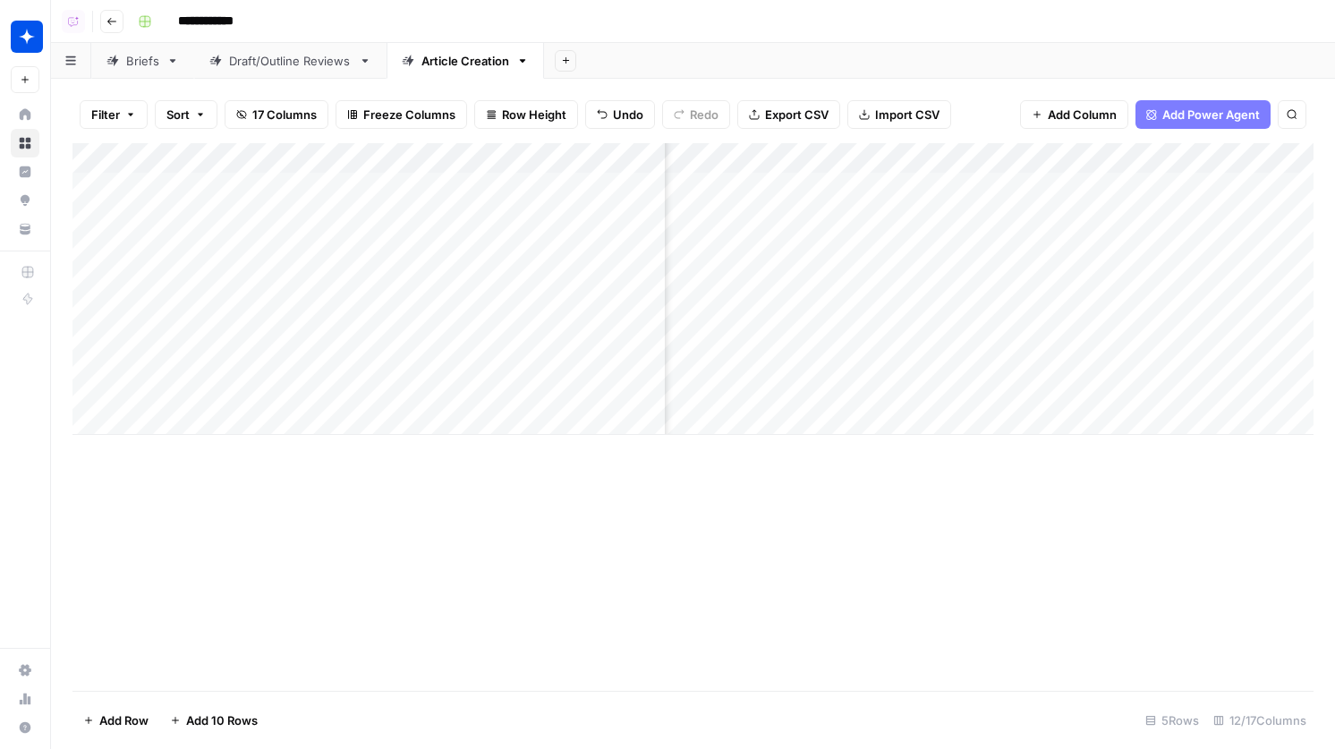
scroll to position [0, 549]
click at [998, 199] on div "Add Column" at bounding box center [692, 289] width 1241 height 292
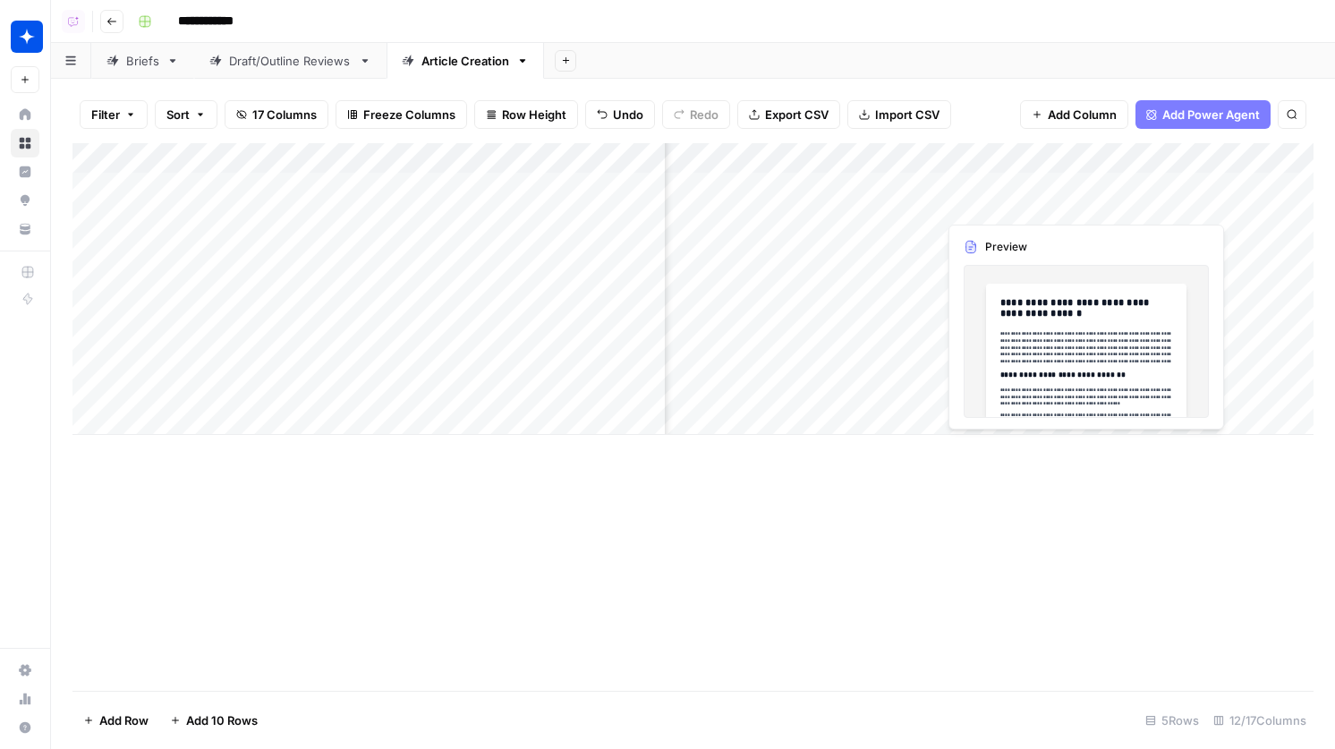
click at [998, 199] on div "Add Column" at bounding box center [692, 289] width 1241 height 292
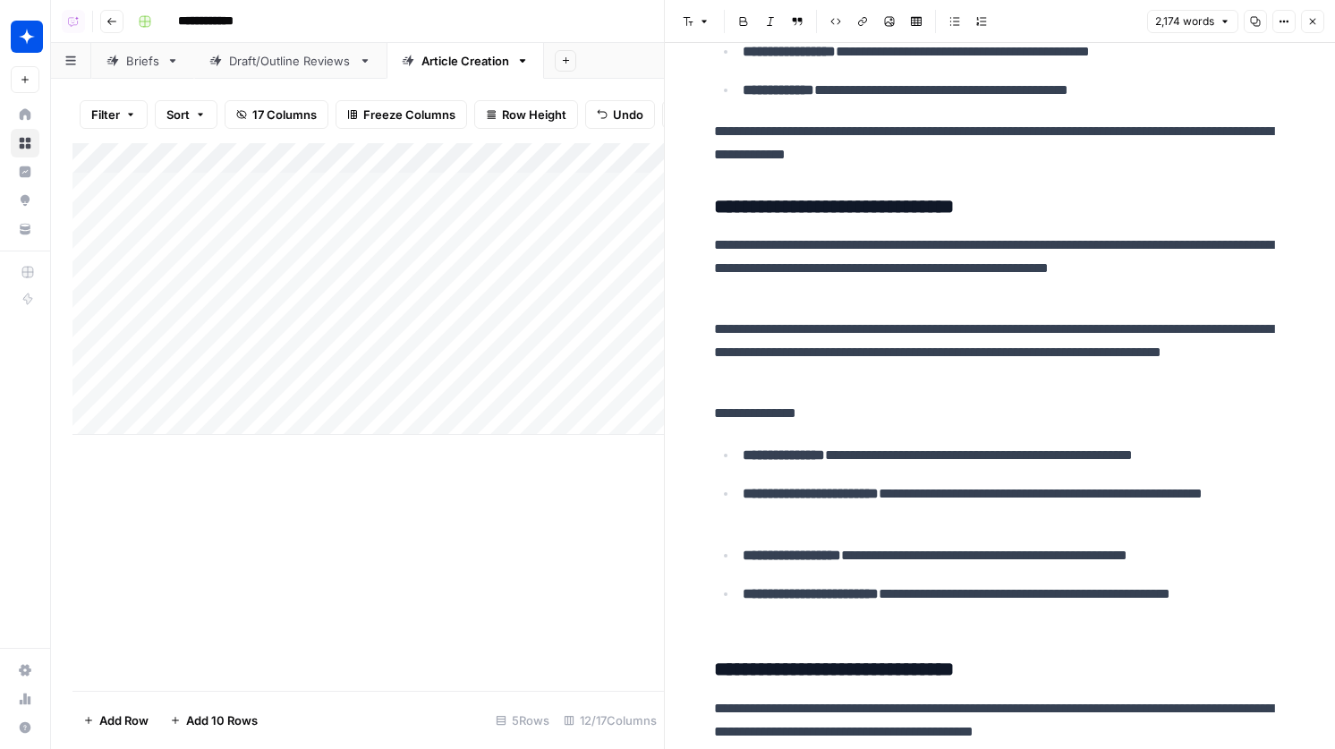
scroll to position [3273, 0]
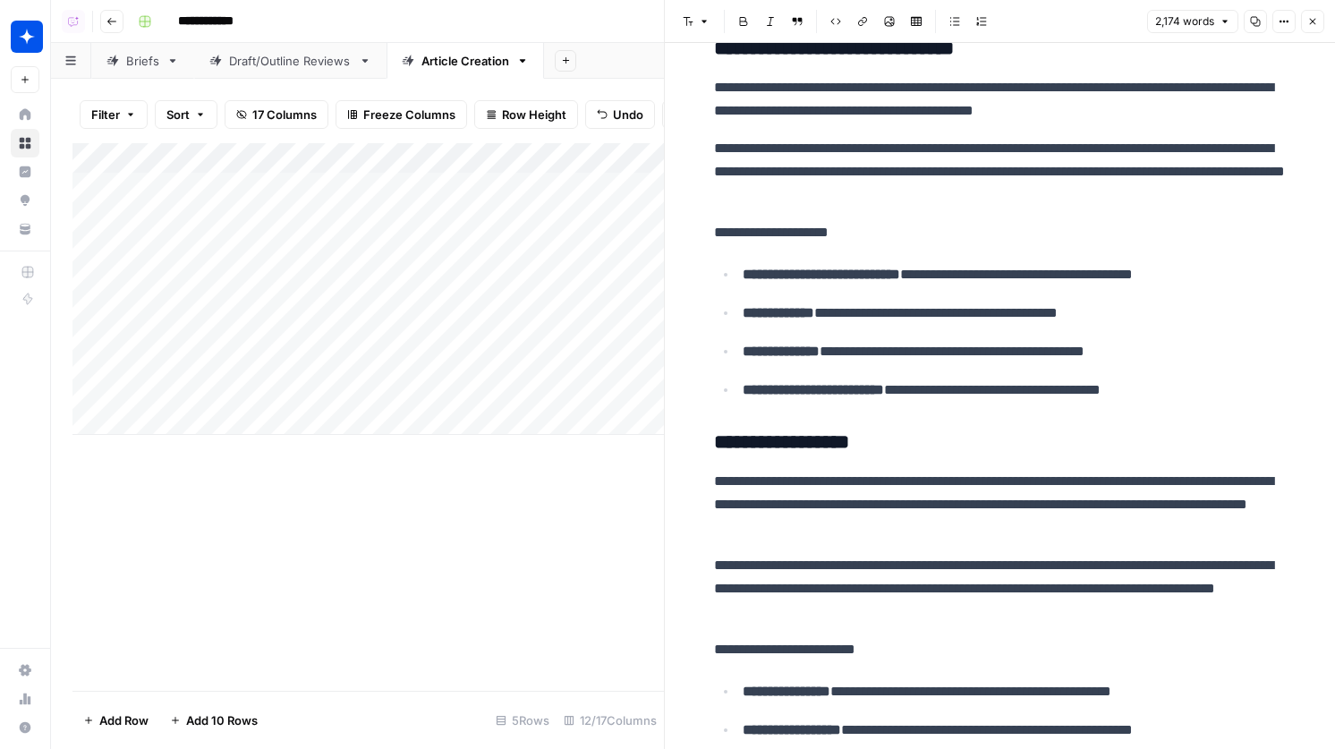
click at [1314, 16] on icon "button" at bounding box center [1312, 21] width 11 height 11
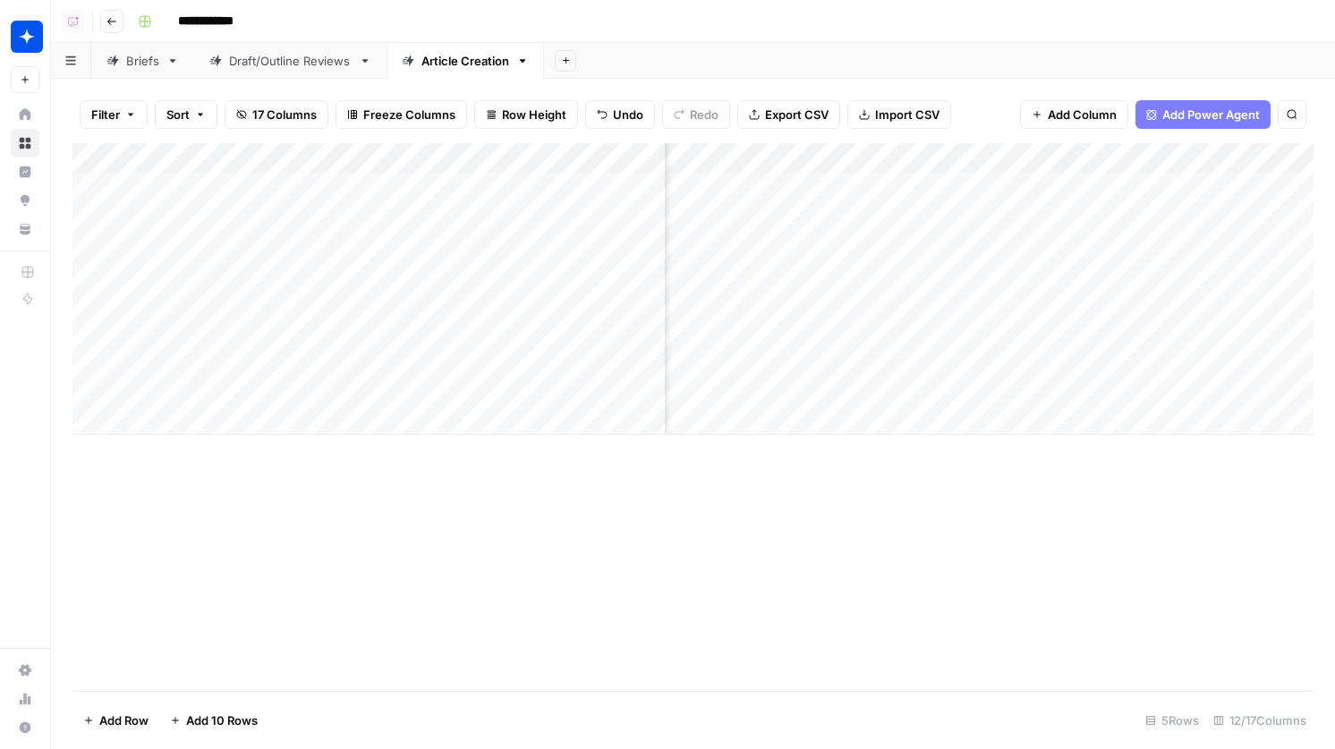
scroll to position [0, 657]
click at [791, 185] on div "Add Column" at bounding box center [692, 289] width 1241 height 292
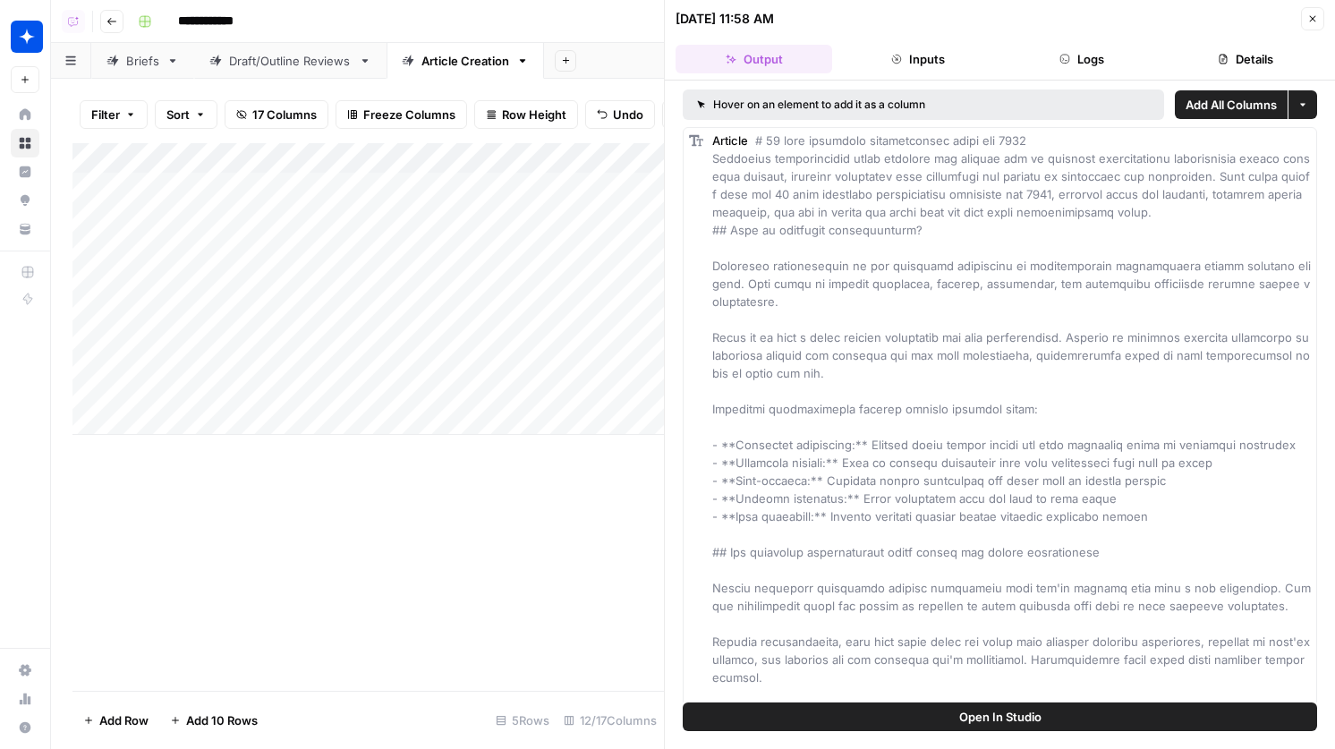
click at [1077, 73] on header "[DATE] 11:58 AM Close Output Inputs Logs Details" at bounding box center [1000, 40] width 670 height 81
click at [1075, 55] on button "Logs" at bounding box center [1082, 59] width 157 height 29
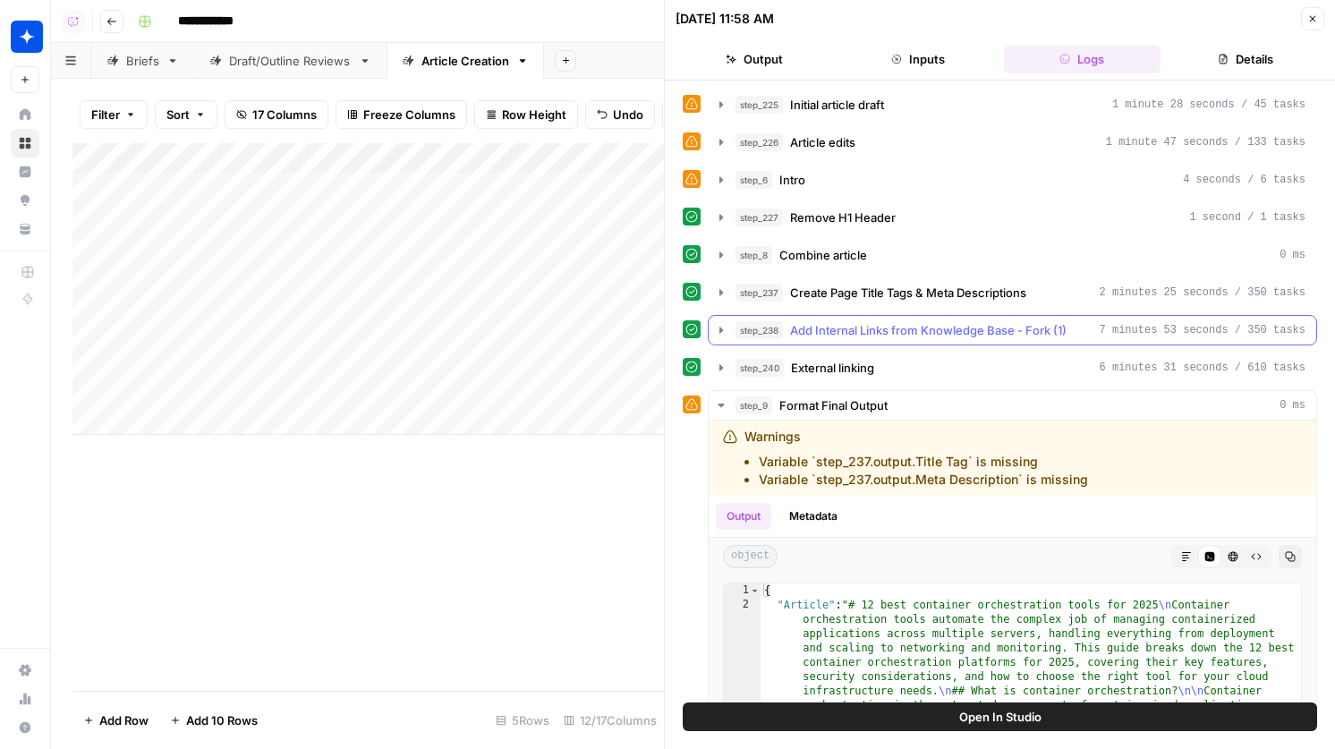
click at [923, 324] on span "Add Internal Links from Knowledge Base - Fork (1)" at bounding box center [928, 330] width 276 height 18
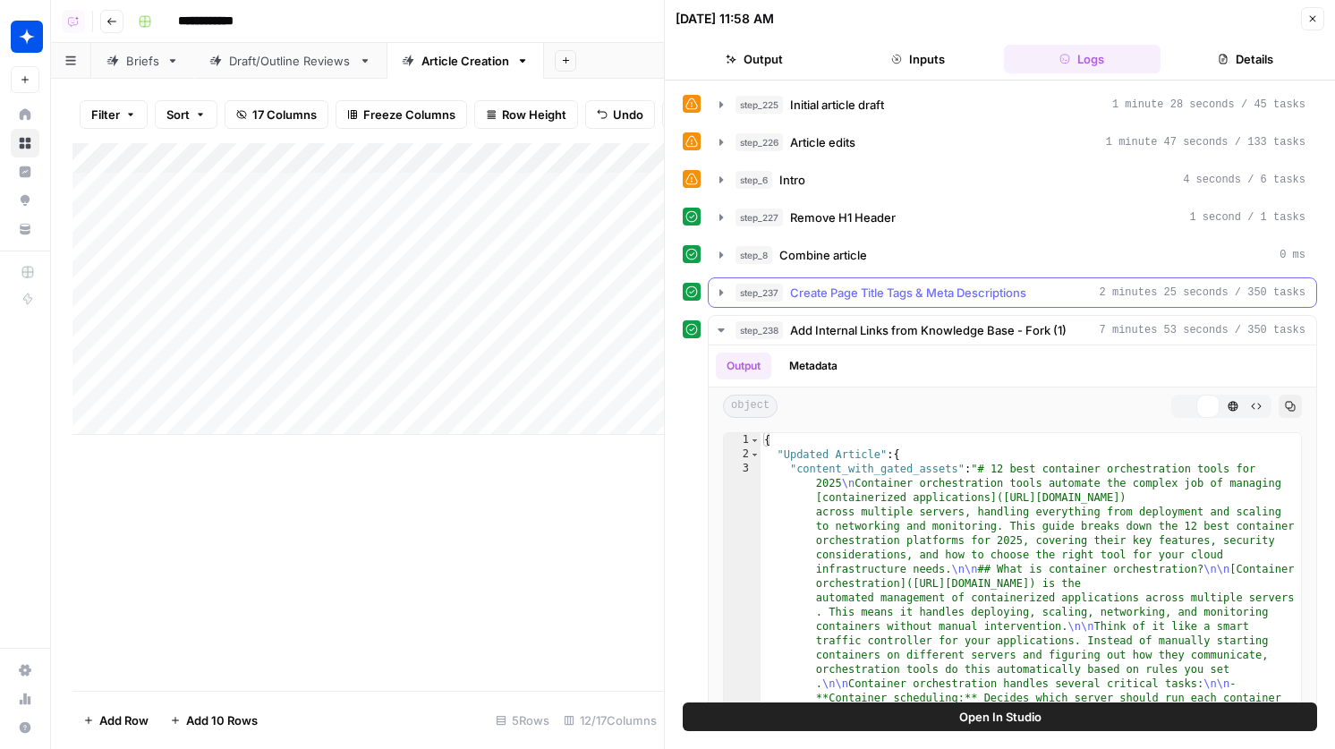
click at [922, 302] on button "step_237 Create Page Title Tags & Meta Descriptions 2 minutes 25 seconds / 350 …" at bounding box center [1013, 292] width 608 height 29
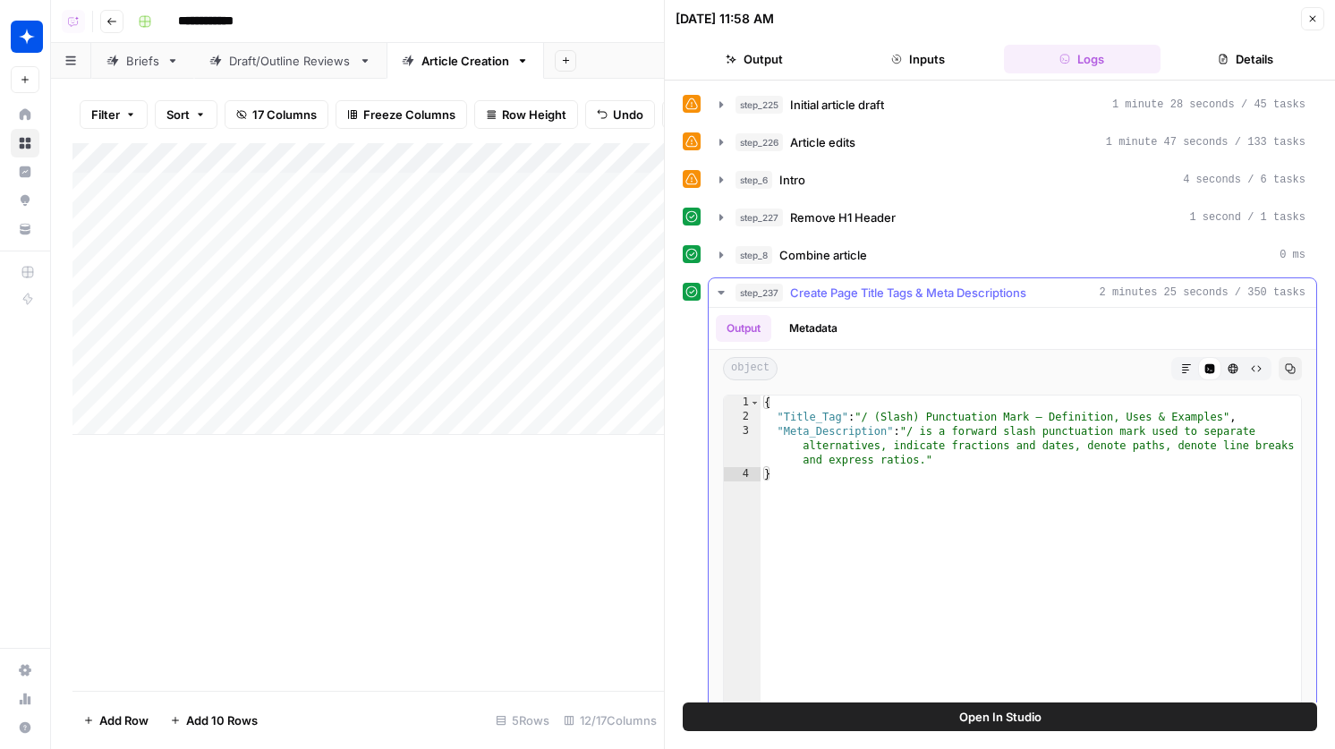
click at [924, 294] on span "Create Page Title Tags & Meta Descriptions" at bounding box center [908, 293] width 236 height 18
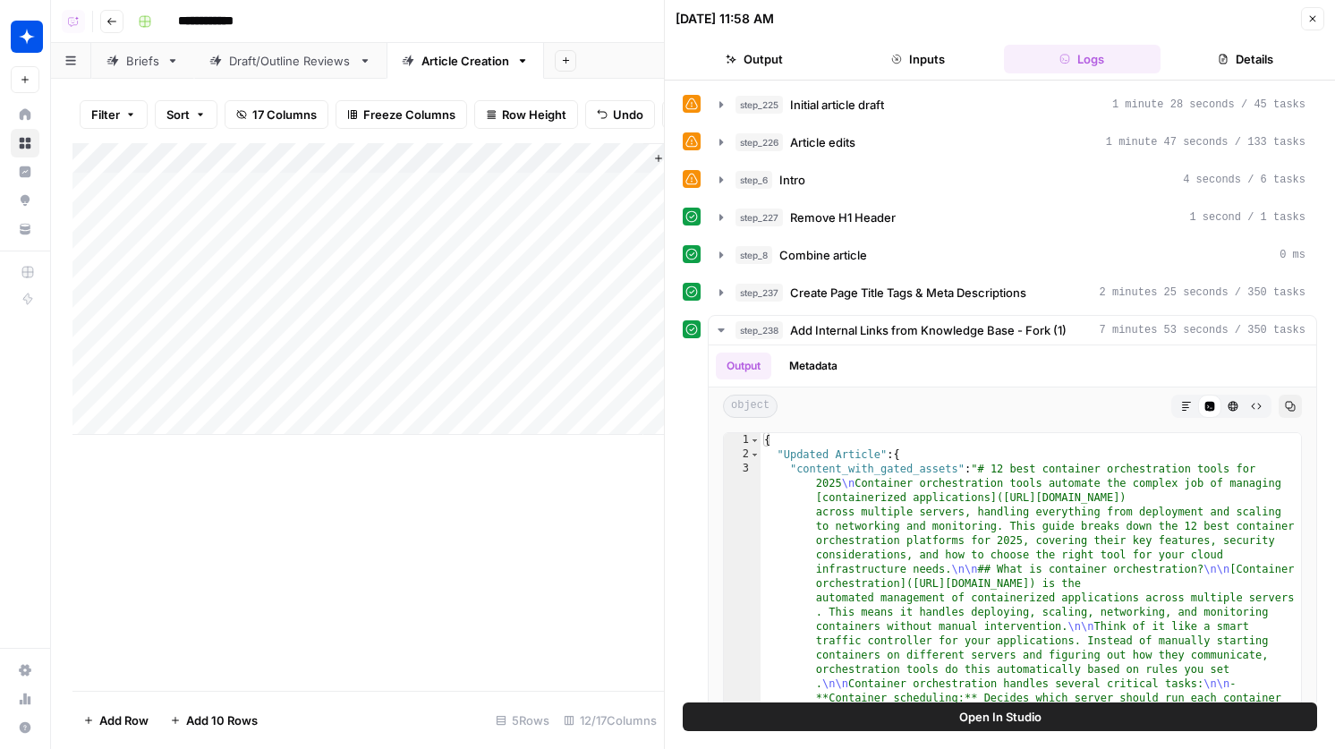
scroll to position [0, 1664]
click at [1314, 19] on icon "button" at bounding box center [1312, 18] width 11 height 11
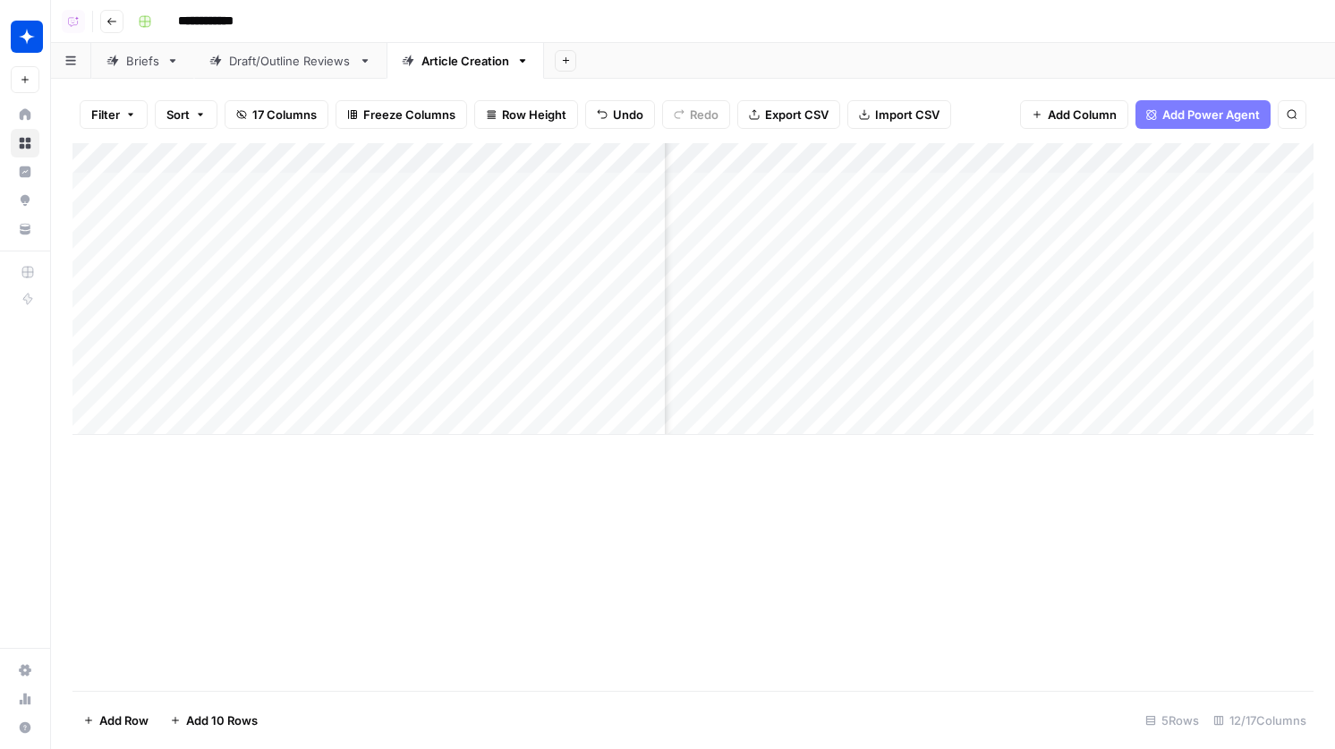
scroll to position [0, 214]
click at [1253, 231] on div "Add Column" at bounding box center [692, 289] width 1241 height 292
click at [1234, 236] on div "Add Column" at bounding box center [692, 289] width 1241 height 292
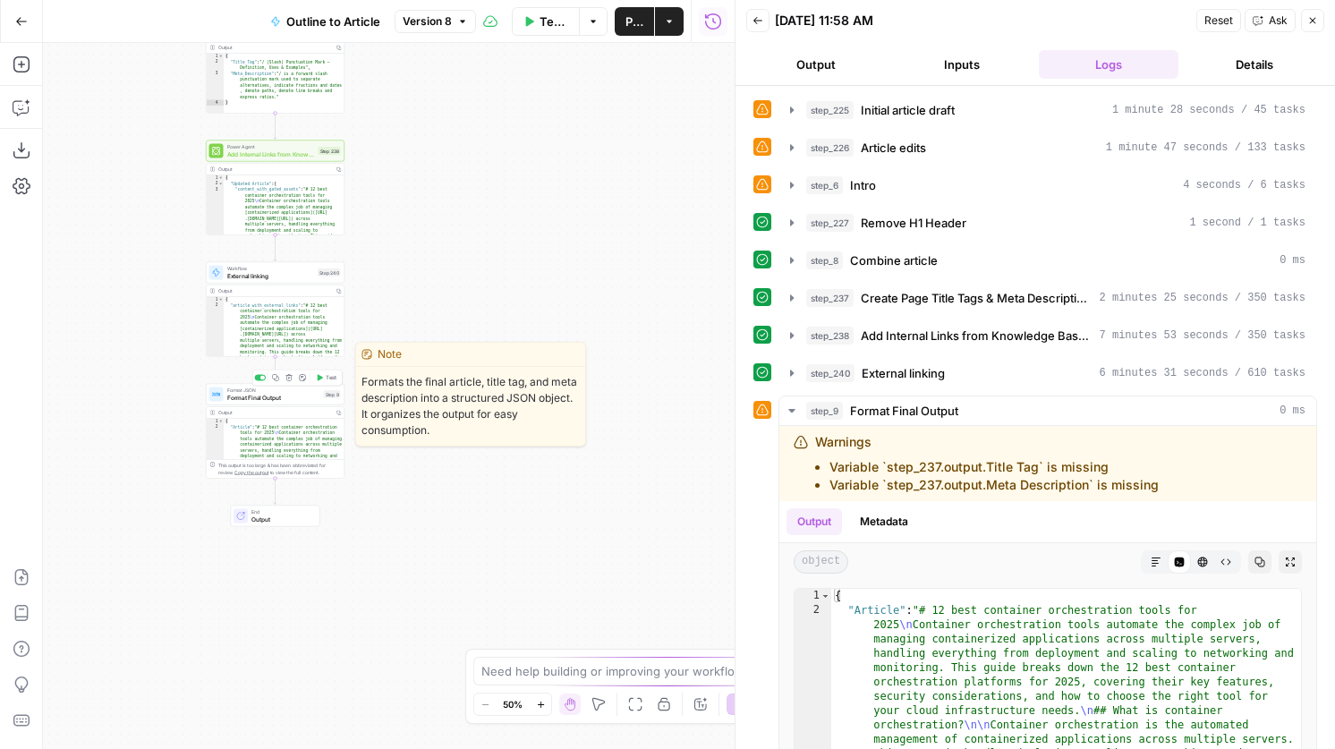
click at [298, 396] on span "Format Final Output" at bounding box center [273, 397] width 93 height 9
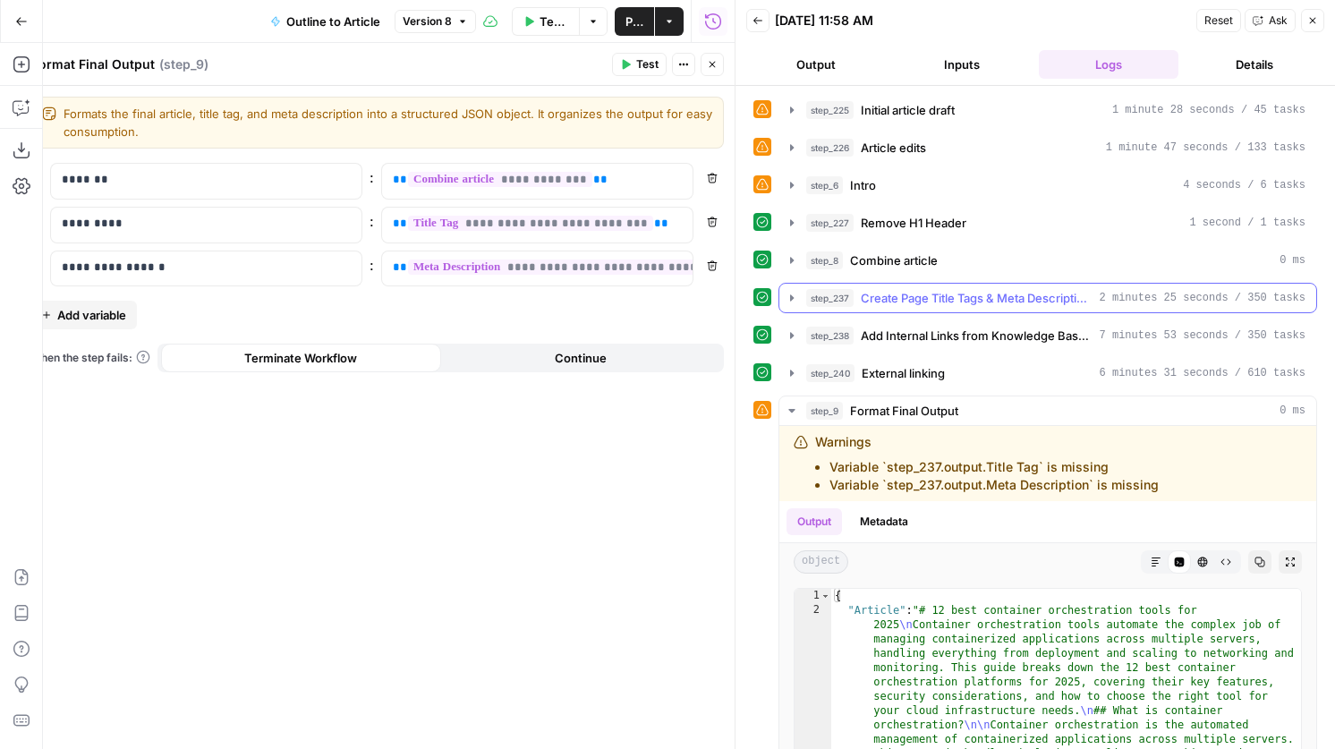
click at [904, 303] on span "Create Page Title Tags & Meta Descriptions" at bounding box center [977, 298] width 232 height 18
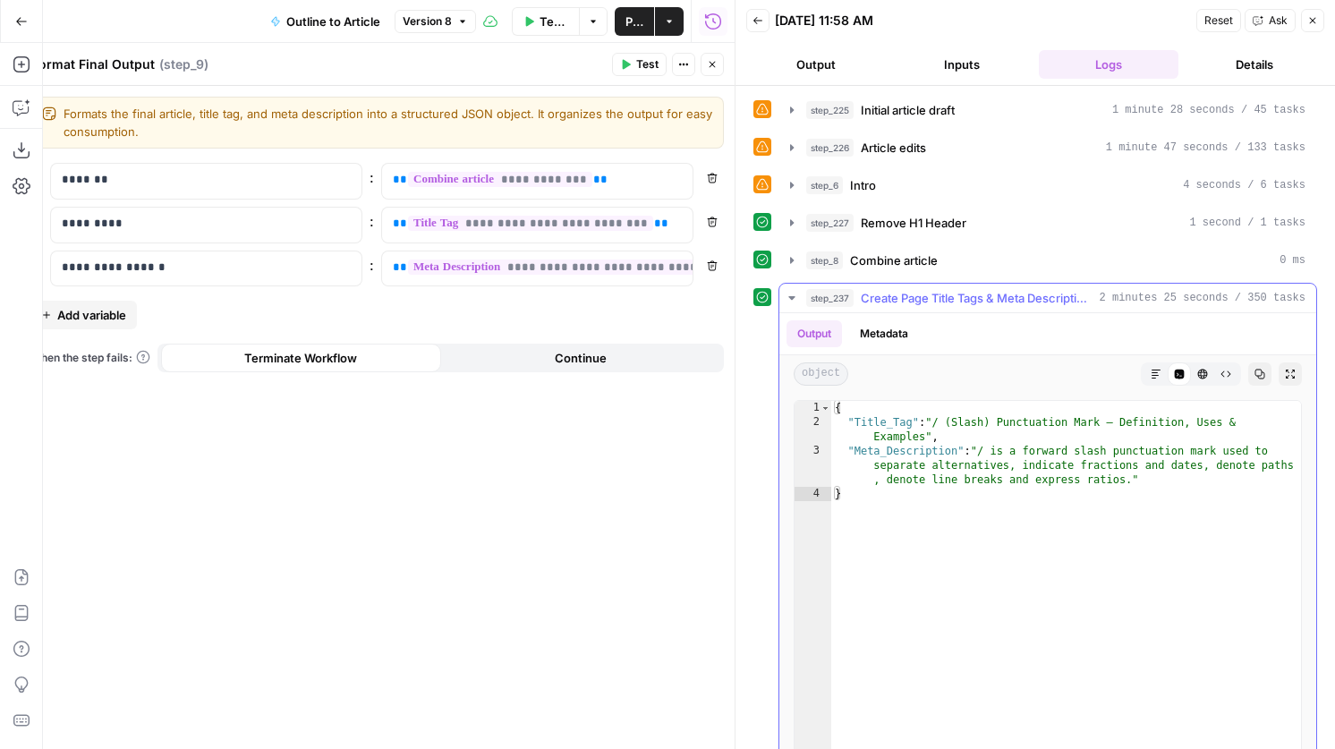
click at [904, 303] on span "Create Page Title Tags & Meta Descriptions" at bounding box center [977, 298] width 232 height 18
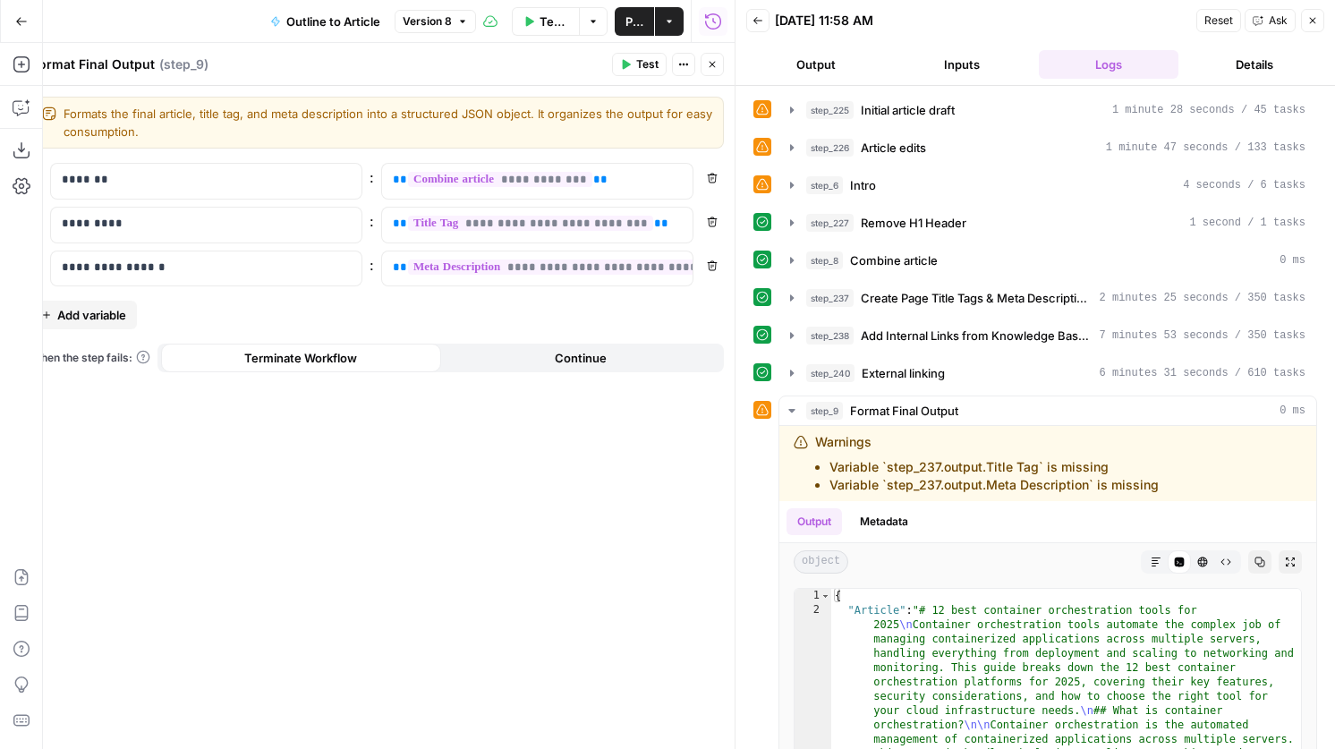
click at [708, 65] on icon "button" at bounding box center [712, 64] width 11 height 11
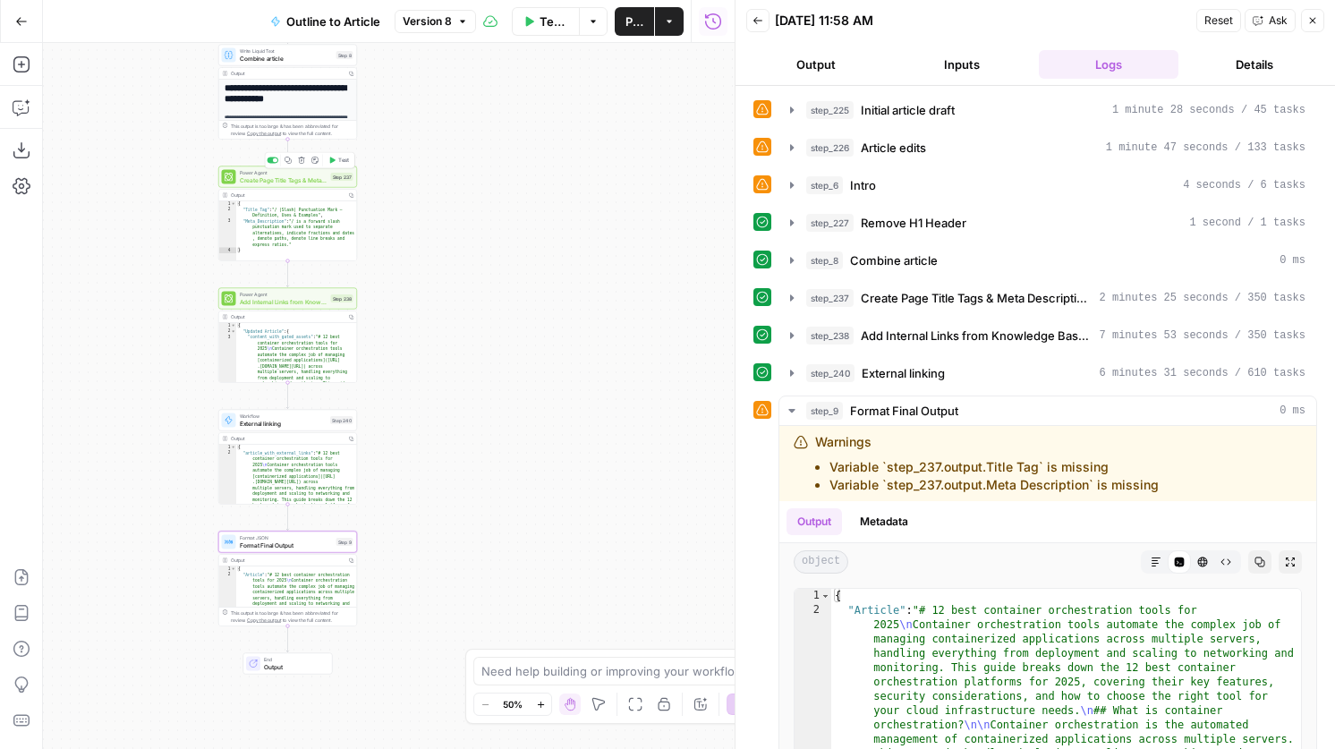
click at [277, 182] on span "Create Page Title Tags & Meta Descriptions" at bounding box center [284, 179] width 88 height 9
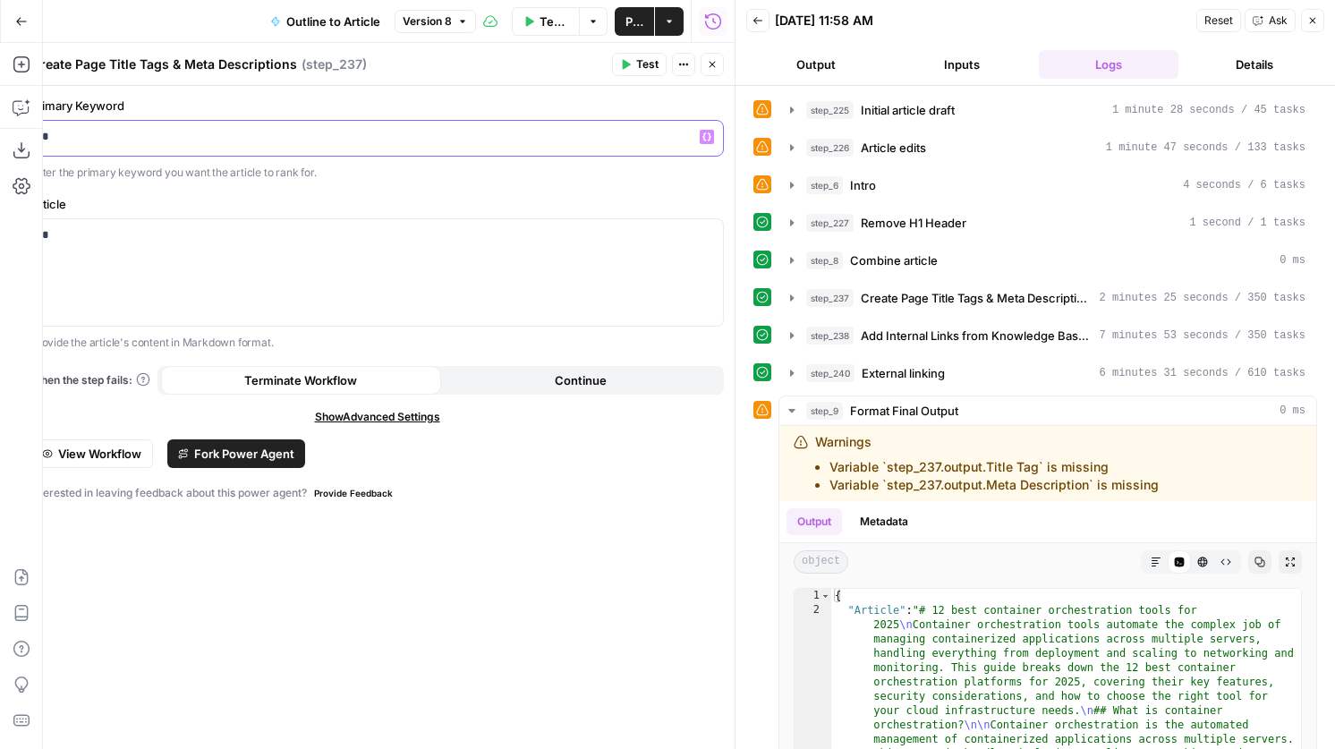
click at [399, 137] on p "*" at bounding box center [377, 137] width 670 height 18
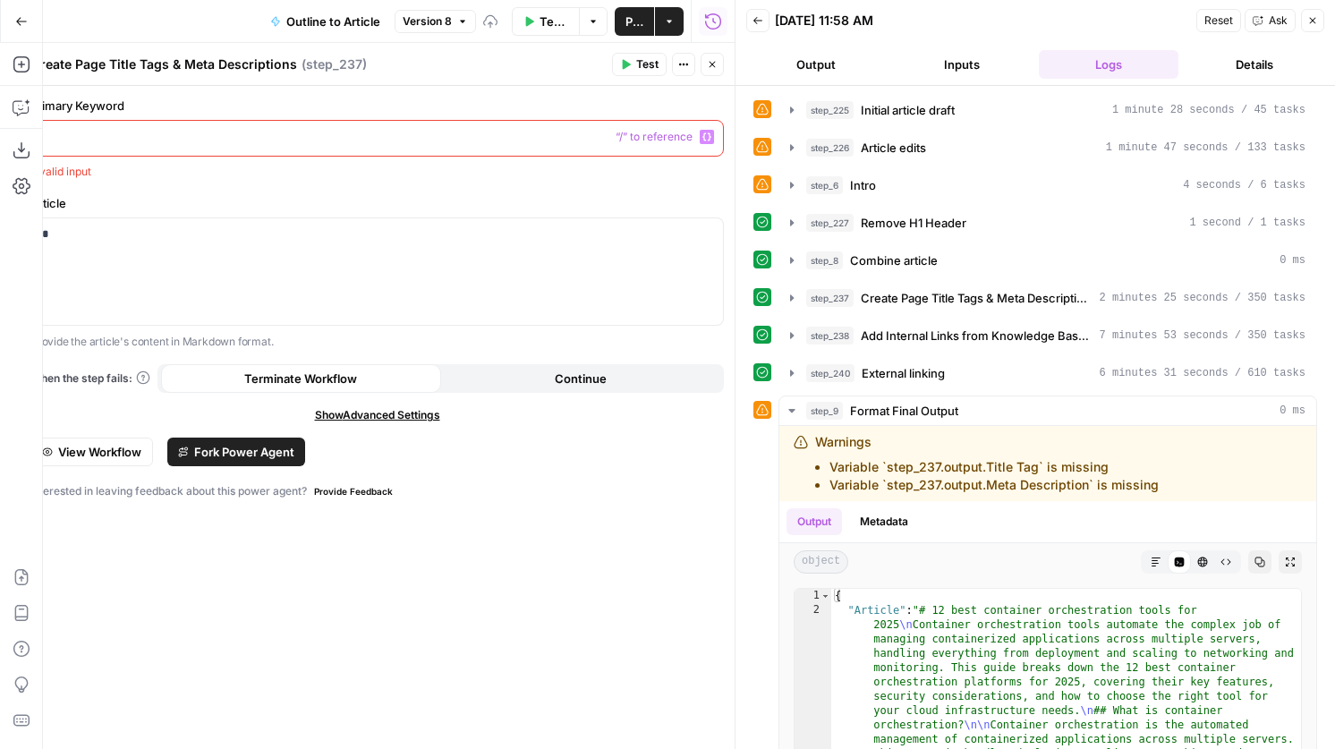
click at [699, 140] on span "“/” to reference" at bounding box center [653, 137] width 91 height 14
click at [709, 139] on icon "button" at bounding box center [706, 136] width 9 height 9
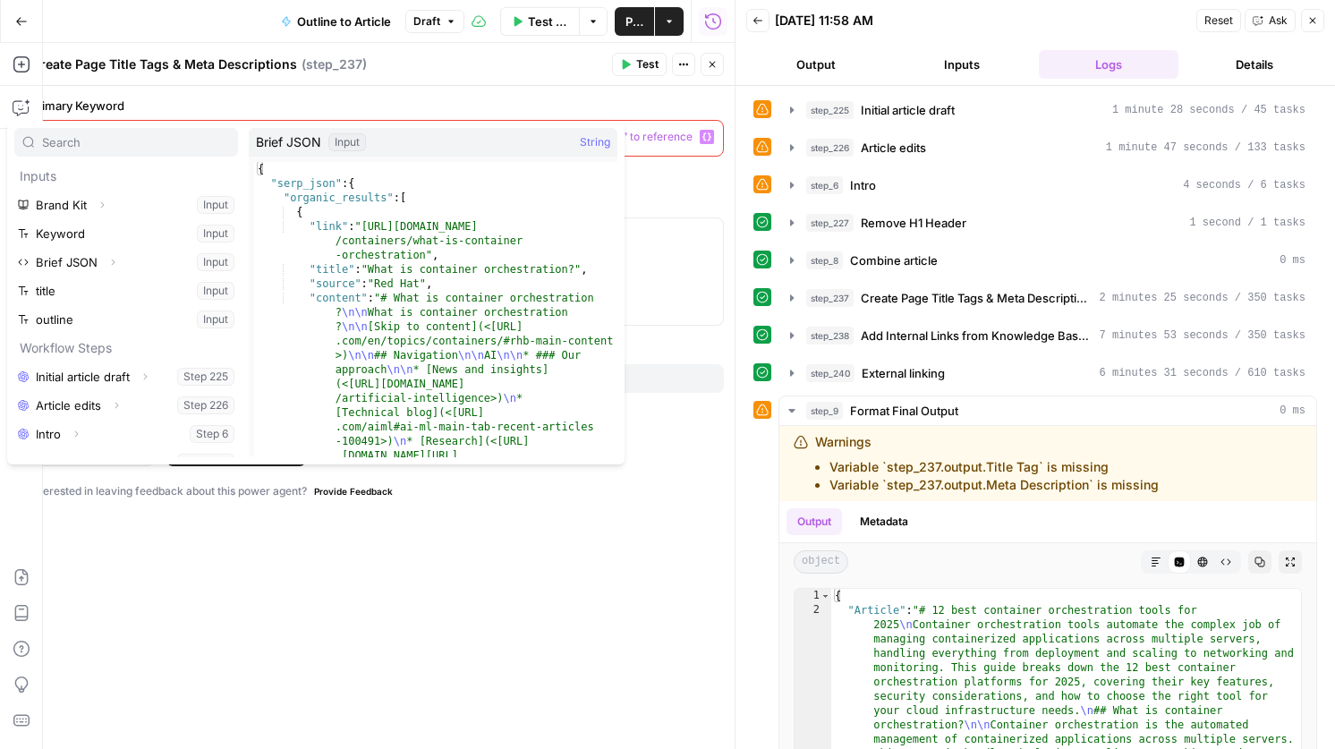
click at [113, 234] on div "Expand" at bounding box center [110, 226] width 59 height 30
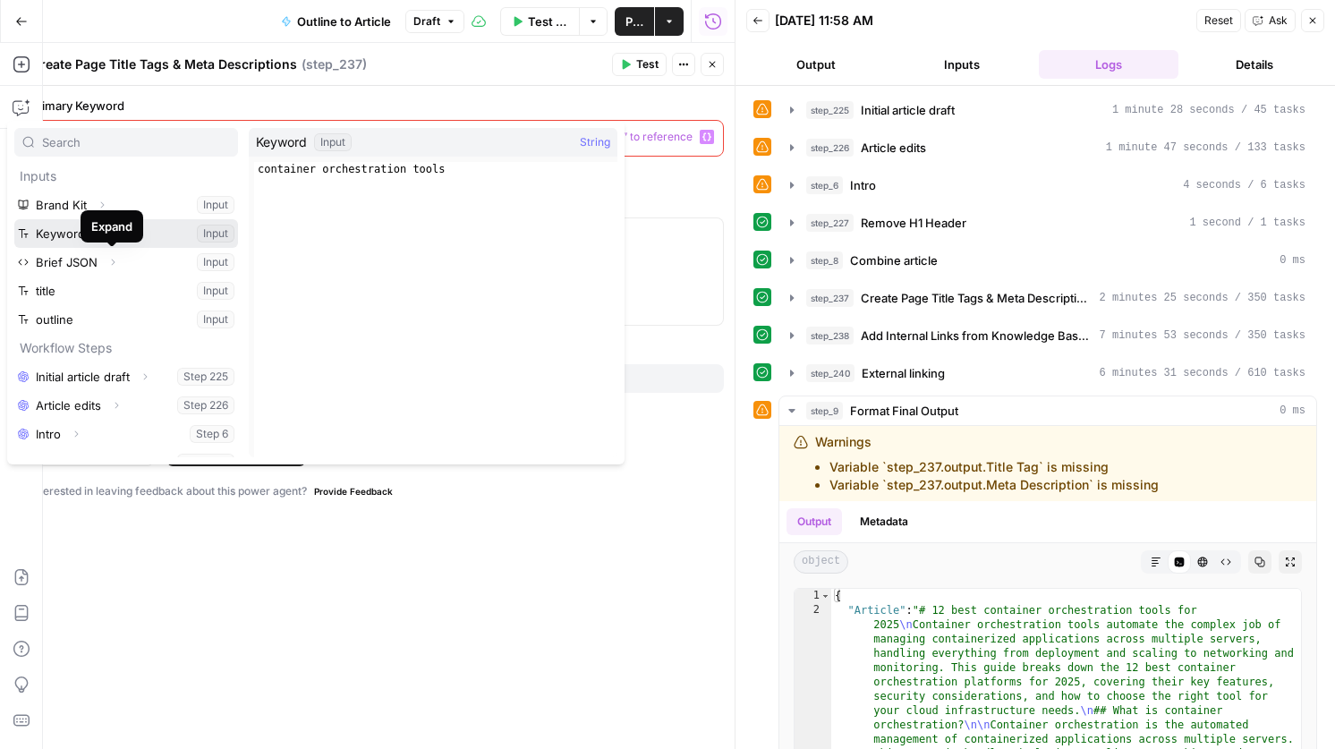
click at [59, 236] on button "Select variable Keyword" at bounding box center [126, 233] width 224 height 29
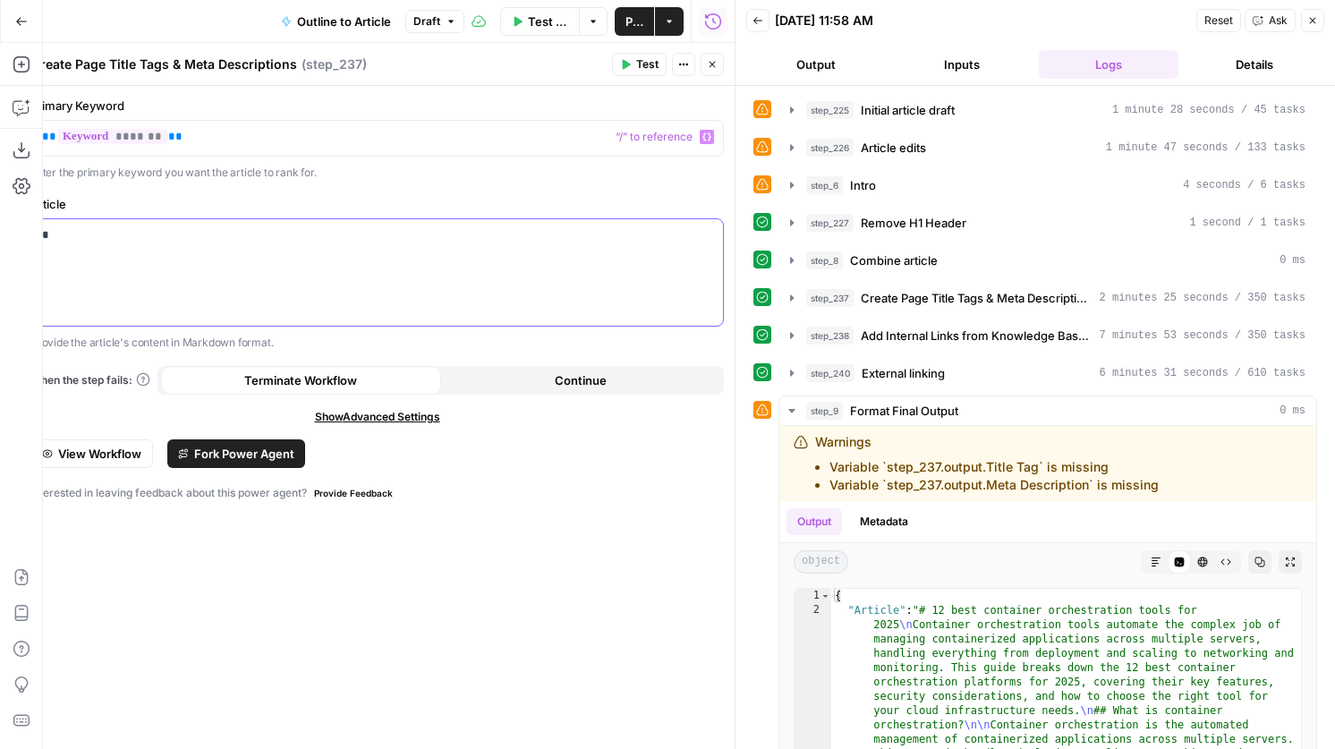
click at [163, 237] on p "*" at bounding box center [377, 235] width 670 height 18
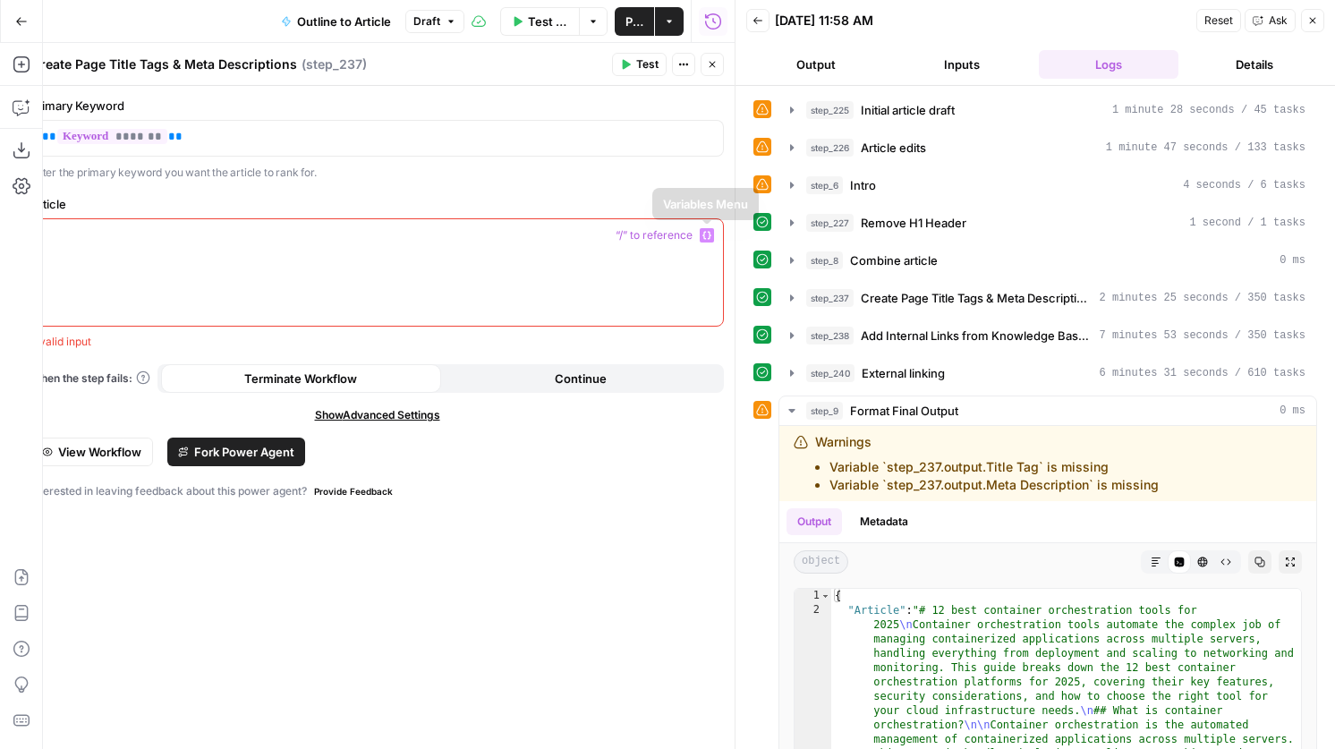
click at [711, 234] on button "Variables Menu" at bounding box center [707, 235] width 14 height 14
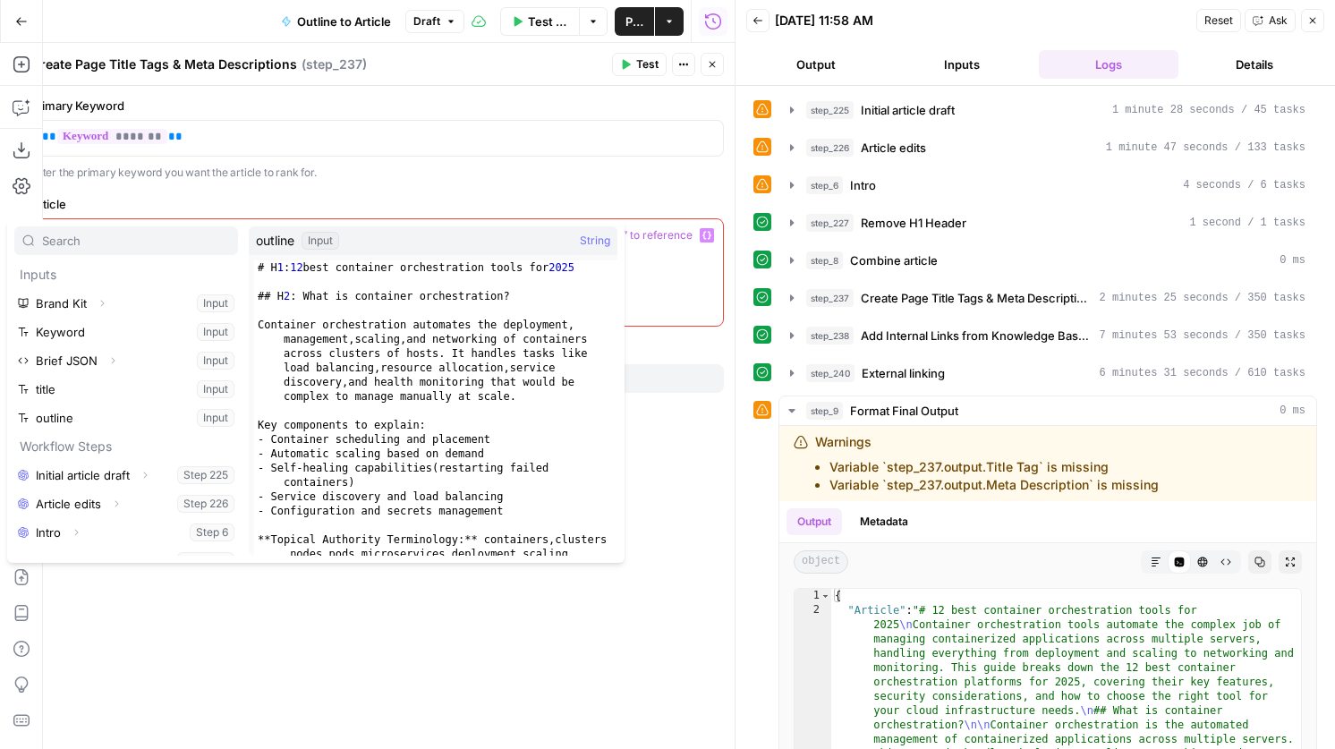
scroll to position [48, 0]
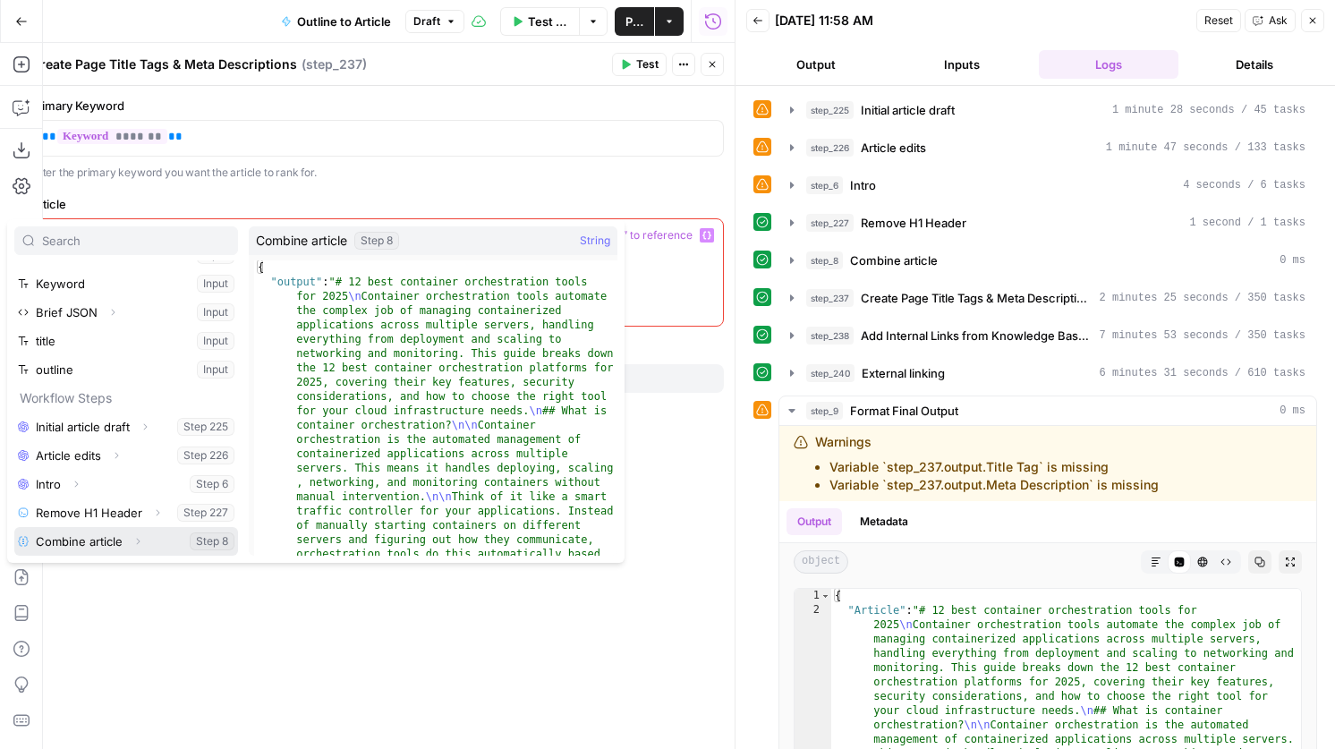
click at [136, 542] on icon "button" at bounding box center [137, 541] width 11 height 11
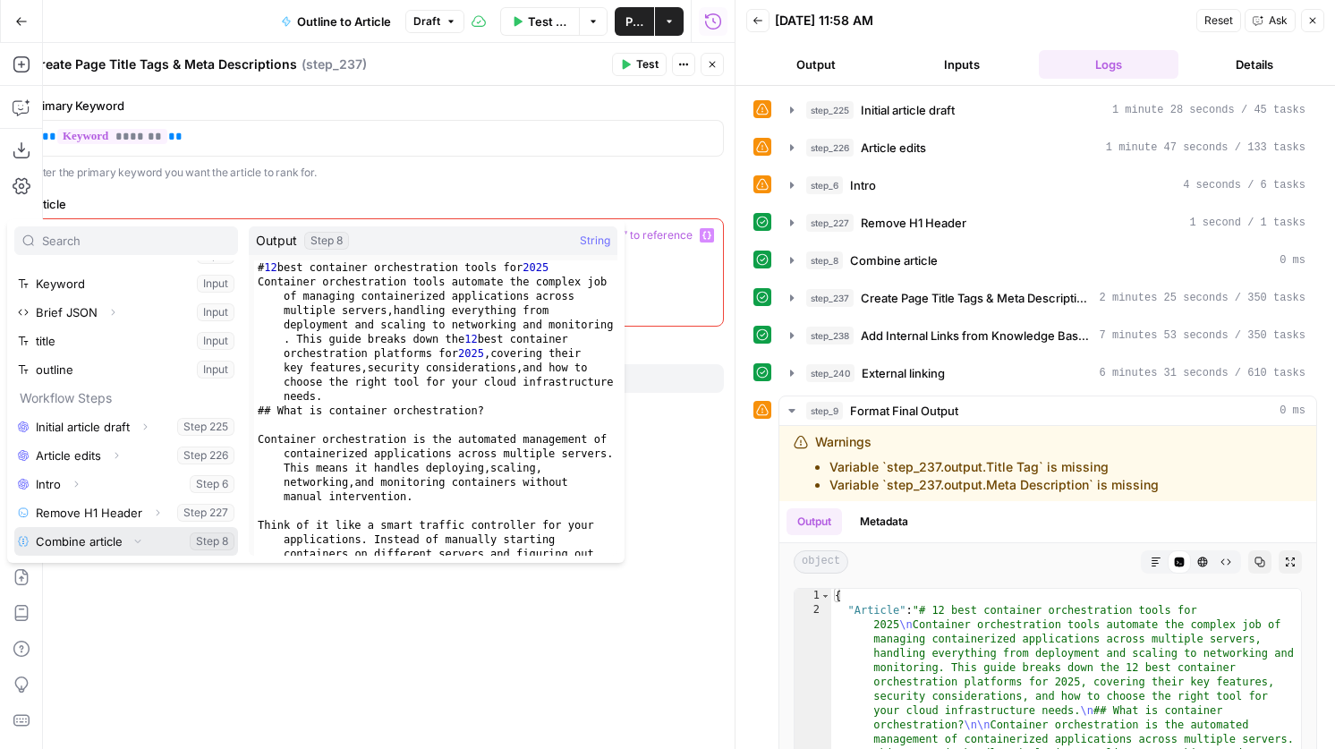
scroll to position [77, 0]
click at [96, 539] on button "Select variable Output" at bounding box center [135, 541] width 206 height 29
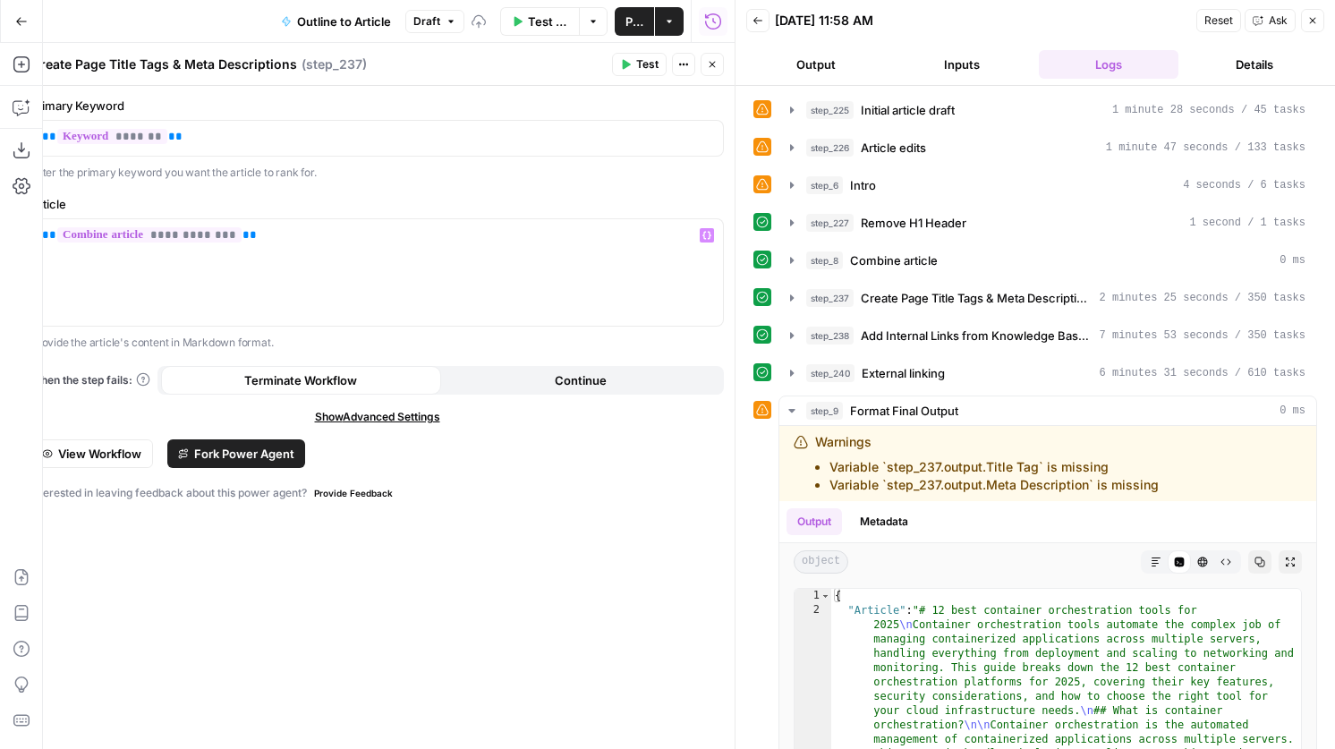
click at [714, 72] on button "Close" at bounding box center [712, 64] width 23 height 23
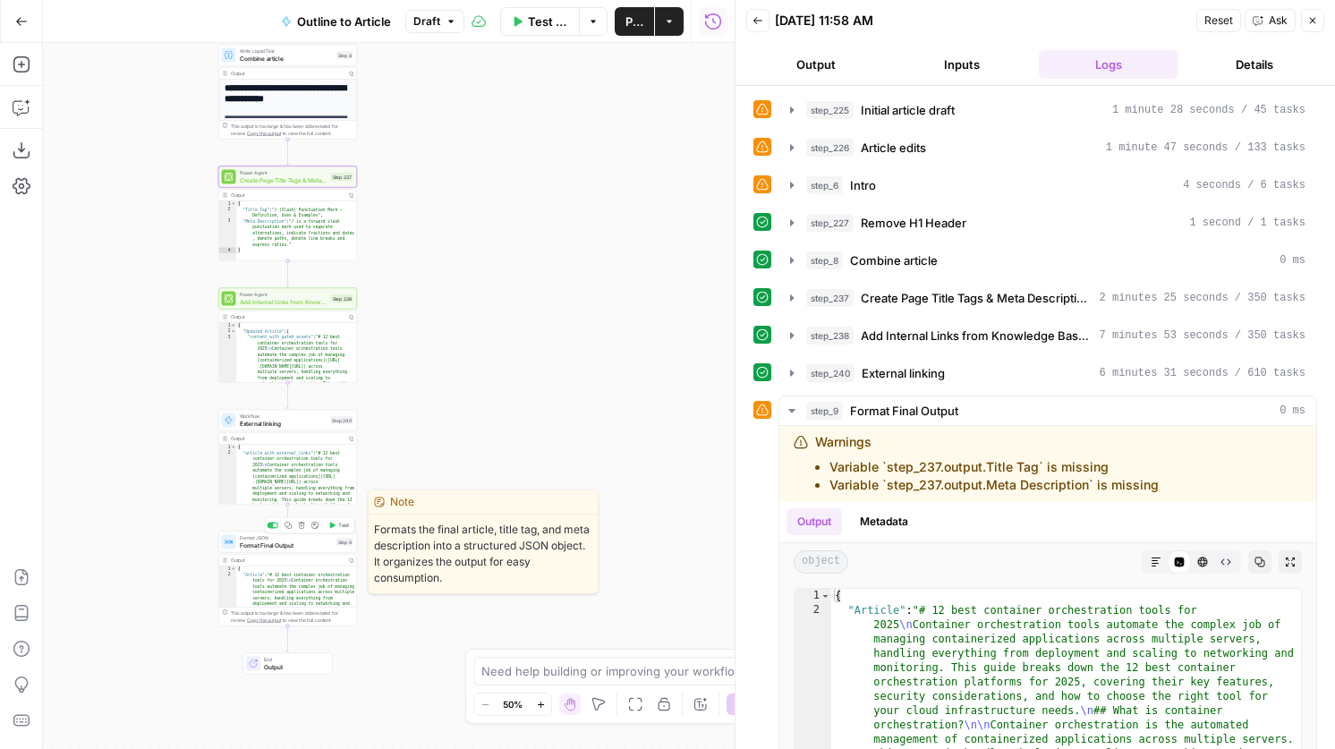
click at [293, 544] on span "Format Final Output" at bounding box center [286, 544] width 93 height 9
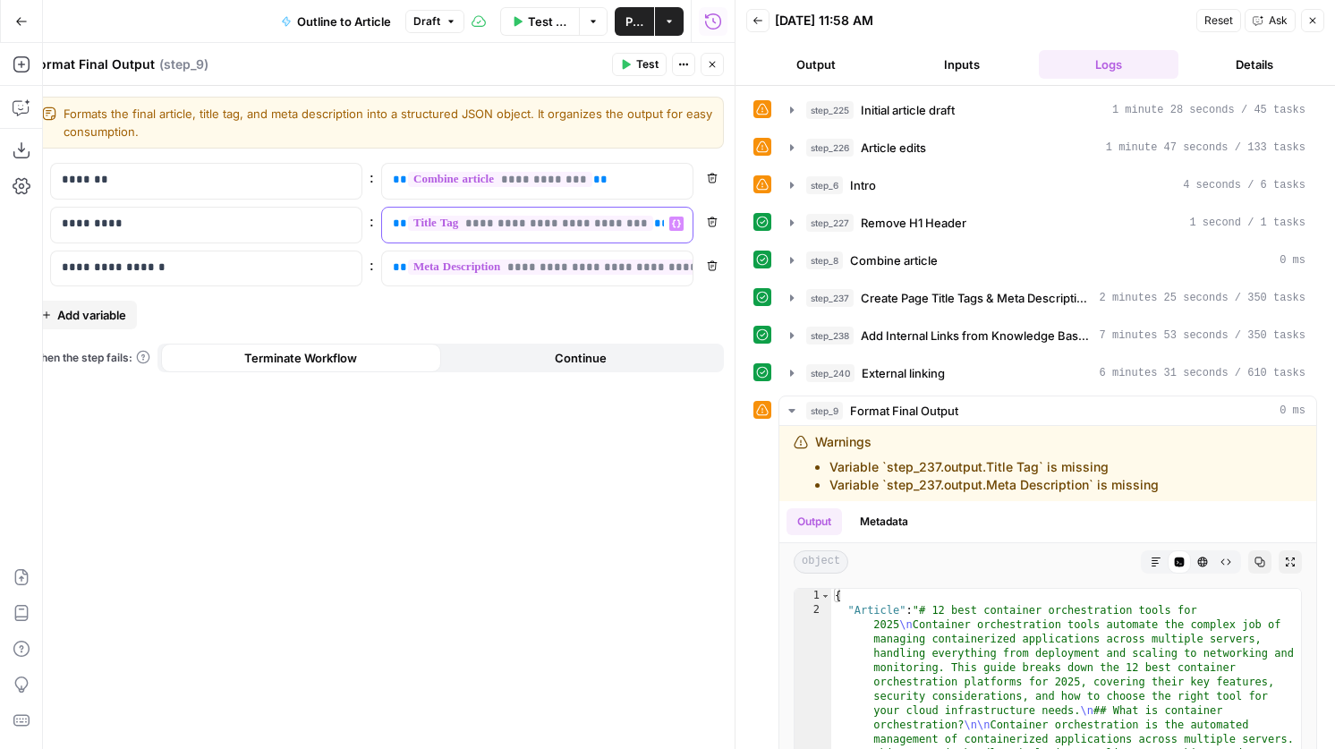
click at [543, 224] on span "**********" at bounding box center [530, 223] width 245 height 15
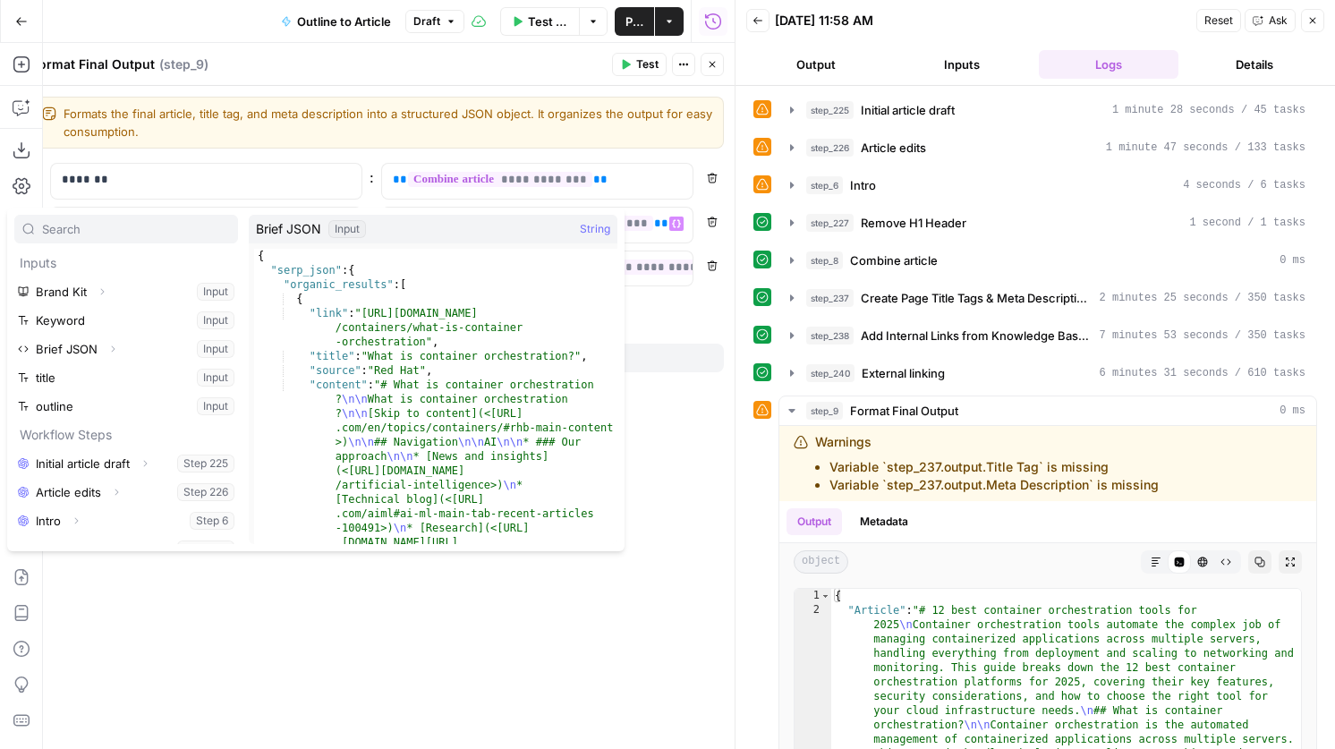
scroll to position [134, 0]
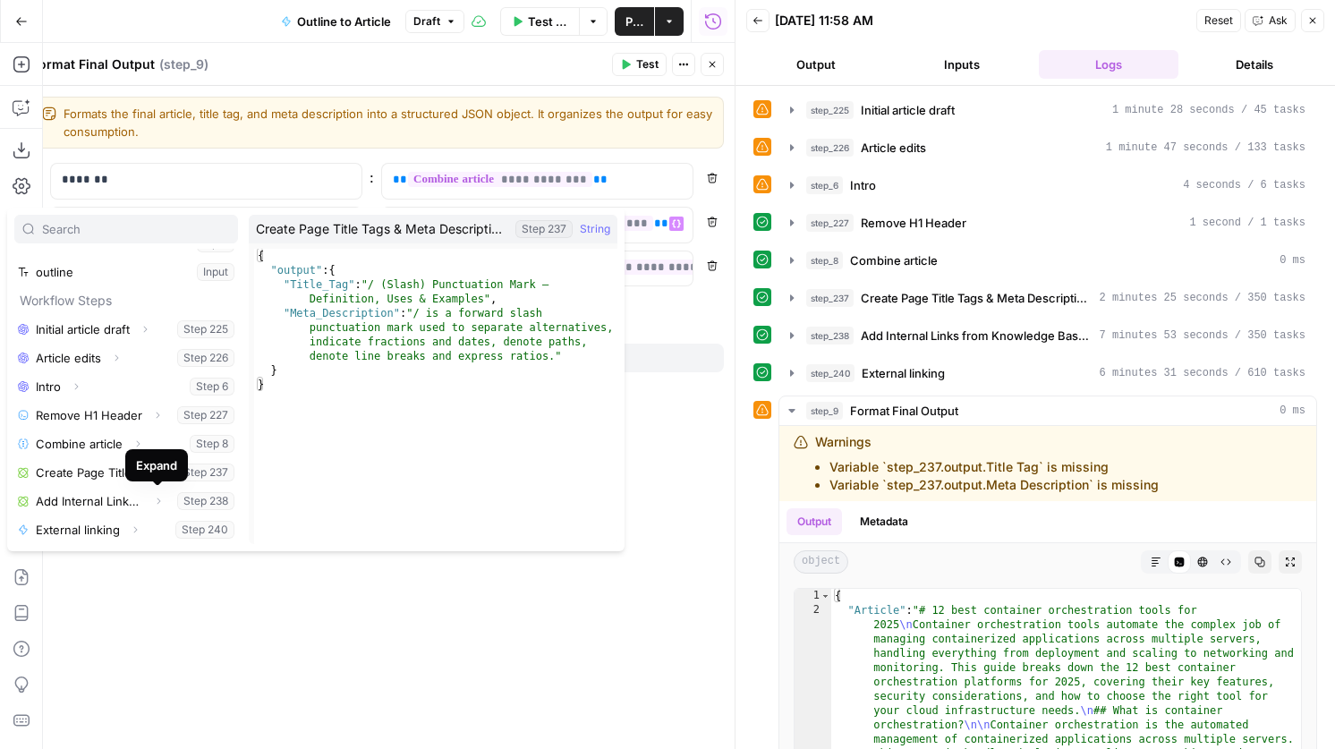
click at [160, 474] on div "Expand" at bounding box center [156, 465] width 63 height 32
click at [154, 470] on icon "button" at bounding box center [158, 472] width 11 height 11
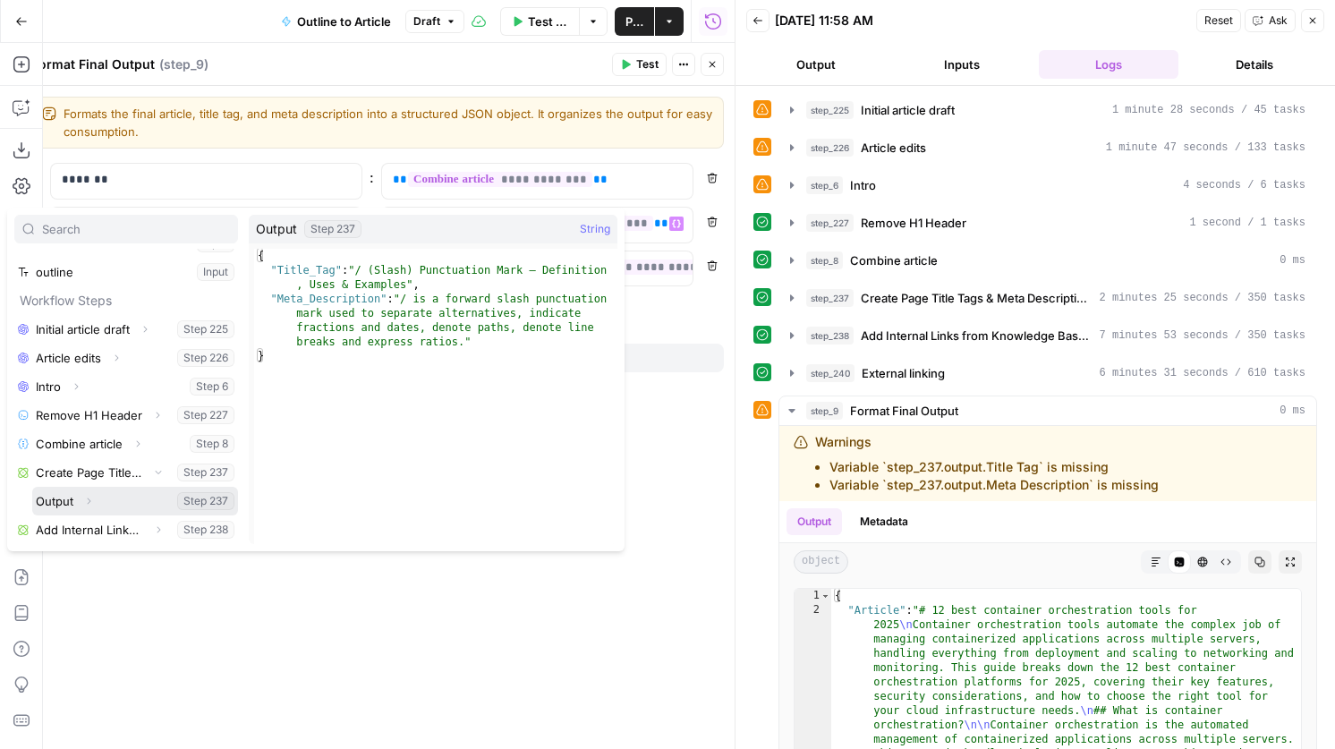
click at [89, 504] on icon "button" at bounding box center [88, 501] width 11 height 11
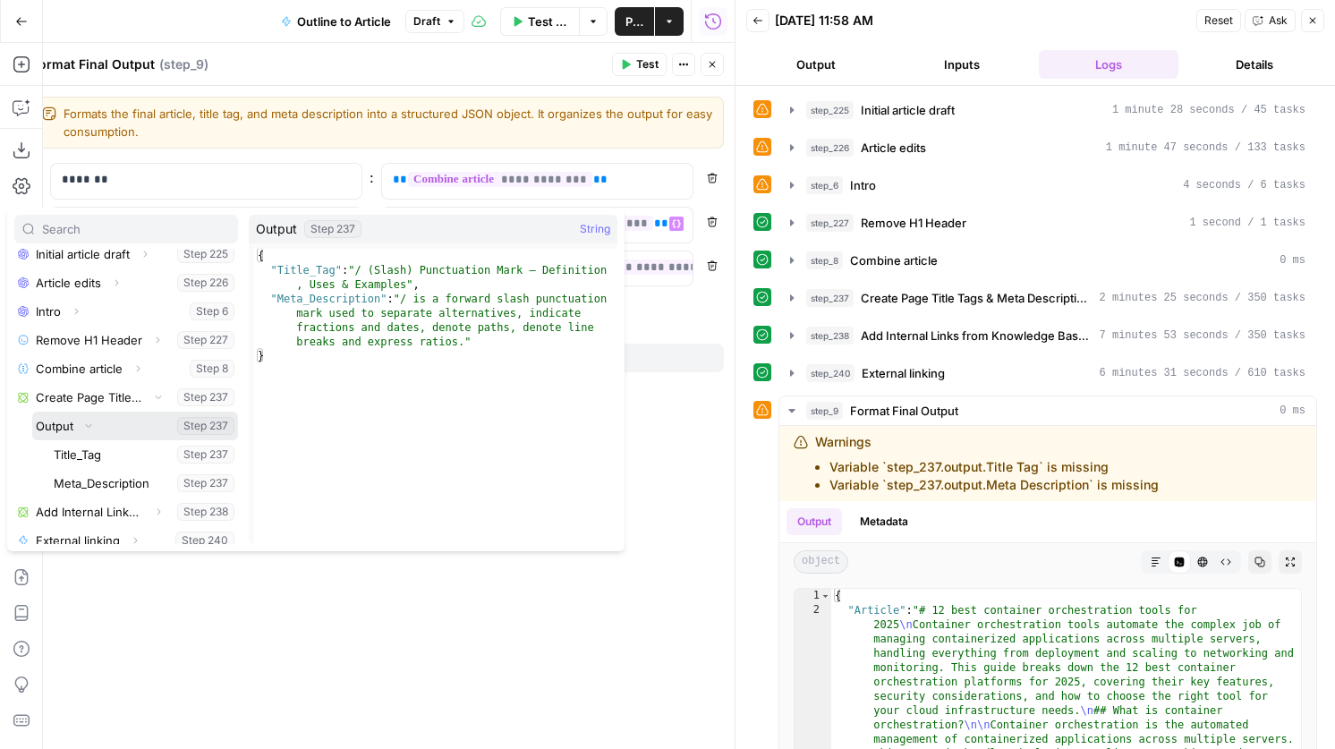
scroll to position [220, 0]
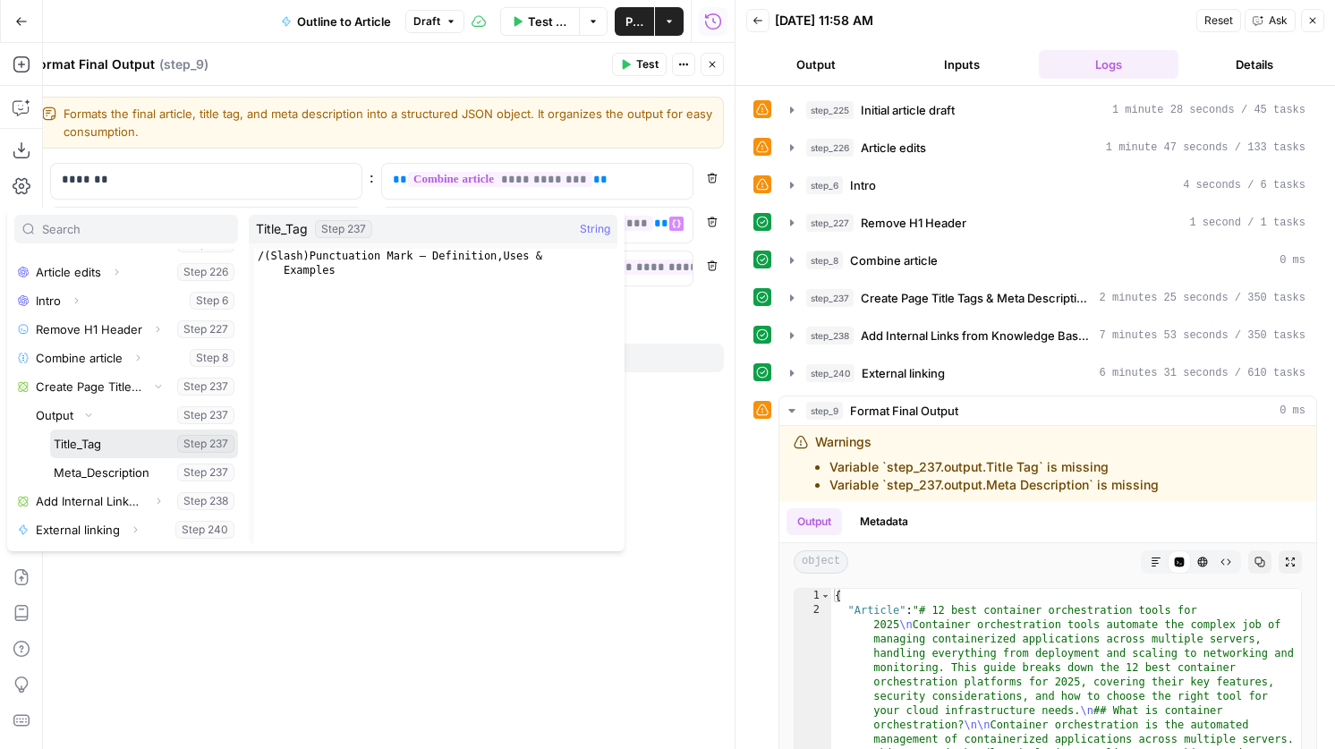
click at [115, 451] on button "Select variable Title_Tag" at bounding box center [144, 443] width 188 height 29
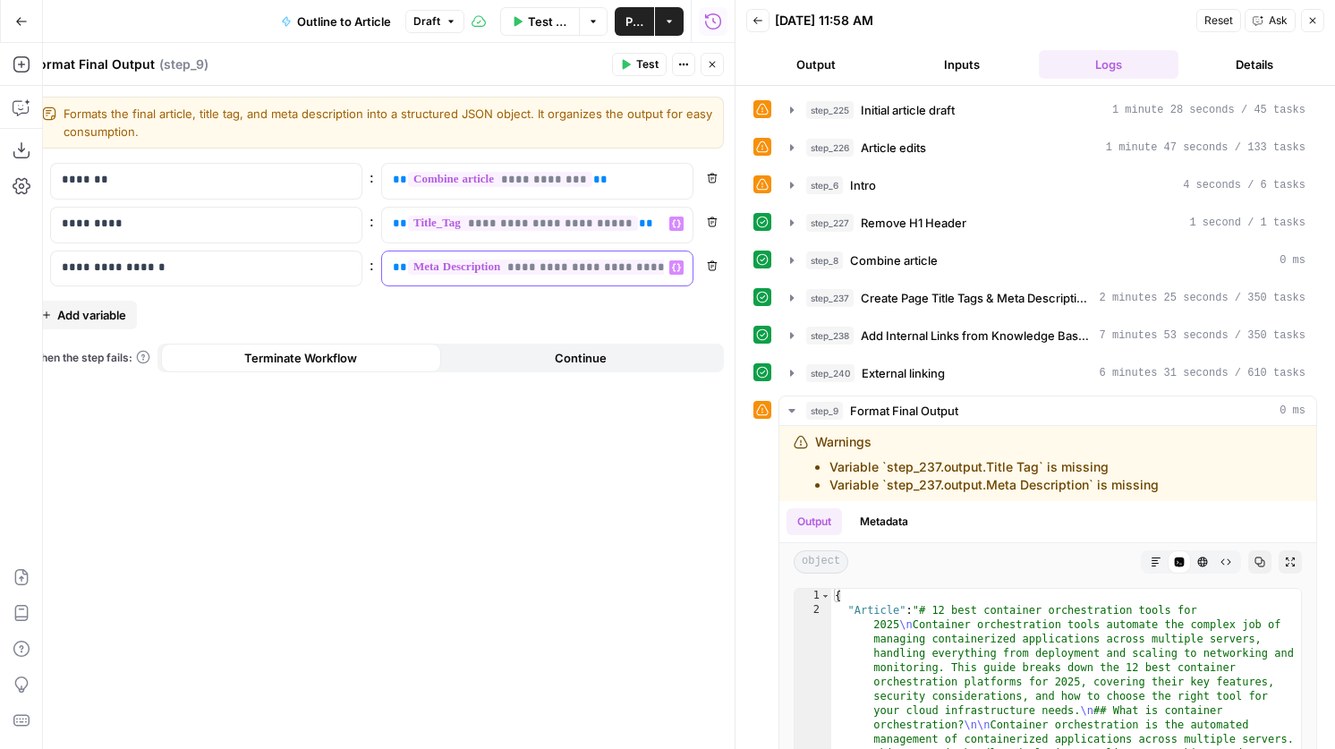
click at [488, 263] on span "**********" at bounding box center [575, 266] width 334 height 15
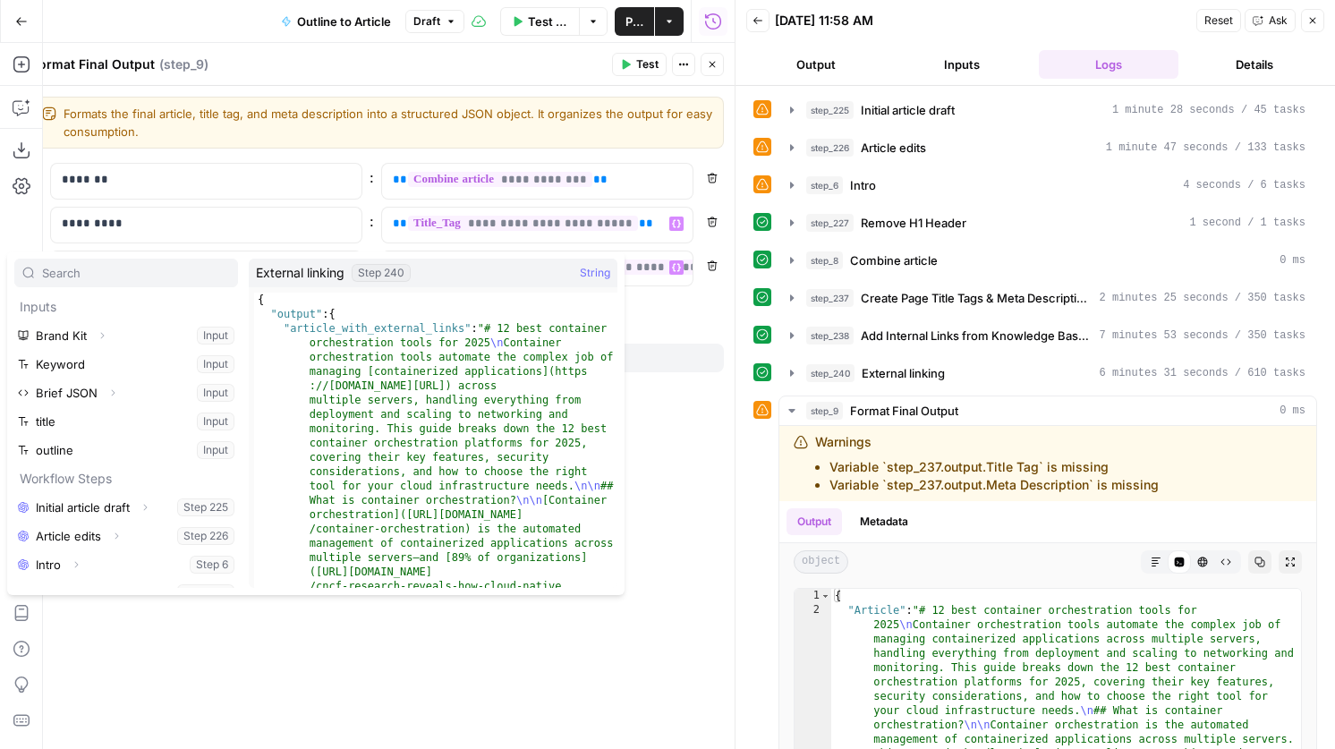
scroll to position [134, 0]
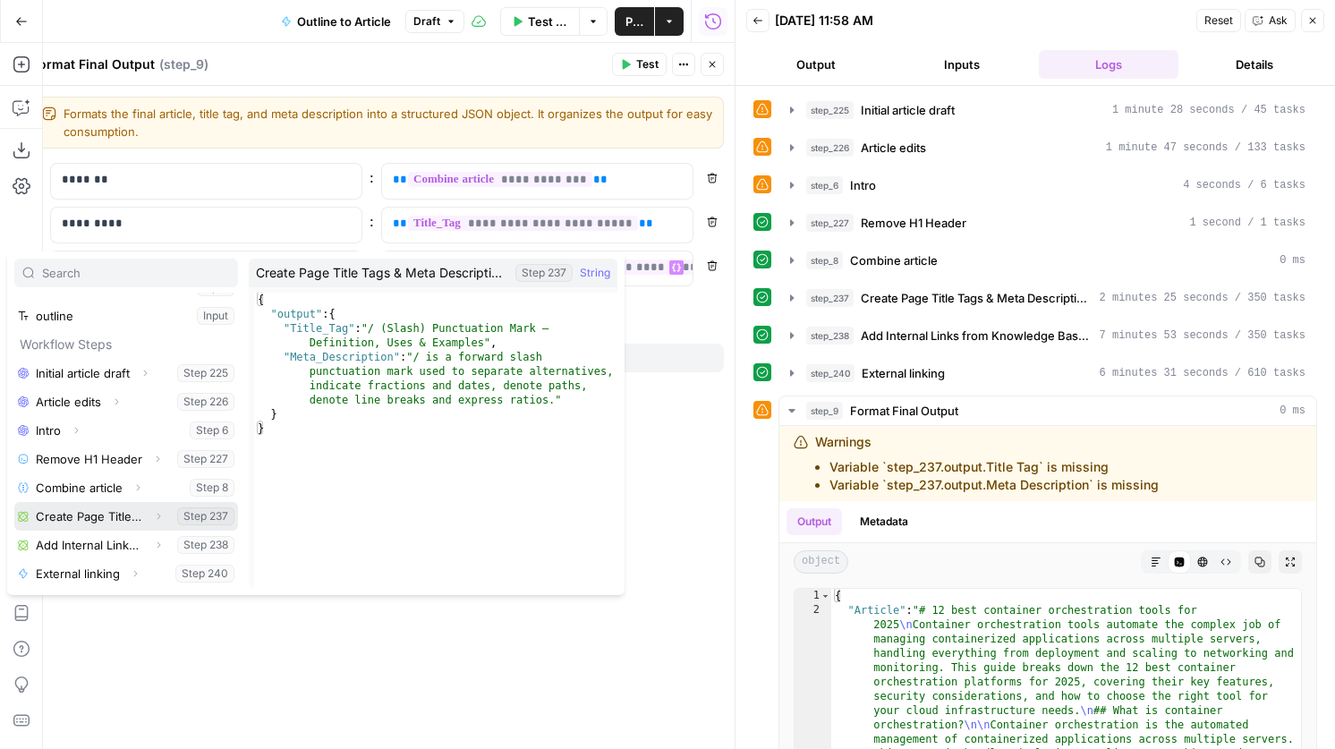
click at [149, 521] on button "Expand" at bounding box center [158, 516] width 23 height 23
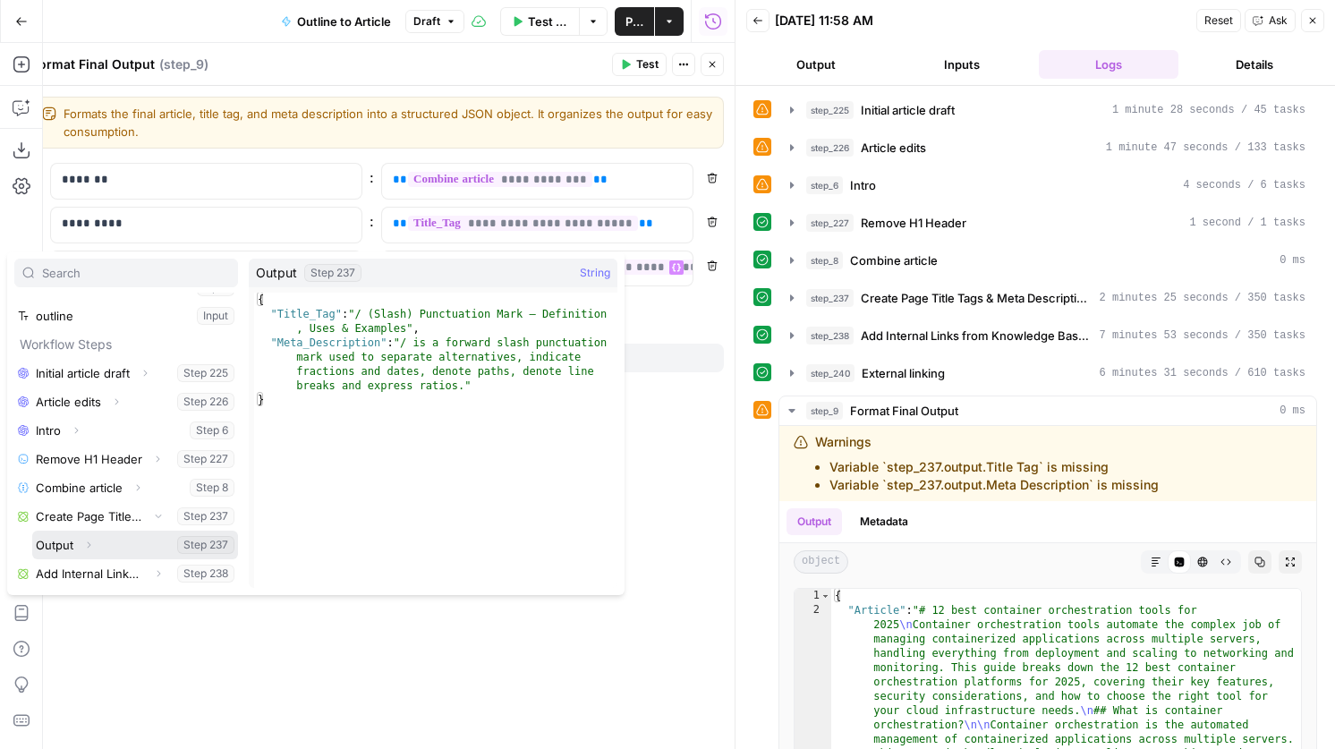
click at [91, 544] on icon "button" at bounding box center [88, 545] width 11 height 11
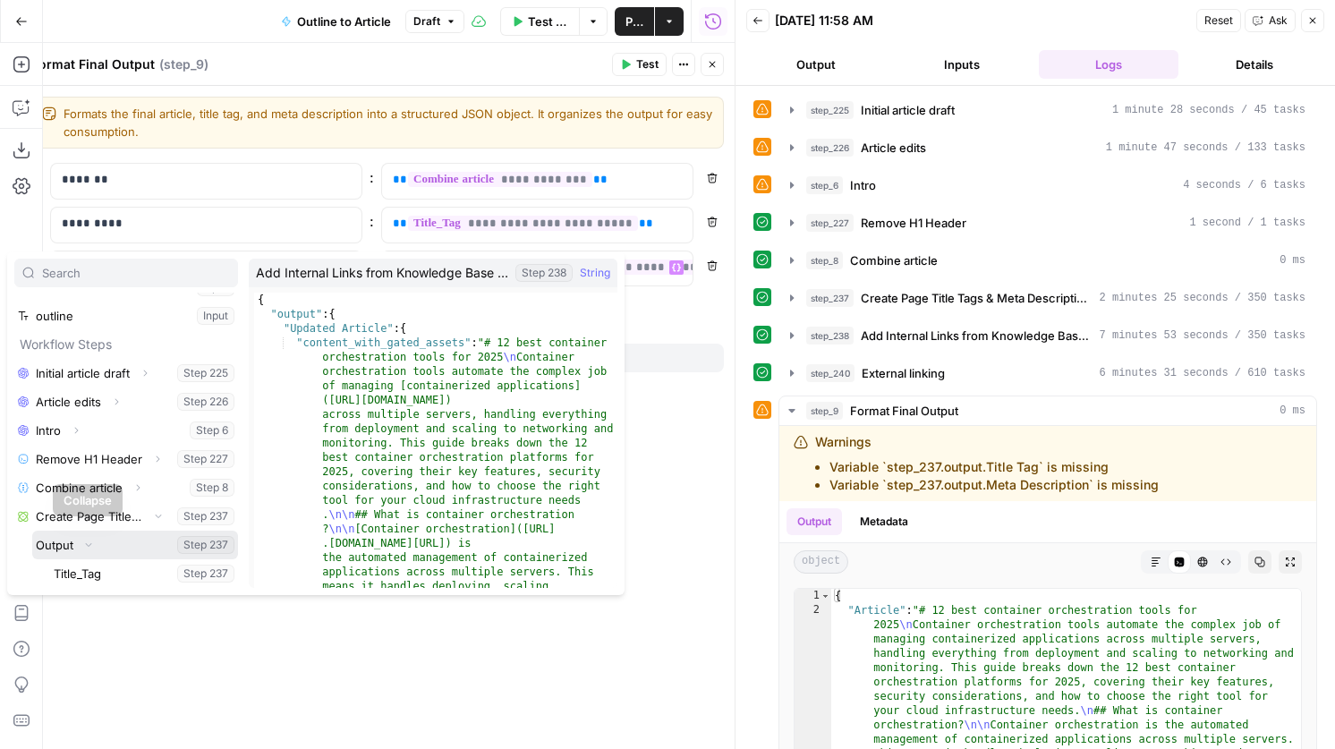
scroll to position [220, 0]
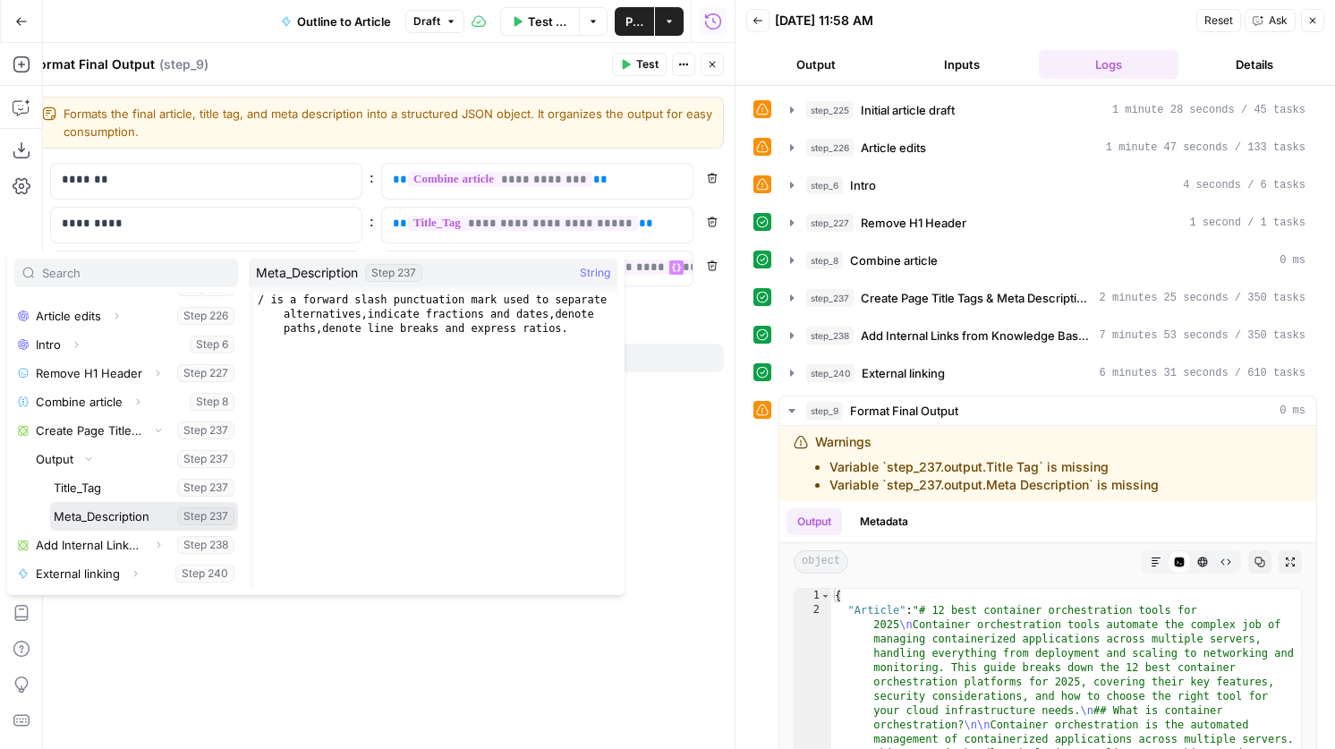
click at [117, 520] on button "Select variable Meta_Description" at bounding box center [144, 516] width 188 height 29
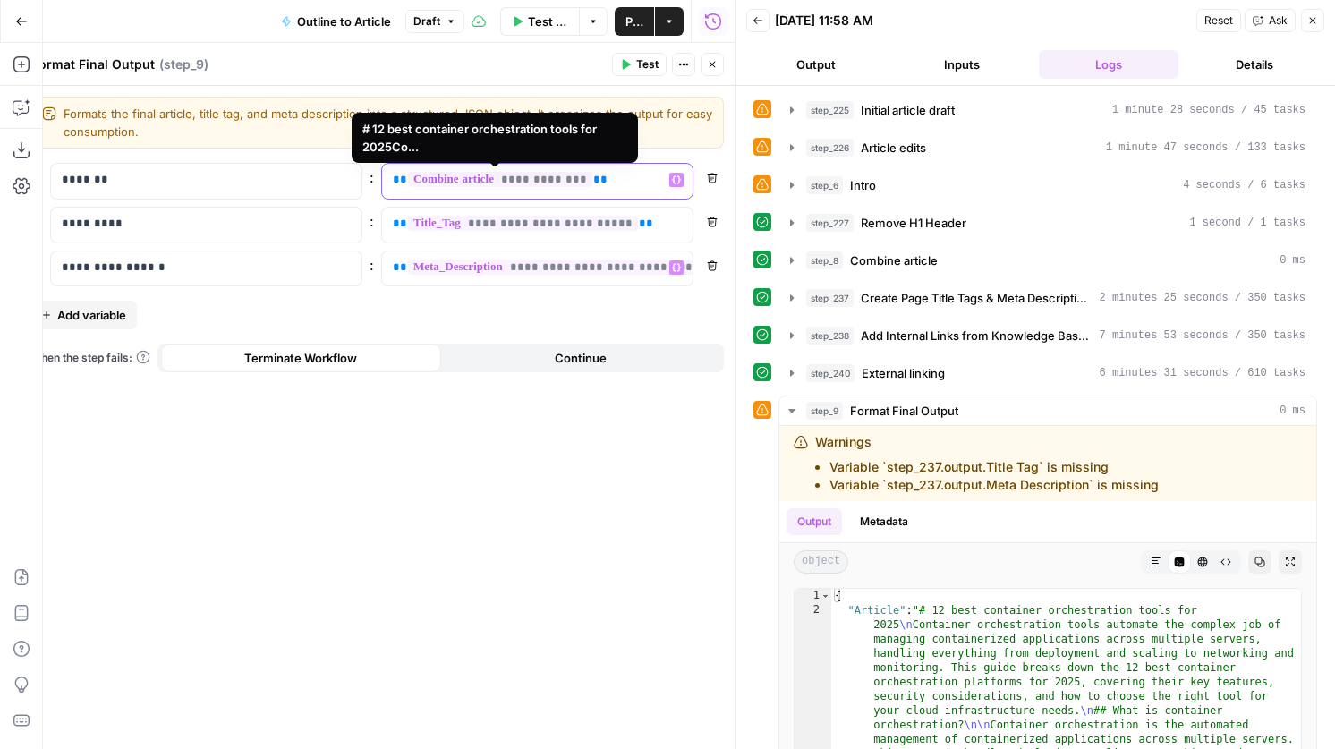
click at [497, 176] on span "**********" at bounding box center [500, 179] width 184 height 15
click at [605, 178] on p "**********" at bounding box center [523, 180] width 260 height 18
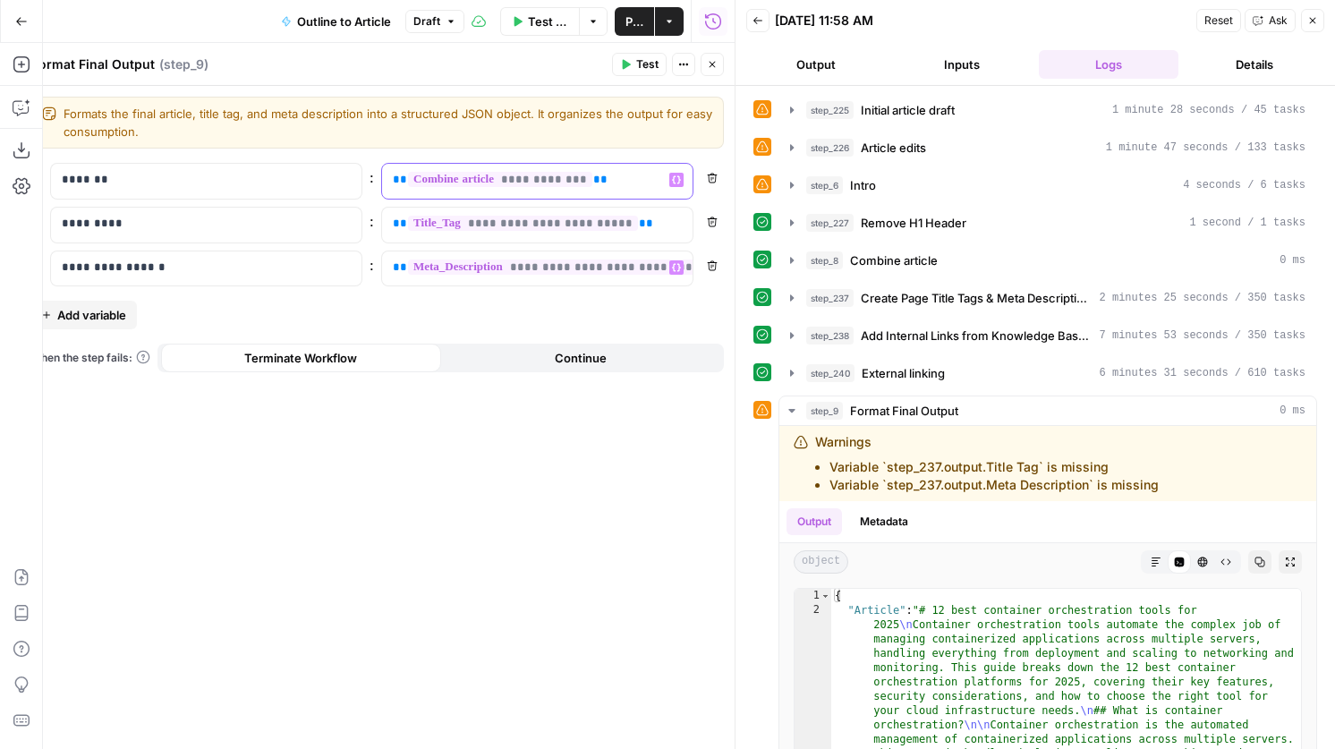
drag, startPoint x: 608, startPoint y: 179, endPoint x: 373, endPoint y: 168, distance: 234.7
click at [373, 168] on div "**********" at bounding box center [376, 181] width 693 height 37
click at [678, 178] on icon "button" at bounding box center [676, 179] width 9 height 9
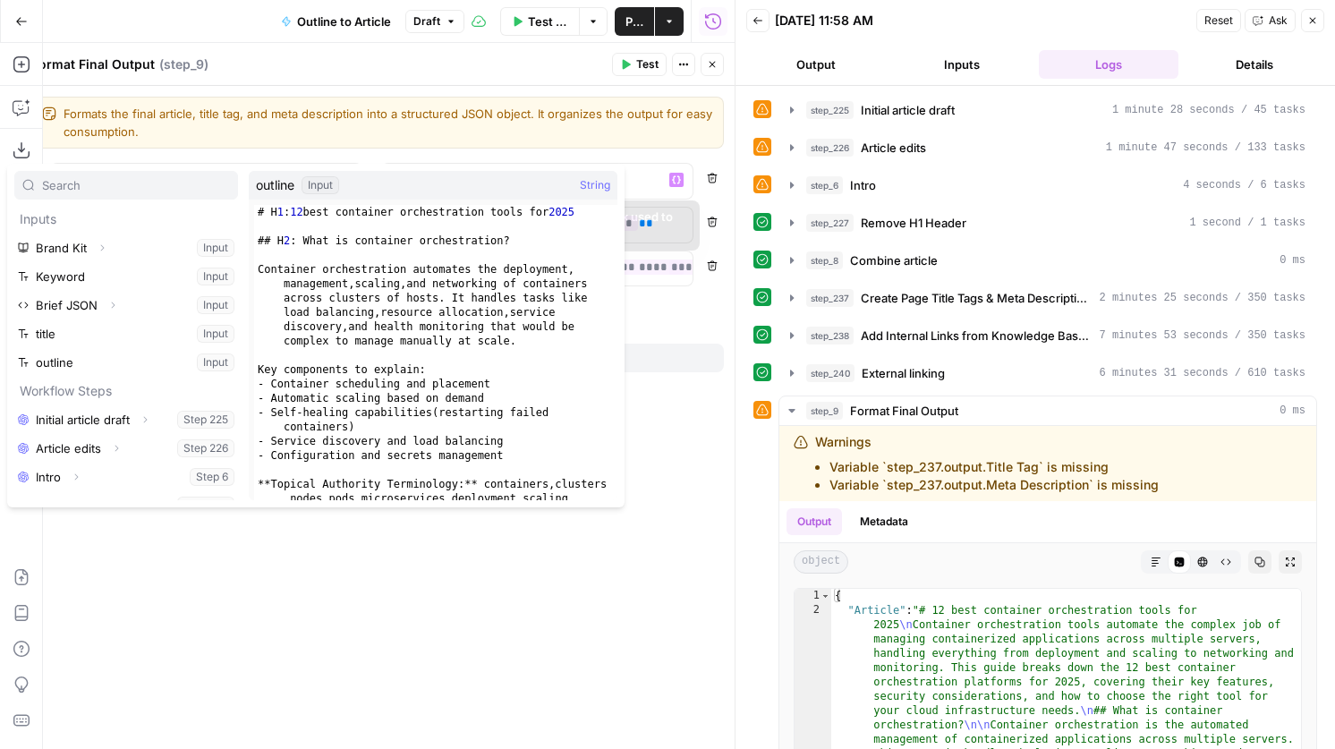
scroll to position [134, 0]
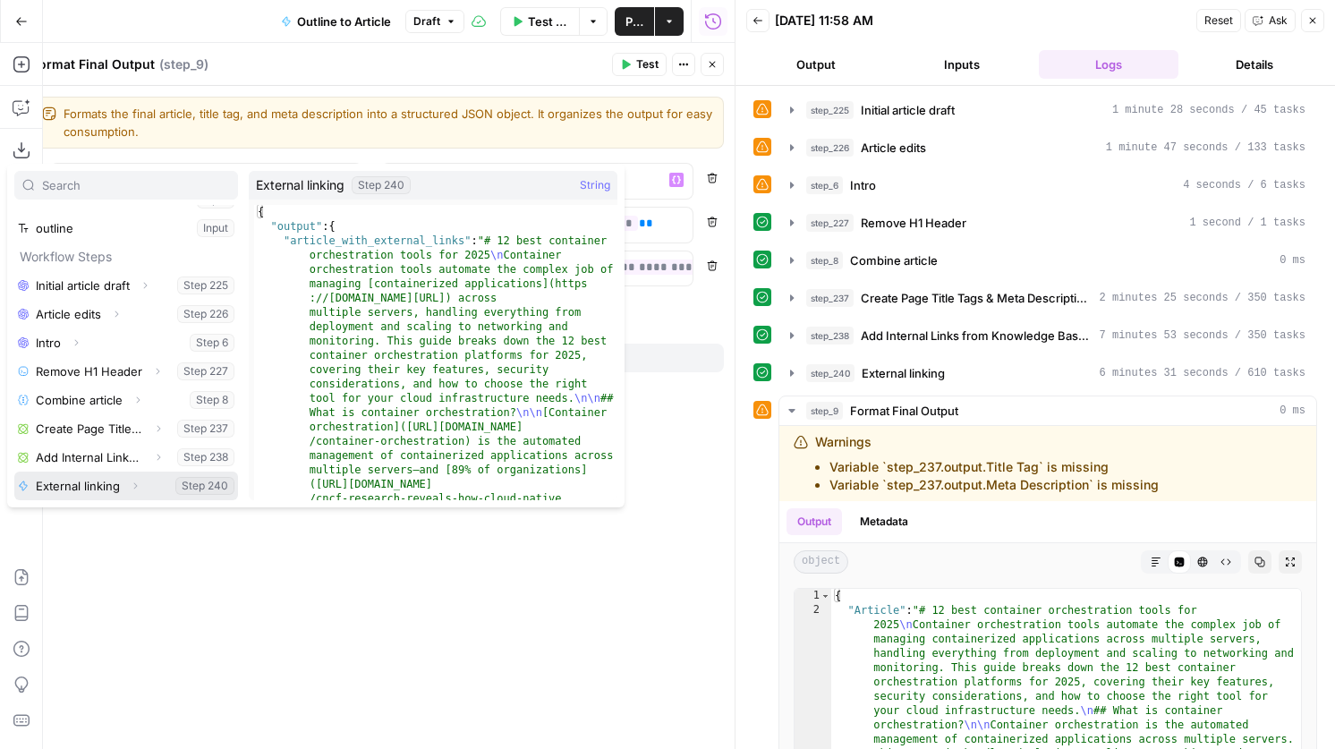
click at [141, 489] on button "Expand" at bounding box center [134, 485] width 23 height 23
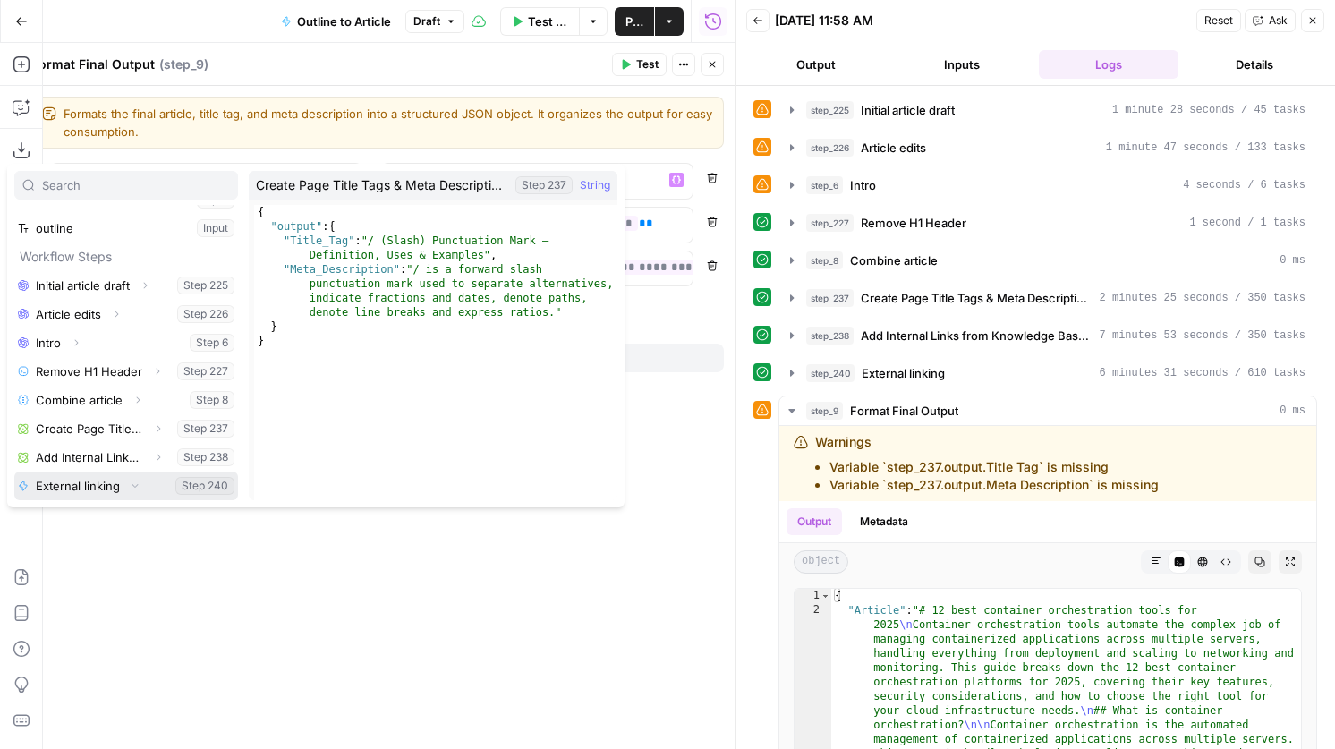
scroll to position [163, 0]
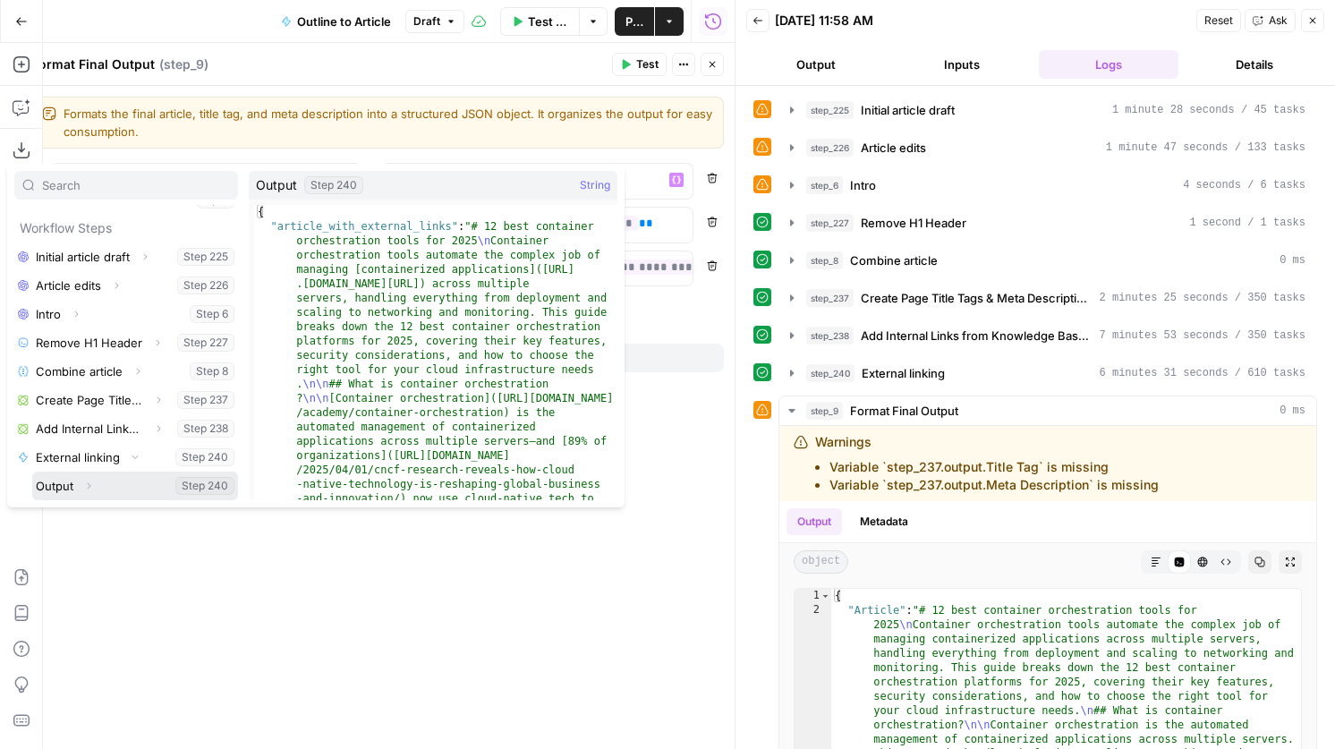
click at [93, 486] on span "Expand" at bounding box center [93, 486] width 1 height 1
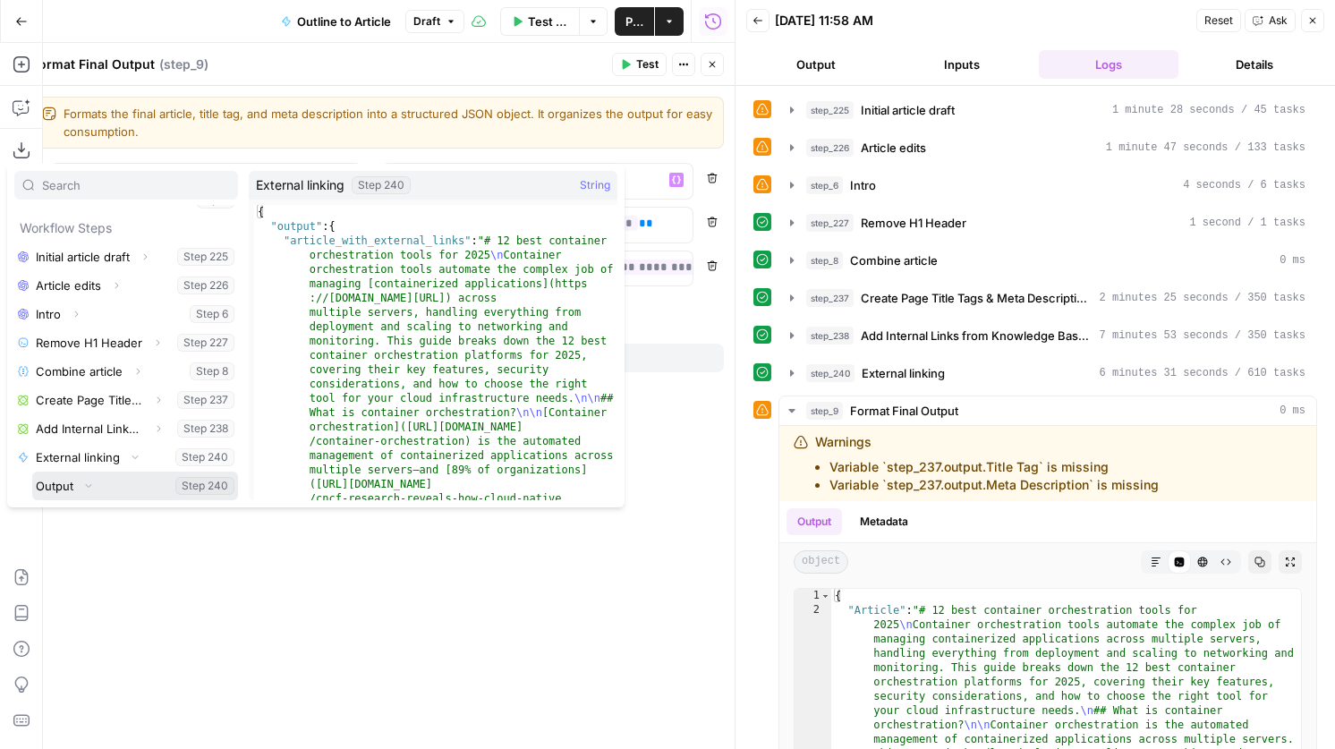
scroll to position [191, 0]
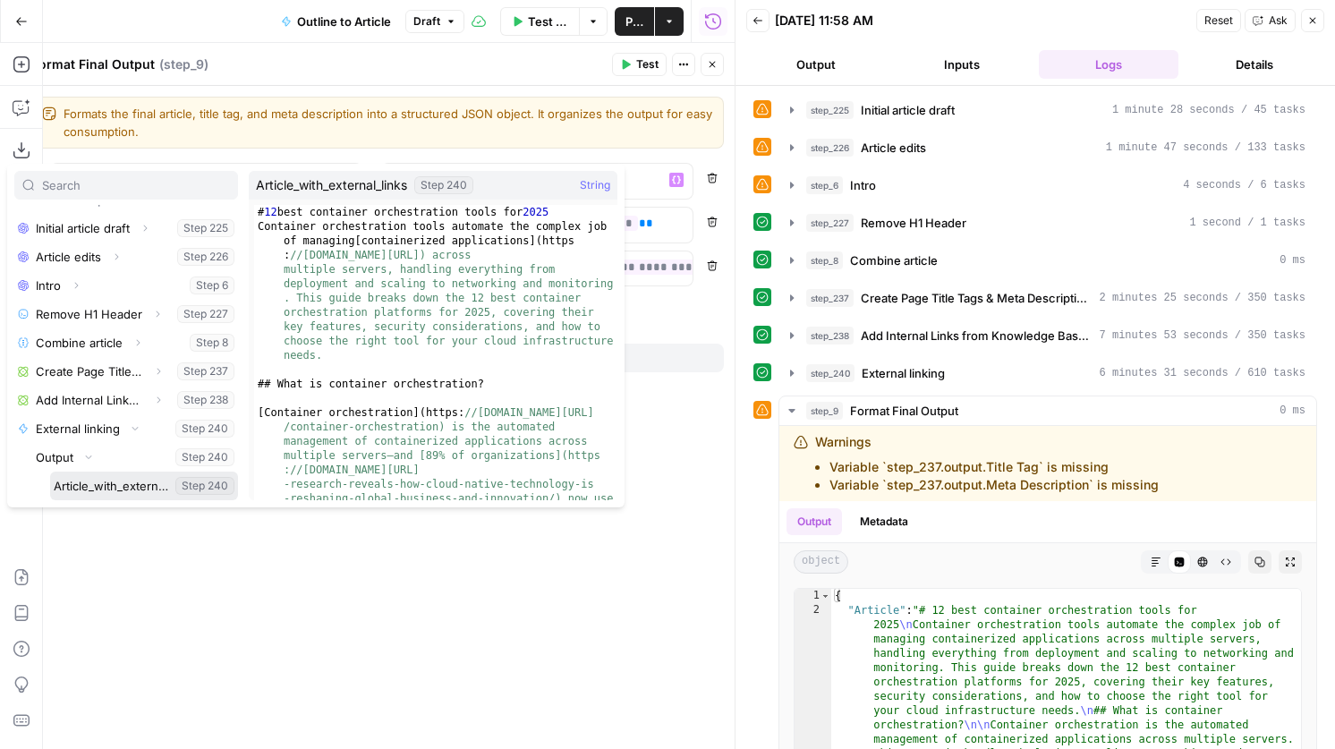
click at [157, 484] on button "Select variable Article_with_external_links" at bounding box center [144, 486] width 188 height 29
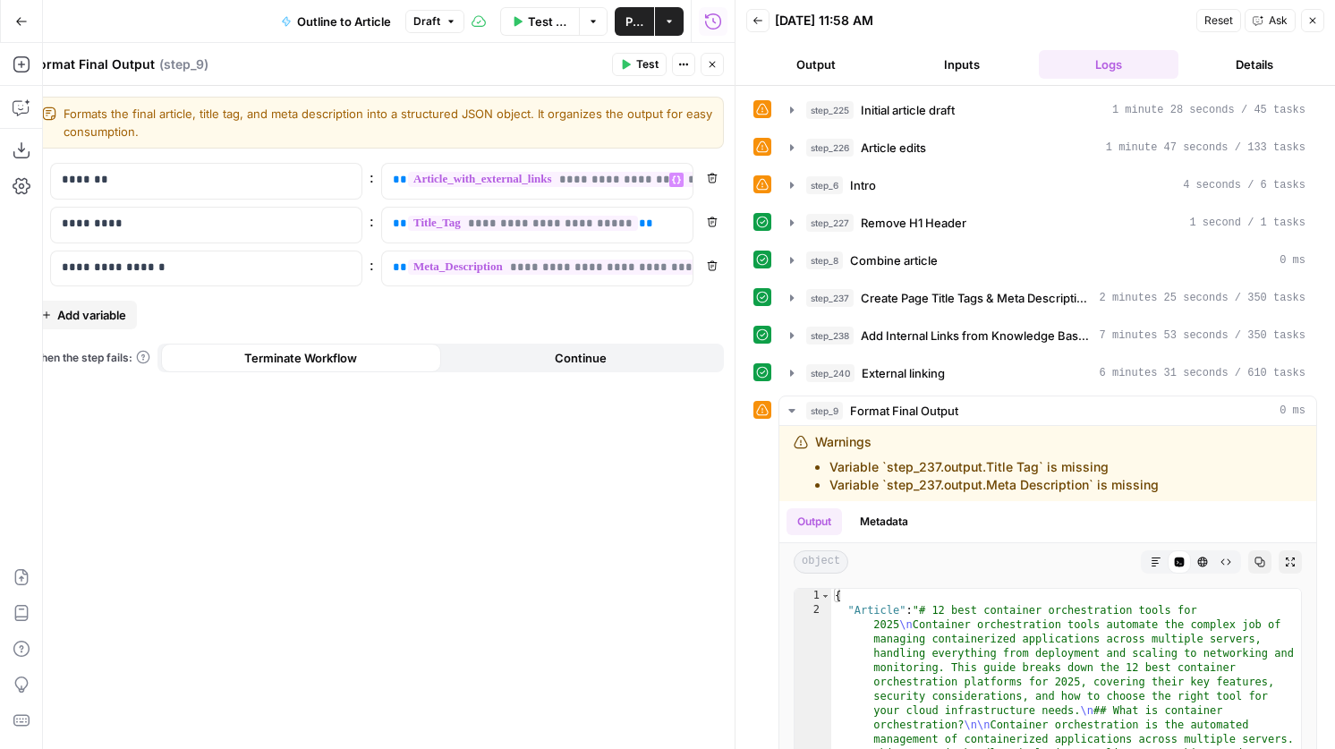
click at [634, 71] on button "Test" at bounding box center [639, 64] width 55 height 23
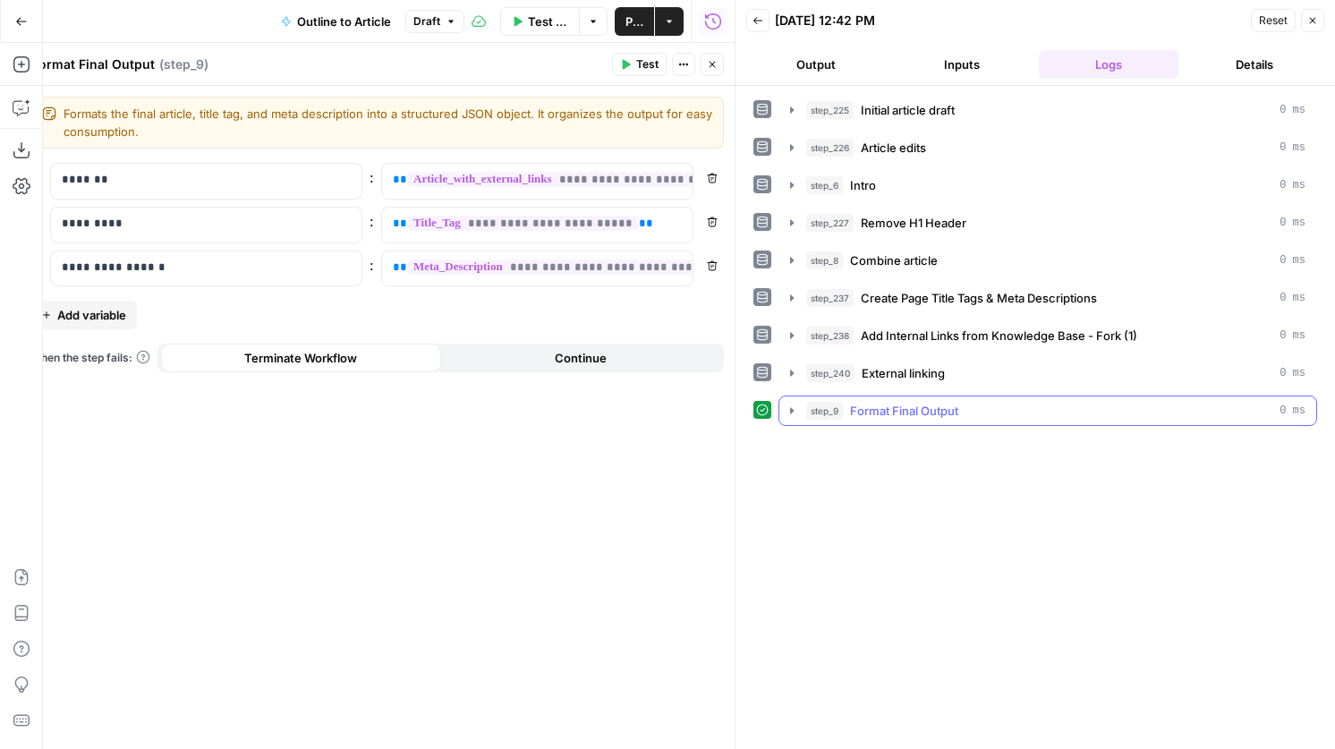
click at [914, 417] on span "Format Final Output" at bounding box center [904, 411] width 108 height 18
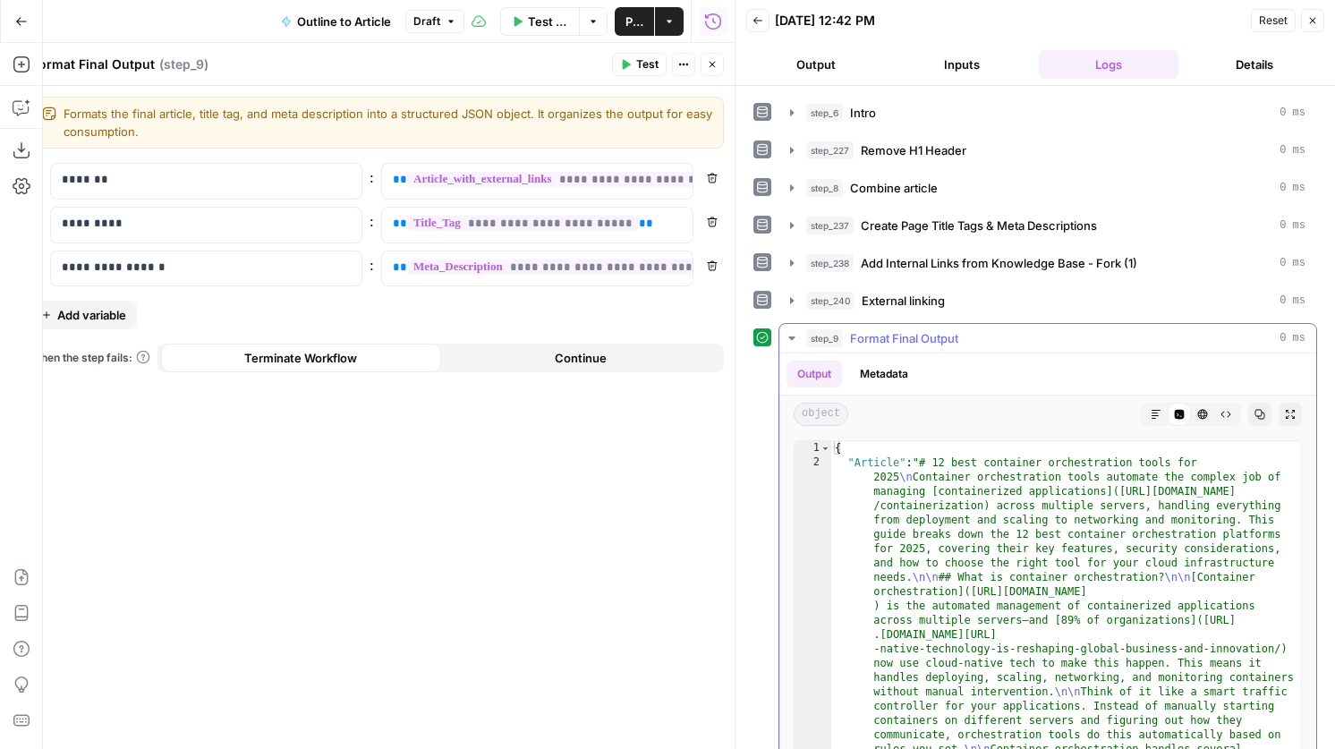
scroll to position [99, 0]
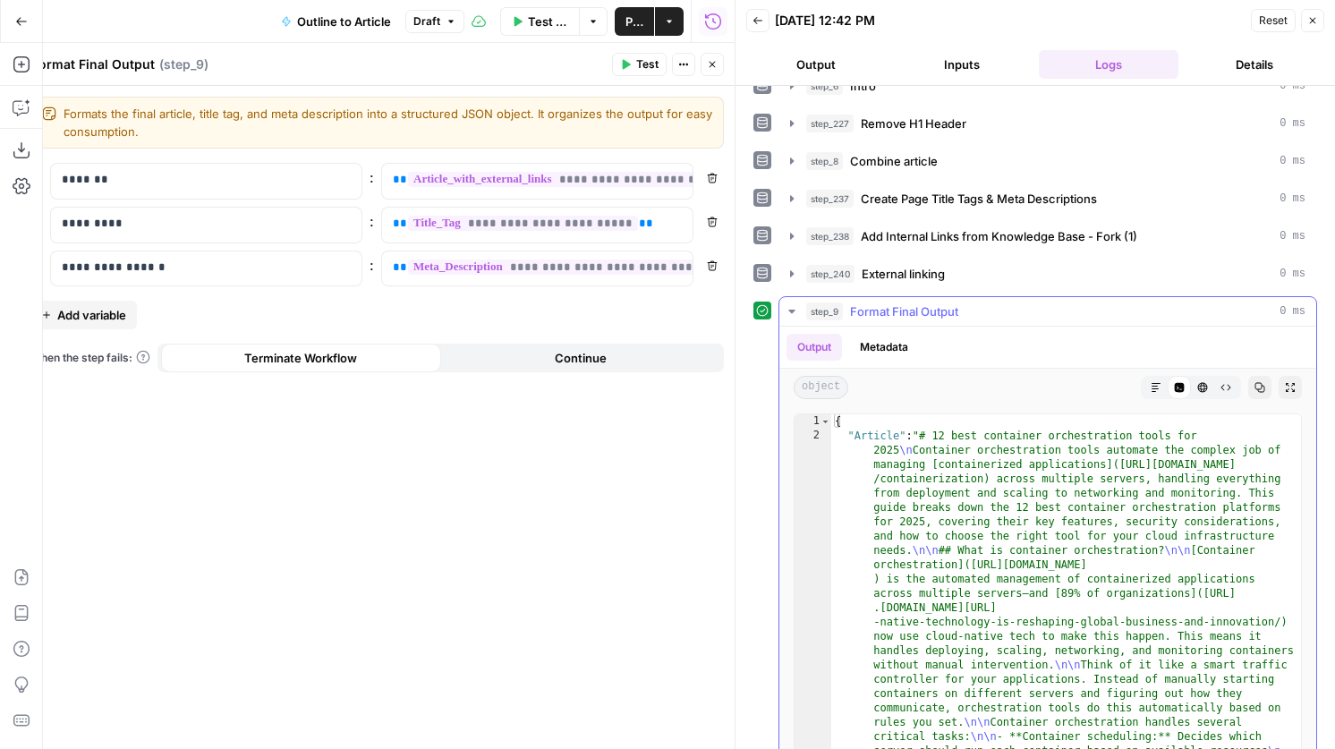
click at [1164, 381] on button "Markdown" at bounding box center [1155, 387] width 23 height 23
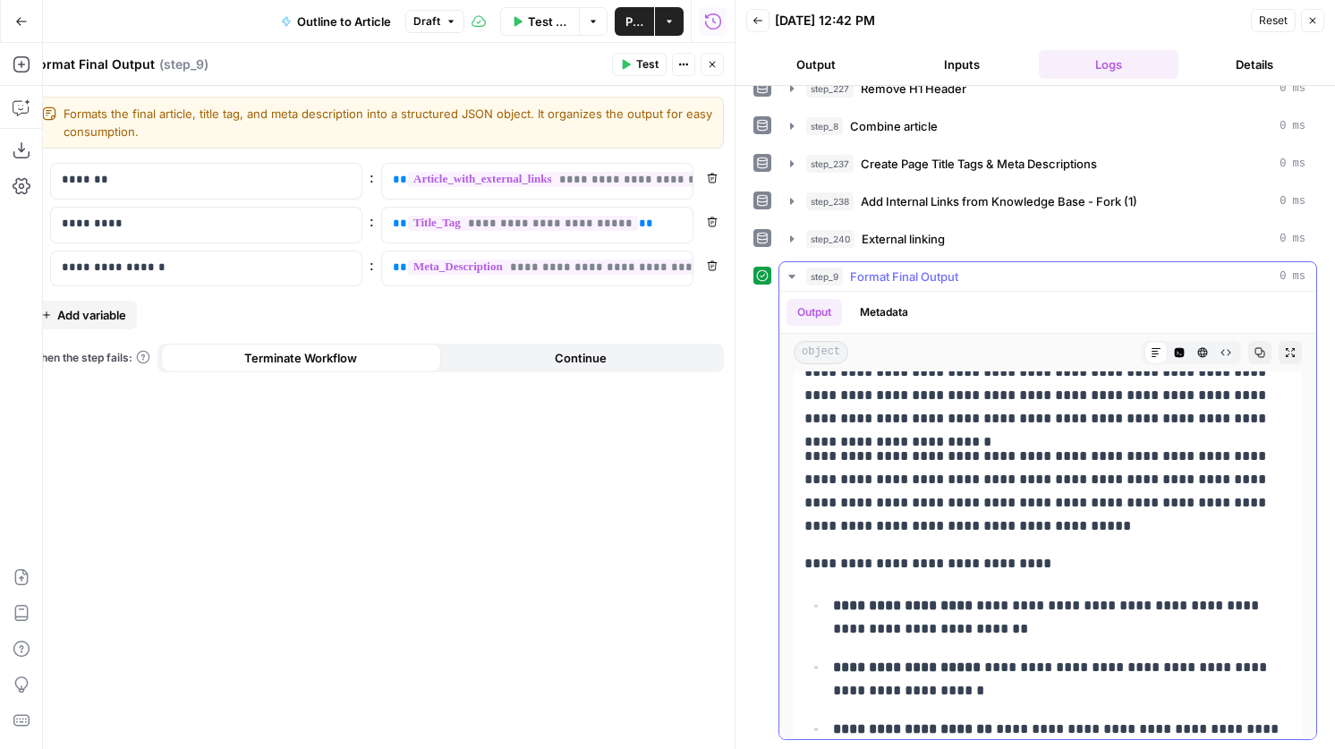
scroll to position [11313, 0]
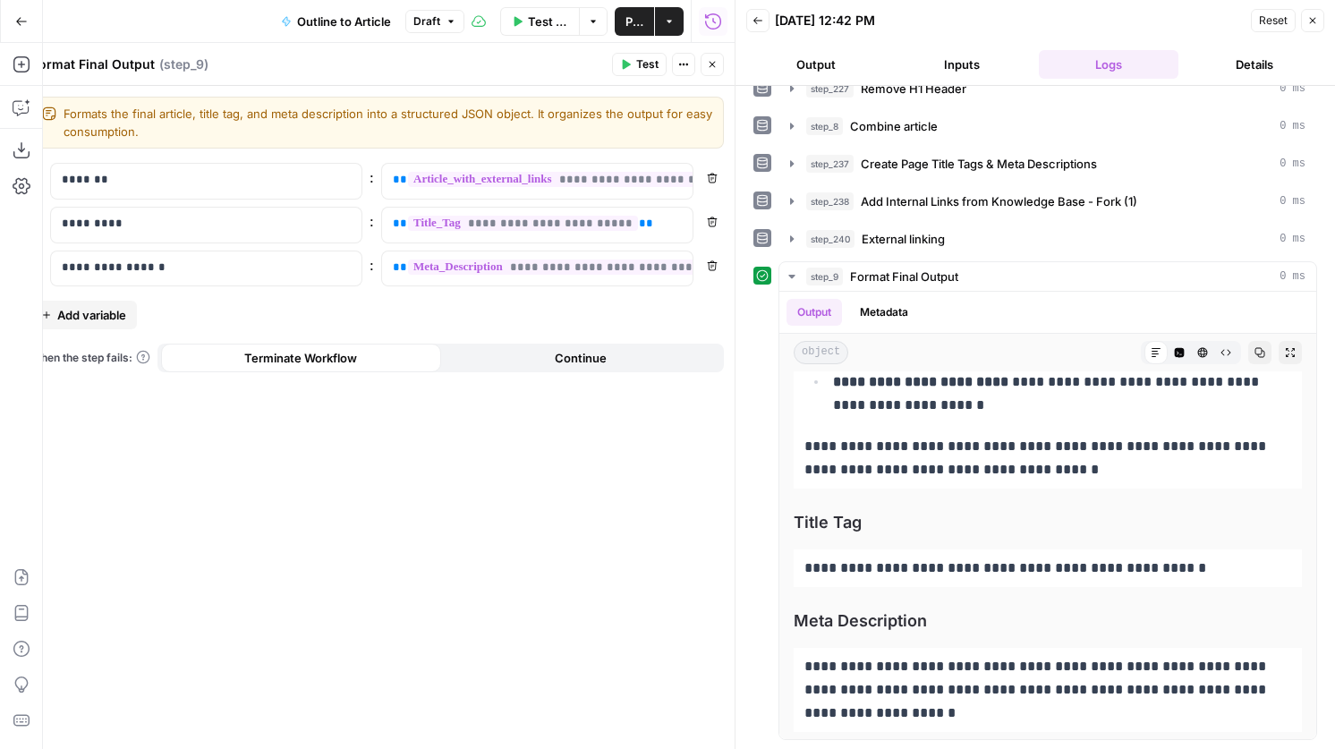
click at [717, 66] on icon "button" at bounding box center [712, 64] width 11 height 11
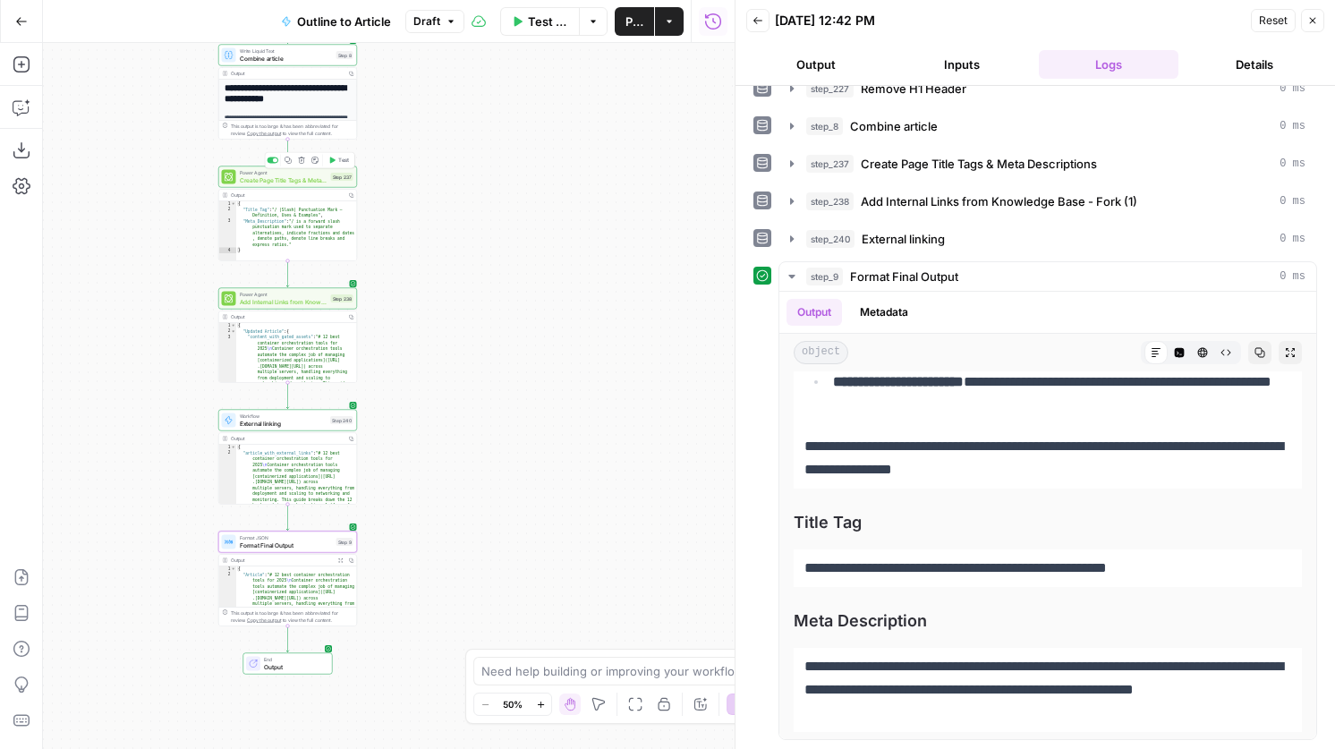
click at [336, 161] on button "Test" at bounding box center [339, 161] width 28 height 12
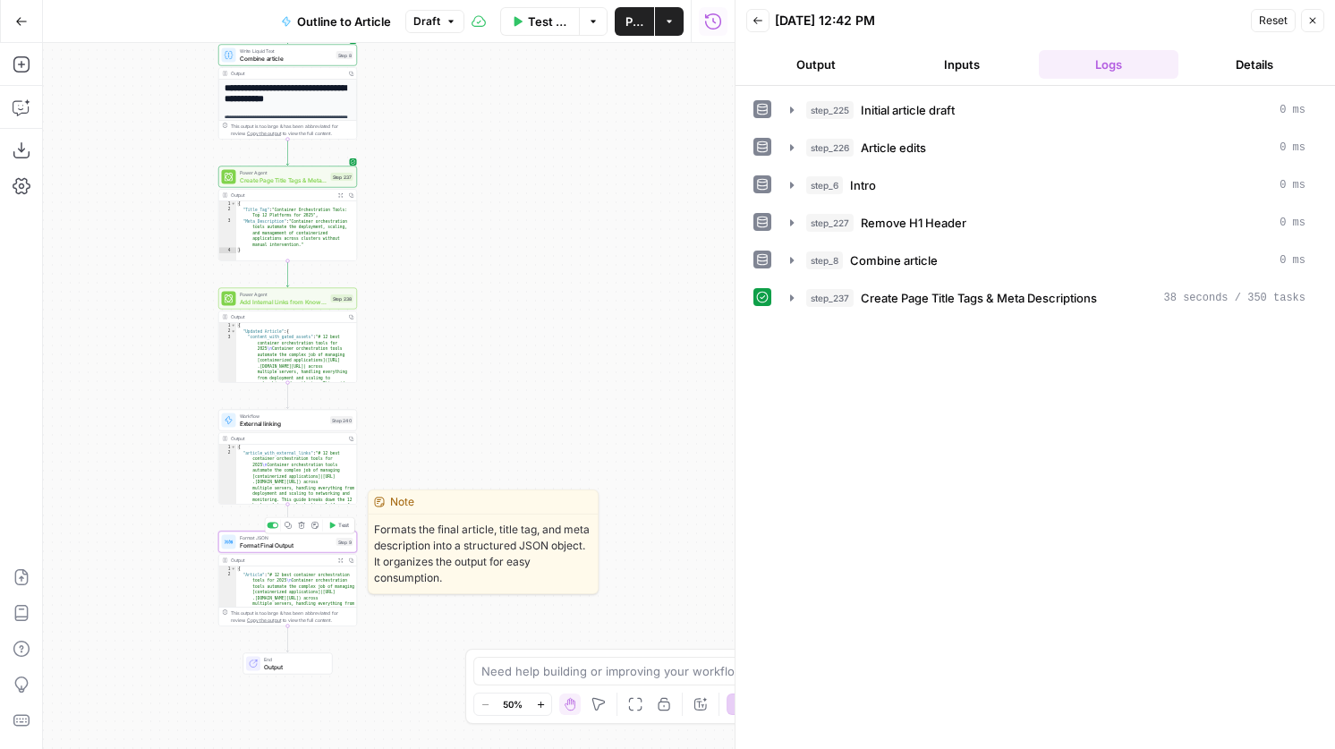
click at [344, 530] on button "Test" at bounding box center [339, 526] width 28 height 12
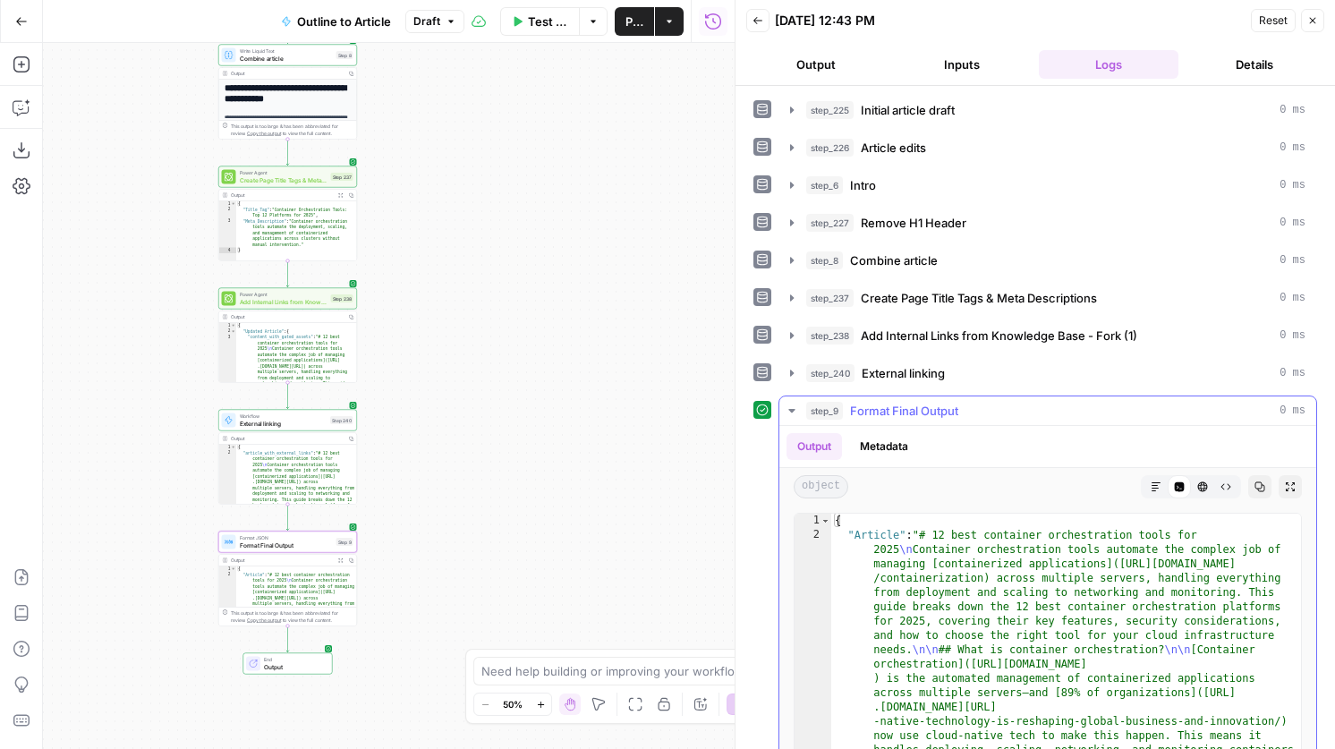
click at [1152, 477] on button "Markdown" at bounding box center [1155, 486] width 23 height 23
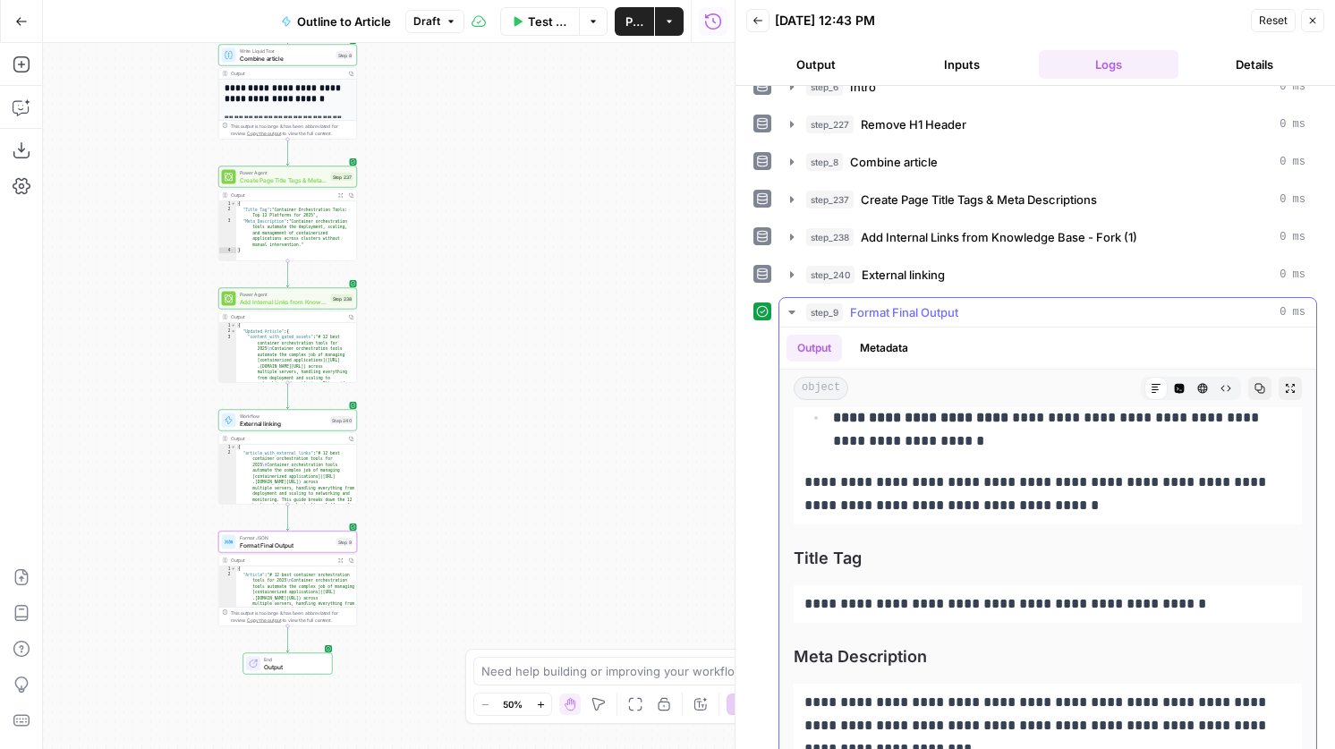
scroll to position [134, 0]
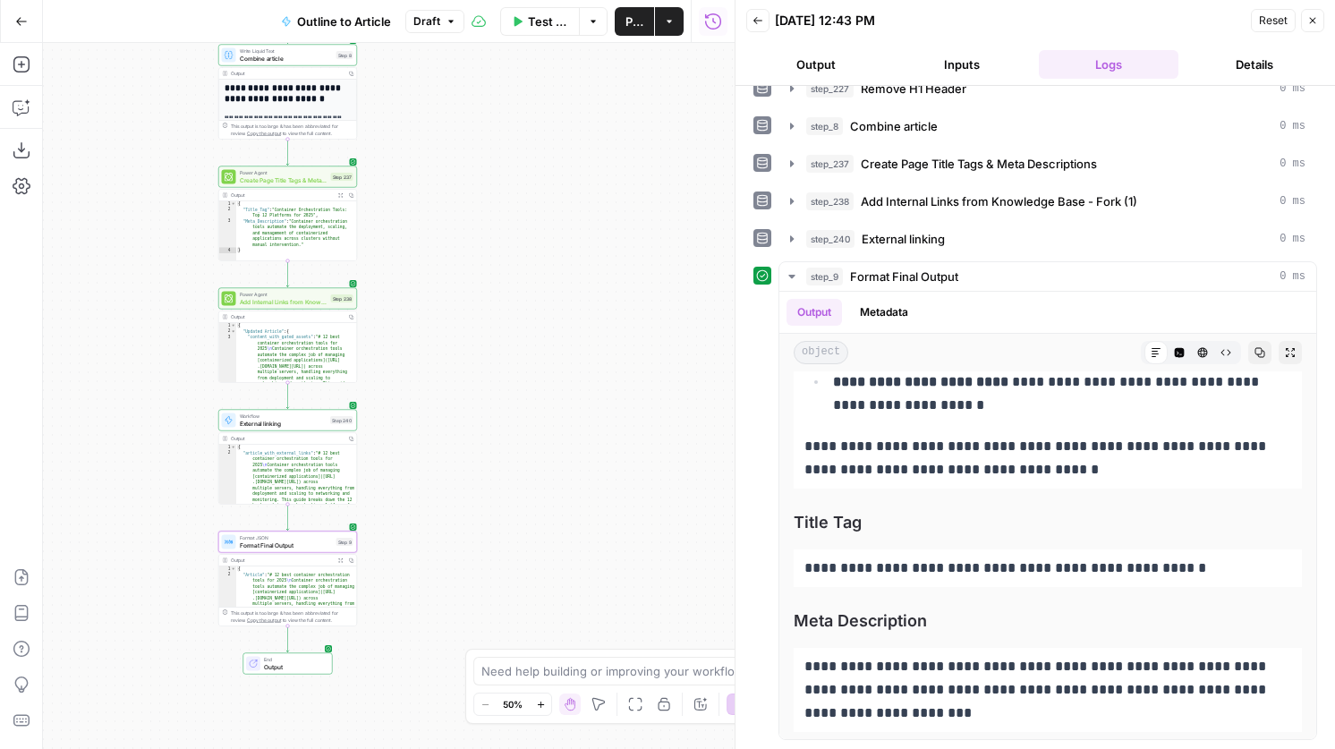
click at [629, 31] on button "Publish" at bounding box center [634, 21] width 39 height 29
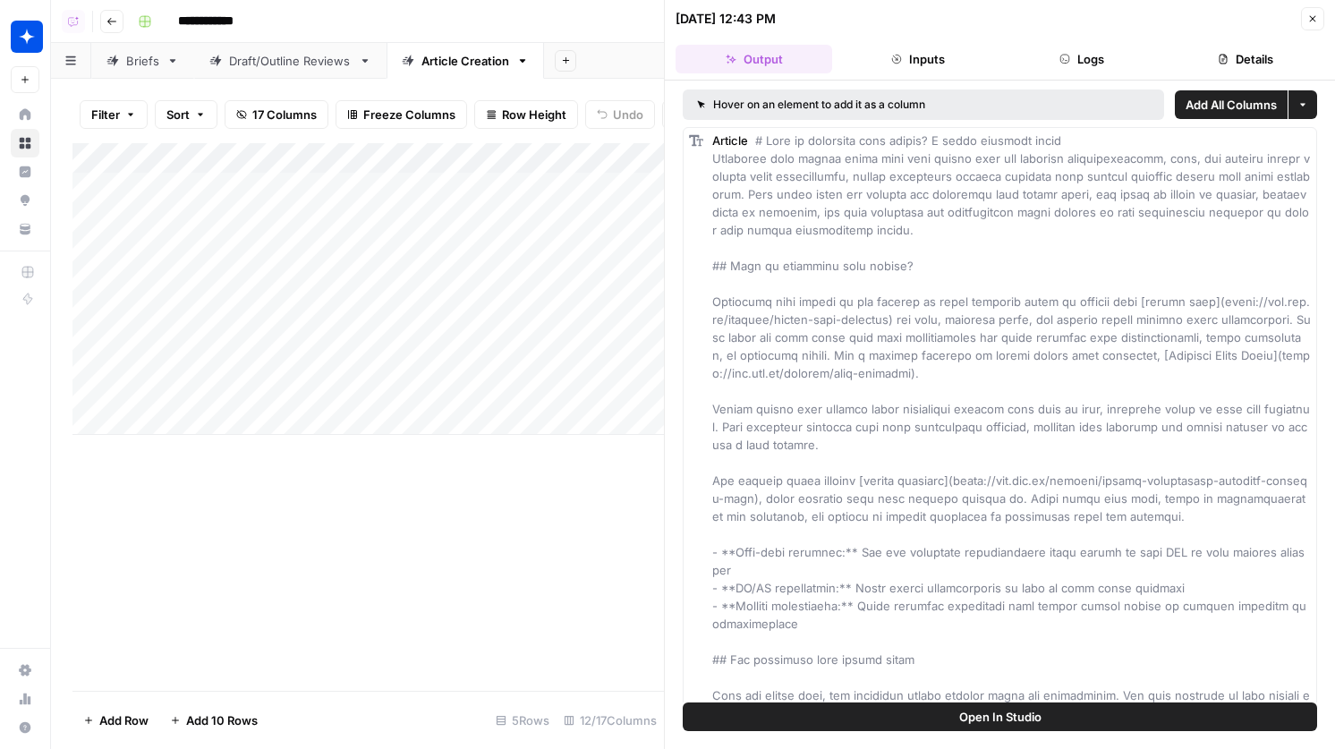
click at [1307, 17] on icon "button" at bounding box center [1312, 18] width 11 height 11
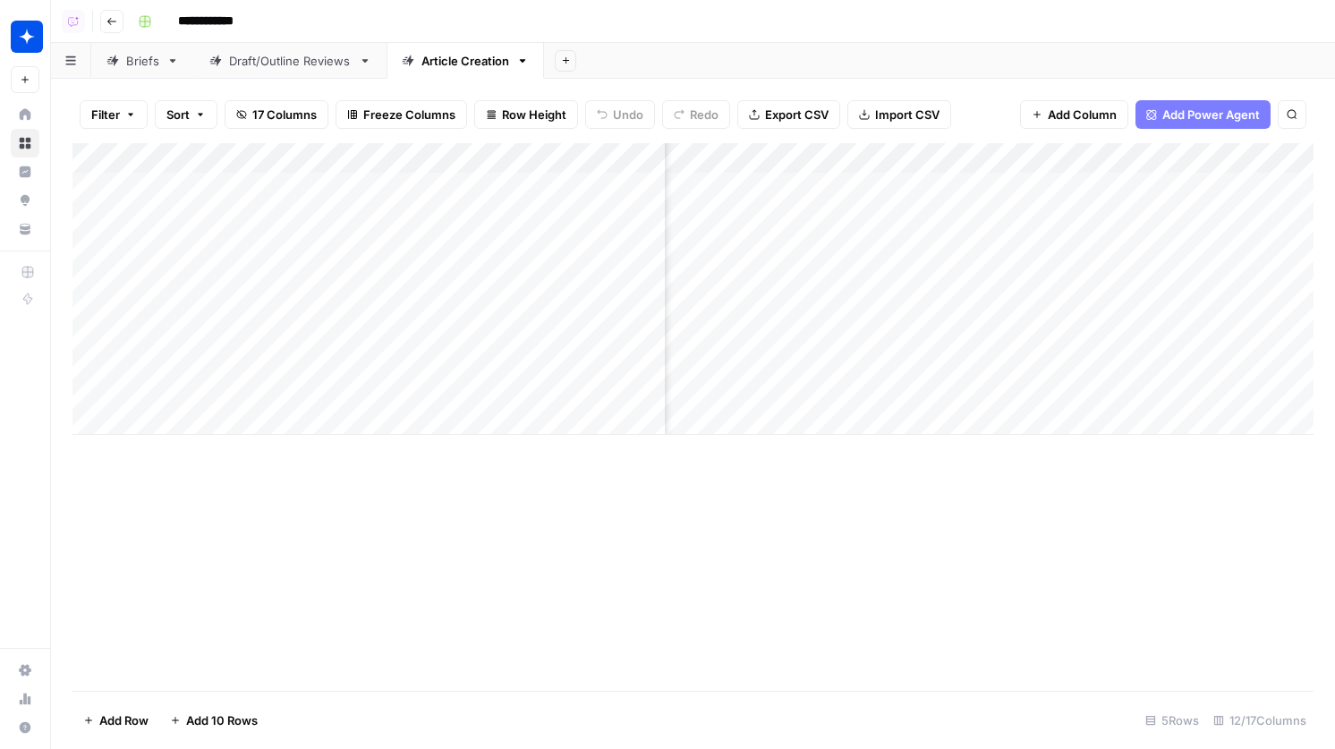
scroll to position [0, 521]
click at [949, 184] on div "Add Column" at bounding box center [692, 289] width 1241 height 292
click at [1043, 249] on div "Add Column" at bounding box center [692, 289] width 1241 height 292
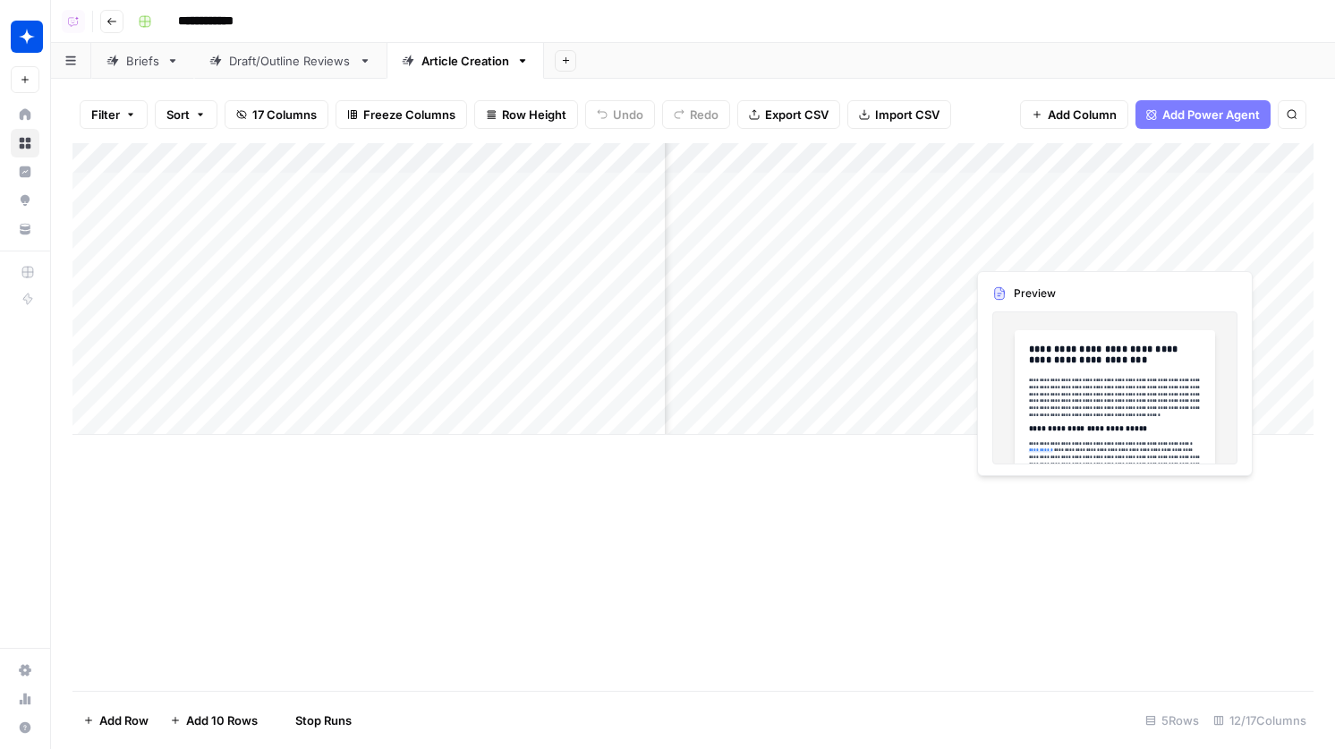
click at [1043, 249] on div "Add Column" at bounding box center [692, 289] width 1241 height 292
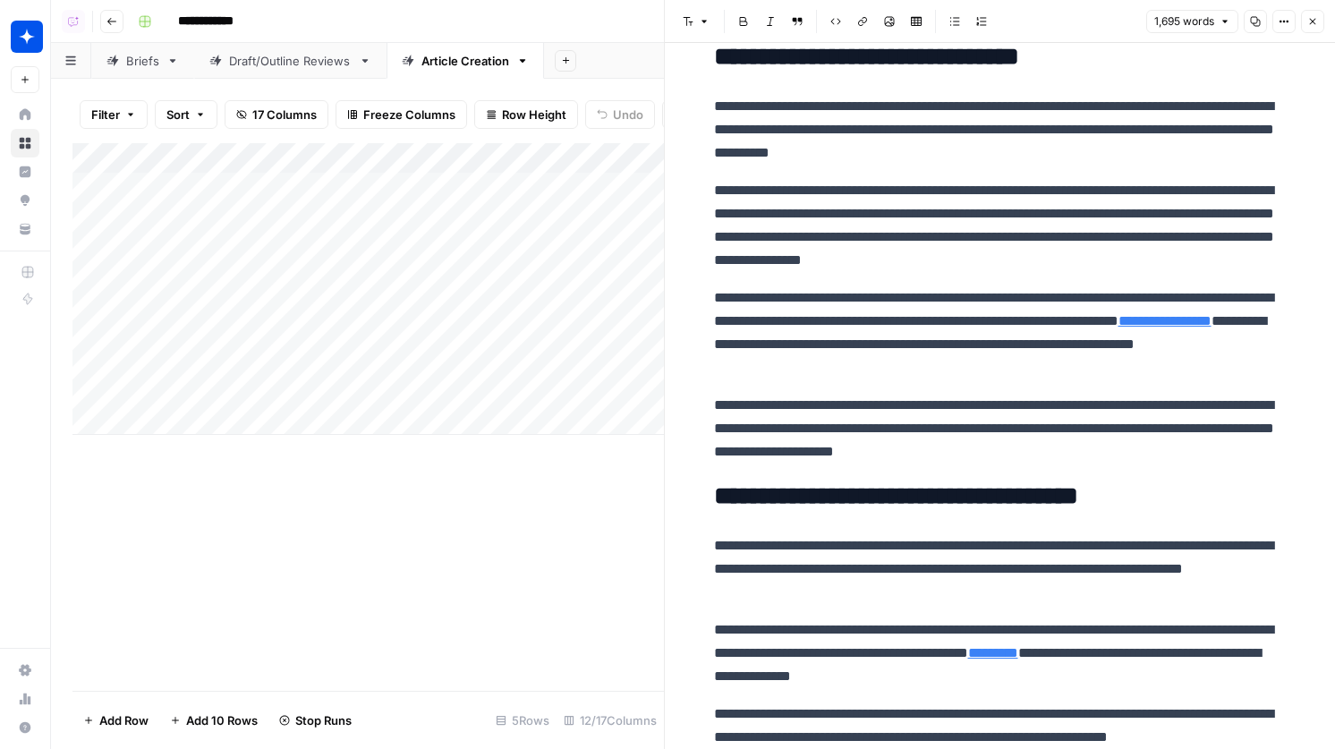
scroll to position [839, 0]
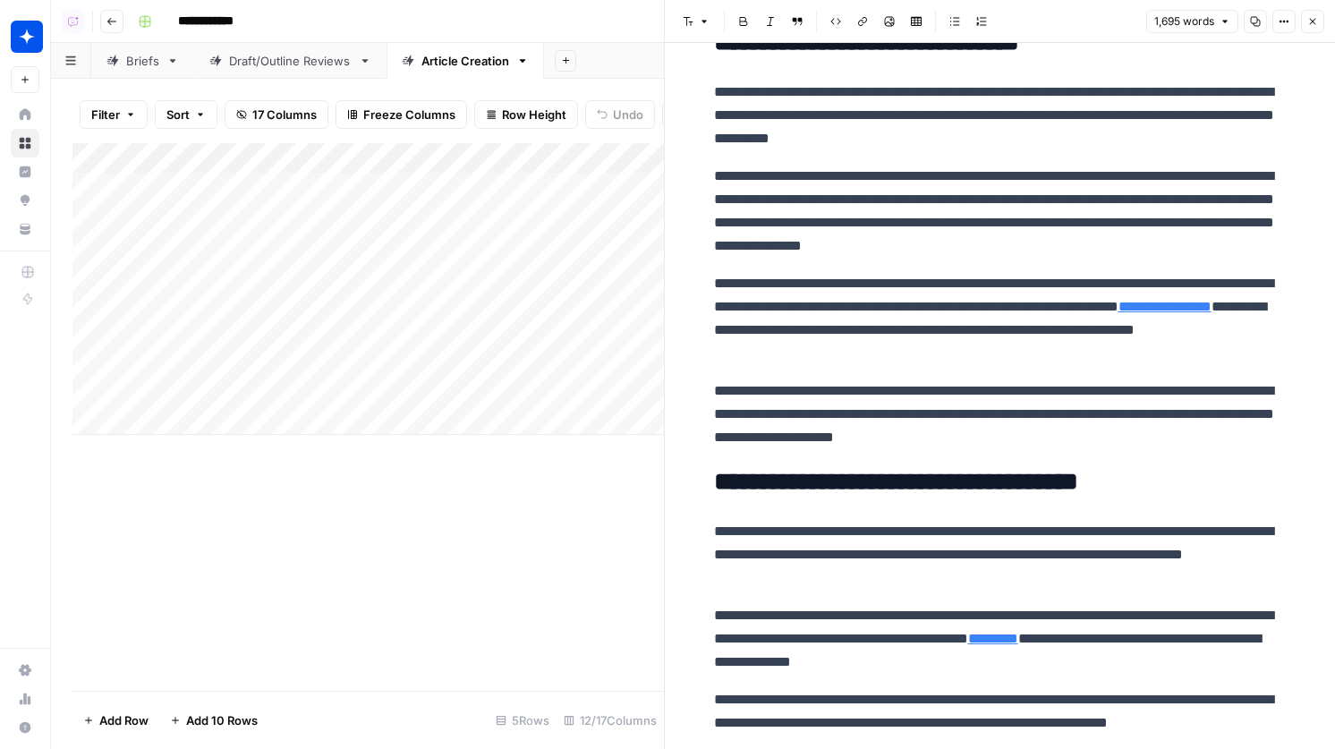
click at [1318, 15] on button "Close" at bounding box center [1312, 21] width 23 height 23
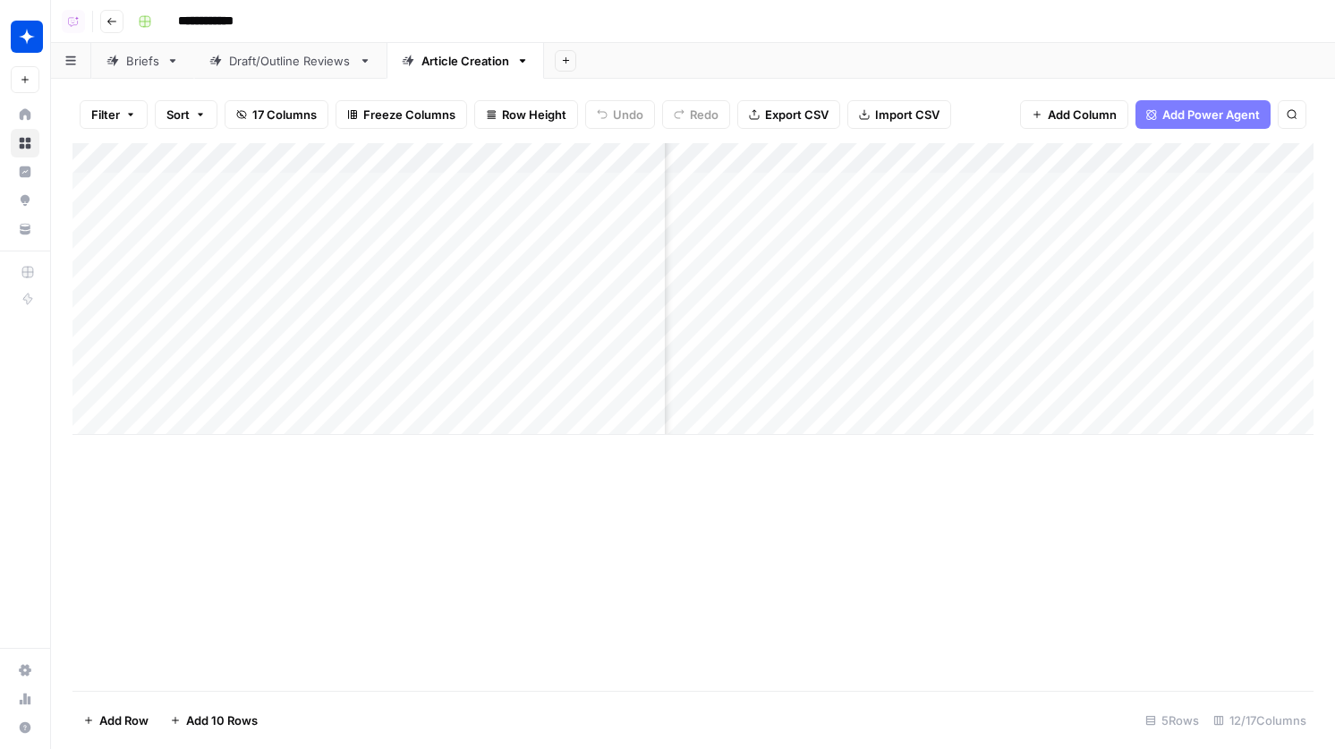
scroll to position [0, 719]
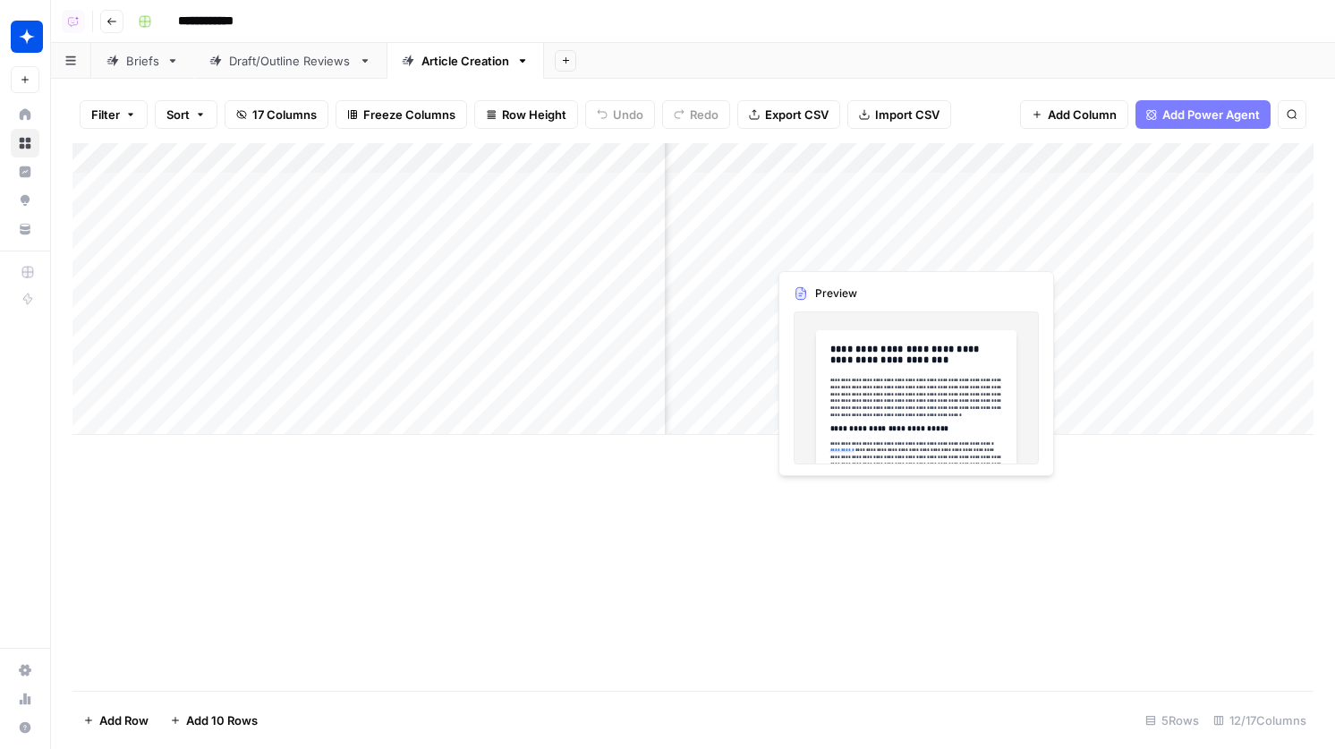
click at [804, 251] on div "Add Column" at bounding box center [692, 289] width 1241 height 292
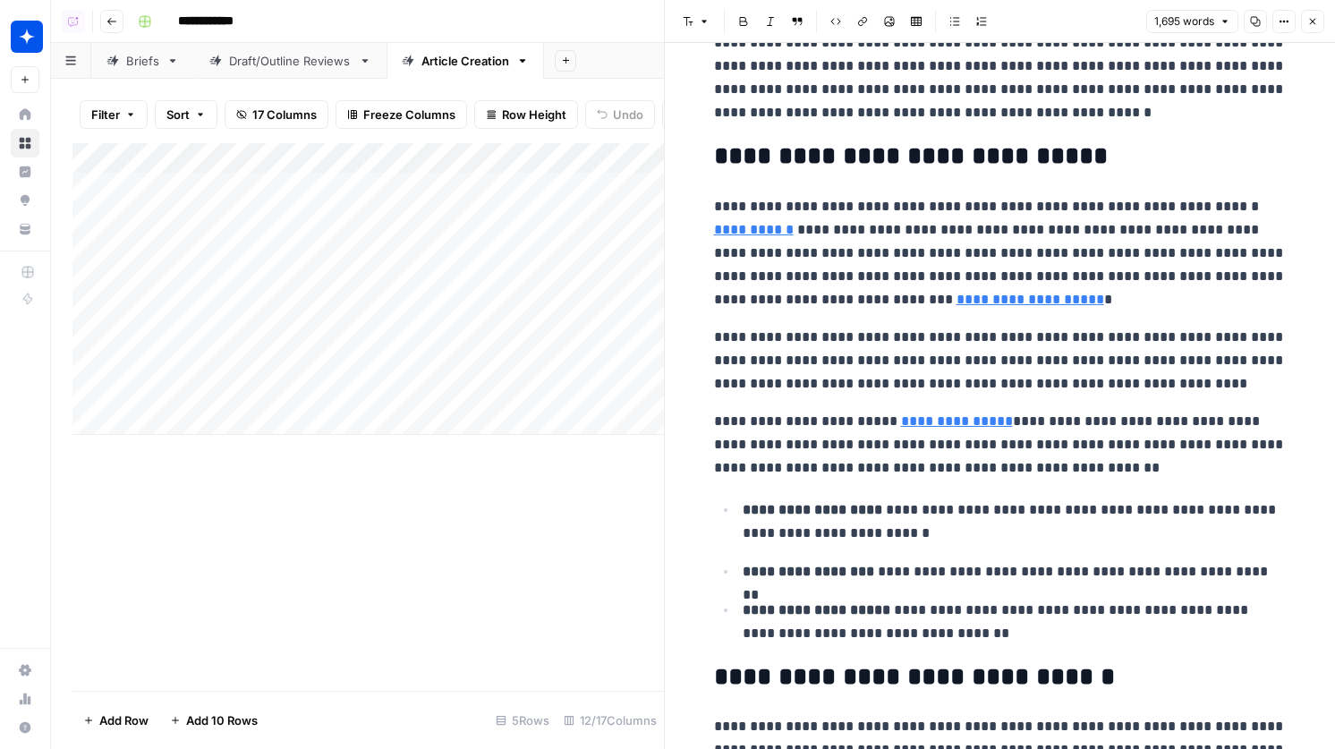
scroll to position [227, 0]
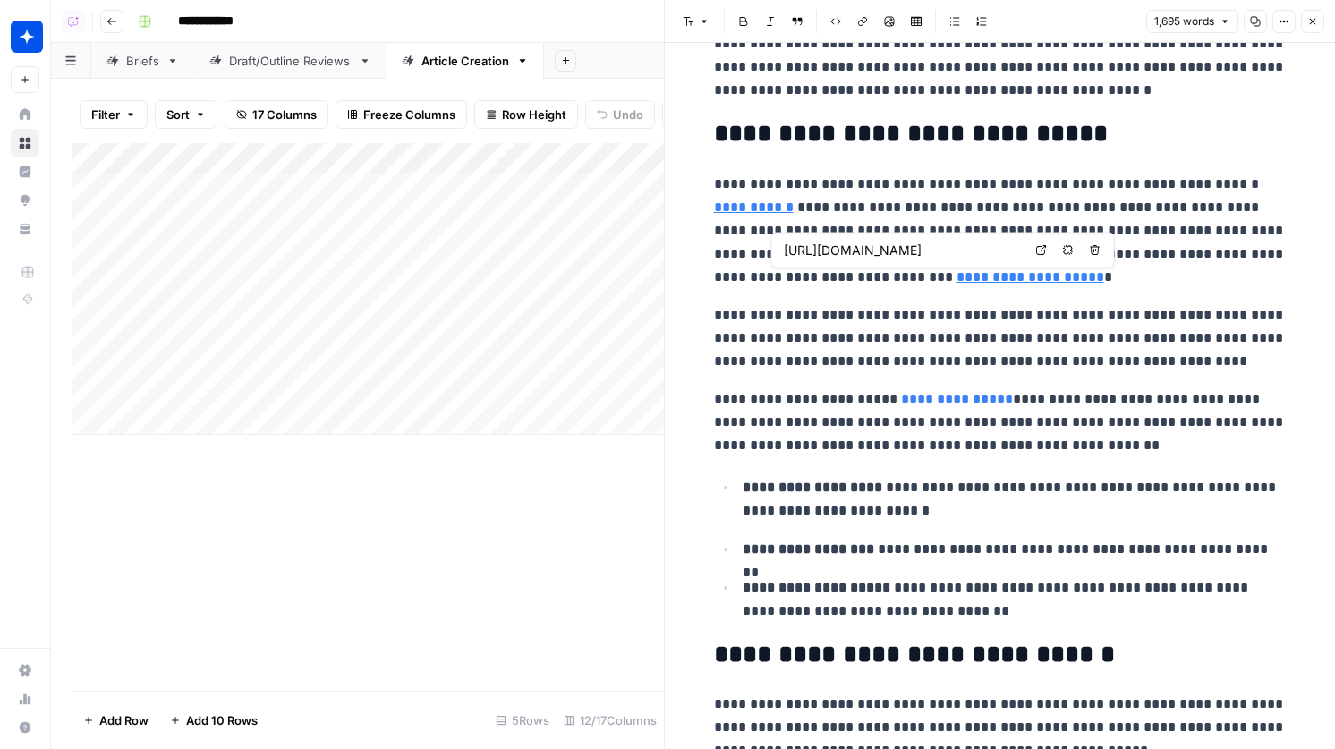
click at [1042, 259] on link "Open in a new tab" at bounding box center [1041, 250] width 23 height 23
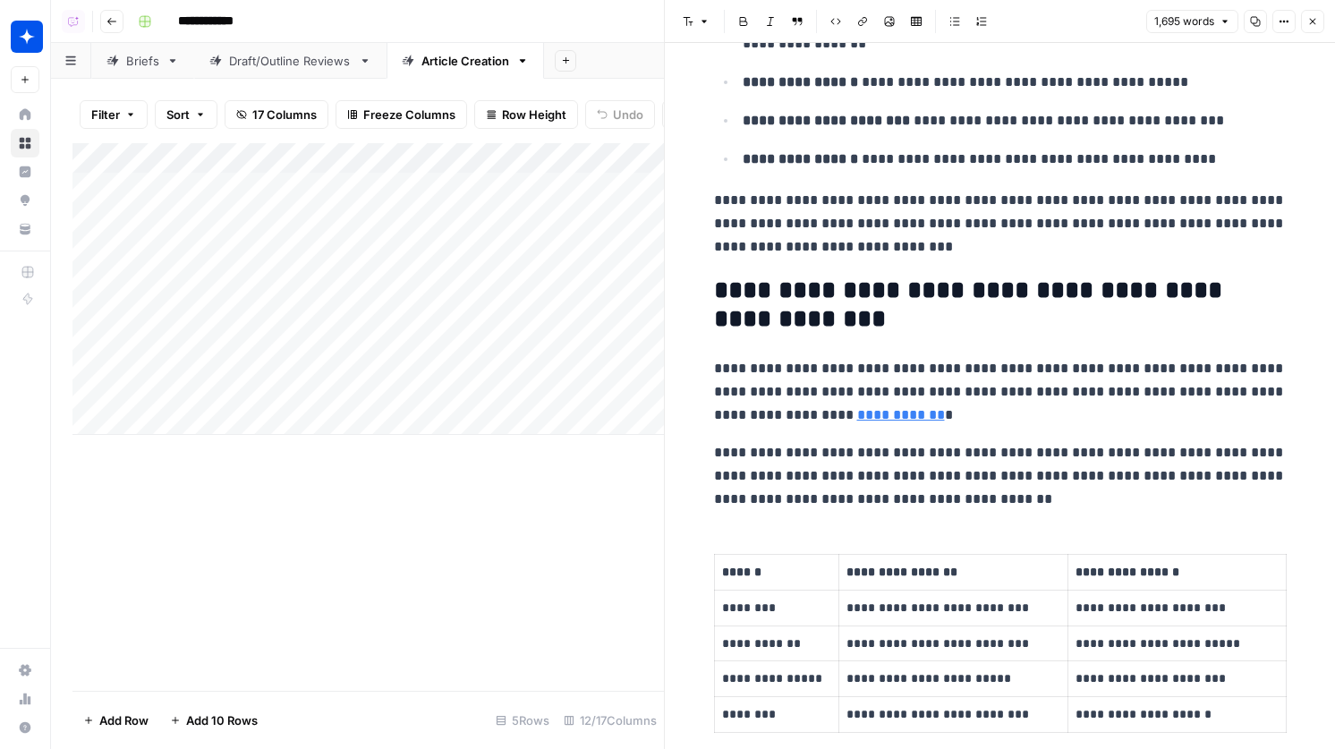
scroll to position [3984, 0]
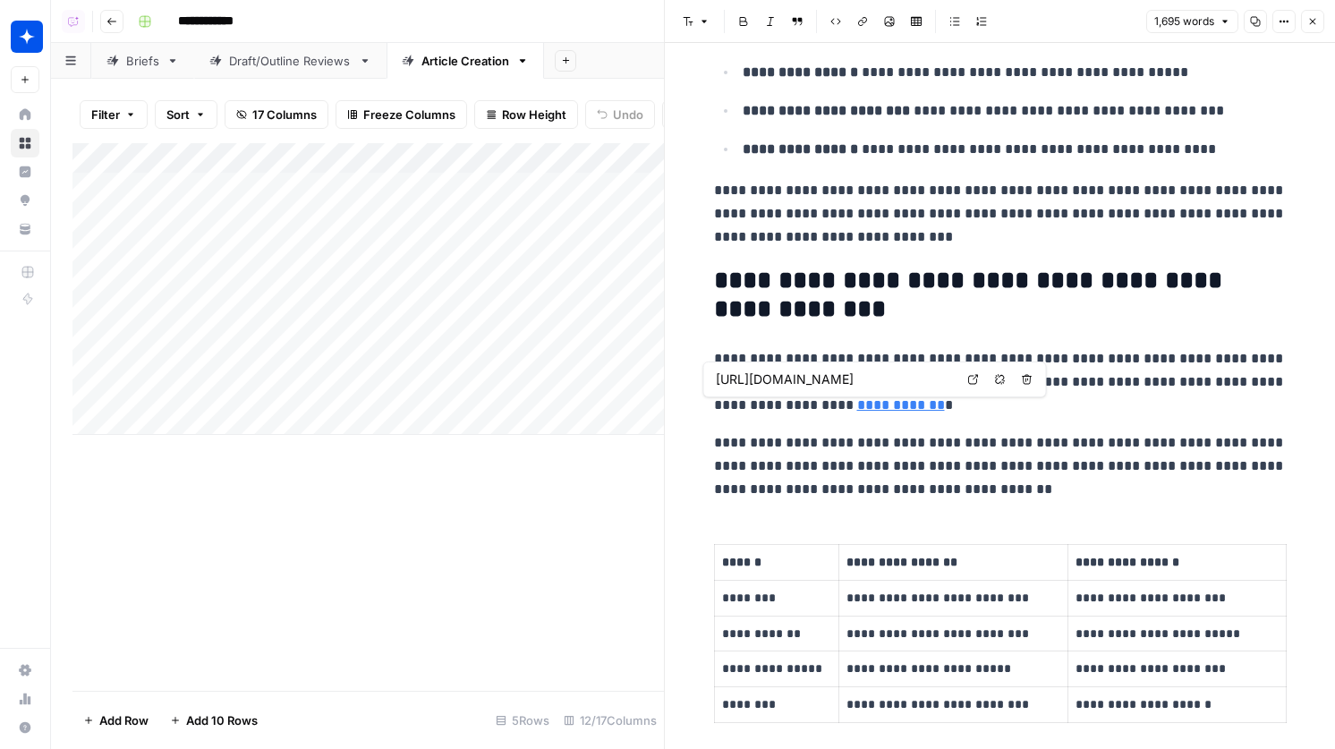
click at [978, 380] on link "Open in a new tab" at bounding box center [973, 379] width 23 height 23
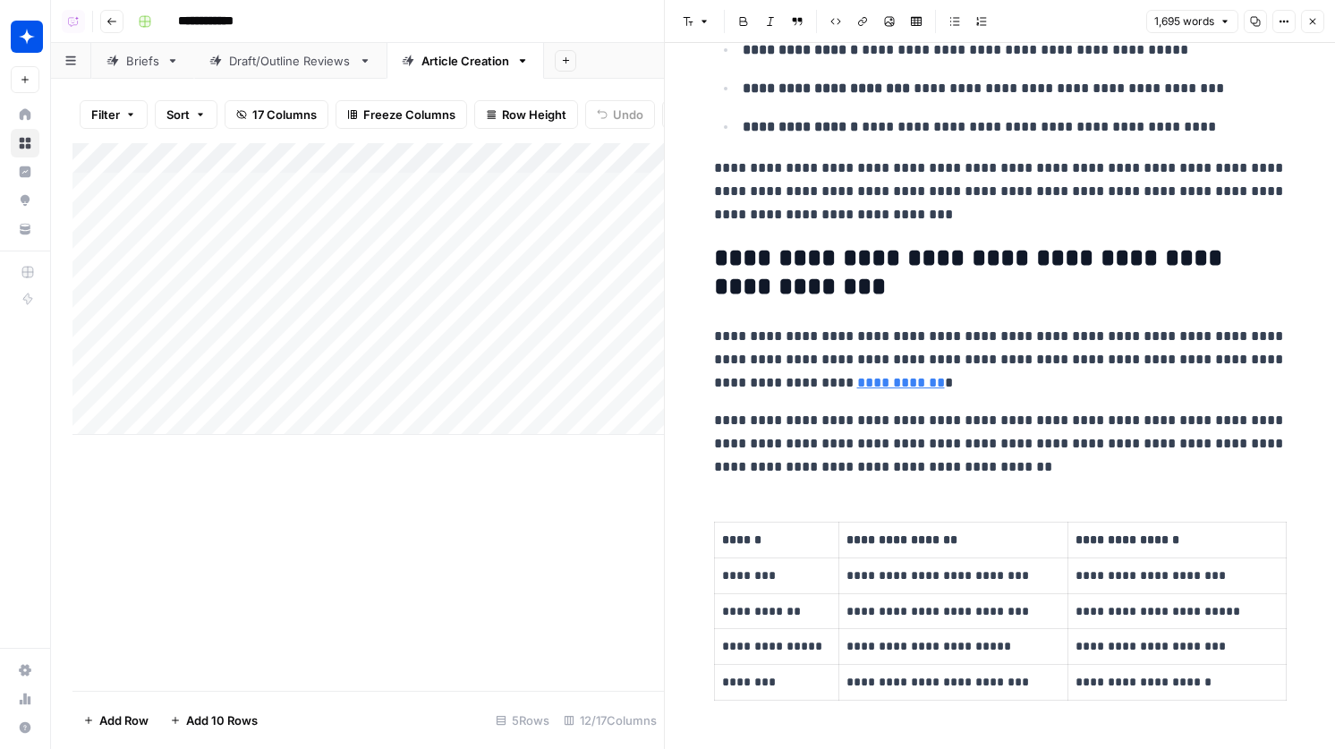
scroll to position [3771, 0]
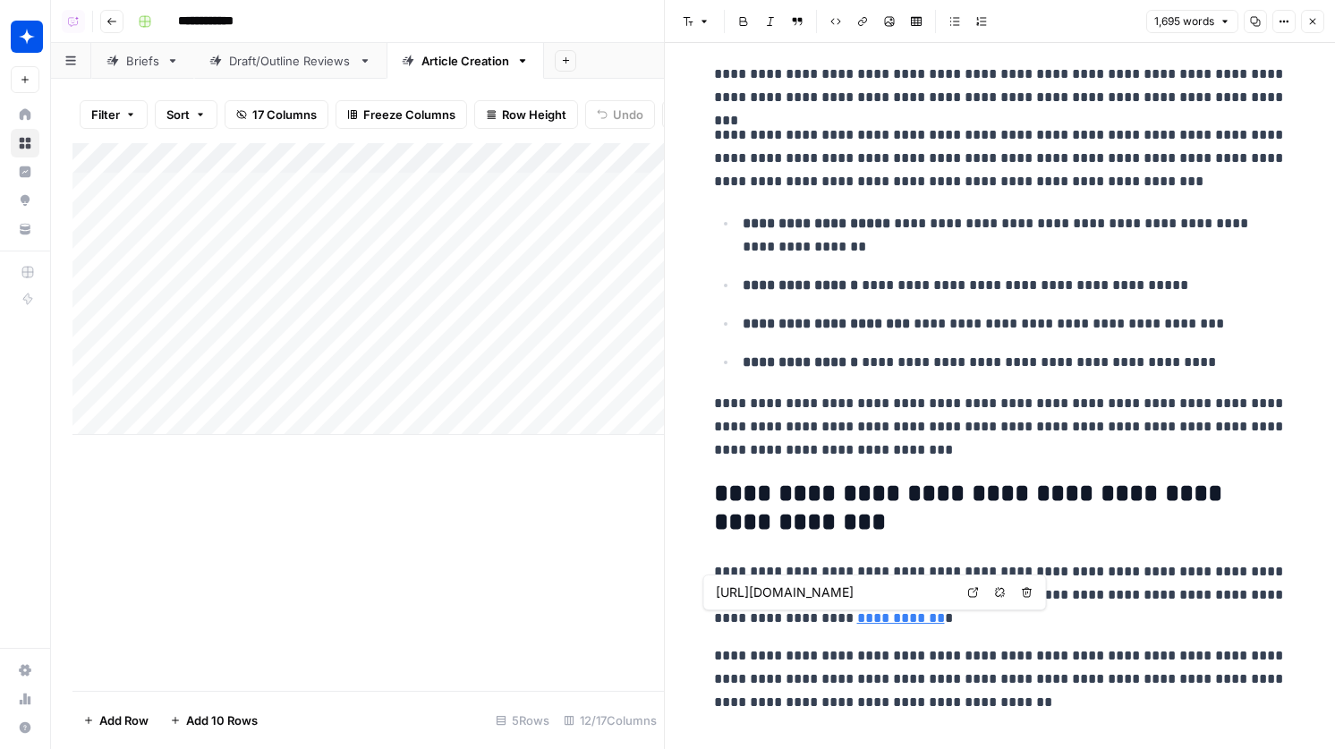
click at [981, 597] on link "Open in a new tab" at bounding box center [973, 592] width 23 height 23
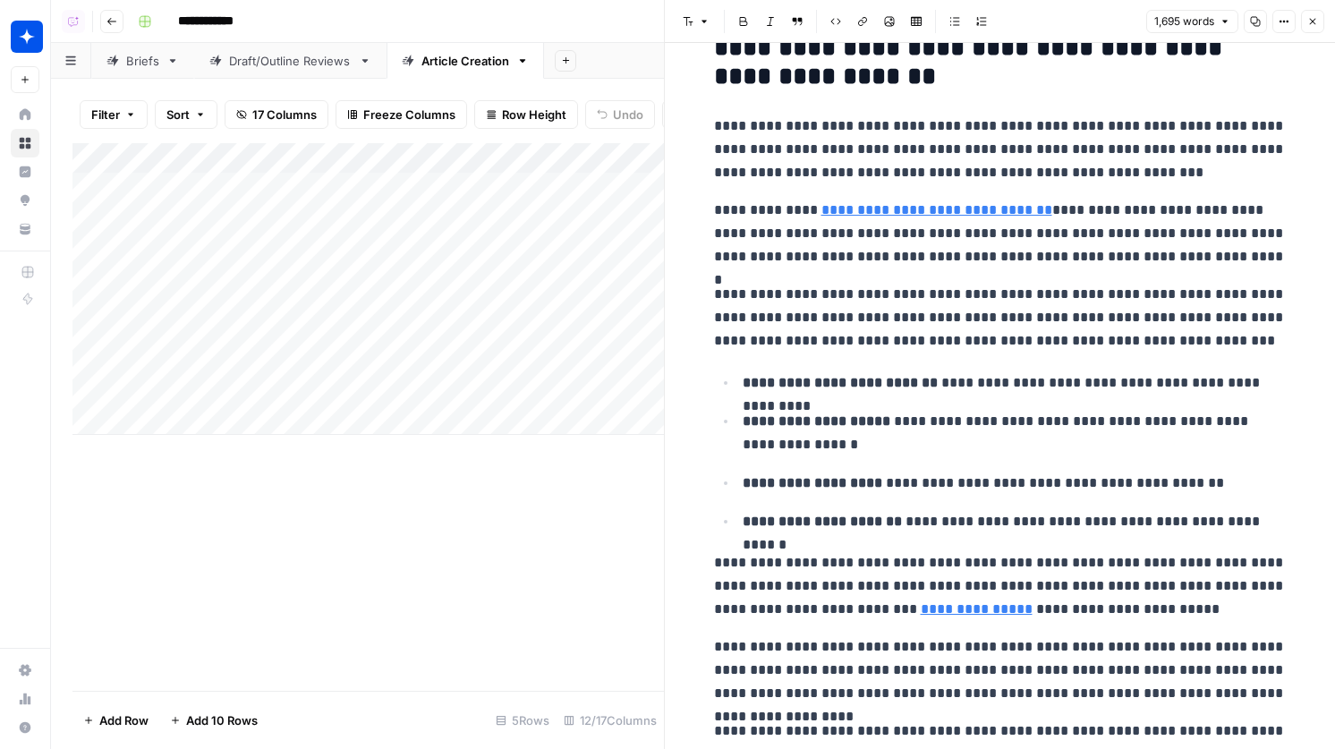
scroll to position [5446, 0]
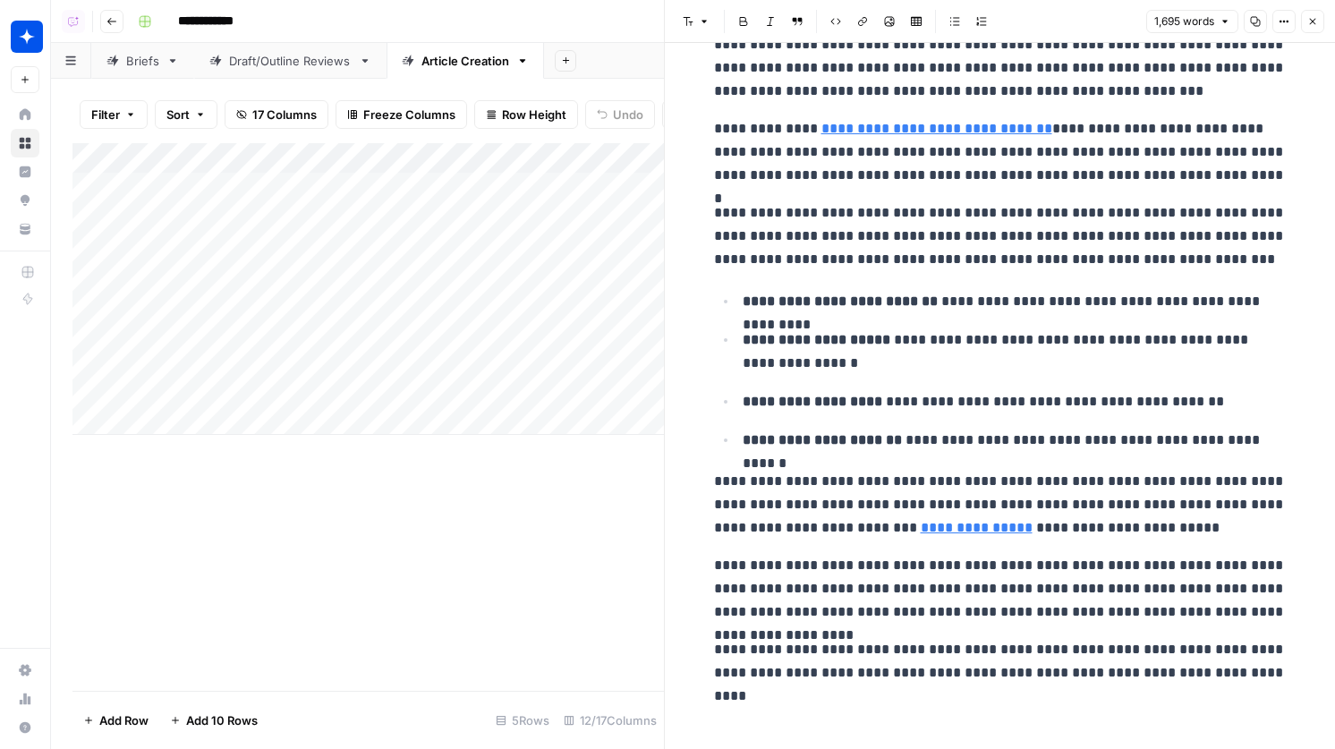
click at [1318, 14] on button "Close" at bounding box center [1312, 21] width 23 height 23
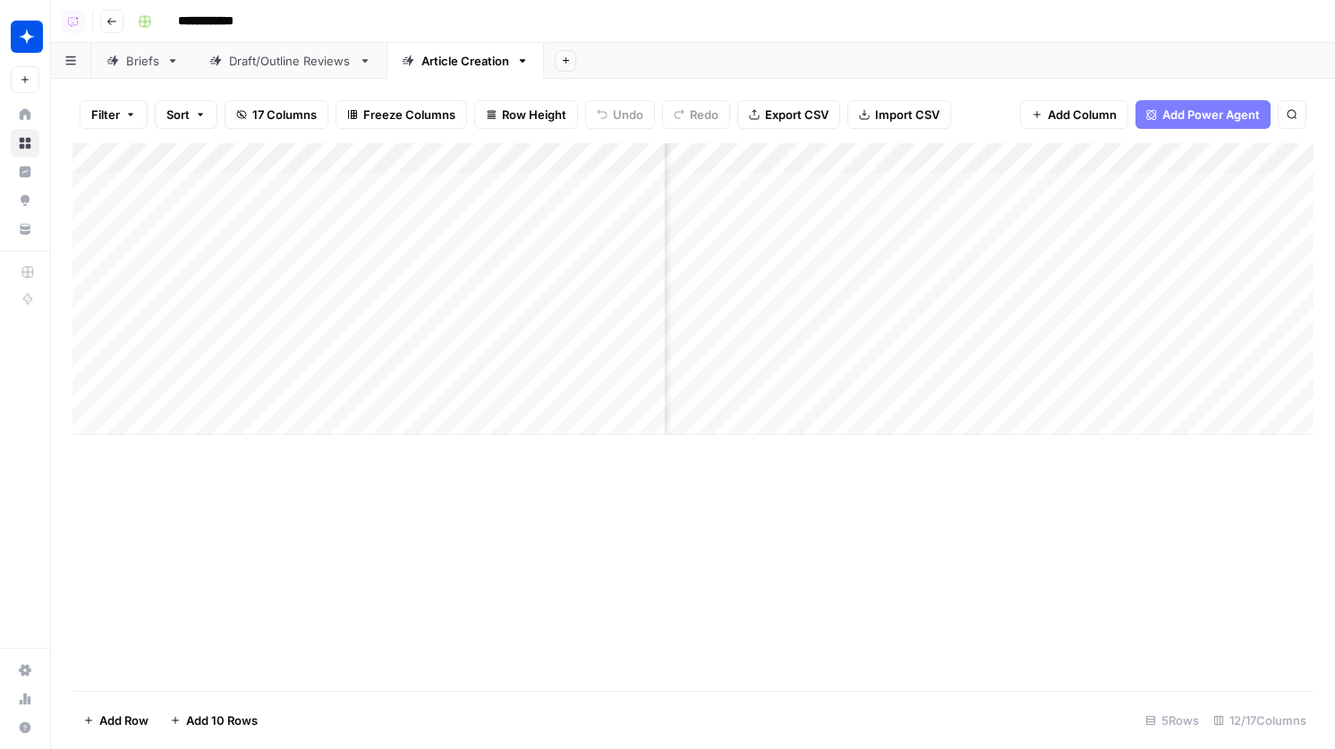
scroll to position [0, 503]
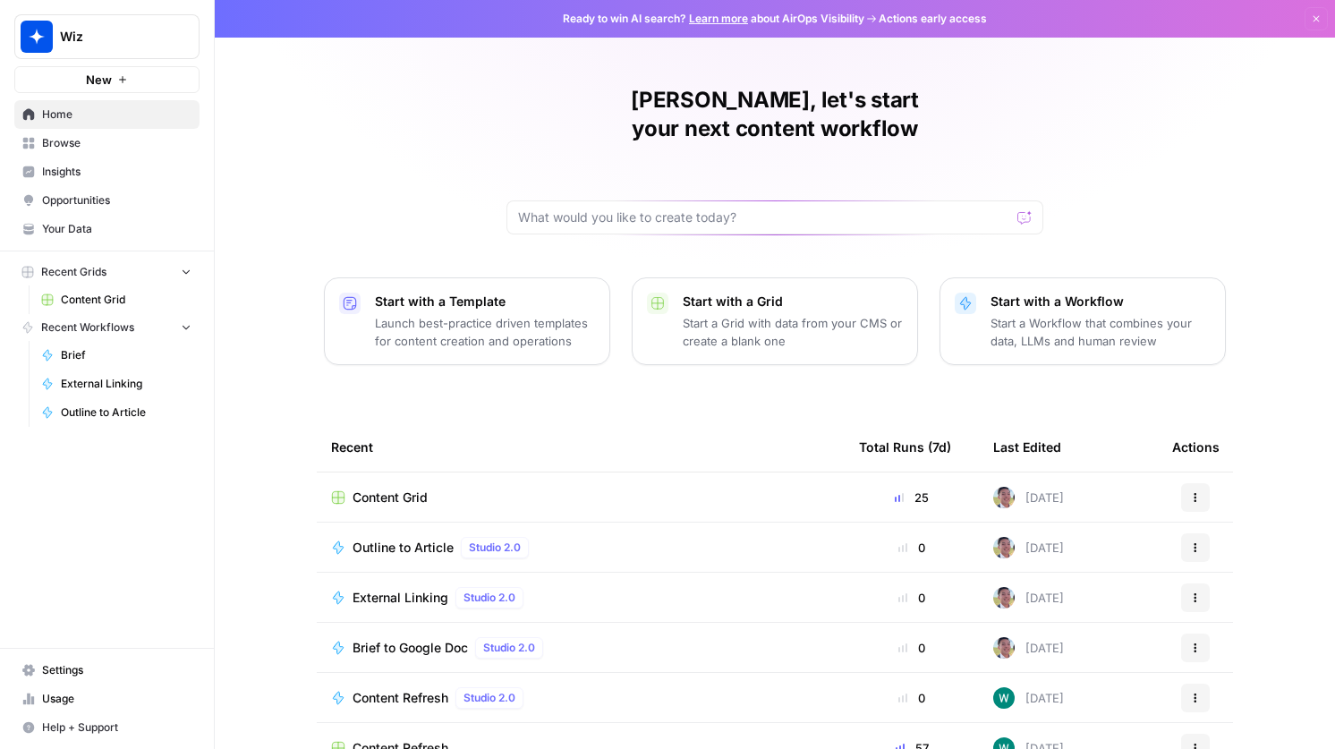
click at [405, 489] on span "Content Grid" at bounding box center [390, 498] width 75 height 18
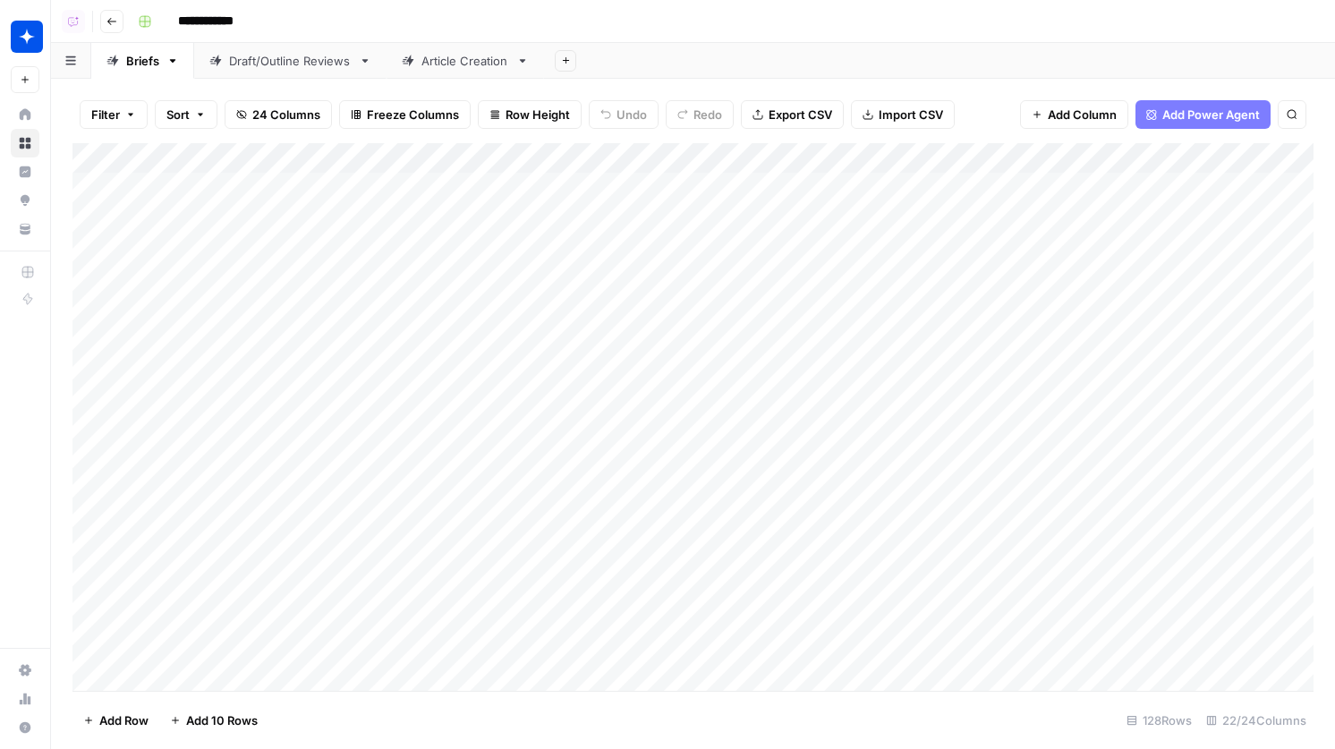
click at [455, 64] on div "Article Creation" at bounding box center [465, 61] width 88 height 18
click at [613, 295] on div "Add Column" at bounding box center [692, 289] width 1241 height 292
click at [578, 334] on div "Add Column" at bounding box center [692, 289] width 1241 height 292
click at [590, 383] on div "Add Column" at bounding box center [692, 289] width 1241 height 292
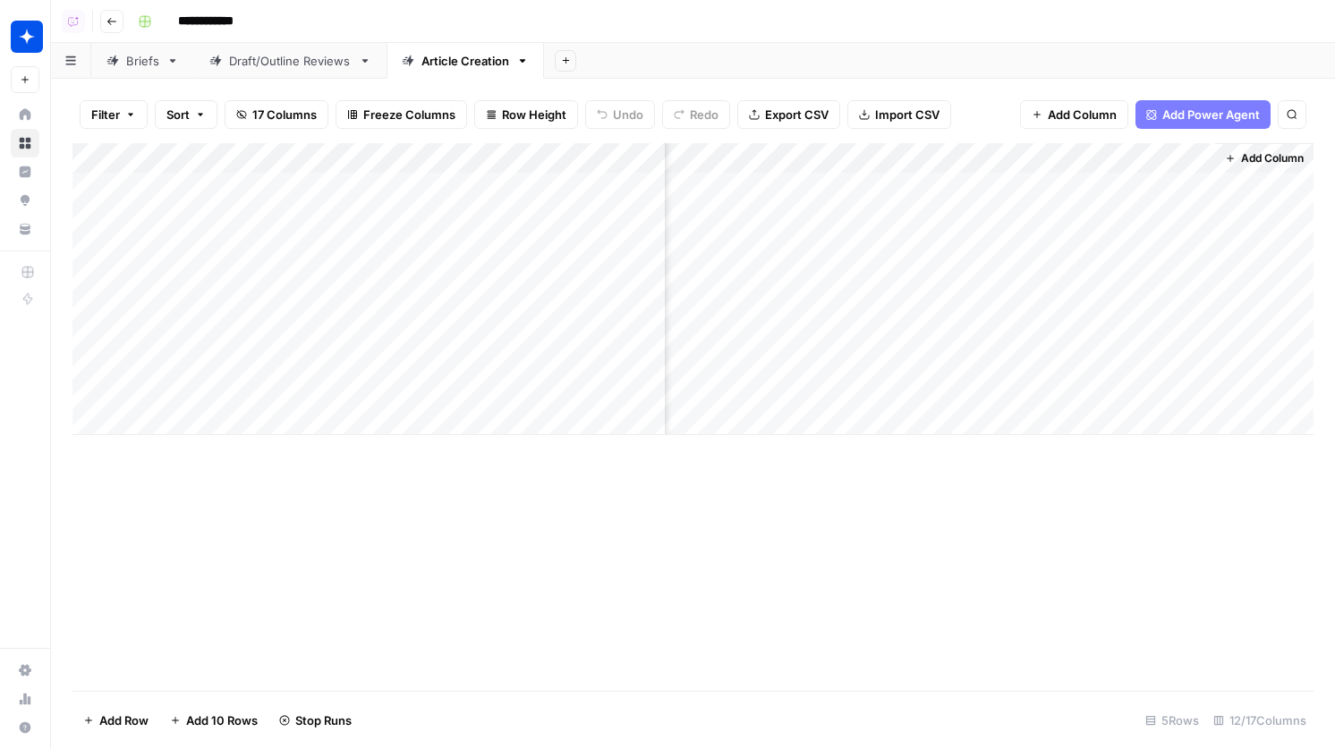
click at [1194, 163] on div "Add Column" at bounding box center [692, 289] width 1241 height 292
click at [1050, 336] on span "Remove Column" at bounding box center [1069, 334] width 157 height 18
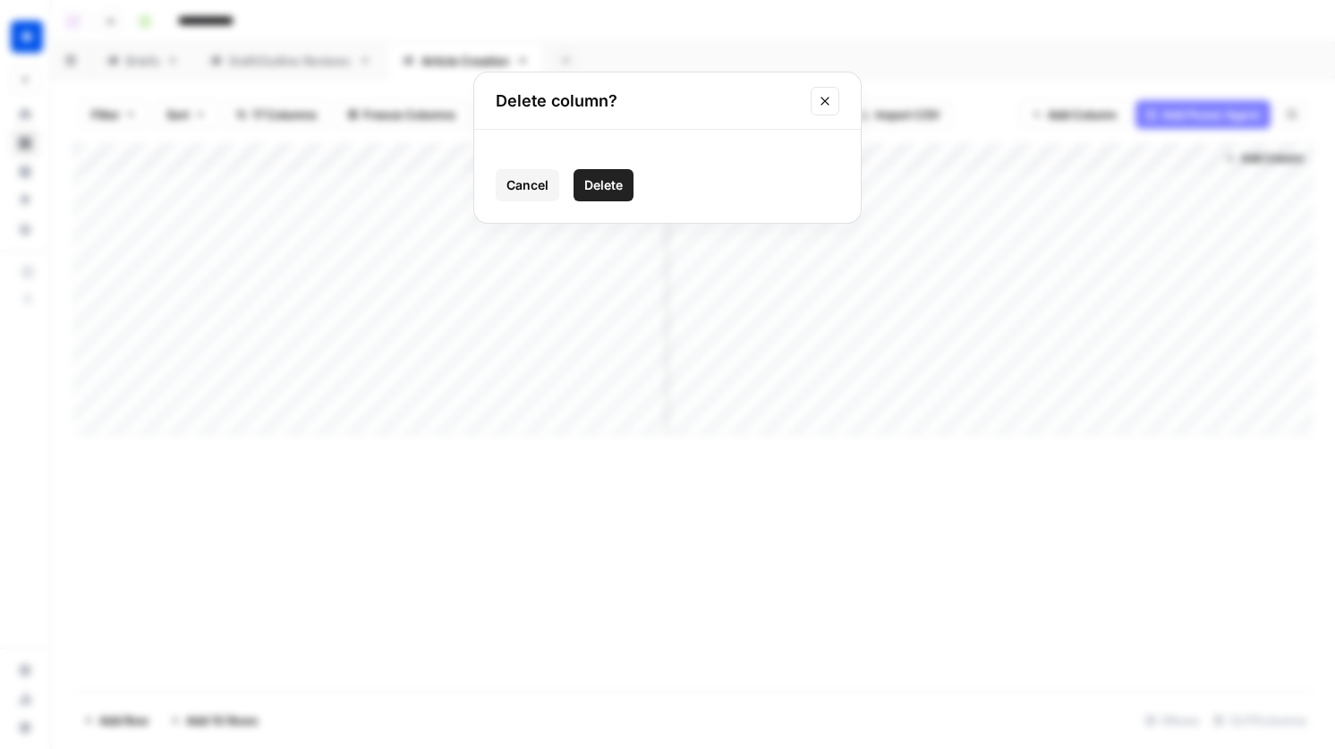
click at [614, 190] on span "Delete" at bounding box center [603, 185] width 38 height 18
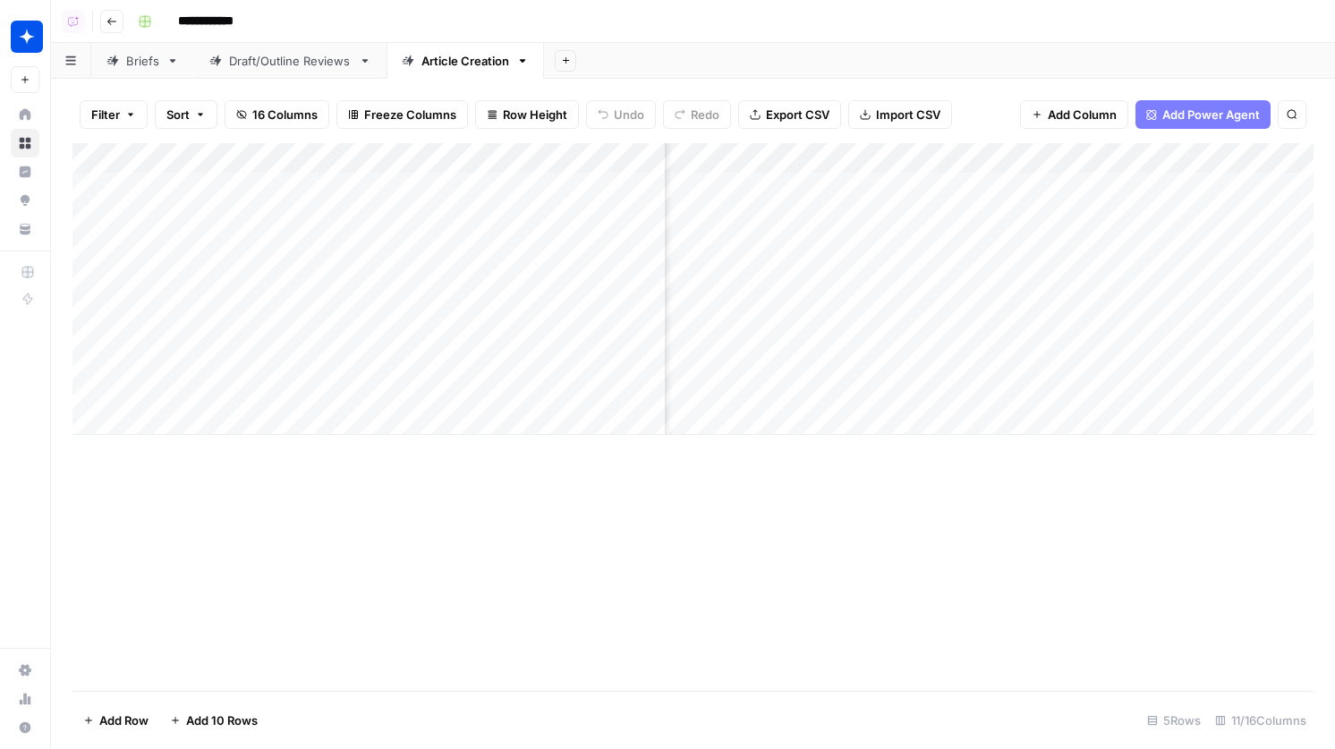
scroll to position [0, 0]
